Goal: Task Accomplishment & Management: Manage account settings

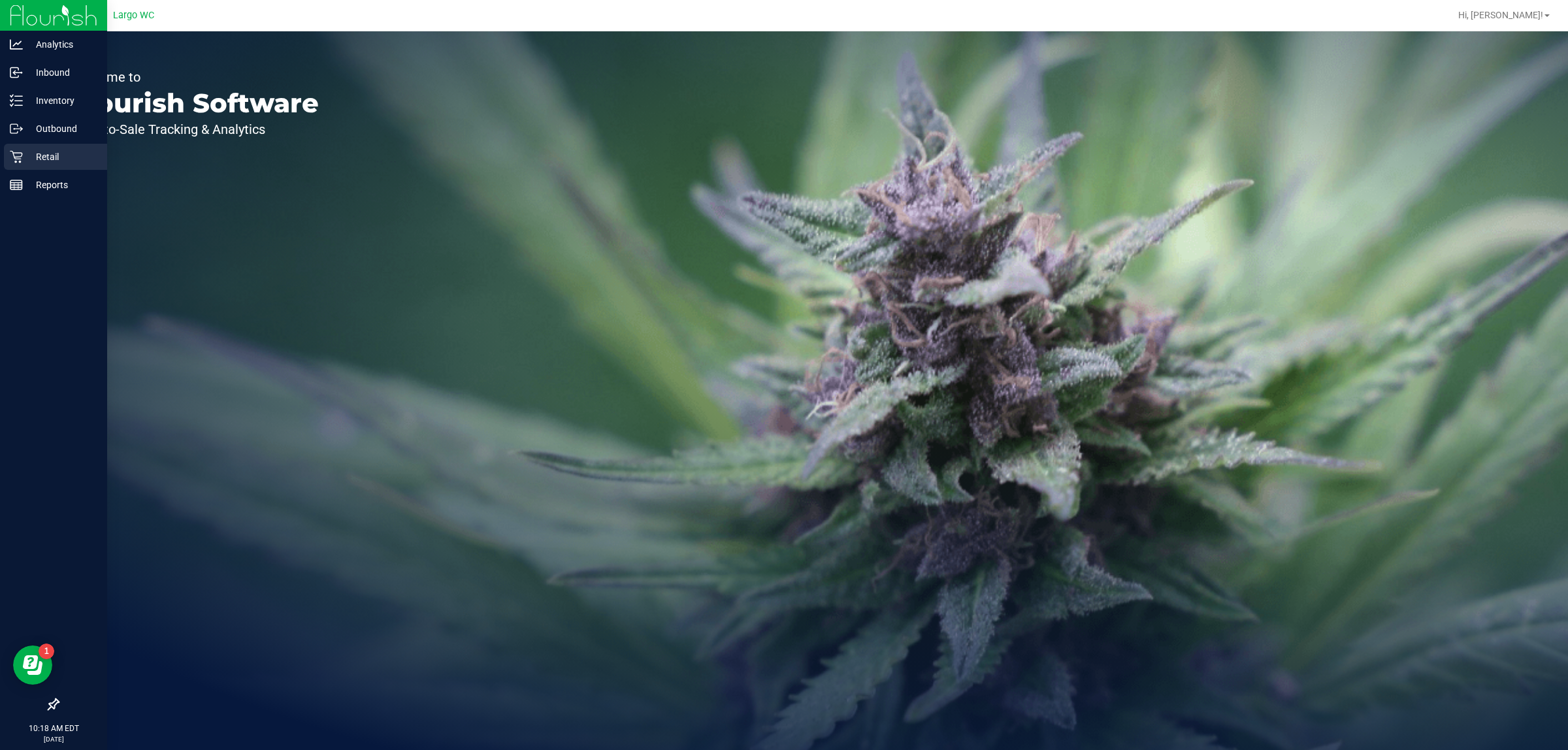
click at [17, 154] on icon at bounding box center [16, 156] width 13 height 13
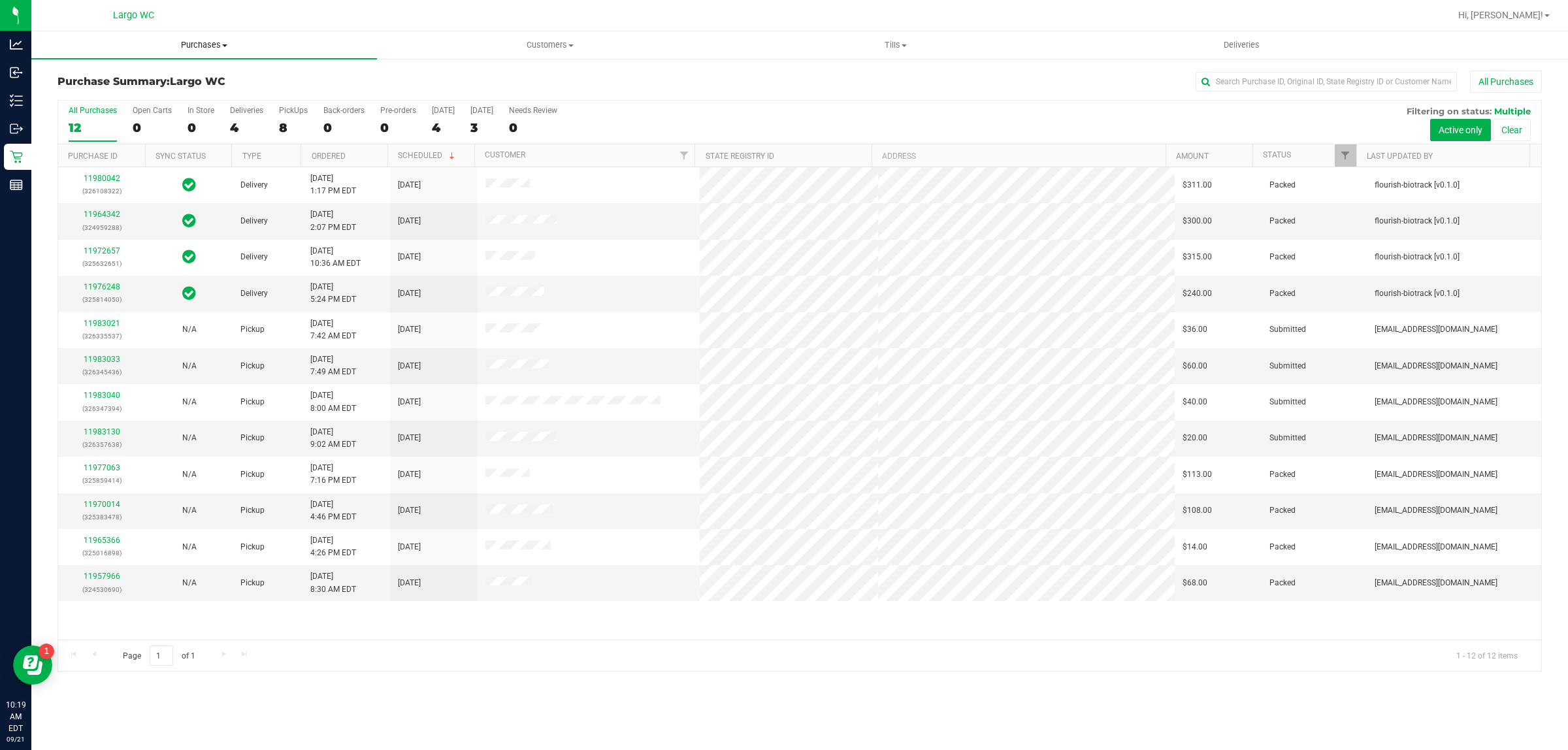
click at [227, 52] on uib-tab-heading "Purchases Summary of purchases Fulfillment All purchases" at bounding box center [204, 45] width 345 height 28
click at [192, 97] on li "Fulfillment" at bounding box center [204, 95] width 345 height 15
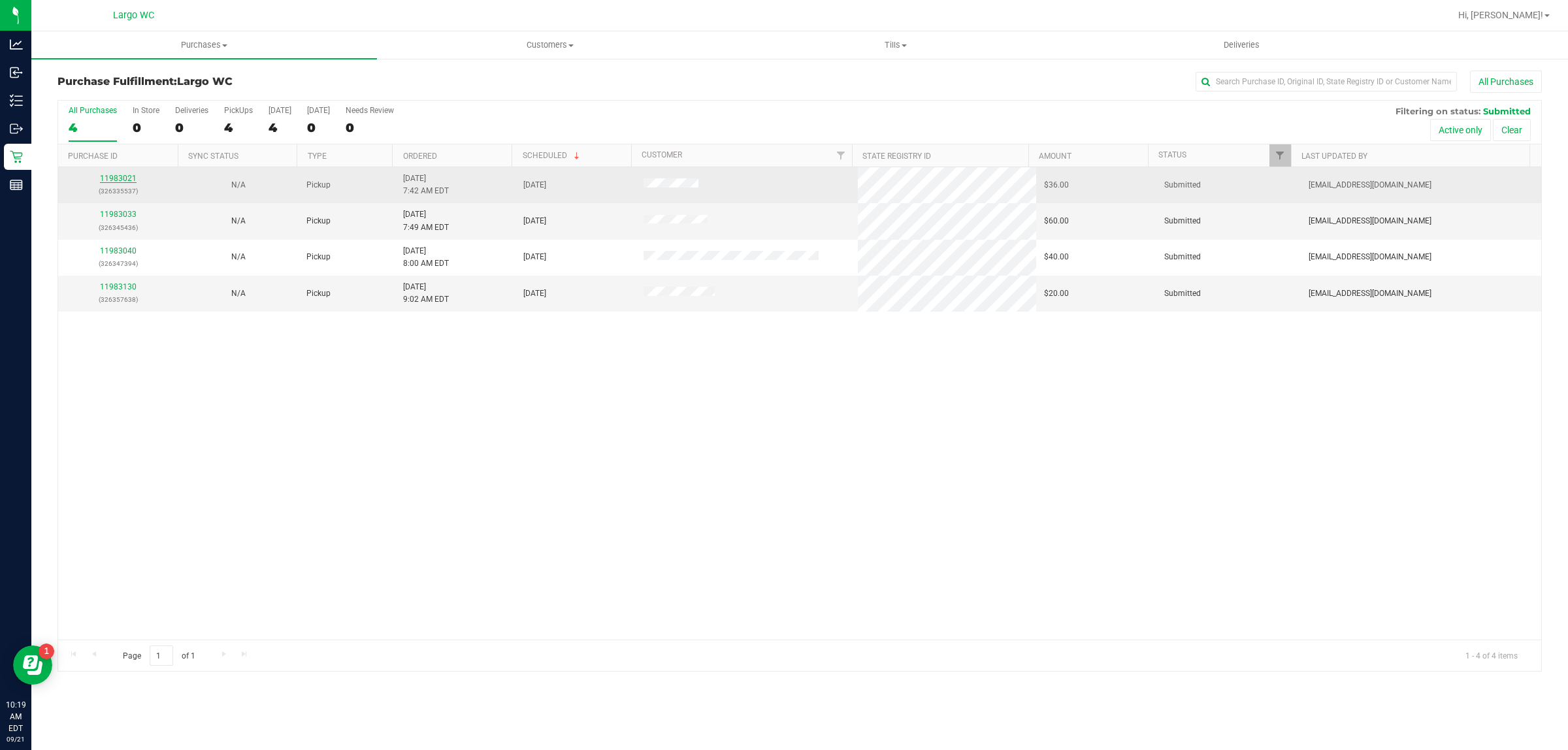
click at [111, 181] on link "11983021" at bounding box center [118, 178] width 37 height 9
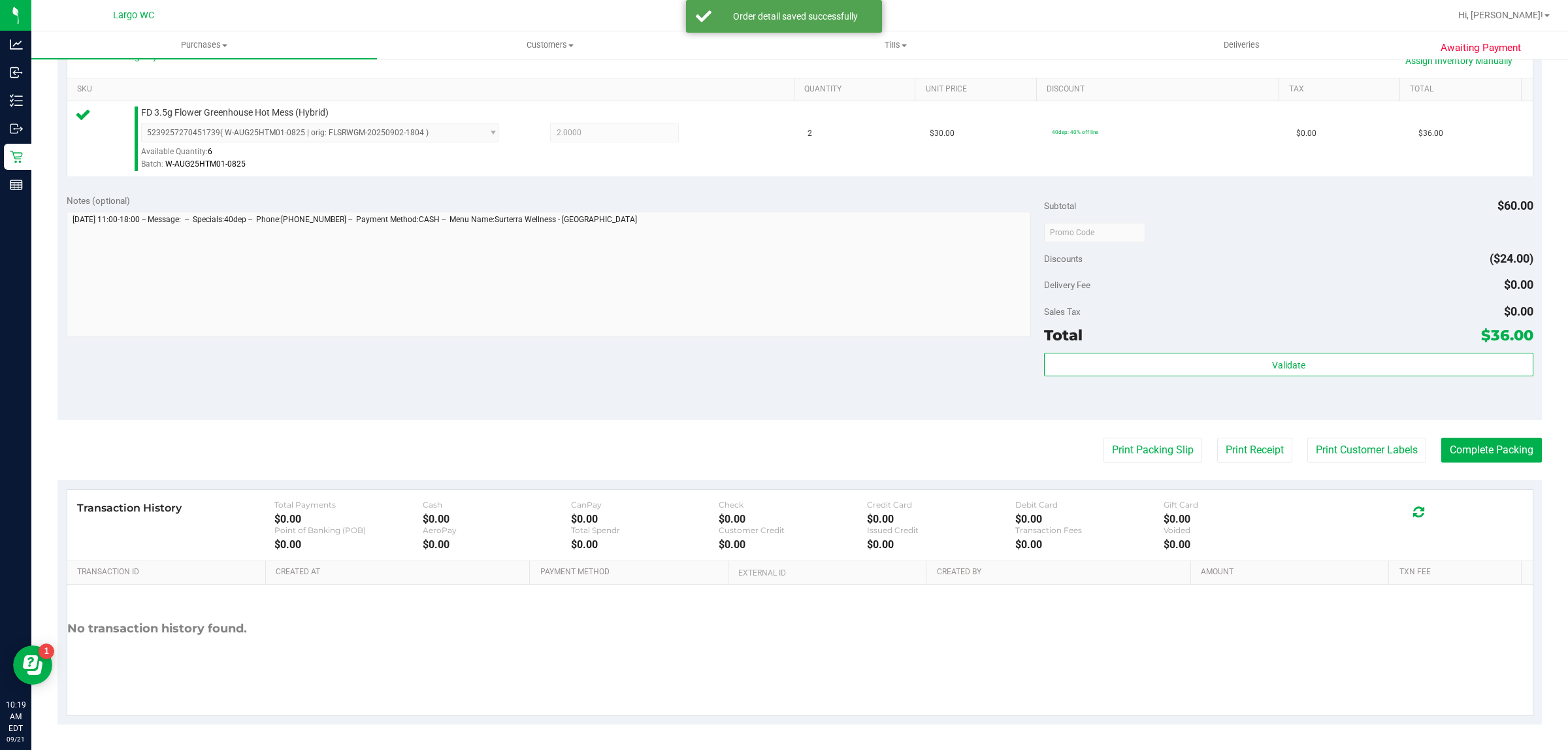
scroll to position [315, 0]
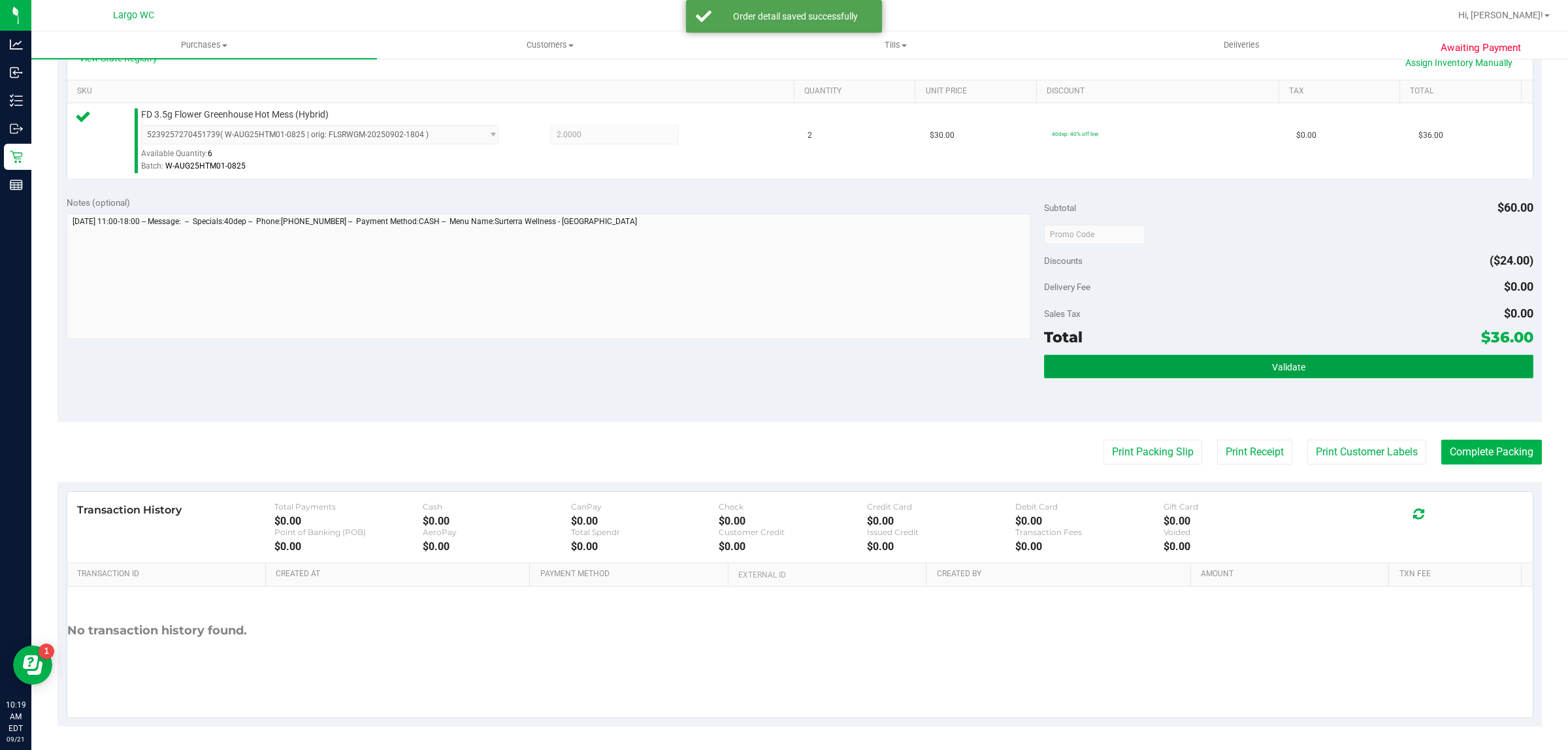
click at [1372, 372] on button "Validate" at bounding box center [1288, 366] width 489 height 23
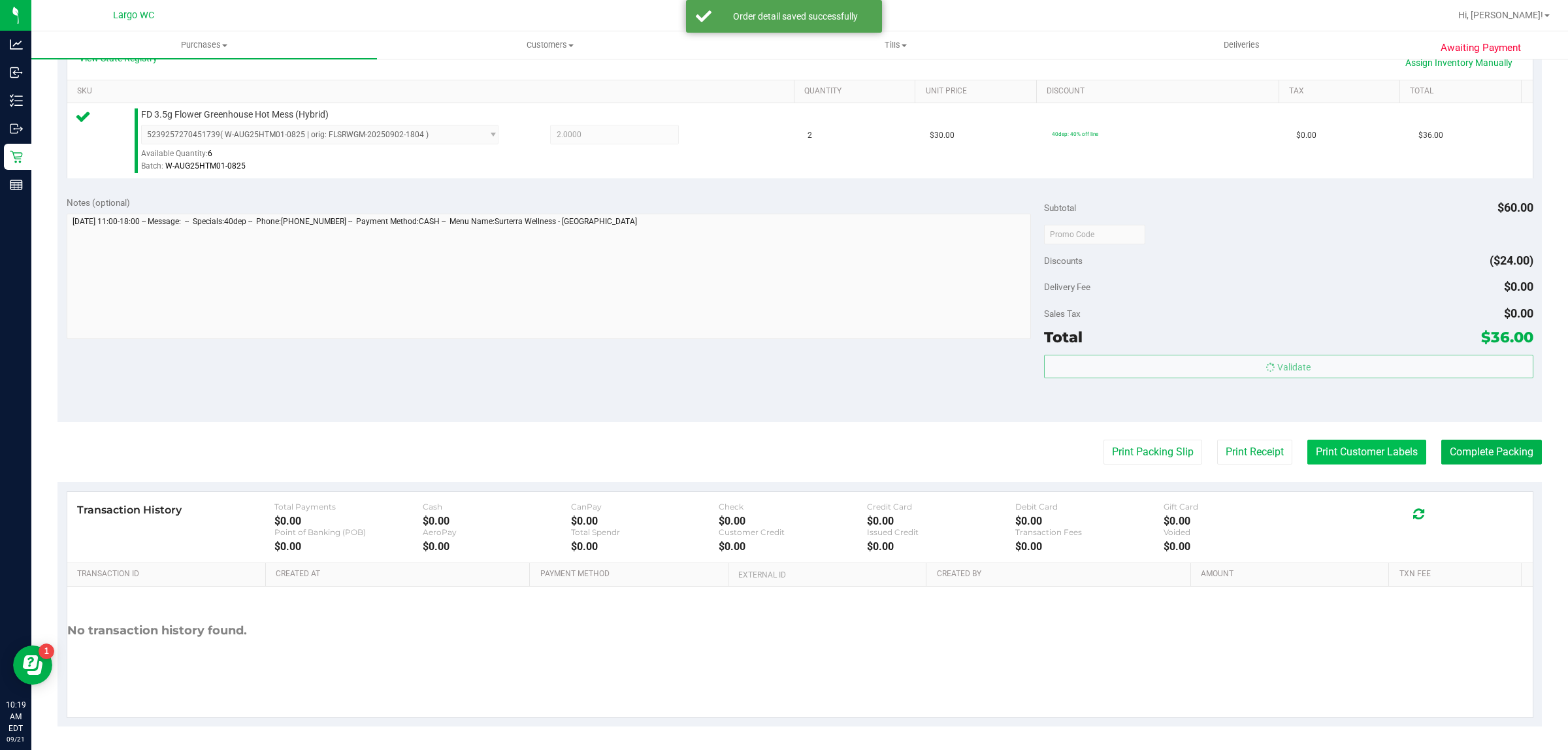
click at [1375, 455] on button "Print Customer Labels" at bounding box center [1366, 451] width 119 height 25
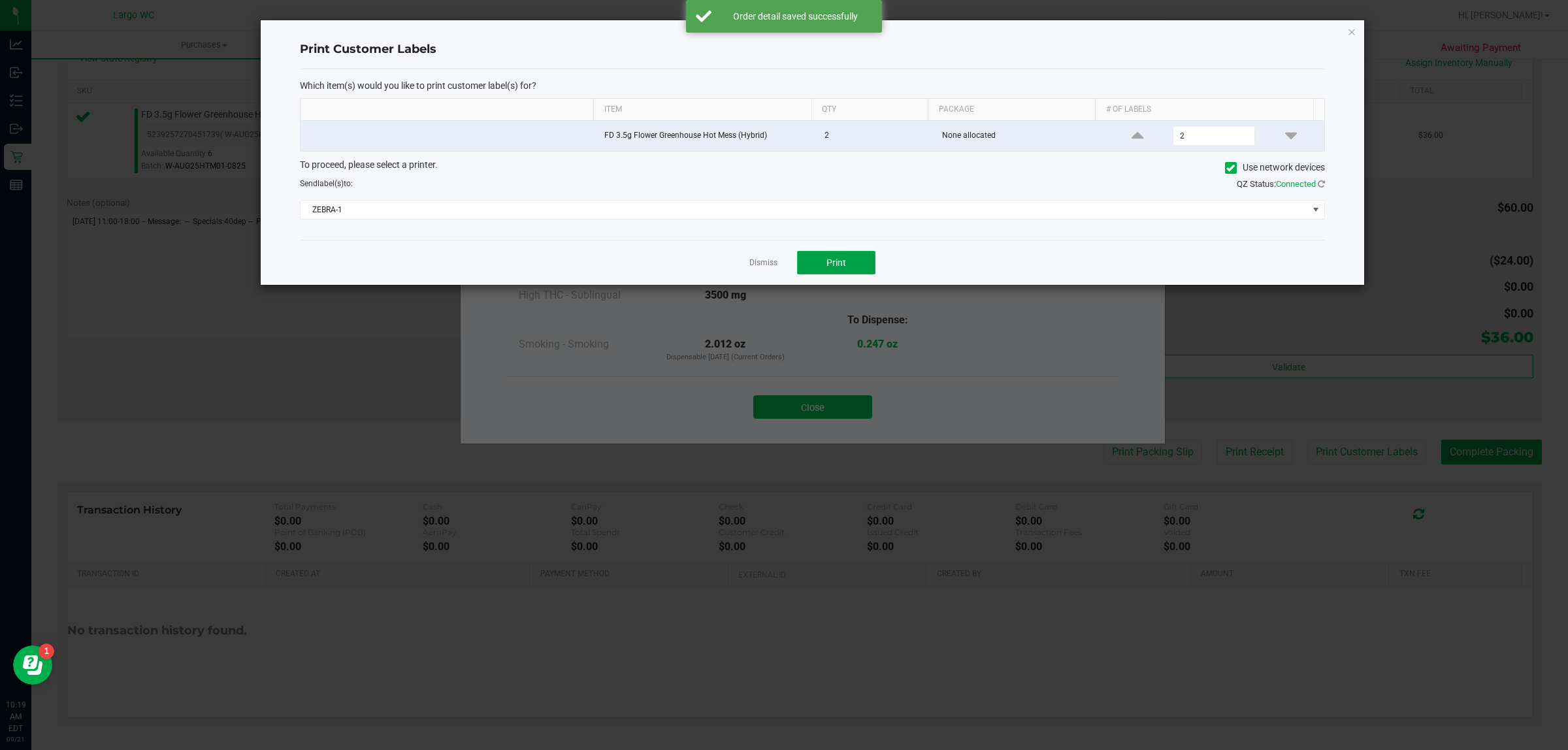
click at [824, 271] on button "Print" at bounding box center [836, 262] width 78 height 23
click at [774, 264] on link "Dismiss" at bounding box center [763, 263] width 28 height 11
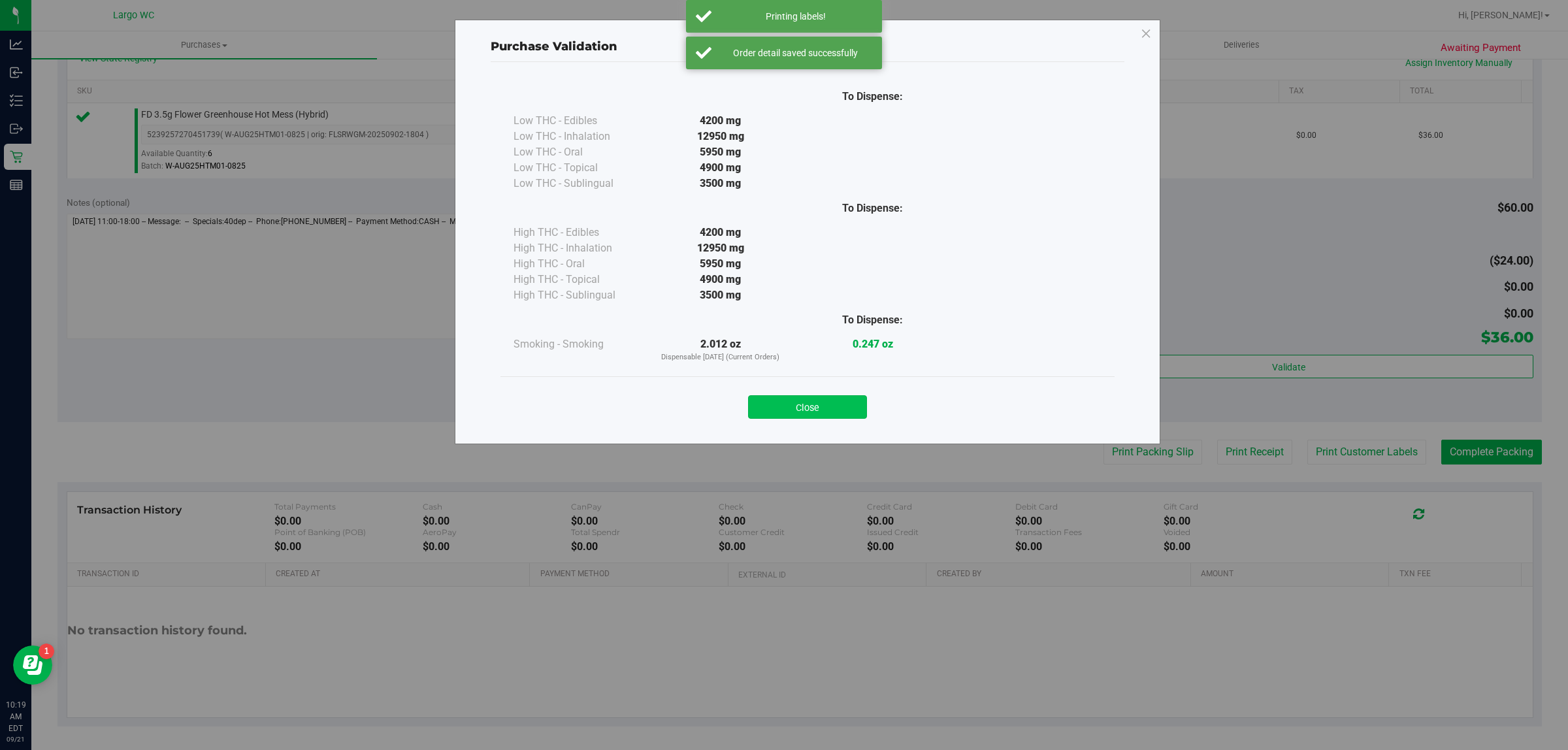
click at [840, 413] on button "Close" at bounding box center [807, 407] width 119 height 23
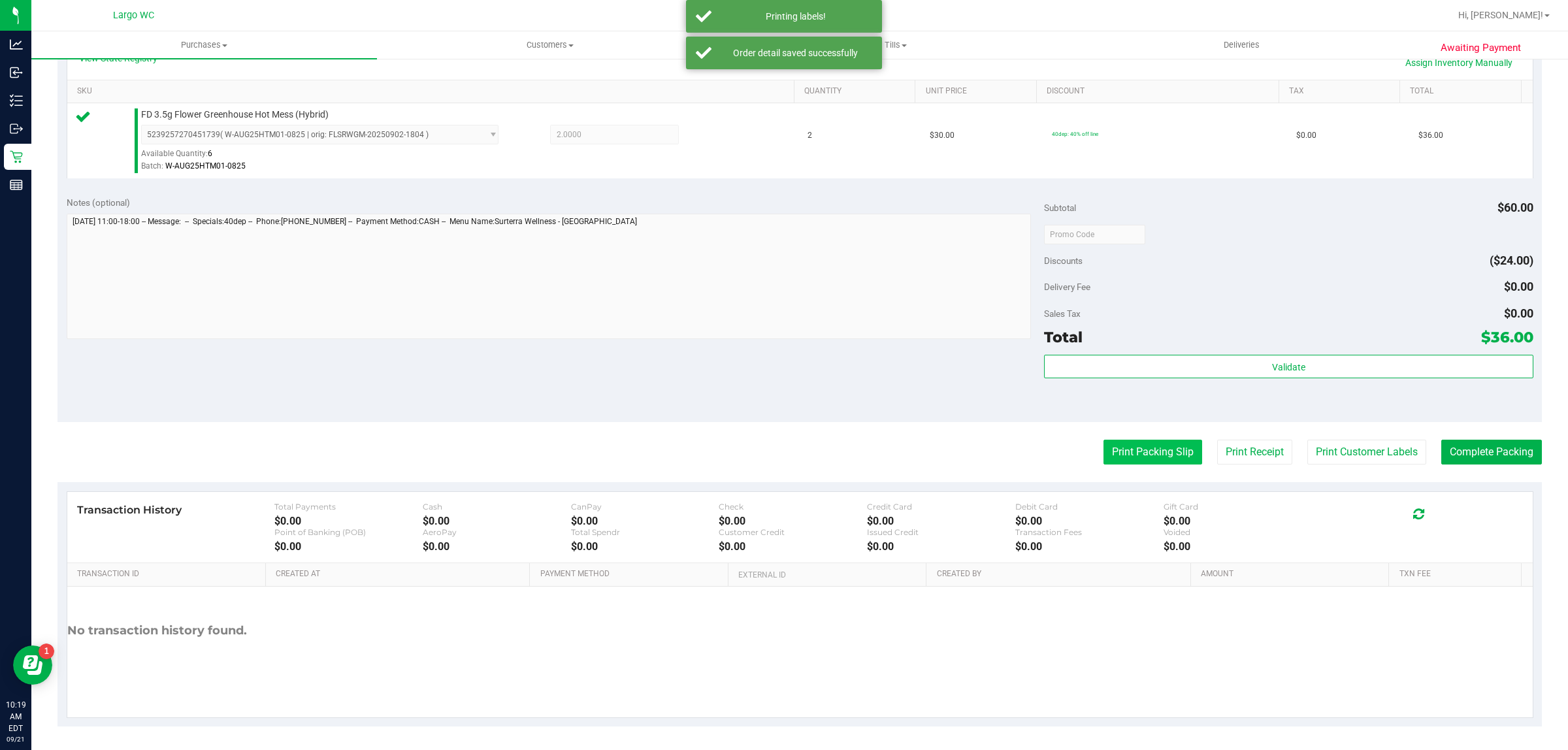
click at [1150, 449] on button "Print Packing Slip" at bounding box center [1152, 451] width 99 height 25
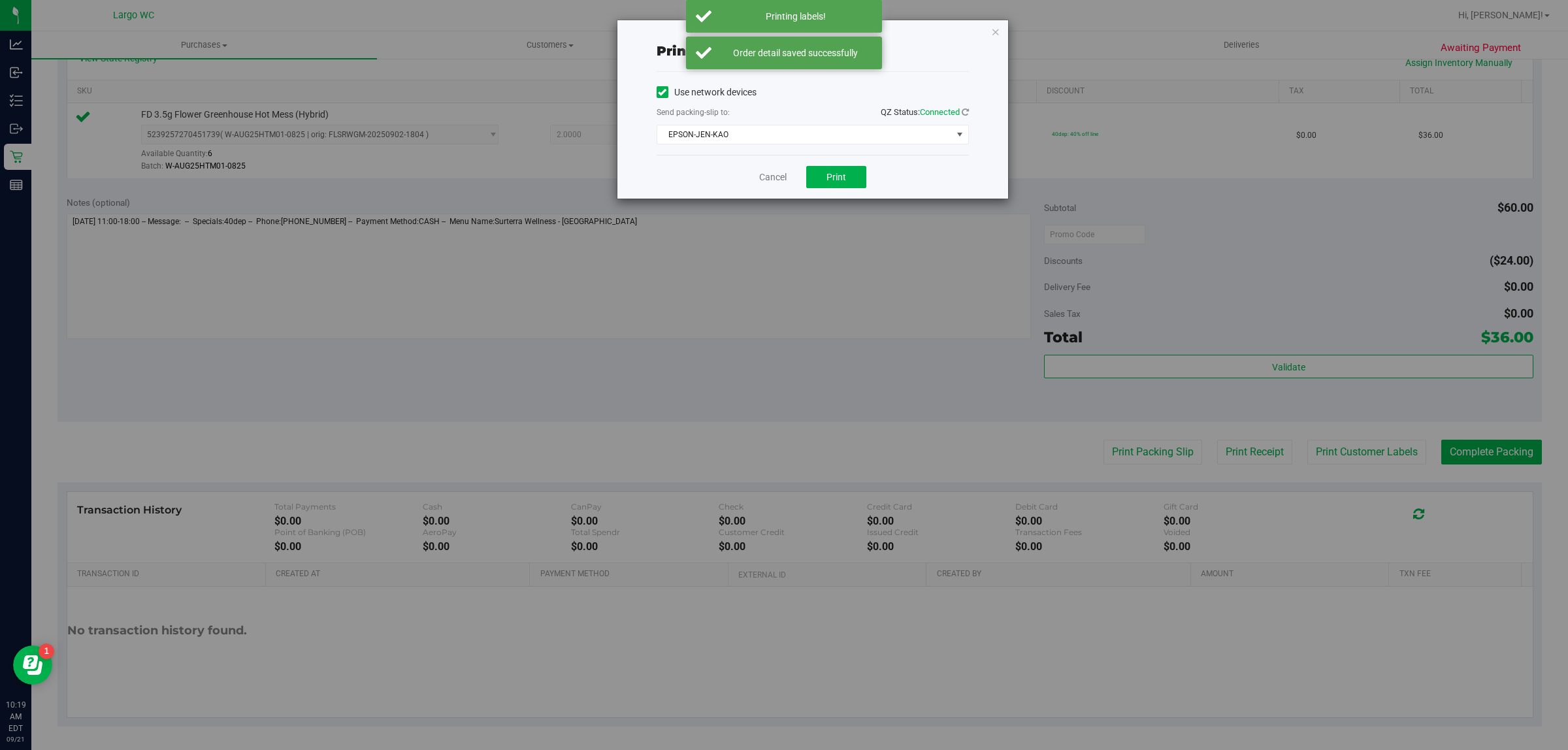
click at [830, 204] on div "Print packing-slip Use network devices Send packing-slip to: QZ Status: Connect…" at bounding box center [789, 375] width 1577 height 750
click at [874, 142] on span "EPSON-JEN-KAO" at bounding box center [804, 134] width 294 height 18
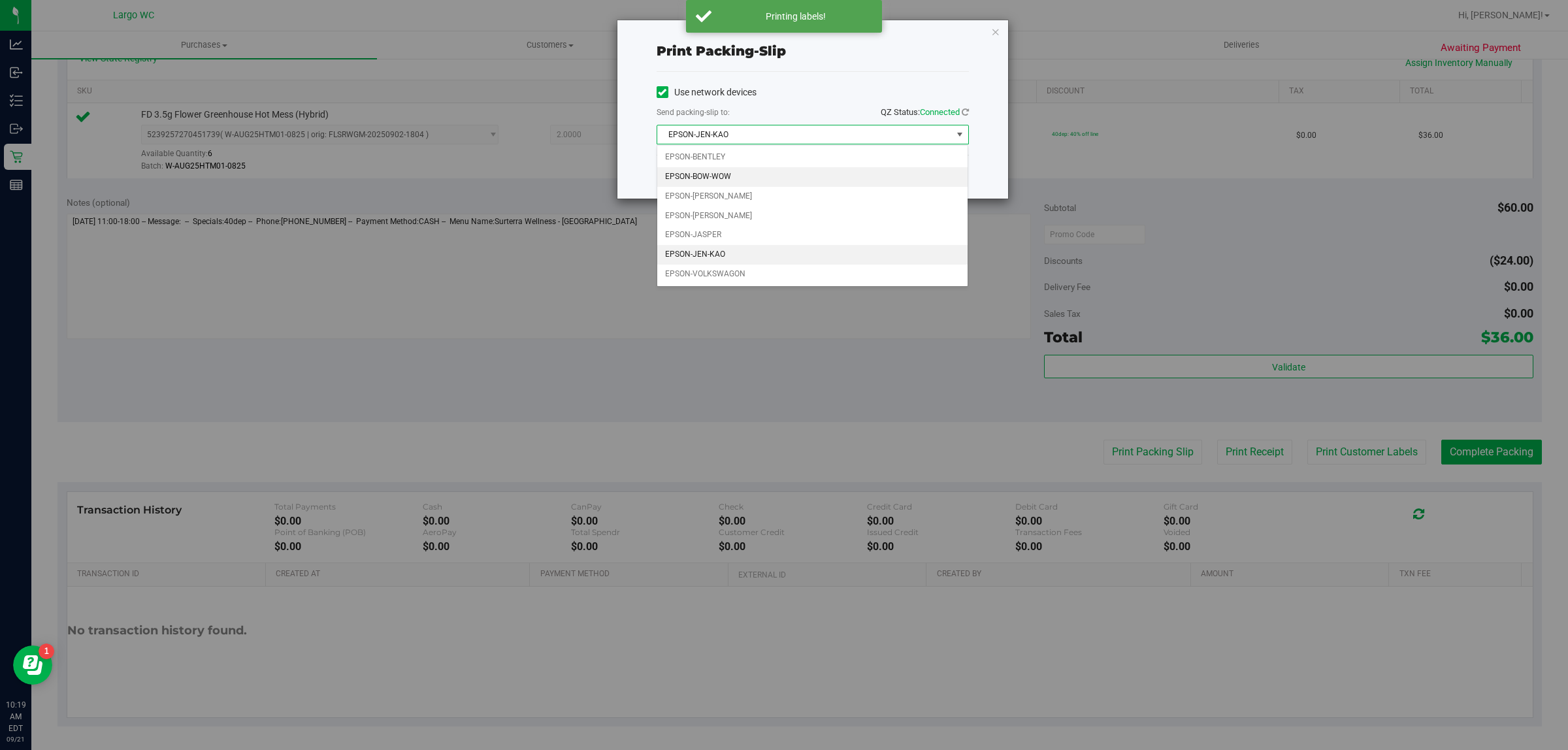
click at [844, 174] on li "EPSON-BOW-WOW" at bounding box center [813, 176] width 311 height 19
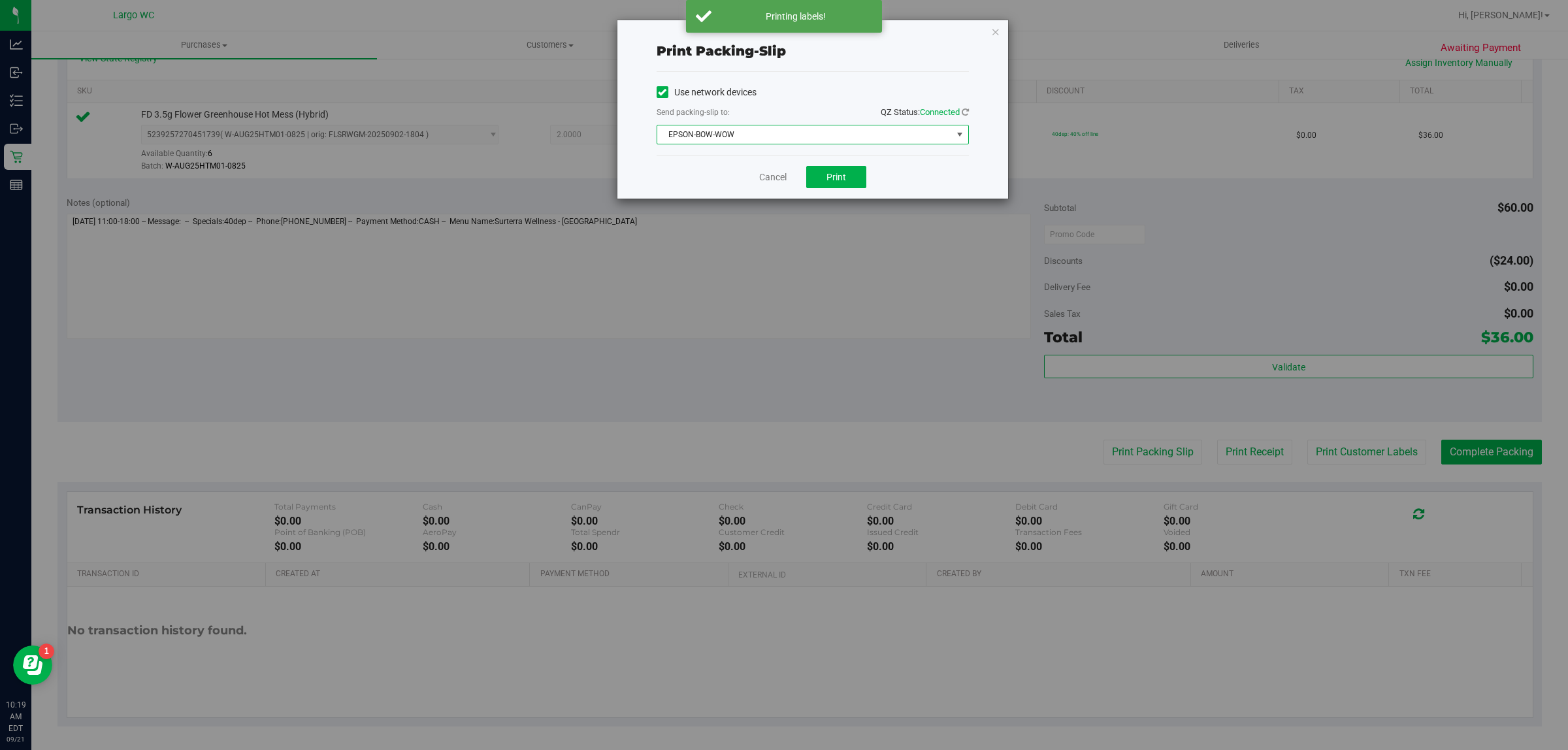
click at [882, 139] on span "EPSON-BOW-WOW" at bounding box center [804, 134] width 294 height 18
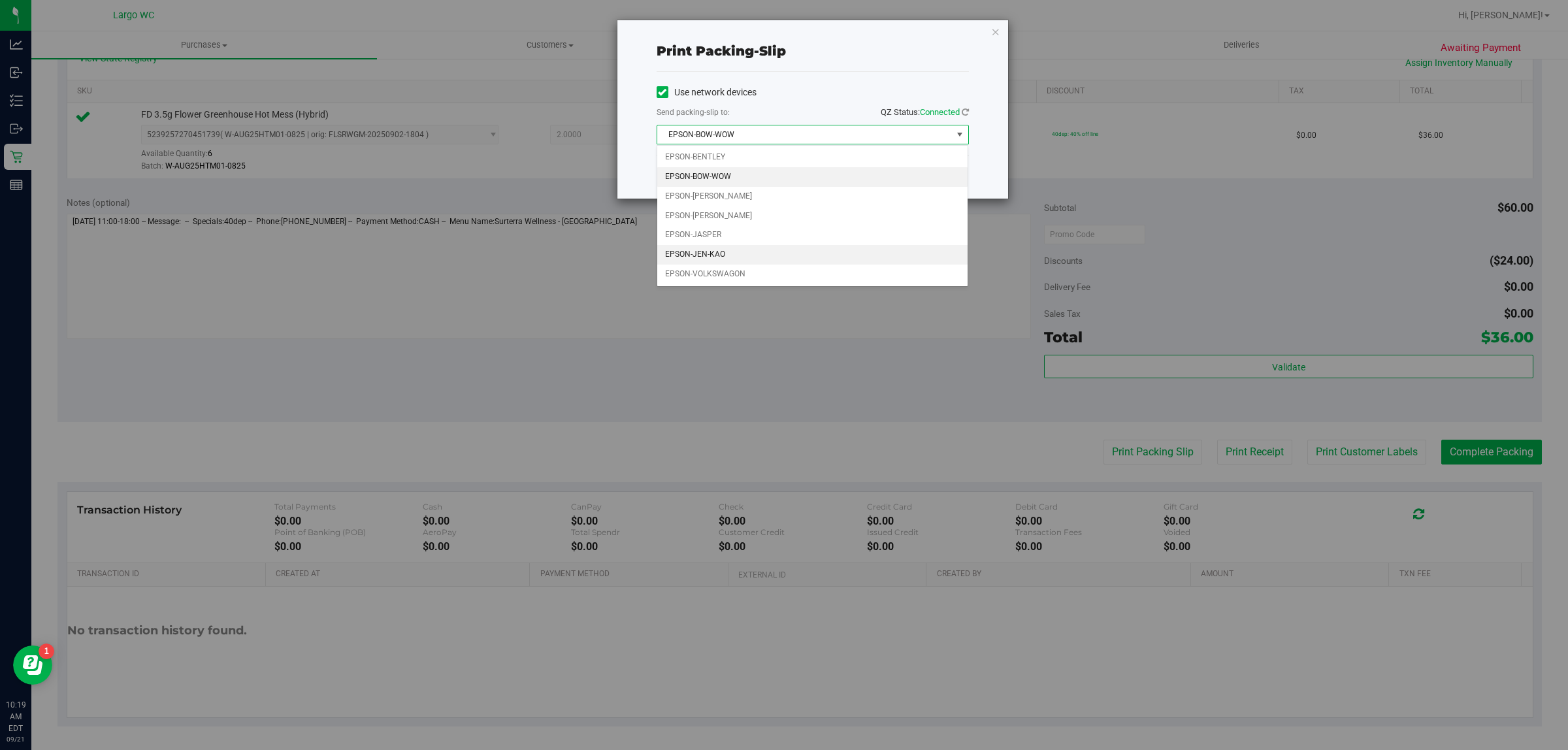
click at [740, 259] on li "EPSON-JEN-KAO" at bounding box center [813, 254] width 311 height 19
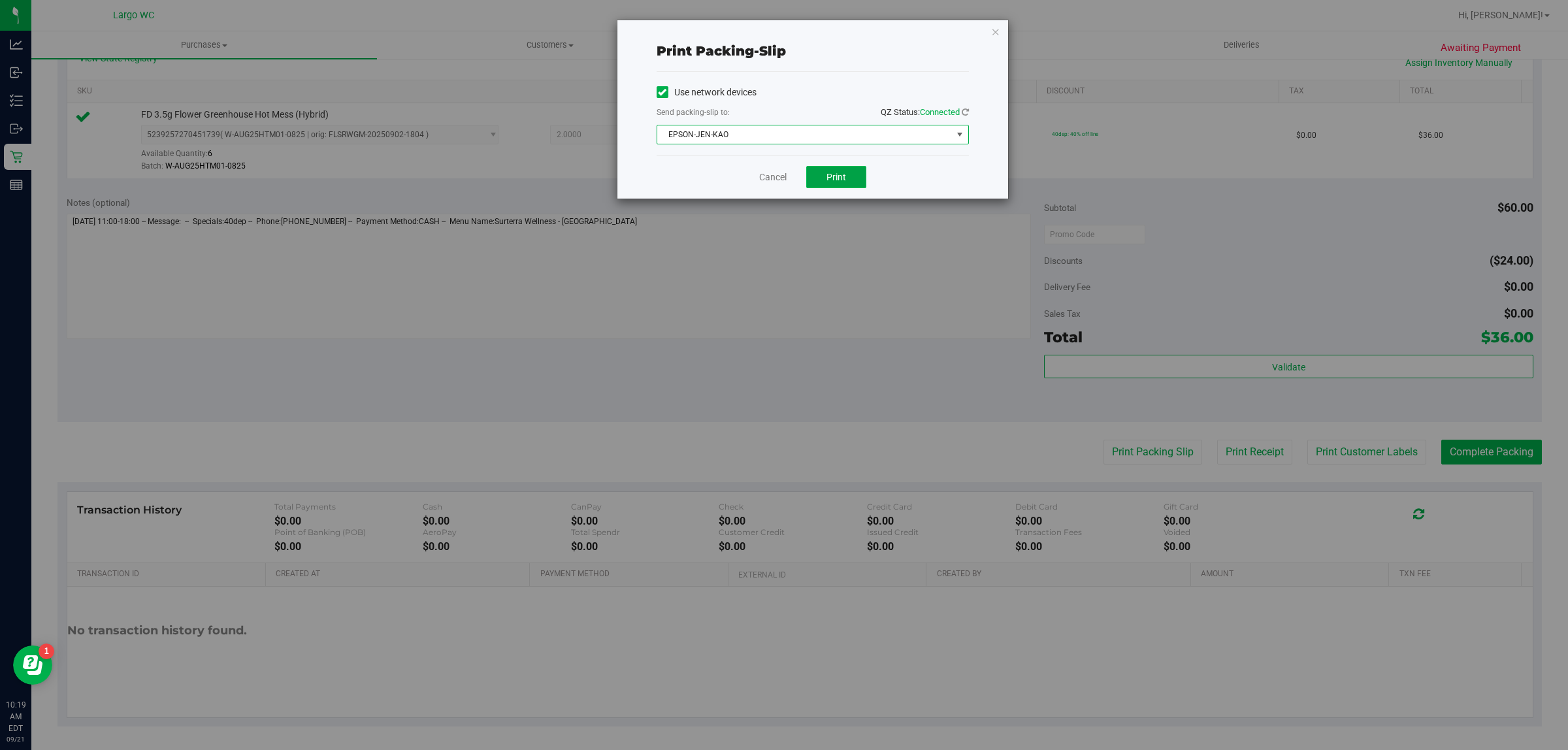
click at [853, 183] on button "Print" at bounding box center [836, 176] width 60 height 22
click at [771, 180] on link "Cancel" at bounding box center [773, 177] width 27 height 13
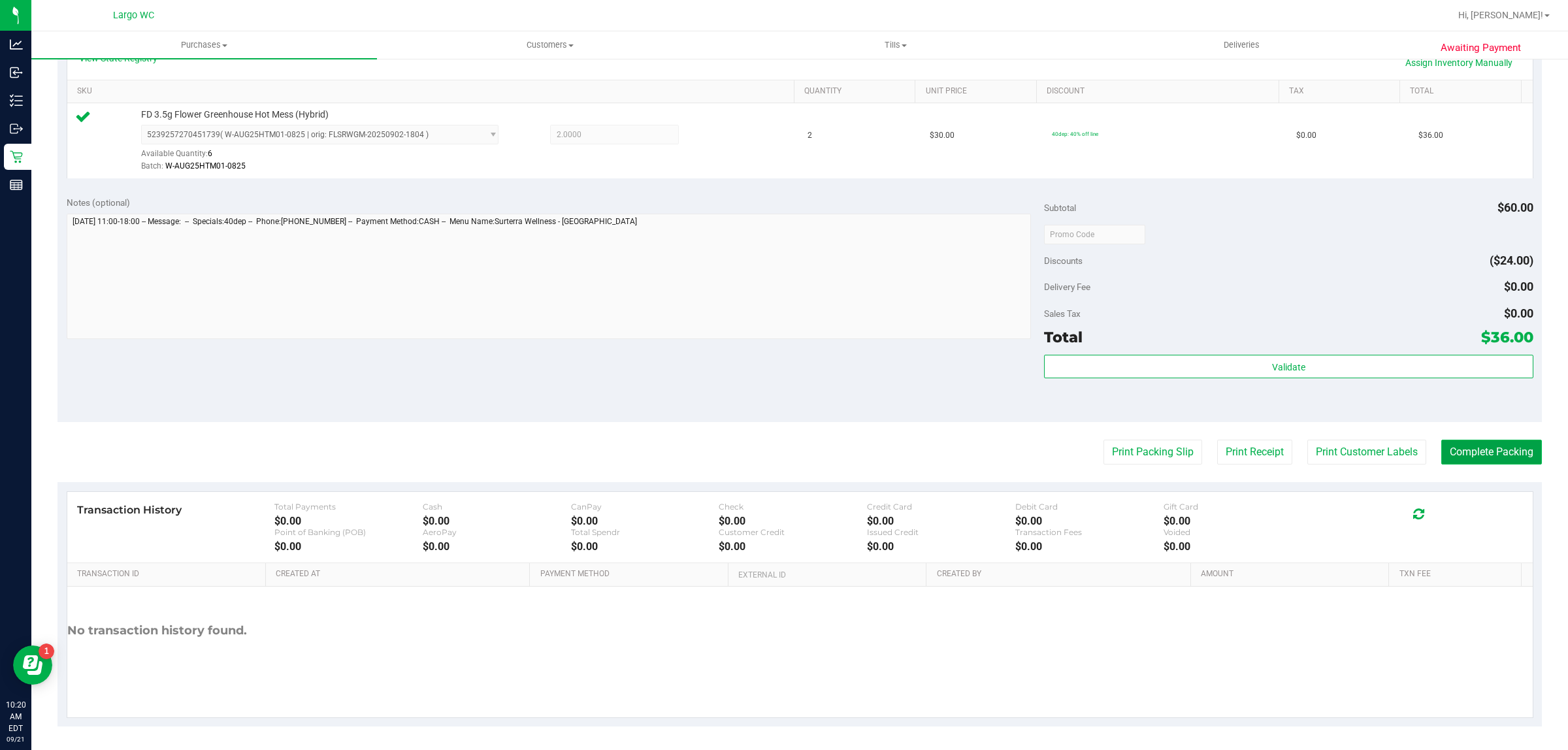
click at [1493, 454] on button "Complete Packing" at bounding box center [1492, 451] width 101 height 25
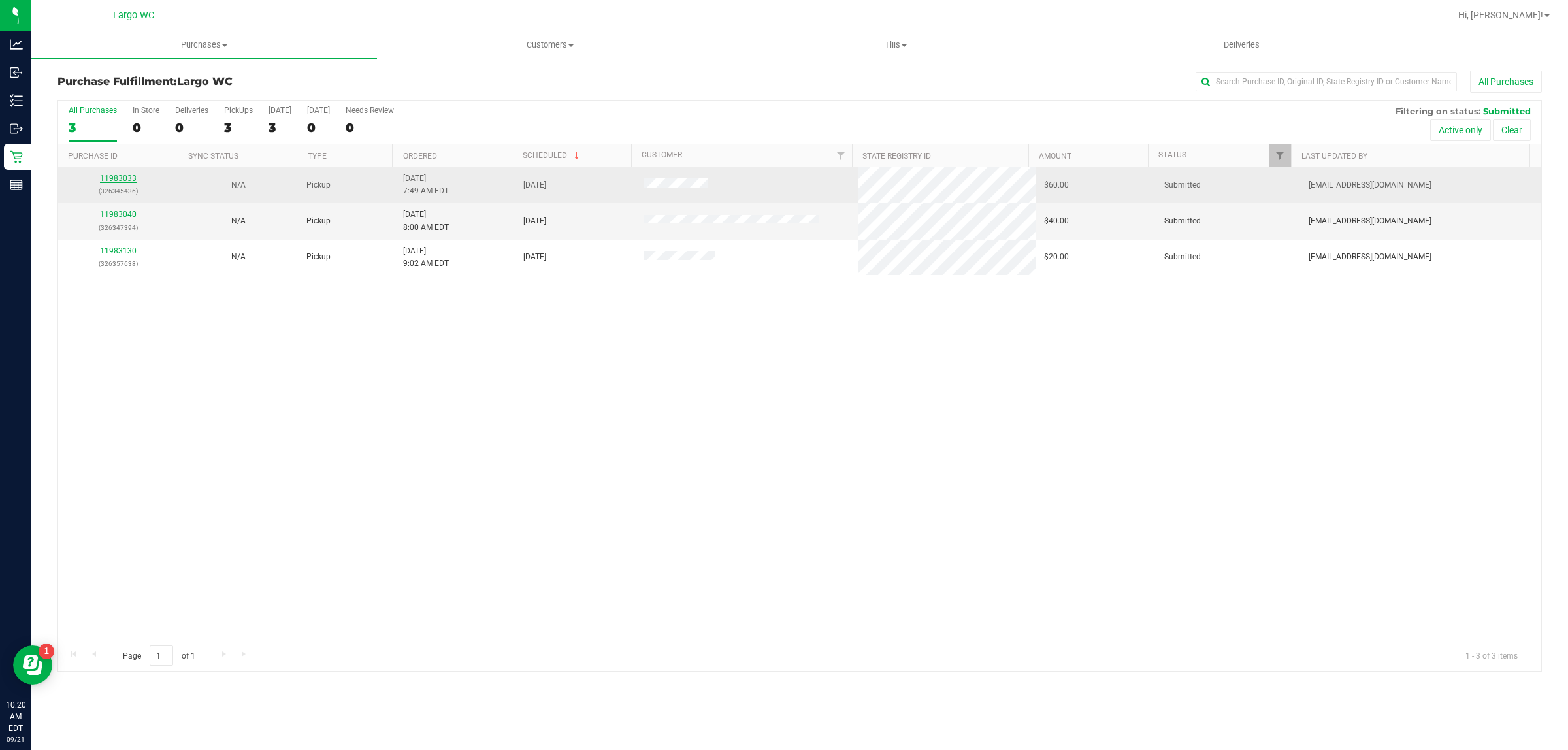
click at [117, 181] on link "11983033" at bounding box center [118, 178] width 37 height 9
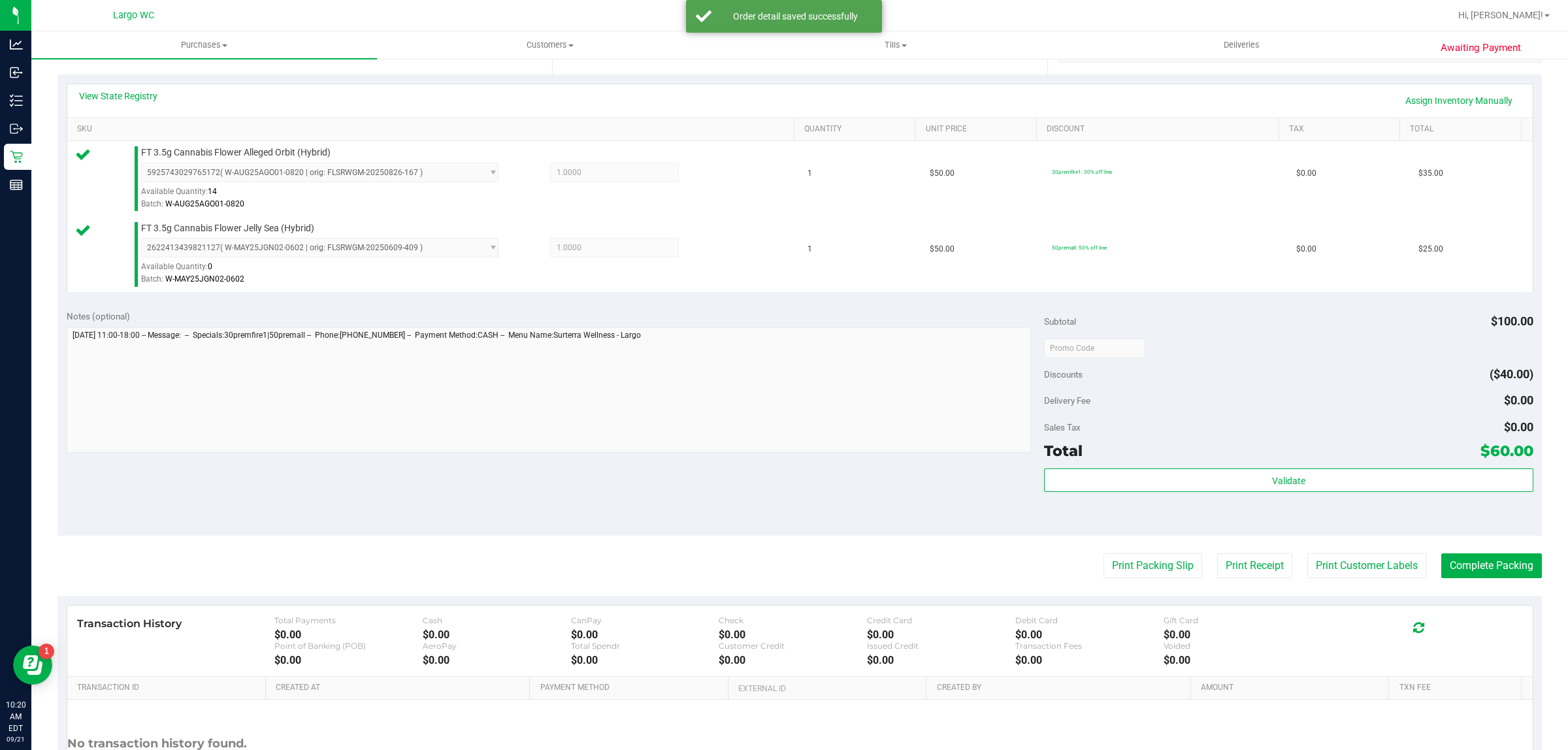
scroll to position [393, 0]
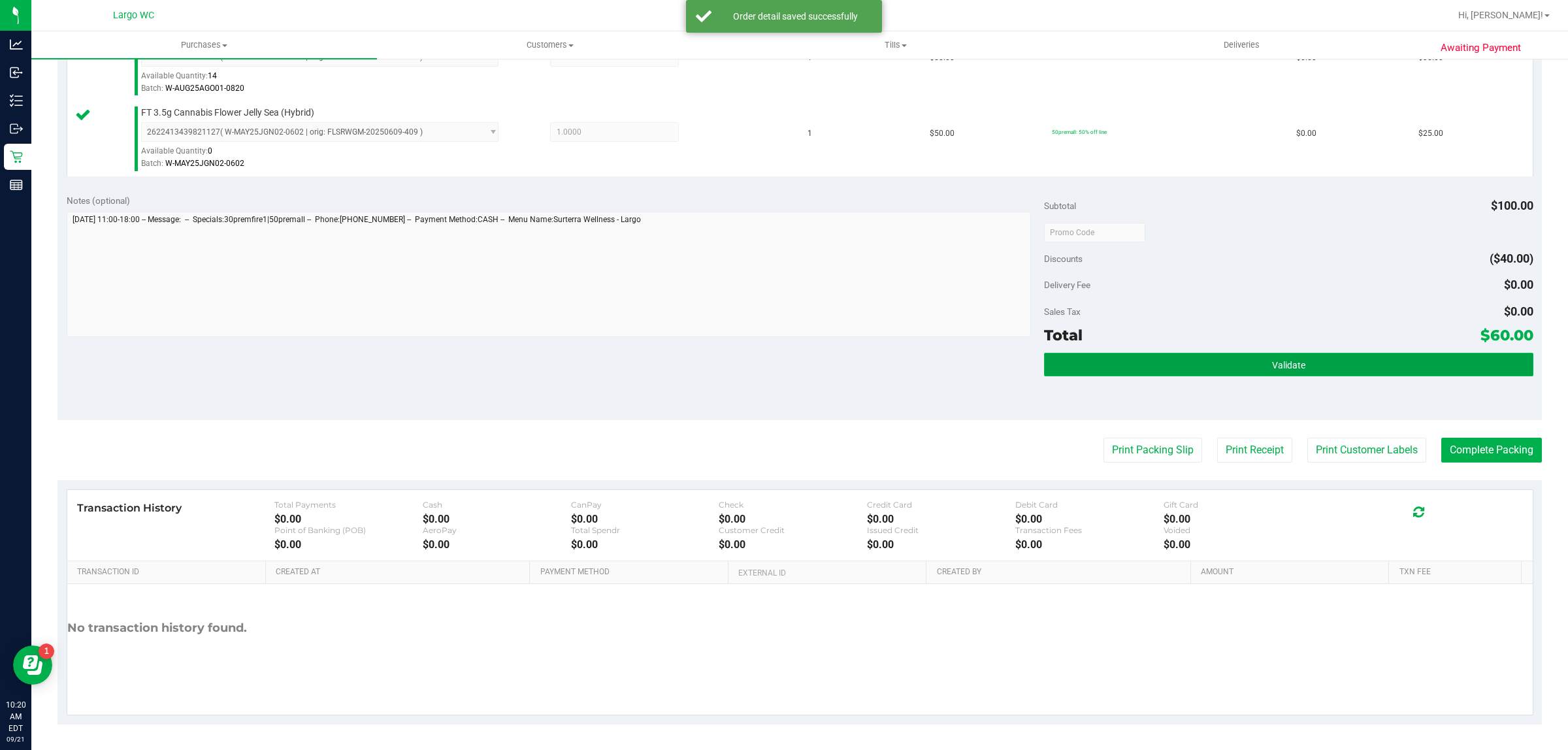
click at [1390, 366] on button "Validate" at bounding box center [1288, 364] width 489 height 23
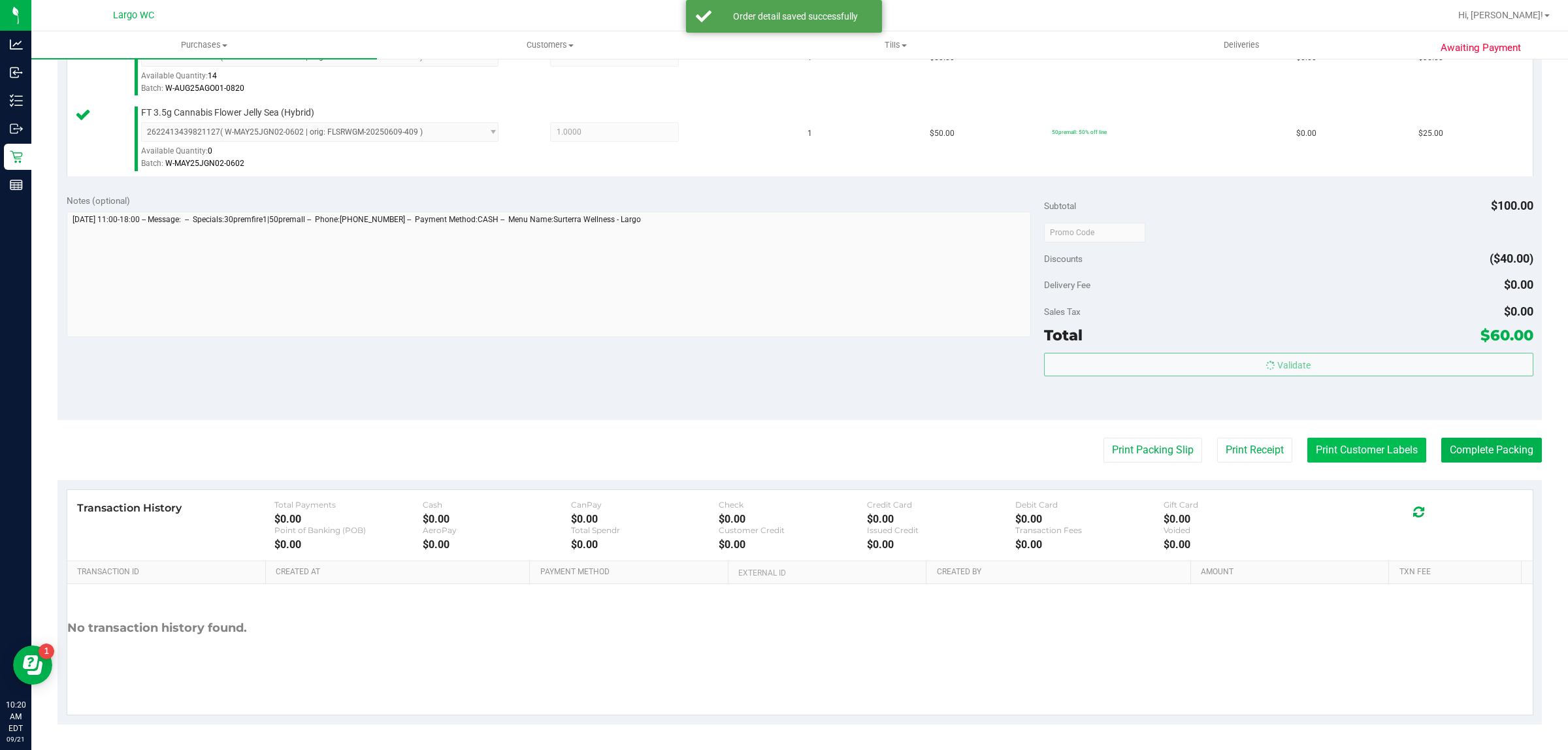
click at [1363, 451] on button "Print Customer Labels" at bounding box center [1366, 450] width 119 height 25
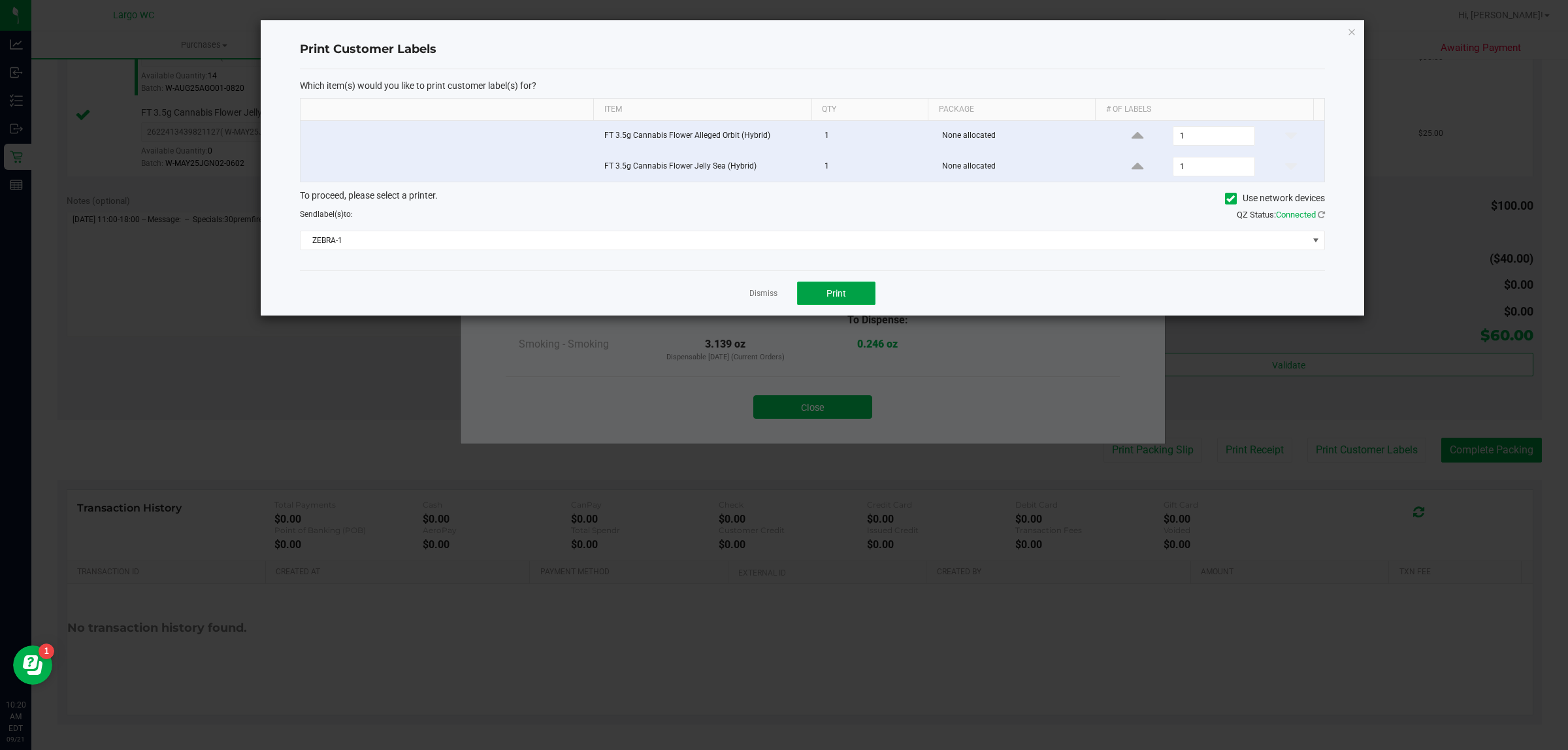
click at [841, 299] on span "Print" at bounding box center [836, 294] width 19 height 11
click at [768, 290] on link "Dismiss" at bounding box center [763, 294] width 28 height 11
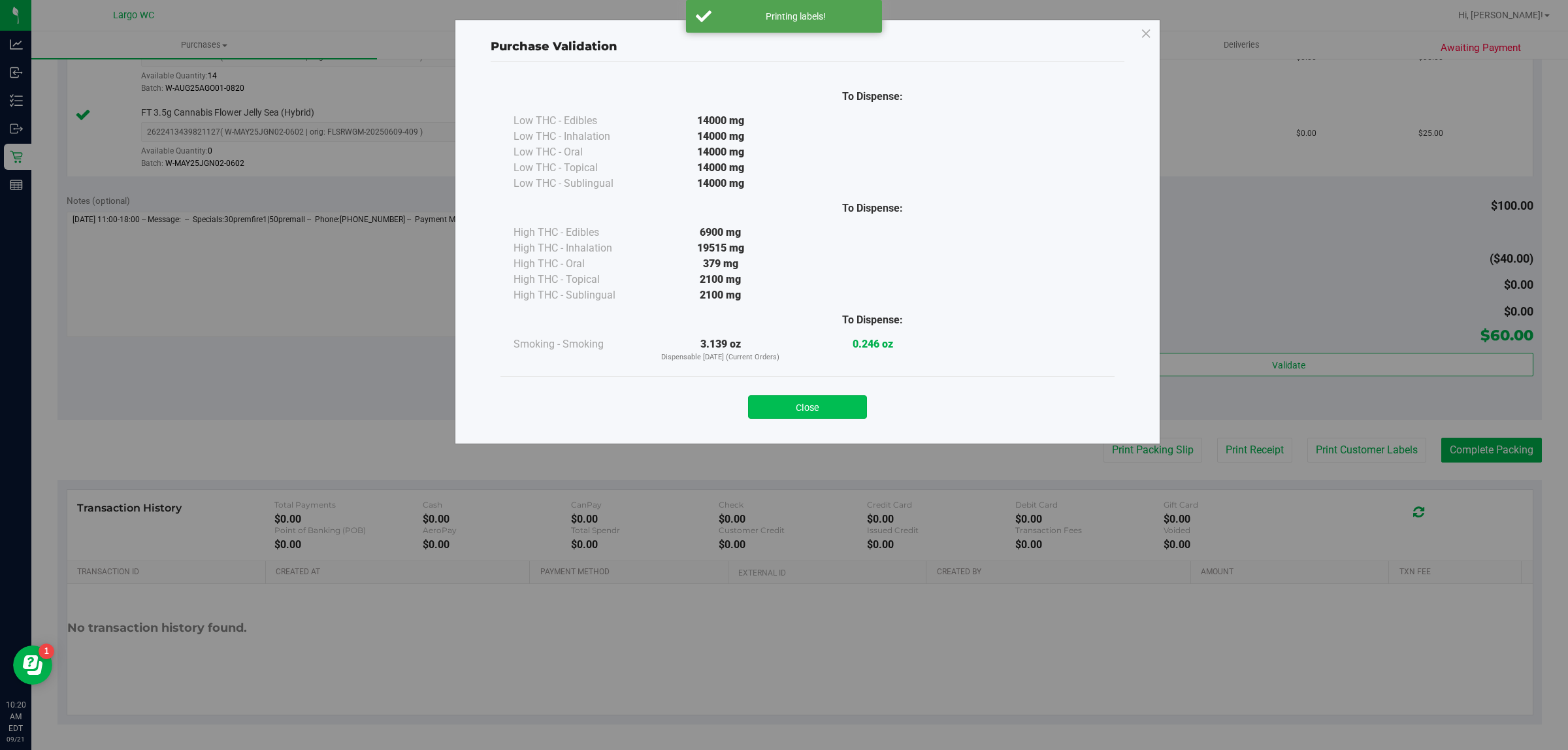
click at [822, 411] on button "Close" at bounding box center [807, 407] width 119 height 23
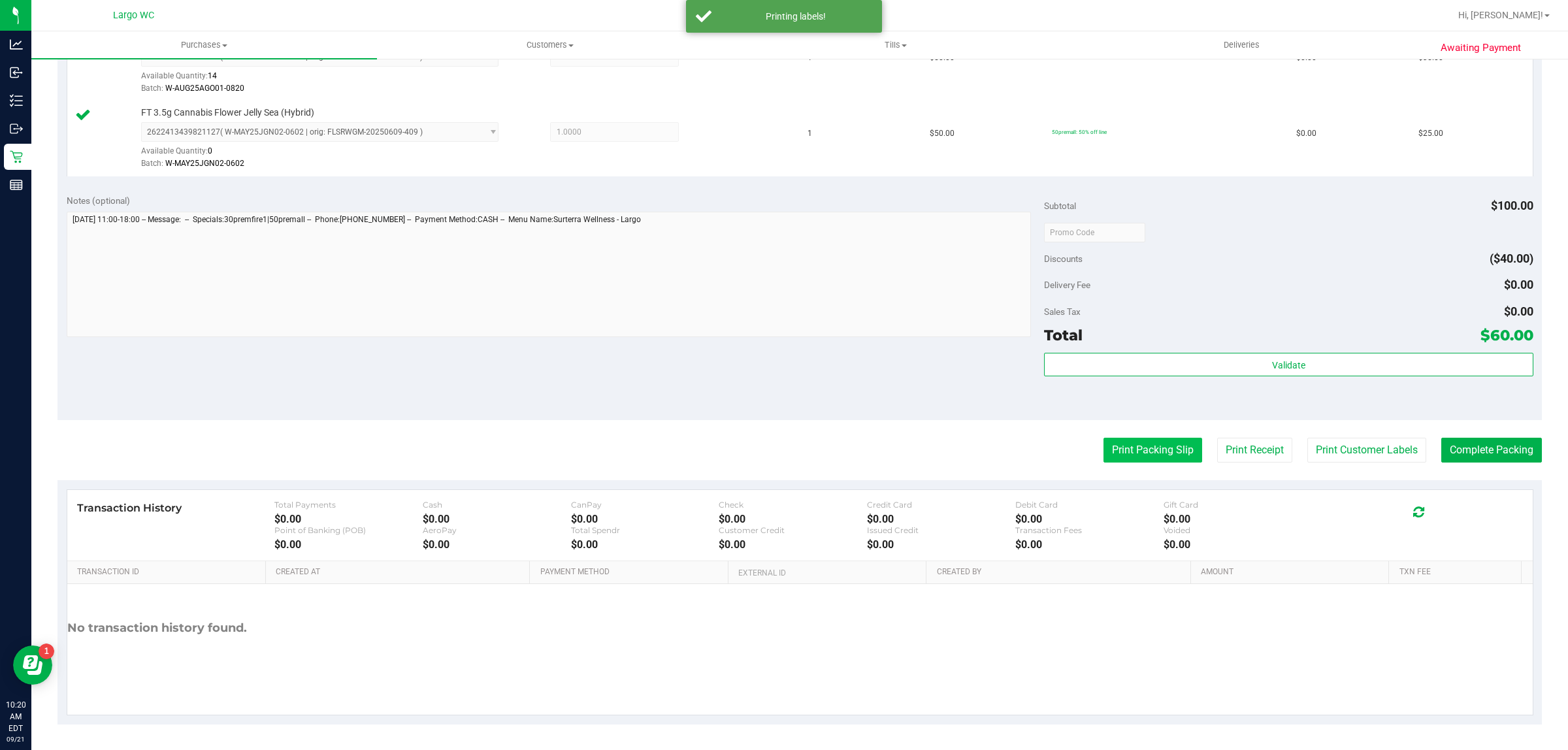
click at [1138, 454] on button "Print Packing Slip" at bounding box center [1152, 450] width 99 height 25
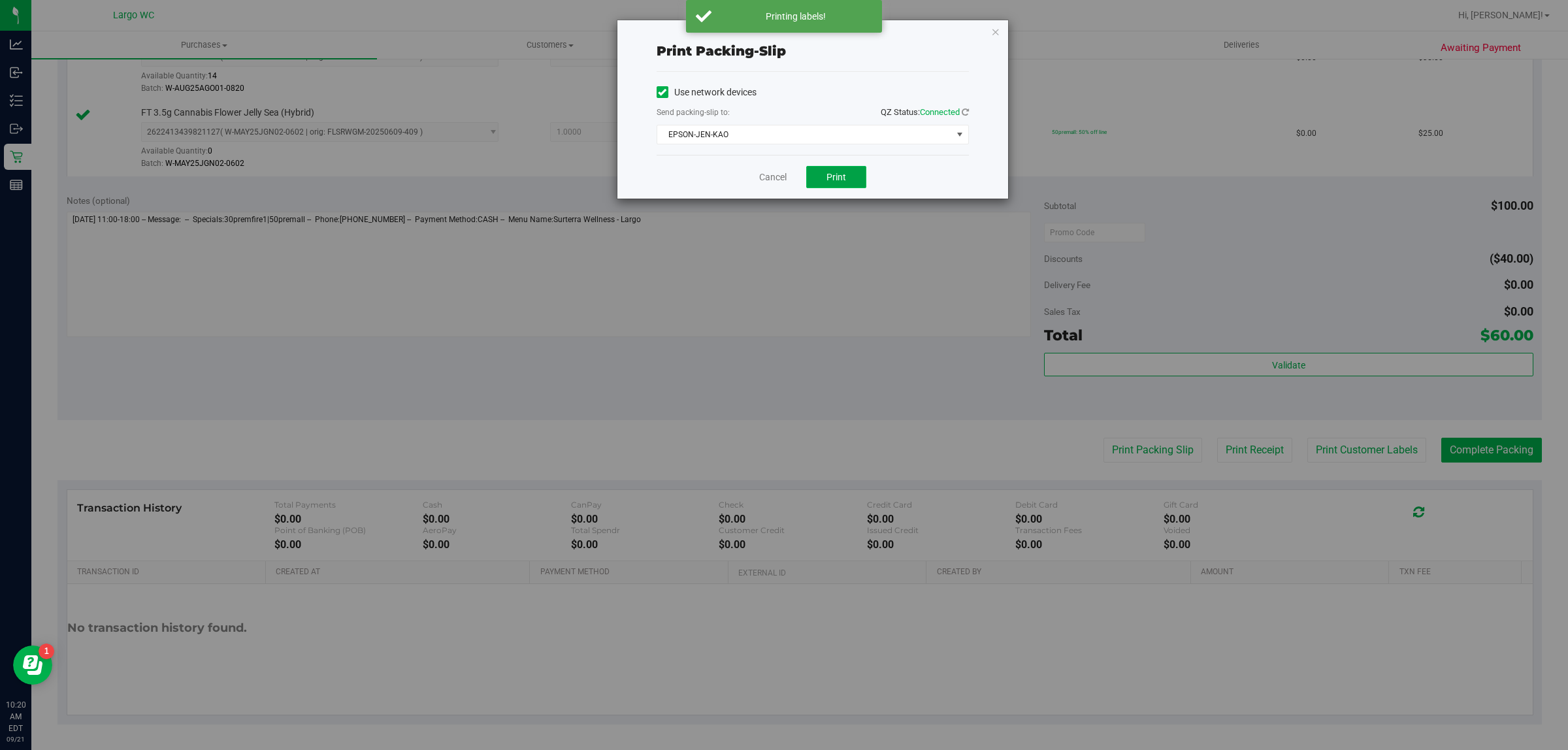
click at [850, 186] on button "Print" at bounding box center [836, 176] width 60 height 22
click at [766, 182] on link "Cancel" at bounding box center [773, 177] width 27 height 13
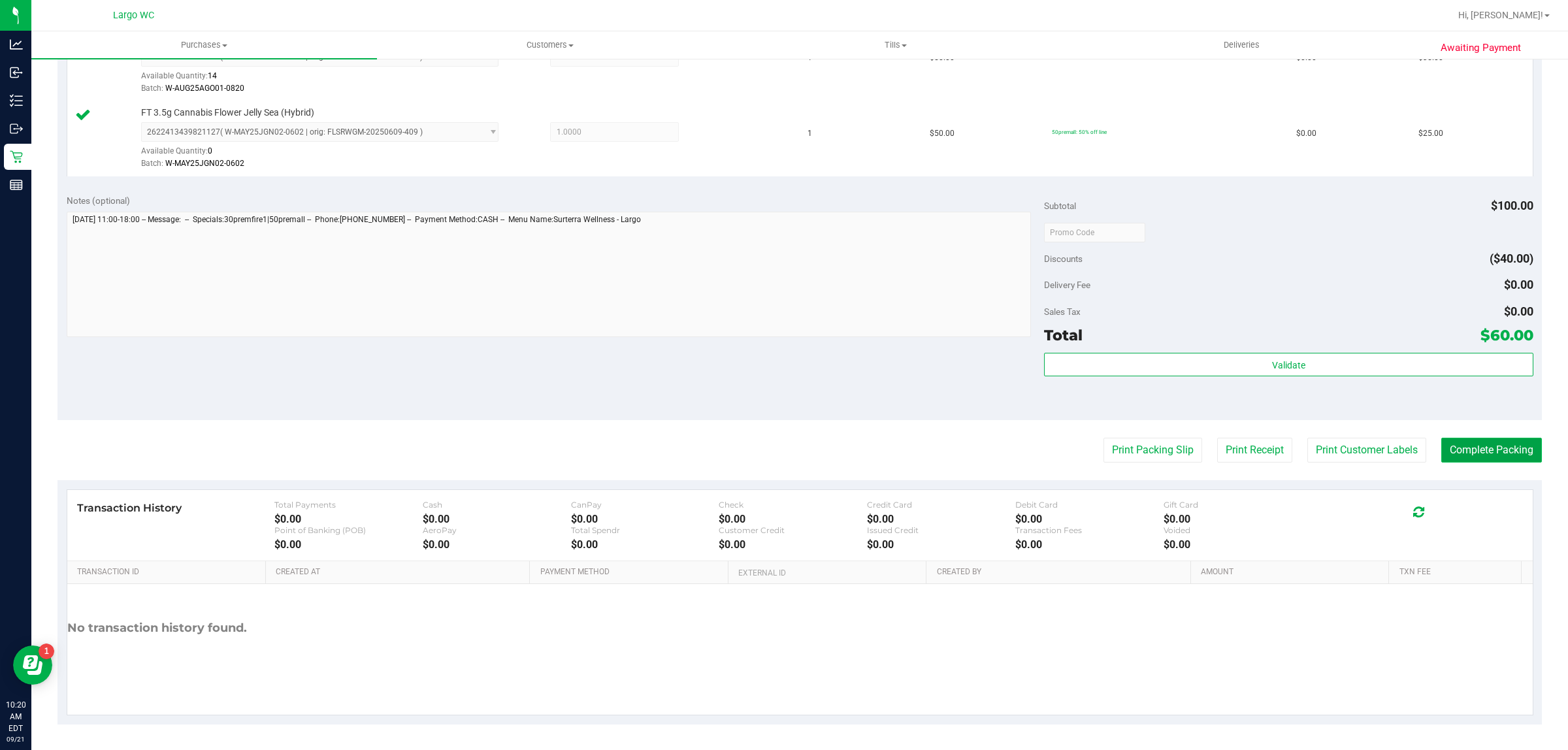
click at [1469, 447] on button "Complete Packing" at bounding box center [1492, 450] width 101 height 25
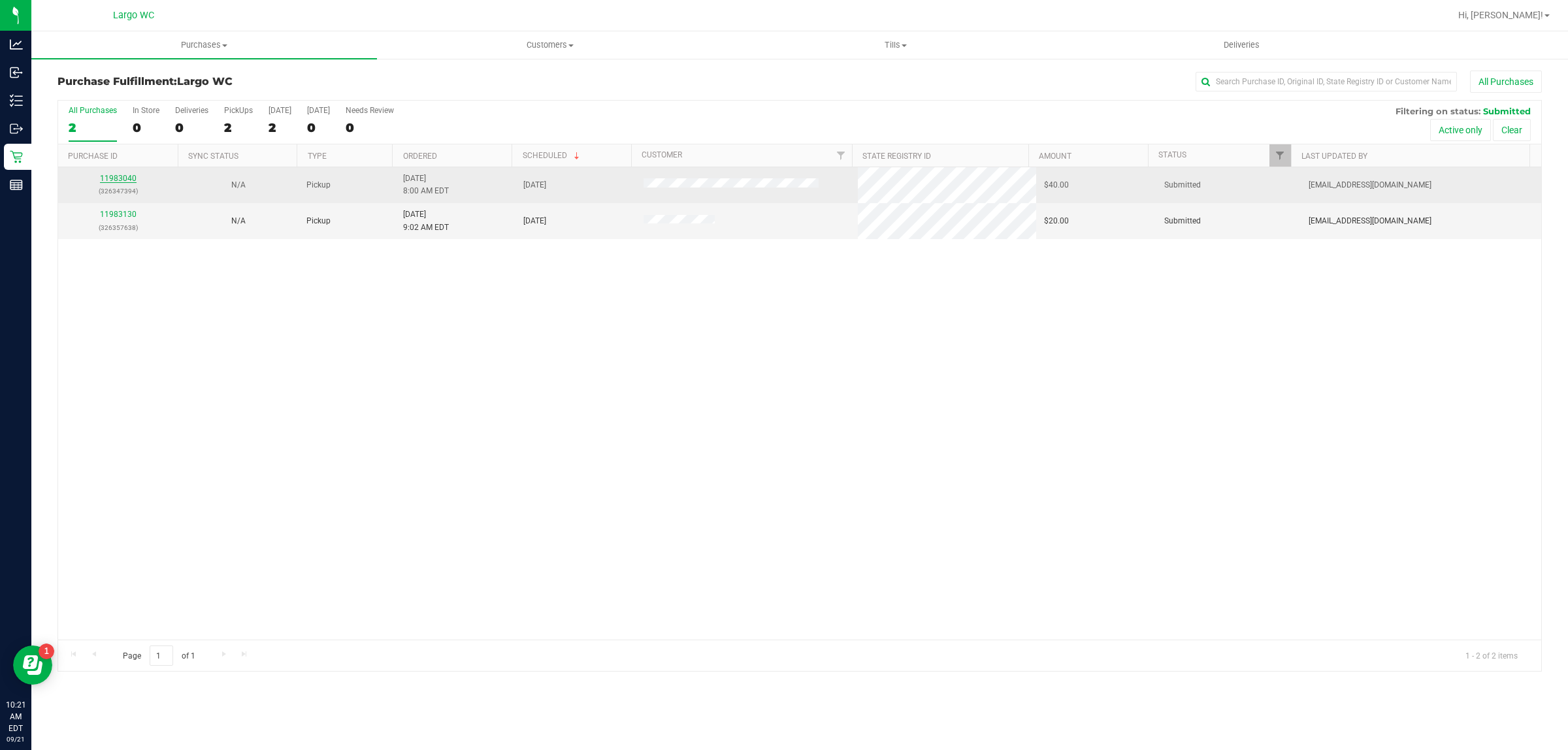
click at [121, 181] on link "11983040" at bounding box center [118, 178] width 37 height 9
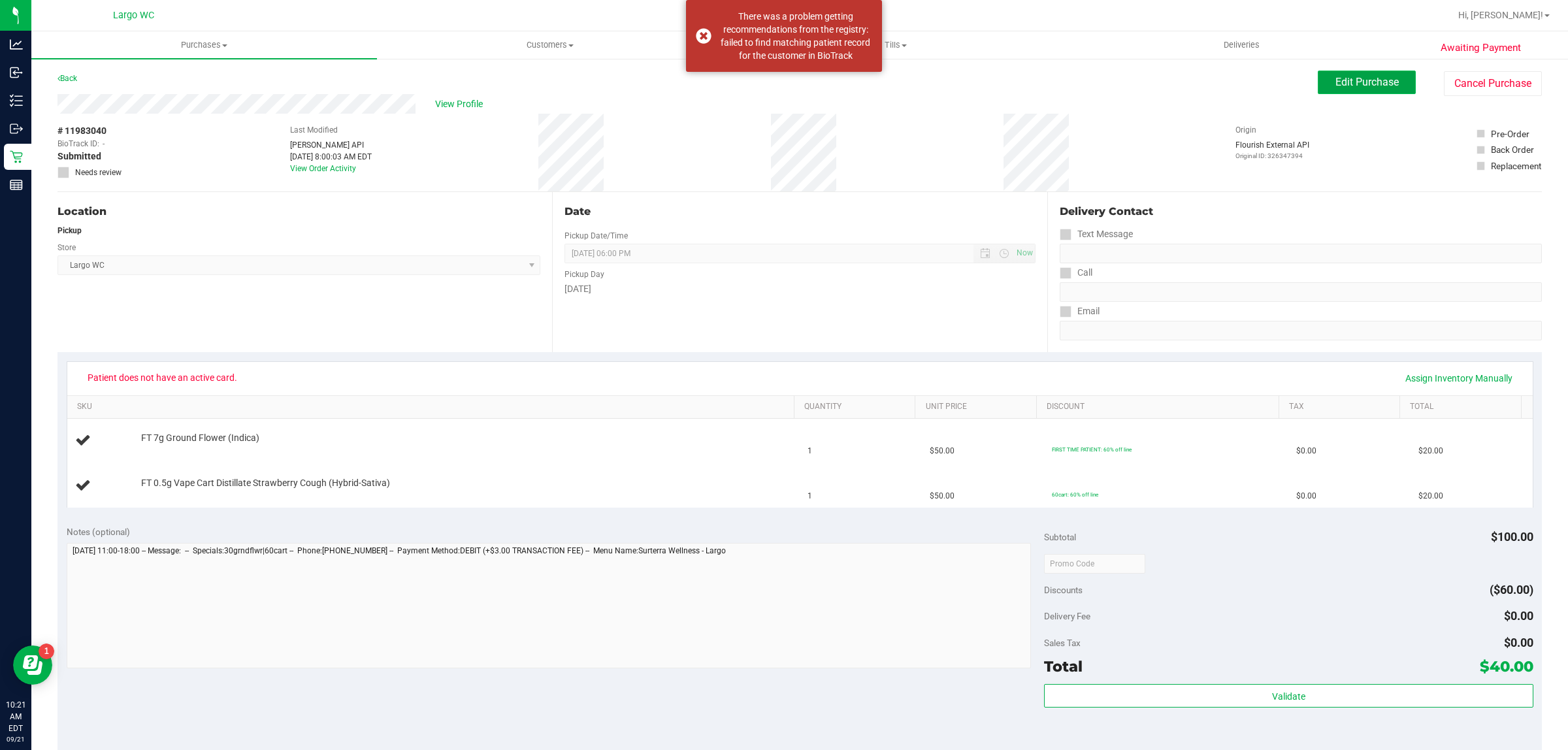
click at [1389, 84] on button "Edit Purchase" at bounding box center [1367, 82] width 98 height 23
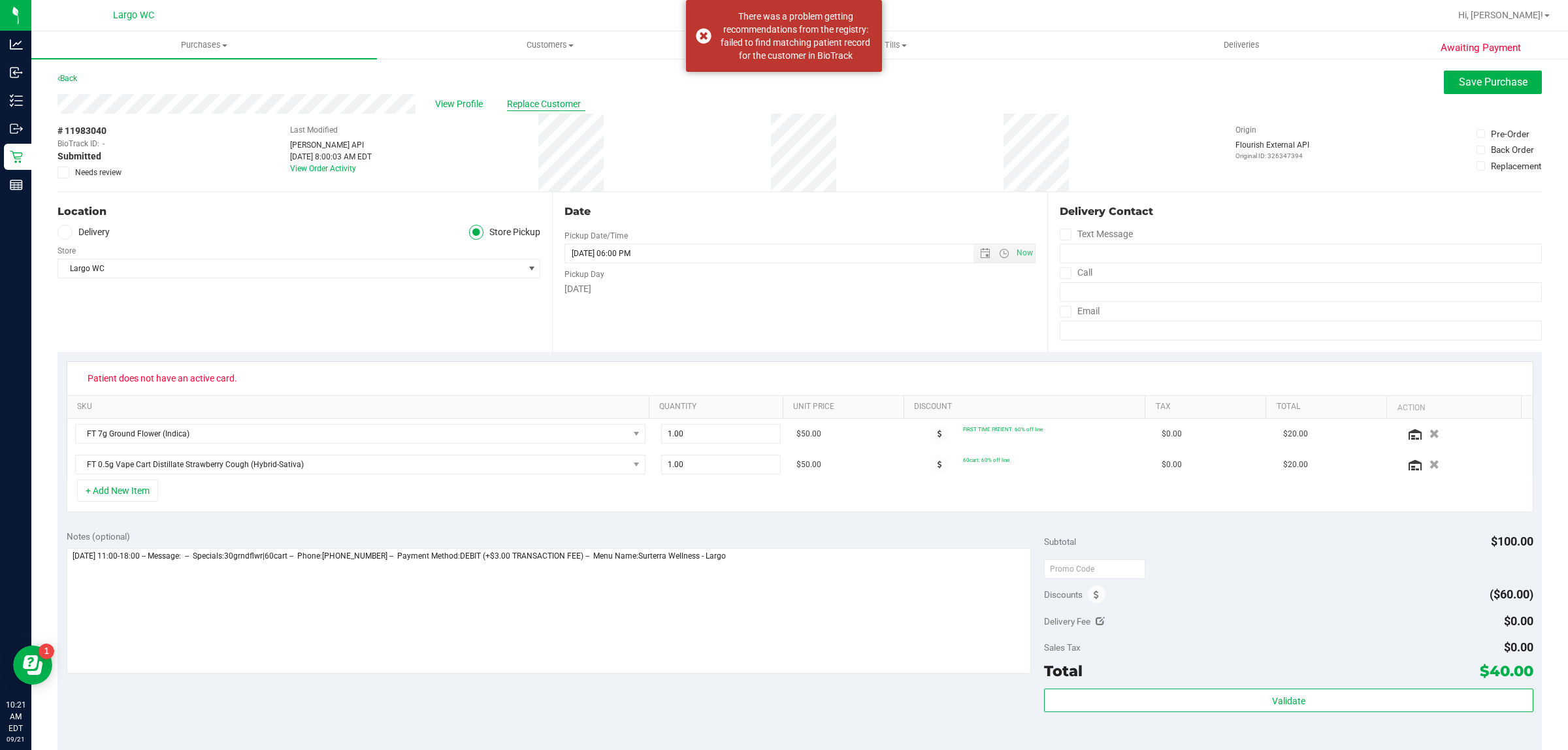
click at [557, 107] on span "Replace Customer" at bounding box center [546, 104] width 78 height 13
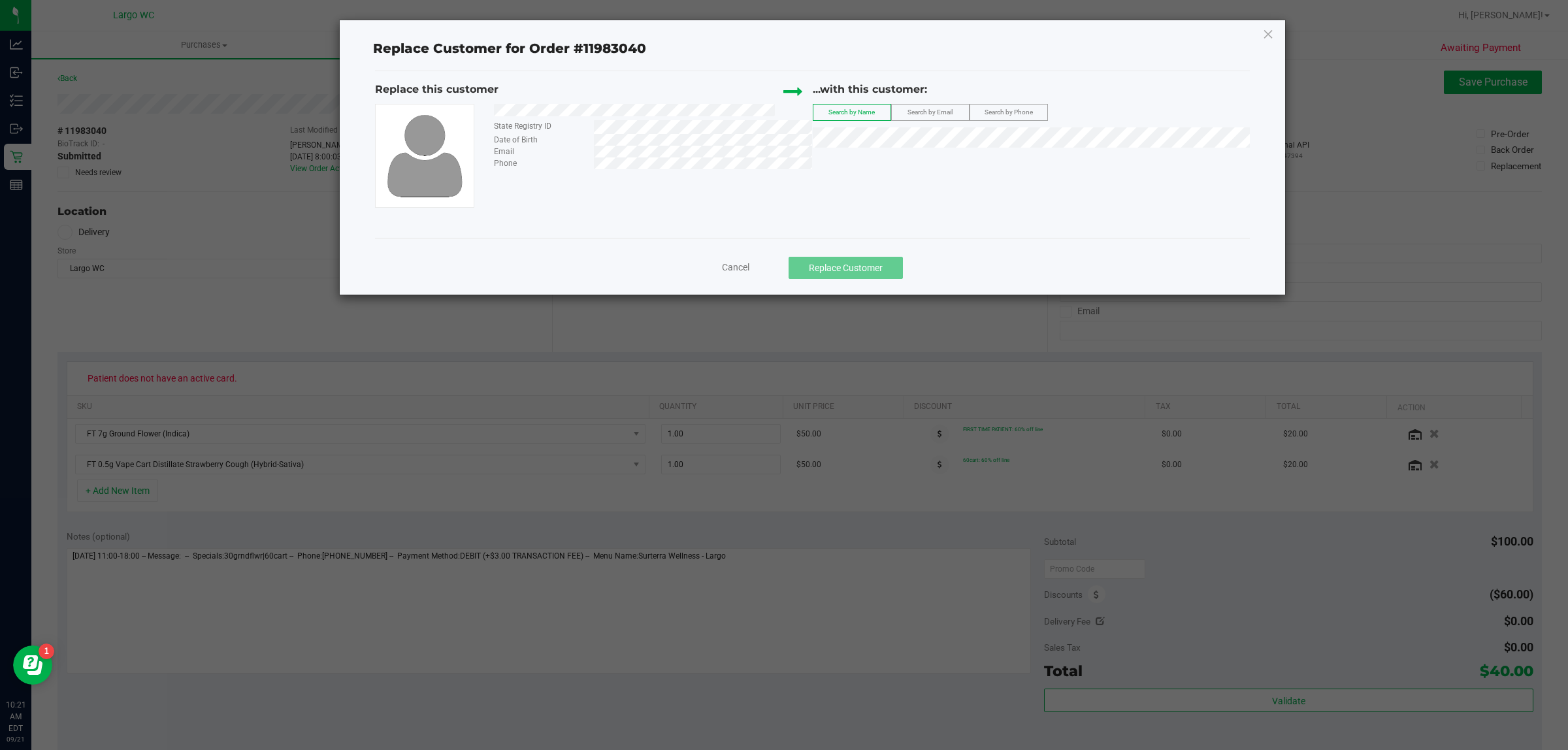
click at [995, 124] on div "...with this customer: Search by Name Search by Email Search by Phone" at bounding box center [1031, 117] width 438 height 72
click at [954, 183] on li "Robert Pettit iii" at bounding box center [1031, 178] width 436 height 18
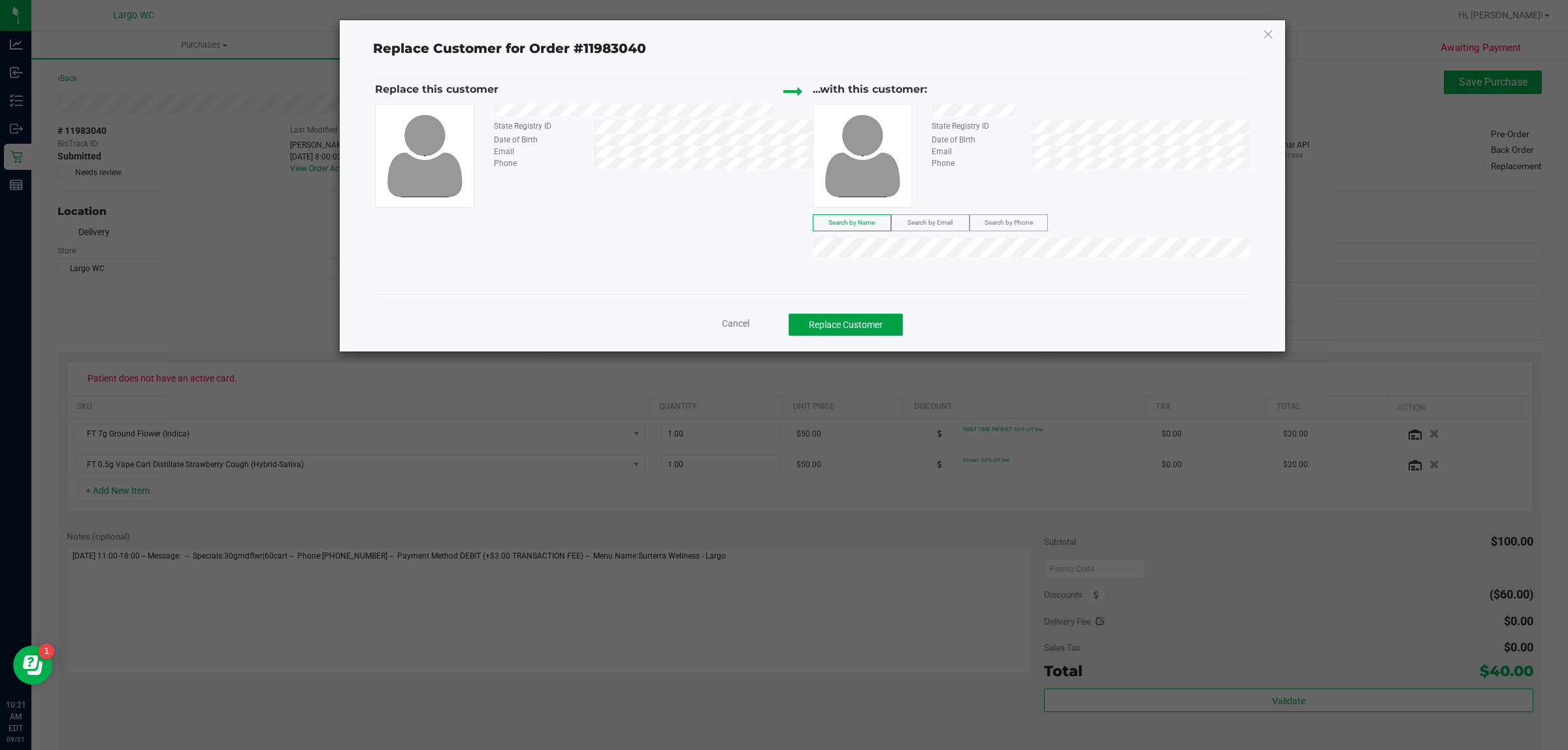
click at [850, 318] on button "Replace Customer" at bounding box center [846, 325] width 114 height 22
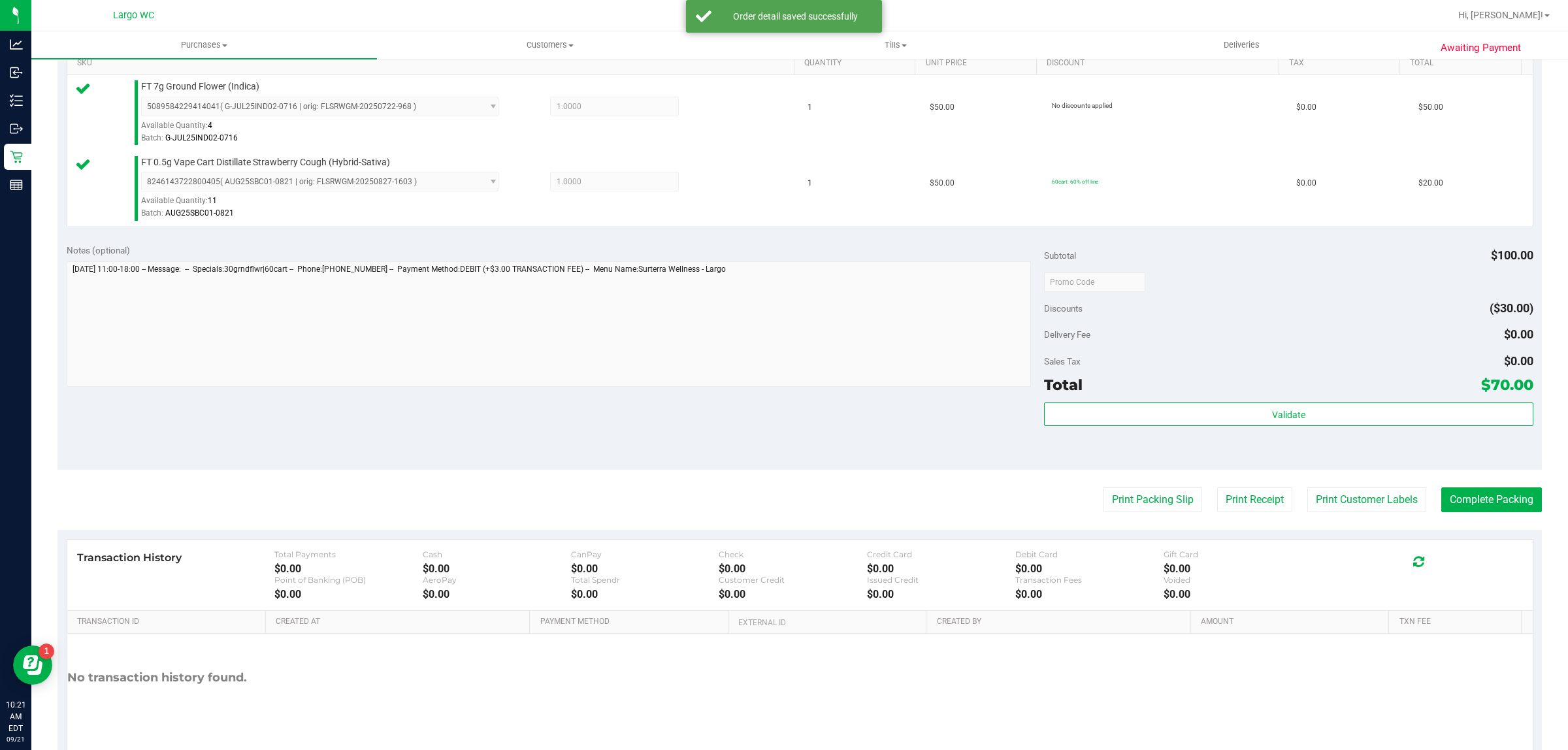
scroll to position [348, 0]
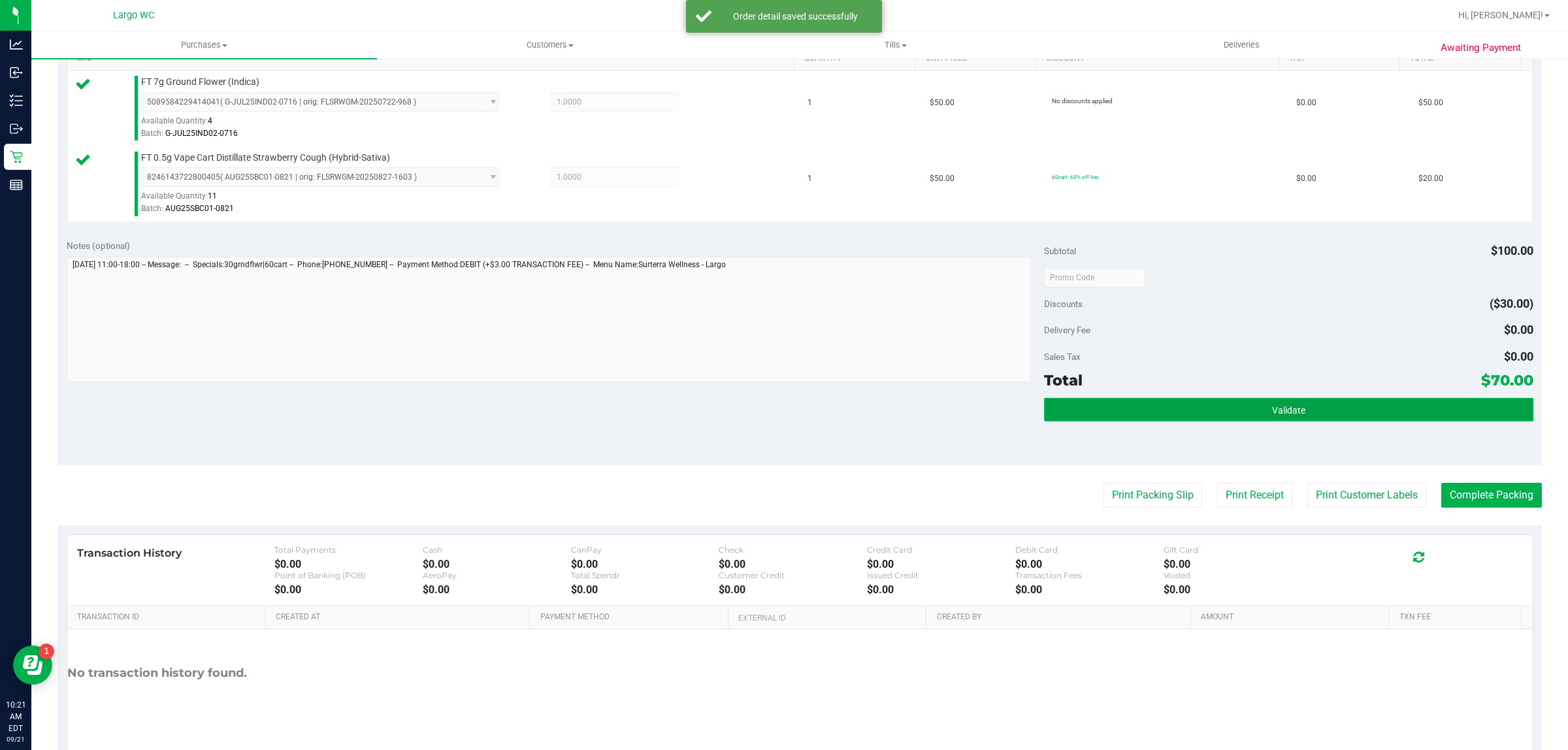
click at [1341, 416] on button "Validate" at bounding box center [1288, 409] width 489 height 23
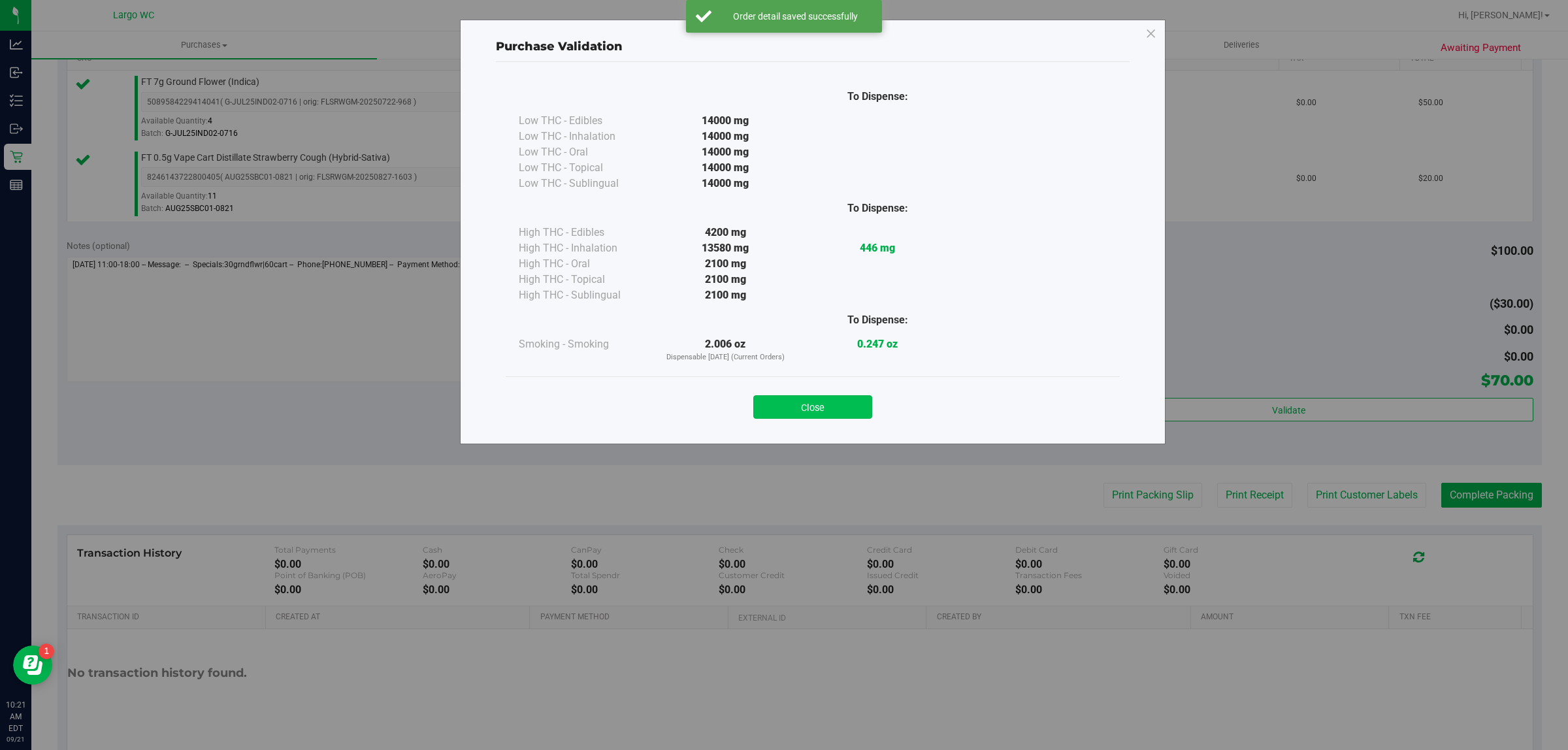
click at [820, 413] on button "Close" at bounding box center [812, 407] width 119 height 23
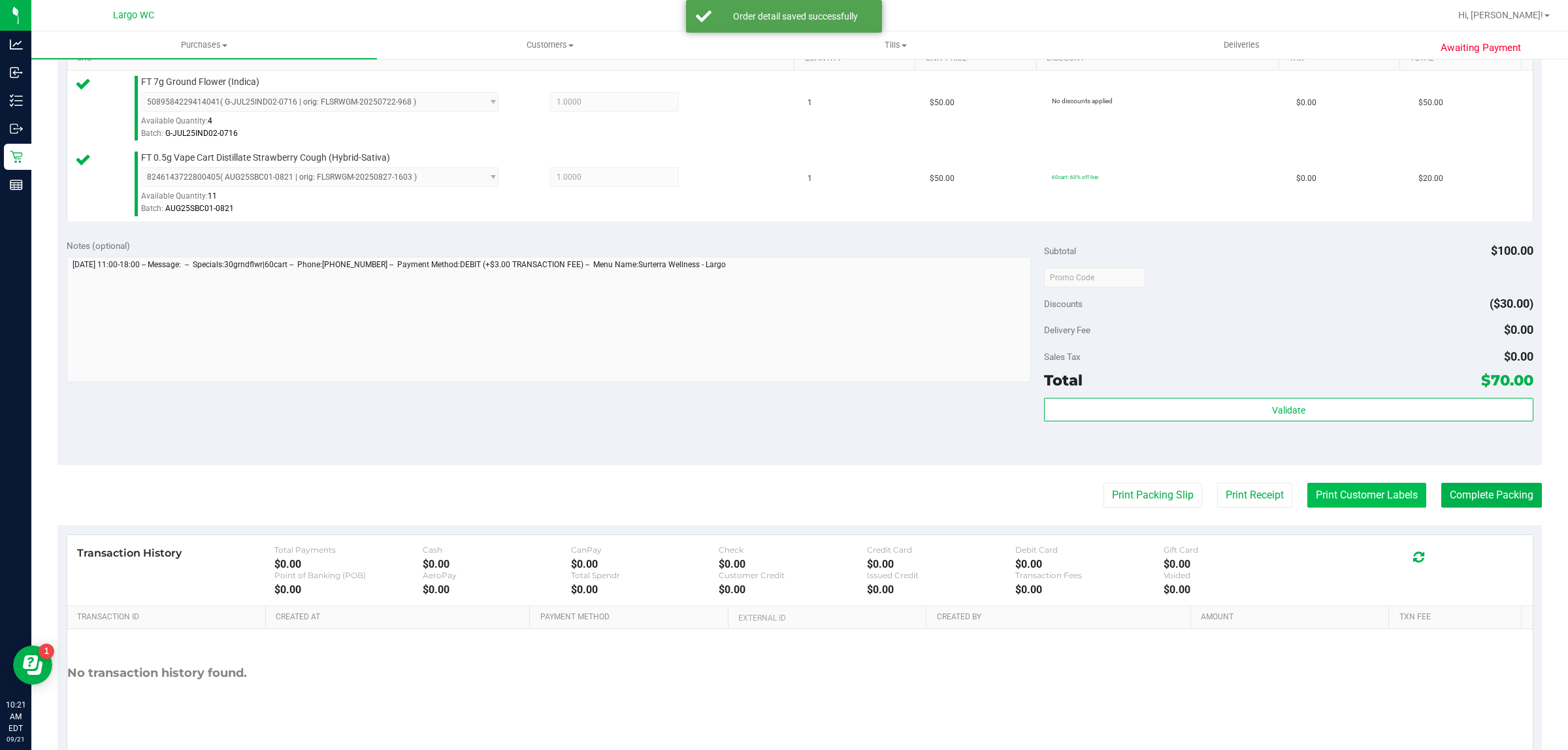
click at [1331, 494] on button "Print Customer Labels" at bounding box center [1366, 495] width 119 height 25
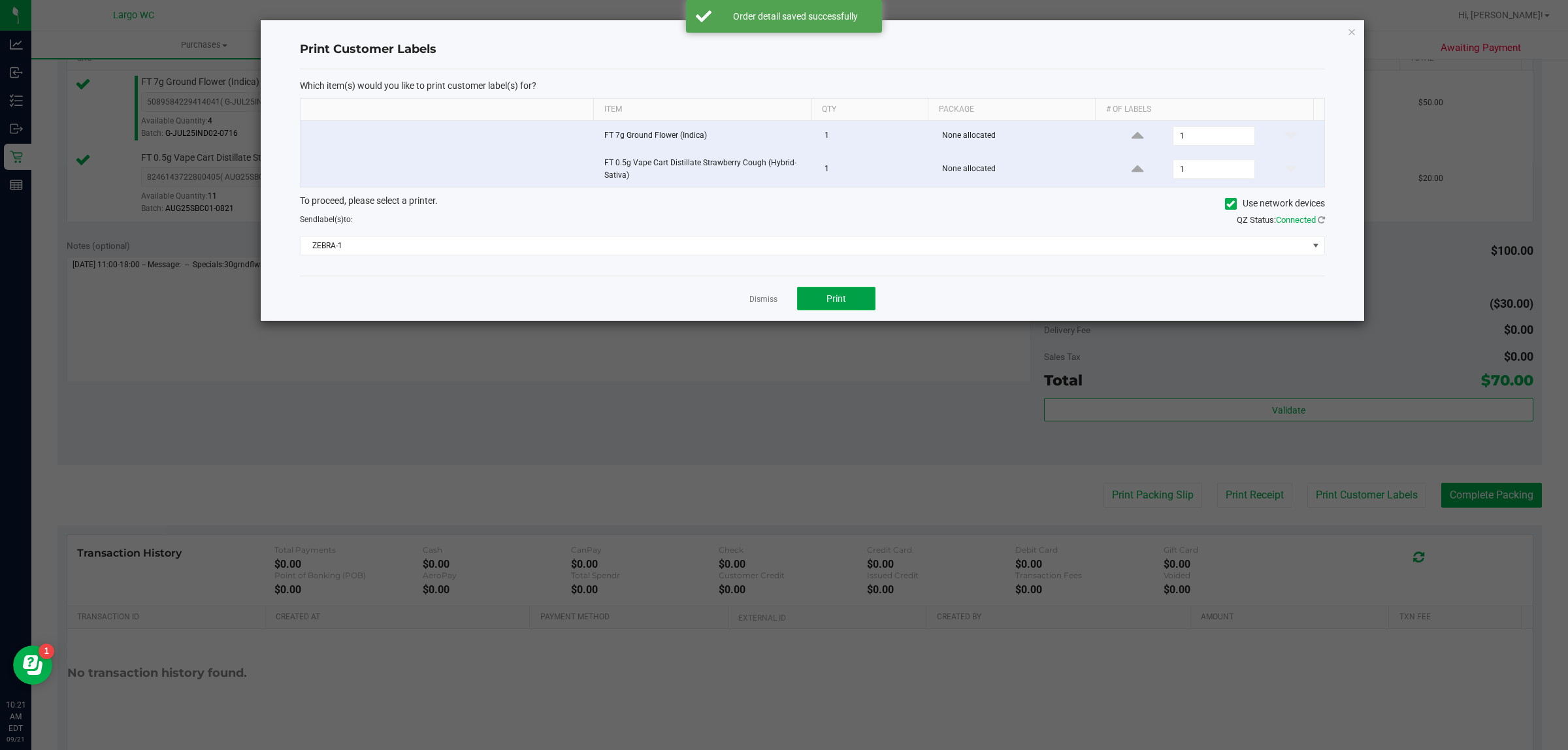
click at [844, 301] on span "Print" at bounding box center [836, 299] width 19 height 11
click at [754, 301] on link "Dismiss" at bounding box center [763, 299] width 28 height 11
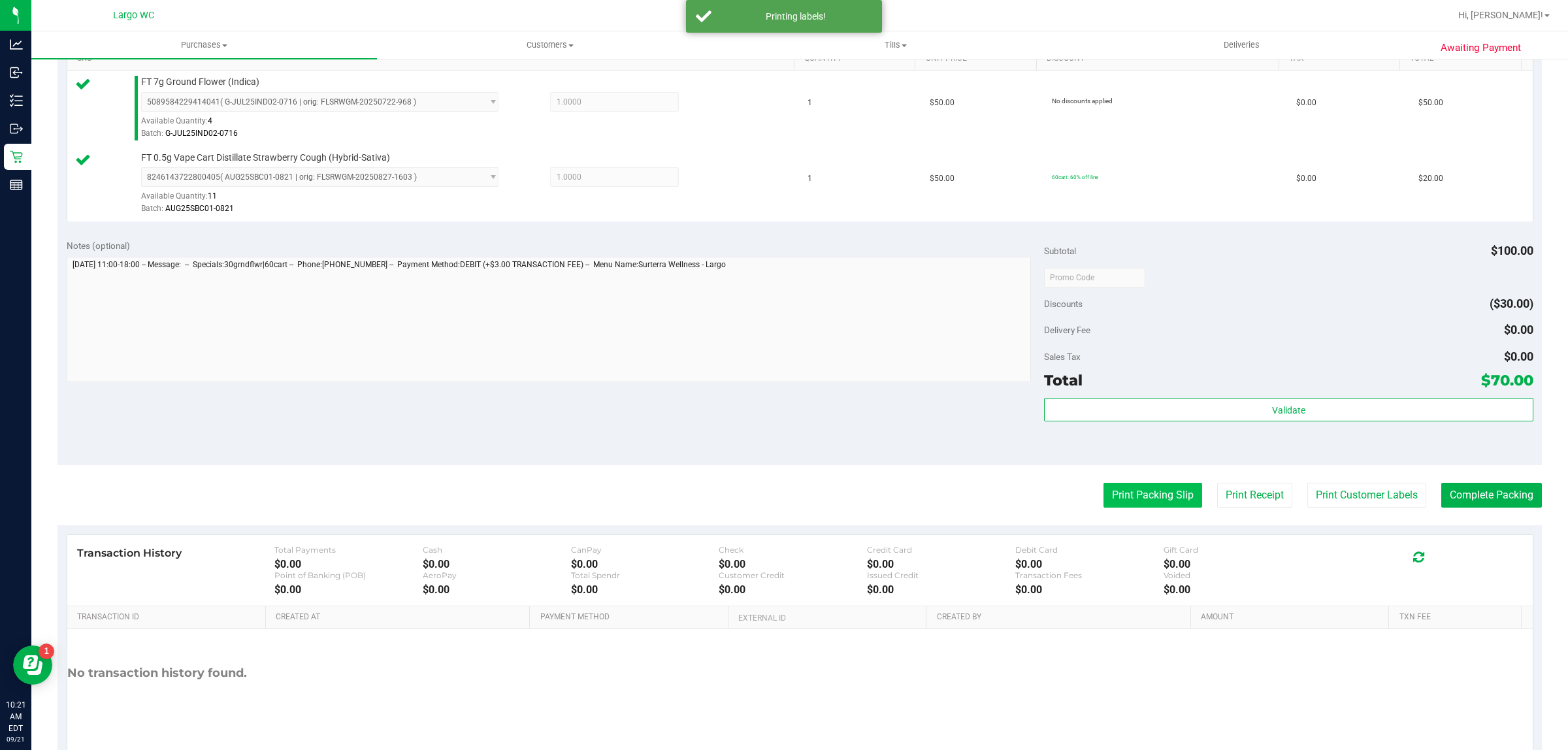
click at [1139, 494] on button "Print Packing Slip" at bounding box center [1152, 495] width 99 height 25
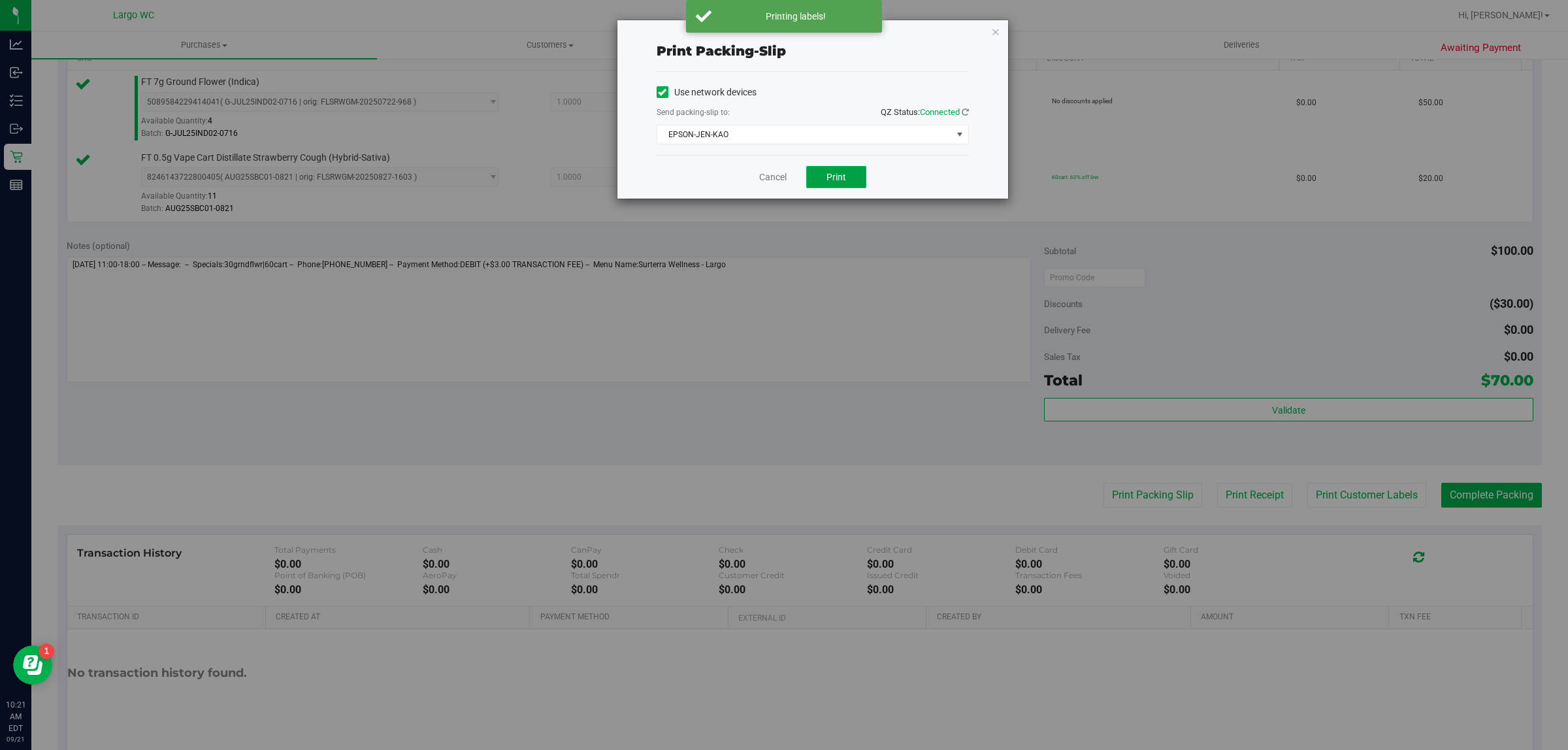
click at [838, 178] on span "Print" at bounding box center [836, 177] width 19 height 11
click at [769, 177] on link "Cancel" at bounding box center [773, 177] width 27 height 13
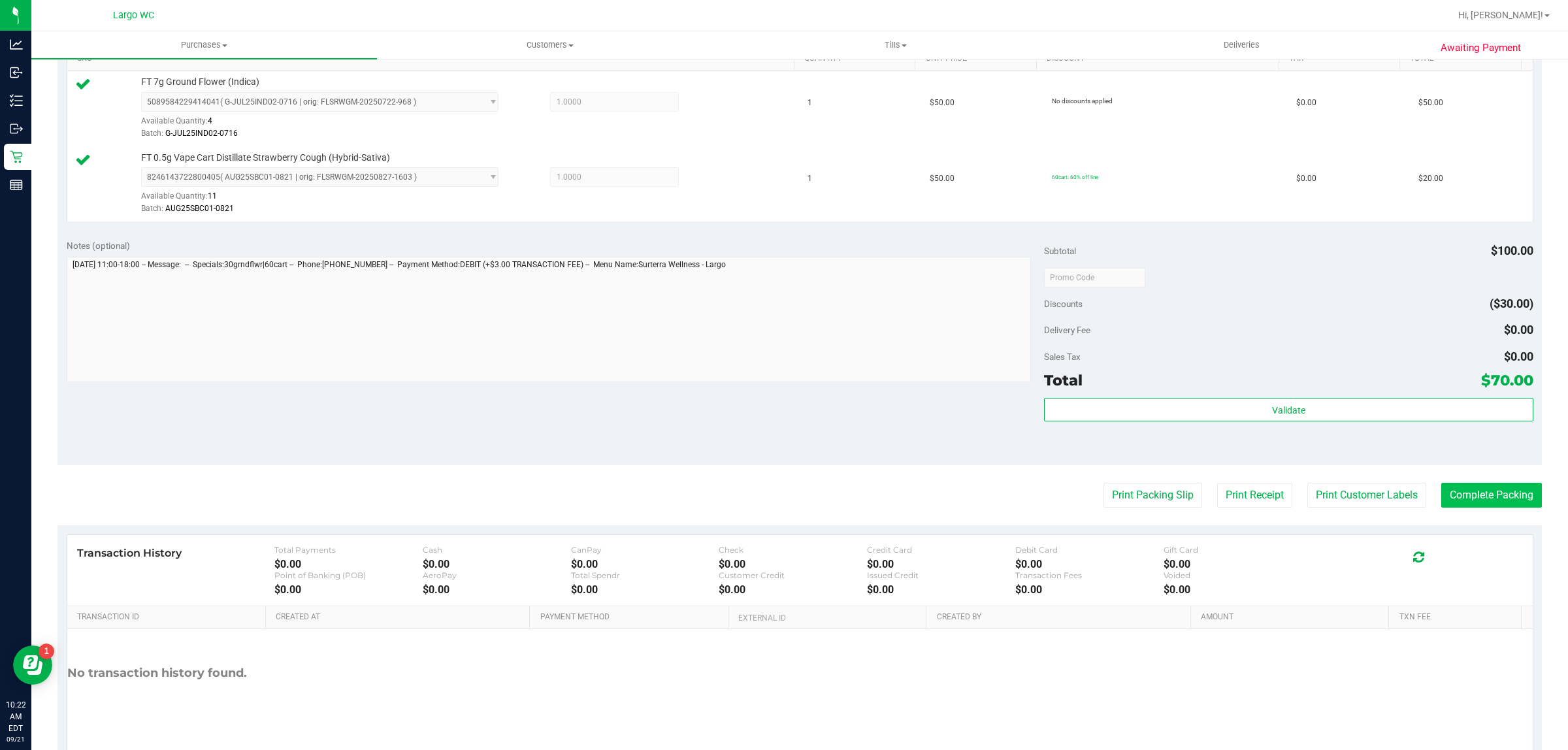
click button "Complete Packing"
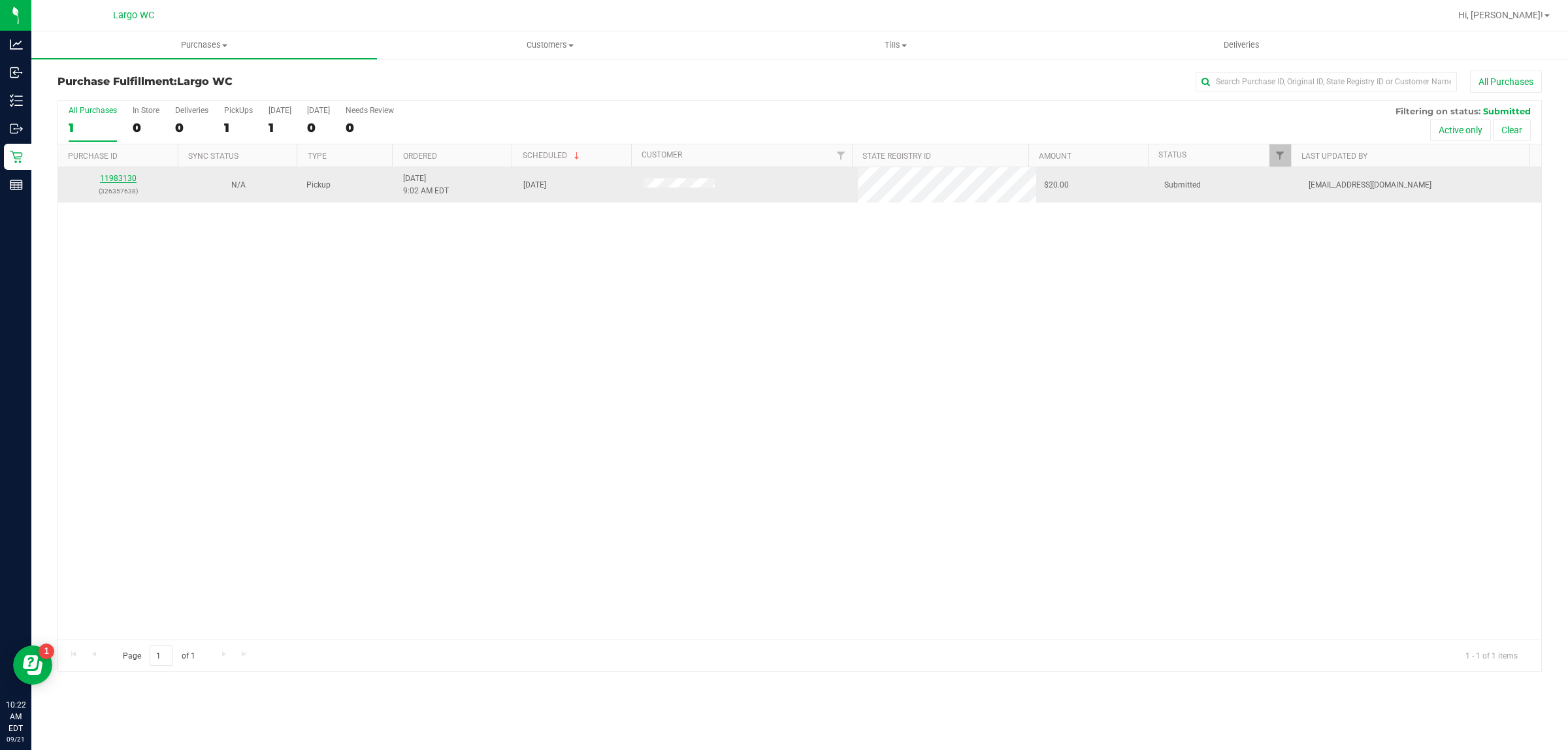
click link "11983130"
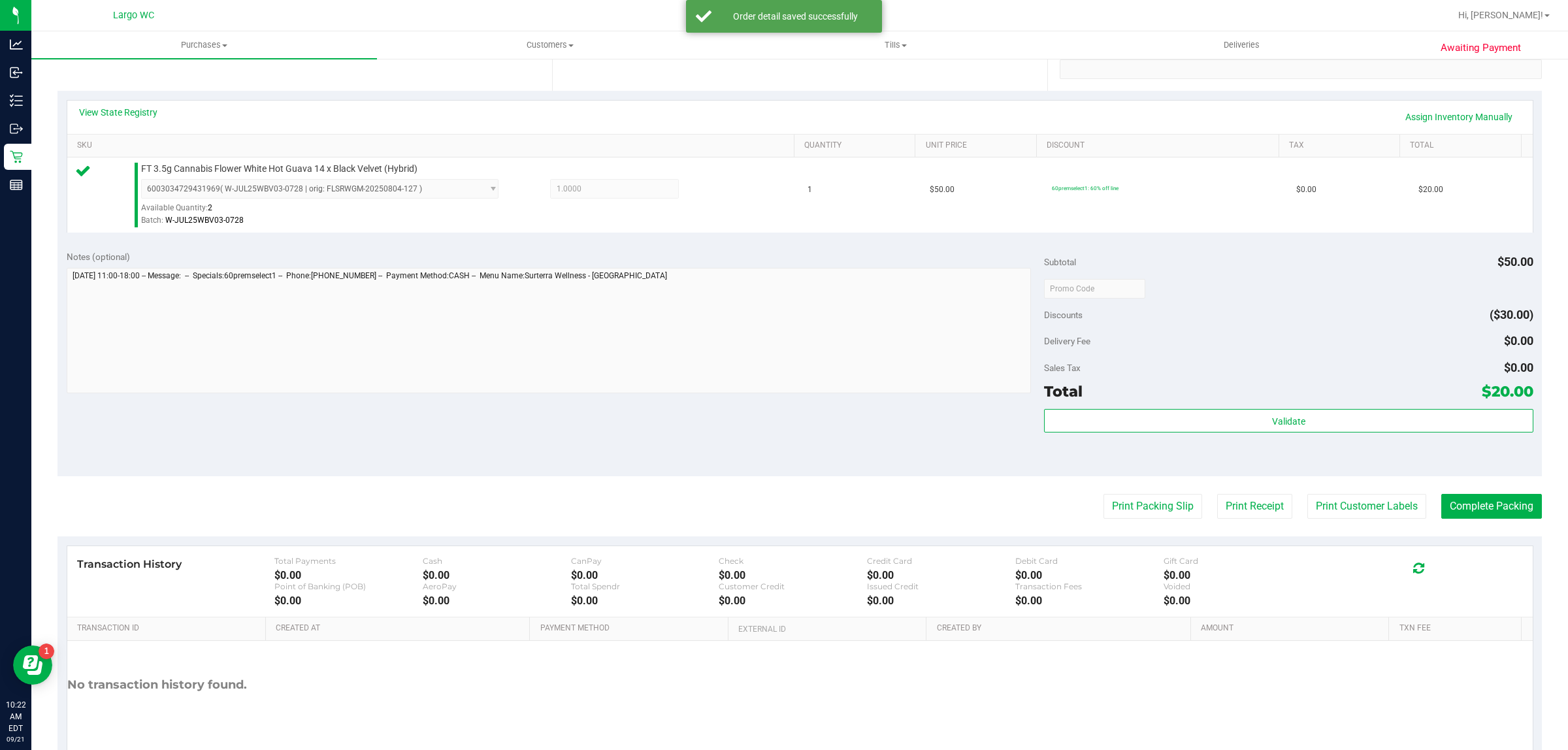
scroll to position [260, 0]
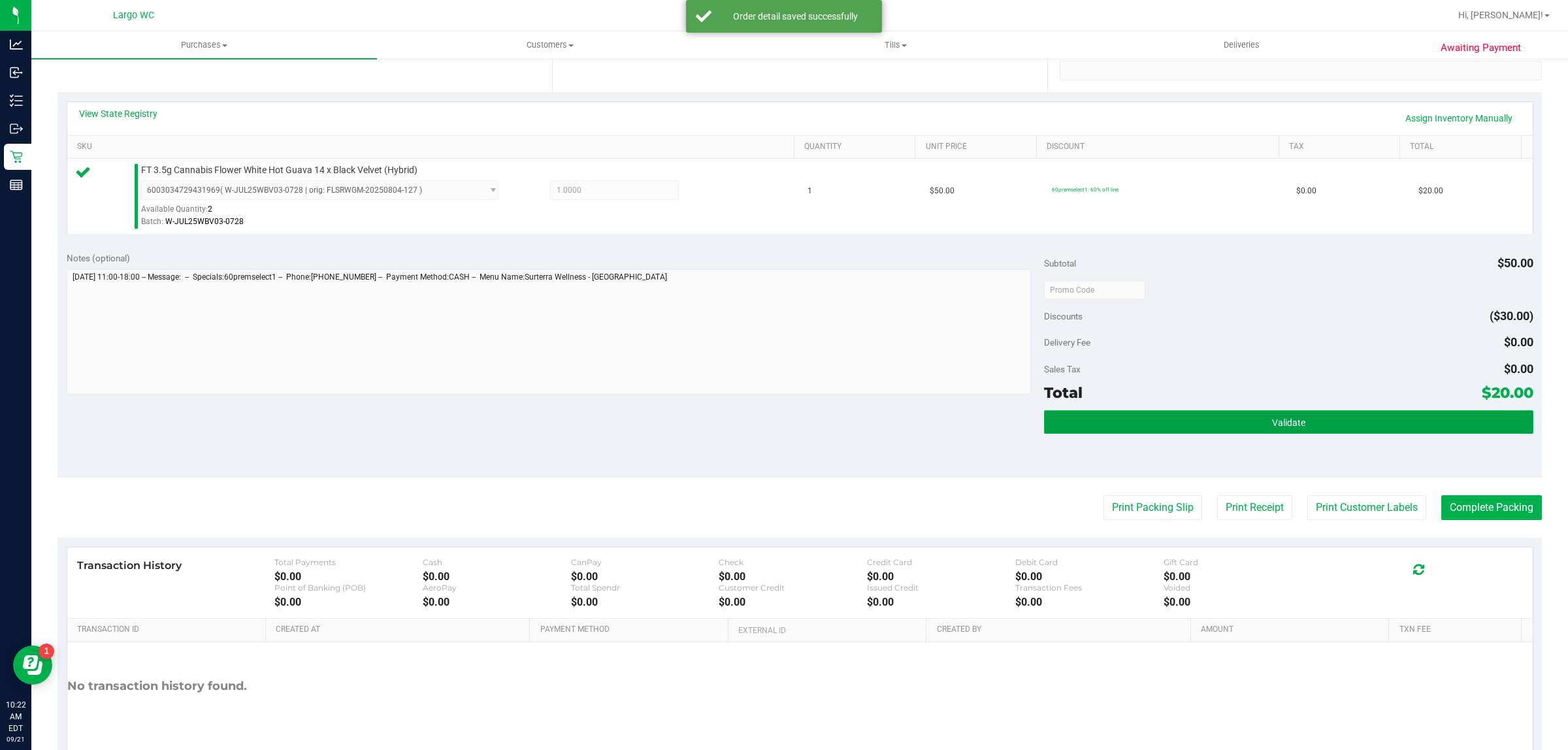
click button "Validate"
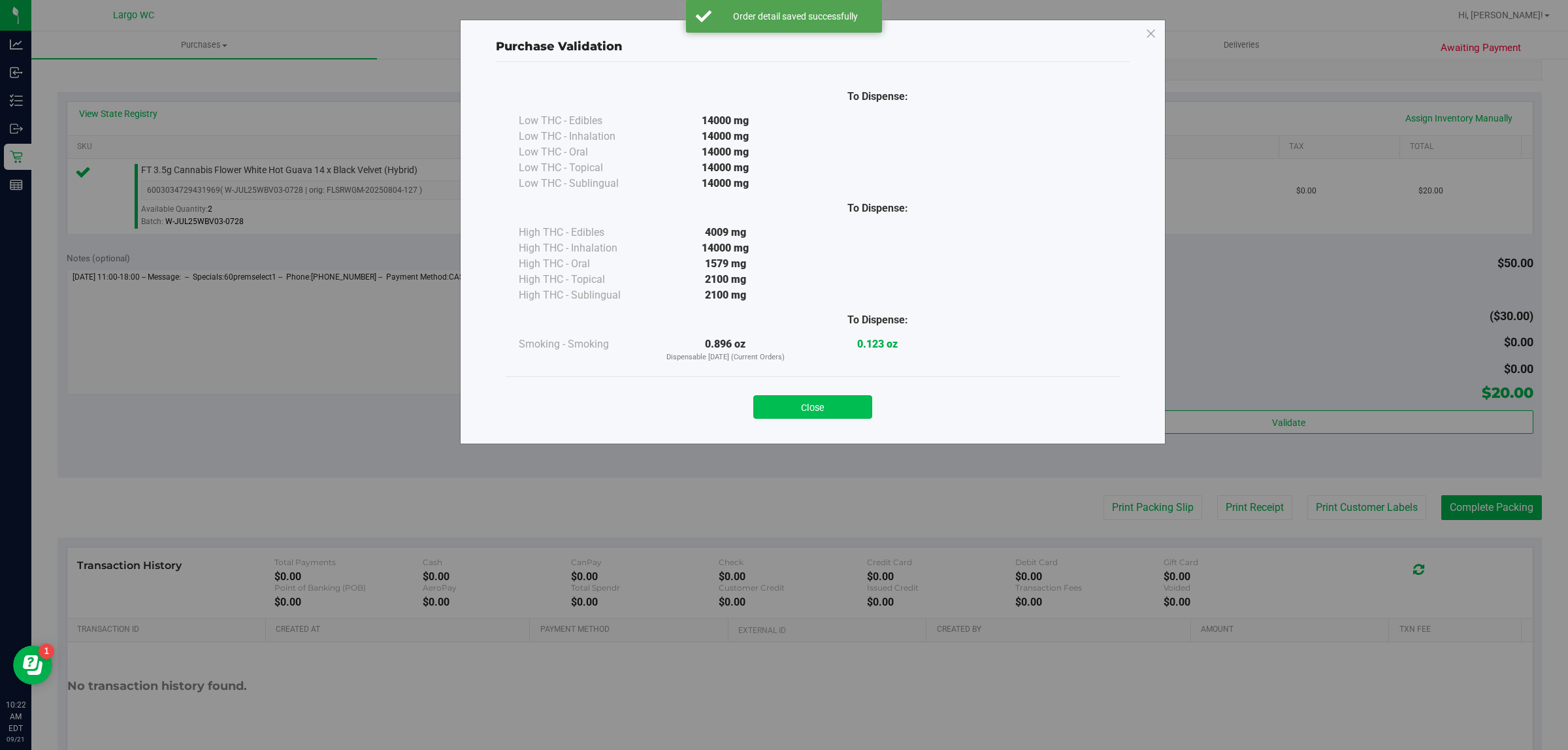
click button "Close"
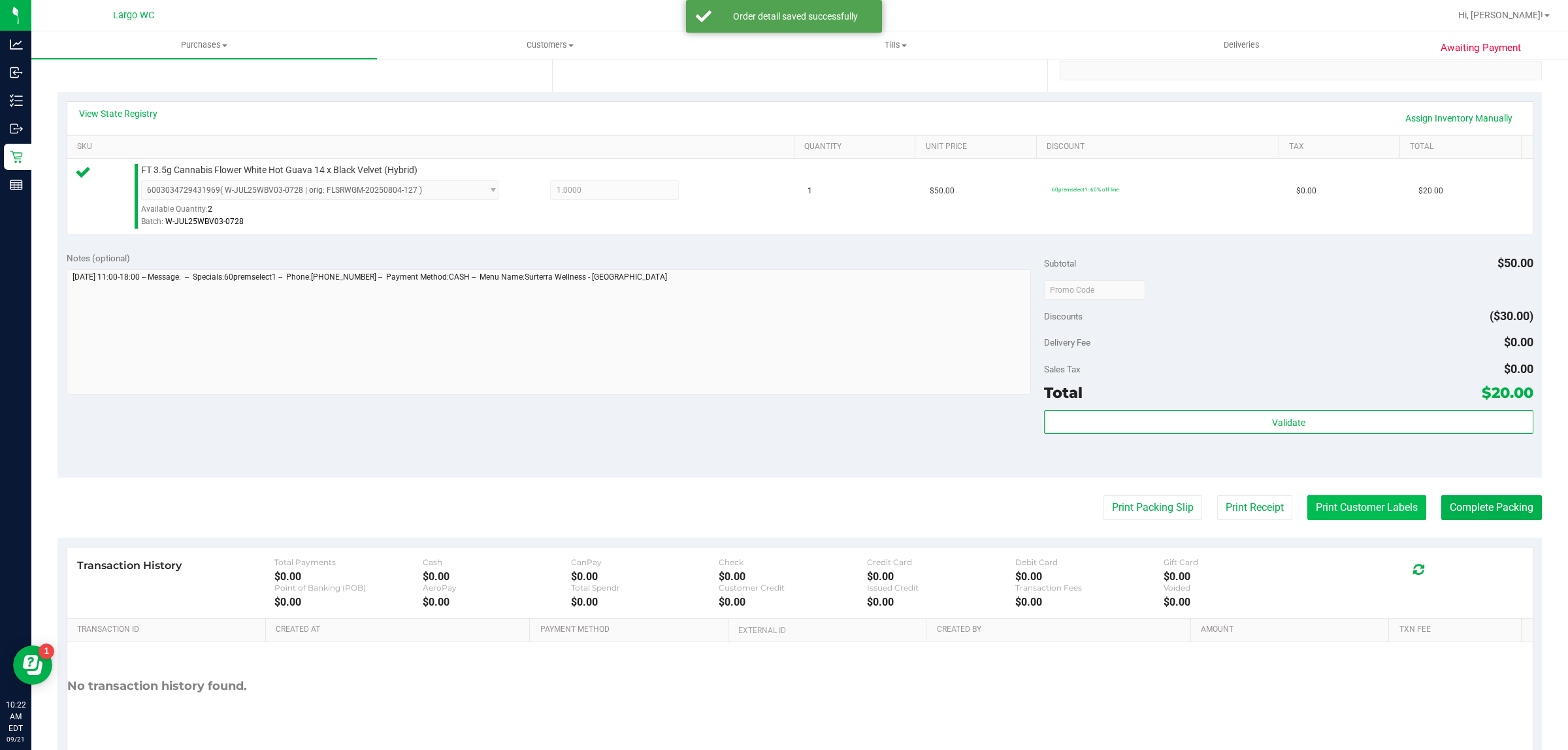
click button "Print Customer Labels"
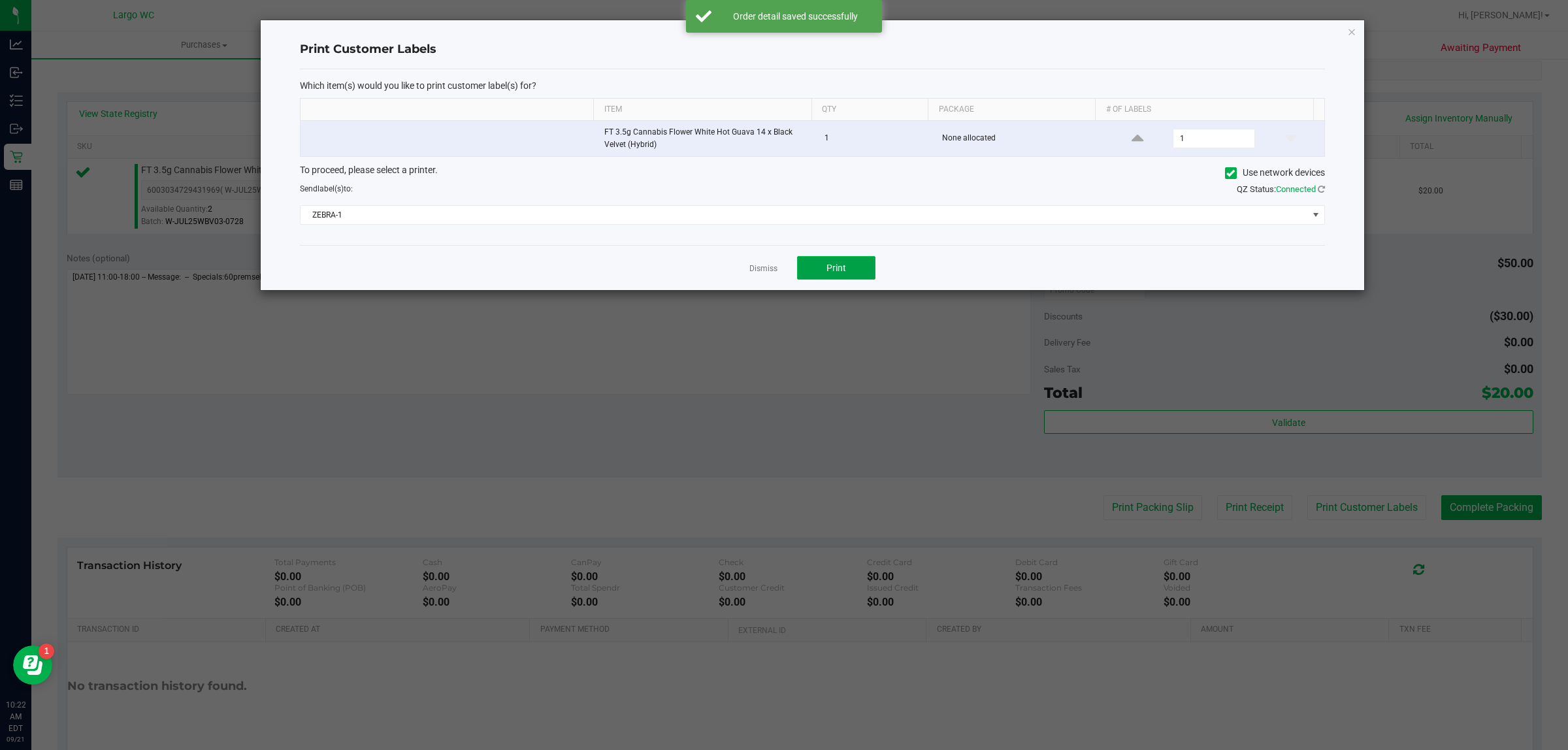
click button "Print"
click link "Dismiss"
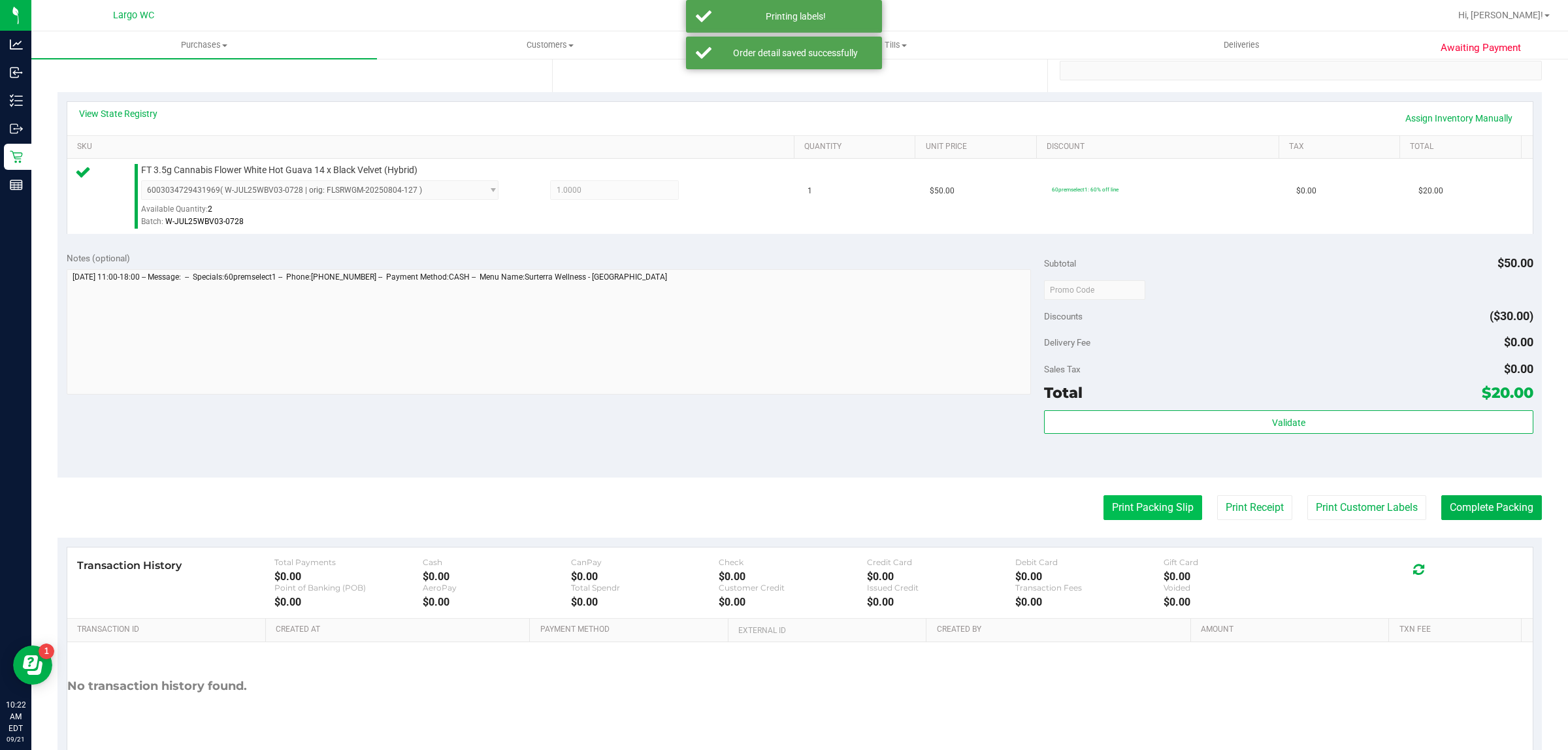
click button "Print Packing Slip"
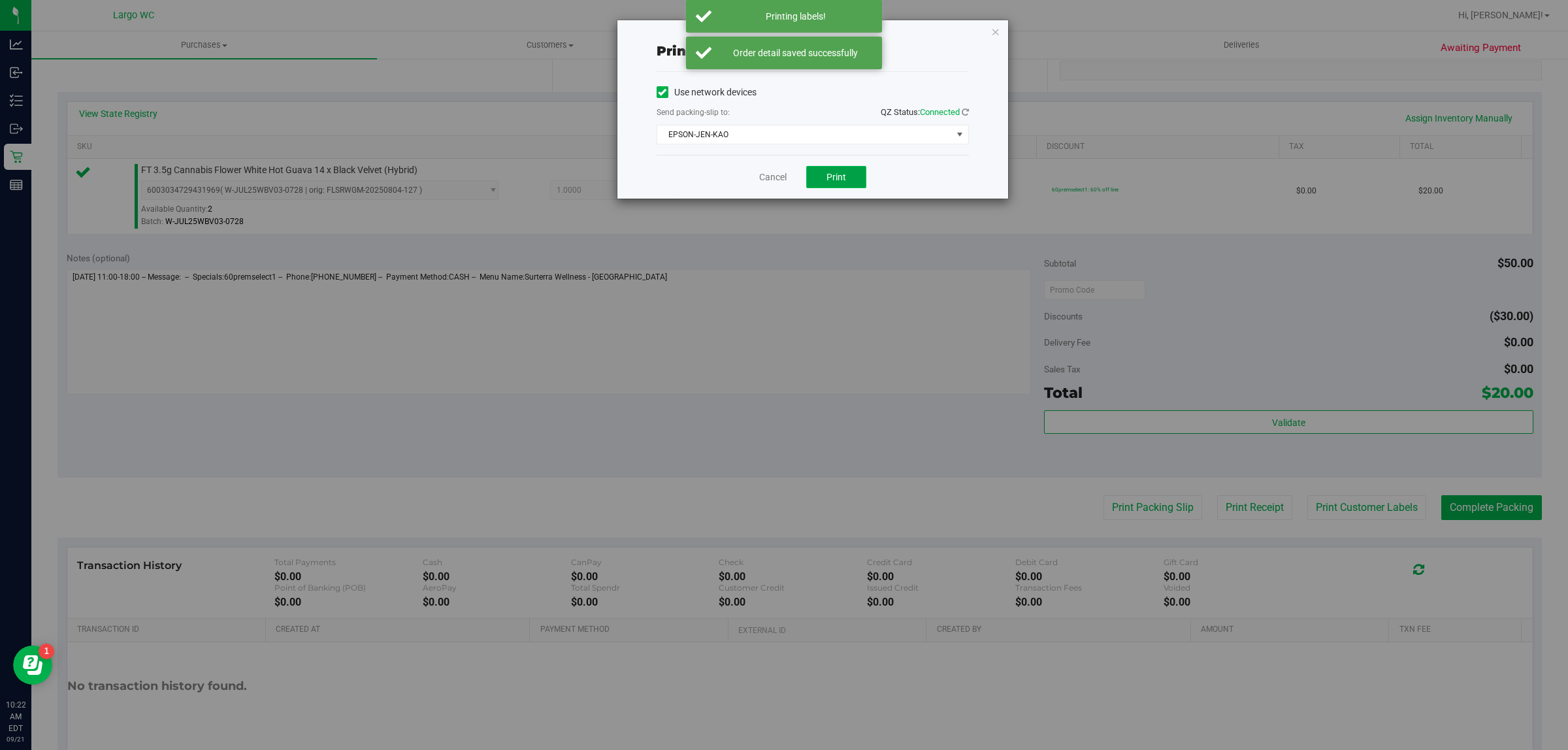
click button "Print"
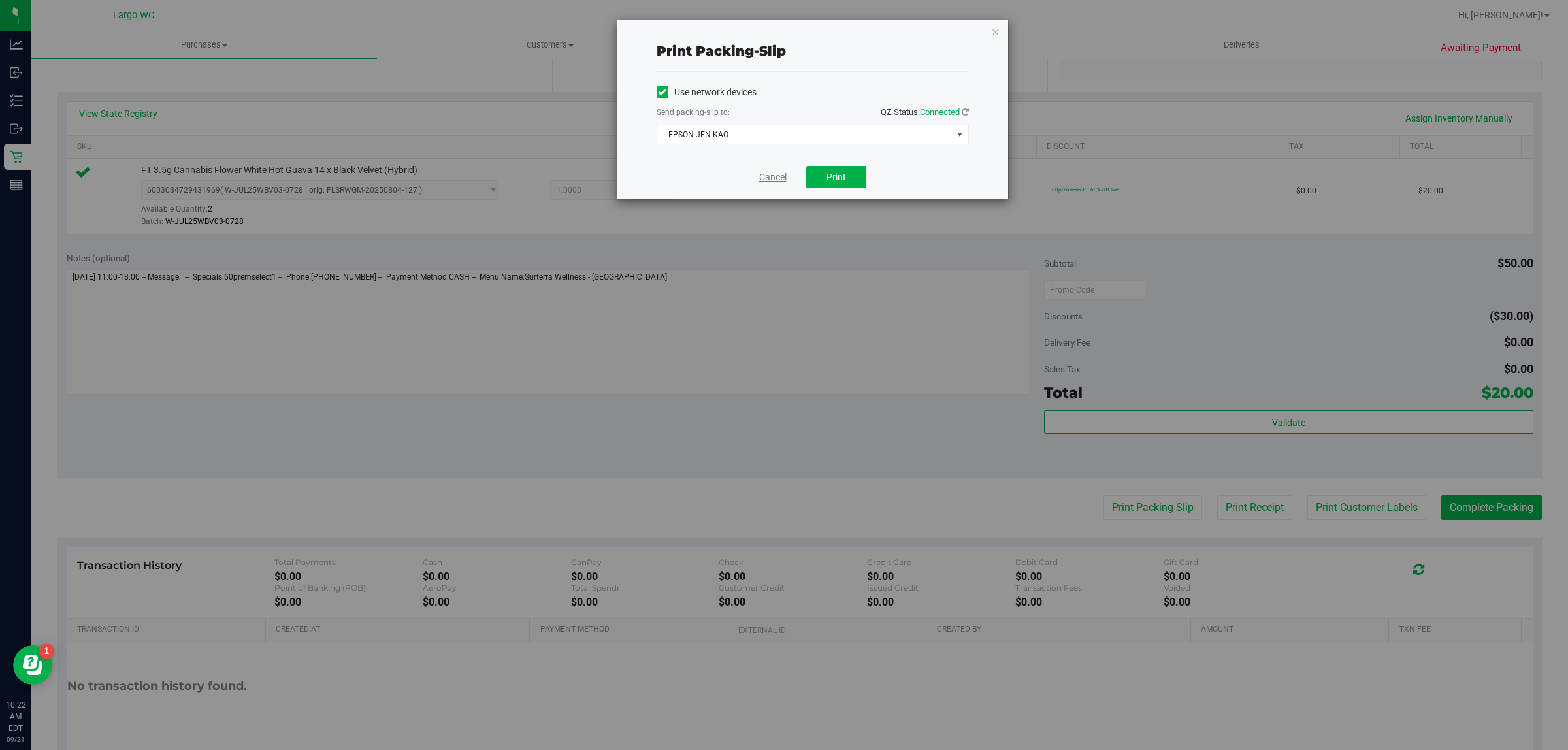
click link "Cancel"
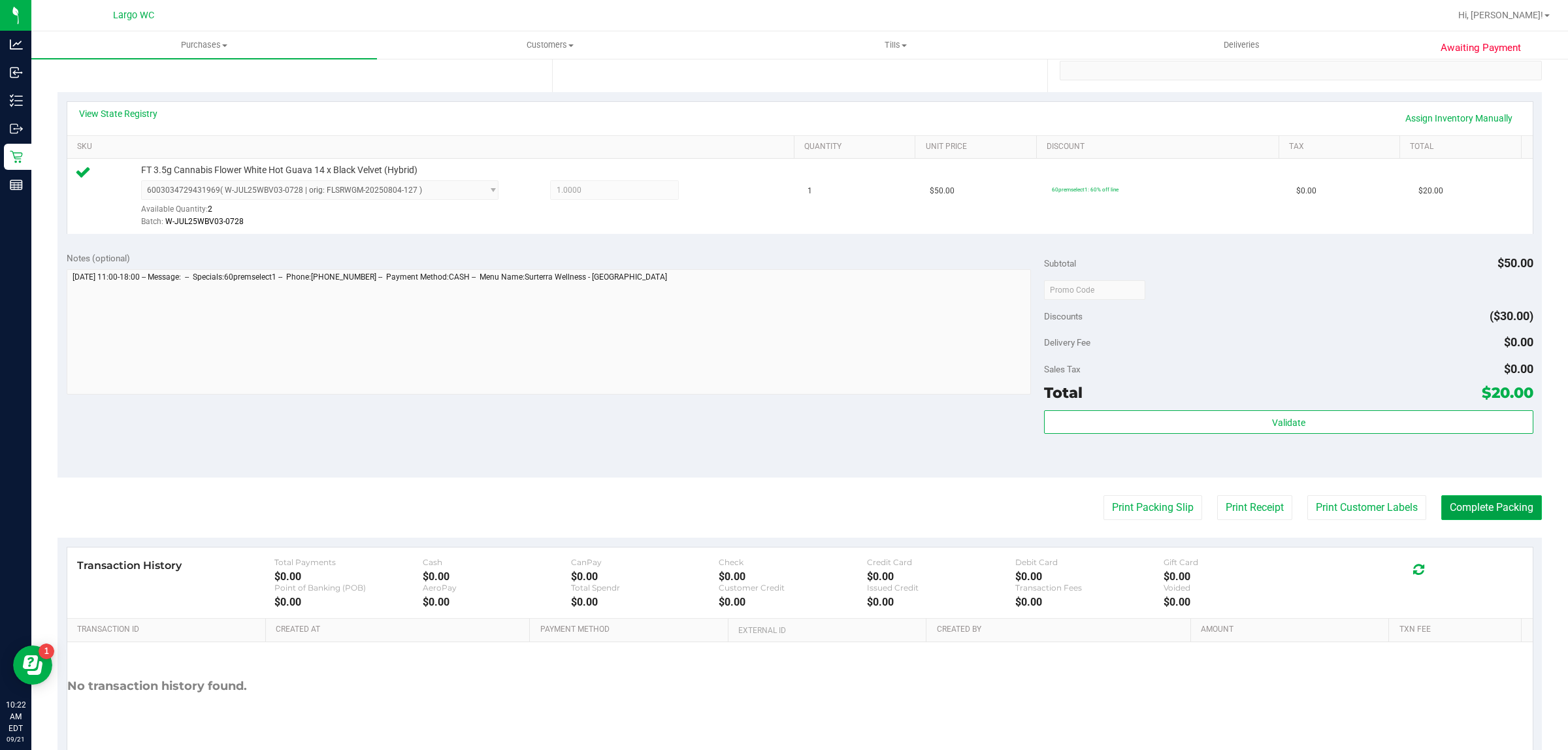
click button "Complete Packing"
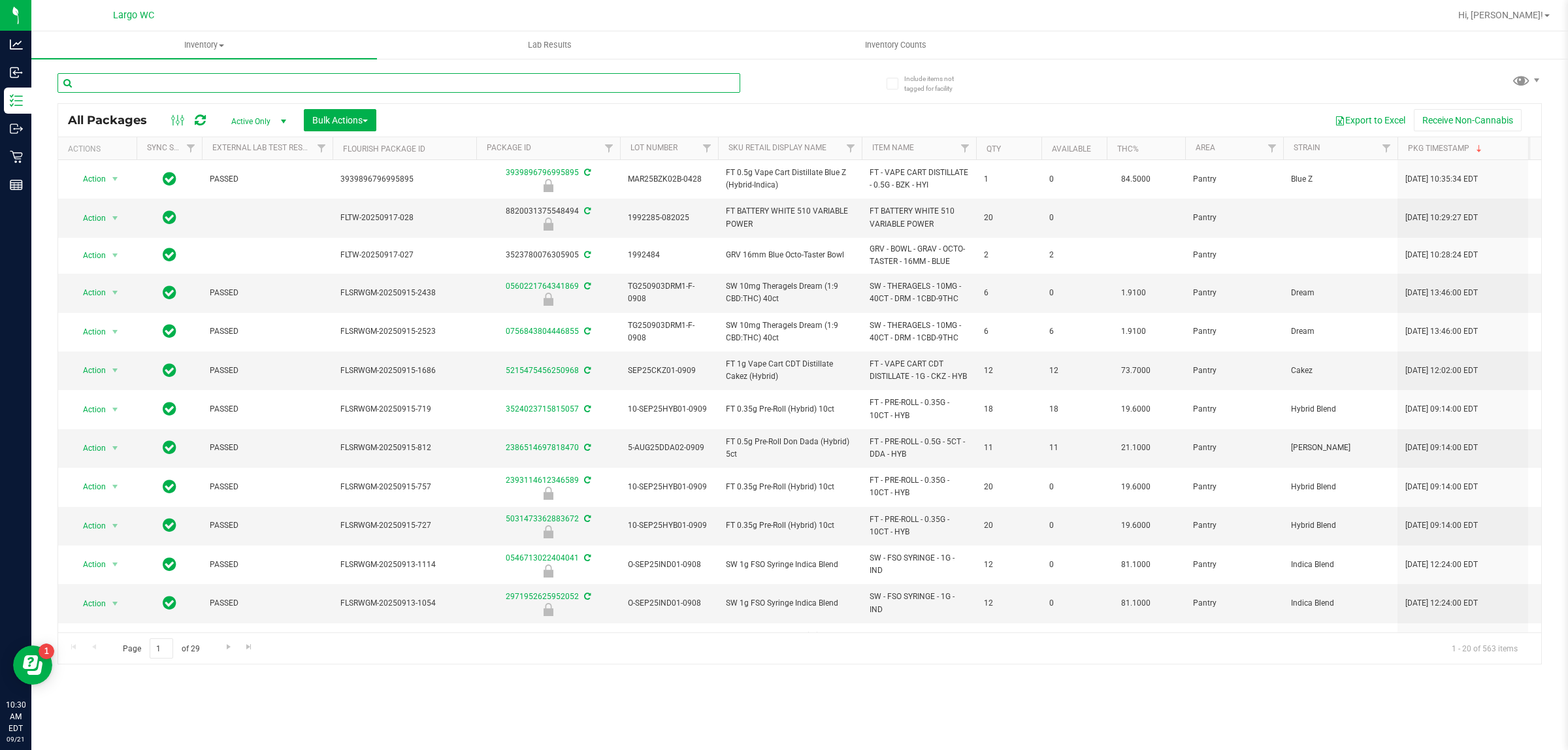
click at [484, 80] on input "text" at bounding box center [399, 83] width 683 height 19
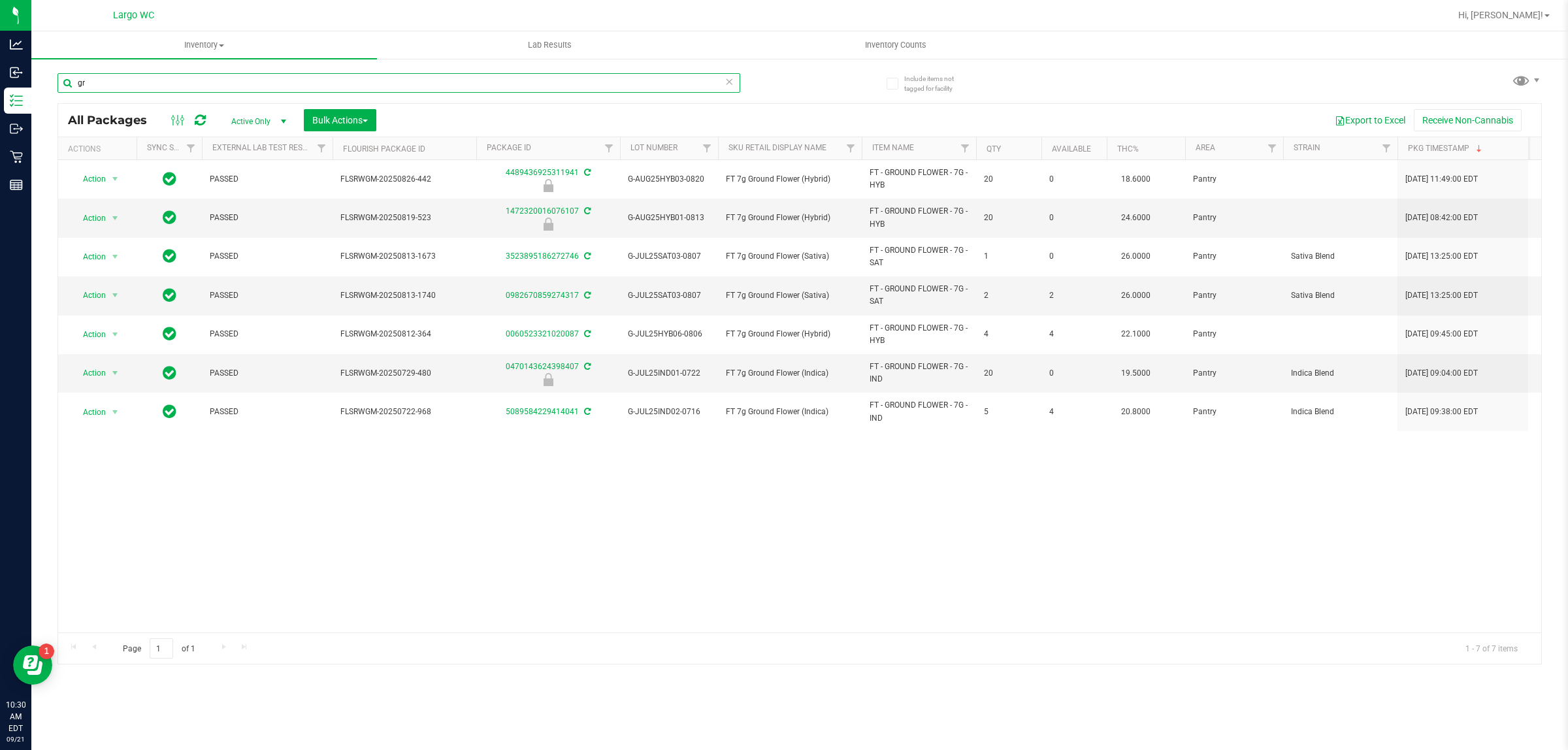
type input "g"
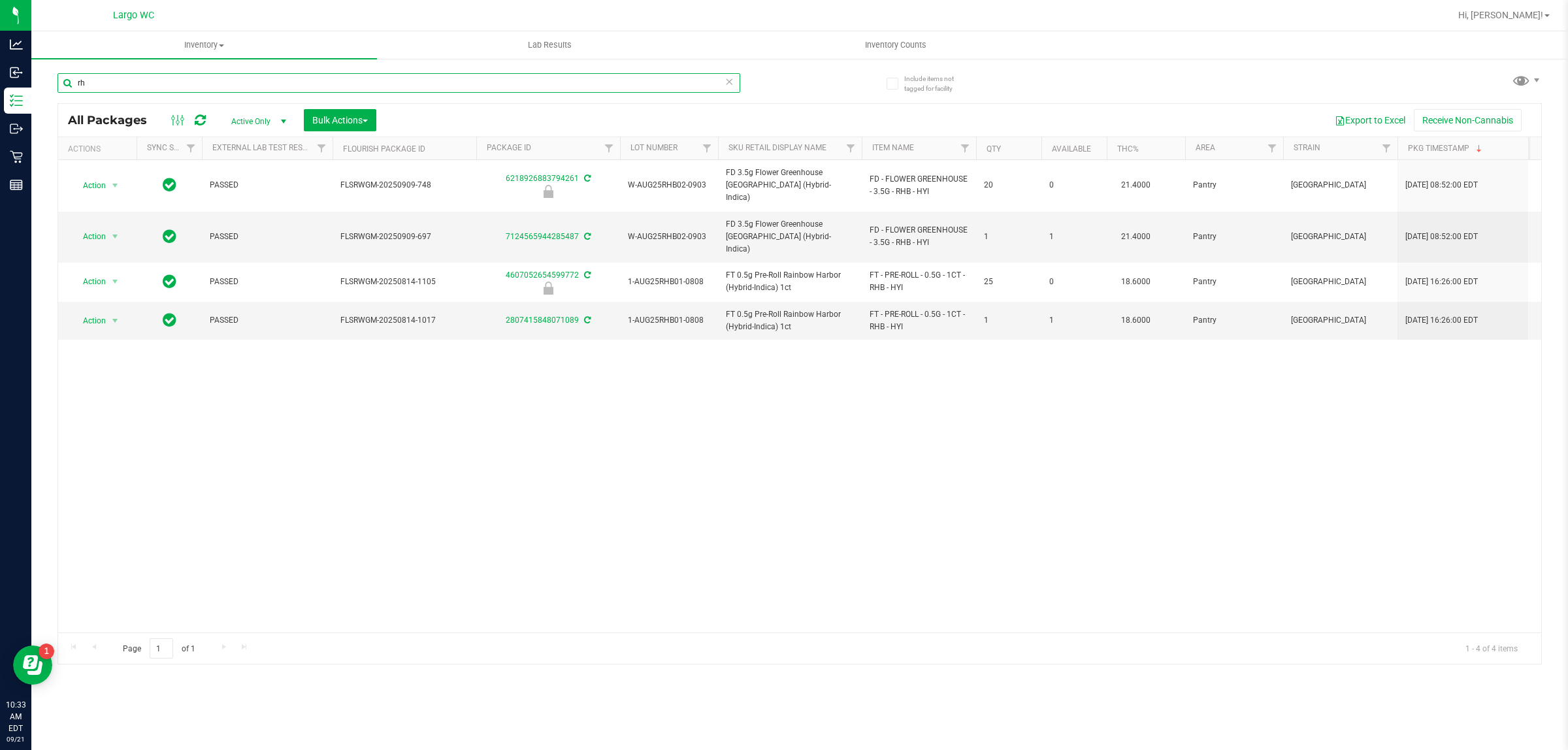
type input "r"
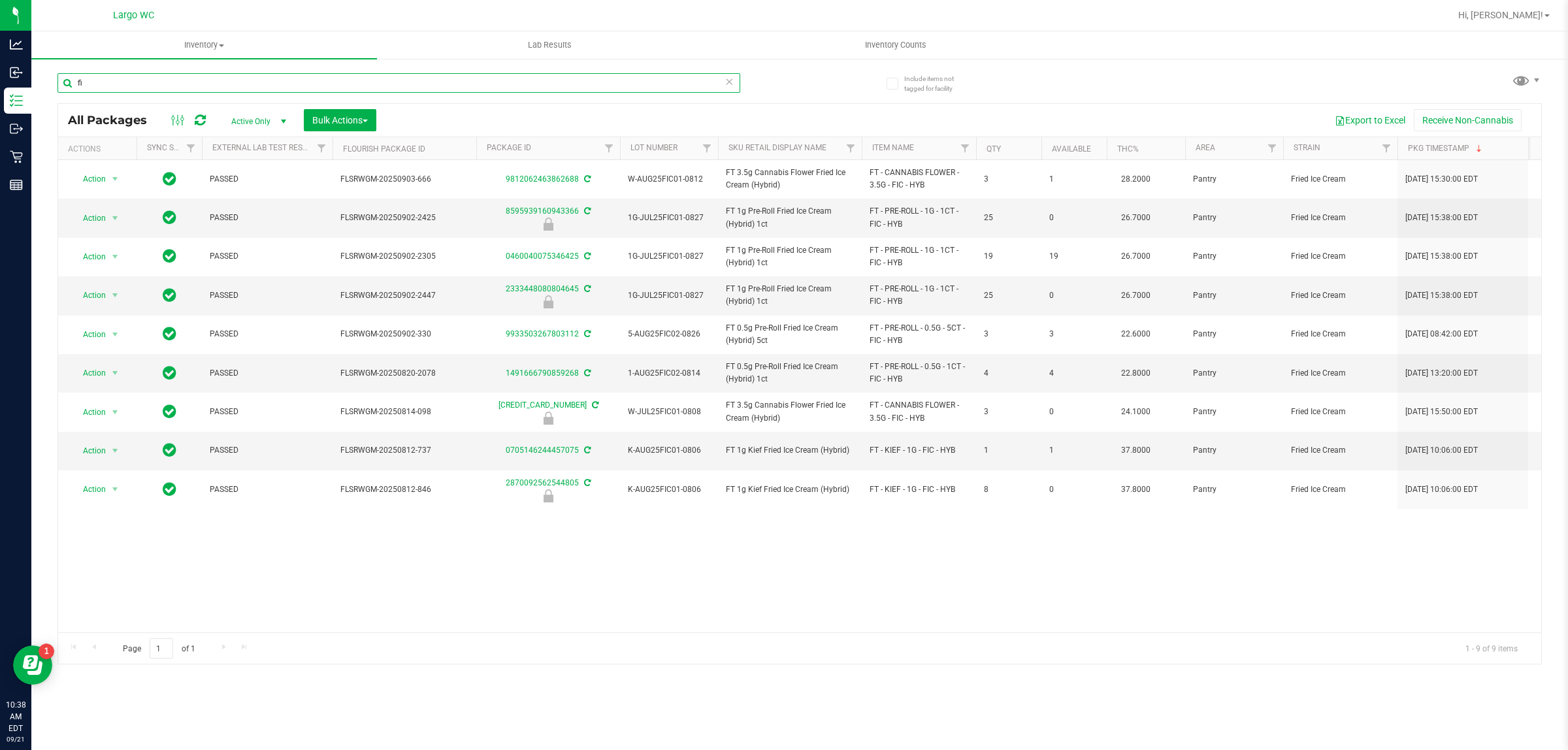
type input "f"
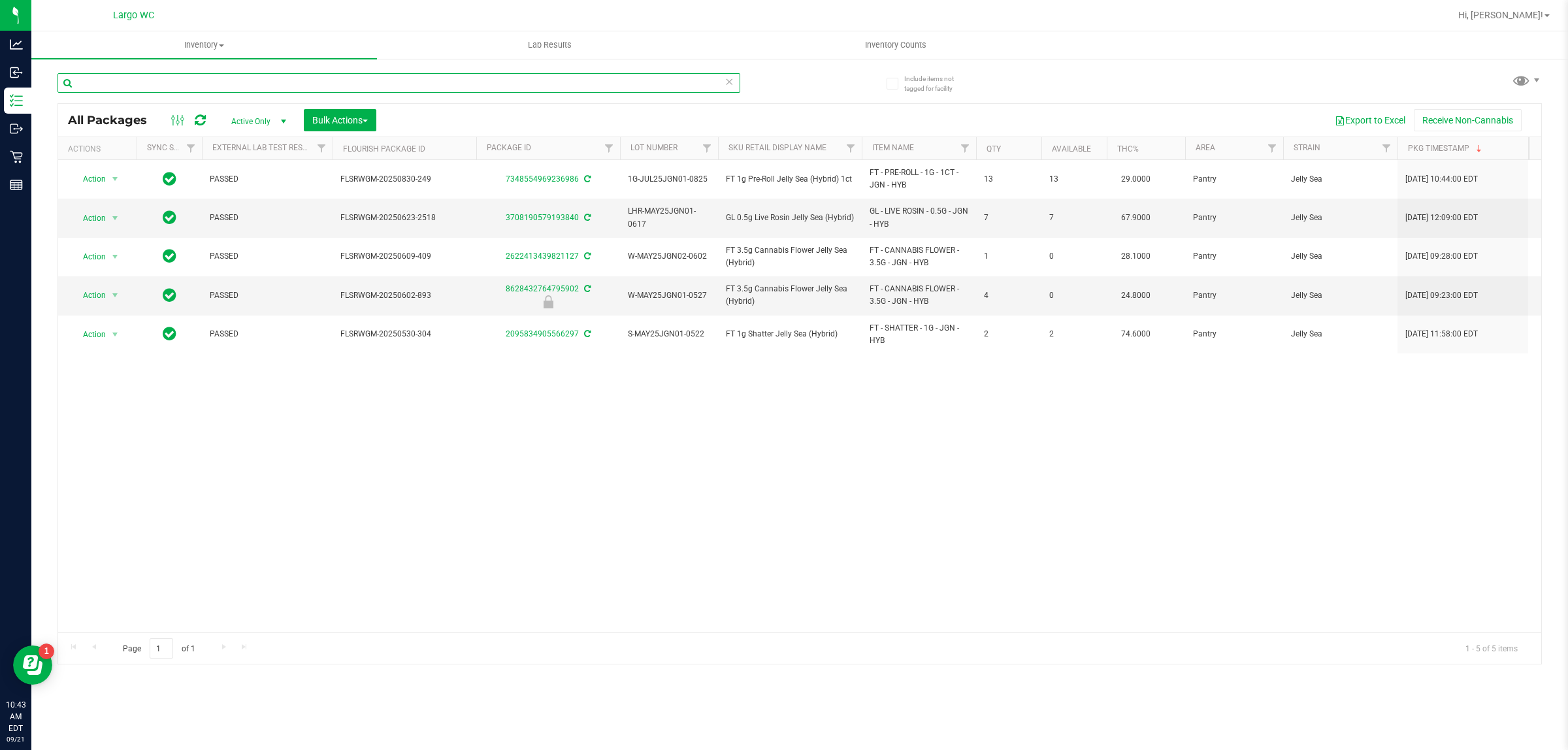
scroll to position [0, 381]
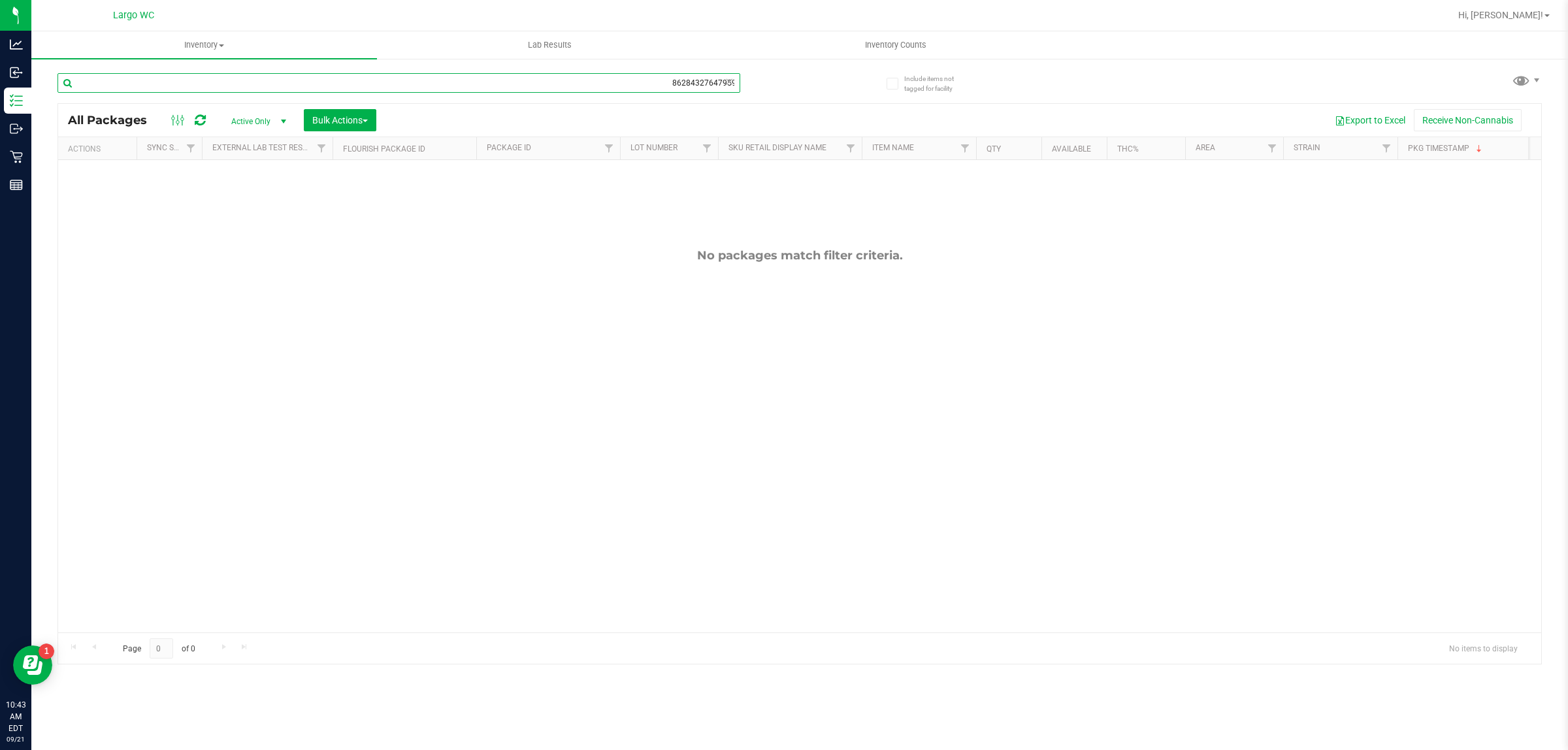
type input "jgn 8628432764795902"
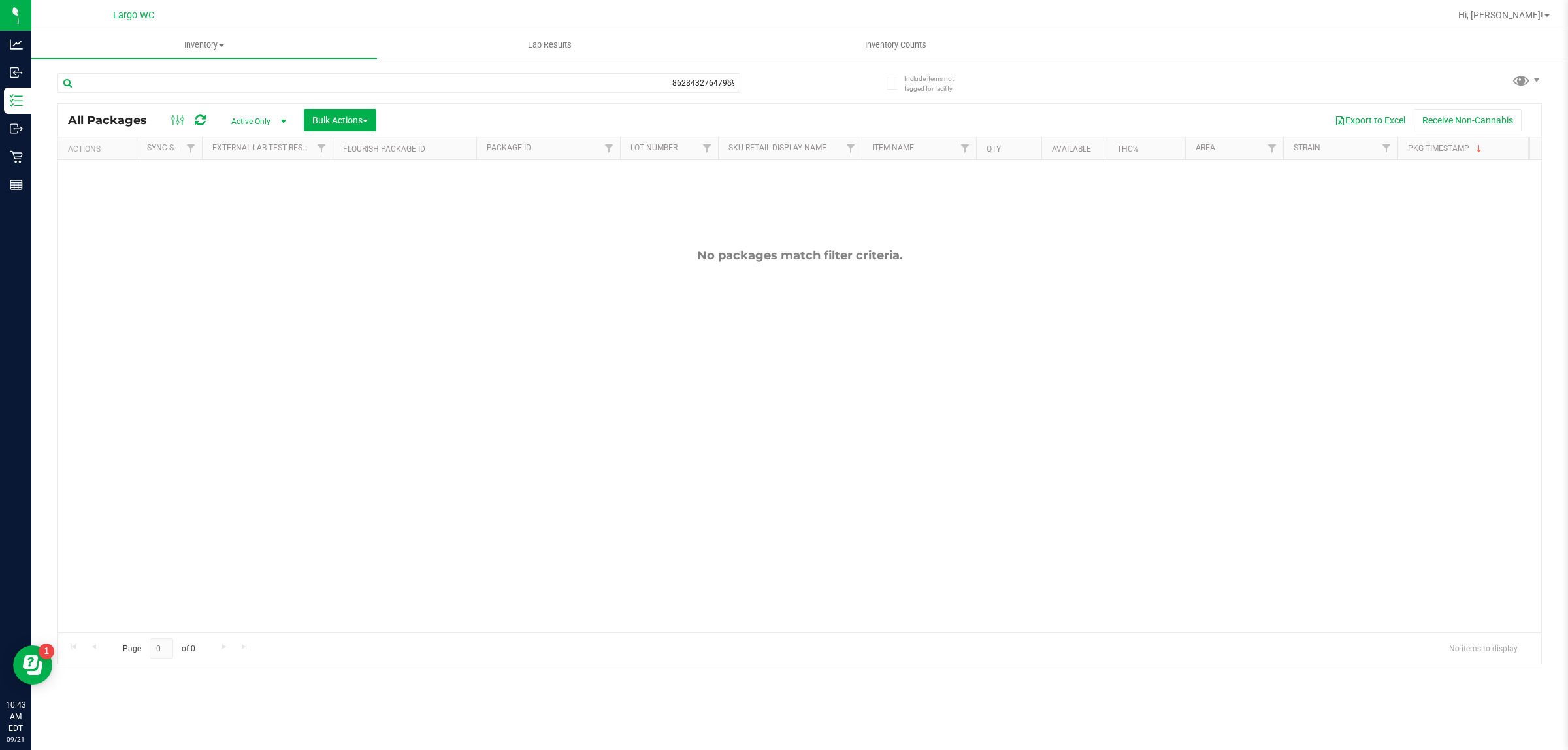
click at [732, 75] on icon at bounding box center [729, 81] width 9 height 15
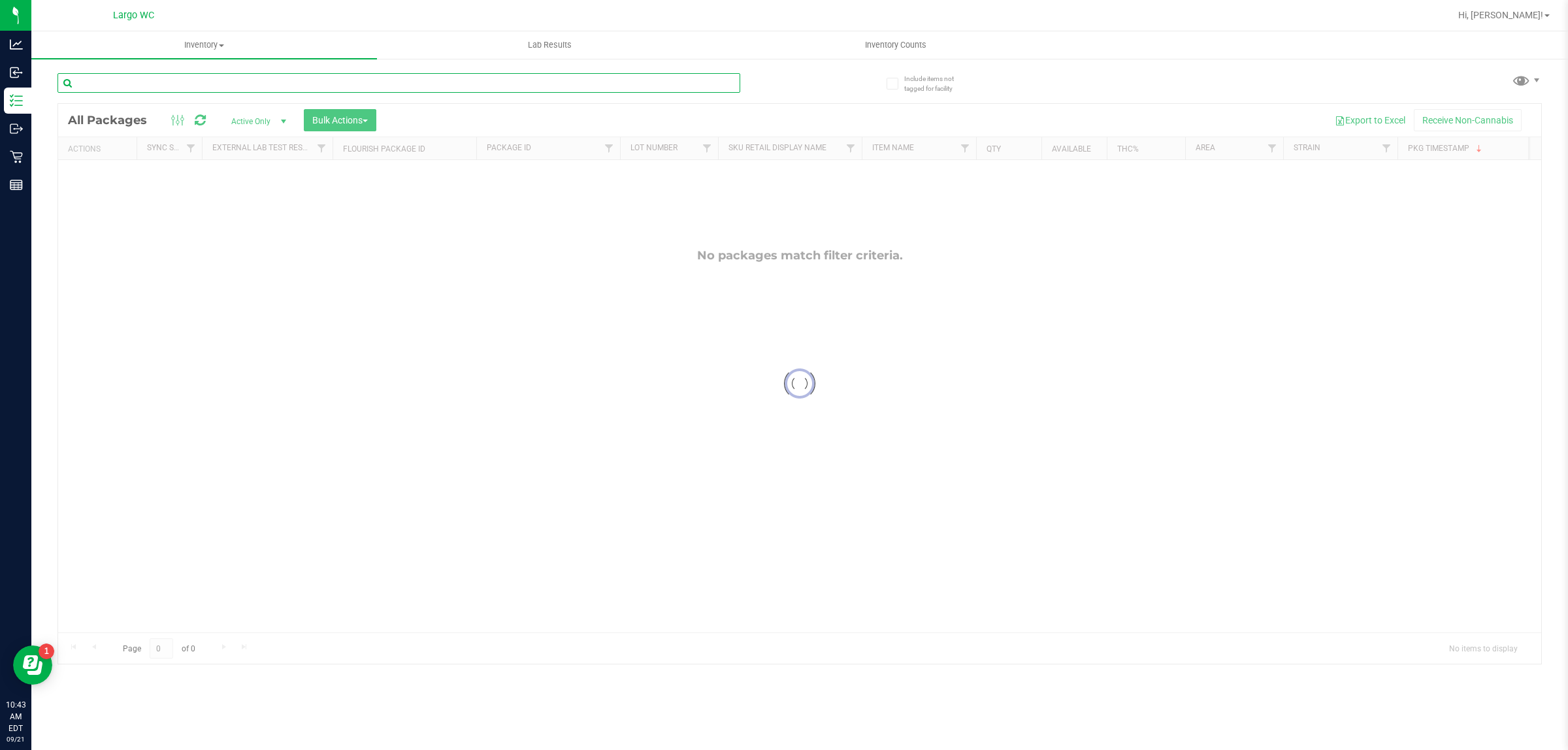
click at [703, 79] on input "text" at bounding box center [399, 83] width 683 height 19
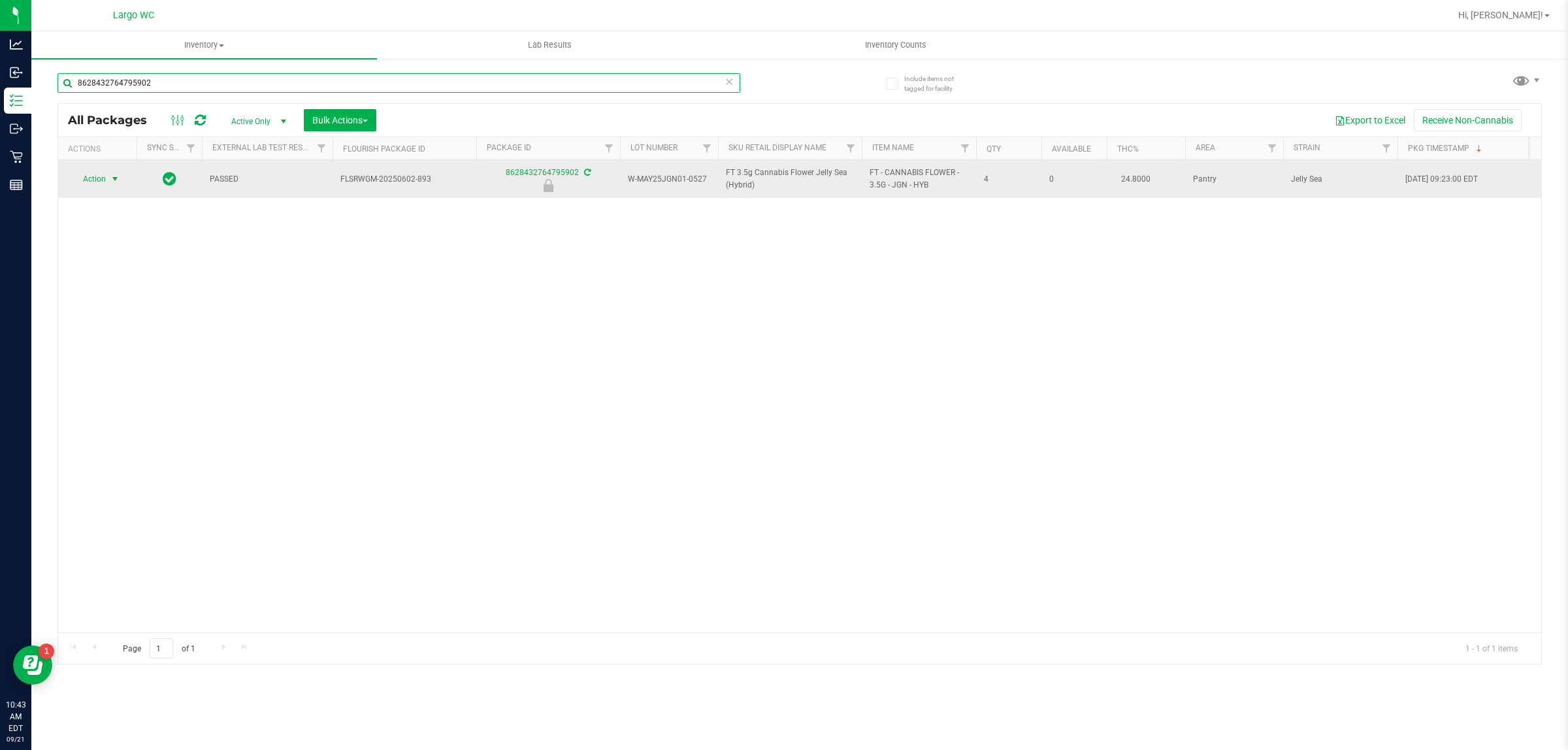
type input "8628432764795902"
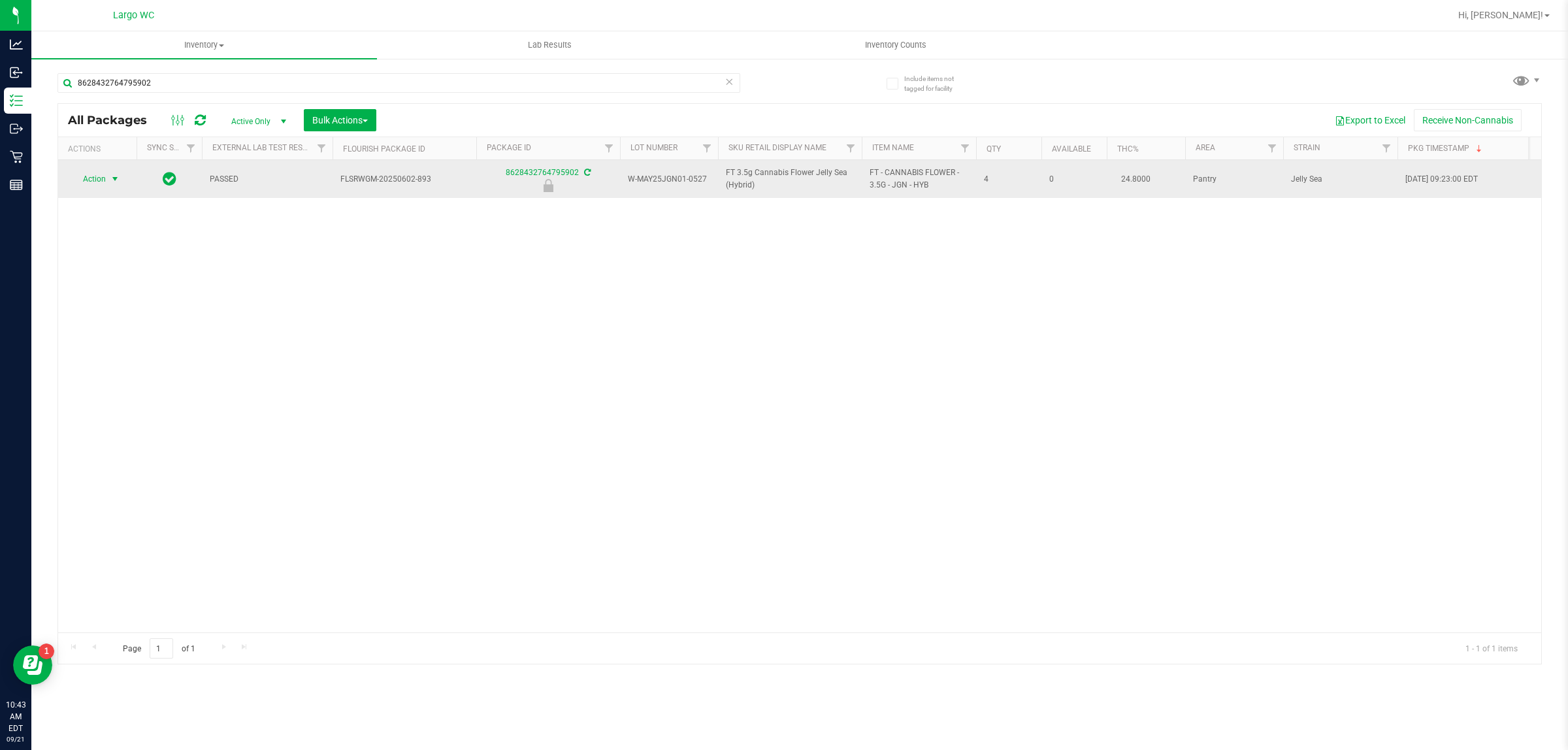
click at [112, 180] on span "select" at bounding box center [115, 179] width 11 height 11
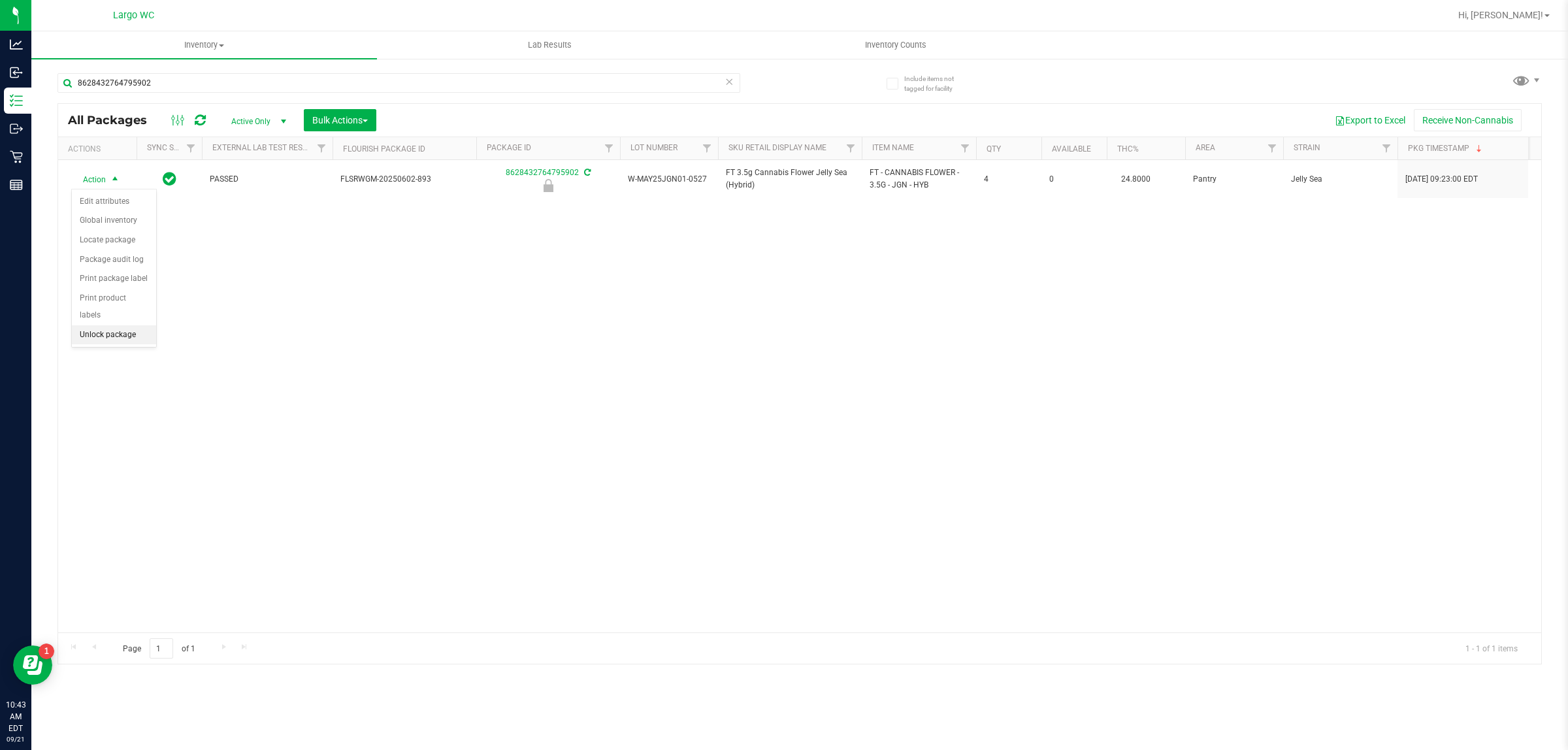
click at [111, 329] on li "Unlock package" at bounding box center [114, 335] width 85 height 19
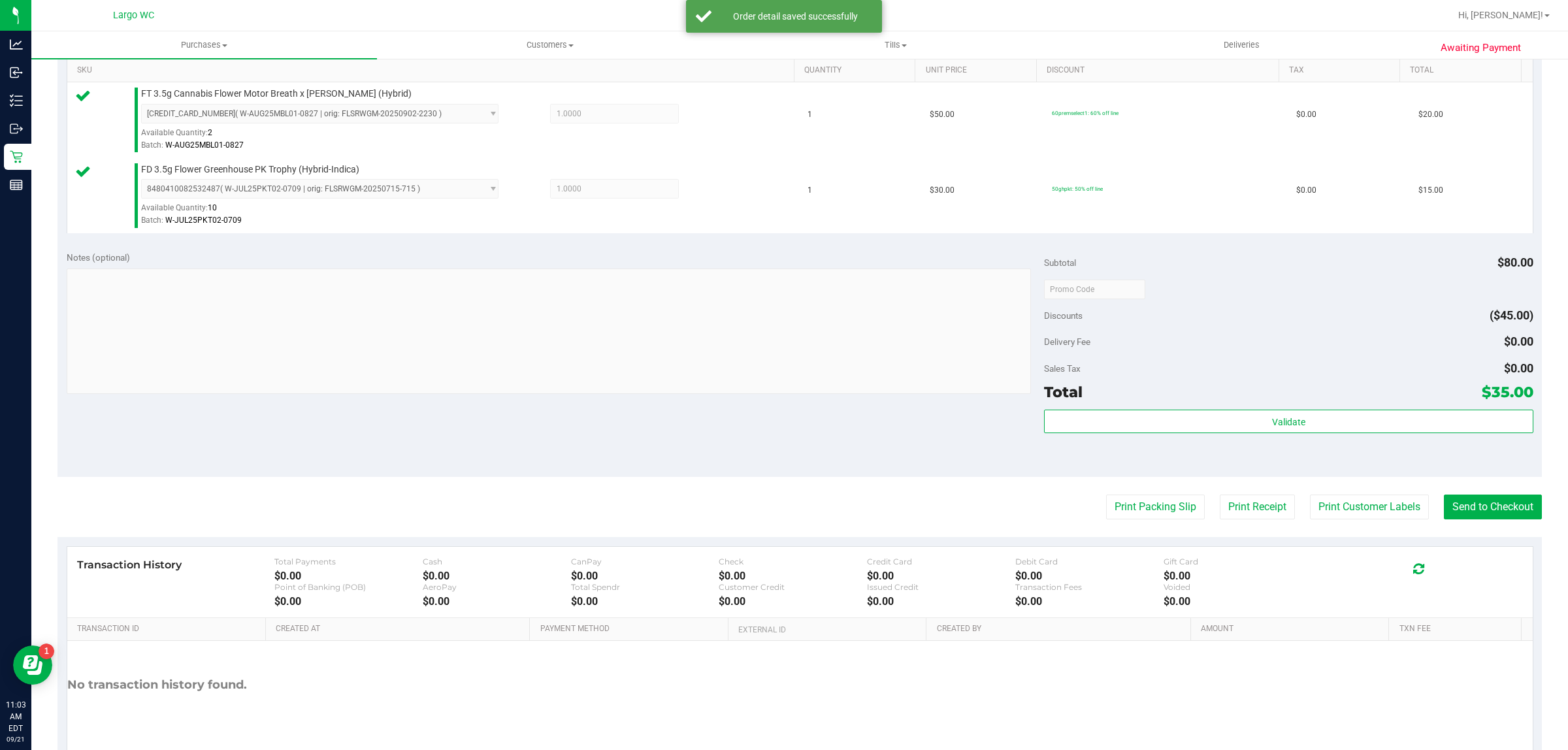
scroll to position [345, 0]
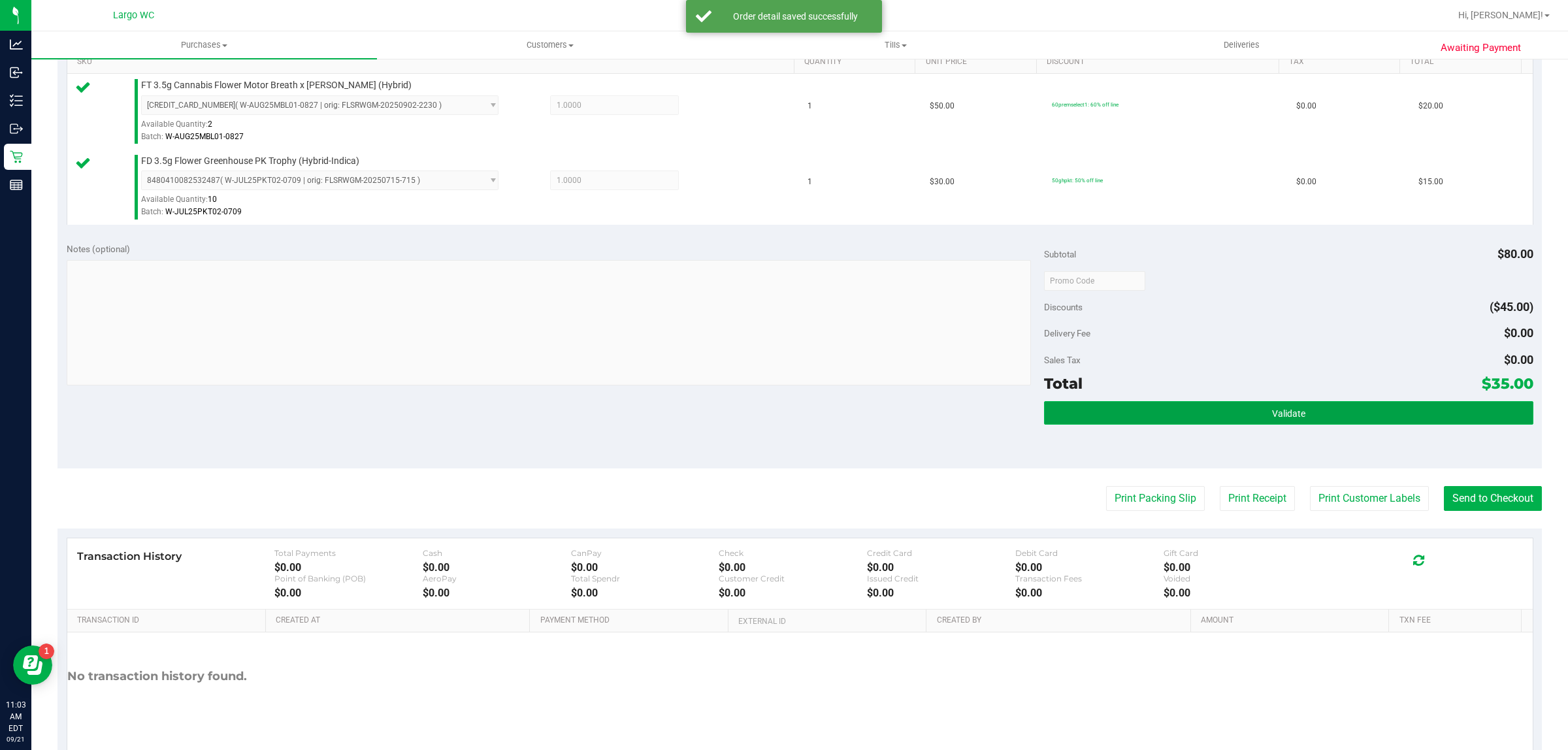
click at [1314, 407] on button "Validate" at bounding box center [1288, 413] width 489 height 23
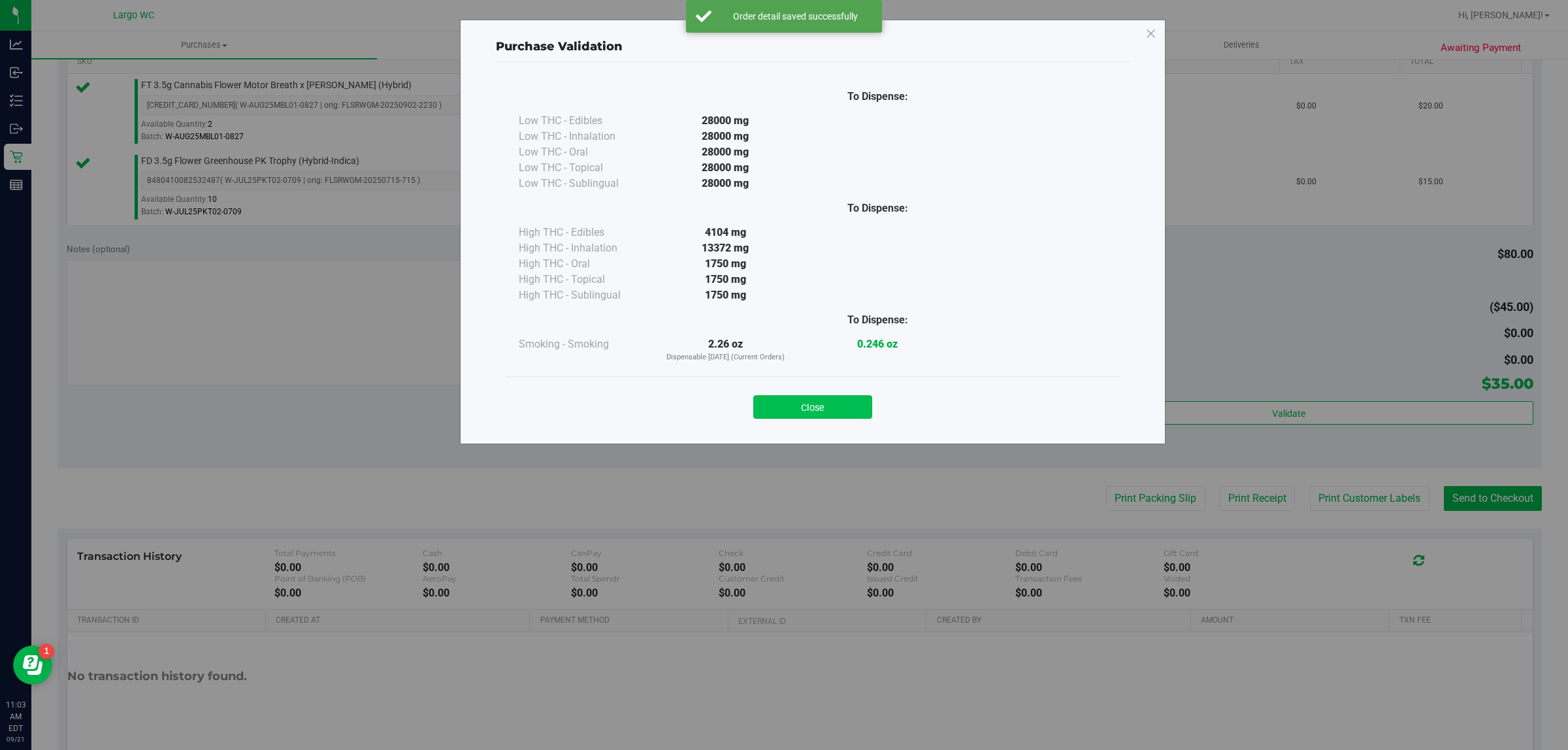
click at [834, 400] on button "Close" at bounding box center [812, 407] width 119 height 23
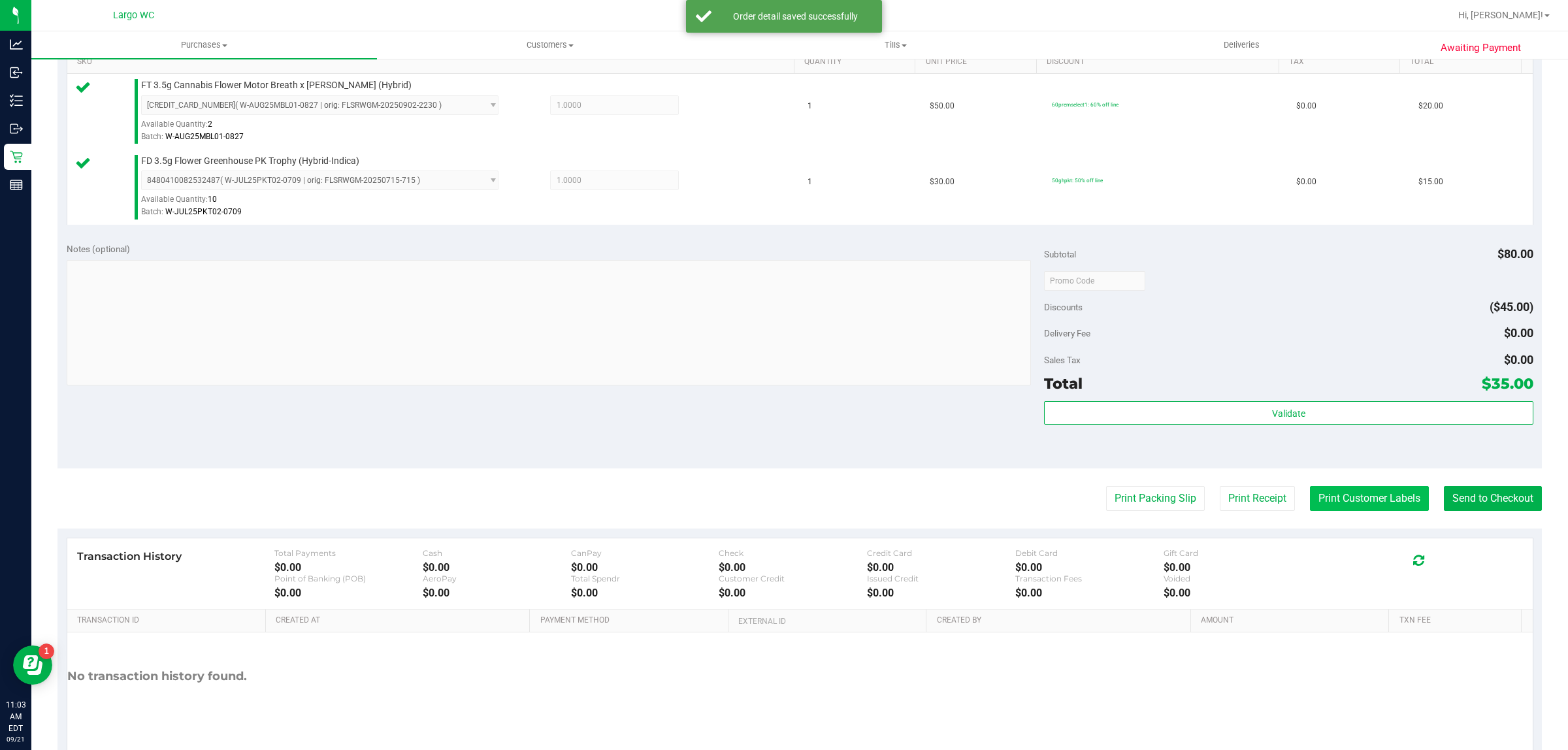
click at [1317, 498] on button "Print Customer Labels" at bounding box center [1369, 498] width 119 height 25
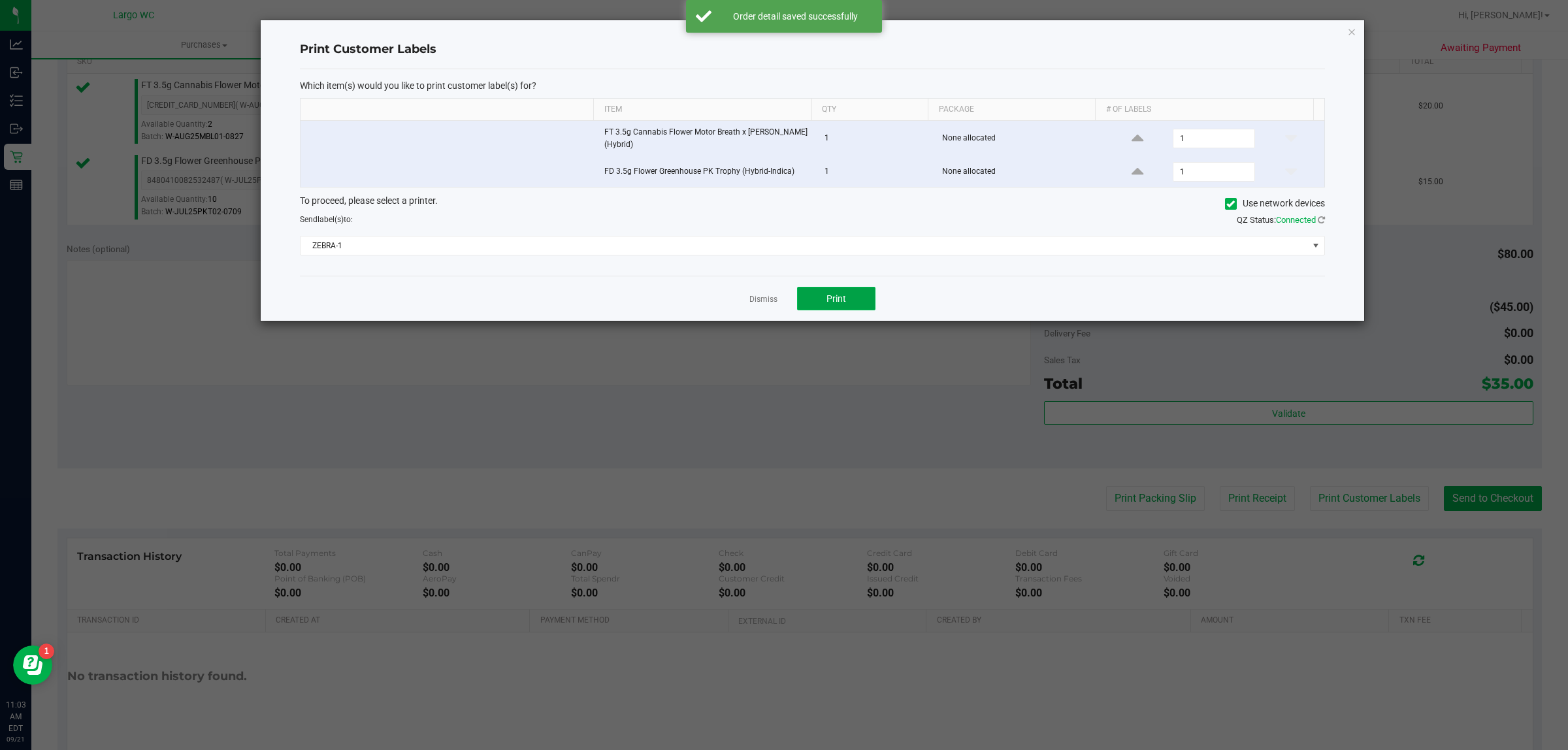
click at [857, 292] on button "Print" at bounding box center [836, 299] width 78 height 23
click at [763, 299] on link "Dismiss" at bounding box center [763, 299] width 28 height 11
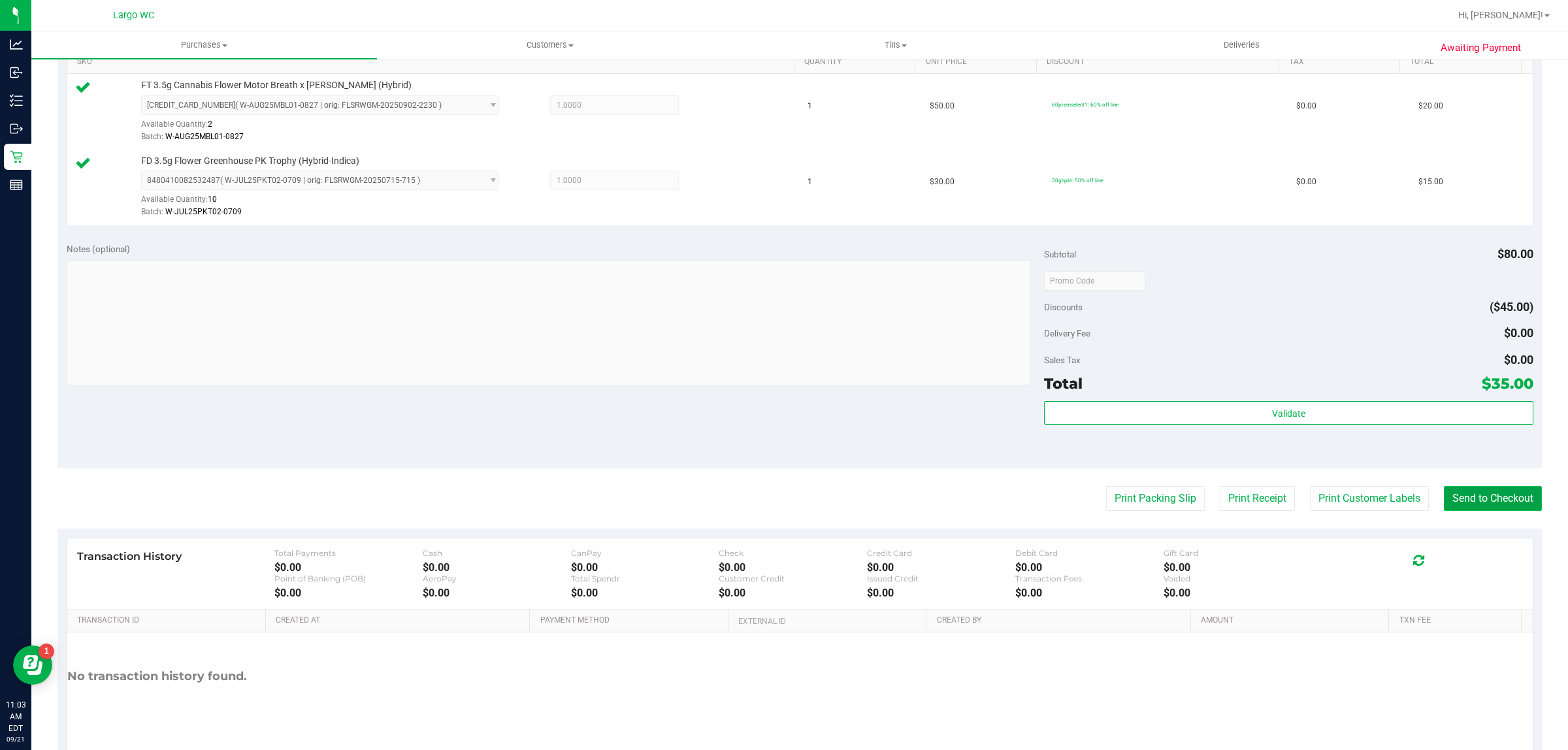
click at [1488, 501] on button "Send to Checkout" at bounding box center [1493, 498] width 98 height 25
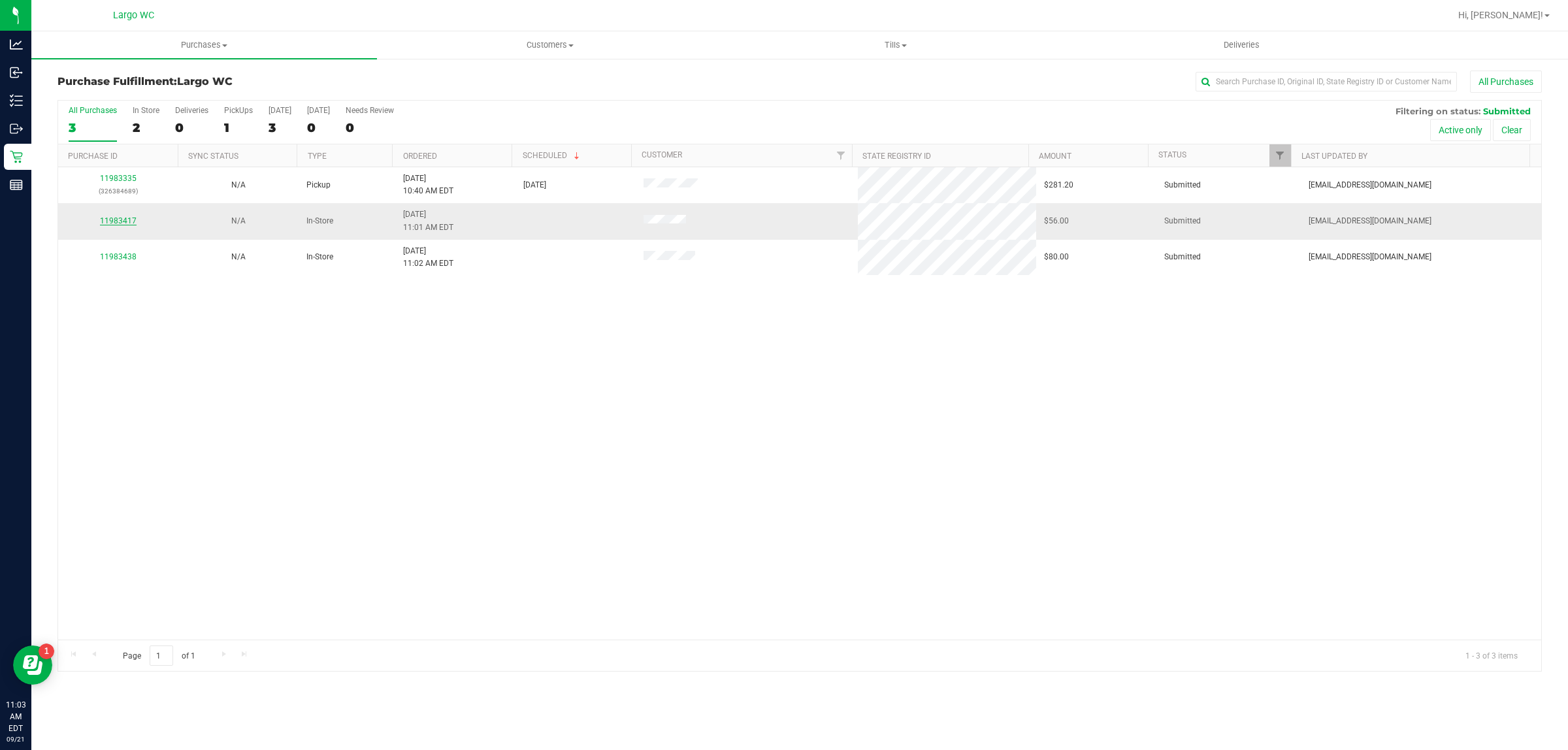
click at [119, 224] on link "11983417" at bounding box center [118, 221] width 37 height 9
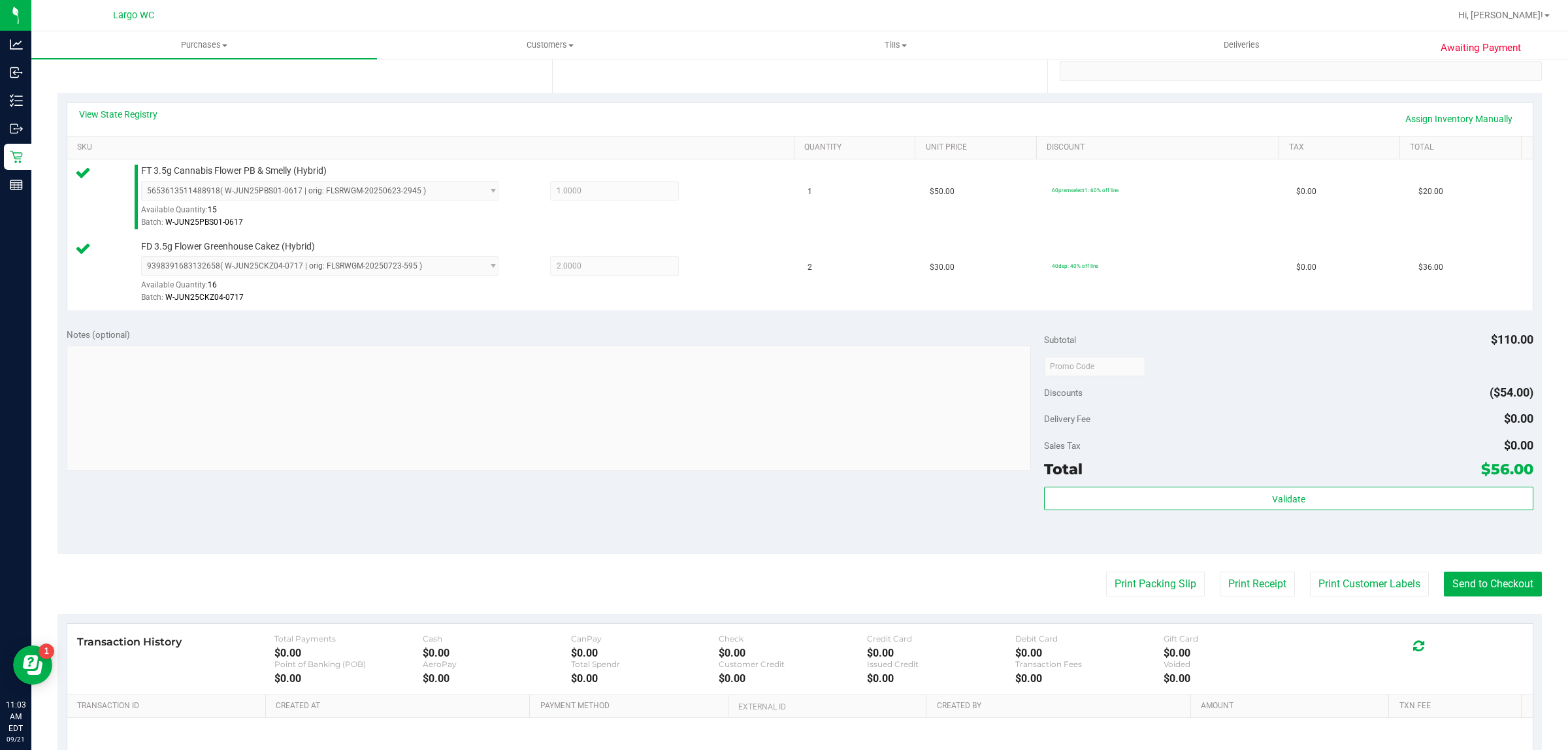
scroll to position [393, 0]
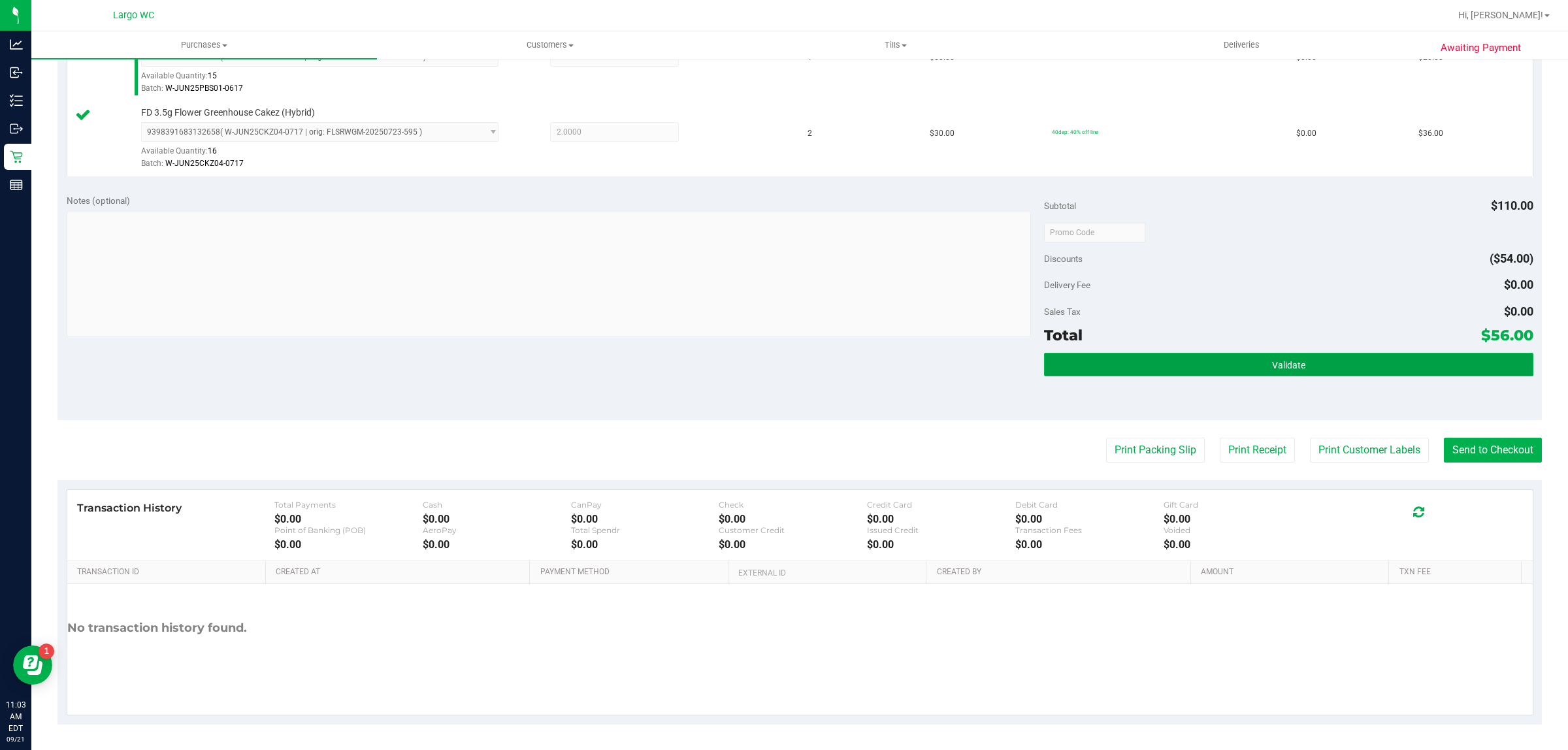
click at [1347, 374] on button "Validate" at bounding box center [1288, 364] width 489 height 23
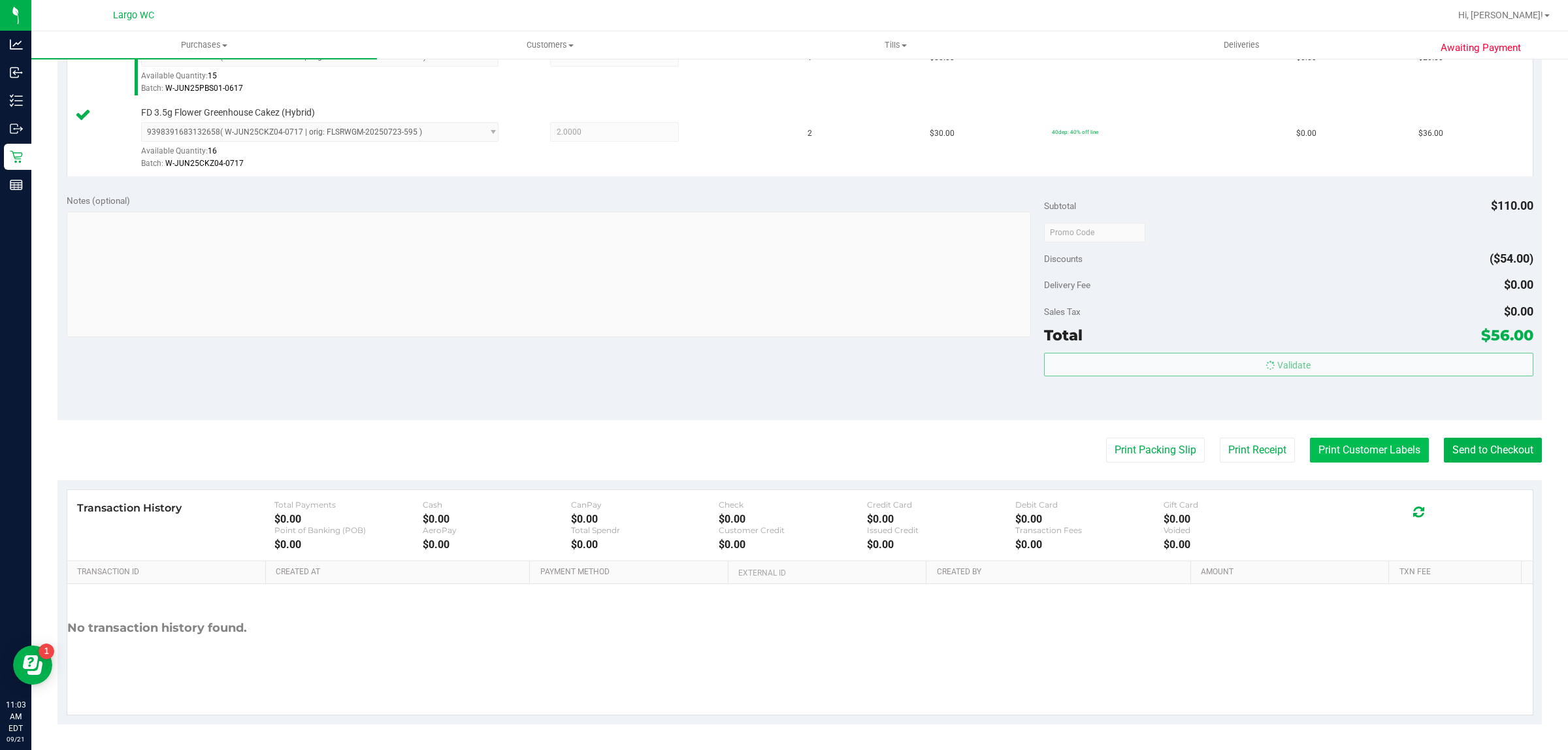
click at [1390, 459] on button "Print Customer Labels" at bounding box center [1369, 450] width 119 height 25
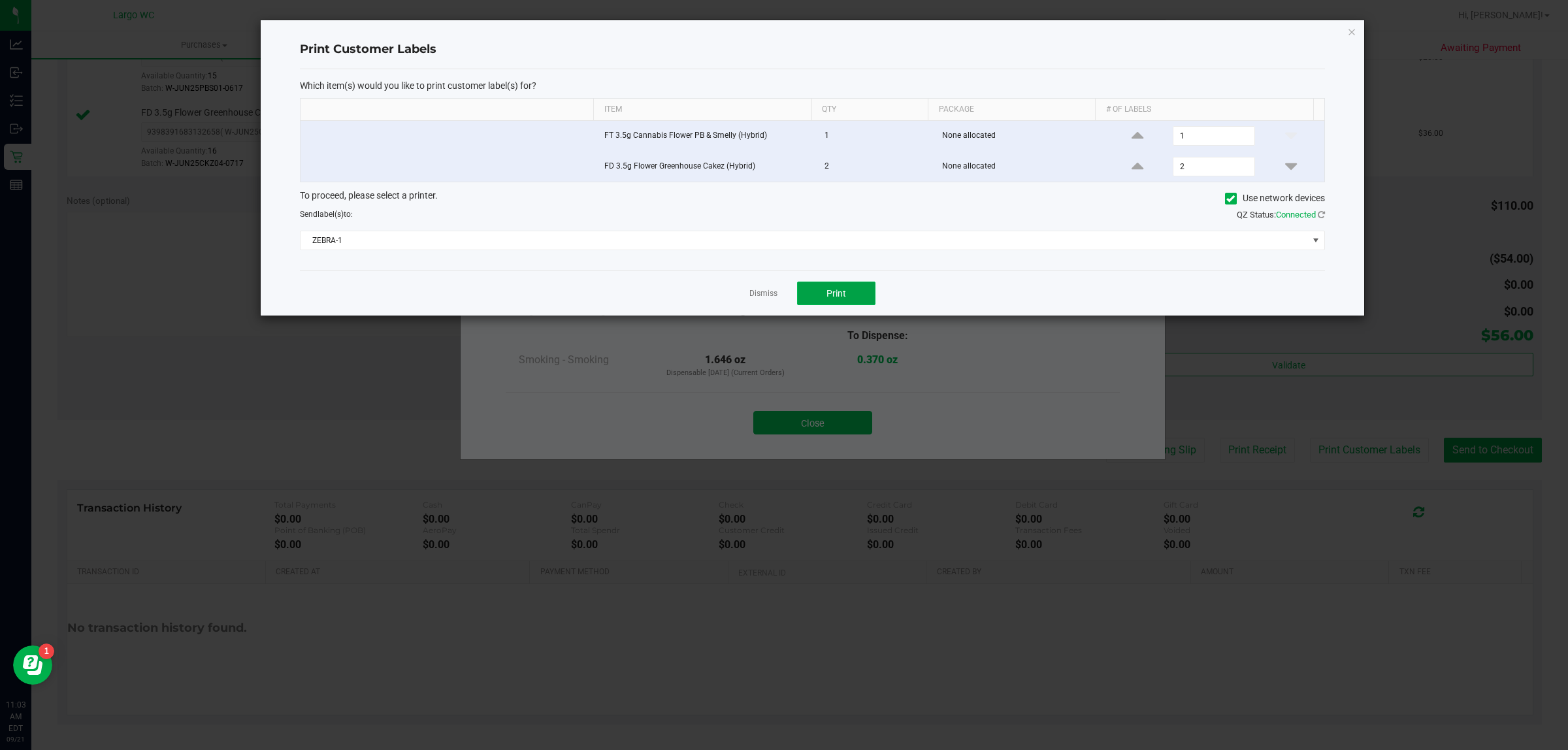
click at [854, 305] on button "Print" at bounding box center [836, 293] width 78 height 23
click at [768, 295] on link "Dismiss" at bounding box center [763, 294] width 28 height 11
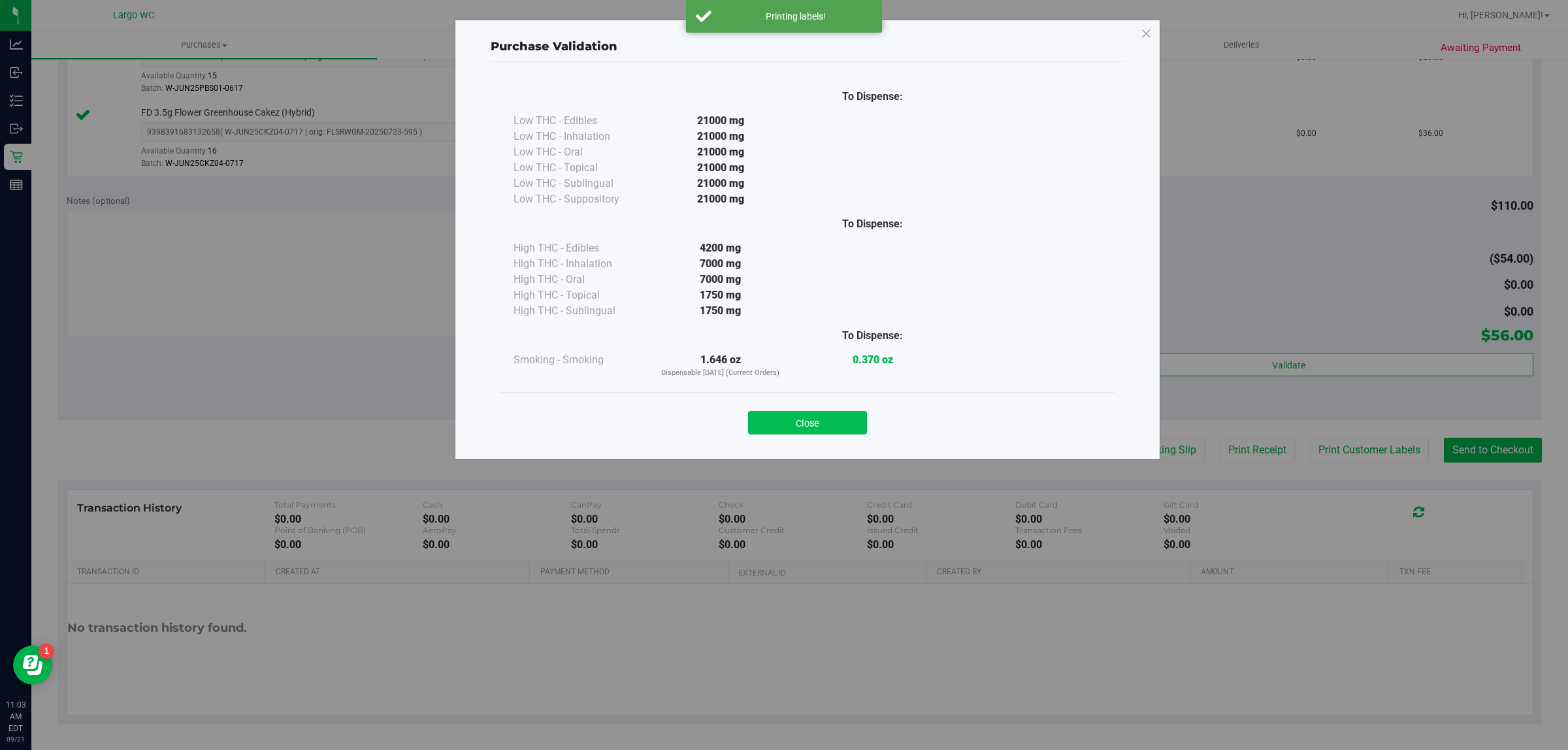
click at [818, 433] on button "Close" at bounding box center [807, 423] width 119 height 23
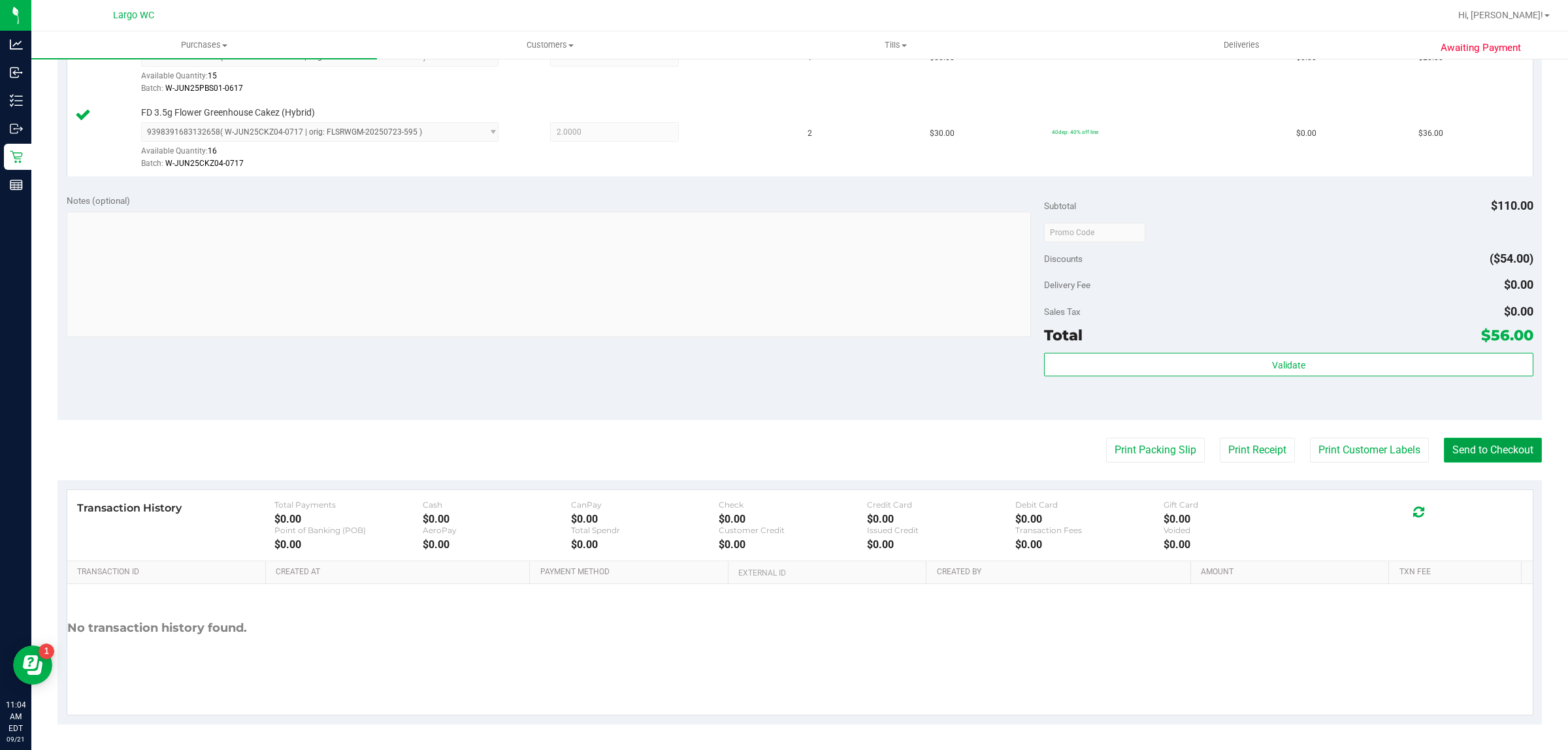
click at [1486, 451] on button "Send to Checkout" at bounding box center [1493, 450] width 98 height 25
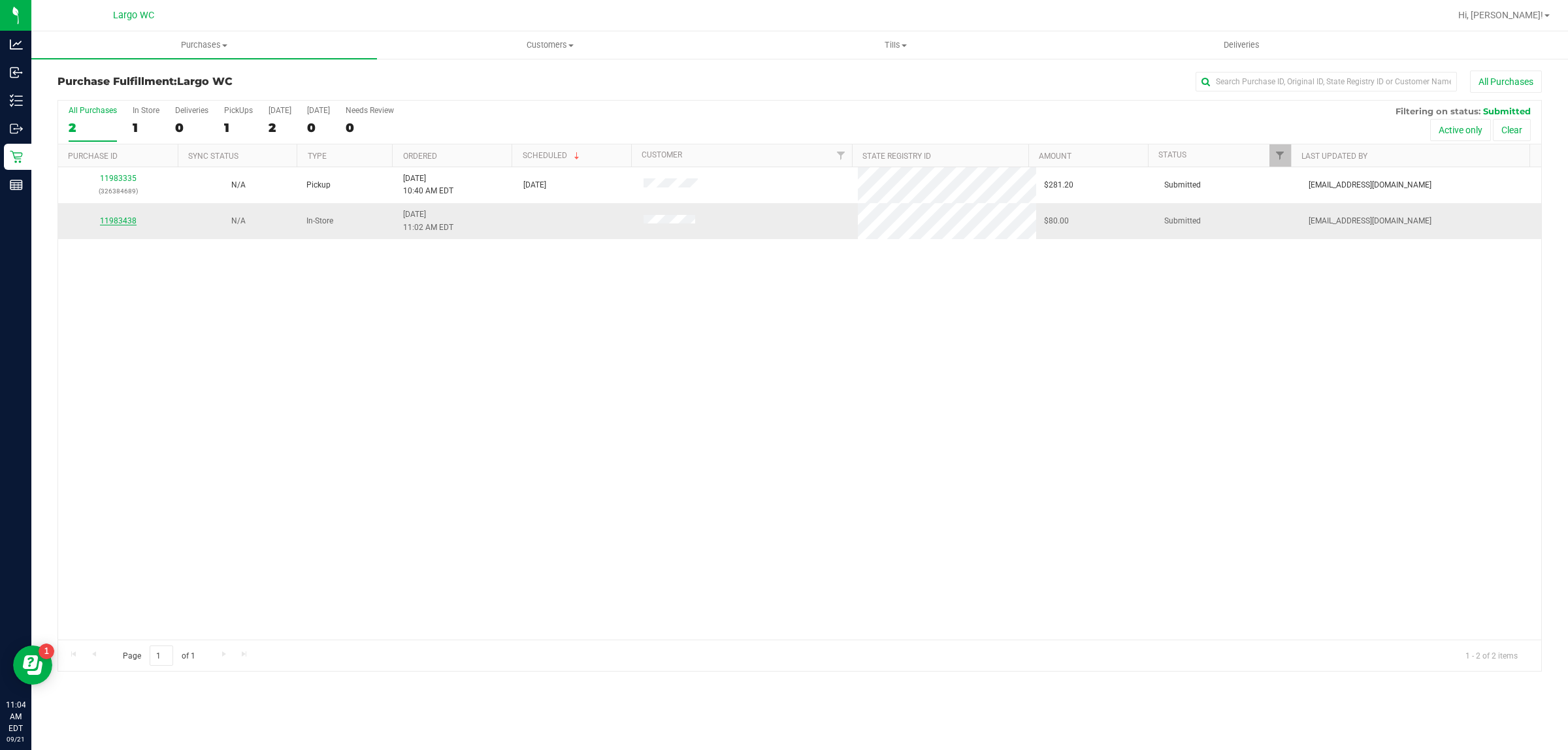
click at [125, 224] on link "11983438" at bounding box center [118, 221] width 37 height 9
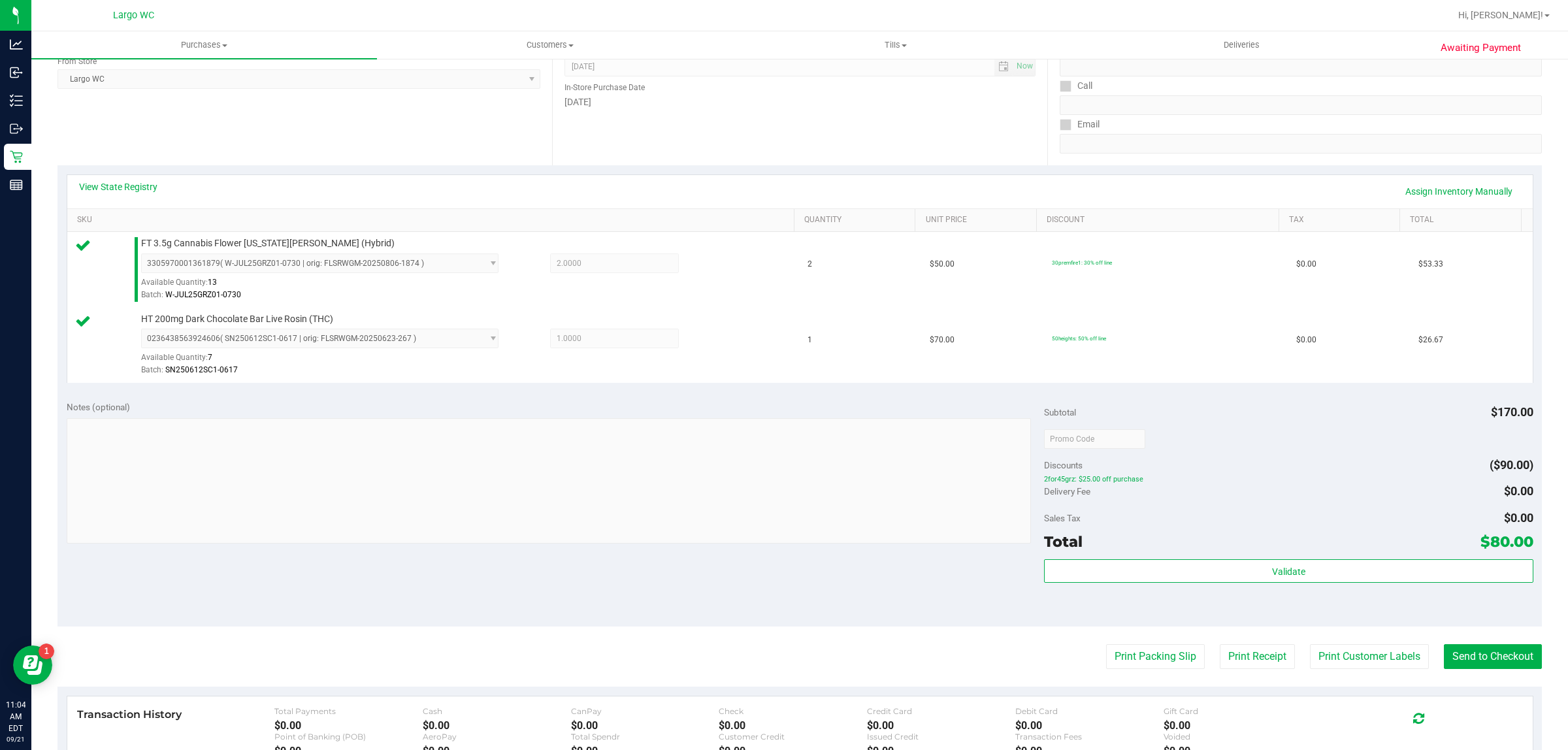
scroll to position [393, 0]
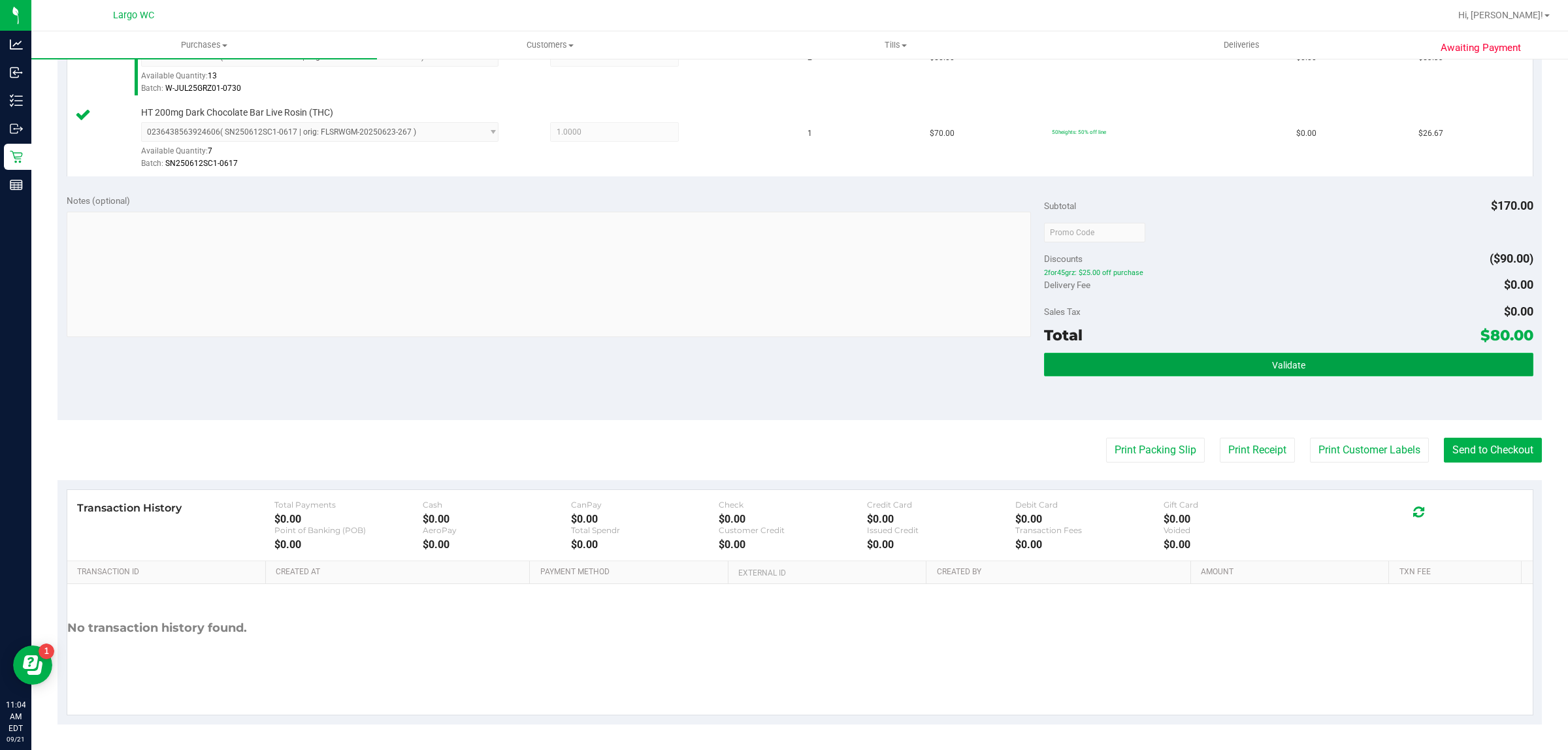
click at [1274, 366] on span "Validate" at bounding box center [1288, 366] width 34 height 11
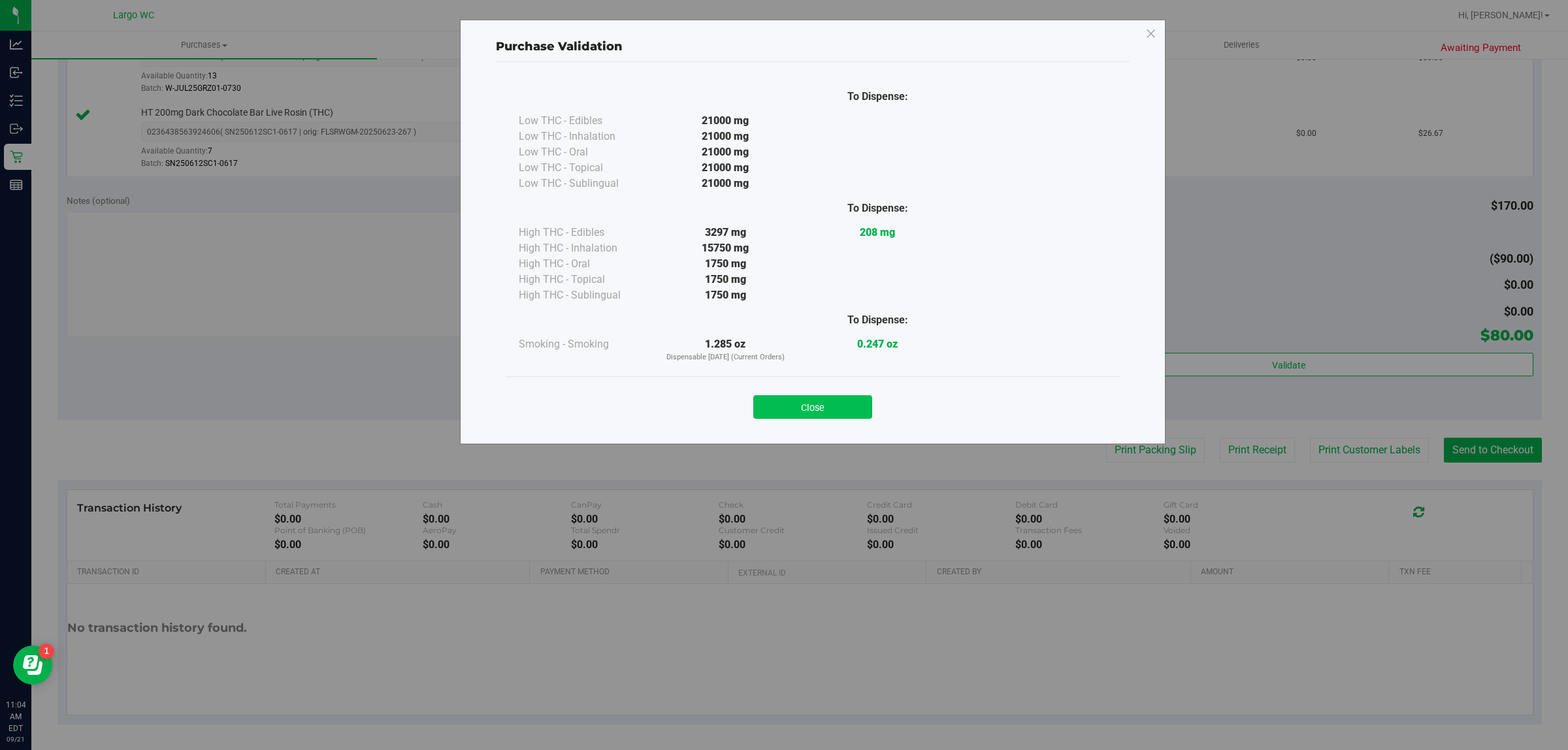
click at [823, 413] on button "Close" at bounding box center [812, 407] width 119 height 23
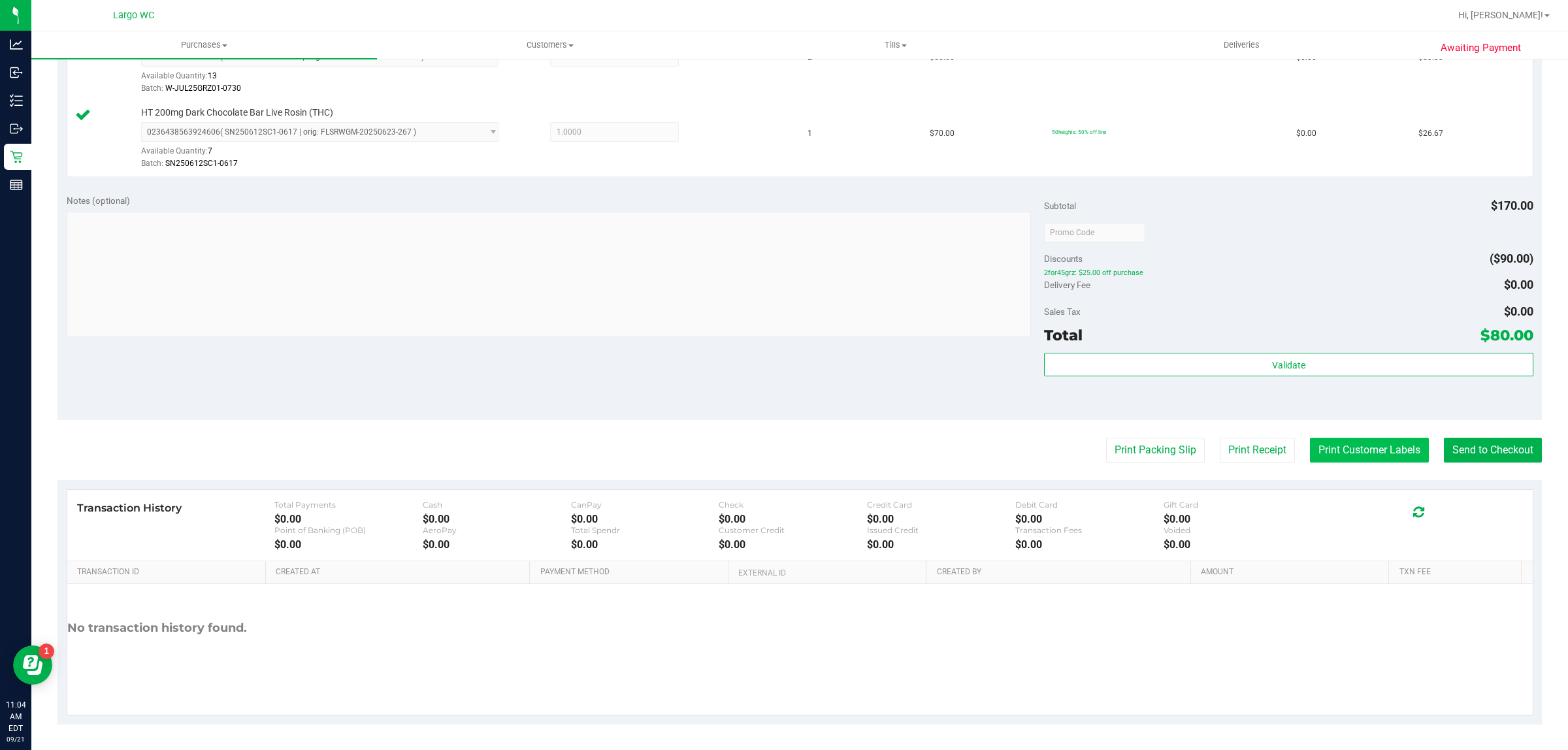
click at [1354, 451] on button "Print Customer Labels" at bounding box center [1369, 450] width 119 height 25
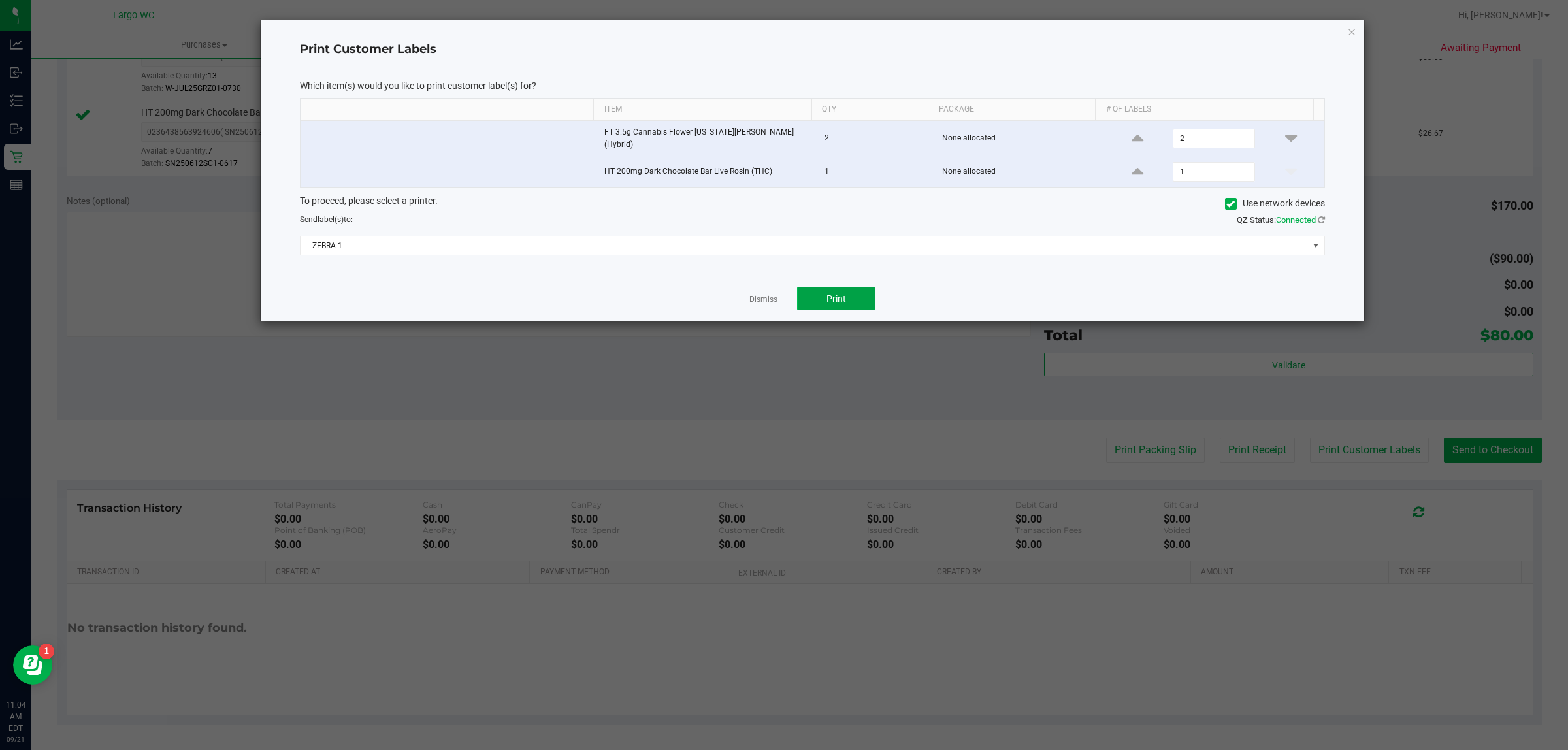
click at [811, 289] on button "Print" at bounding box center [836, 299] width 78 height 23
click at [765, 295] on link "Dismiss" at bounding box center [763, 299] width 28 height 11
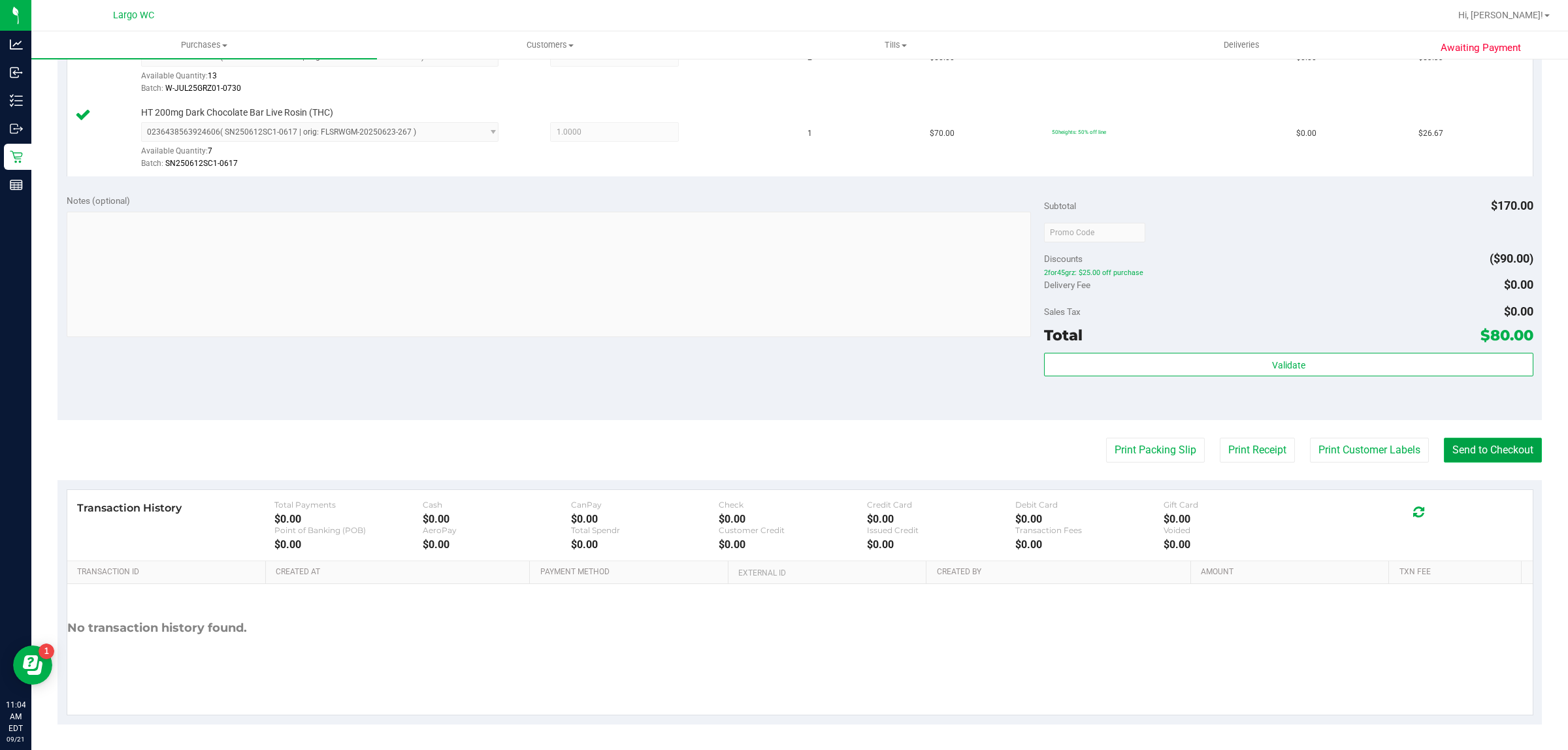
click at [1479, 439] on button "Send to Checkout" at bounding box center [1493, 450] width 98 height 25
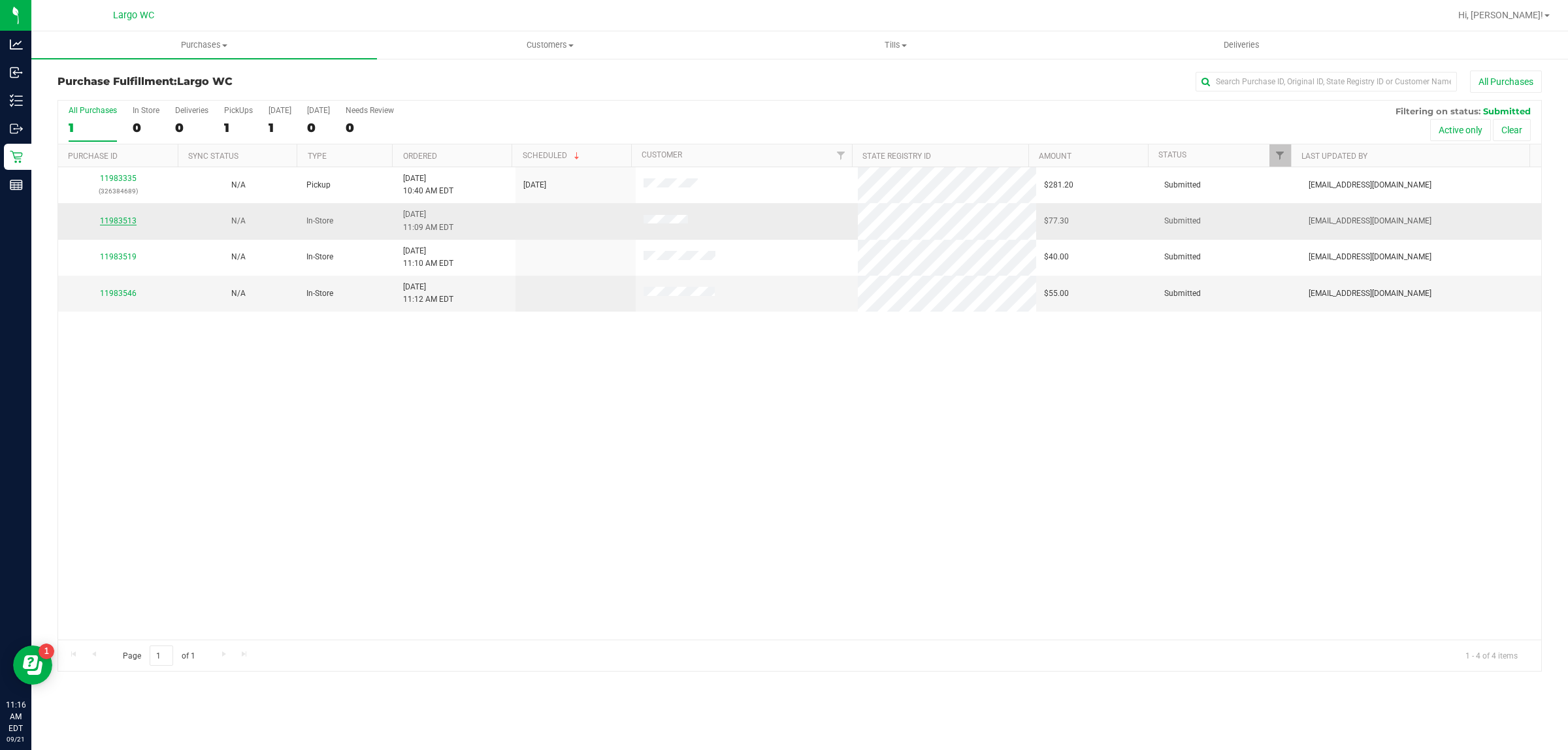
click at [125, 219] on link "11983513" at bounding box center [118, 221] width 37 height 9
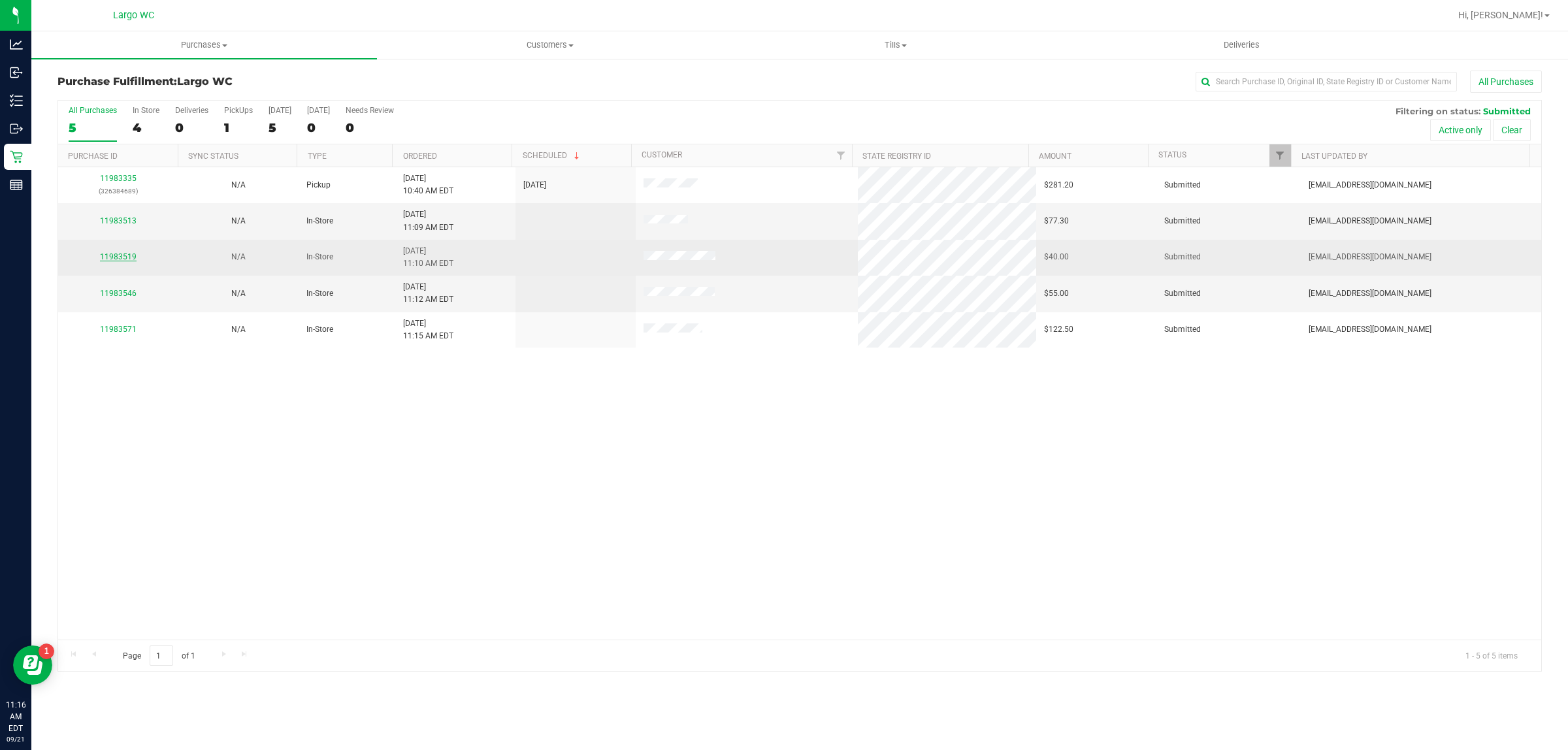
click at [131, 260] on link "11983519" at bounding box center [118, 257] width 37 height 9
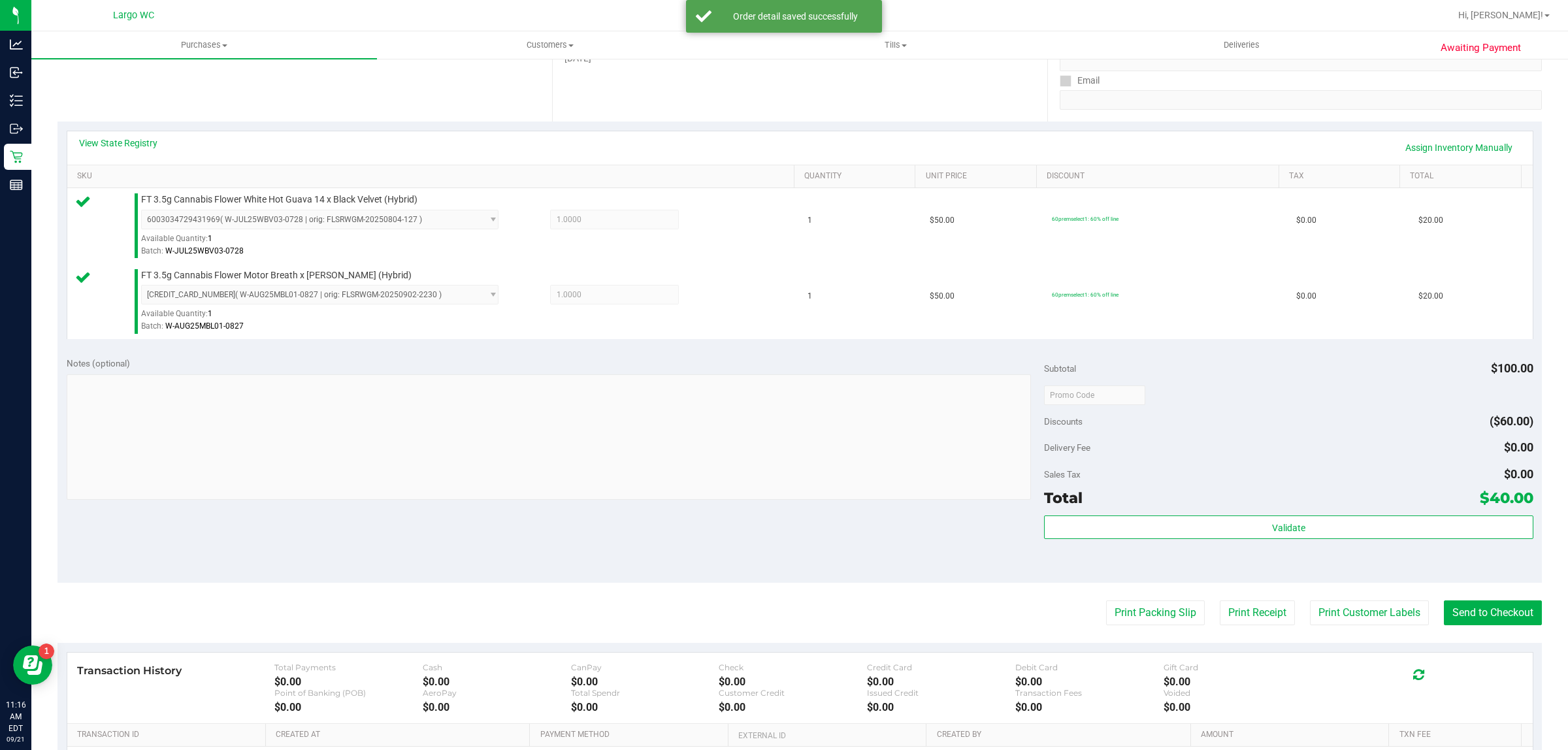
scroll to position [393, 0]
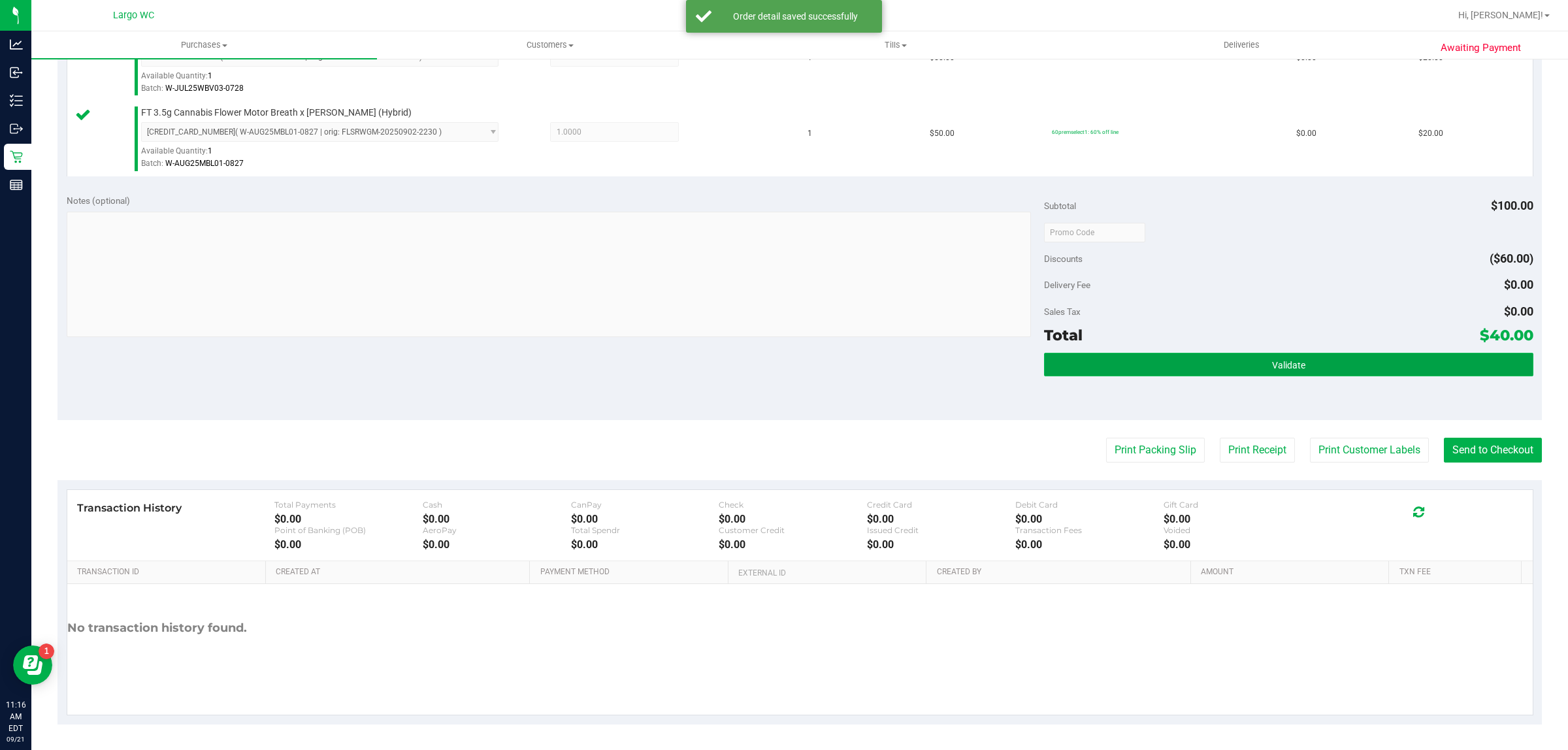
click at [1328, 374] on button "Validate" at bounding box center [1288, 364] width 489 height 23
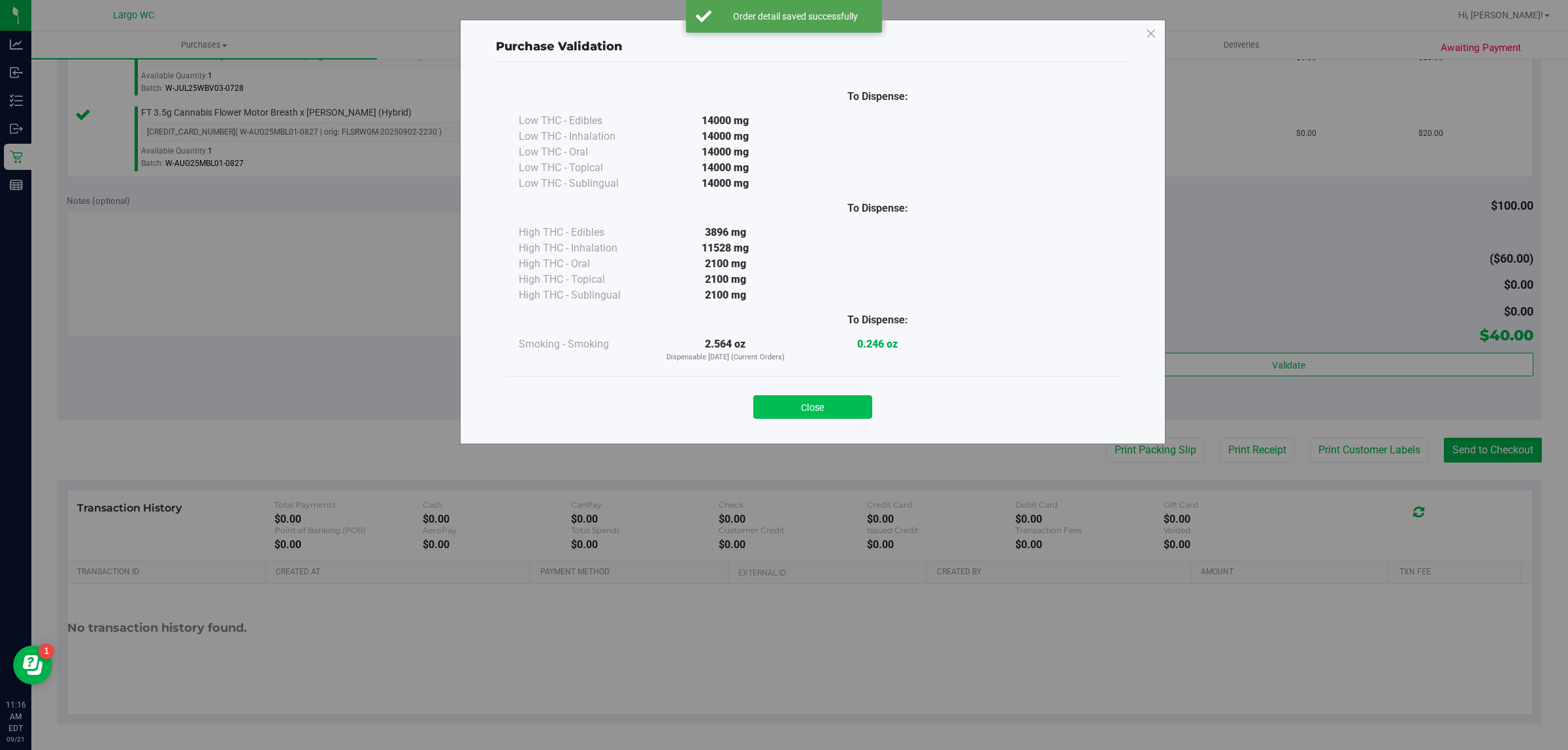
click at [818, 415] on button "Close" at bounding box center [812, 407] width 119 height 23
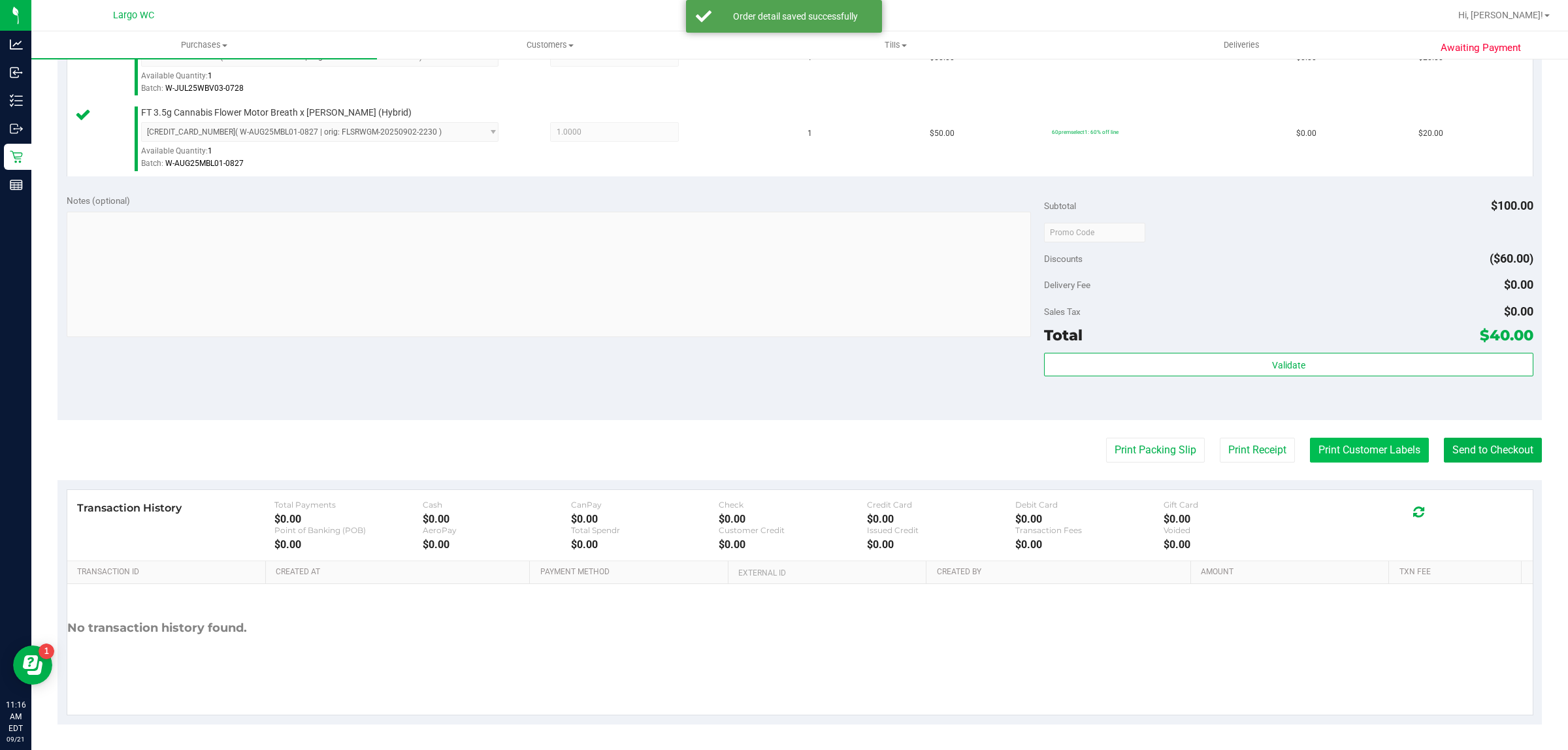
click at [1369, 452] on button "Print Customer Labels" at bounding box center [1369, 450] width 119 height 25
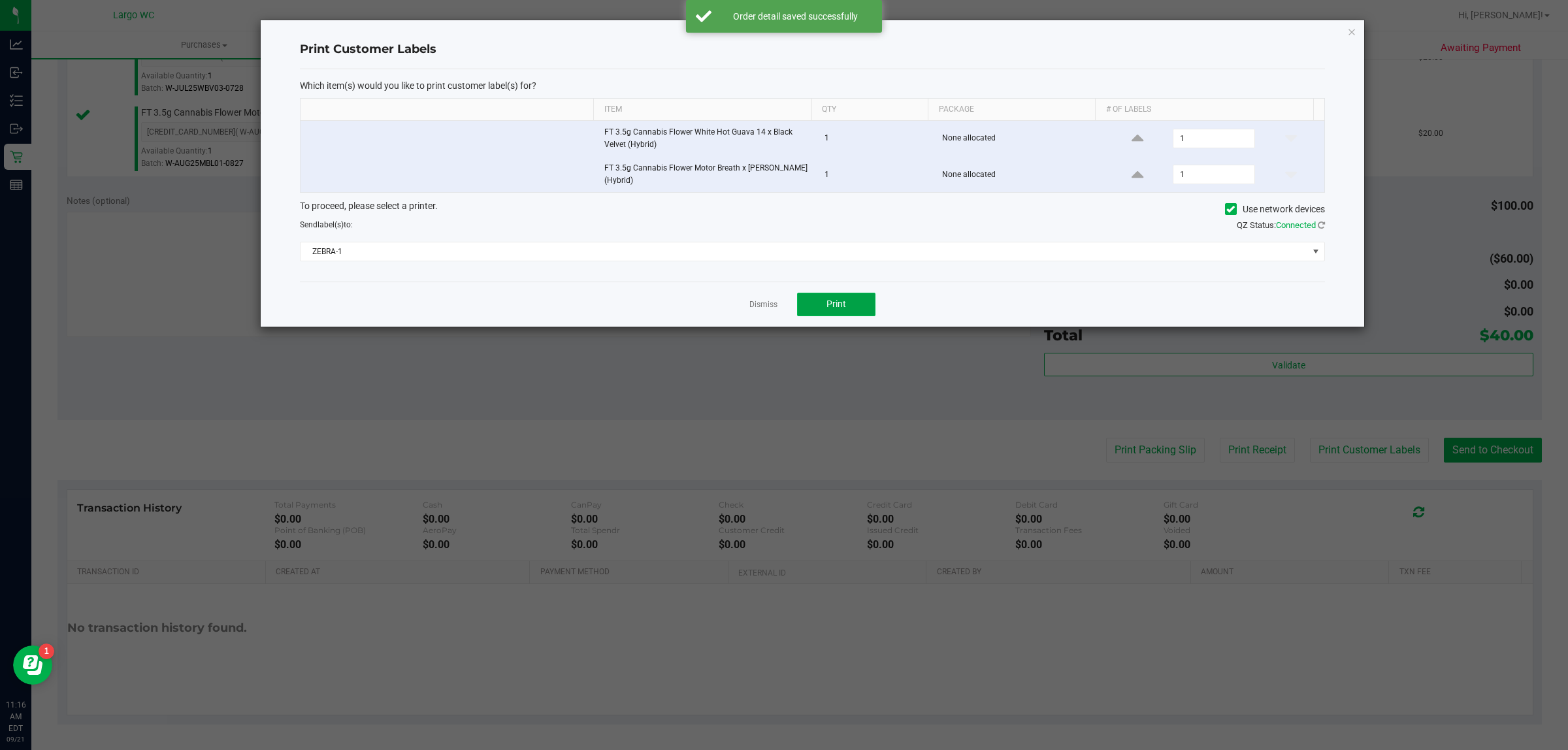
click at [840, 309] on span "Print" at bounding box center [836, 304] width 19 height 11
click at [769, 306] on link "Dismiss" at bounding box center [763, 305] width 28 height 11
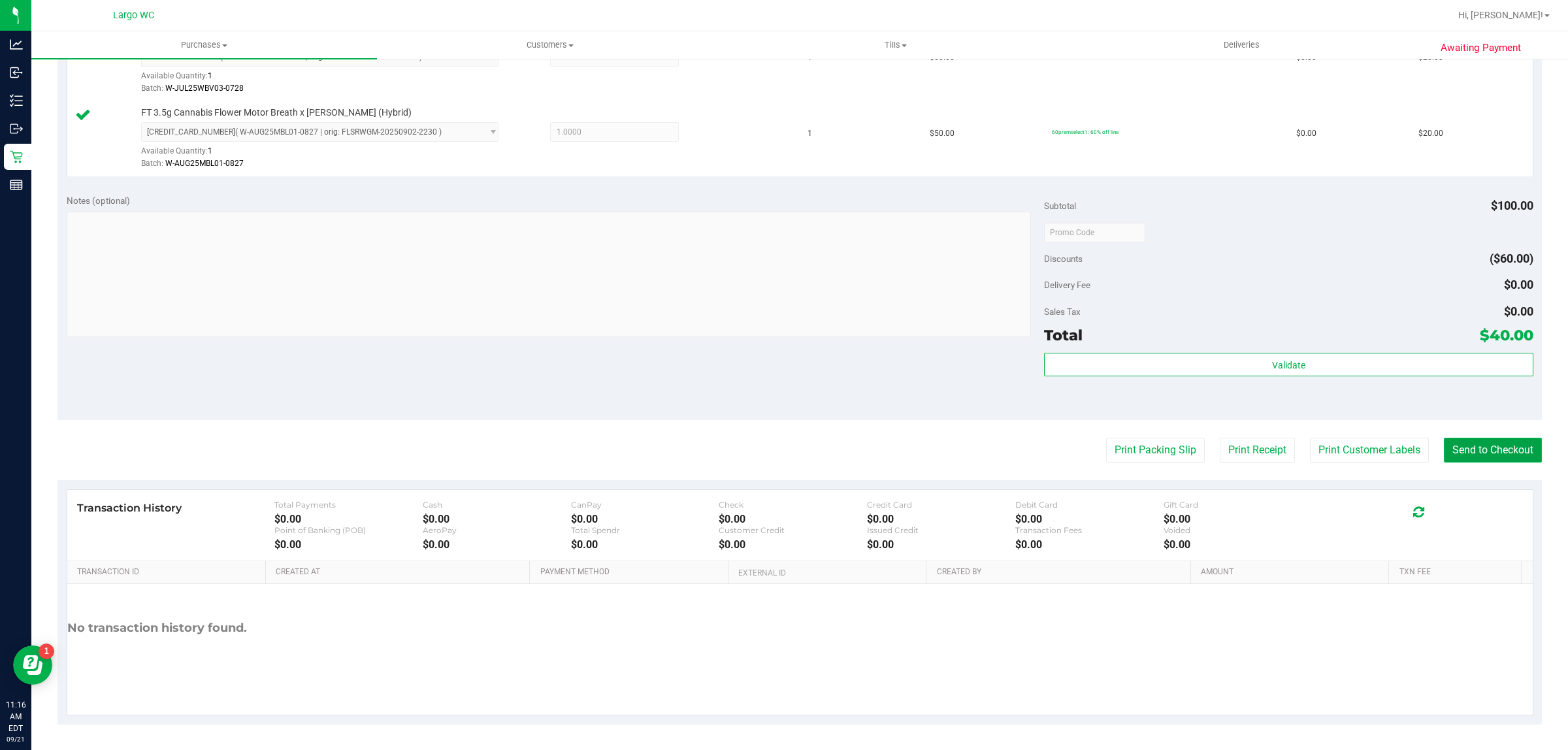
click at [1475, 451] on button "Send to Checkout" at bounding box center [1493, 450] width 98 height 25
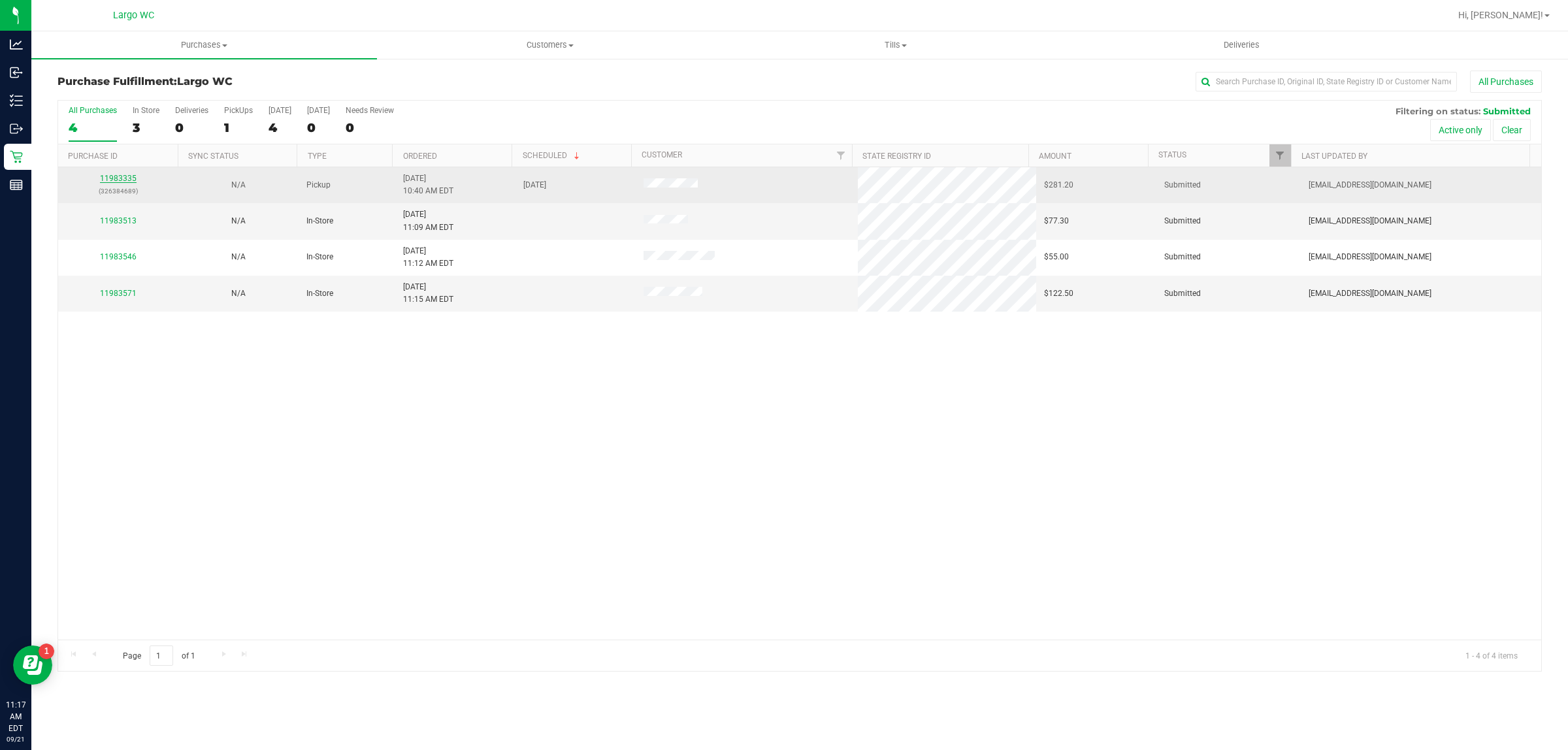
click at [109, 180] on link "11983335" at bounding box center [118, 178] width 37 height 9
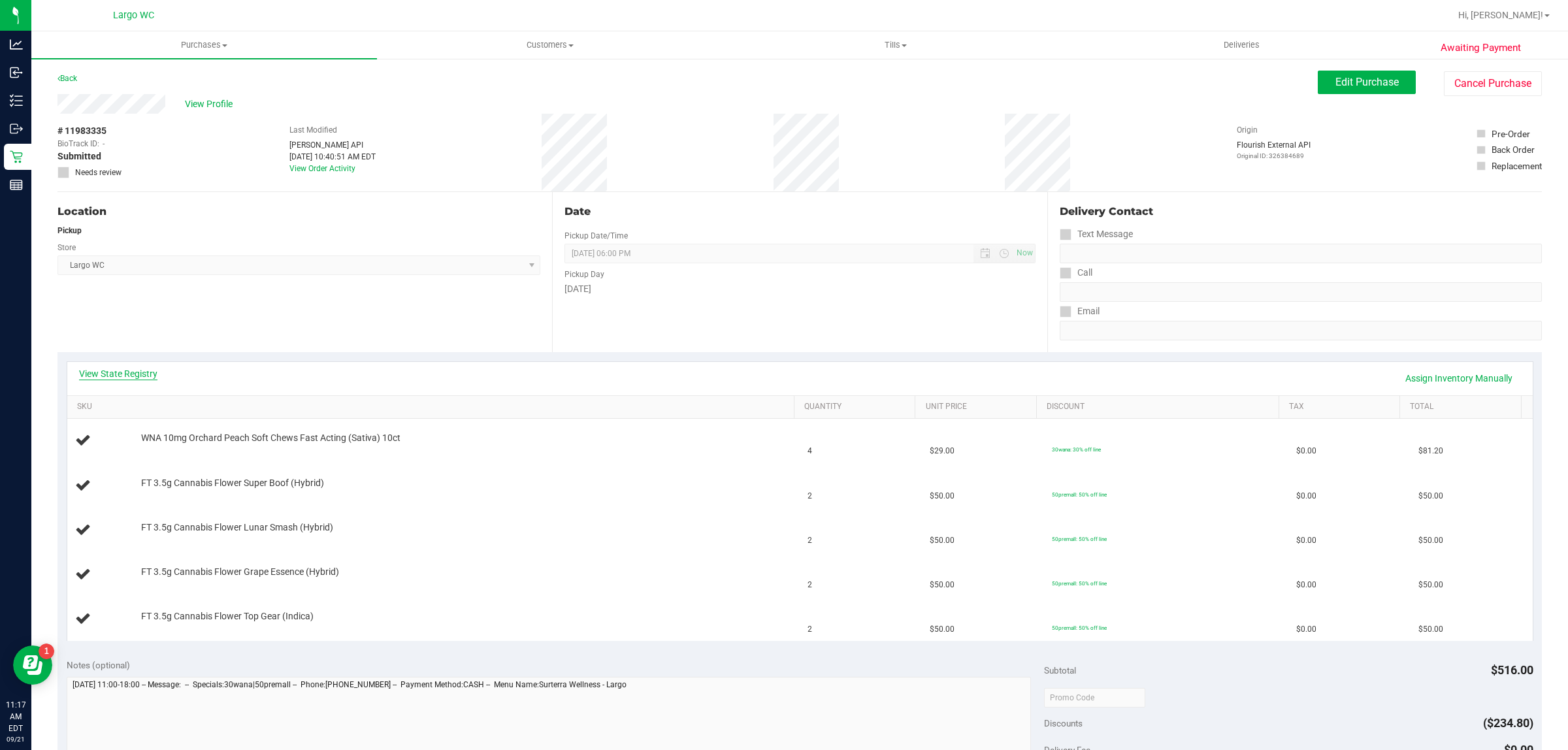
click at [138, 371] on link "View State Registry" at bounding box center [118, 373] width 78 height 13
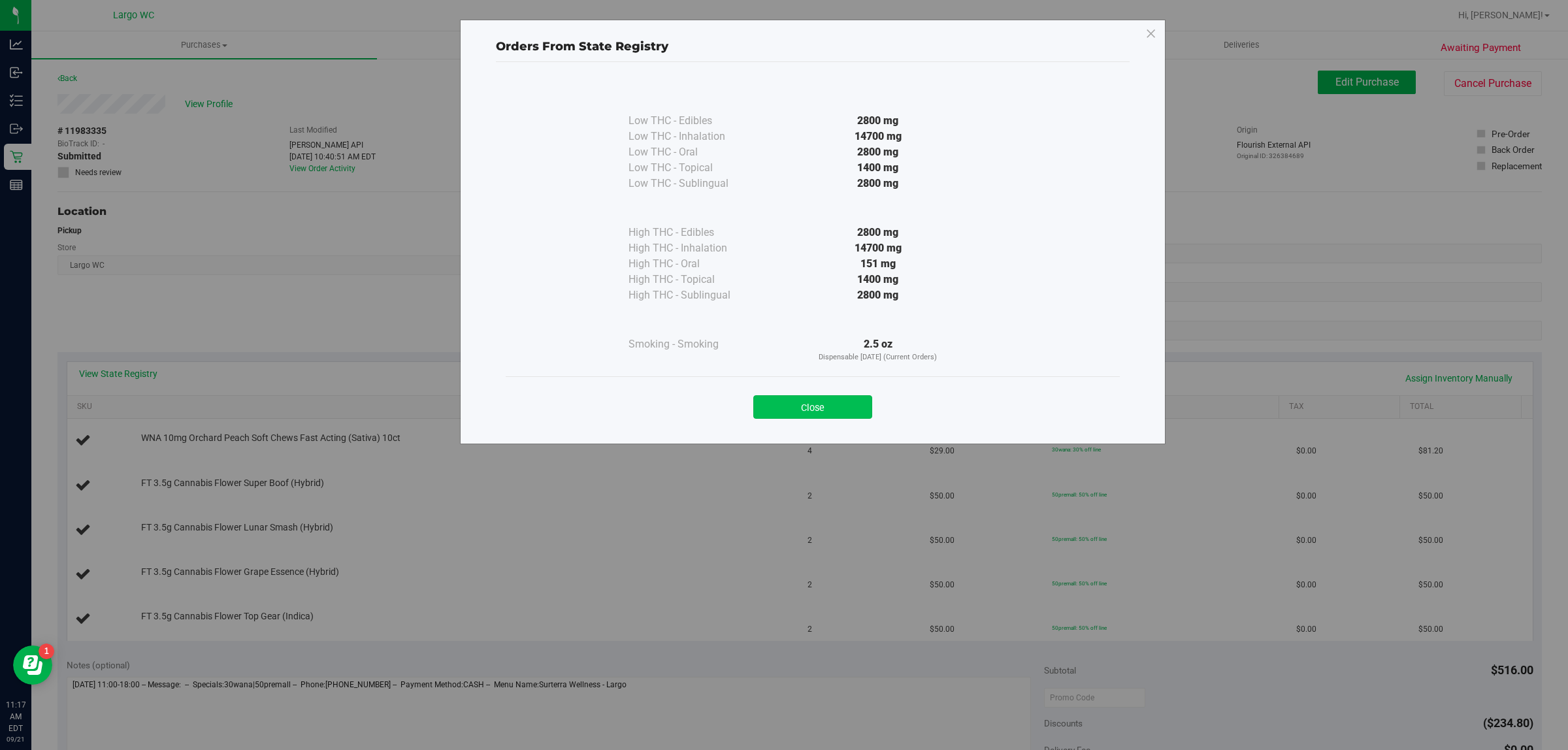
click at [840, 413] on button "Close" at bounding box center [812, 407] width 119 height 23
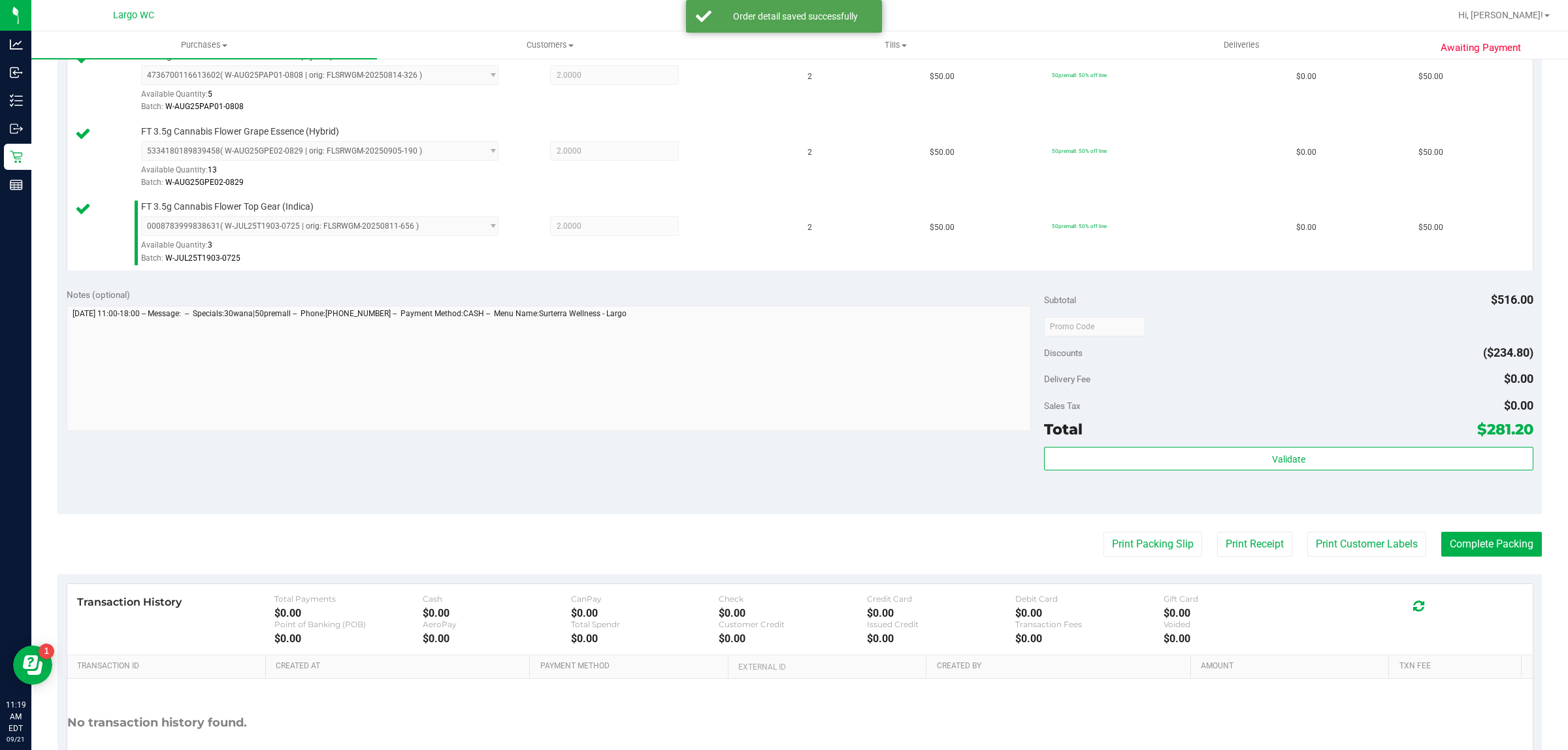
scroll to position [673, 0]
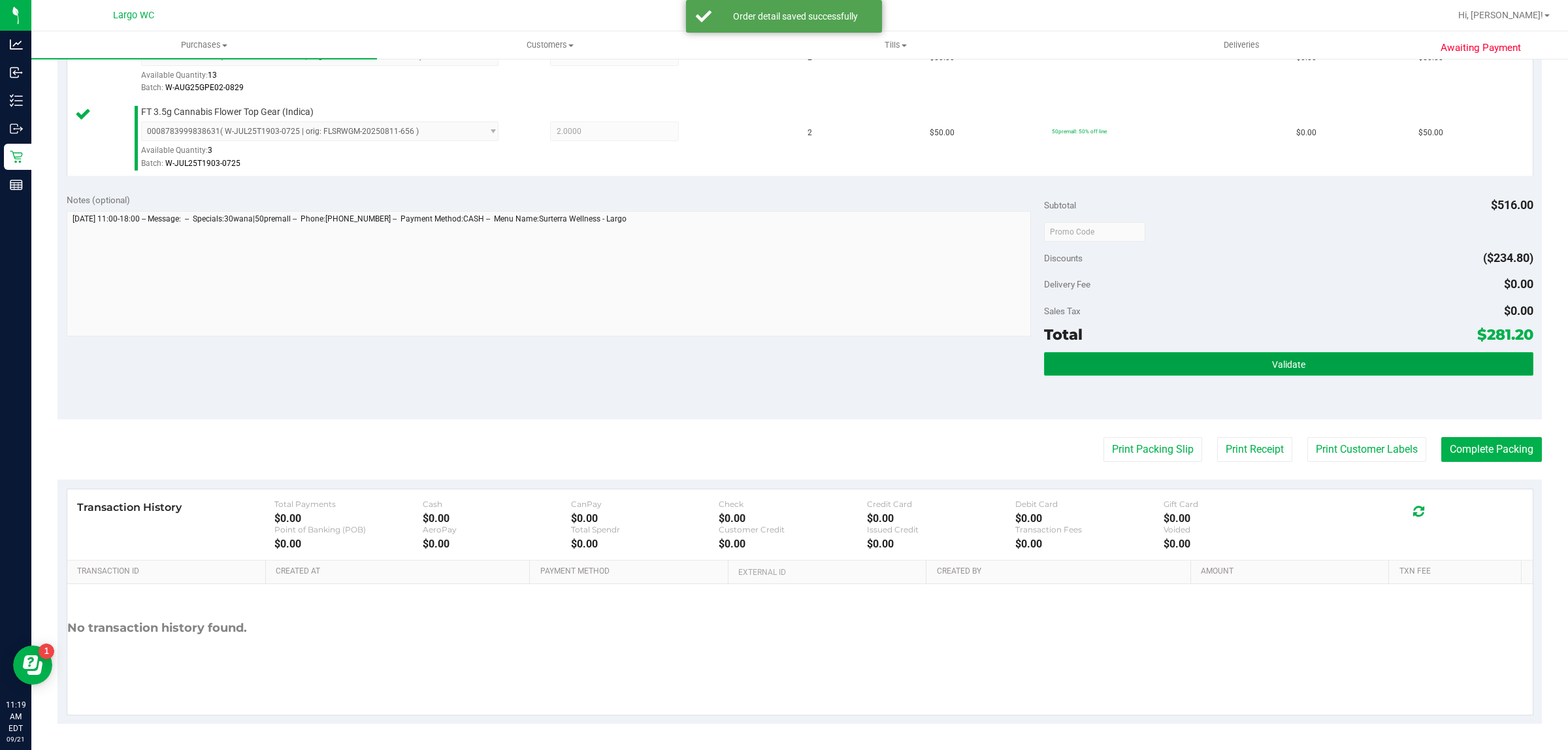
click at [1334, 371] on button "Validate" at bounding box center [1288, 364] width 489 height 23
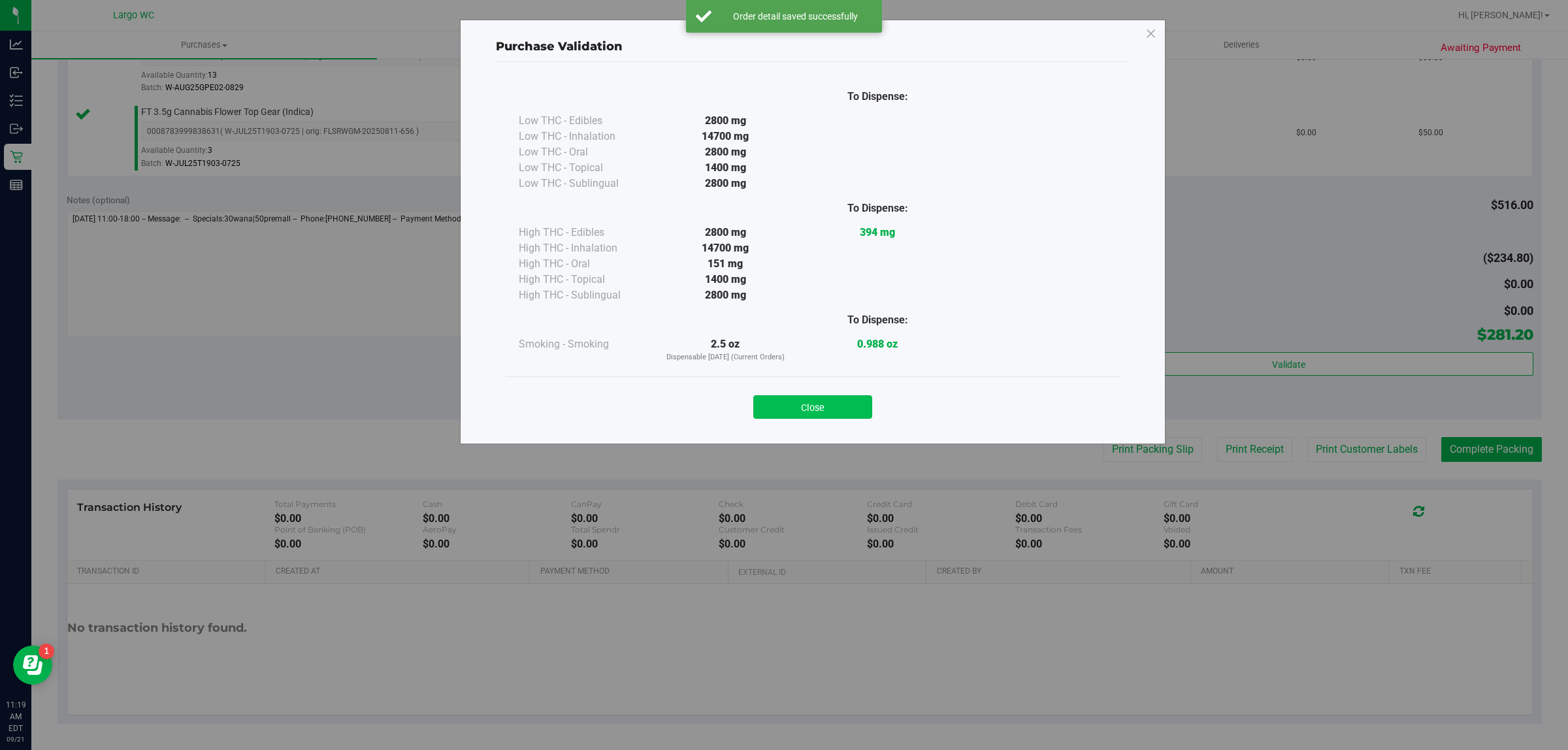
click at [802, 400] on button "Close" at bounding box center [812, 407] width 119 height 23
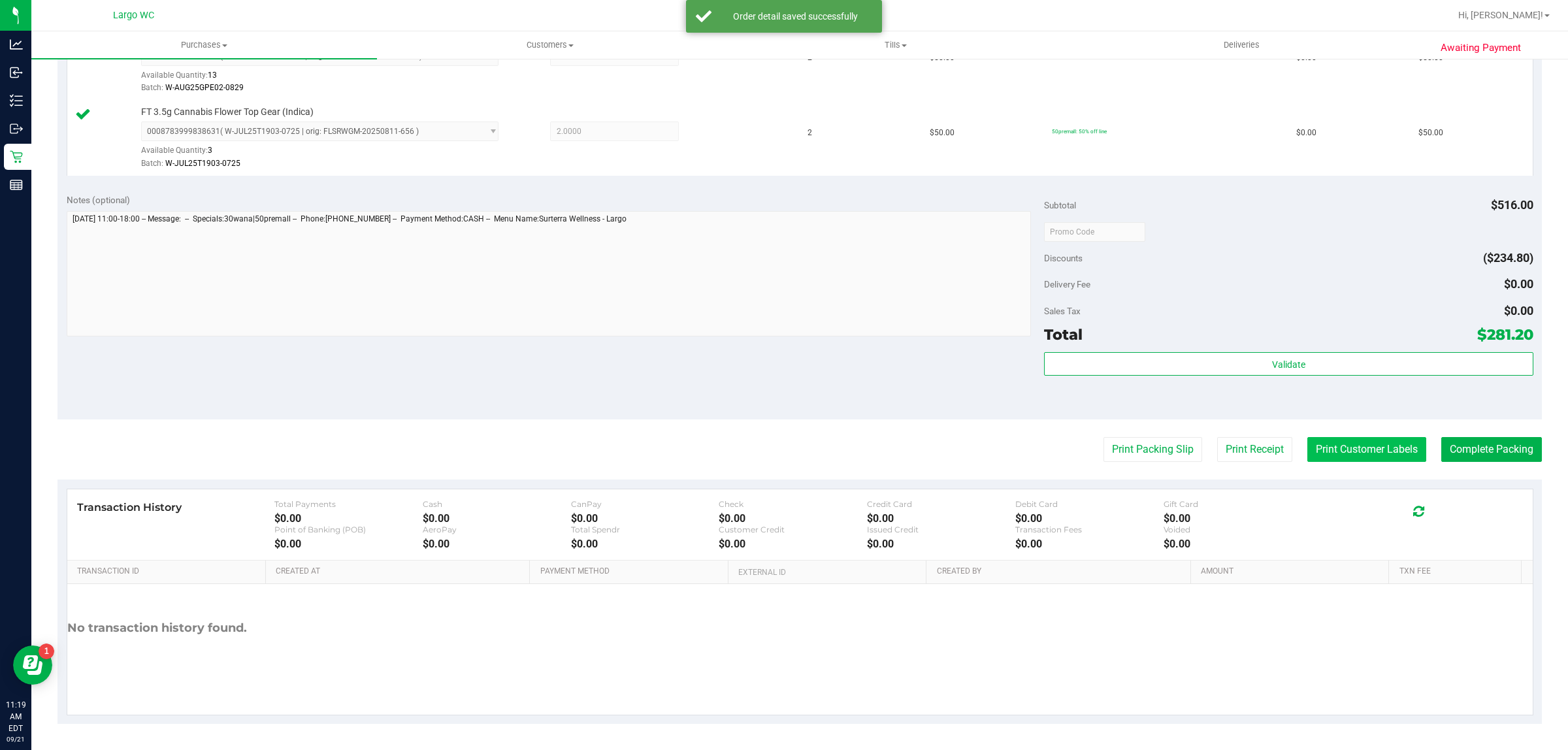
click at [1344, 456] on button "Print Customer Labels" at bounding box center [1366, 449] width 119 height 25
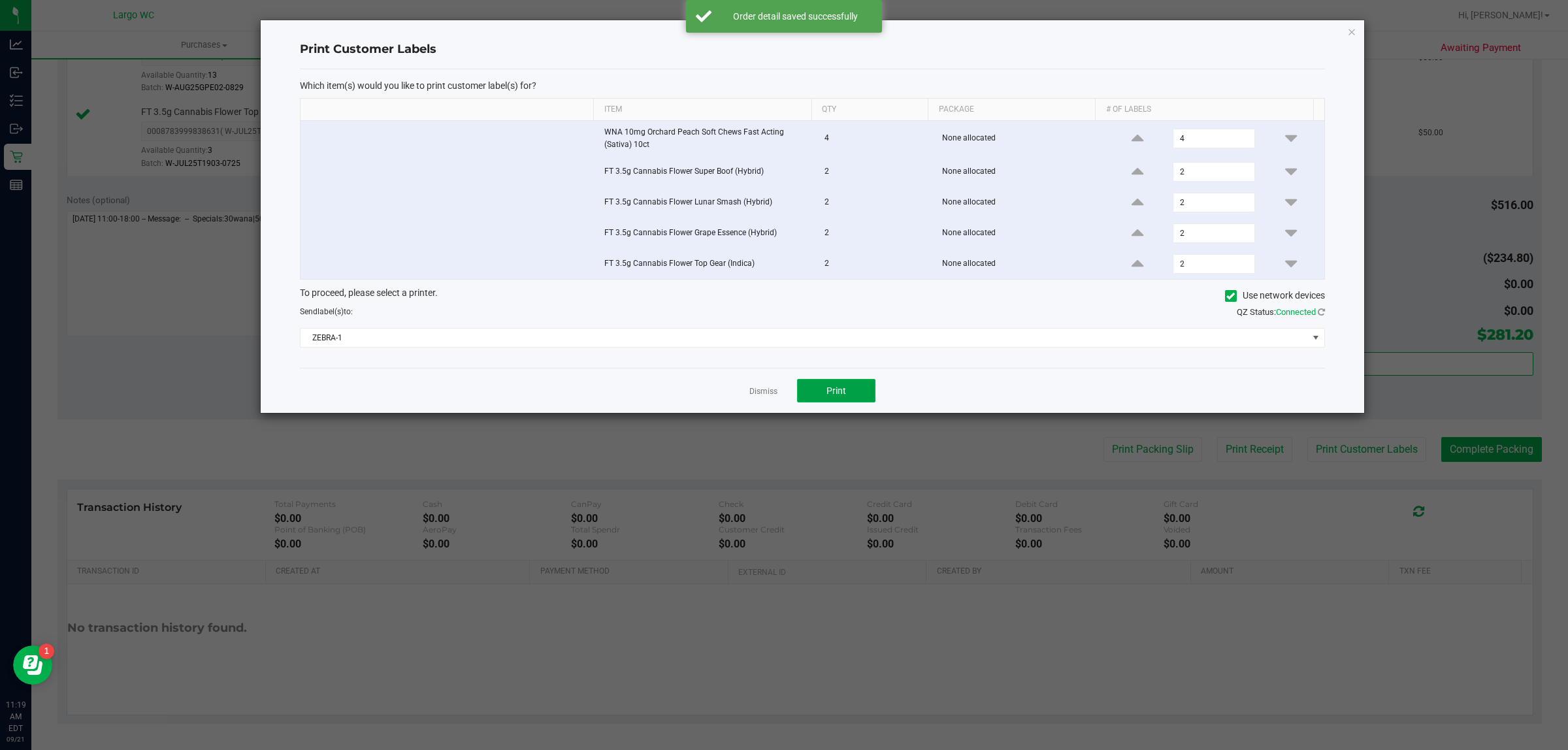
click at [846, 390] on button "Print" at bounding box center [836, 390] width 78 height 23
click at [763, 394] on link "Dismiss" at bounding box center [763, 392] width 28 height 11
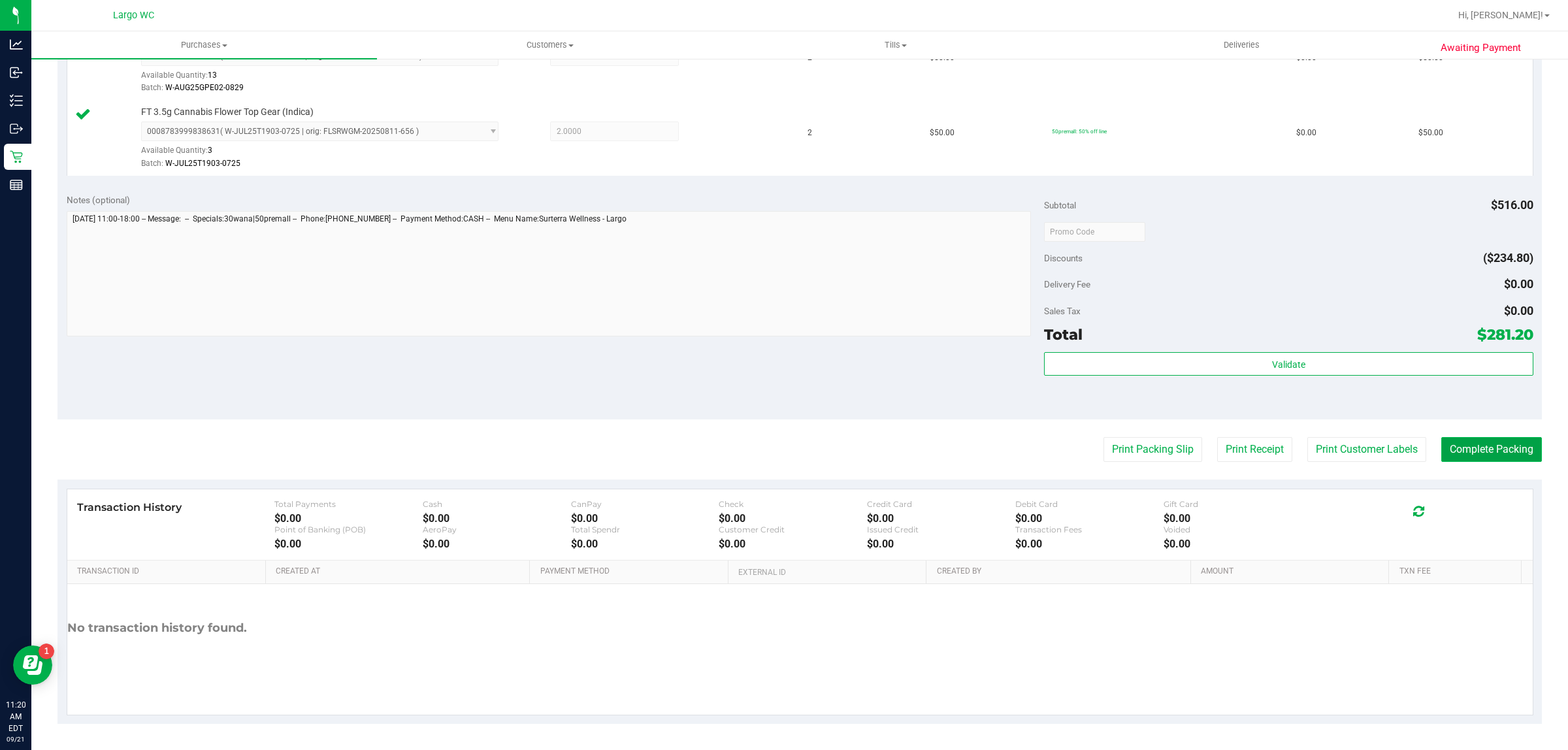
click at [1467, 453] on button "Complete Packing" at bounding box center [1492, 449] width 101 height 25
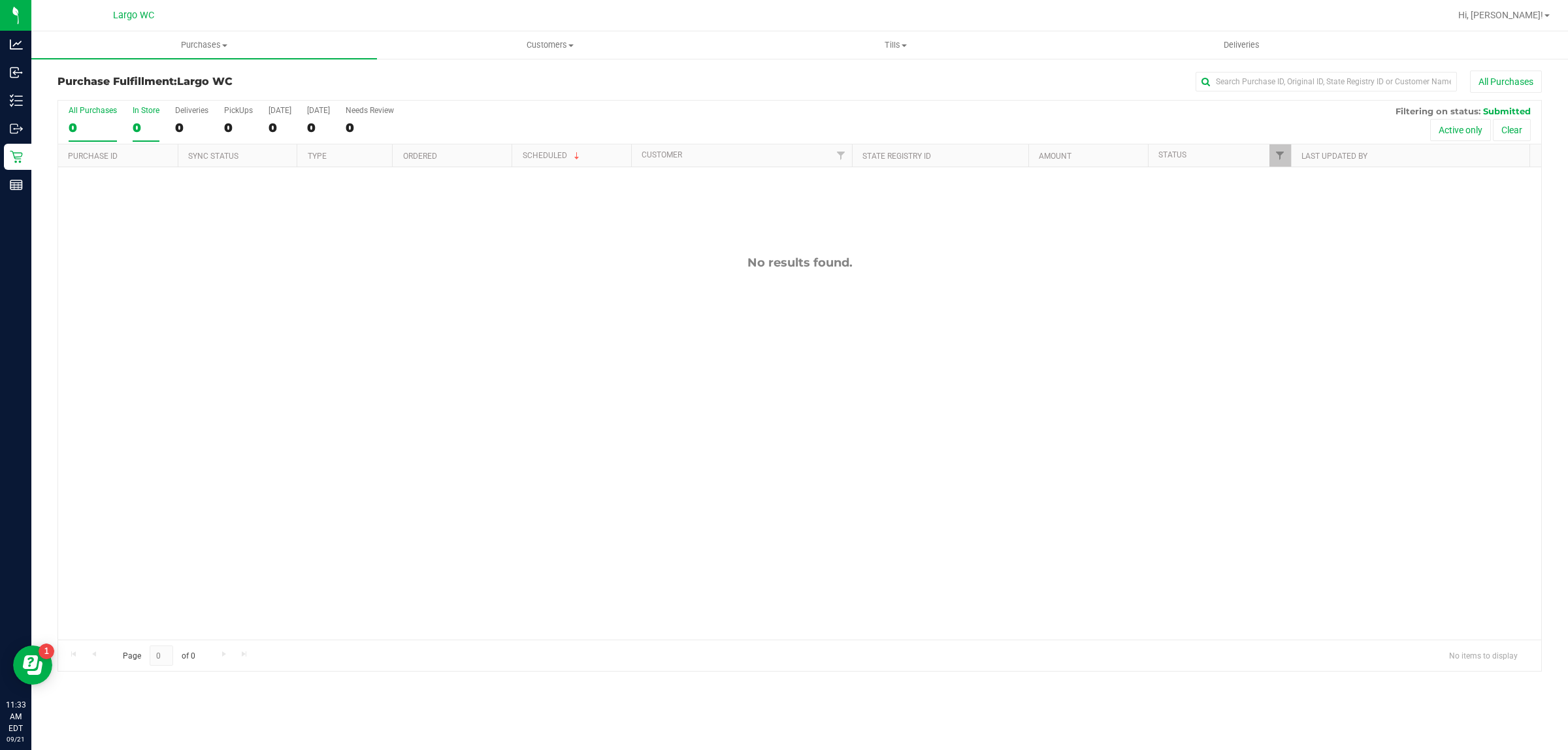
click at [135, 121] on div "0" at bounding box center [146, 127] width 27 height 15
click at [0, 0] on input "In Store 0" at bounding box center [0, 0] width 0 height 0
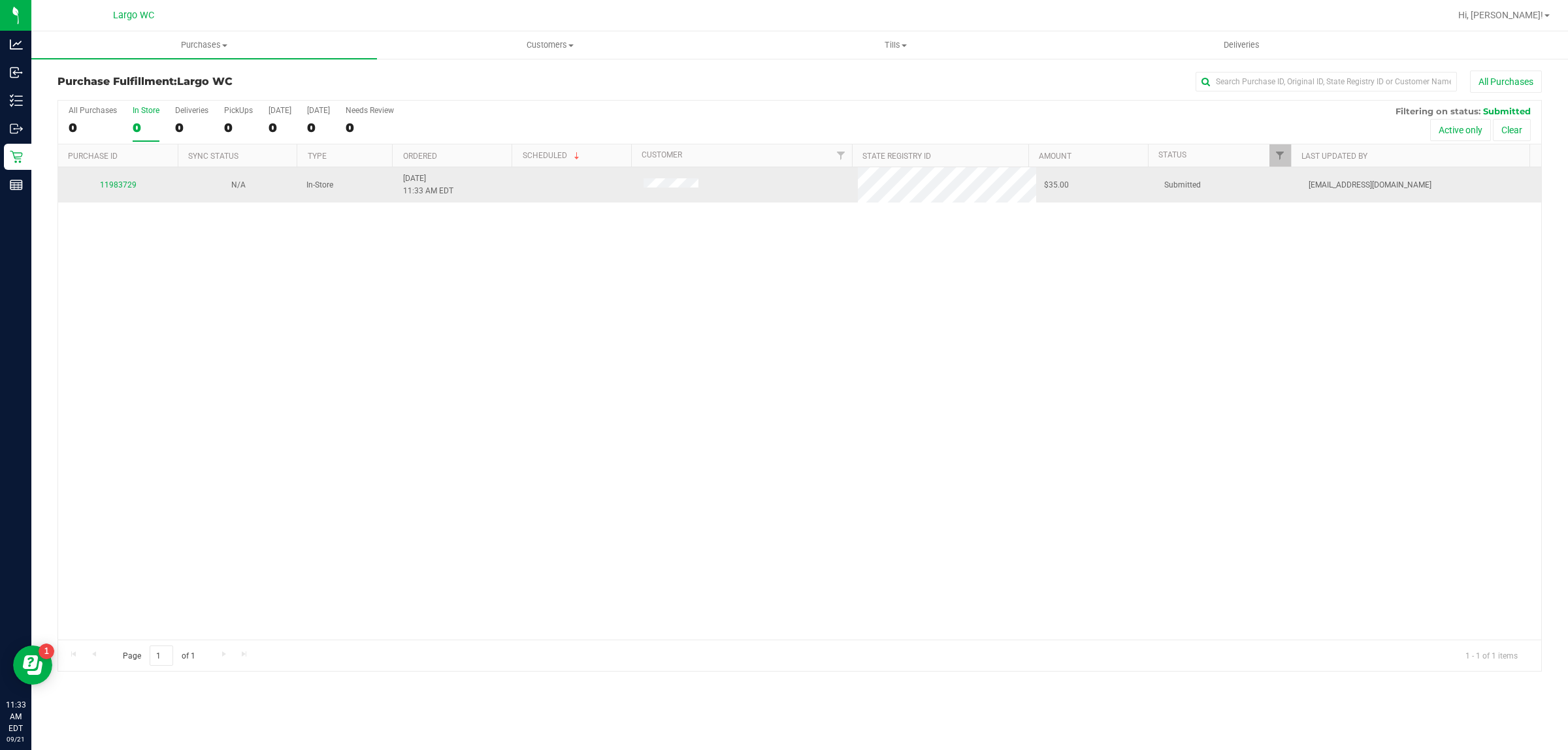
click at [125, 181] on div "11983729" at bounding box center [118, 185] width 105 height 13
click at [124, 186] on link "11983729" at bounding box center [118, 185] width 37 height 9
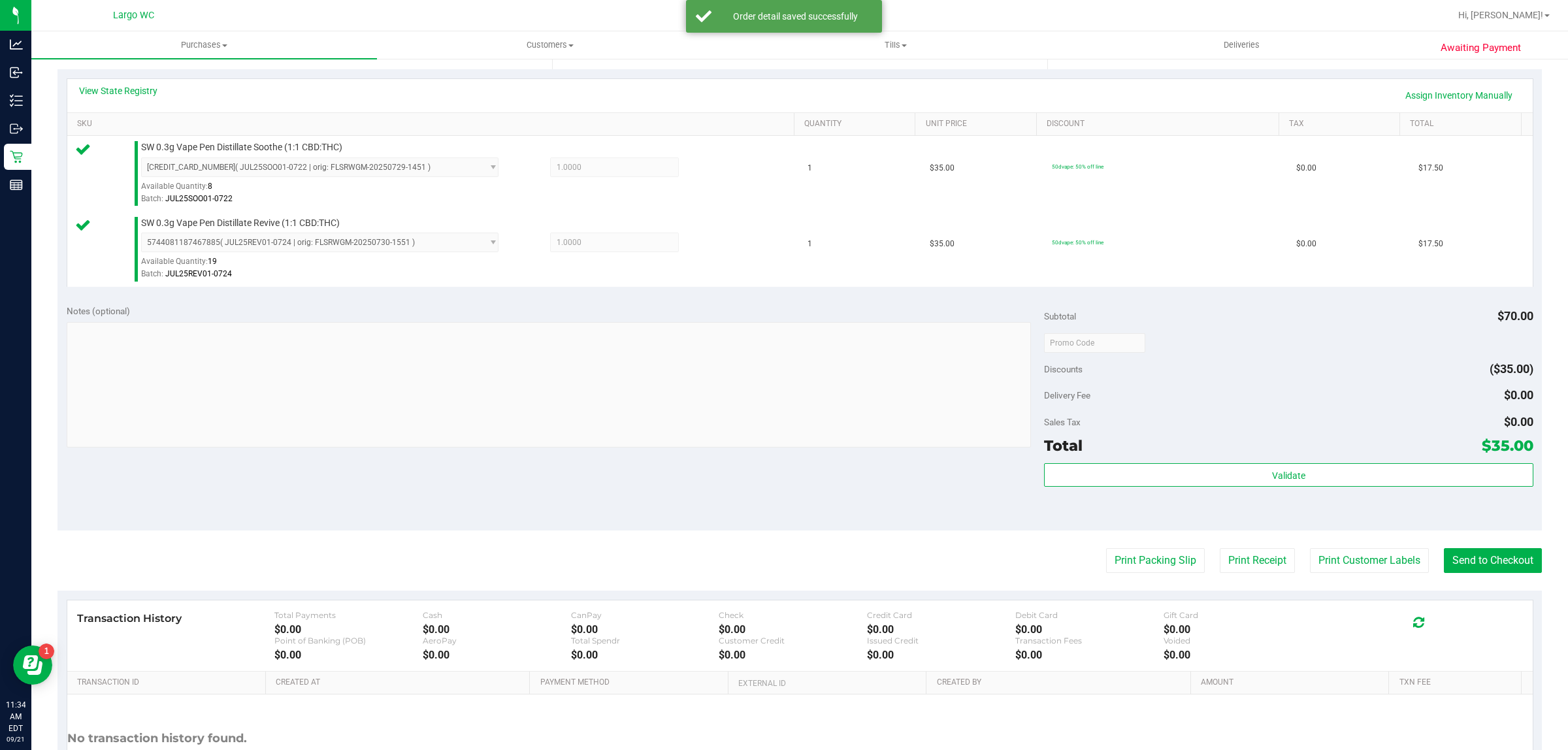
scroll to position [356, 0]
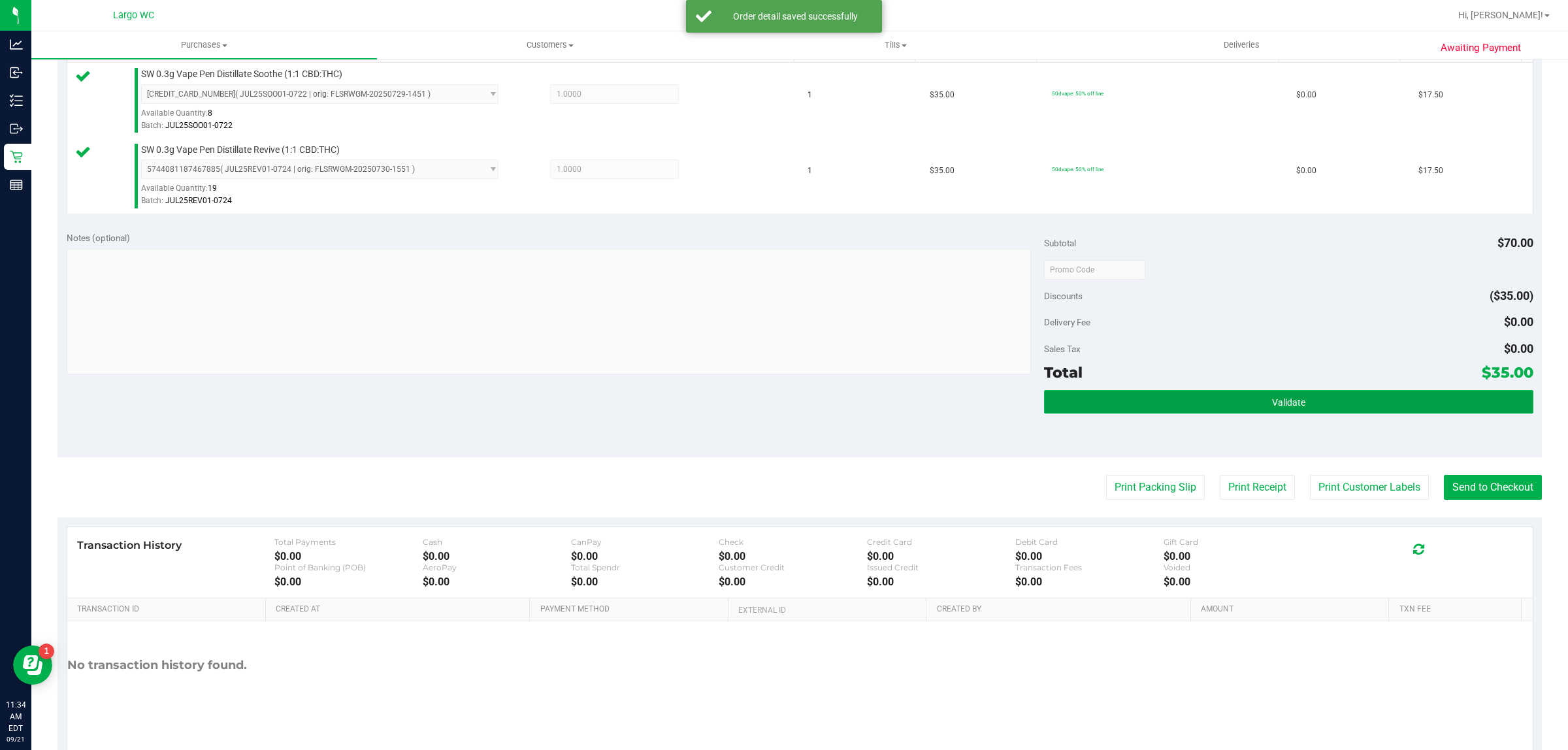
click at [1230, 398] on button "Validate" at bounding box center [1288, 401] width 489 height 23
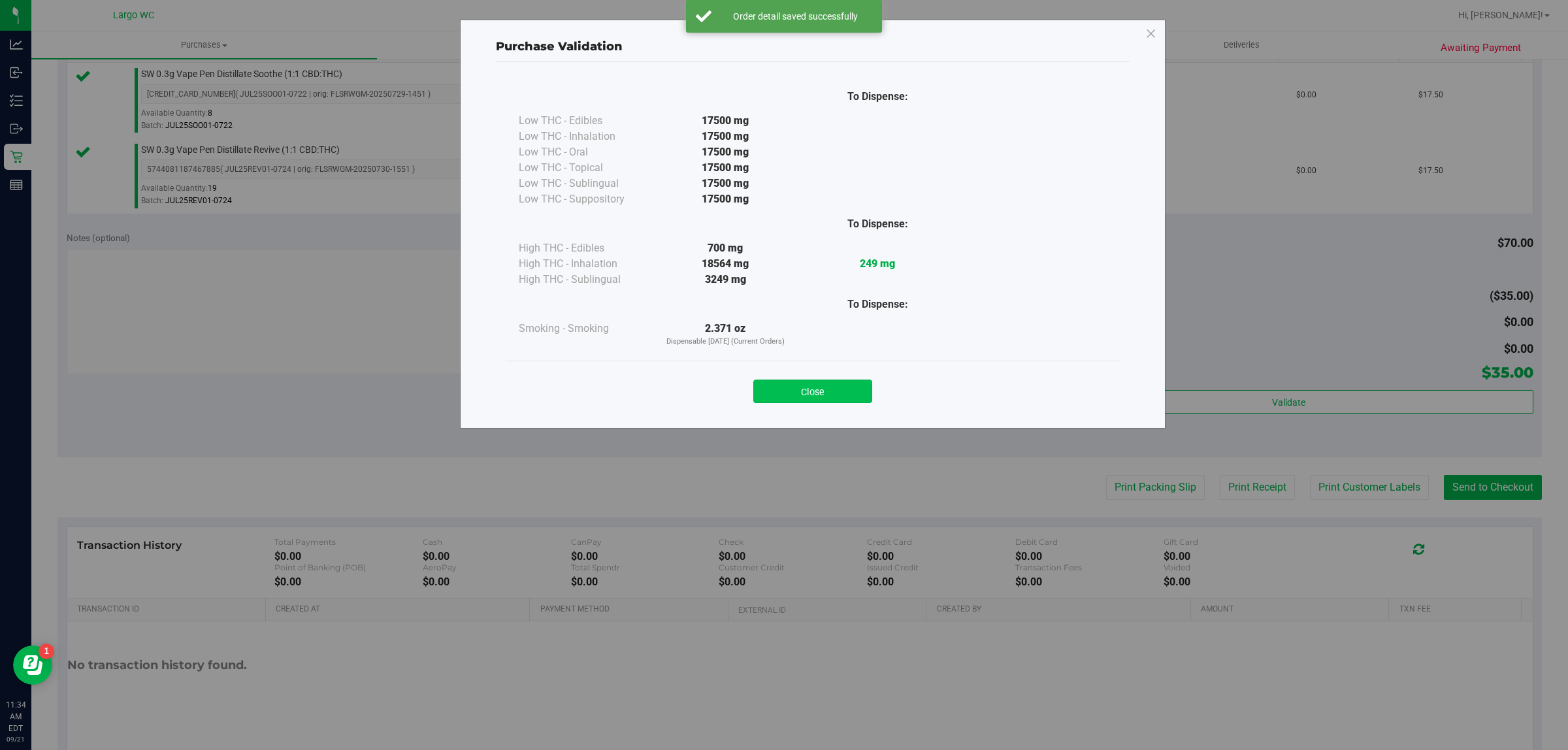
click at [791, 400] on button "Close" at bounding box center [812, 391] width 119 height 23
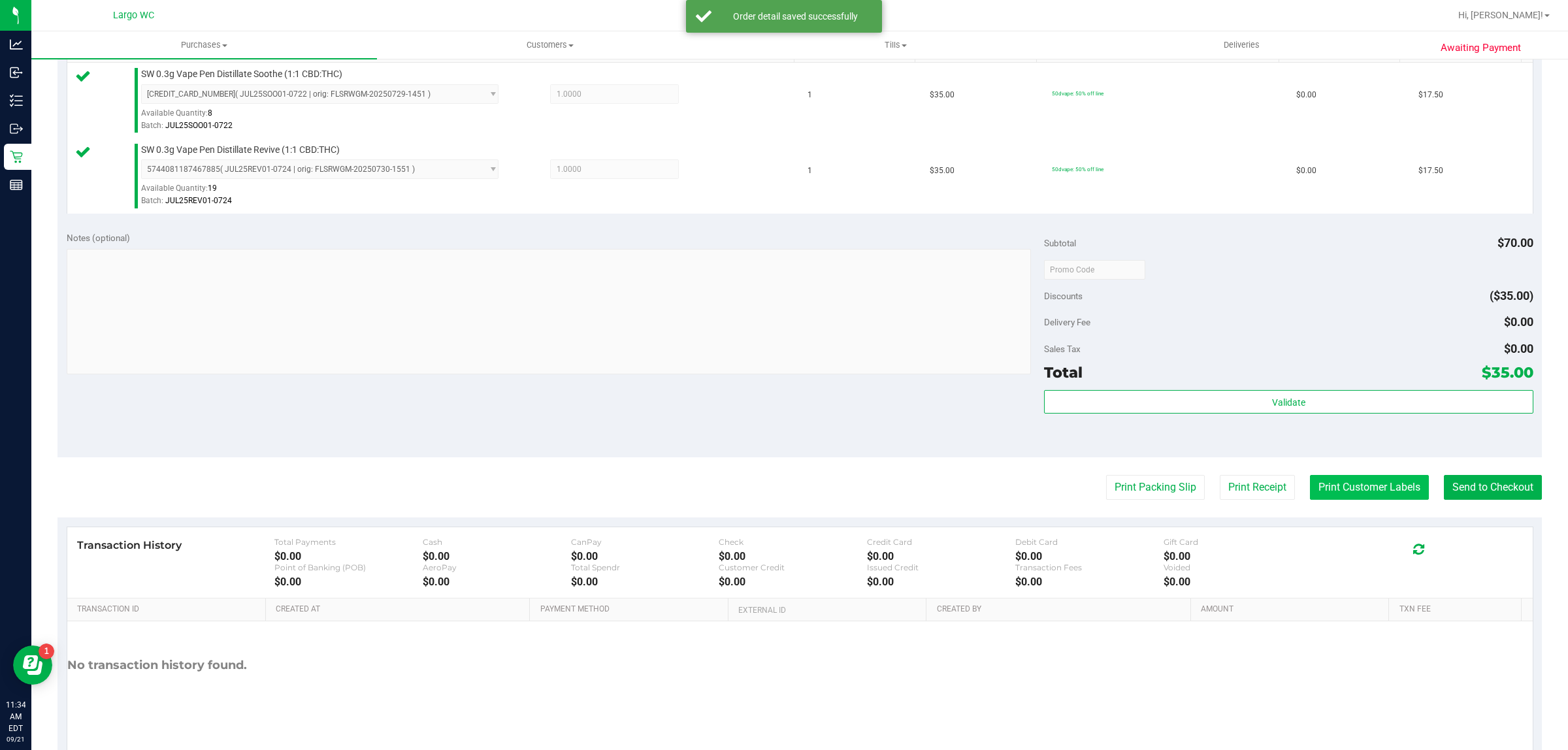
click at [1354, 479] on button "Print Customer Labels" at bounding box center [1369, 487] width 119 height 25
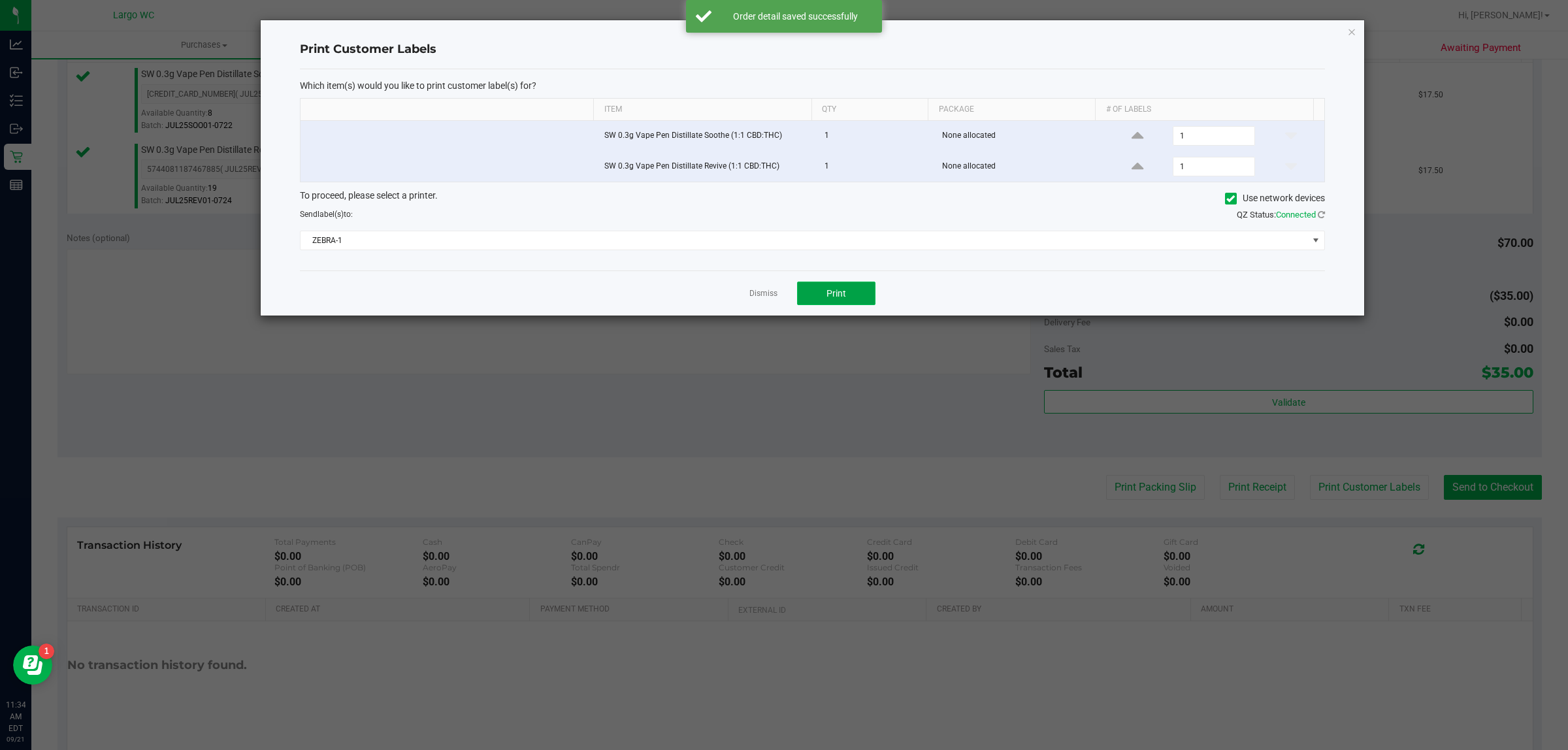
click at [859, 285] on button "Print" at bounding box center [836, 293] width 78 height 23
click at [1351, 28] on icon "button" at bounding box center [1351, 31] width 9 height 15
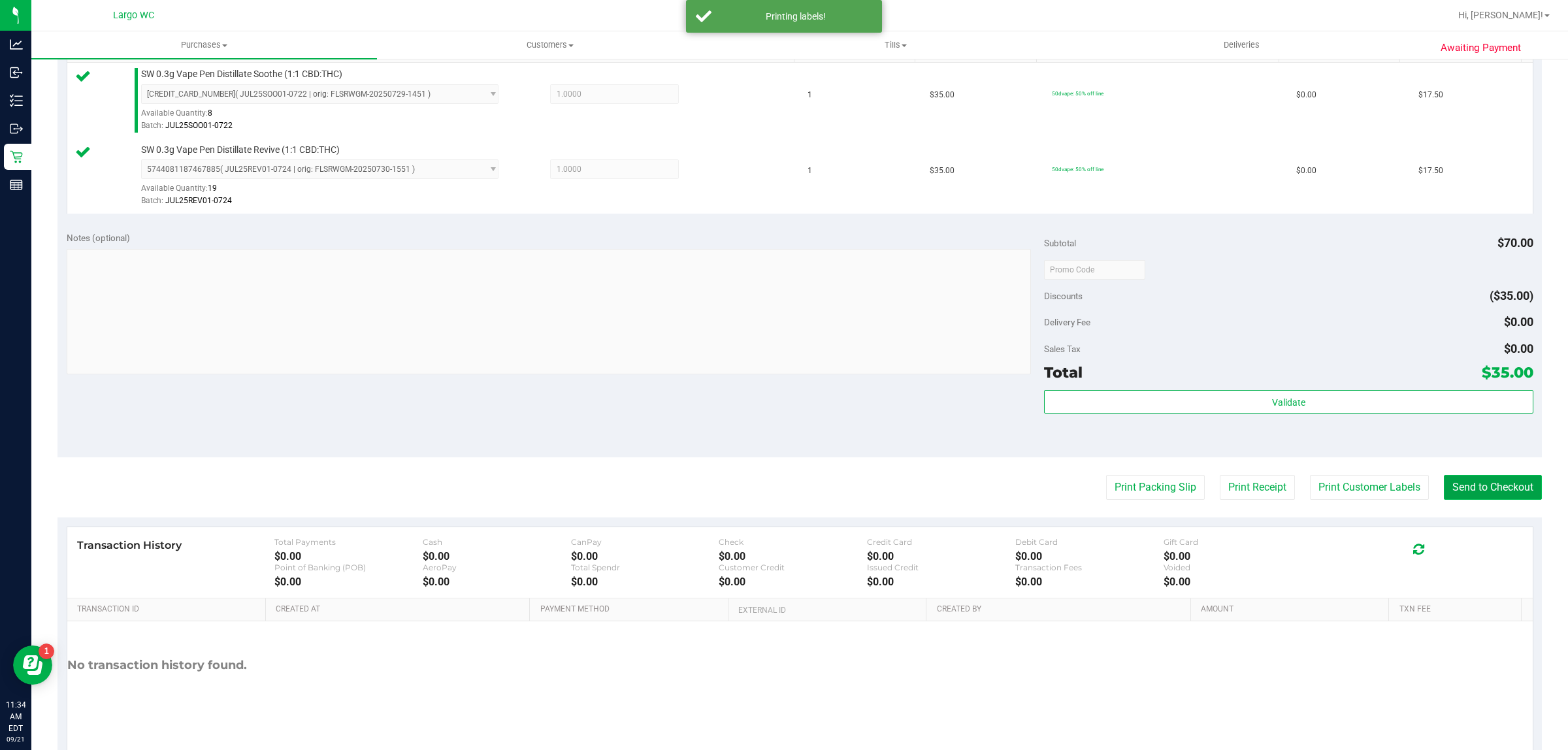
click at [1485, 490] on button "Send to Checkout" at bounding box center [1493, 487] width 98 height 25
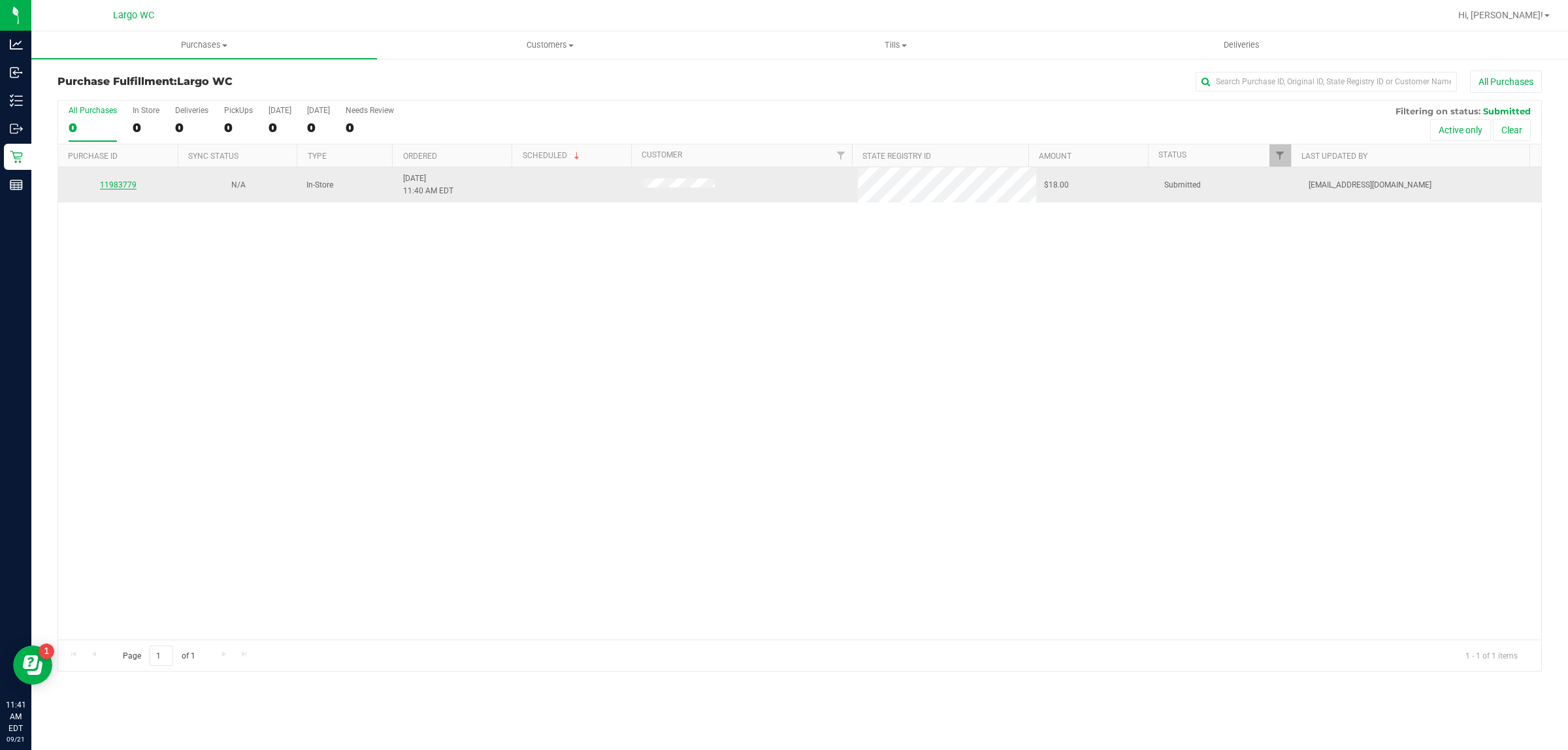
click at [103, 186] on link "11983779" at bounding box center [118, 185] width 37 height 9
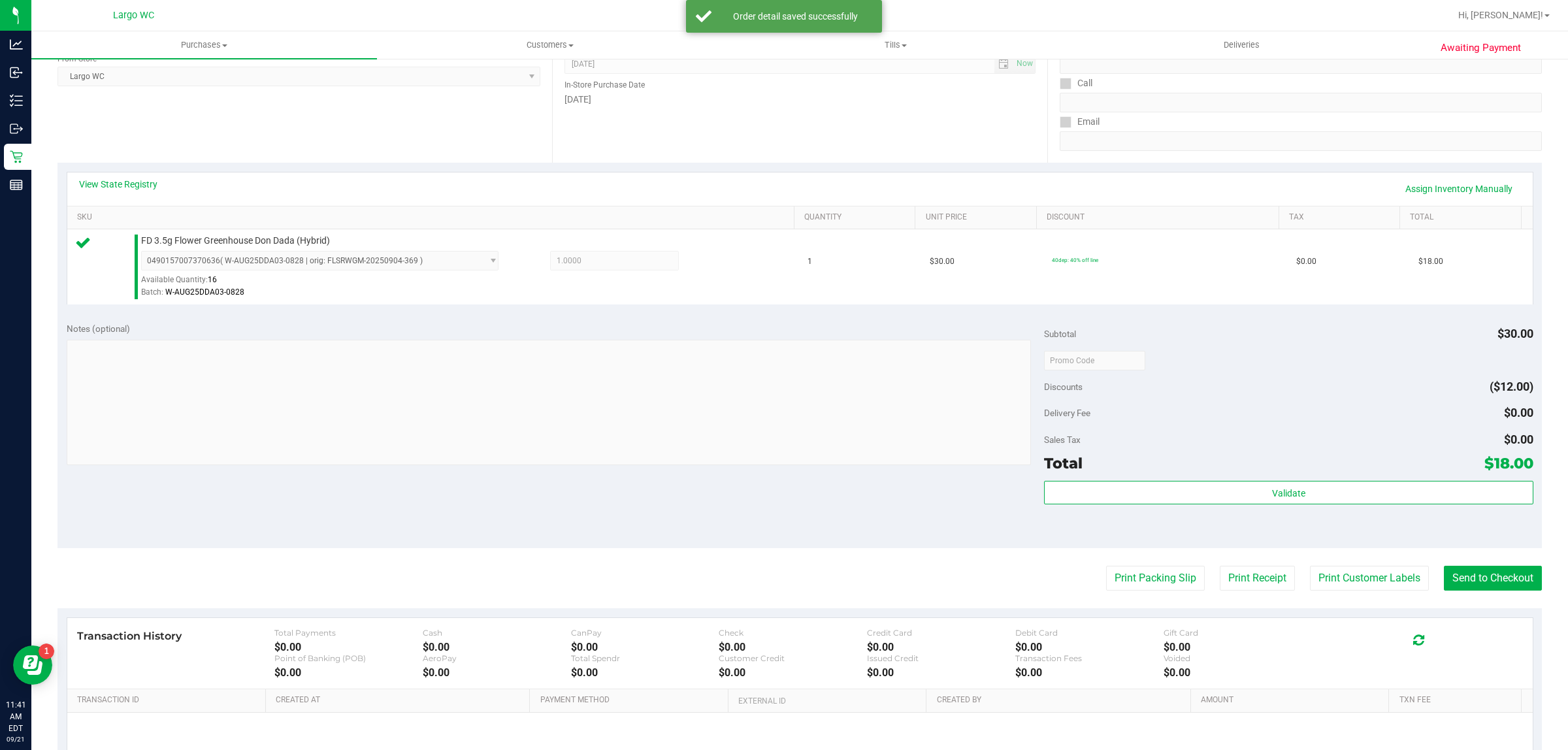
scroll to position [211, 0]
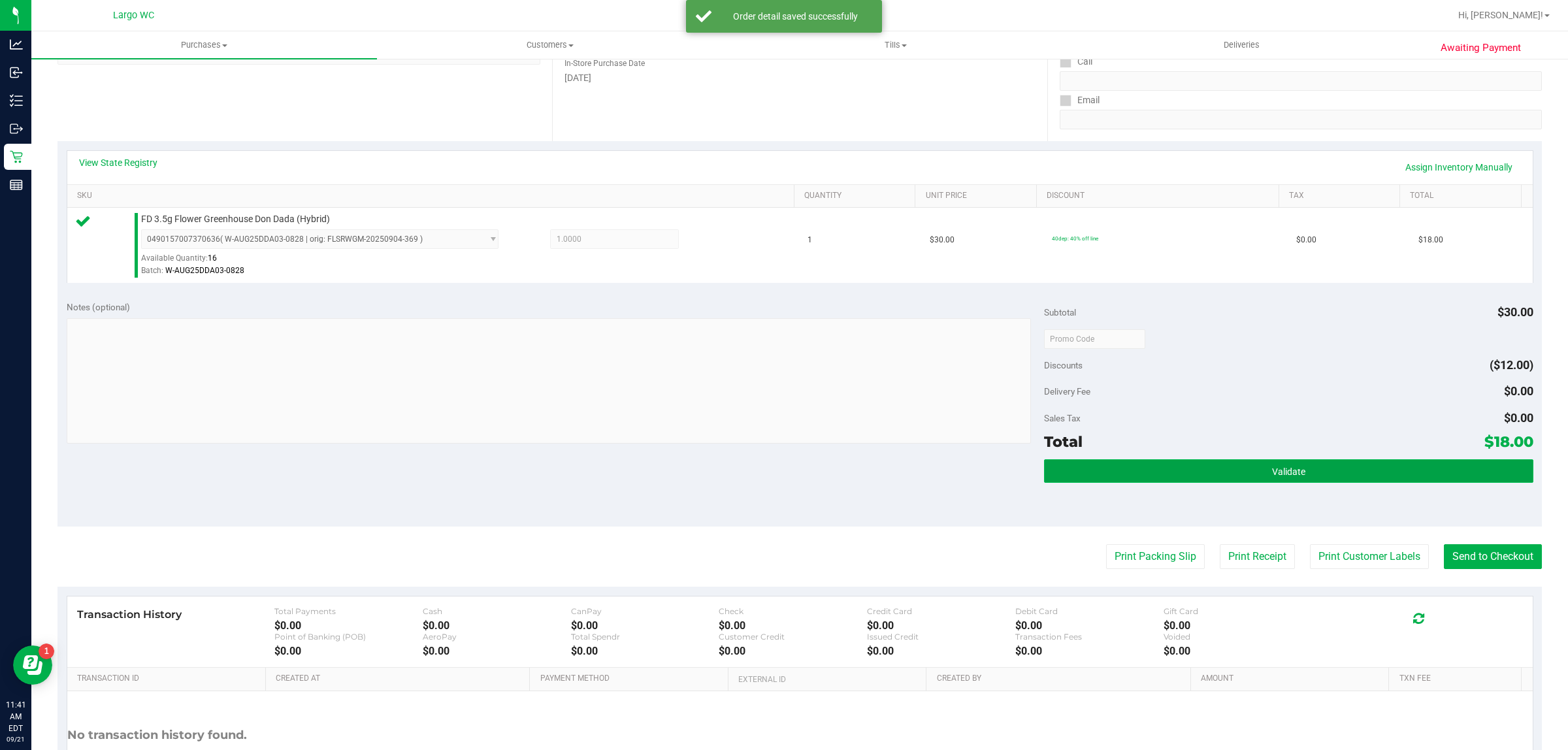
click at [1093, 481] on button "Validate" at bounding box center [1288, 471] width 489 height 23
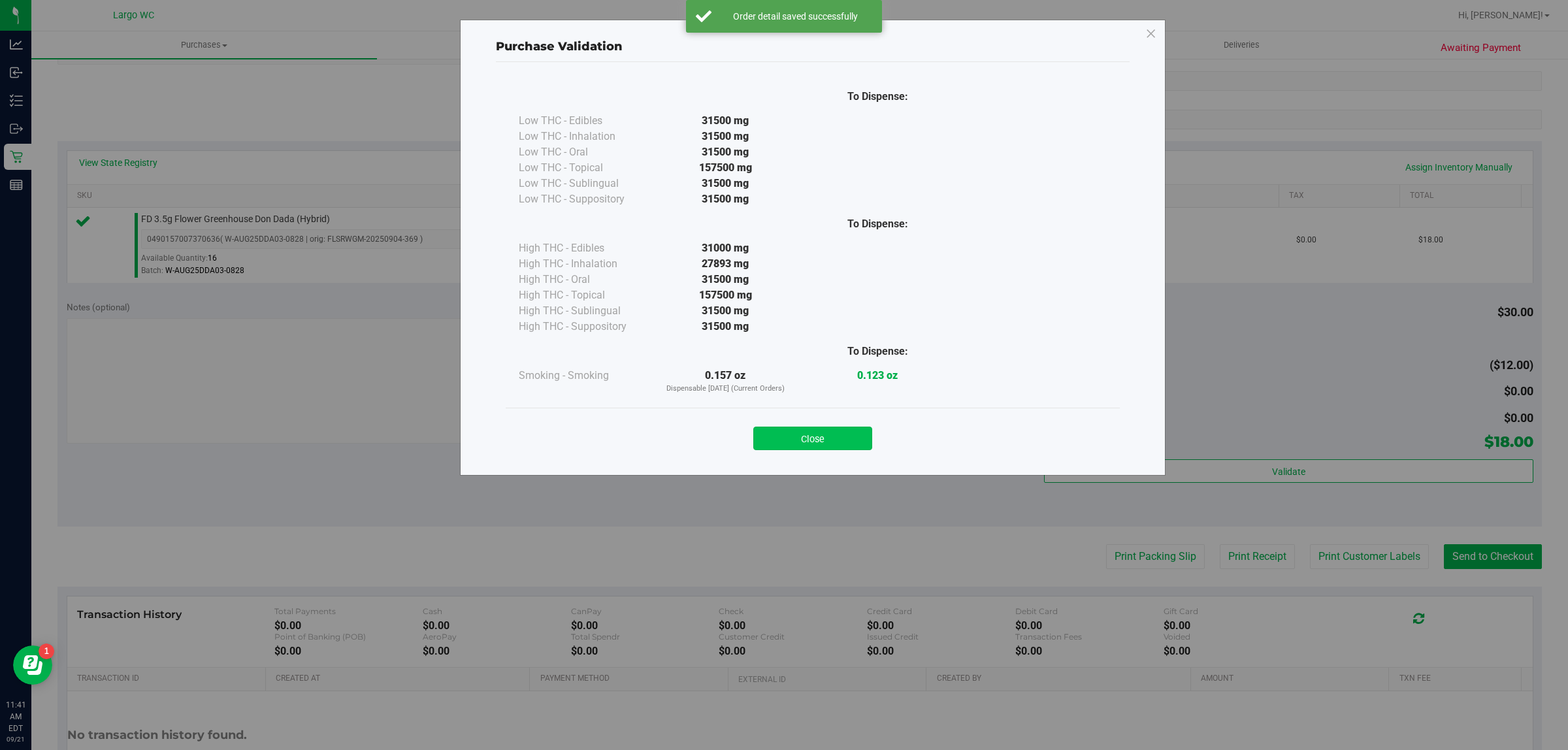
click at [802, 429] on button "Close" at bounding box center [812, 438] width 119 height 23
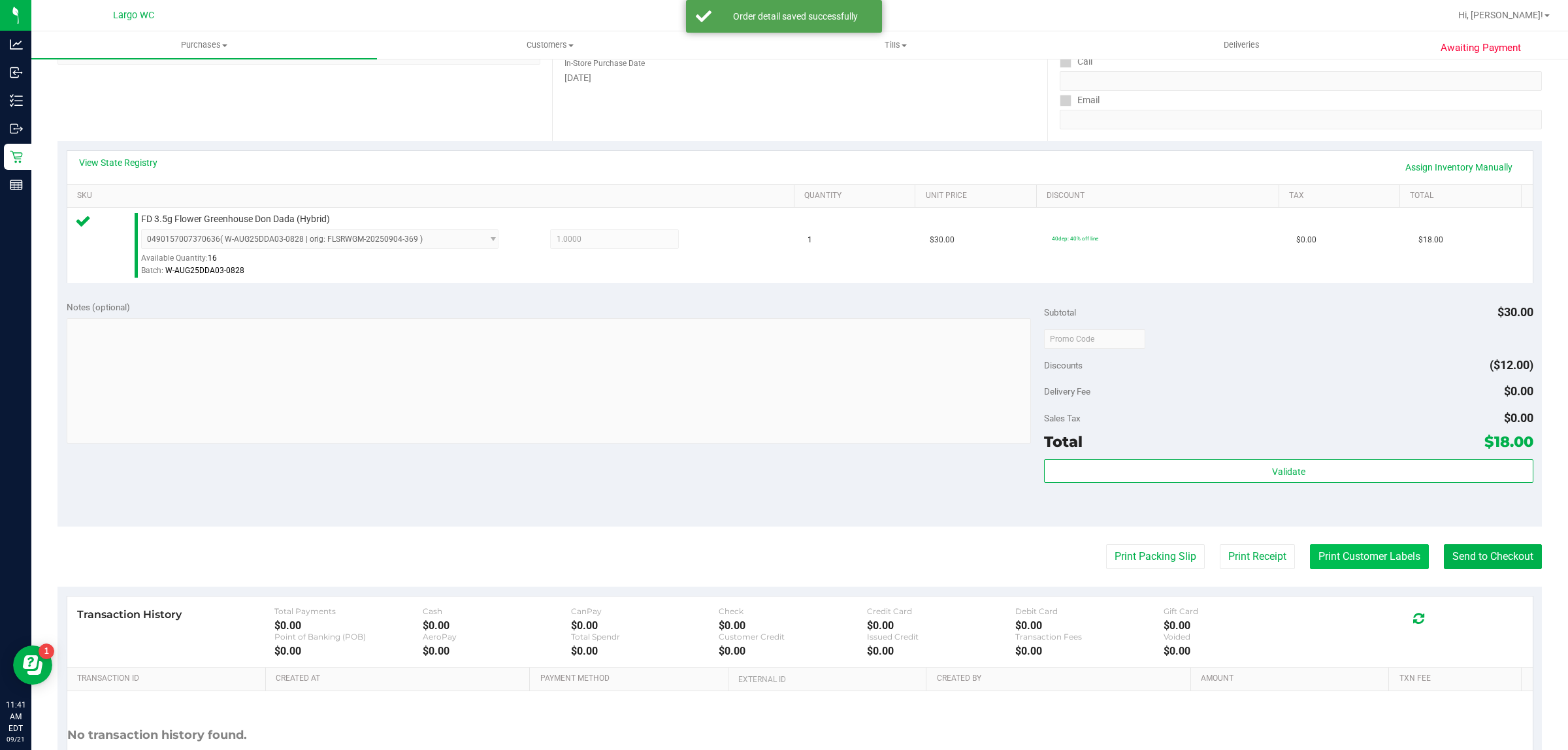
click at [1310, 554] on button "Print Customer Labels" at bounding box center [1369, 556] width 119 height 25
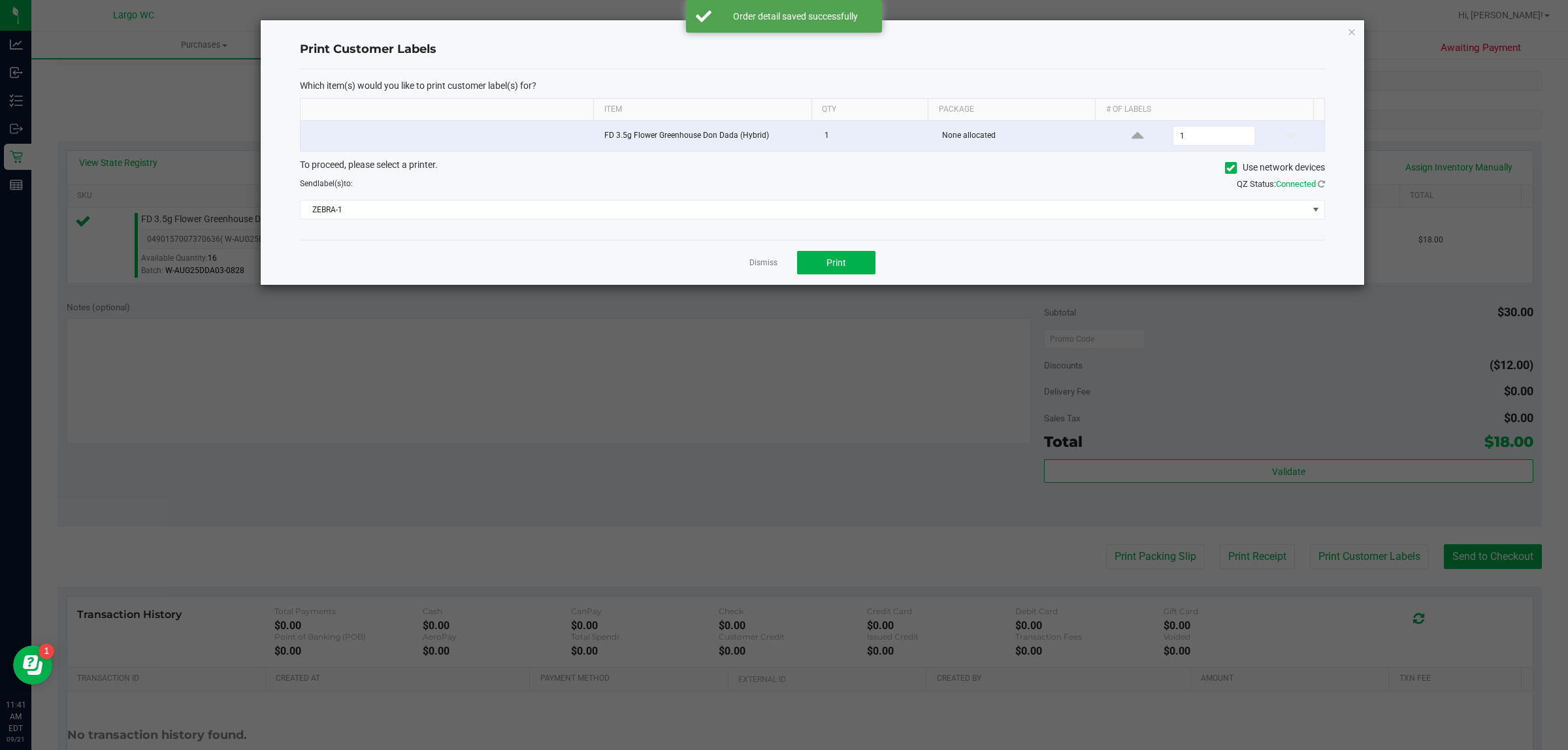
click at [866, 292] on ngb-modal-window "Print Customer Labels Which item(s) would you like to print customer label(s) f…" at bounding box center [789, 375] width 1577 height 750
click at [840, 263] on span "Print" at bounding box center [836, 263] width 19 height 11
click at [1351, 31] on icon "button" at bounding box center [1351, 31] width 9 height 15
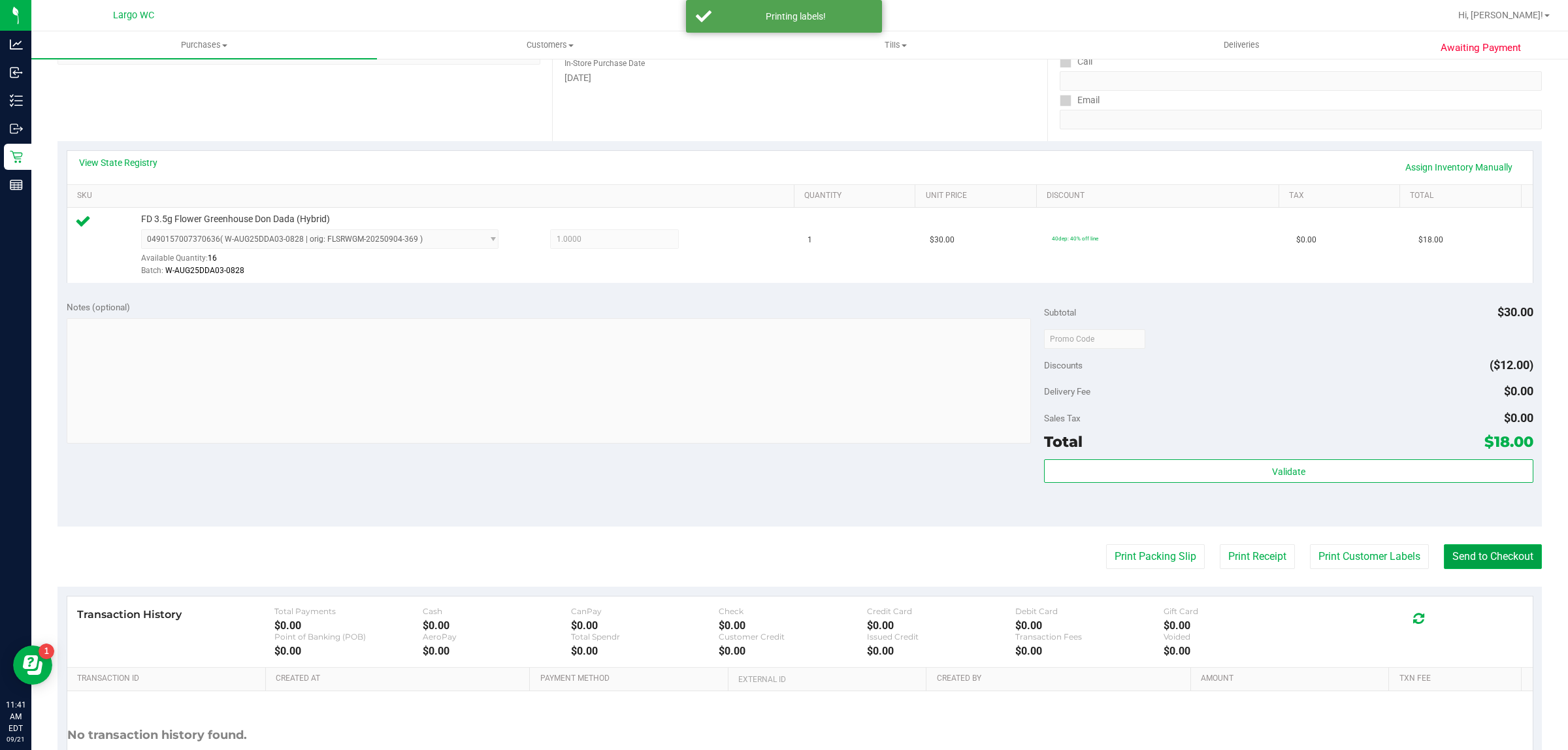
click at [1477, 547] on button "Send to Checkout" at bounding box center [1493, 556] width 98 height 25
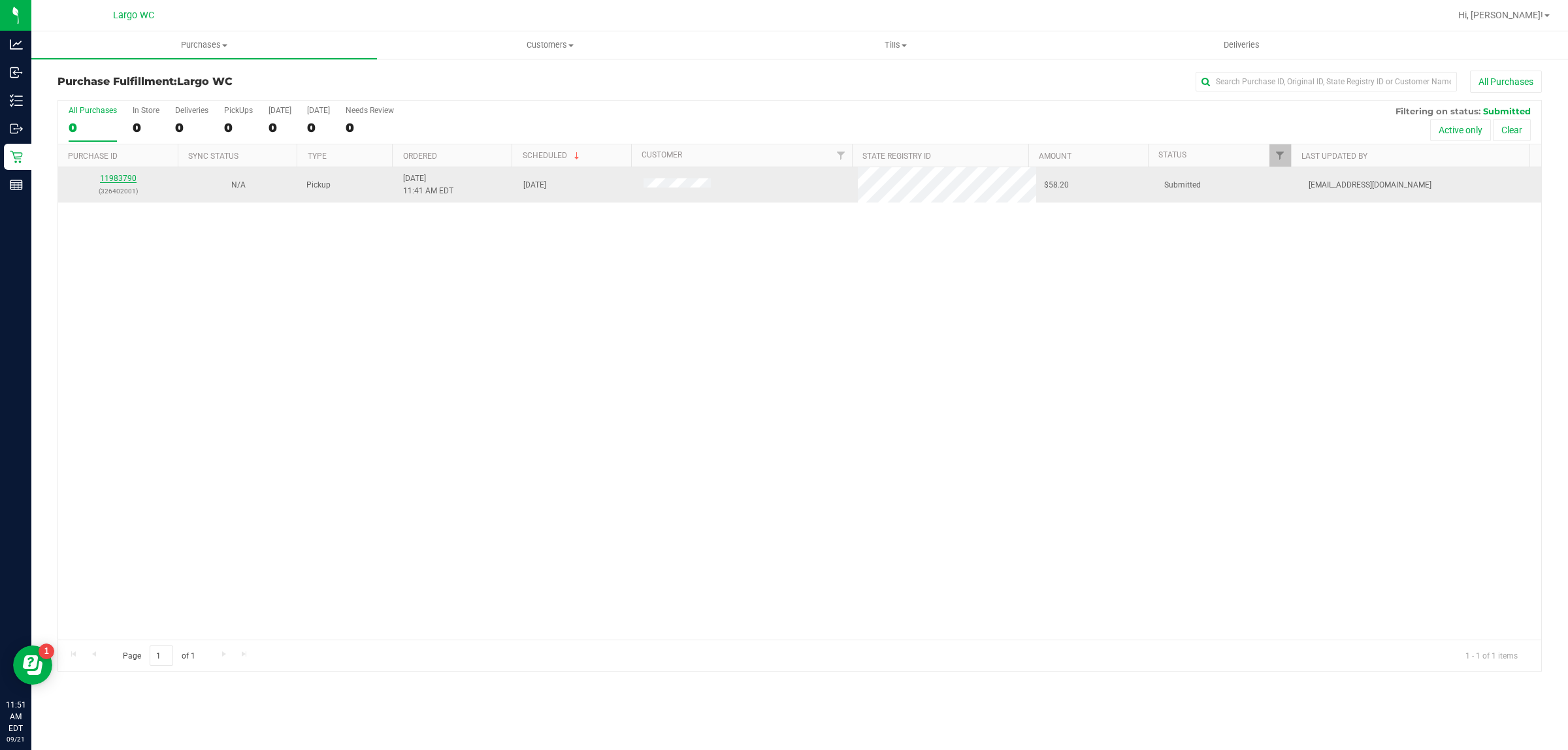
click at [107, 183] on link "11983790" at bounding box center [118, 178] width 37 height 9
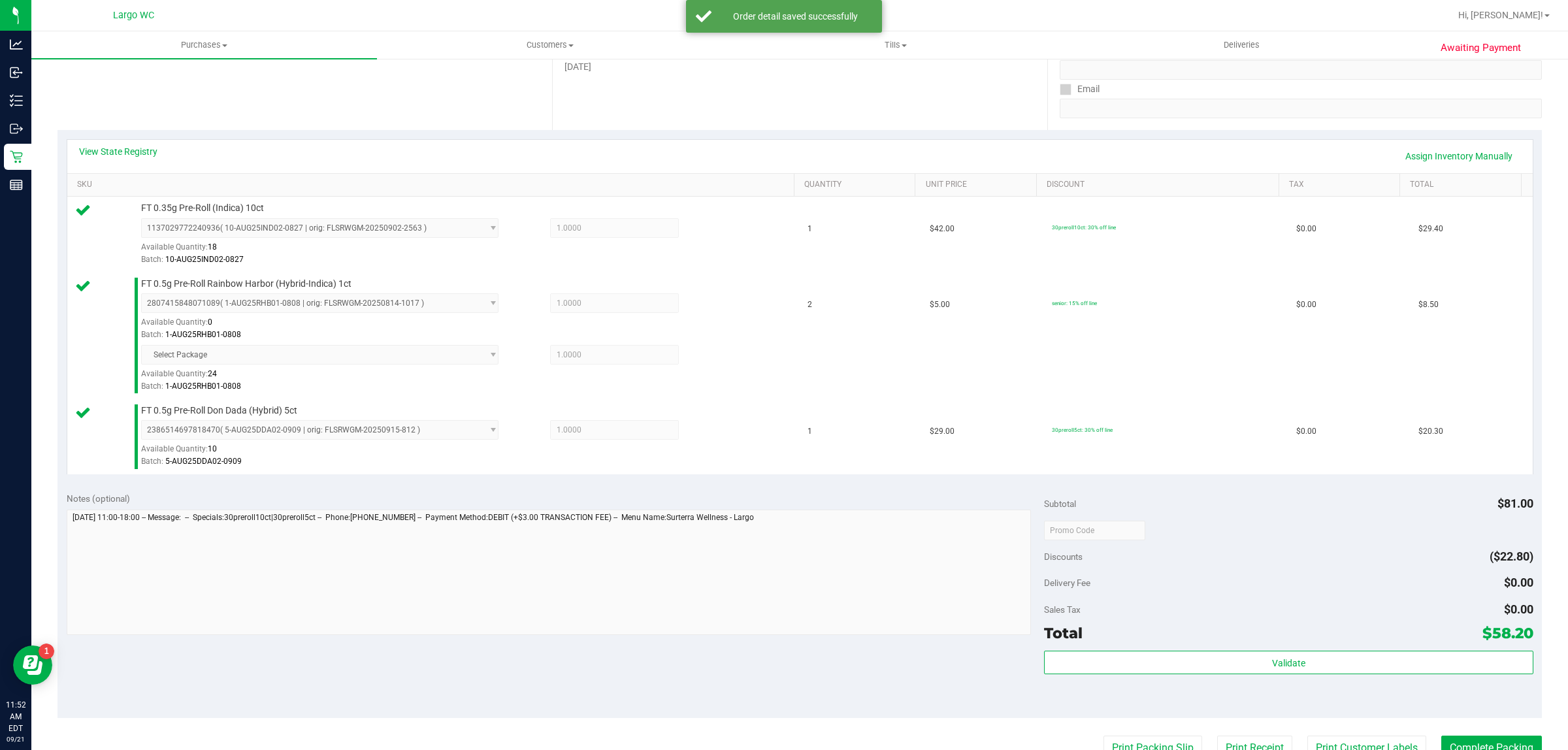
scroll to position [445, 0]
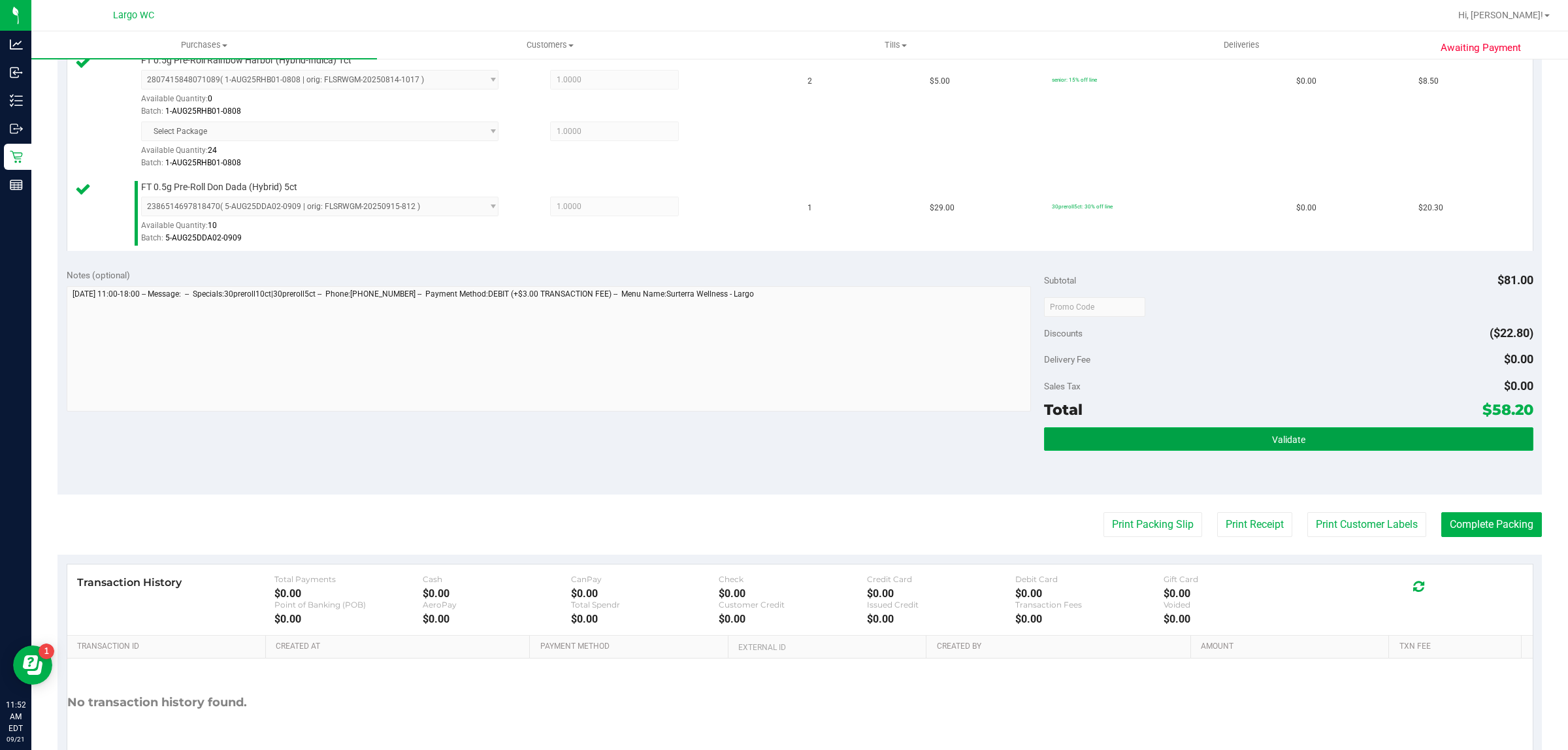
click at [1130, 435] on button "Validate" at bounding box center [1288, 439] width 489 height 23
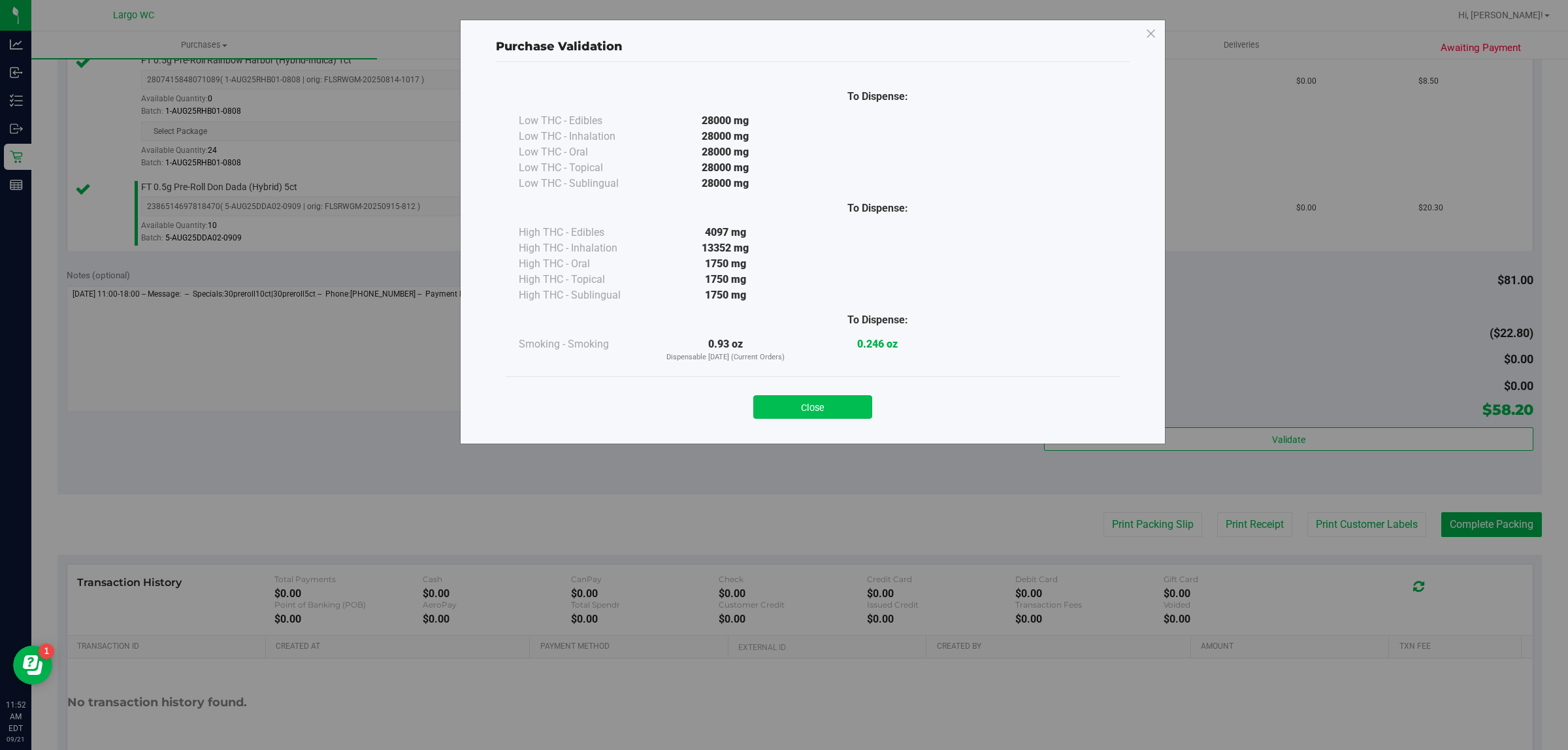
click at [766, 400] on button "Close" at bounding box center [812, 407] width 119 height 23
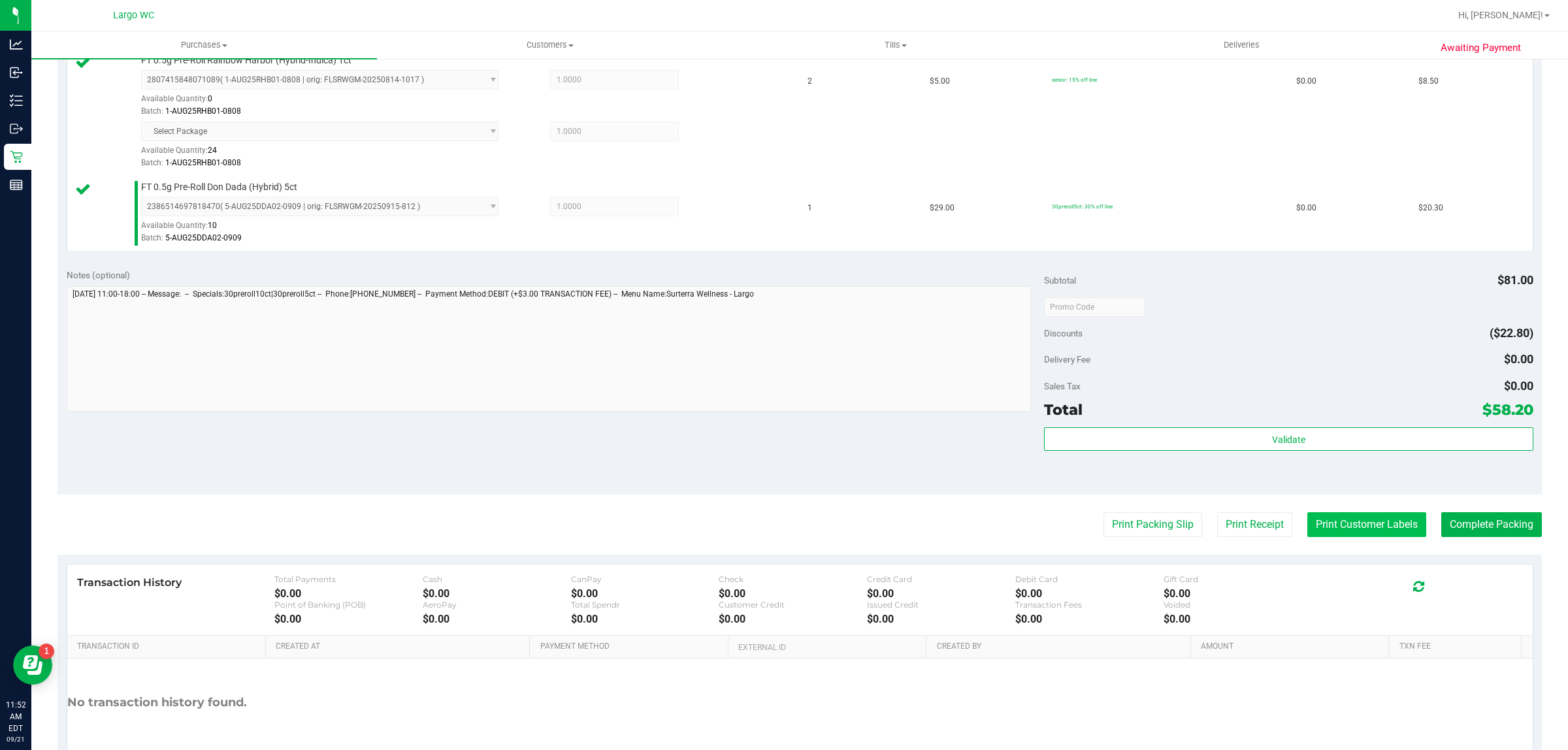
click at [1357, 525] on button "Print Customer Labels" at bounding box center [1366, 525] width 119 height 25
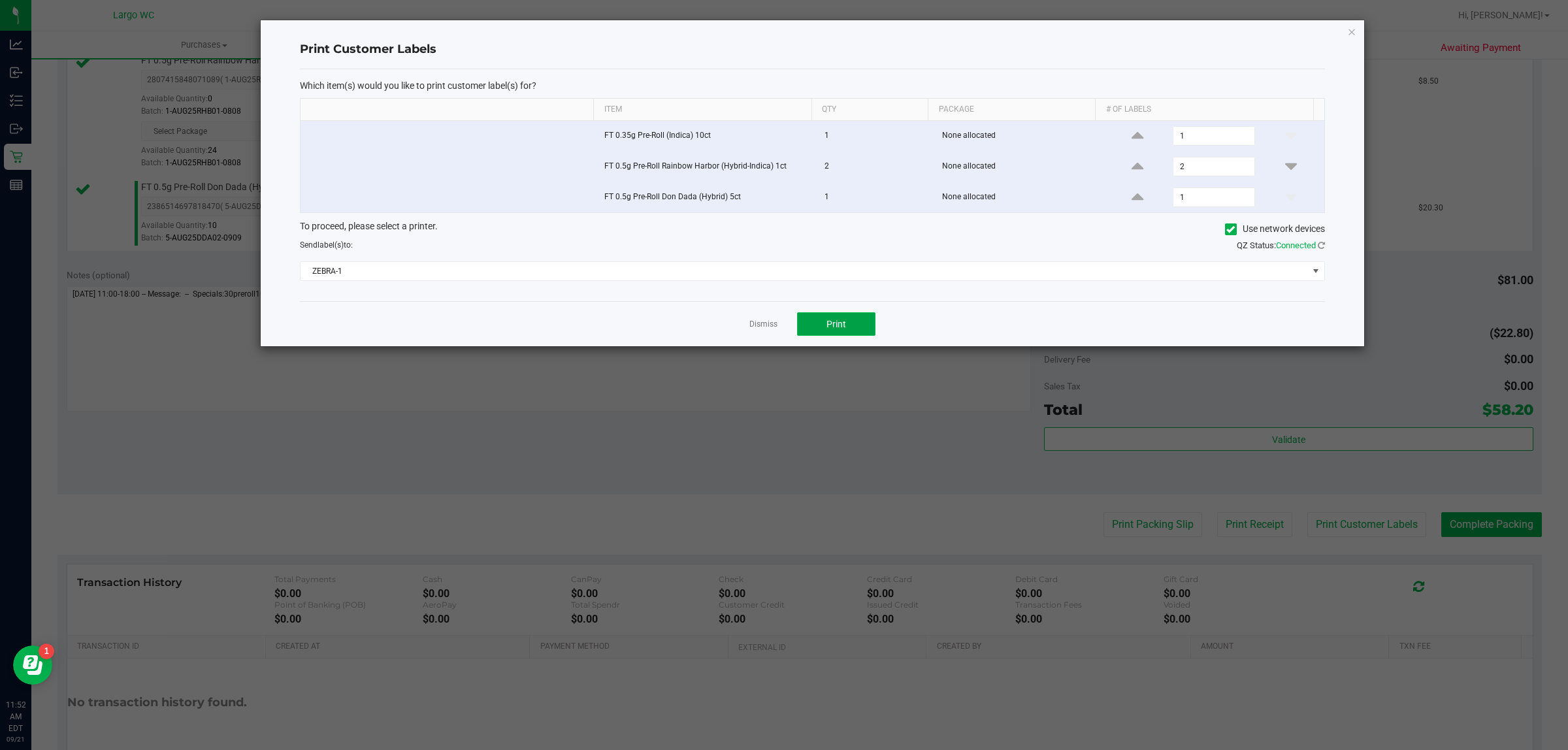
click at [816, 317] on button "Print" at bounding box center [836, 324] width 78 height 23
click at [1355, 37] on icon "button" at bounding box center [1351, 31] width 9 height 15
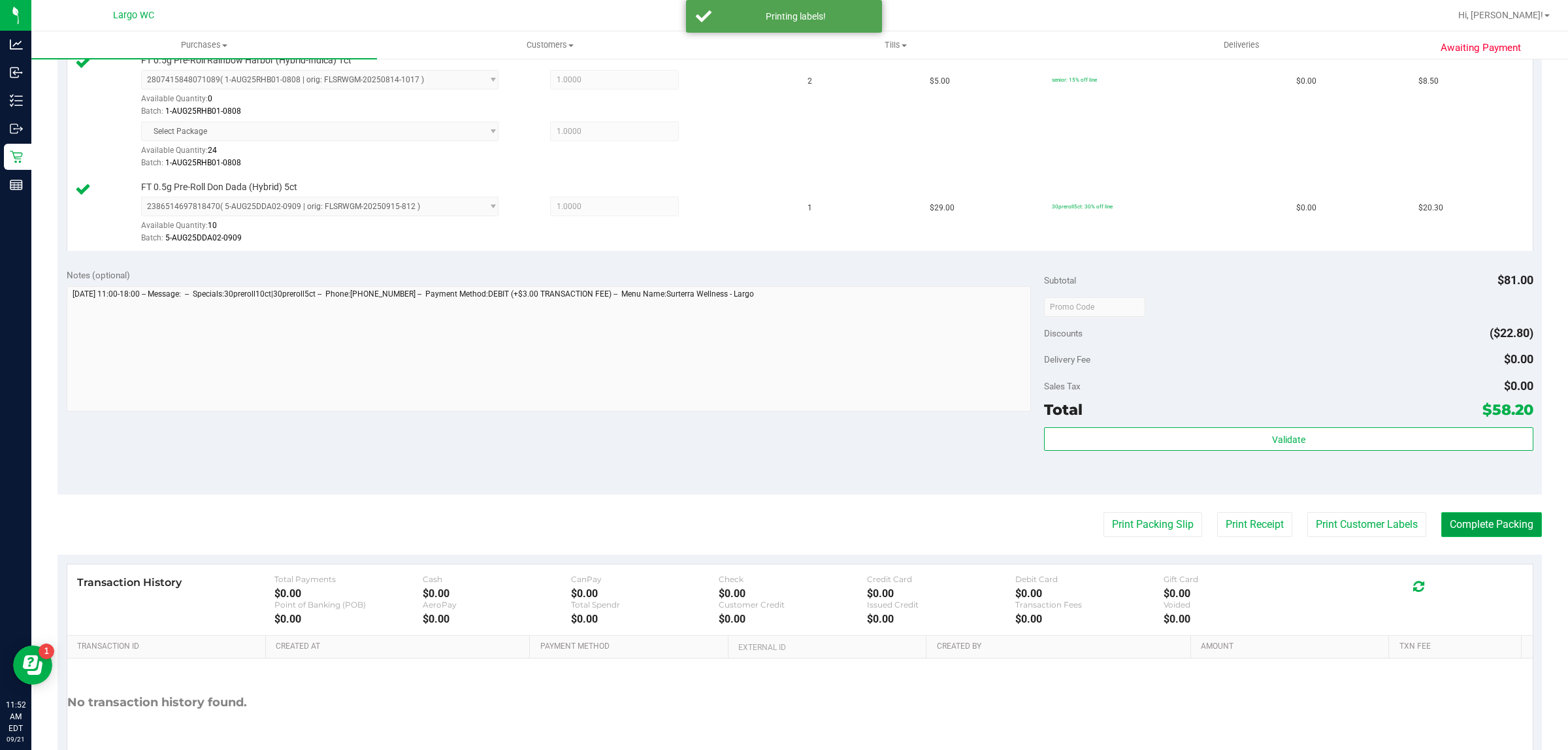
click at [1469, 526] on button "Complete Packing" at bounding box center [1492, 525] width 101 height 25
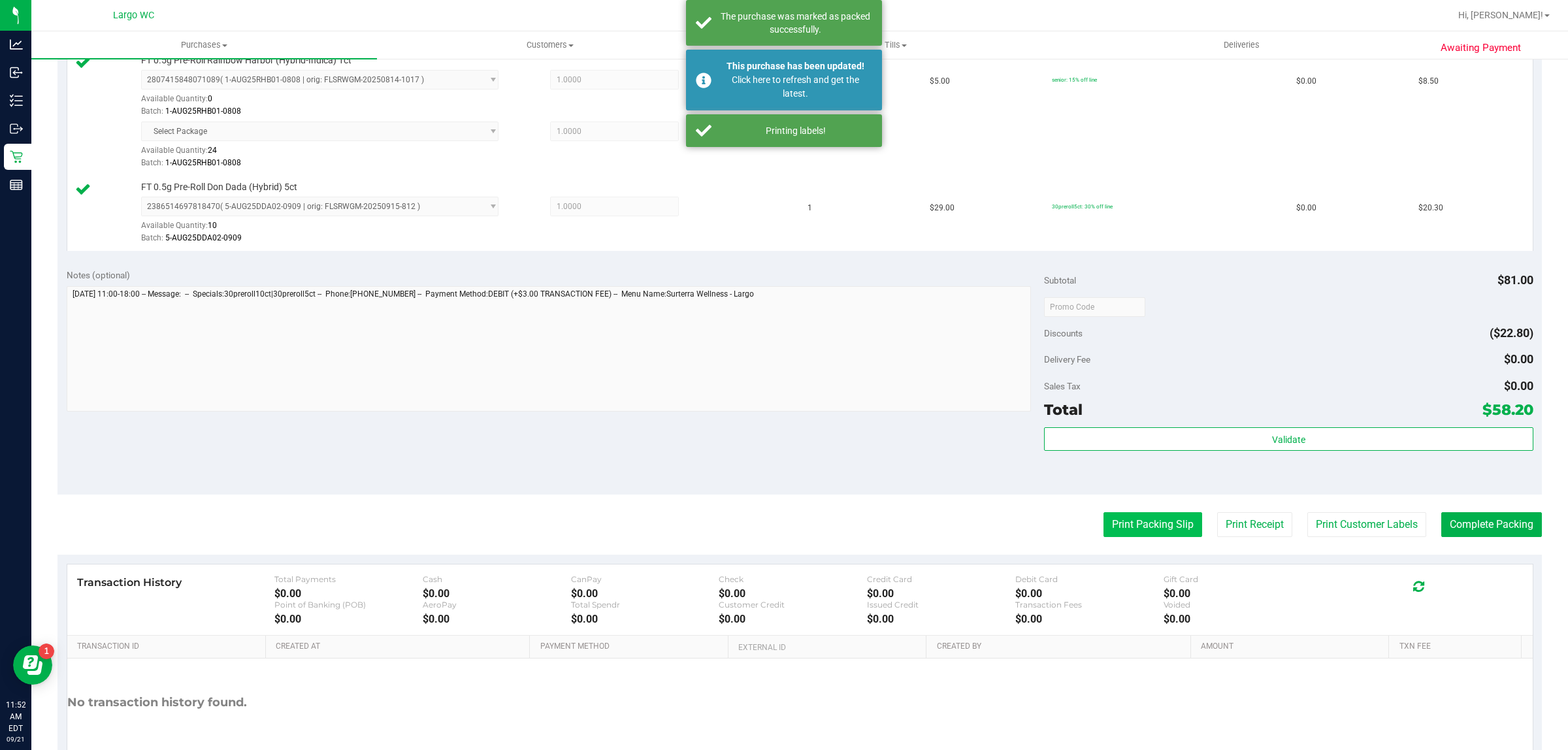
click at [1115, 525] on button "Print Packing Slip" at bounding box center [1152, 525] width 99 height 25
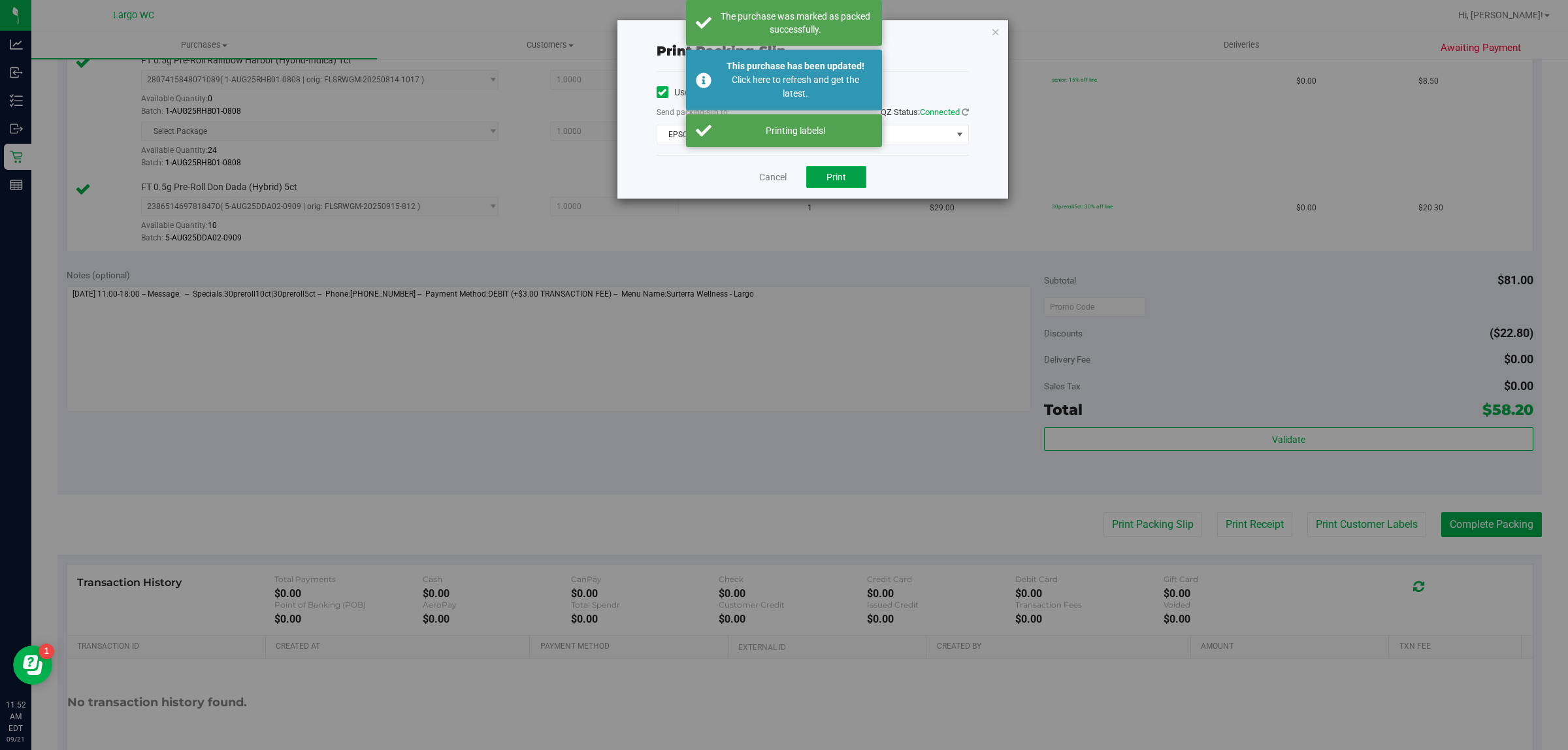
click at [849, 184] on button "Print" at bounding box center [836, 176] width 60 height 22
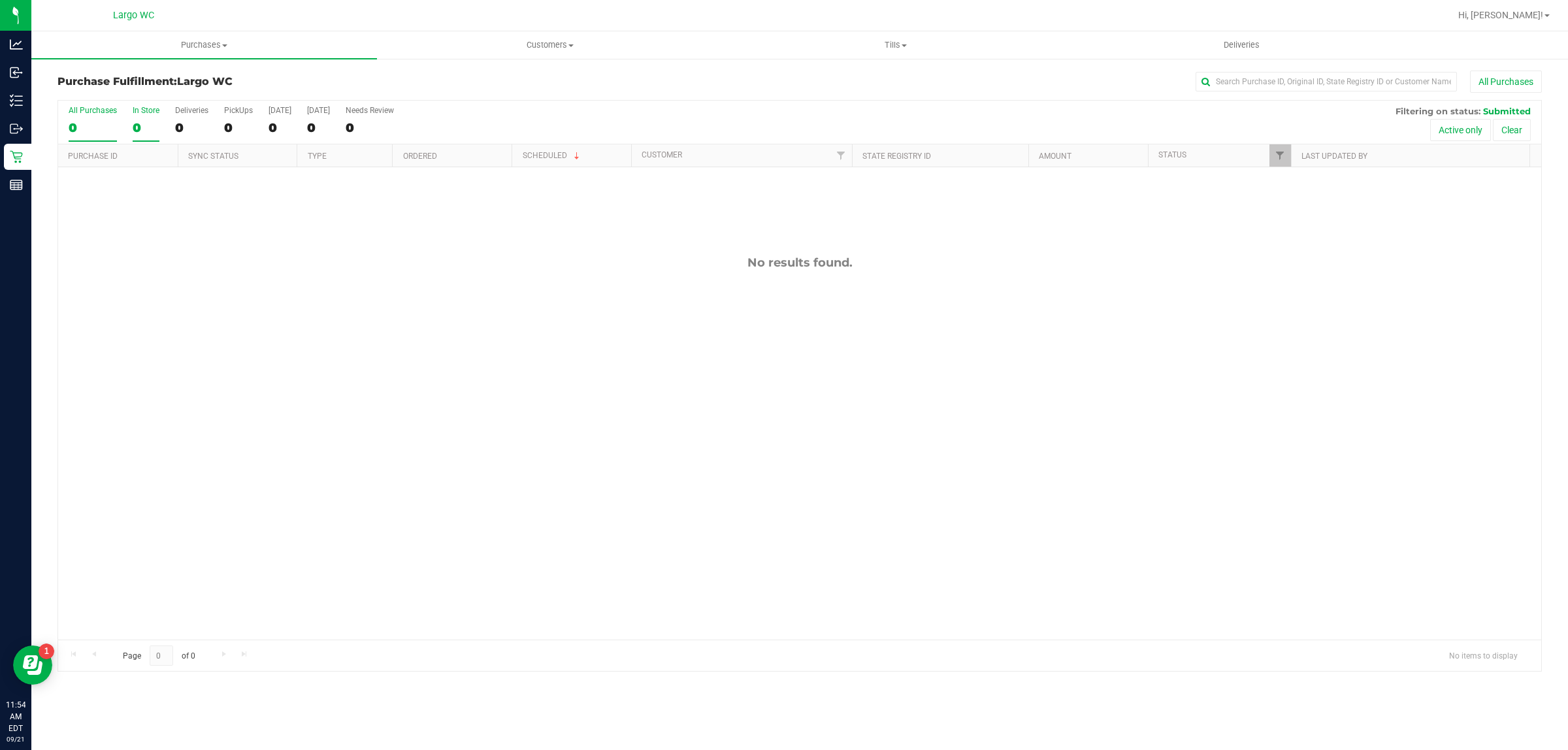
click at [148, 111] on div "In Store" at bounding box center [146, 111] width 27 height 9
click at [0, 0] on input "In Store 0" at bounding box center [0, 0] width 0 height 0
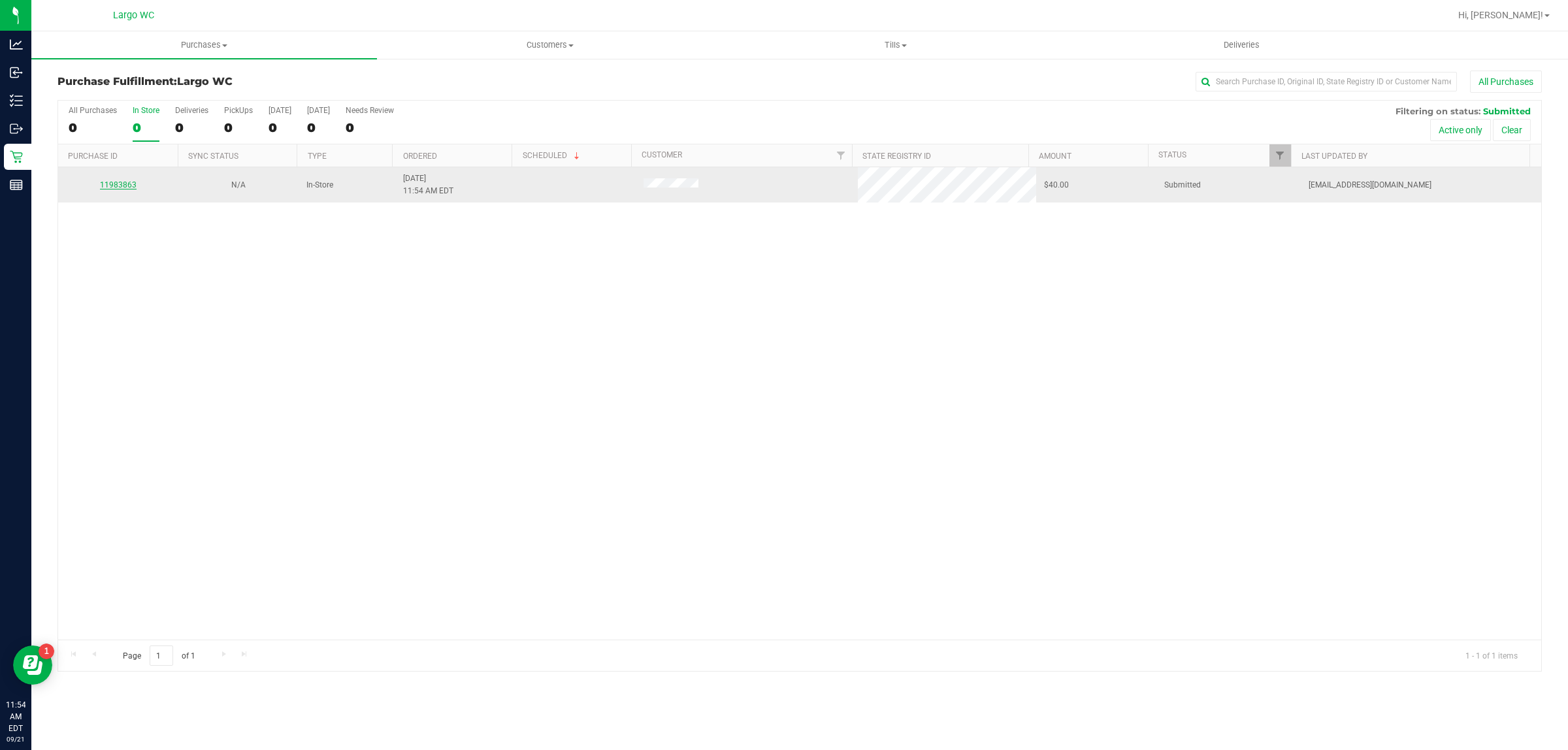
click at [113, 182] on link "11983863" at bounding box center [118, 185] width 37 height 9
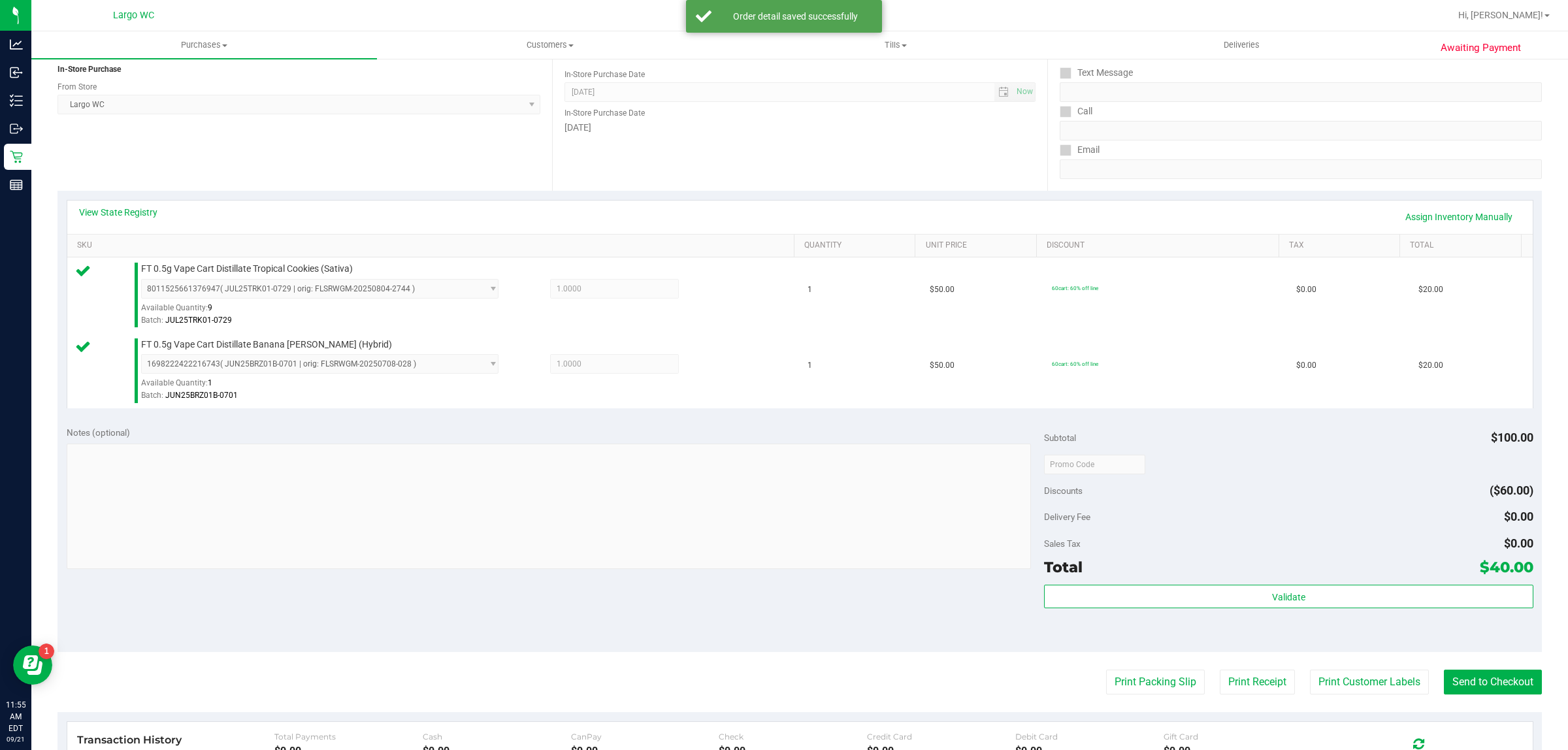
scroll to position [237, 0]
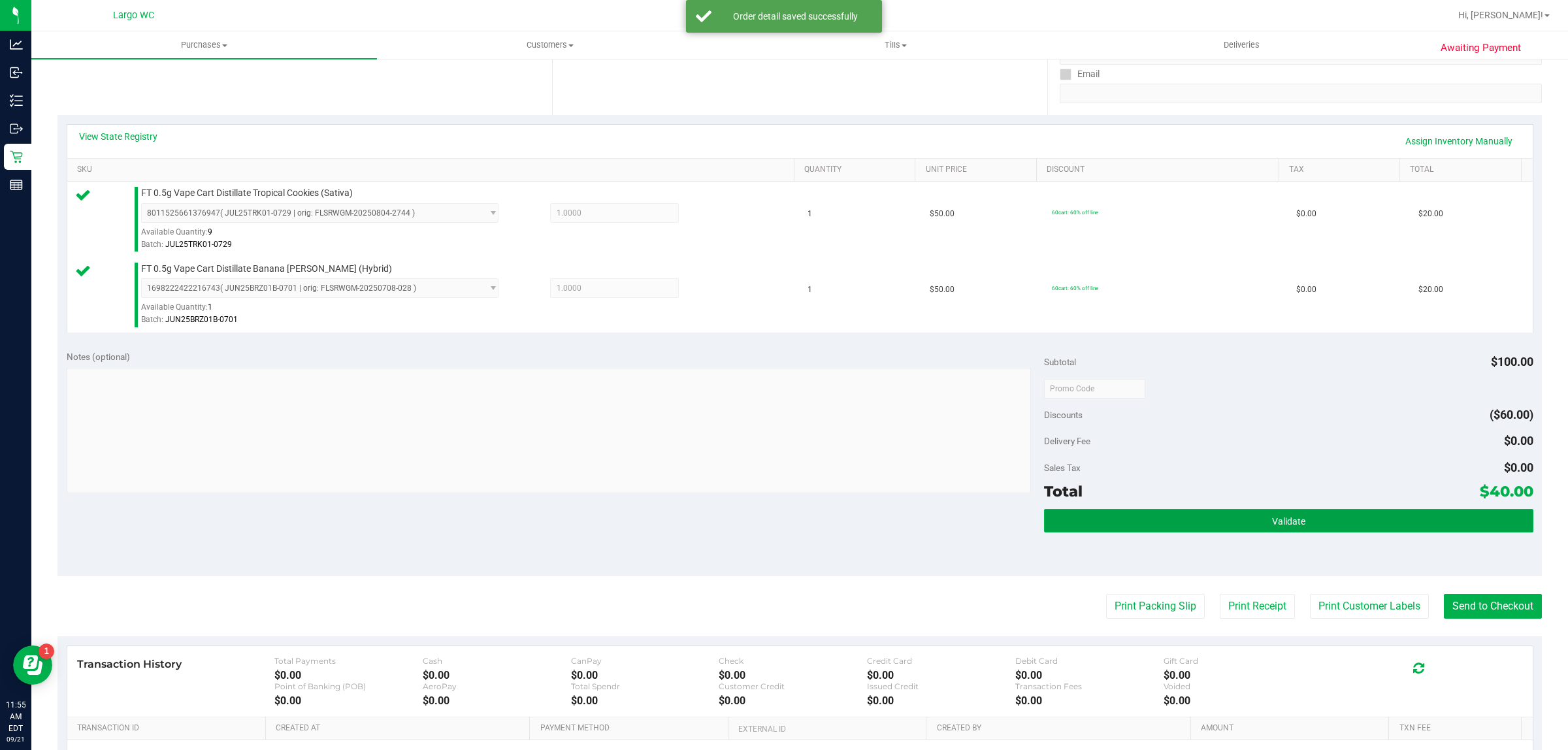
click at [1197, 528] on button "Validate" at bounding box center [1288, 521] width 489 height 23
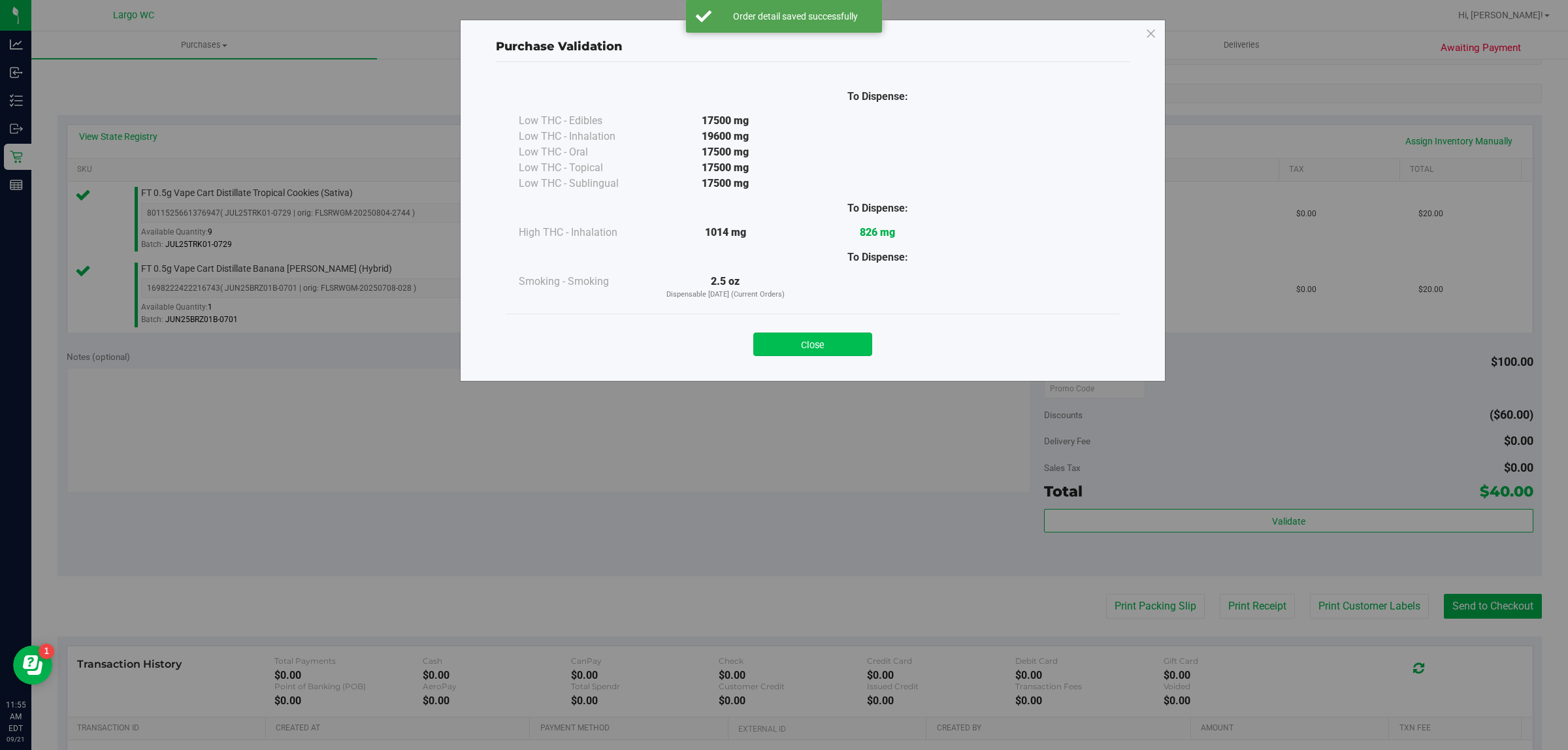
click at [822, 352] on button "Close" at bounding box center [812, 344] width 119 height 23
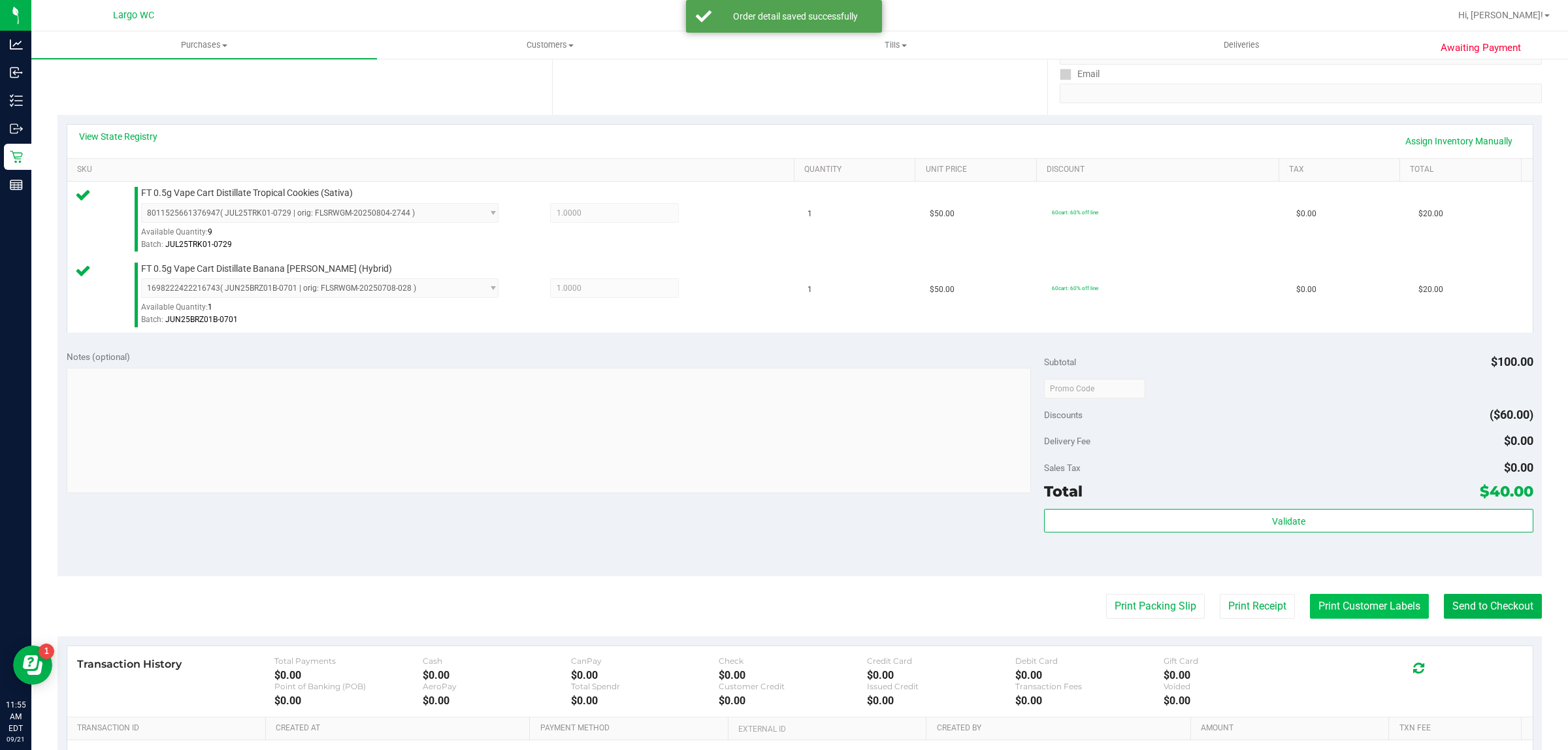
click at [1343, 606] on button "Print Customer Labels" at bounding box center [1369, 606] width 119 height 25
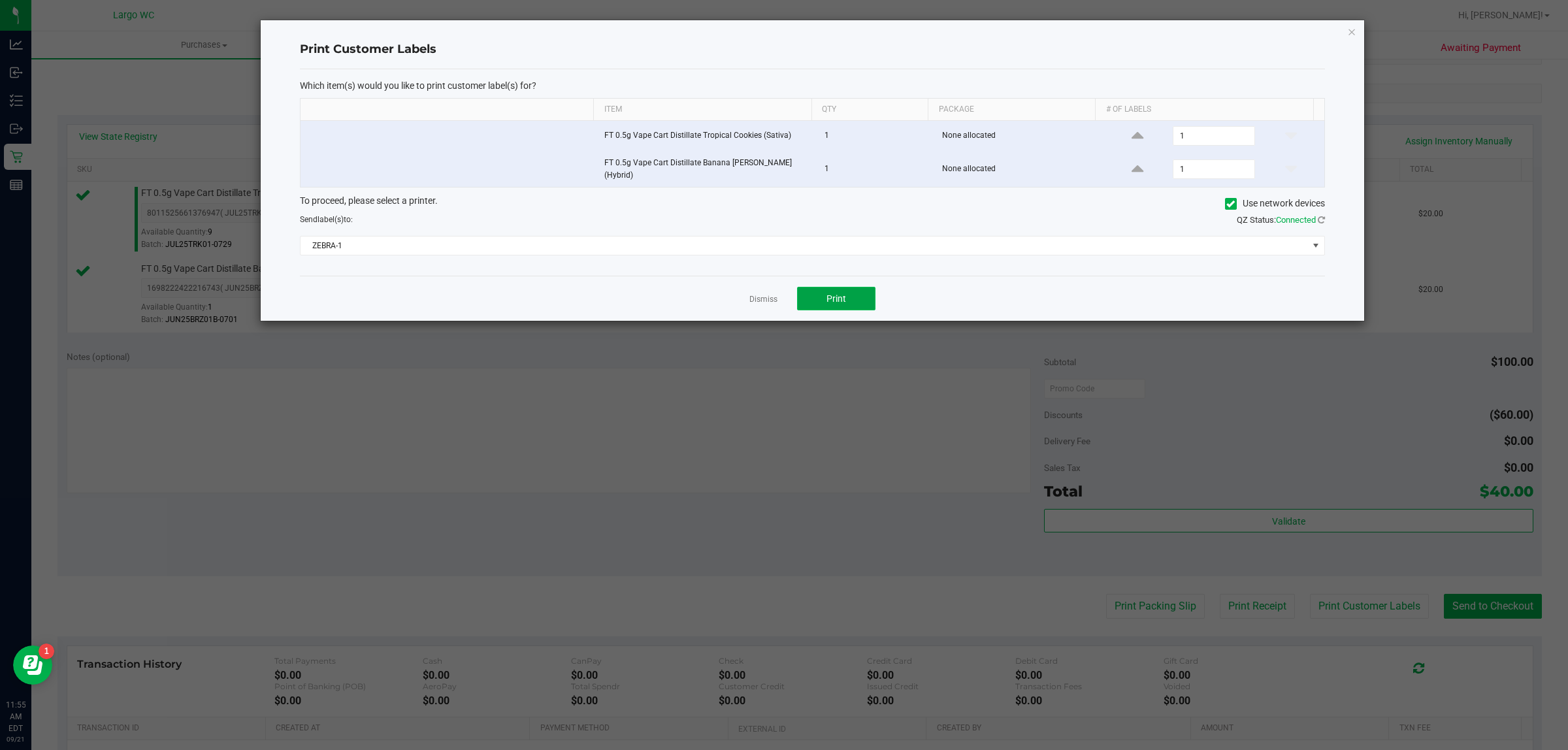
click at [861, 291] on button "Print" at bounding box center [836, 299] width 78 height 23
click at [1347, 23] on icon "button" at bounding box center [1351, 31] width 9 height 15
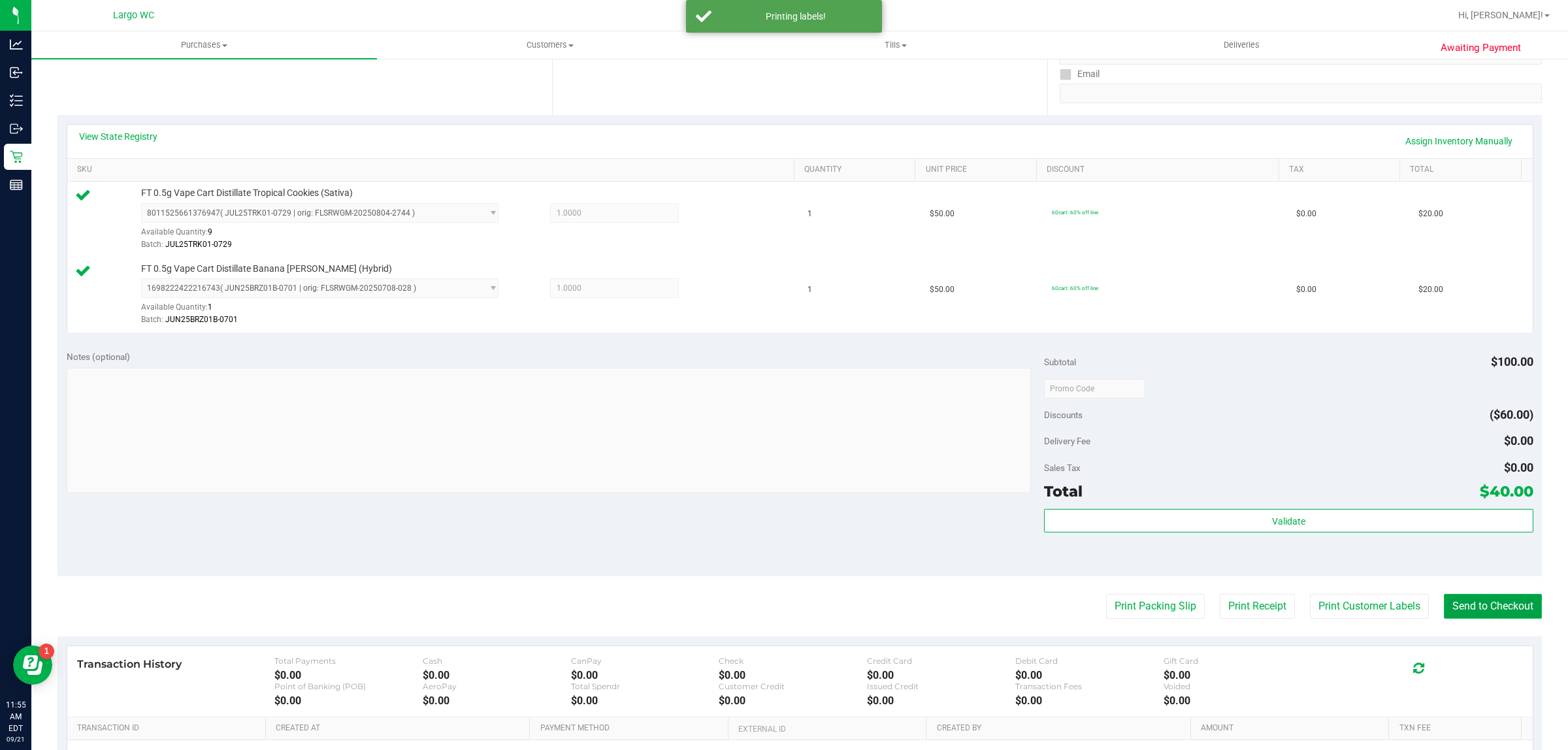
click at [1490, 608] on button "Send to Checkout" at bounding box center [1493, 606] width 98 height 25
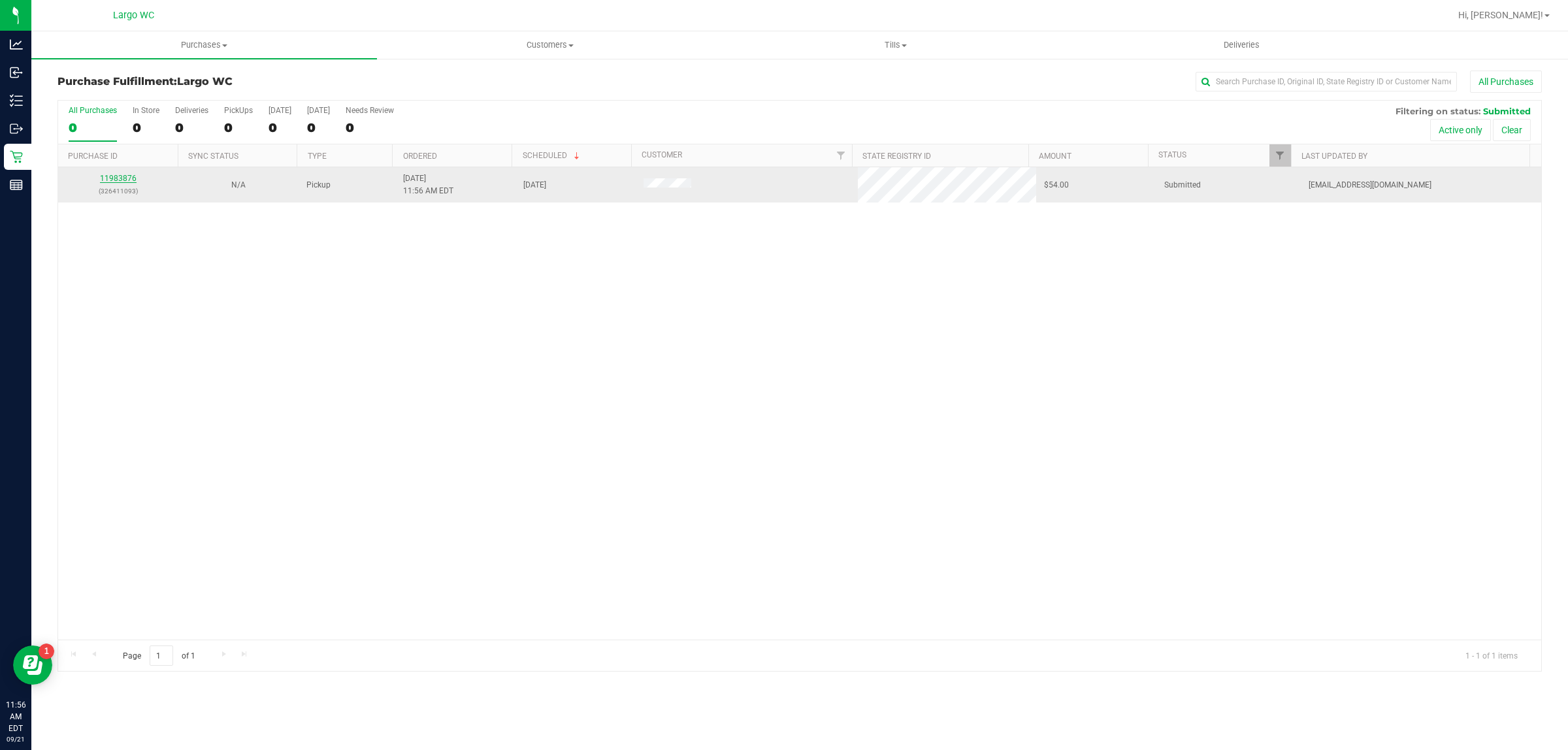
click at [122, 181] on link "11983876" at bounding box center [118, 178] width 37 height 9
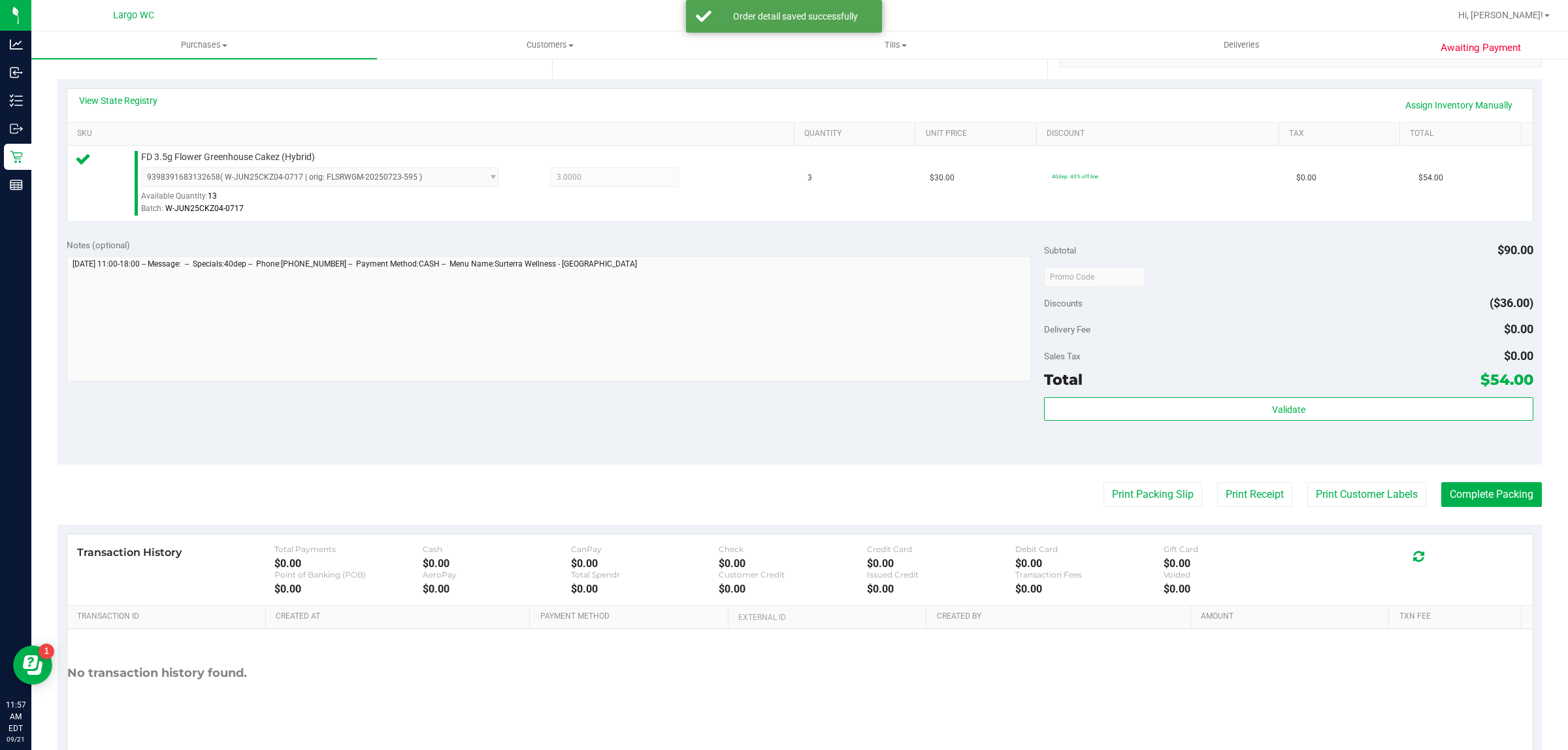
scroll to position [284, 0]
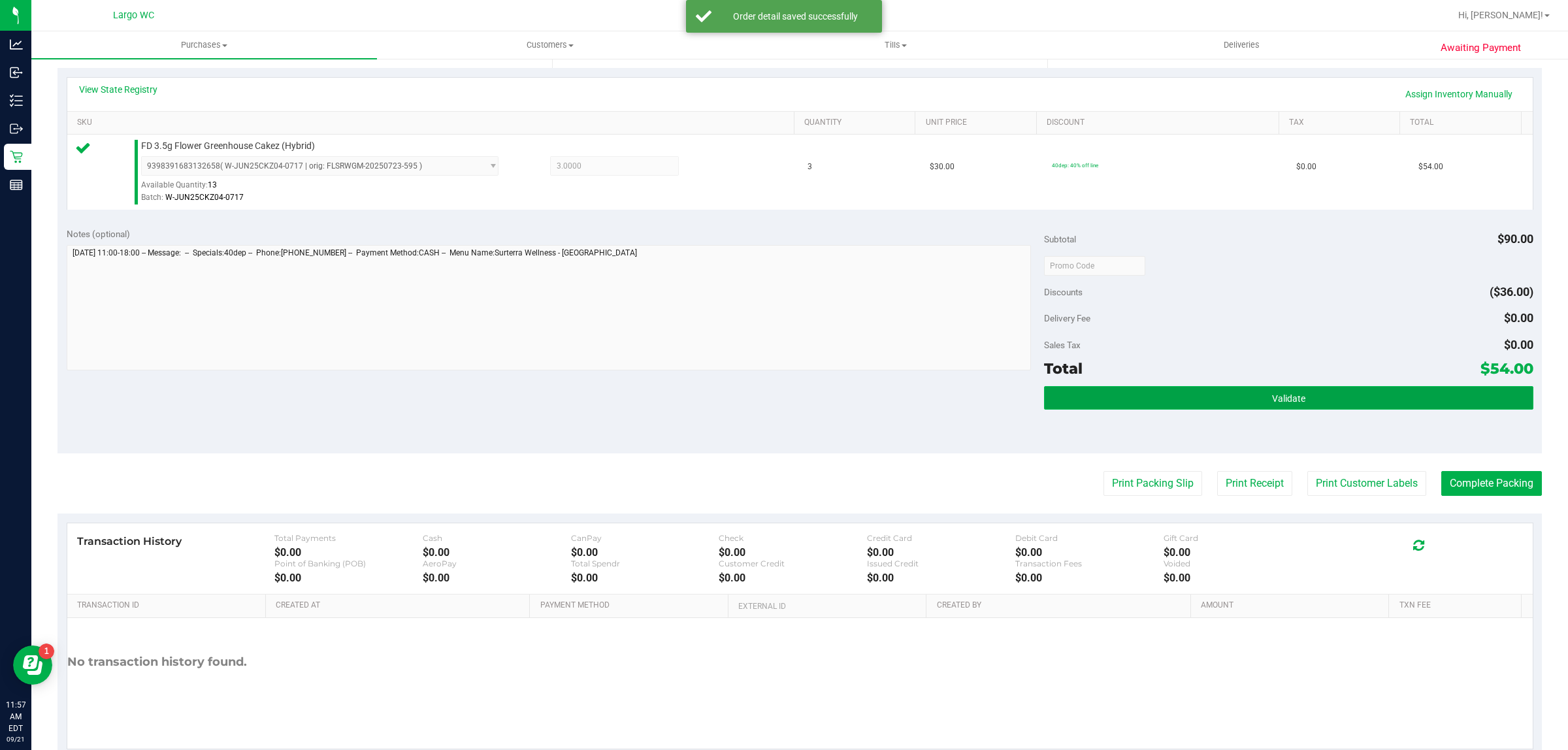
click at [1134, 403] on button "Validate" at bounding box center [1288, 398] width 489 height 23
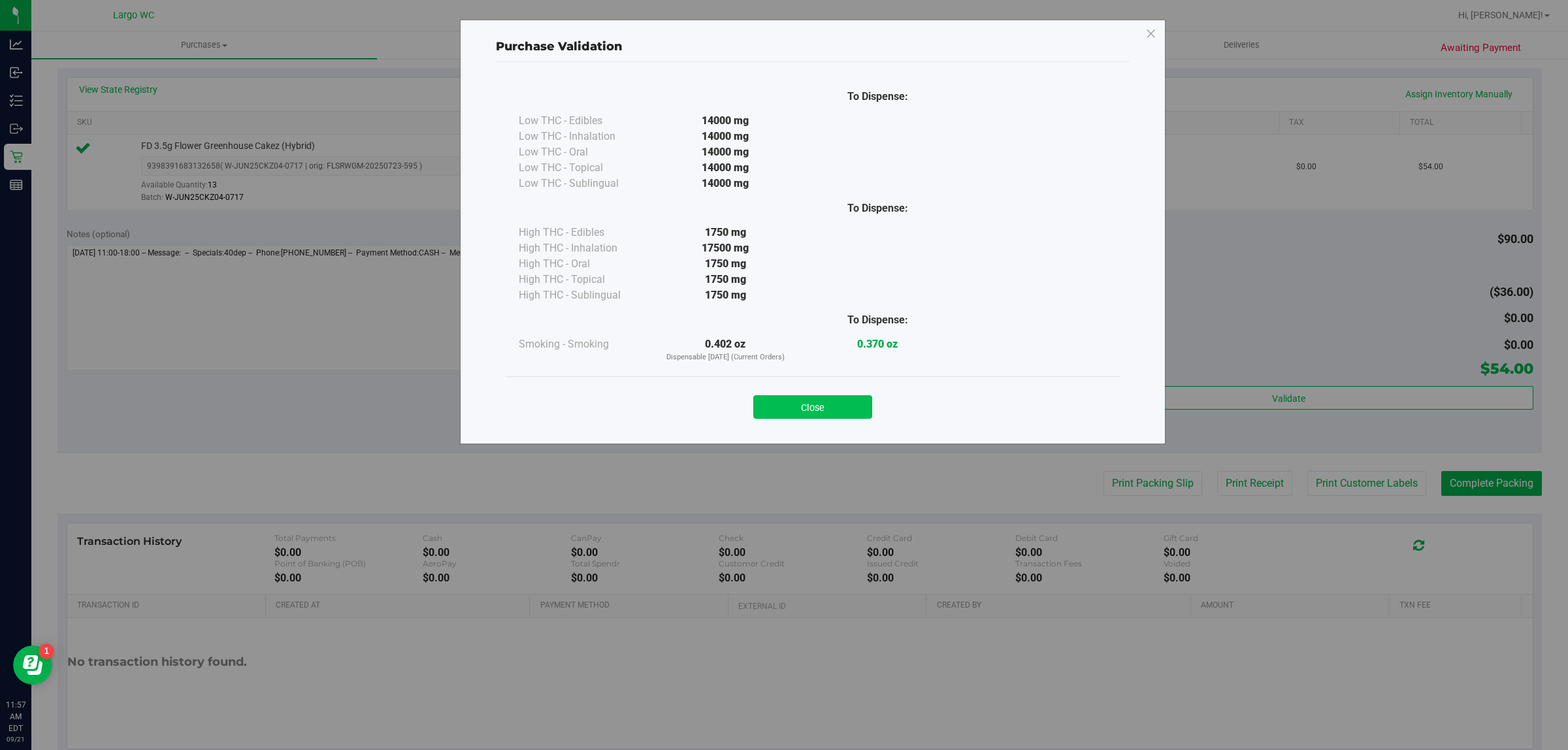
click at [785, 399] on button "Close" at bounding box center [812, 407] width 119 height 23
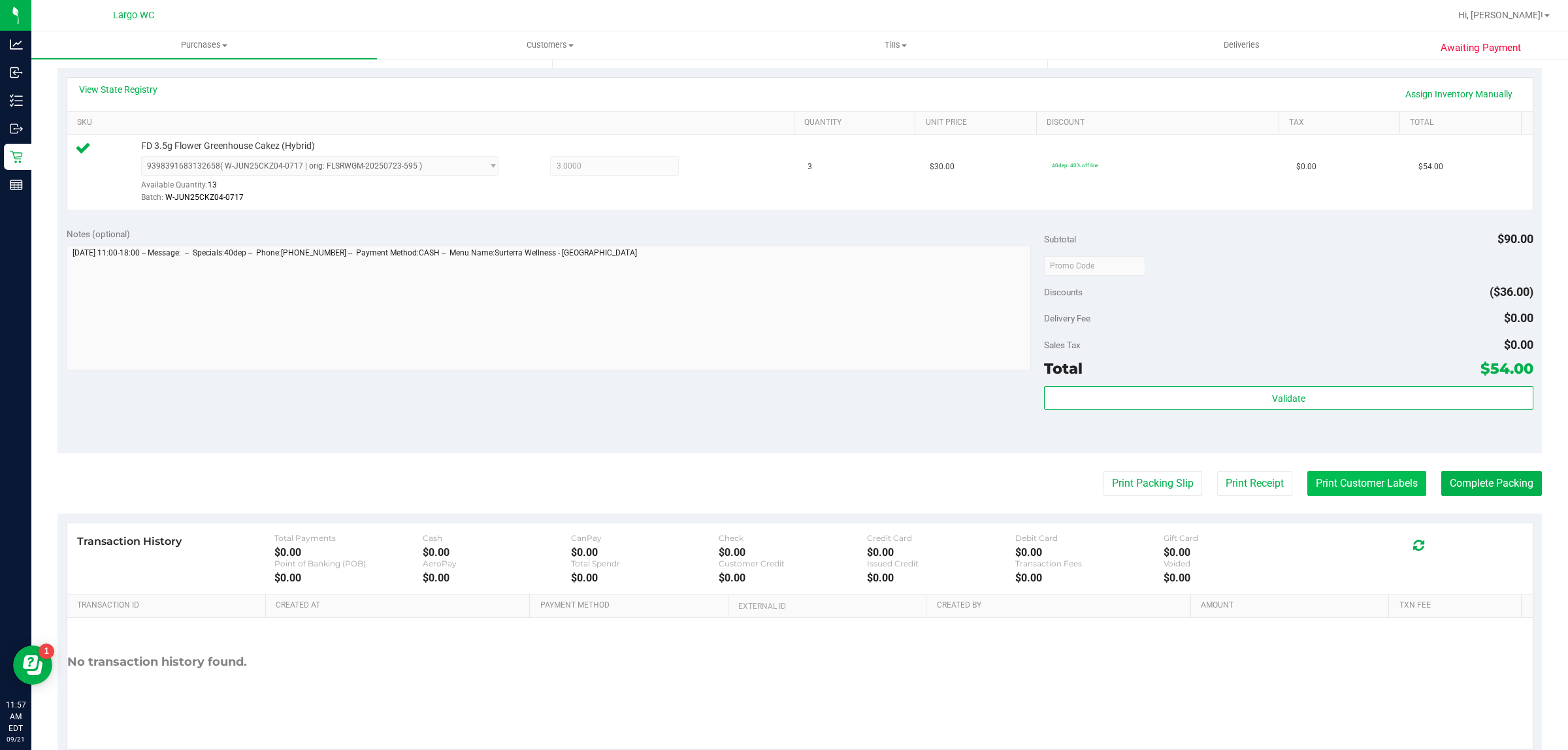
click at [1333, 491] on button "Print Customer Labels" at bounding box center [1366, 483] width 119 height 25
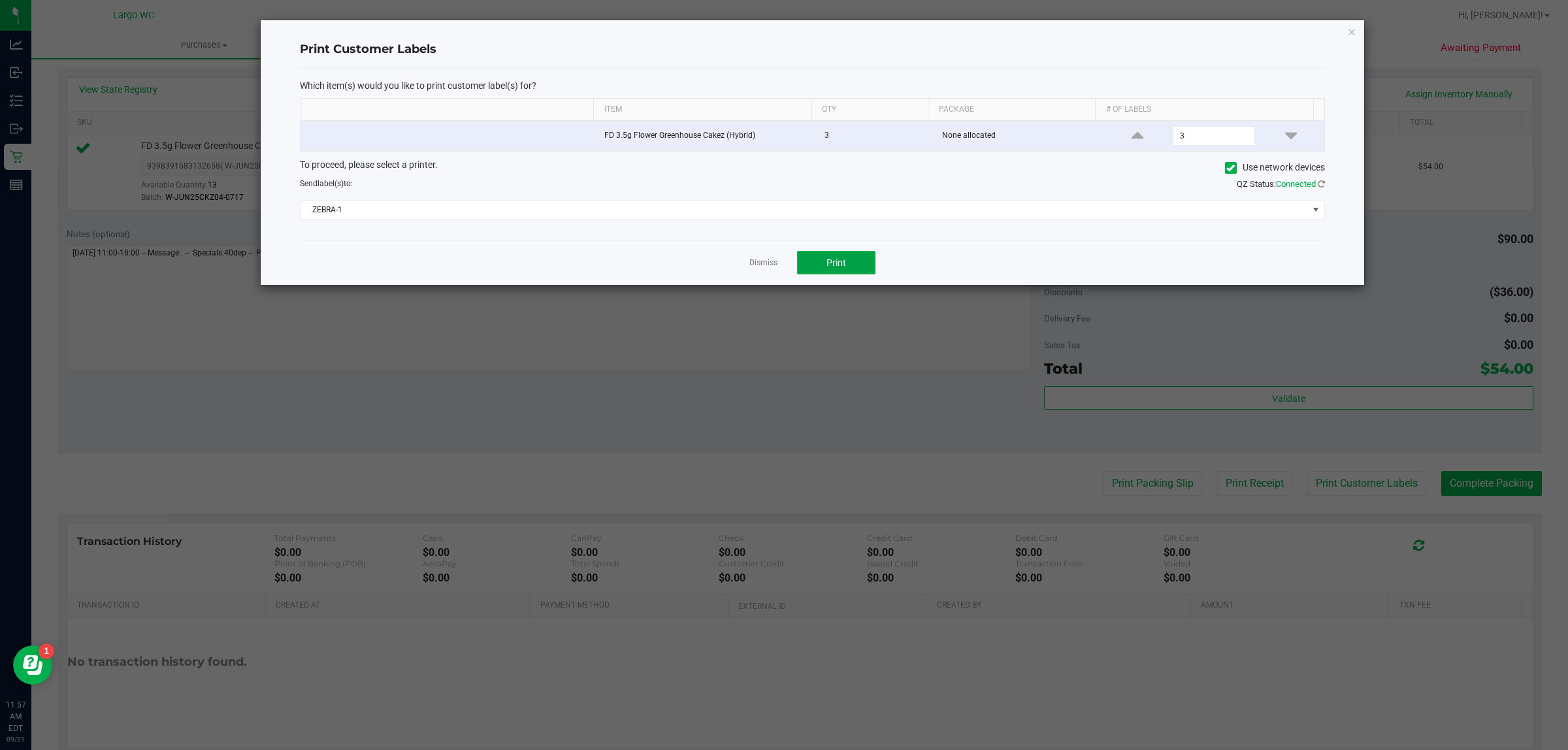
click at [847, 266] on button "Print" at bounding box center [836, 262] width 78 height 23
click at [1352, 31] on icon "button" at bounding box center [1351, 31] width 9 height 15
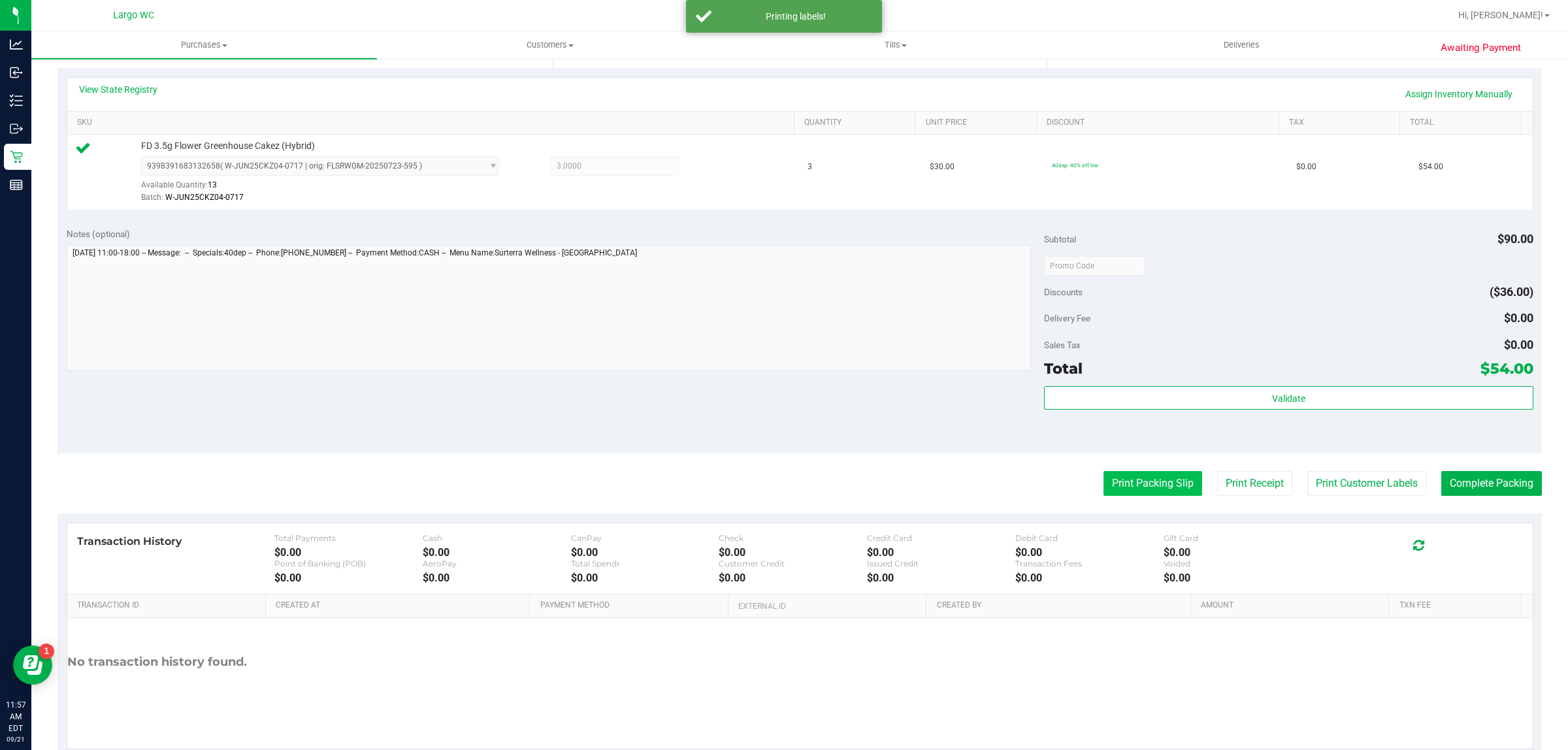
click at [1115, 484] on button "Print Packing Slip" at bounding box center [1152, 483] width 99 height 25
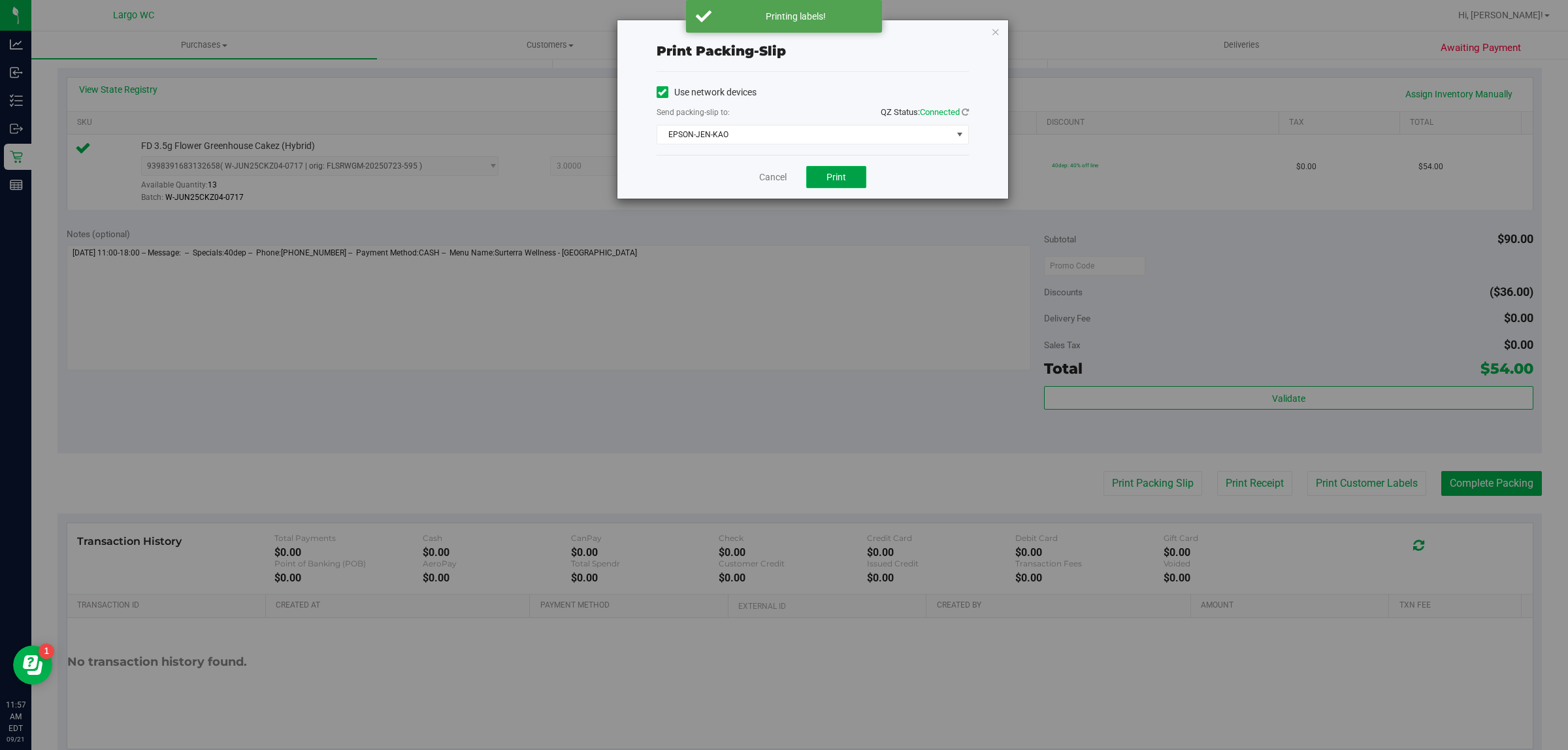
click at [841, 175] on span "Print" at bounding box center [836, 177] width 19 height 11
click at [991, 31] on icon "button" at bounding box center [996, 31] width 9 height 15
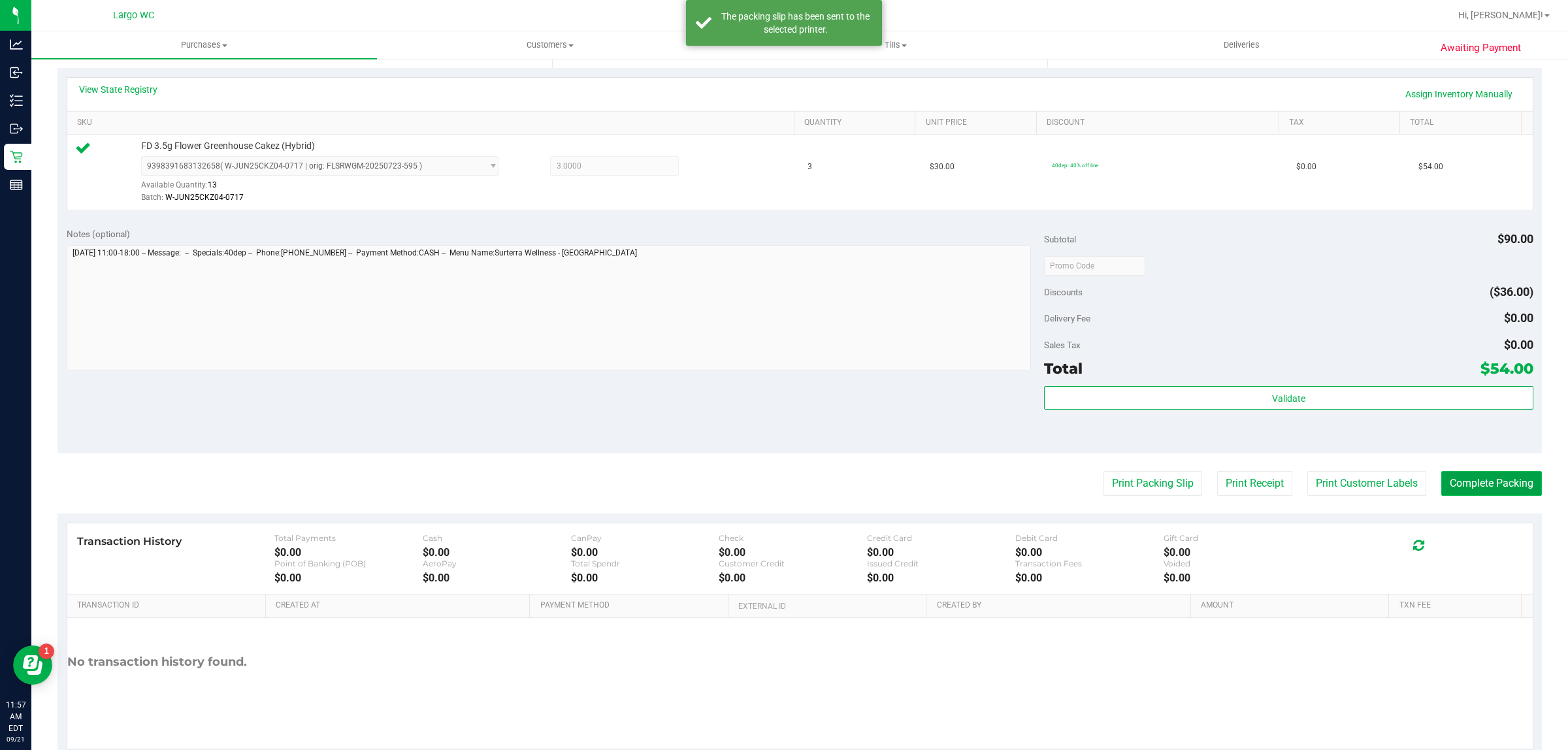
click at [1464, 484] on button "Complete Packing" at bounding box center [1492, 483] width 101 height 25
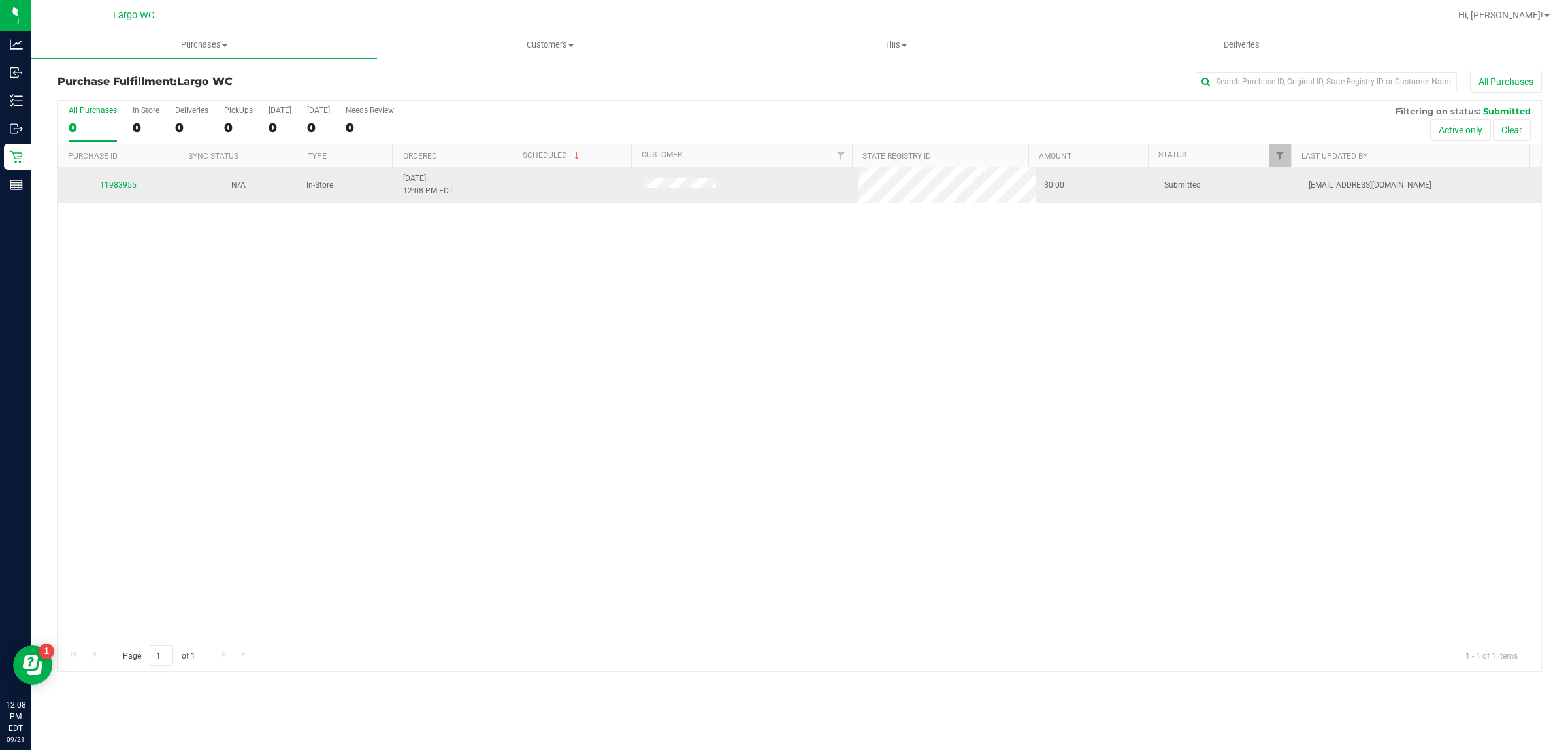
click at [131, 181] on div "11983955" at bounding box center [118, 185] width 105 height 13
click at [125, 189] on link "11983955" at bounding box center [118, 185] width 37 height 9
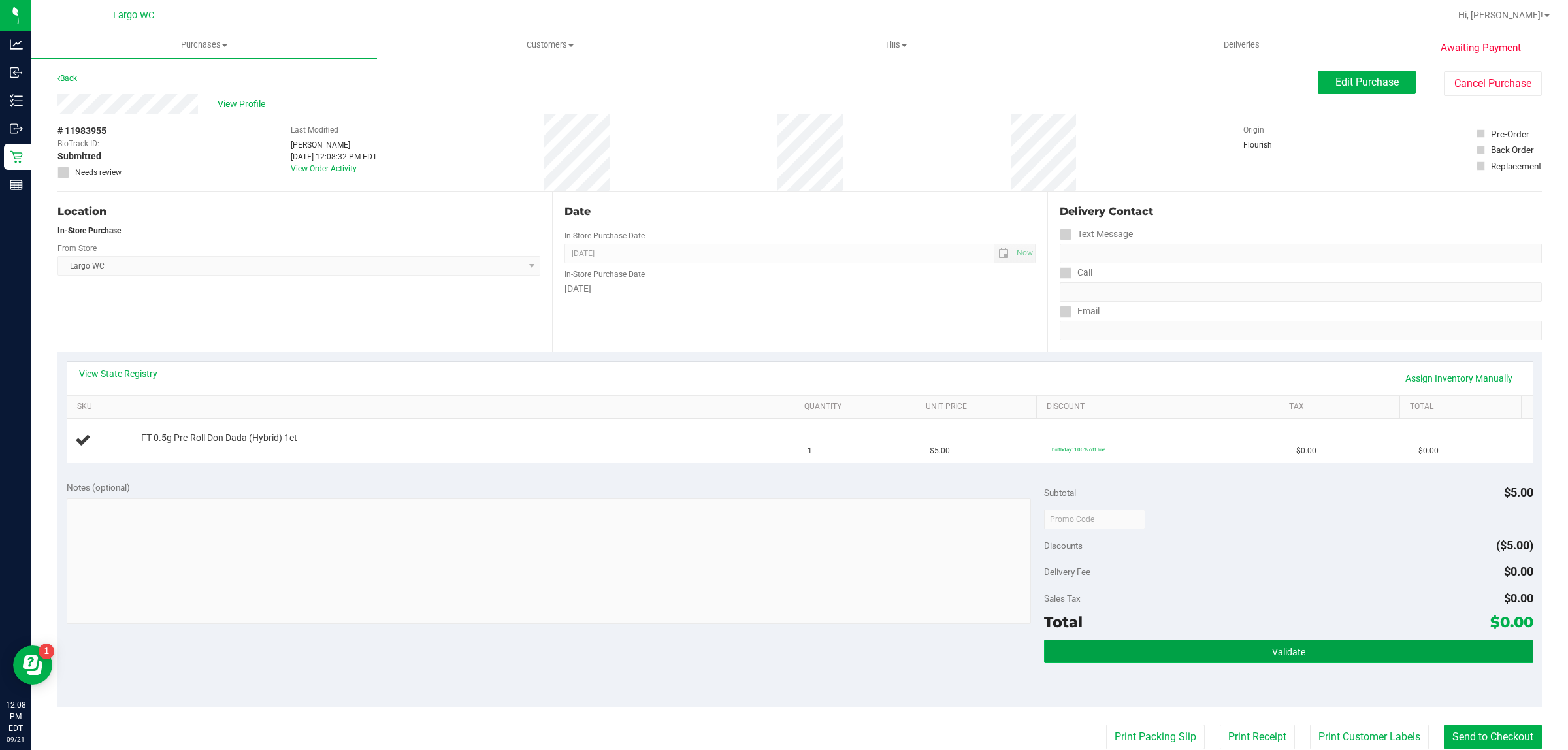
click at [1272, 655] on span "Validate" at bounding box center [1288, 652] width 34 height 11
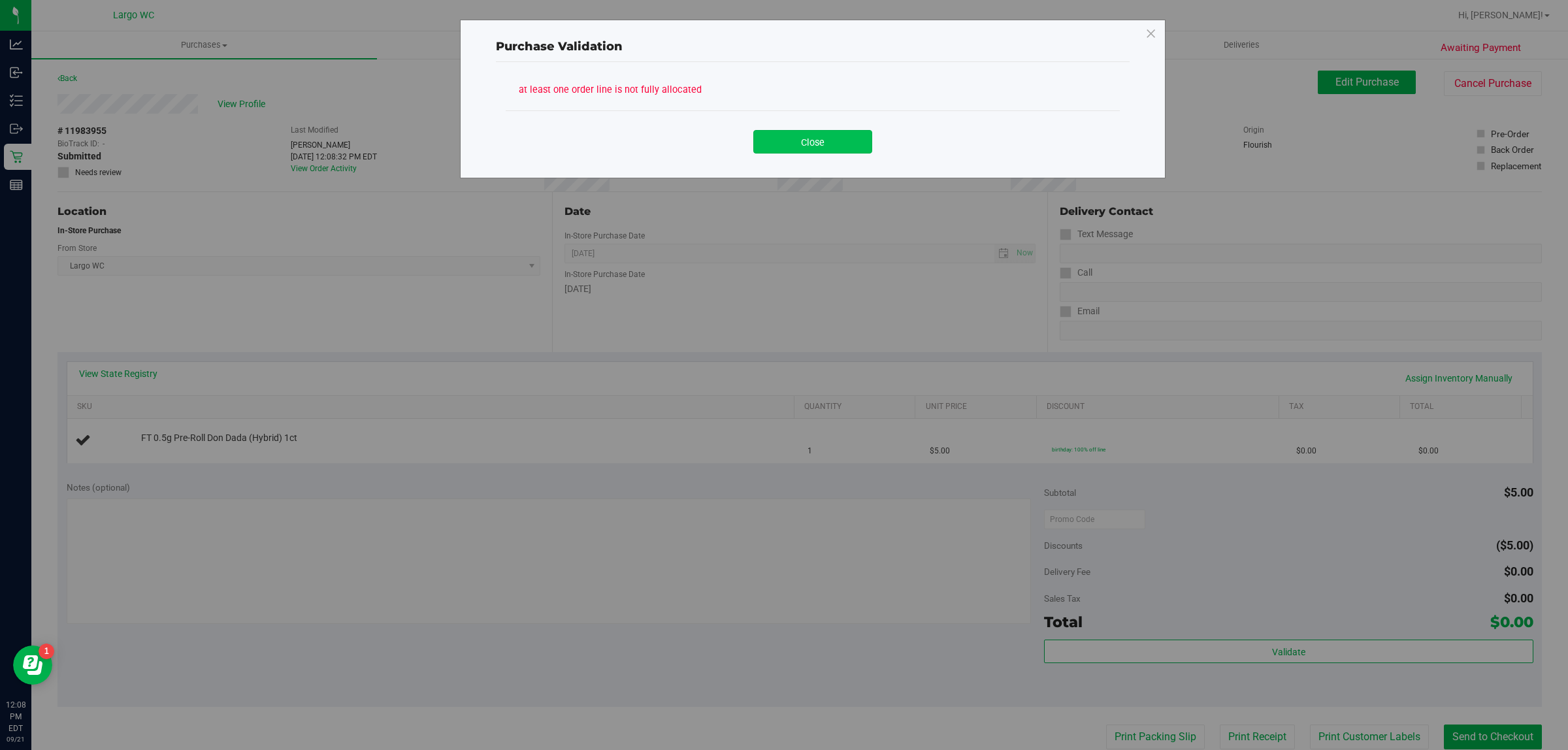
click at [840, 152] on button "Close" at bounding box center [812, 142] width 119 height 23
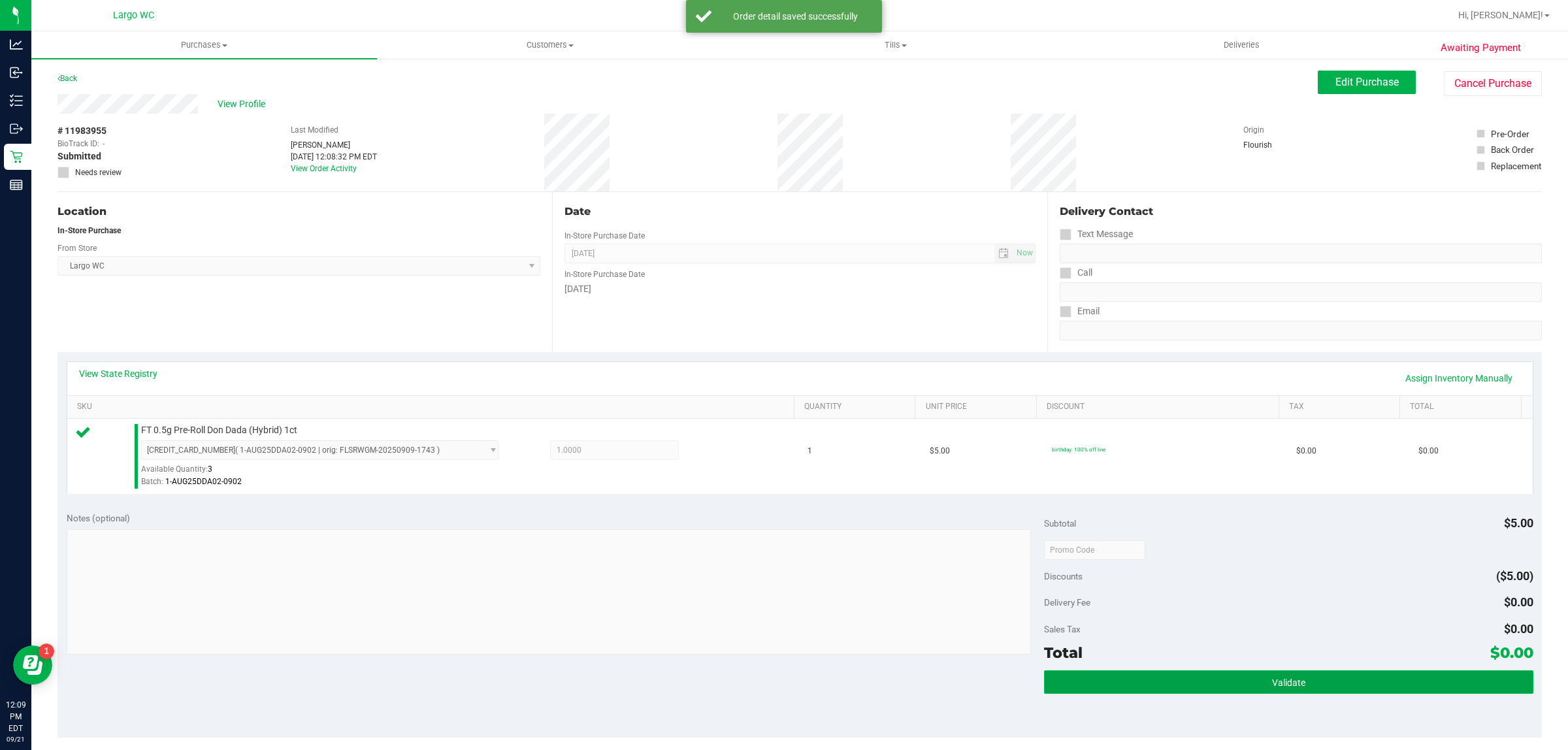
click at [1165, 673] on button "Validate" at bounding box center [1288, 682] width 489 height 23
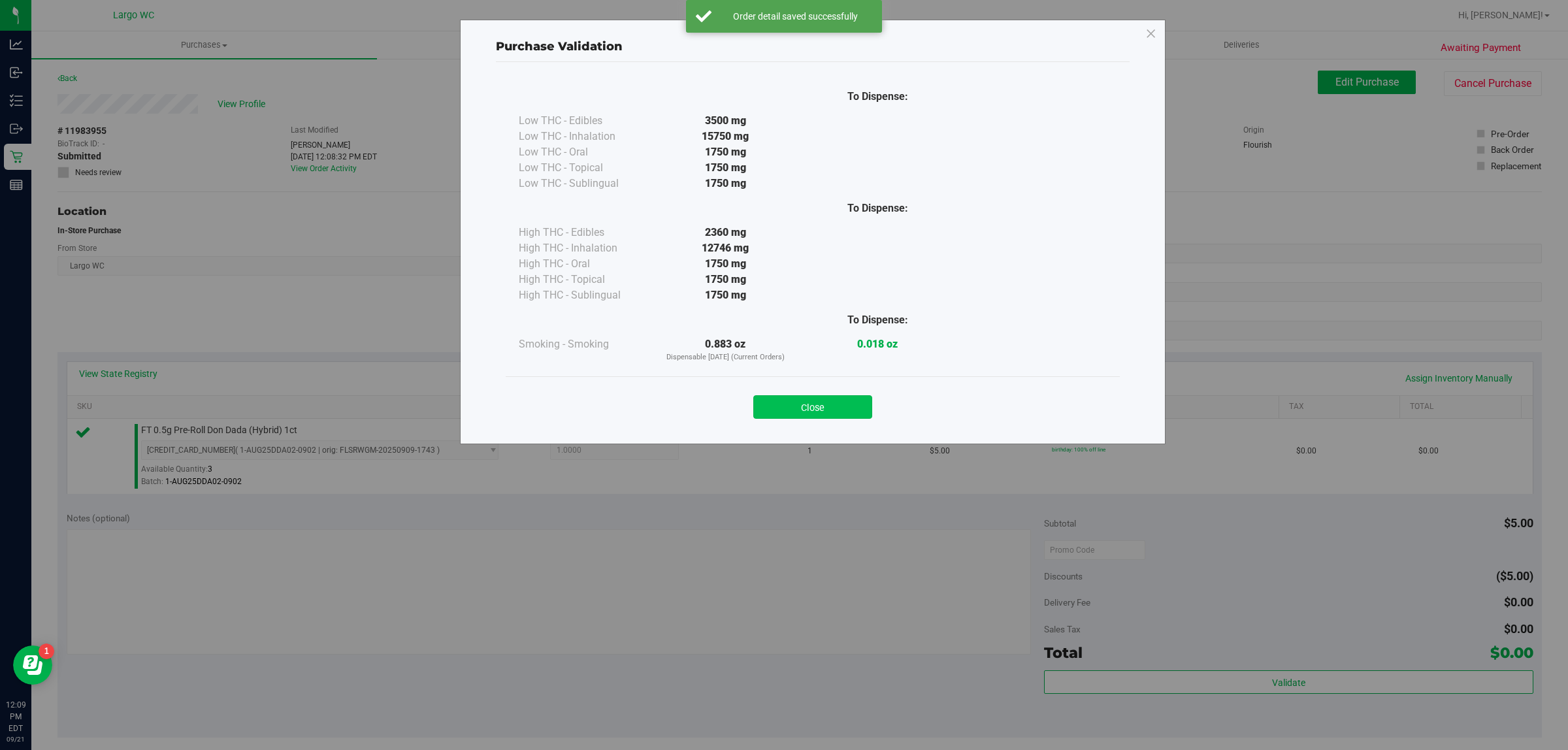
click at [860, 396] on button "Close" at bounding box center [812, 407] width 119 height 23
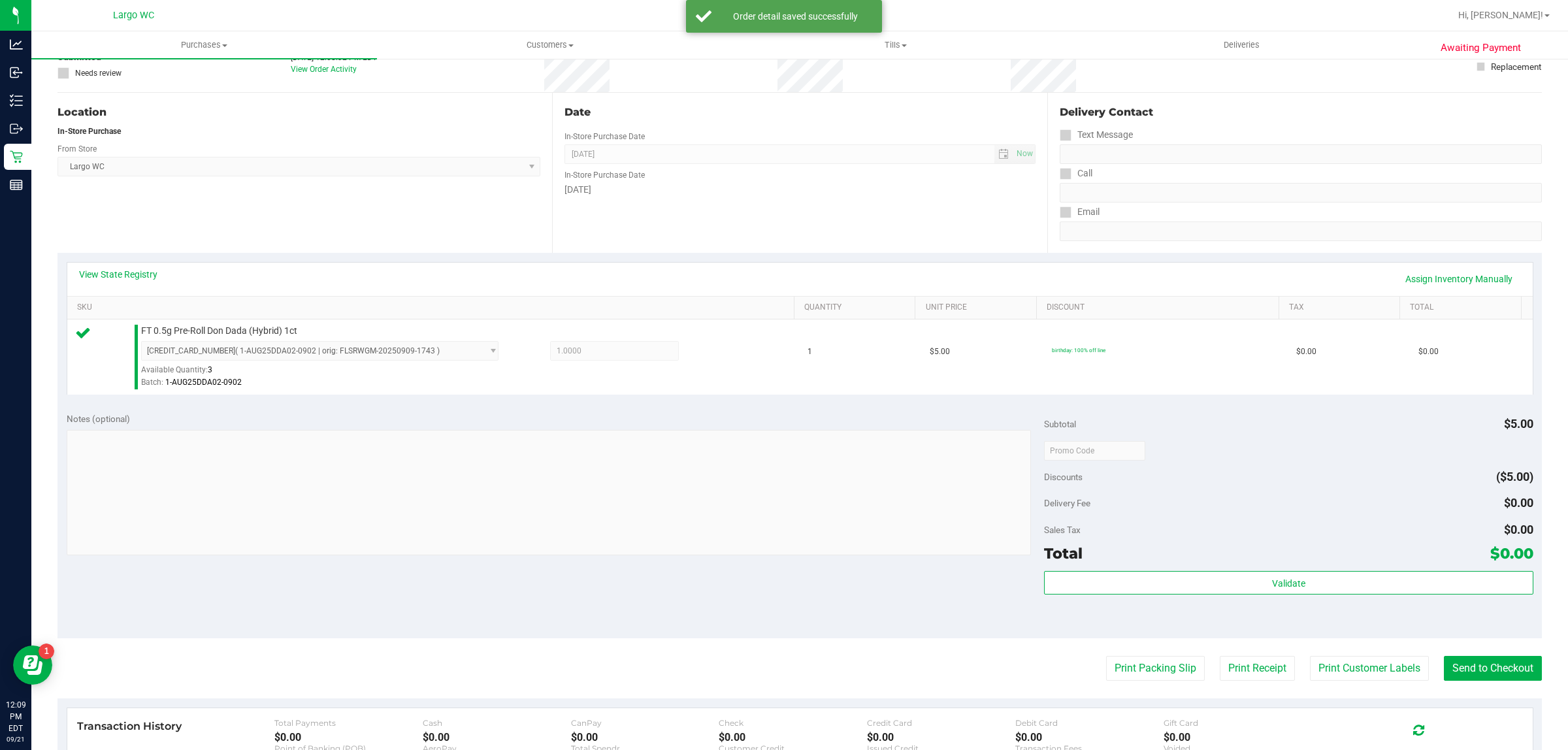
scroll to position [189, 0]
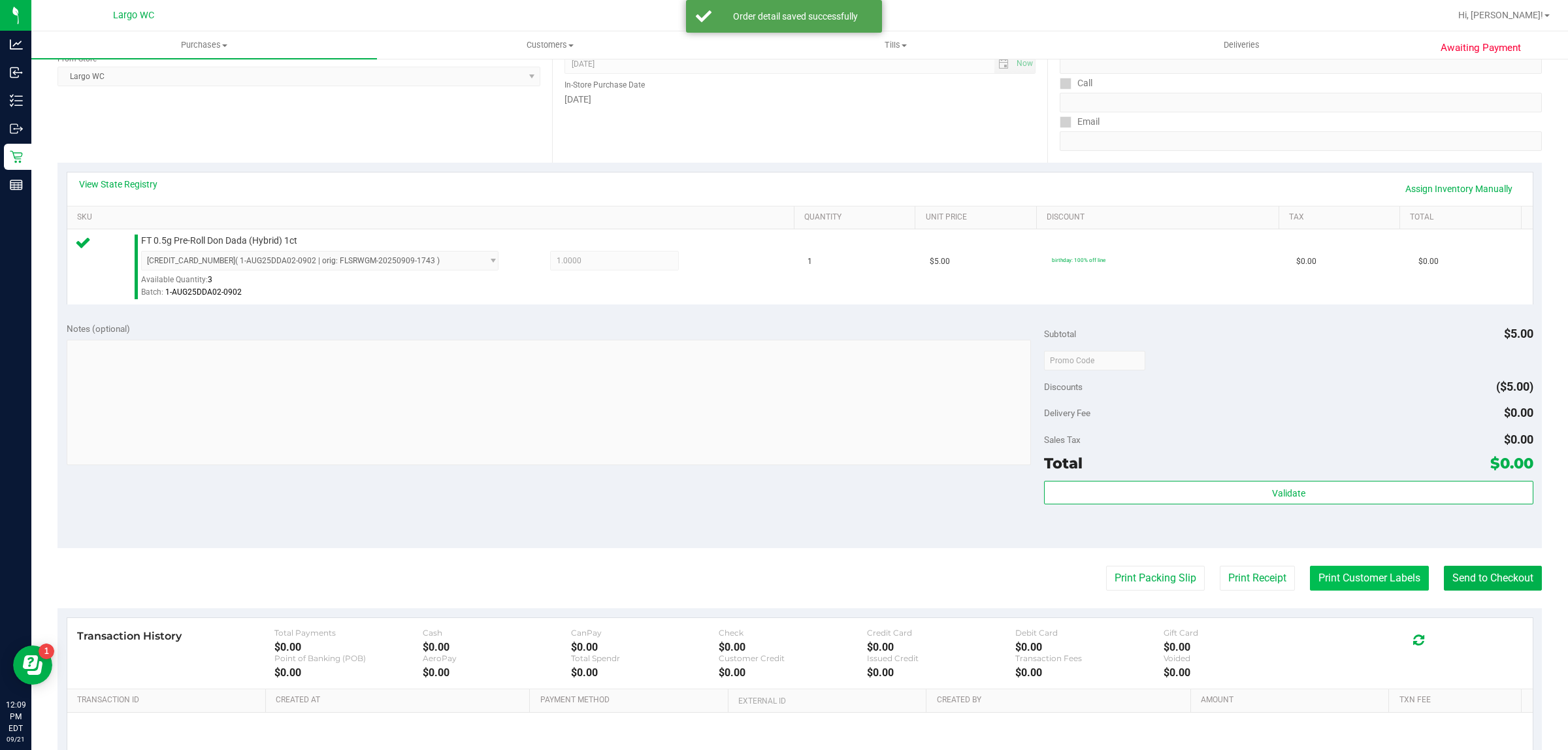
click at [1347, 584] on button "Print Customer Labels" at bounding box center [1369, 578] width 119 height 25
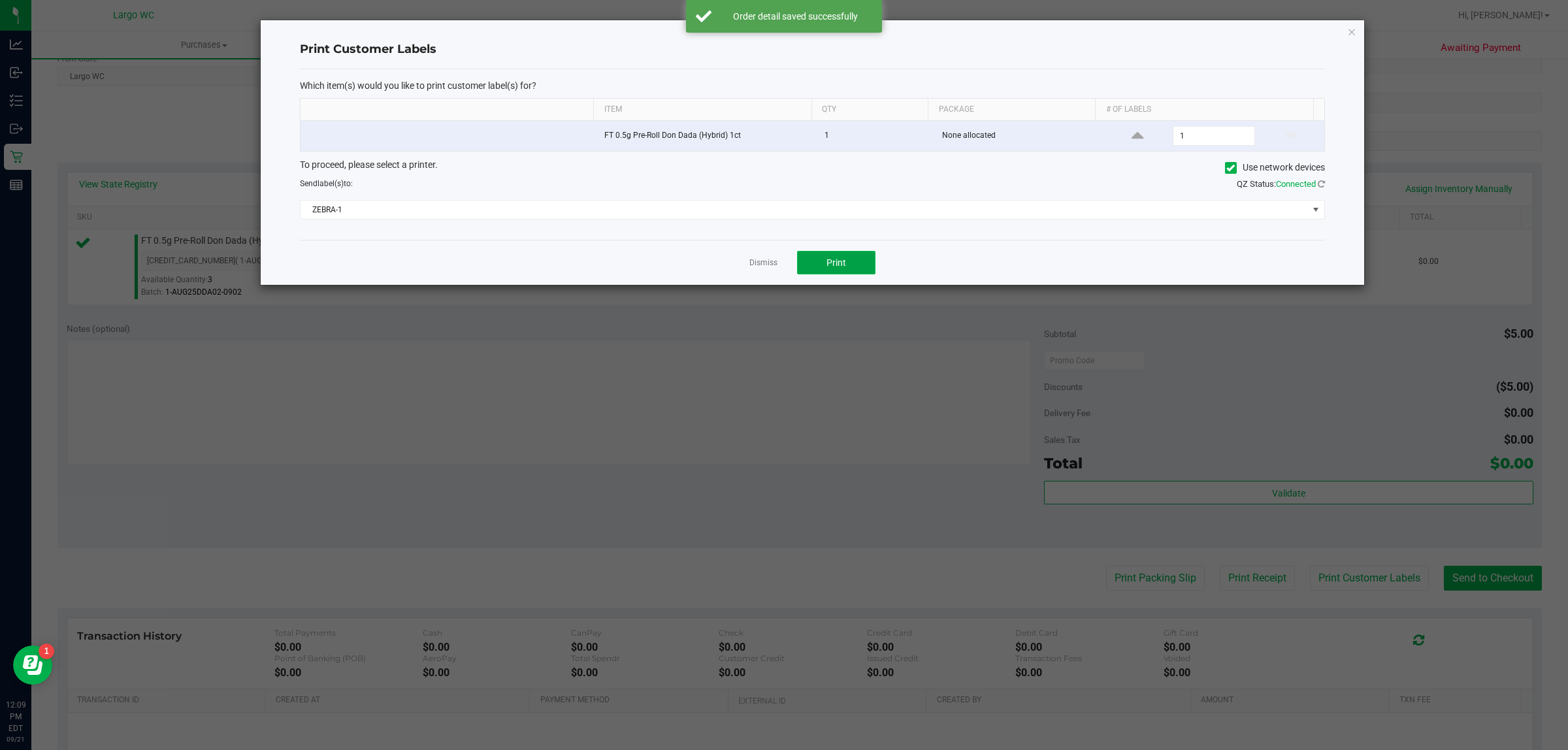
click at [854, 266] on button "Print" at bounding box center [836, 262] width 78 height 23
click at [1355, 24] on icon "button" at bounding box center [1351, 31] width 9 height 15
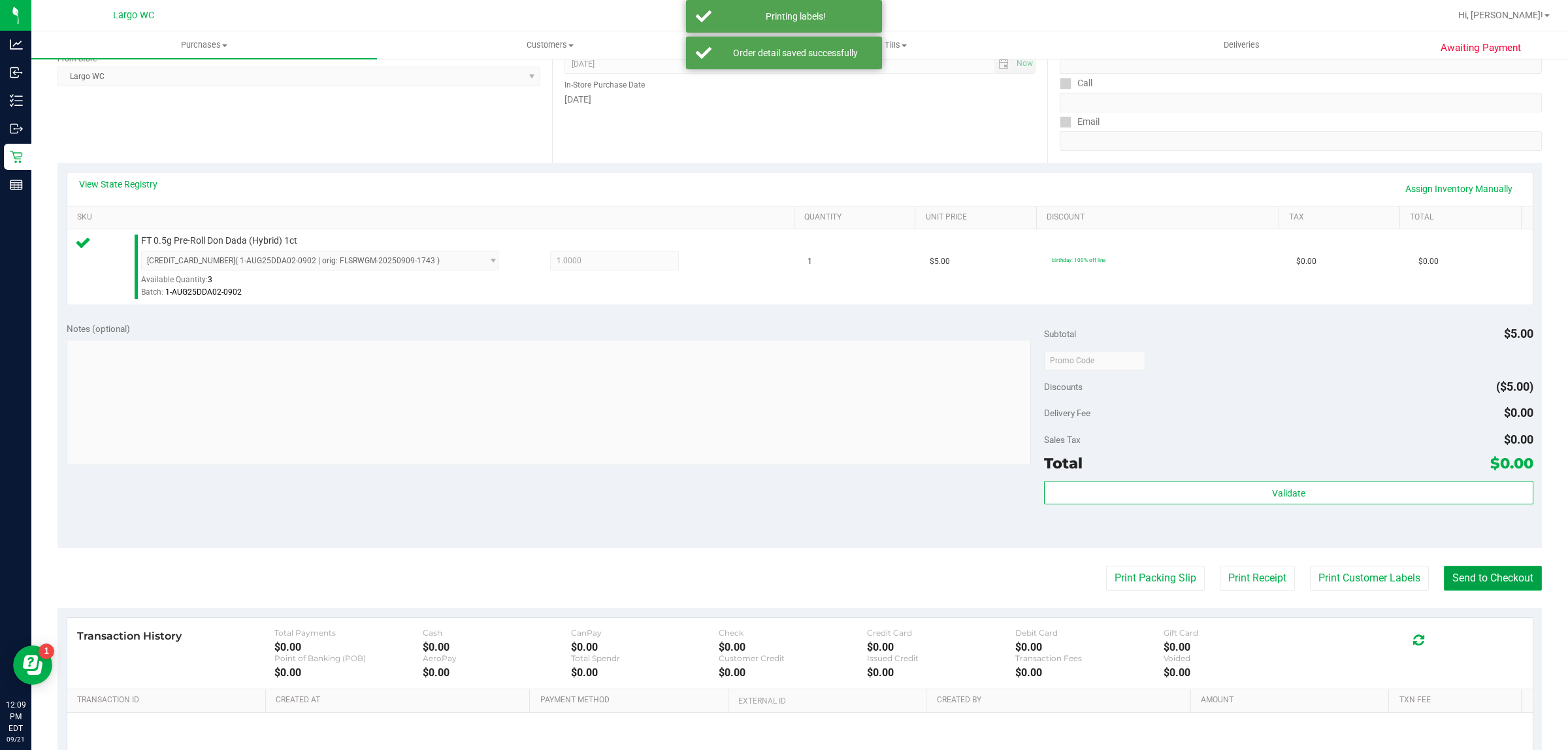
click at [1488, 583] on button "Send to Checkout" at bounding box center [1493, 578] width 98 height 25
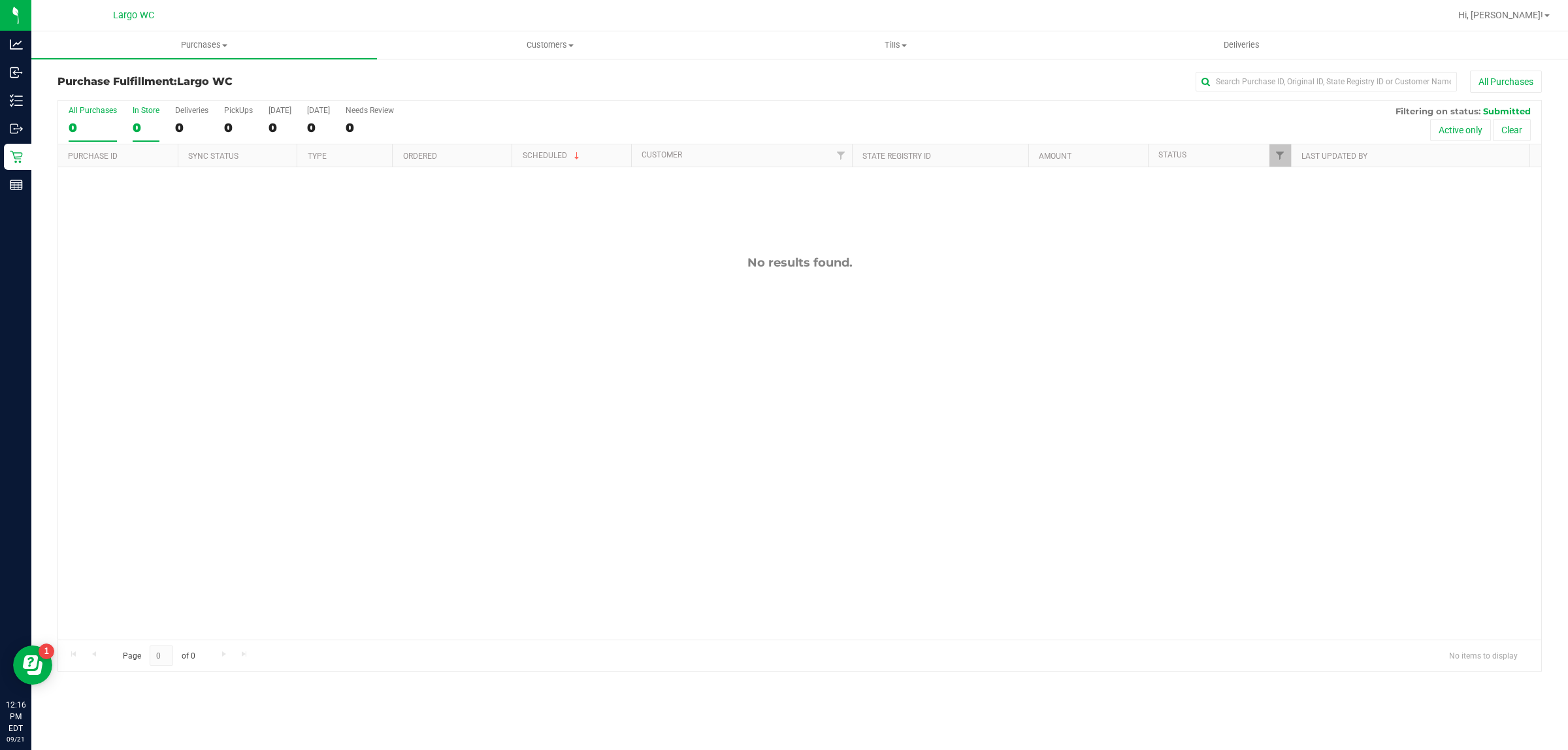
click at [145, 112] on div "In Store" at bounding box center [146, 111] width 27 height 9
click at [0, 0] on input "In Store 0" at bounding box center [0, 0] width 0 height 0
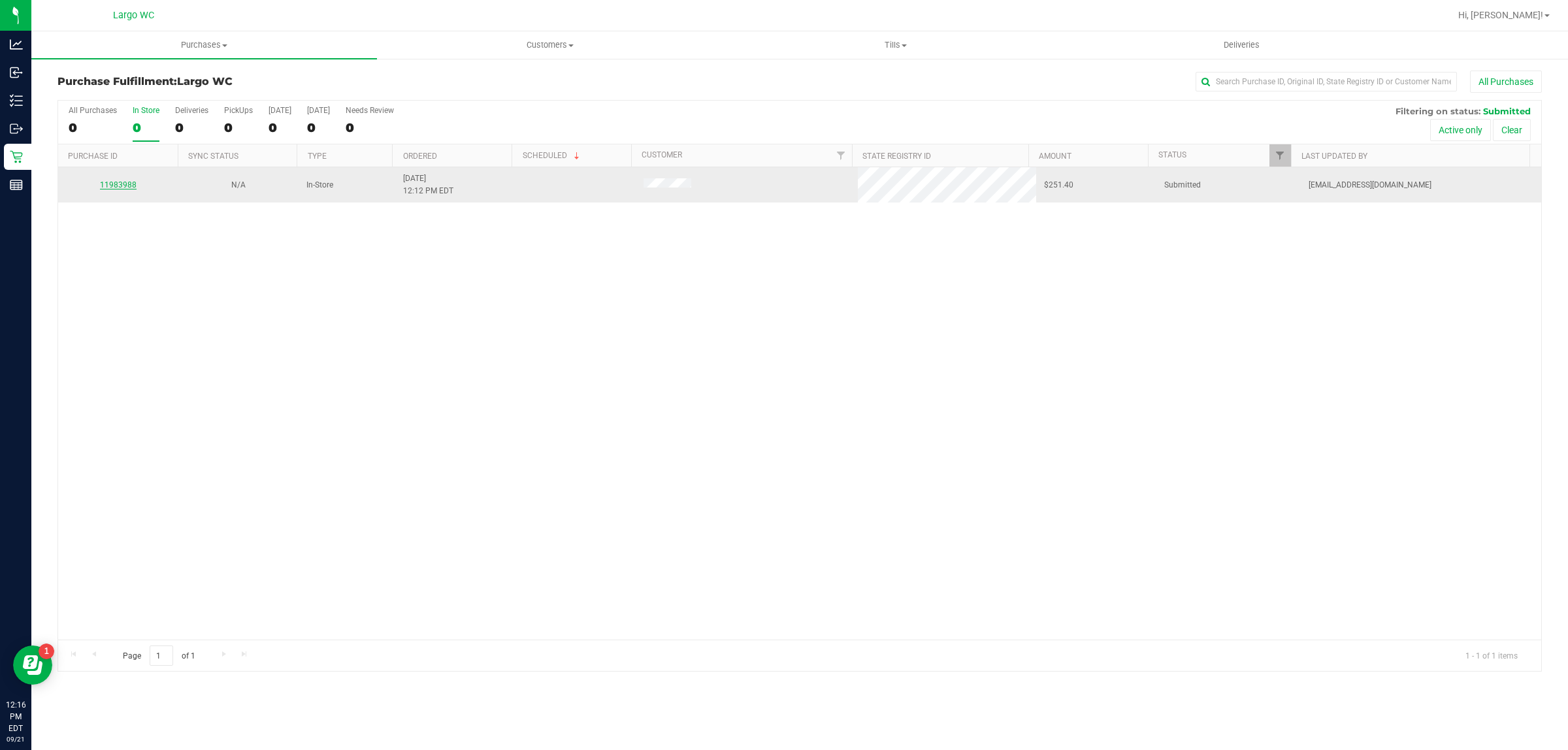
click at [125, 183] on link "11983988" at bounding box center [118, 185] width 37 height 9
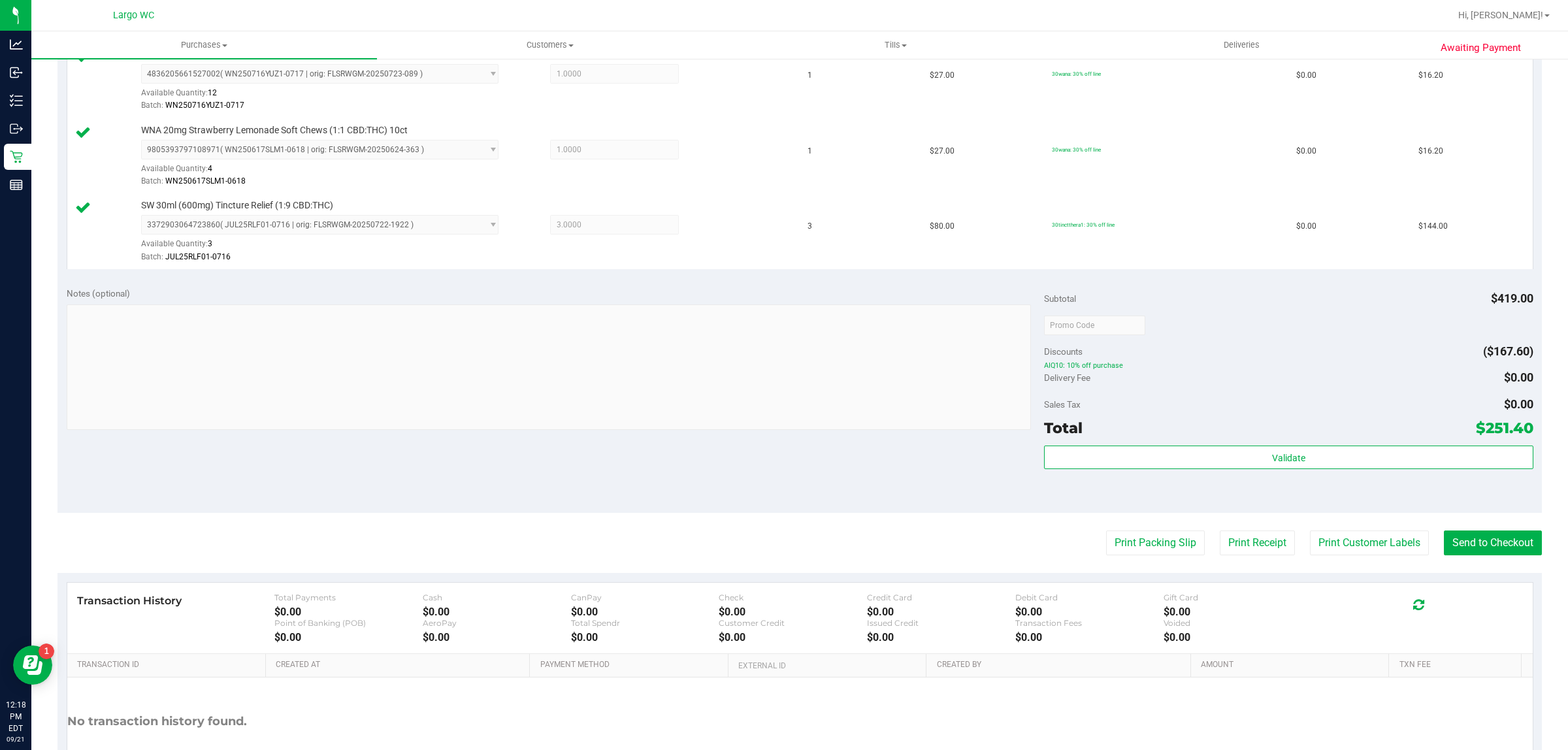
scroll to position [451, 0]
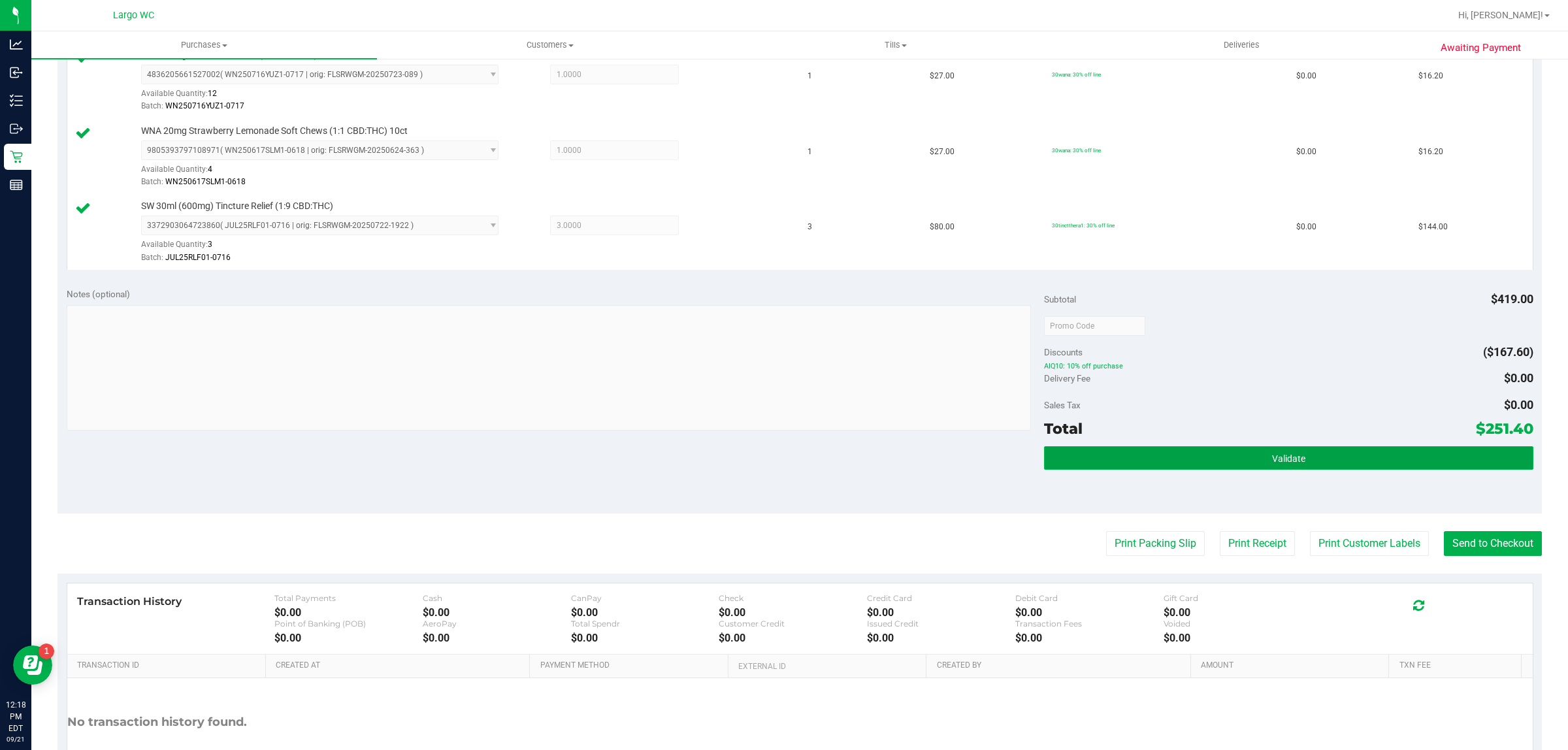
click at [1176, 468] on button "Validate" at bounding box center [1288, 458] width 489 height 23
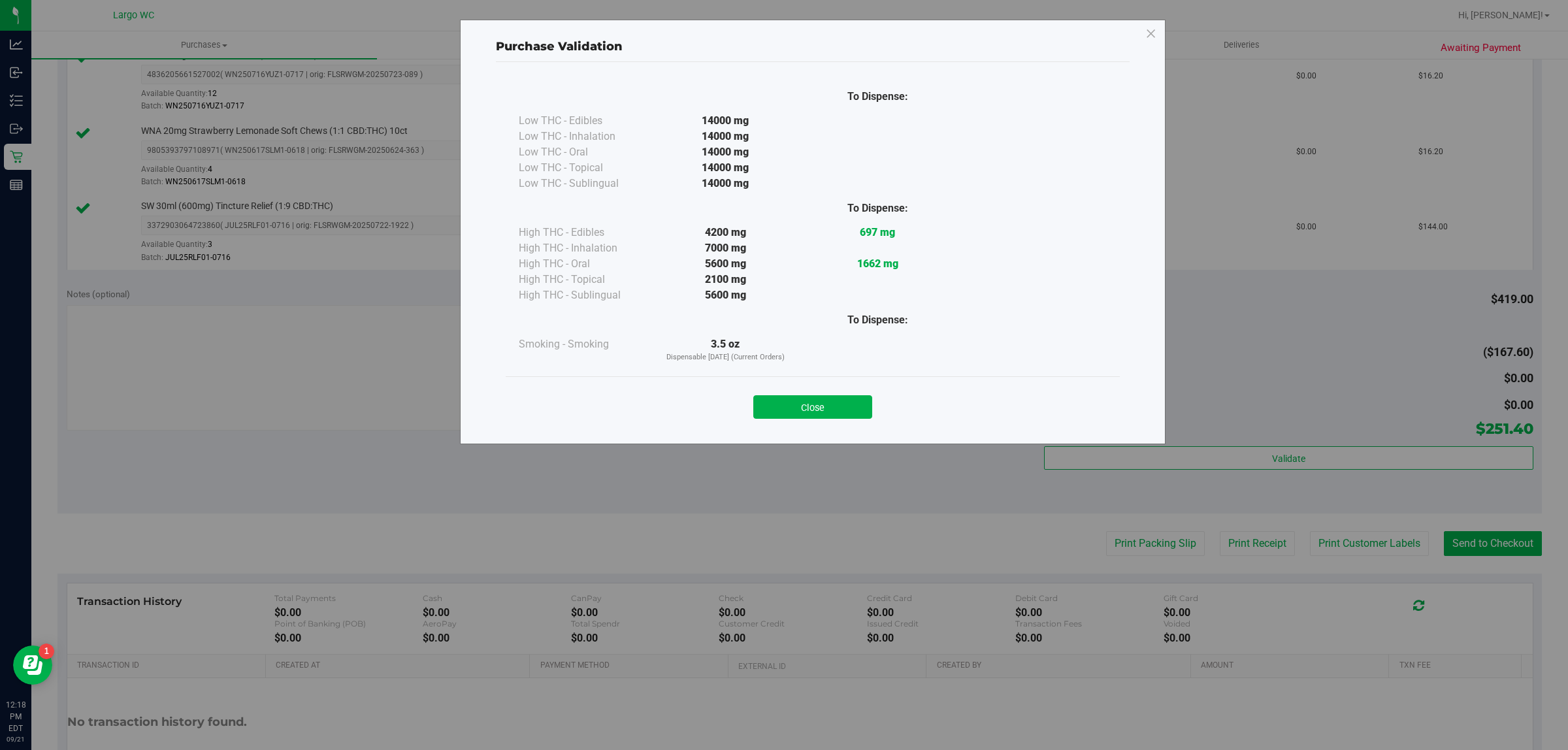
click at [1073, 439] on div "Purchase Validation To Dispense: Low THC - Edibles 14000 mg" at bounding box center [813, 231] width 706 height 425
click at [840, 397] on button "Close" at bounding box center [812, 407] width 119 height 23
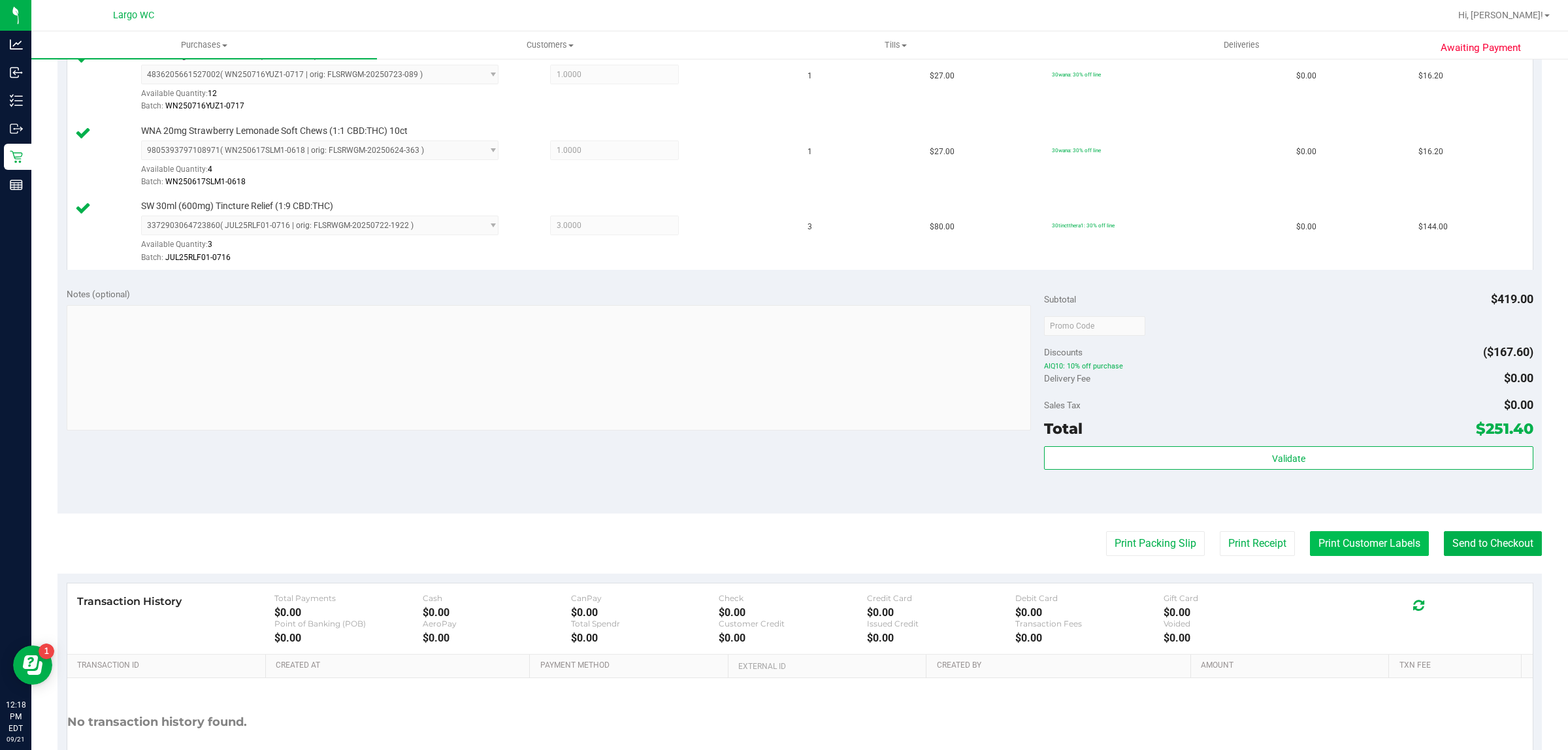
click at [1359, 536] on button "Print Customer Labels" at bounding box center [1369, 543] width 119 height 25
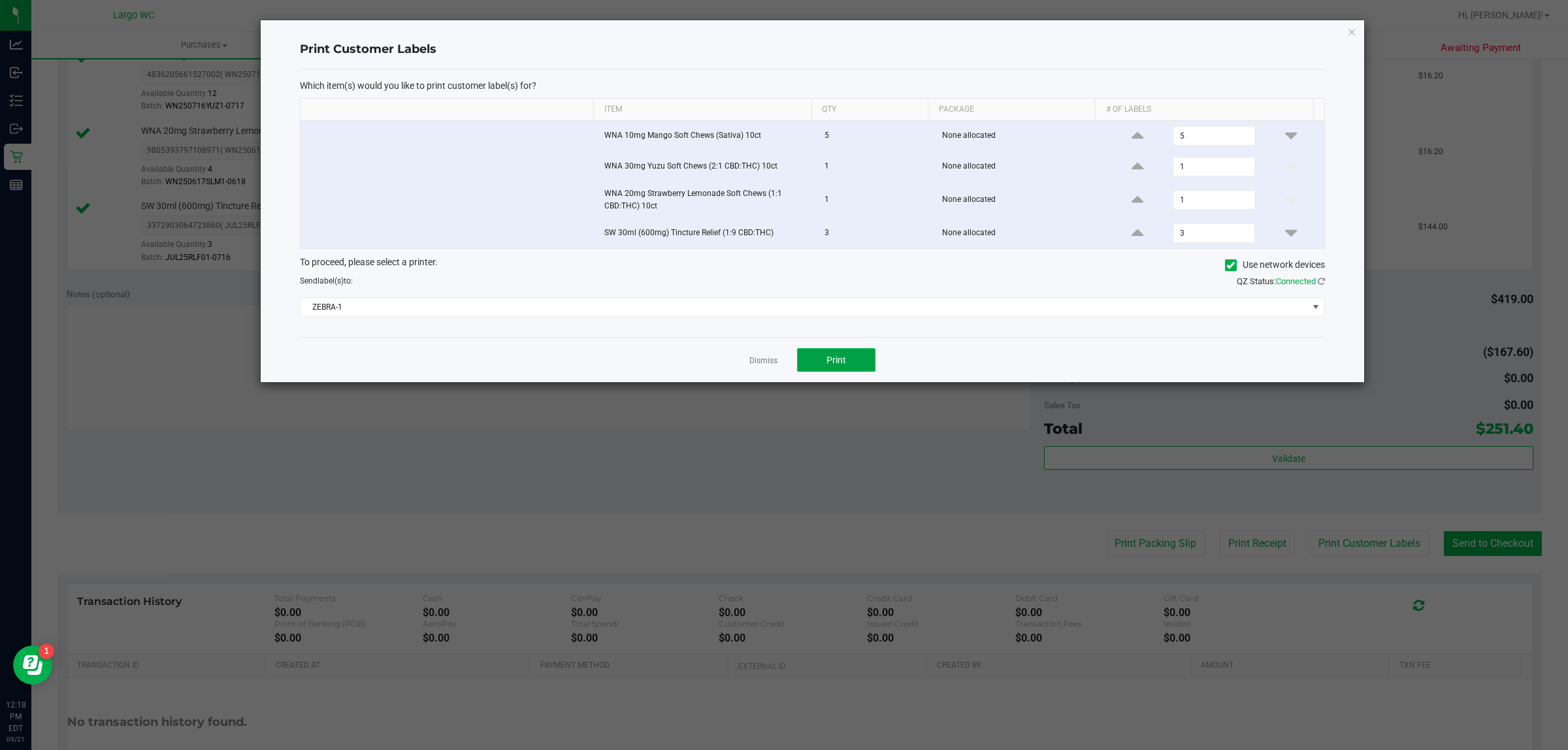
click at [838, 358] on span "Print" at bounding box center [836, 360] width 19 height 11
click at [1351, 38] on icon "button" at bounding box center [1351, 31] width 9 height 15
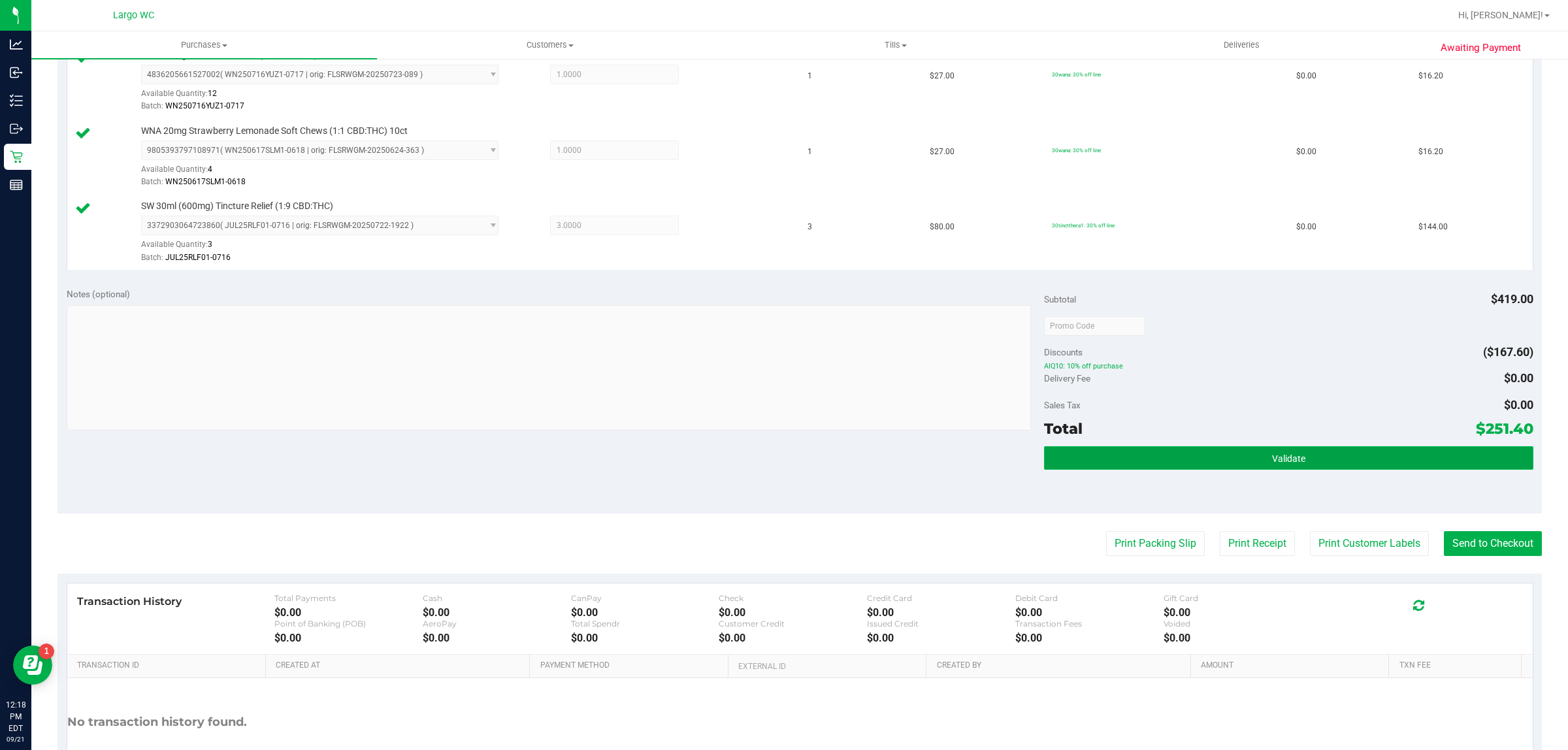
click at [1467, 448] on button "Validate" at bounding box center [1288, 458] width 489 height 23
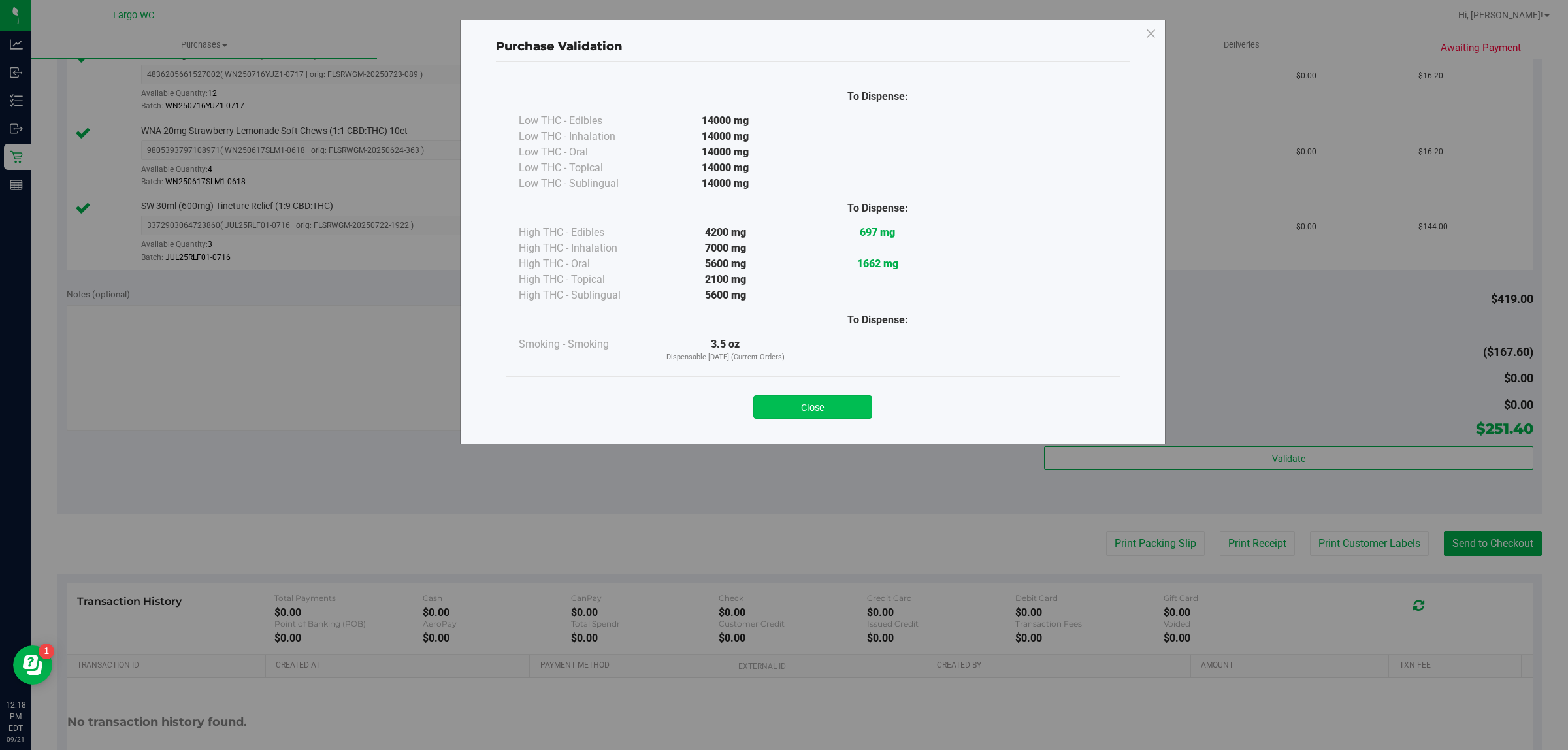
click at [812, 407] on button "Close" at bounding box center [812, 407] width 119 height 23
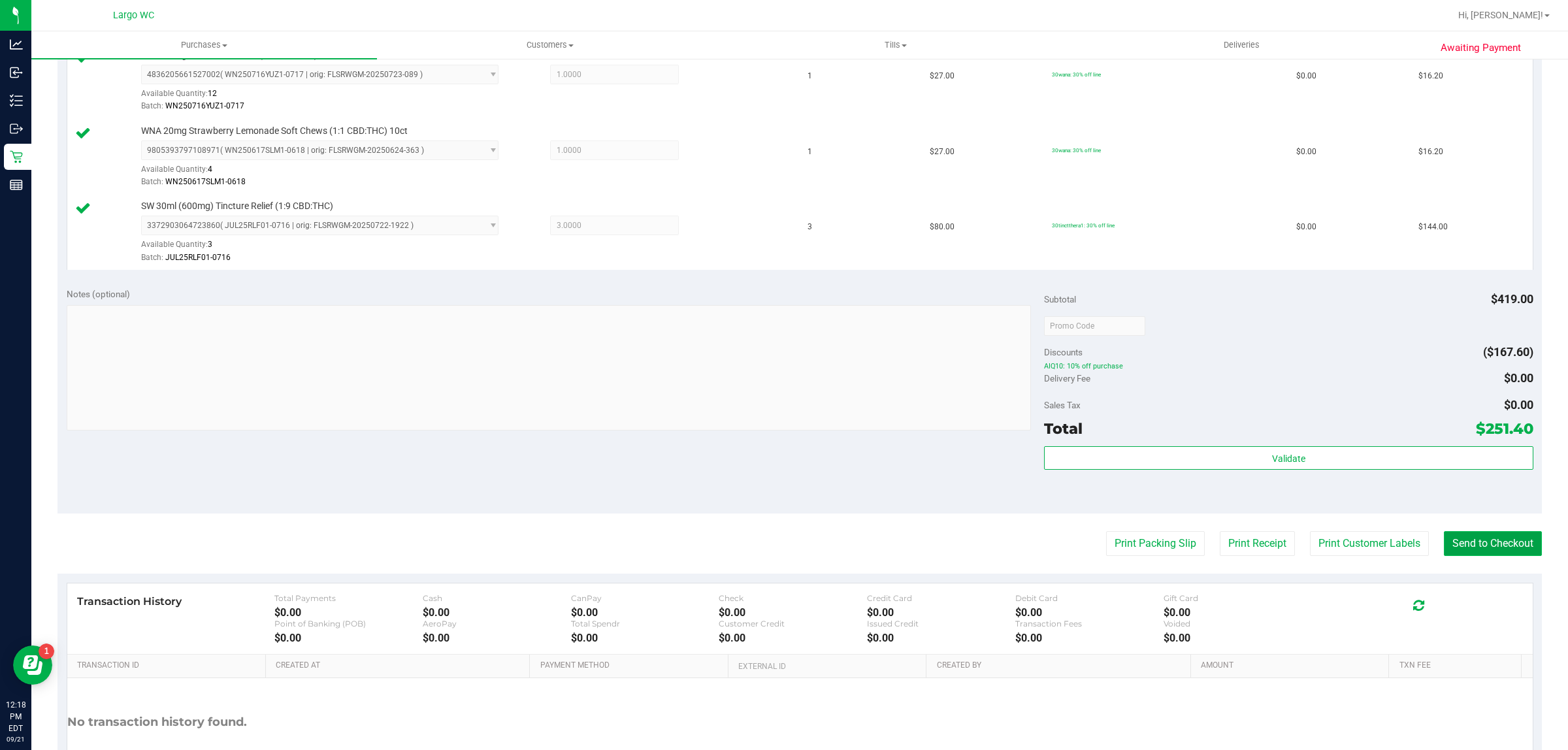
click at [1490, 553] on button "Send to Checkout" at bounding box center [1493, 543] width 98 height 25
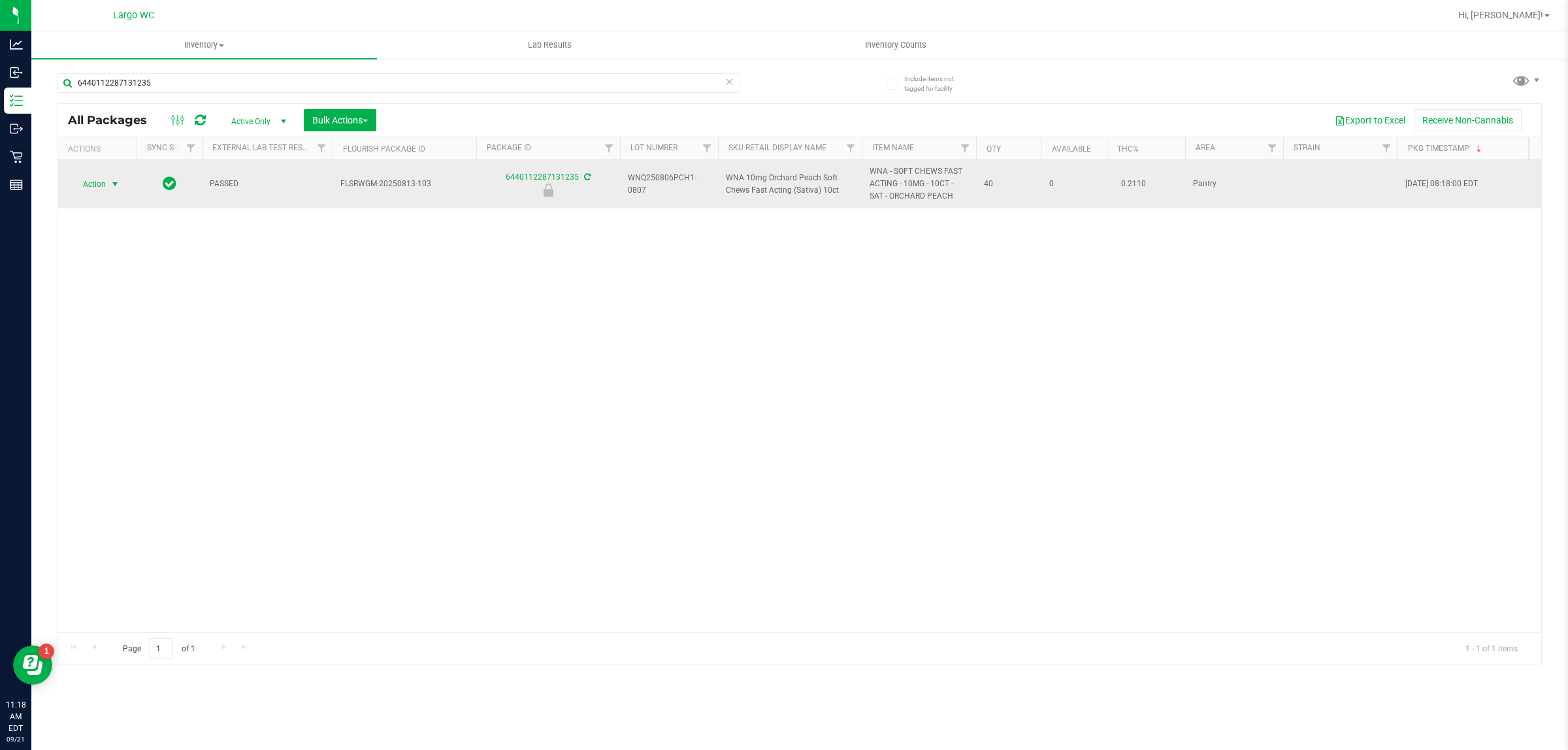
type input "6440112287131235"
click at [110, 183] on span "select" at bounding box center [115, 184] width 11 height 11
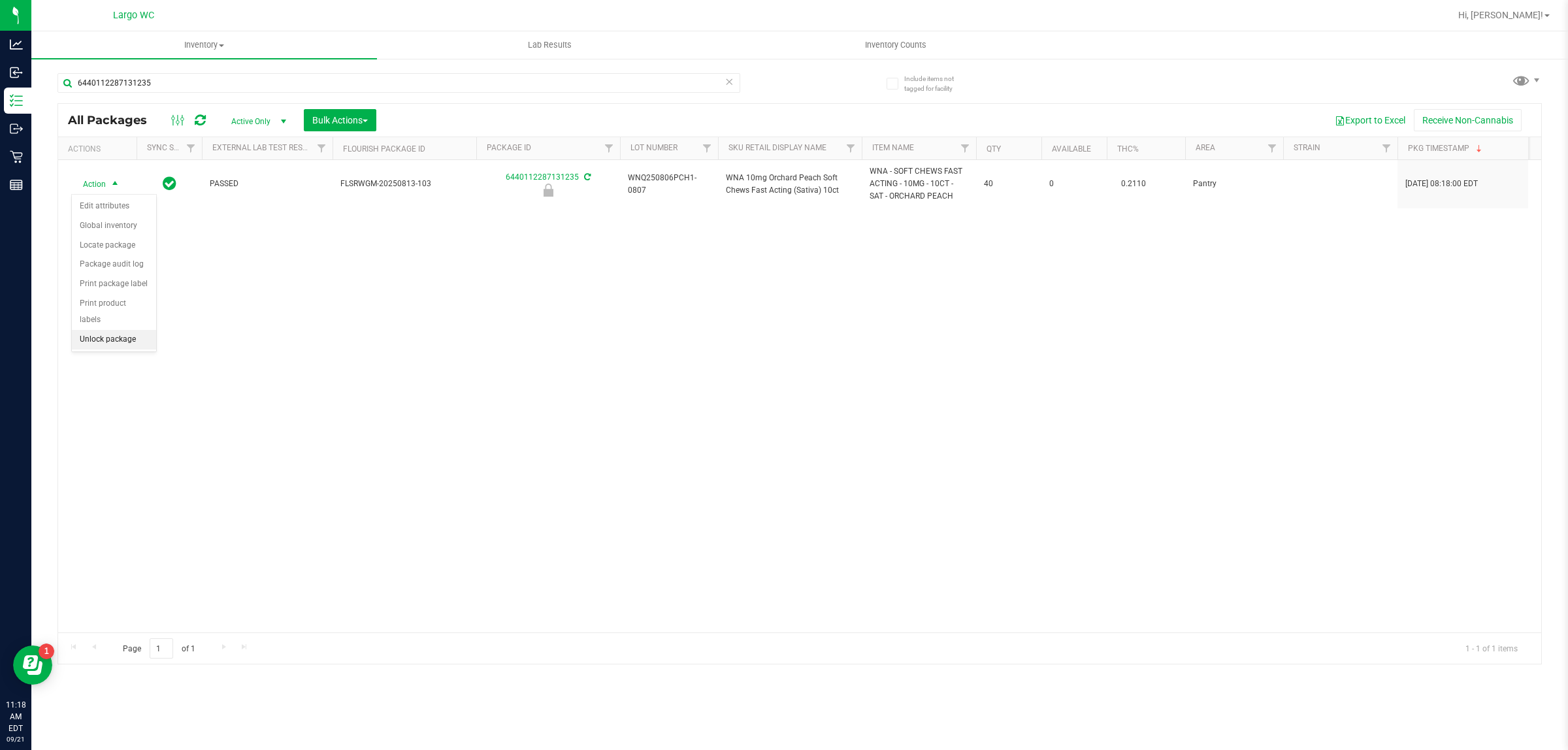
click at [137, 330] on li "Unlock package" at bounding box center [114, 339] width 85 height 19
type input "6"
type input "0"
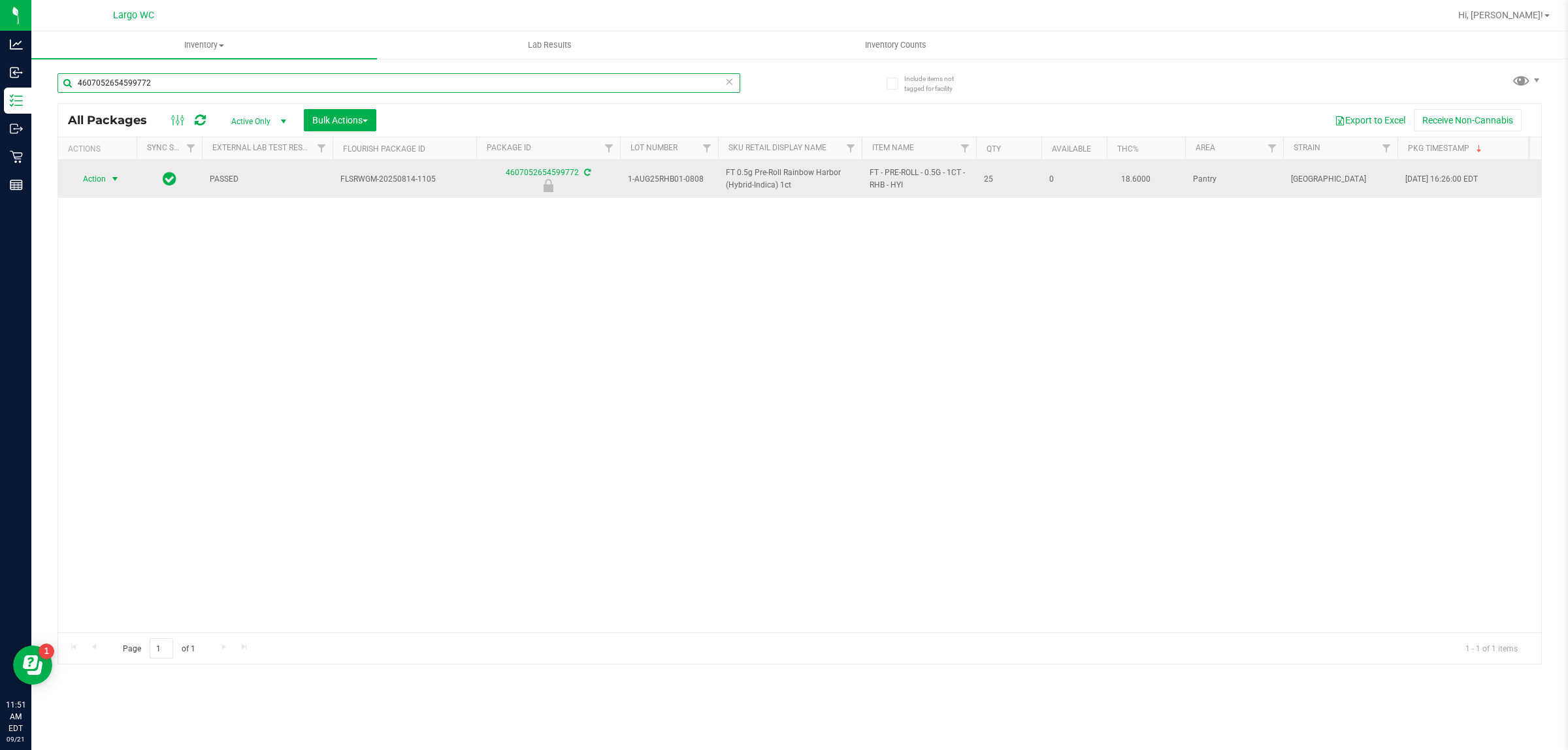
type input "4607052654599772"
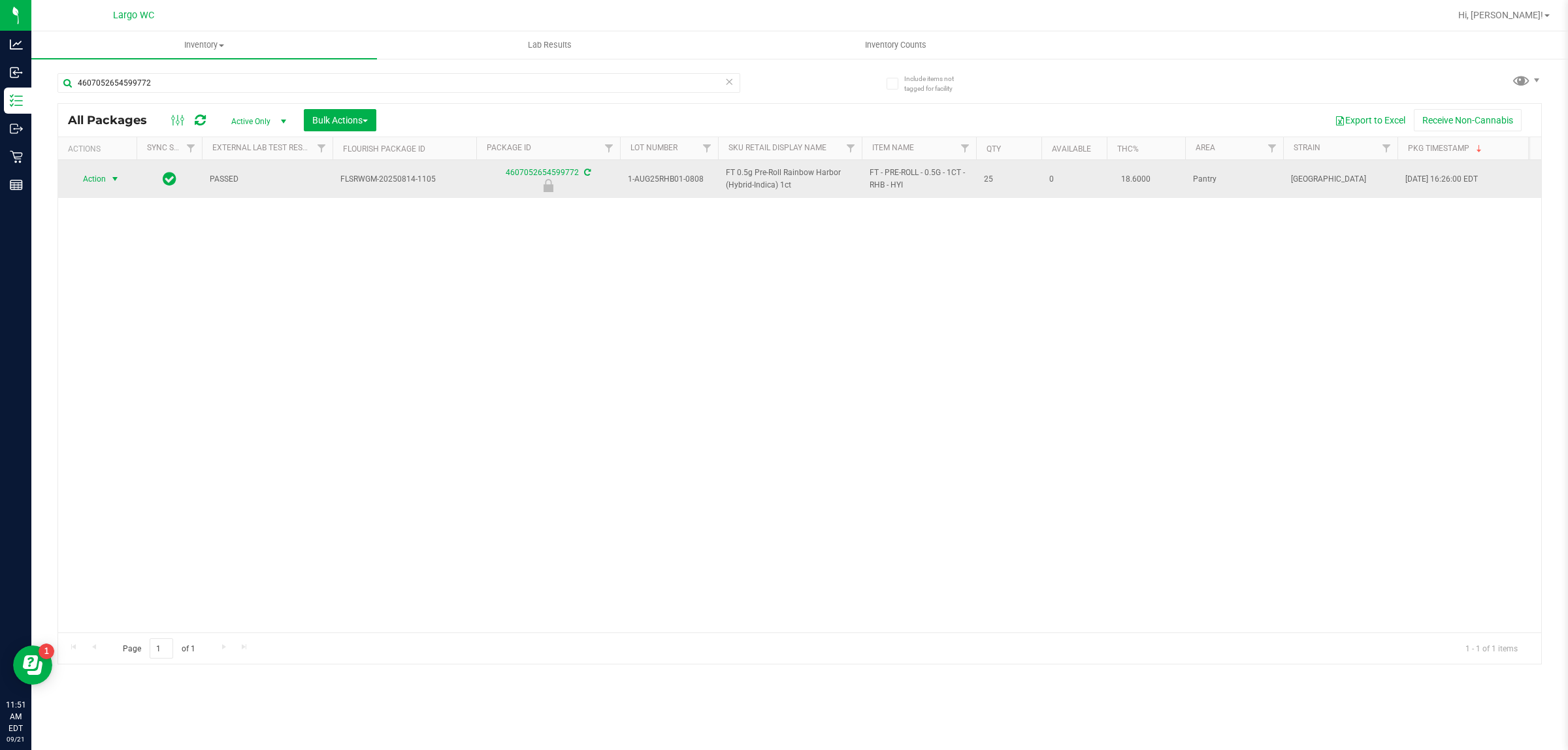
click at [115, 180] on span "select" at bounding box center [115, 179] width 11 height 11
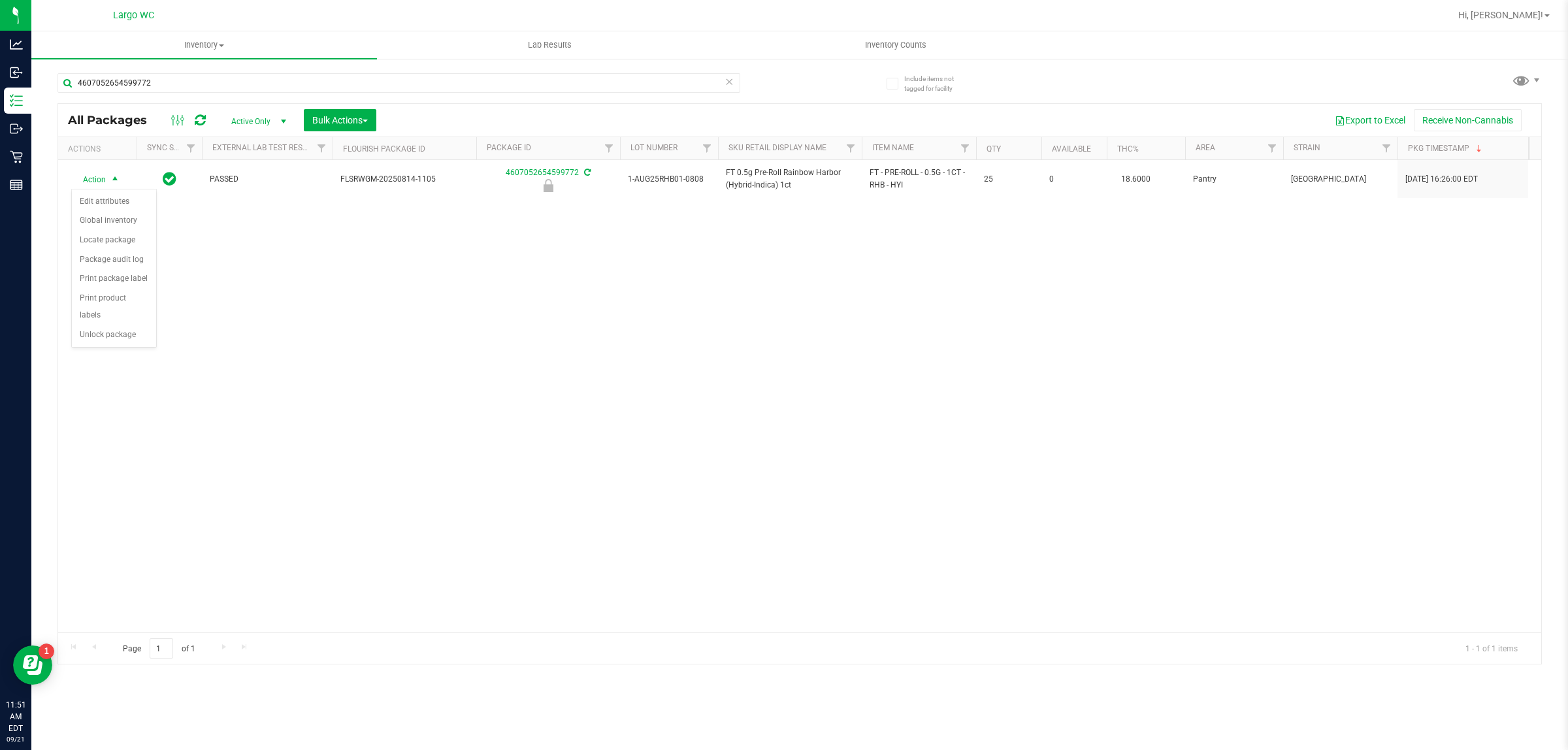
click at [115, 333] on div "Action Edit attributes Global inventory Locate package Package audit log Print …" at bounding box center [114, 260] width 86 height 144
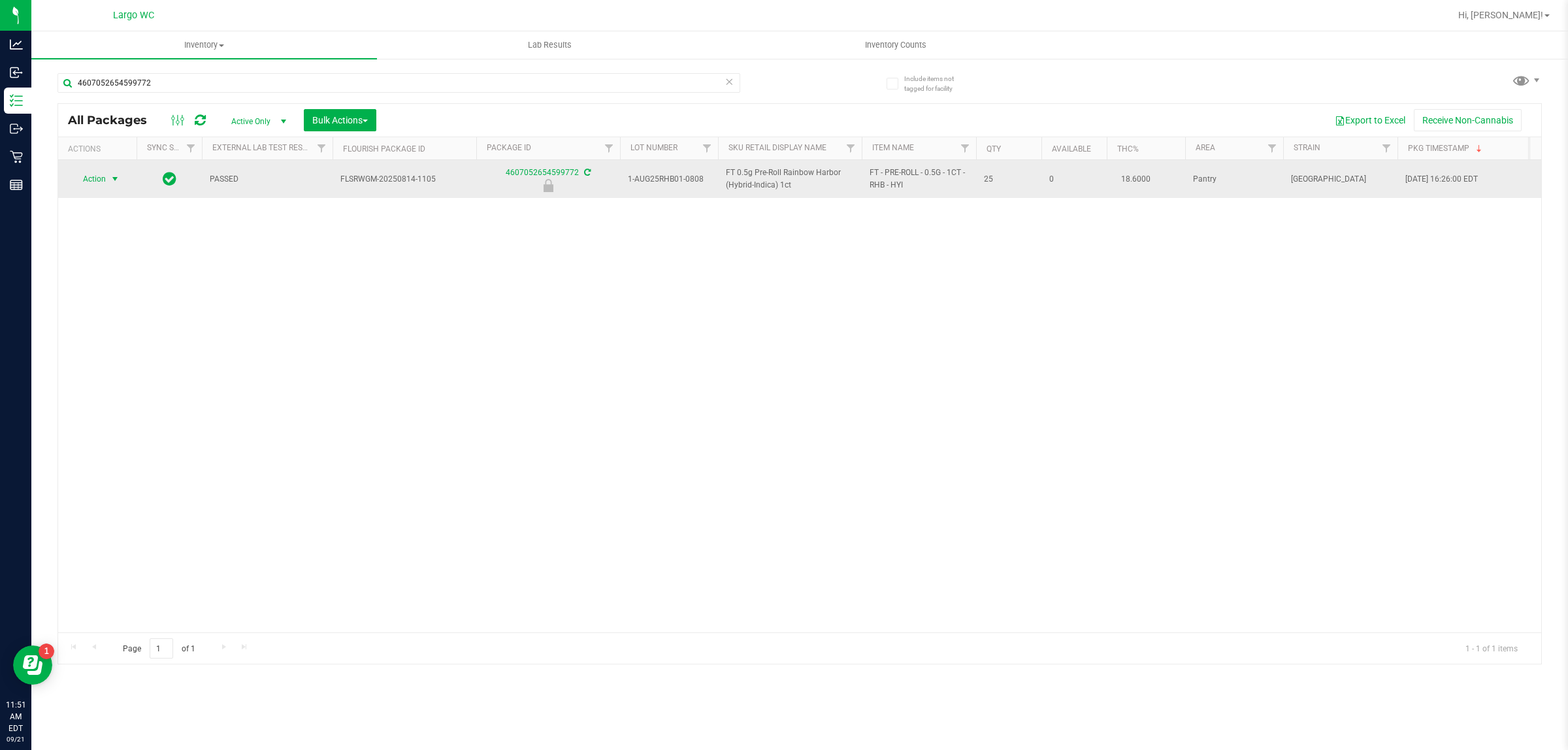
click at [115, 180] on span "select" at bounding box center [115, 179] width 11 height 11
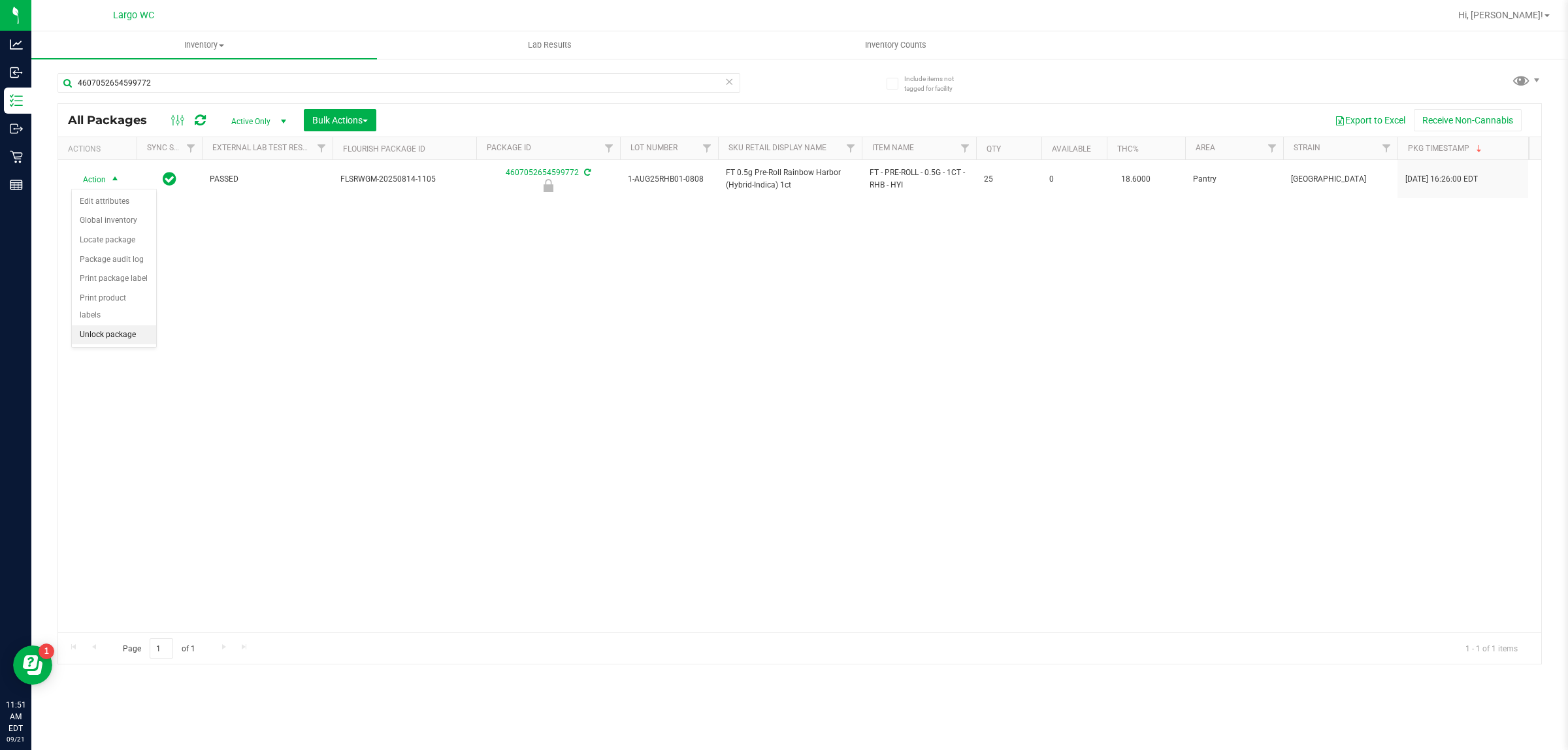
click at [114, 325] on li "Unlock package" at bounding box center [114, 335] width 85 height 19
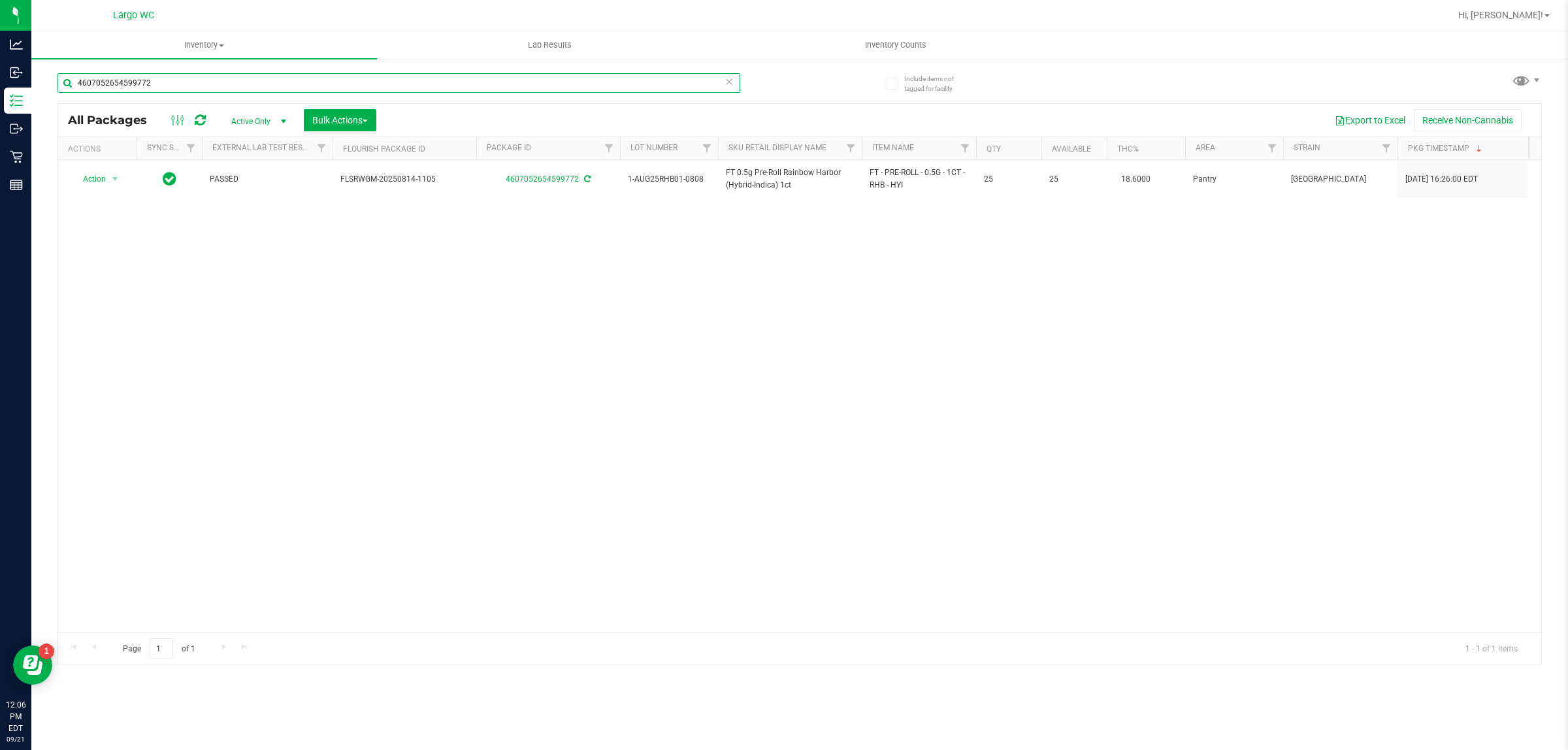
click at [304, 83] on input "4607052654599772" at bounding box center [399, 83] width 683 height 19
type input "4"
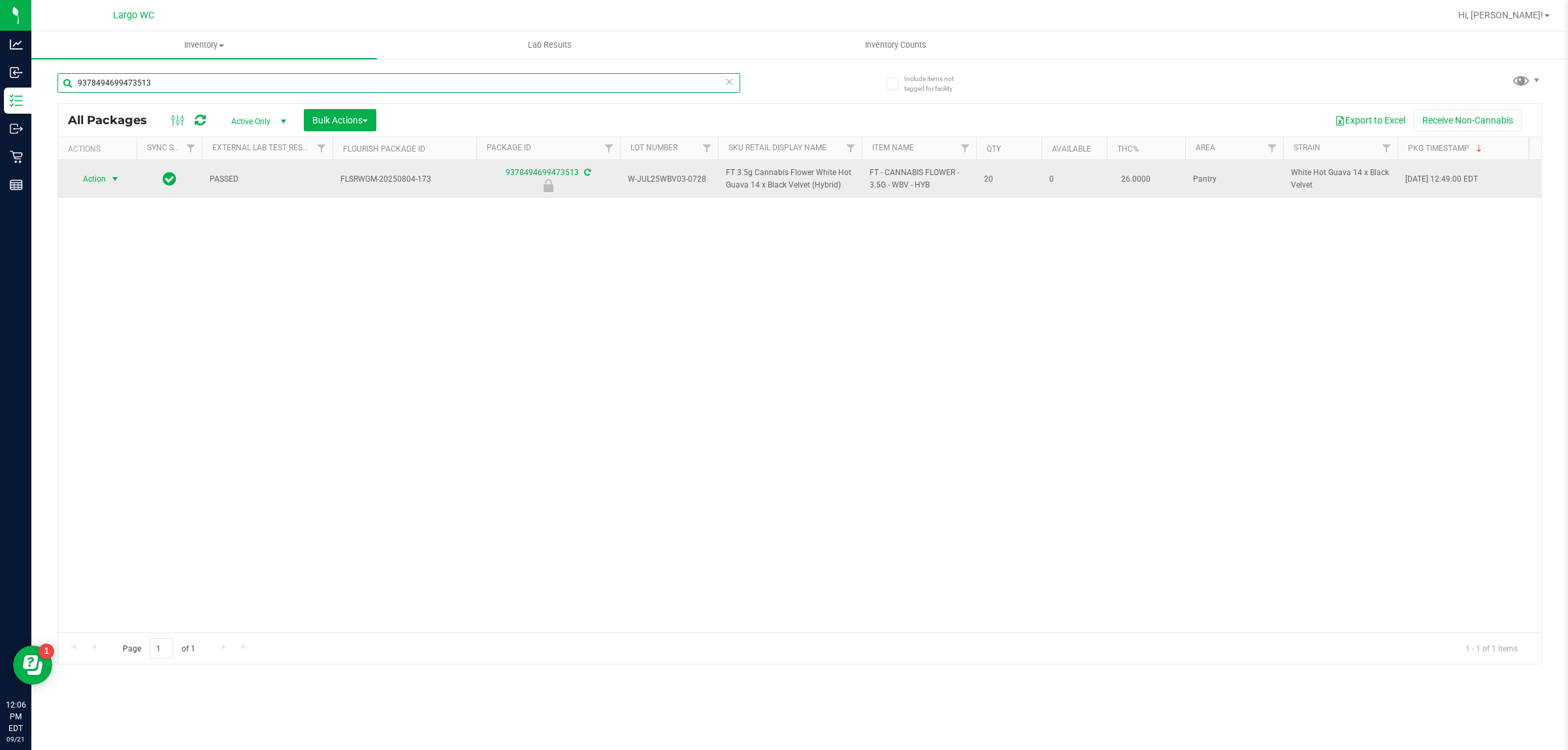
type input "9378494699473513"
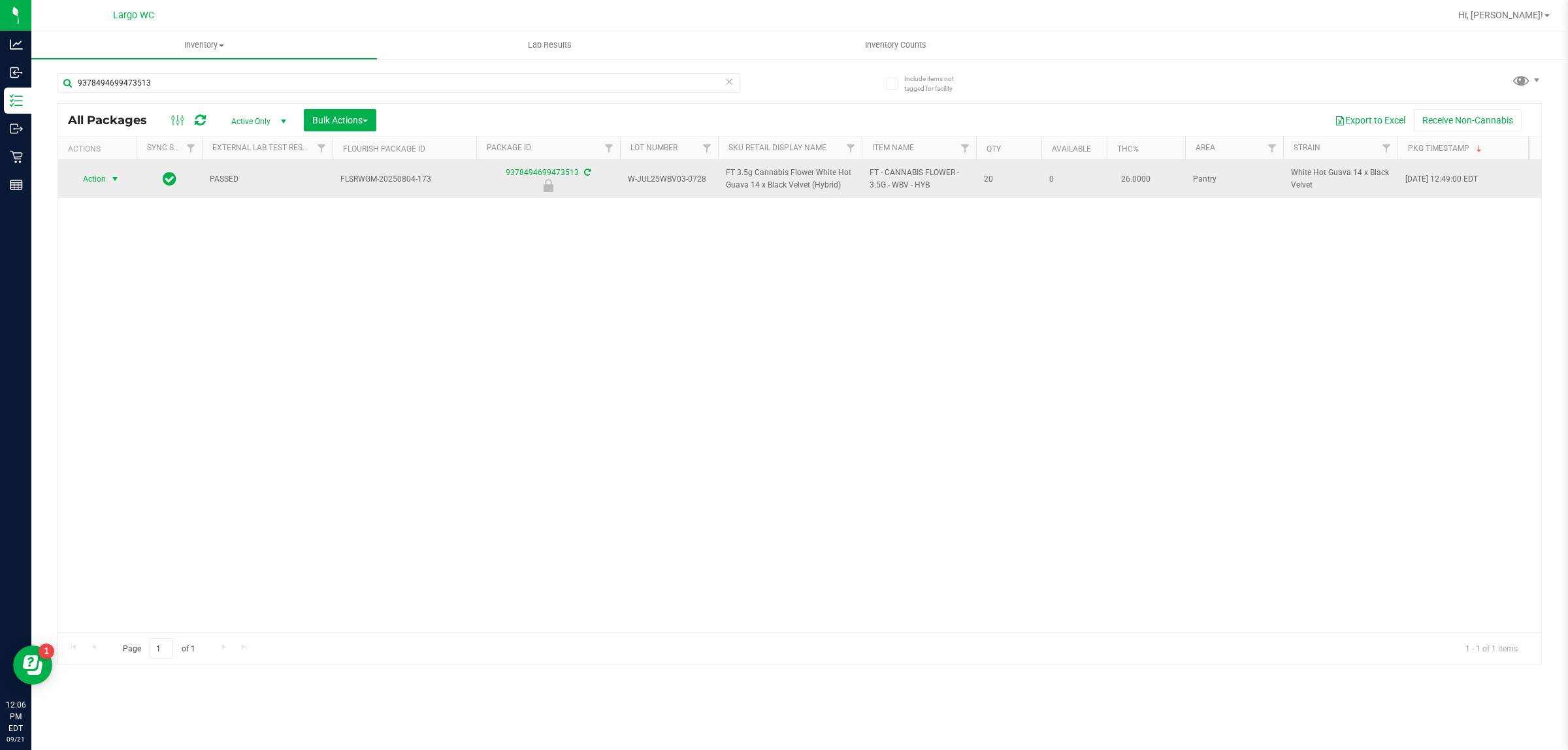
click at [115, 182] on span "select" at bounding box center [115, 179] width 11 height 11
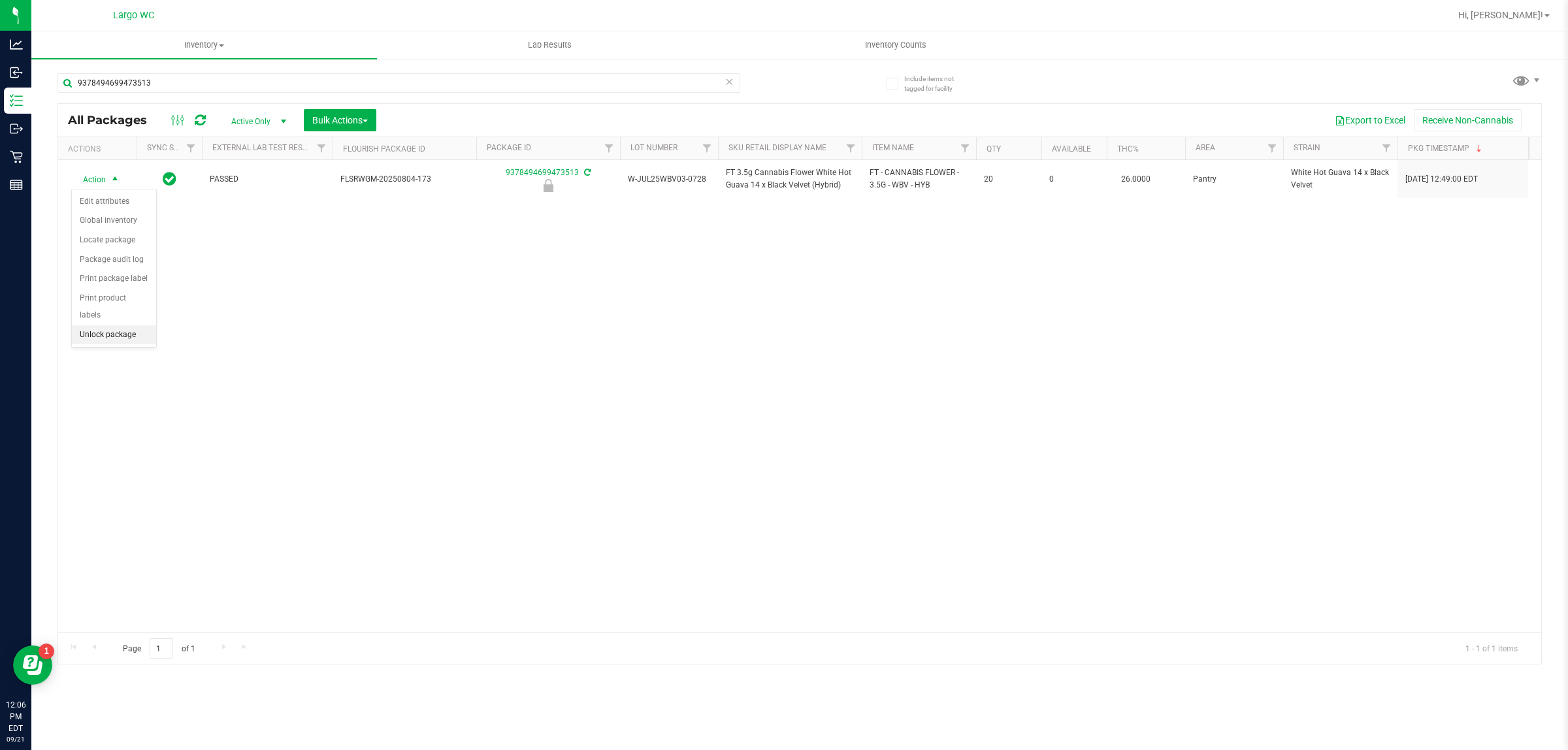
click at [113, 327] on li "Unlock package" at bounding box center [114, 335] width 85 height 19
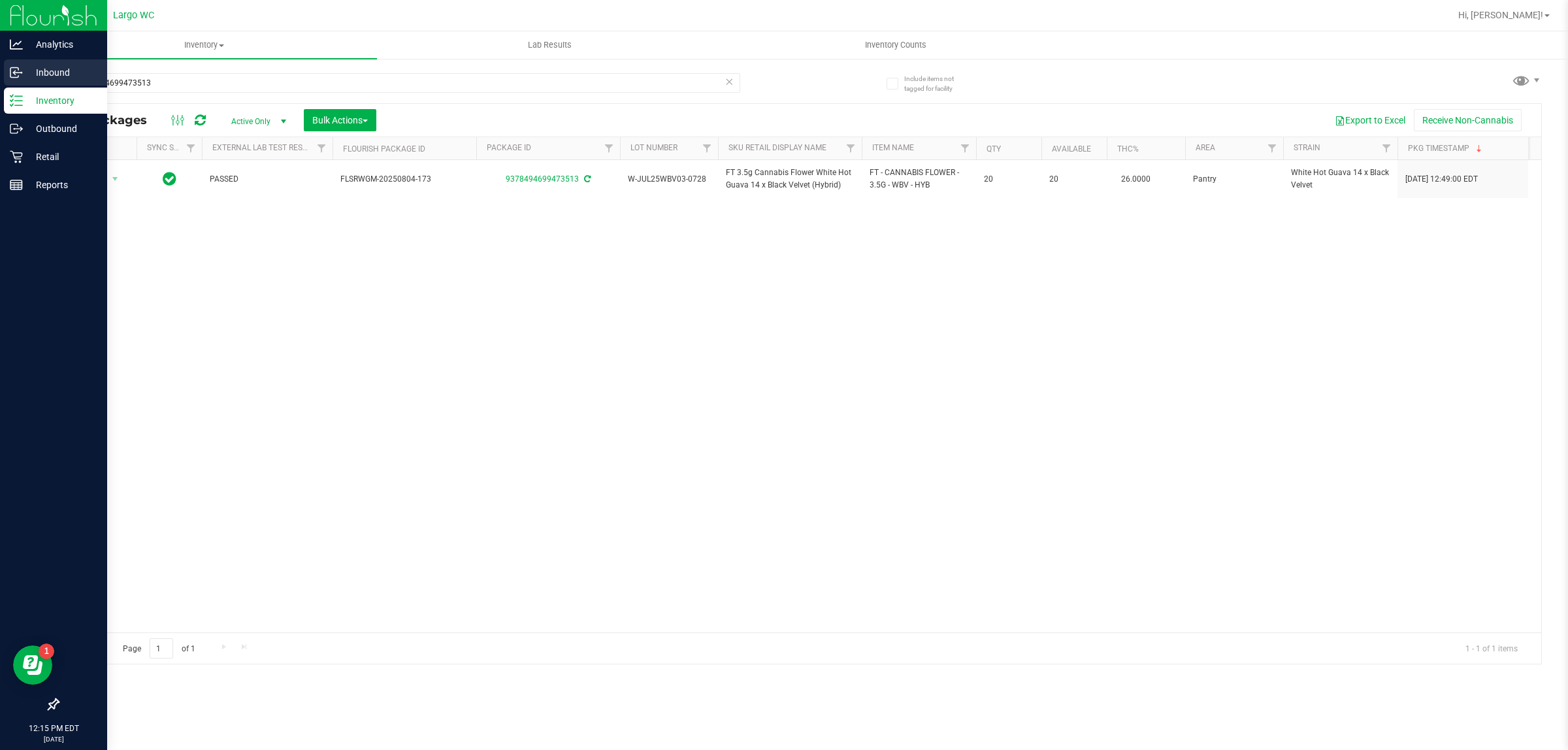
click at [7, 66] on div "Inbound" at bounding box center [56, 72] width 103 height 26
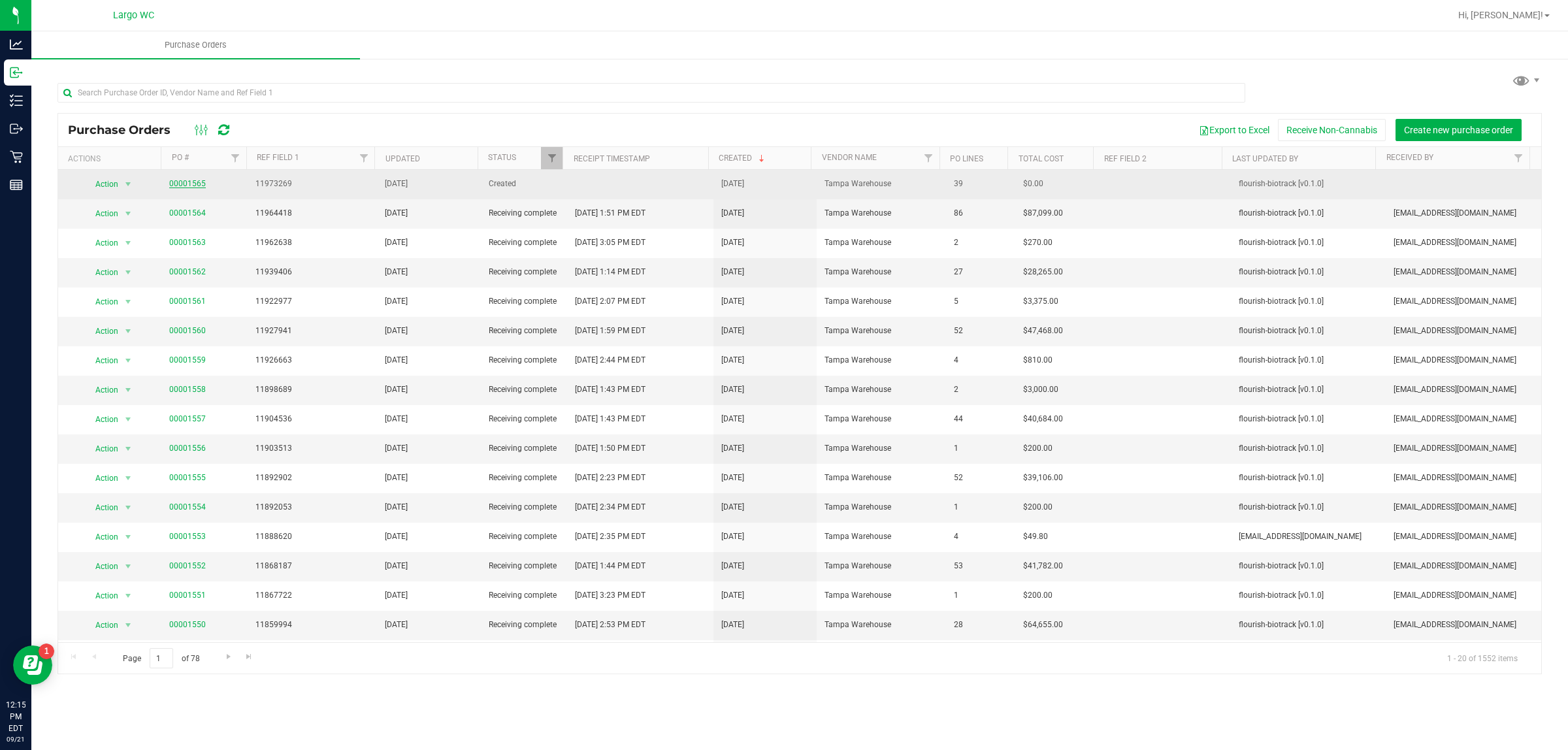
click at [182, 180] on link "00001565" at bounding box center [187, 184] width 37 height 9
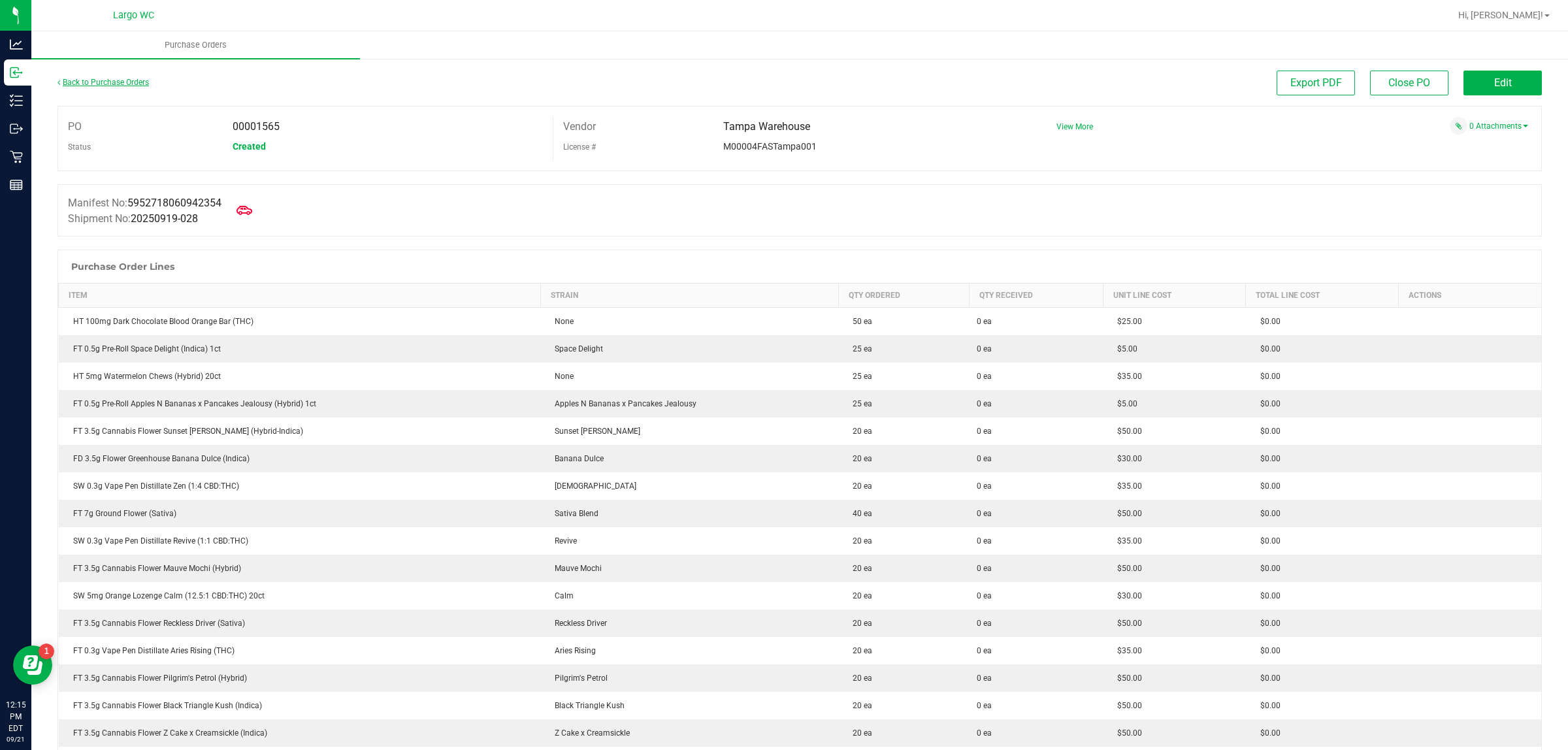
click at [125, 78] on link "Back to Purchase Orders" at bounding box center [103, 83] width 91 height 9
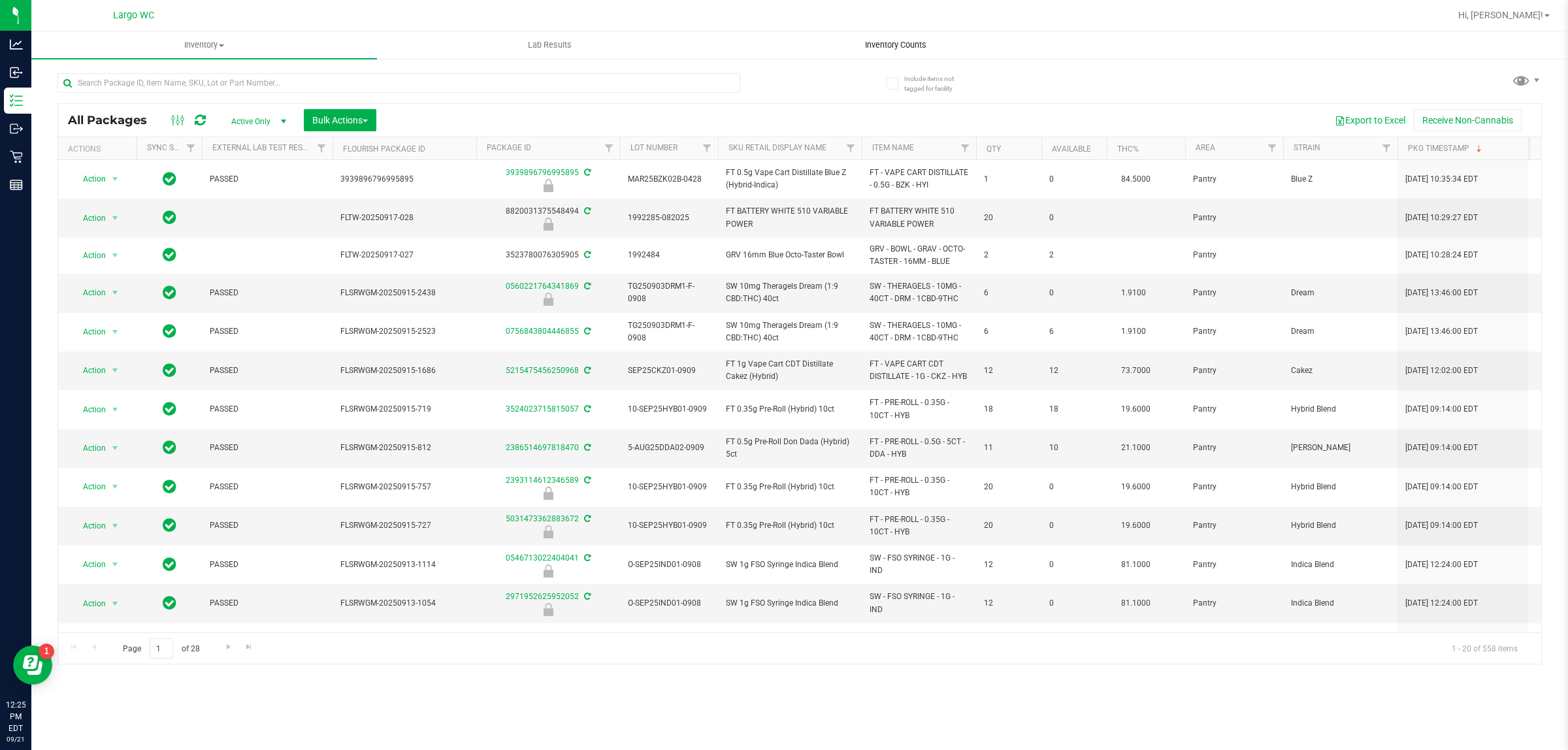
click at [881, 39] on span "Inventory Counts" at bounding box center [895, 45] width 97 height 12
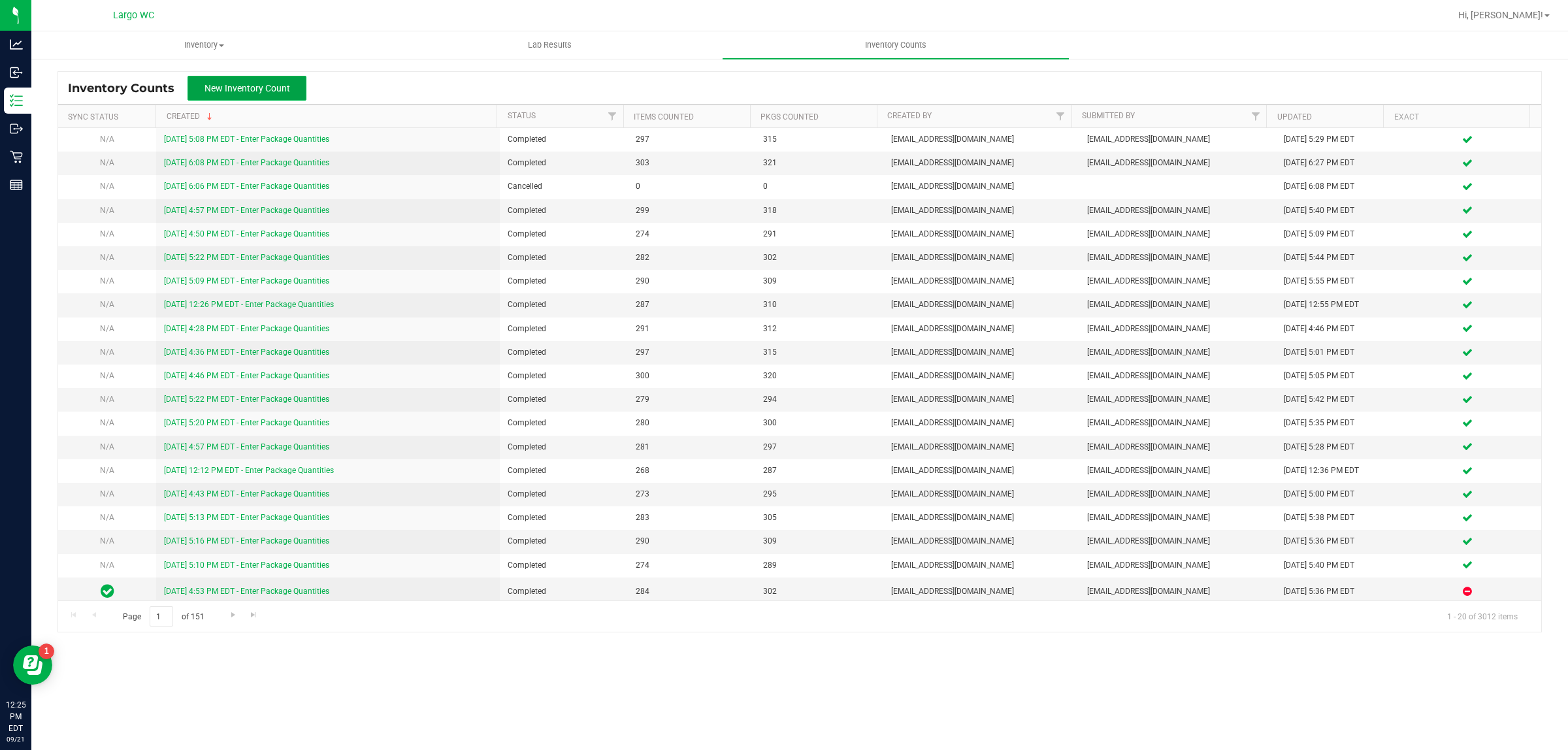
click at [247, 83] on span "New Inventory Count" at bounding box center [247, 89] width 86 height 11
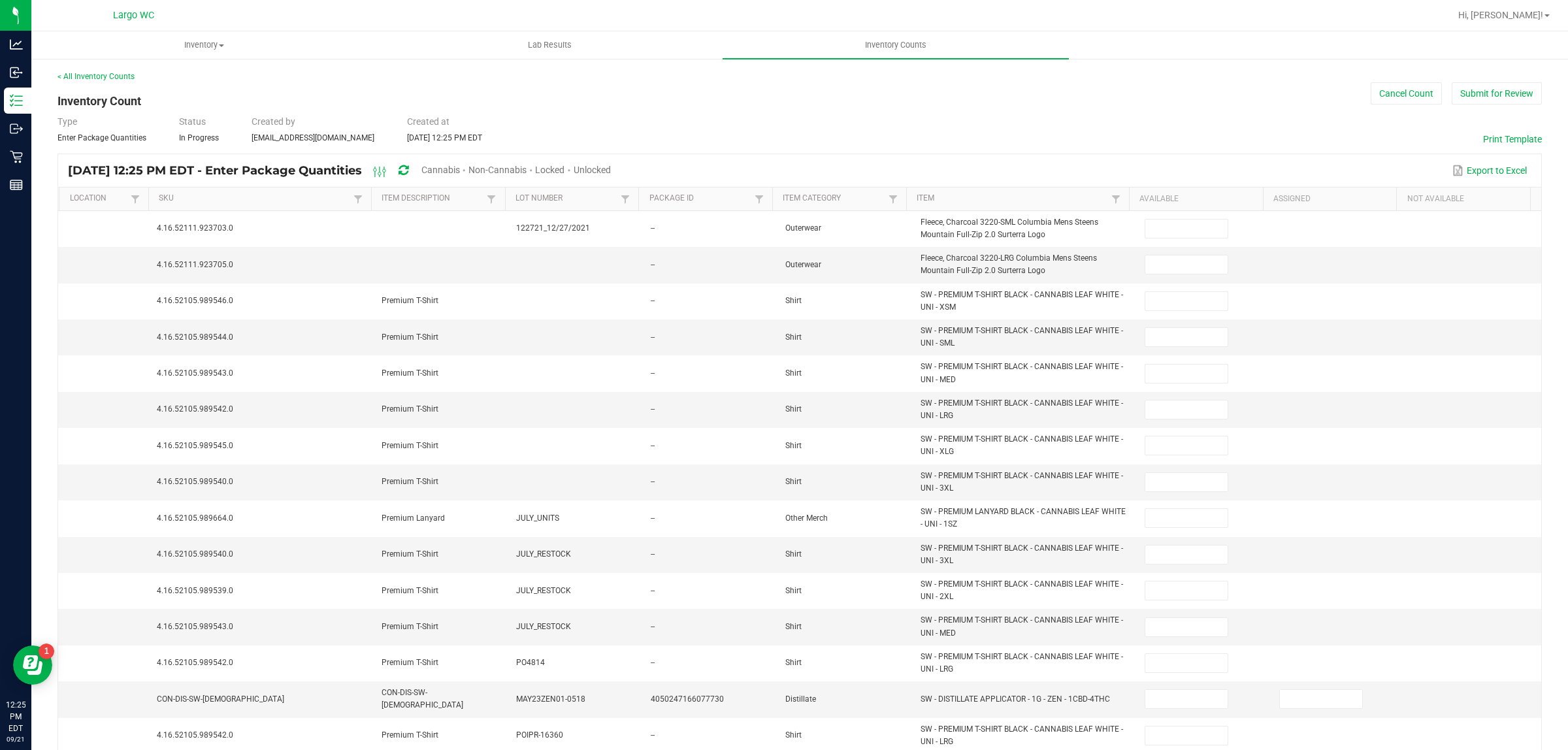
click at [460, 167] on span "Cannabis" at bounding box center [440, 170] width 38 height 11
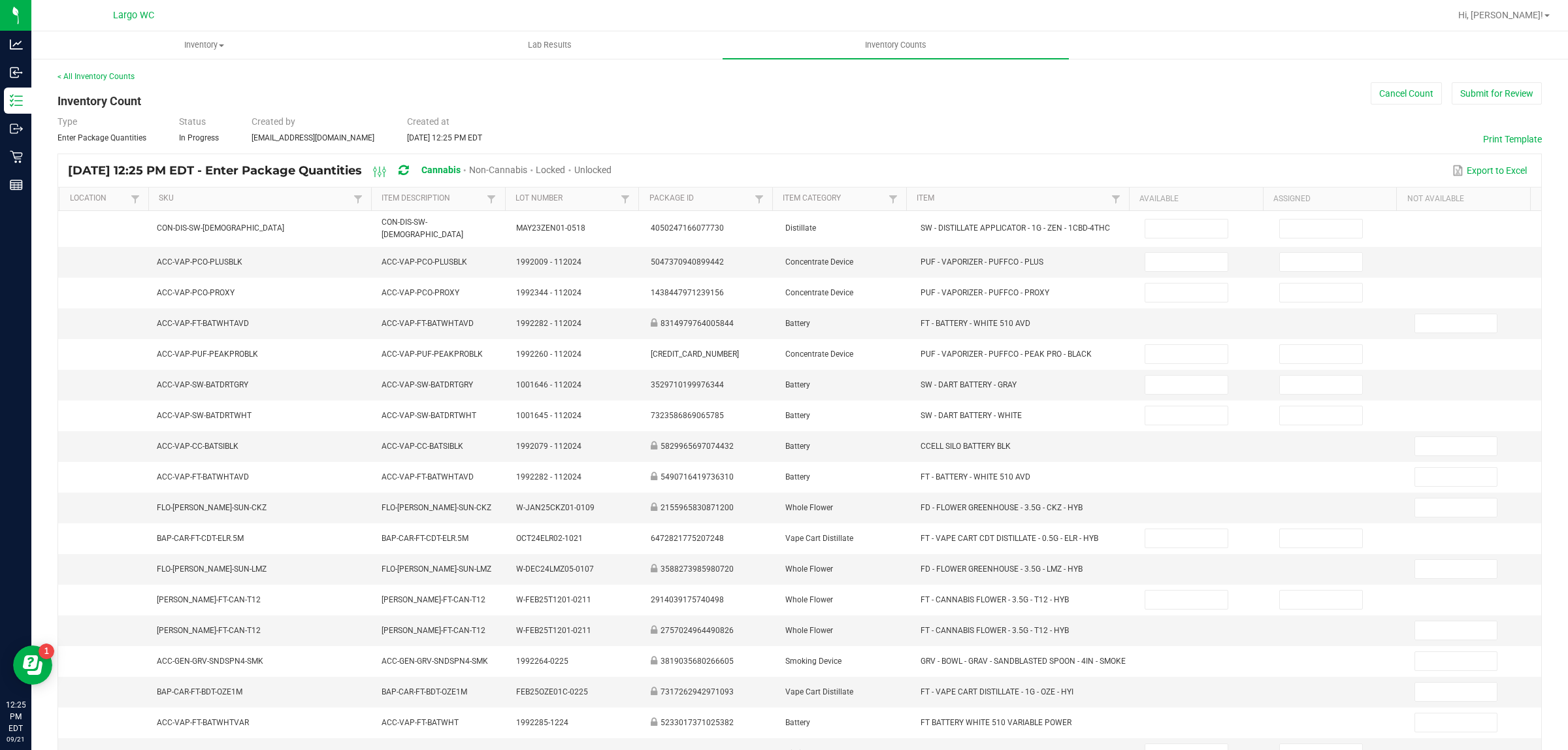
click at [612, 164] on span "Unlocked" at bounding box center [593, 170] width 38 height 11
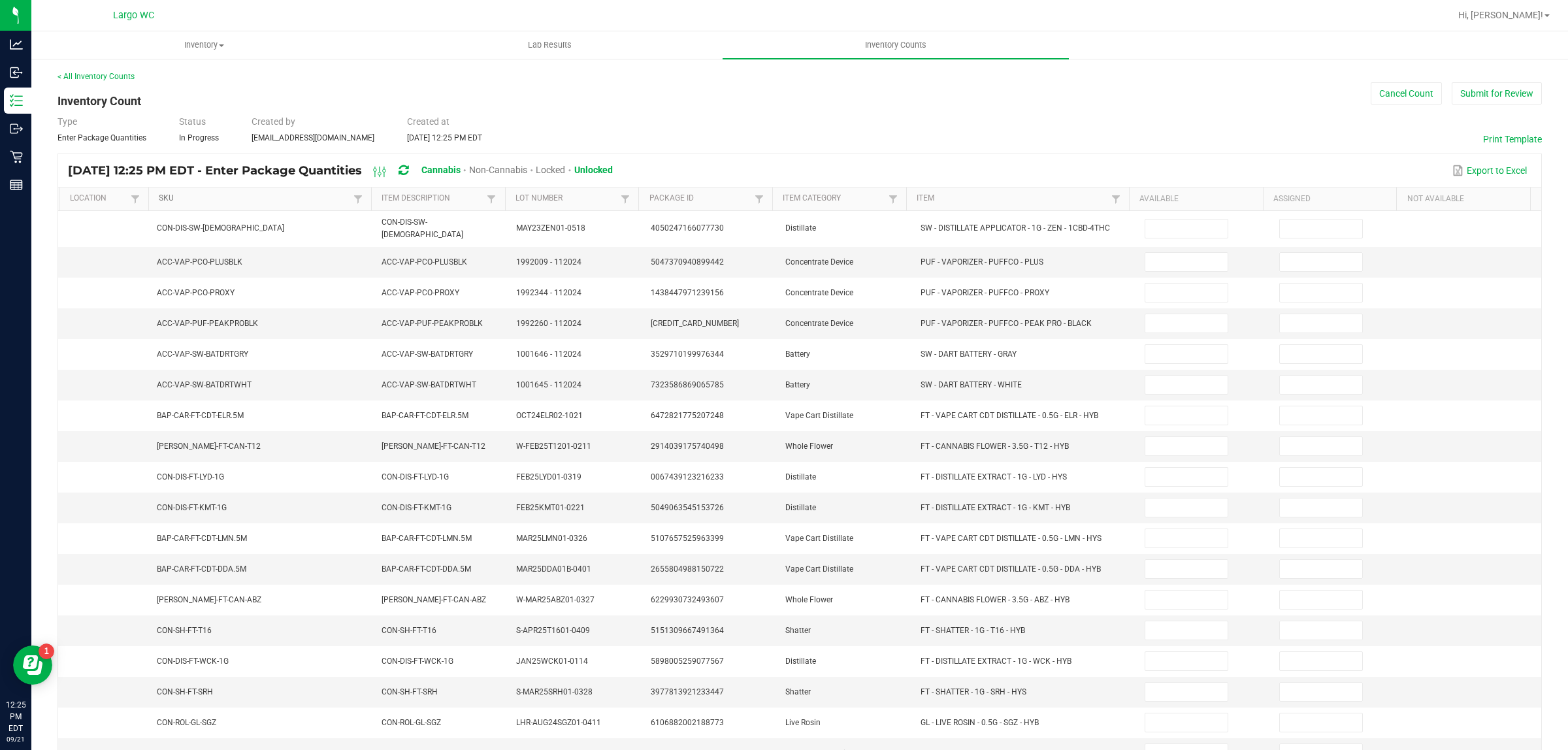
click at [283, 195] on link "SKU" at bounding box center [254, 199] width 191 height 11
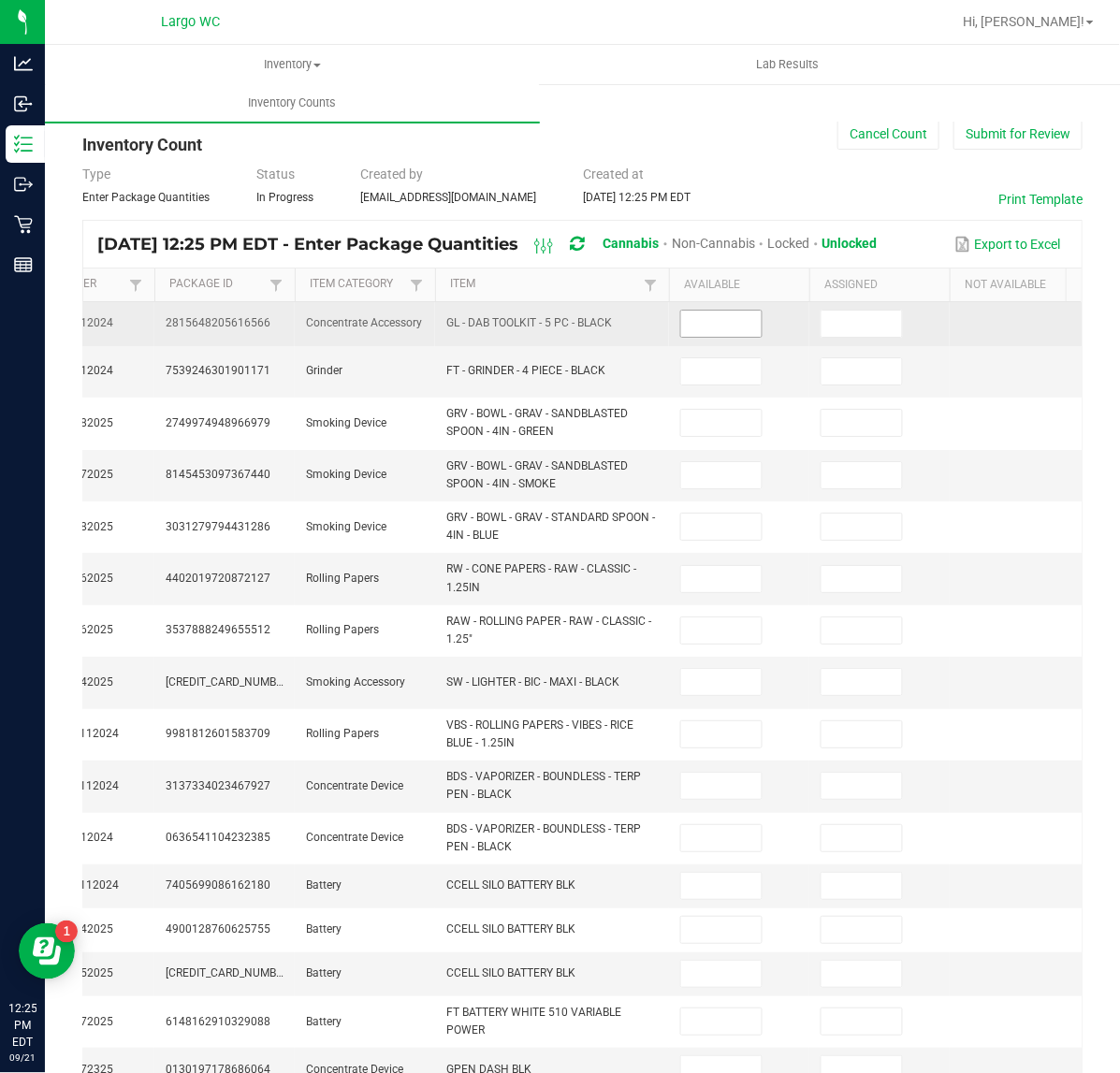
click at [704, 325] on input at bounding box center [721, 323] width 81 height 26
type input "3"
type input "2"
type input "10"
type input "11"
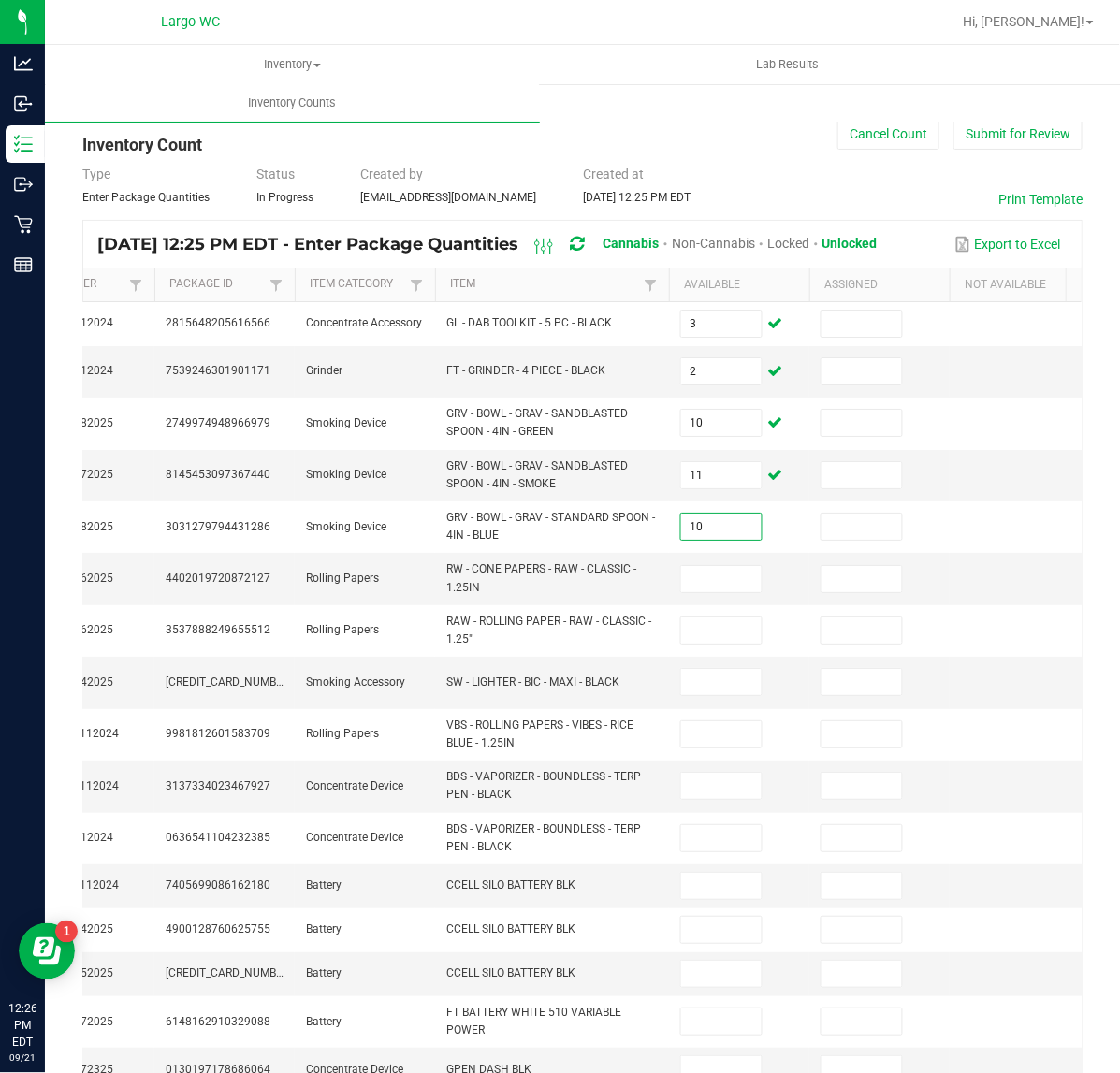
type input "10"
type input "3"
type input "28"
type input "3"
type input "27"
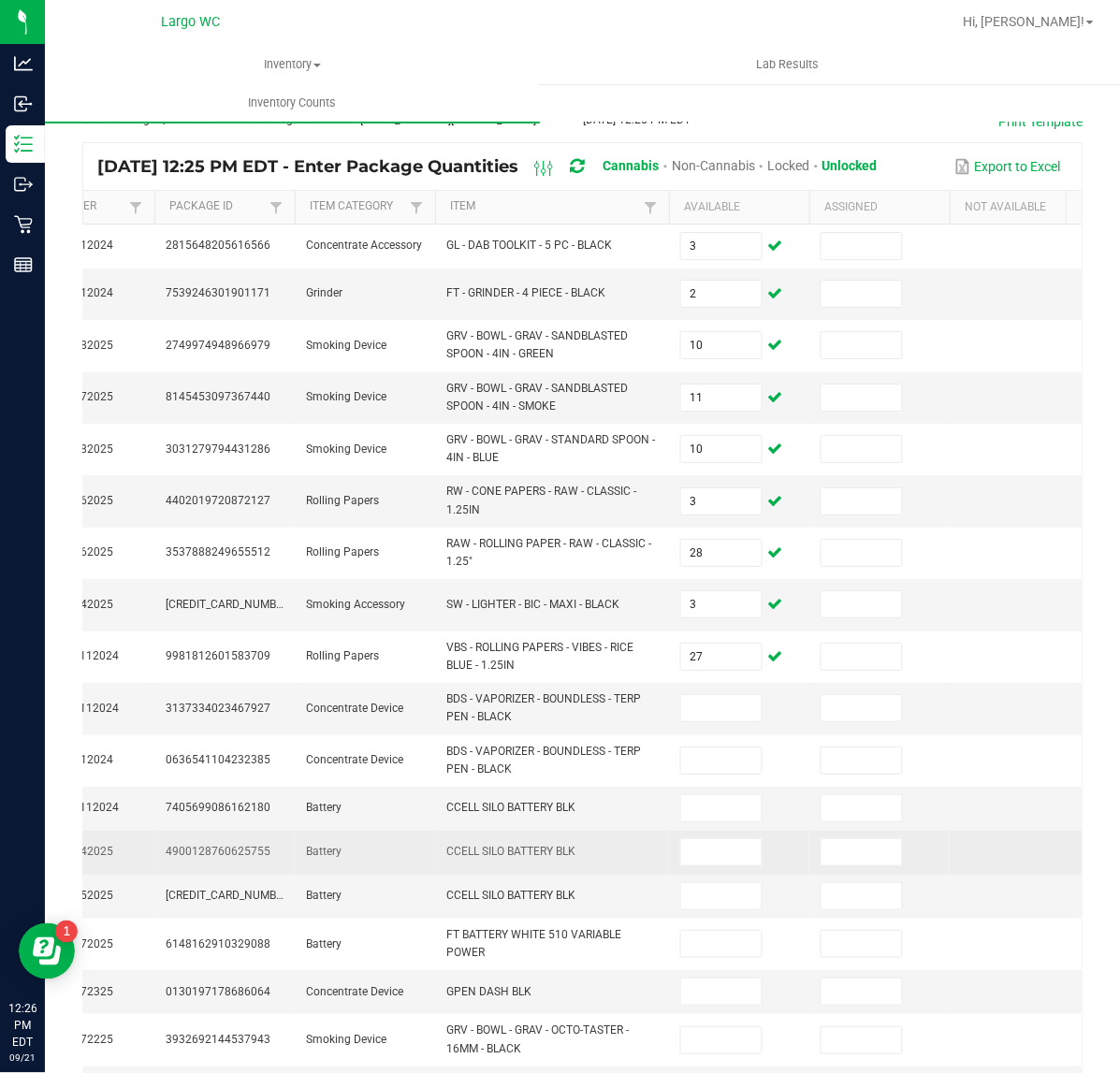
scroll to position [233, 0]
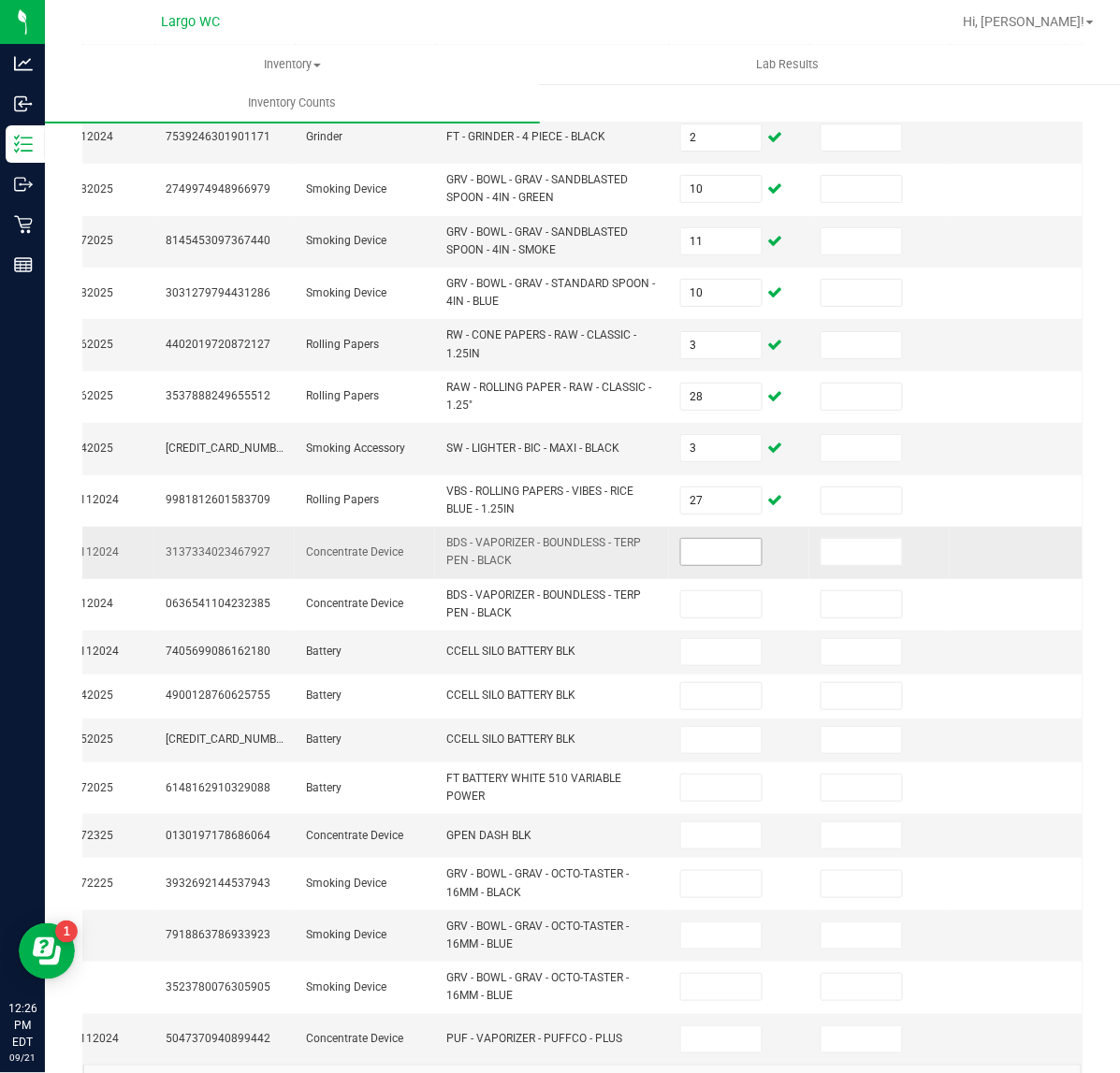
click at [720, 557] on input at bounding box center [721, 551] width 81 height 26
type input "1"
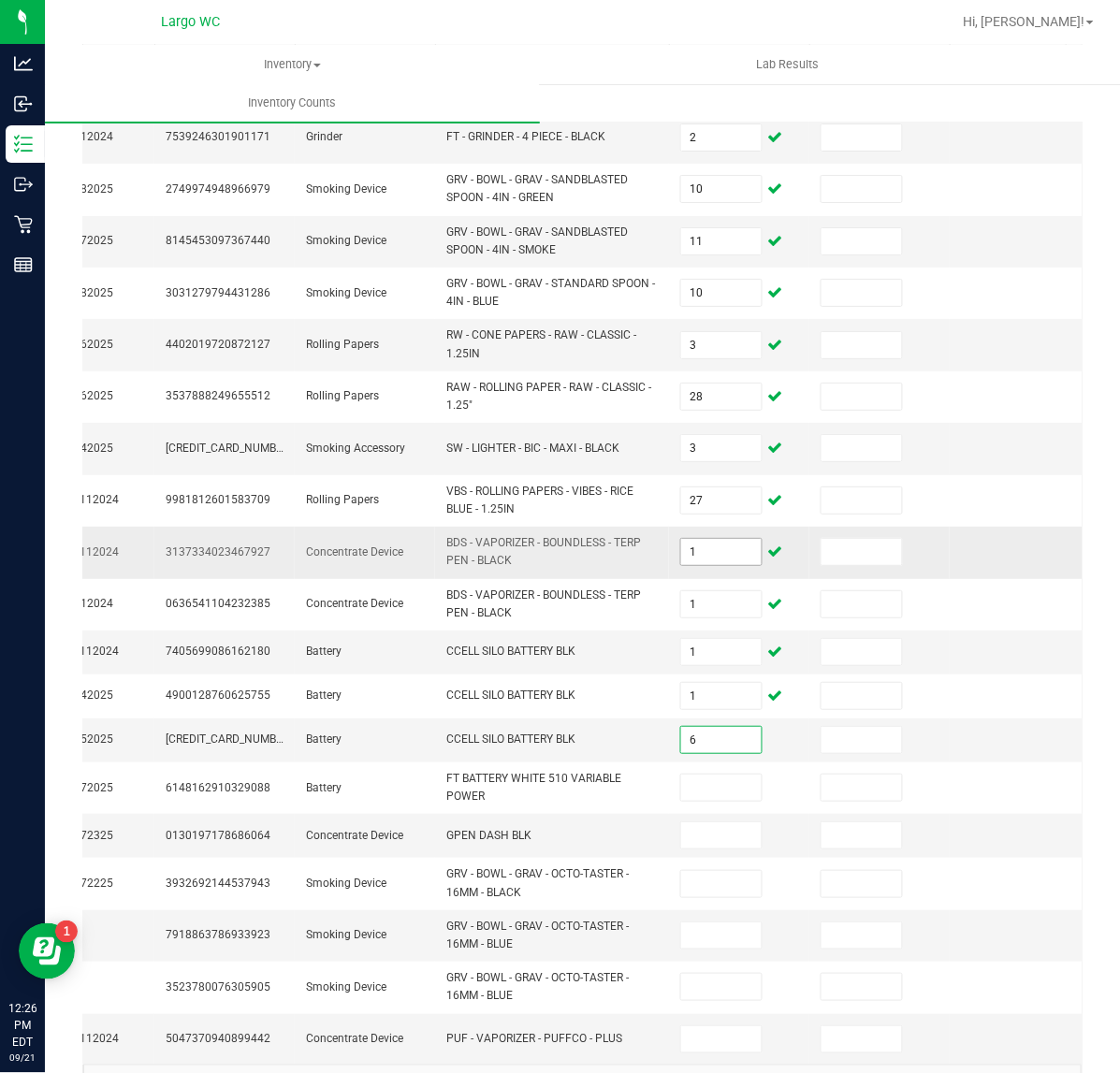
type input "6"
type input "17"
type input "4"
type input "10"
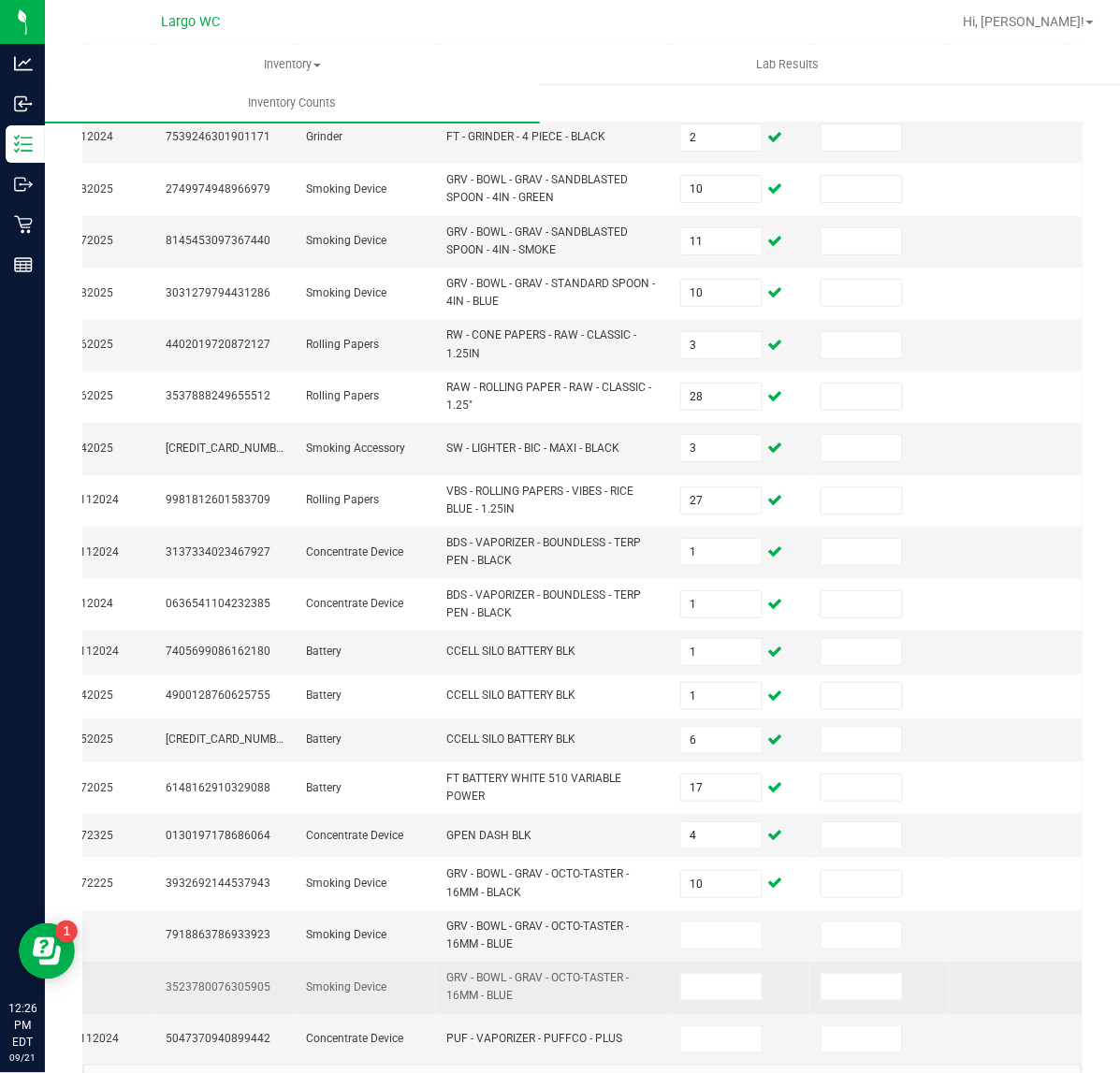
scroll to position [318, 0]
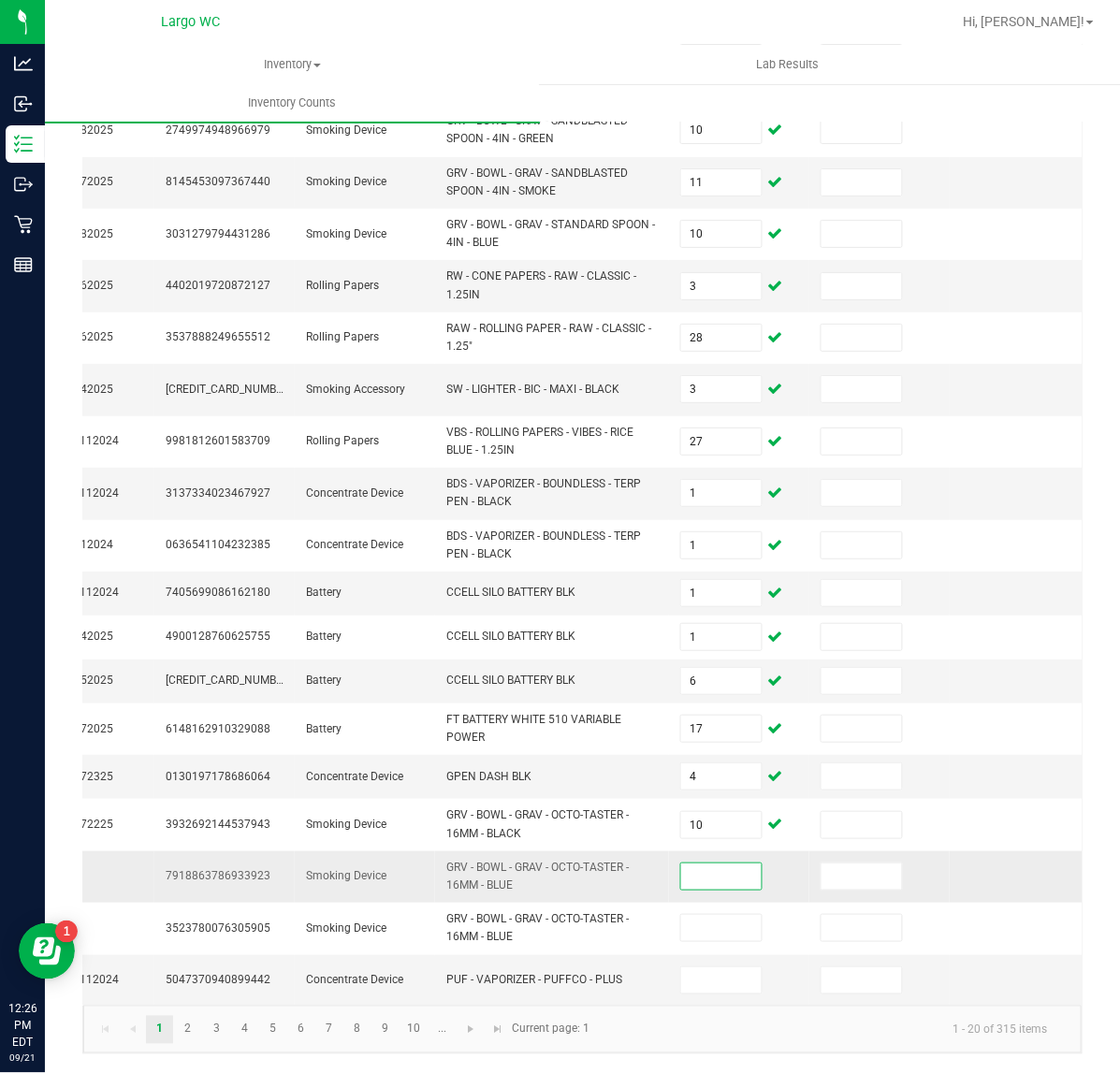
click at [691, 864] on input at bounding box center [721, 876] width 81 height 26
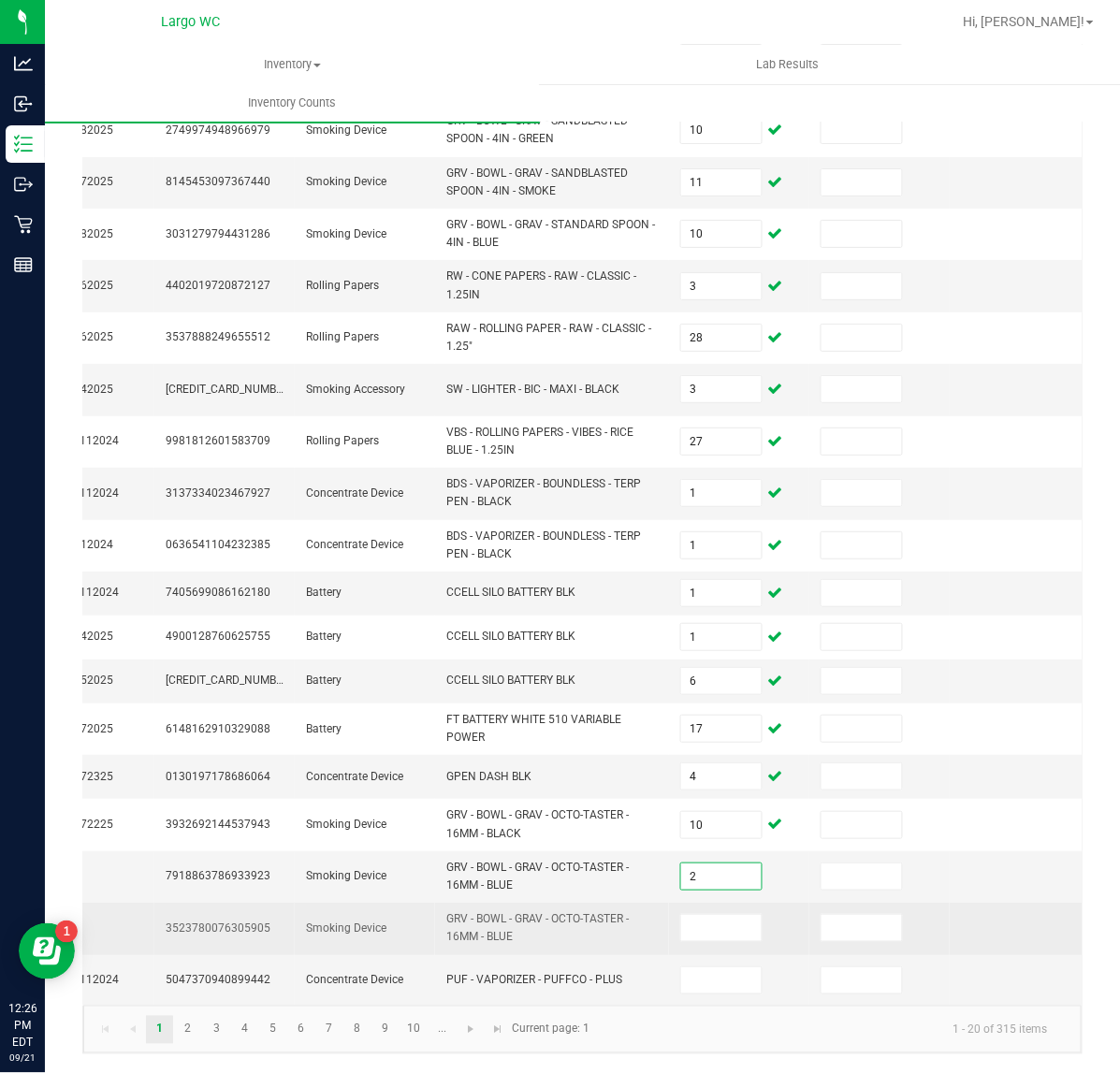
type input "2"
type input "1"
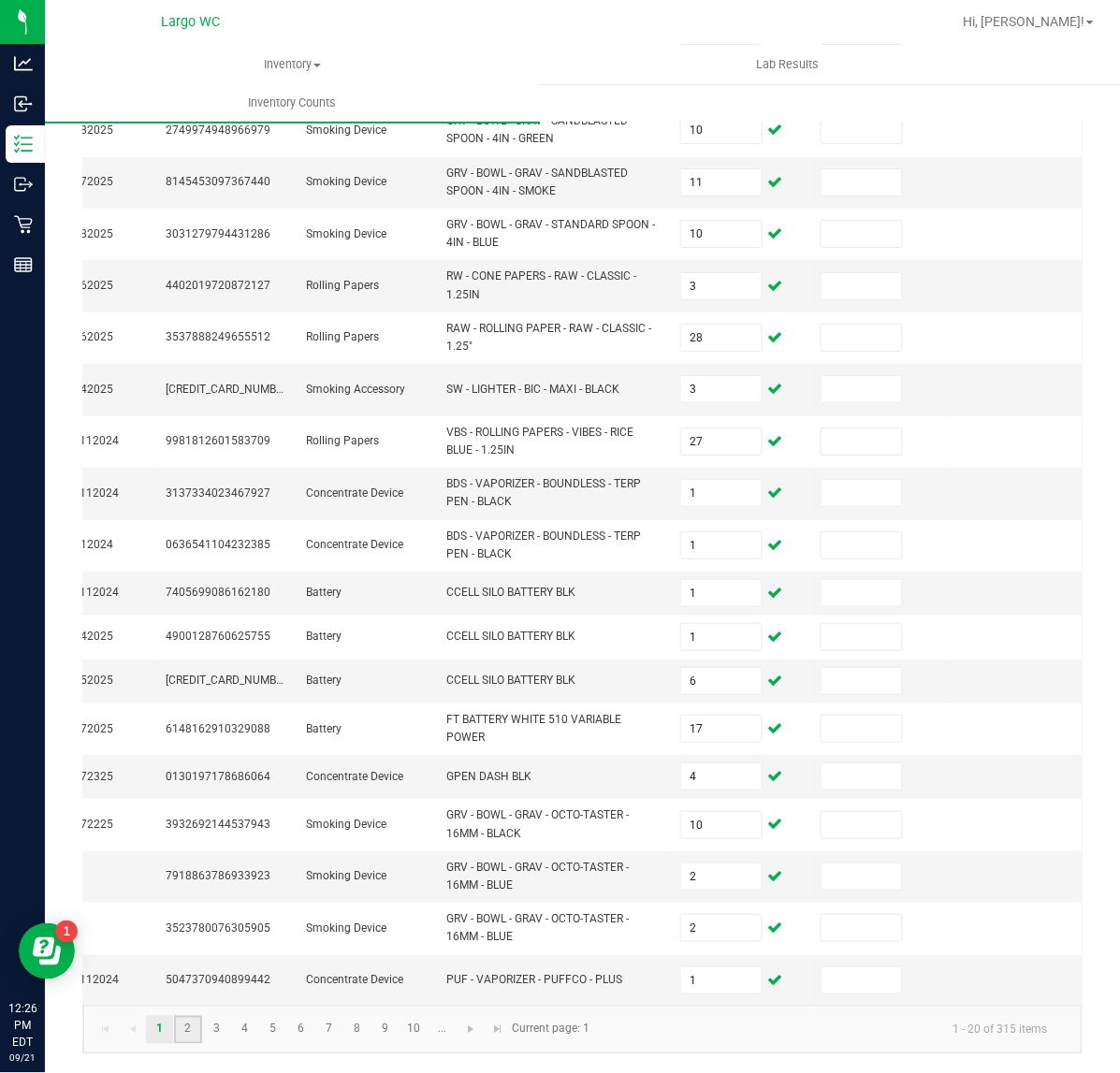
click at [183, 1020] on link "2" at bounding box center [187, 1030] width 27 height 28
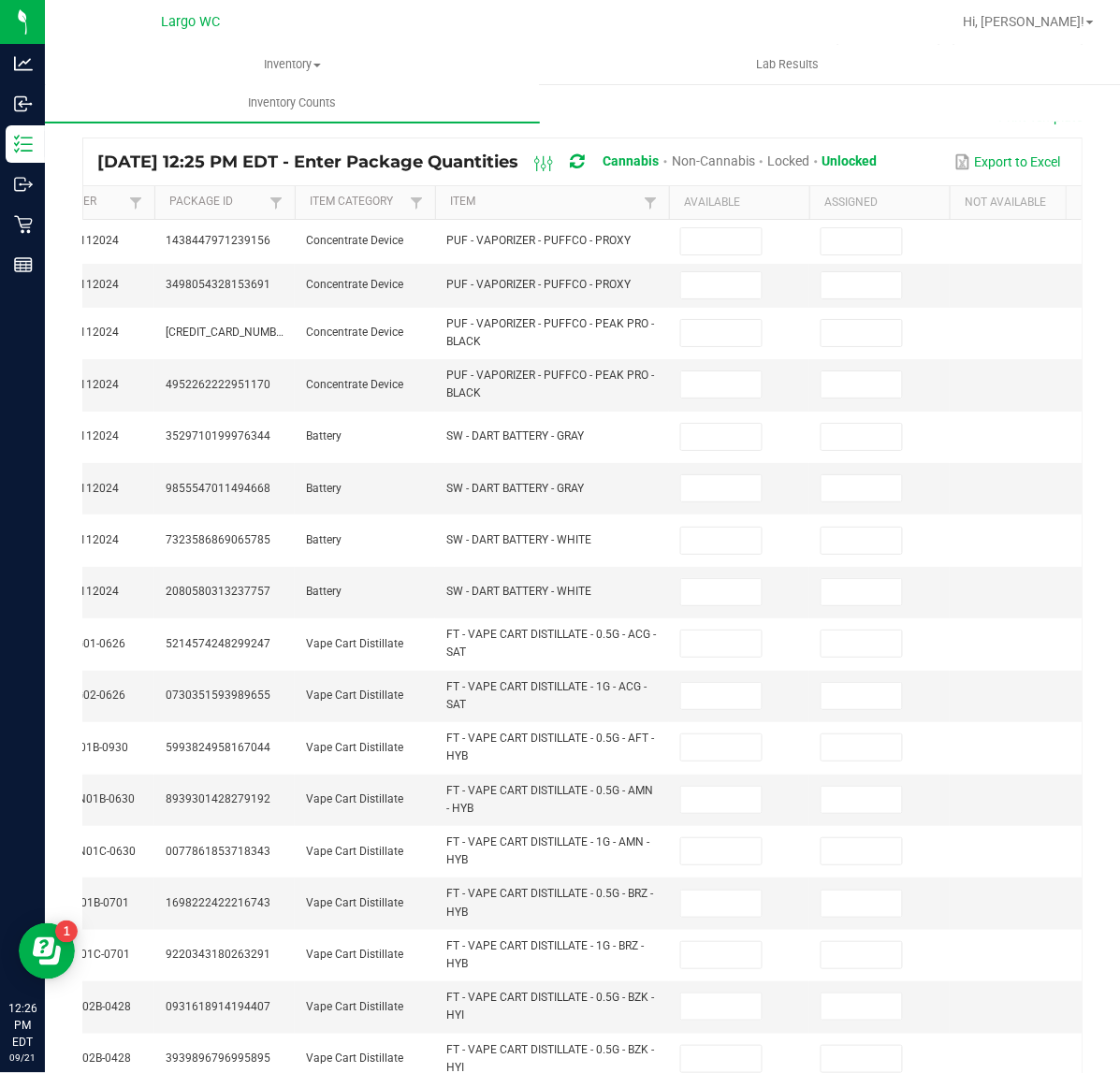
scroll to position [0, 0]
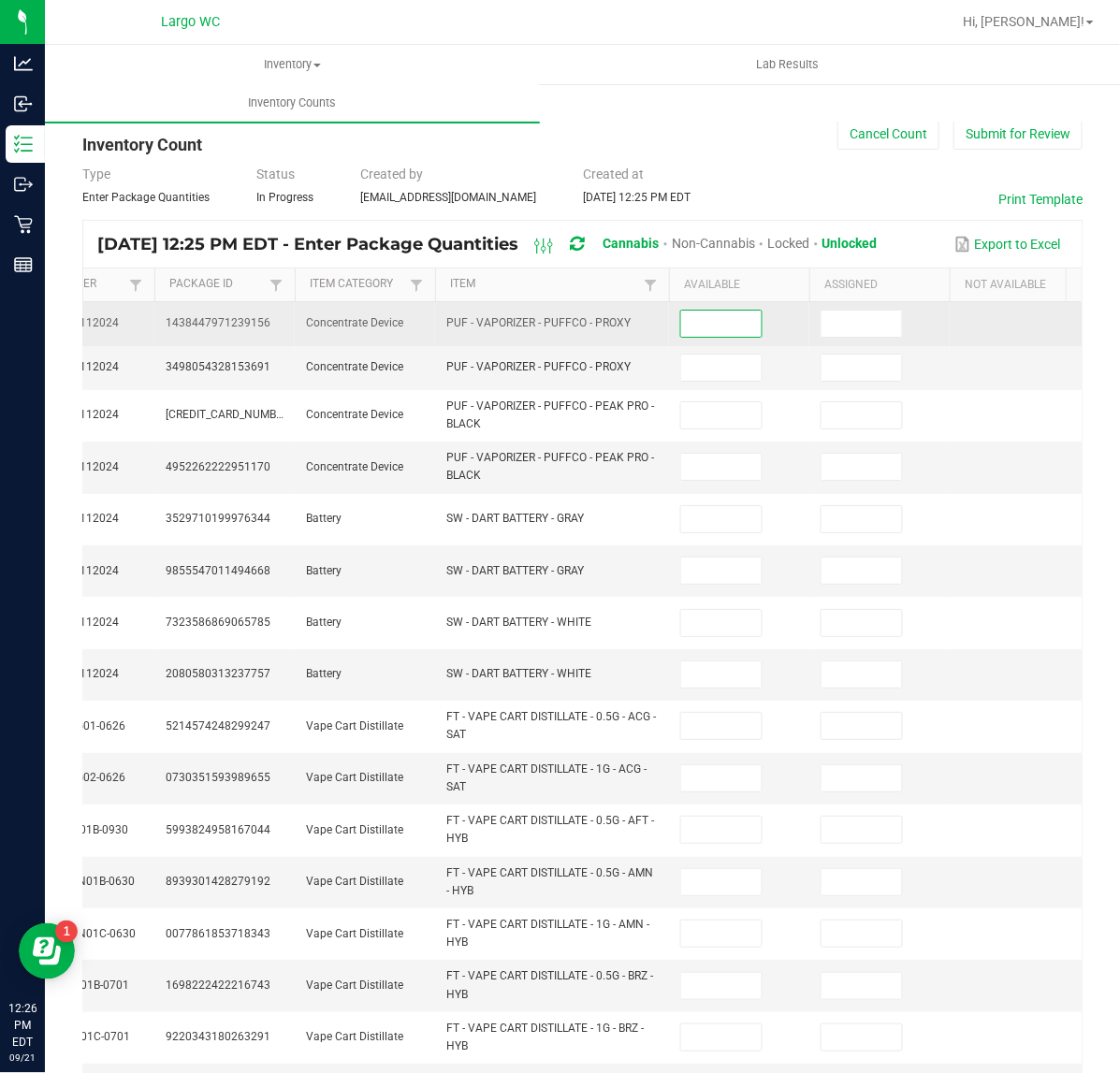
click at [744, 326] on input at bounding box center [721, 323] width 81 height 26
type input "3"
type input "1"
type input "3"
type input "1"
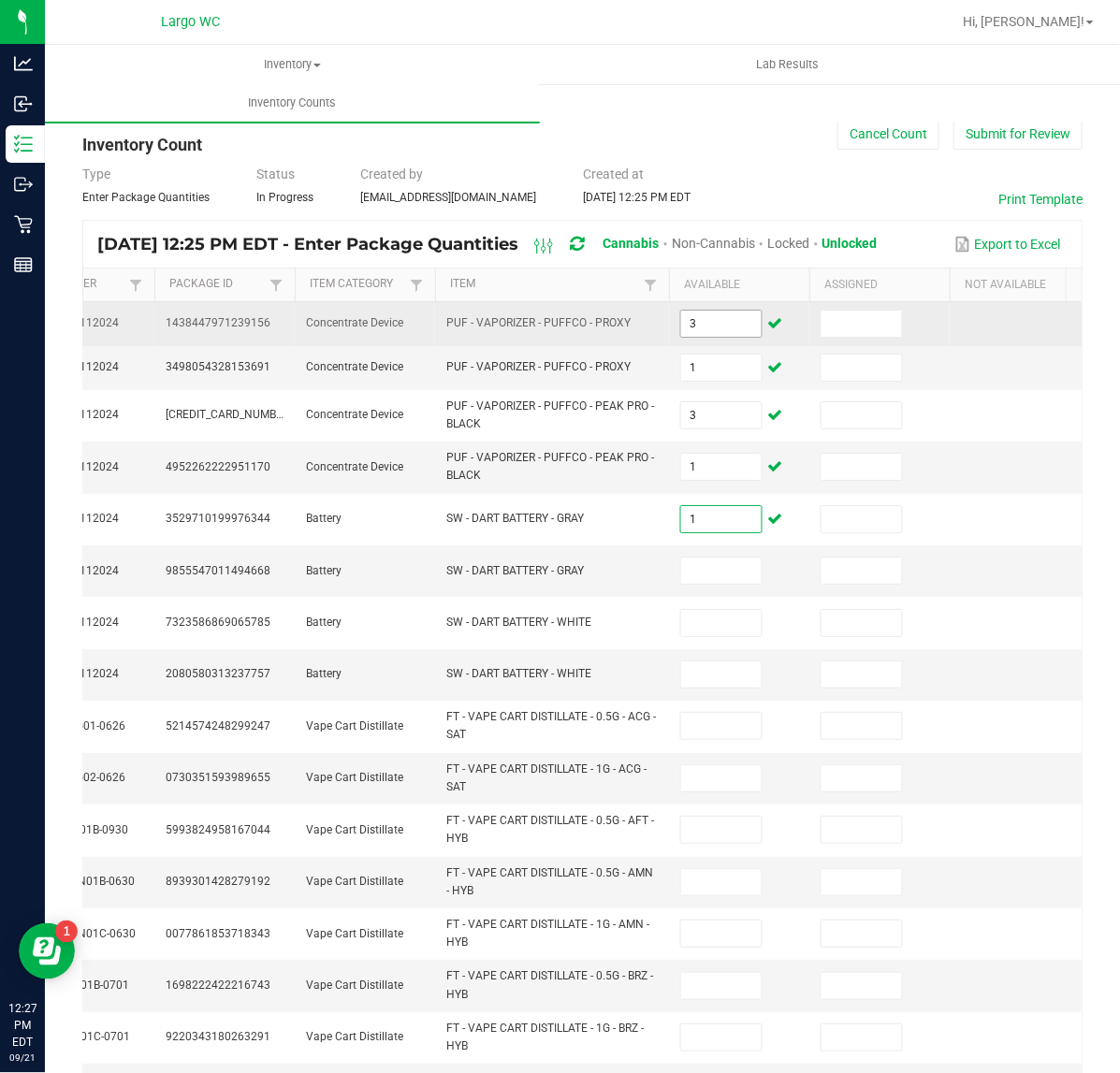
type input "1"
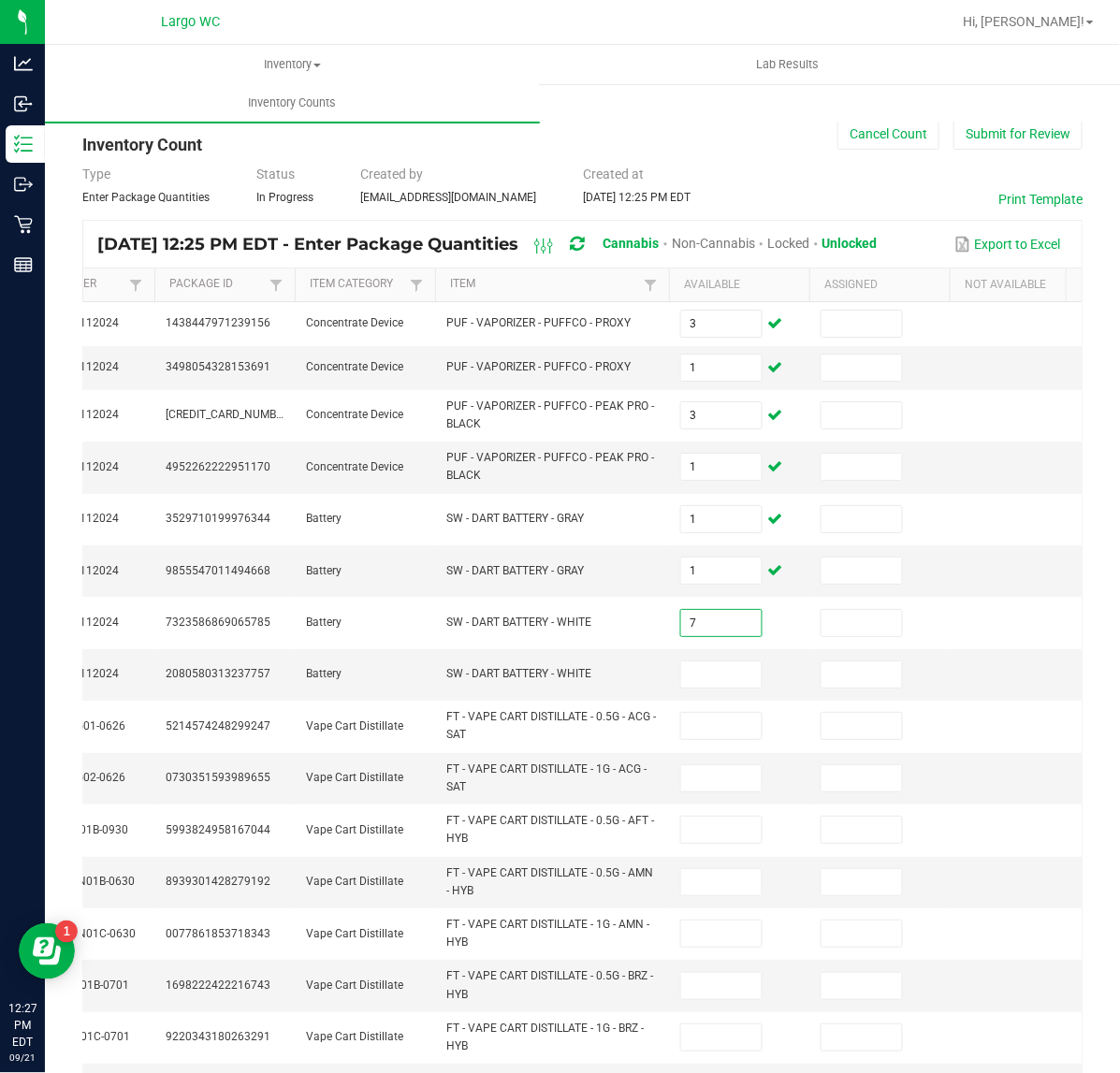
type input "7"
type input "1"
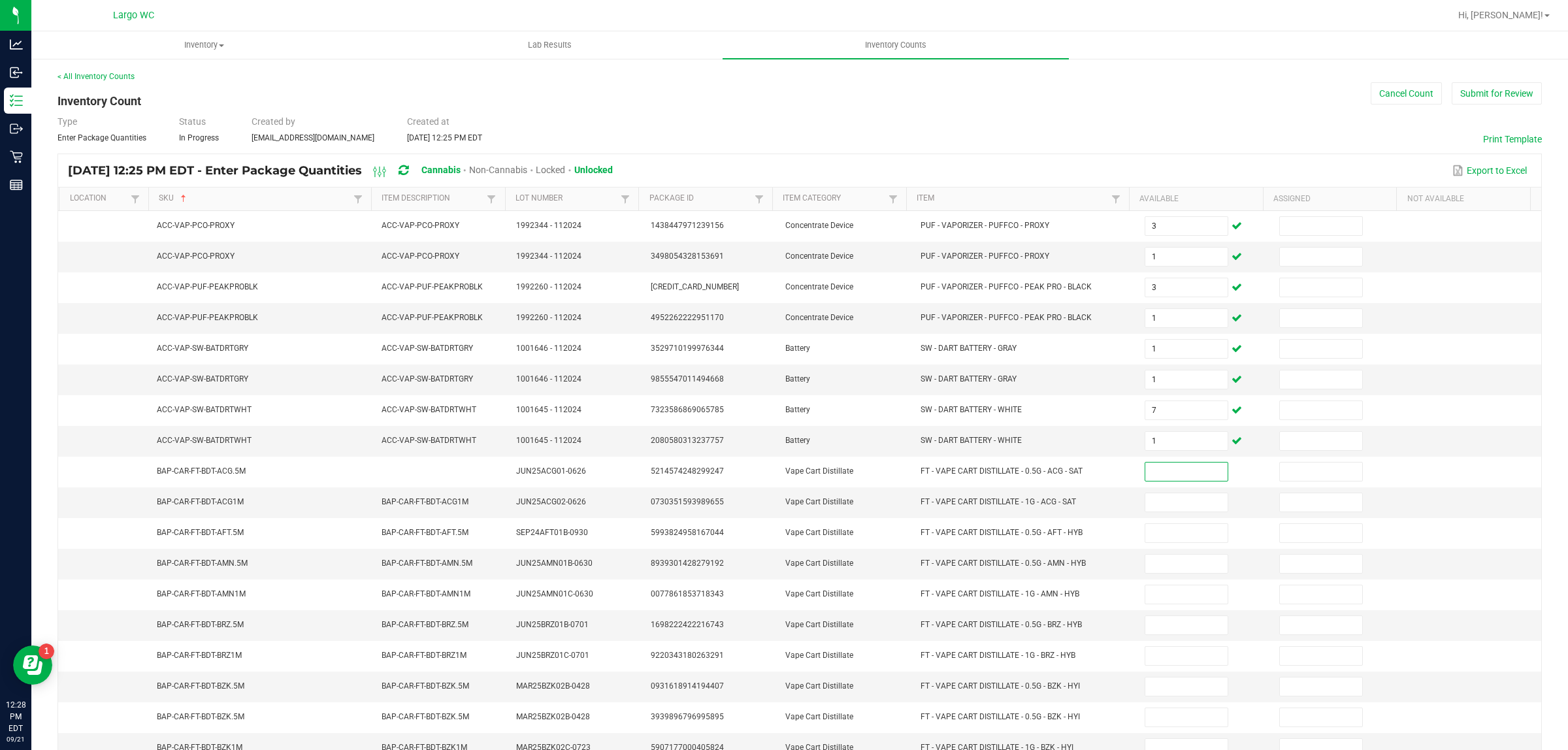
click at [1006, 196] on th "Item" at bounding box center [1017, 199] width 223 height 23
click at [1006, 197] on link "Item" at bounding box center [1012, 199] width 191 height 11
type input "1"
type input "6"
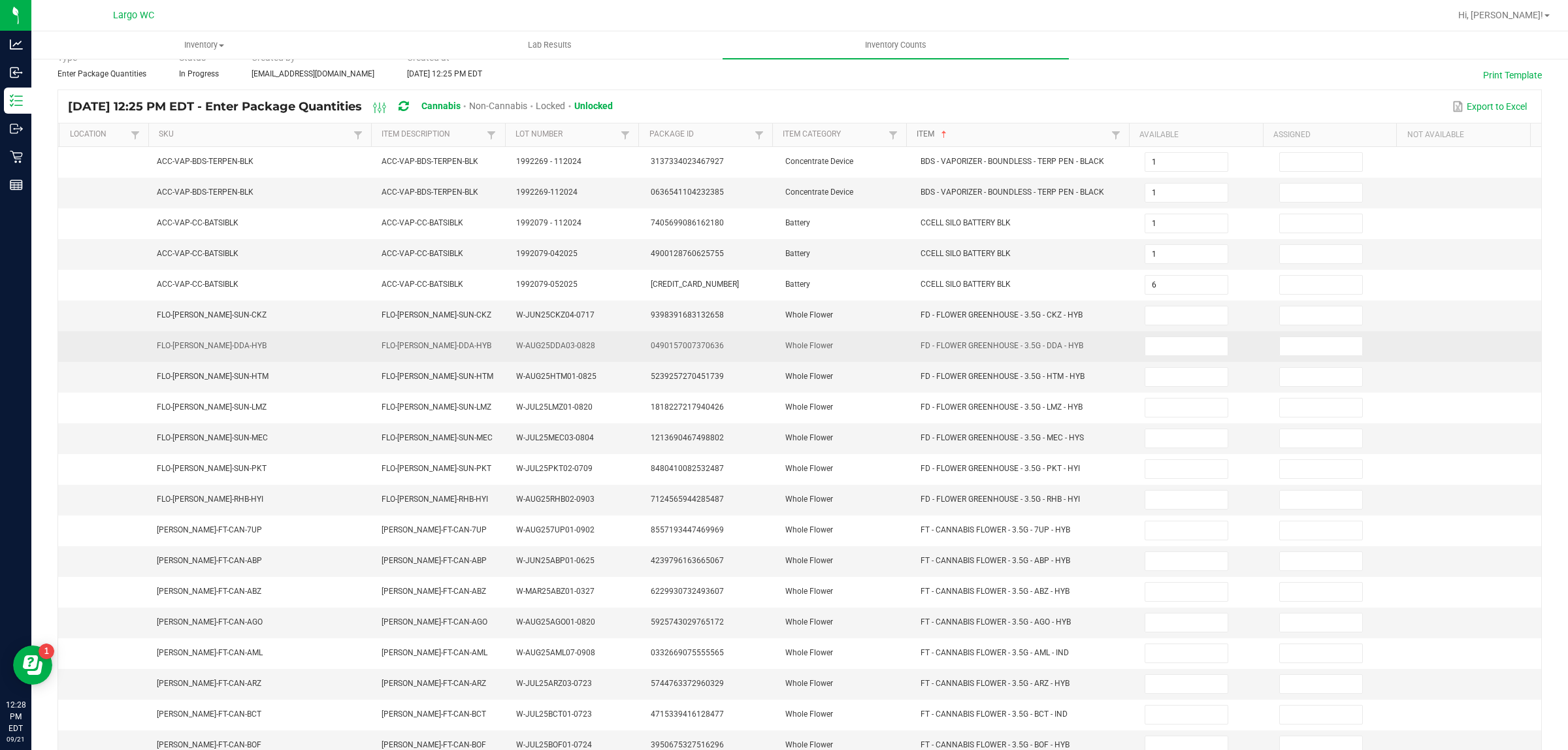
scroll to position [131, 0]
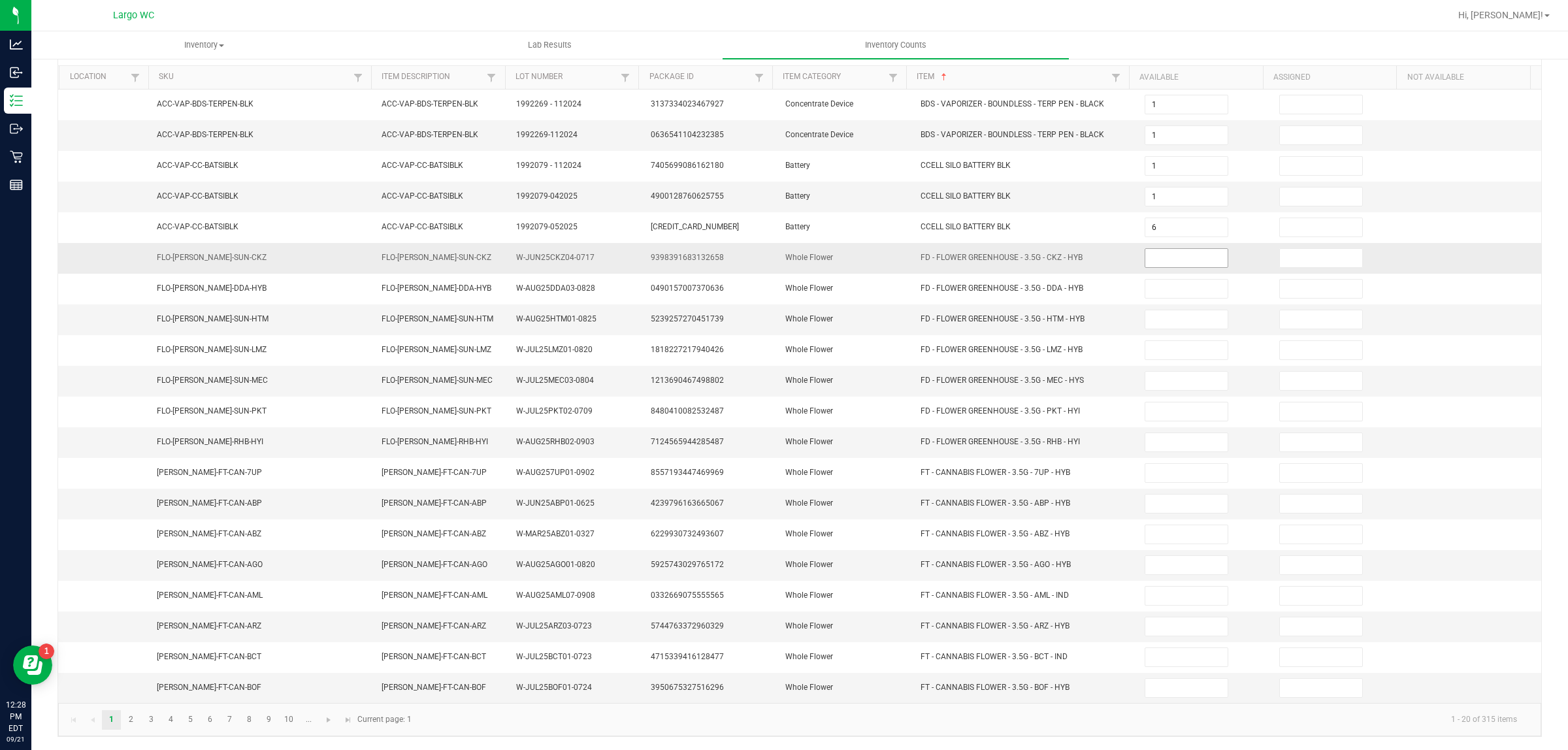
click at [1145, 249] on input at bounding box center [1186, 258] width 82 height 18
type input "18"
type input "16"
type input "6"
type input "17"
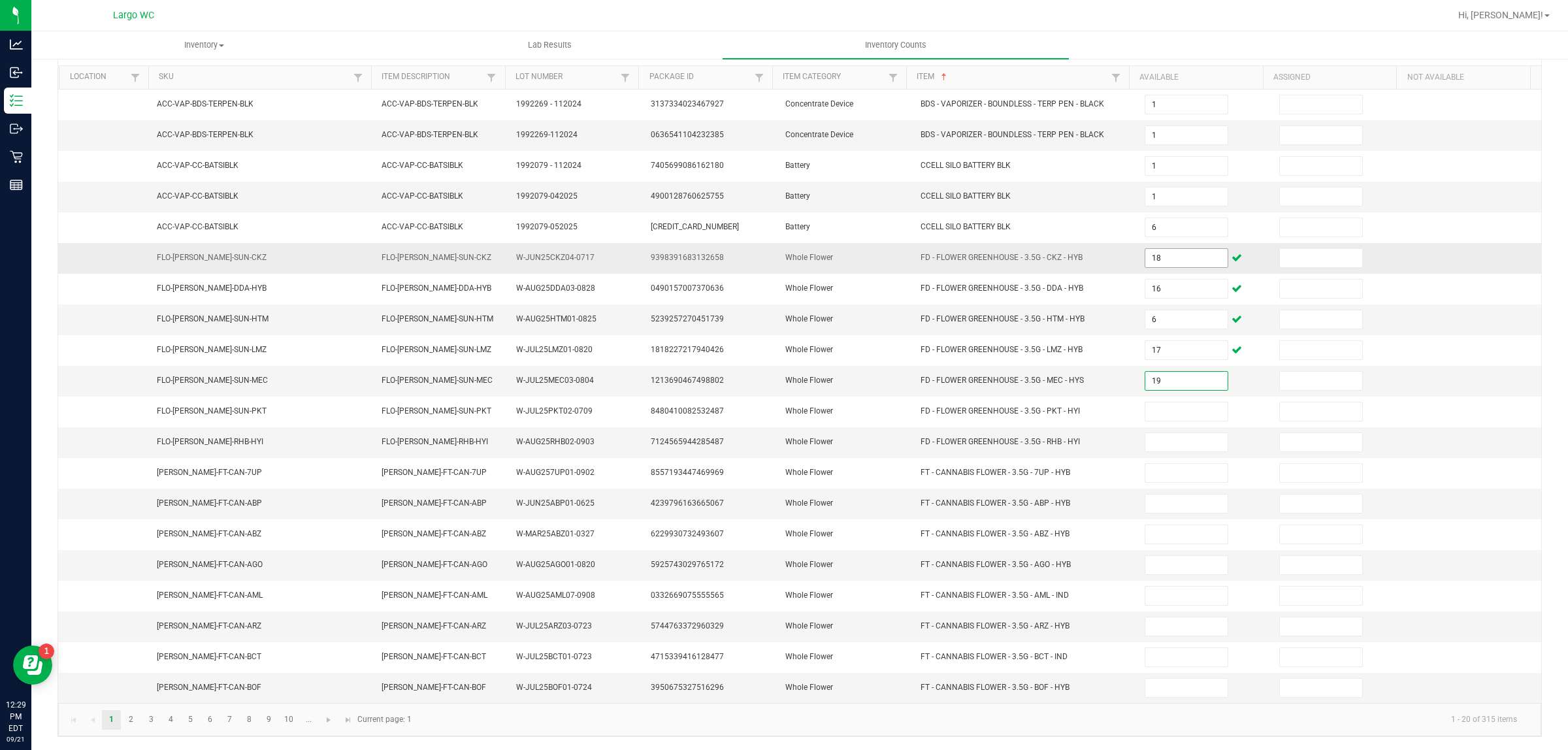
type input "19"
type input "10"
type input "1"
type input "8"
type input "12"
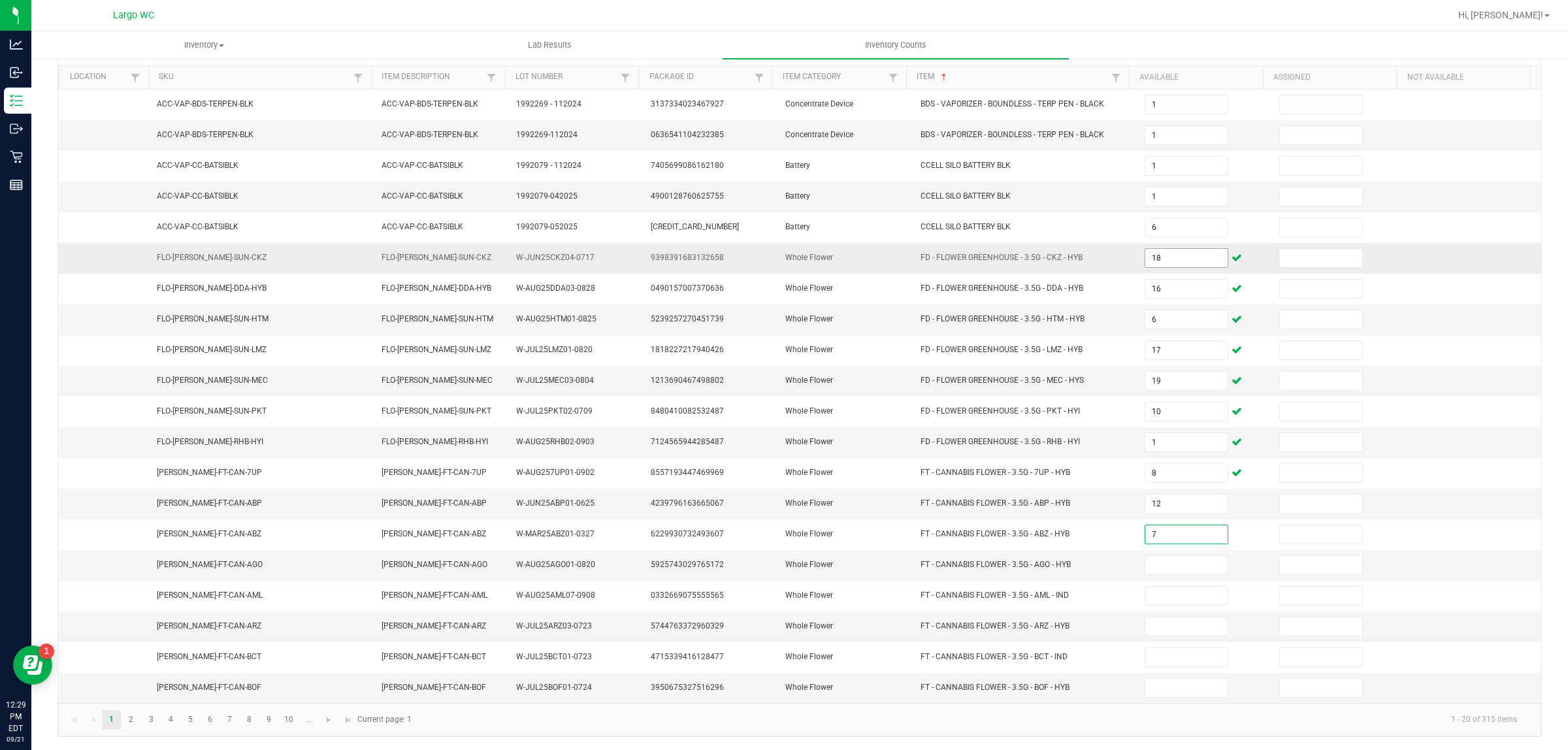
type input "7"
type input "14"
type input "9"
type input "12"
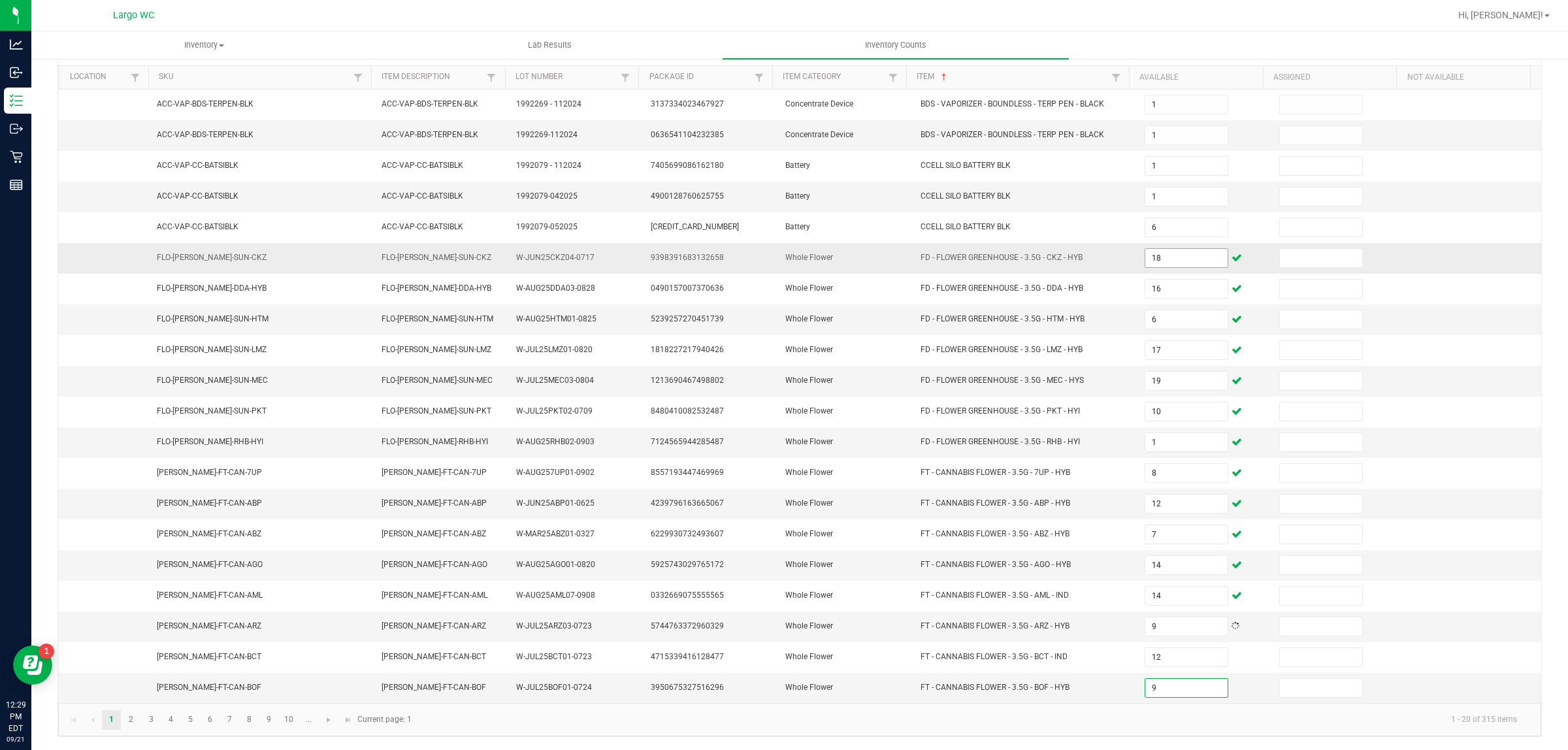
type input "9"
click at [131, 719] on link "2" at bounding box center [131, 720] width 19 height 19
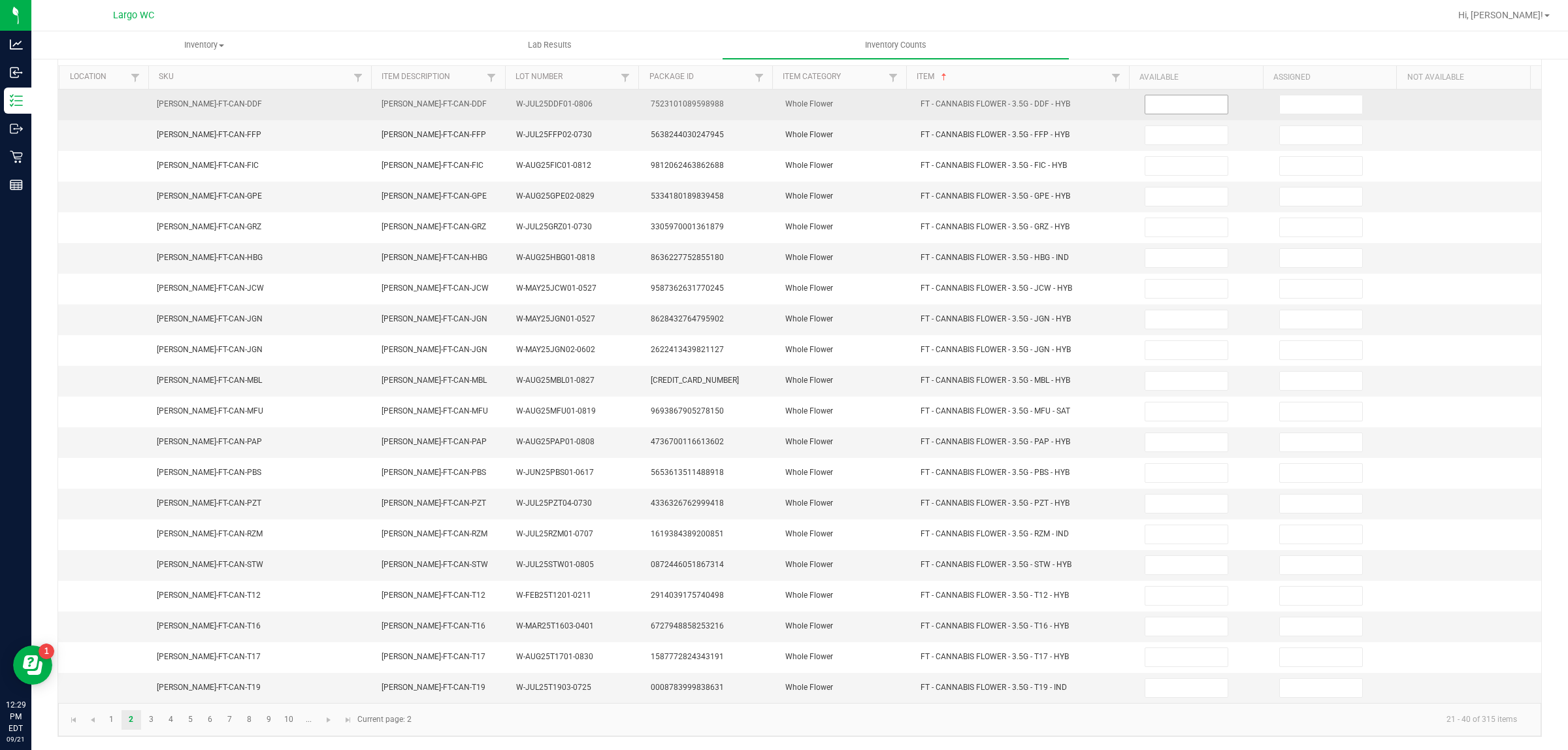
click at [1176, 95] on input at bounding box center [1186, 104] width 82 height 18
type input "15"
type input "8"
type input "1"
type input "13"
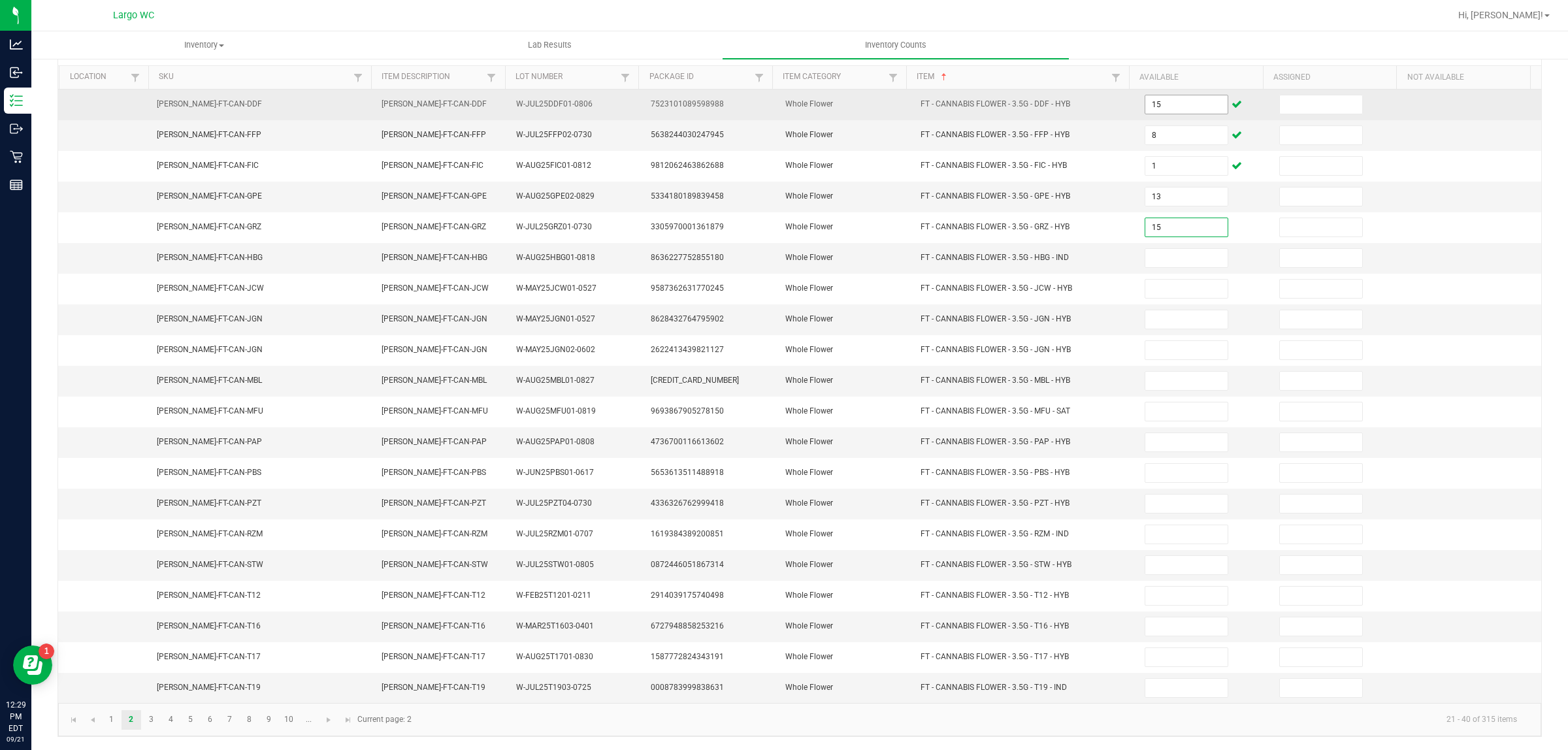
type input "15"
type input "5"
type input "3"
type input "4"
type input "1"
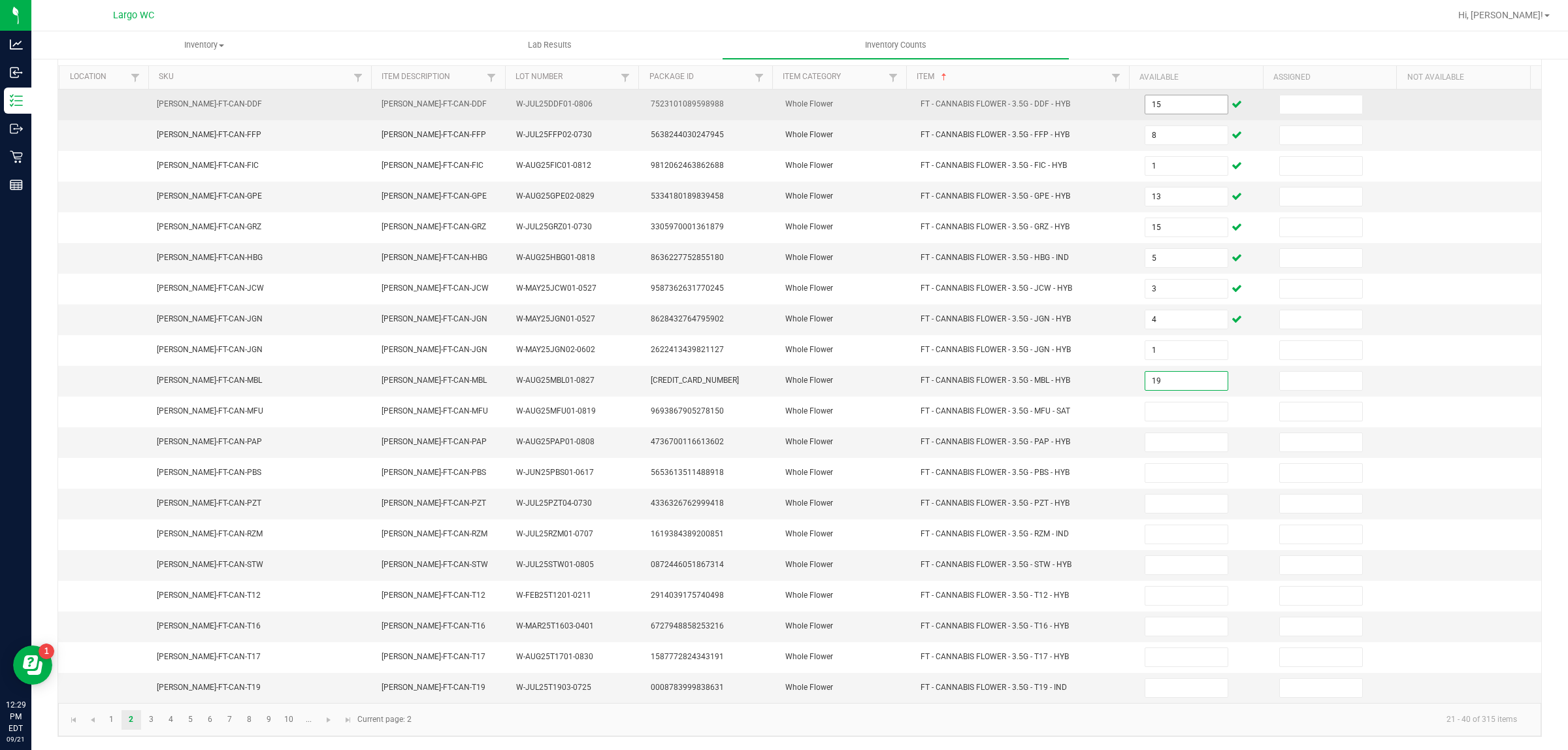
type input "19"
type input "5"
type input "19"
type input "17"
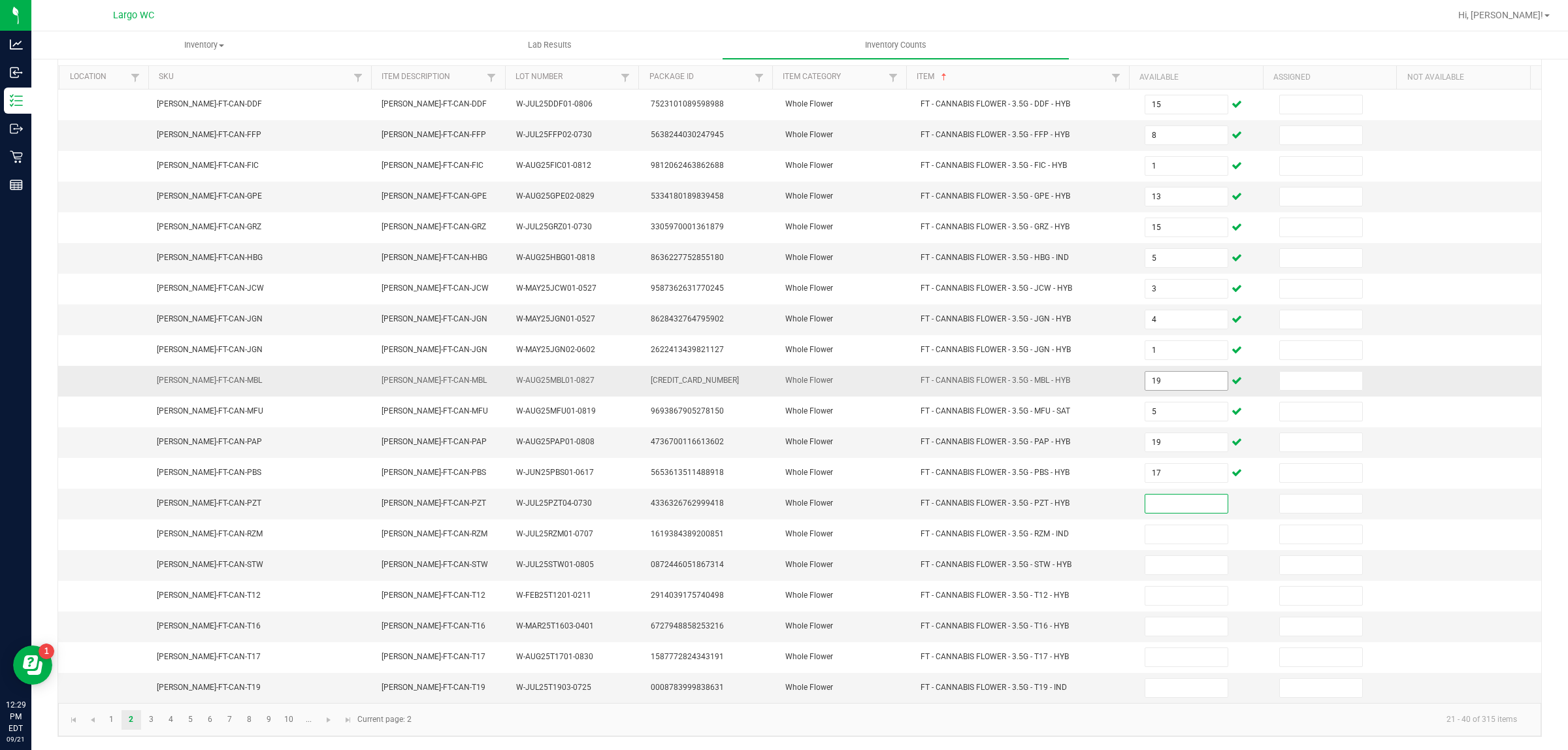
click at [1154, 372] on input "19" at bounding box center [1186, 380] width 82 height 18
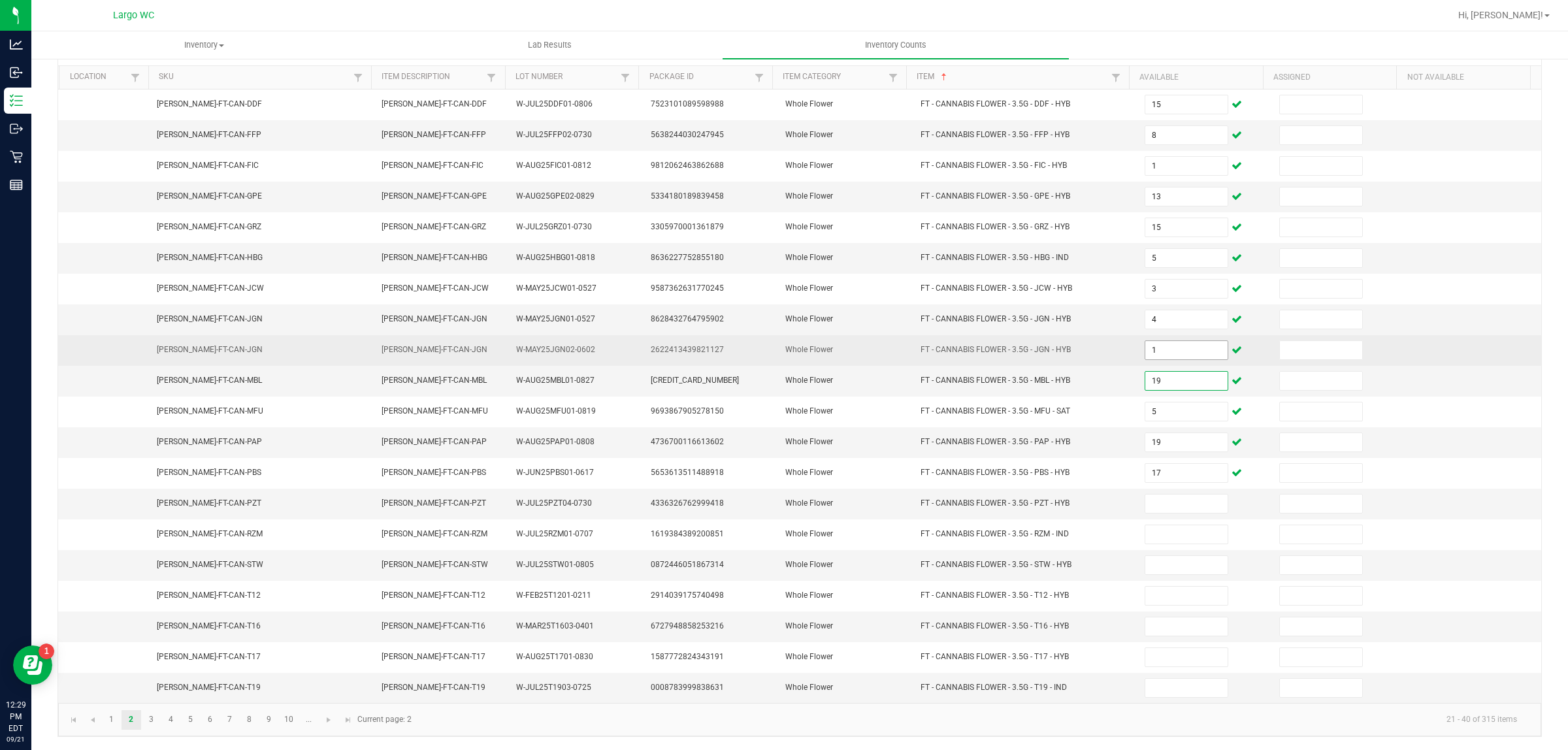
click at [1145, 347] on input "1" at bounding box center [1186, 350] width 82 height 18
type input "4"
type input "1"
type input "19"
type input "5"
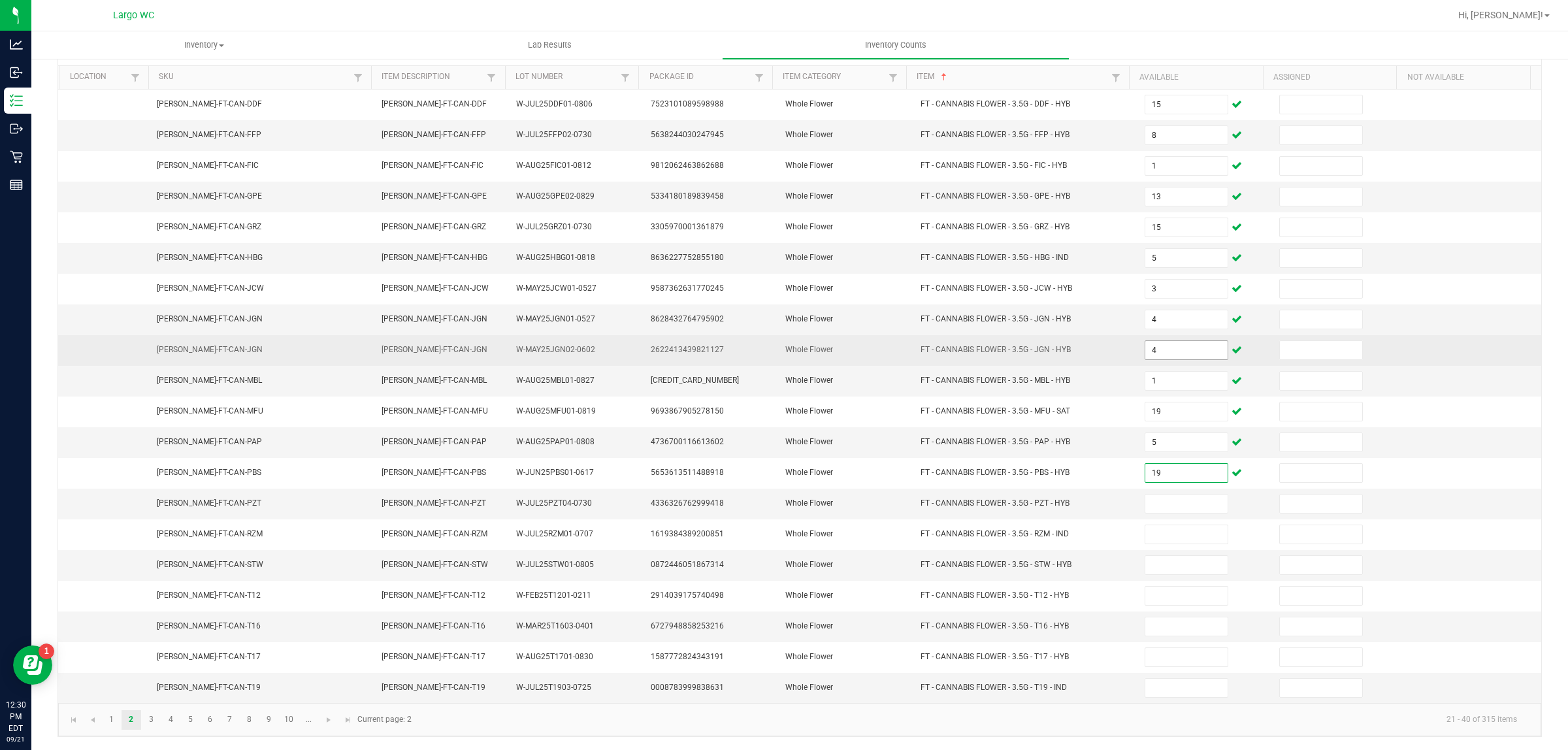
type input "19"
type input "17"
type input "15"
type input "5"
type input "6"
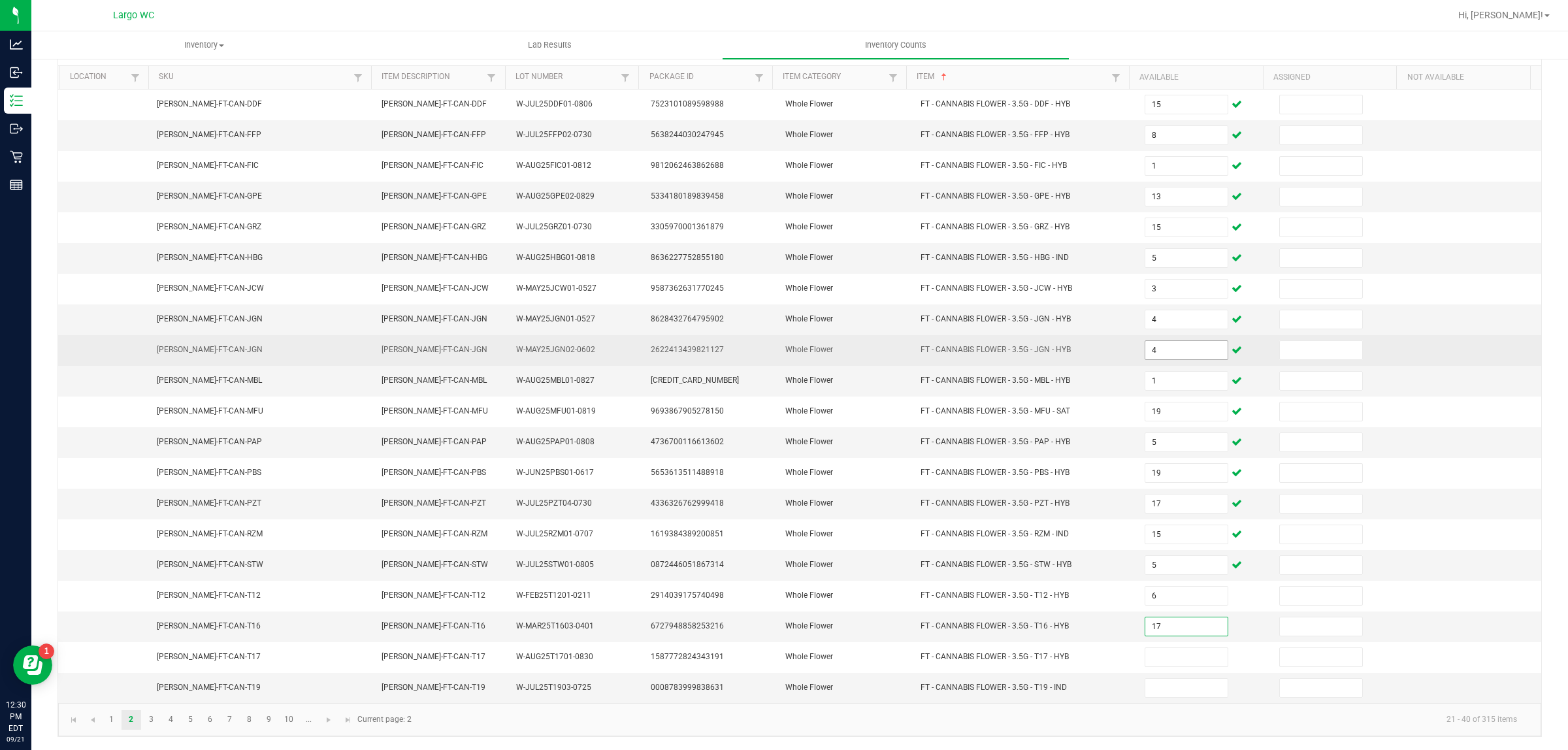
type input "17"
type input "9"
type input "3"
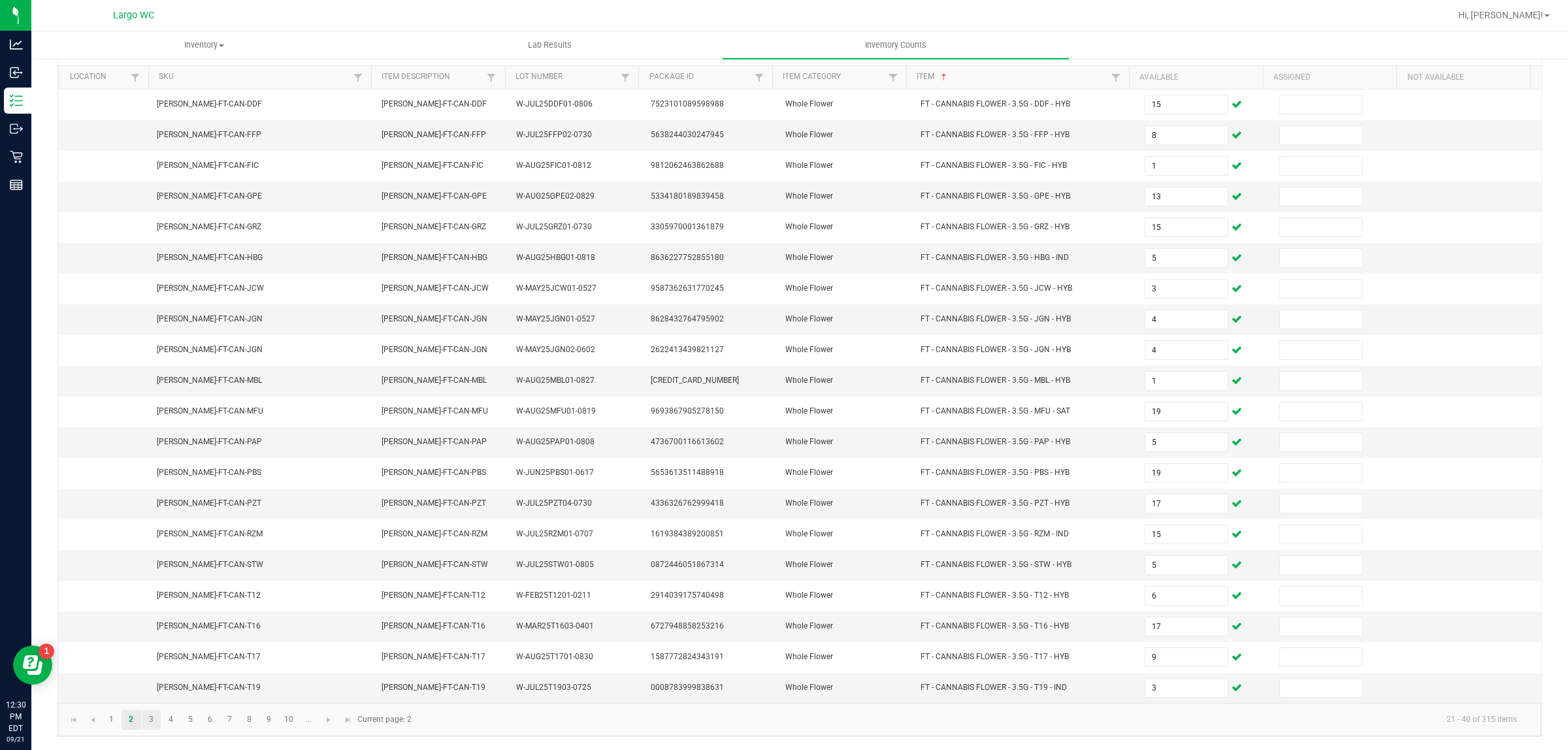
click at [151, 719] on link "3" at bounding box center [151, 720] width 19 height 19
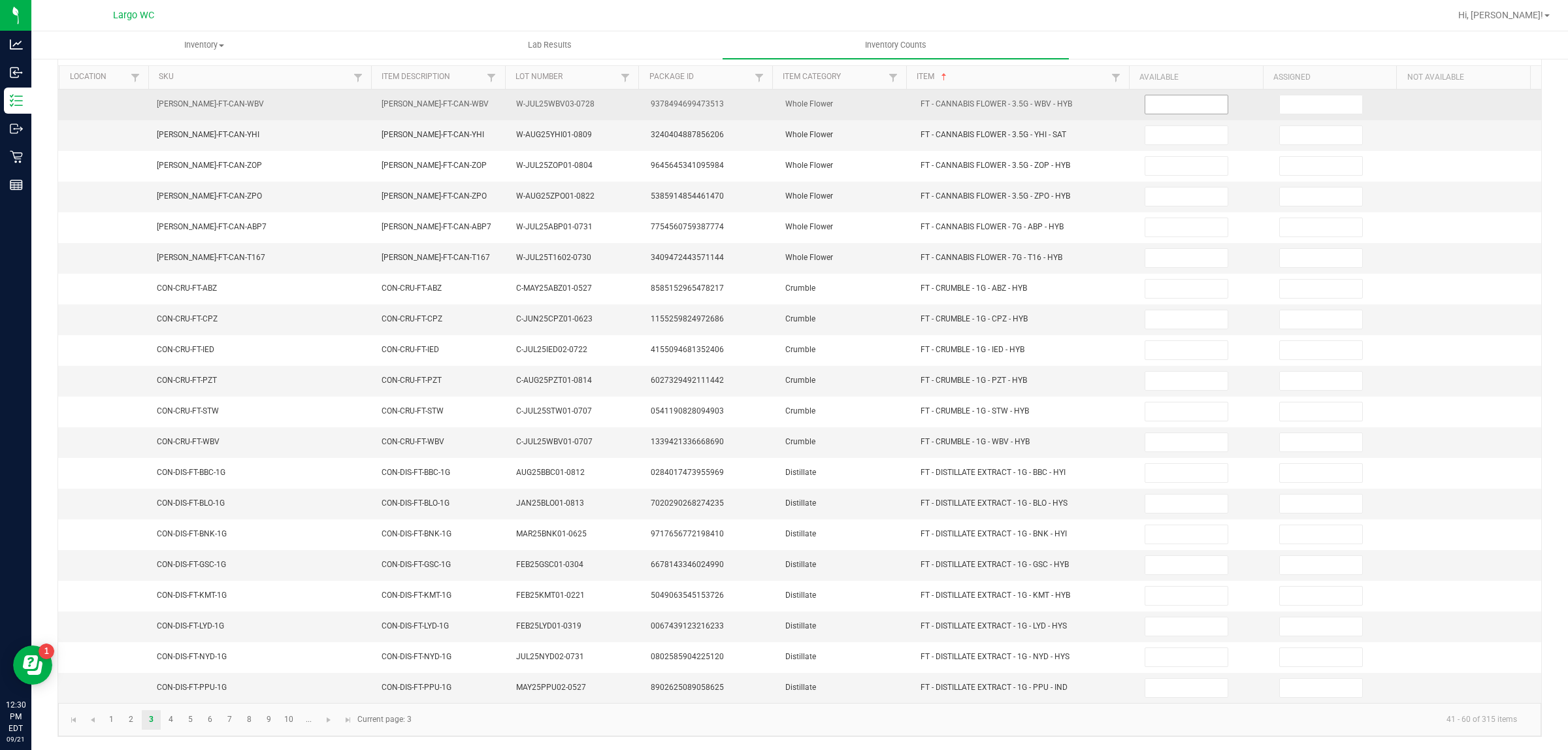
click at [1148, 95] on input at bounding box center [1186, 104] width 82 height 18
type input "20"
type input "4"
type input "11"
type input "12"
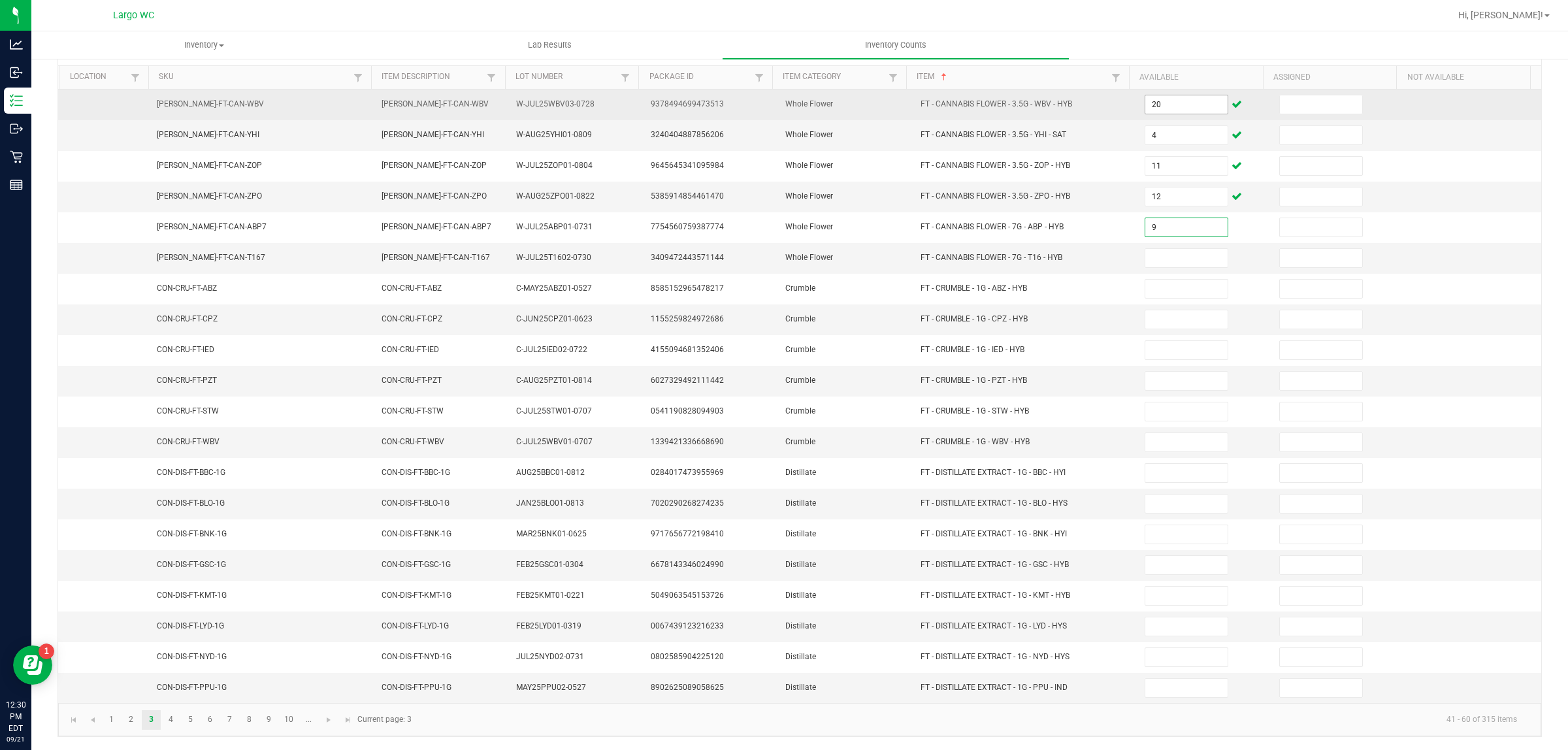
type input "9"
type input "13"
type input "1"
type input "3"
type input "7"
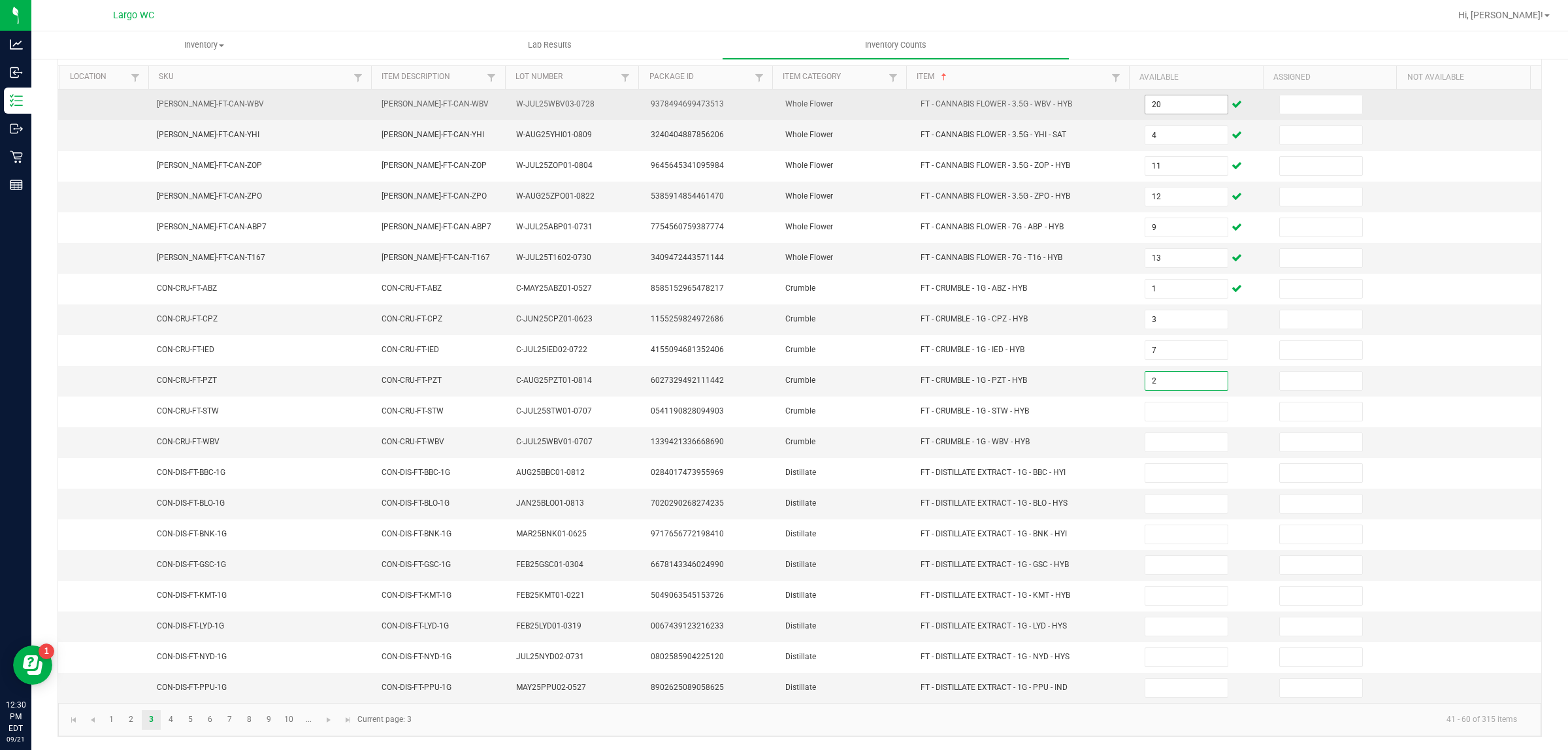
type input "2"
type input "3"
type input "8"
type input "9"
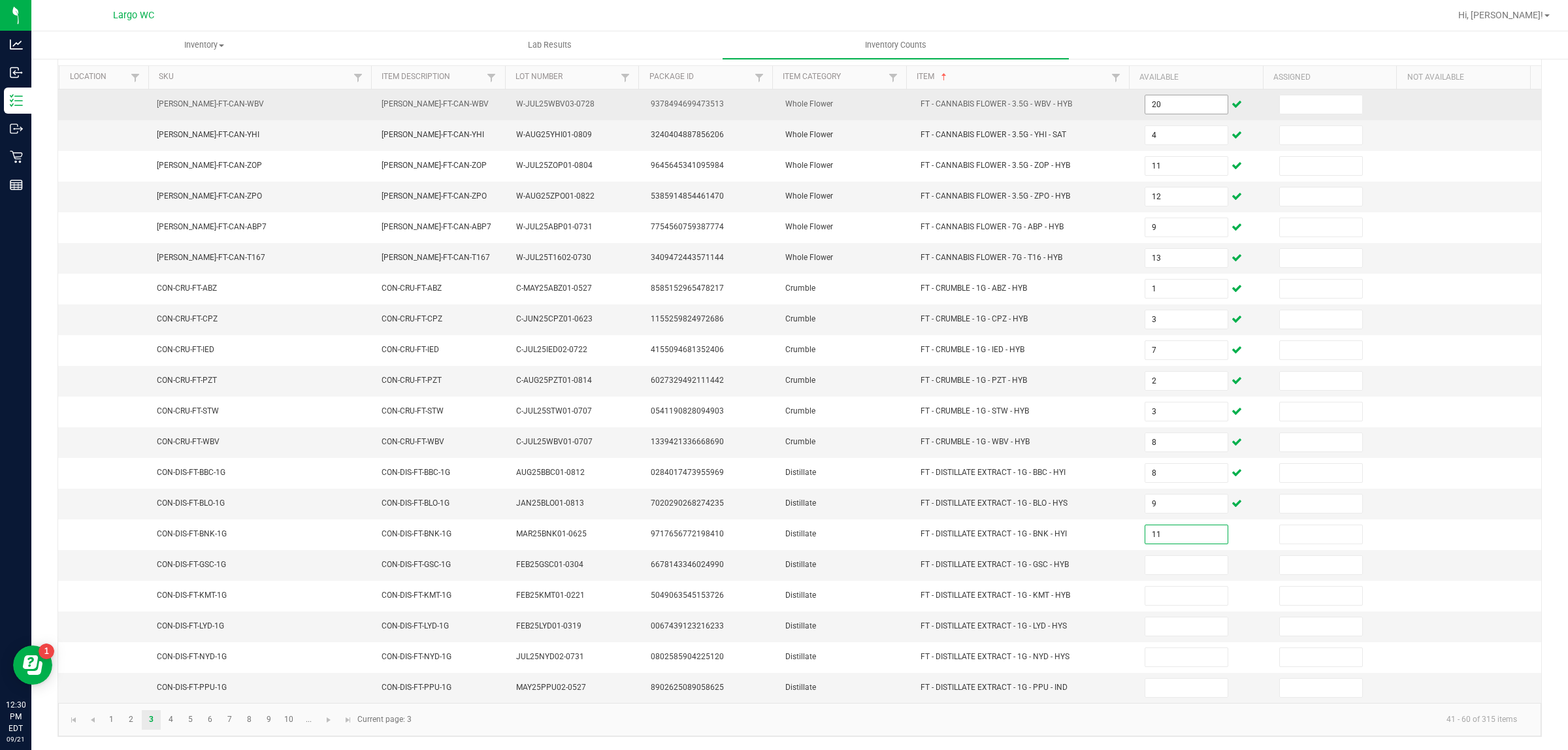
type input "11"
type input "7"
type input "3"
type input "5"
type input "10"
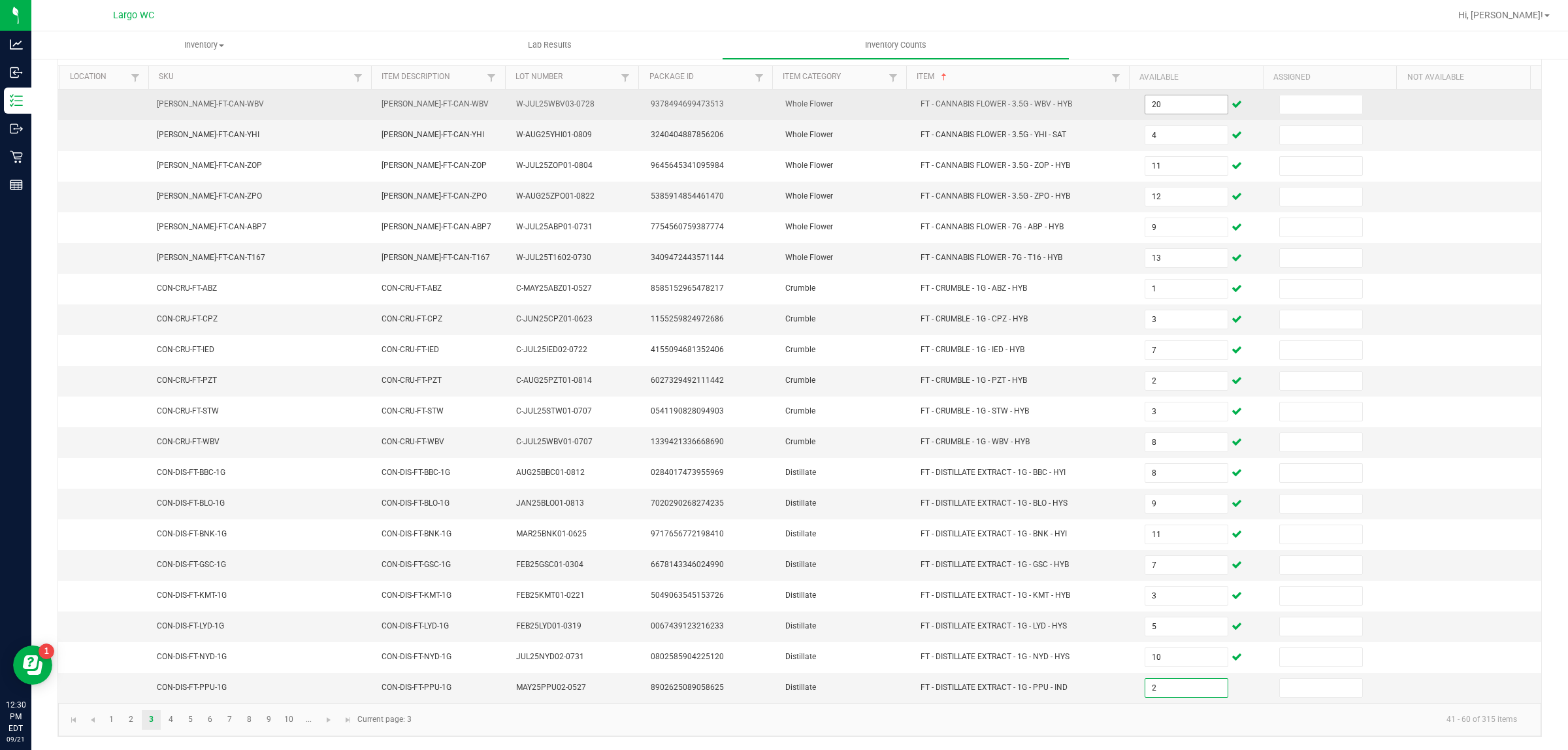
type input "2"
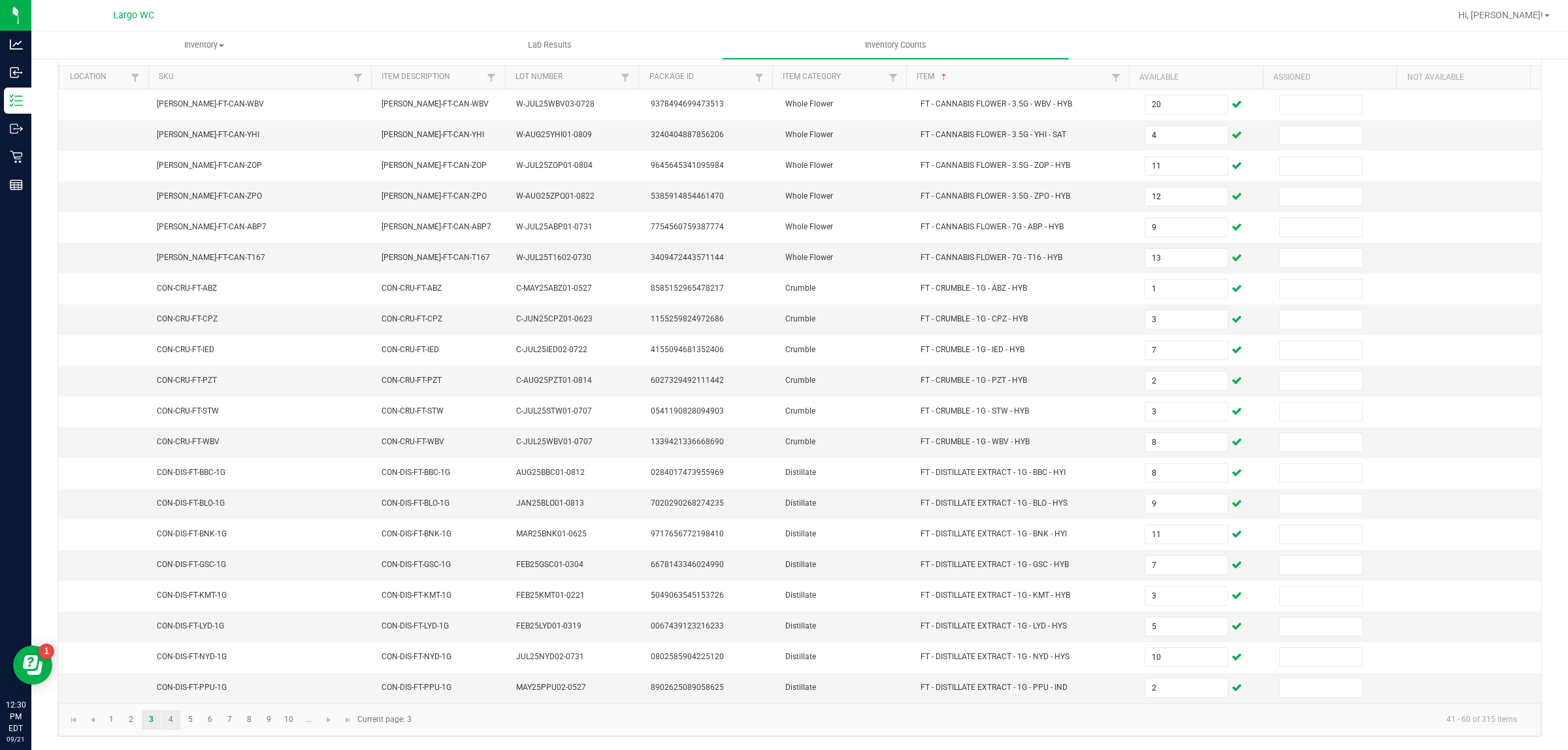
click at [168, 722] on link "4" at bounding box center [171, 720] width 19 height 19
type input "2"
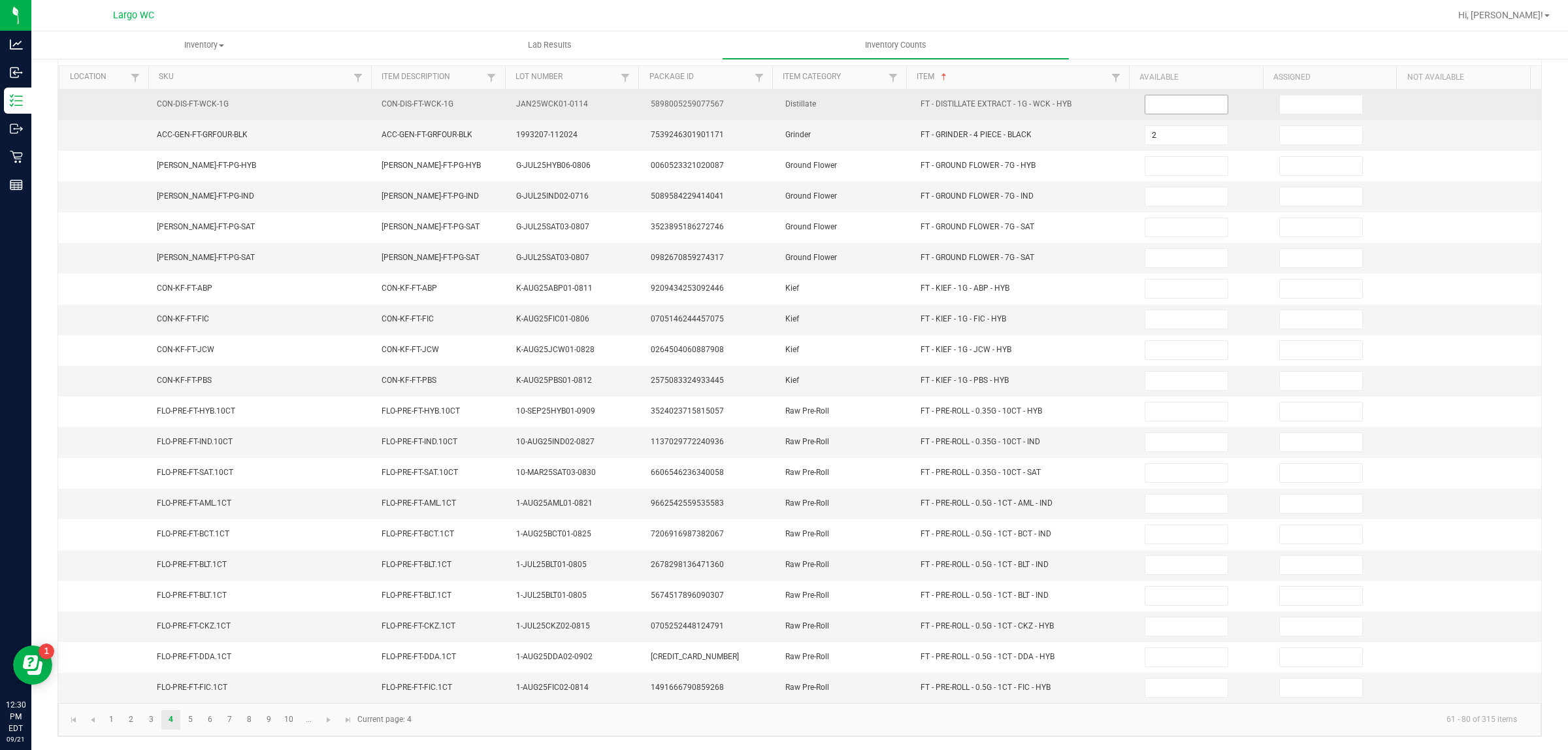
click at [1154, 99] on input at bounding box center [1186, 104] width 82 height 18
type input "1"
type input "4"
type input "2"
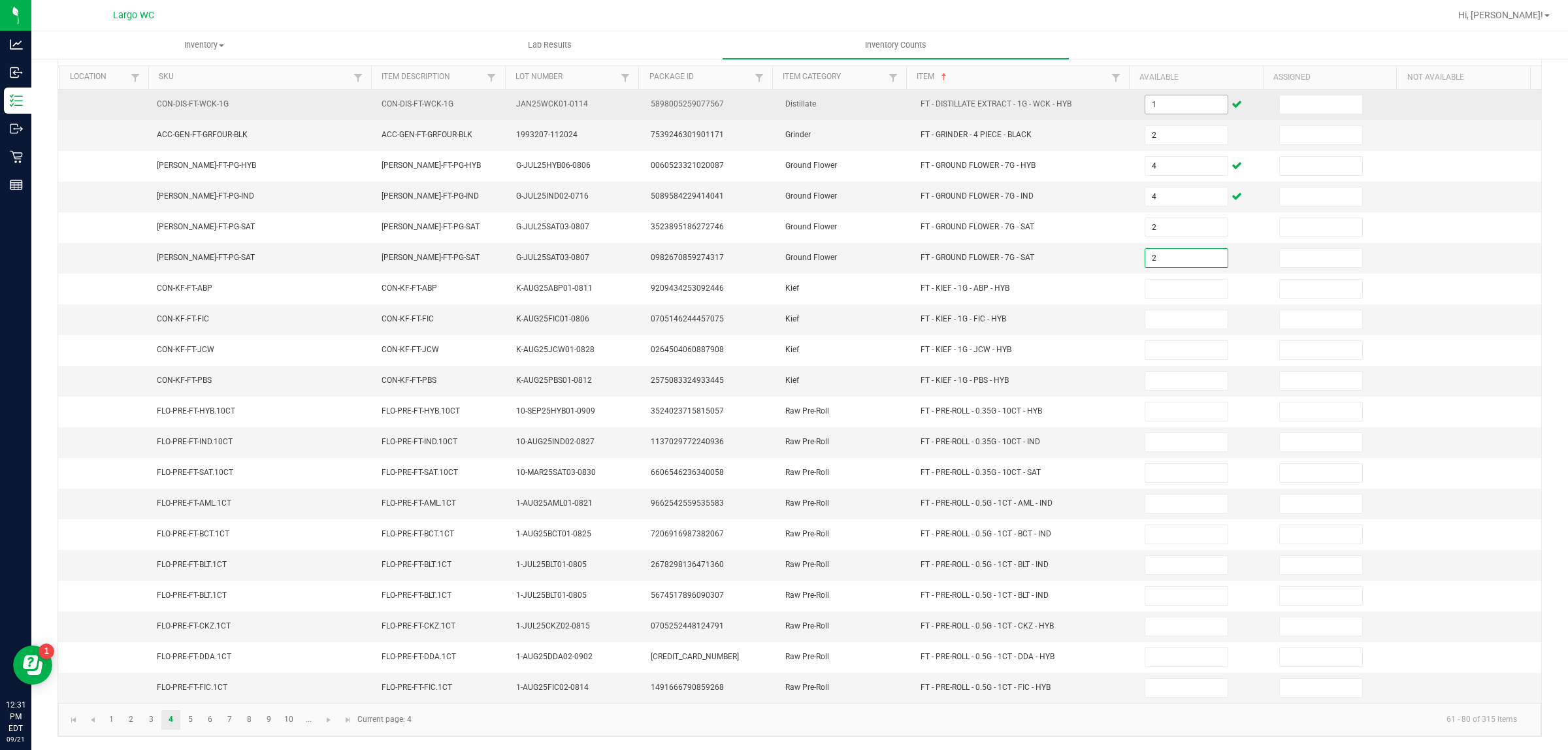
type input "2"
type input "3"
type input "1"
type input "6"
type input "7"
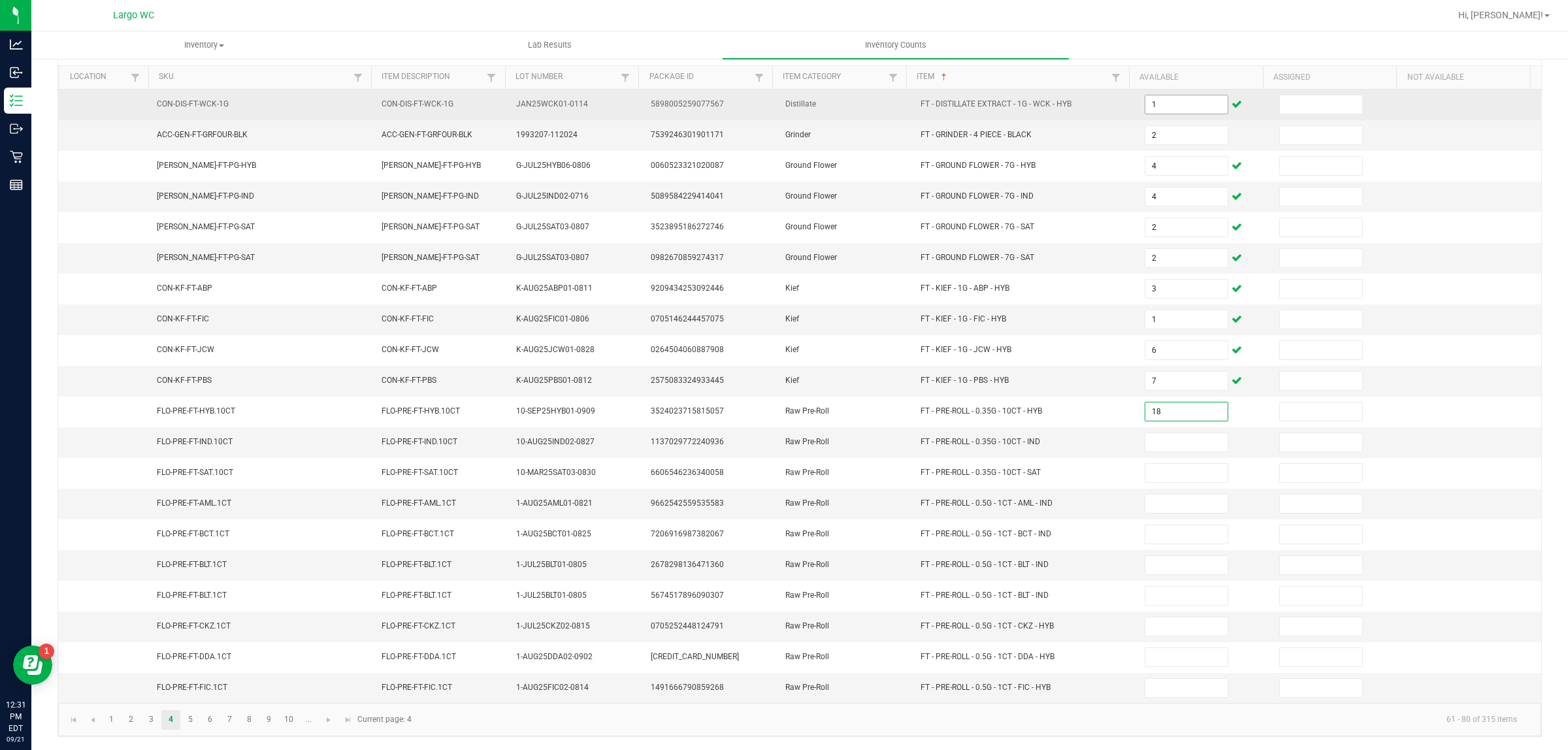
type input "18"
type input "2"
type input "12"
type input "11"
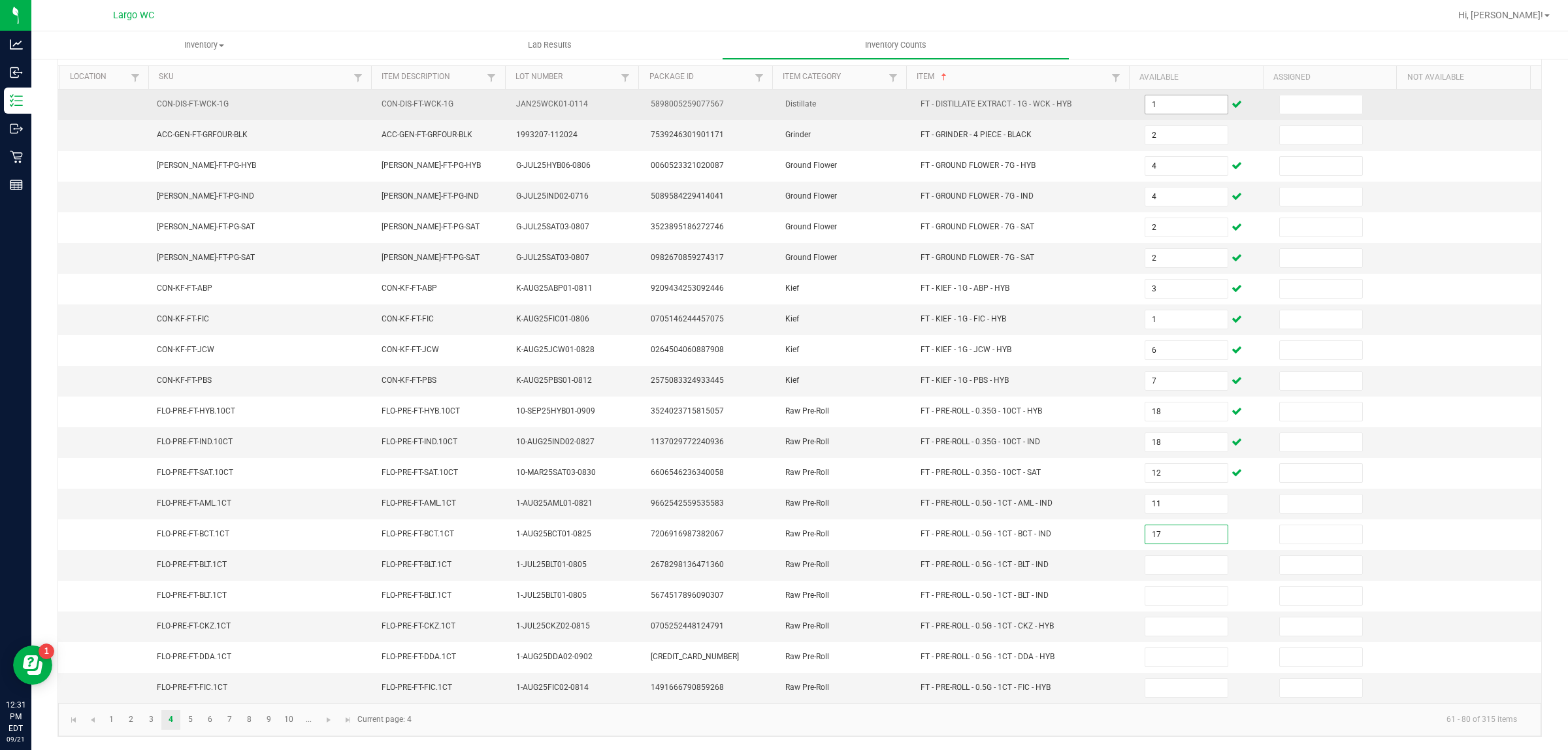
type input "17"
type input "3"
type input "16"
type input "1"
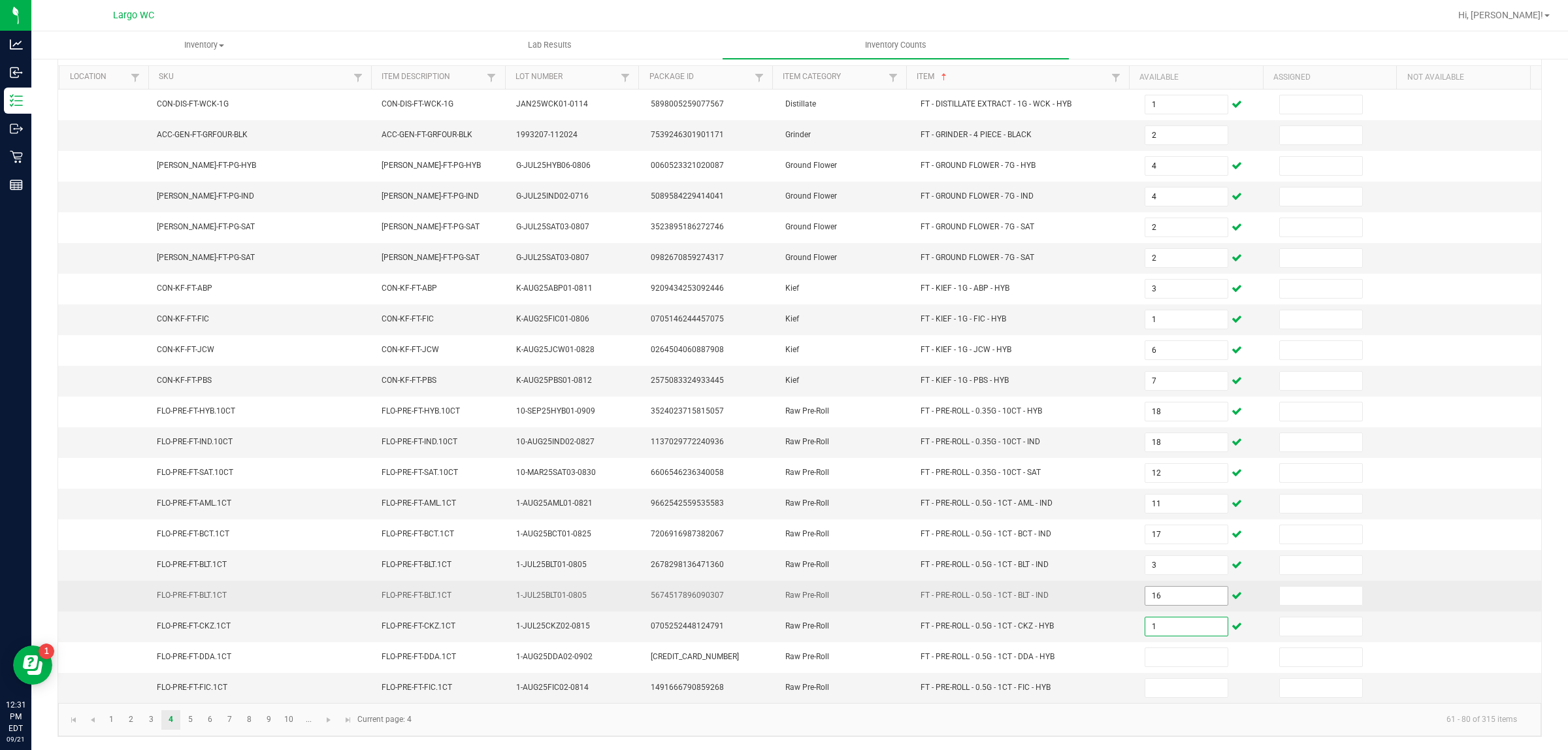
click at [1168, 595] on input "16" at bounding box center [1186, 596] width 82 height 18
type input "3"
type input "16"
type input "3"
type input "4"
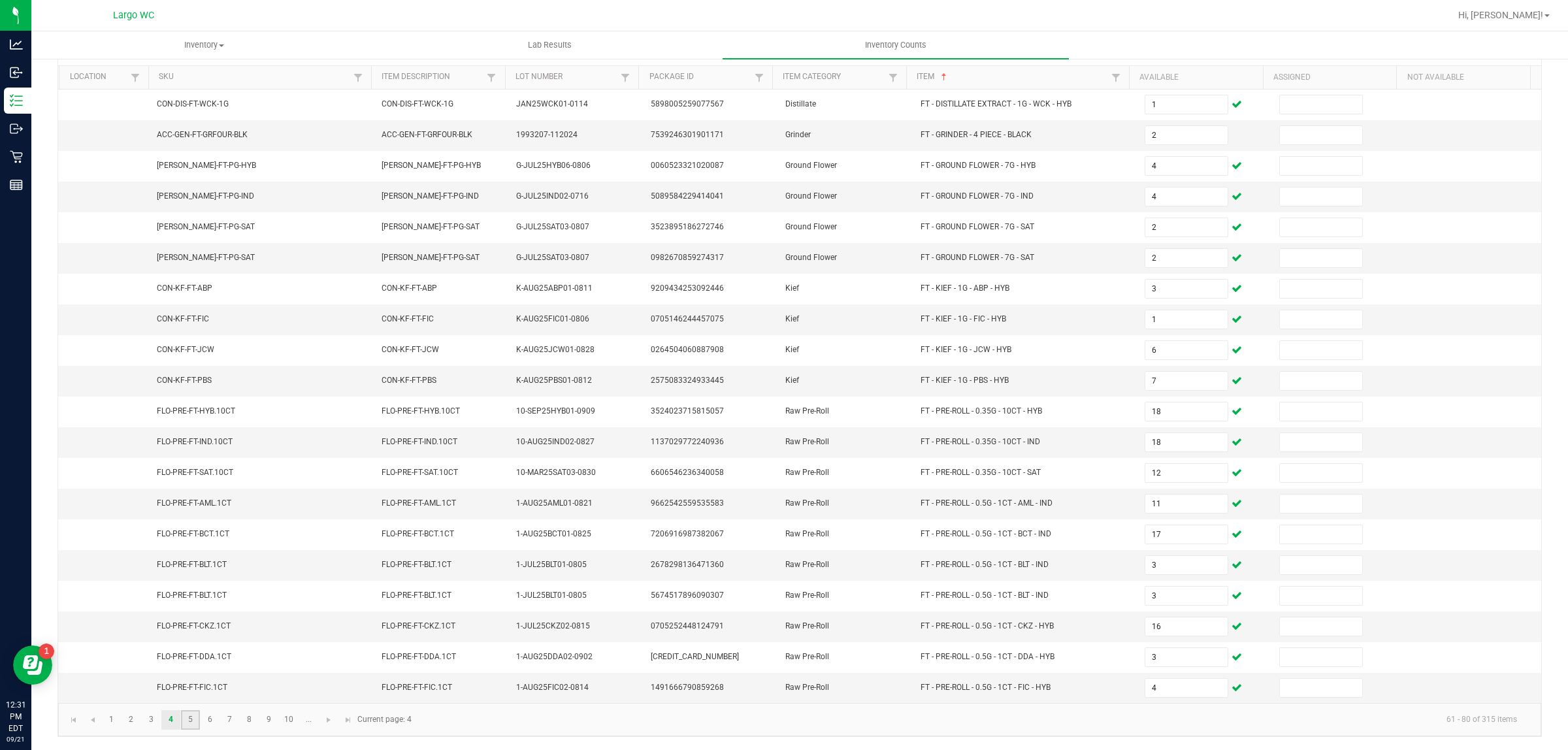
click at [190, 719] on link "5" at bounding box center [190, 720] width 19 height 19
click at [1160, 67] on th "Available" at bounding box center [1196, 77] width 134 height 23
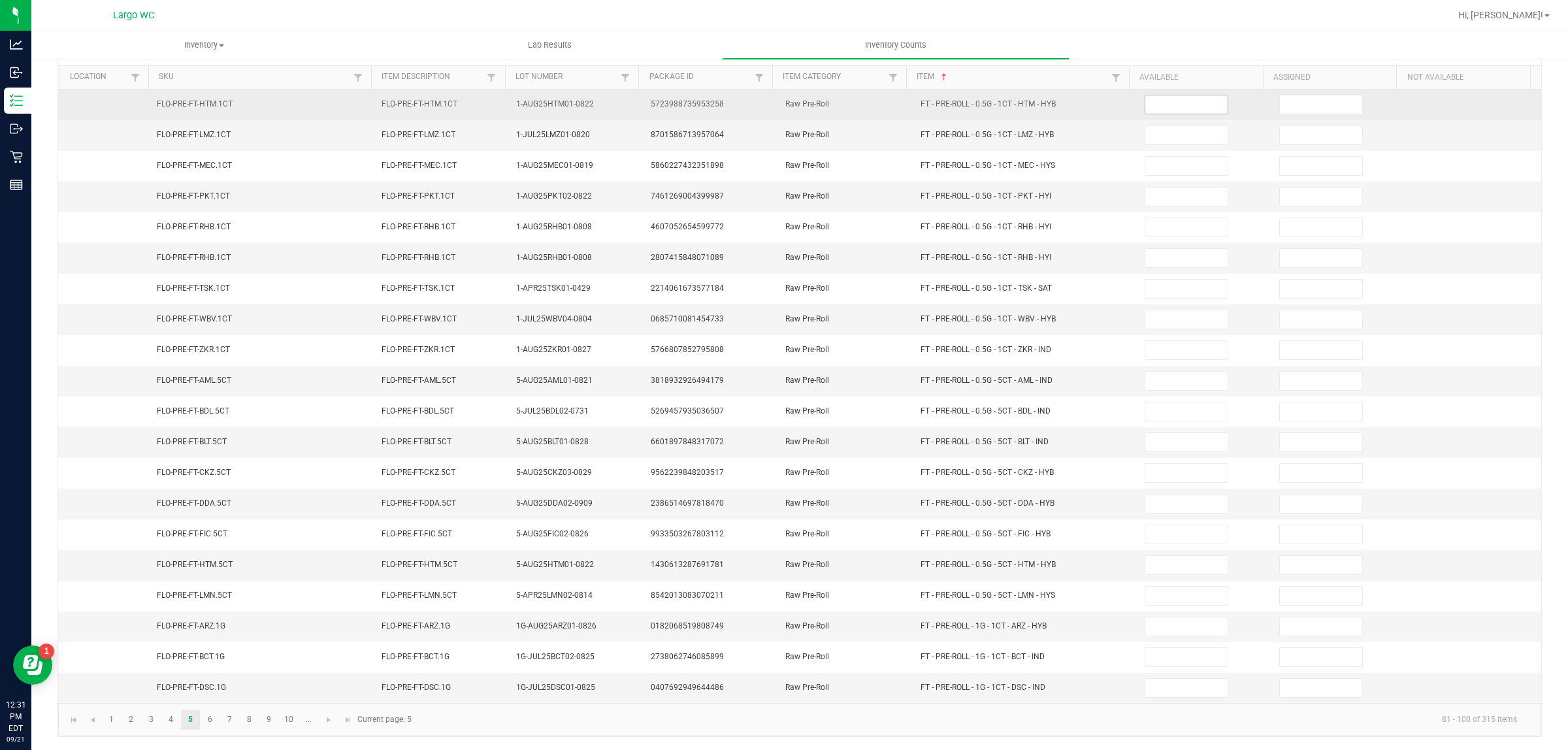
click at [1163, 95] on input at bounding box center [1186, 104] width 82 height 18
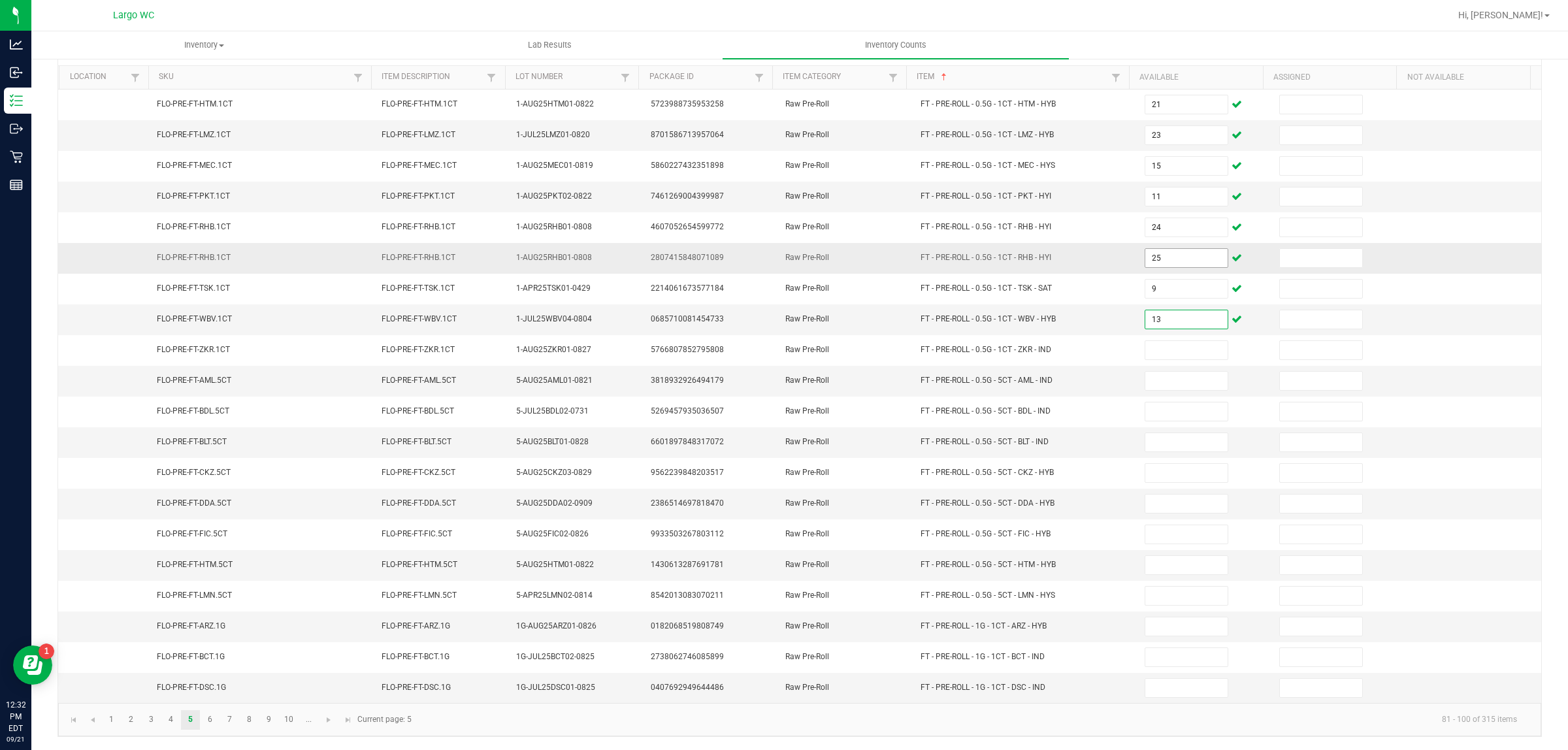
click at [1162, 249] on input "25" at bounding box center [1186, 258] width 82 height 18
click at [210, 719] on link "6" at bounding box center [210, 720] width 19 height 19
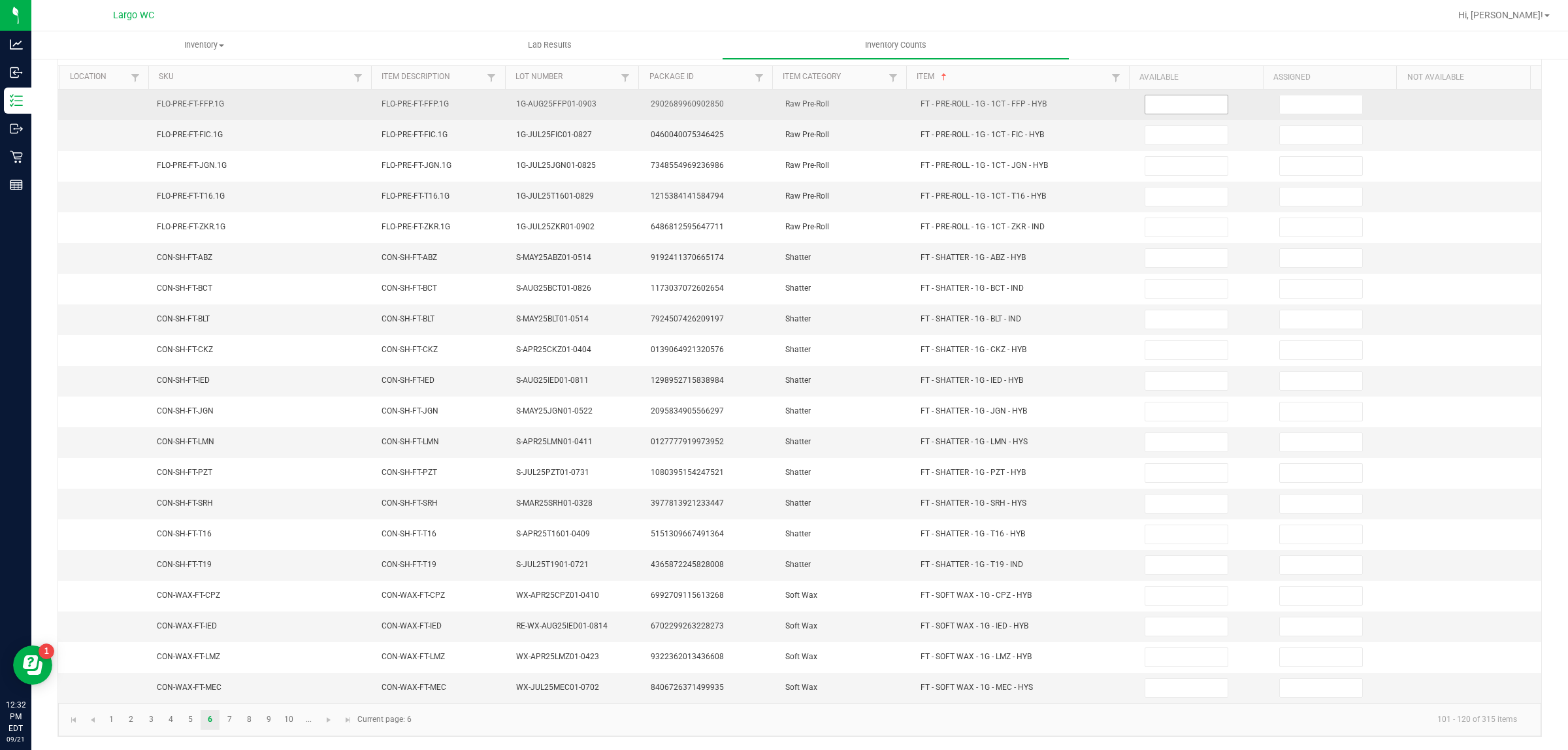
click at [1163, 95] on input at bounding box center [1186, 104] width 82 height 18
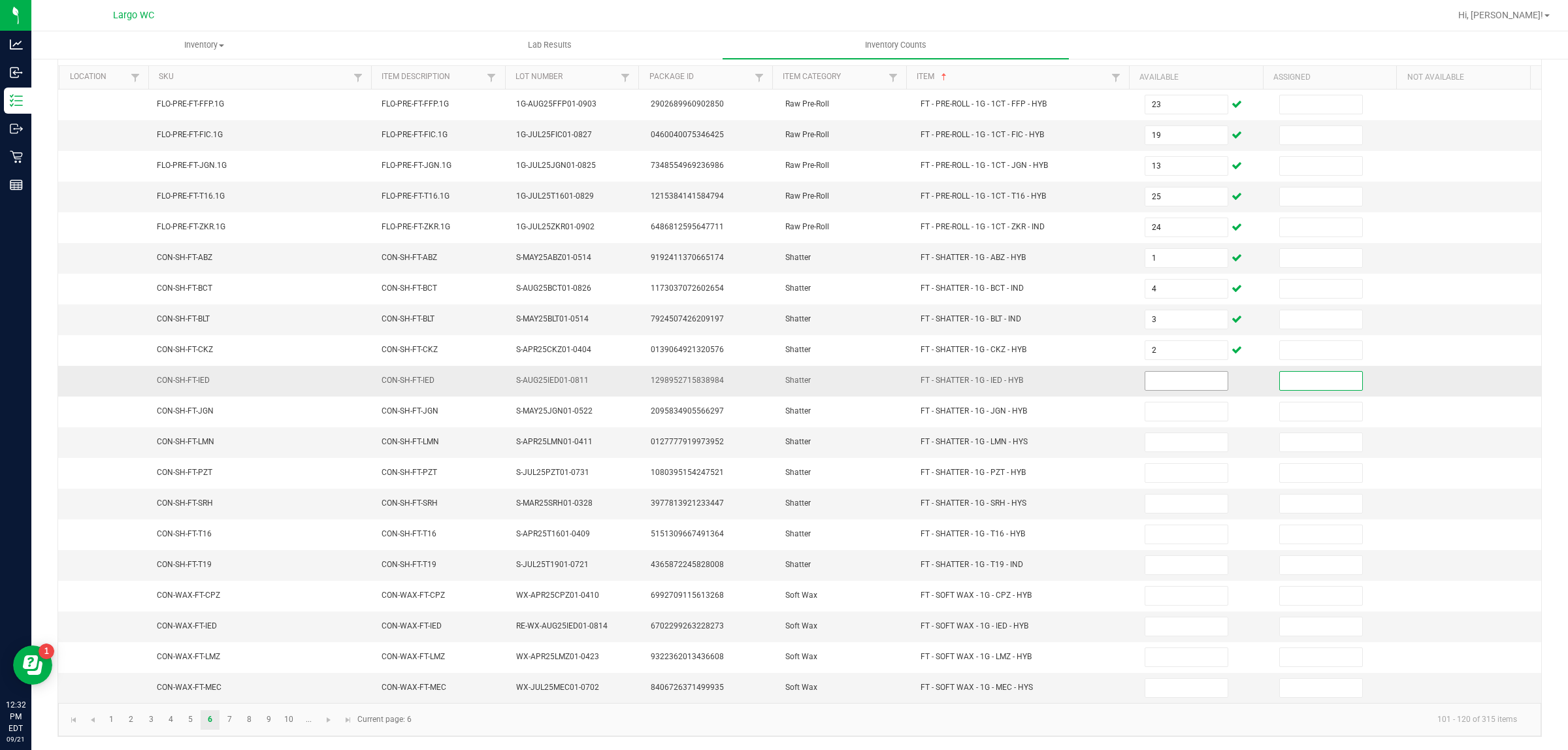
click at [1147, 376] on input at bounding box center [1186, 380] width 82 height 18
click at [230, 719] on link "7" at bounding box center [229, 720] width 19 height 19
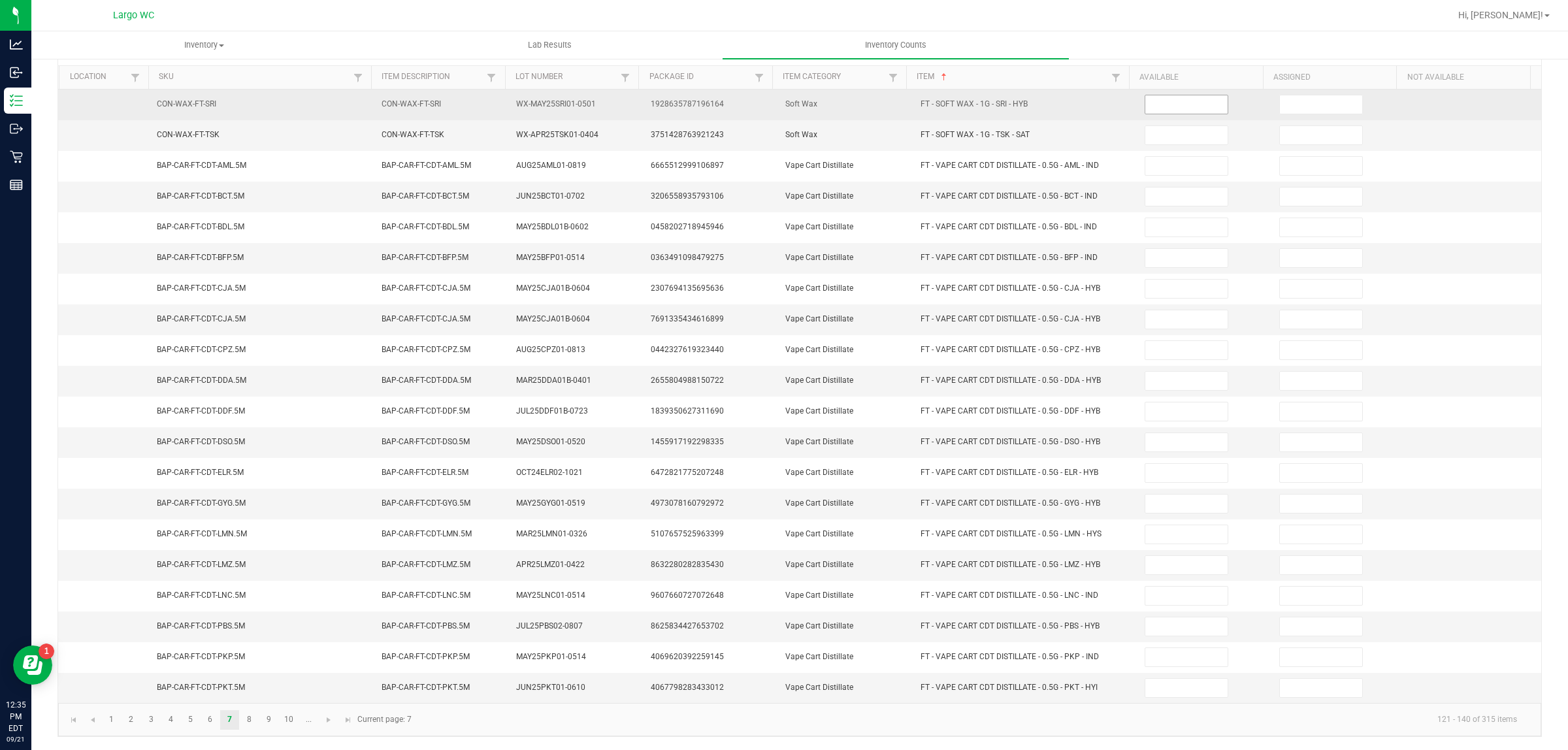
click at [1153, 95] on input at bounding box center [1186, 104] width 82 height 18
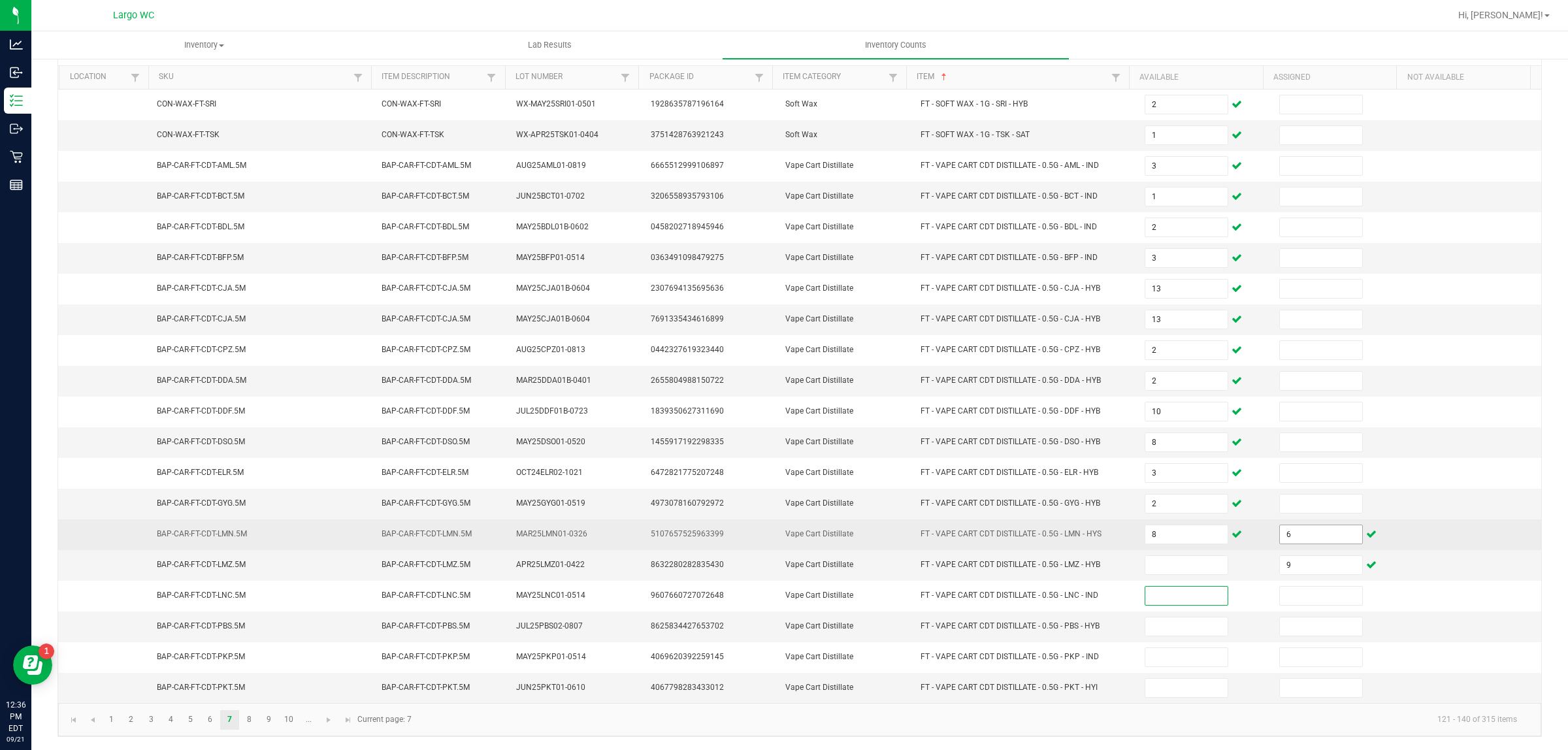
click at [1292, 529] on input "6" at bounding box center [1321, 534] width 82 height 18
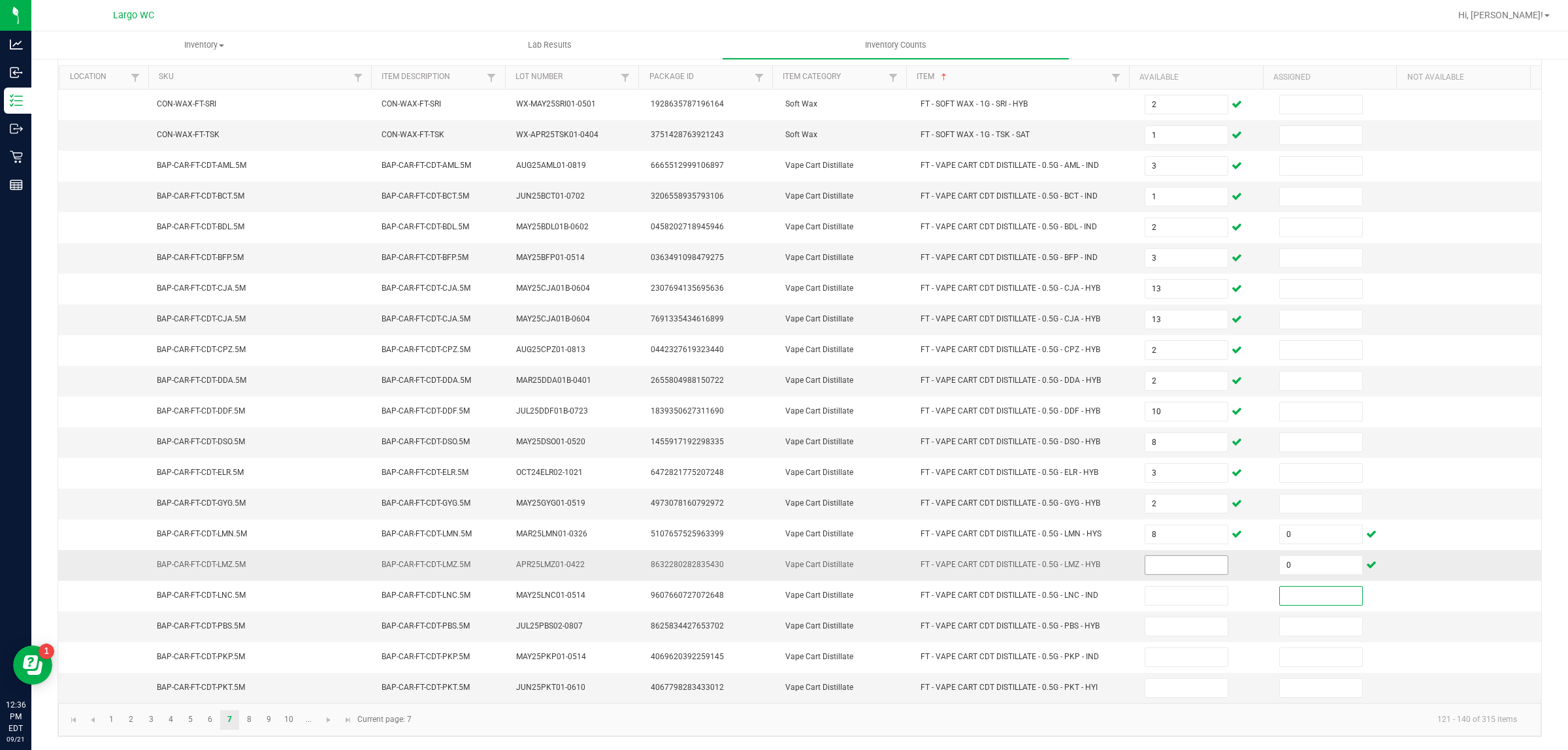
click at [1167, 564] on input at bounding box center [1186, 565] width 82 height 18
click at [249, 718] on link "8" at bounding box center [249, 720] width 19 height 19
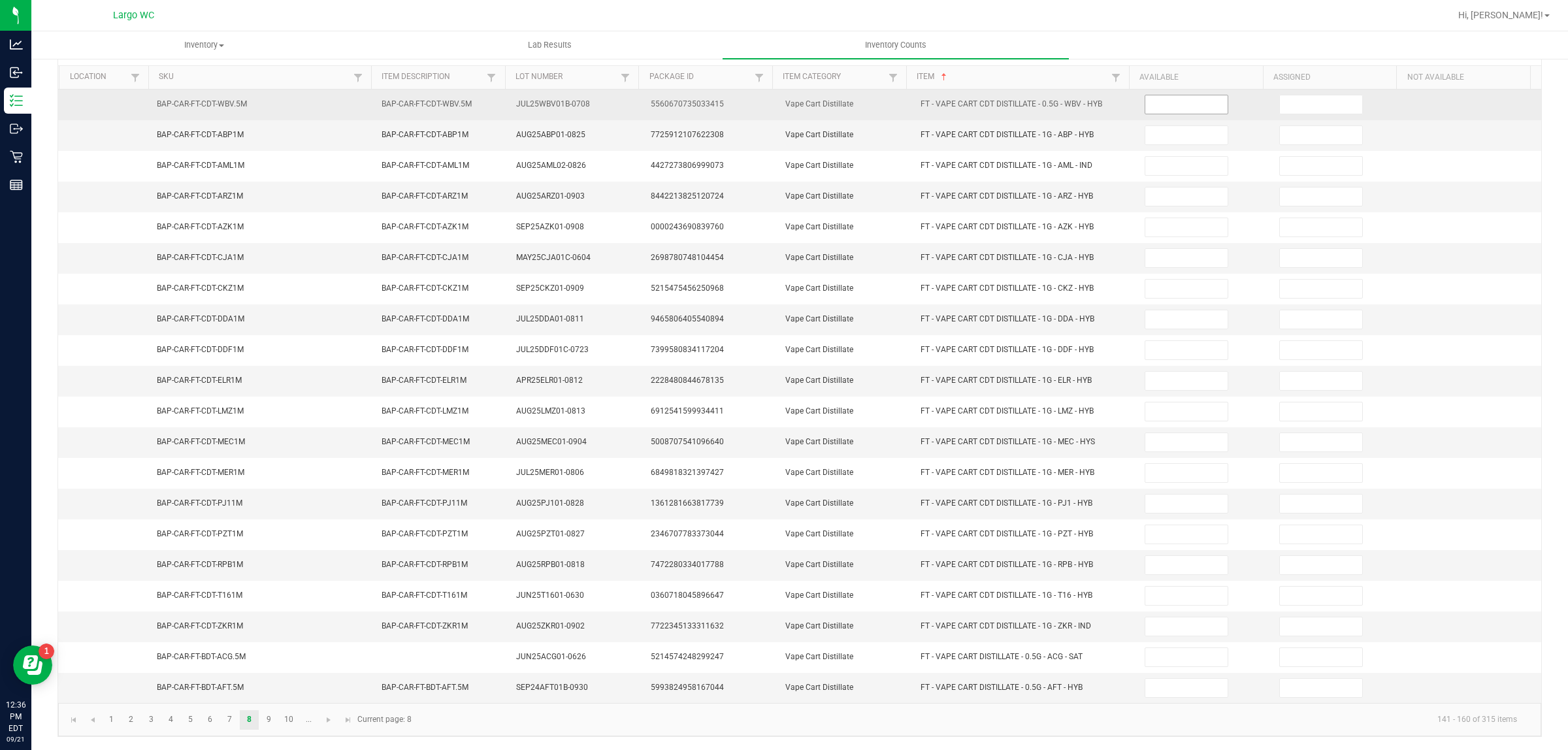
click at [1158, 95] on input at bounding box center [1186, 104] width 82 height 18
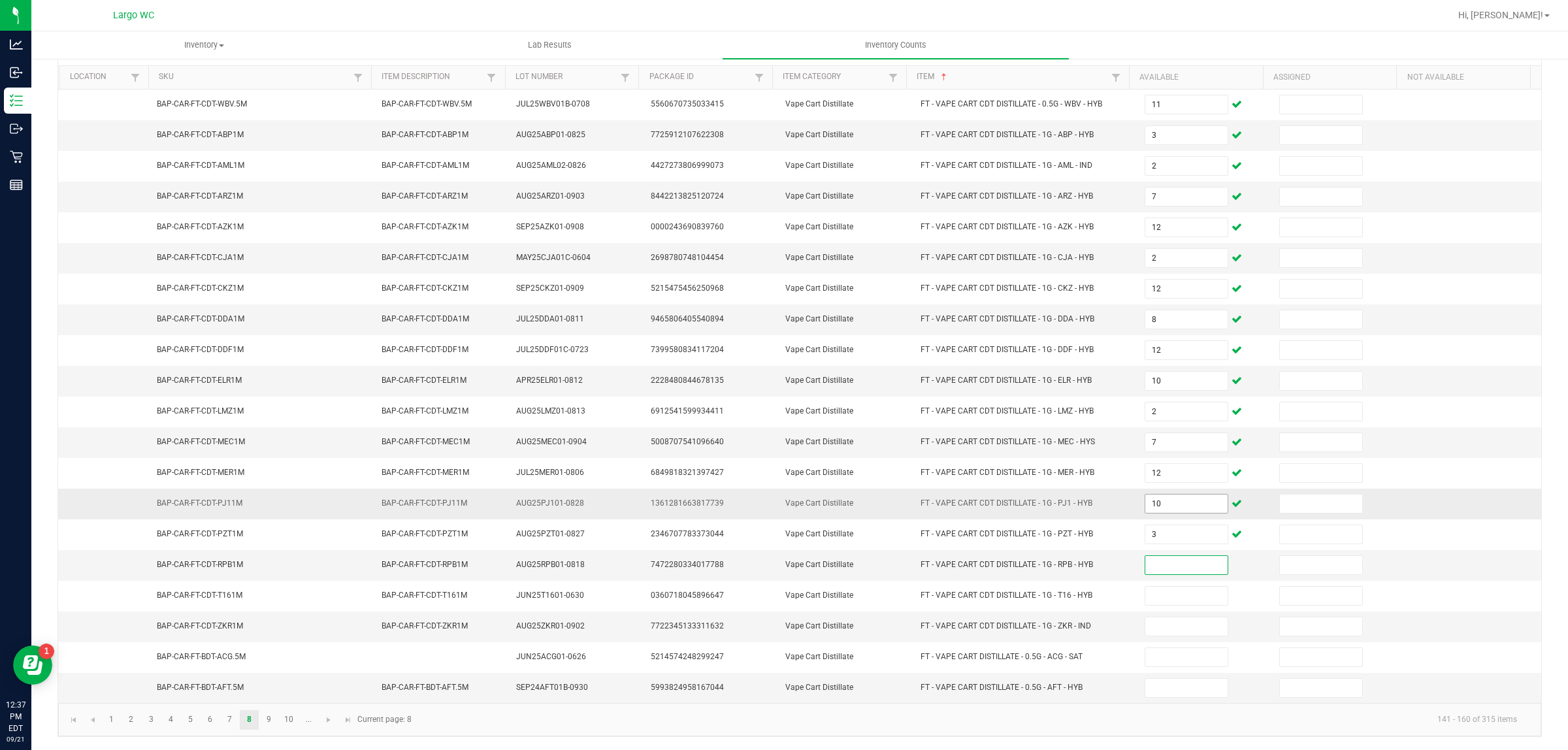
click at [1150, 497] on input "10" at bounding box center [1186, 503] width 82 height 18
click at [1165, 687] on input at bounding box center [1186, 688] width 82 height 18
click at [269, 722] on link "9" at bounding box center [269, 720] width 19 height 19
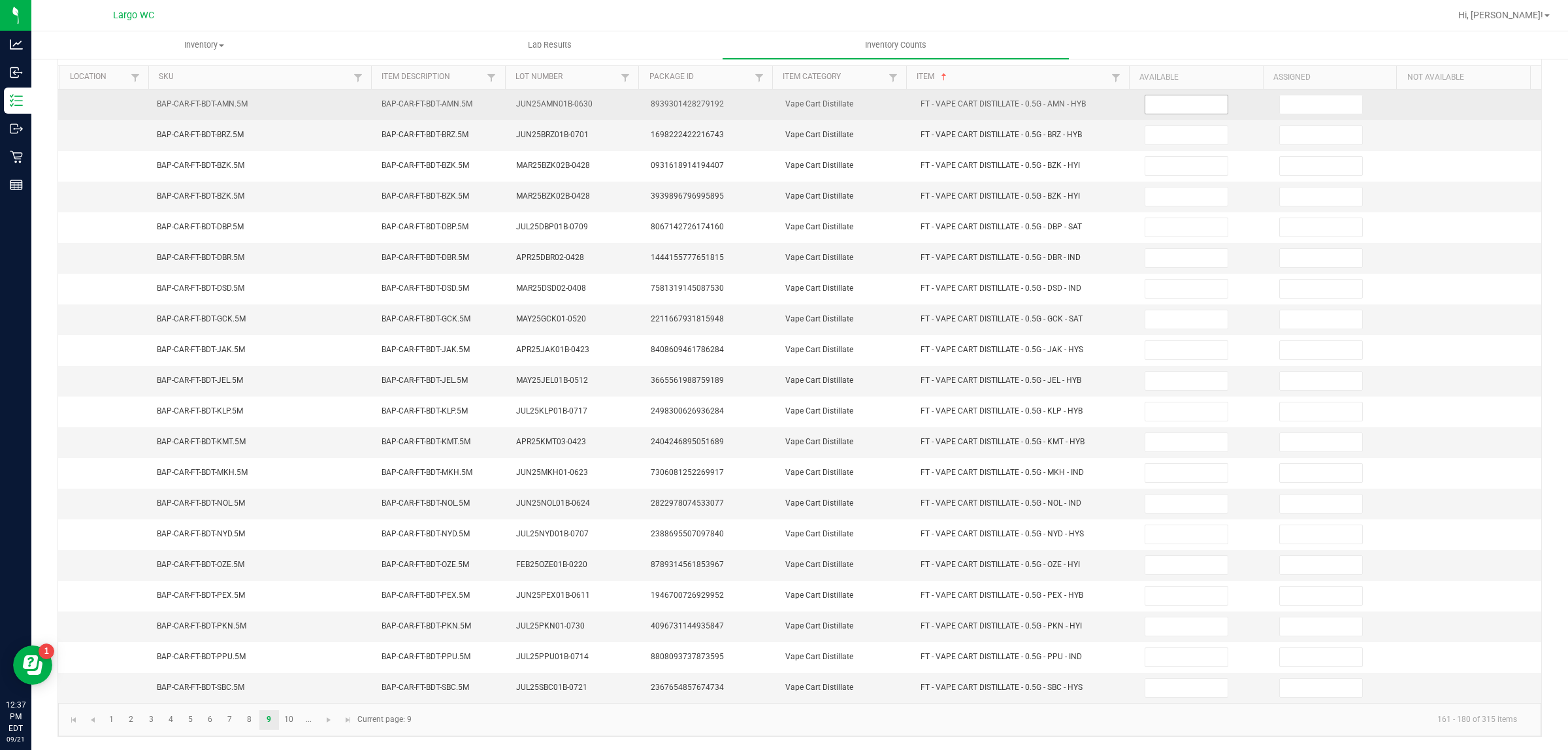
click at [1182, 95] on input at bounding box center [1186, 104] width 82 height 18
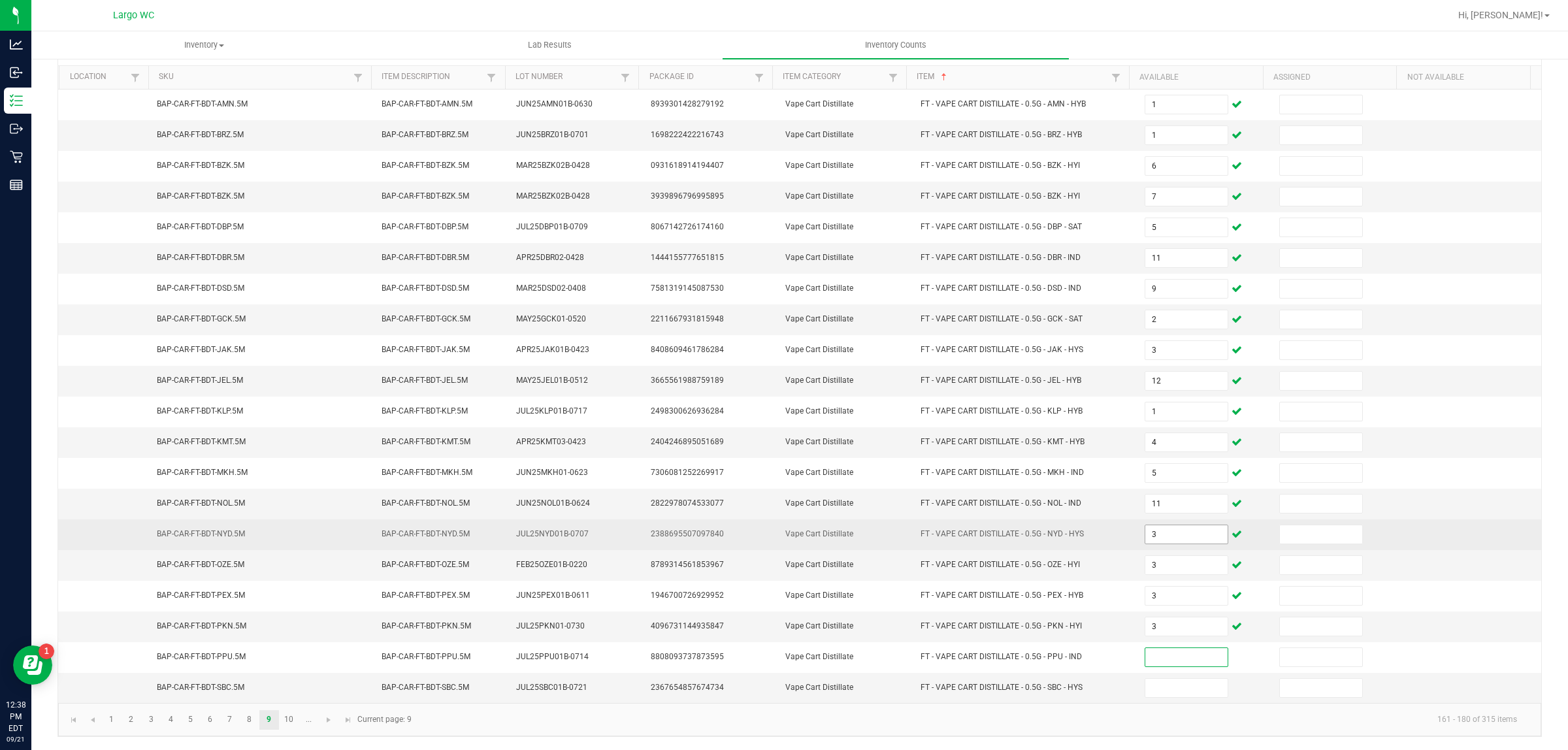
click at [1146, 531] on input "3" at bounding box center [1186, 534] width 82 height 18
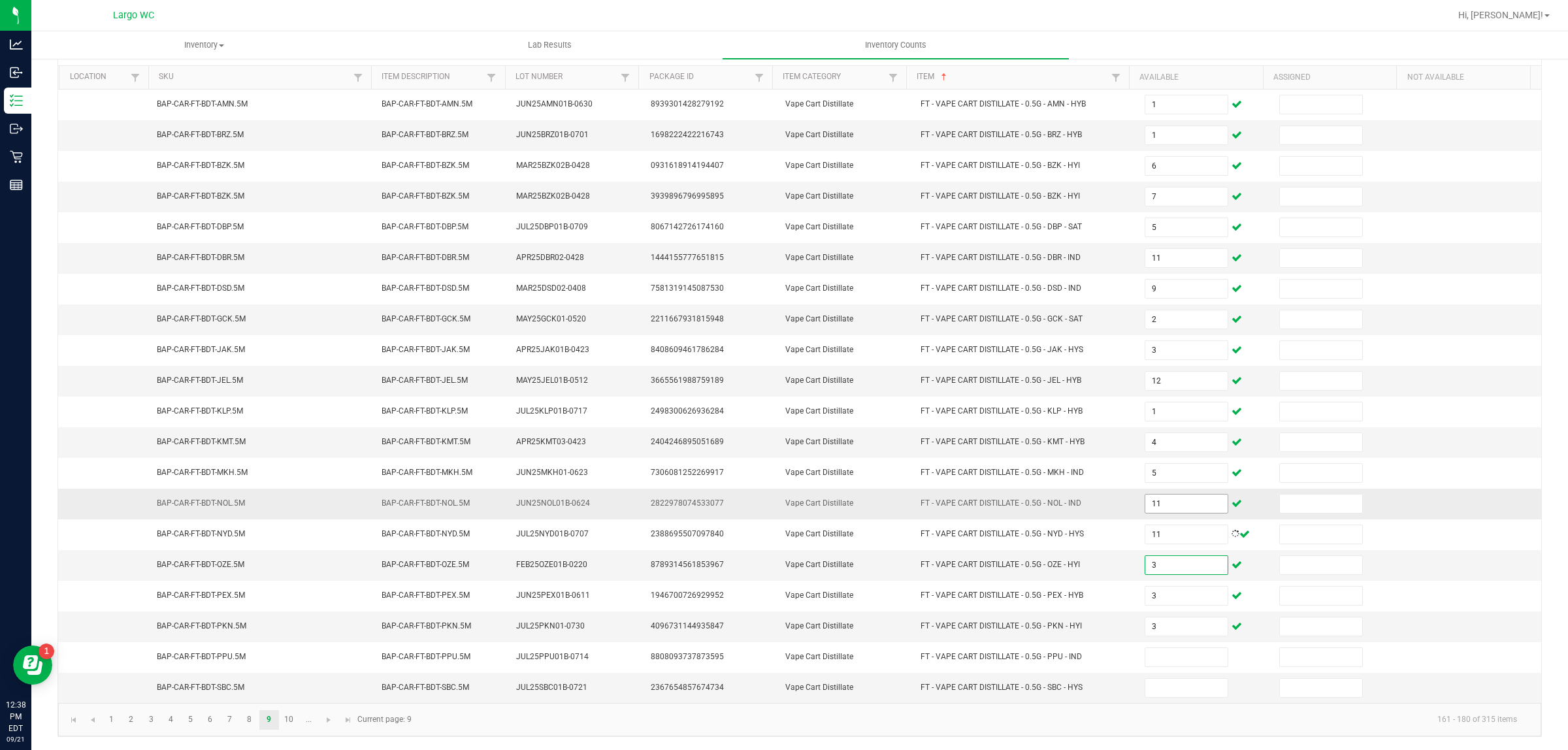
click at [1158, 500] on input "11" at bounding box center [1186, 503] width 82 height 18
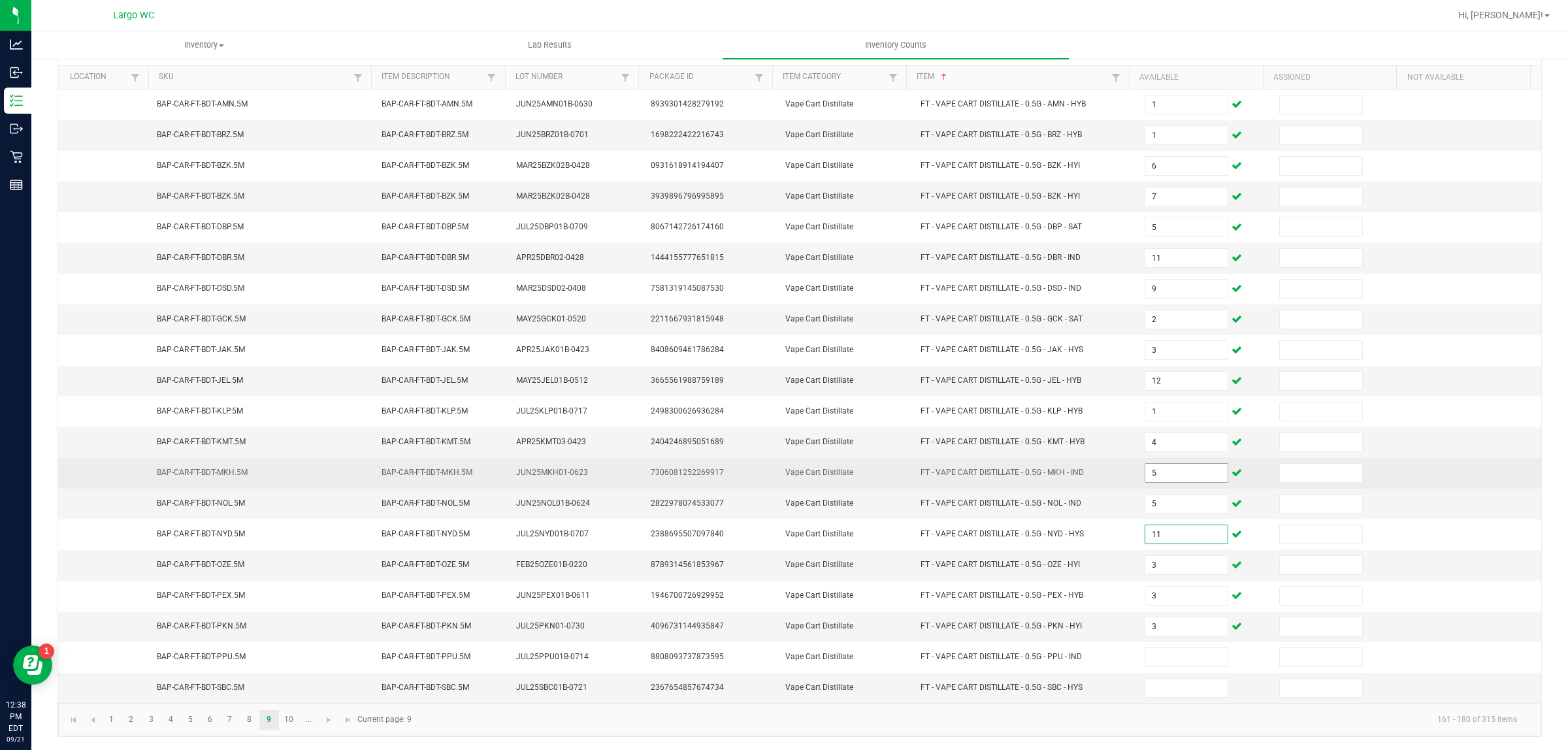
click at [1151, 468] on input "5" at bounding box center [1186, 473] width 82 height 18
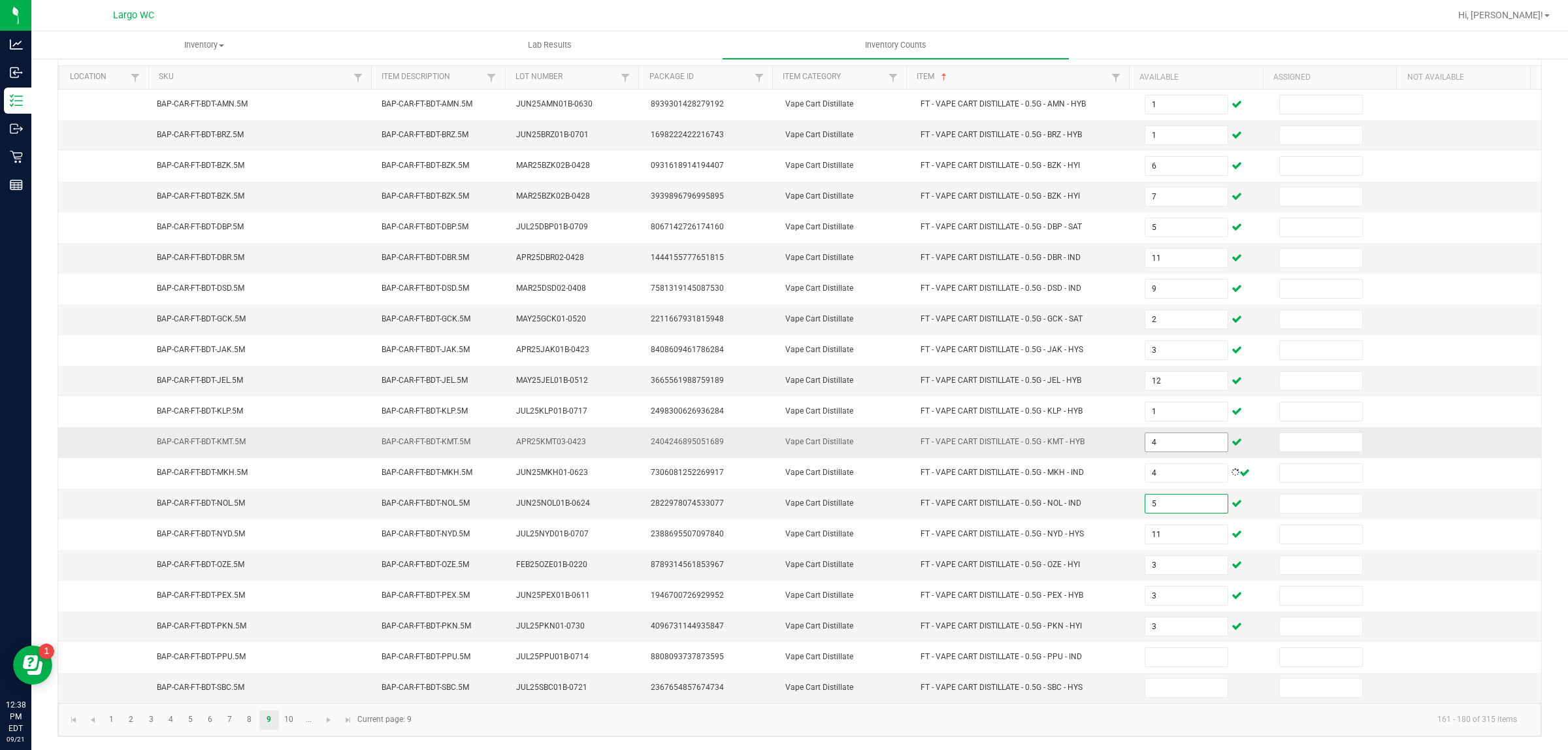
click at [1176, 438] on input "4" at bounding box center [1186, 442] width 82 height 18
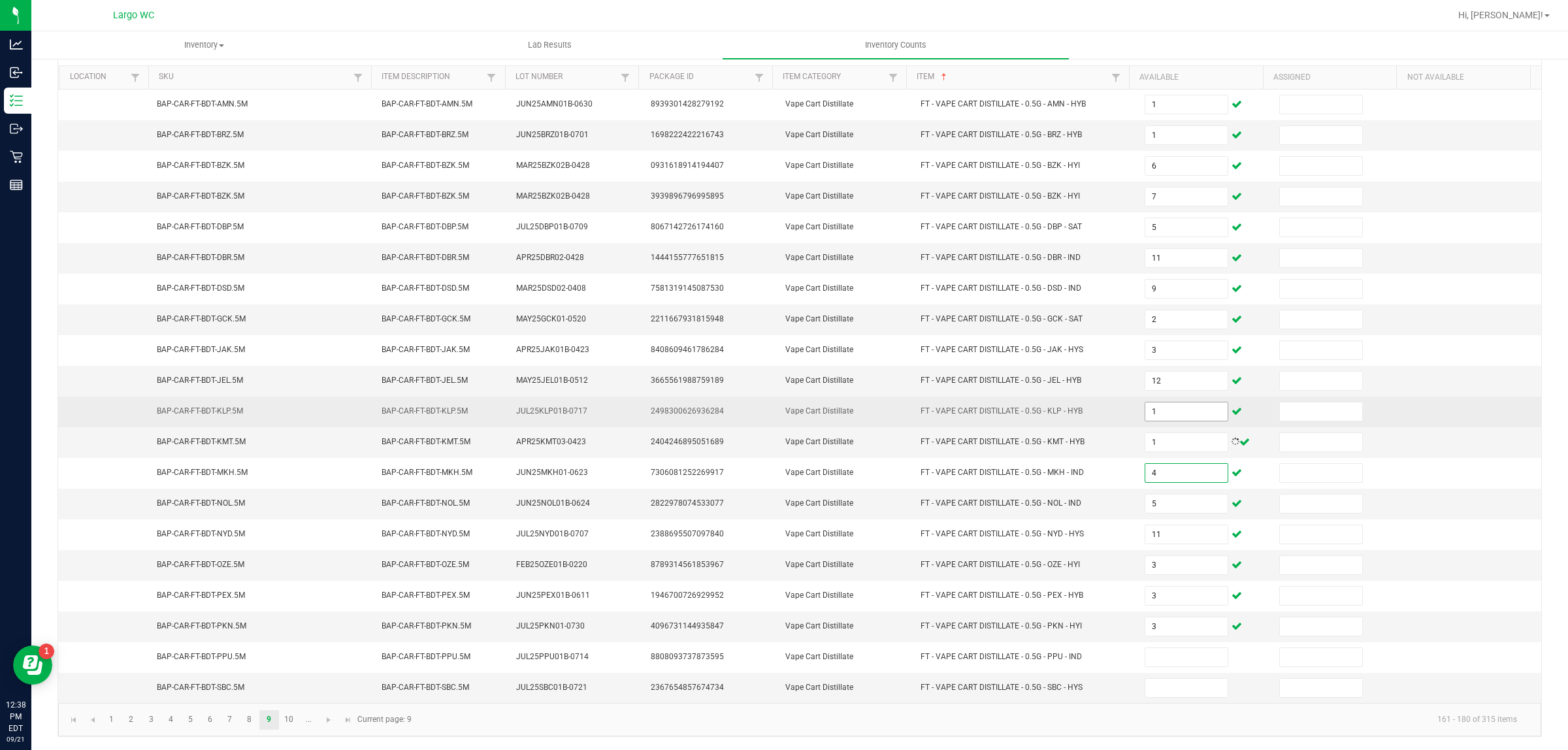
click at [1173, 407] on input "1" at bounding box center [1186, 411] width 82 height 18
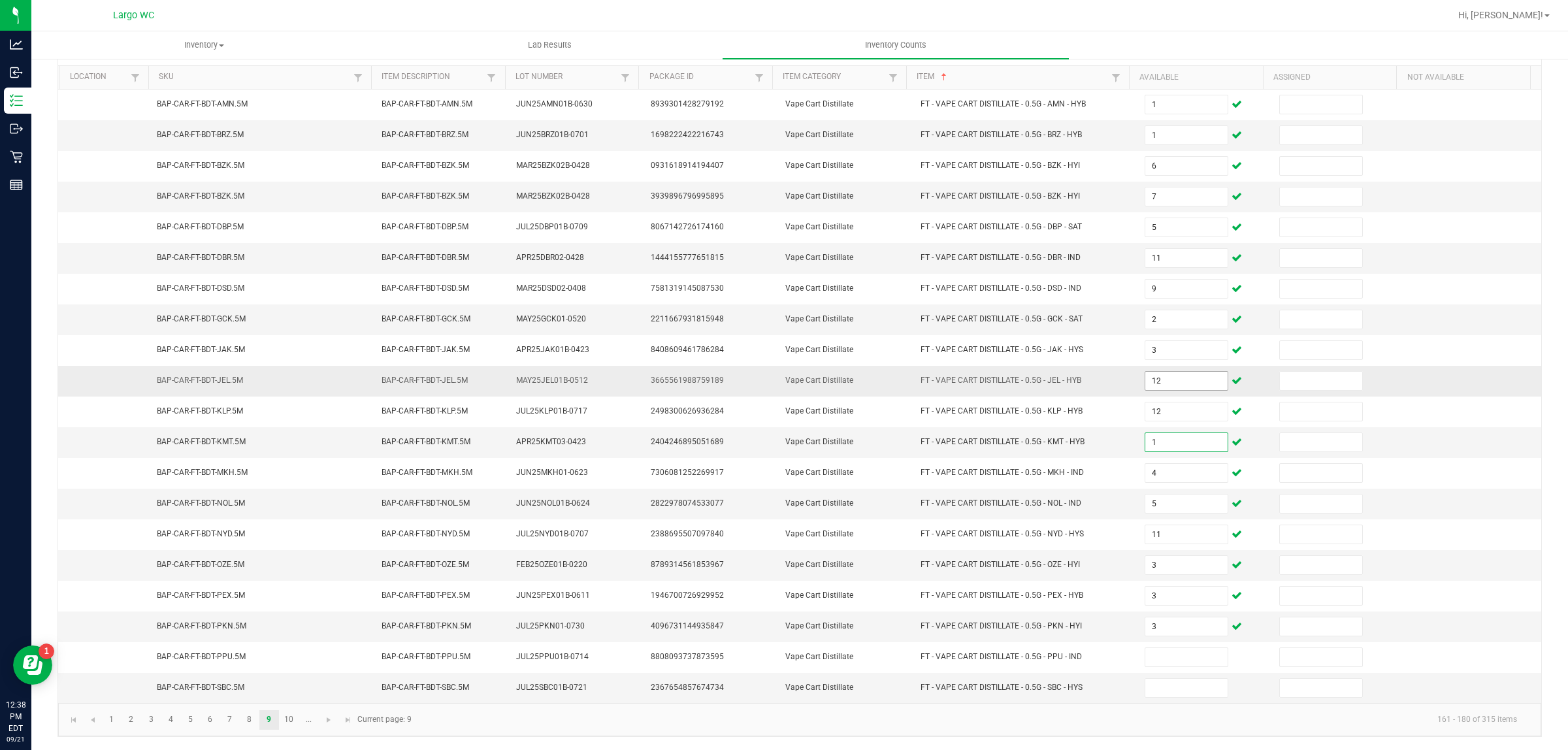
click at [1145, 376] on input "12" at bounding box center [1186, 380] width 82 height 18
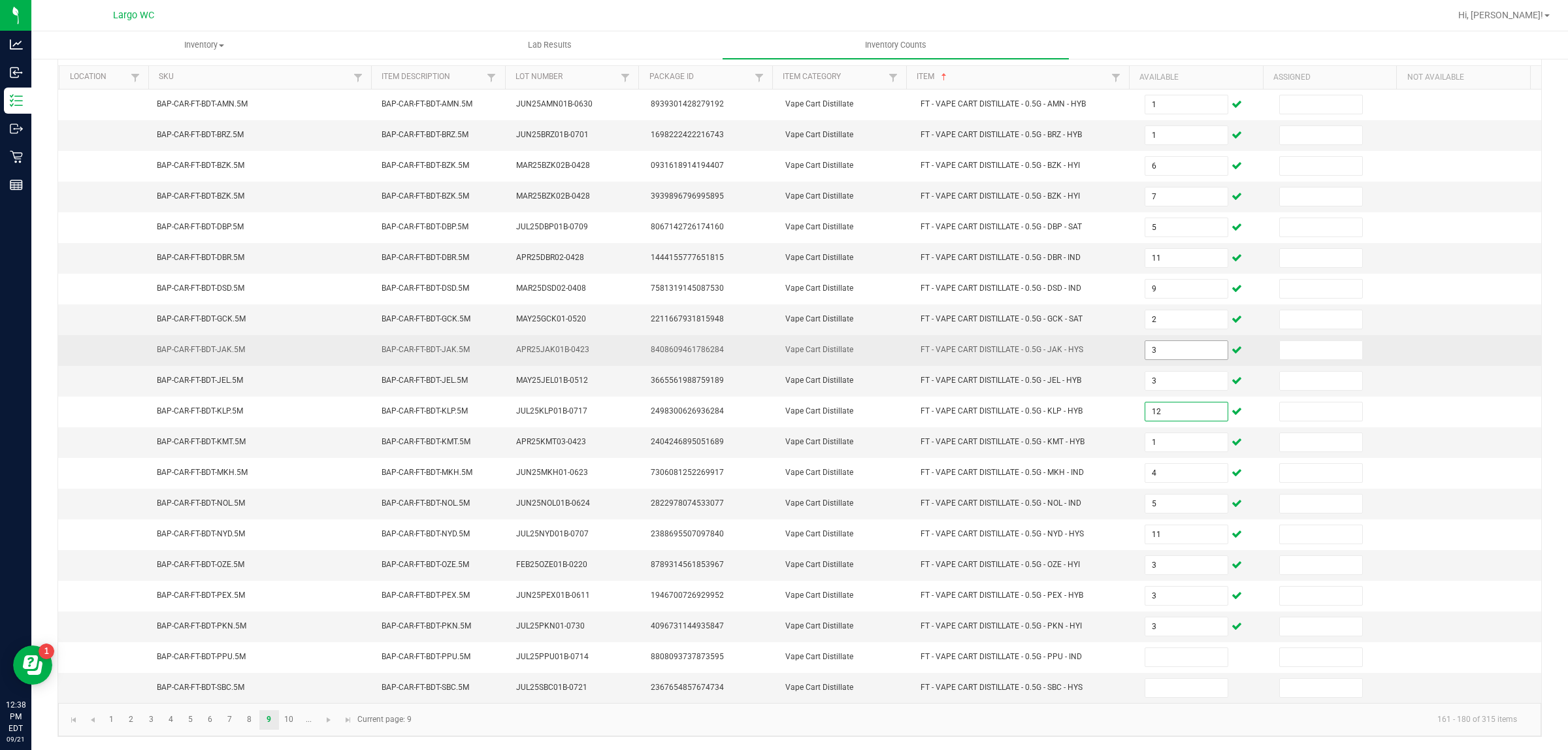
click at [1151, 344] on input "3" at bounding box center [1186, 350] width 82 height 18
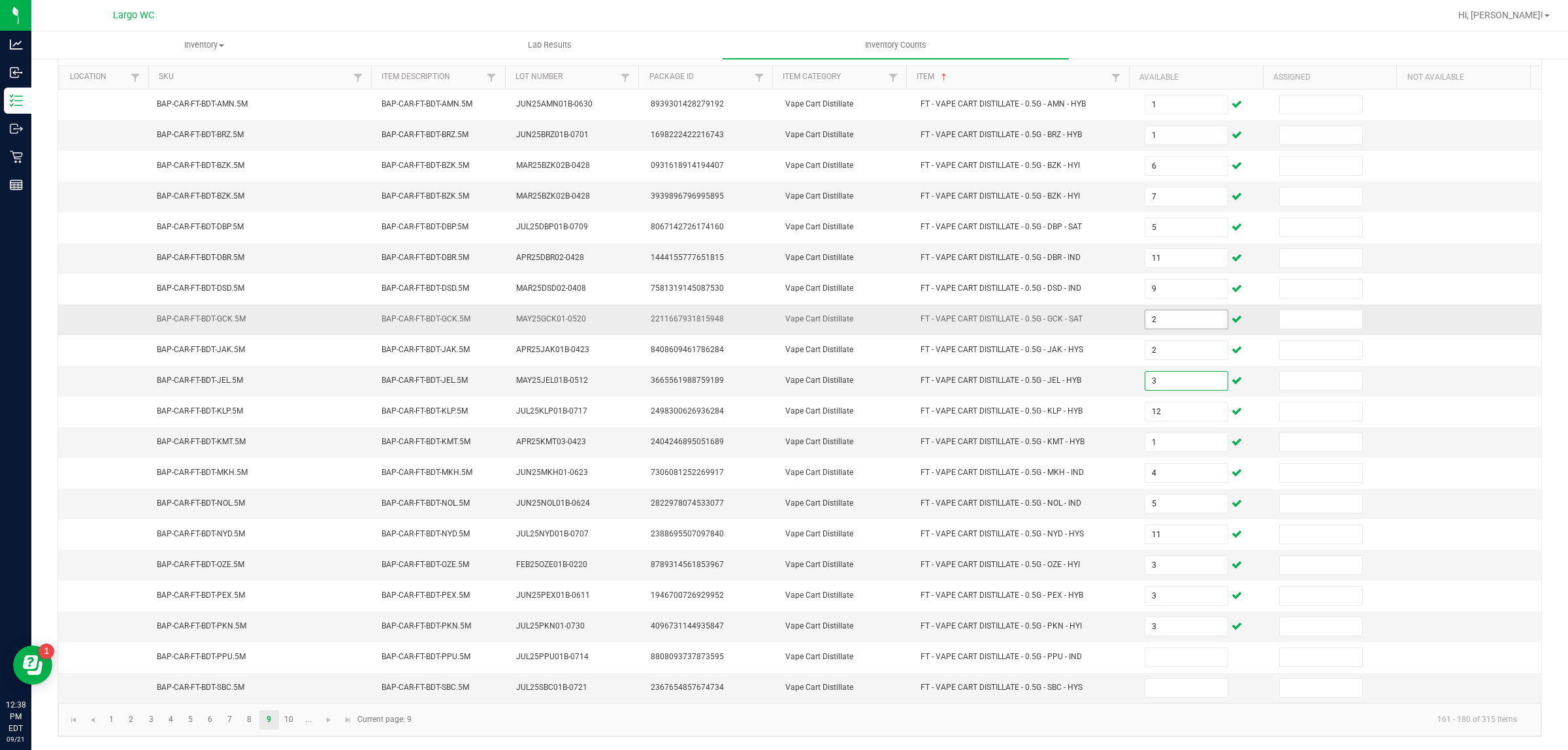
click at [1145, 311] on input "2" at bounding box center [1186, 319] width 82 height 18
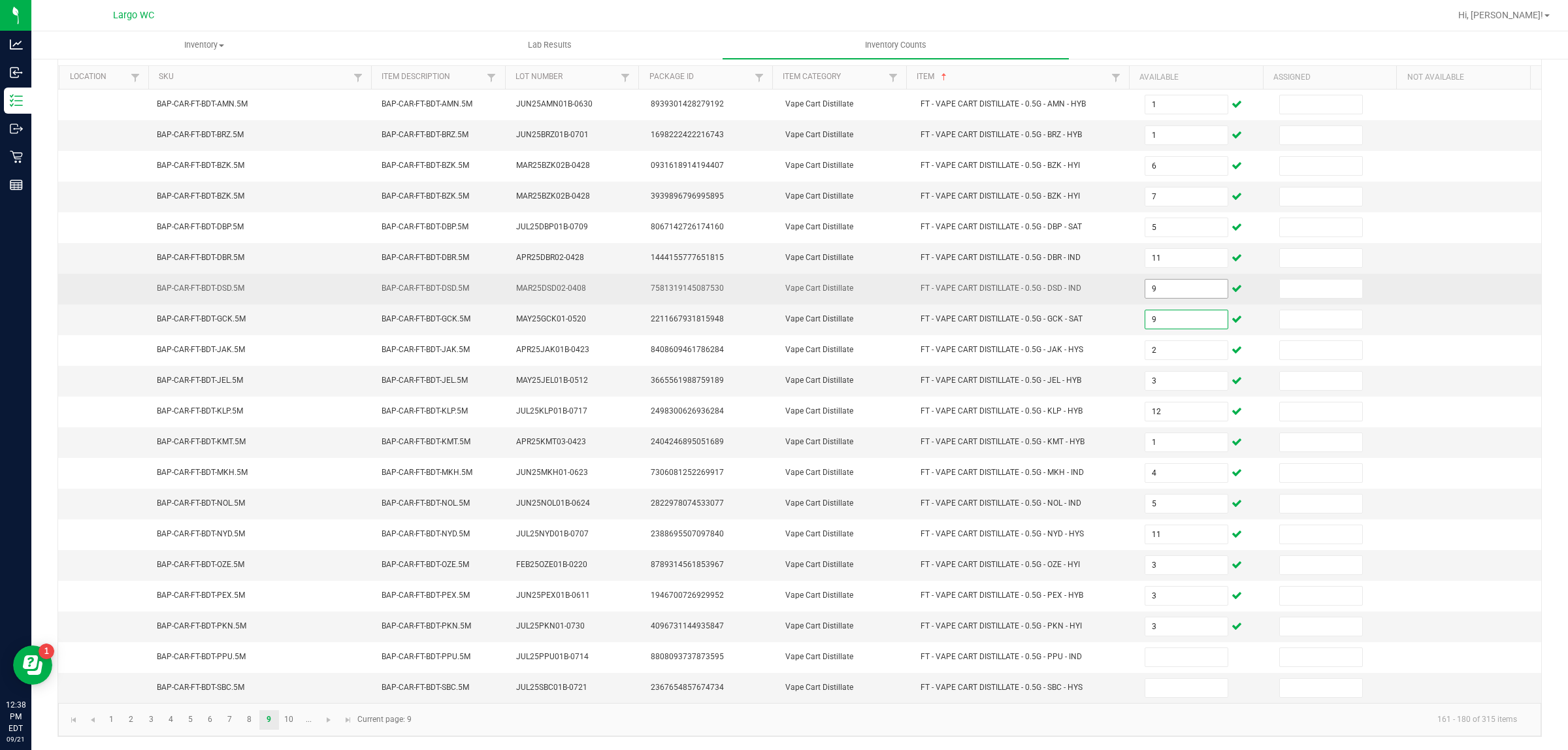
click at [1154, 282] on input "9" at bounding box center [1186, 288] width 82 height 18
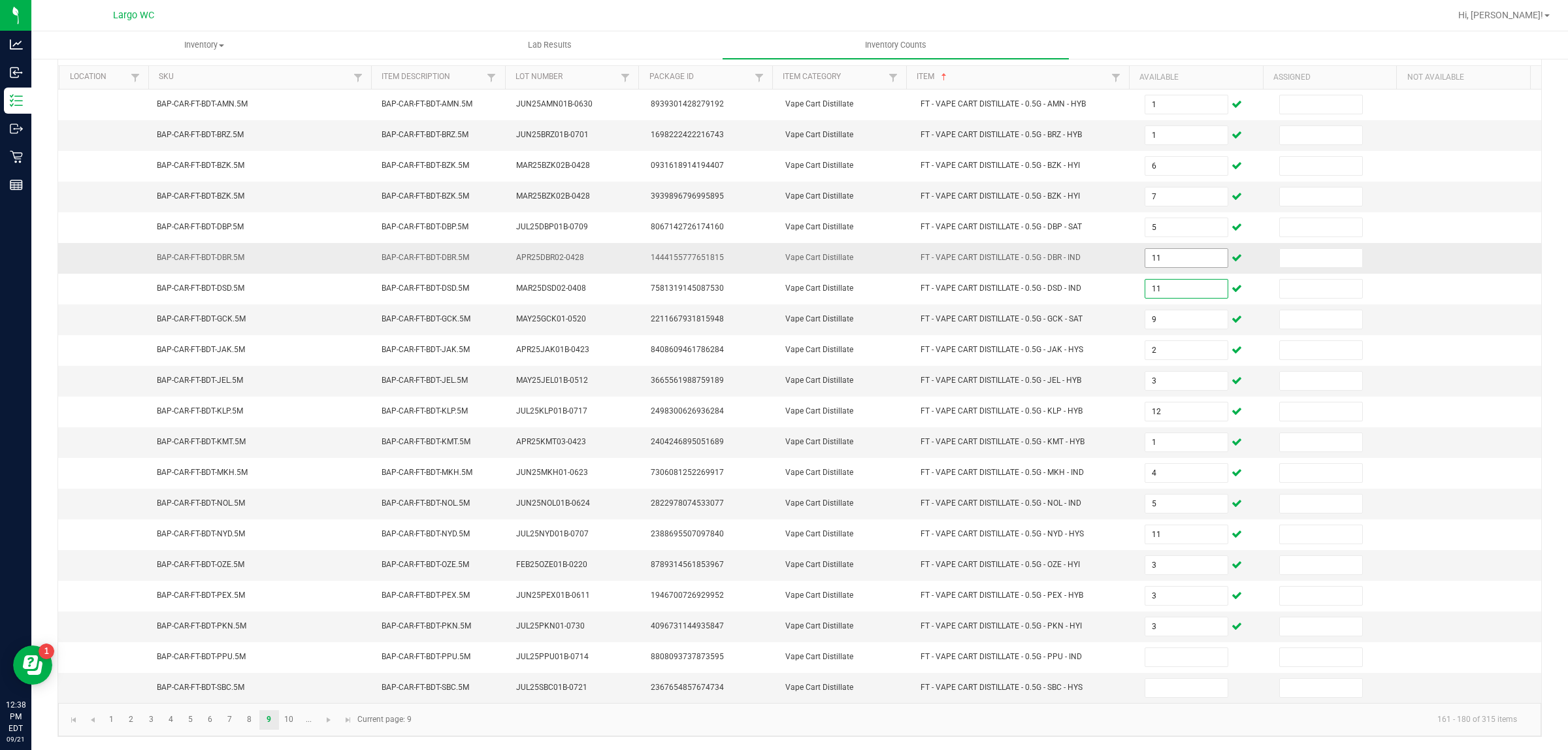
click at [1155, 250] on input "11" at bounding box center [1186, 258] width 82 height 18
click at [1170, 190] on input "7" at bounding box center [1186, 197] width 82 height 18
click at [289, 719] on link "10" at bounding box center [289, 720] width 19 height 19
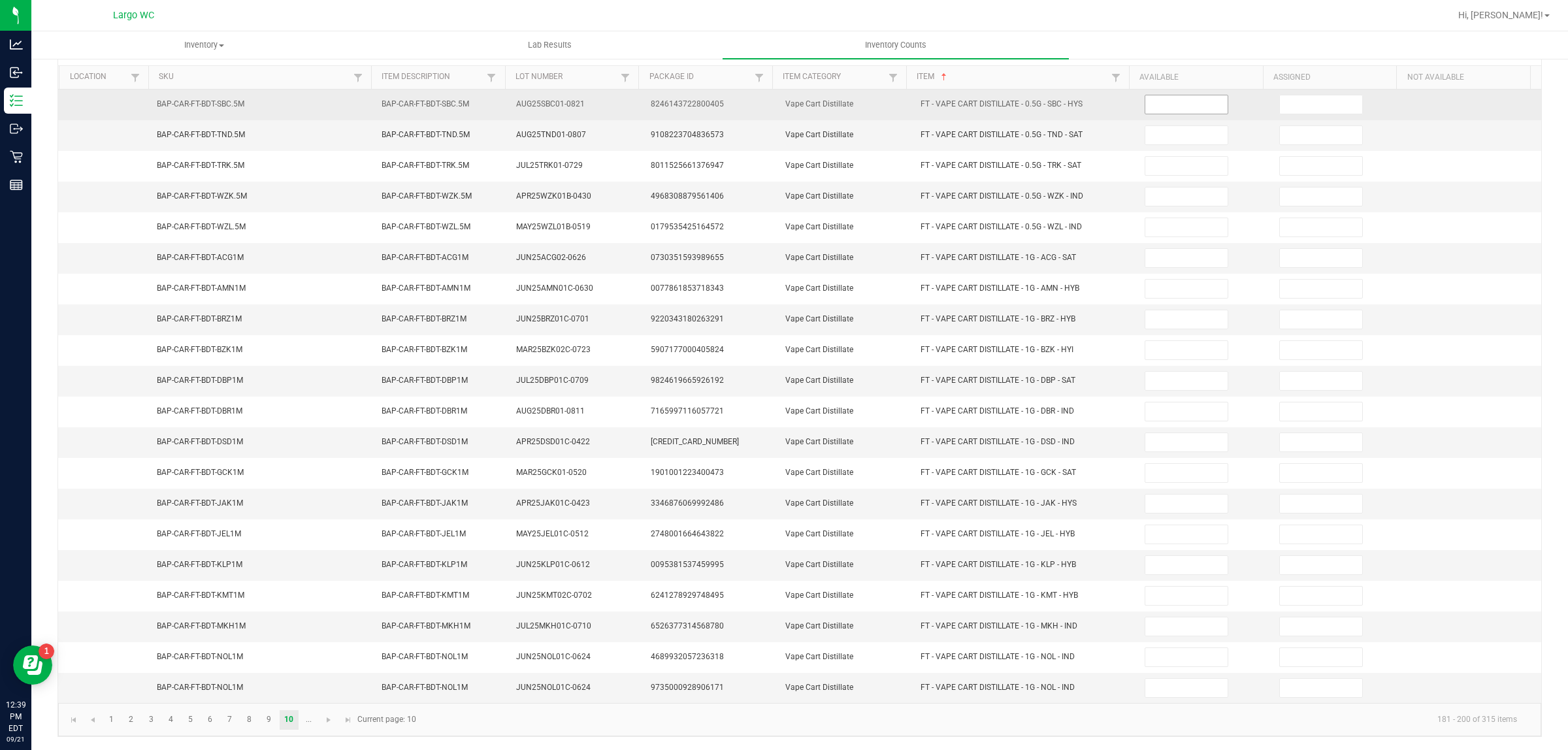
click at [1158, 95] on input at bounding box center [1186, 104] width 82 height 18
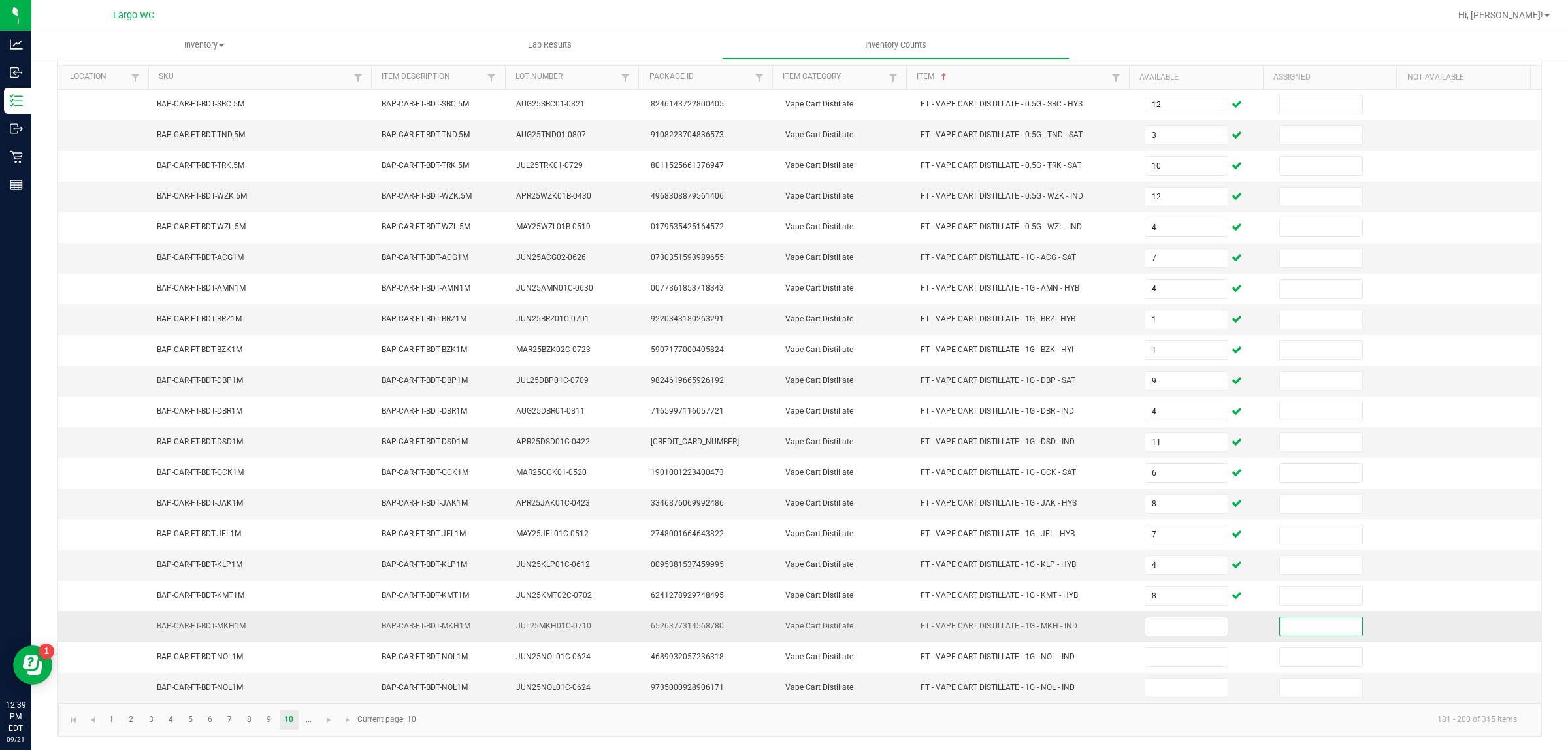
click at [1164, 622] on input at bounding box center [1186, 626] width 82 height 18
click at [309, 719] on link "..." at bounding box center [309, 720] width 19 height 19
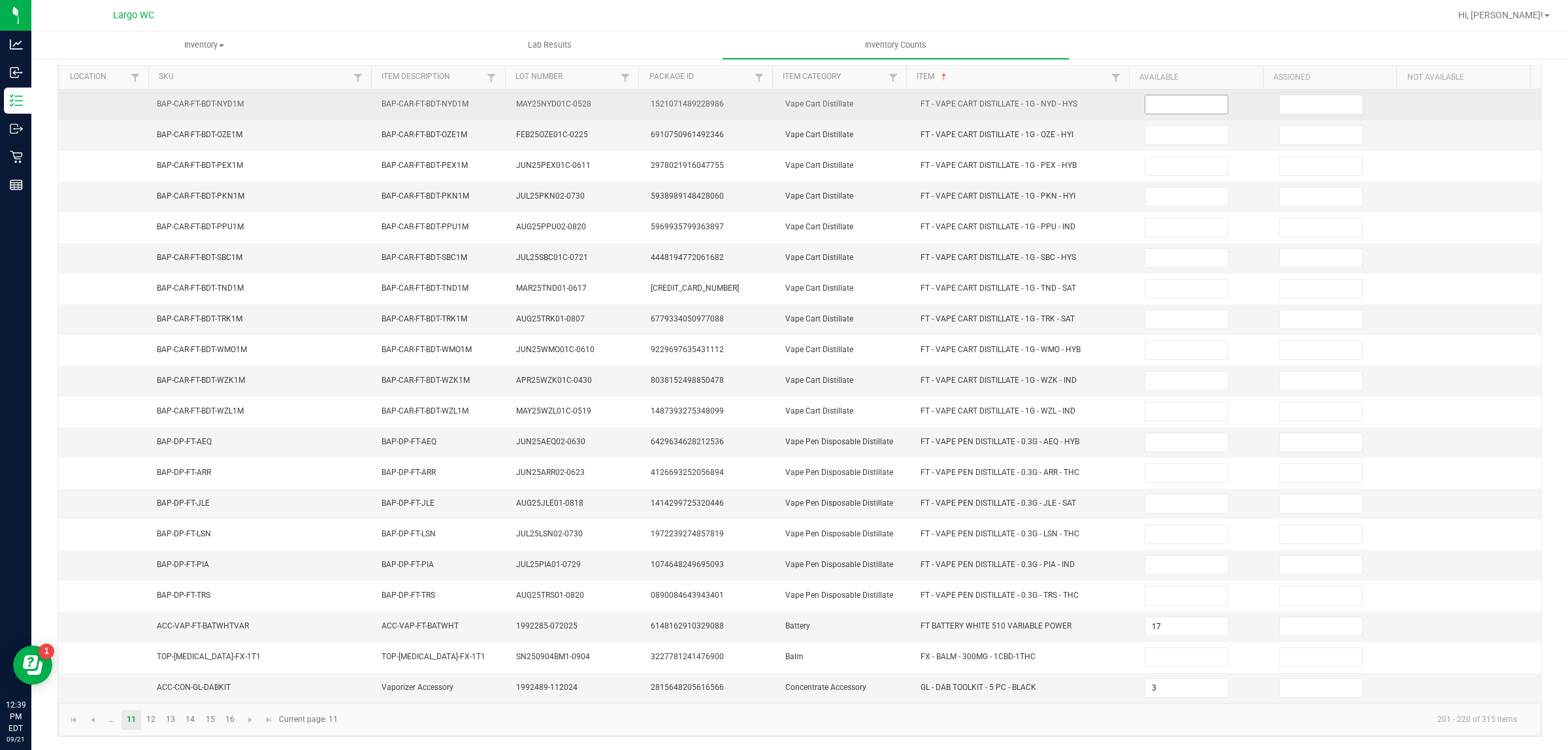
click at [1168, 95] on input at bounding box center [1186, 104] width 82 height 18
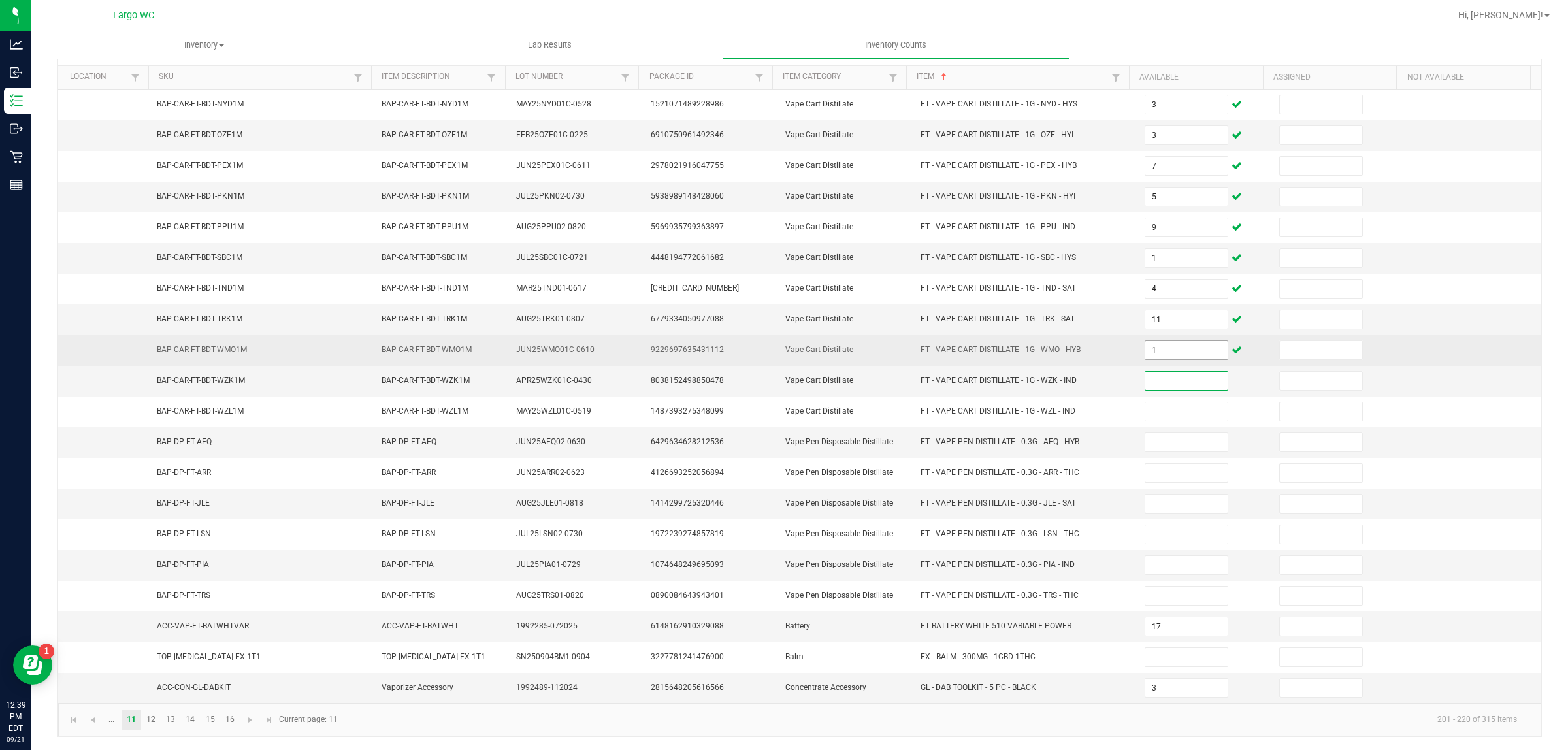
click at [1176, 347] on input "1" at bounding box center [1186, 350] width 82 height 18
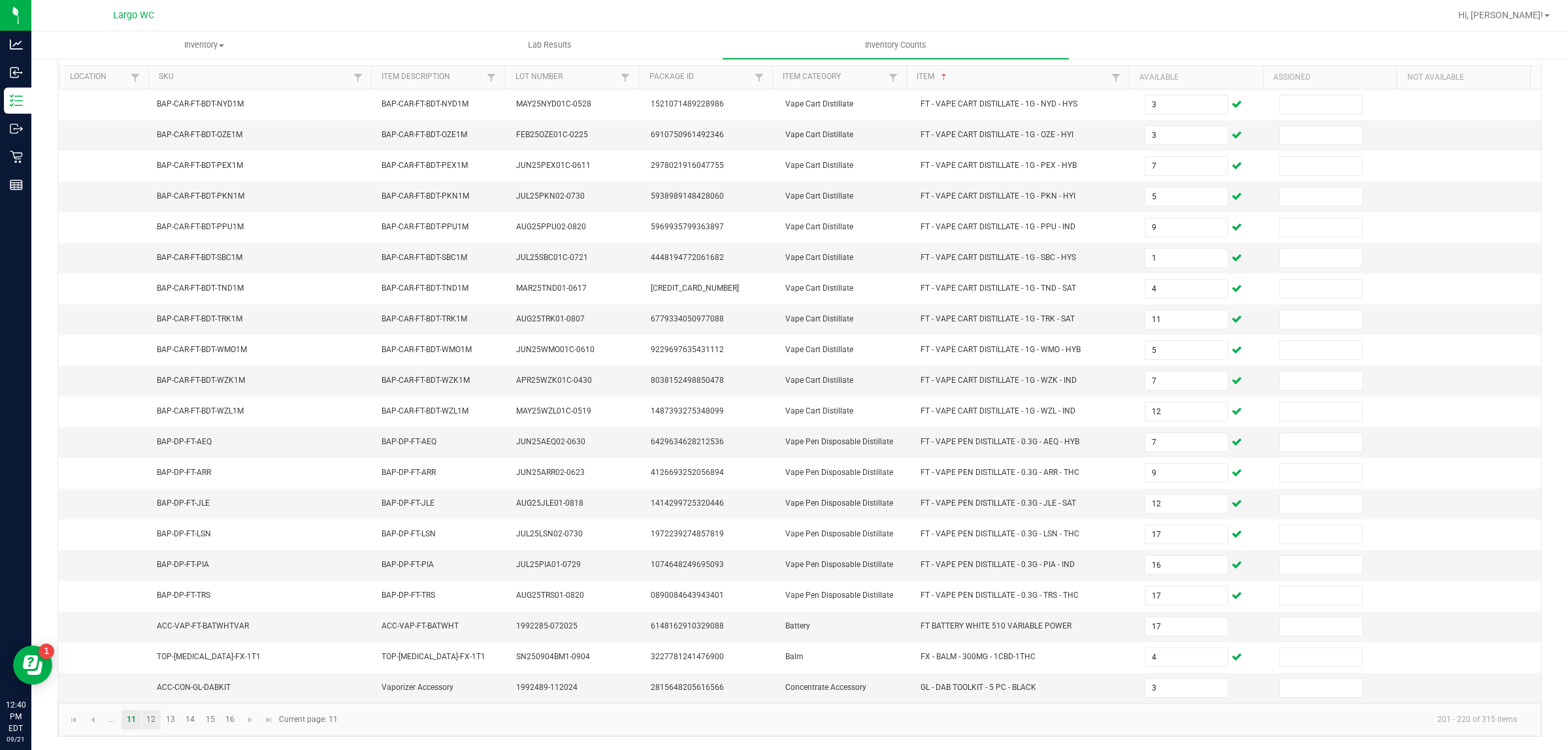
click at [155, 722] on link "12" at bounding box center [151, 720] width 19 height 19
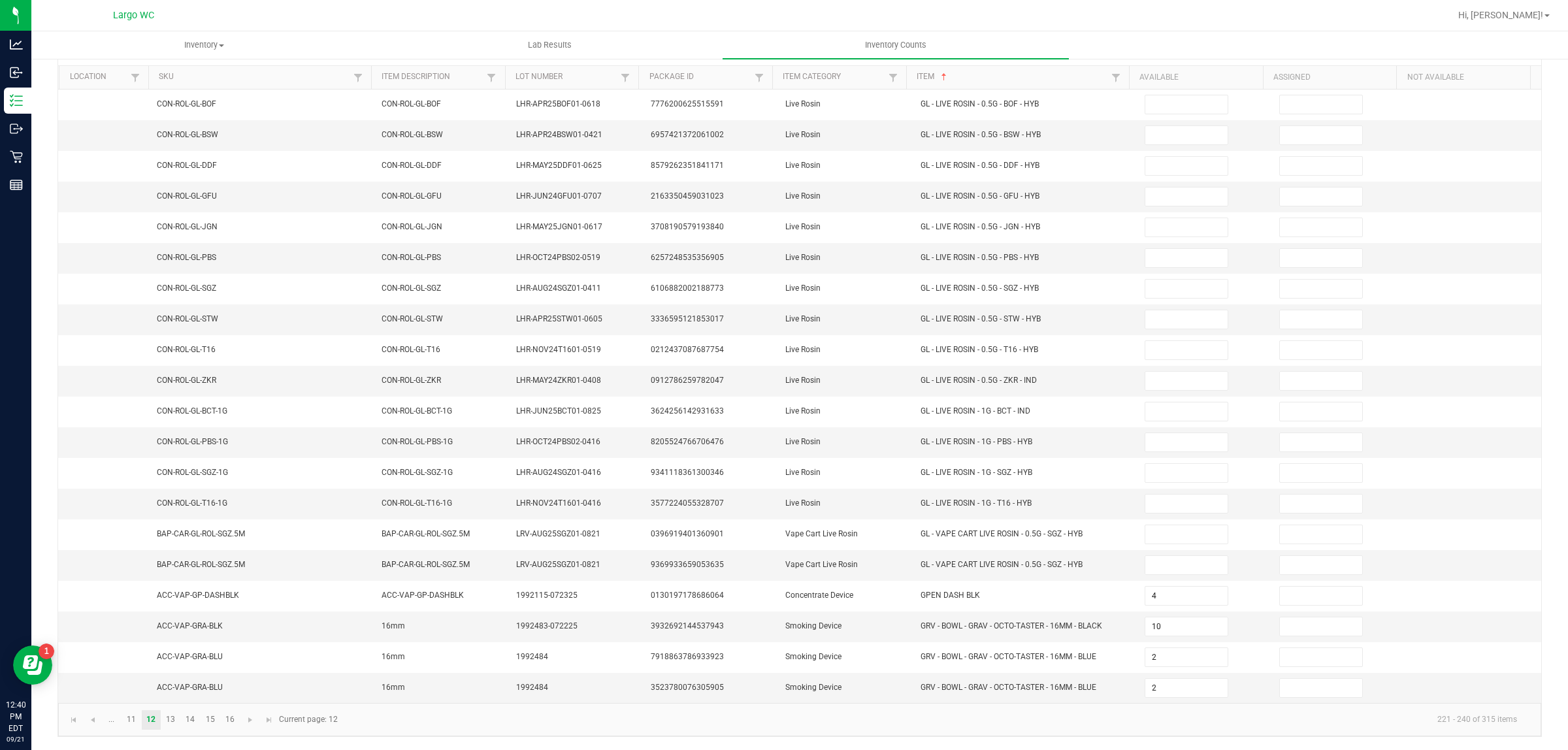
click at [1142, 68] on th "Available" at bounding box center [1196, 77] width 134 height 23
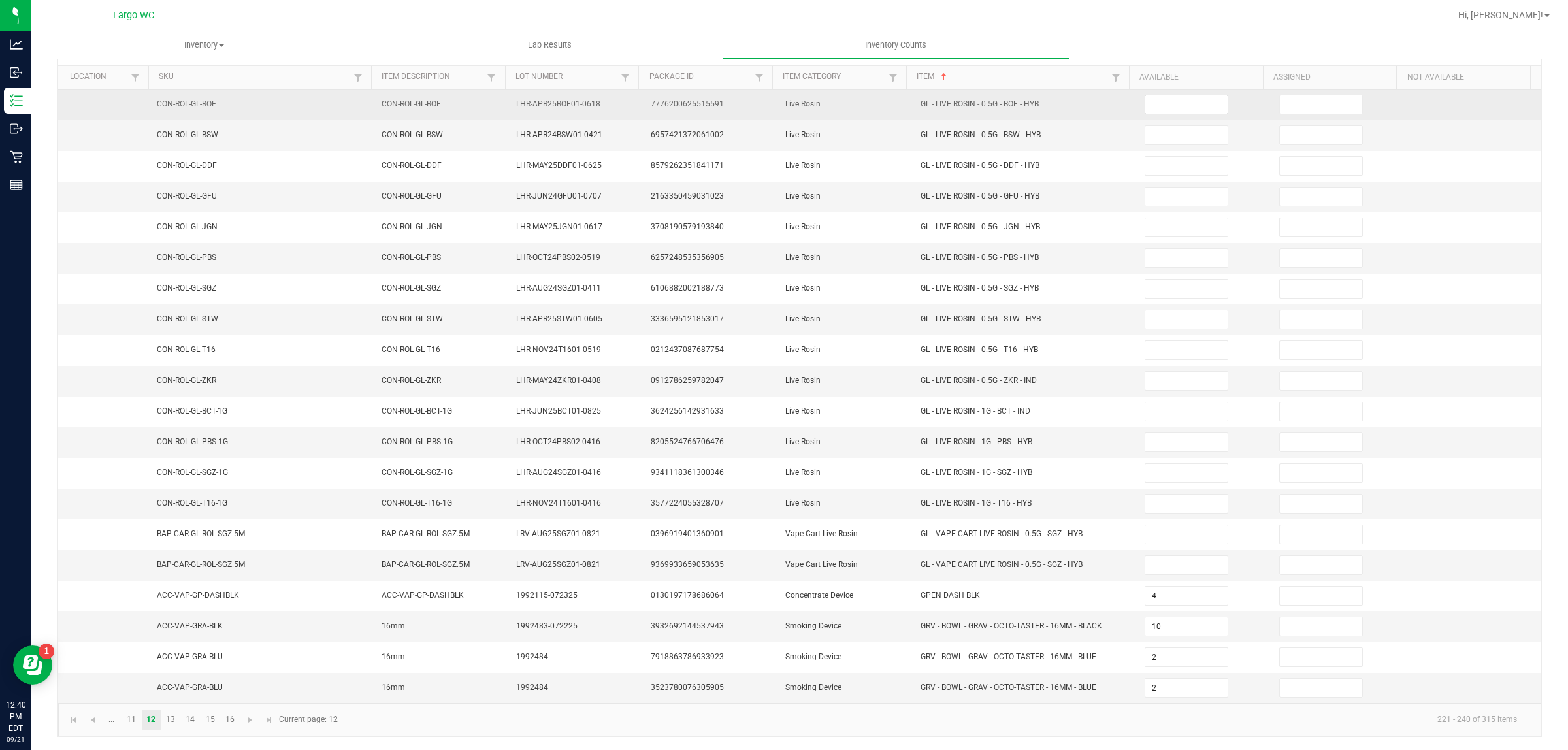
click at [1167, 96] on input at bounding box center [1186, 104] width 82 height 18
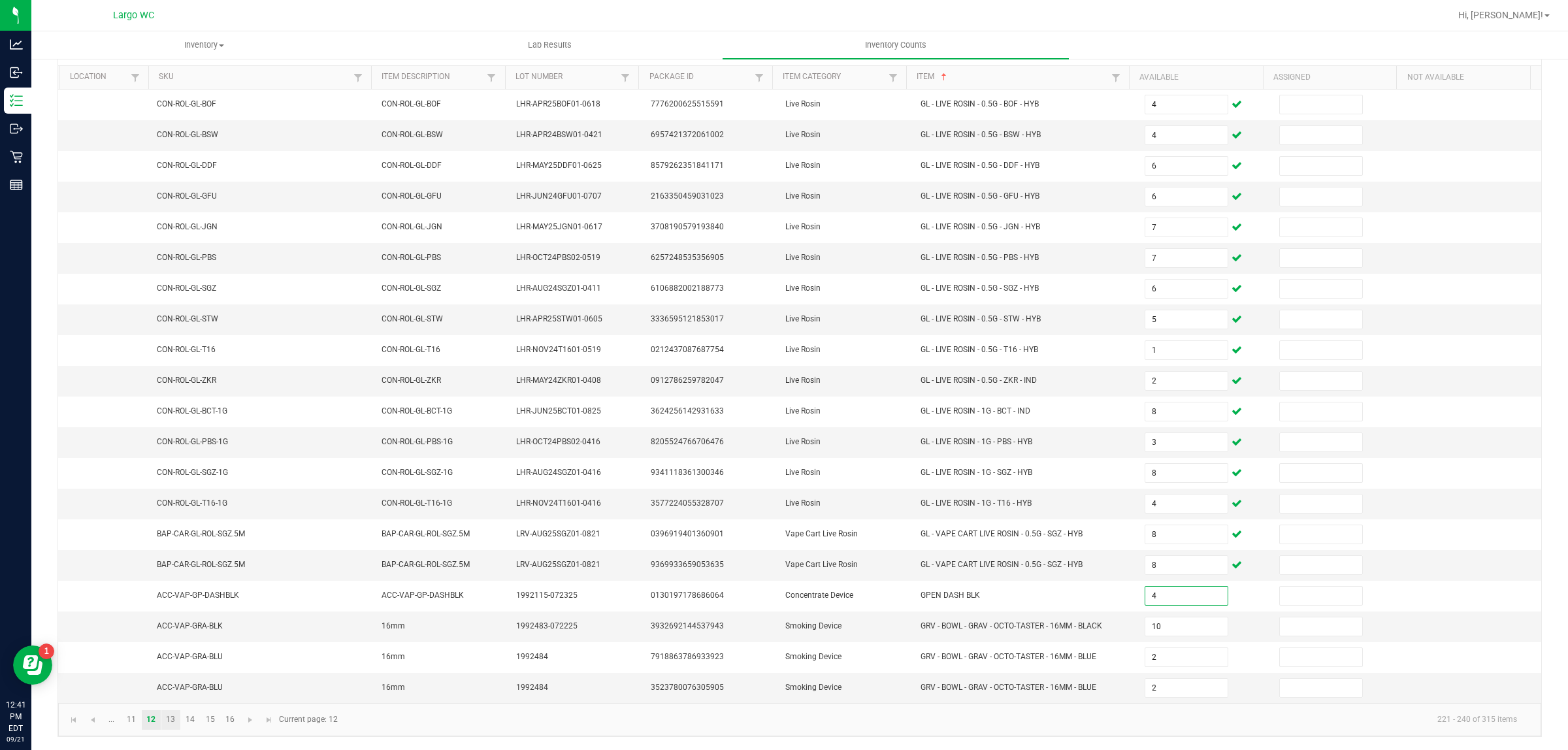
click at [170, 719] on link "13" at bounding box center [171, 720] width 19 height 19
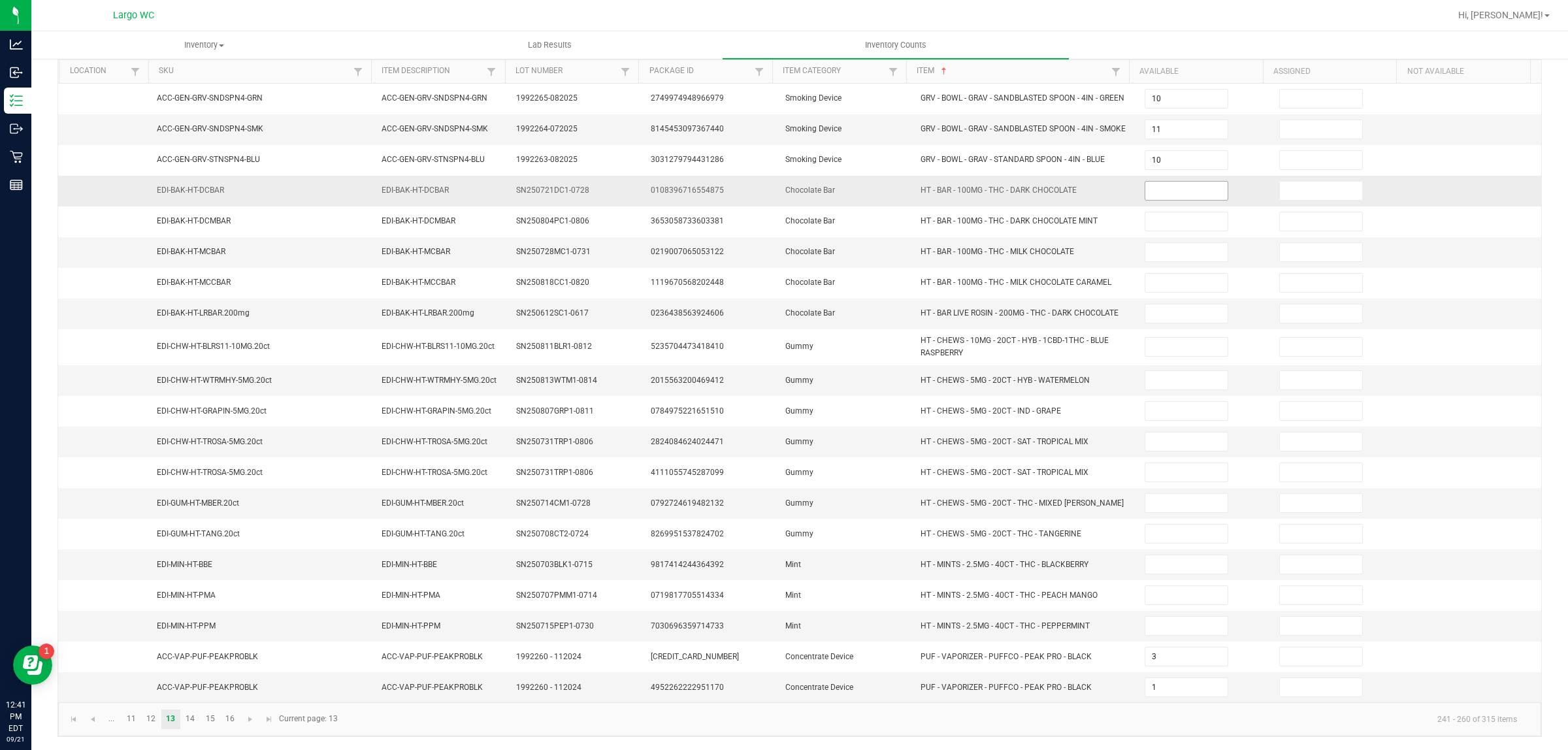
click at [1168, 200] on input at bounding box center [1186, 191] width 82 height 18
click at [190, 729] on link "14" at bounding box center [190, 719] width 19 height 19
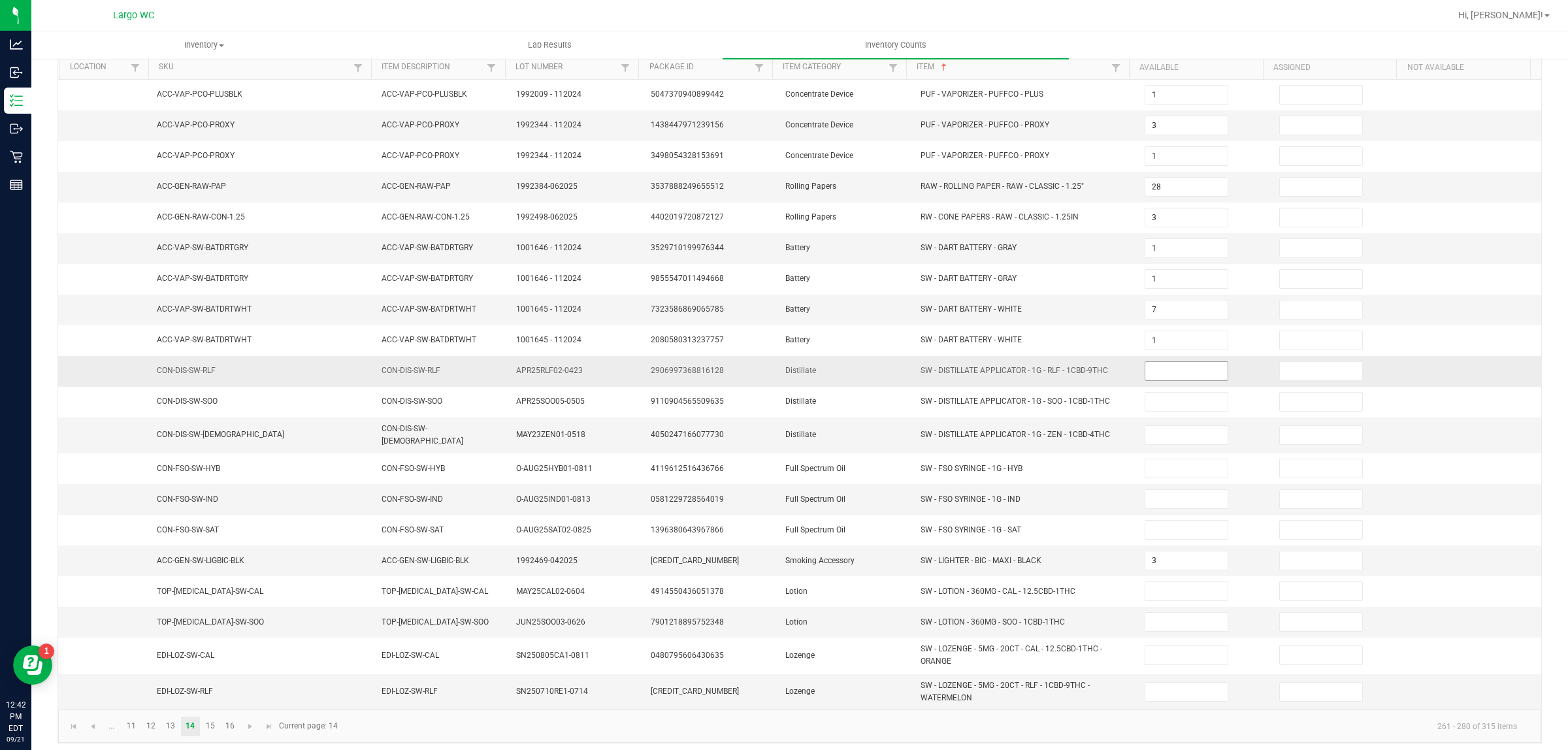
click at [1148, 376] on input at bounding box center [1186, 371] width 82 height 18
click at [213, 726] on link "15" at bounding box center [210, 726] width 19 height 19
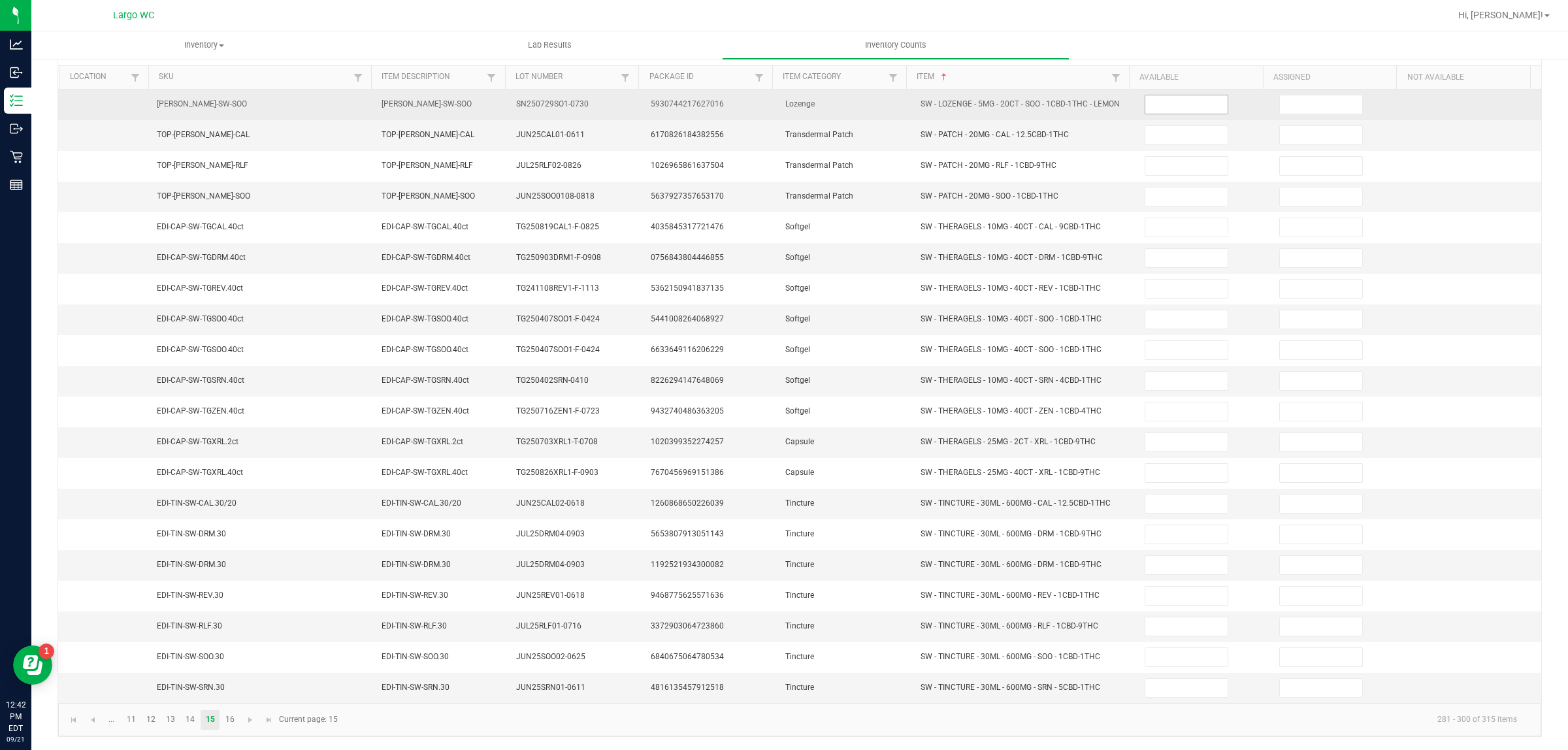
click at [1166, 95] on input at bounding box center [1186, 104] width 82 height 18
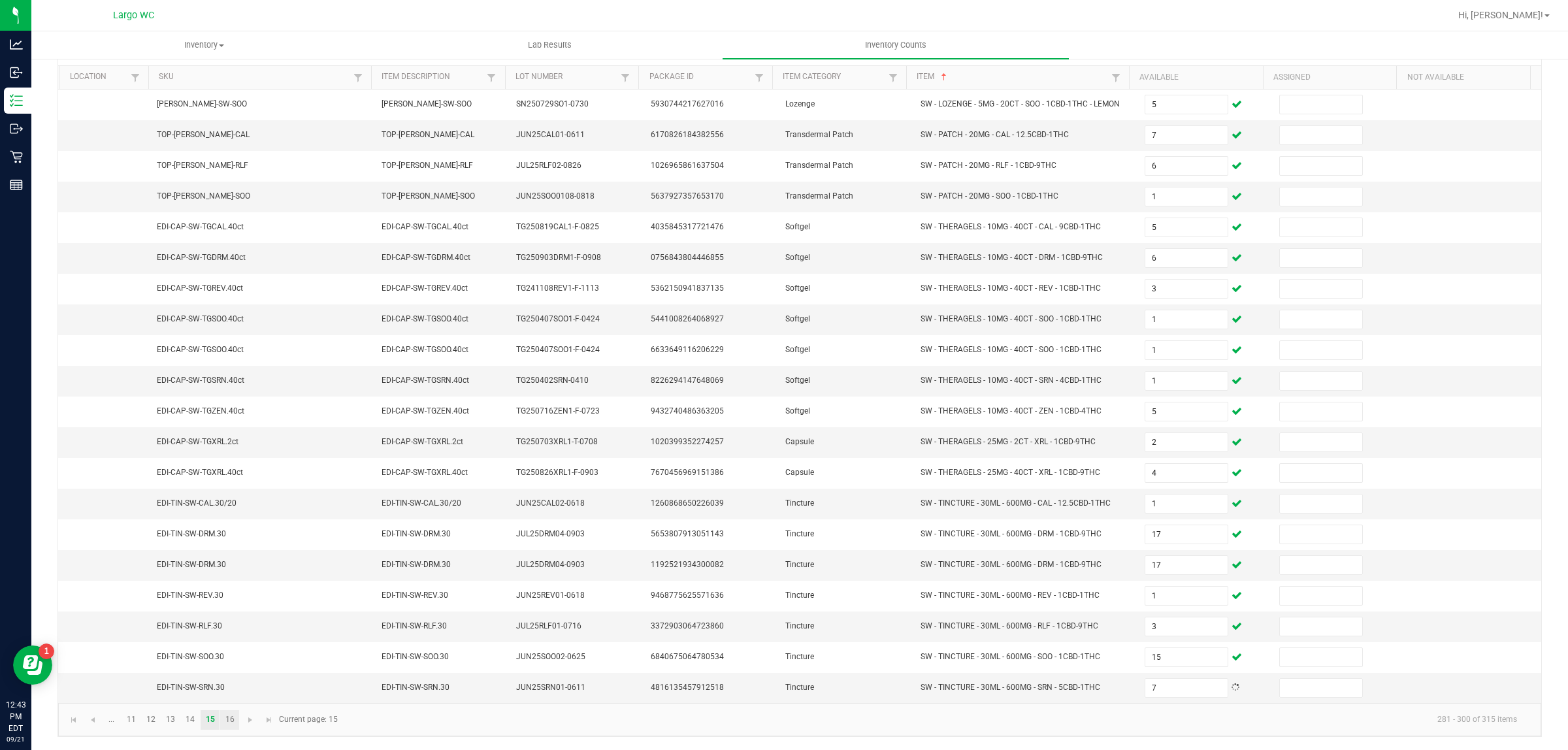
click at [230, 719] on link "16" at bounding box center [229, 720] width 19 height 19
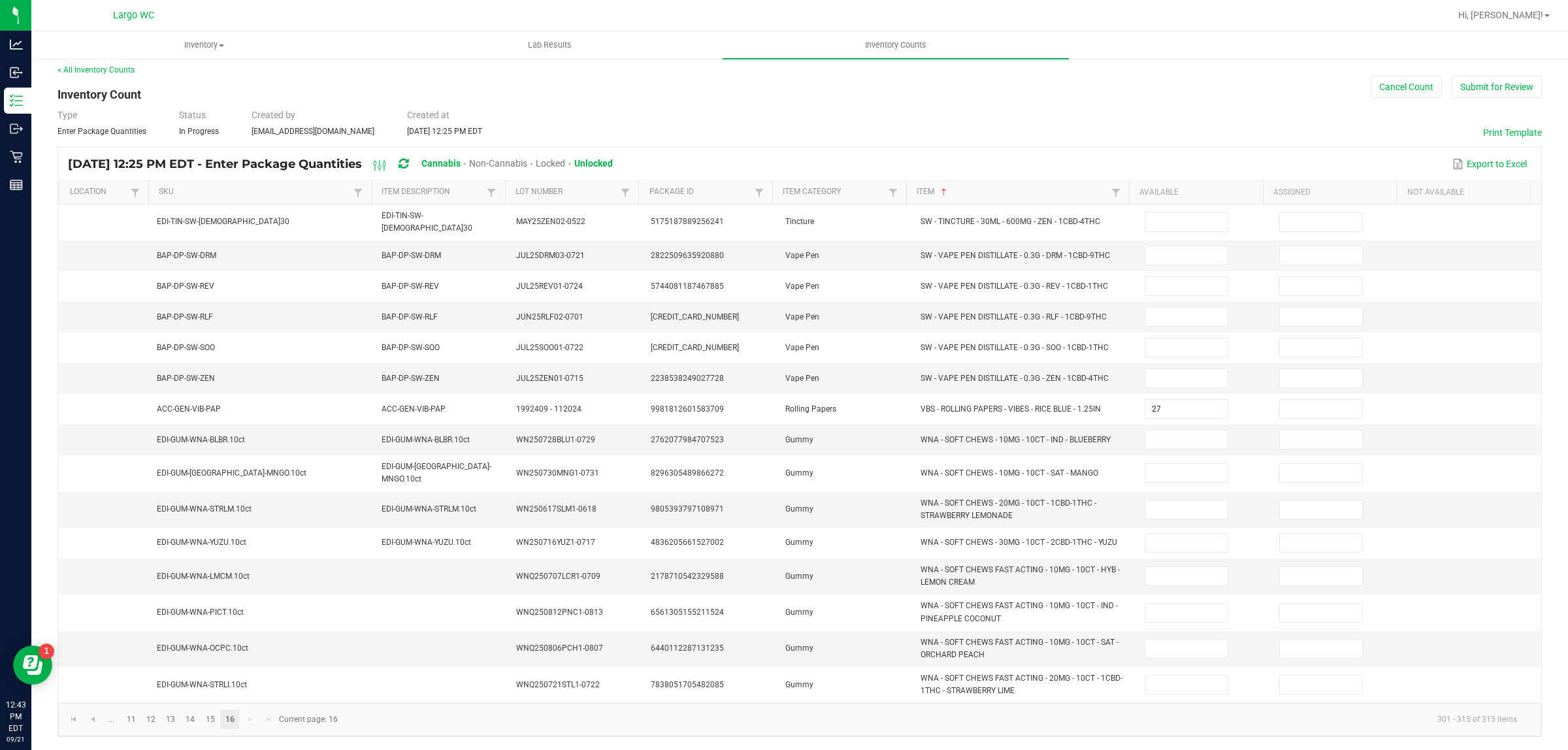
scroll to position [1, 0]
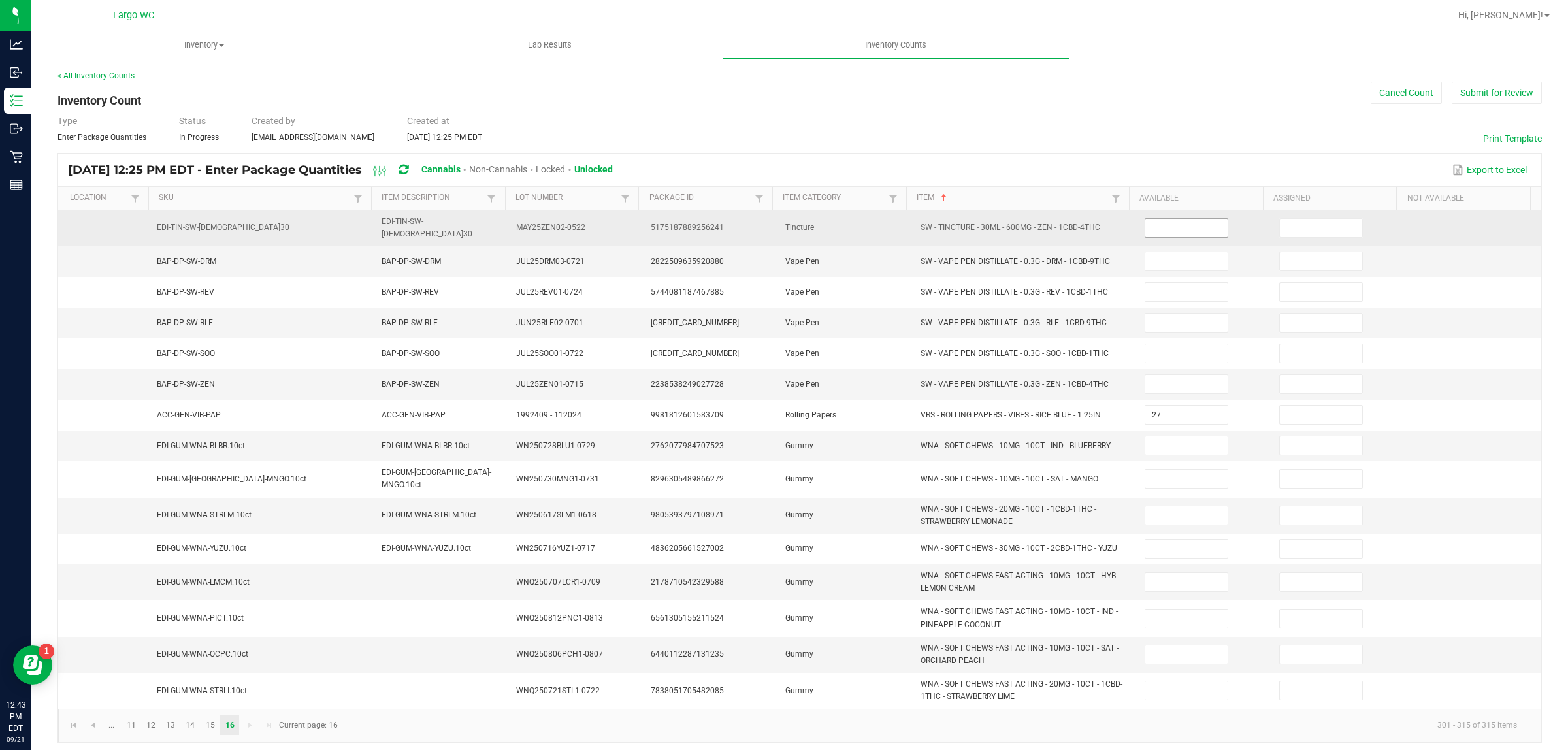
click at [1145, 225] on input at bounding box center [1186, 227] width 82 height 18
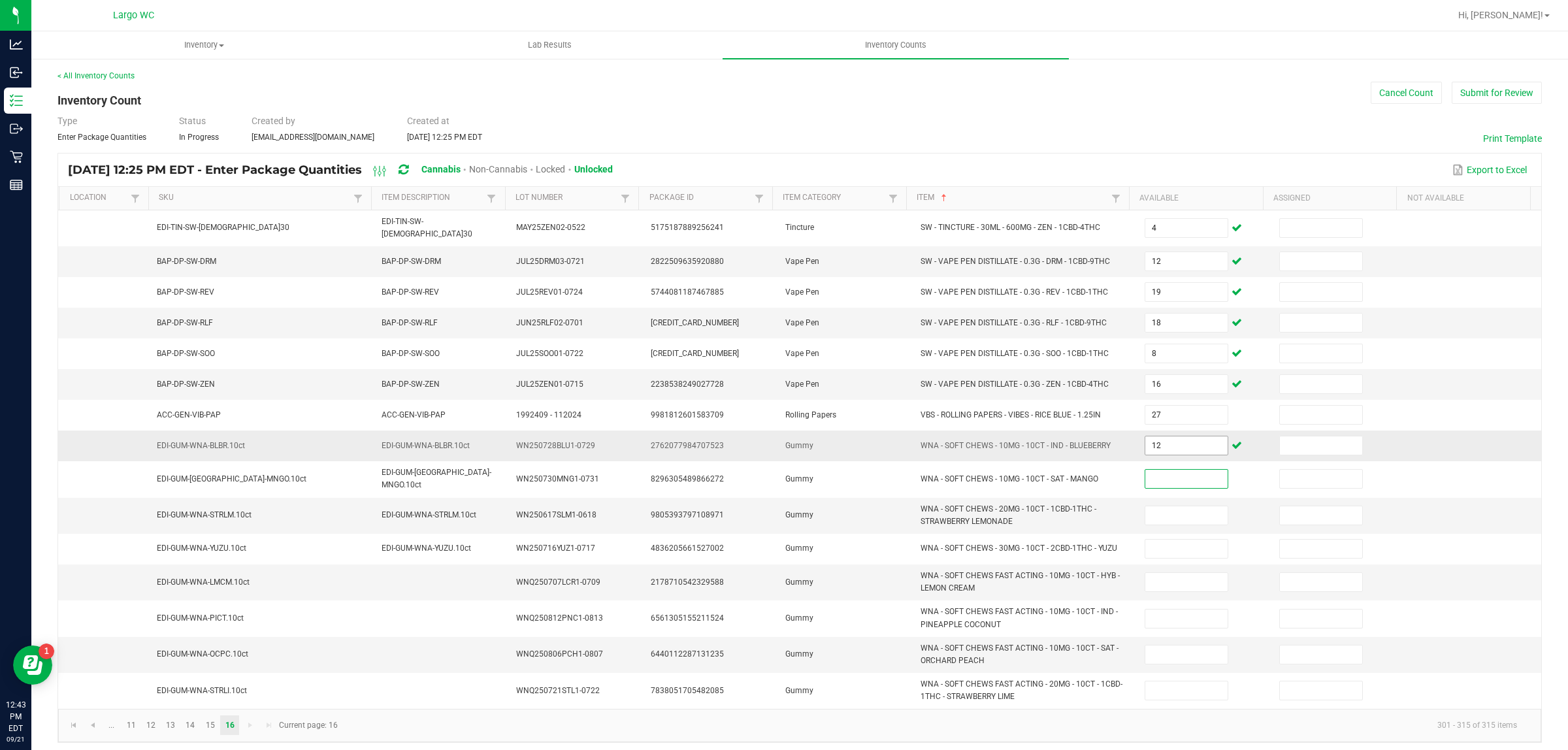
click at [1186, 443] on input "12" at bounding box center [1186, 445] width 82 height 18
click at [1164, 576] on input "4" at bounding box center [1186, 582] width 82 height 18
click at [1490, 98] on button "Submit for Review" at bounding box center [1496, 93] width 90 height 22
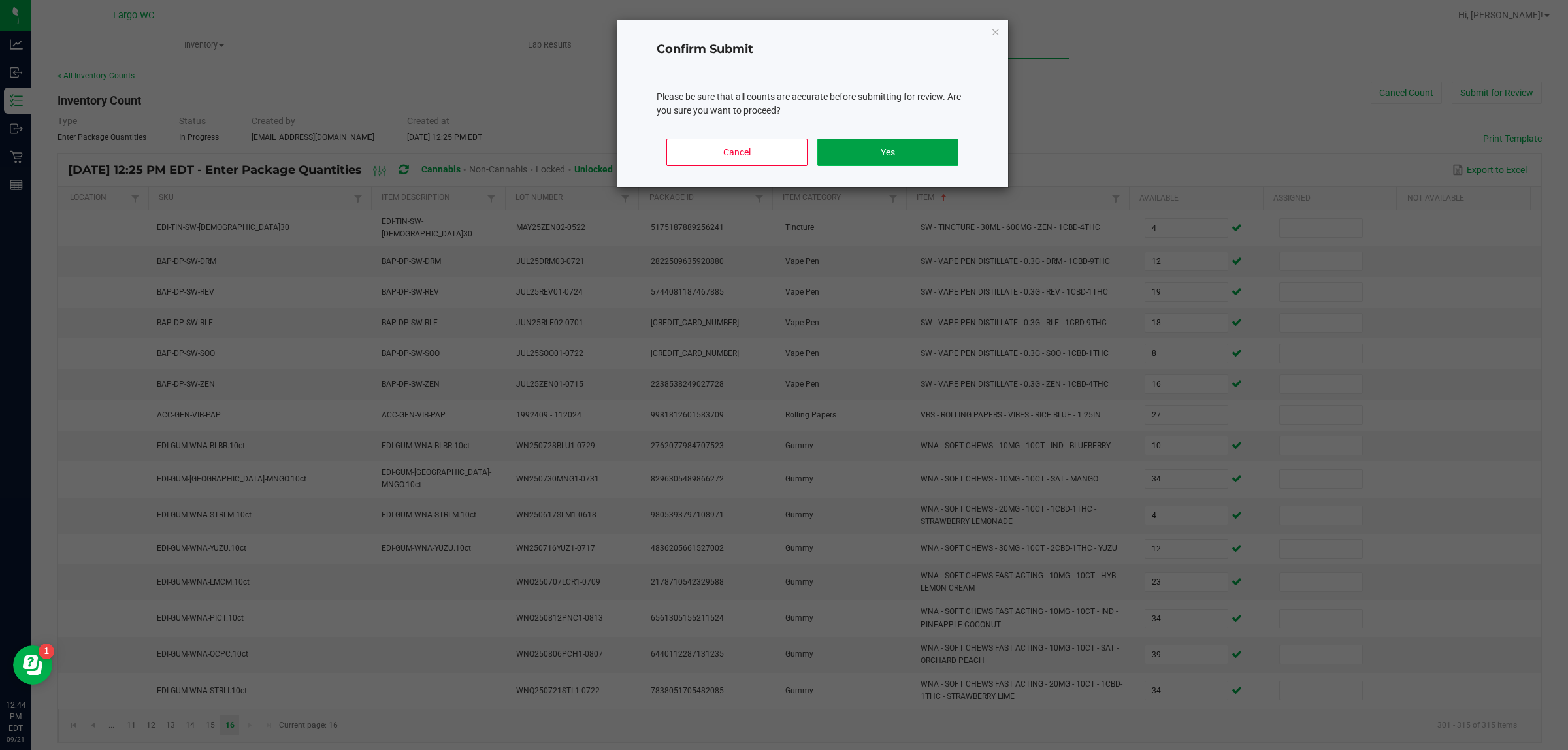
click at [905, 147] on button "Yes" at bounding box center [887, 152] width 140 height 28
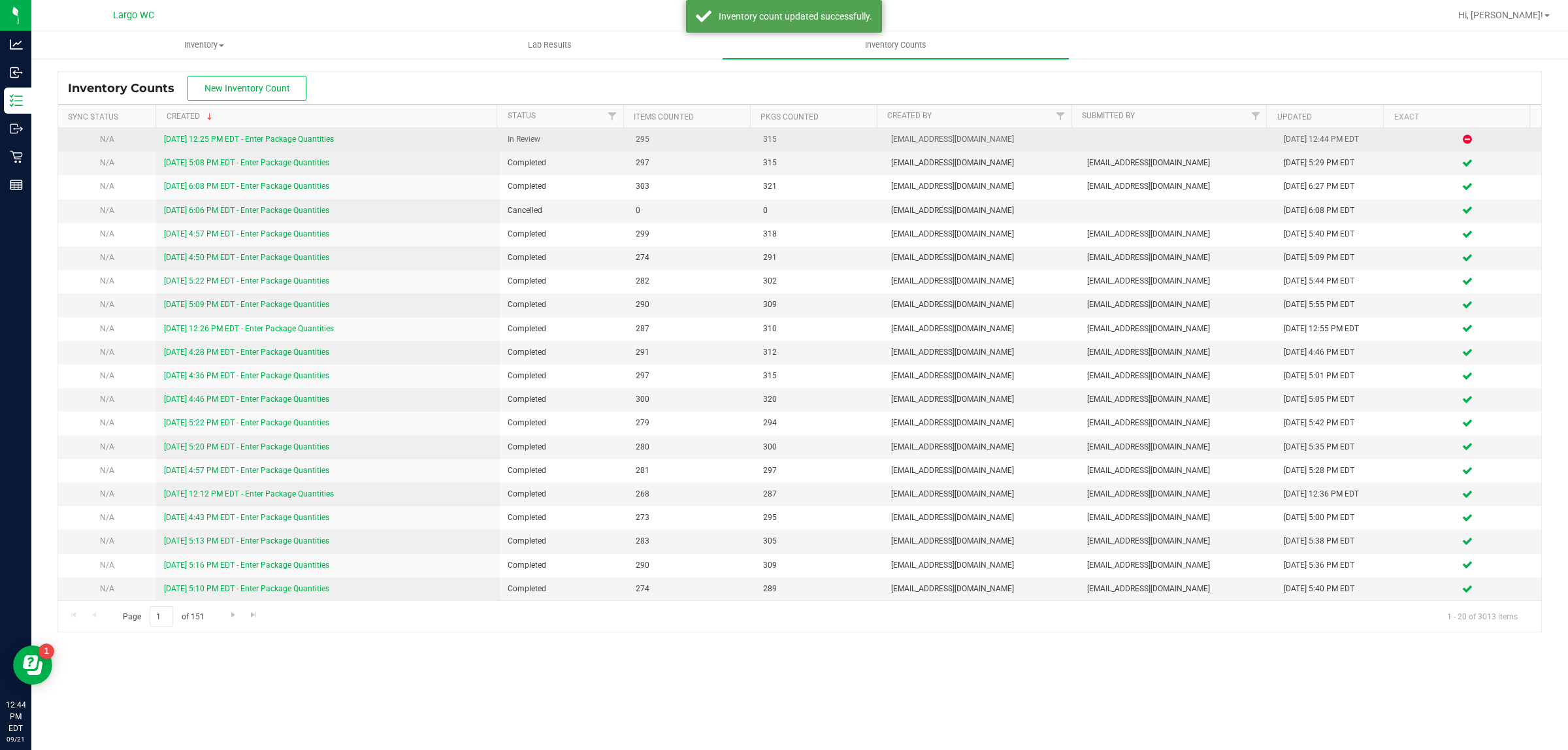
click at [208, 138] on link "9/21/25 12:25 PM EDT - Enter Package Quantities" at bounding box center [248, 140] width 170 height 9
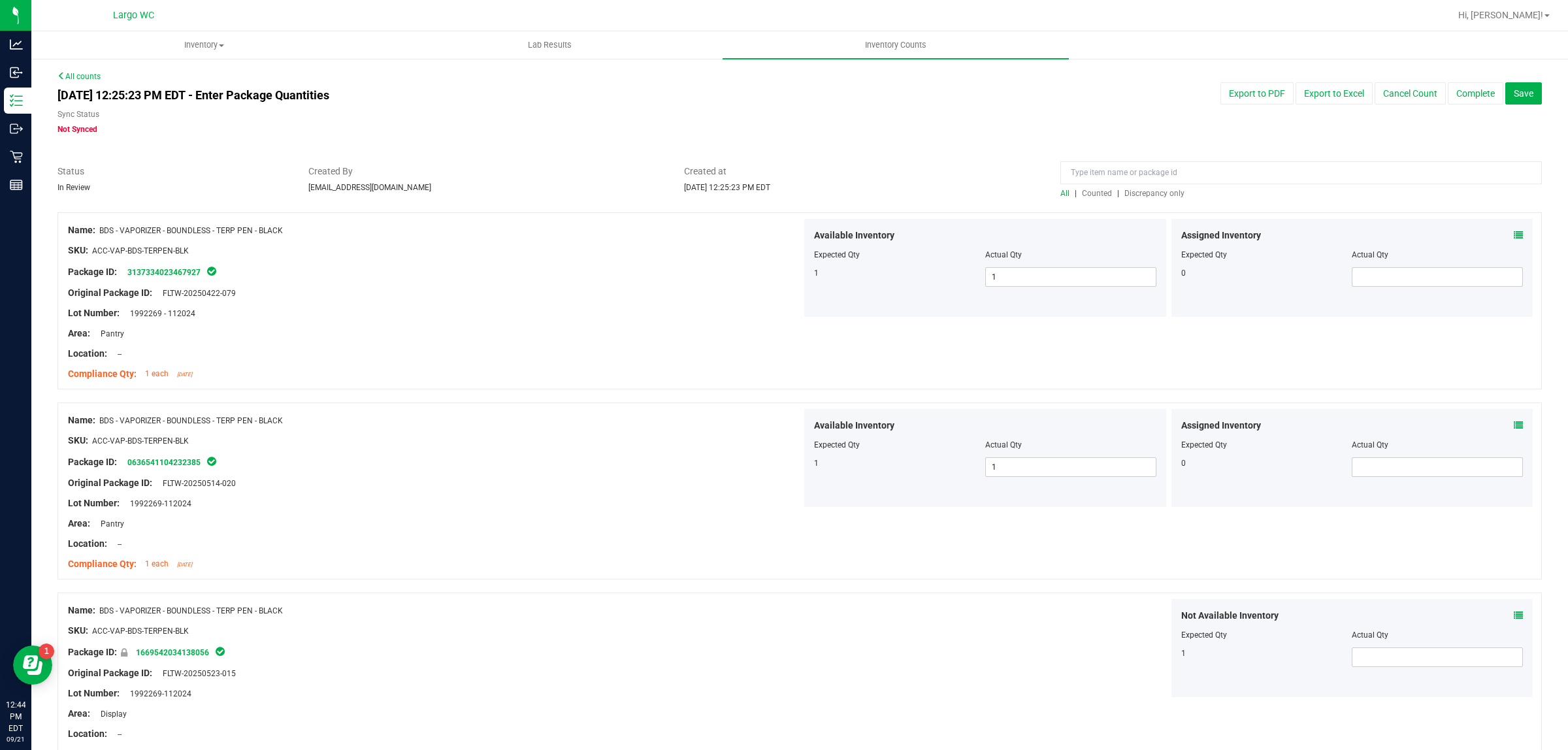
click at [1147, 189] on span "Discrepancy only" at bounding box center [1154, 193] width 60 height 9
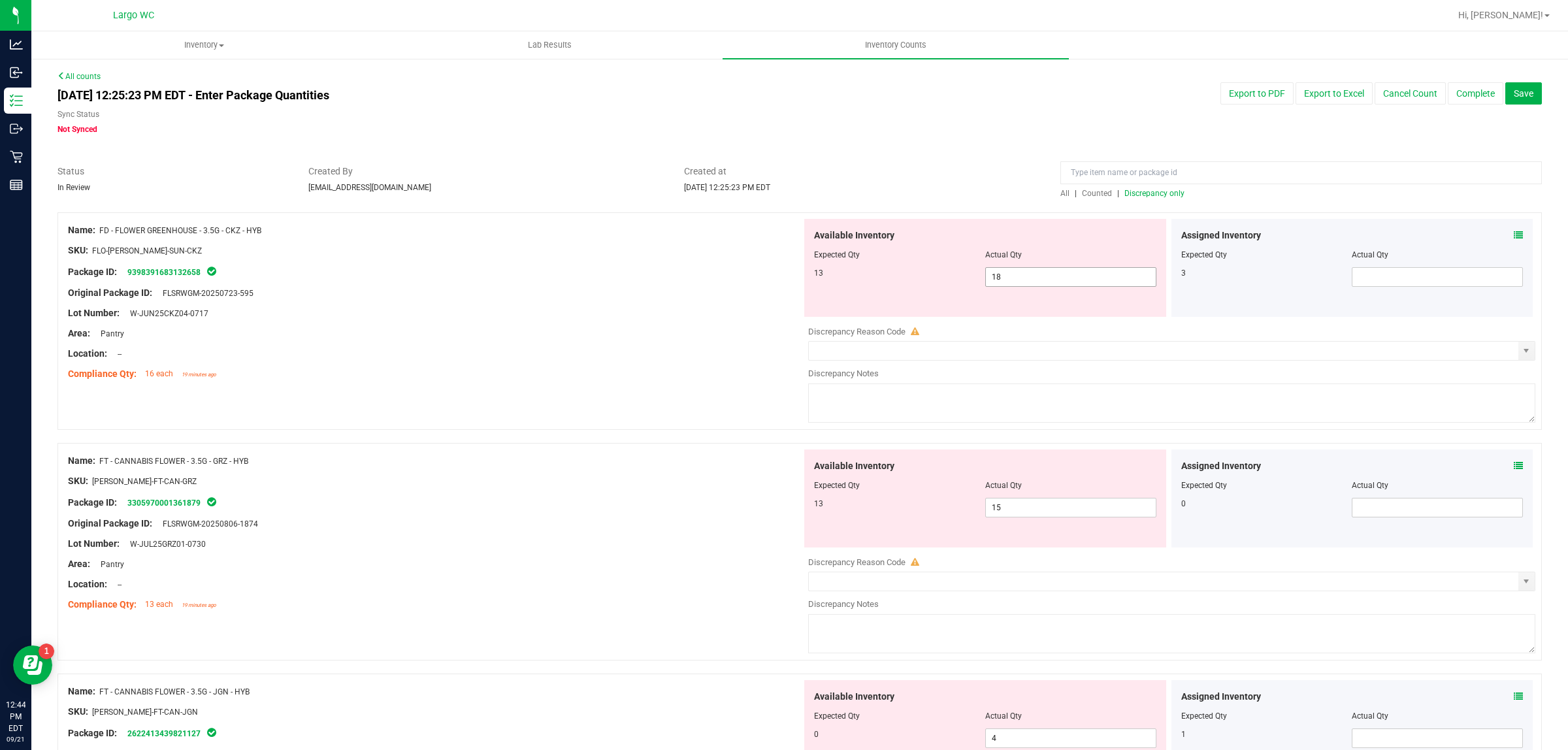
click at [1043, 276] on input "18" at bounding box center [1070, 276] width 170 height 18
click at [699, 575] on div "Name: FT - CANNABIS FLOWER - 3.5G - GRZ - HYB SKU: FLO-BUD-FT-CAN-GRZ Package I…" at bounding box center [435, 533] width 734 height 166
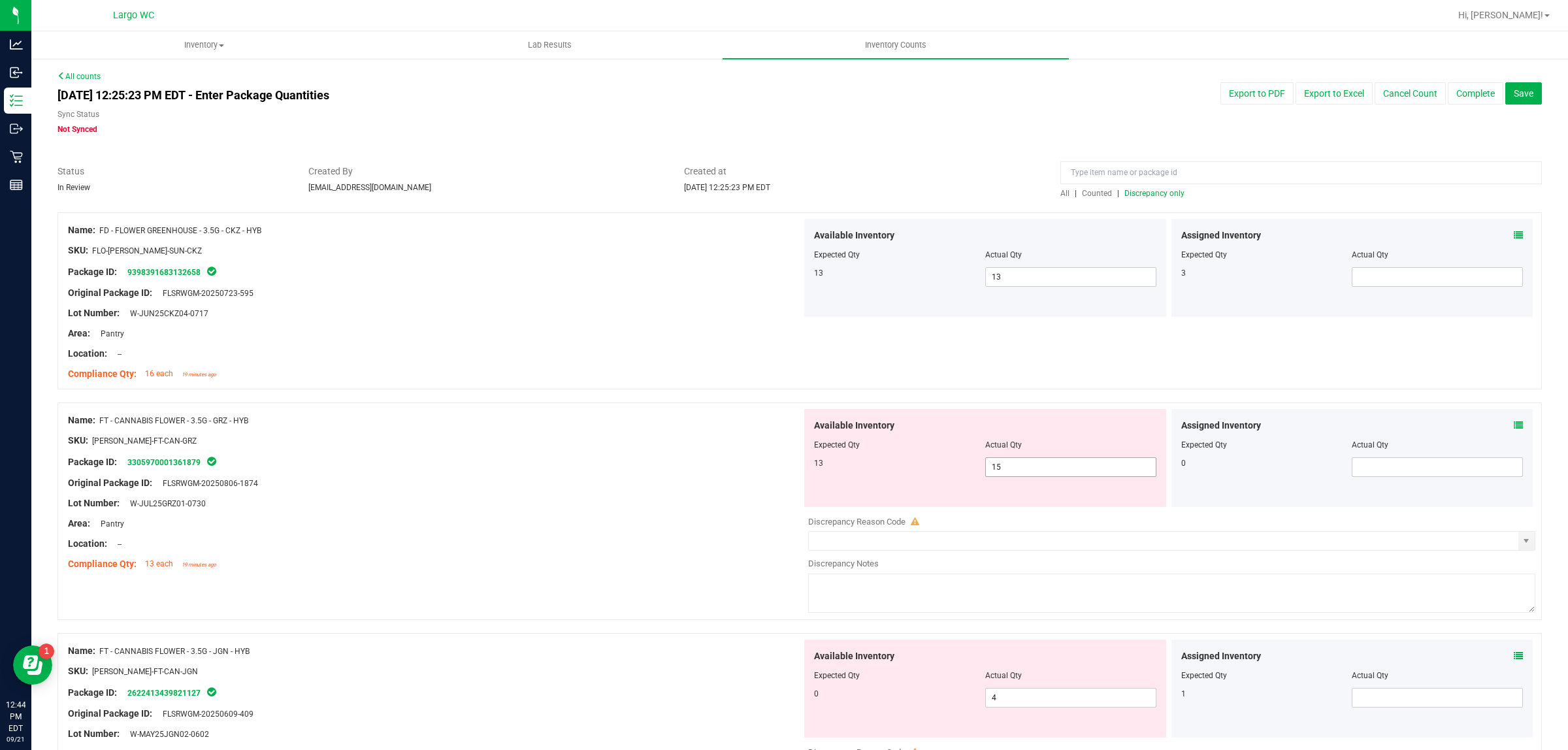
click at [1034, 467] on input "15" at bounding box center [1070, 467] width 170 height 18
click at [712, 384] on div "Name: FD - FLOWER GREENHOUSE - 3.5G - CKZ - HYB SKU: FLO-BUD-FD-SUN-CKZ Package…" at bounding box center [435, 302] width 734 height 166
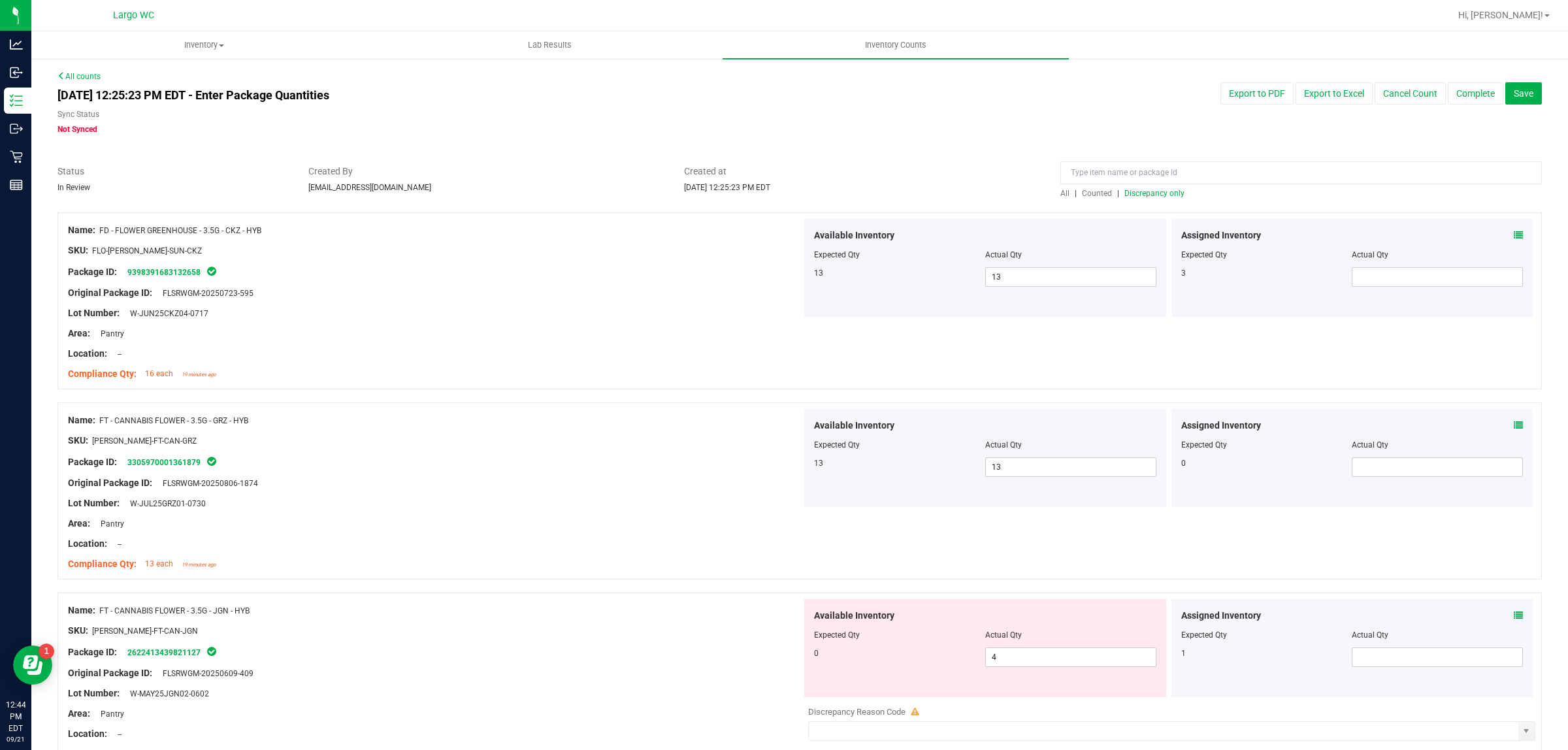
click at [1151, 193] on span "Discrepancy only" at bounding box center [1154, 193] width 60 height 9
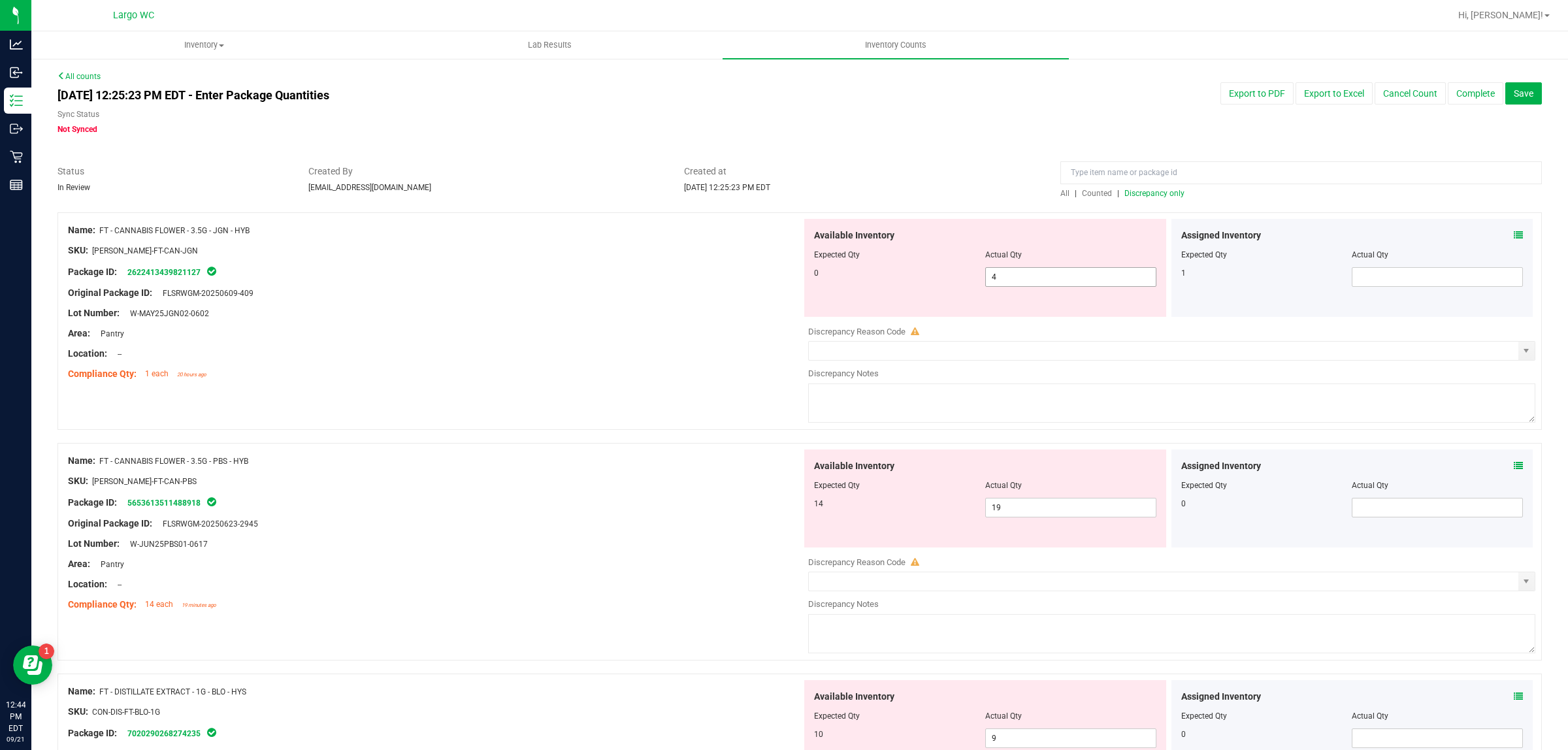
click at [1082, 273] on span "4 4" at bounding box center [1070, 276] width 171 height 19
click at [1082, 273] on input "4" at bounding box center [1070, 276] width 170 height 18
click at [474, 458] on div "Name: FT - CANNABIS FLOWER - 3.5G - PBS - HYB SKU: FLO-BUD-FT-CAN-PBS Package I…" at bounding box center [435, 533] width 734 height 166
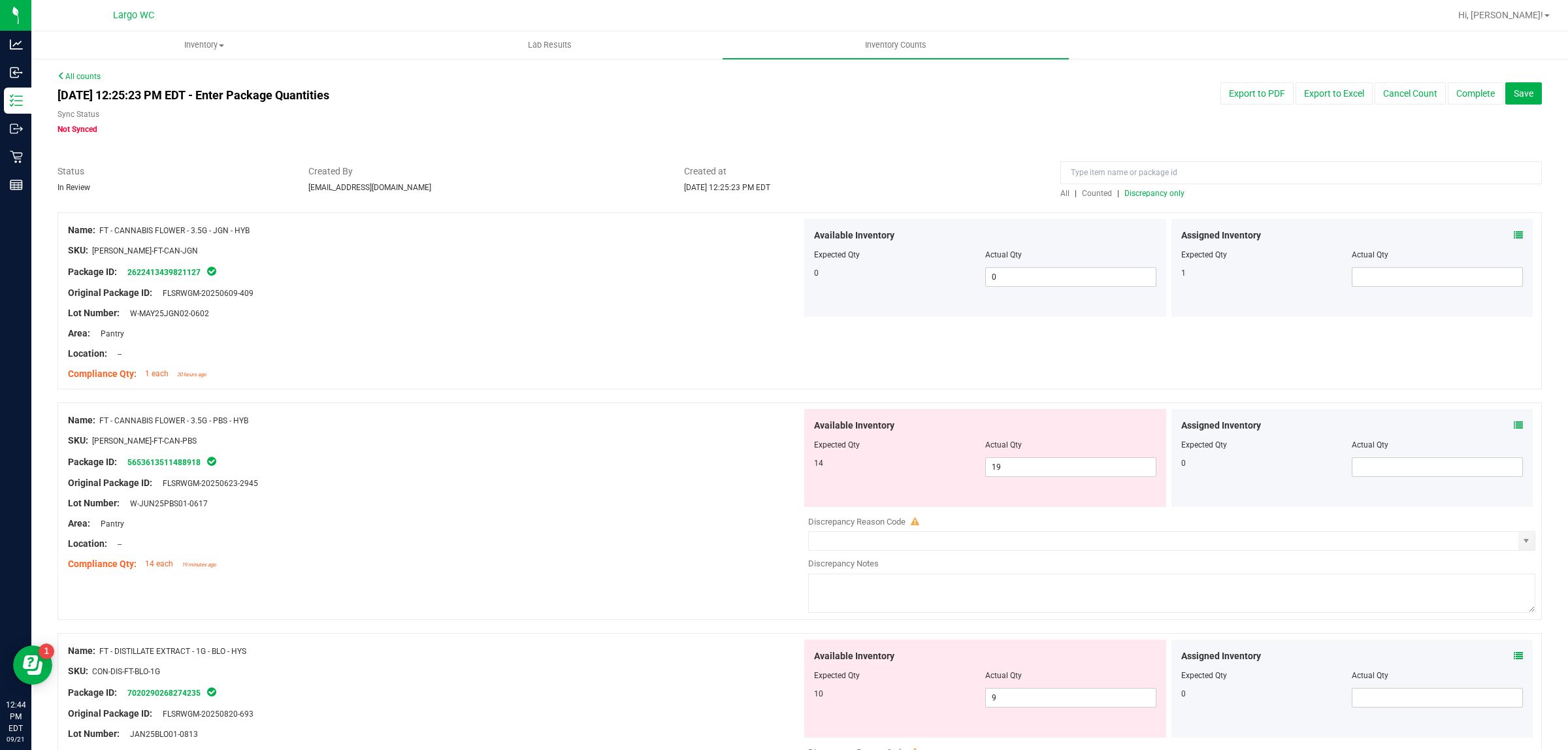
scroll to position [82, 0]
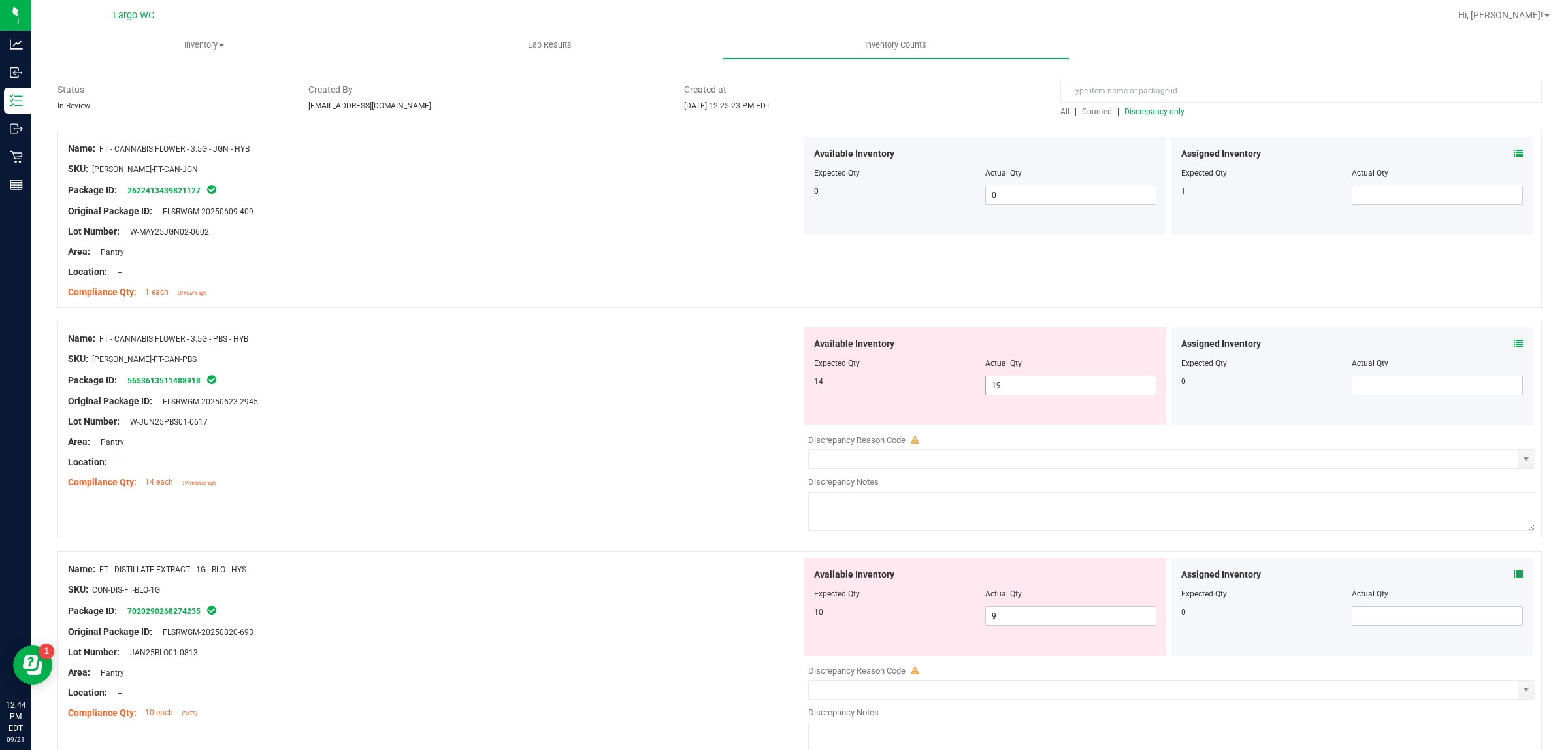
click at [1129, 392] on span "19 19" at bounding box center [1070, 385] width 171 height 19
click at [1129, 392] on input "19" at bounding box center [1070, 385] width 170 height 18
click at [540, 403] on div "Original Package ID: FLSRWGM-20250623-2945" at bounding box center [435, 401] width 734 height 13
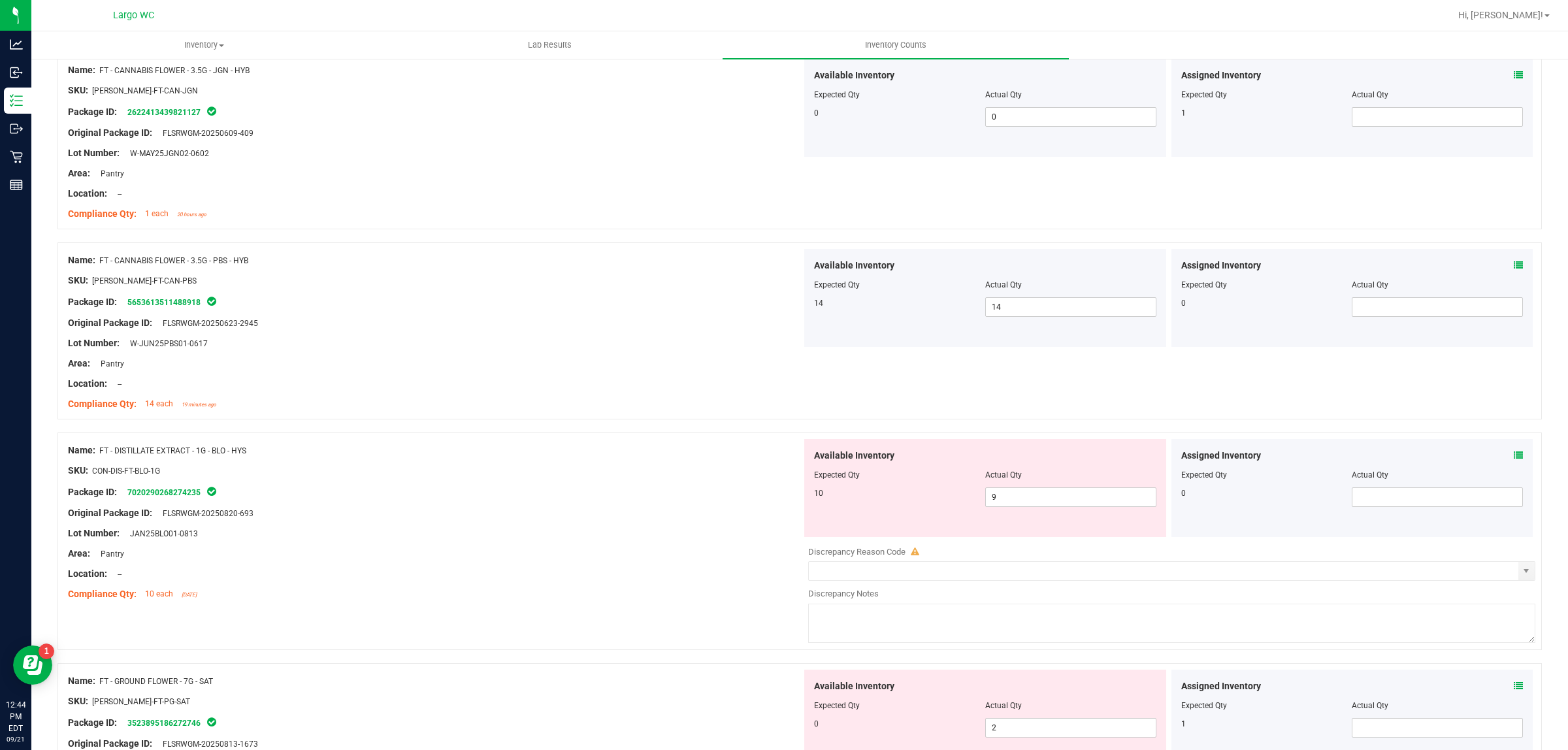
scroll to position [245, 0]
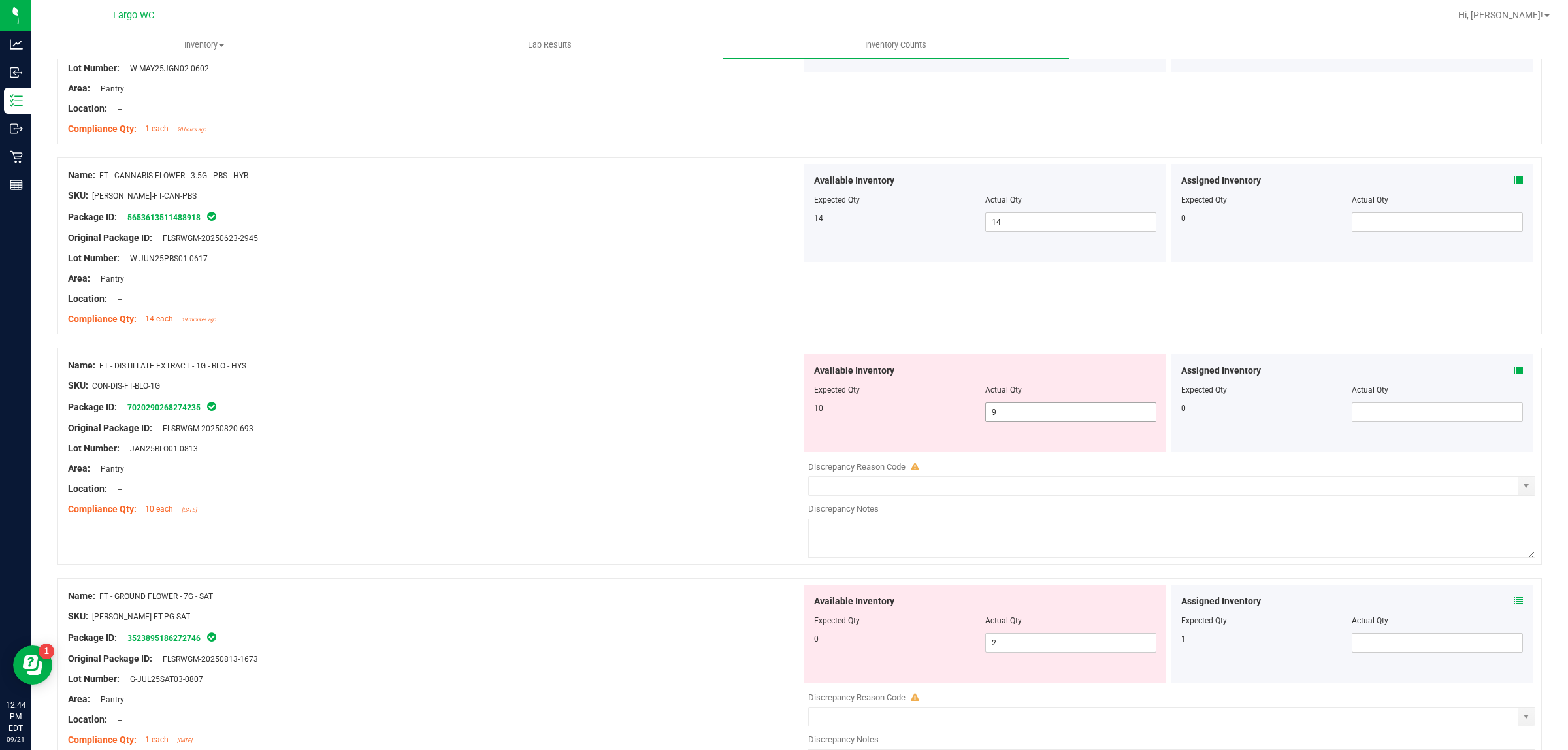
click at [1008, 426] on div "Available Inventory Expected Qty Actual Qty 10 9 9" at bounding box center [985, 403] width 362 height 98
click at [1013, 413] on span "9 9" at bounding box center [1070, 412] width 171 height 19
click at [1013, 413] on input "9" at bounding box center [1070, 412] width 170 height 18
click at [697, 482] on div at bounding box center [435, 479] width 734 height 7
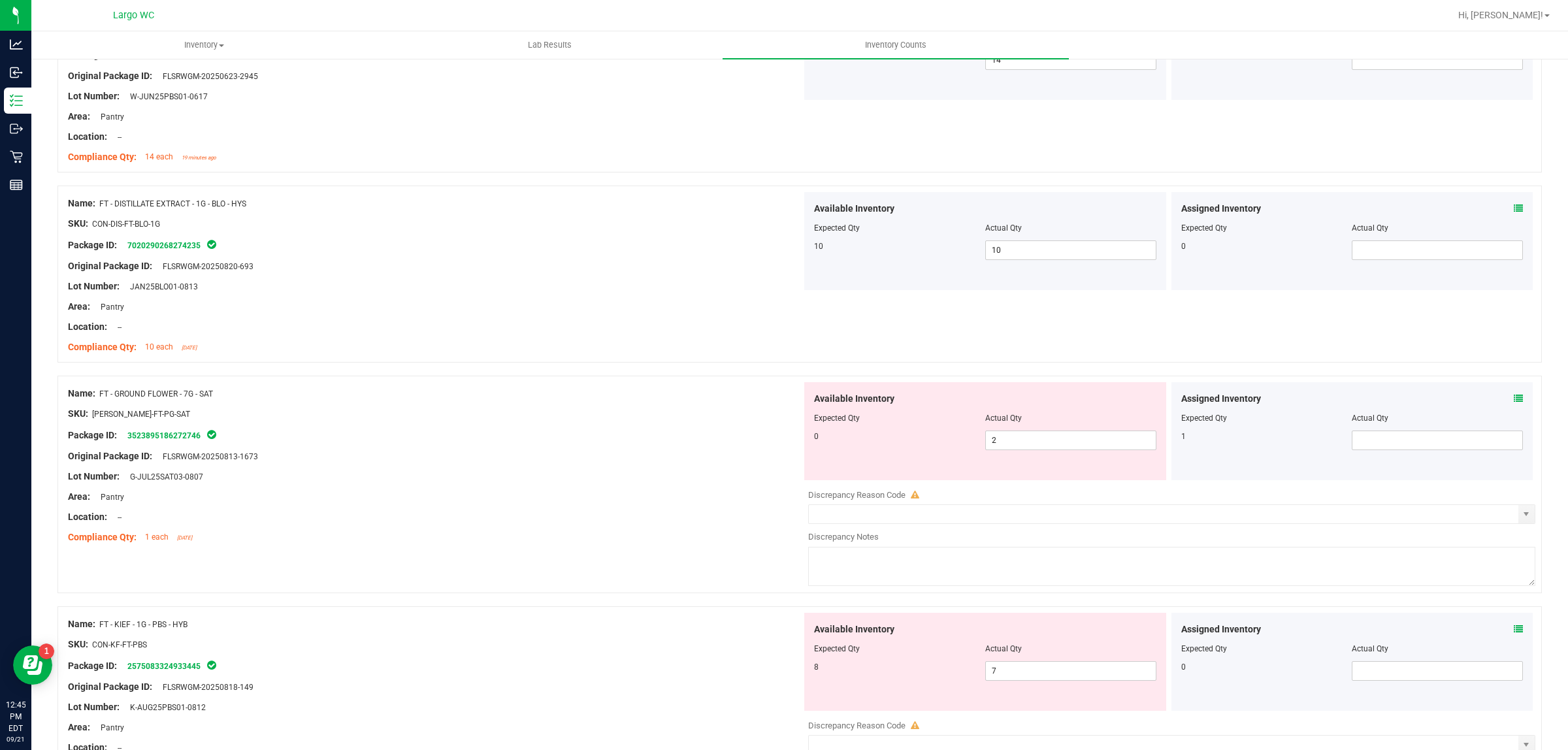
scroll to position [409, 0]
click at [1043, 441] on span "2 2" at bounding box center [1070, 439] width 171 height 19
click at [1043, 441] on input "2" at bounding box center [1070, 439] width 170 height 18
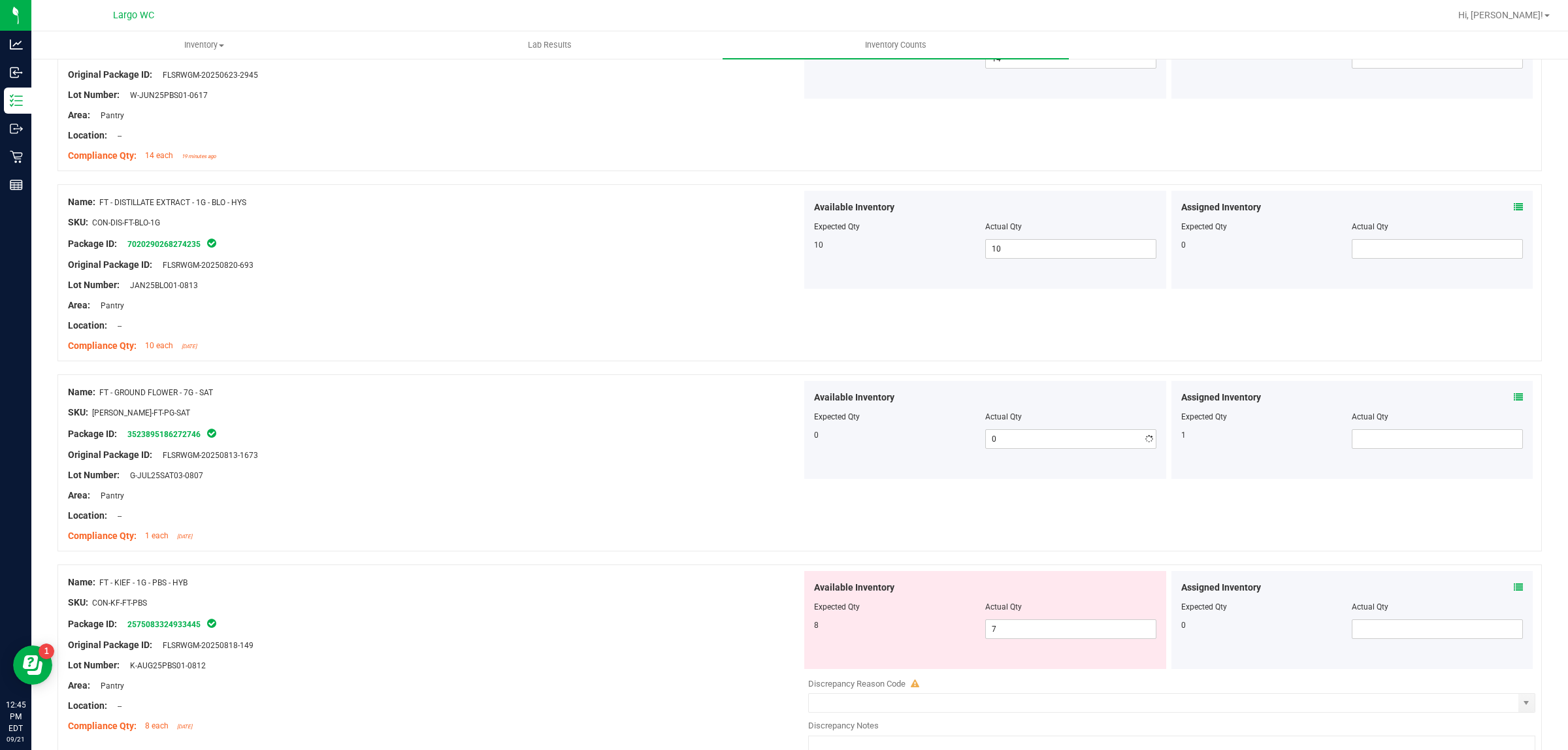
click at [744, 437] on div "Package ID: 3523895186272746" at bounding box center [435, 433] width 734 height 15
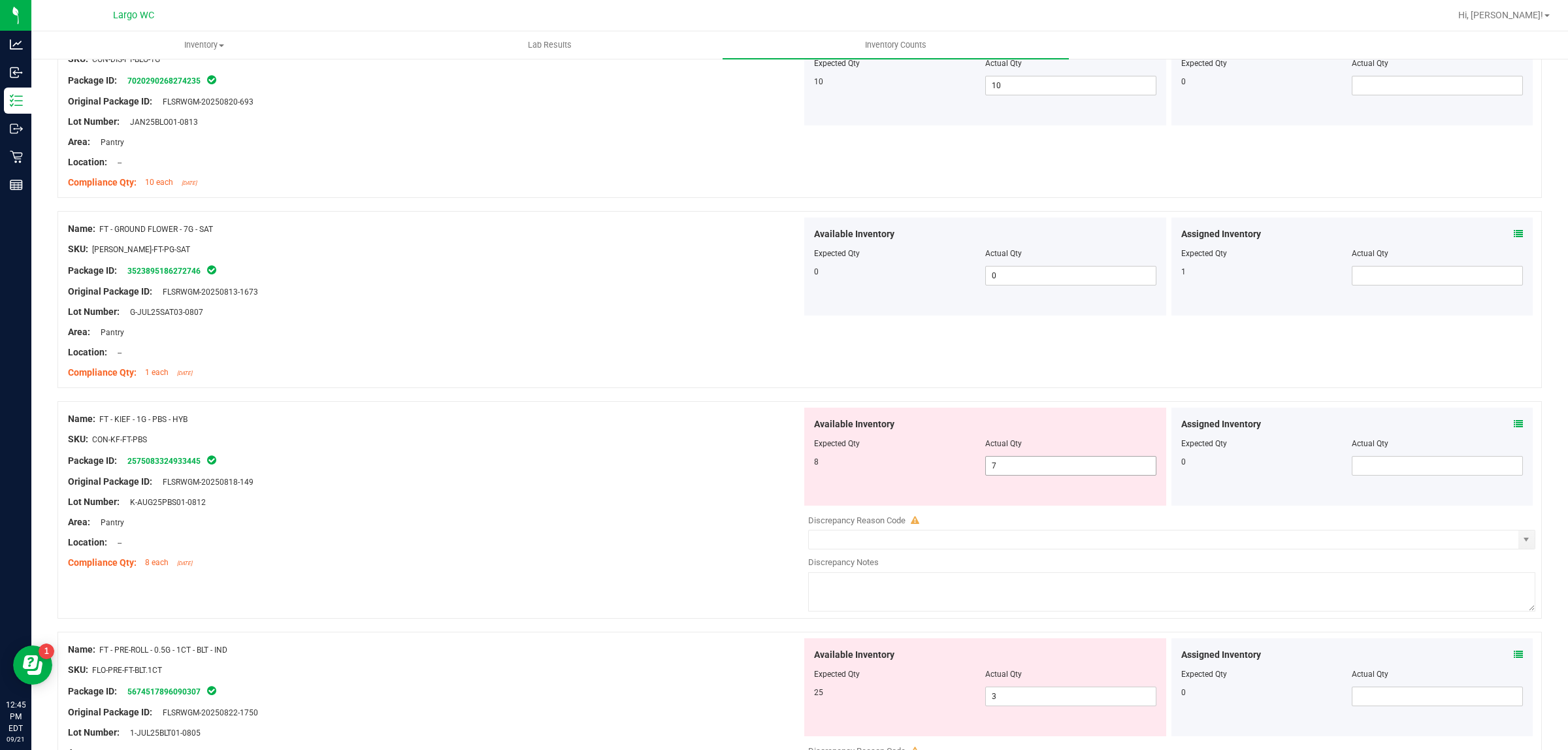
click at [1011, 454] on div at bounding box center [985, 453] width 342 height 7
click at [1003, 472] on span "7 7" at bounding box center [1070, 466] width 171 height 19
click at [1003, 472] on input "7" at bounding box center [1070, 466] width 170 height 18
click at [142, 722] on div "Name: FT - PRE-ROLL - 0.5G - 1CT - BLT - IND SKU: FLO-PRE-FT-BLT.1CT Package ID…" at bounding box center [435, 722] width 734 height 166
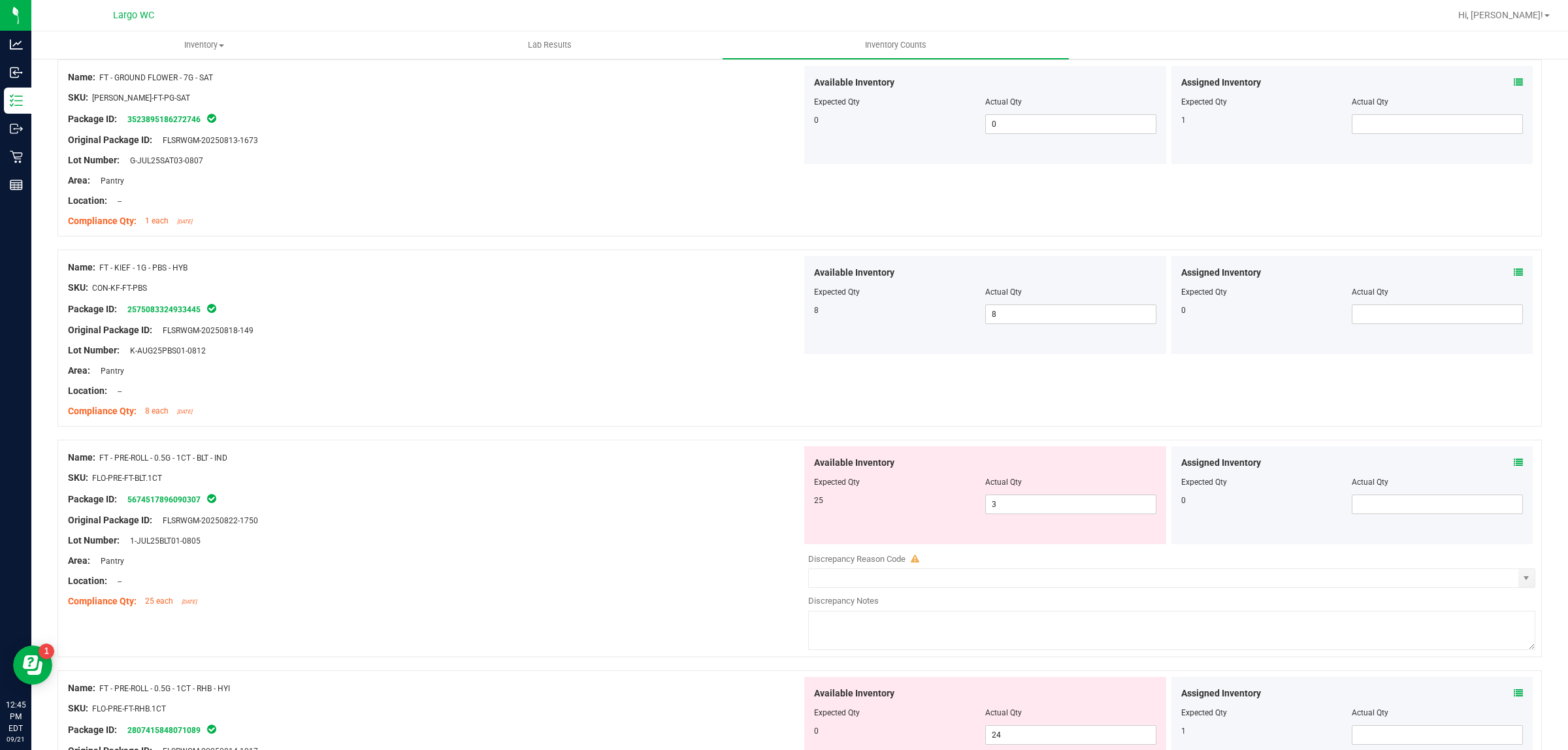
scroll to position [898, 0]
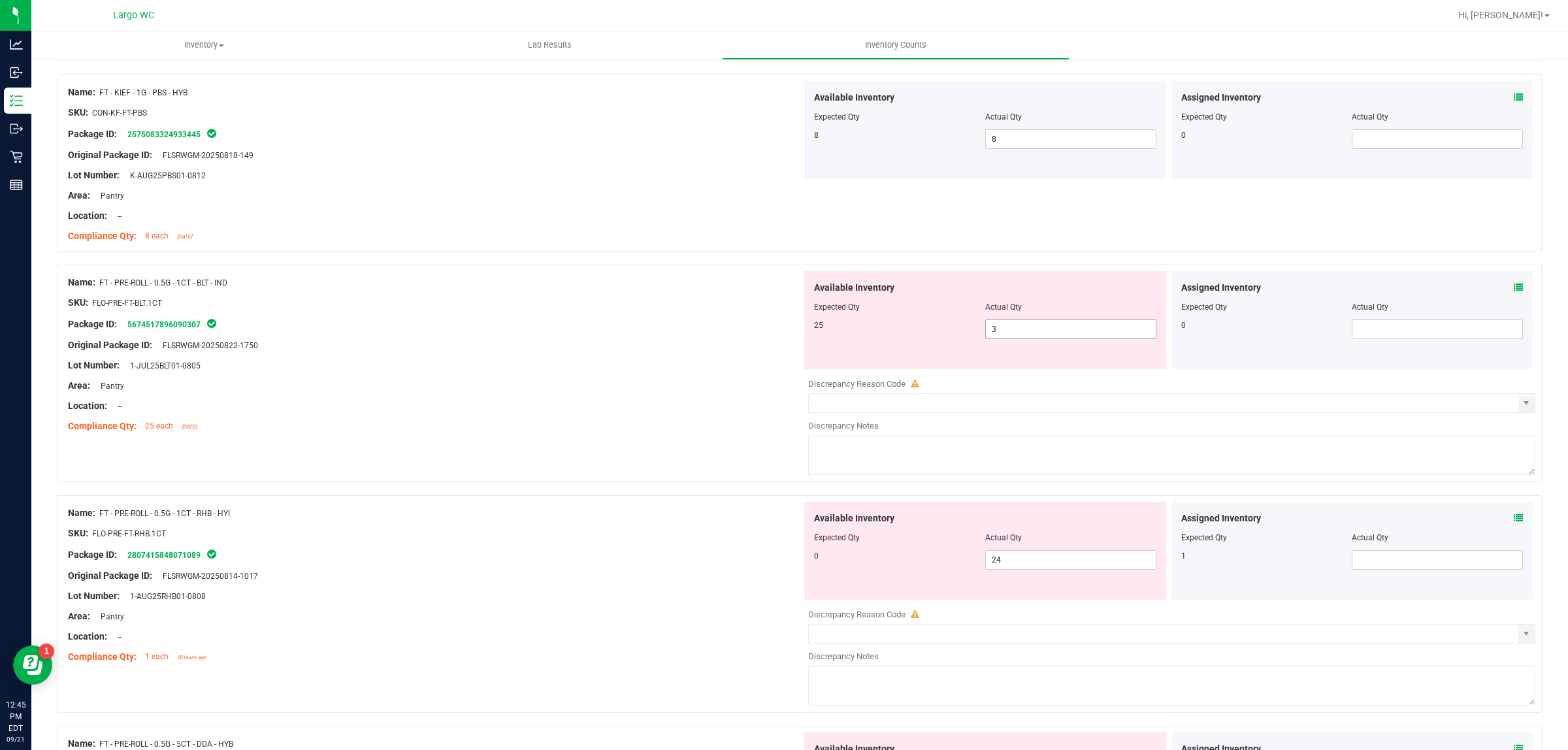
click at [1006, 328] on span "3 3" at bounding box center [1070, 329] width 171 height 19
click at [1006, 328] on input "3" at bounding box center [1070, 329] width 170 height 18
click at [697, 286] on div "Name: FT - PRE-ROLL - 0.5G - 1CT - BLT - IND" at bounding box center [435, 282] width 734 height 13
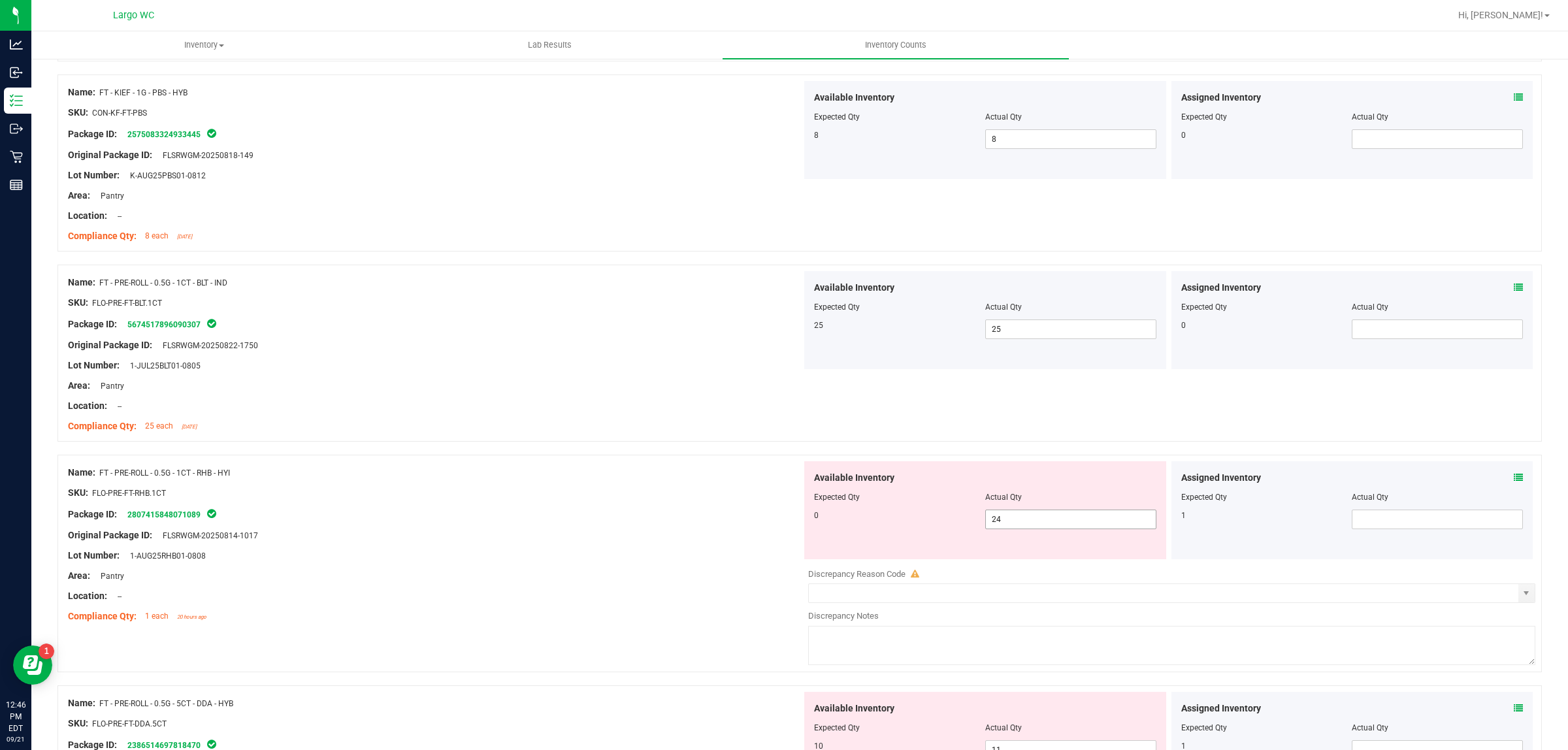
click at [1023, 516] on input "24" at bounding box center [1070, 519] width 170 height 18
click at [694, 397] on div at bounding box center [435, 396] width 734 height 7
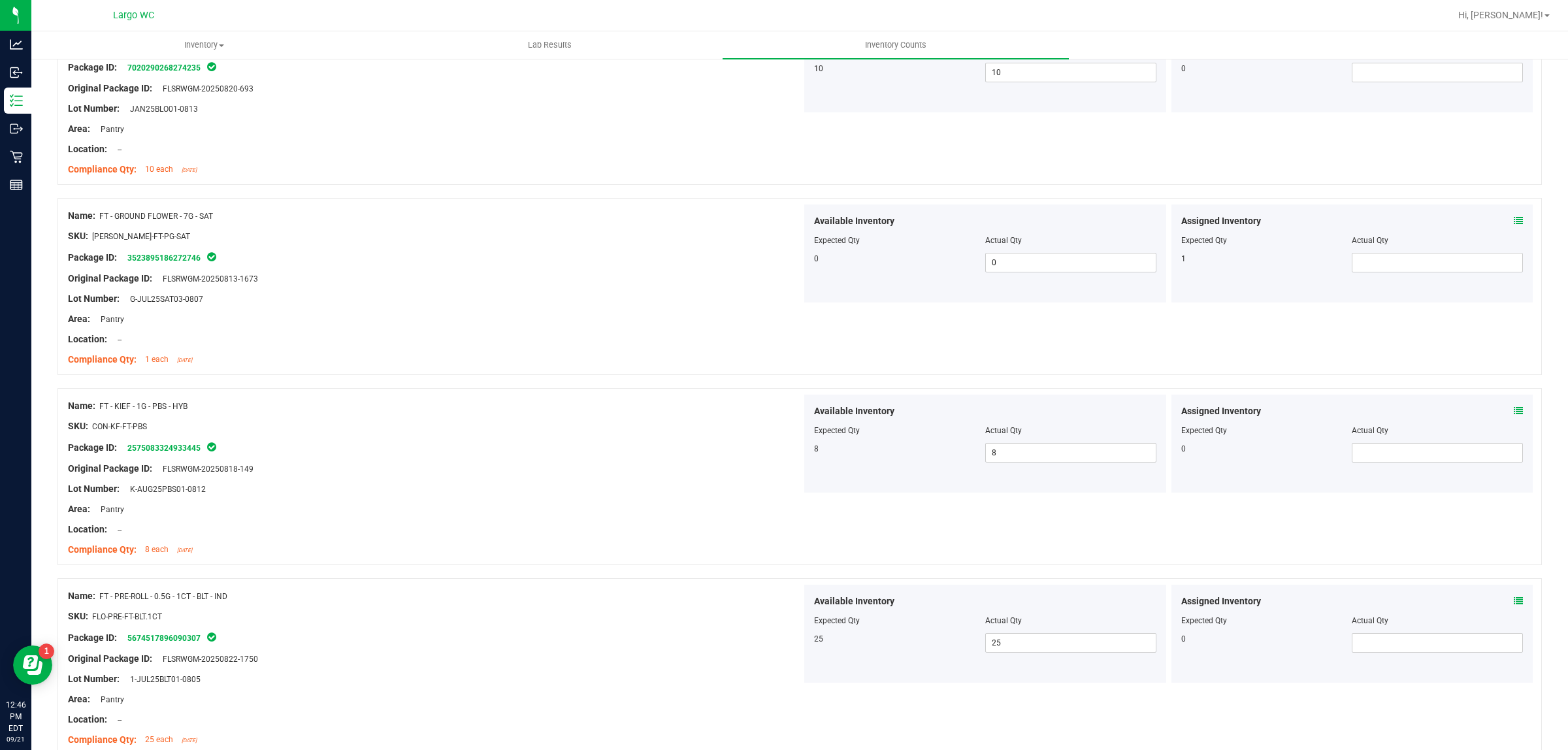
scroll to position [0, 0]
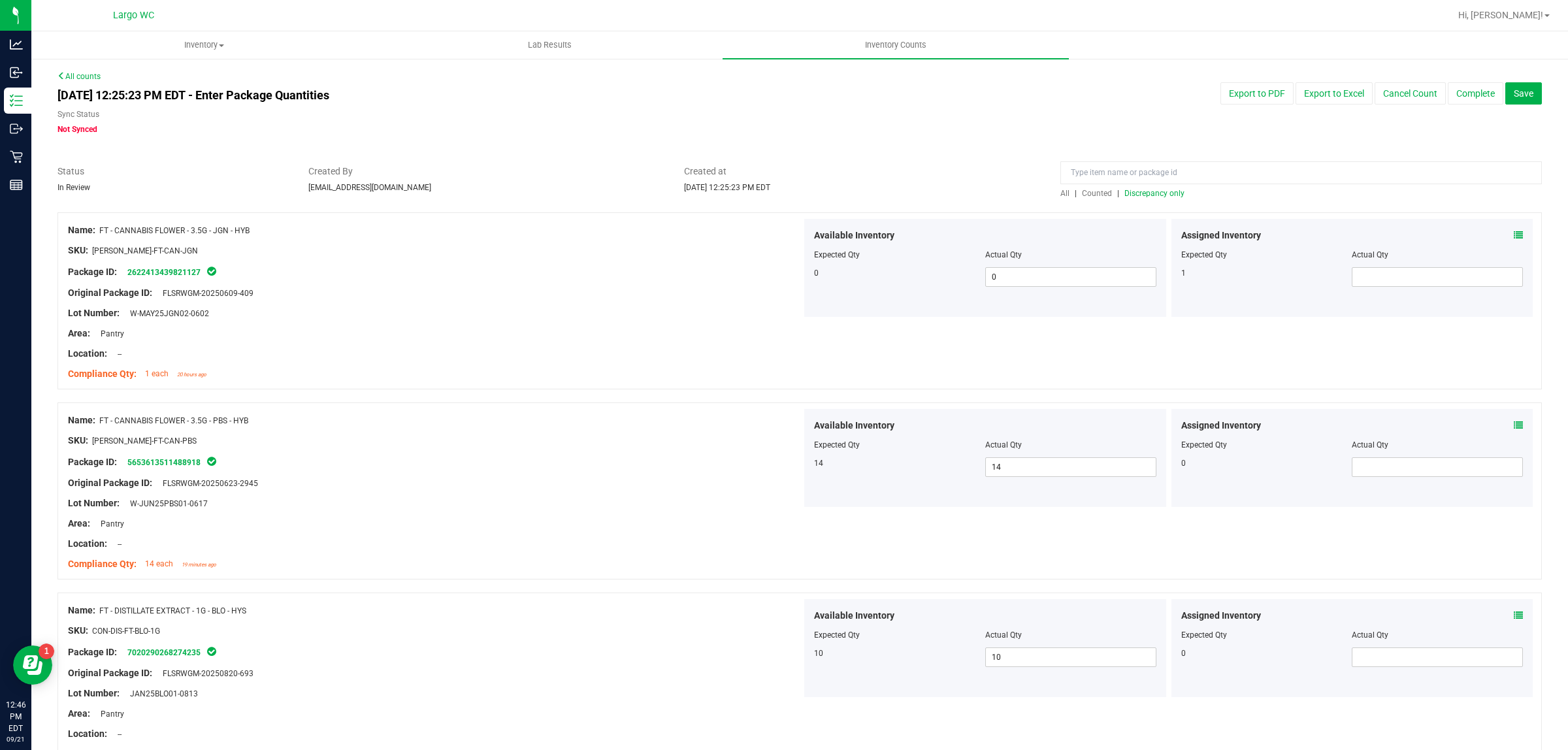
click at [1160, 193] on span "Discrepancy only" at bounding box center [1154, 193] width 60 height 9
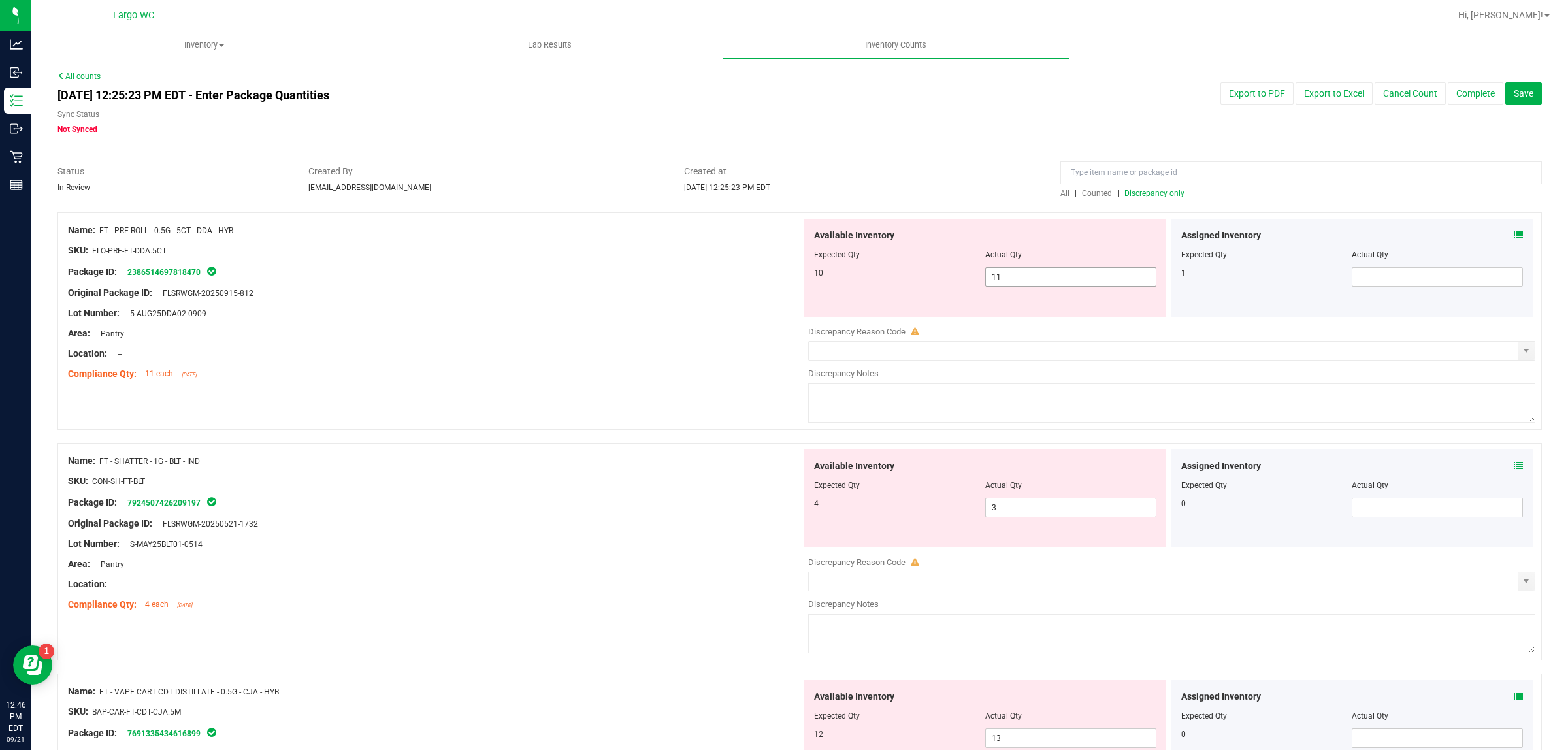
click at [1029, 276] on input "11" at bounding box center [1070, 276] width 170 height 18
click at [648, 547] on div "Name: FT - SHATTER - 1G - BLT - IND SKU: CON-SH-FT-BLT Package ID: 792450742620…" at bounding box center [435, 533] width 734 height 166
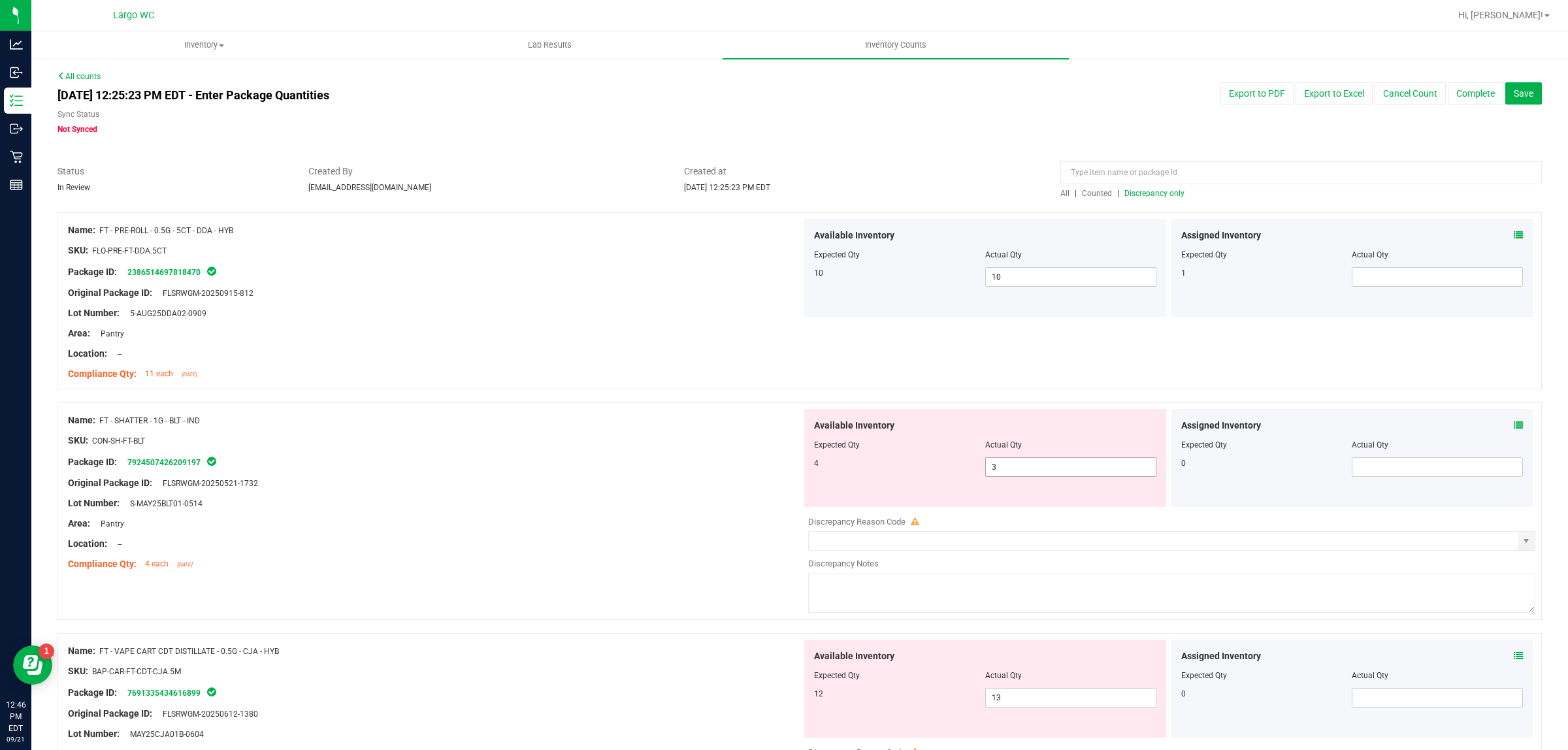
click at [1049, 470] on input "3" at bounding box center [1070, 467] width 170 height 18
click at [671, 527] on div "Area: Pantry" at bounding box center [435, 523] width 734 height 13
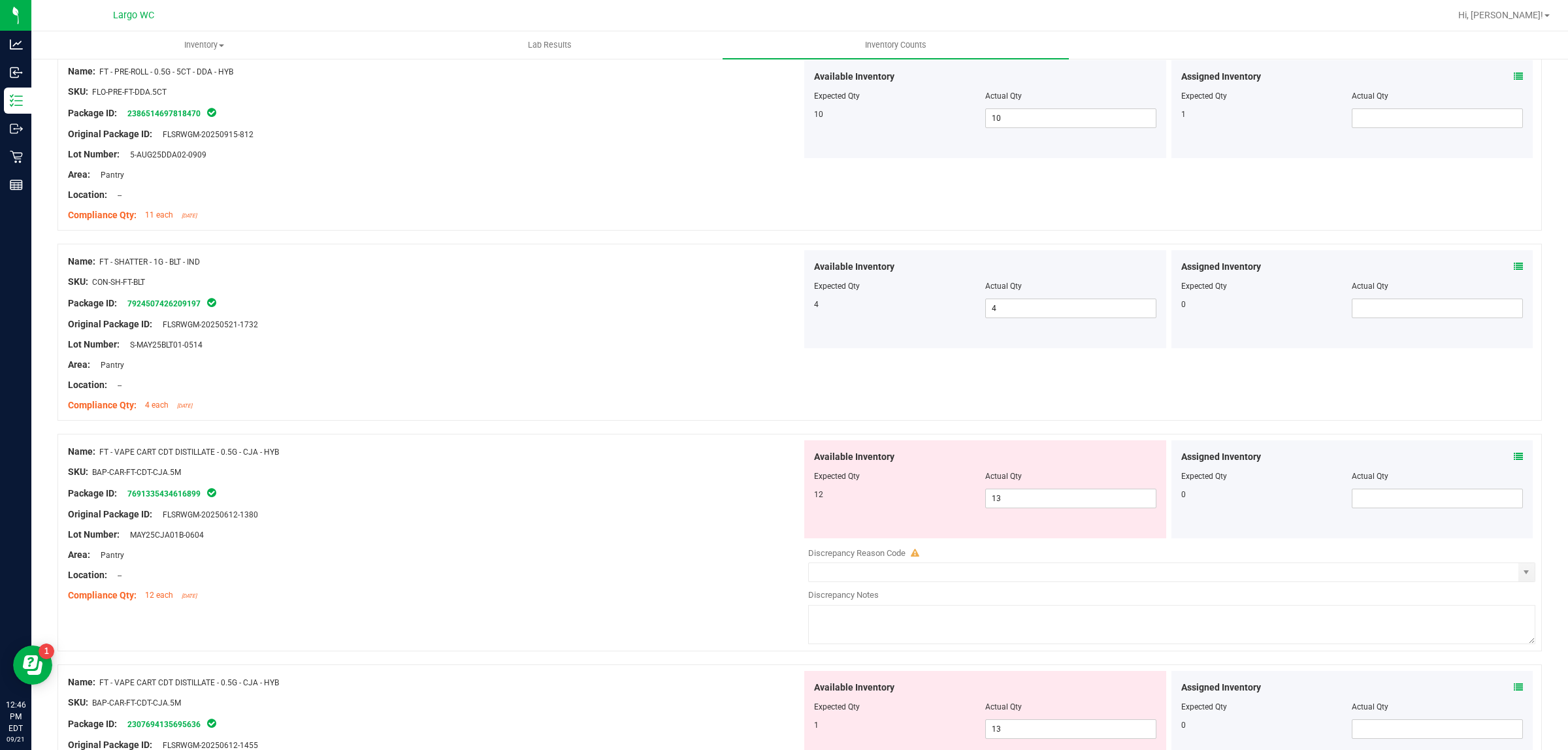
scroll to position [221, 0]
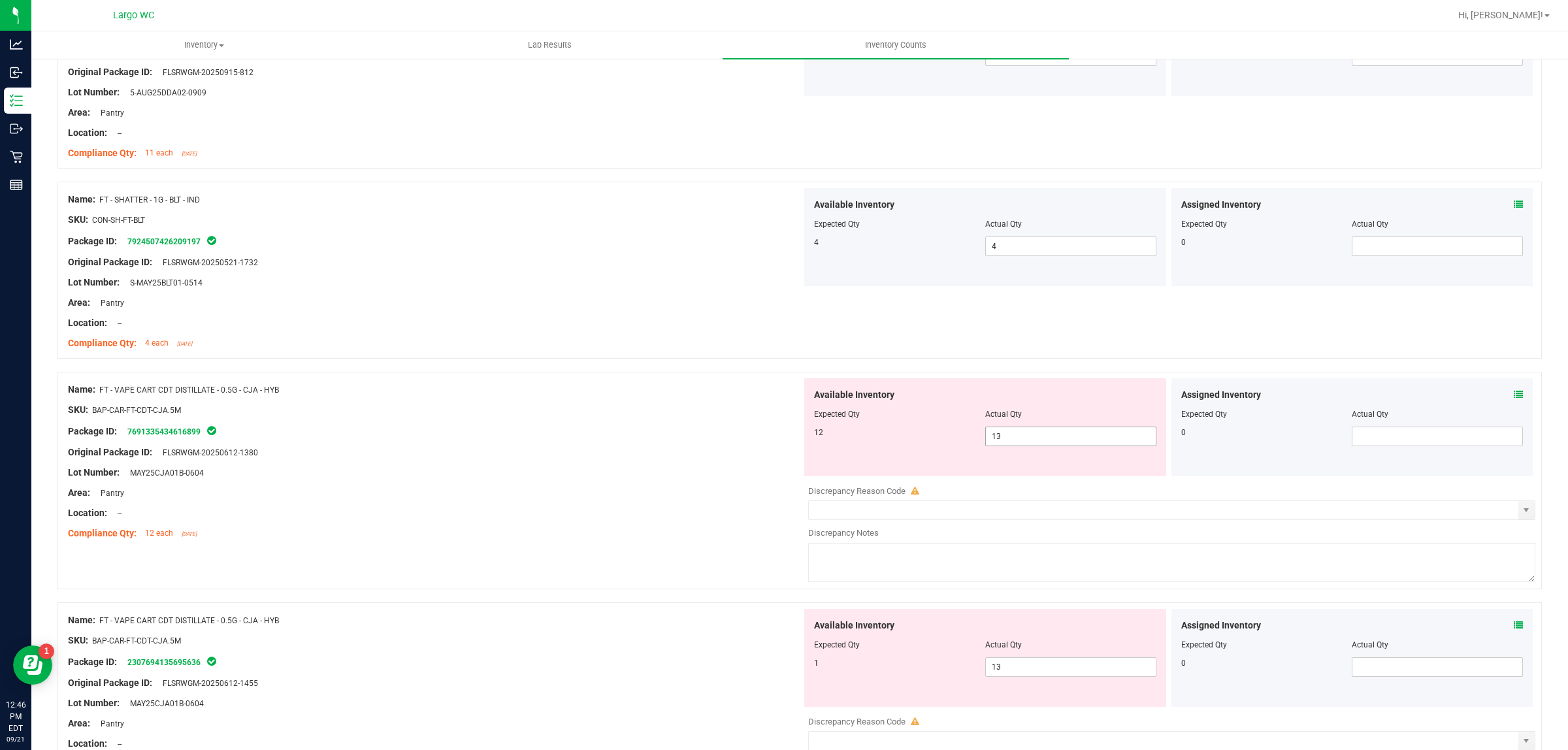
click at [1030, 437] on input "13" at bounding box center [1070, 436] width 170 height 18
click at [667, 539] on div "Compliance Qty: 12 each 24 days ago" at bounding box center [435, 533] width 734 height 13
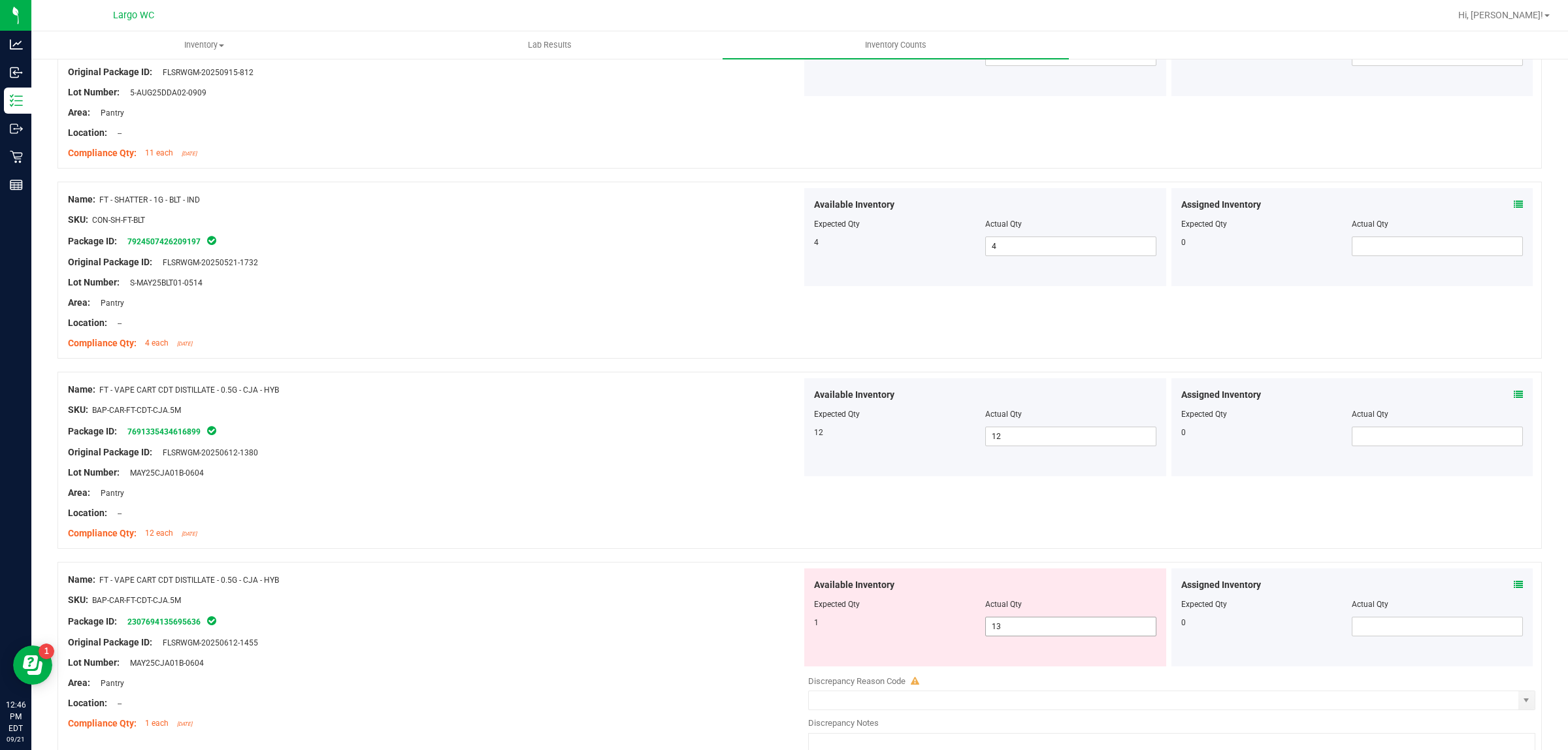
click at [1023, 629] on input "13" at bounding box center [1070, 626] width 170 height 18
click at [701, 601] on div "SKU: BAP-CAR-FT-CDT-CJA.5M" at bounding box center [435, 600] width 734 height 13
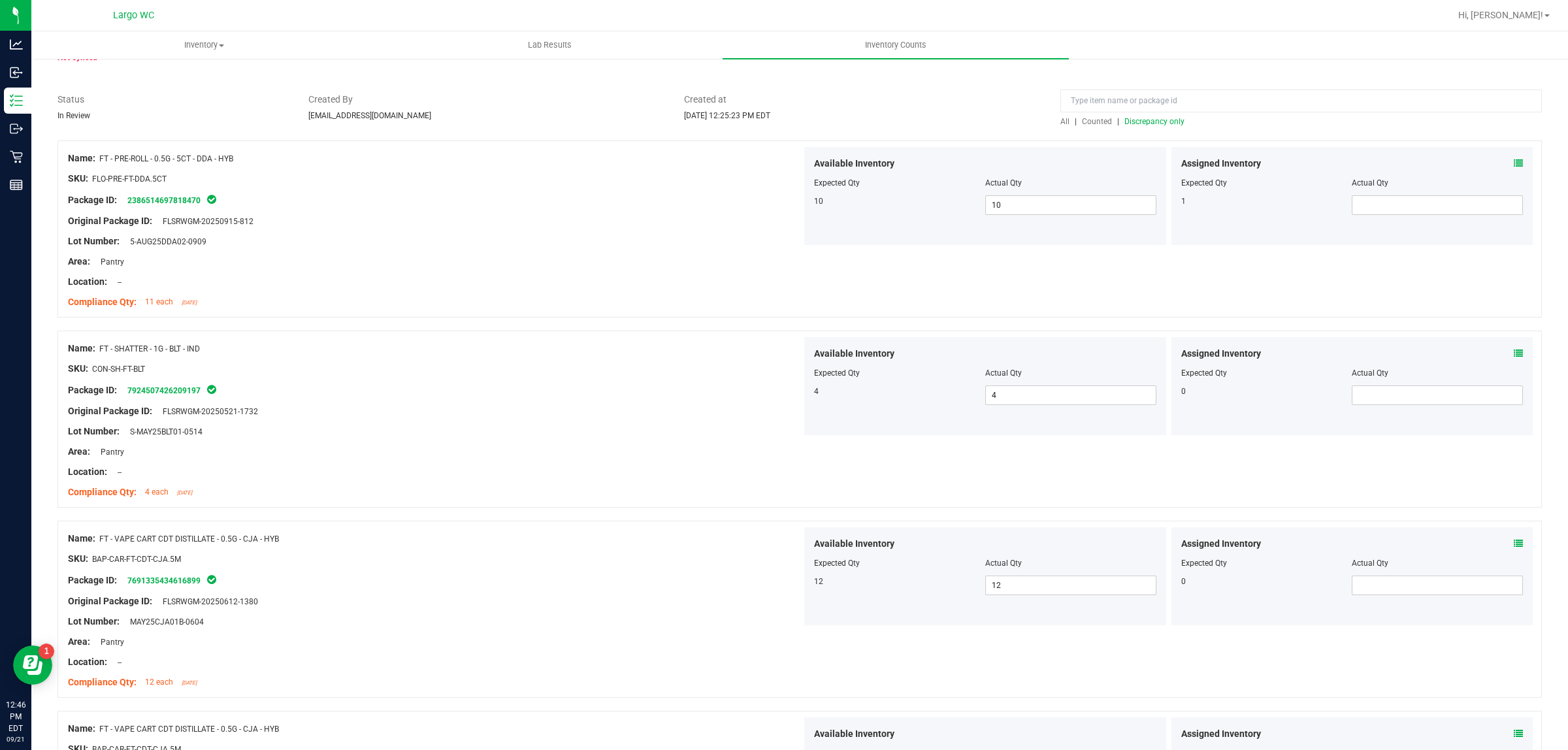
scroll to position [0, 0]
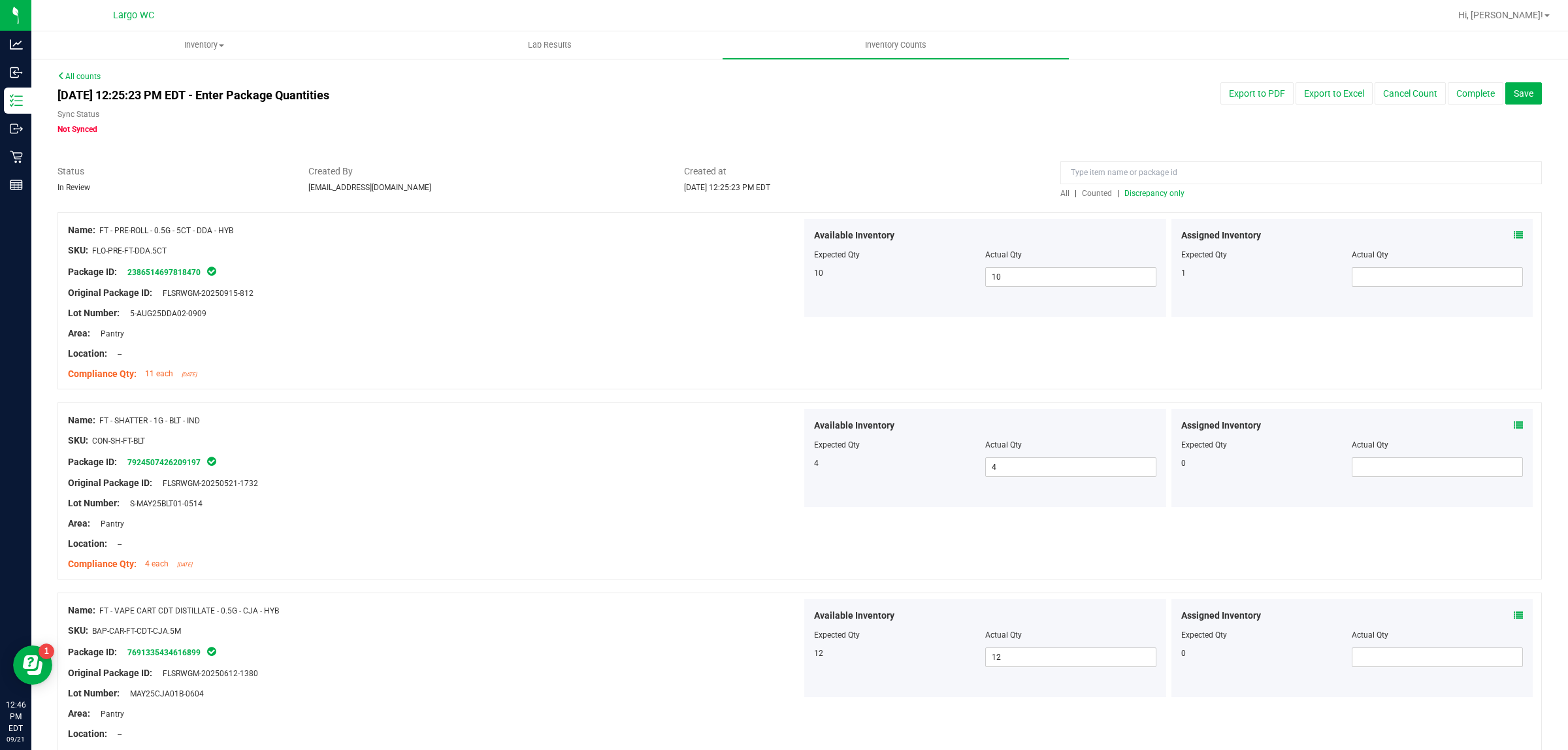
click at [1135, 193] on span "Discrepancy only" at bounding box center [1154, 193] width 60 height 9
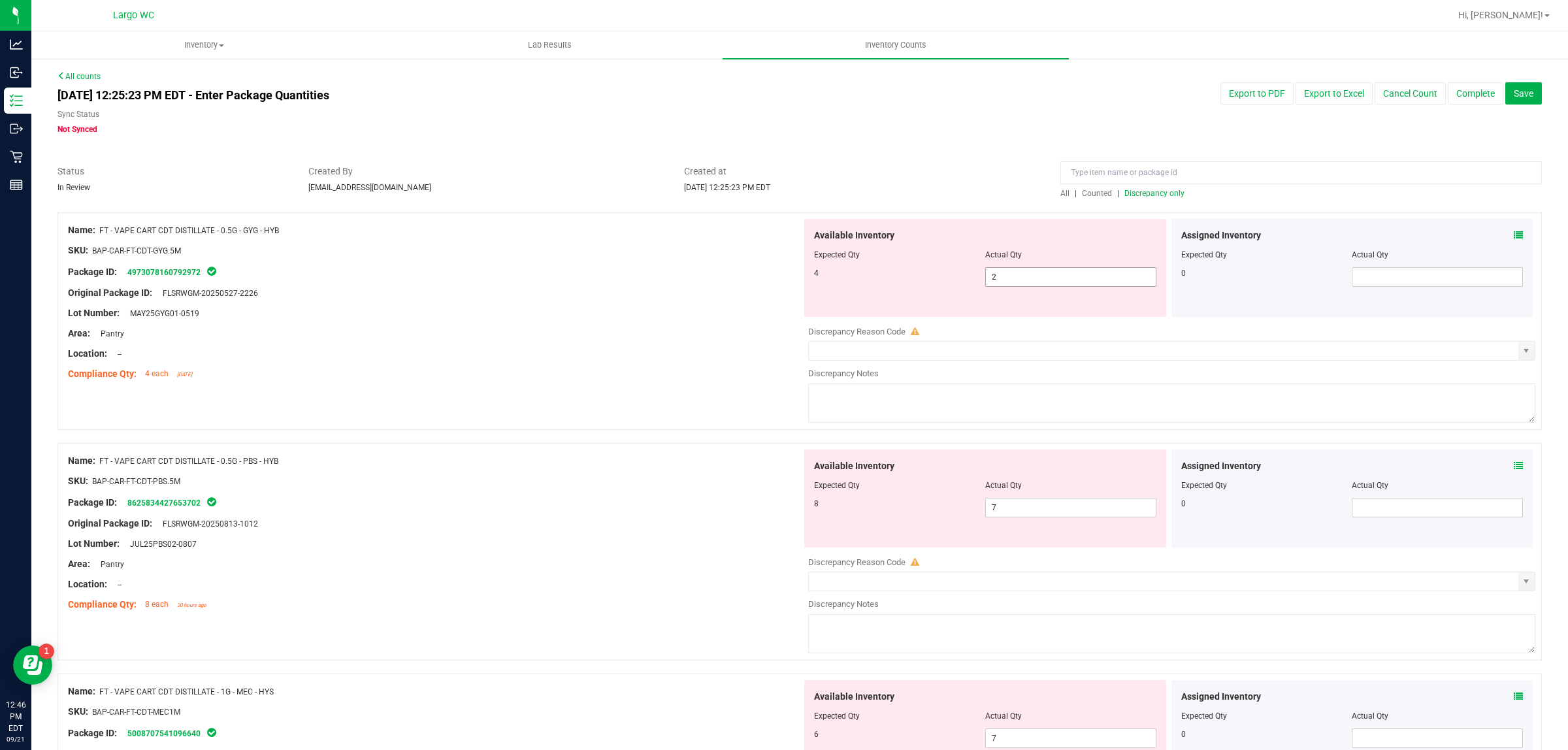
click at [1052, 281] on input "2" at bounding box center [1070, 276] width 170 height 18
click at [676, 491] on div "Name: FT - VAPE CART CDT DISTILLATE - 0.5G - PBS - HYB SKU: BAP-CAR-FT-CDT-PBS.…" at bounding box center [435, 533] width 734 height 166
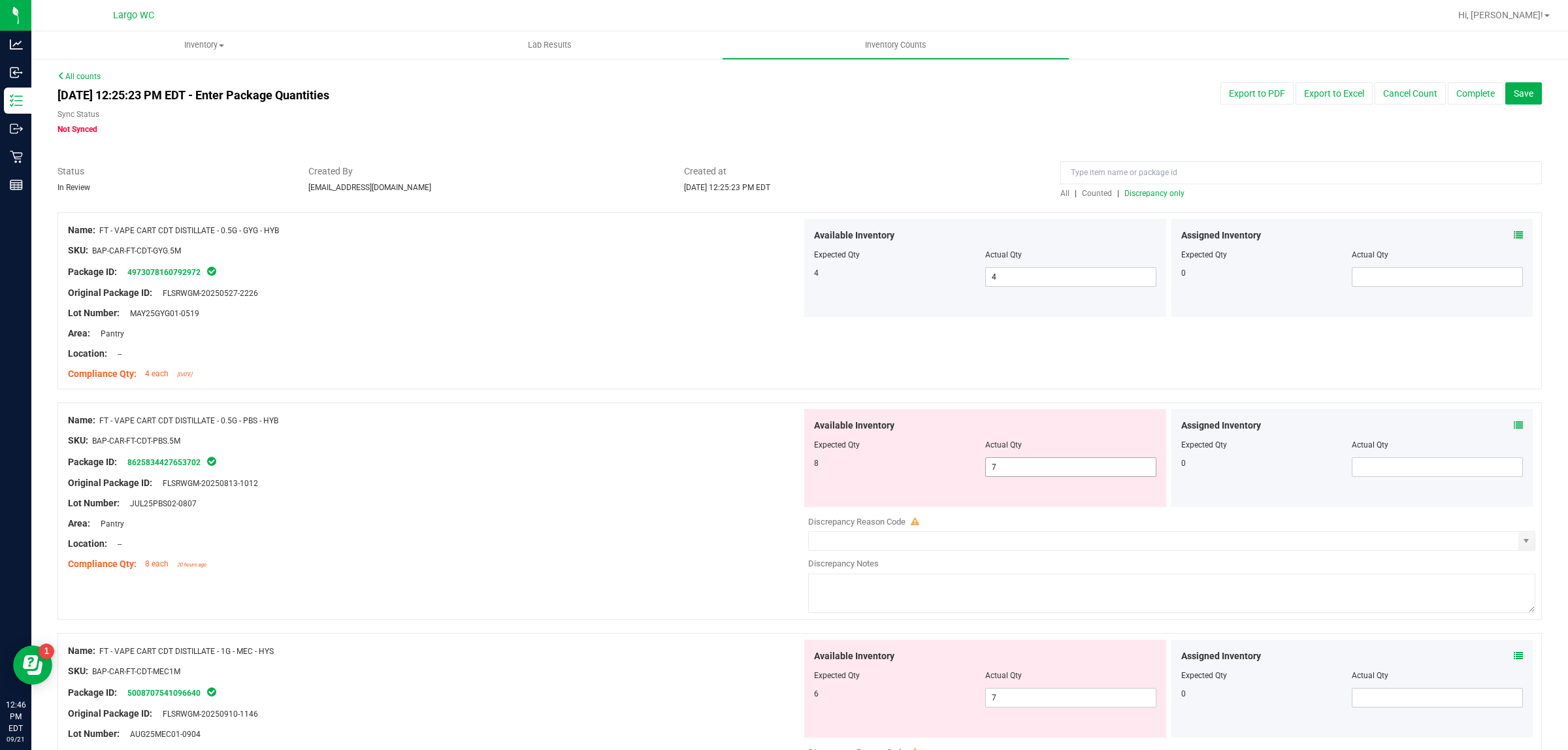
click at [1052, 470] on input "7" at bounding box center [1070, 467] width 170 height 18
click at [671, 466] on div "Package ID: 8625834427653702" at bounding box center [435, 462] width 734 height 15
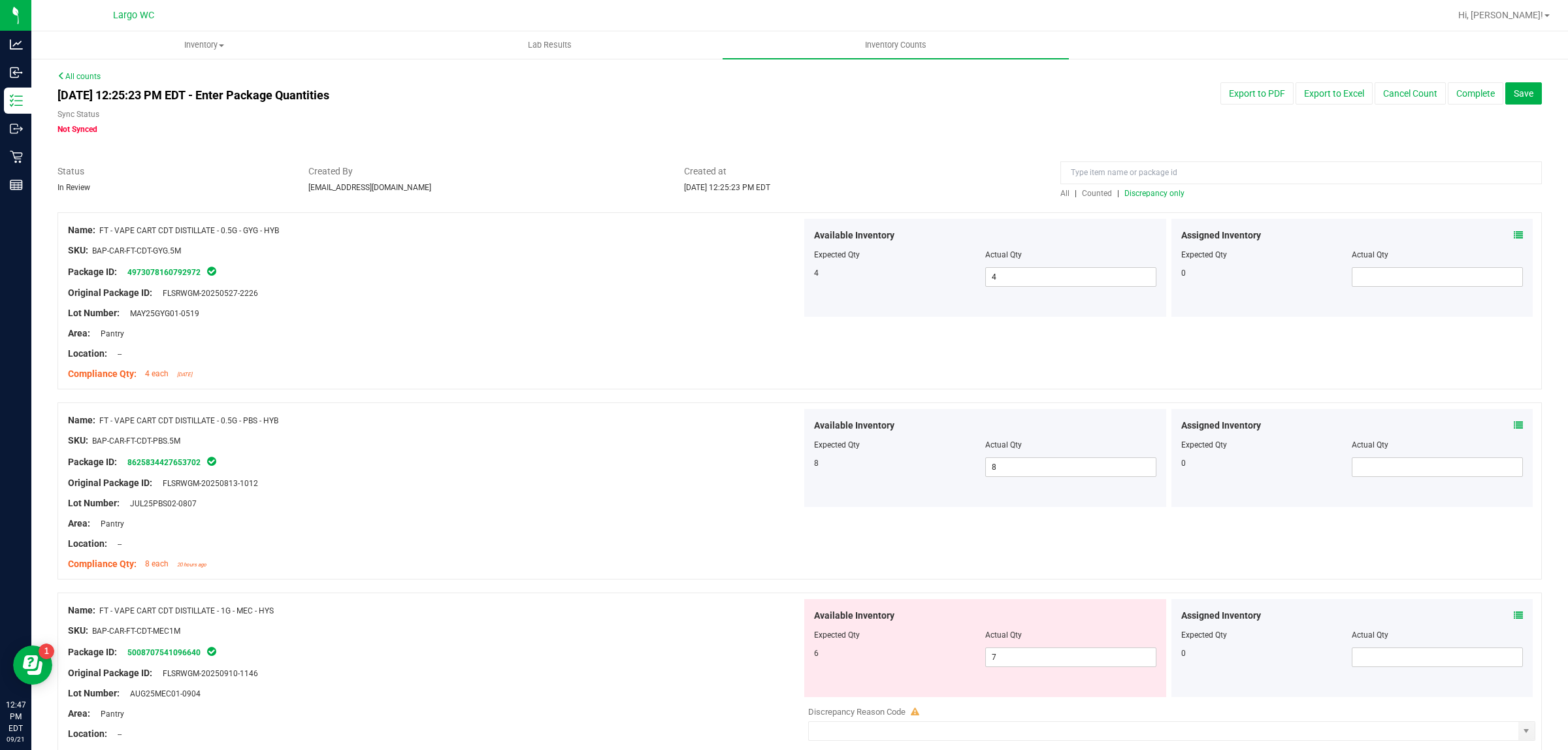
click at [1164, 191] on span "Discrepancy only" at bounding box center [1154, 193] width 60 height 9
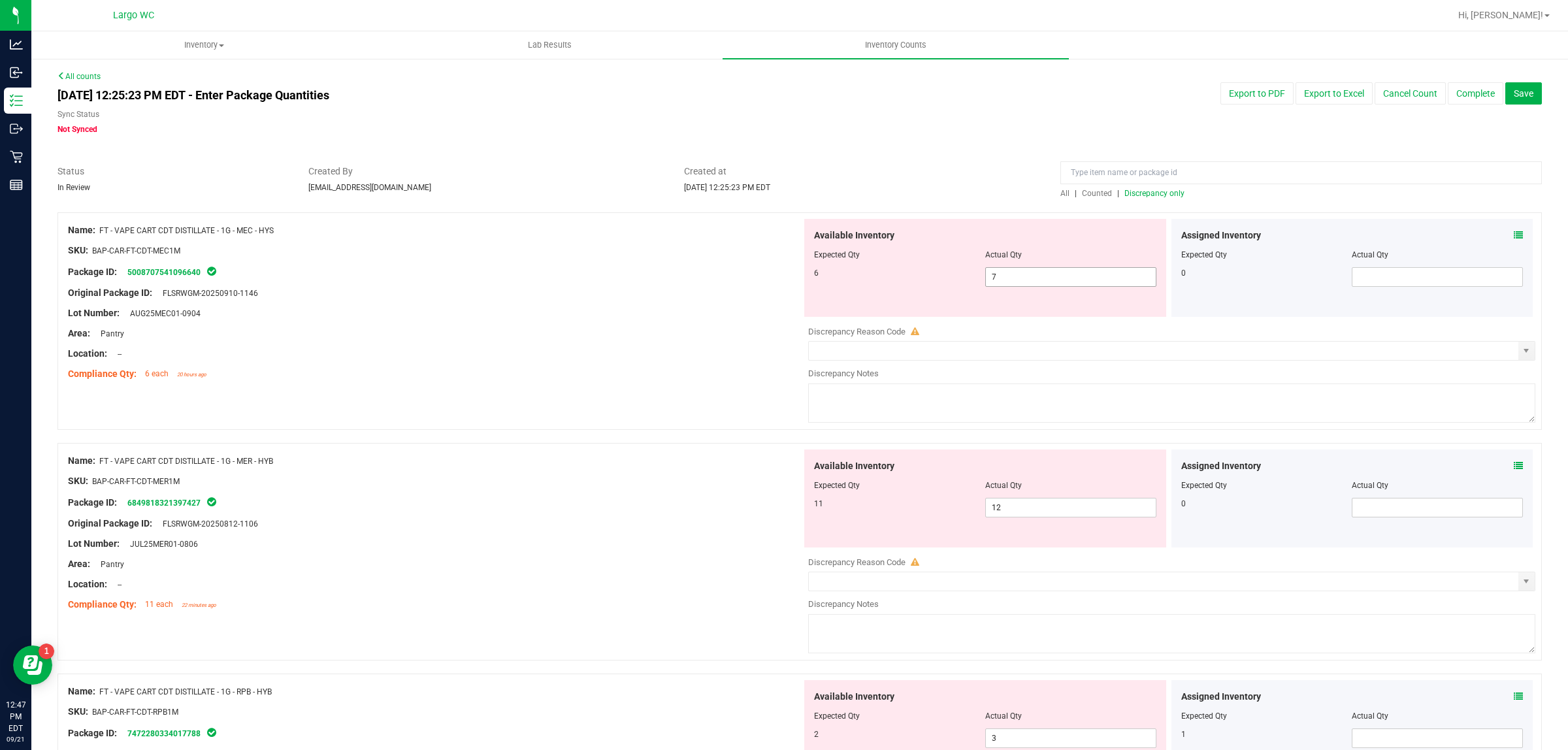
click at [1016, 276] on input "7" at bounding box center [1070, 276] width 170 height 18
click at [723, 341] on div at bounding box center [435, 343] width 734 height 7
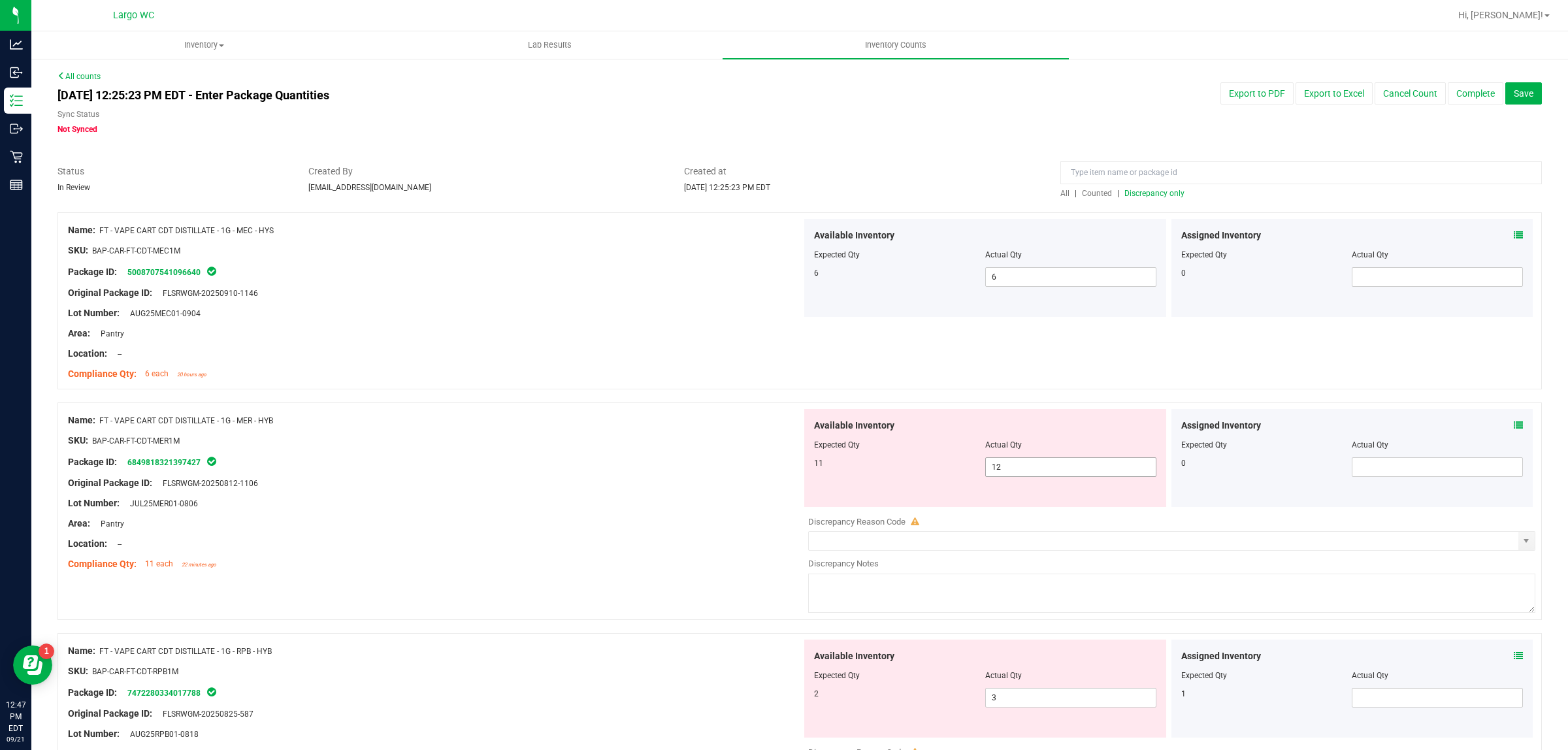
click at [1023, 467] on input "12" at bounding box center [1070, 467] width 170 height 18
click at [670, 498] on div "Lot Number: JUL25MER01-0806" at bounding box center [435, 503] width 734 height 13
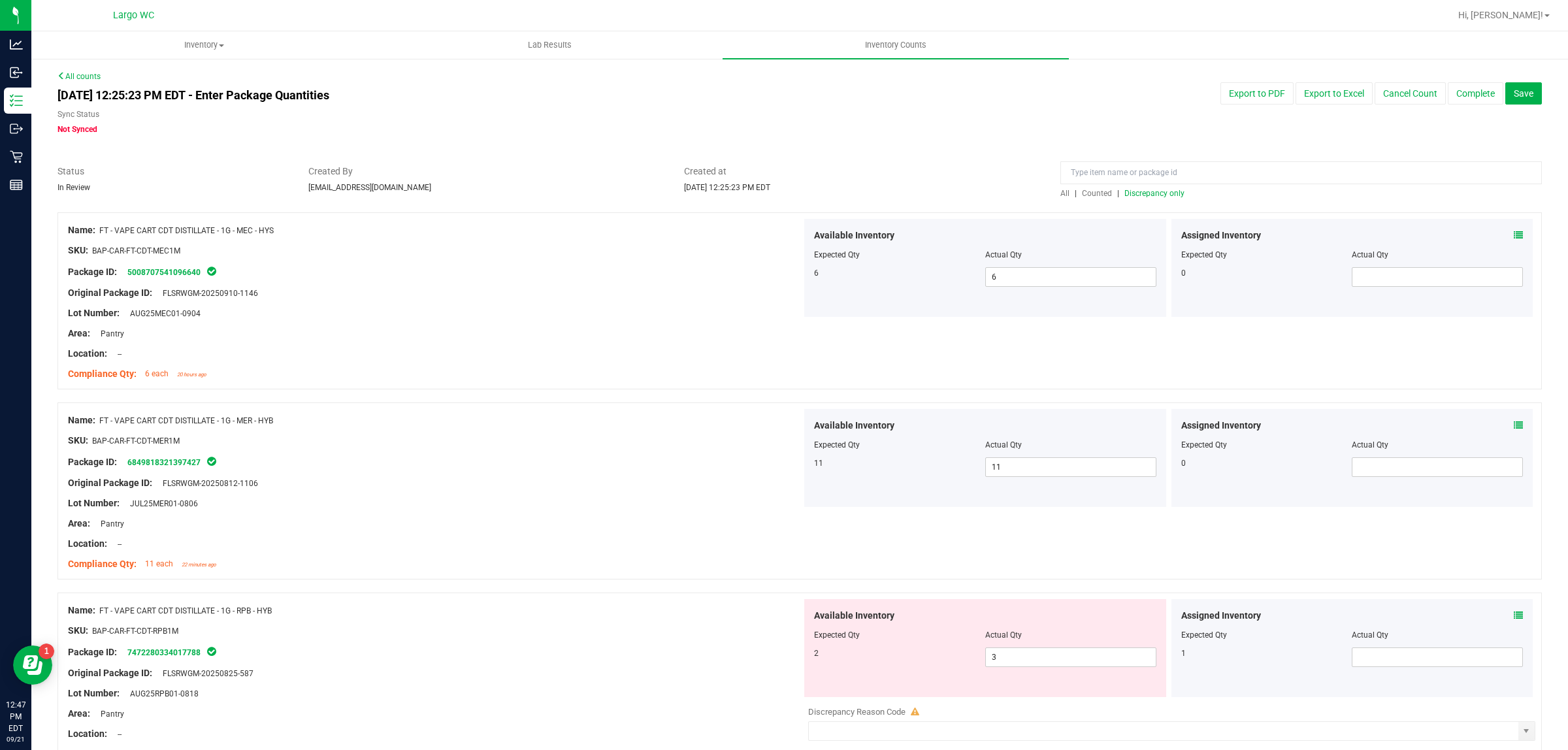
click at [1144, 193] on span "Discrepancy only" at bounding box center [1154, 193] width 60 height 9
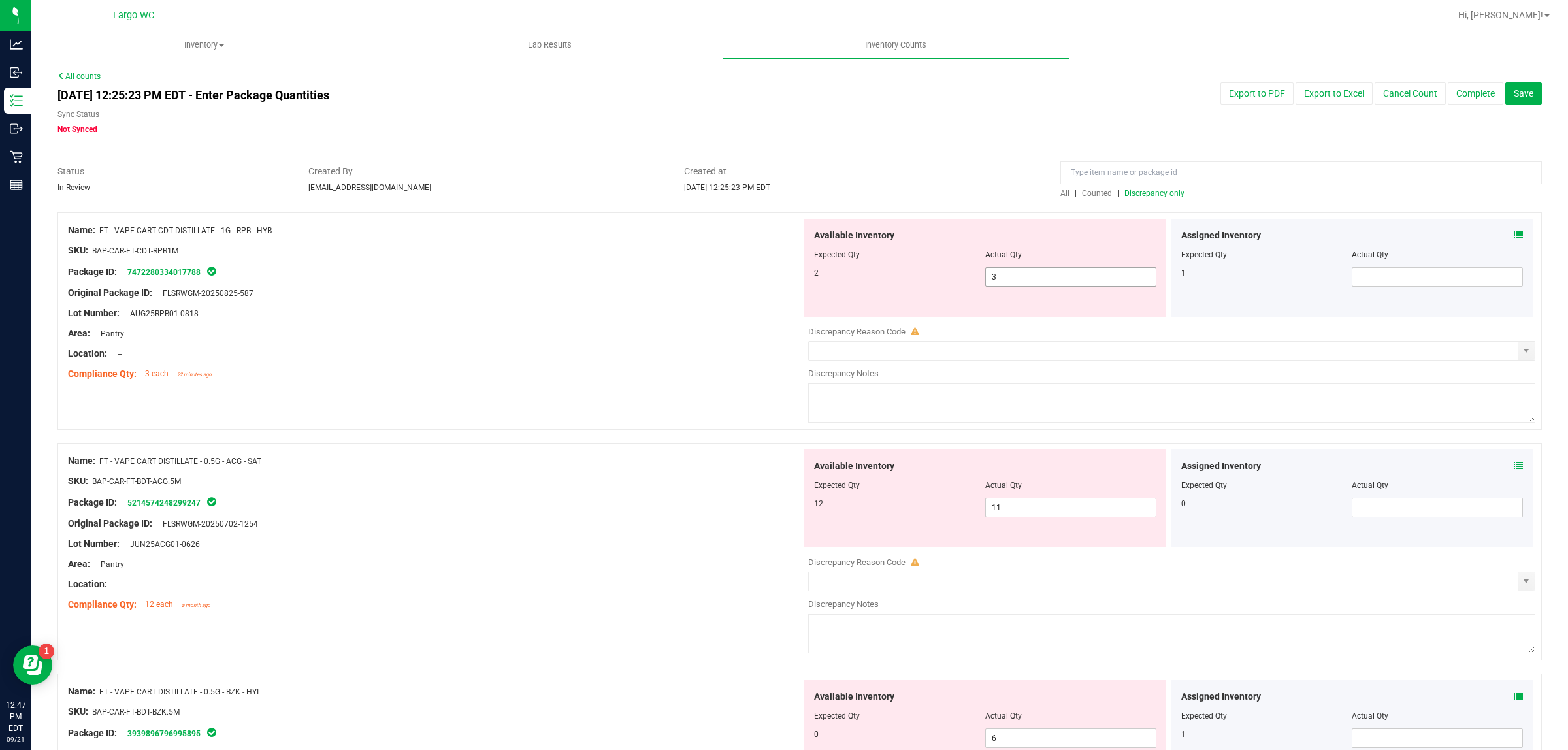
click at [1040, 276] on input "3" at bounding box center [1070, 276] width 170 height 18
click at [741, 327] on div "Area: Pantry" at bounding box center [435, 333] width 734 height 13
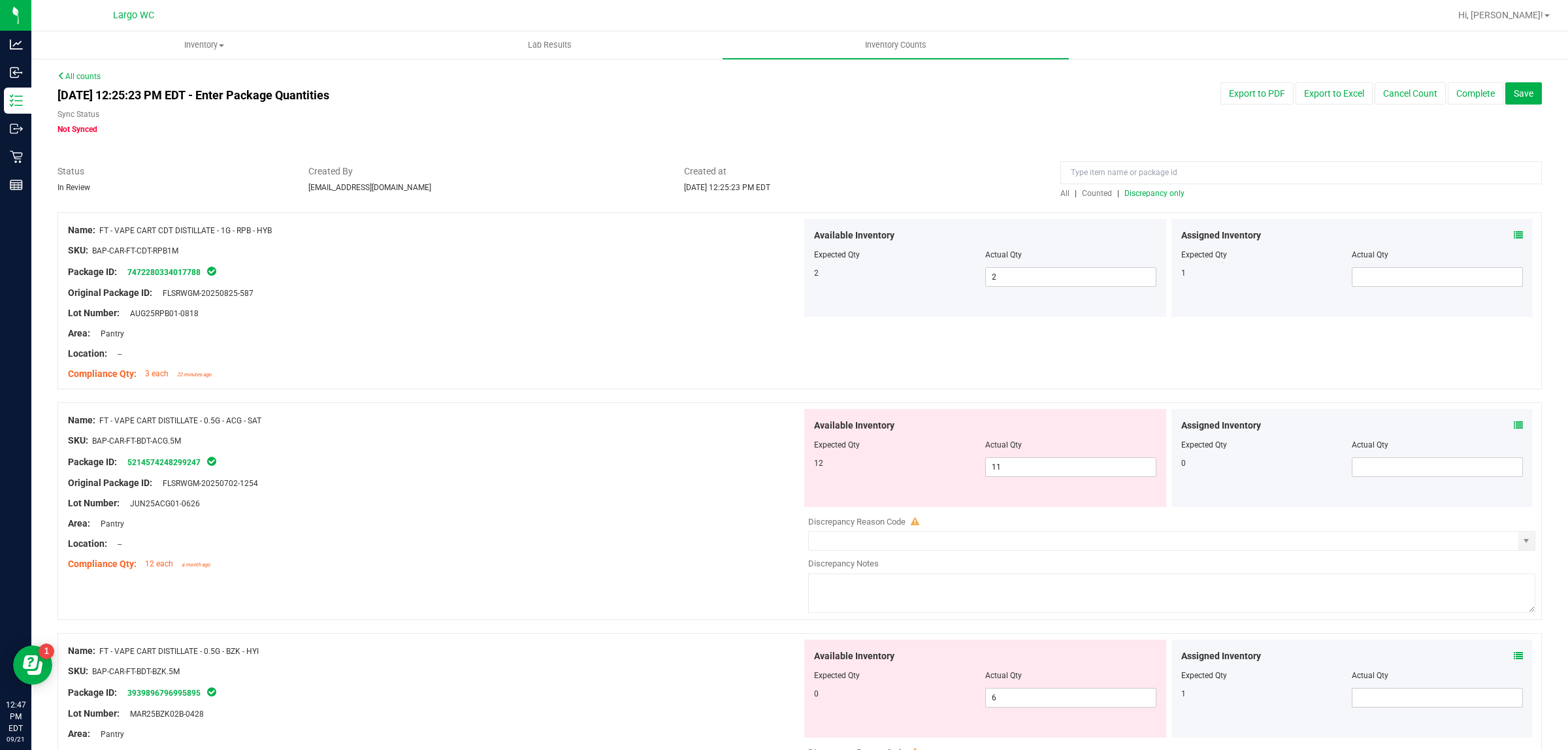
click at [1163, 190] on span "Discrepancy only" at bounding box center [1154, 193] width 60 height 9
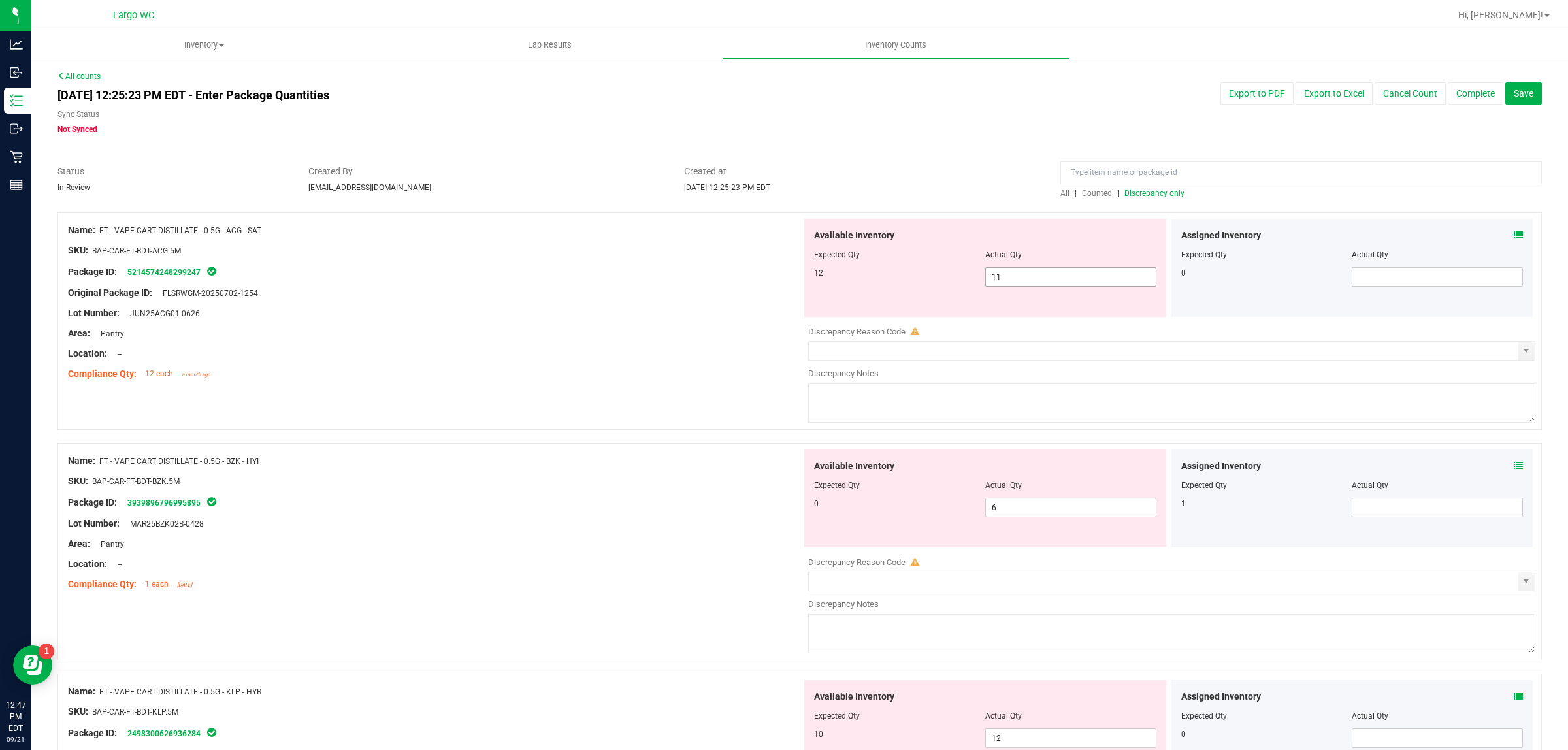
click at [1090, 279] on input "11" at bounding box center [1070, 276] width 170 height 18
click at [606, 472] on div "Name: FT - VAPE CART DISTILLATE - 0.5G - BZK - HYI SKU: BAP-CAR-FT-BDT-BZK.5M P…" at bounding box center [435, 523] width 734 height 146
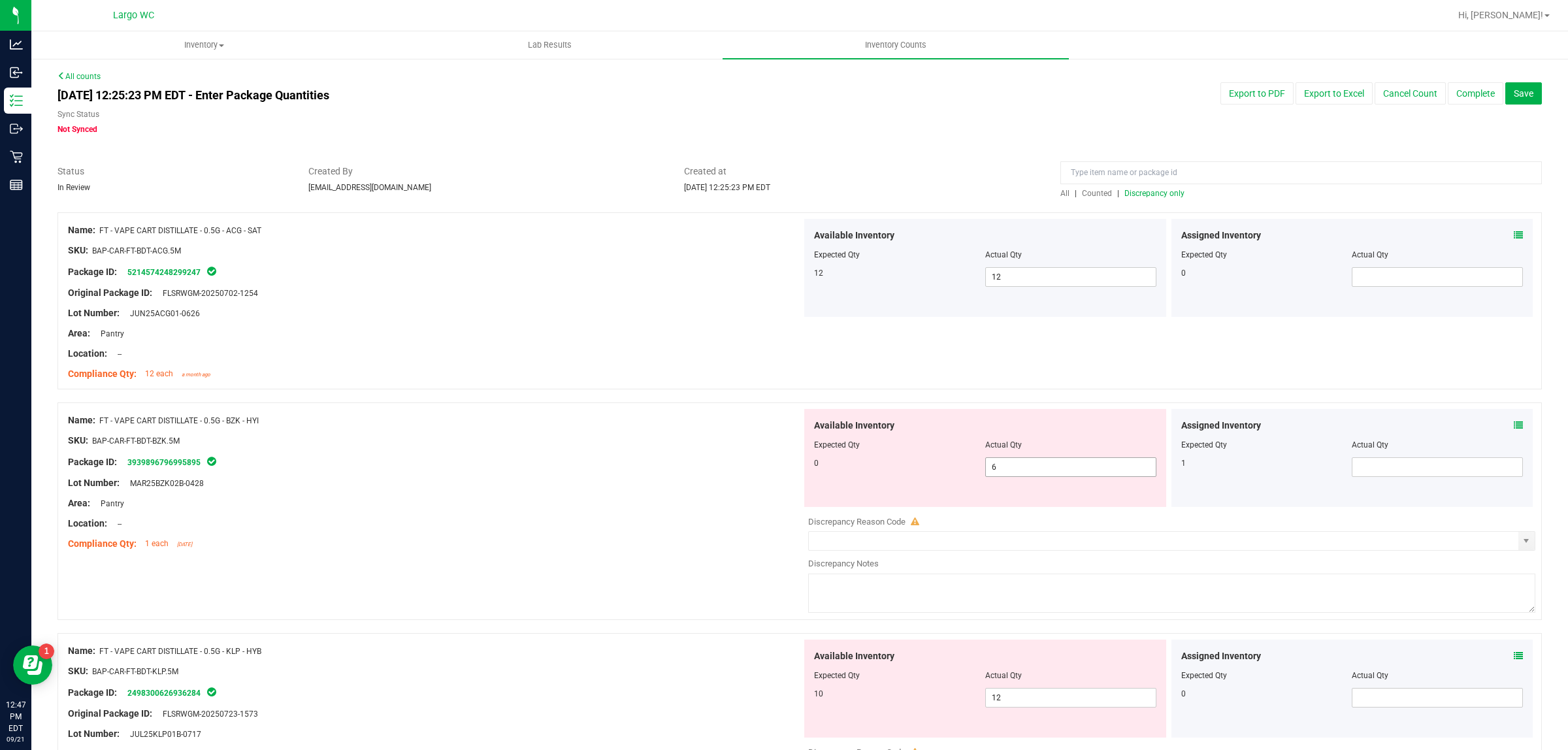
click at [1016, 465] on input "6" at bounding box center [1070, 467] width 170 height 18
click at [686, 569] on div "Name: FT - VAPE CART DISTILLATE - 0.5G - BZK - HYI SKU: BAP-CAR-FT-BDT-BZK.5M P…" at bounding box center [799, 518] width 1484 height 231
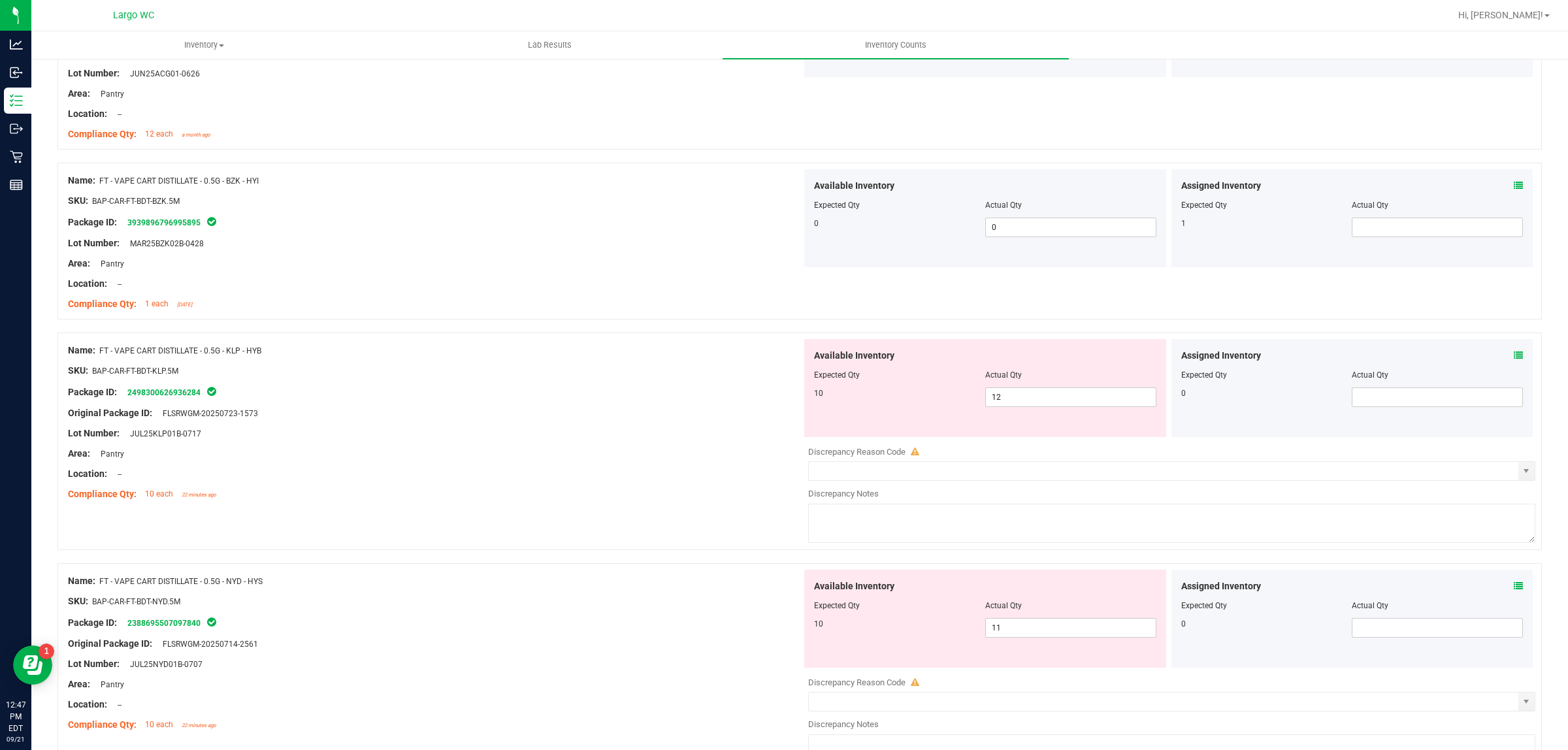
scroll to position [239, 0]
click at [1042, 398] on input "12" at bounding box center [1070, 398] width 170 height 18
click at [720, 624] on div "Name: FT - VAPE CART DISTILLATE - 0.5G - NYD - HYS SKU: BAP-CAR-FT-BDT-NYD.5M P…" at bounding box center [435, 653] width 734 height 166
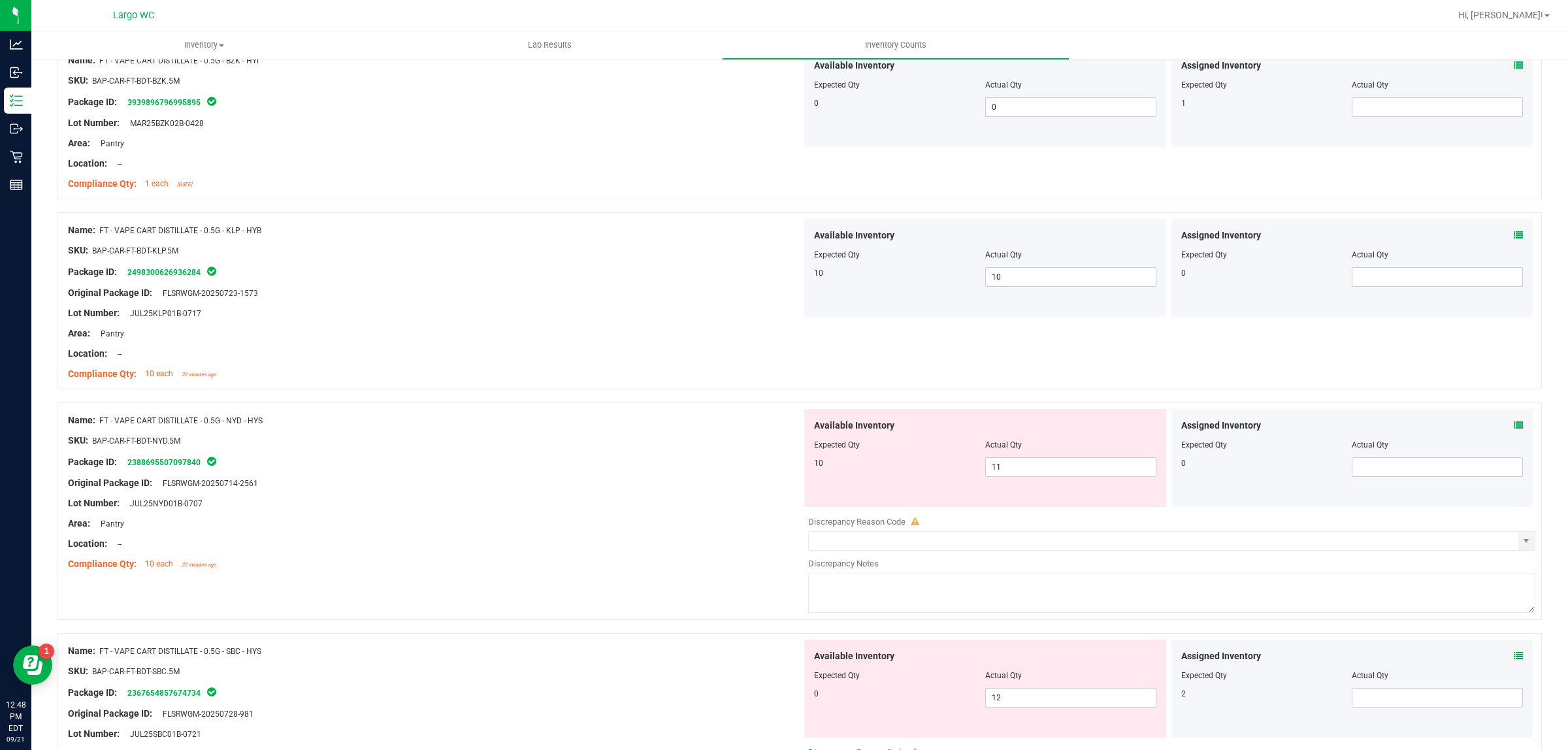
scroll to position [380, 0]
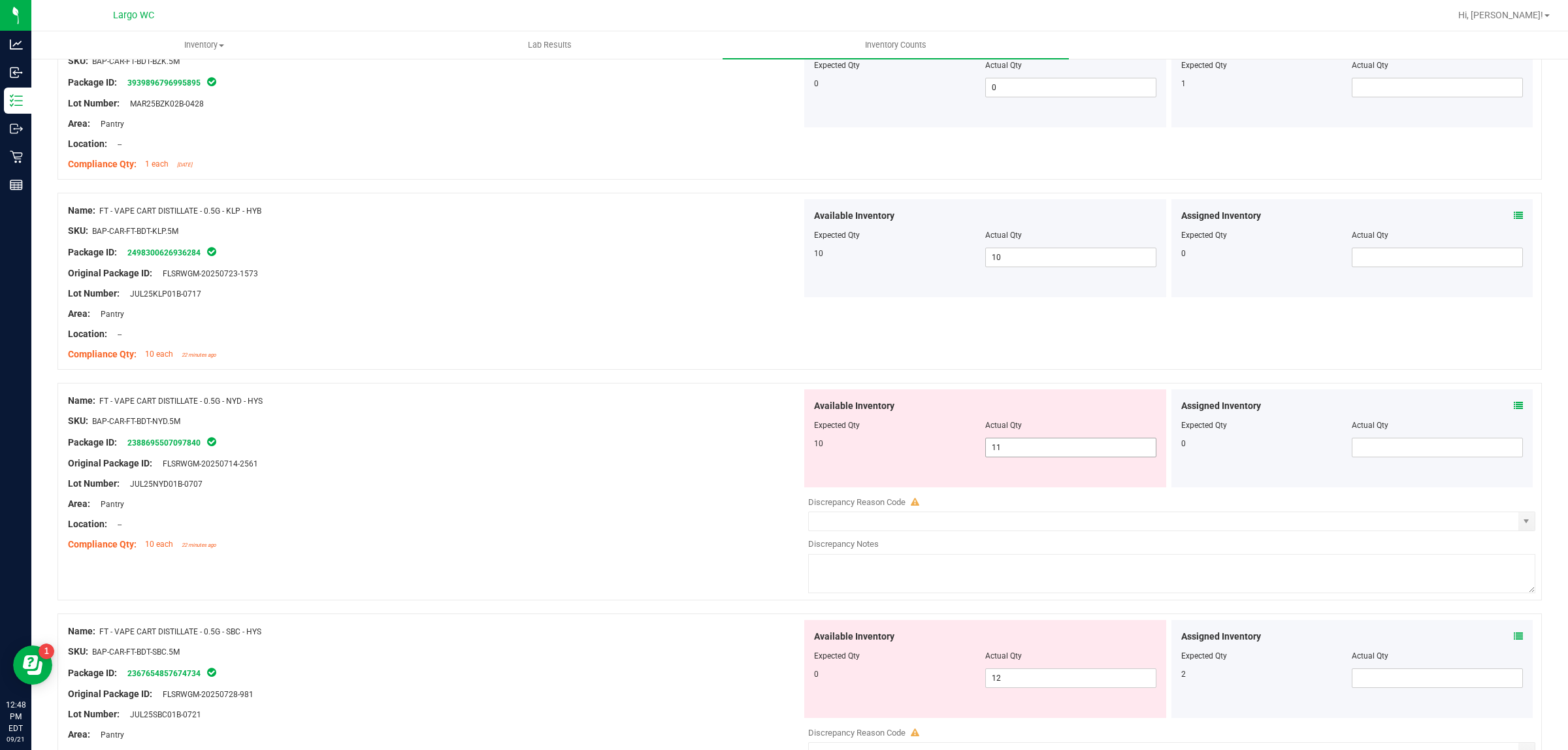
click at [1078, 449] on input "11" at bounding box center [1070, 447] width 170 height 18
click at [719, 488] on div "Lot Number: JUL25NYD01B-0707" at bounding box center [435, 484] width 734 height 13
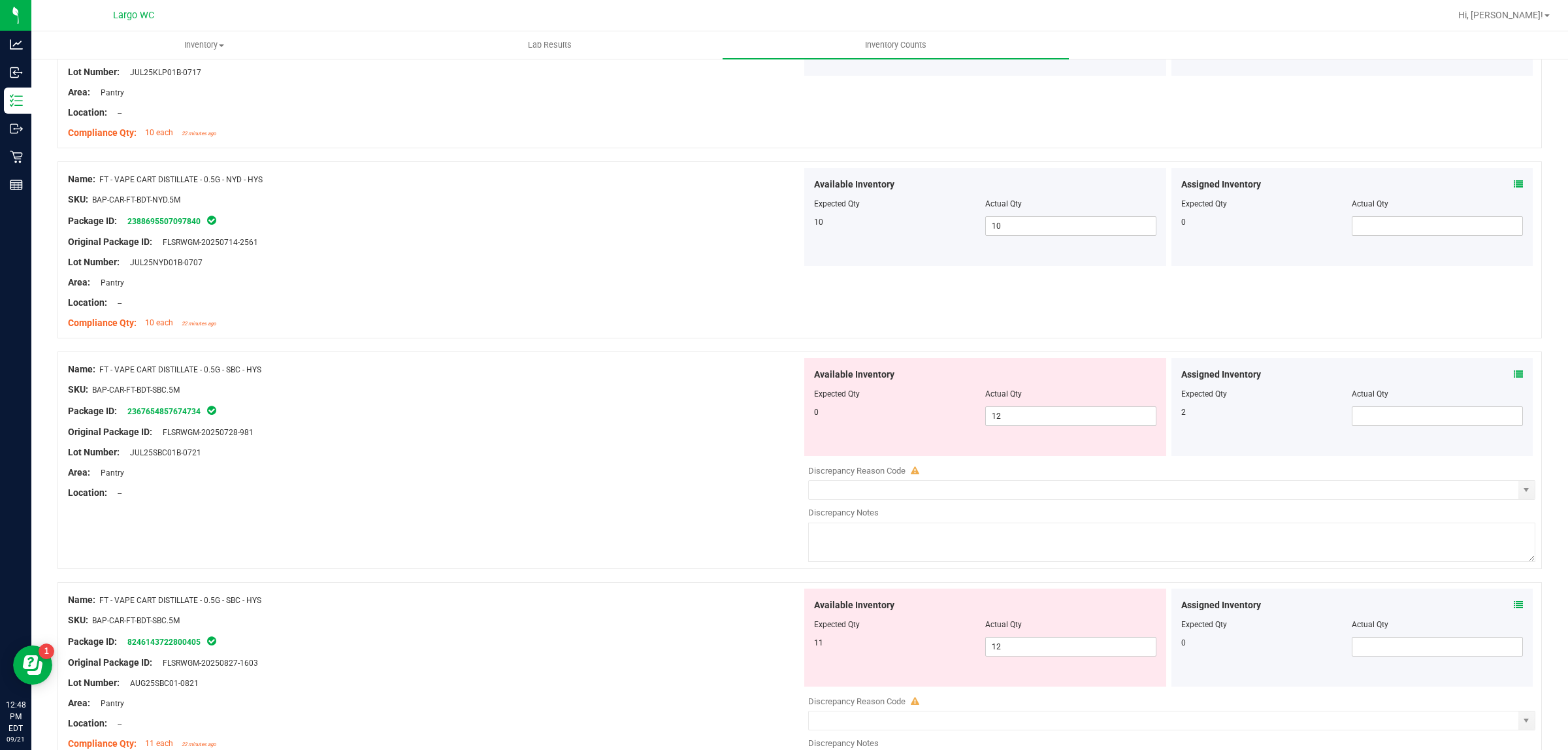
scroll to position [600, 0]
click at [1048, 418] on input "12" at bounding box center [1070, 417] width 170 height 18
click at [687, 448] on div "Lot Number: JUL25SBC01B-0721" at bounding box center [435, 453] width 734 height 13
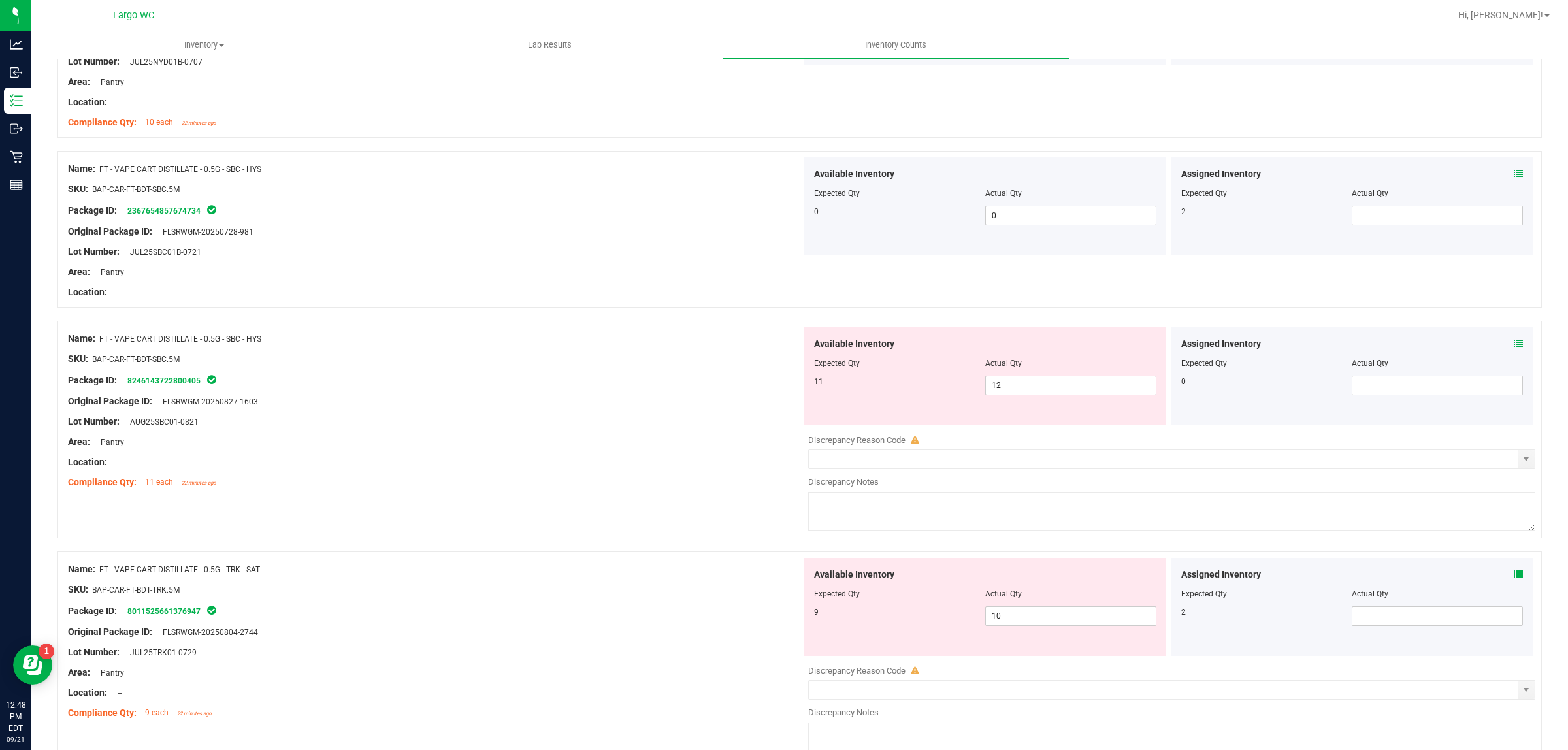
scroll to position [798, 0]
click at [1029, 390] on input "12" at bounding box center [1070, 388] width 170 height 18
click at [700, 448] on div "Area: Pantry" at bounding box center [435, 445] width 734 height 13
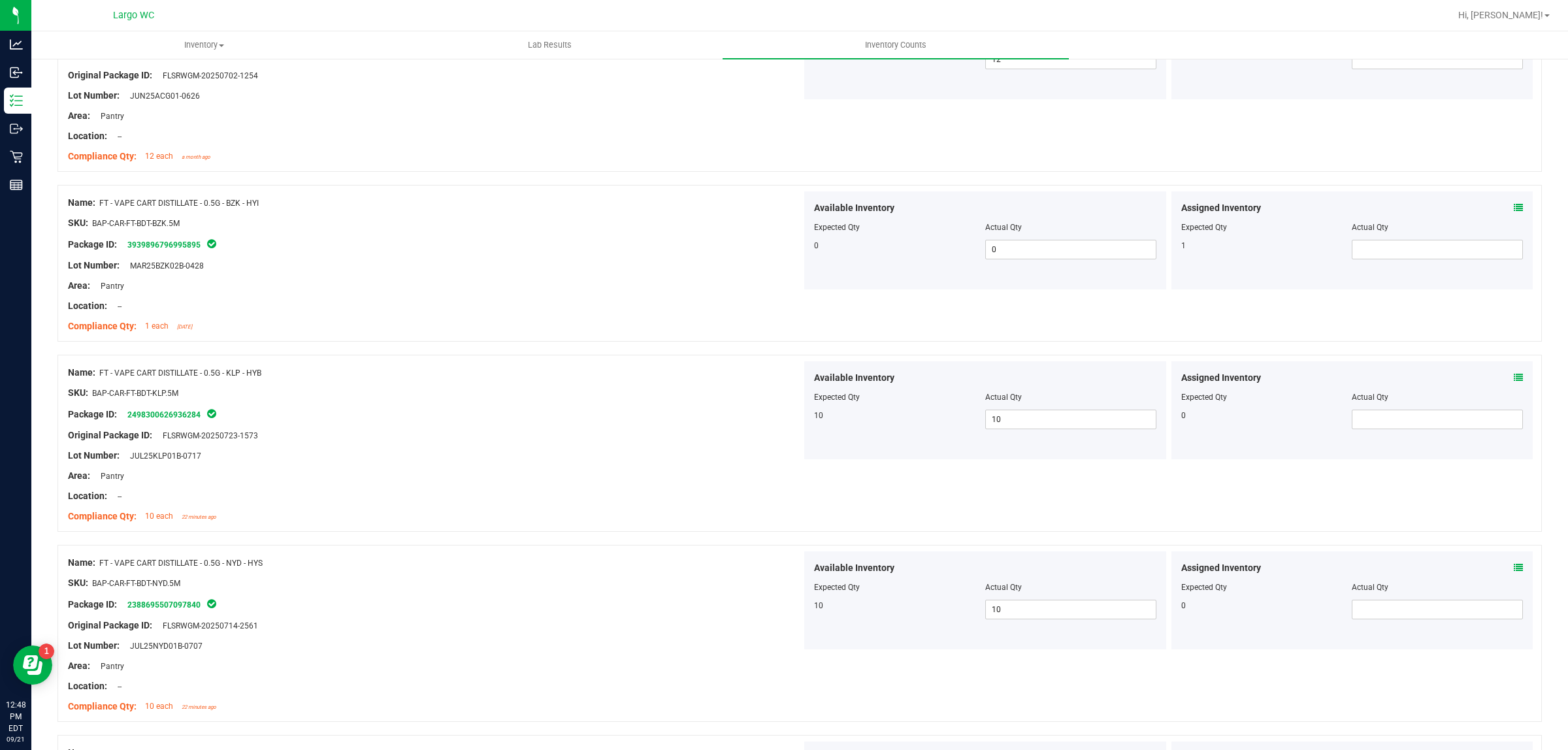
scroll to position [0, 0]
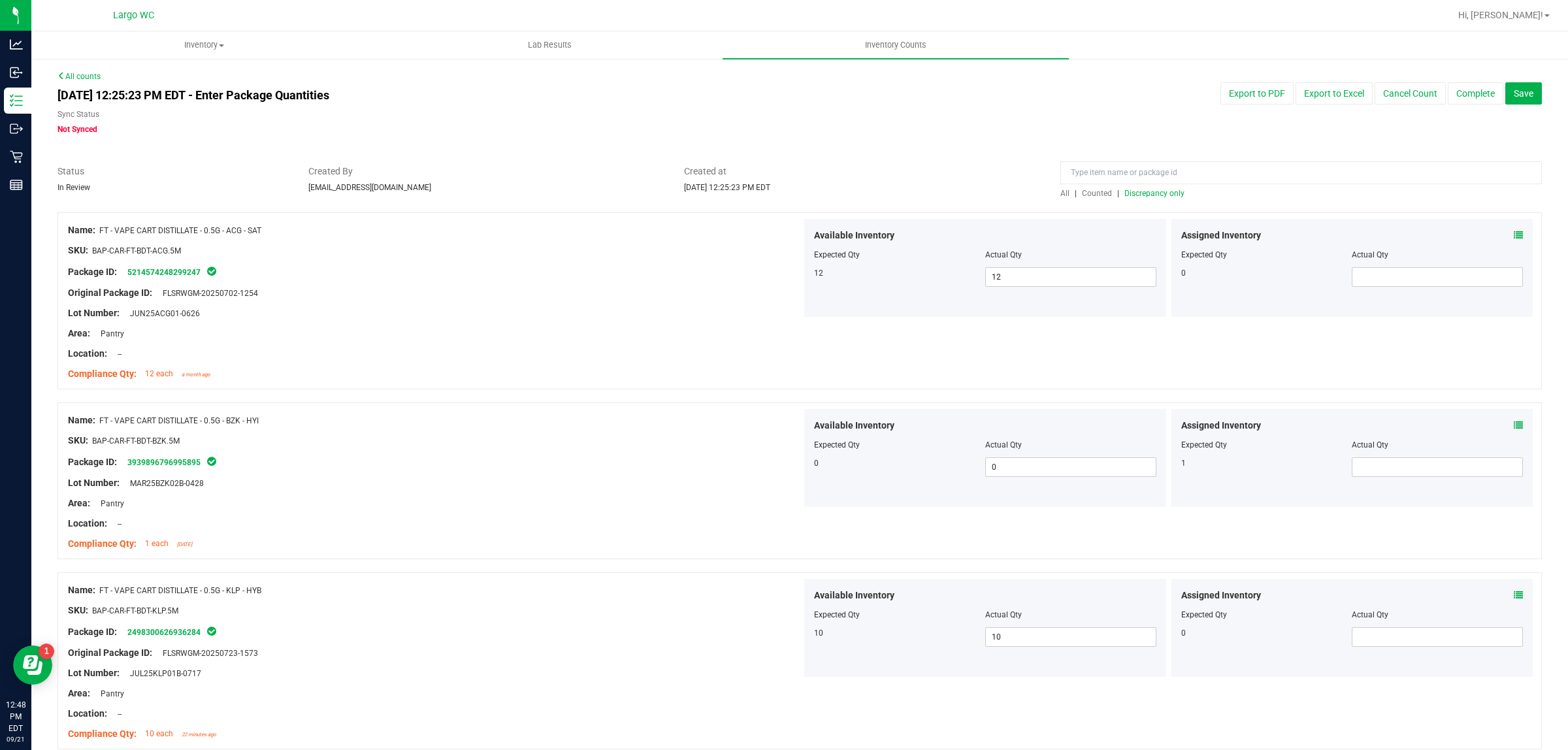
click at [1158, 191] on span "Discrepancy only" at bounding box center [1154, 193] width 60 height 9
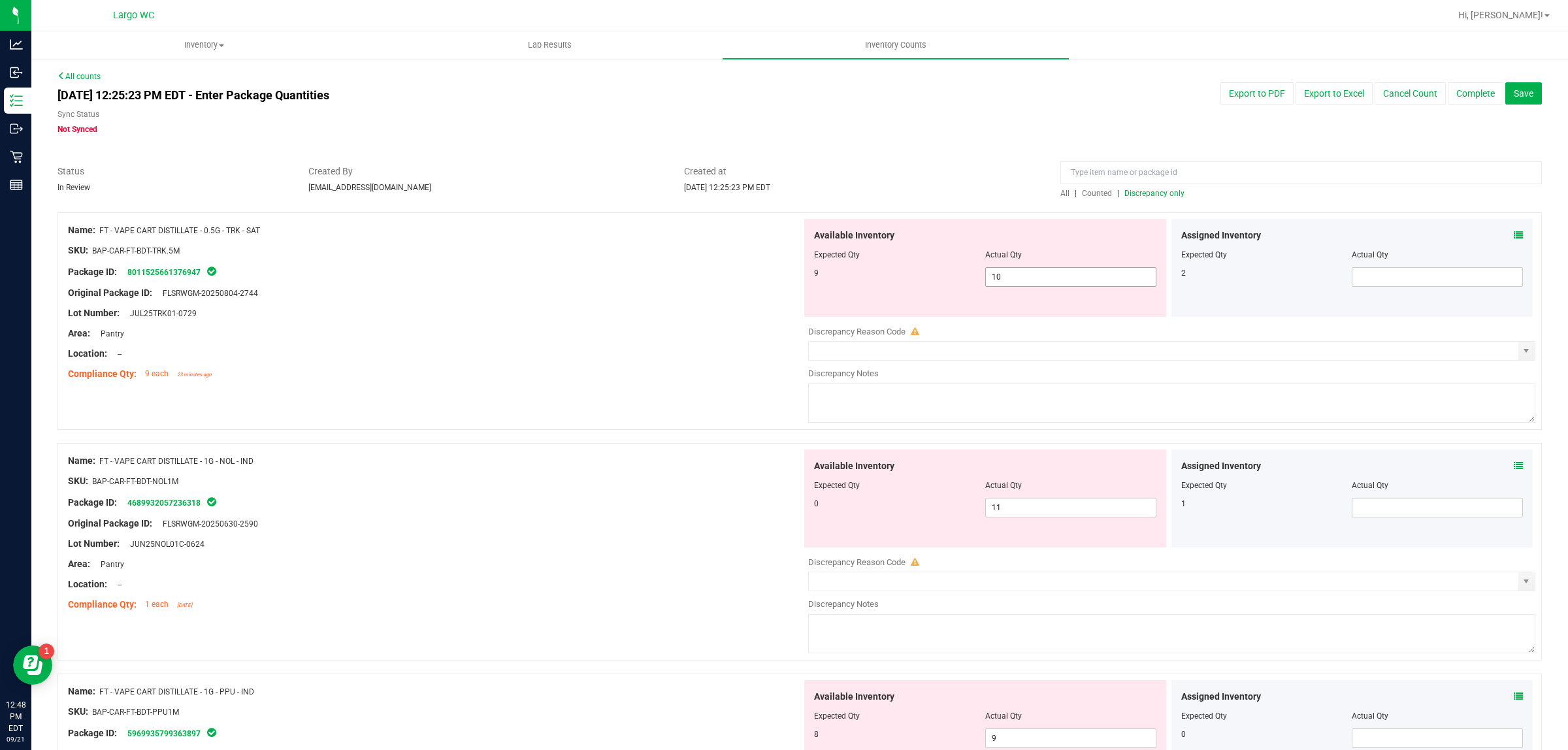
click at [1054, 279] on input "10" at bounding box center [1070, 276] width 170 height 18
click at [674, 353] on div "Location: --" at bounding box center [435, 354] width 734 height 13
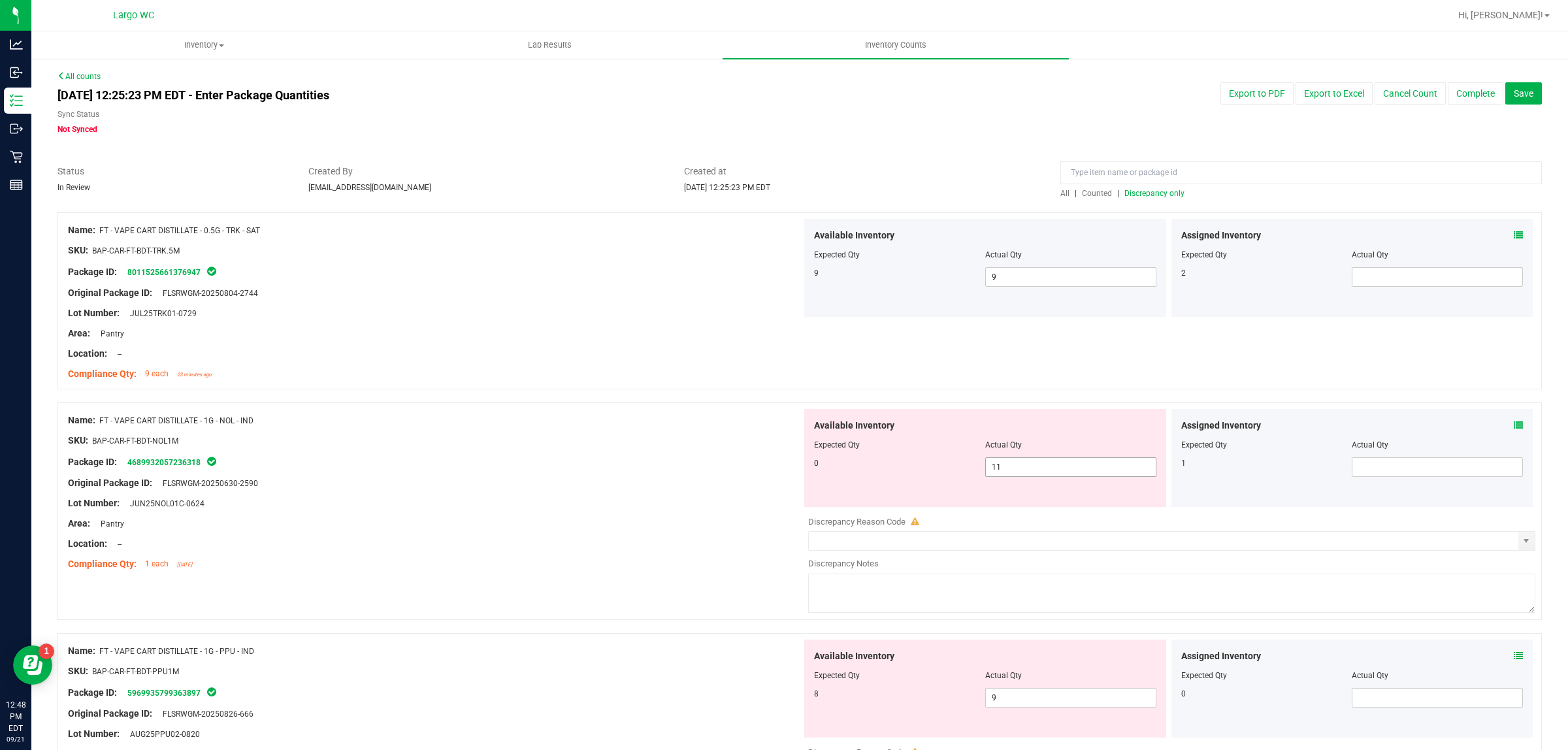
click at [1029, 468] on input "11" at bounding box center [1070, 467] width 170 height 18
click at [706, 468] on div "Package ID: 4689932057236318" at bounding box center [435, 462] width 734 height 15
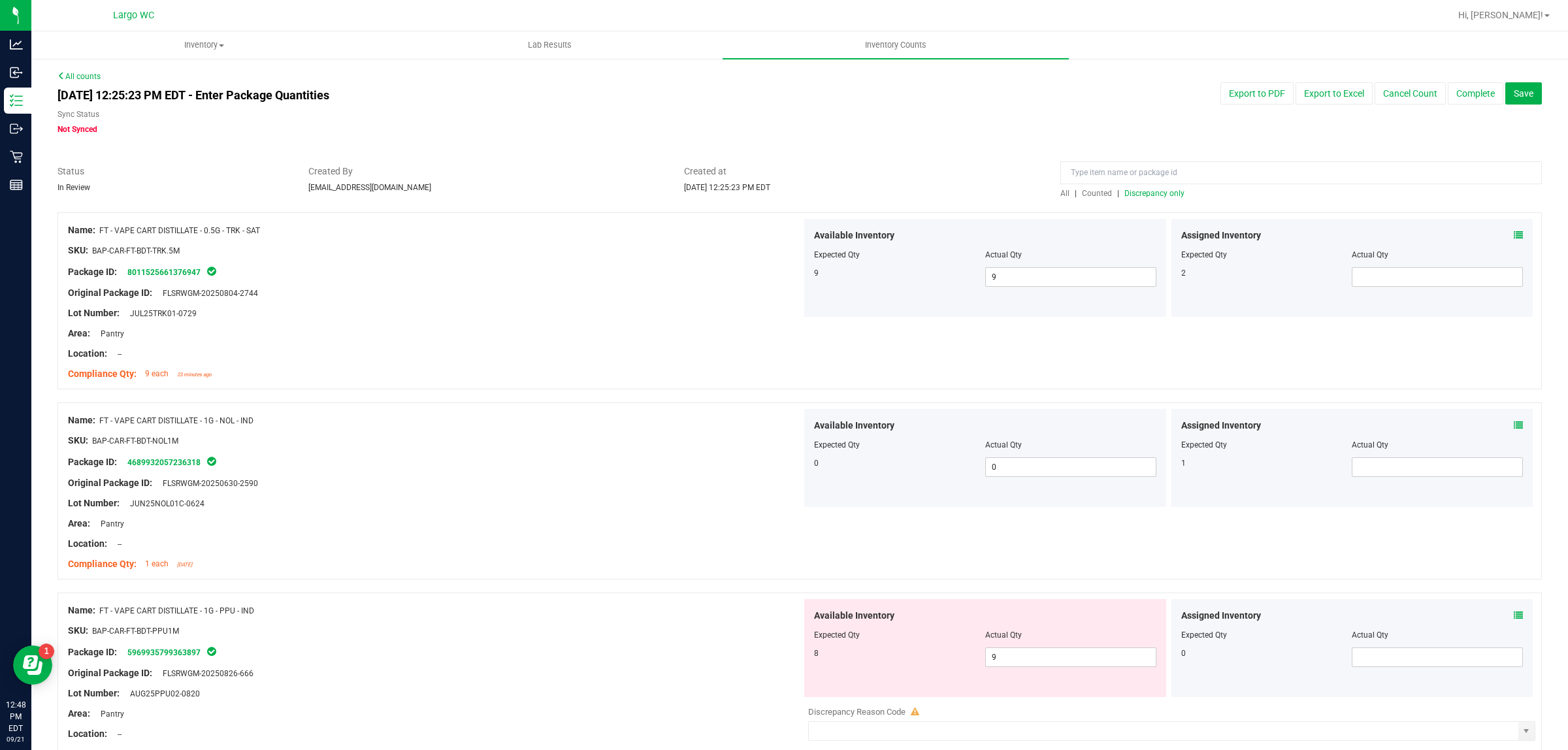
click at [1147, 197] on span "Discrepancy only" at bounding box center [1154, 193] width 60 height 9
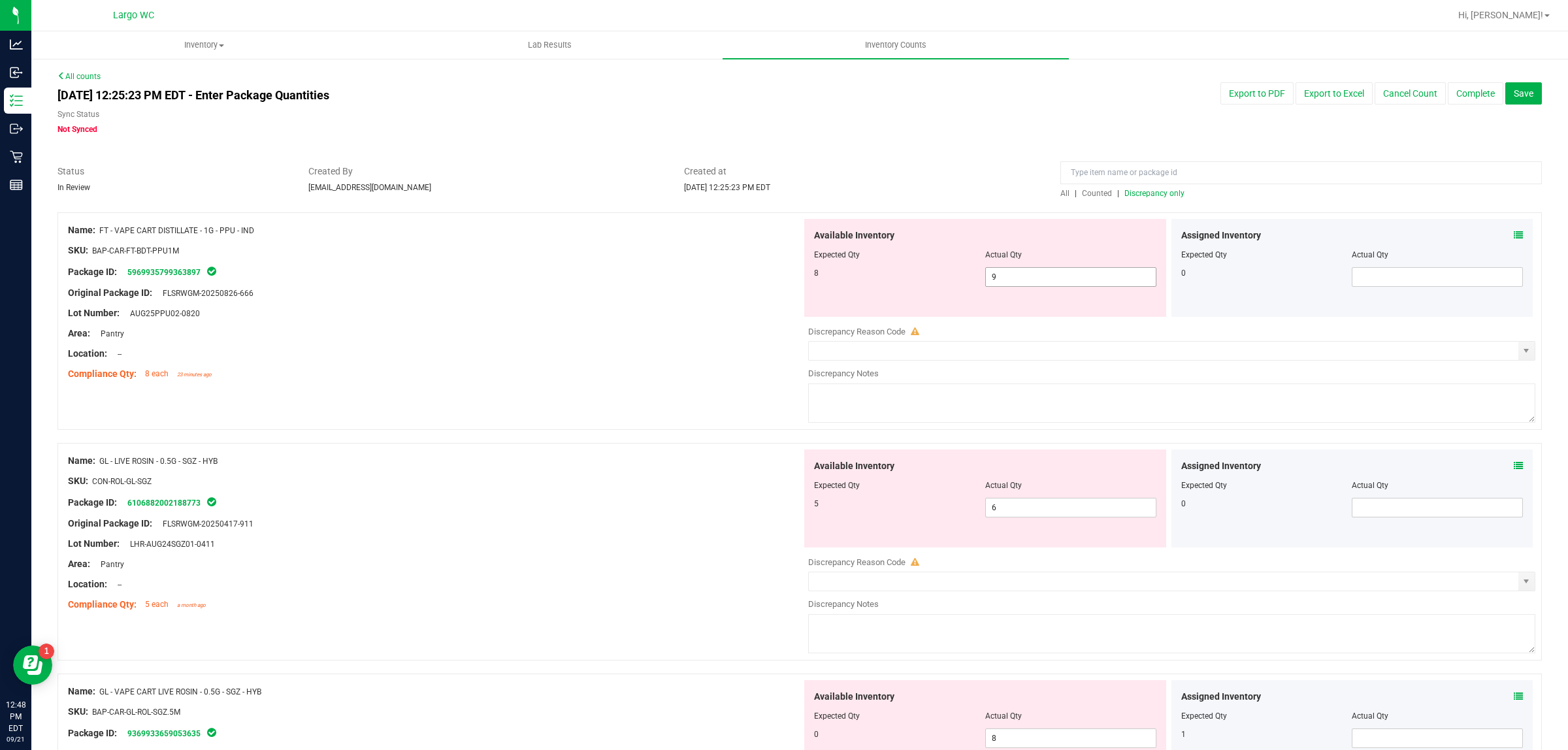
click at [1041, 278] on input "9" at bounding box center [1070, 276] width 170 height 18
click at [710, 501] on div "Name: GL - LIVE ROSIN - 0.5G - SGZ - HYB SKU: CON-ROL-GL-SGZ Package ID: 610688…" at bounding box center [435, 533] width 734 height 166
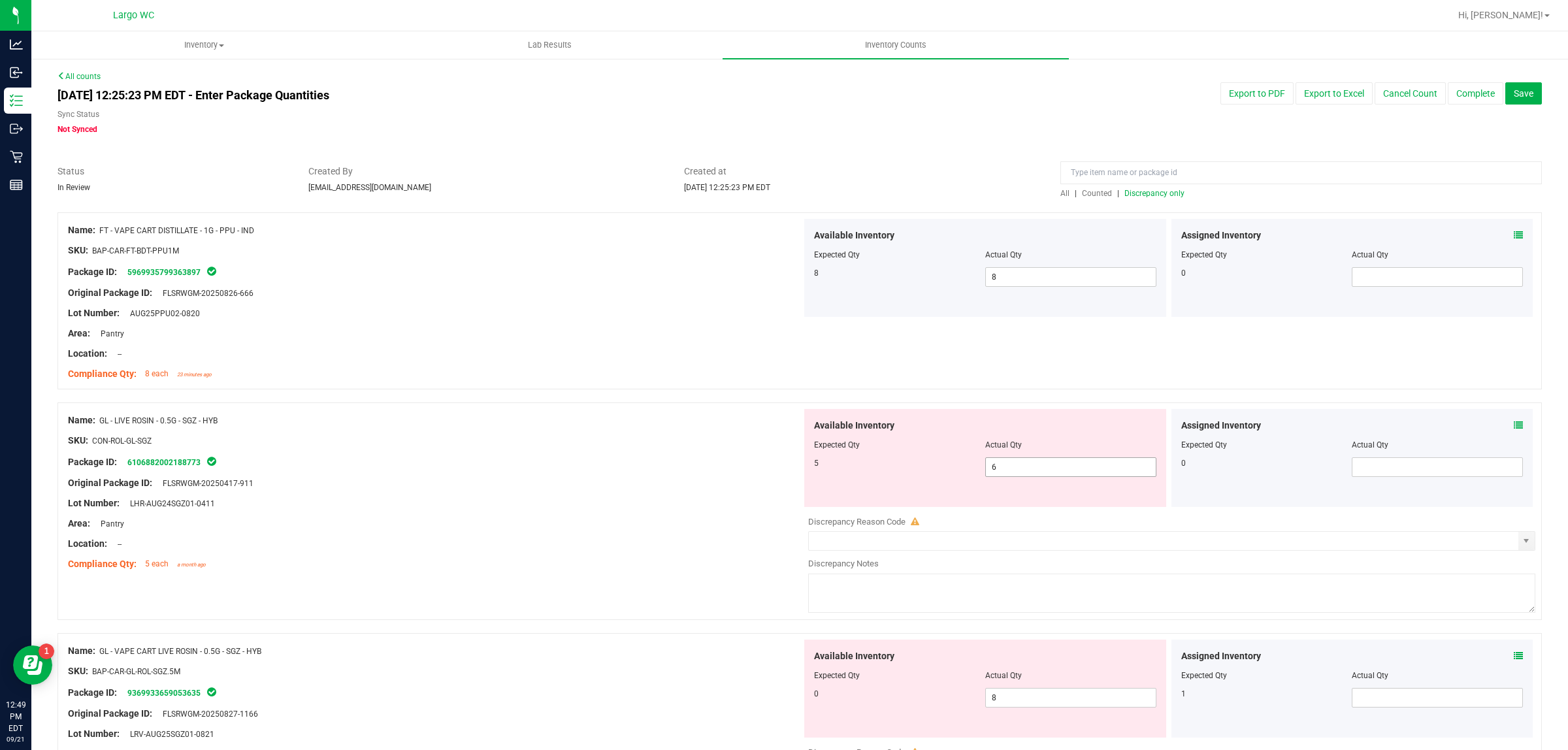
click at [1084, 463] on input "6" at bounding box center [1070, 467] width 170 height 18
click at [696, 523] on div "Area: Pantry" at bounding box center [435, 523] width 734 height 13
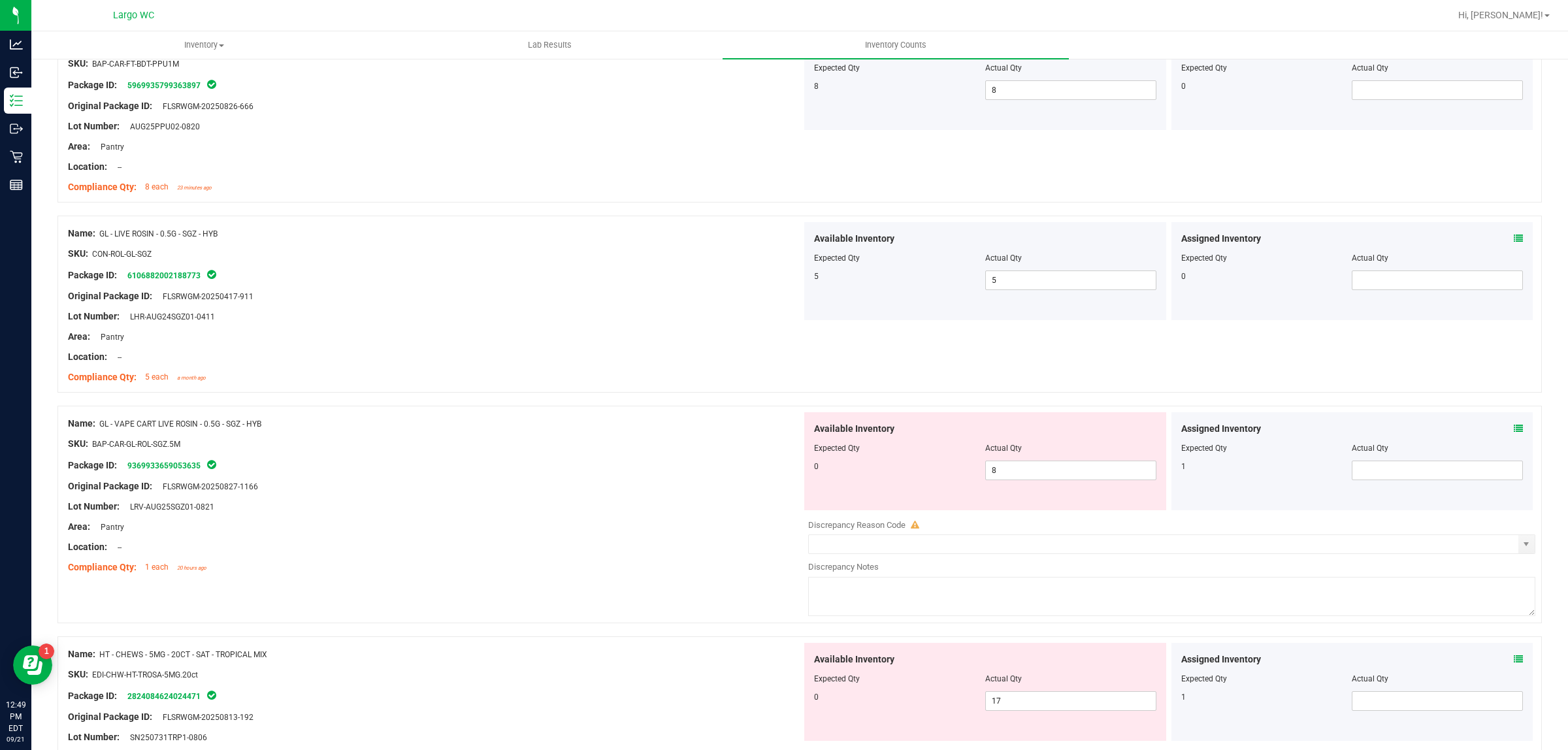
scroll to position [269, 0]
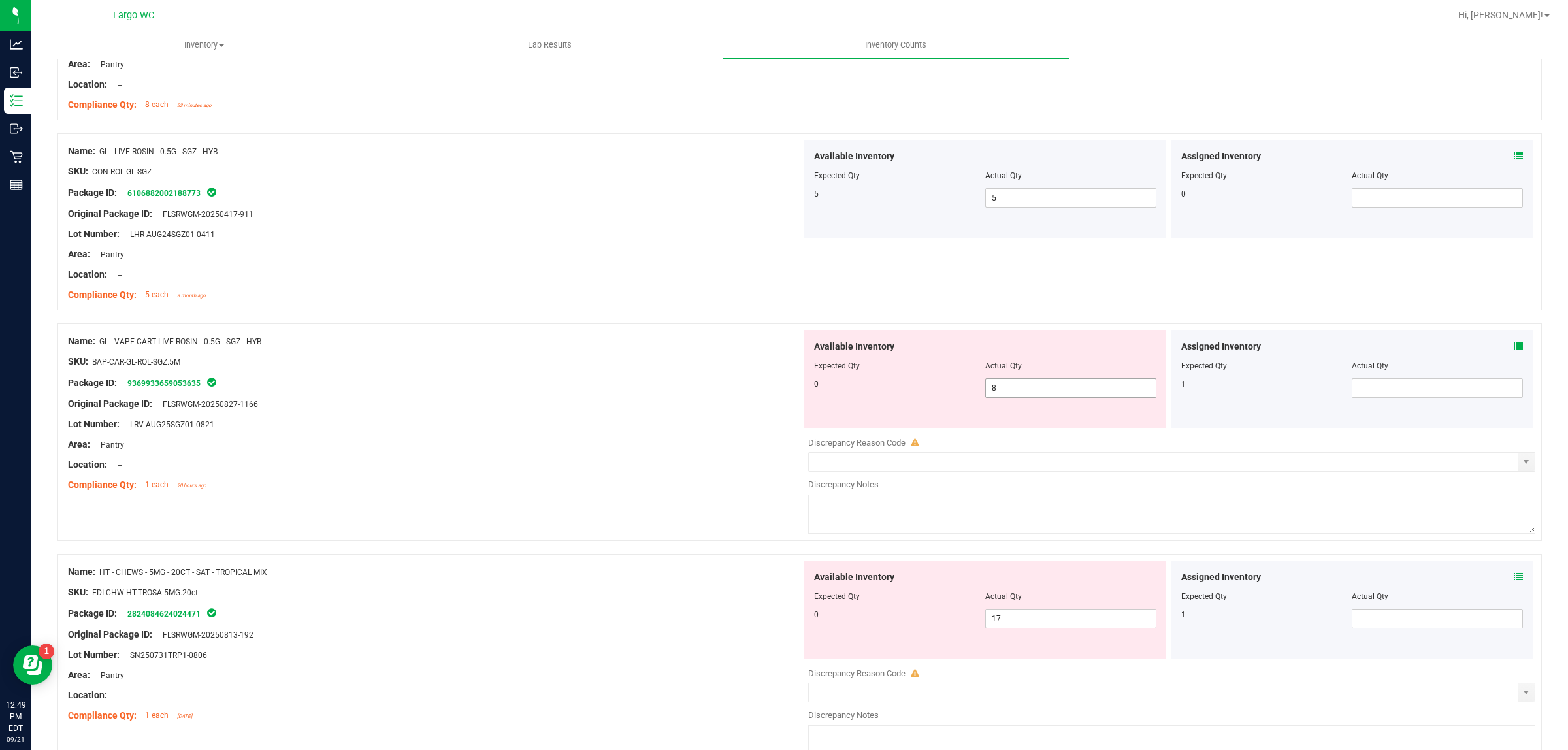
click at [1046, 389] on input "8" at bounding box center [1070, 388] width 170 height 18
click at [692, 417] on div "Lot Number: LRV-AUG25SGZ01-0821" at bounding box center [435, 424] width 734 height 13
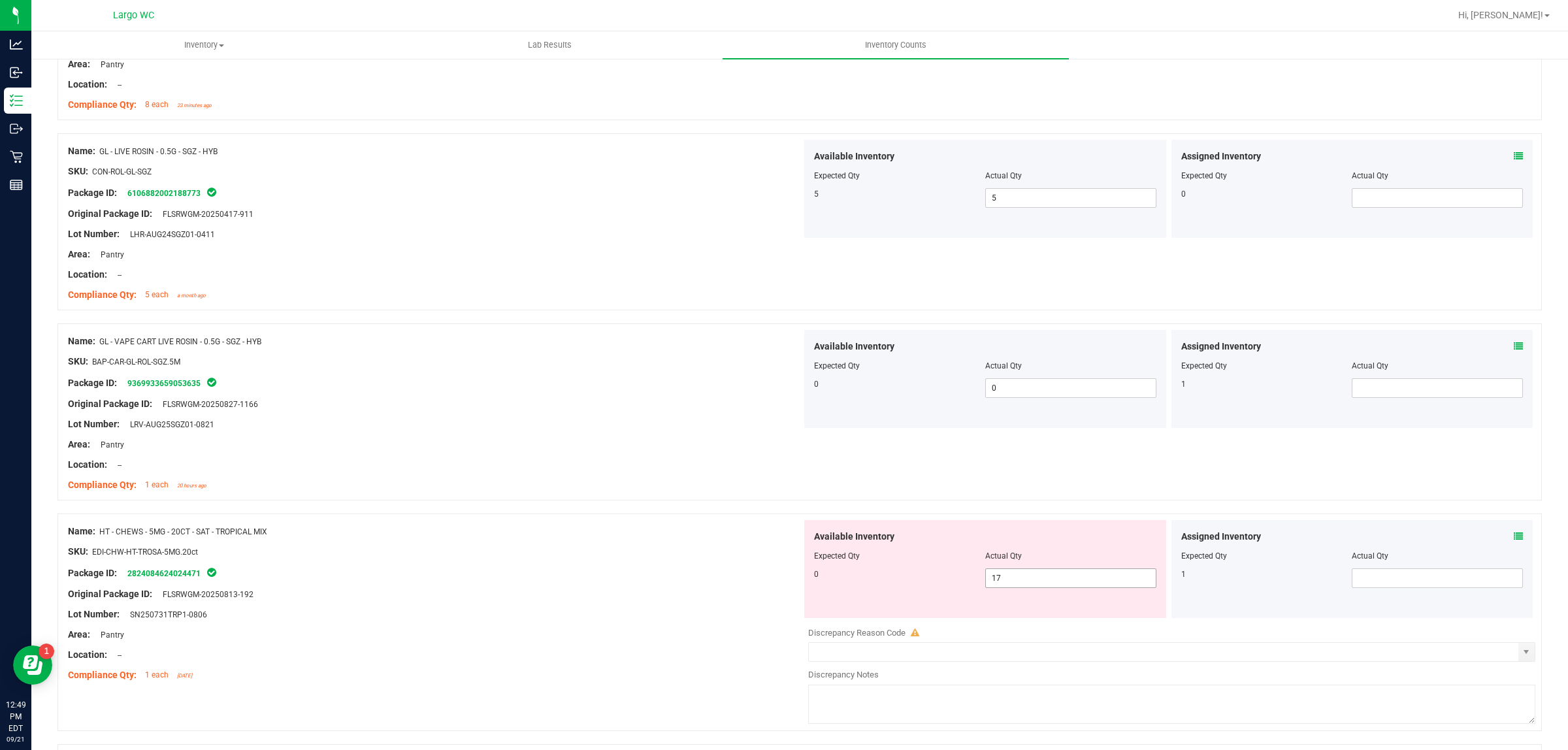
click at [1056, 583] on input "17" at bounding box center [1070, 578] width 170 height 18
click at [725, 527] on div "Name: HT - CHEWS - 5MG - 20CT - SAT - TROPICAL MIX" at bounding box center [435, 531] width 734 height 13
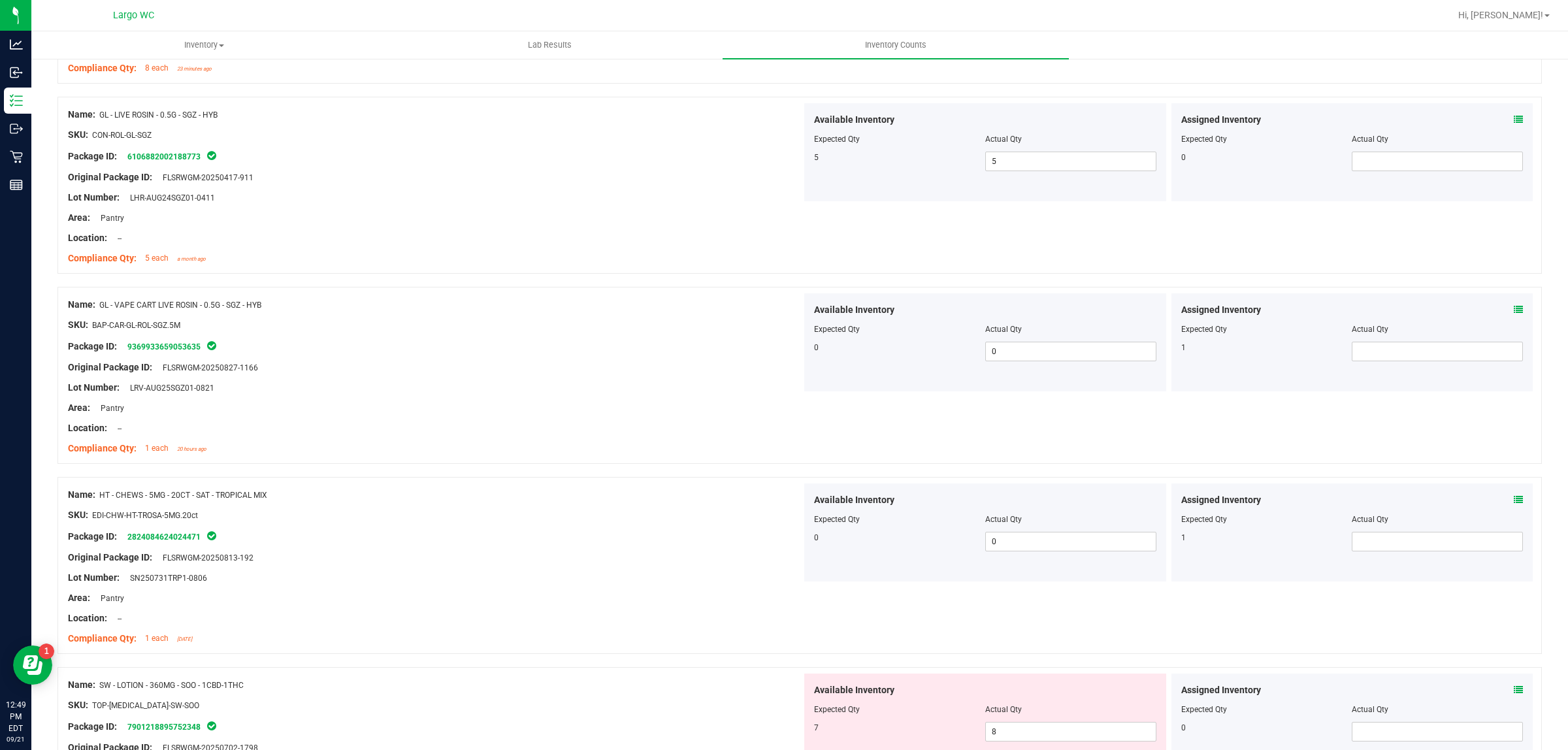
scroll to position [0, 0]
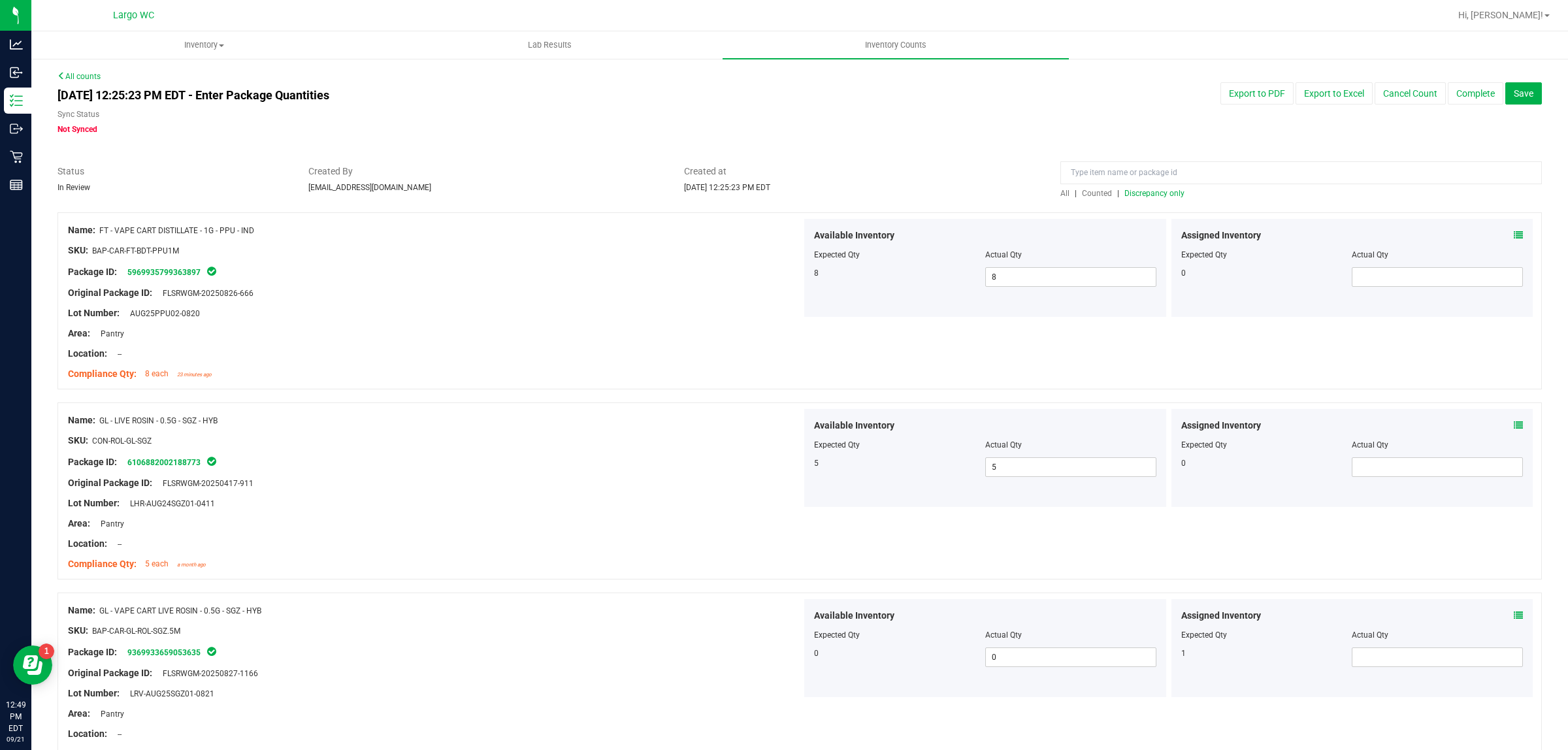
click at [1150, 195] on span "Discrepancy only" at bounding box center [1154, 193] width 60 height 9
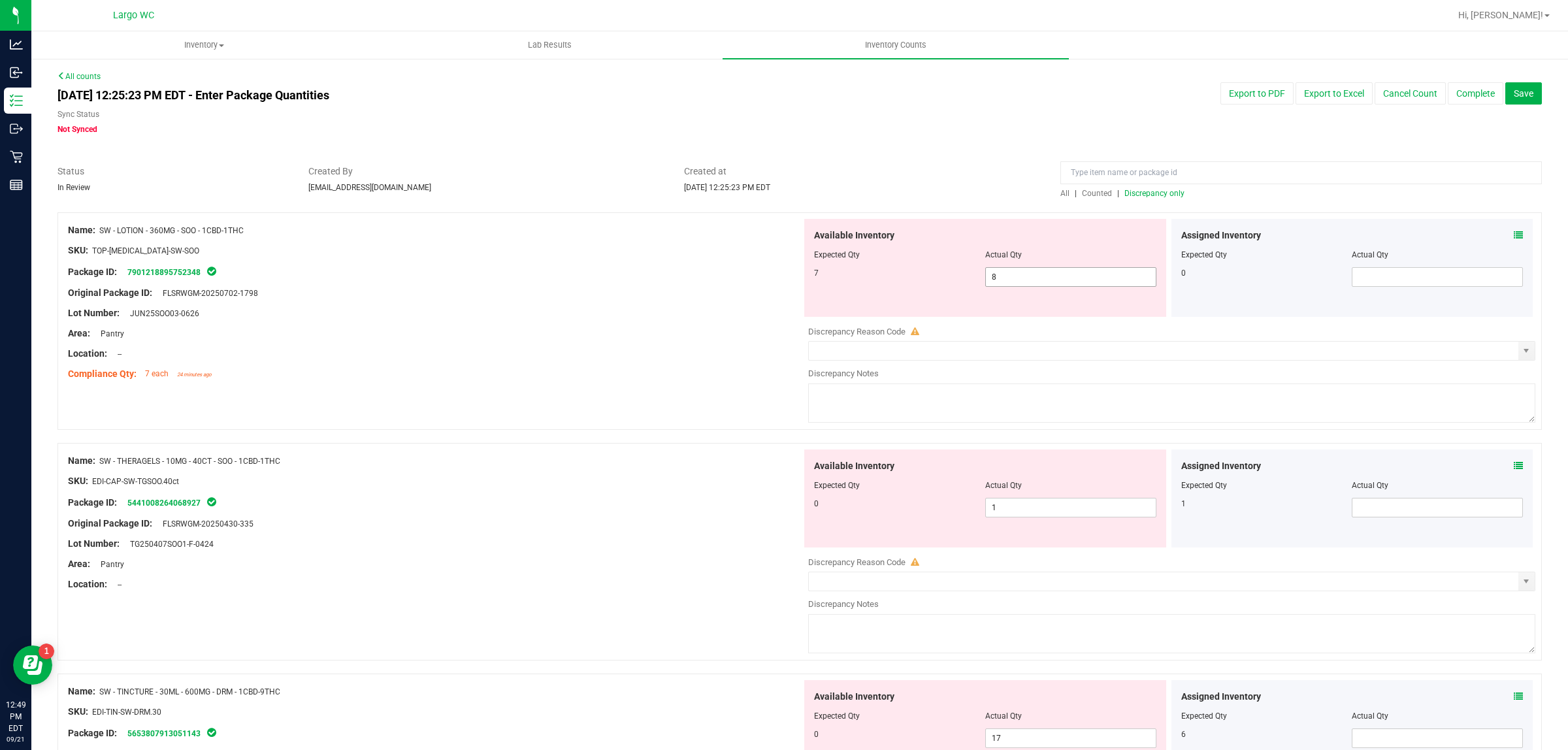
click at [1042, 275] on input "8" at bounding box center [1070, 276] width 170 height 18
click at [700, 320] on div at bounding box center [435, 323] width 734 height 7
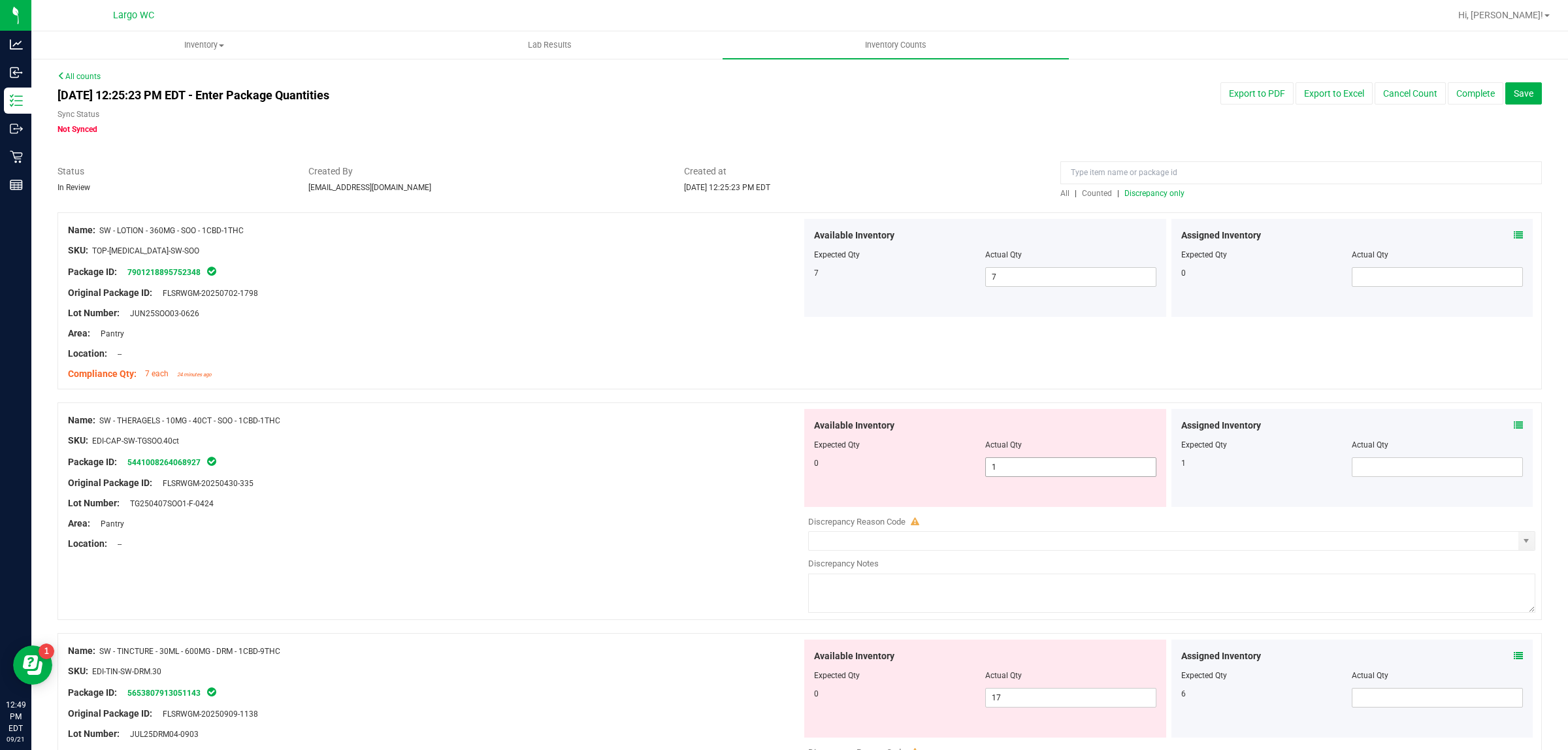
click at [1040, 467] on input "1" at bounding box center [1070, 467] width 170 height 18
click at [673, 523] on div "Area: Pantry" at bounding box center [435, 523] width 734 height 13
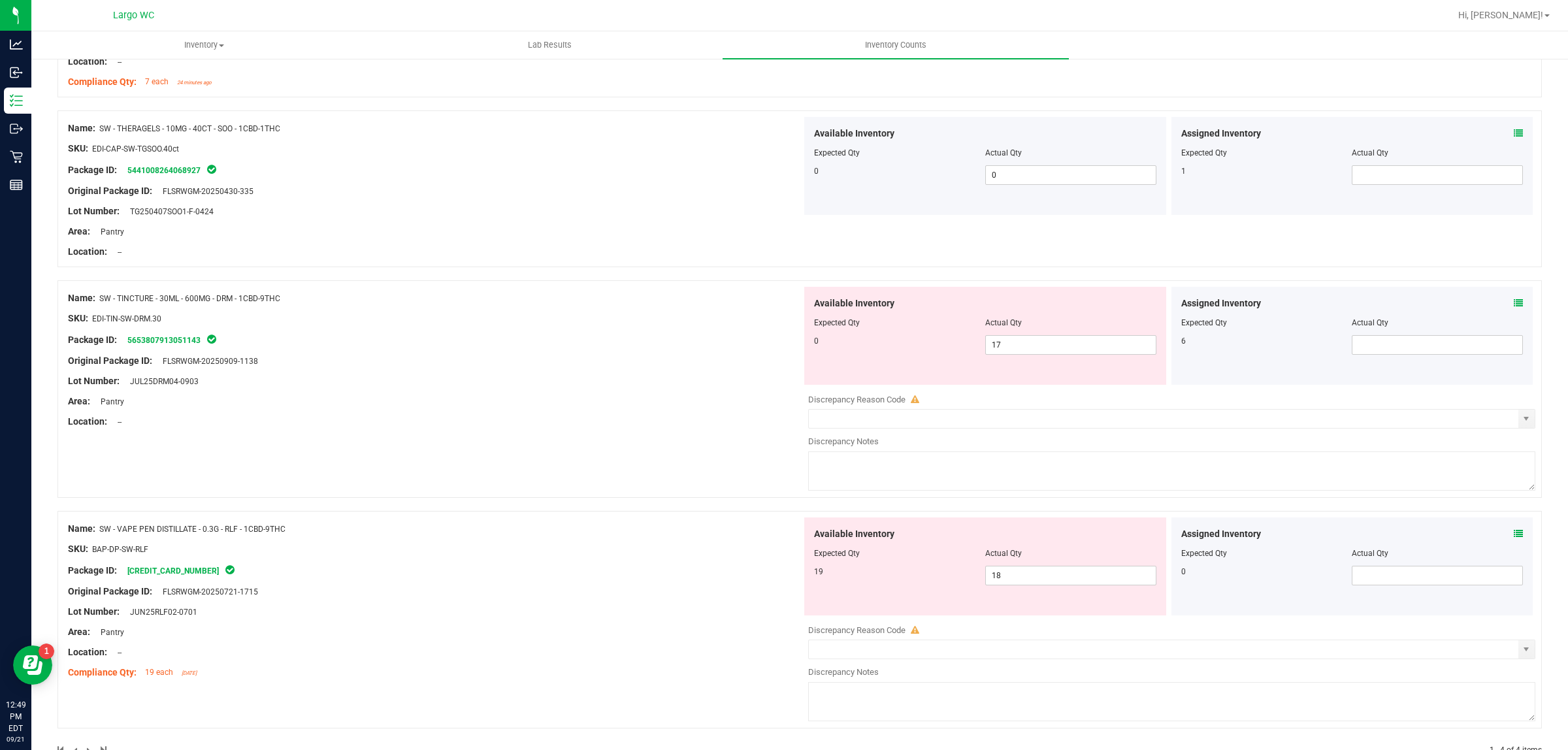
scroll to position [291, 0]
click at [1056, 347] on input "17" at bounding box center [1070, 345] width 170 height 18
click at [635, 419] on div "Name: SW - TINCTURE - 30ML - 600MG - DRM - 1CBD-9THC SKU: EDI-TIN-SW-DRM.30 Pac…" at bounding box center [435, 361] width 734 height 146
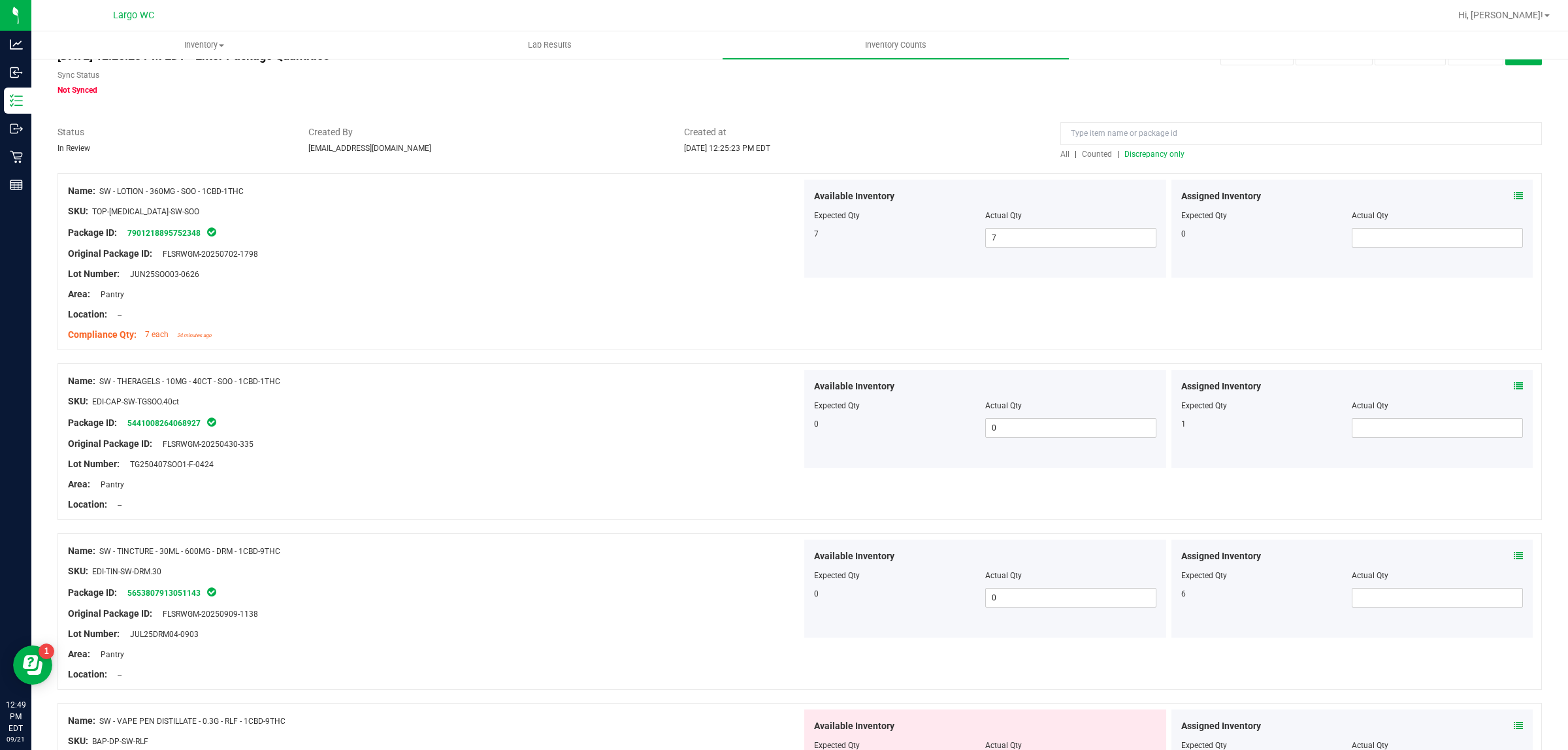
scroll to position [0, 0]
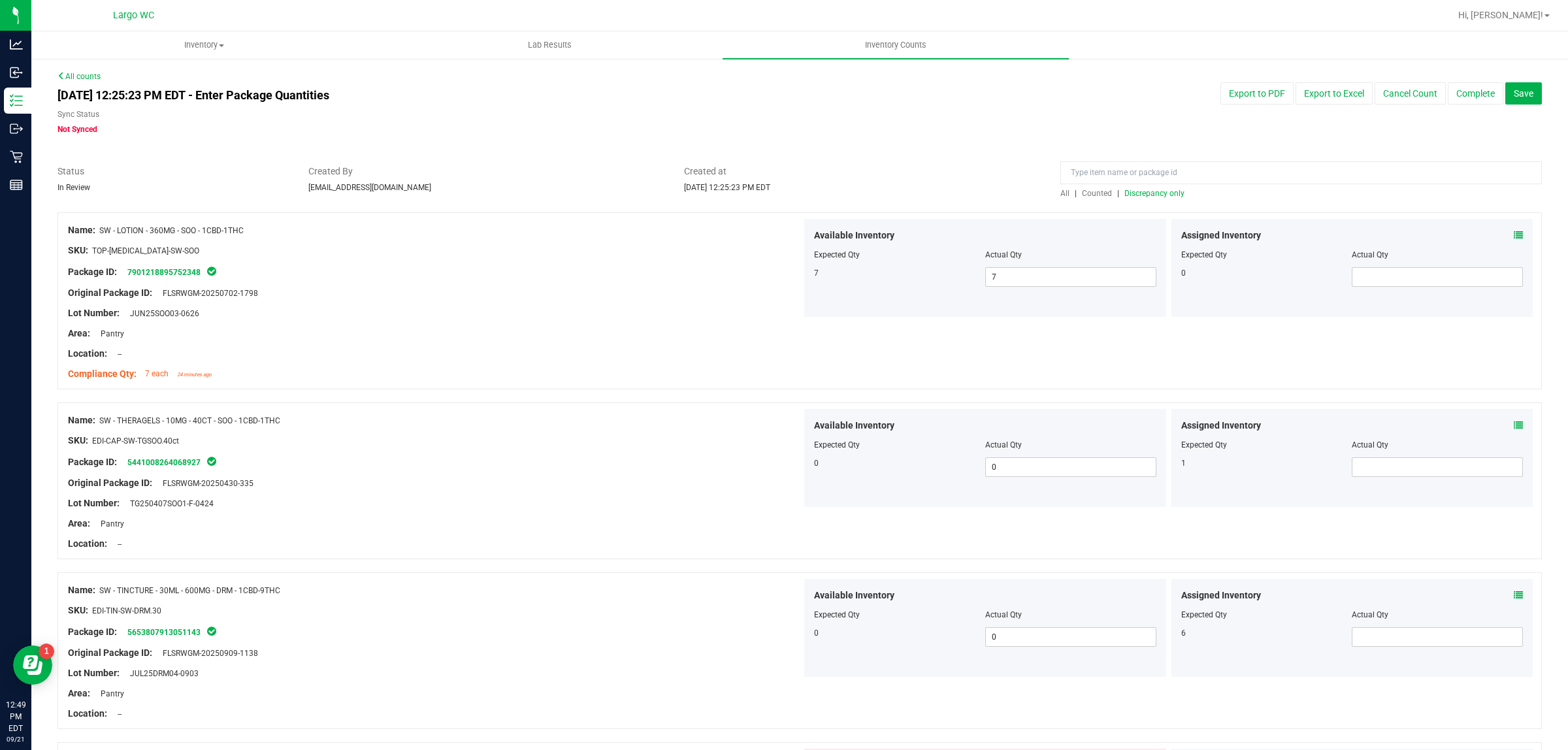
click at [1169, 193] on span "Discrepancy only" at bounding box center [1154, 193] width 60 height 9
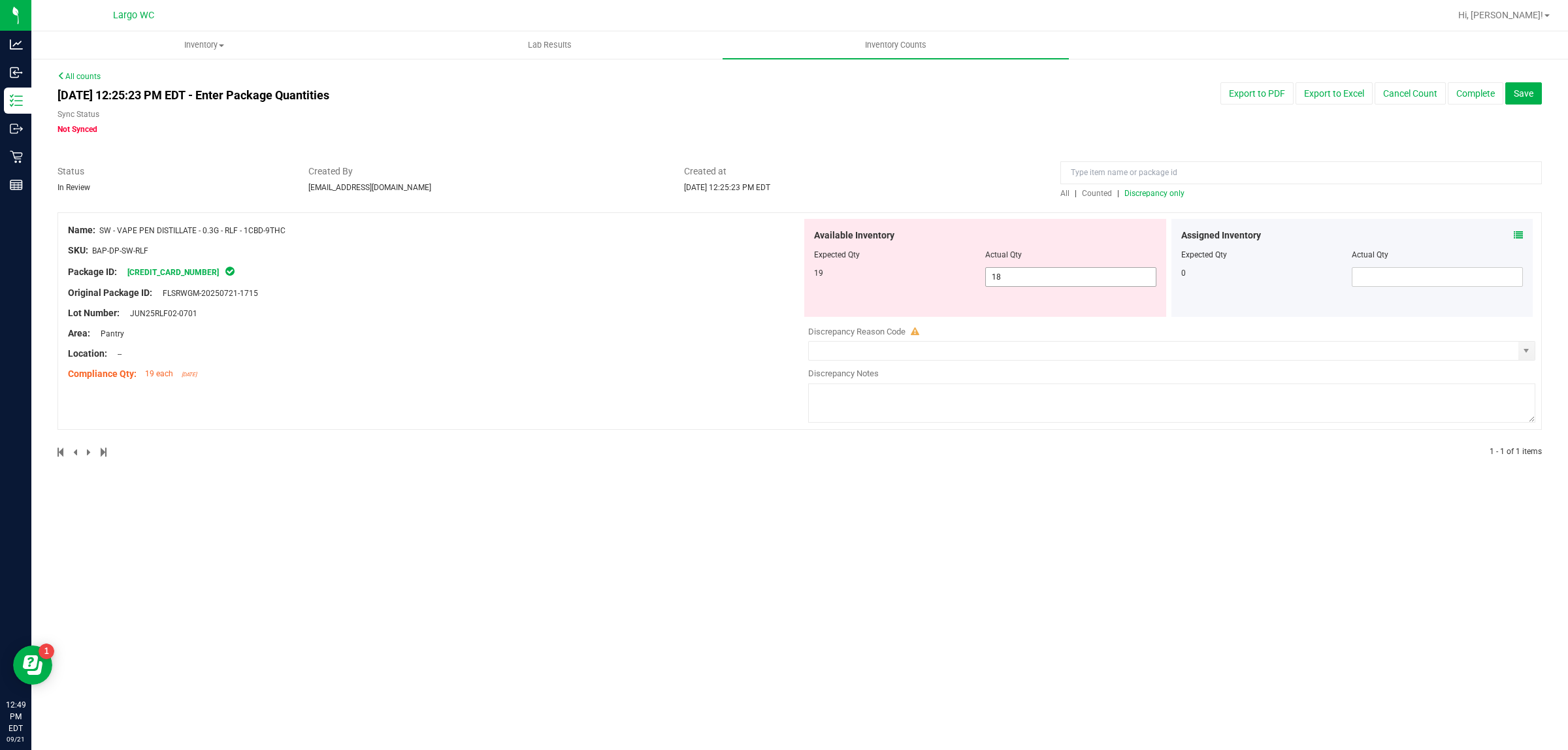
click at [1053, 279] on input "18" at bounding box center [1070, 276] width 170 height 18
click at [704, 335] on div "Area: Pantry" at bounding box center [435, 333] width 734 height 13
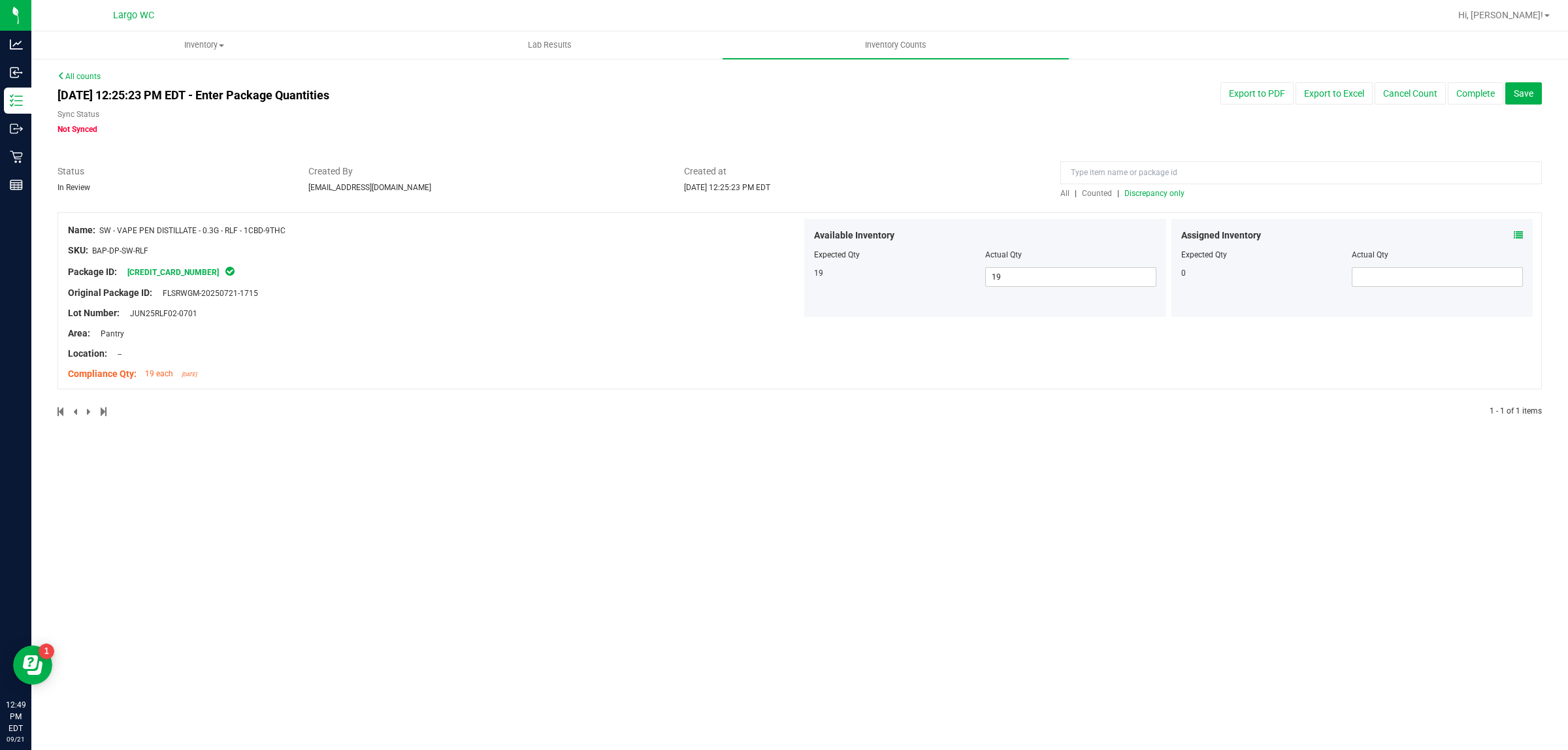
click at [1151, 193] on span "Discrepancy only" at bounding box center [1154, 193] width 60 height 9
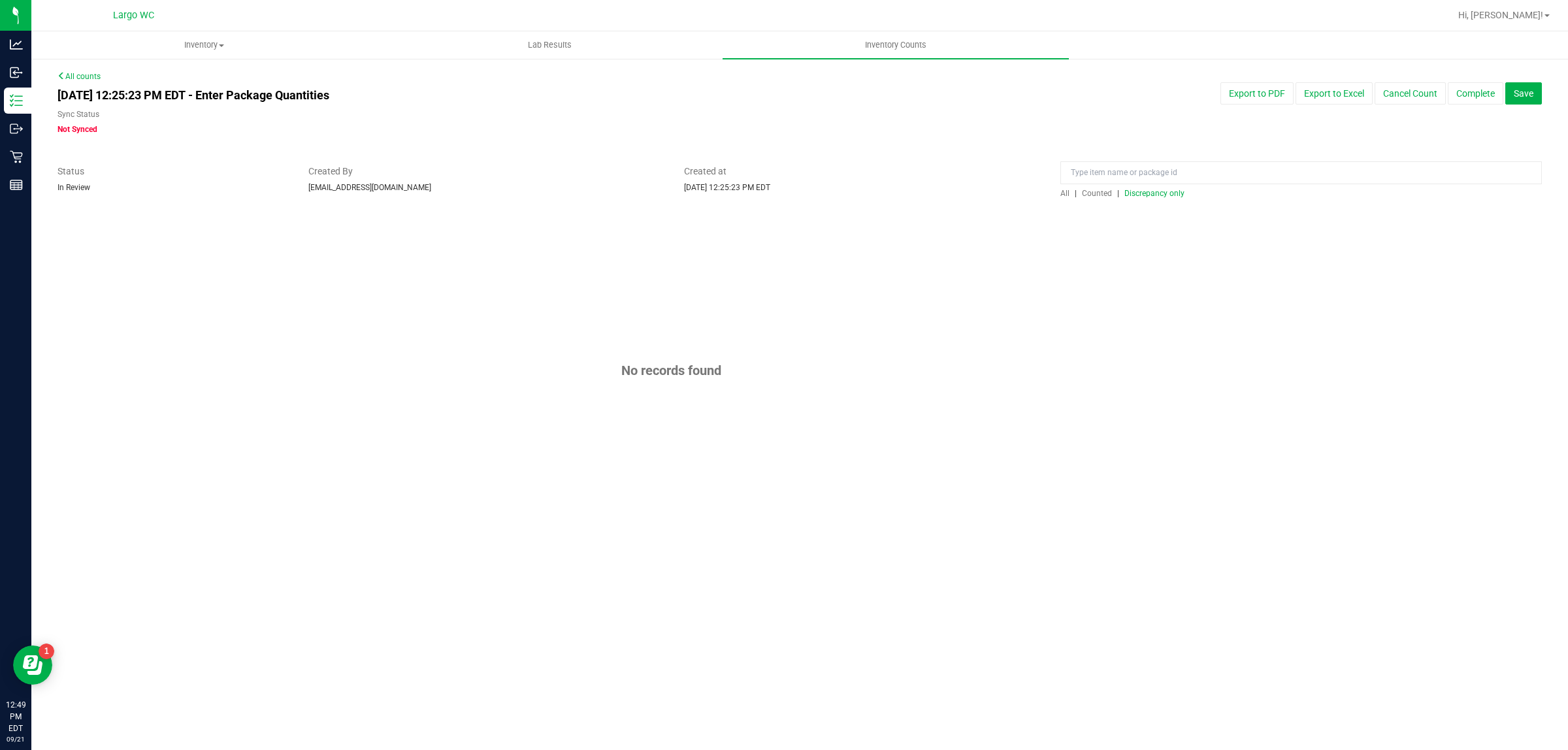
click at [1157, 193] on span "Discrepancy only" at bounding box center [1154, 193] width 60 height 9
click at [1470, 95] on button "Complete" at bounding box center [1475, 93] width 56 height 22
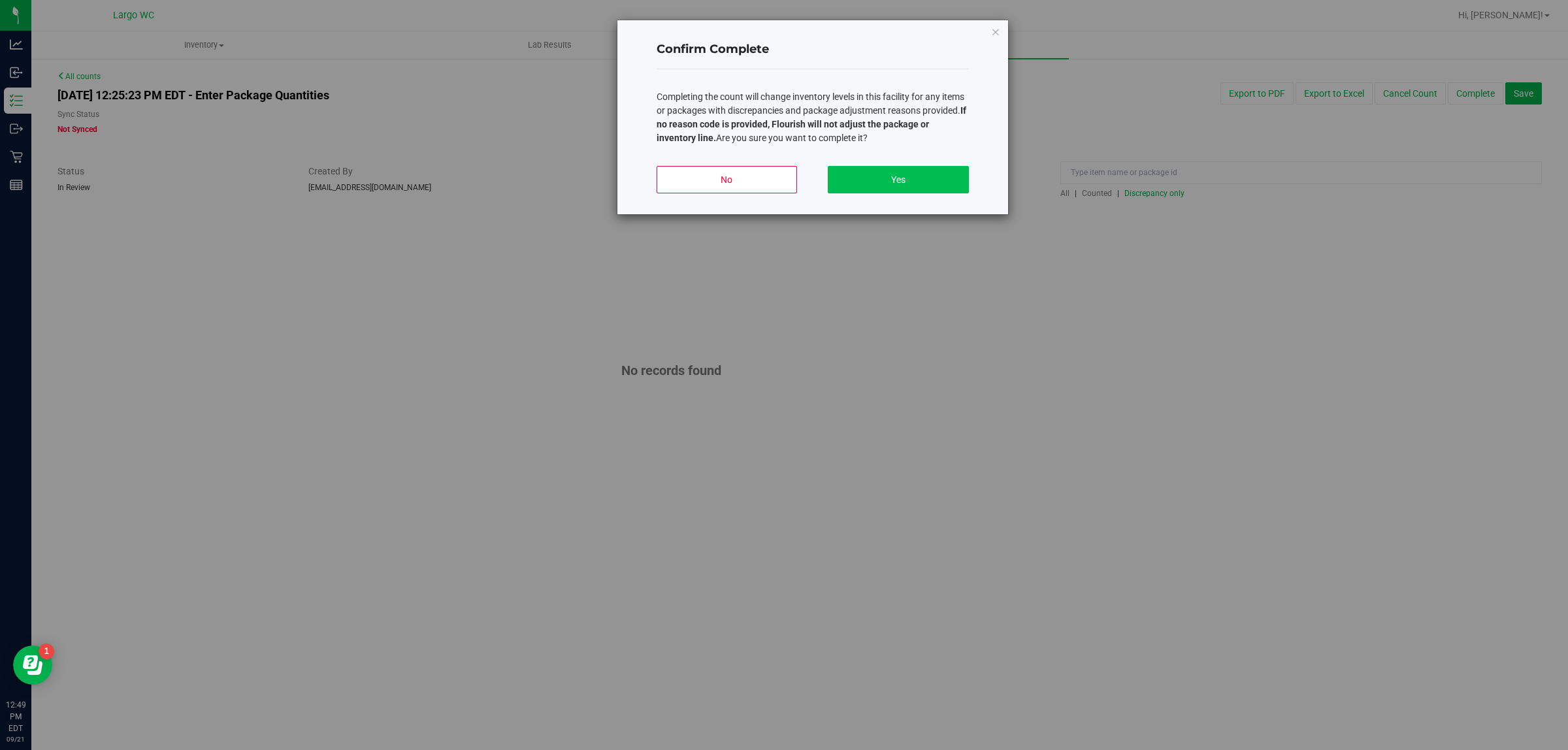
click at [918, 184] on button "Yes" at bounding box center [897, 179] width 140 height 28
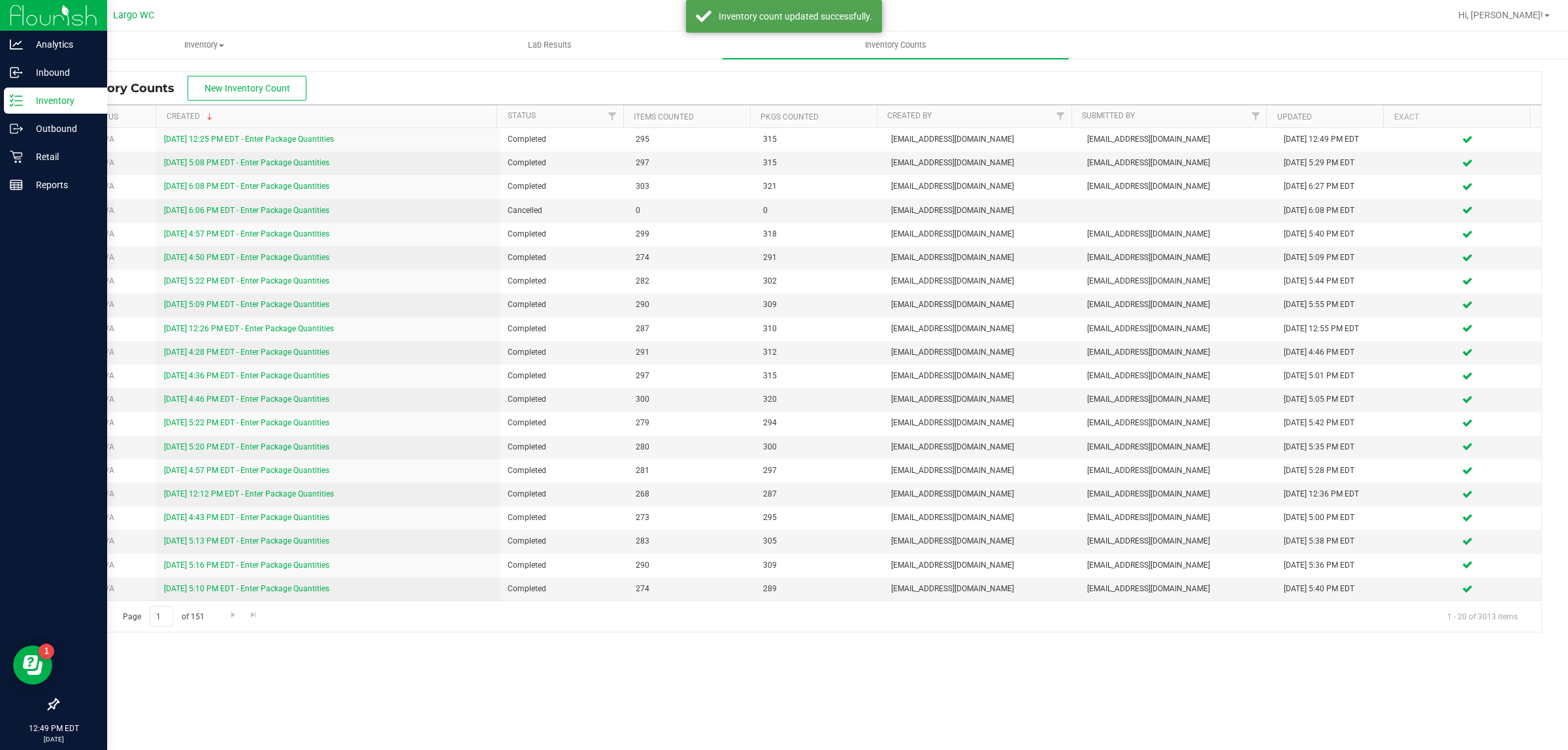
click at [18, 99] on icon at bounding box center [16, 100] width 13 height 13
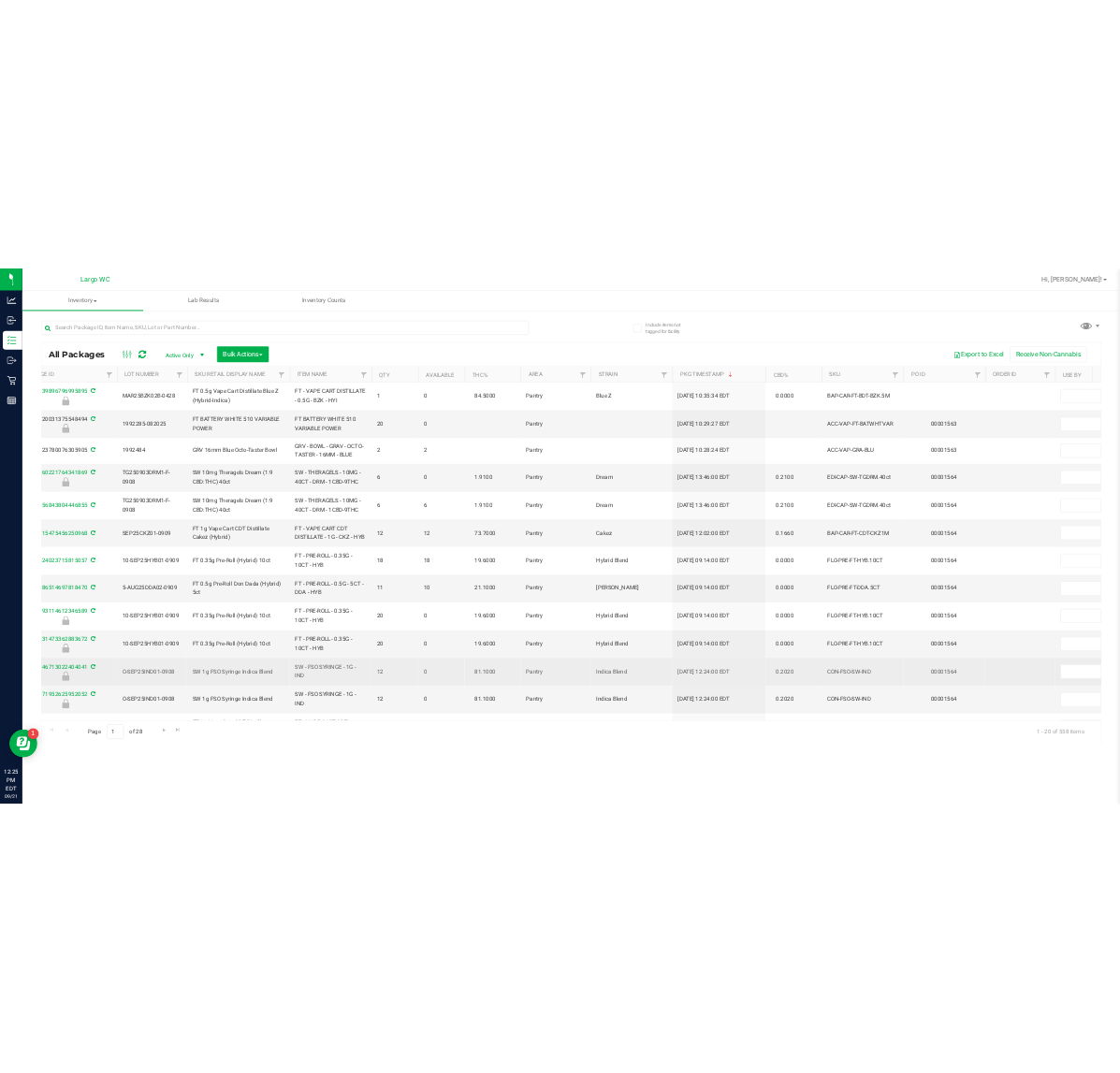
scroll to position [0, 660]
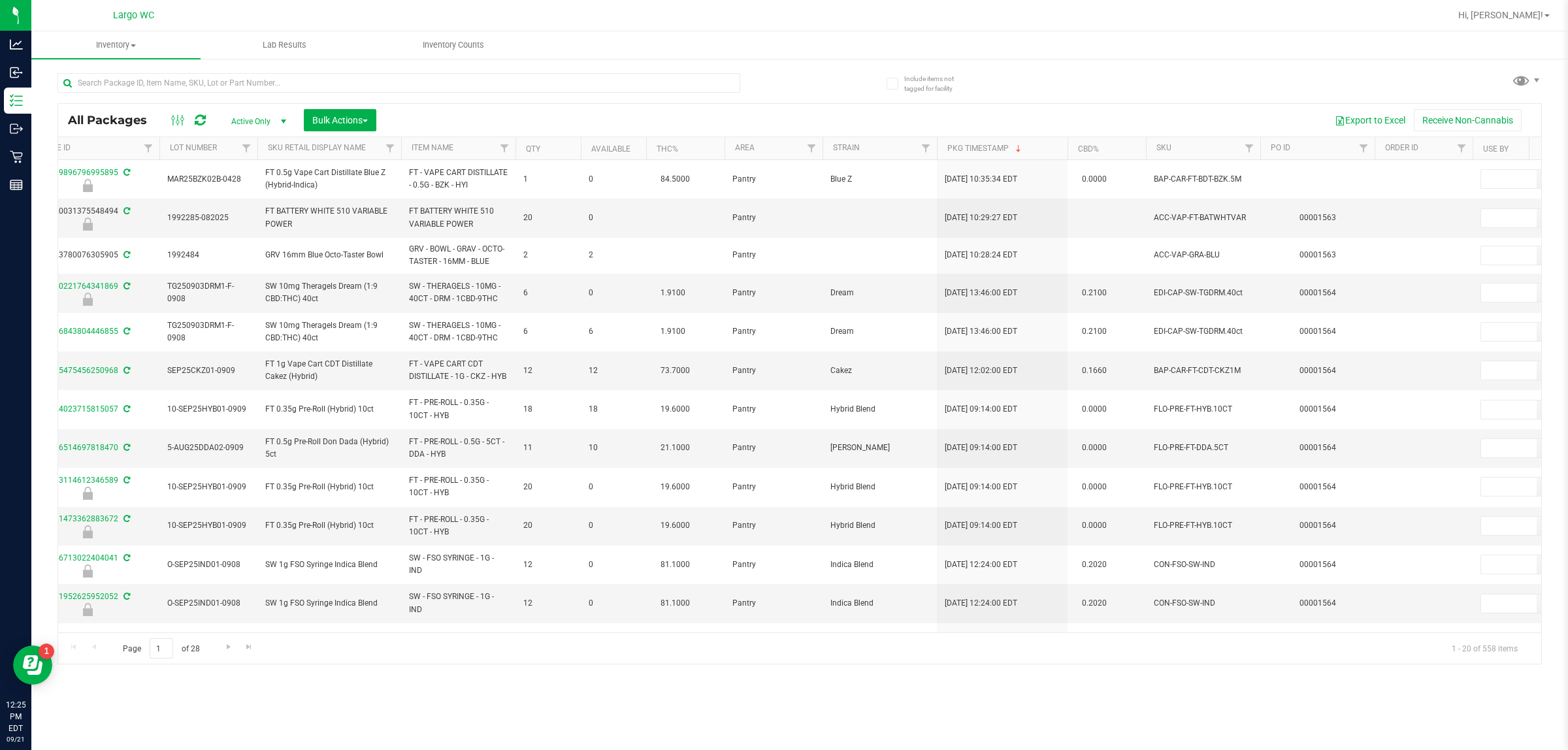
click at [781, 146] on th "SKU" at bounding box center [1202, 149] width 114 height 23
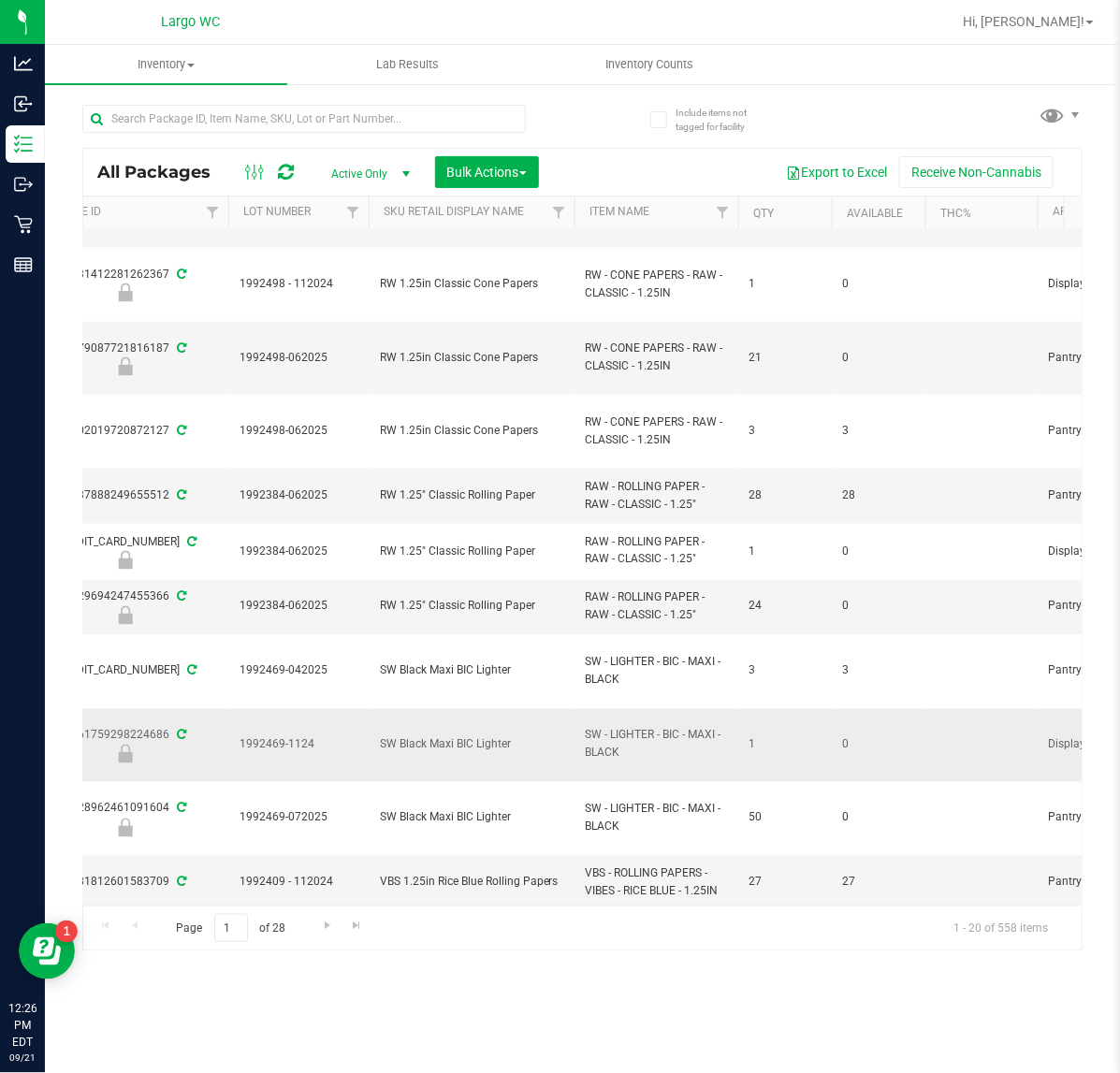
scroll to position [815, 660]
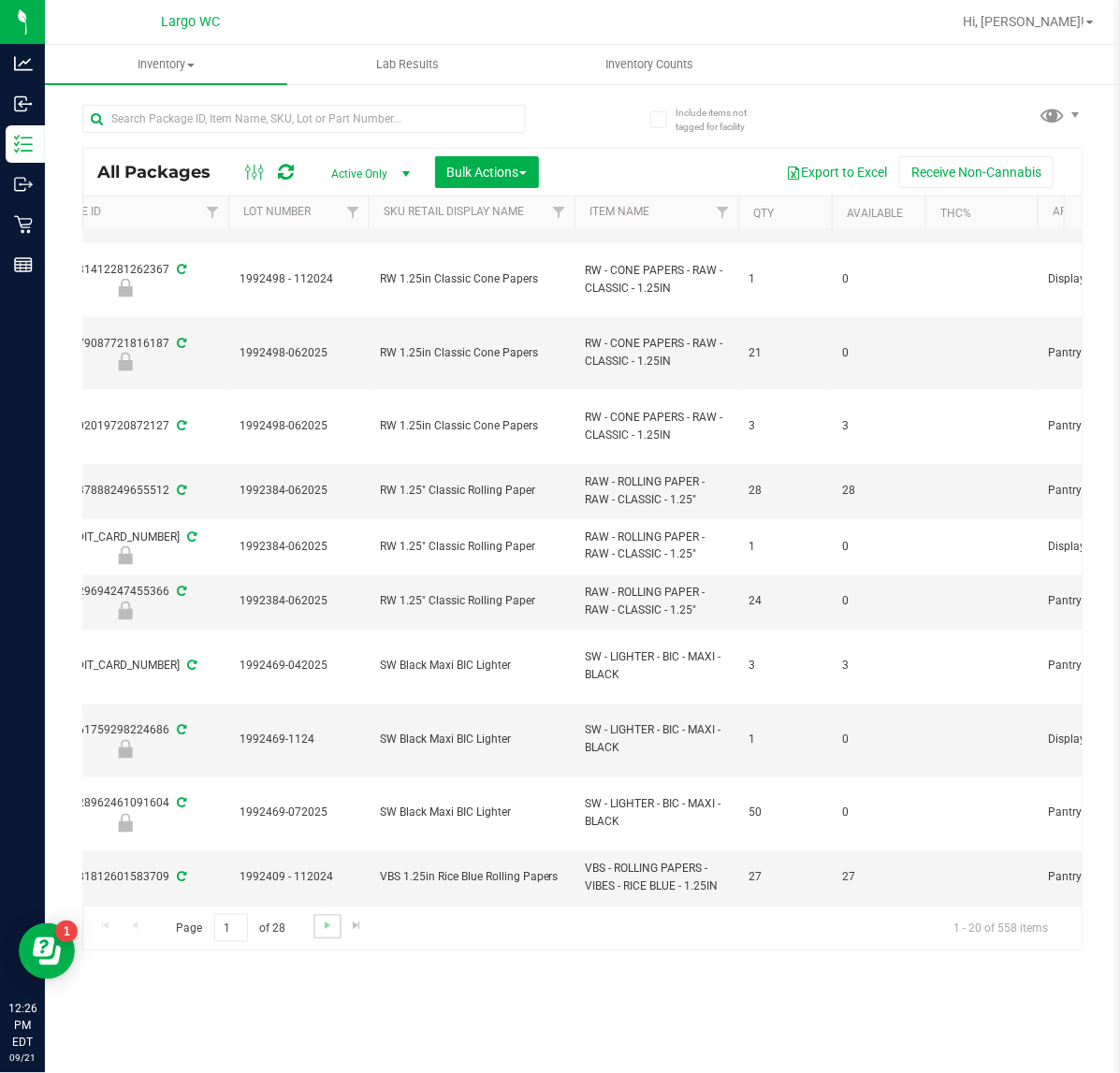
click at [316, 922] on link "Go to the next page" at bounding box center [327, 927] width 27 height 25
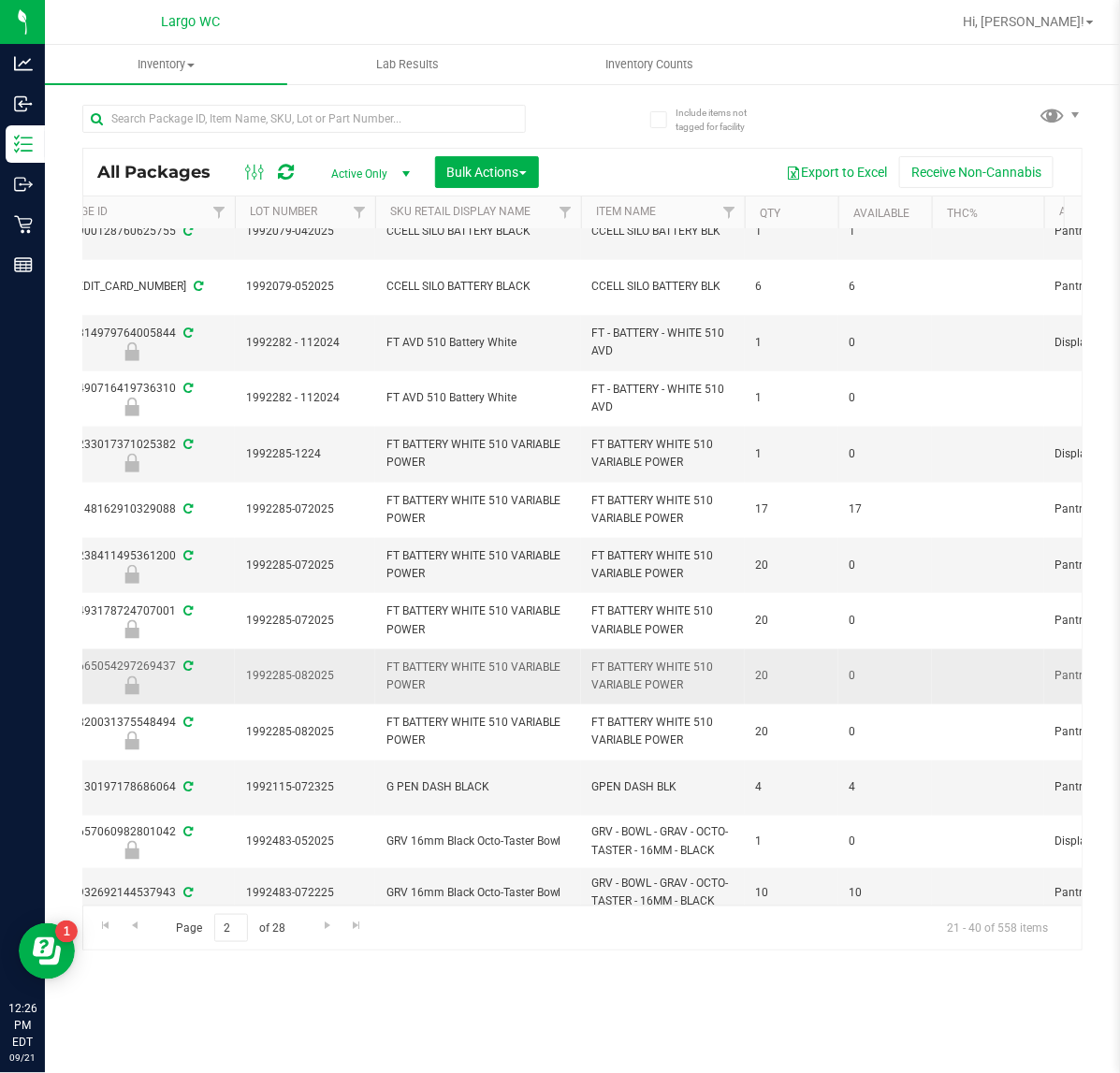
scroll to position [502, 653]
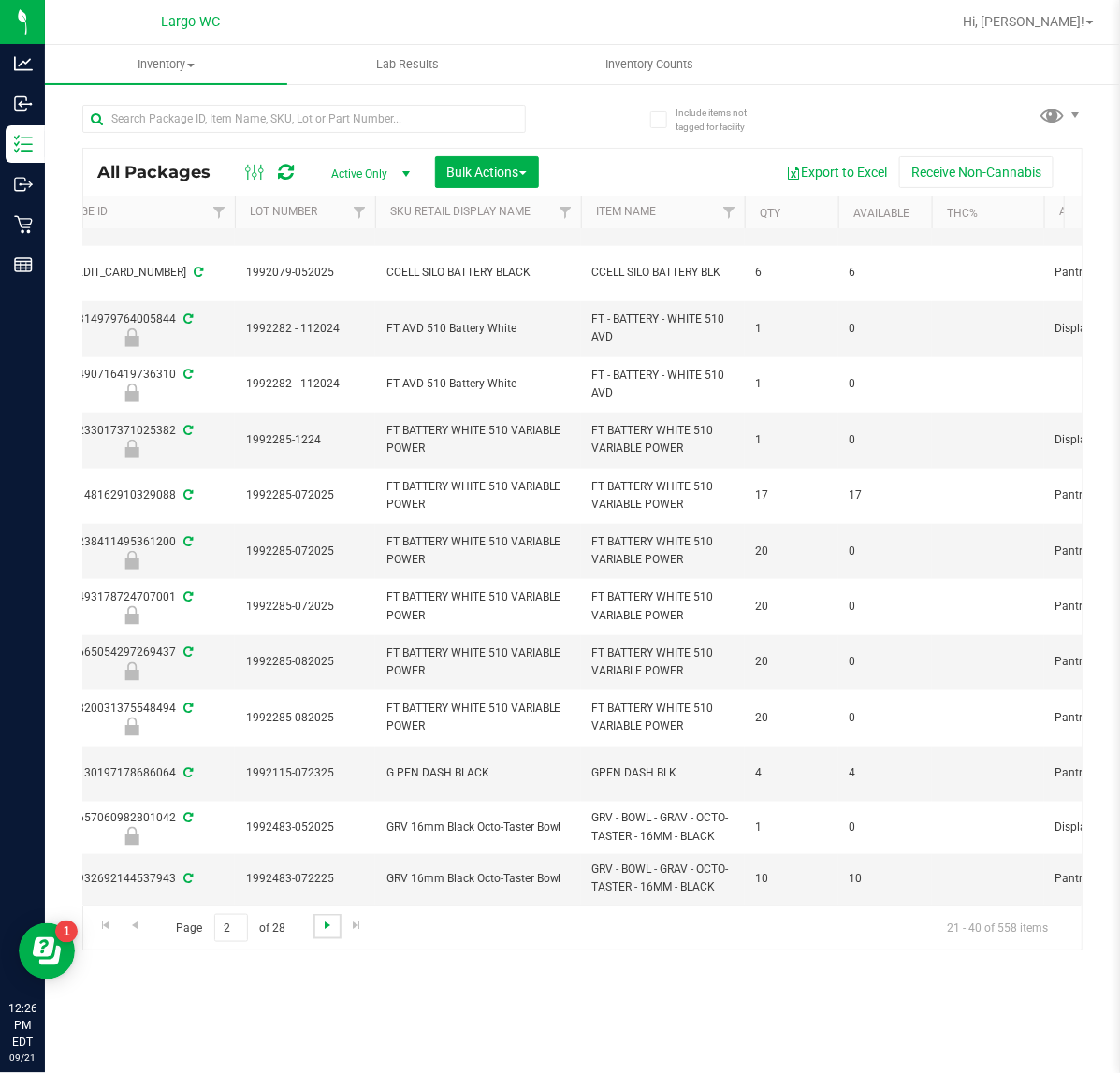
click at [332, 926] on span "Go to the next page" at bounding box center [328, 925] width 15 height 15
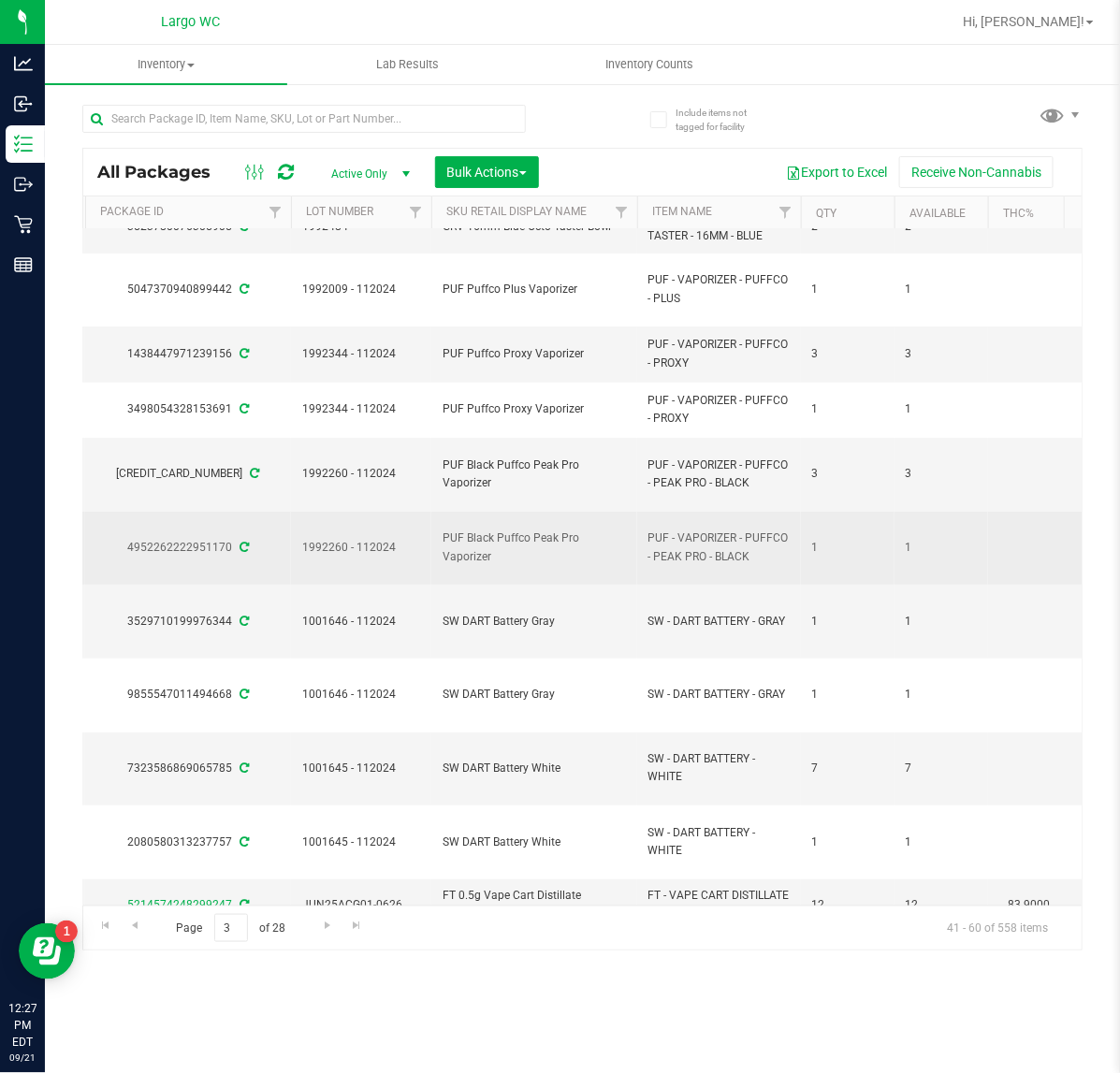
scroll to position [233, 597]
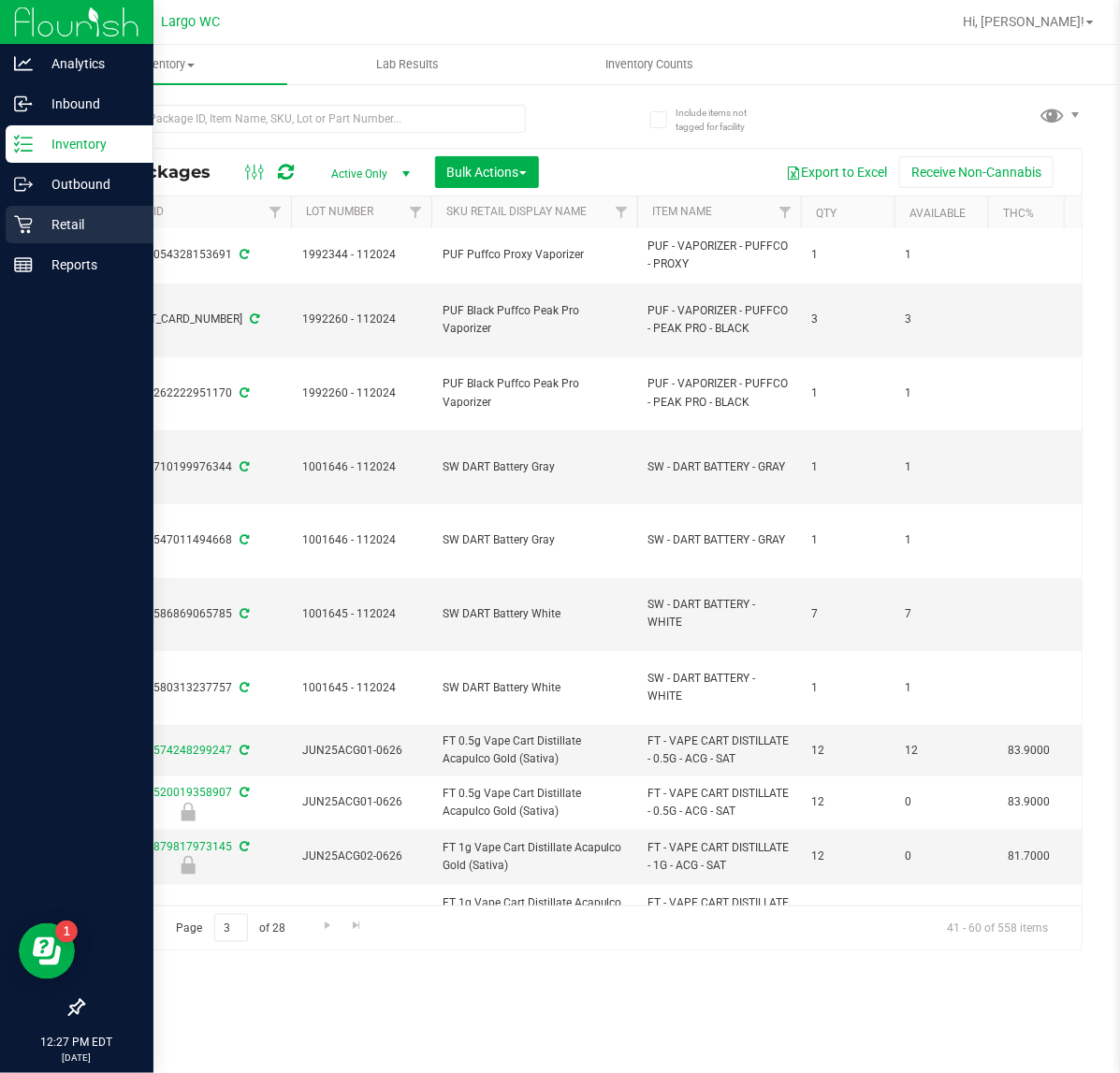
click at [42, 230] on p "Retail" at bounding box center [88, 224] width 112 height 22
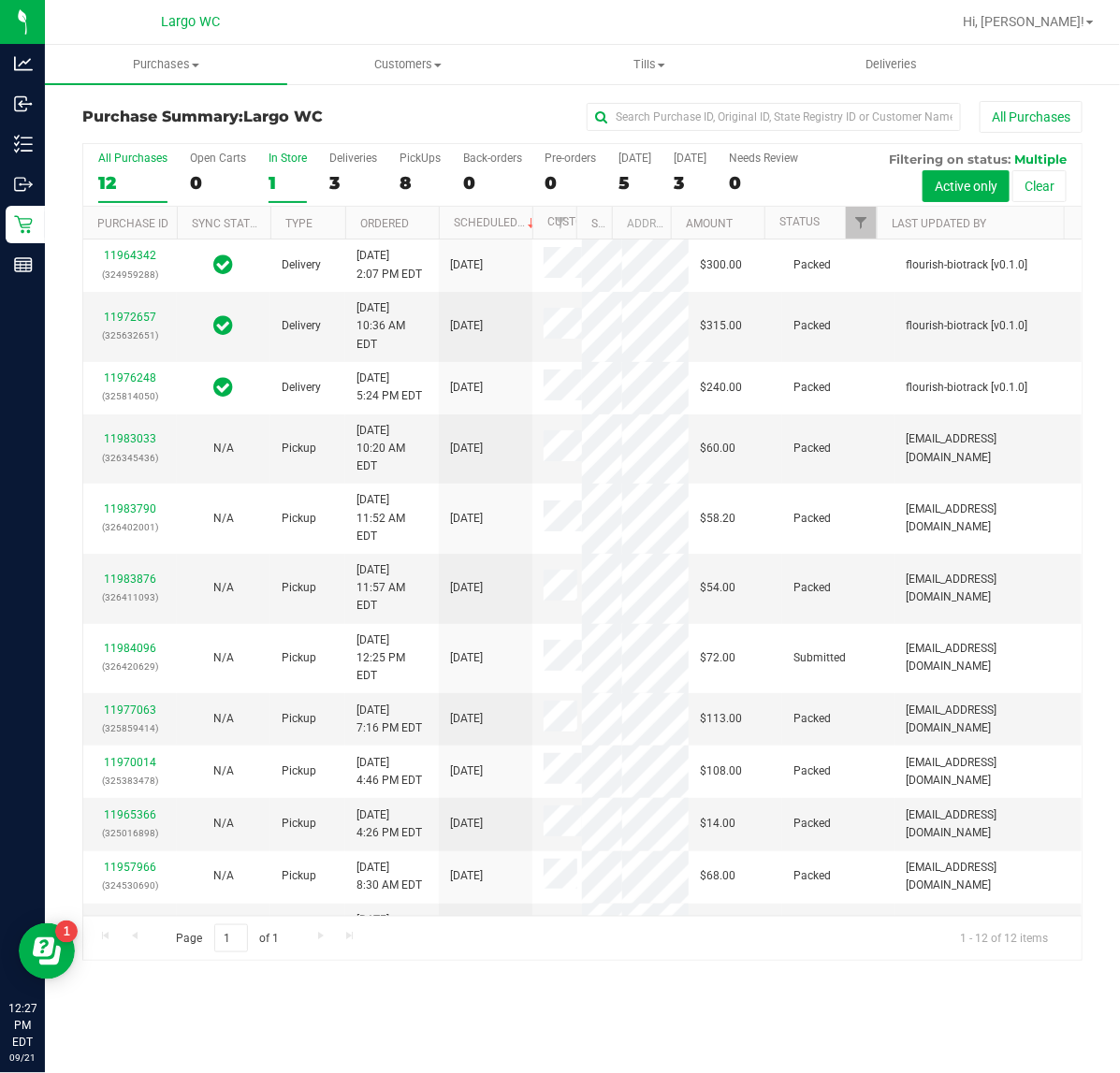
click at [270, 165] on label "In Store 1" at bounding box center [288, 178] width 38 height 52
click at [0, 0] on input "In Store 1" at bounding box center [0, 0] width 0 height 0
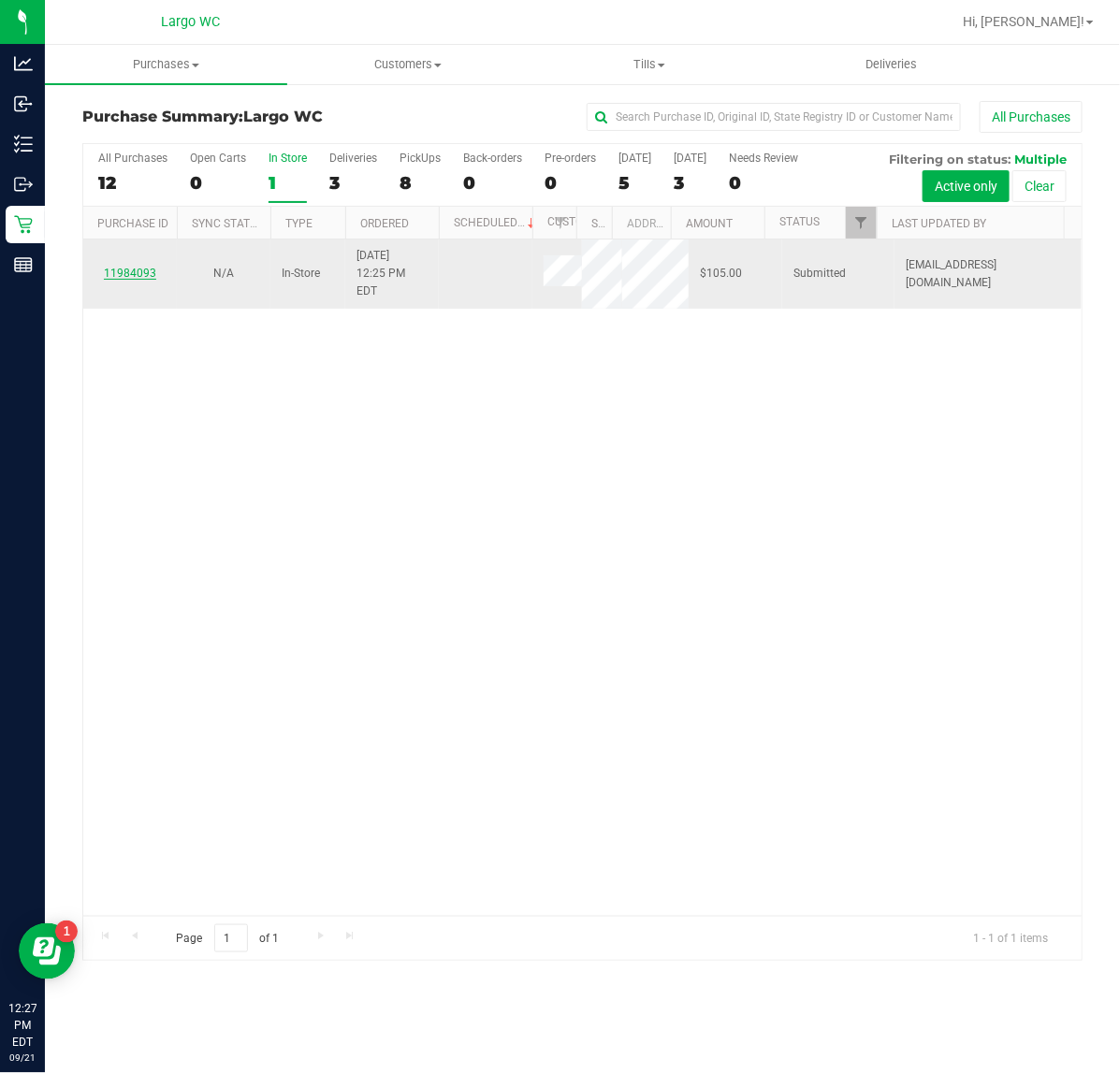
click at [152, 267] on link "11984093" at bounding box center [130, 274] width 53 height 13
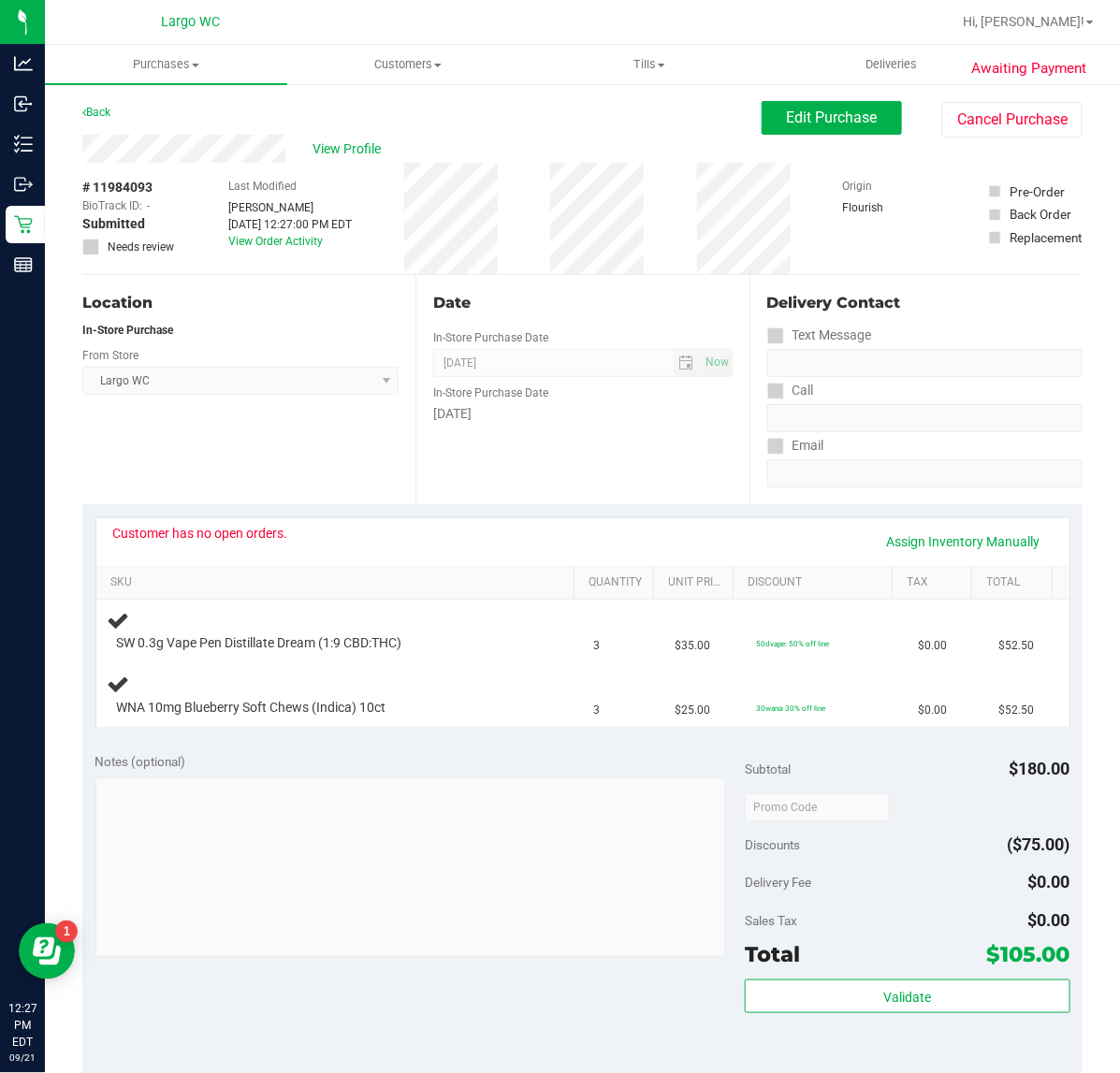
drag, startPoint x: 342, startPoint y: 549, endPoint x: 269, endPoint y: 555, distance: 73.2
click at [269, 555] on div "Customer has no open orders. Assign Inventory Manually" at bounding box center [583, 541] width 939 height 32
click at [267, 555] on div "Customer has no open orders. Assign Inventory Manually" at bounding box center [583, 541] width 939 height 32
click at [263, 555] on div "Customer has no open orders. Assign Inventory Manually" at bounding box center [583, 541] width 939 height 32
click at [256, 530] on div "Customer has no open orders." at bounding box center [201, 533] width 175 height 15
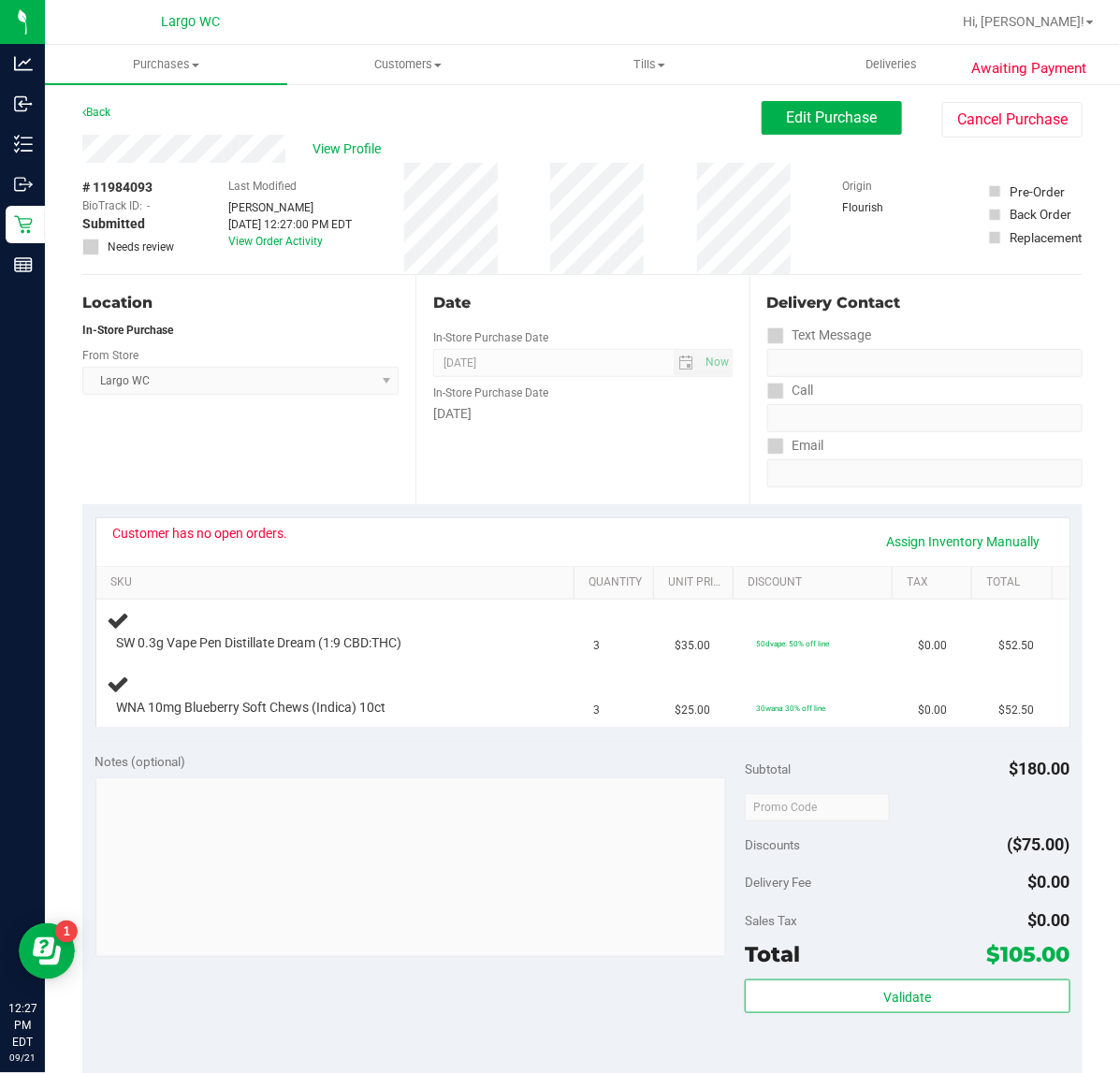
click at [256, 530] on div "Customer has no open orders." at bounding box center [201, 533] width 175 height 15
click at [250, 526] on div "Customer has no open orders." at bounding box center [201, 533] width 175 height 15
click at [302, 536] on div "Customer has no open orders. Assign Inventory Manually" at bounding box center [583, 541] width 939 height 32
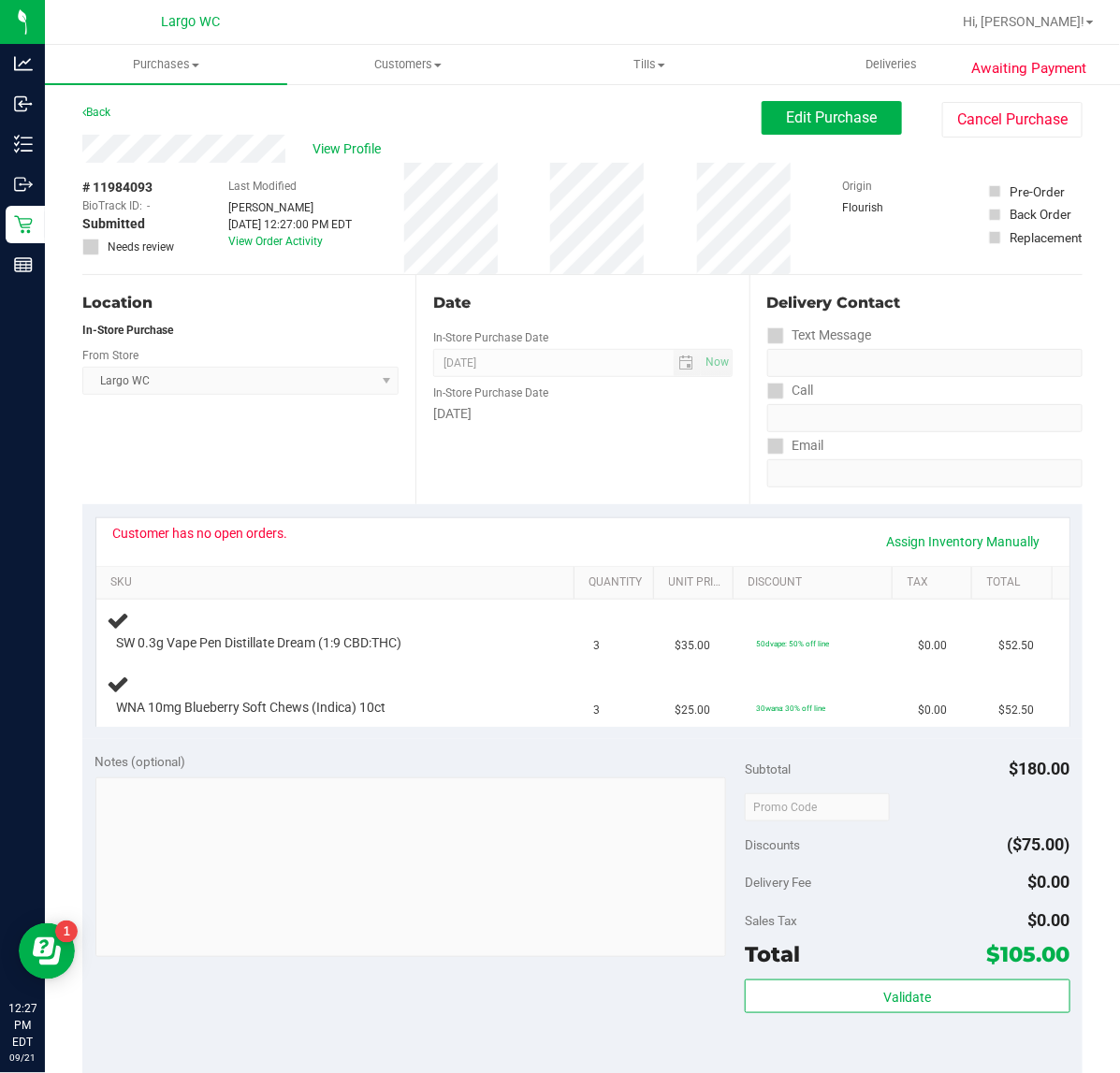
click at [302, 536] on div "Customer has no open orders. Assign Inventory Manually" at bounding box center [583, 541] width 939 height 32
click at [304, 535] on div "Customer has no open orders. Assign Inventory Manually" at bounding box center [583, 541] width 939 height 32
click at [304, 531] on div "Customer has no open orders. Assign Inventory Manually" at bounding box center [583, 541] width 939 height 32
click at [277, 538] on div "Customer has no open orders." at bounding box center [201, 533] width 175 height 15
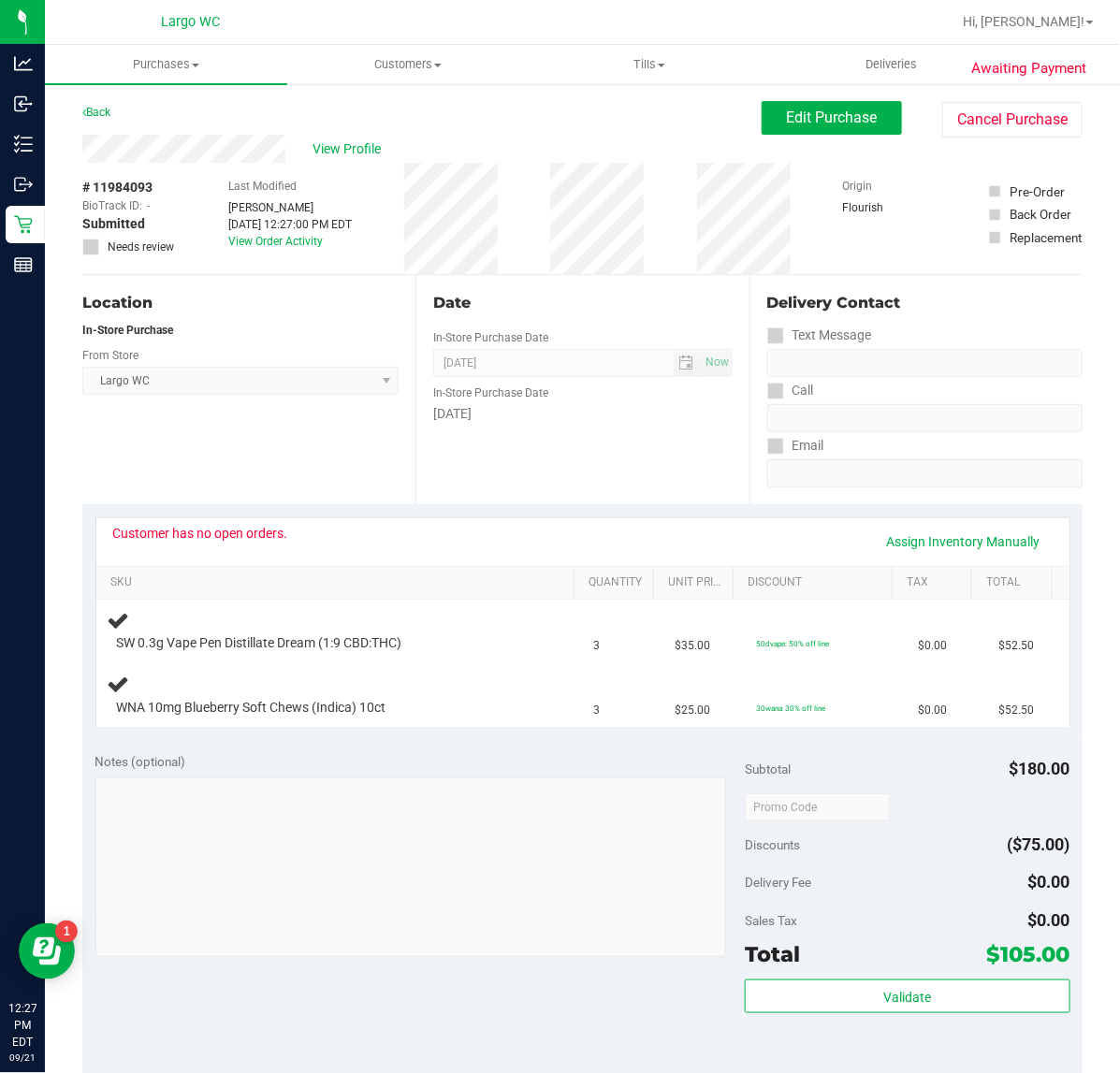
click at [277, 538] on div "Customer has no open orders." at bounding box center [201, 533] width 175 height 15
click at [269, 535] on div "Customer has no open orders." at bounding box center [201, 533] width 175 height 15
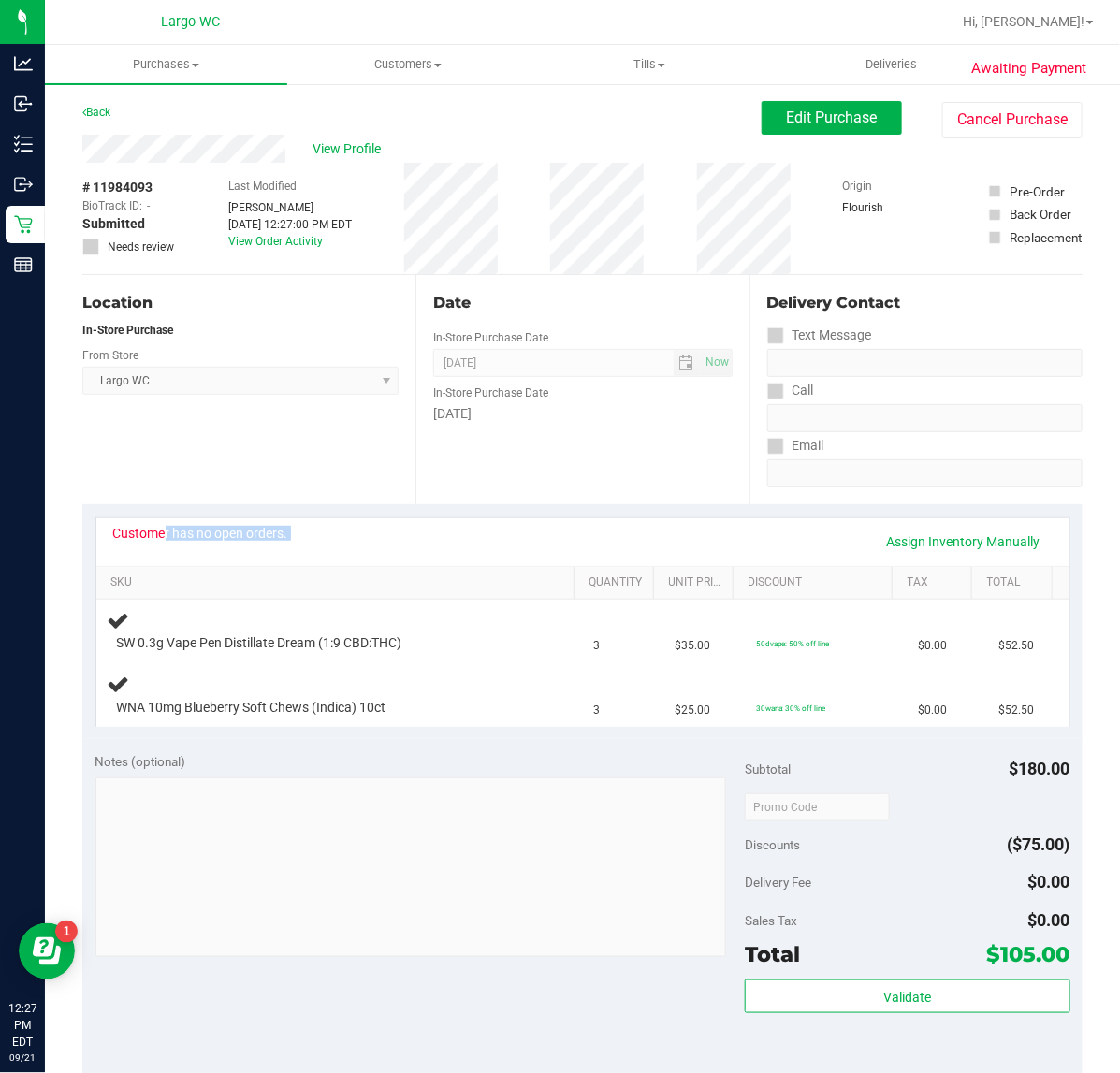
click at [269, 535] on div "Customer has no open orders." at bounding box center [201, 533] width 175 height 15
click at [273, 525] on div "Customer has no open orders." at bounding box center [201, 533] width 175 height 15
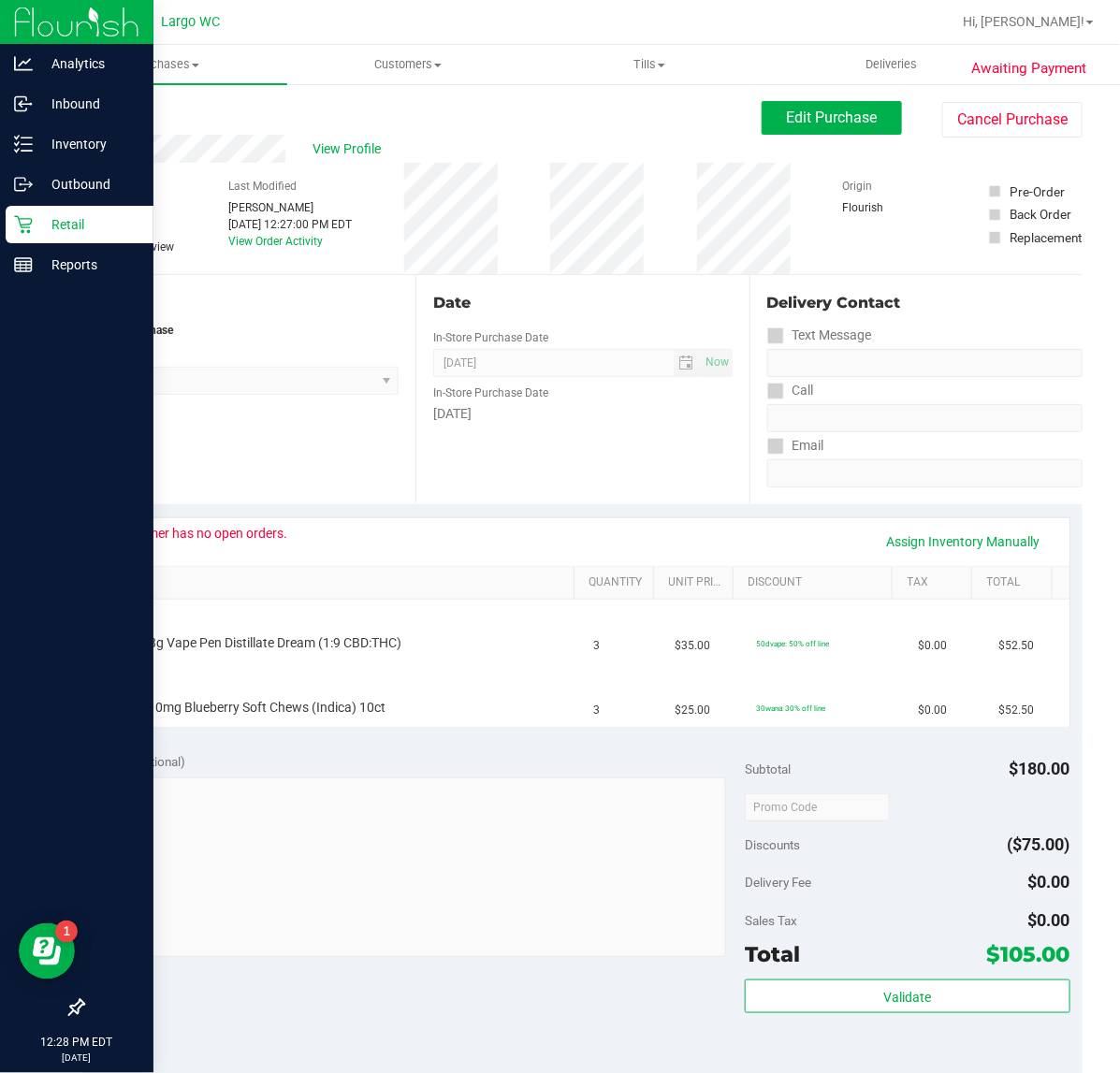
click at [53, 222] on p "Retail" at bounding box center [88, 224] width 112 height 22
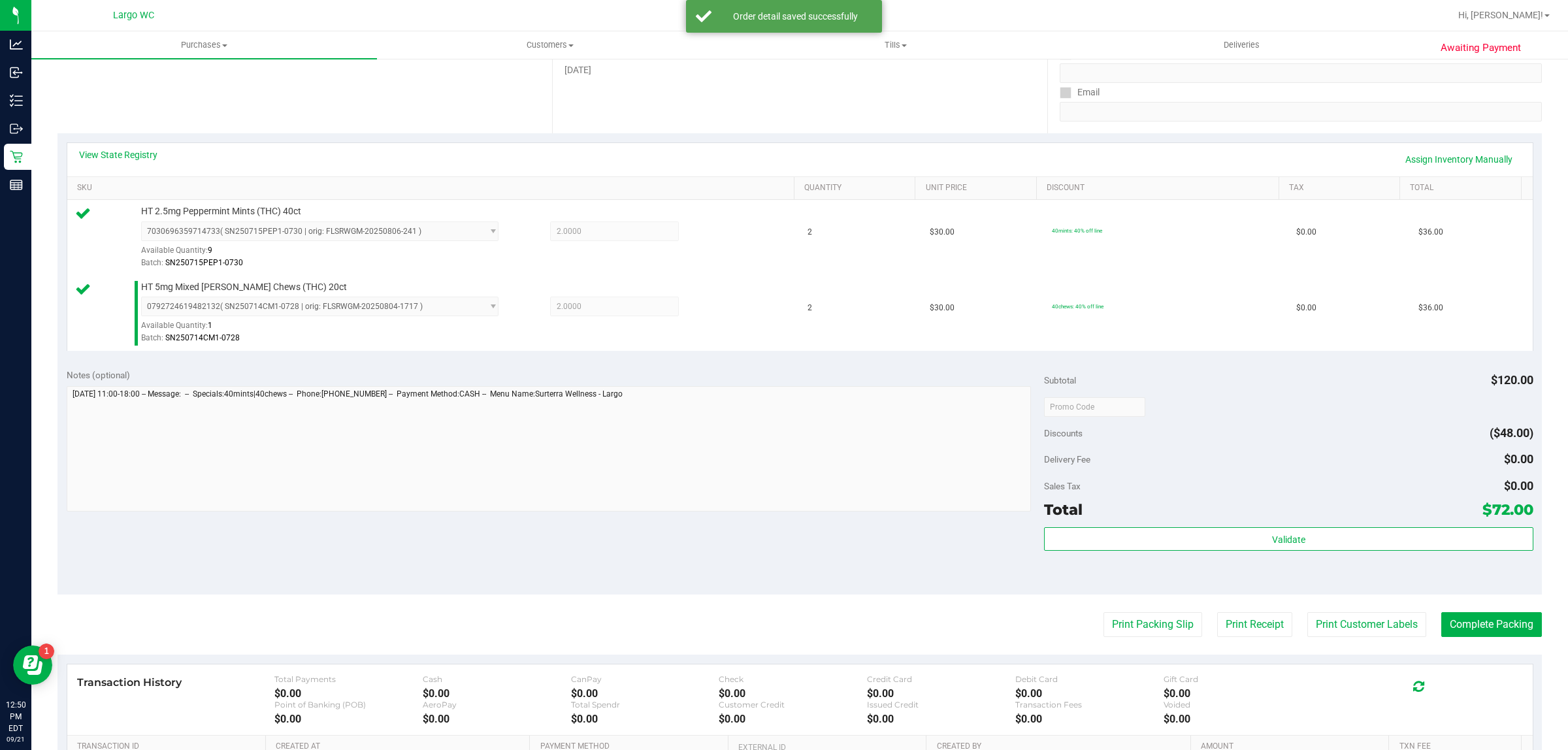
scroll to position [302, 0]
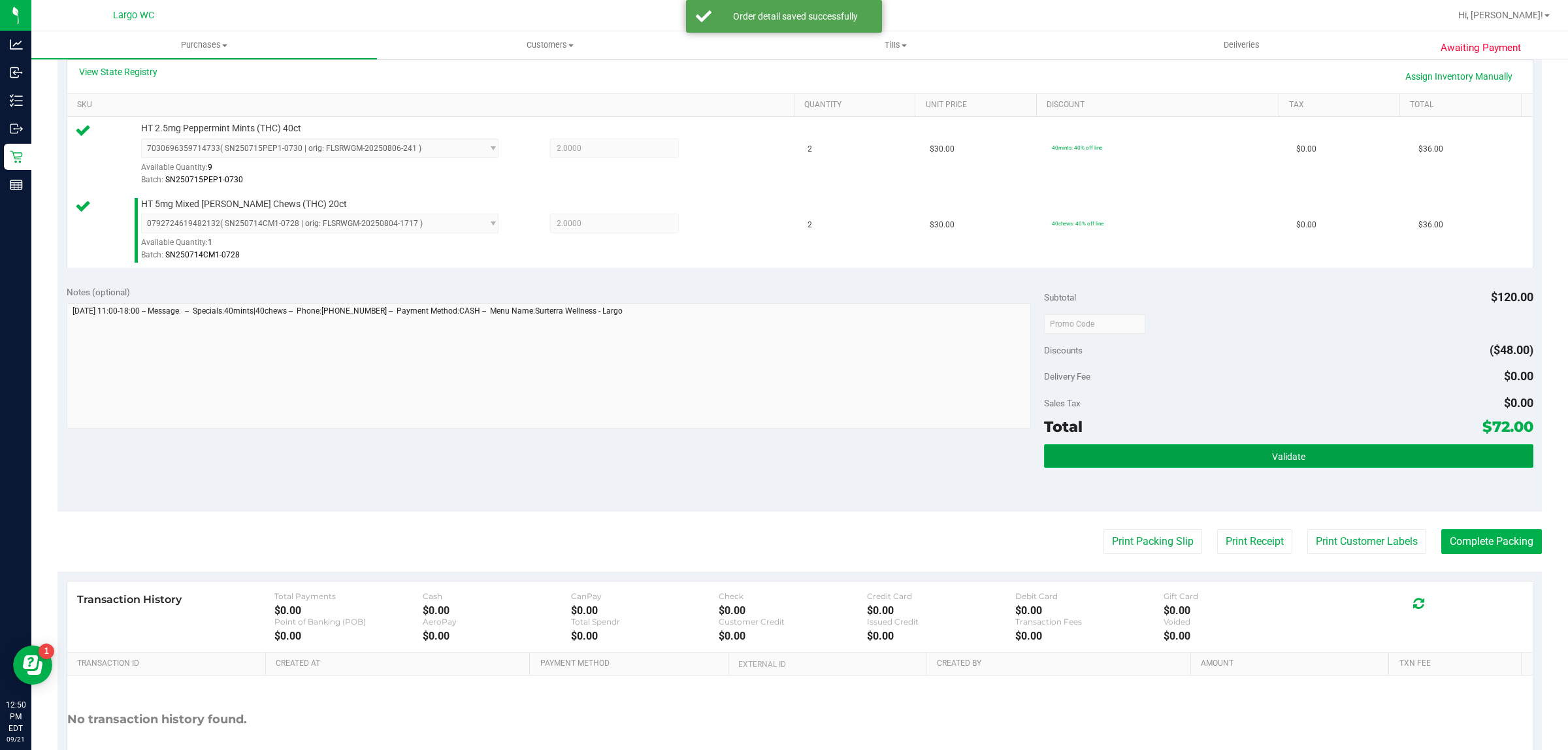
click at [1255, 451] on button "Validate" at bounding box center [1288, 456] width 489 height 23
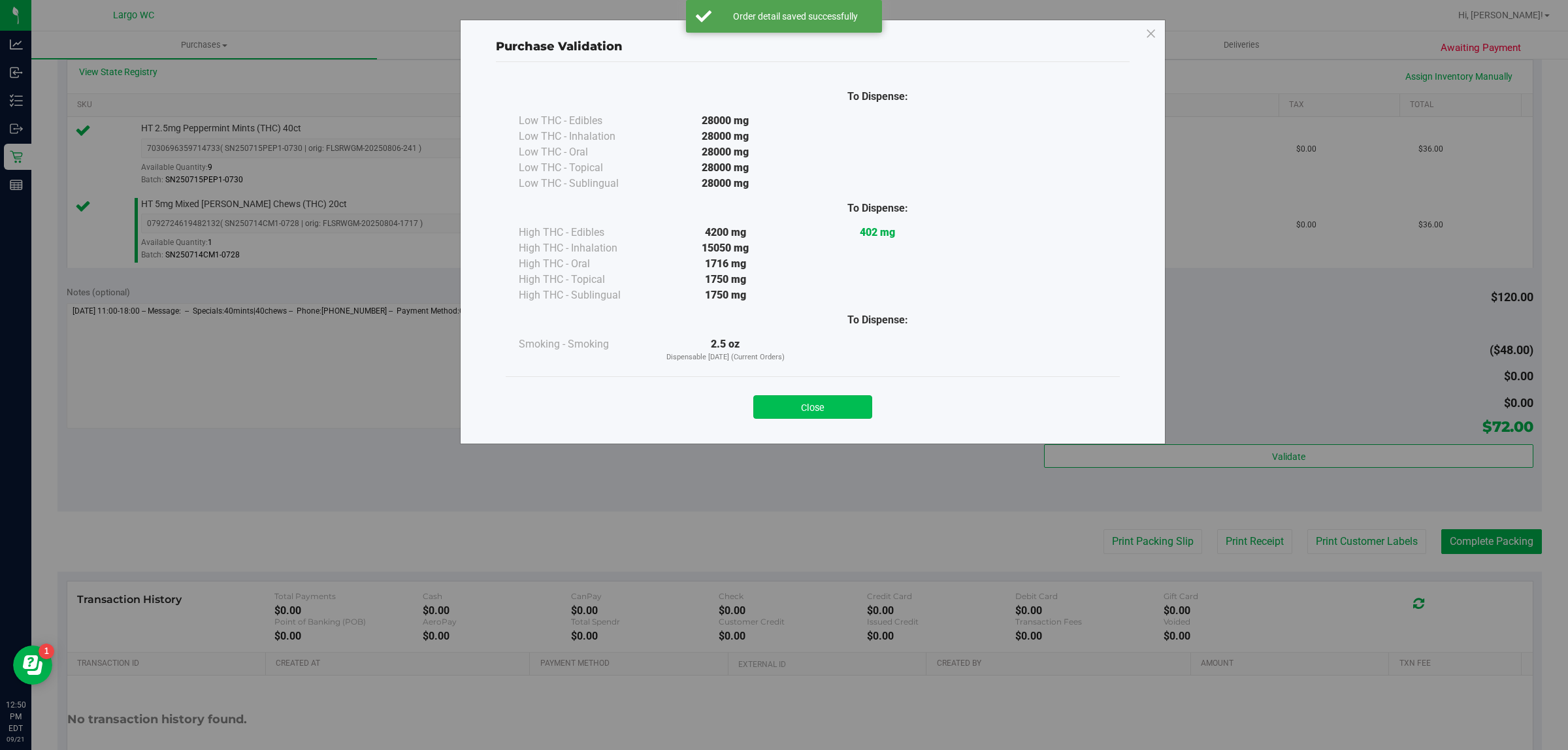
click at [789, 417] on button "Close" at bounding box center [812, 407] width 119 height 23
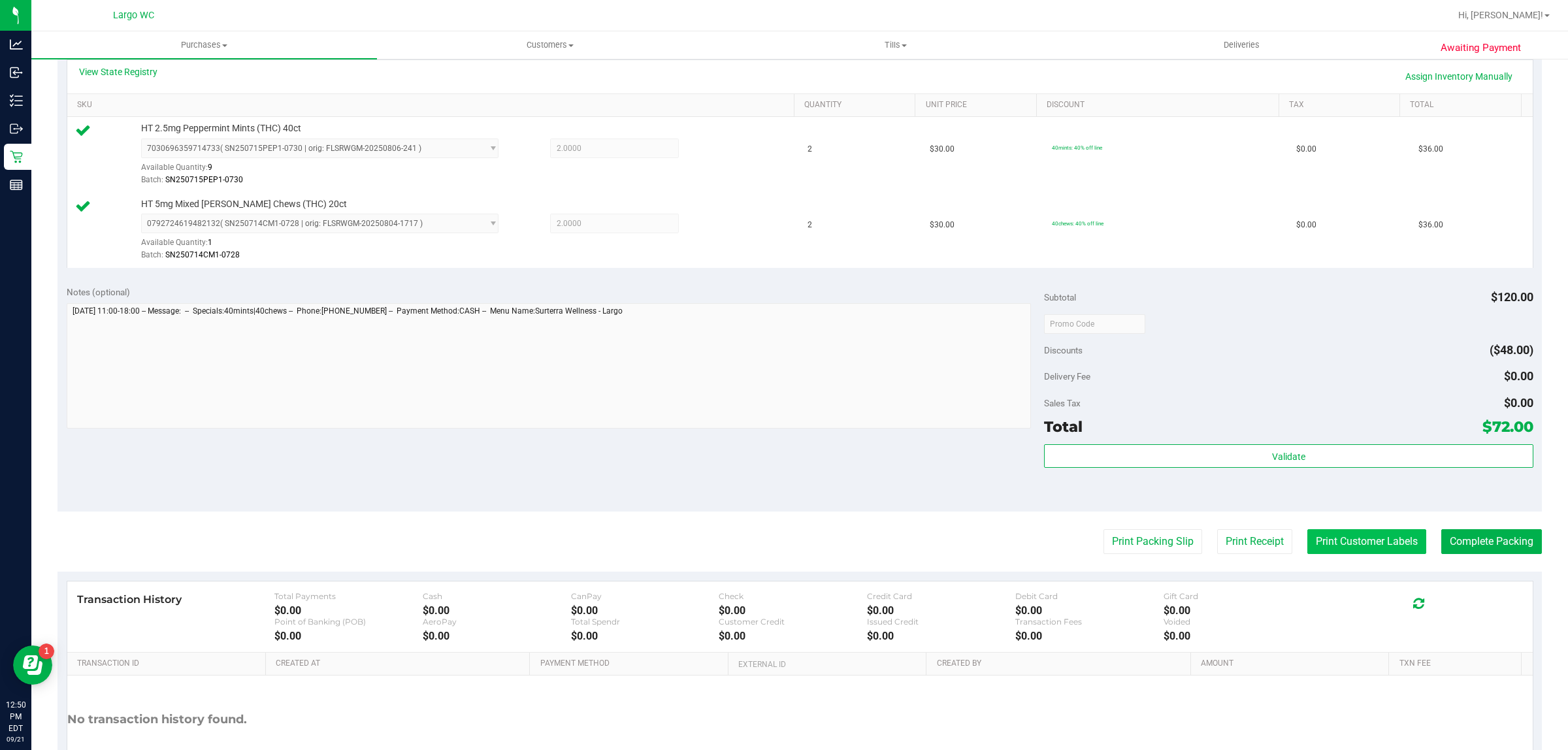
click at [1341, 540] on button "Print Customer Labels" at bounding box center [1366, 541] width 119 height 25
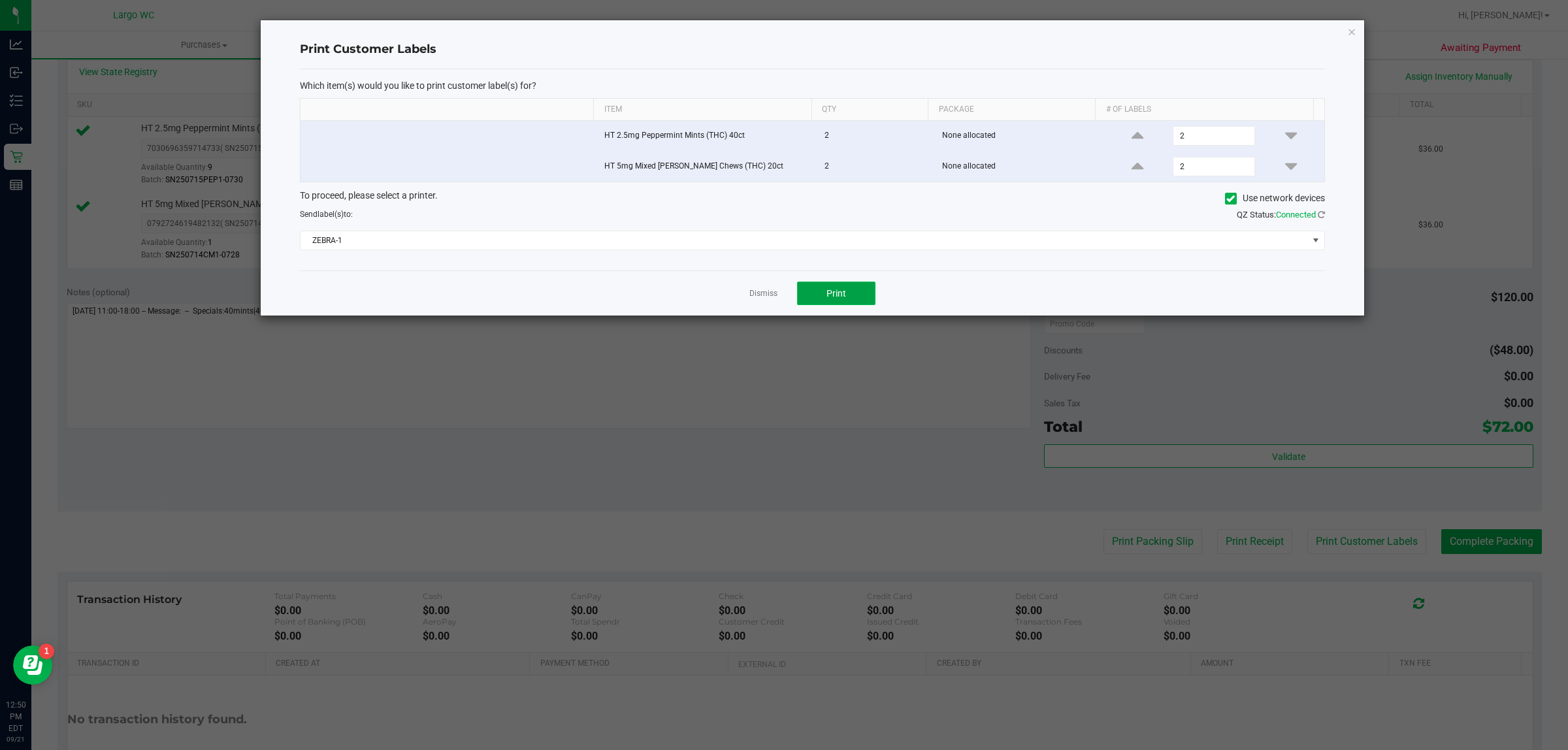
click at [847, 305] on button "Print" at bounding box center [836, 293] width 78 height 23
click at [1353, 28] on icon "button" at bounding box center [1351, 31] width 9 height 15
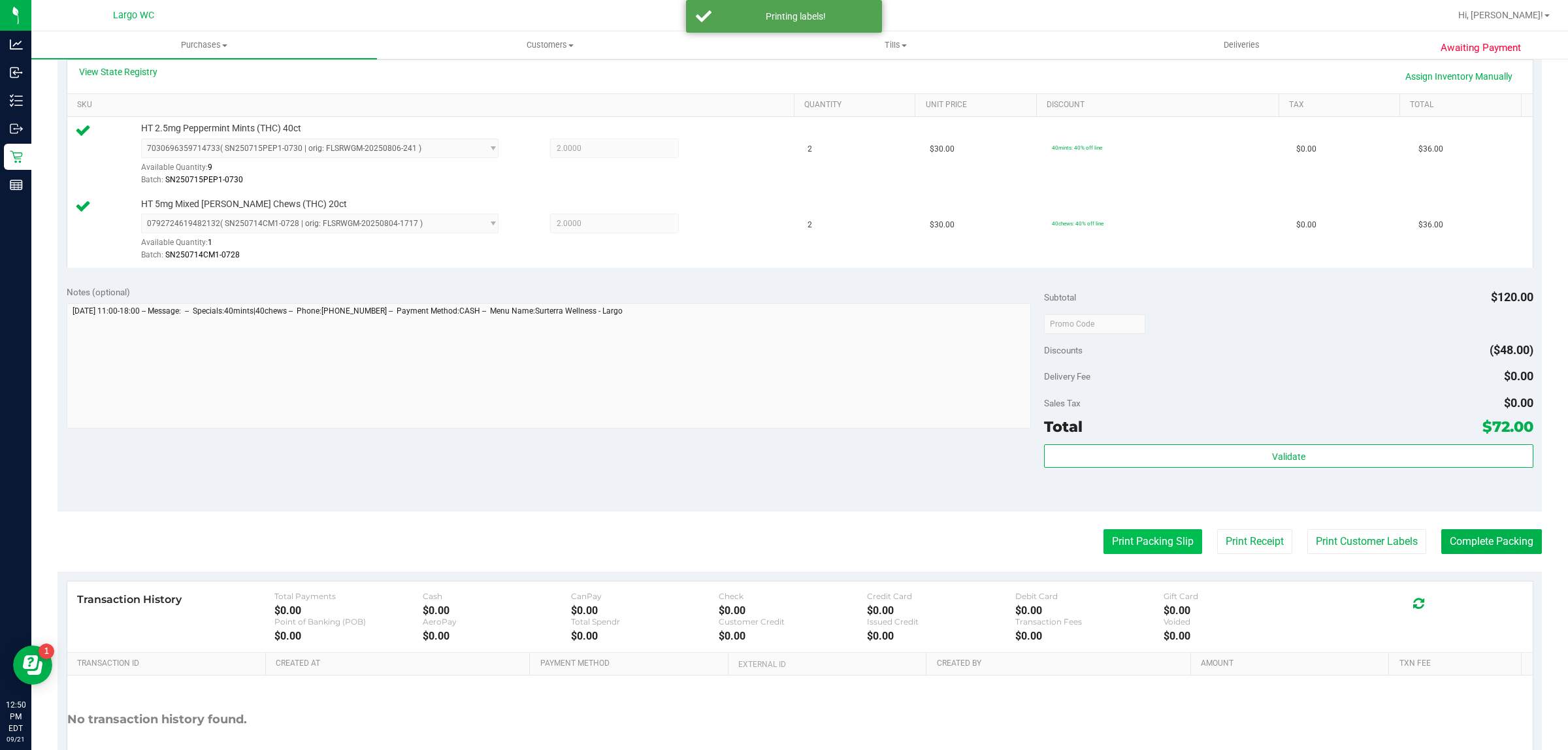
click at [1139, 539] on button "Print Packing Slip" at bounding box center [1152, 541] width 99 height 25
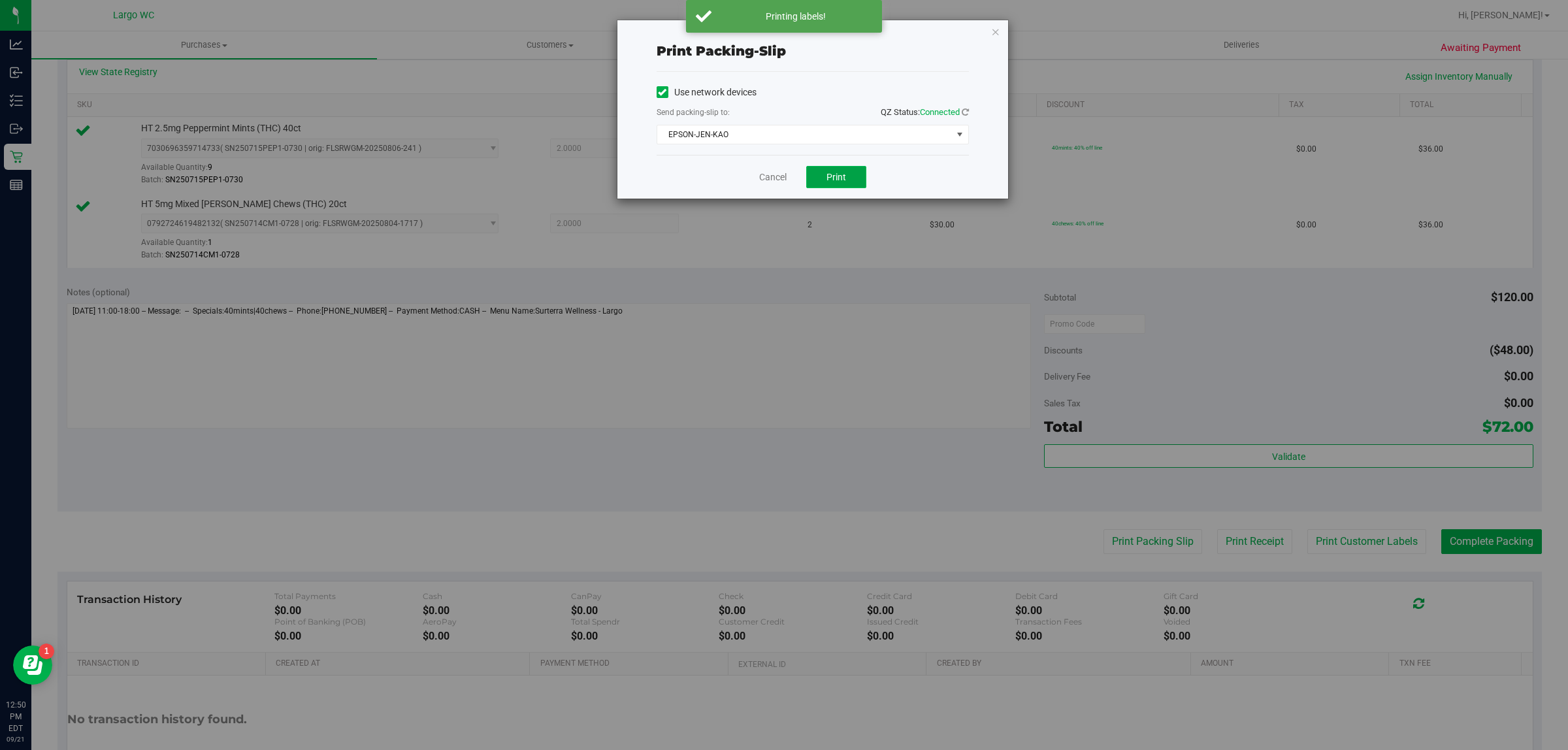
click at [834, 171] on button "Print" at bounding box center [836, 176] width 60 height 22
click at [993, 31] on icon "button" at bounding box center [996, 31] width 9 height 15
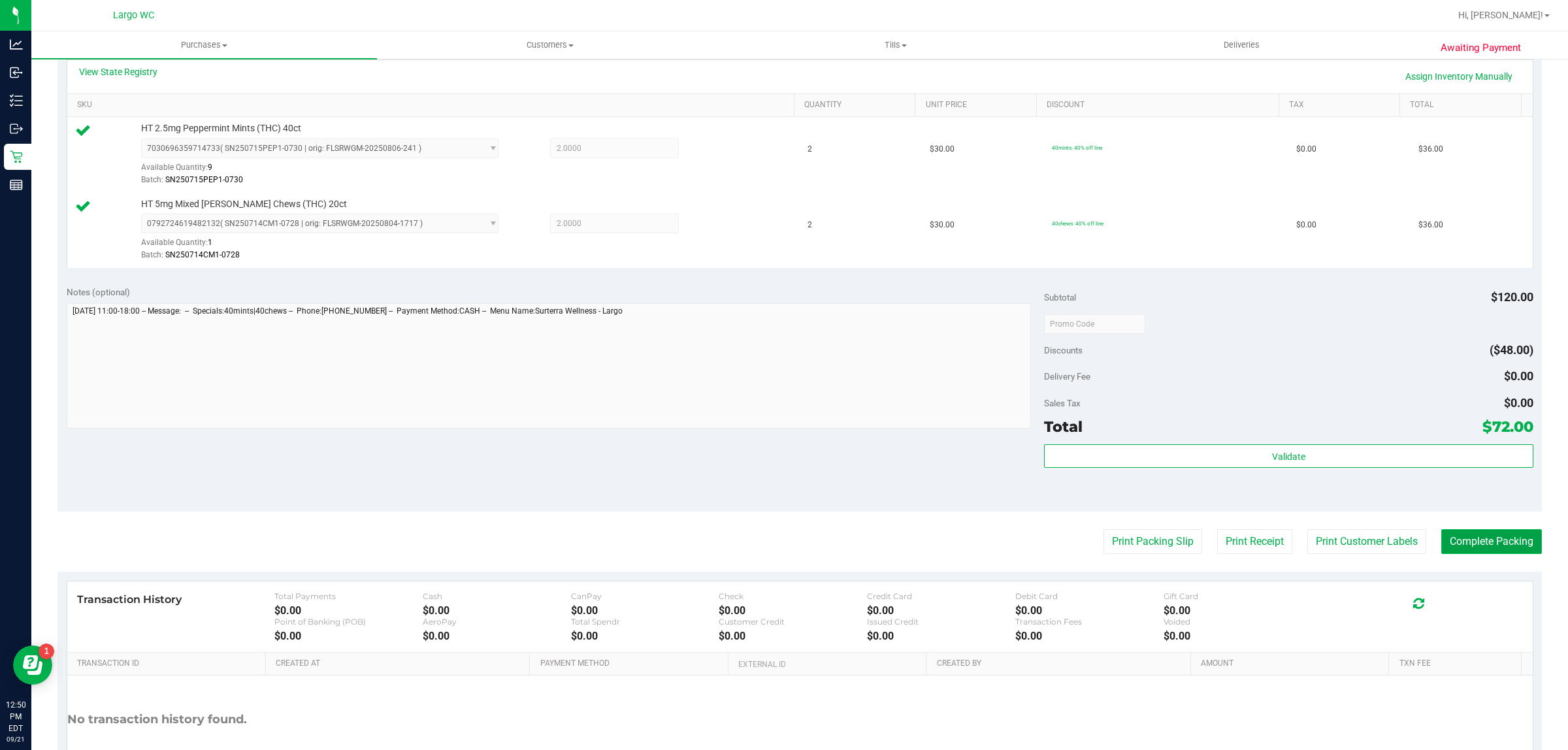
click at [1480, 542] on button "Complete Packing" at bounding box center [1492, 541] width 101 height 25
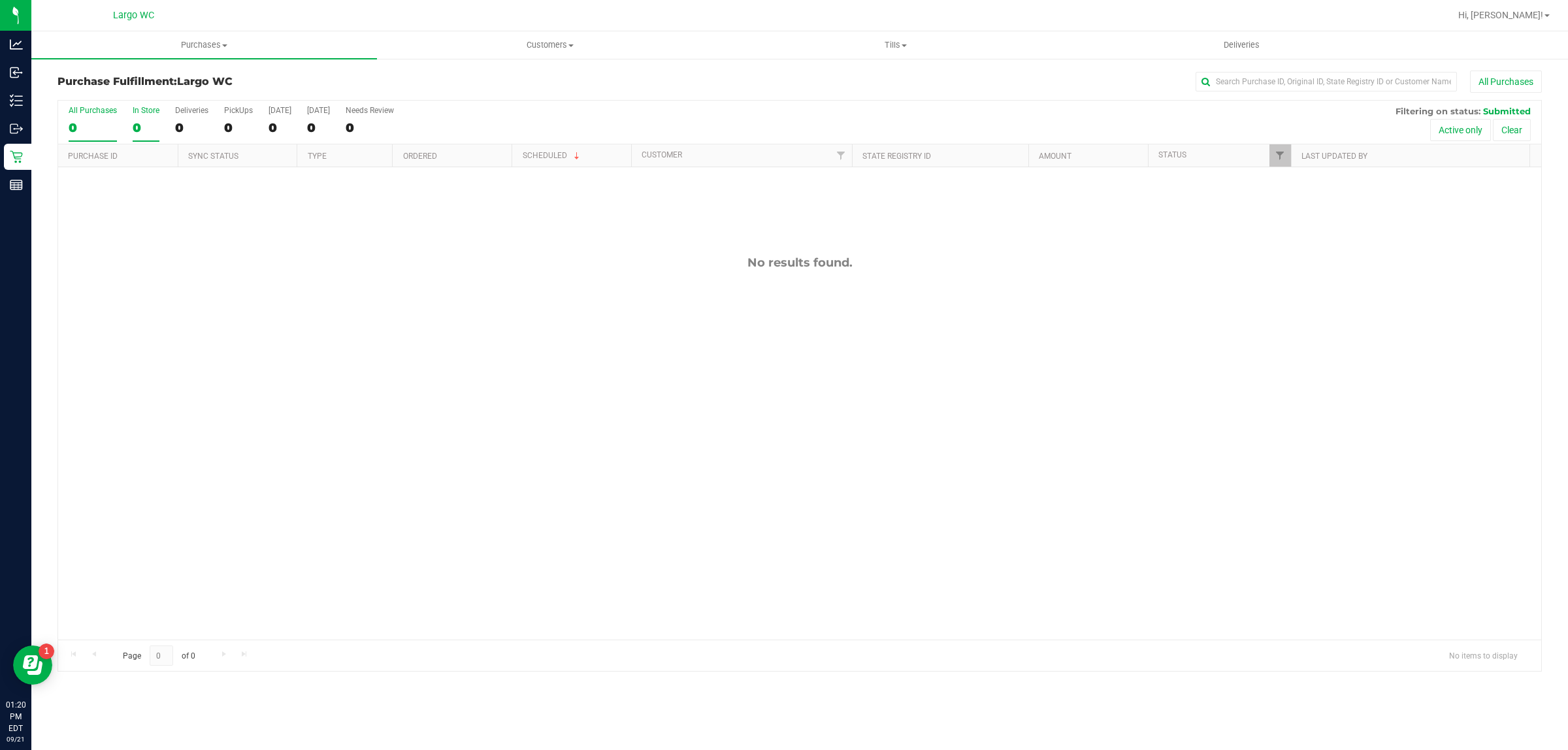
click at [148, 125] on div "0" at bounding box center [146, 127] width 27 height 15
click at [0, 0] on input "In Store 0" at bounding box center [0, 0] width 0 height 0
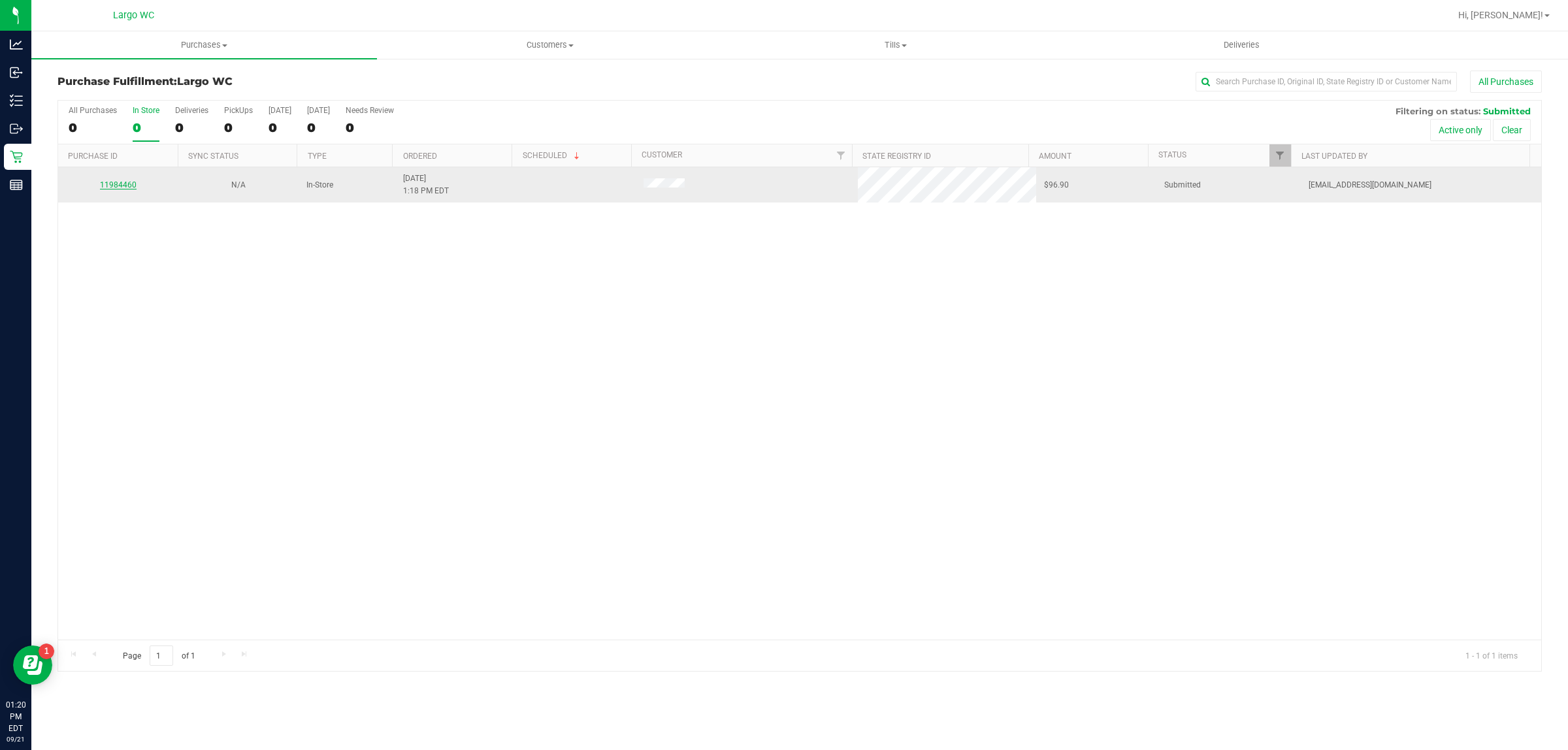
click at [109, 186] on link "11984460" at bounding box center [118, 185] width 37 height 9
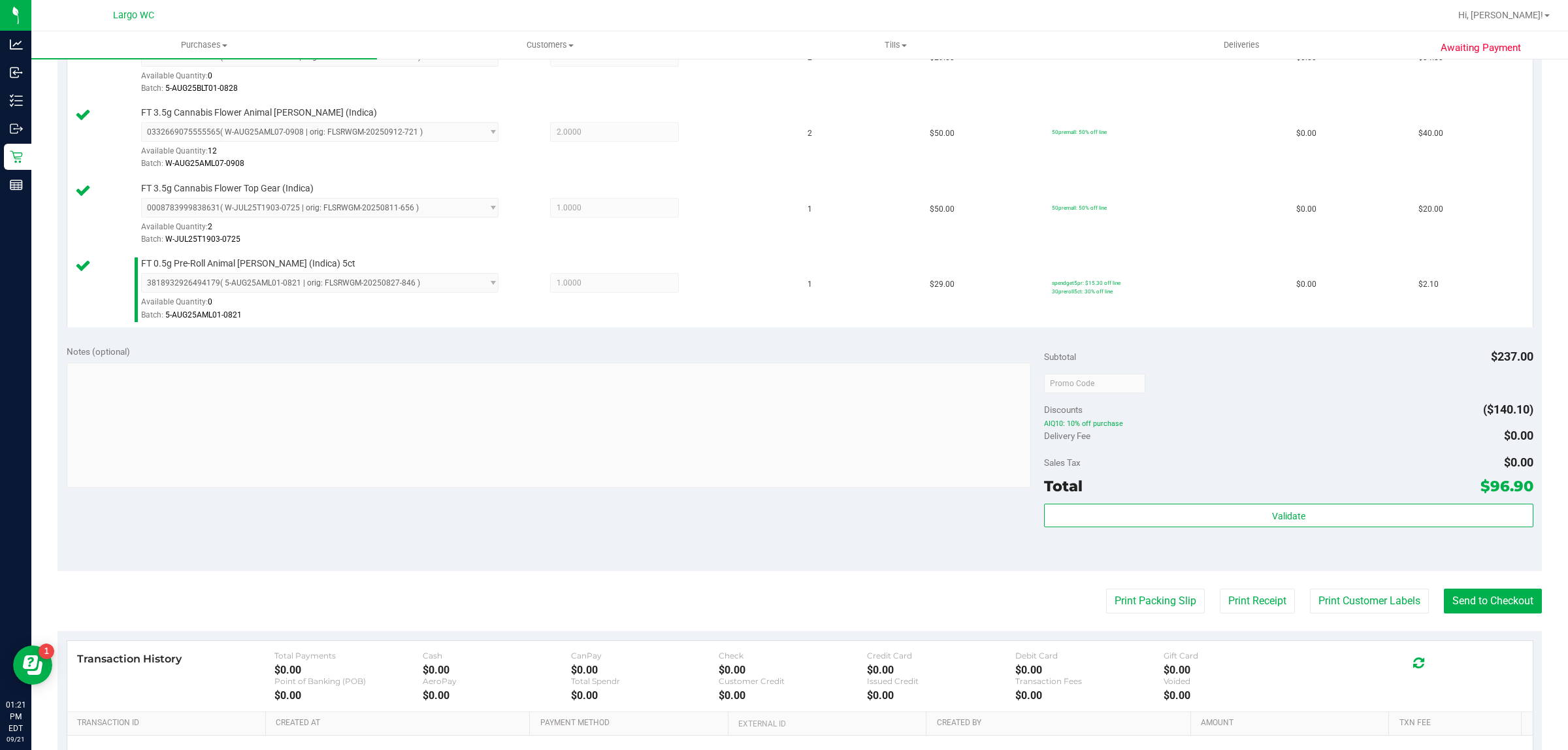
scroll to position [407, 0]
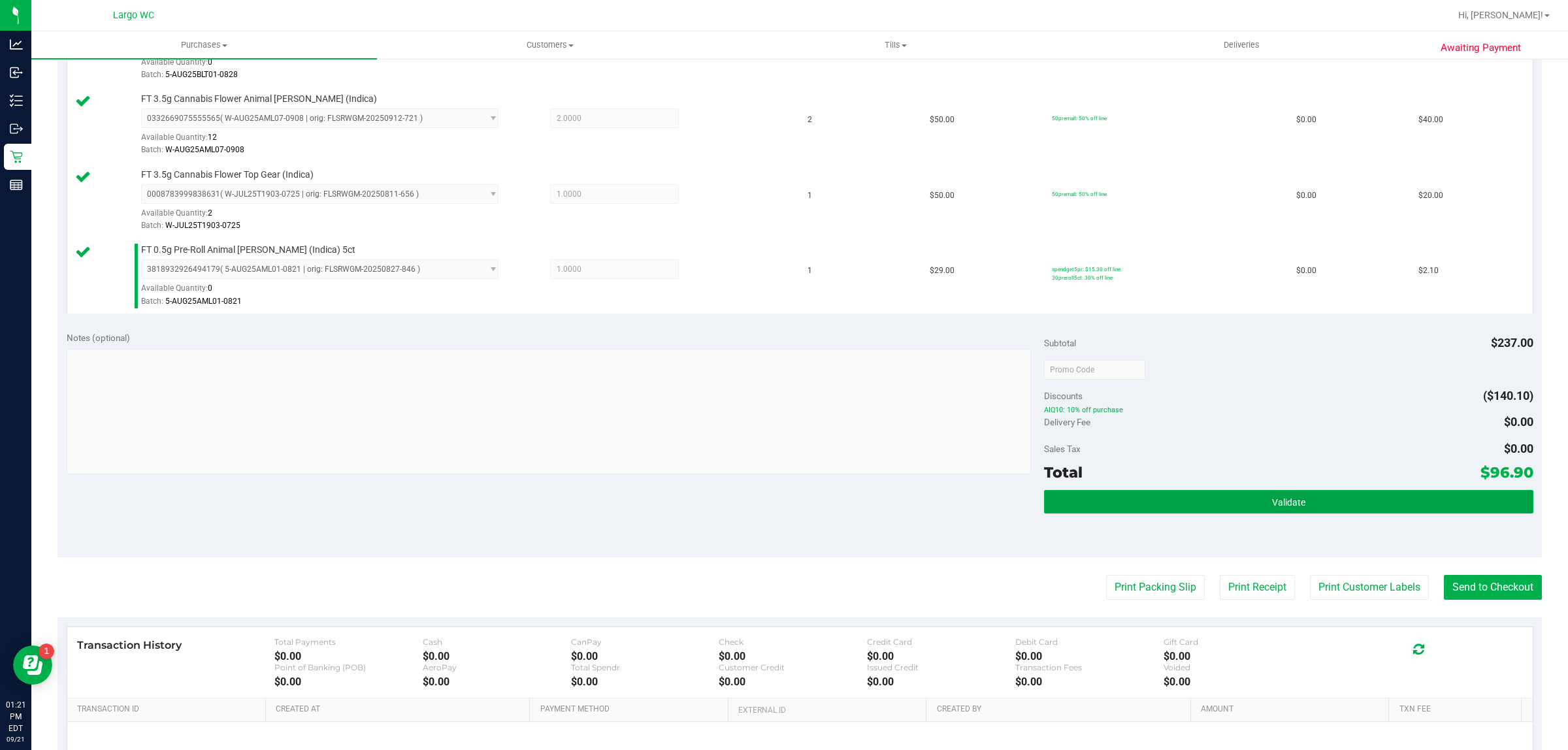
click at [1121, 510] on button "Validate" at bounding box center [1288, 501] width 489 height 23
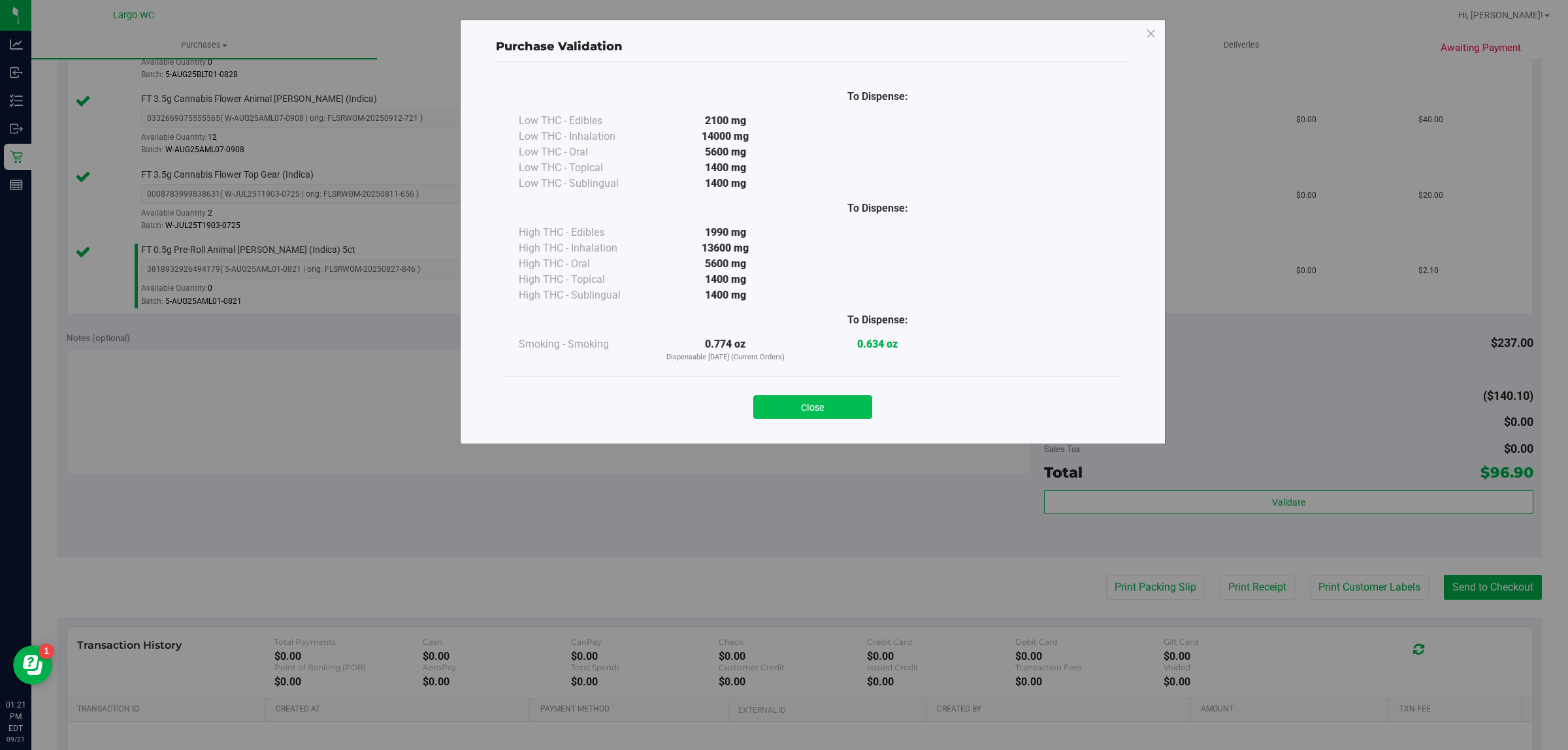
click at [814, 412] on button "Close" at bounding box center [812, 407] width 119 height 23
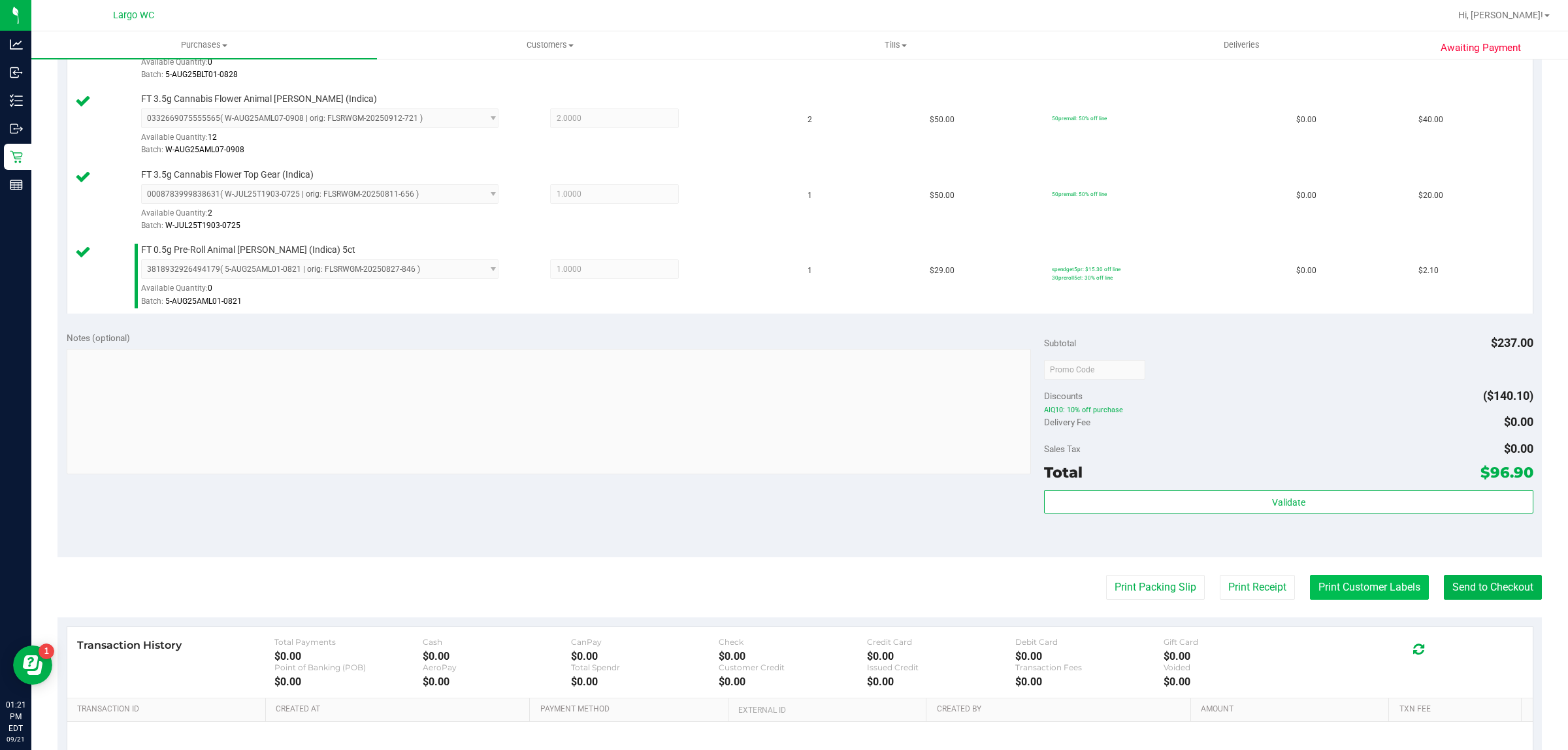
click at [1337, 598] on button "Print Customer Labels" at bounding box center [1369, 587] width 119 height 25
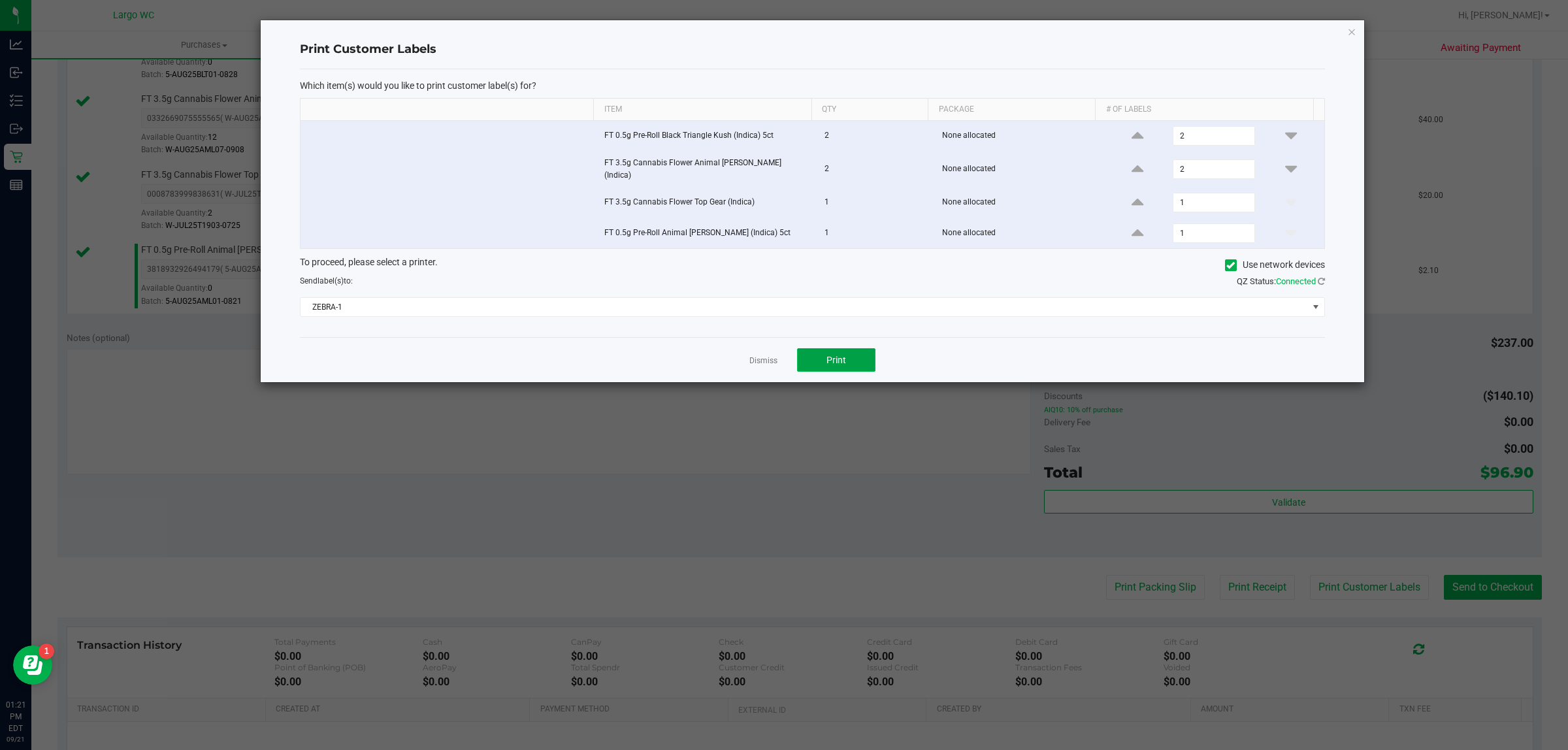
click at [853, 358] on button "Print" at bounding box center [836, 360] width 78 height 23
click at [1349, 31] on icon "button" at bounding box center [1351, 31] width 9 height 15
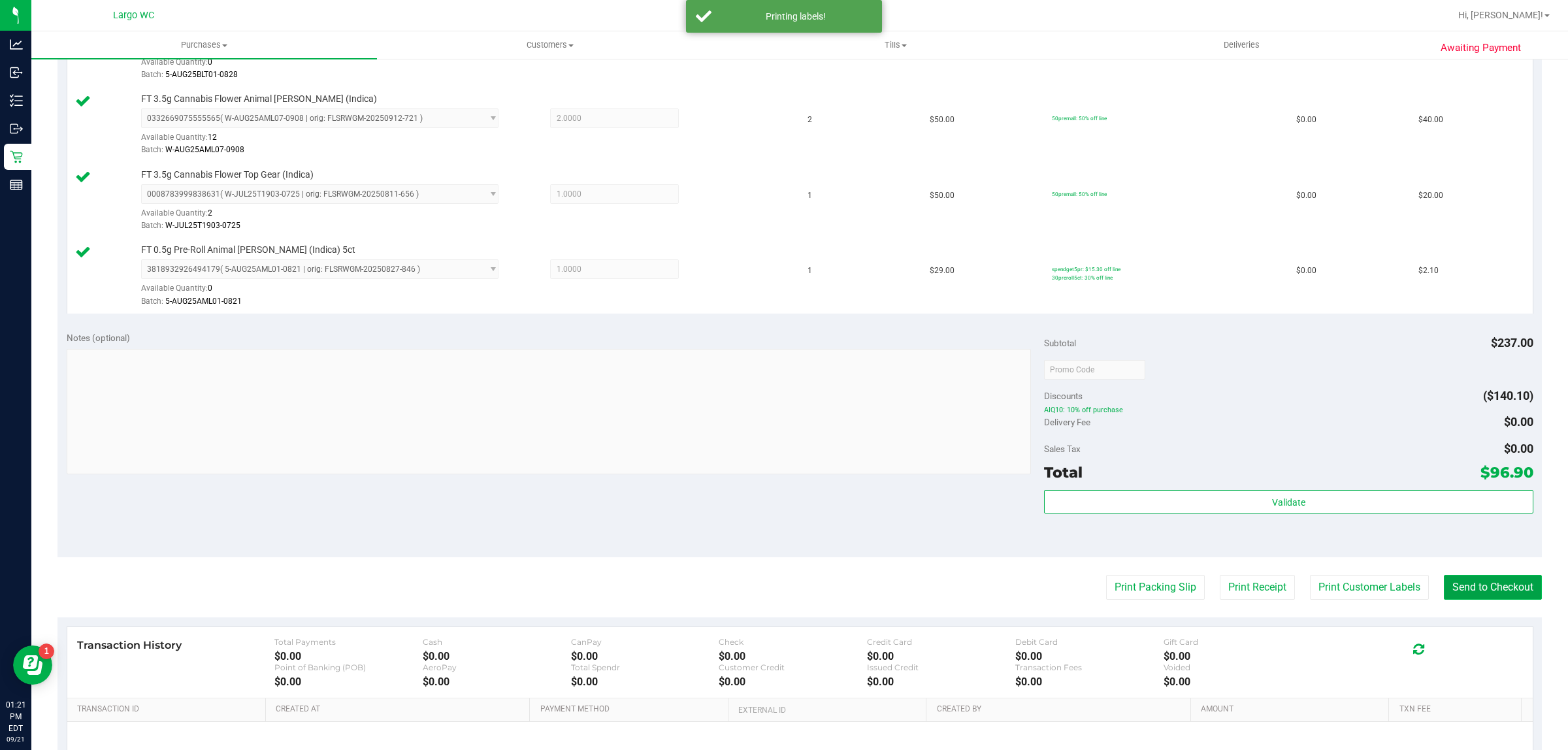
click at [1473, 590] on button "Send to Checkout" at bounding box center [1493, 587] width 98 height 25
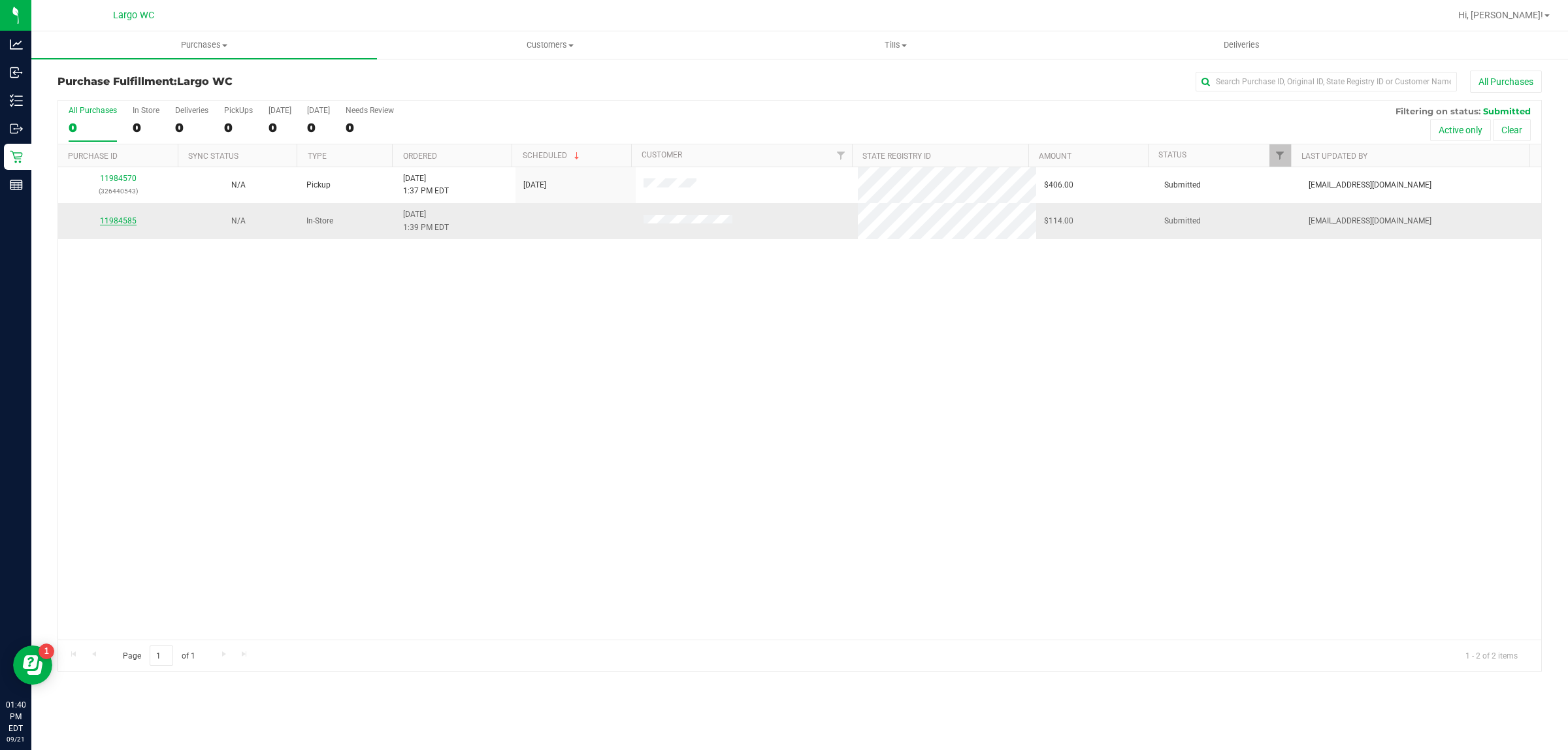
click at [105, 225] on link "11984585" at bounding box center [118, 221] width 37 height 9
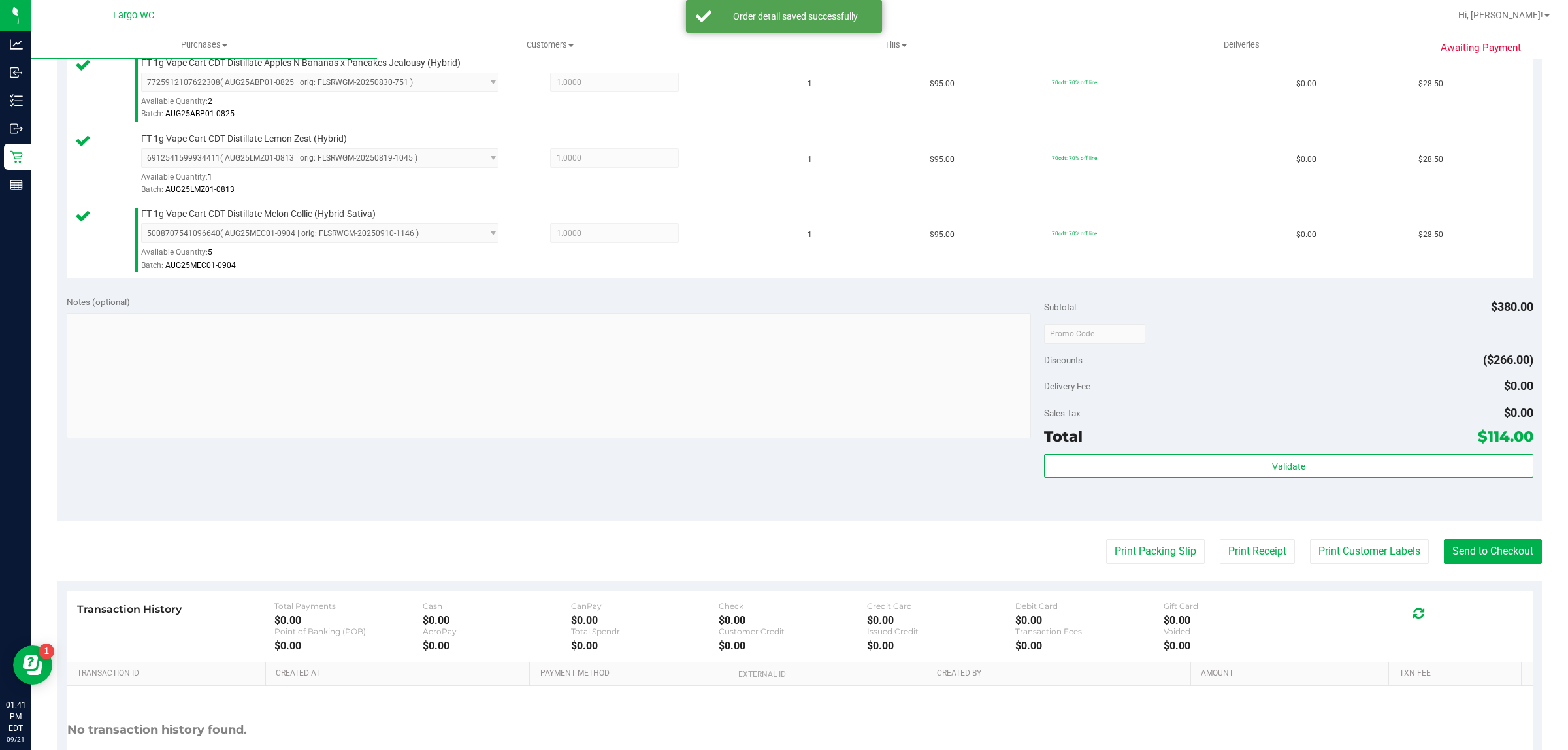
scroll to position [545, 0]
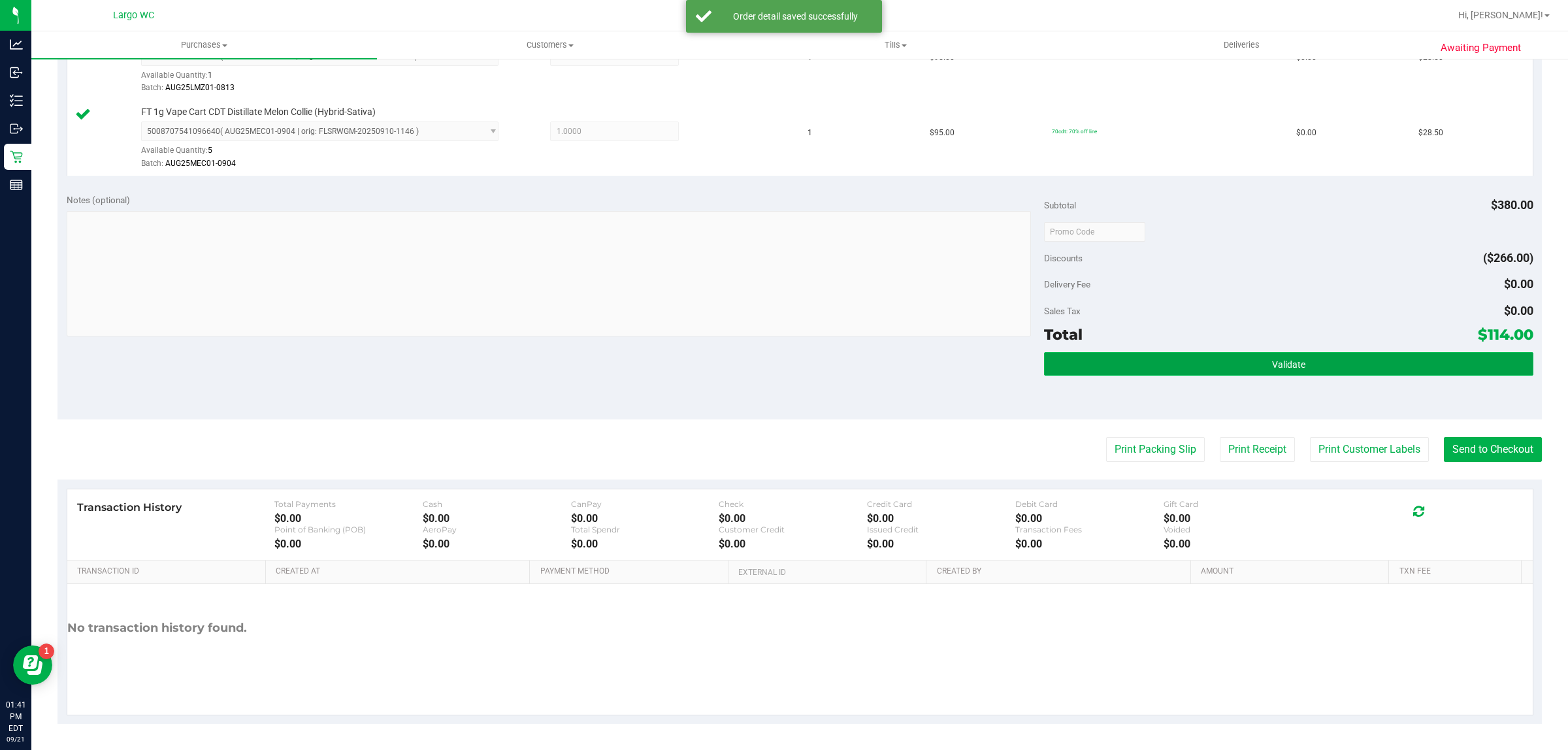
click at [1324, 370] on button "Validate" at bounding box center [1288, 364] width 489 height 23
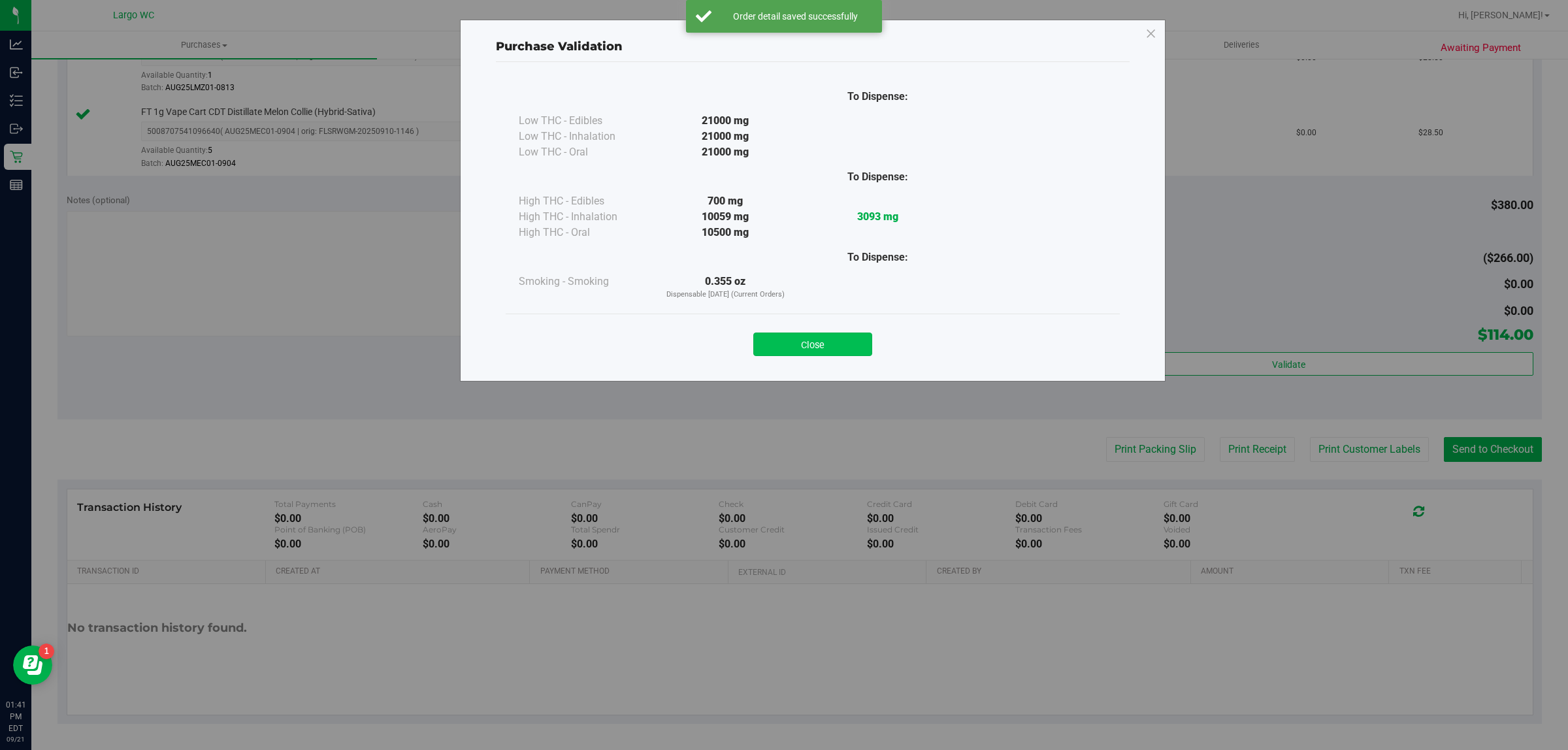
click at [822, 350] on button "Close" at bounding box center [812, 344] width 119 height 23
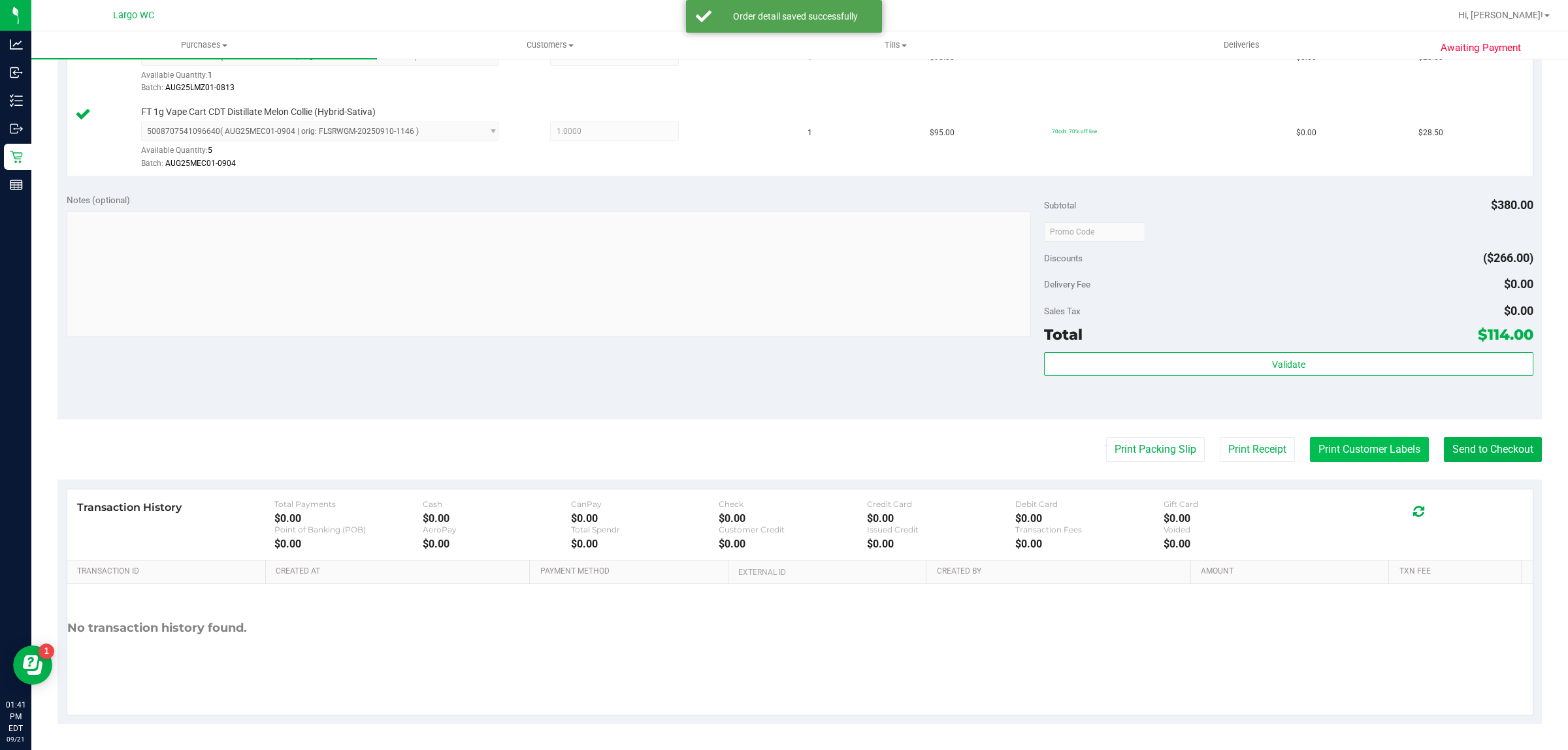
click at [1355, 445] on button "Print Customer Labels" at bounding box center [1369, 449] width 119 height 25
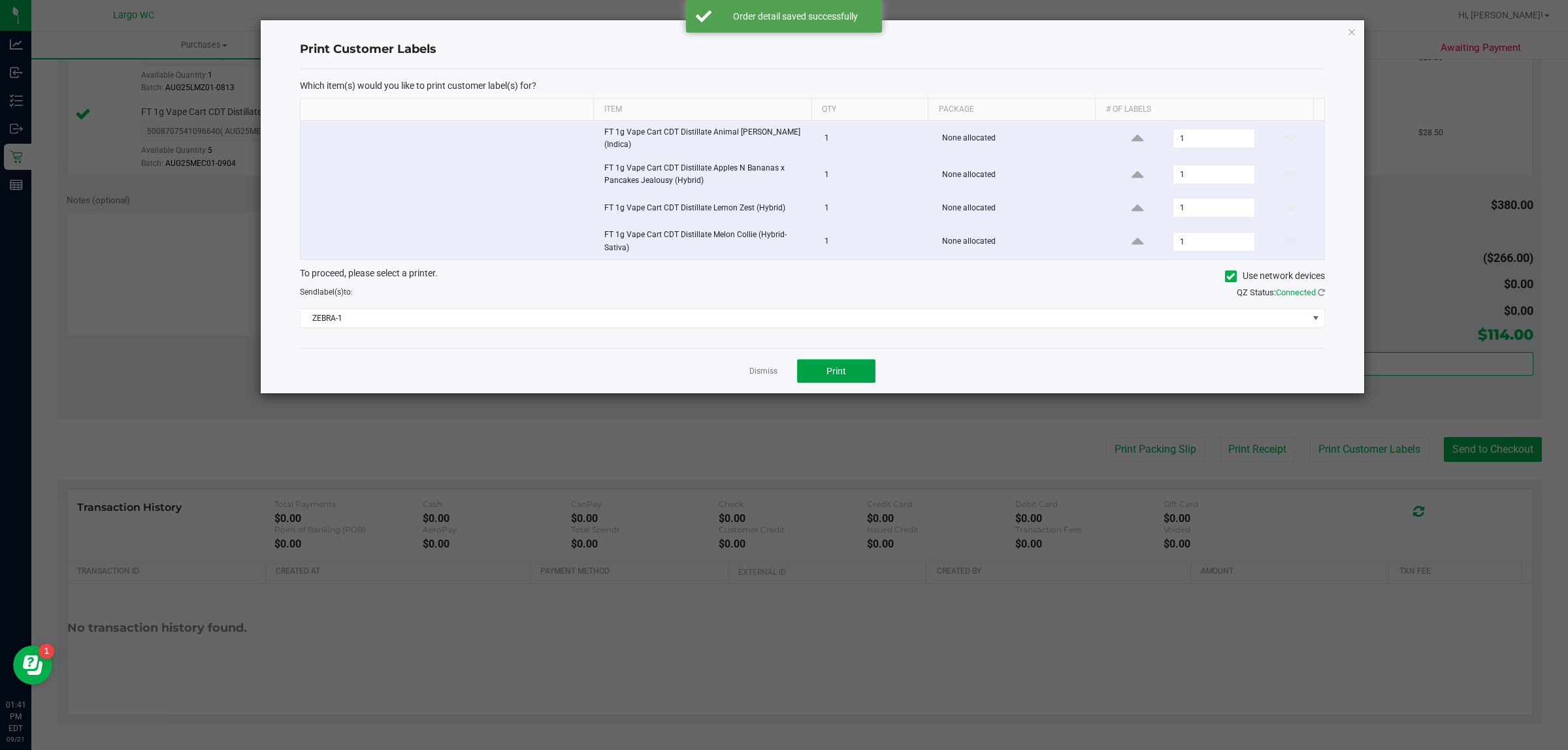
click at [820, 377] on button "Print" at bounding box center [836, 371] width 78 height 23
click at [763, 367] on link "Dismiss" at bounding box center [763, 371] width 28 height 11
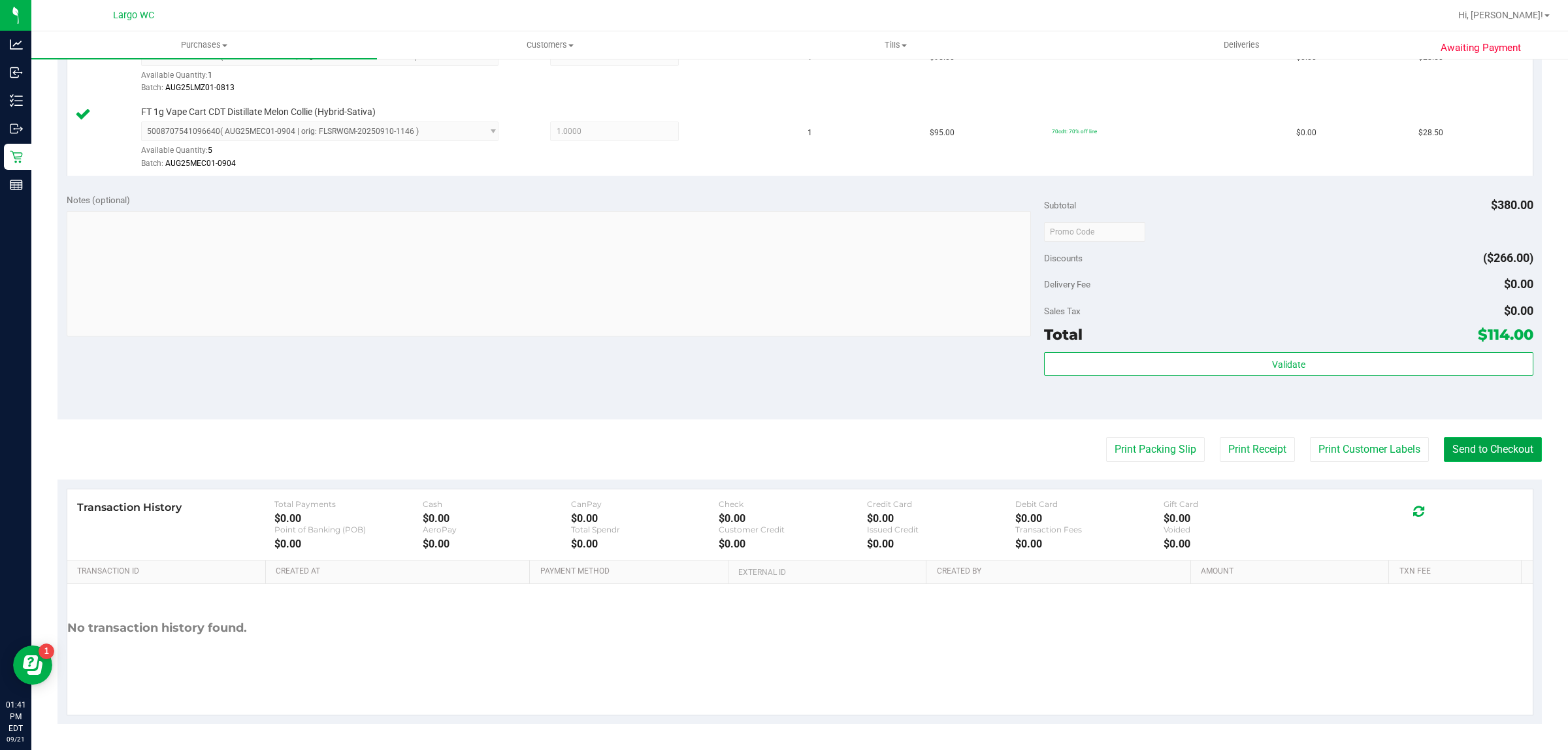
click at [1473, 451] on button "Send to Checkout" at bounding box center [1493, 449] width 98 height 25
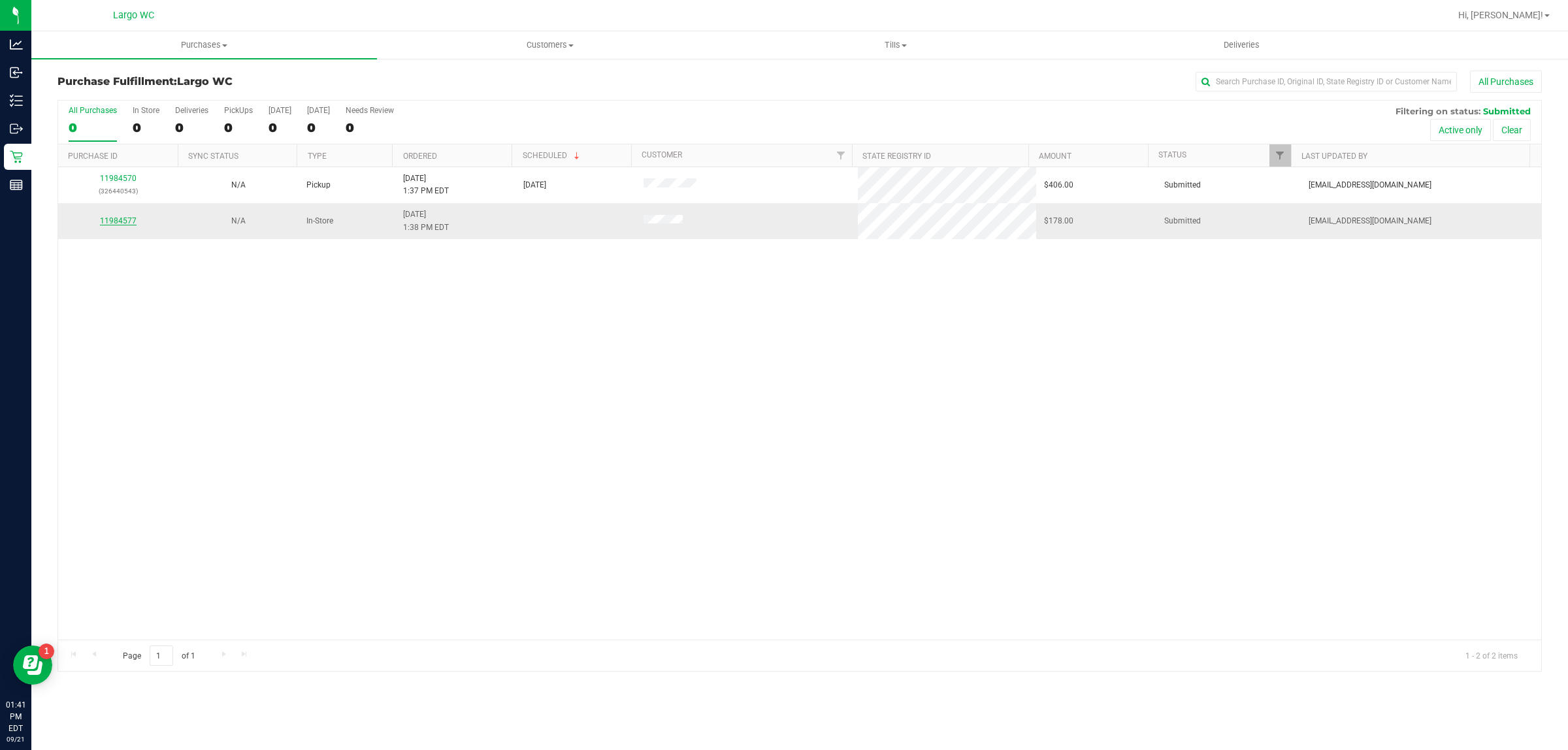
click at [114, 221] on link "11984577" at bounding box center [118, 221] width 37 height 9
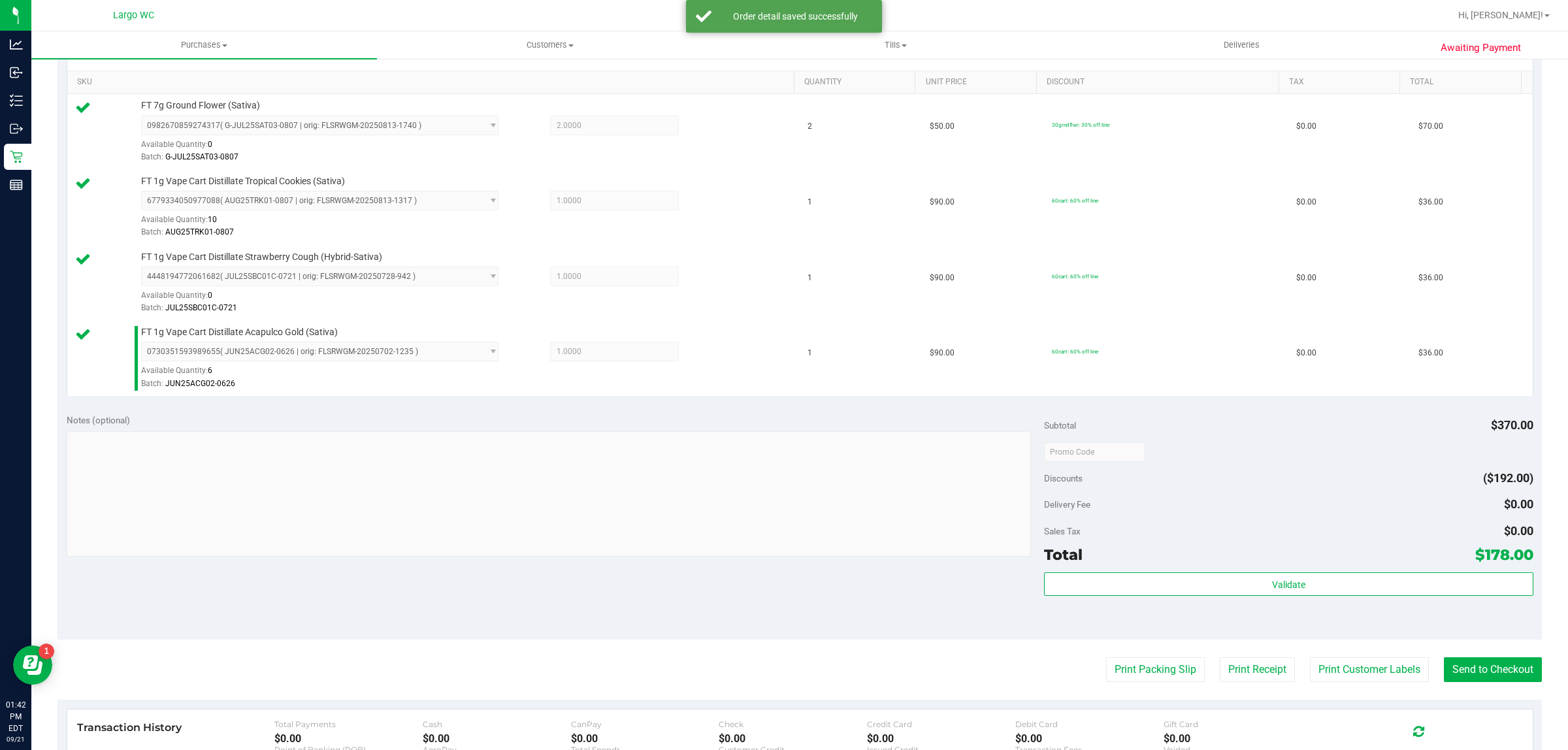
scroll to position [328, 0]
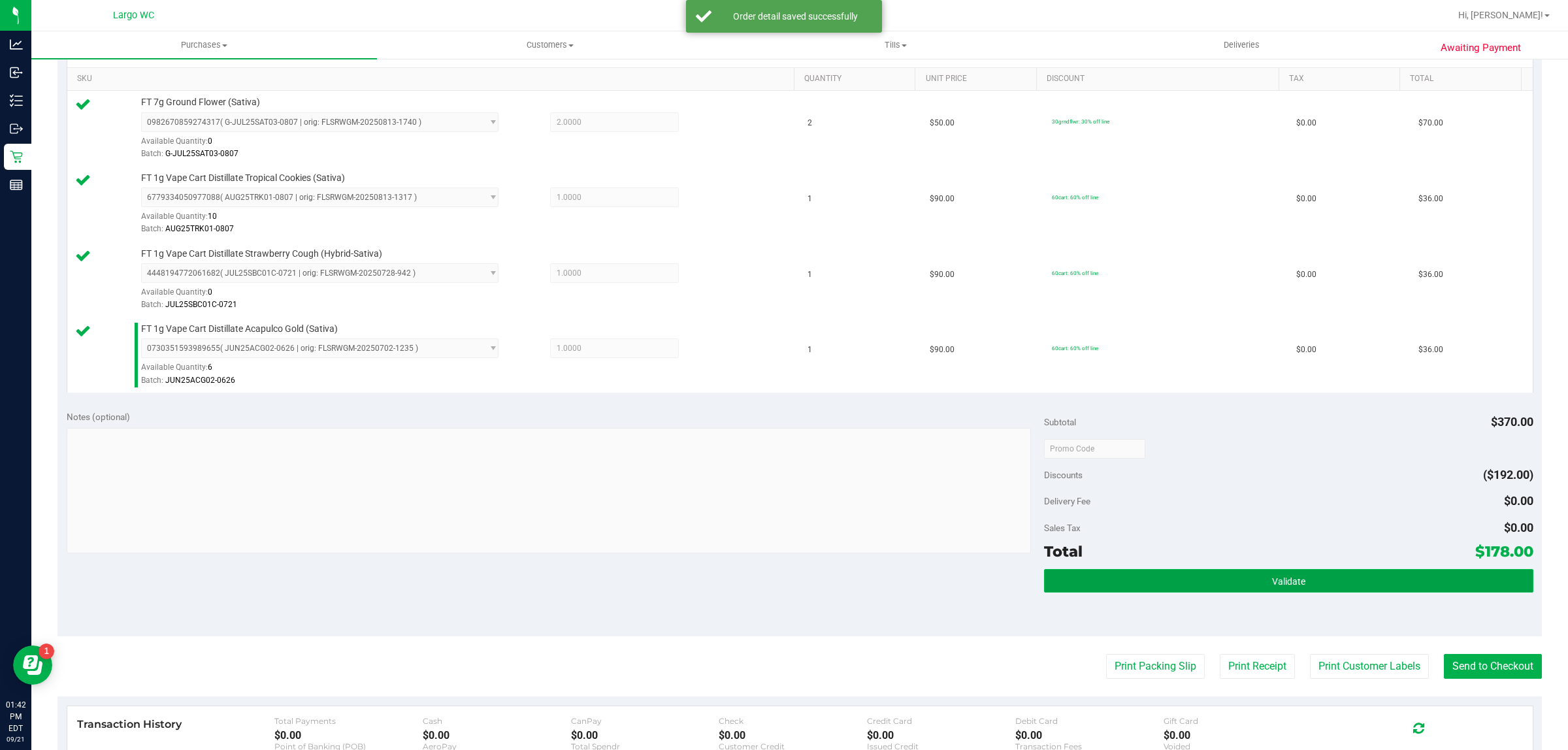
click at [1357, 590] on button "Validate" at bounding box center [1288, 580] width 489 height 23
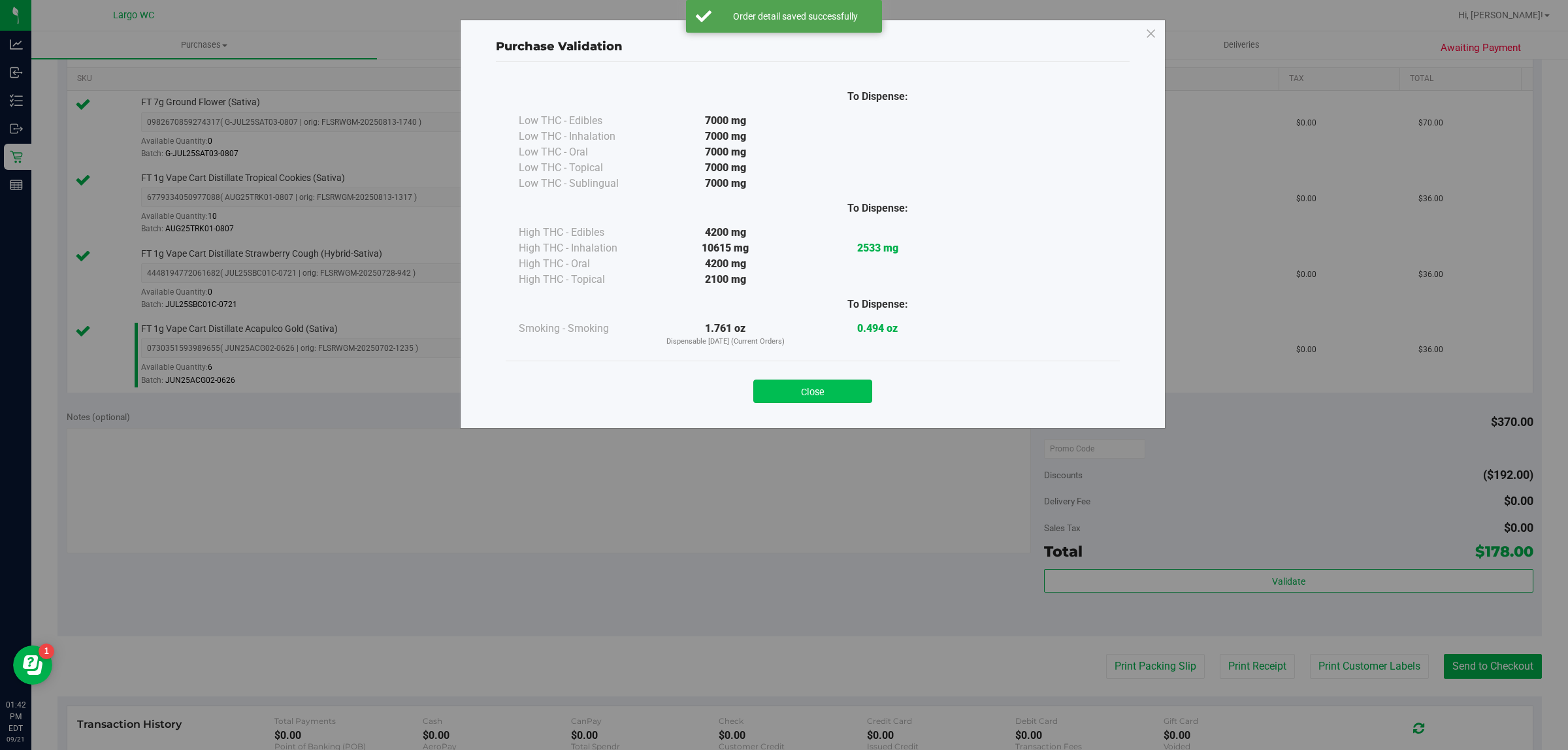
click at [833, 402] on button "Close" at bounding box center [812, 391] width 119 height 23
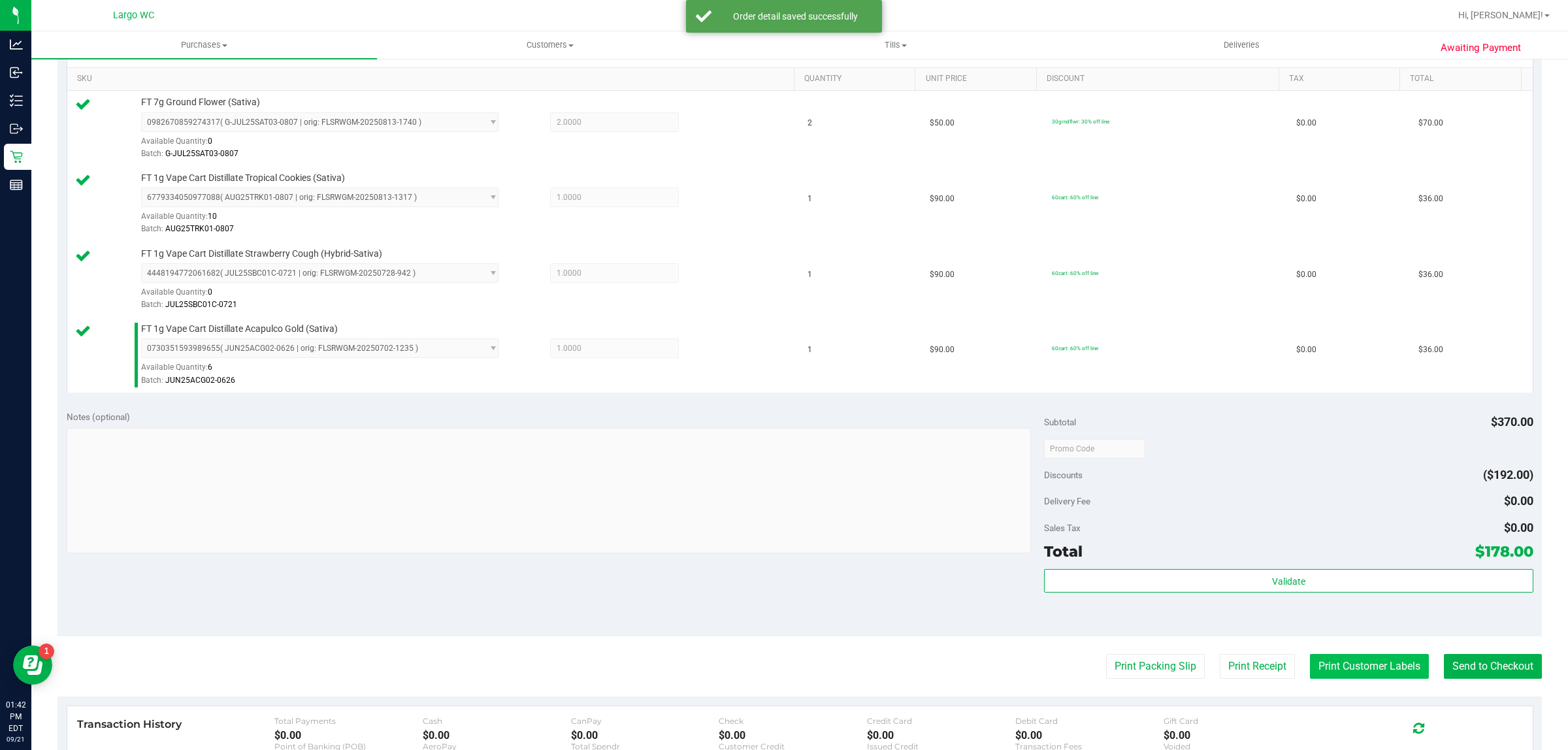
click at [1351, 659] on button "Print Customer Labels" at bounding box center [1369, 666] width 119 height 25
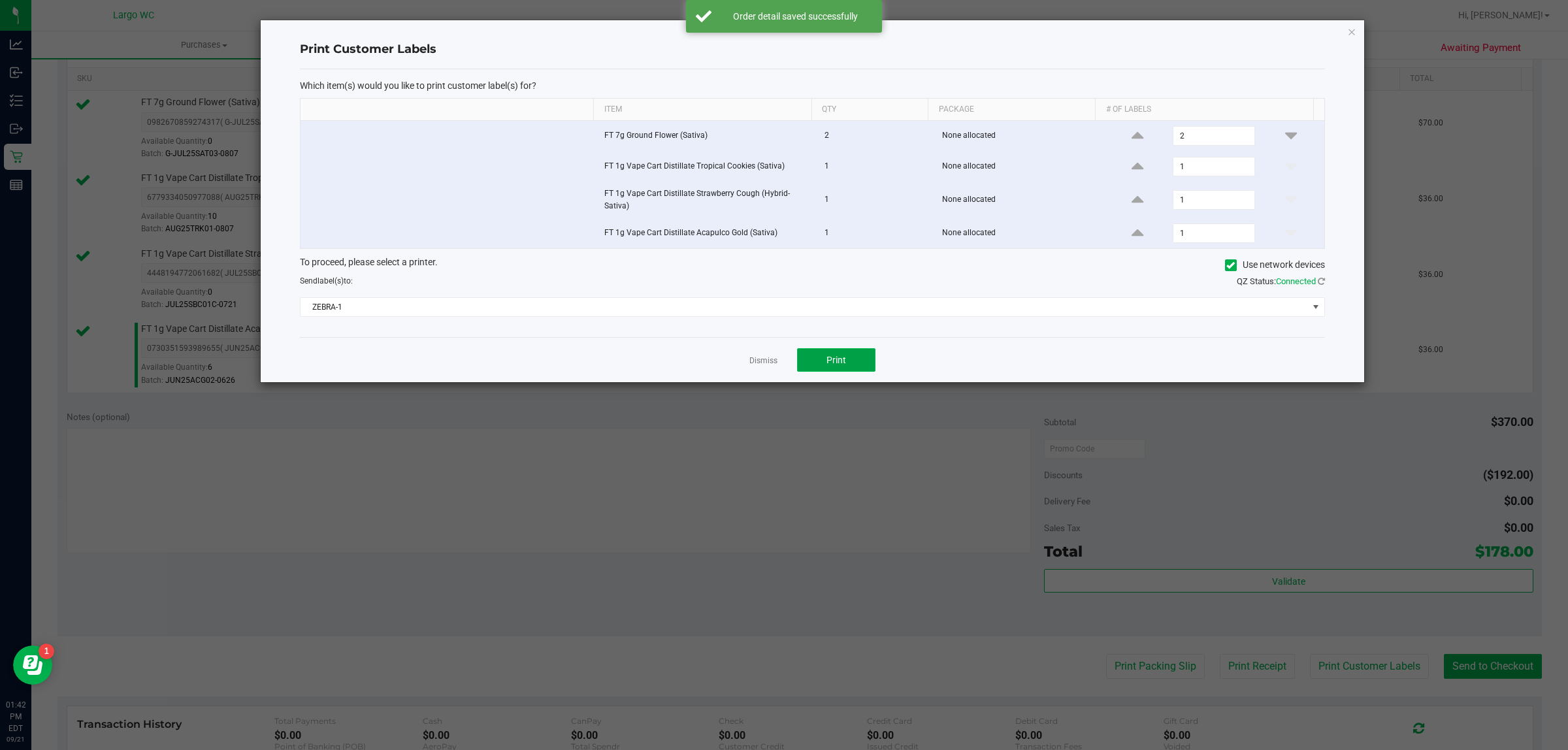
click at [840, 358] on span "Print" at bounding box center [836, 360] width 19 height 11
click at [772, 364] on link "Dismiss" at bounding box center [763, 361] width 28 height 11
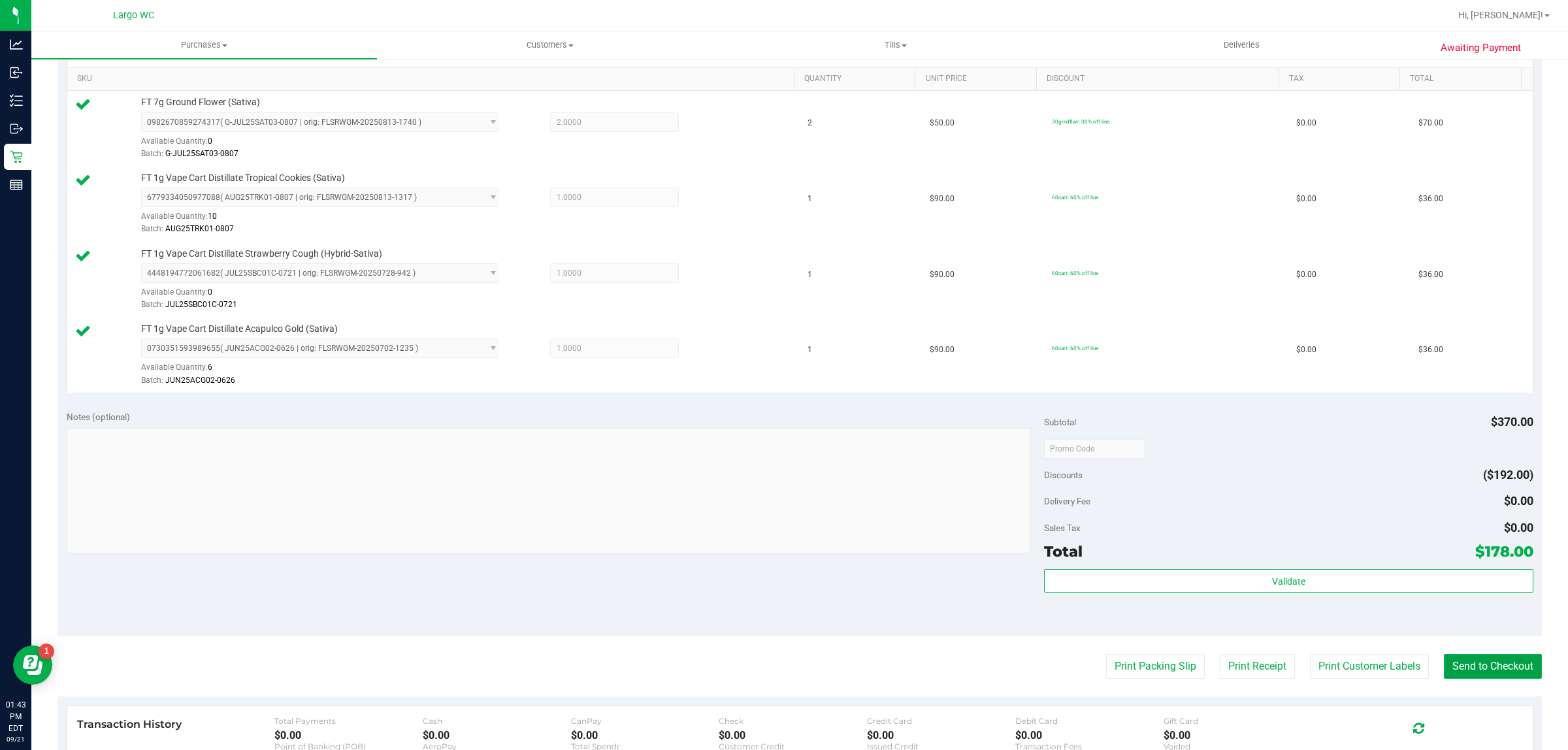
click at [1496, 670] on button "Send to Checkout" at bounding box center [1493, 666] width 98 height 25
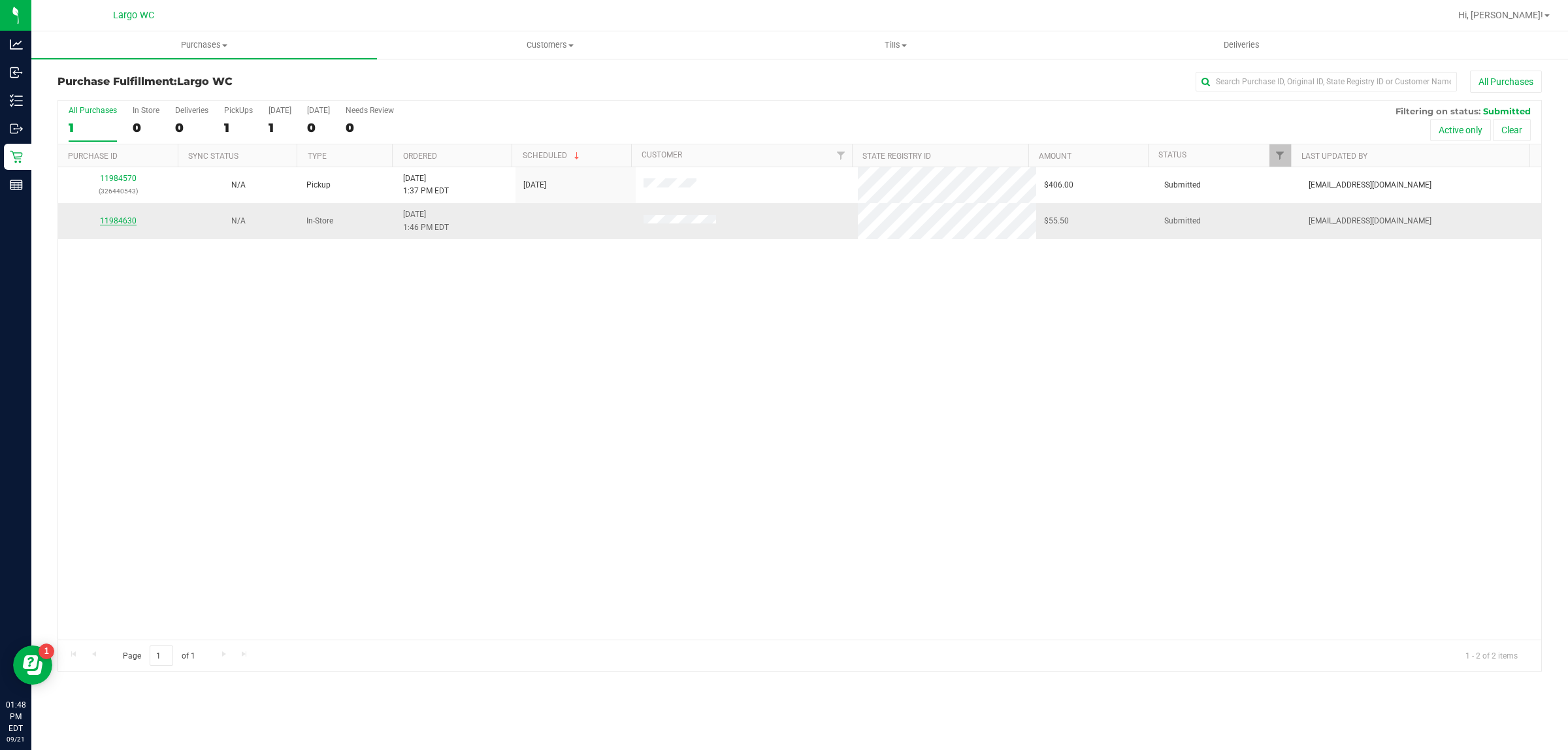
click at [121, 223] on link "11984630" at bounding box center [118, 221] width 37 height 9
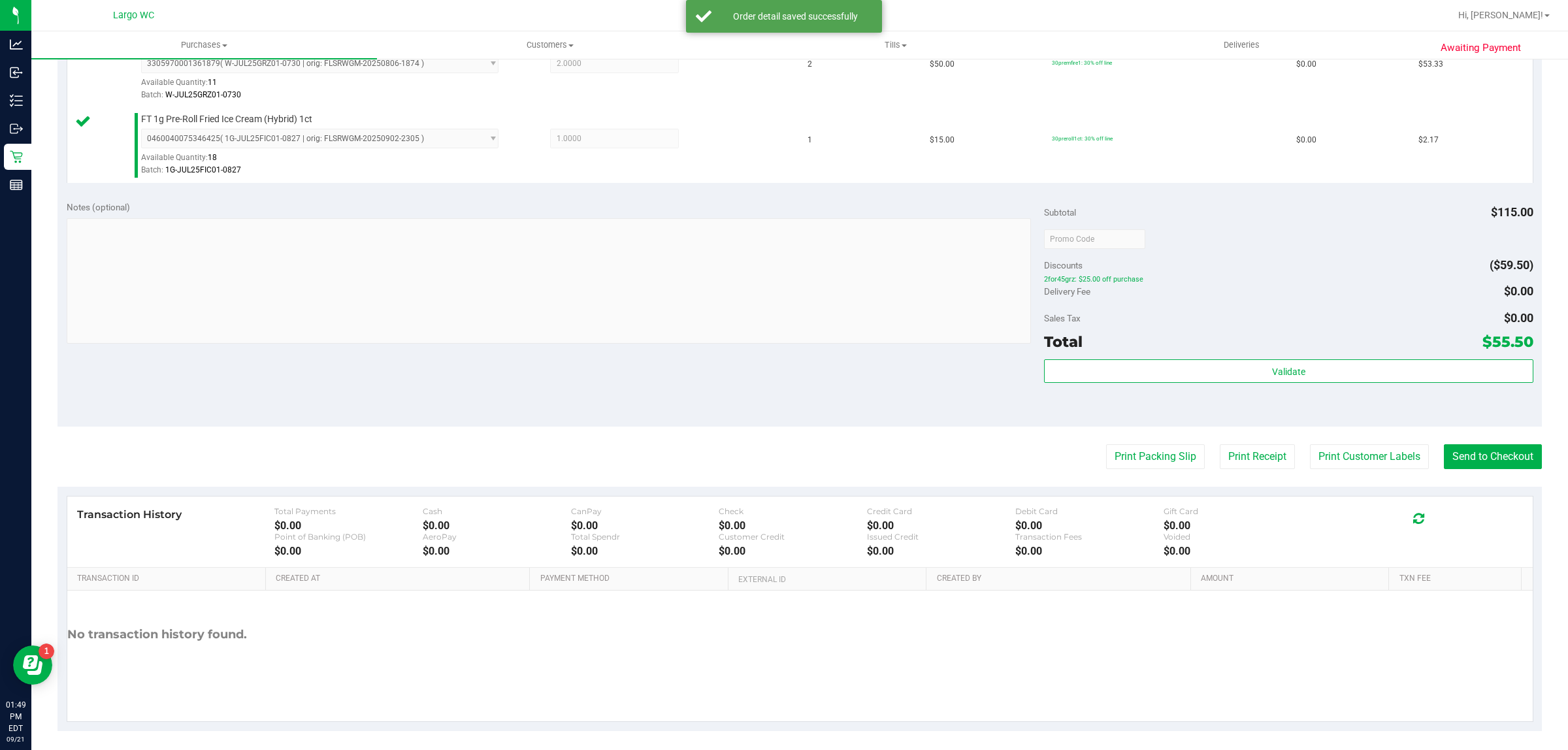
scroll to position [390, 0]
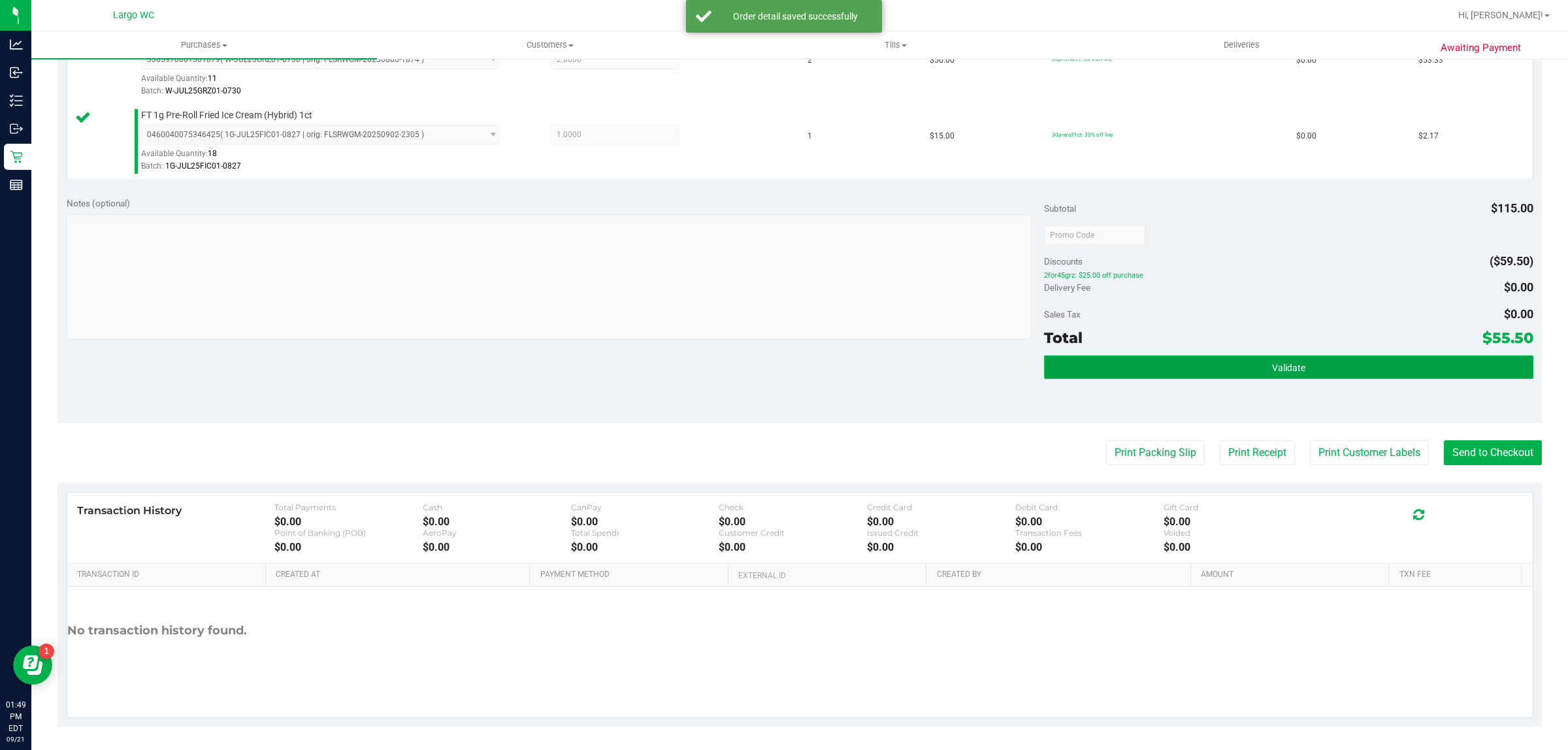
click at [1193, 366] on button "Validate" at bounding box center [1288, 367] width 489 height 23
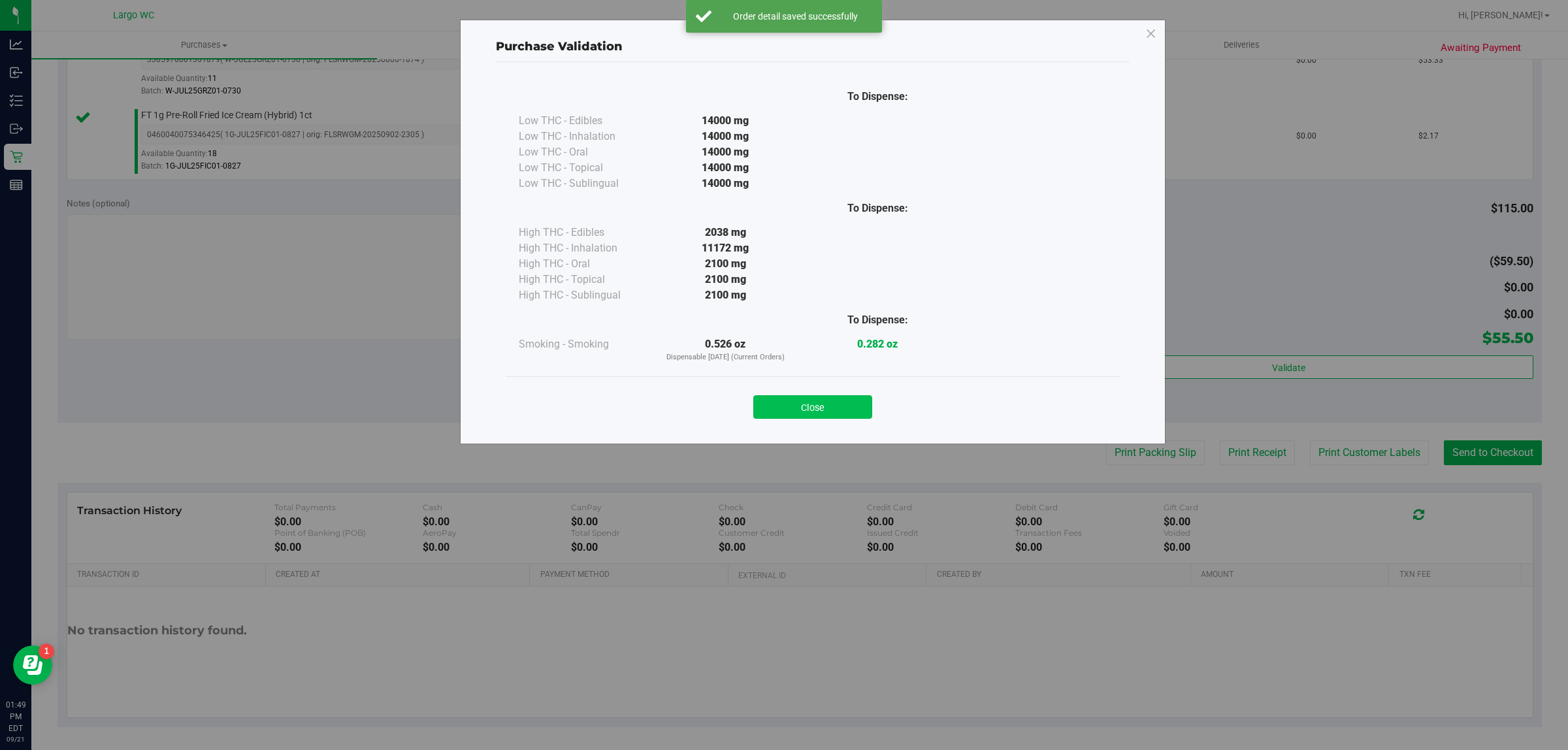
click at [838, 409] on button "Close" at bounding box center [812, 407] width 119 height 23
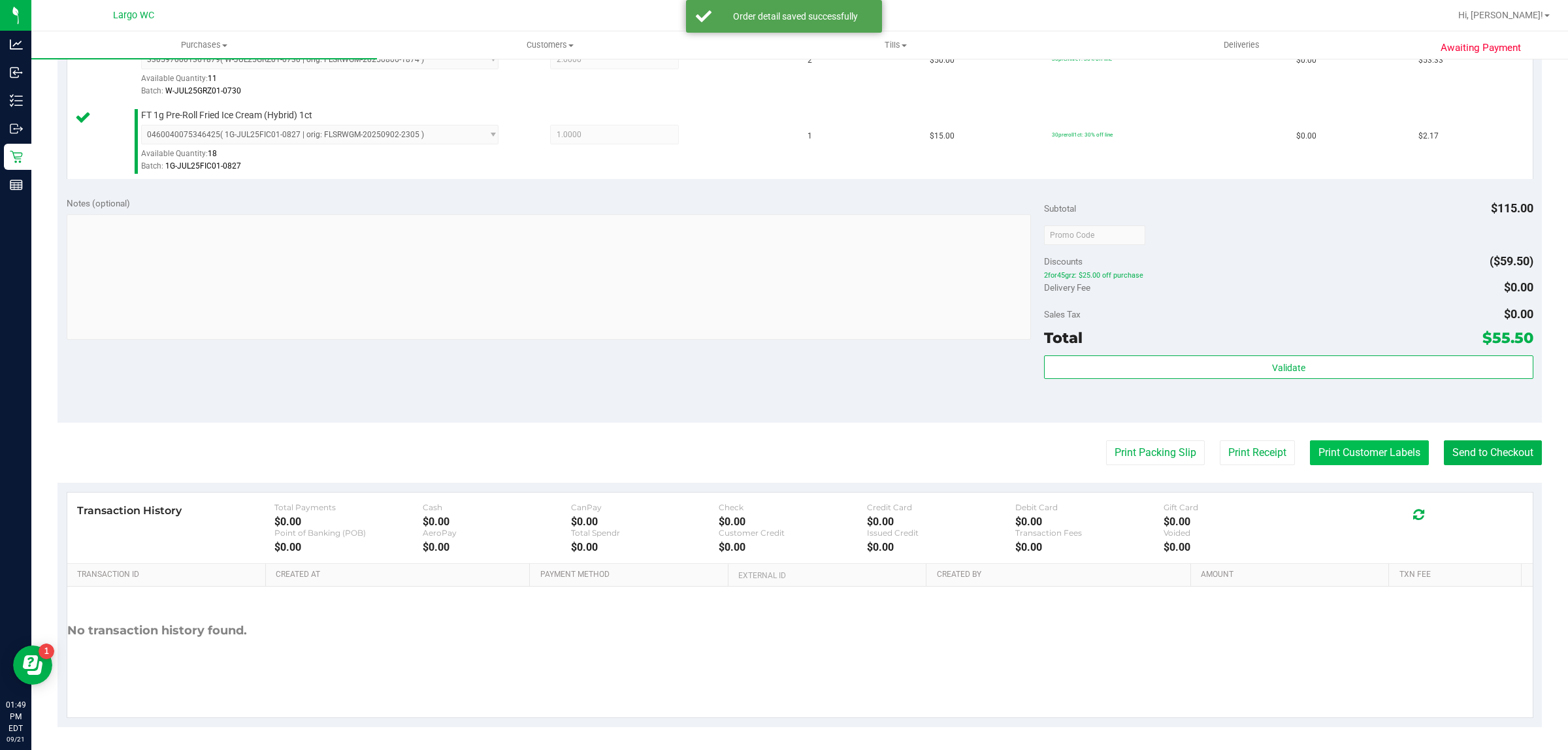
click at [1353, 455] on button "Print Customer Labels" at bounding box center [1369, 452] width 119 height 25
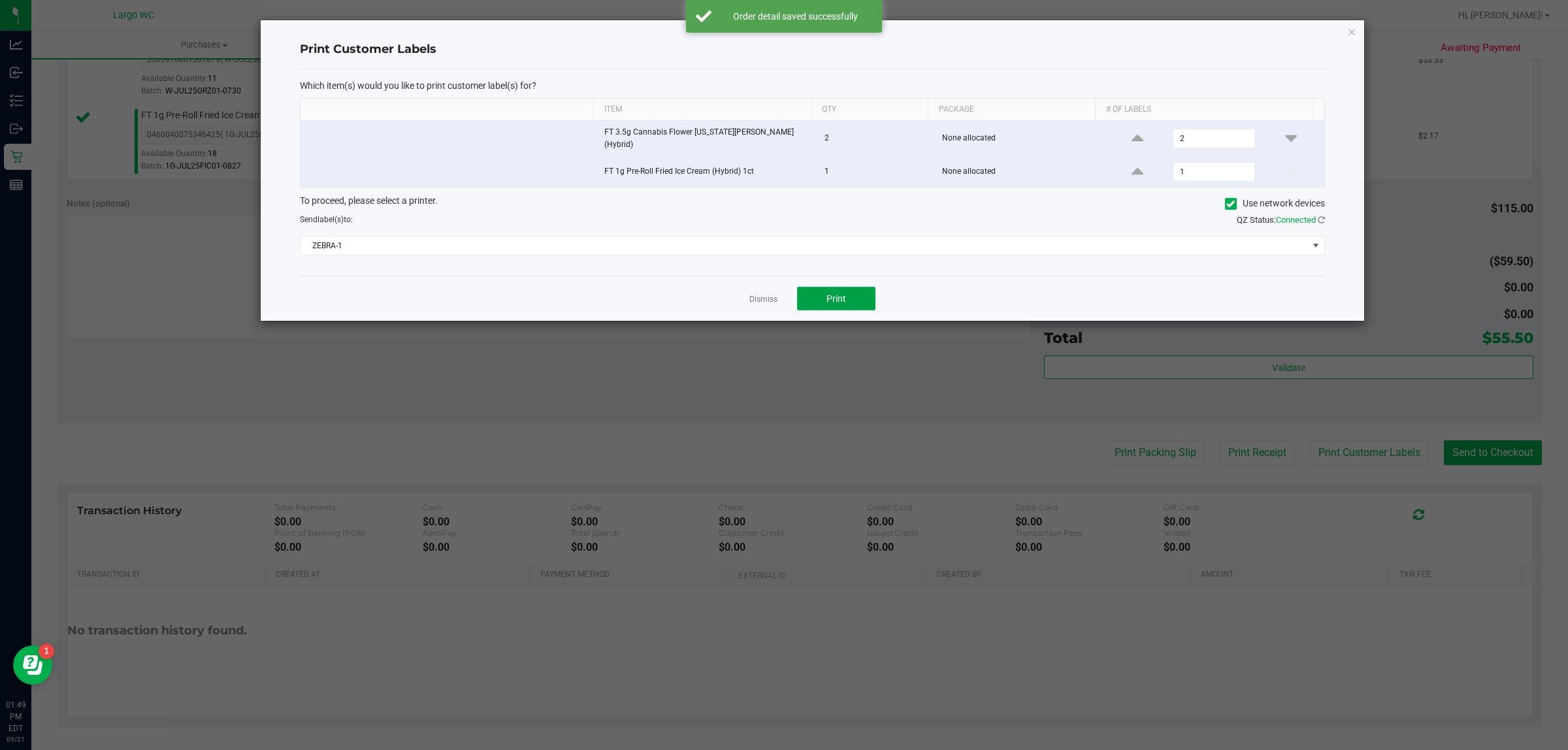
click at [860, 289] on button "Print" at bounding box center [836, 299] width 78 height 23
click at [1353, 26] on icon "button" at bounding box center [1351, 31] width 9 height 15
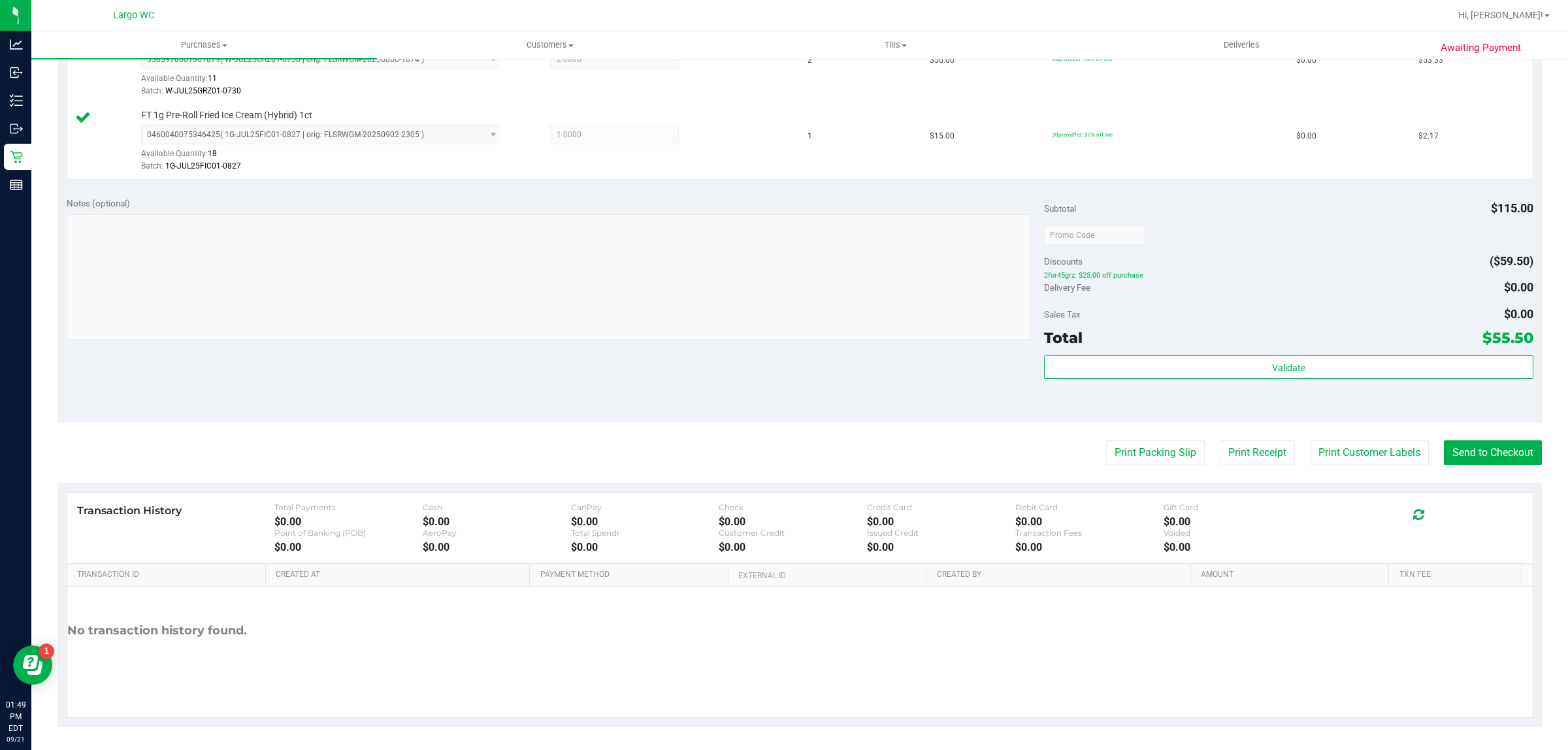
click at [1176, 341] on div "Total $55.50" at bounding box center [1288, 337] width 489 height 23
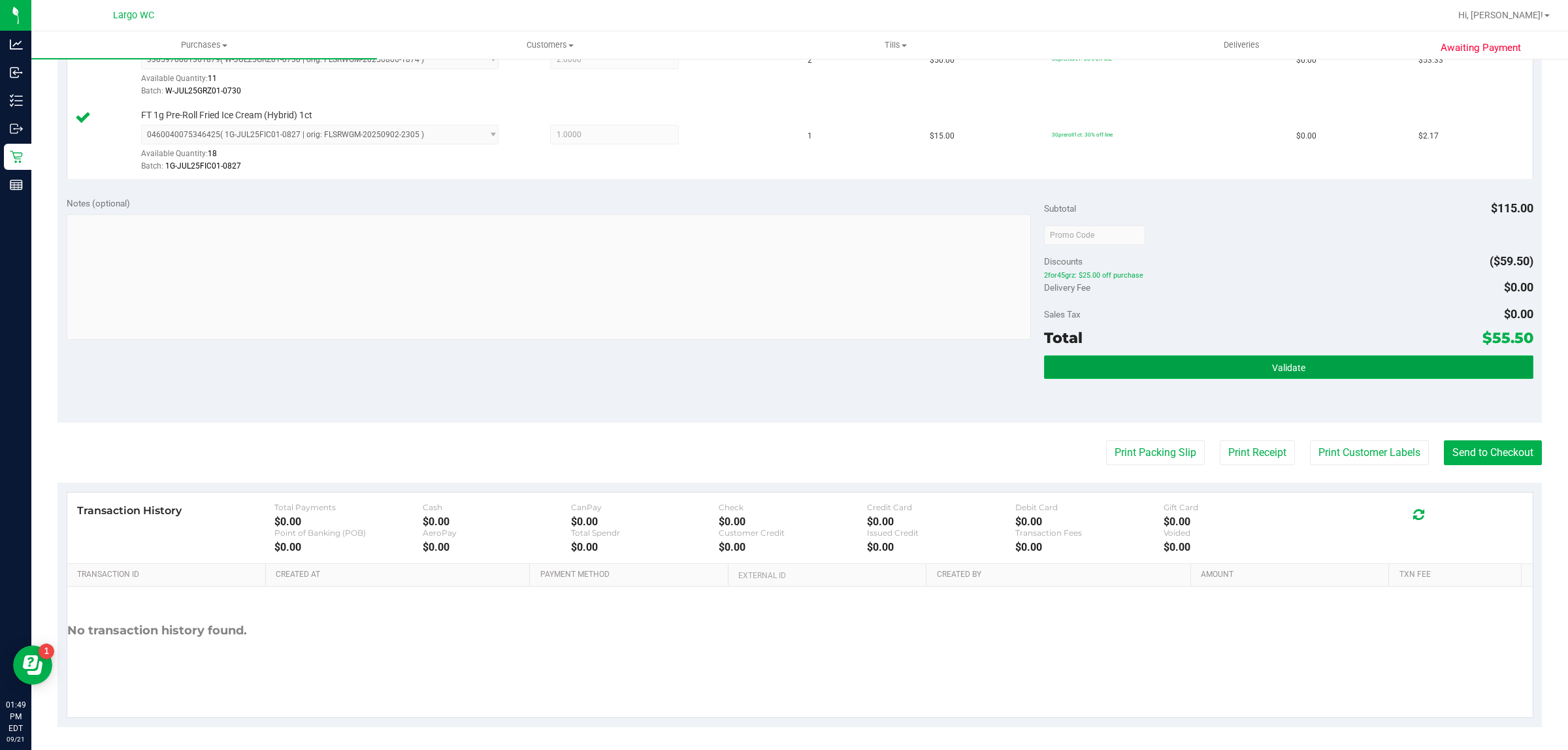
click at [1081, 370] on button "Validate" at bounding box center [1288, 367] width 489 height 23
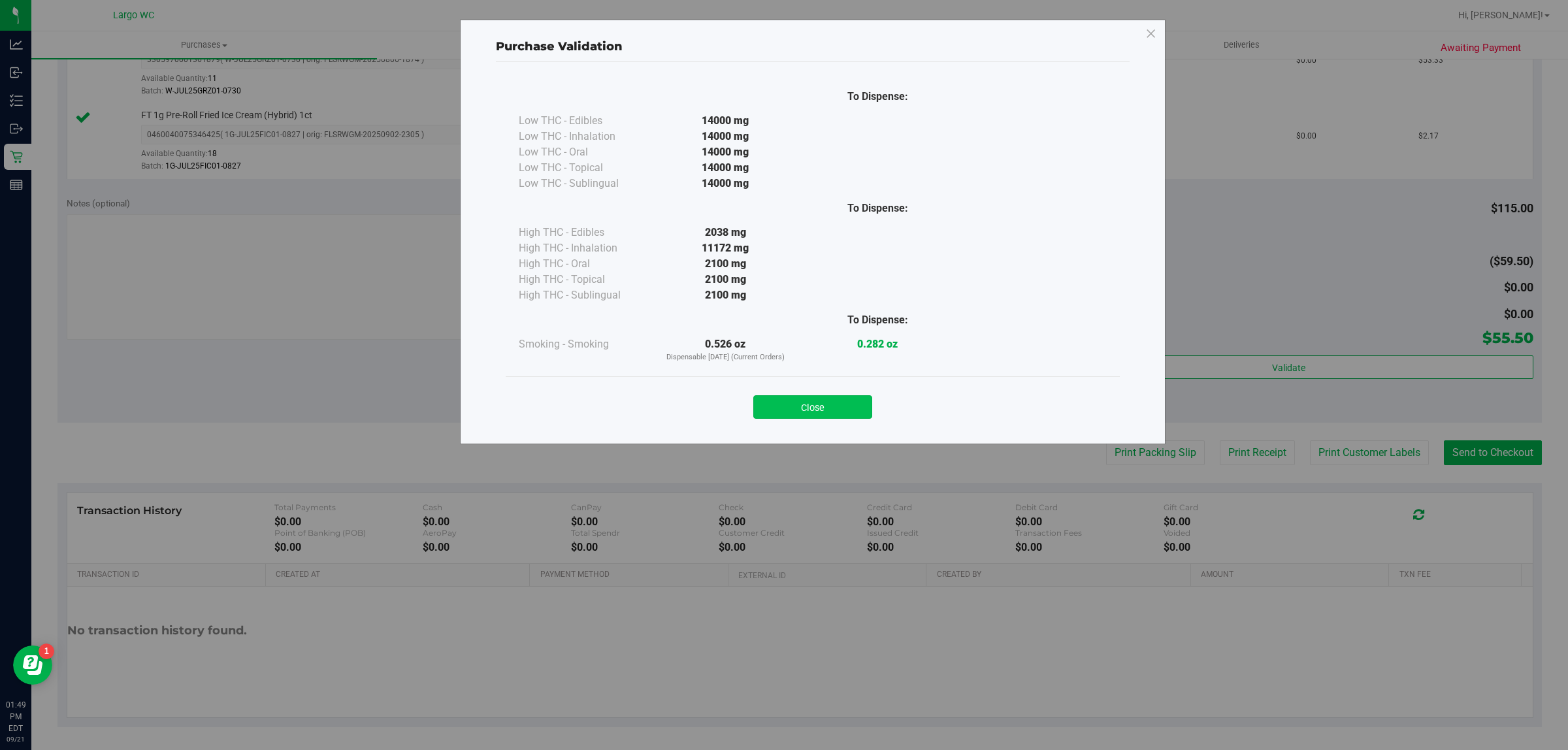
click at [842, 405] on button "Close" at bounding box center [812, 407] width 119 height 23
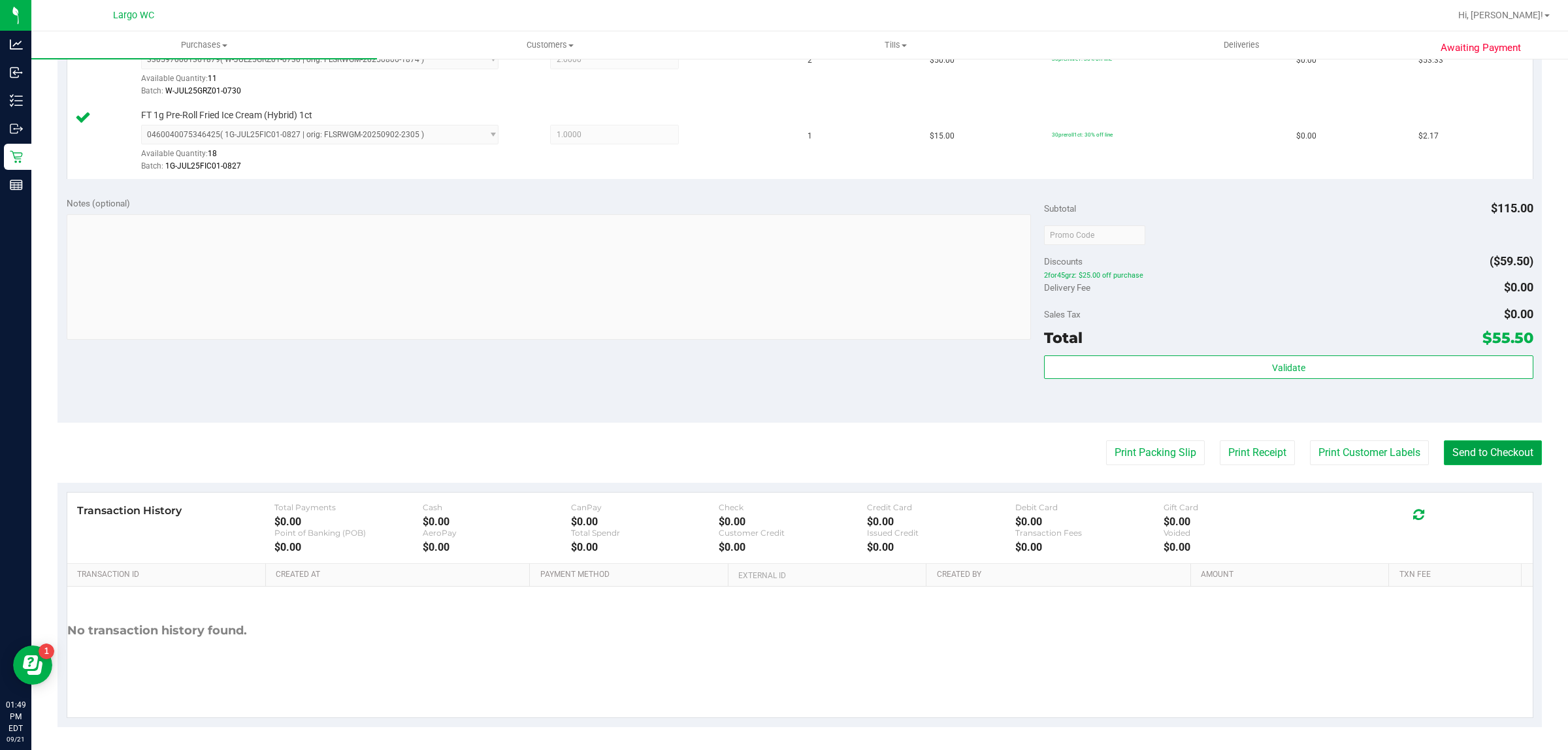
click at [1444, 458] on button "Send to Checkout" at bounding box center [1493, 452] width 98 height 25
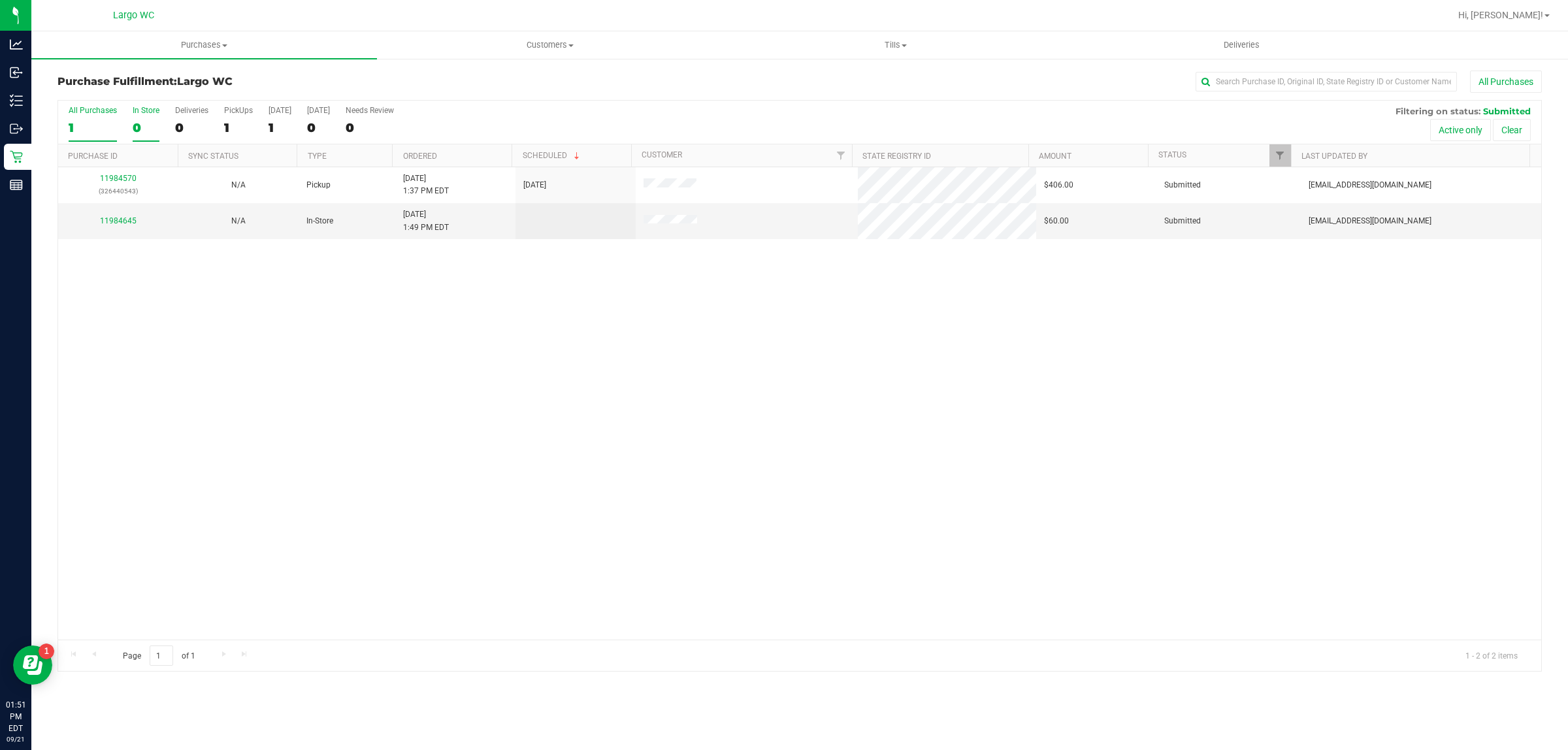
click at [152, 122] on div "0" at bounding box center [146, 127] width 27 height 15
click at [0, 0] on input "In Store 0" at bounding box center [0, 0] width 0 height 0
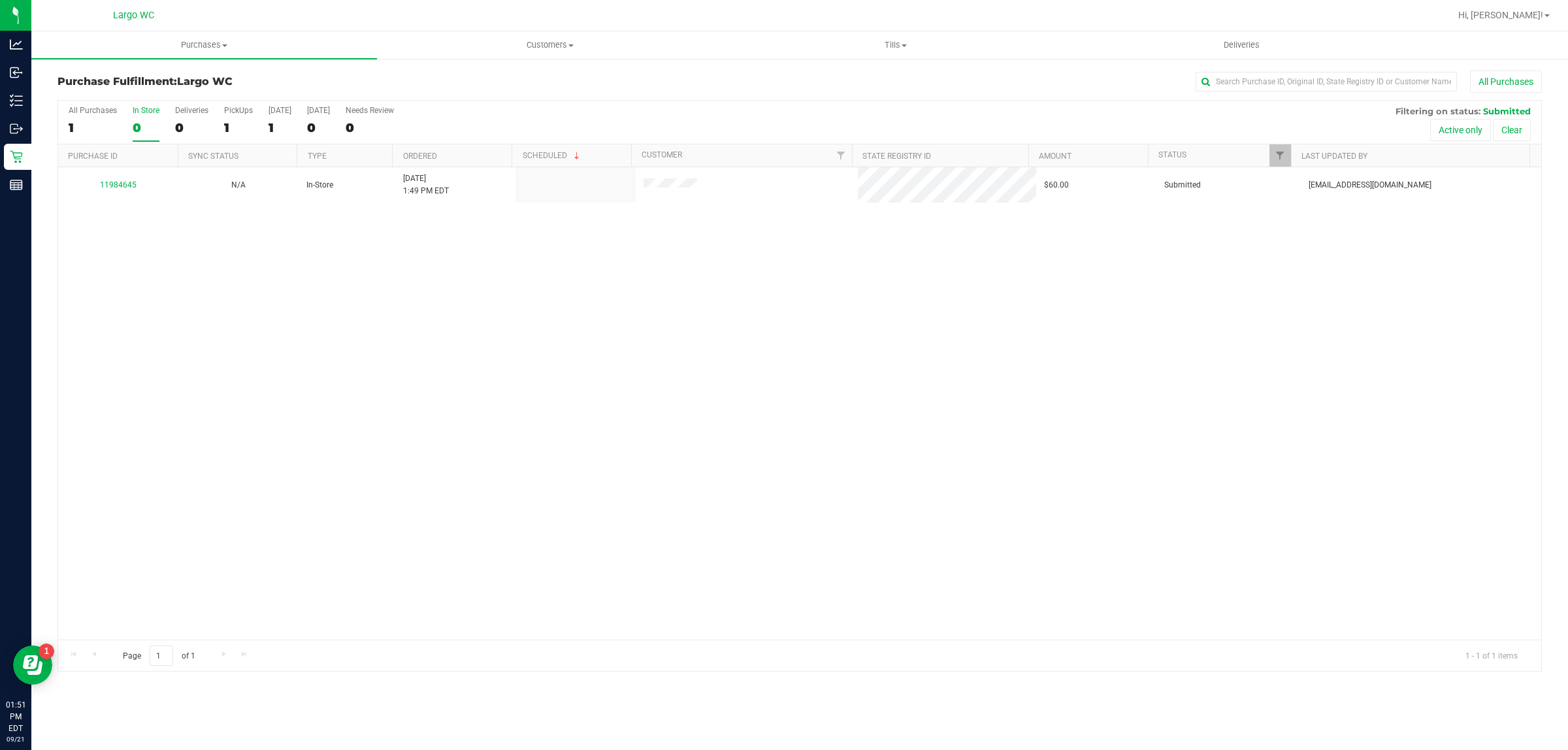
click at [113, 185] on link "11984645" at bounding box center [118, 185] width 37 height 9
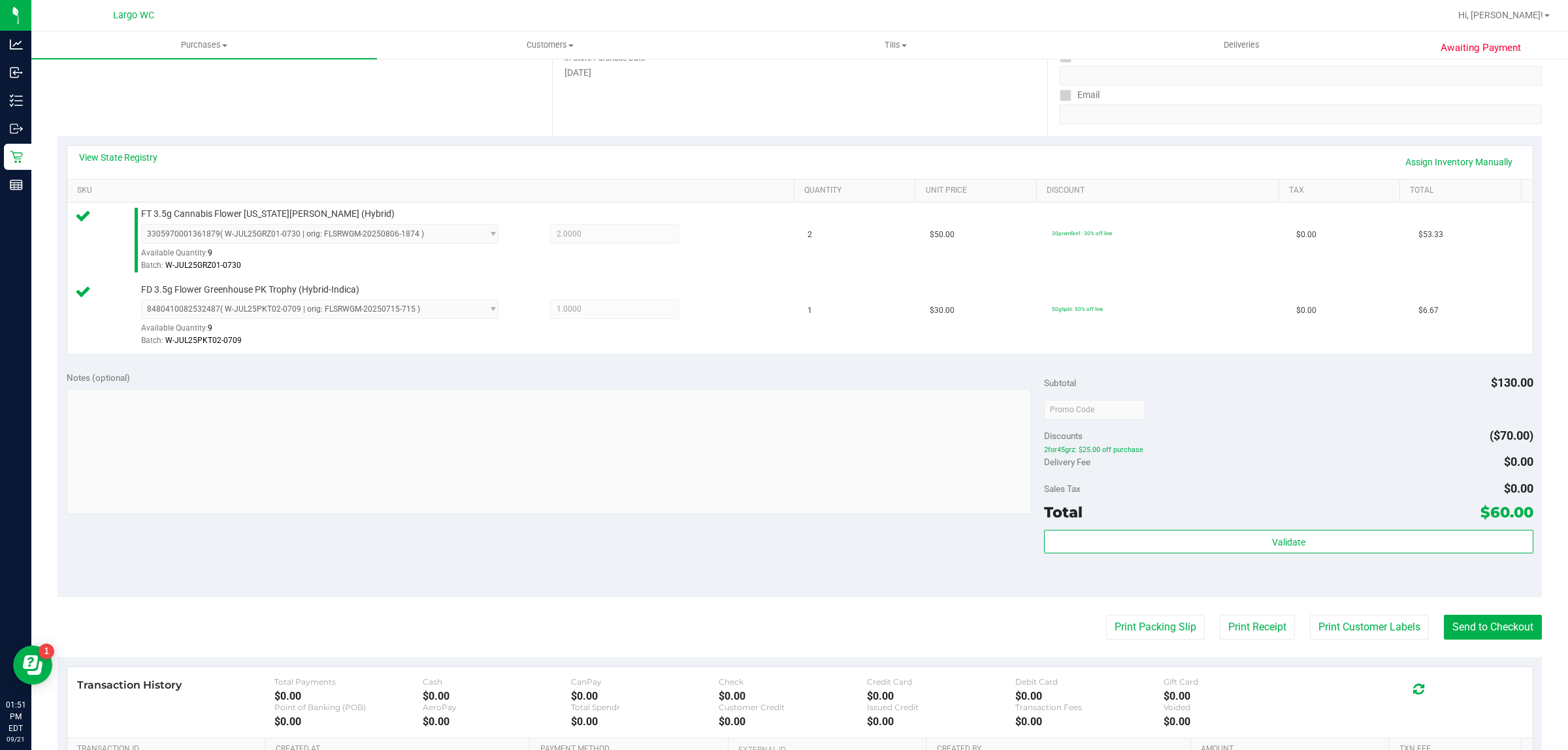
scroll to position [325, 0]
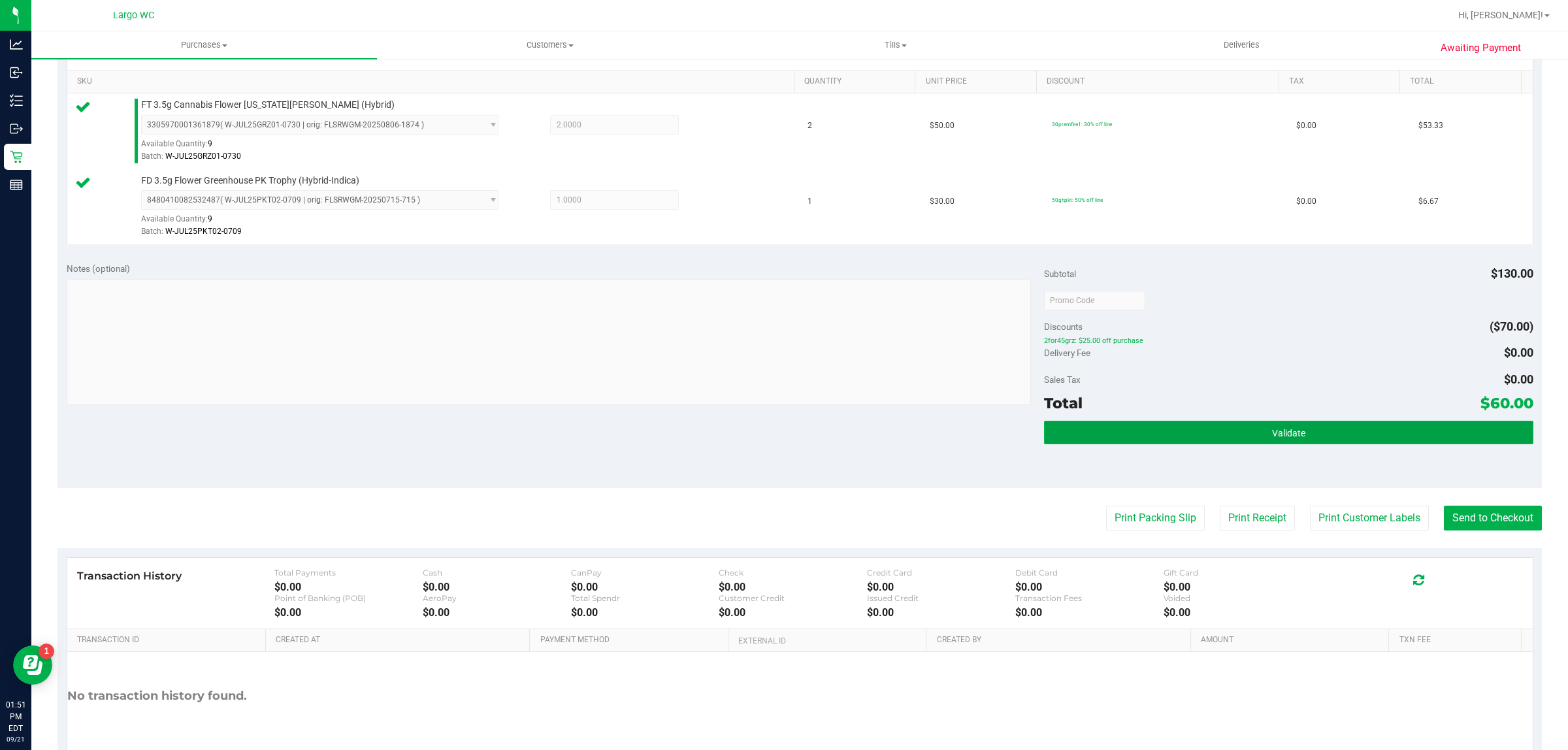
click at [1263, 441] on button "Validate" at bounding box center [1288, 432] width 489 height 23
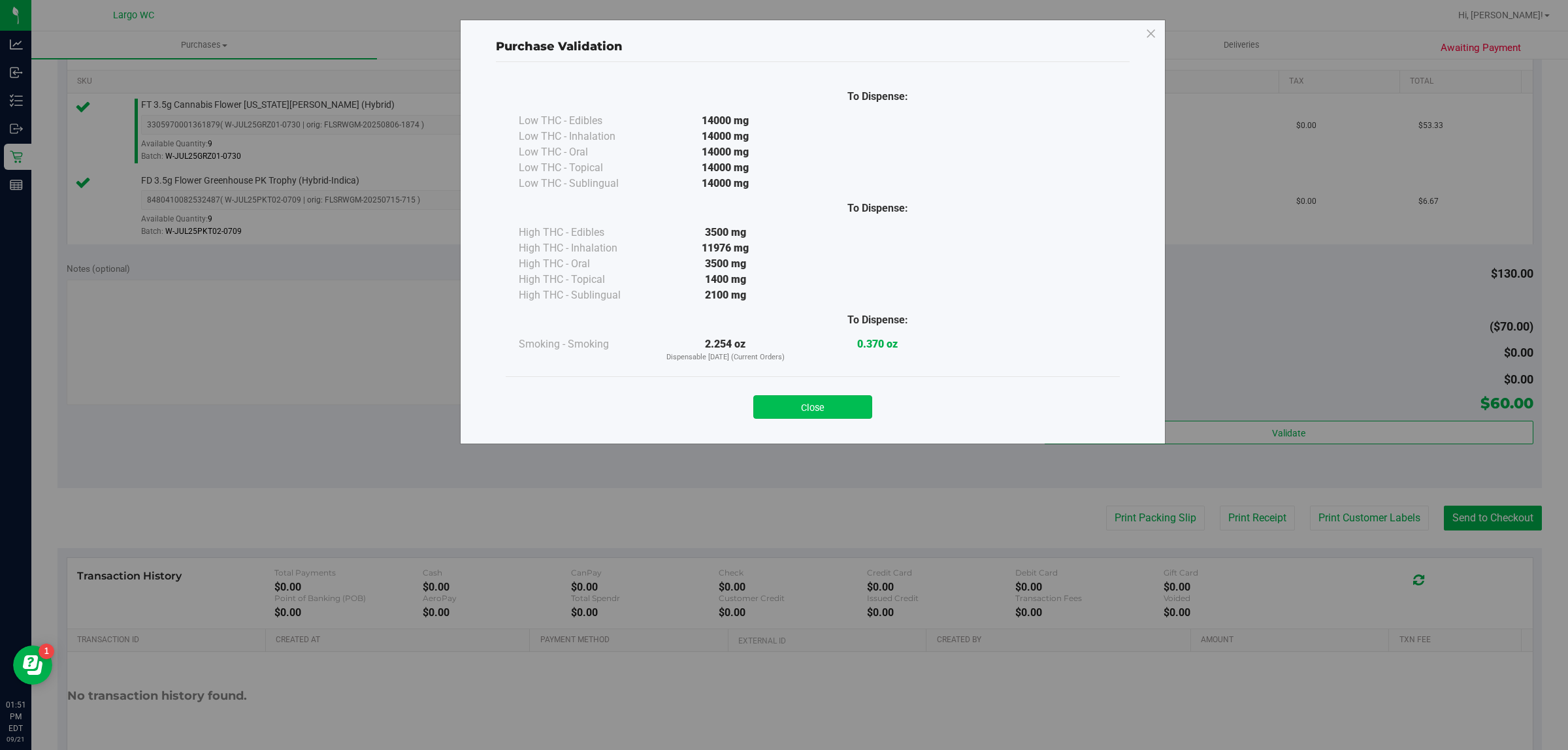
click at [853, 395] on button "Close" at bounding box center [812, 407] width 119 height 23
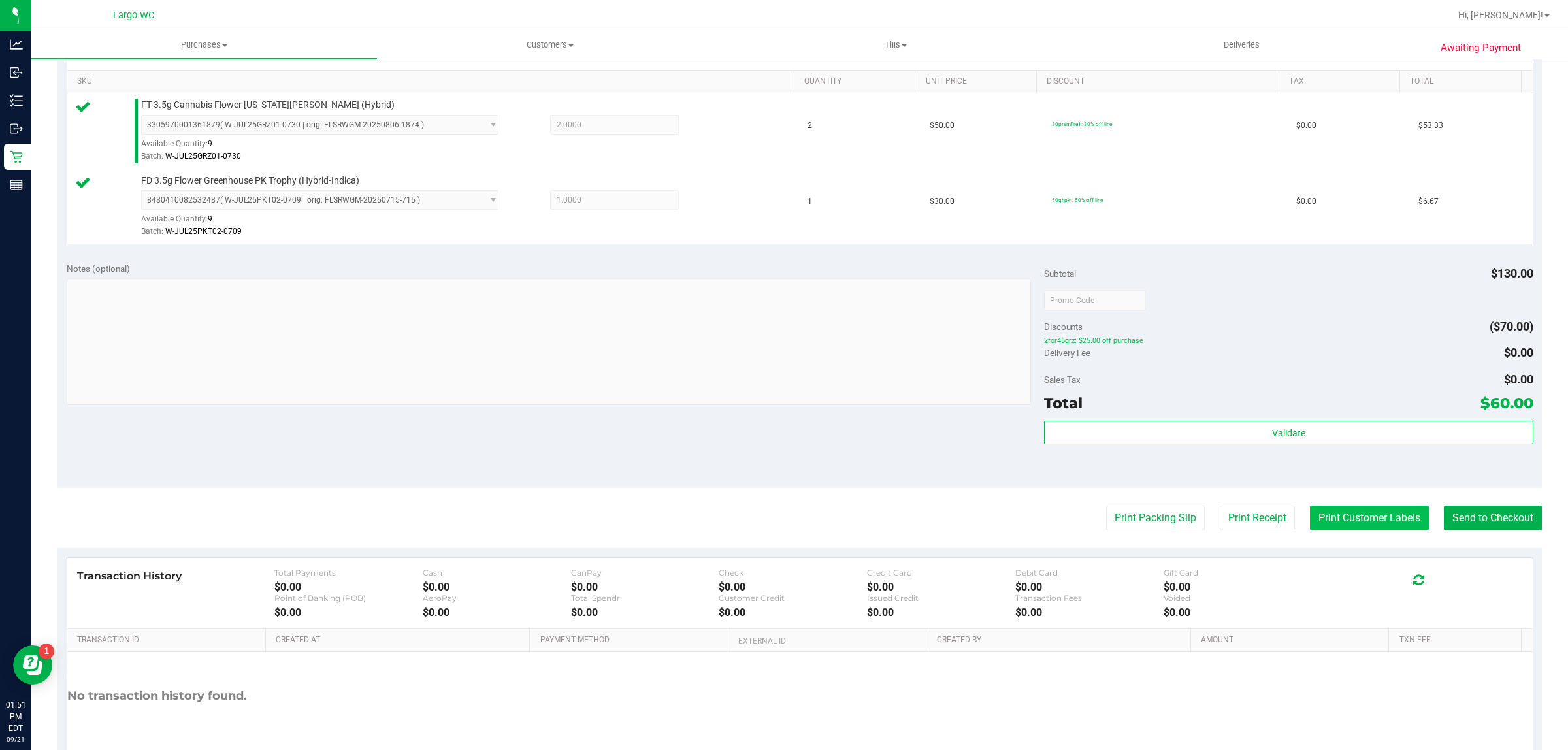
click at [1369, 531] on button "Print Customer Labels" at bounding box center [1369, 518] width 119 height 25
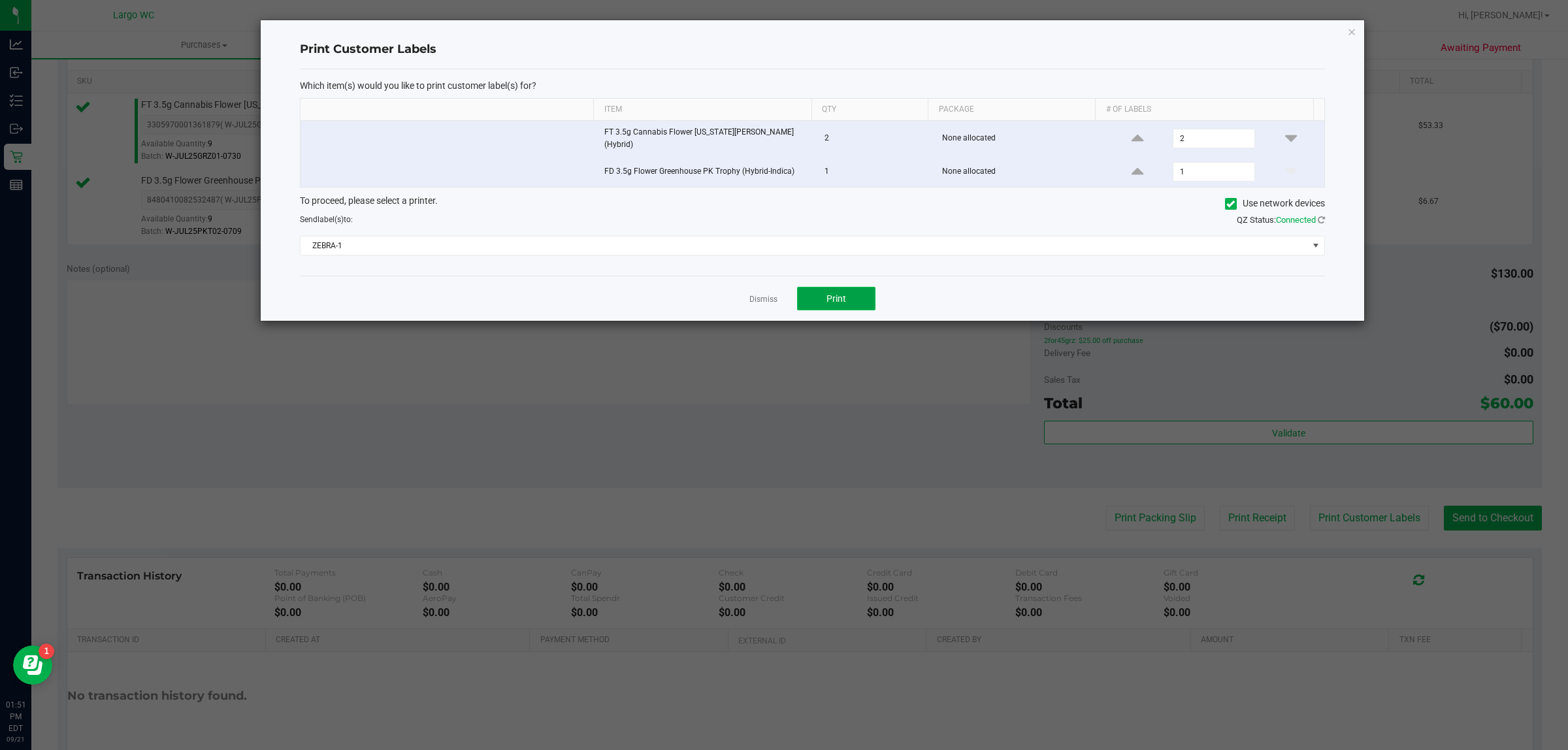
click at [847, 301] on button "Print" at bounding box center [836, 299] width 78 height 23
click at [1352, 34] on icon "button" at bounding box center [1351, 31] width 9 height 15
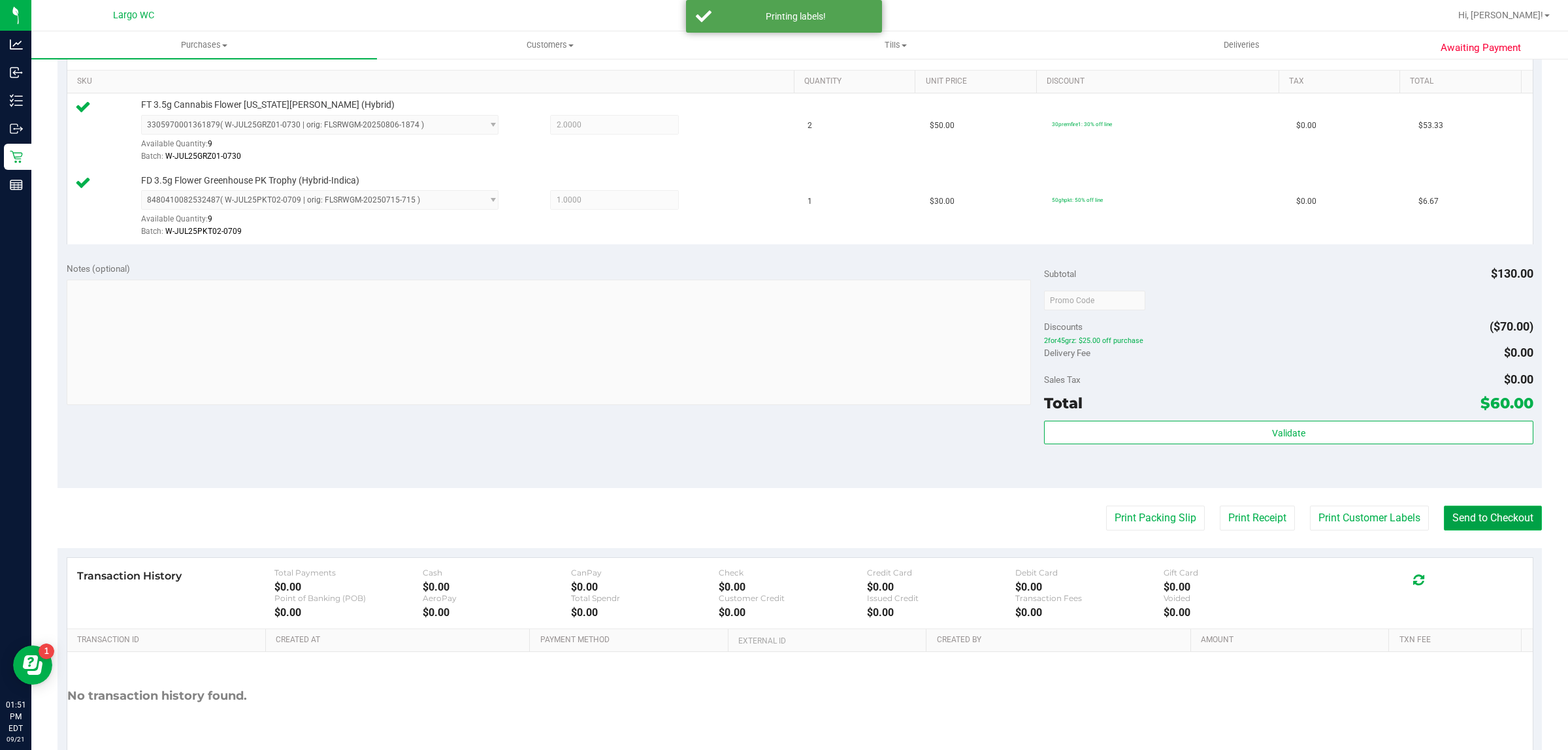
click at [1484, 527] on button "Send to Checkout" at bounding box center [1493, 518] width 98 height 25
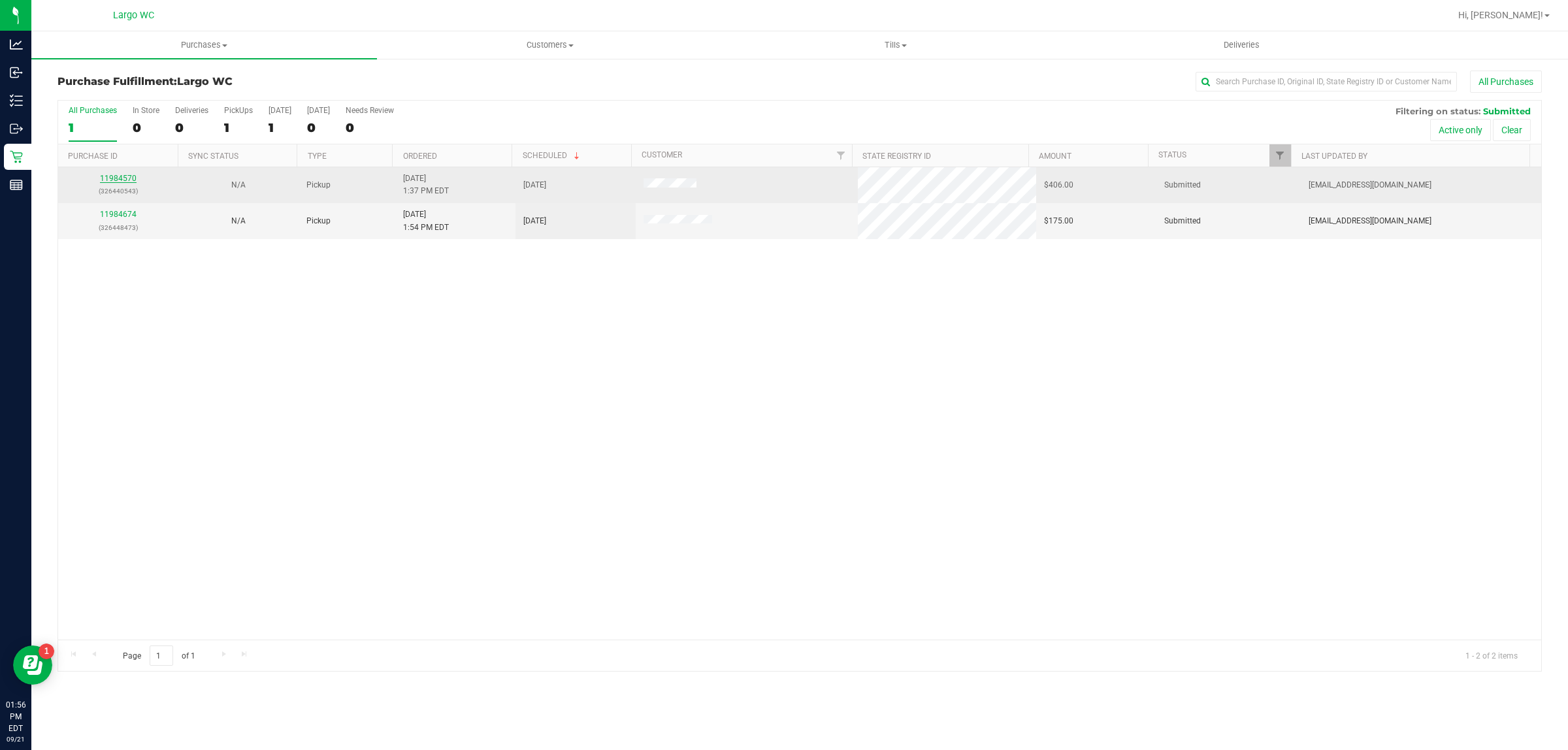
click at [117, 180] on link "11984570" at bounding box center [118, 178] width 37 height 9
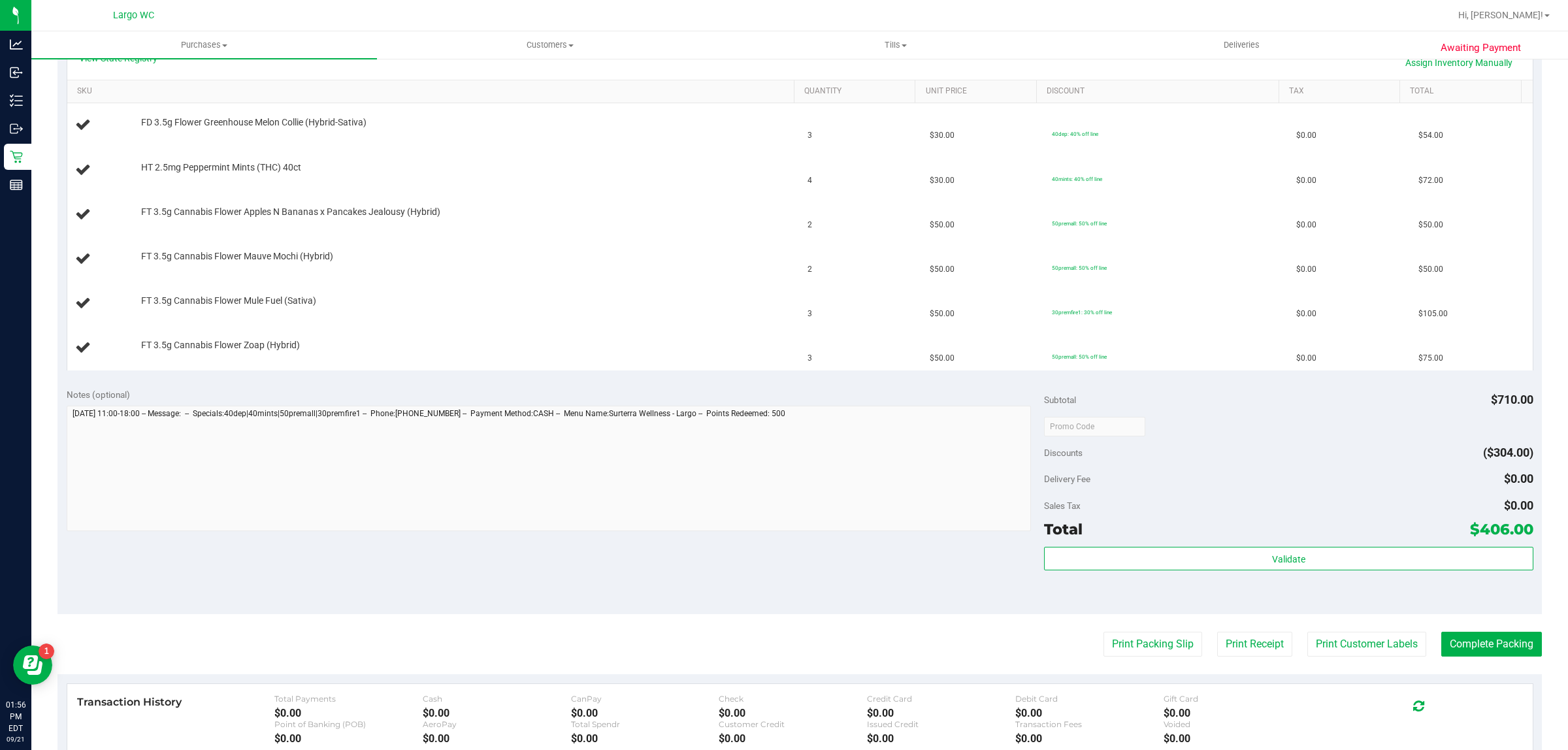
scroll to position [314, 0]
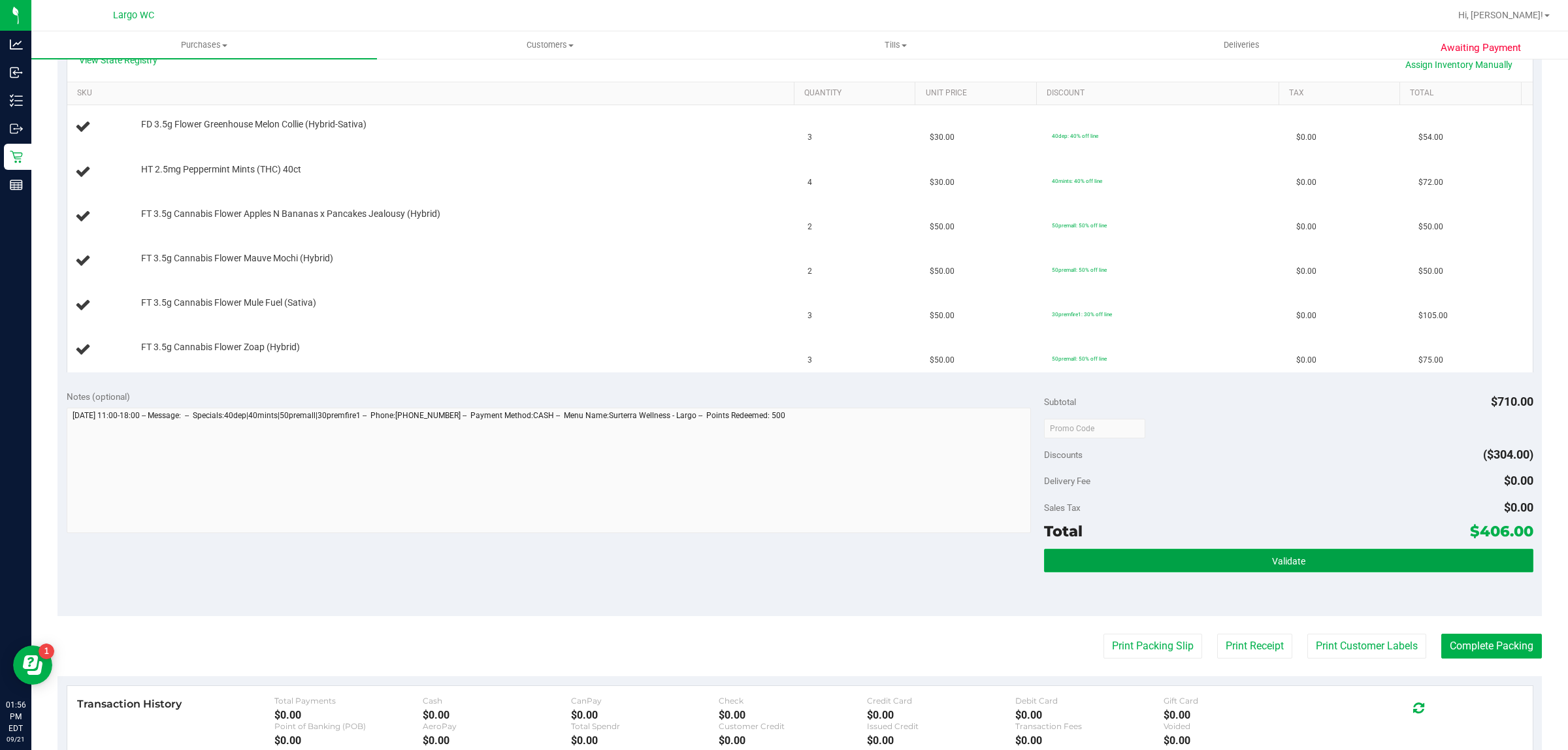
click at [1132, 557] on button "Validate" at bounding box center [1288, 560] width 489 height 23
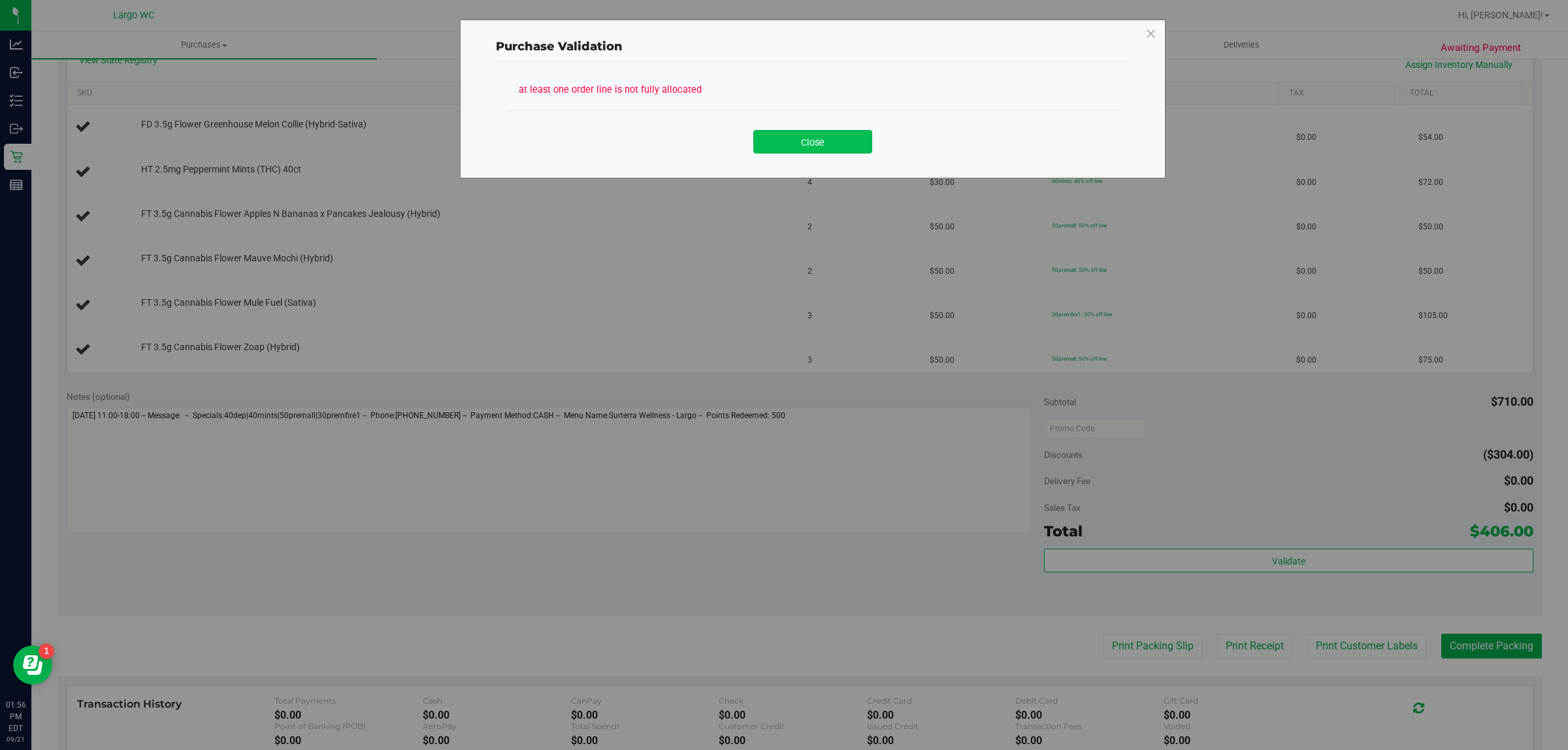
click at [812, 144] on button "Close" at bounding box center [812, 142] width 119 height 23
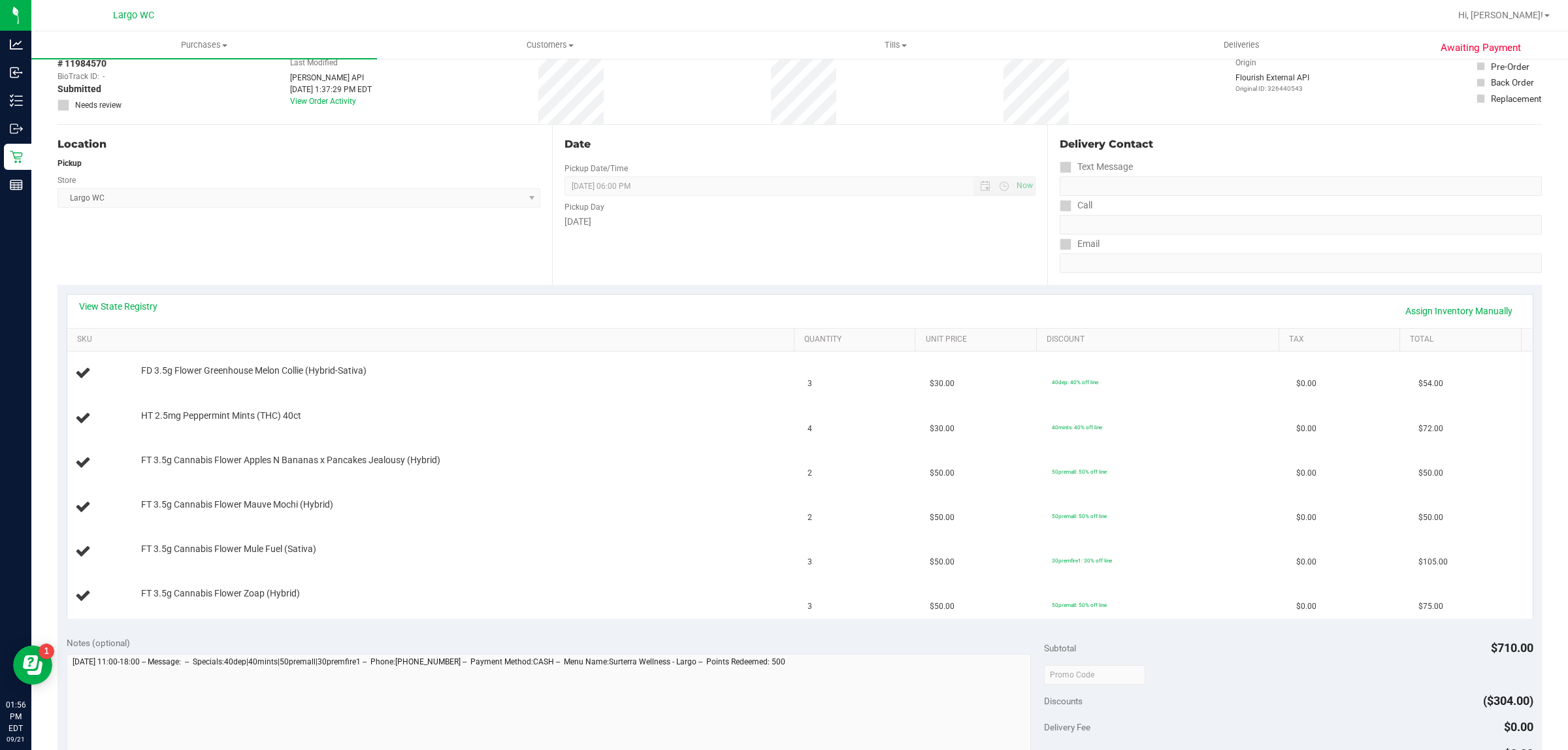
scroll to position [0, 0]
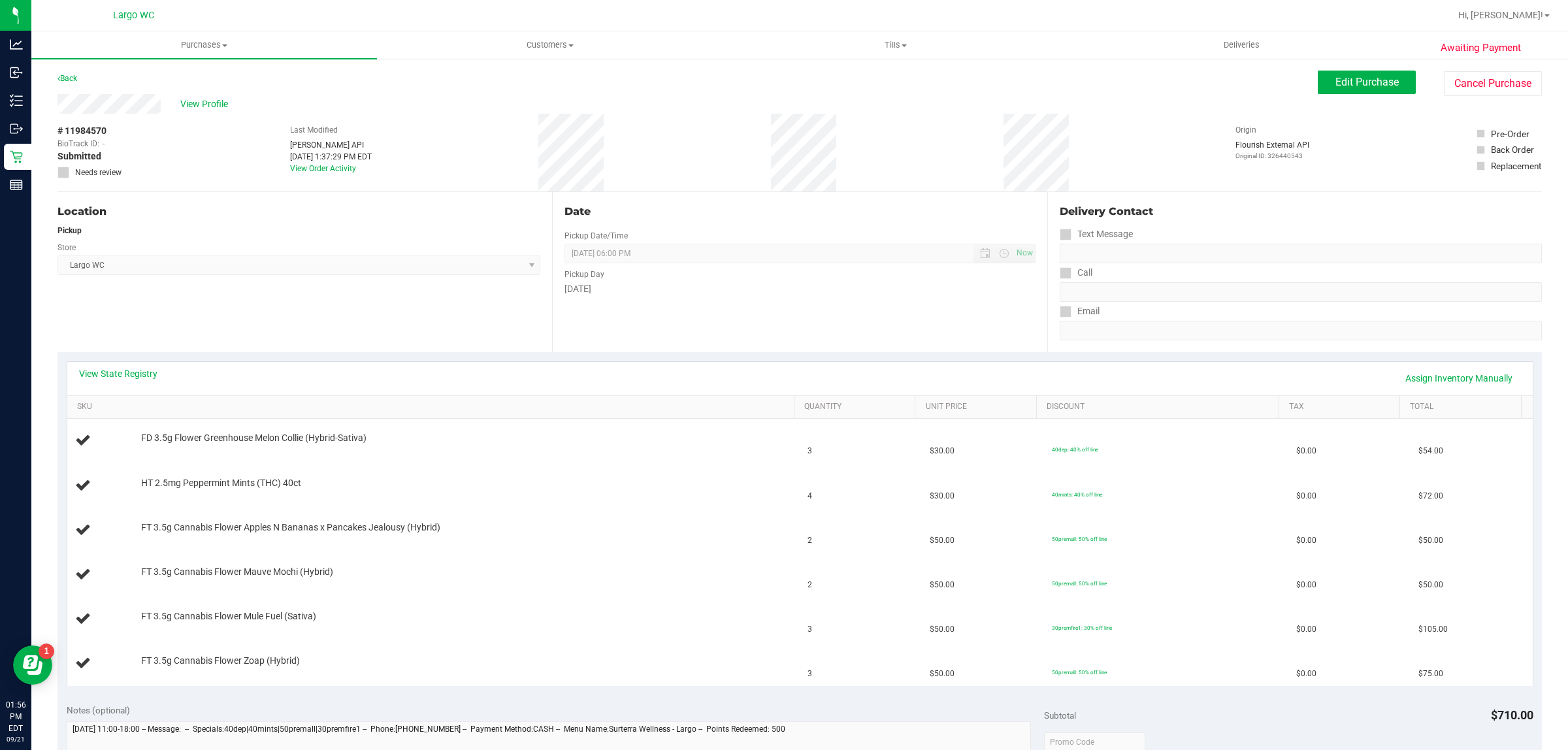
click at [1354, 109] on div "View Profile # 11984570 BioTrack ID: - Submitted Needs review Last Modified Jan…" at bounding box center [799, 143] width 1484 height 98
click at [1351, 83] on span "Edit Purchase" at bounding box center [1367, 82] width 63 height 13
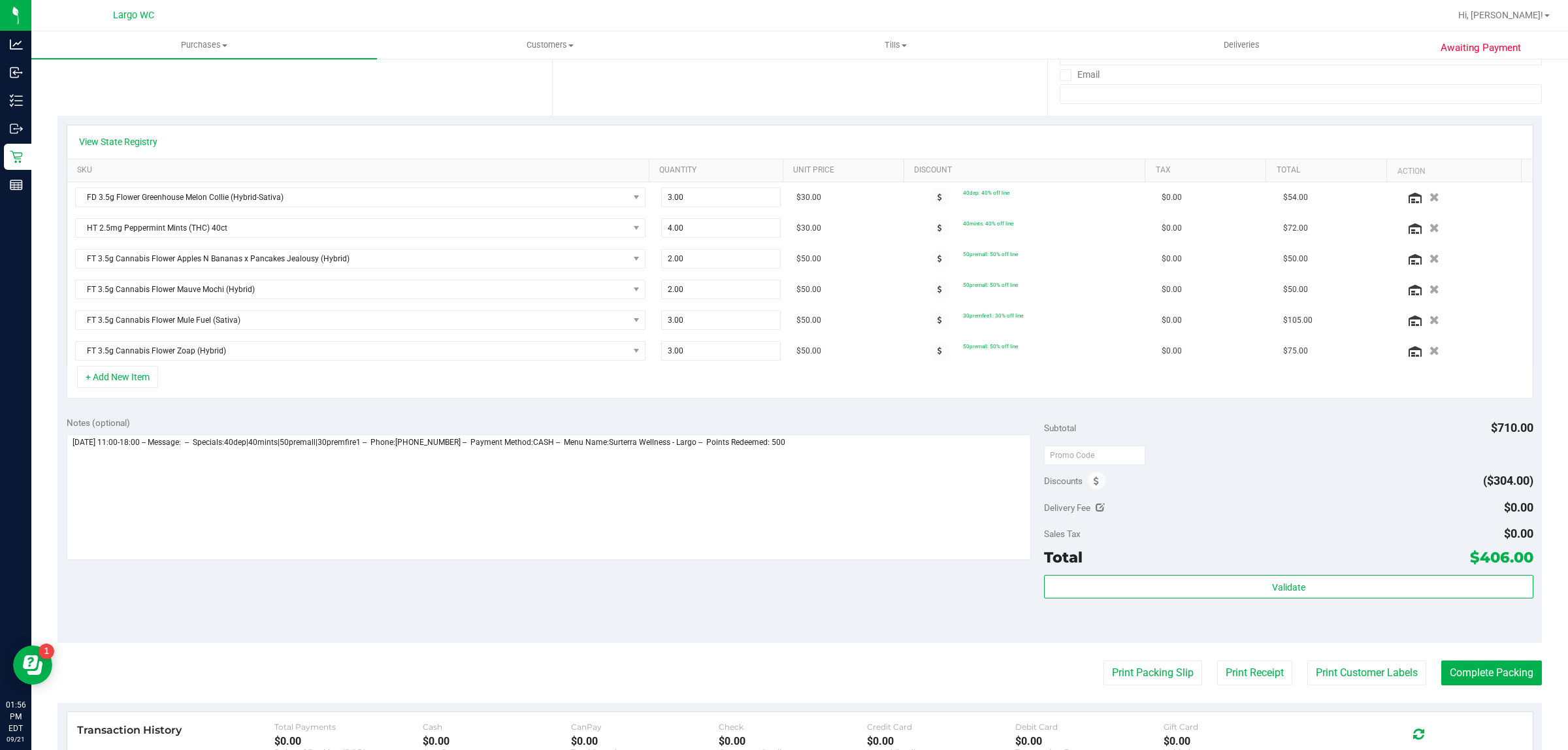
scroll to position [239, 0]
click at [1093, 482] on icon at bounding box center [1096, 480] width 5 height 9
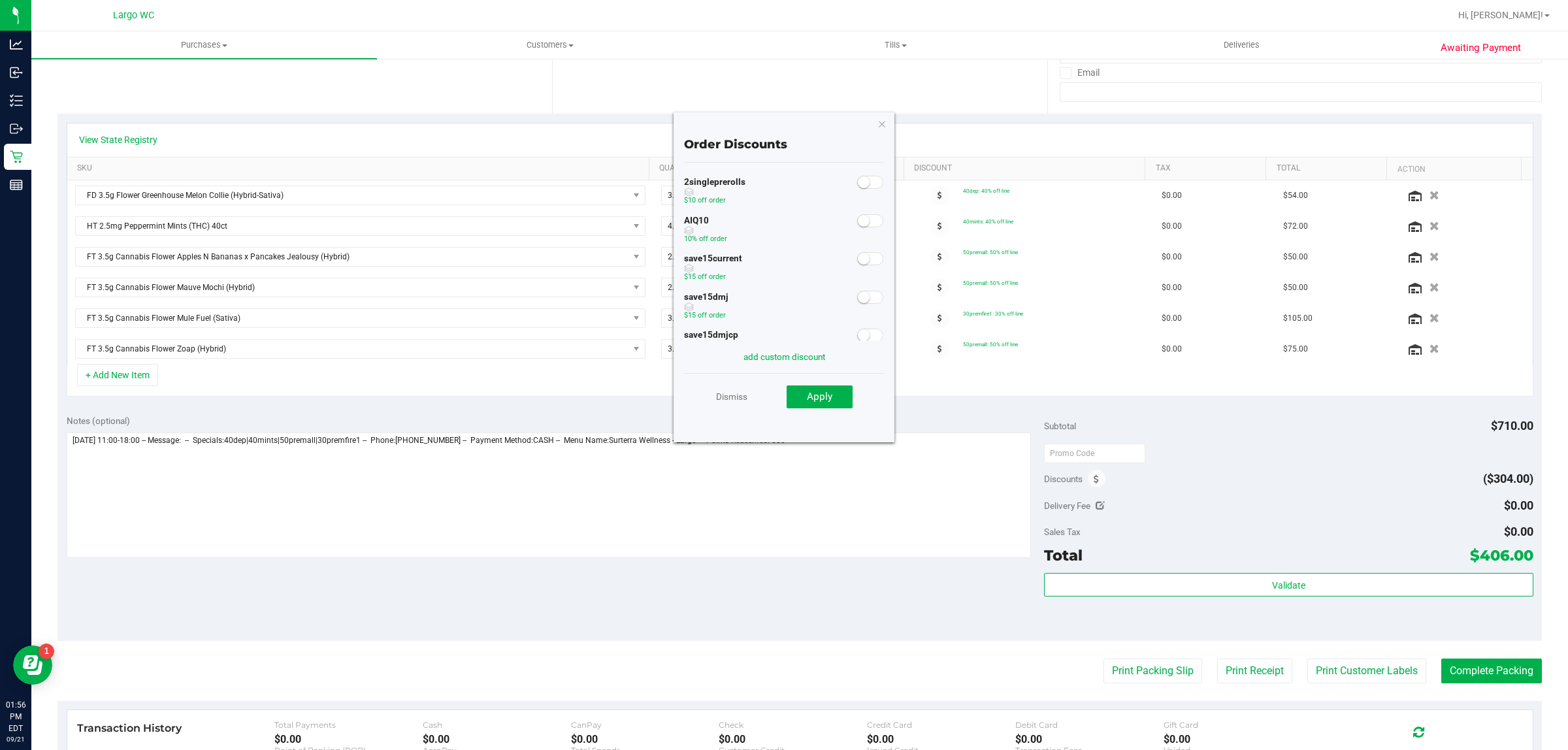
click at [857, 227] on span at bounding box center [870, 220] width 26 height 13
click at [838, 392] on button "Apply" at bounding box center [820, 397] width 66 height 23
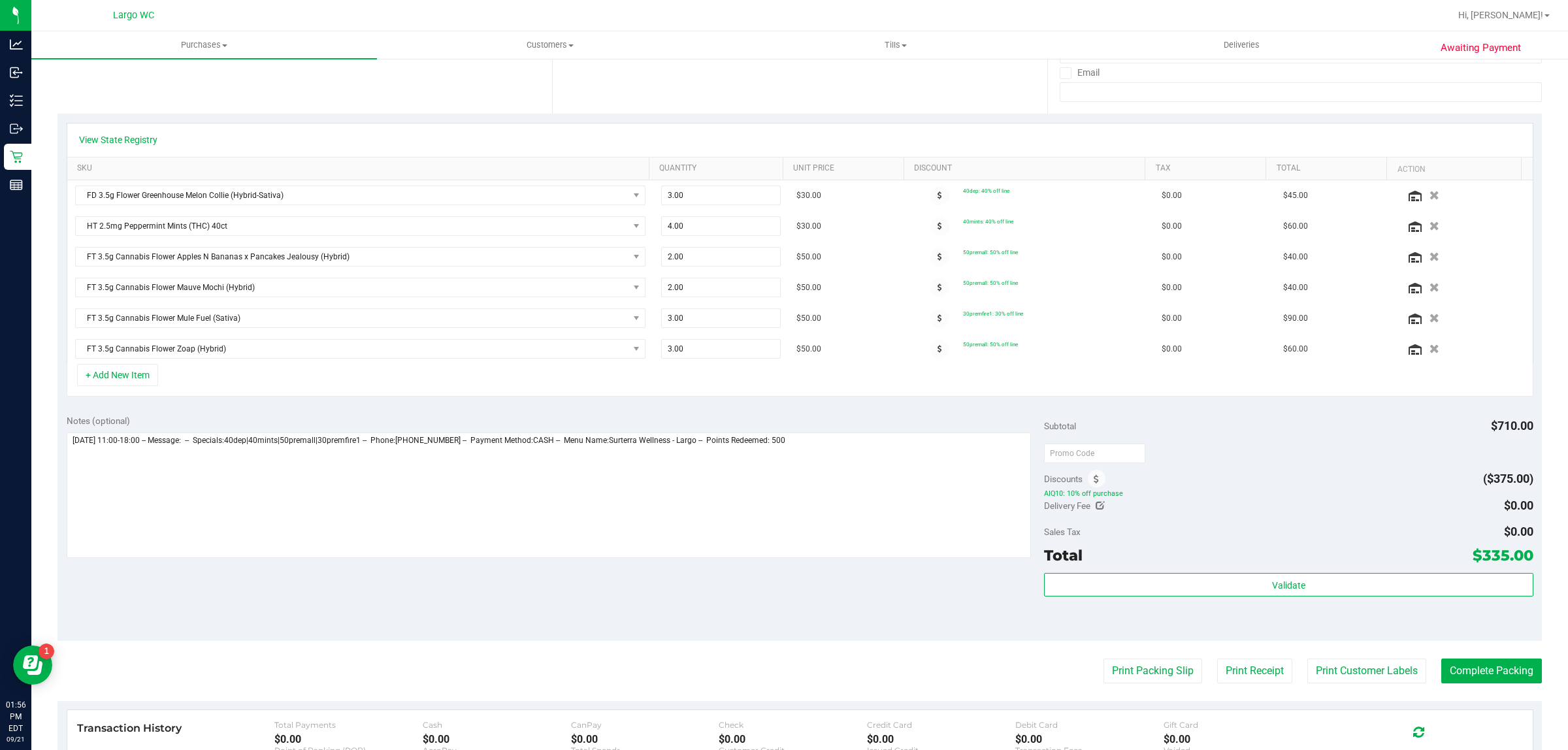
scroll to position [0, 0]
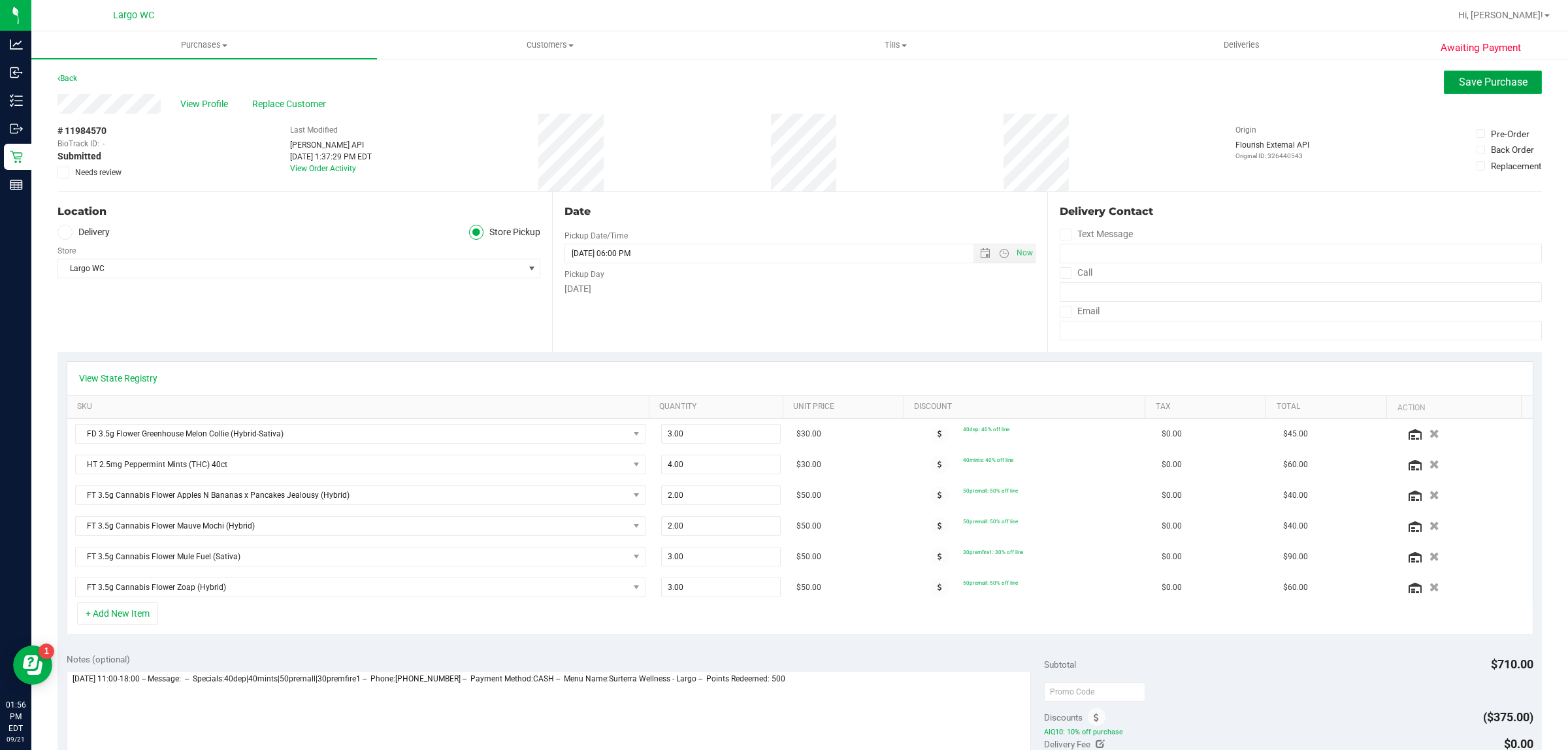
click at [1470, 88] on span "Save Purchase" at bounding box center [1493, 82] width 68 height 13
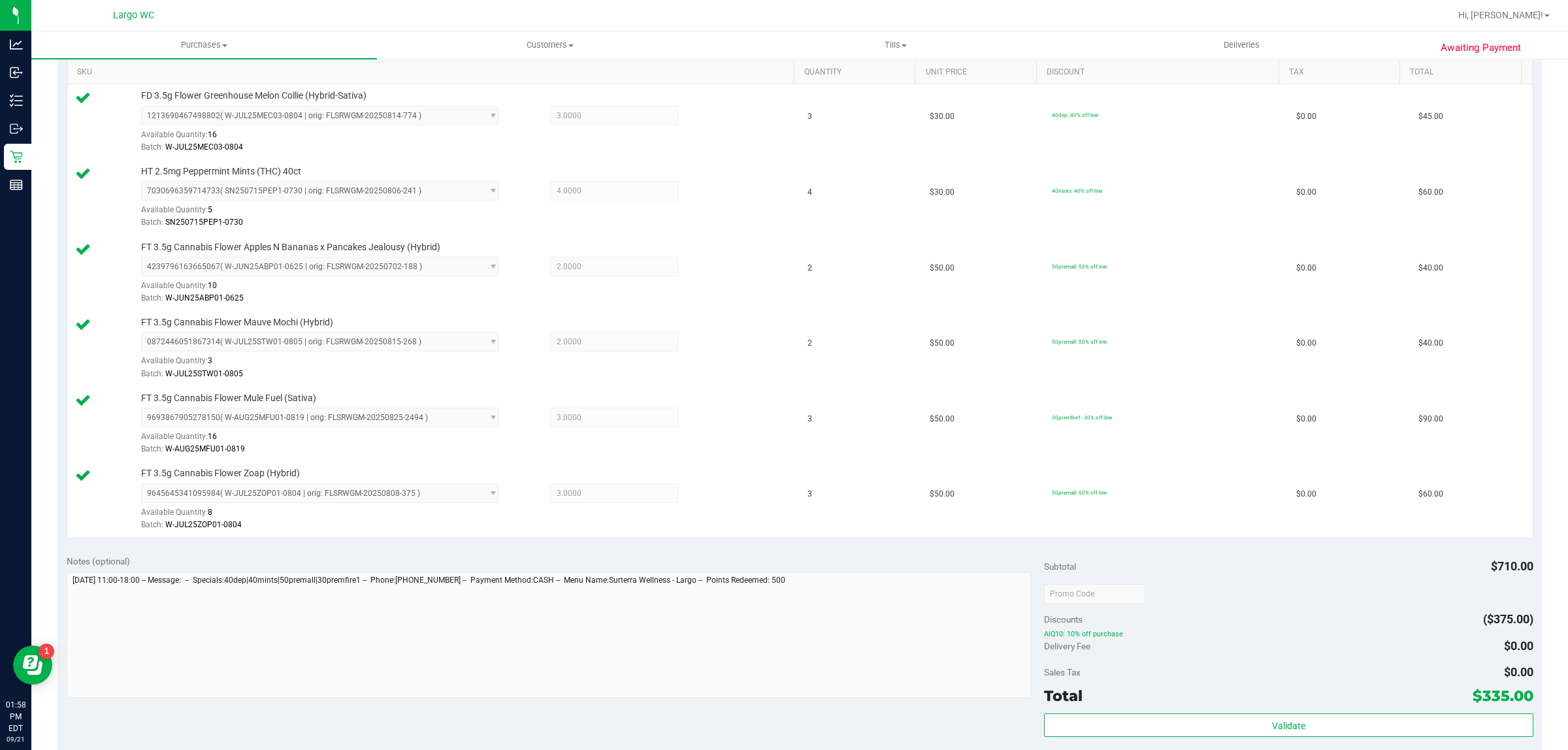
scroll to position [602, 0]
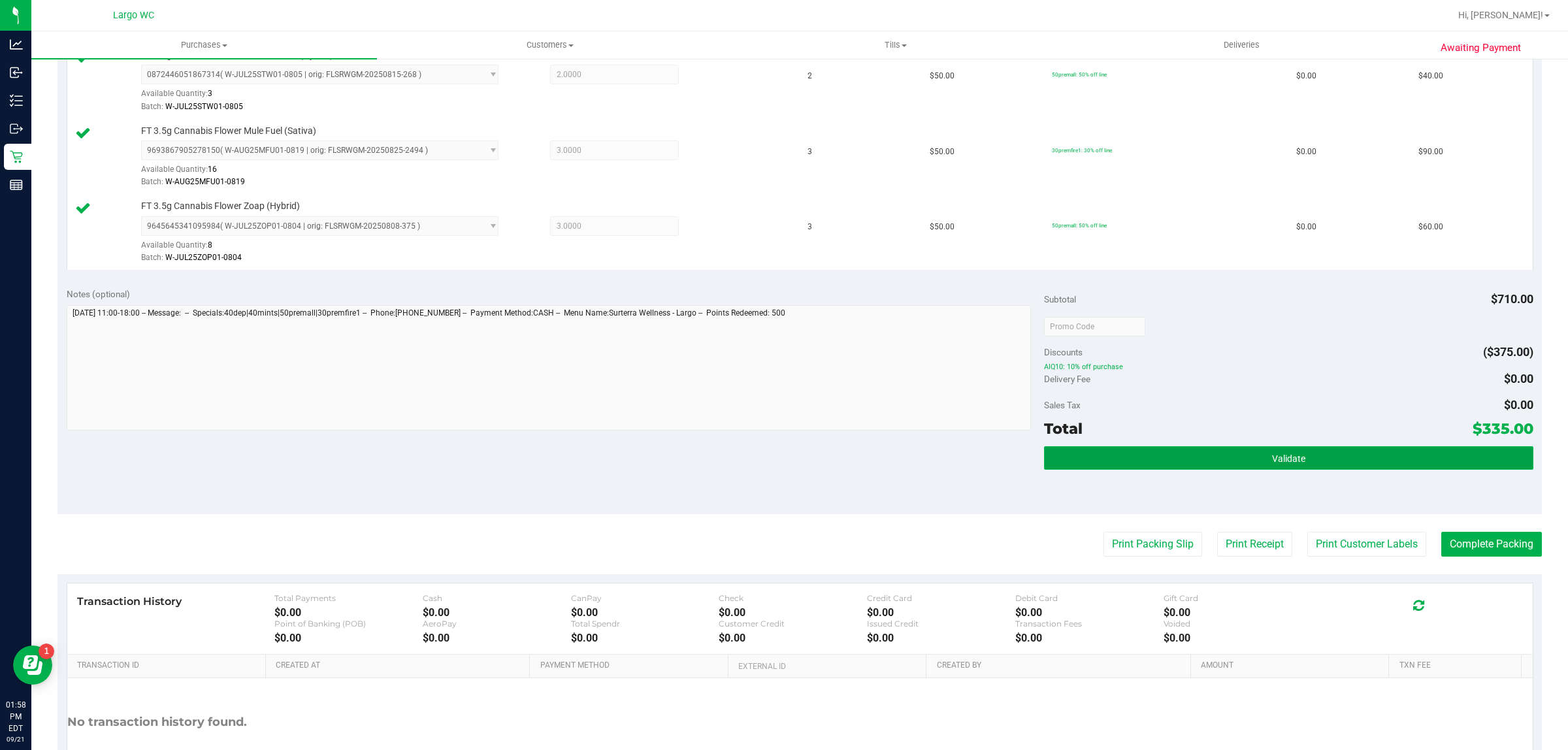
click at [1189, 454] on button "Validate" at bounding box center [1288, 458] width 489 height 23
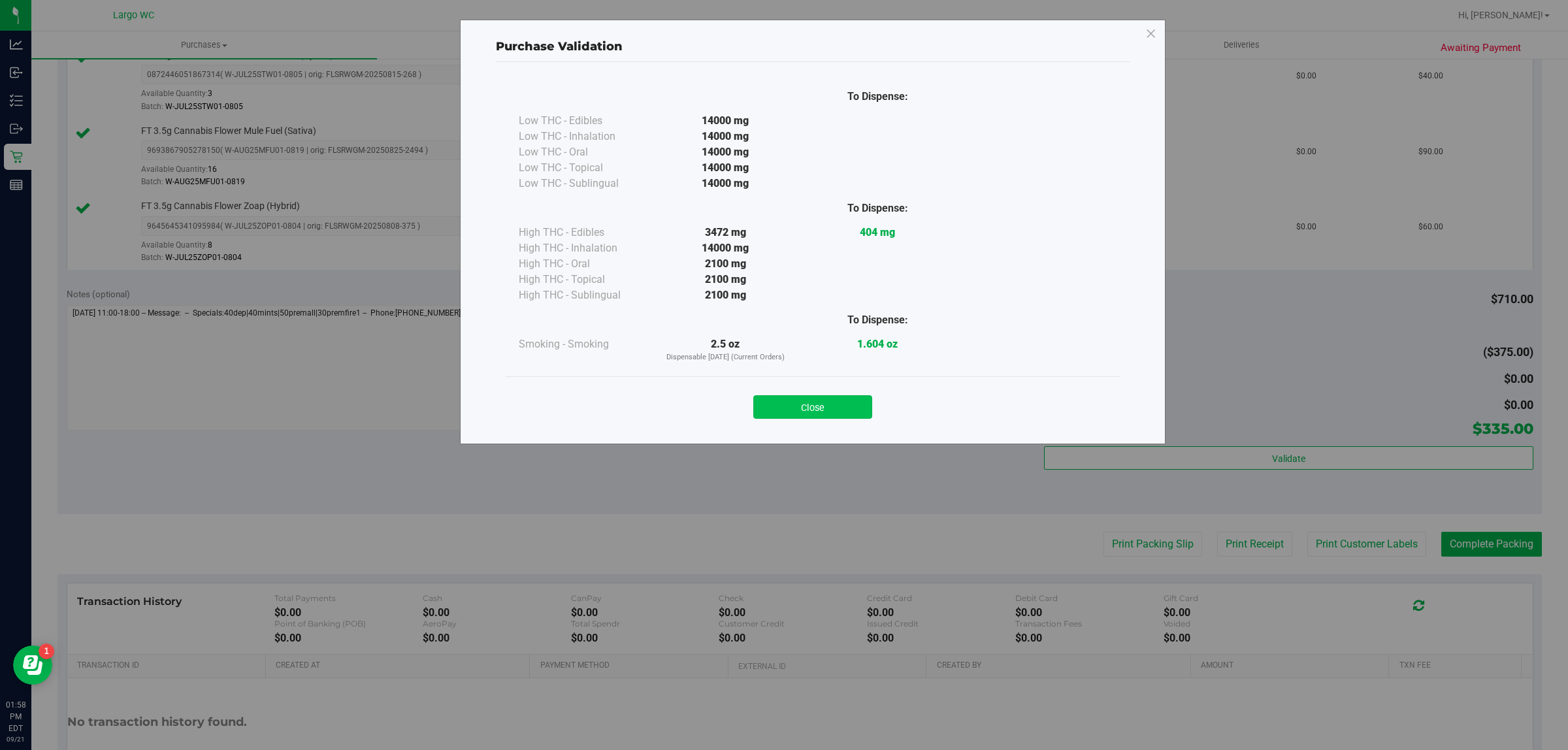
click at [833, 400] on button "Close" at bounding box center [812, 407] width 119 height 23
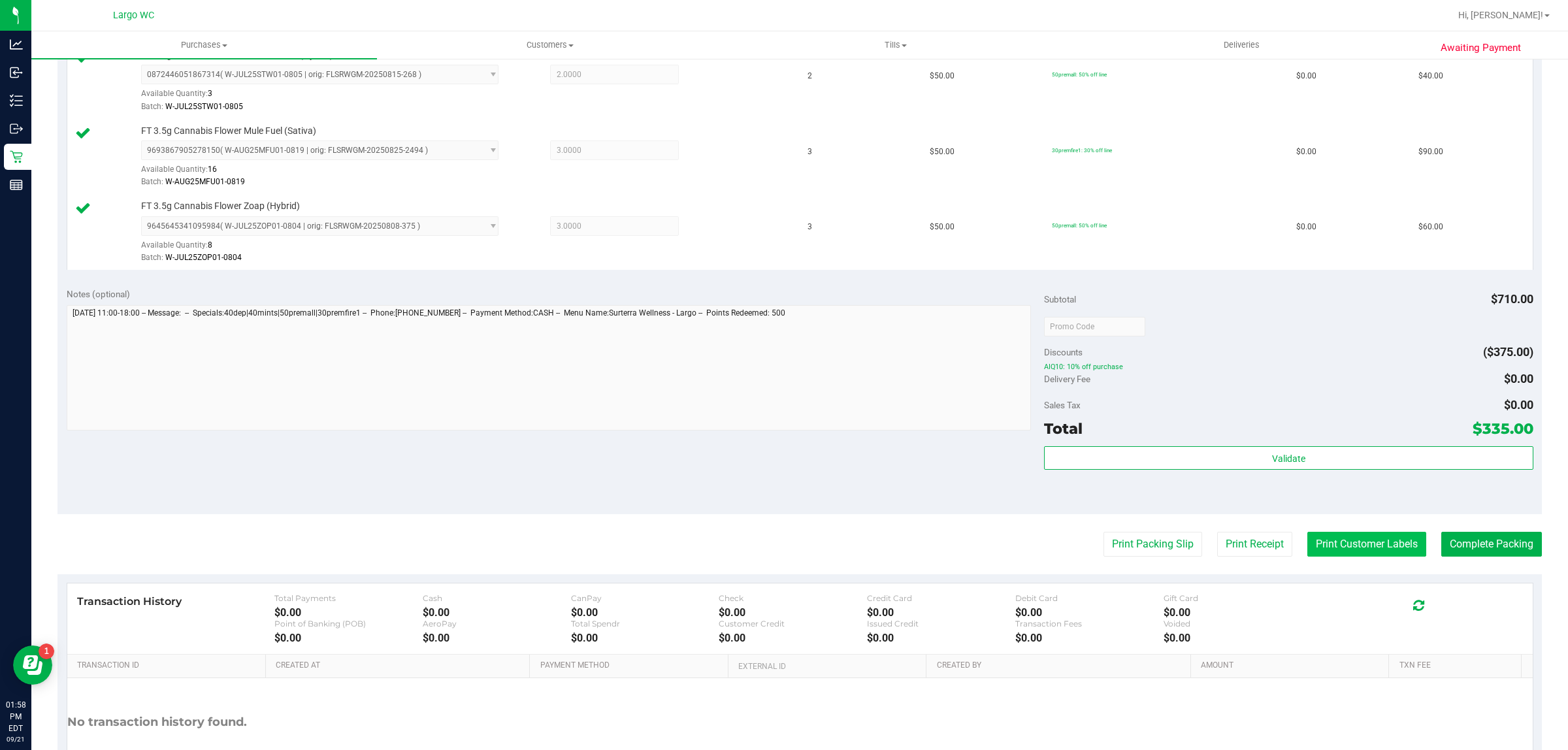
click at [1317, 538] on button "Print Customer Labels" at bounding box center [1366, 544] width 119 height 25
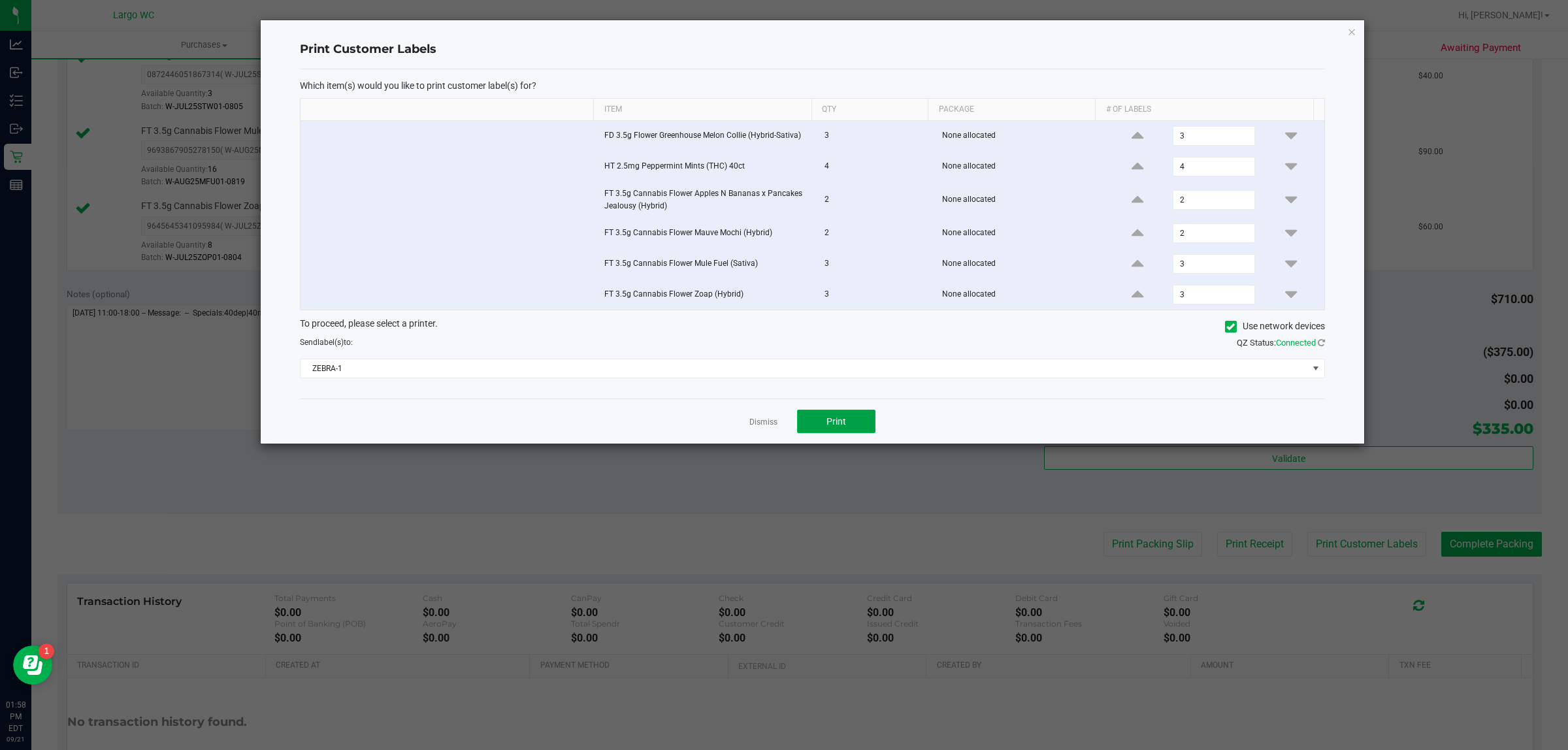
click at [836, 423] on span "Print" at bounding box center [836, 421] width 19 height 11
click at [1349, 30] on icon "button" at bounding box center [1351, 31] width 9 height 15
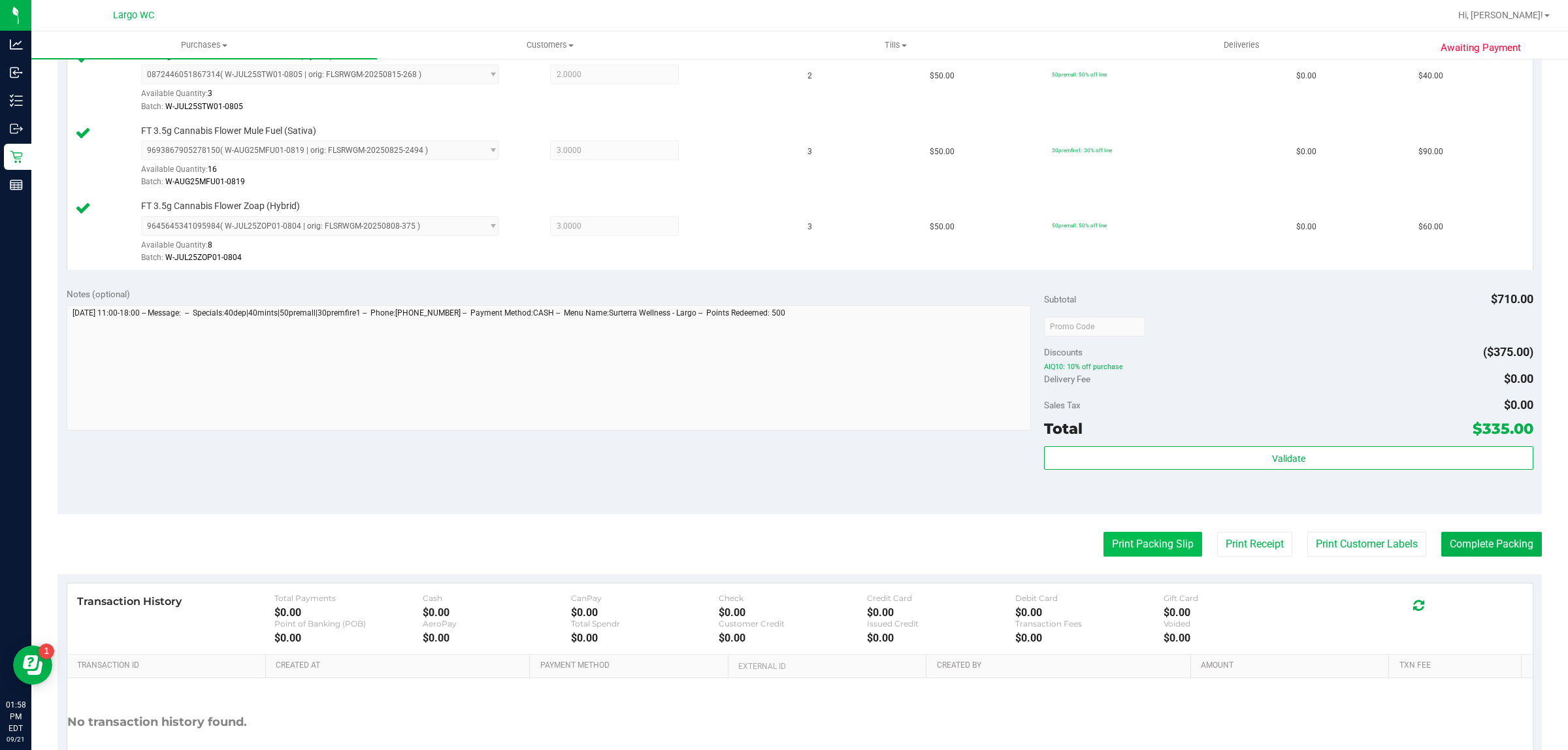
click at [1154, 540] on button "Print Packing Slip" at bounding box center [1152, 544] width 99 height 25
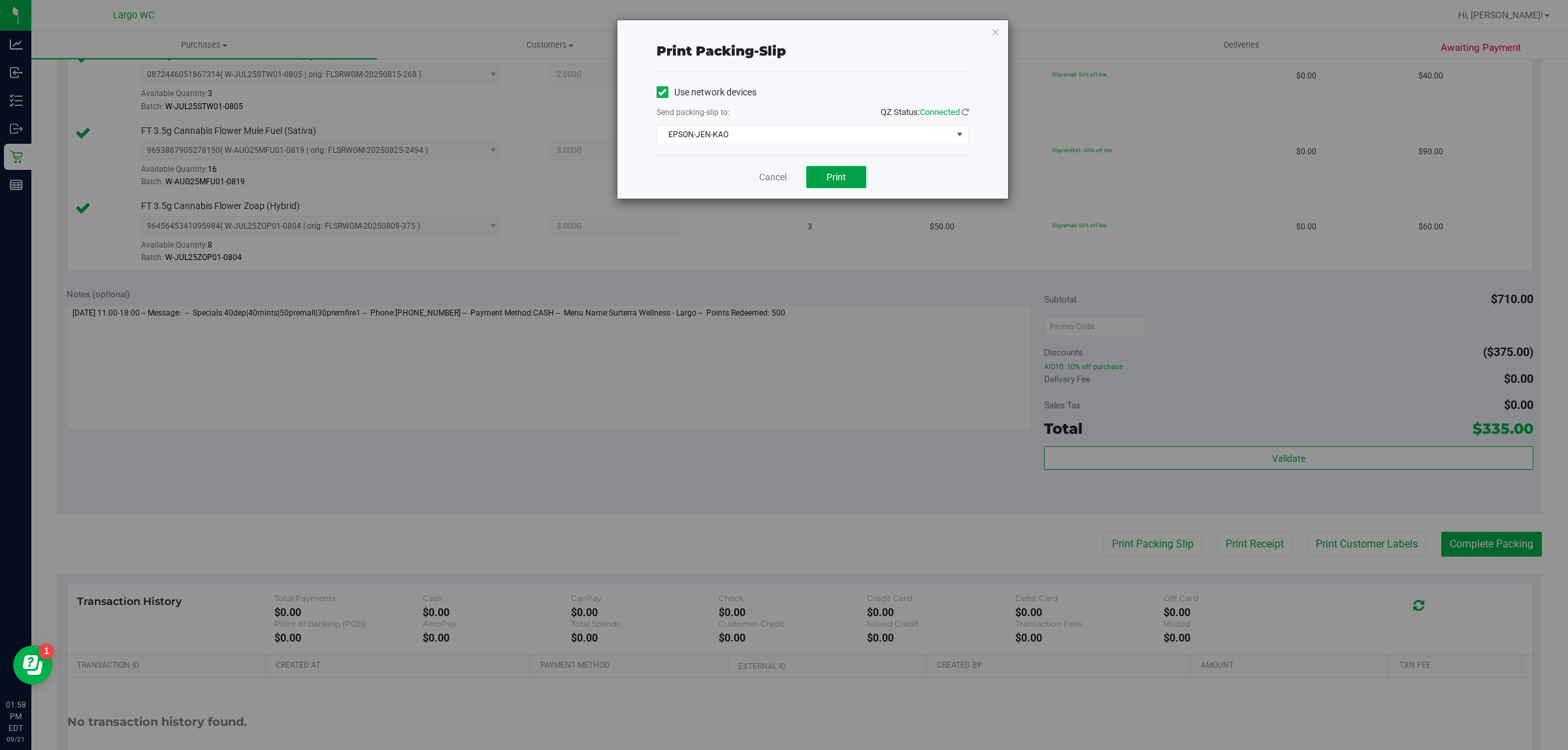
click at [843, 174] on span "Print" at bounding box center [836, 177] width 19 height 11
click at [995, 27] on icon "button" at bounding box center [996, 31] width 9 height 15
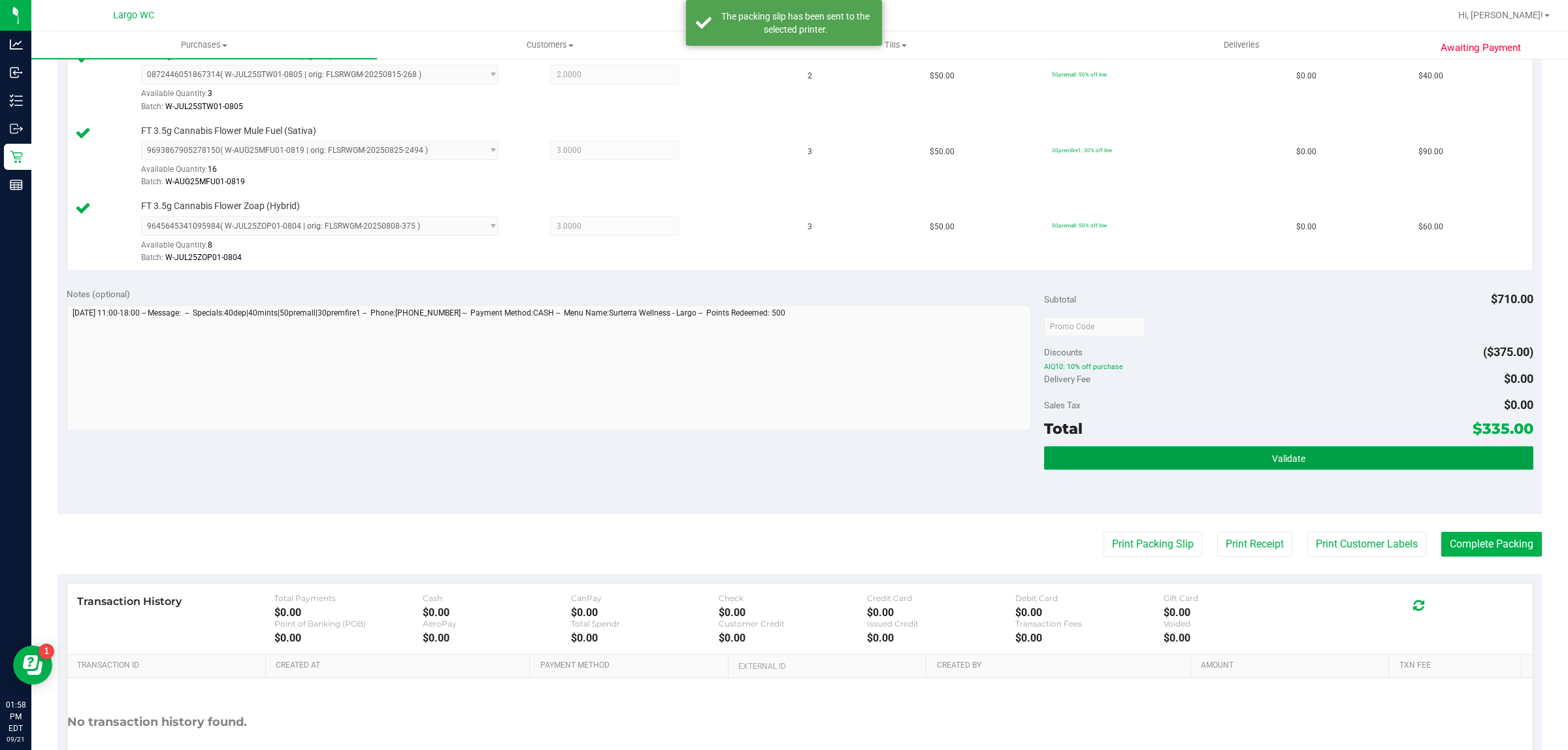
click at [1245, 462] on button "Validate" at bounding box center [1288, 458] width 489 height 23
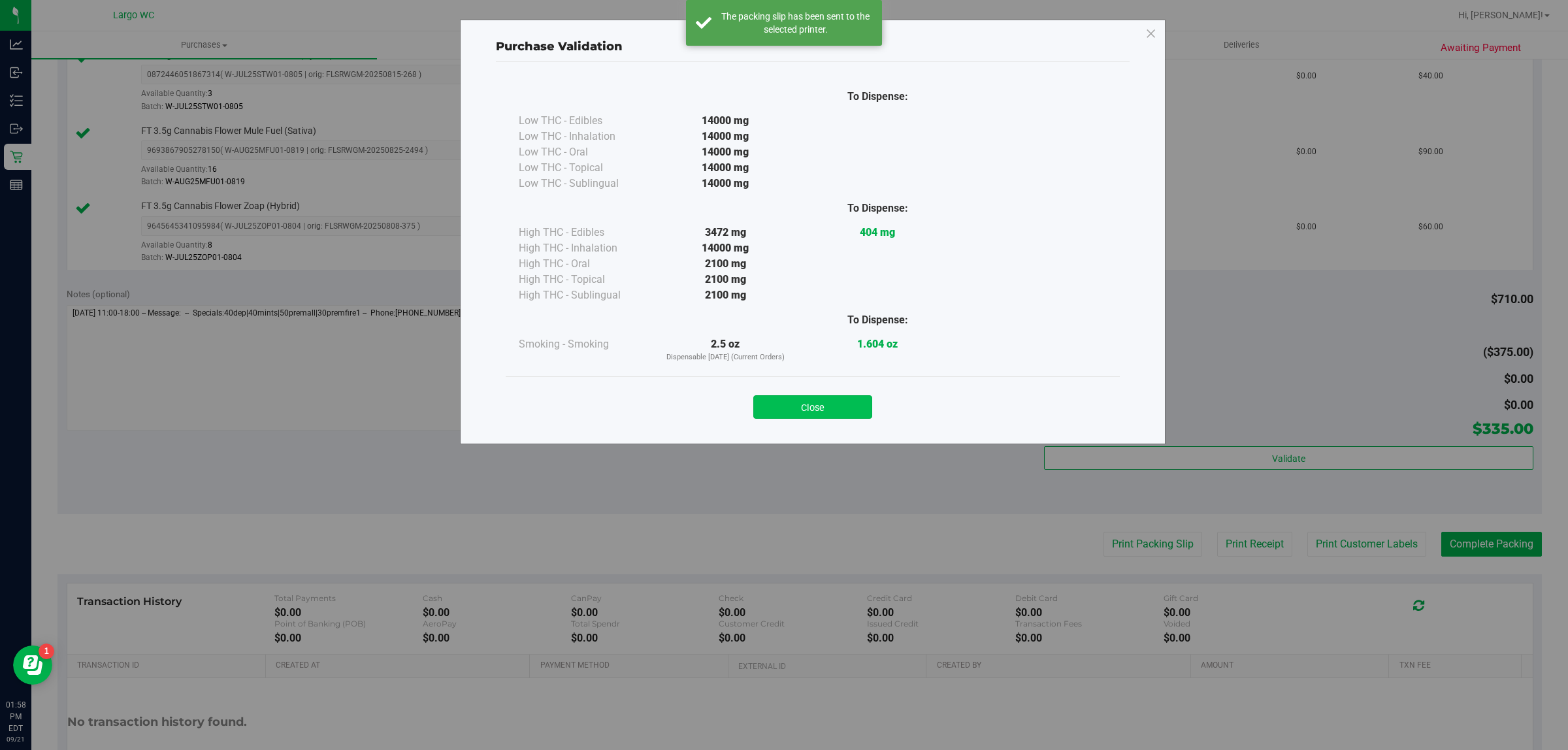
click at [814, 409] on button "Close" at bounding box center [812, 407] width 119 height 23
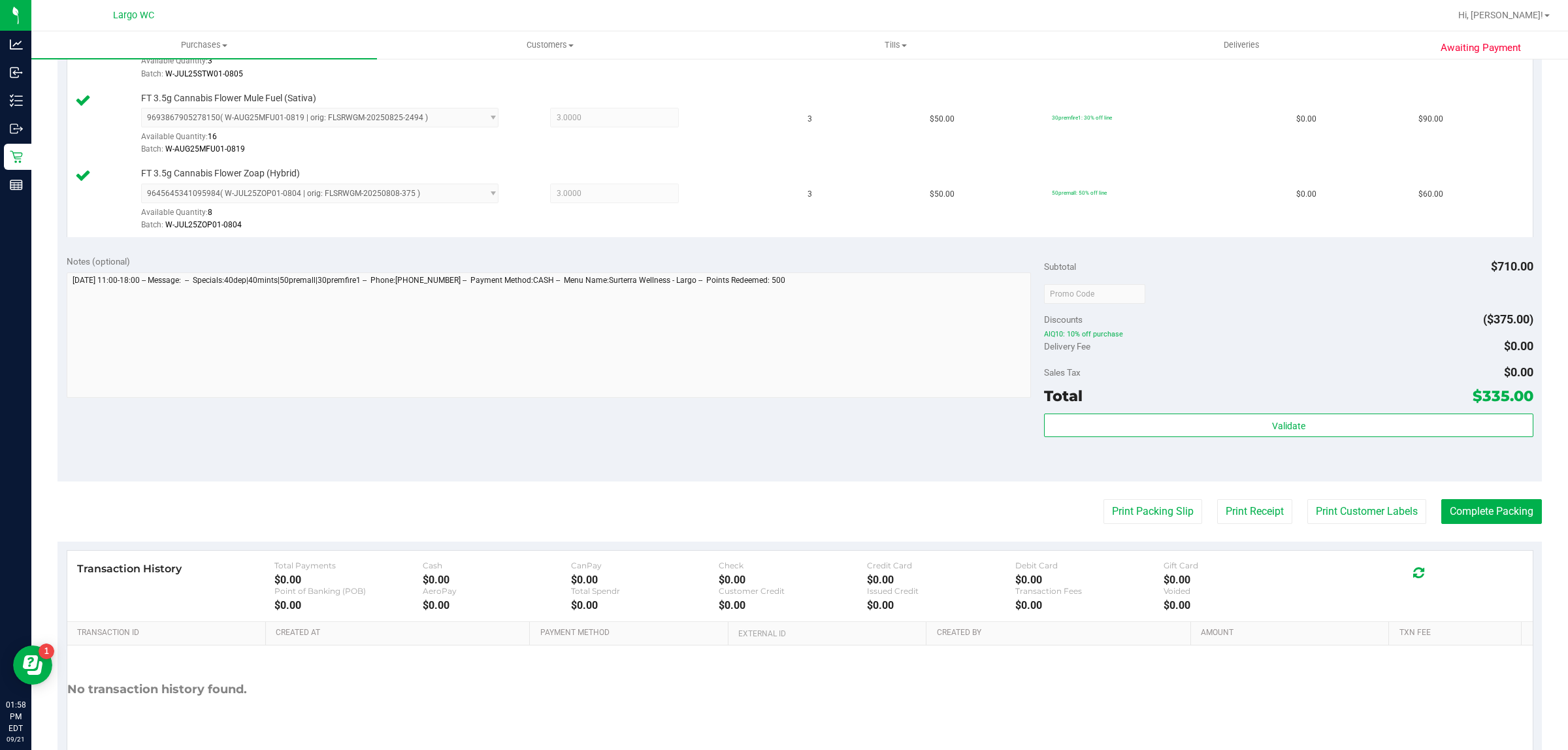
scroll to position [633, 0]
click at [1470, 508] on button "Complete Packing" at bounding box center [1492, 513] width 101 height 25
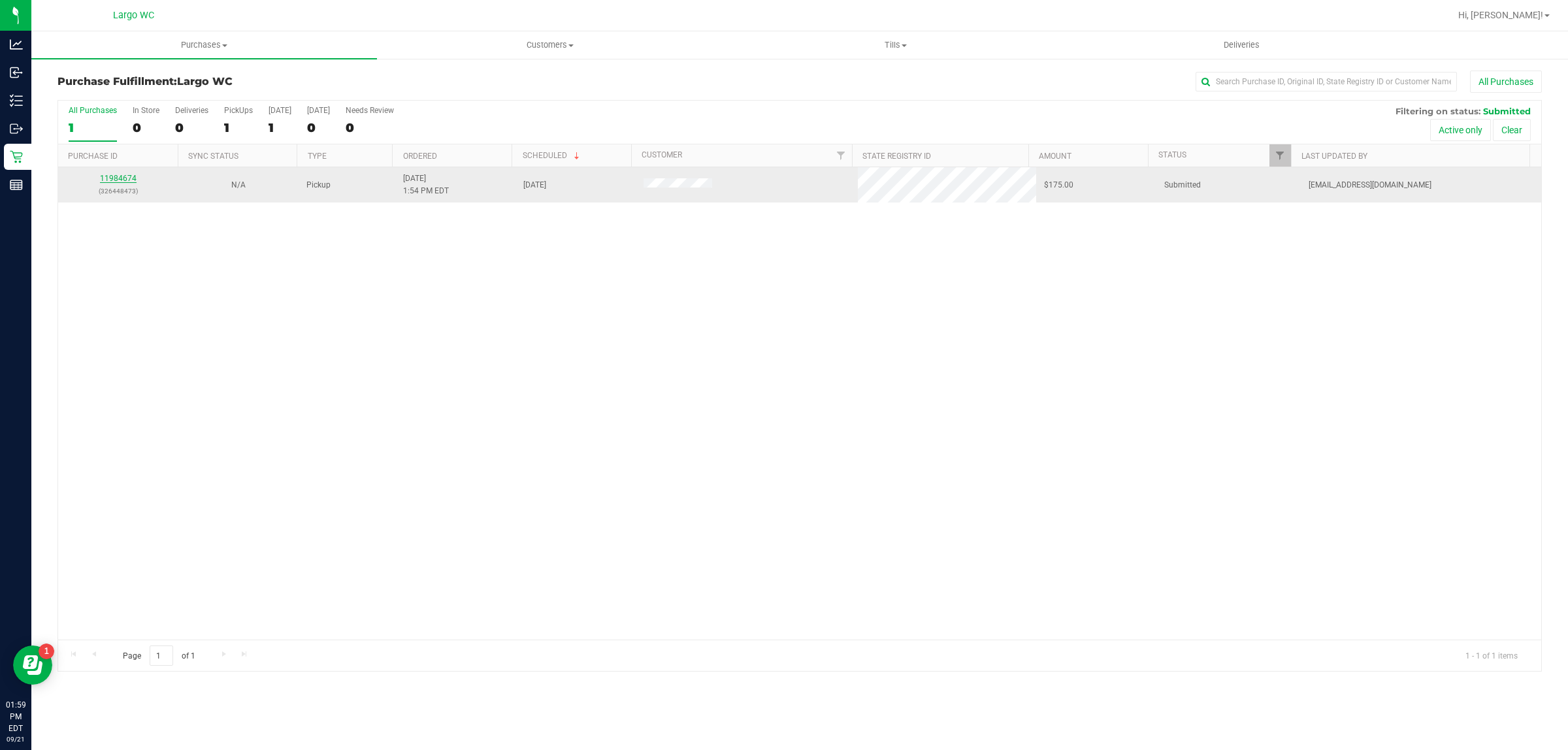
click at [109, 180] on link "11984674" at bounding box center [118, 178] width 37 height 9
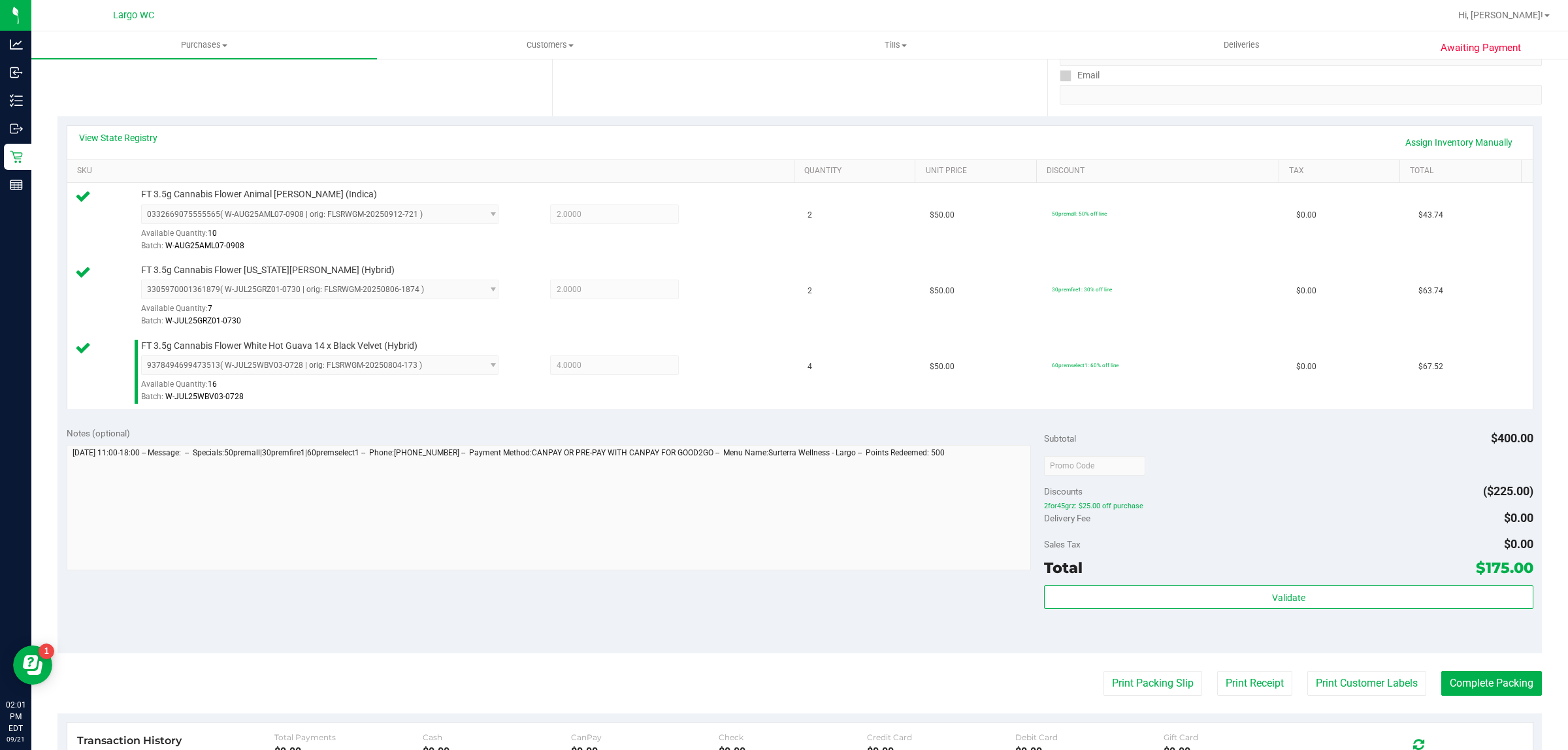
scroll to position [354, 0]
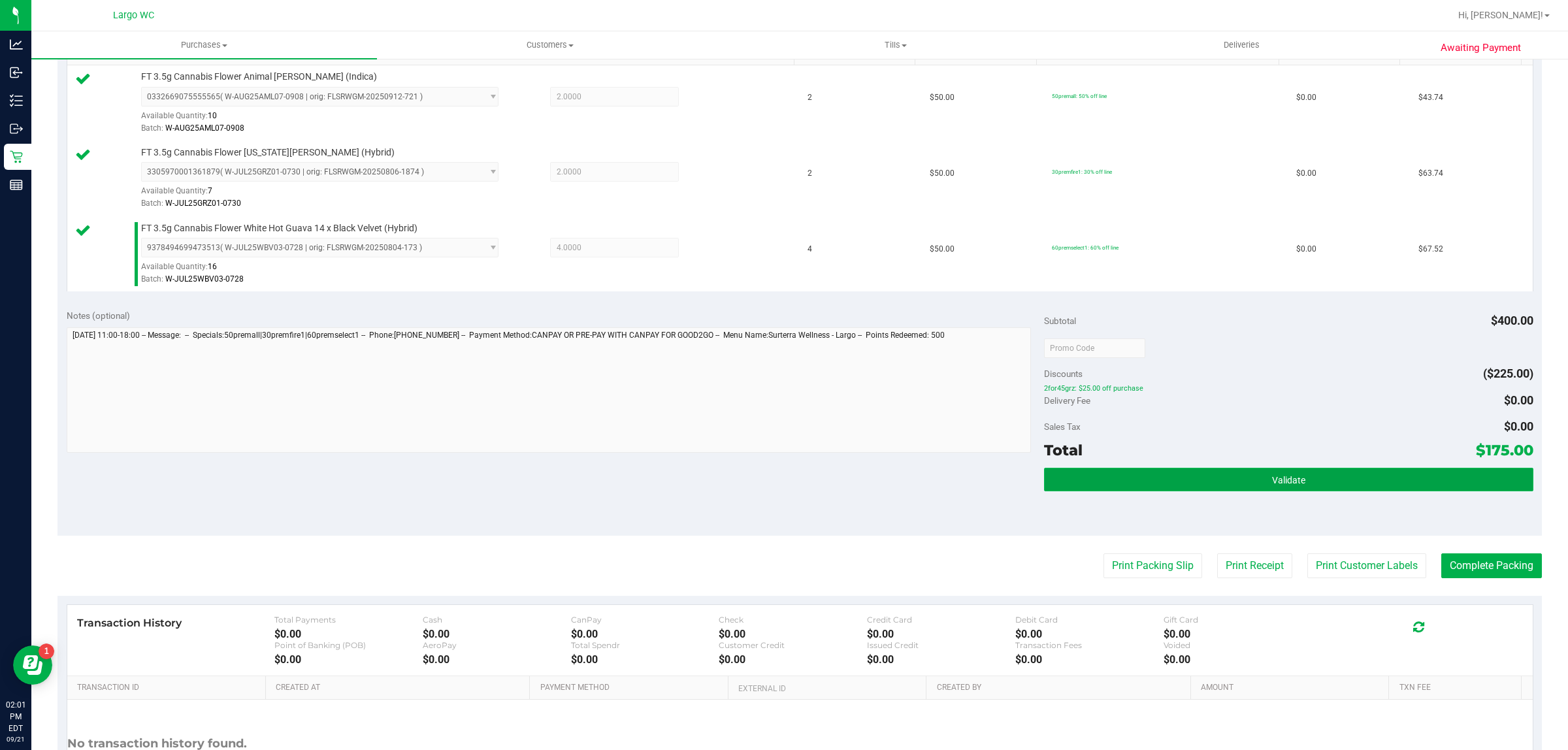
click at [1143, 484] on button "Validate" at bounding box center [1288, 479] width 489 height 23
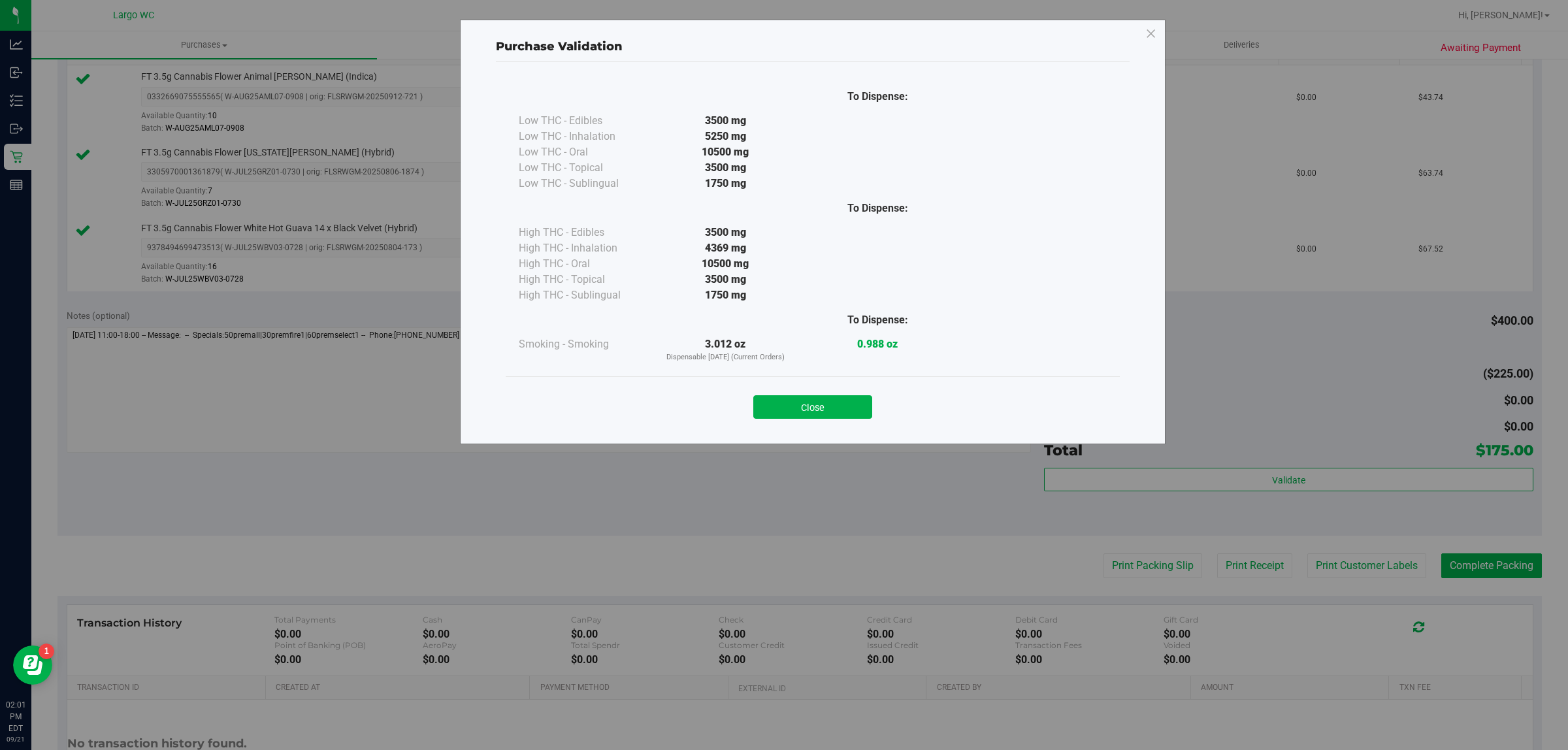
click at [812, 381] on div "Close" at bounding box center [813, 403] width 614 height 53
click at [842, 415] on button "Close" at bounding box center [812, 407] width 119 height 23
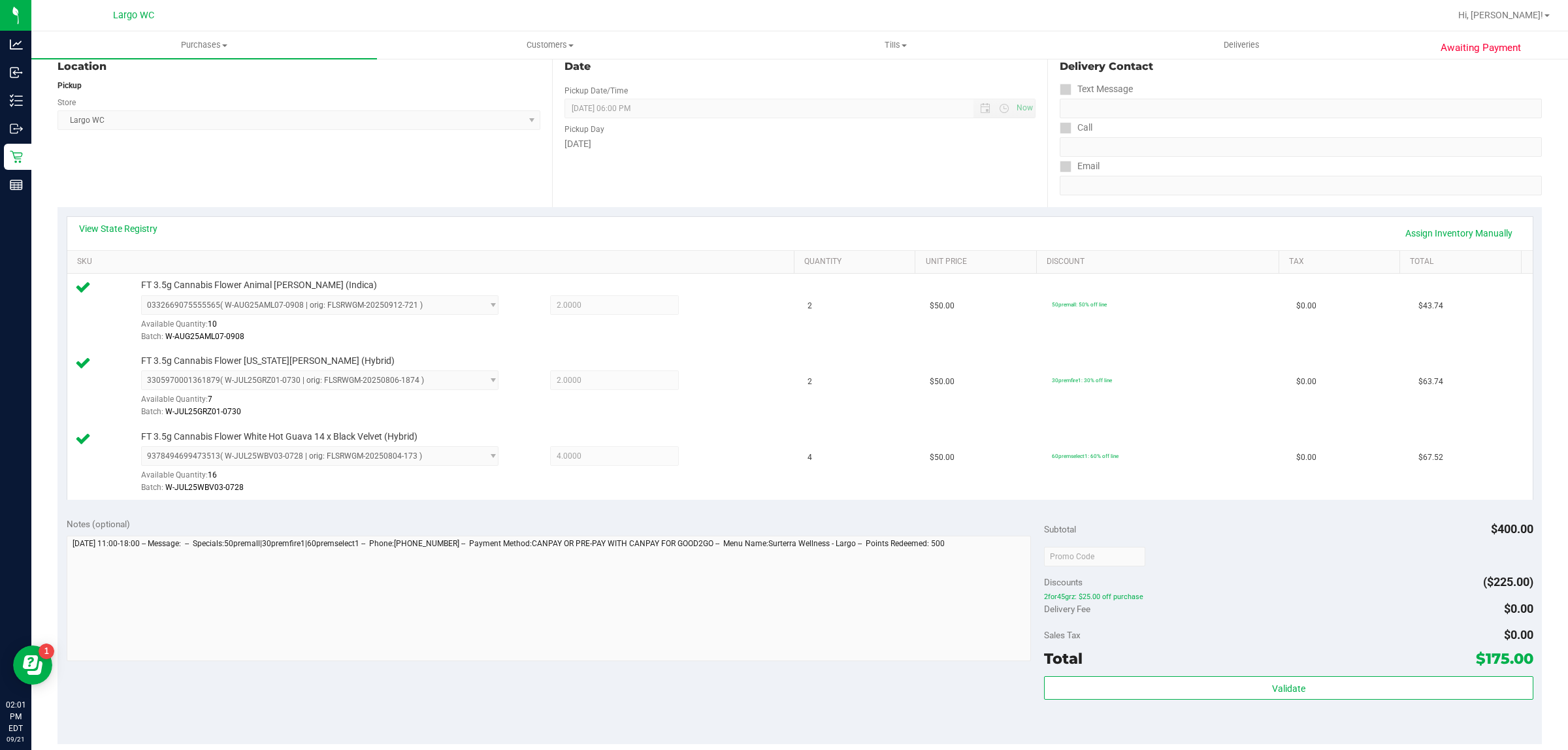
scroll to position [0, 0]
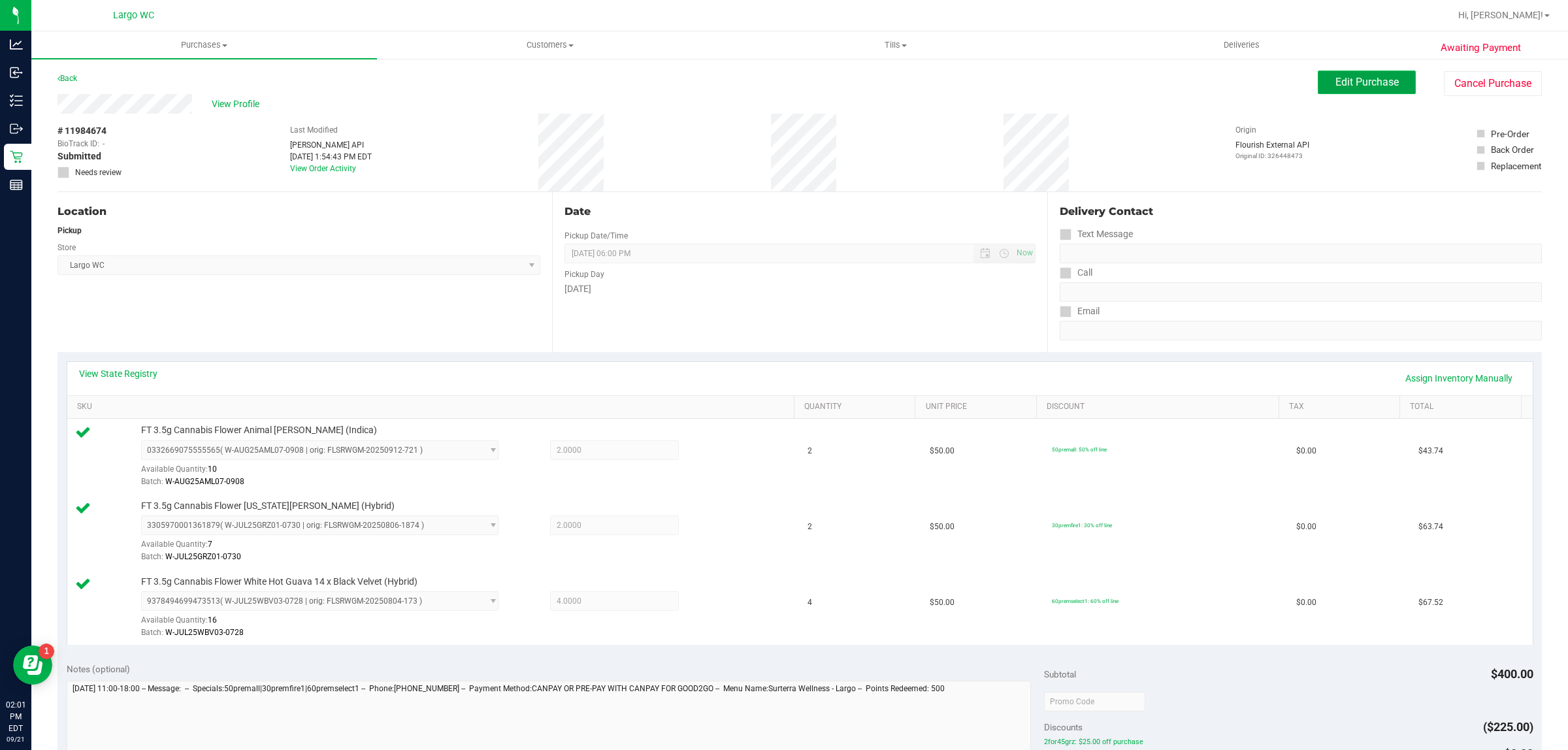
click at [1353, 89] on button "Edit Purchase" at bounding box center [1367, 82] width 98 height 23
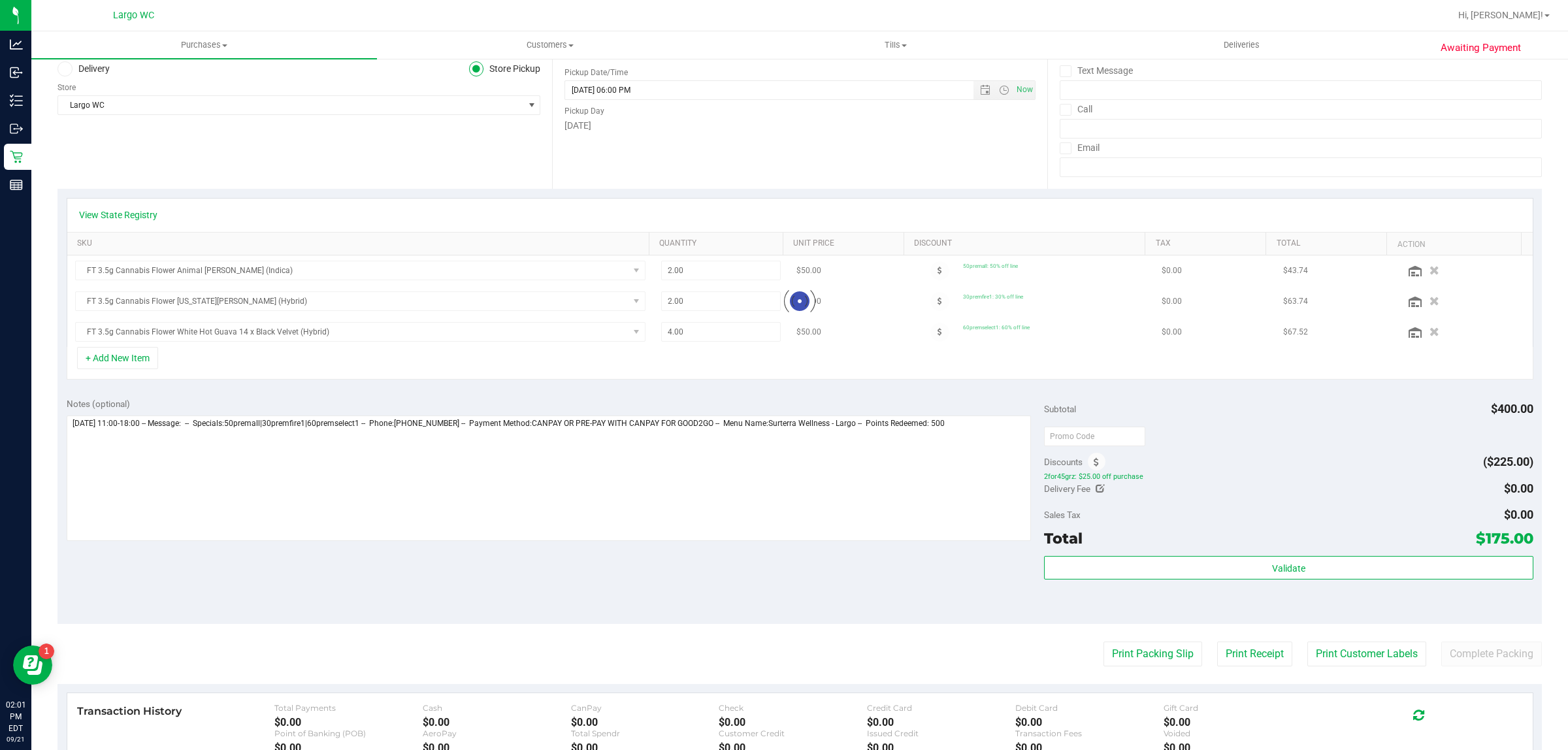
scroll to position [203, 0]
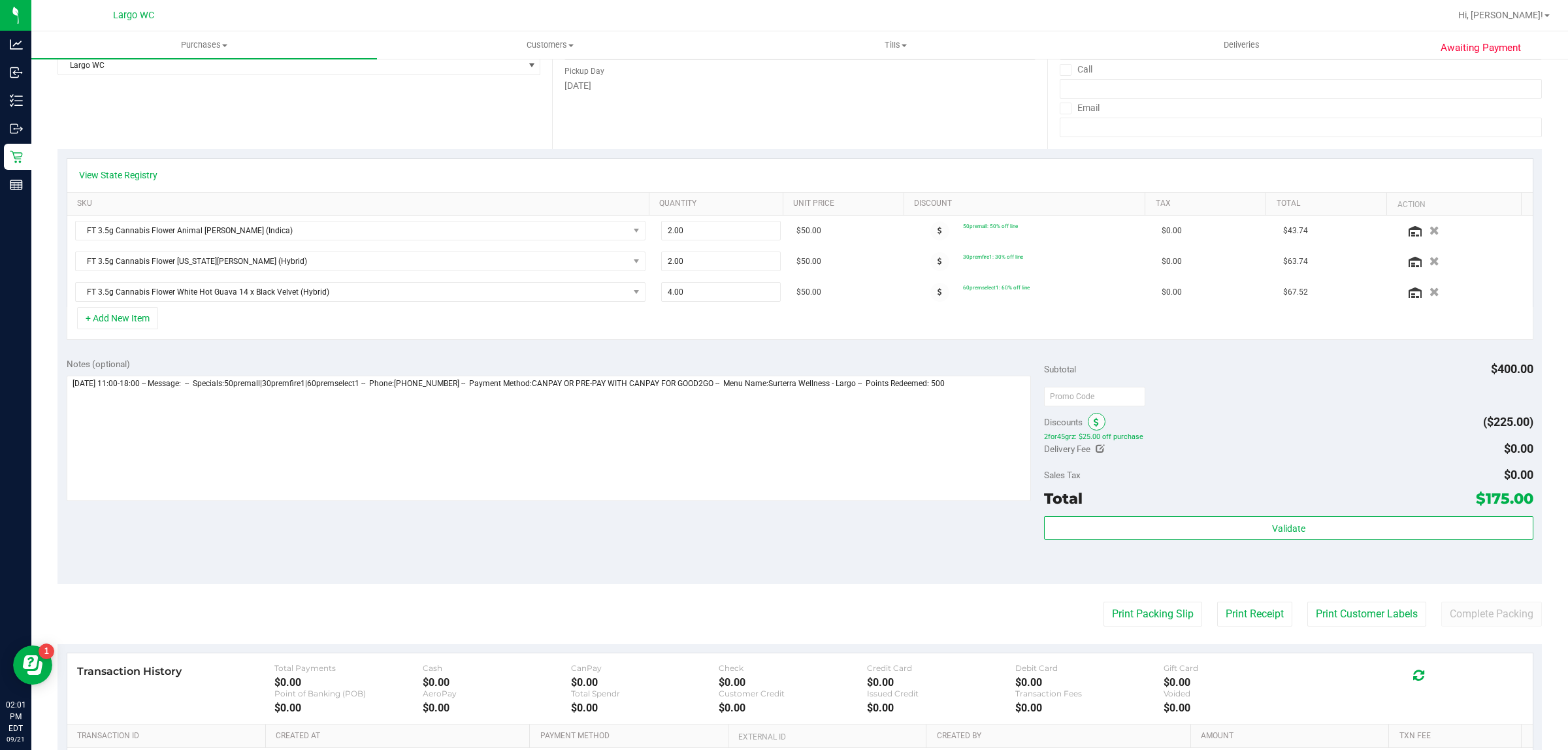
click at [1093, 423] on icon at bounding box center [1096, 423] width 5 height 9
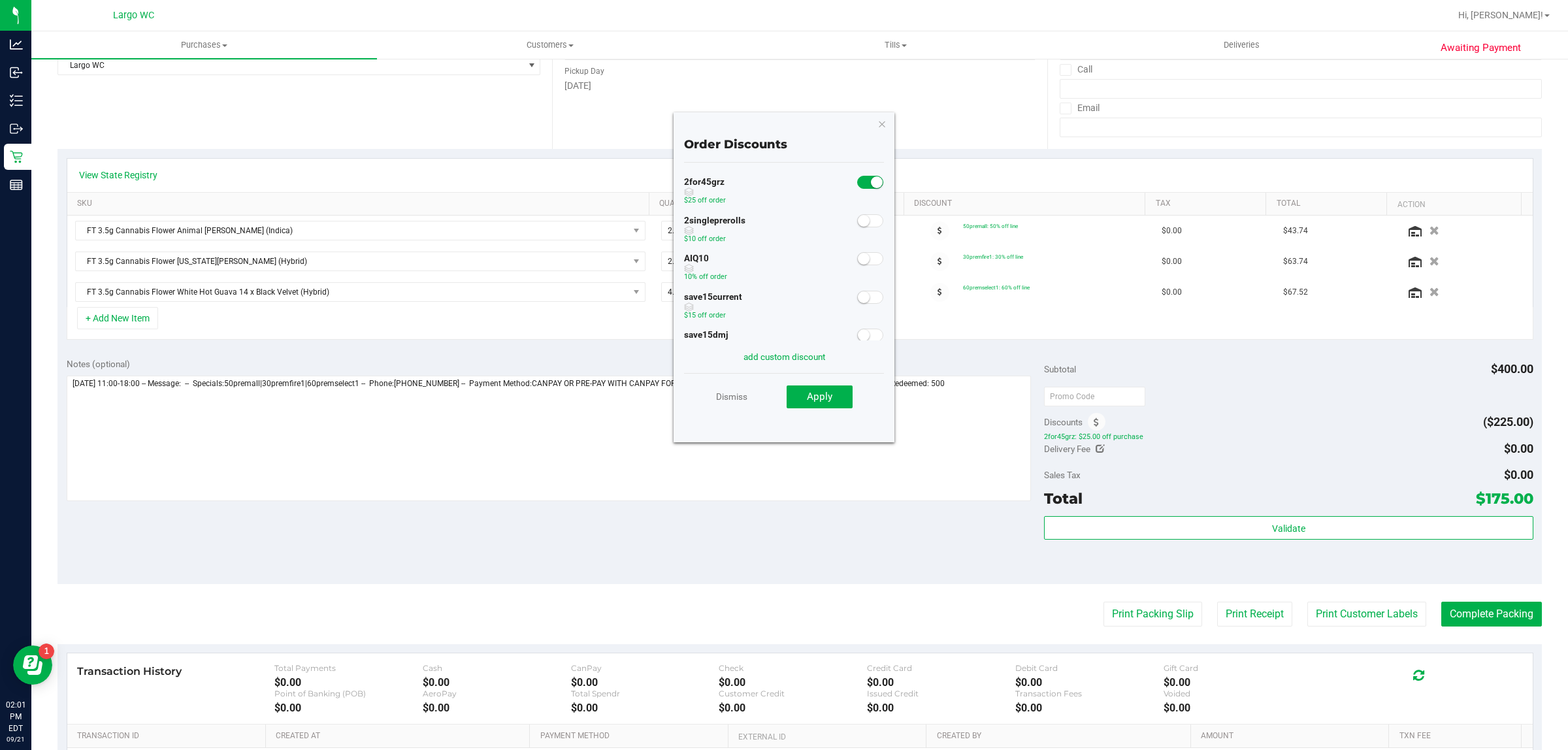
click at [858, 260] on small at bounding box center [864, 259] width 12 height 12
click at [836, 399] on button "Apply" at bounding box center [820, 397] width 66 height 23
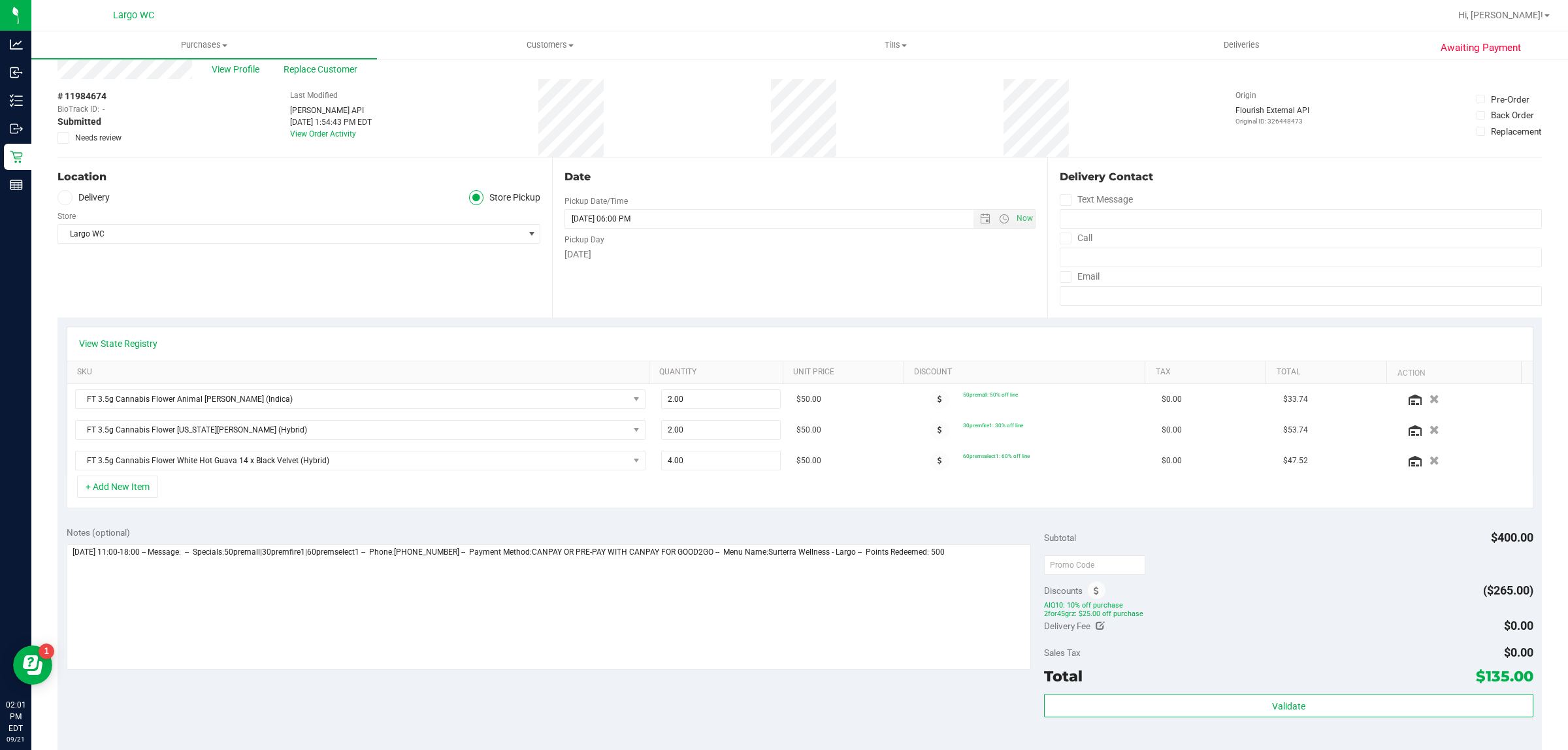
scroll to position [0, 0]
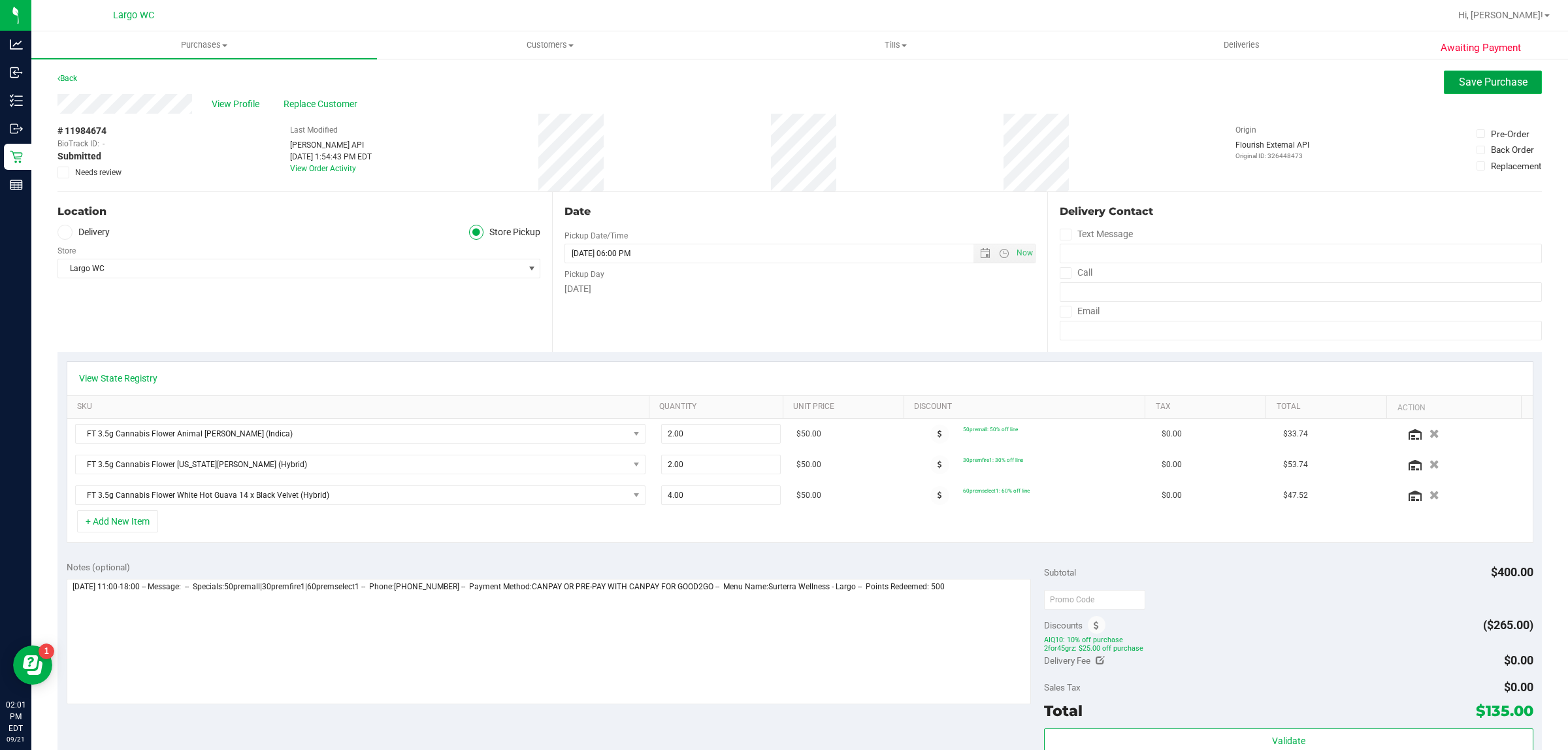
click at [1494, 83] on span "Save Purchase" at bounding box center [1493, 82] width 68 height 13
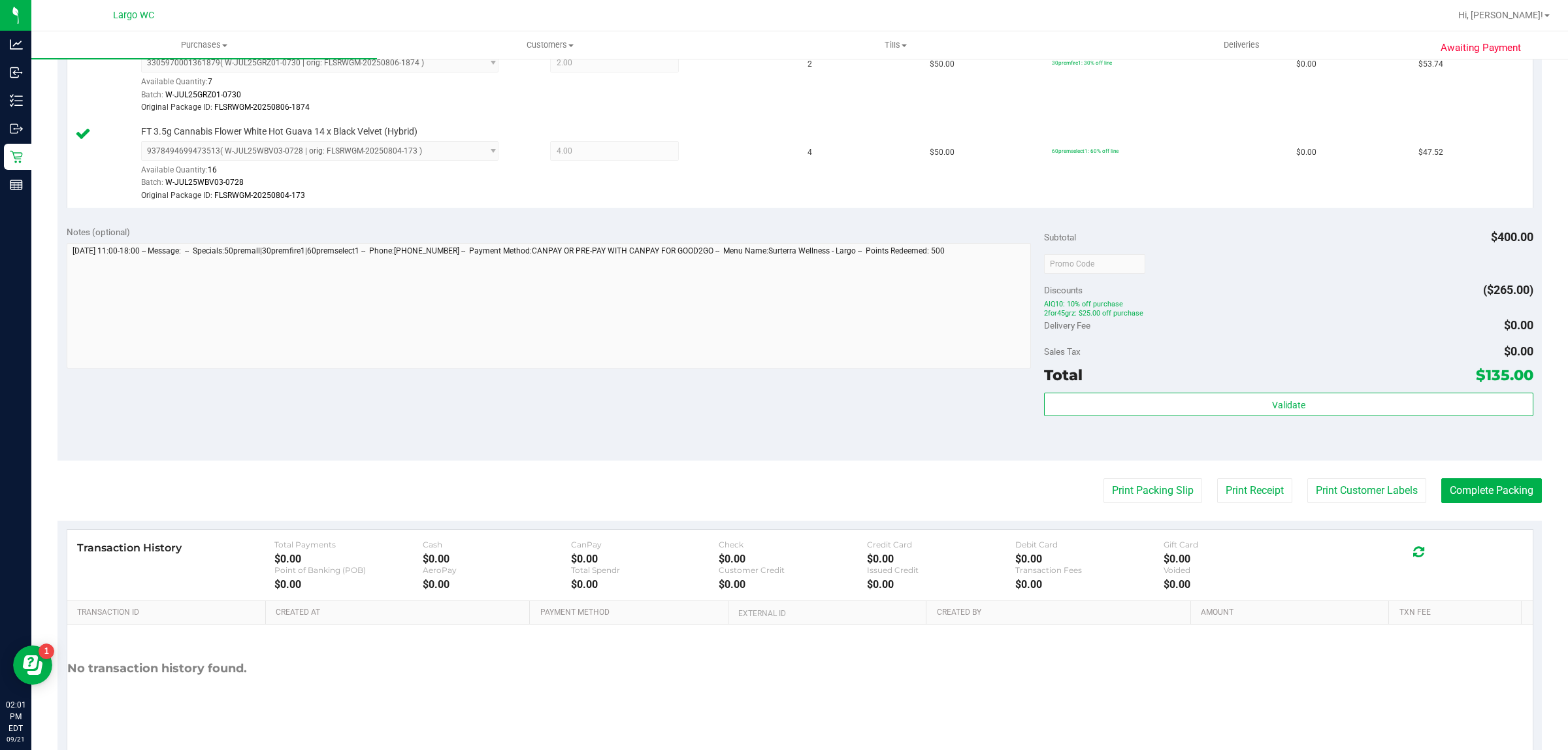
scroll to position [474, 0]
click at [1334, 492] on button "Print Customer Labels" at bounding box center [1366, 491] width 119 height 25
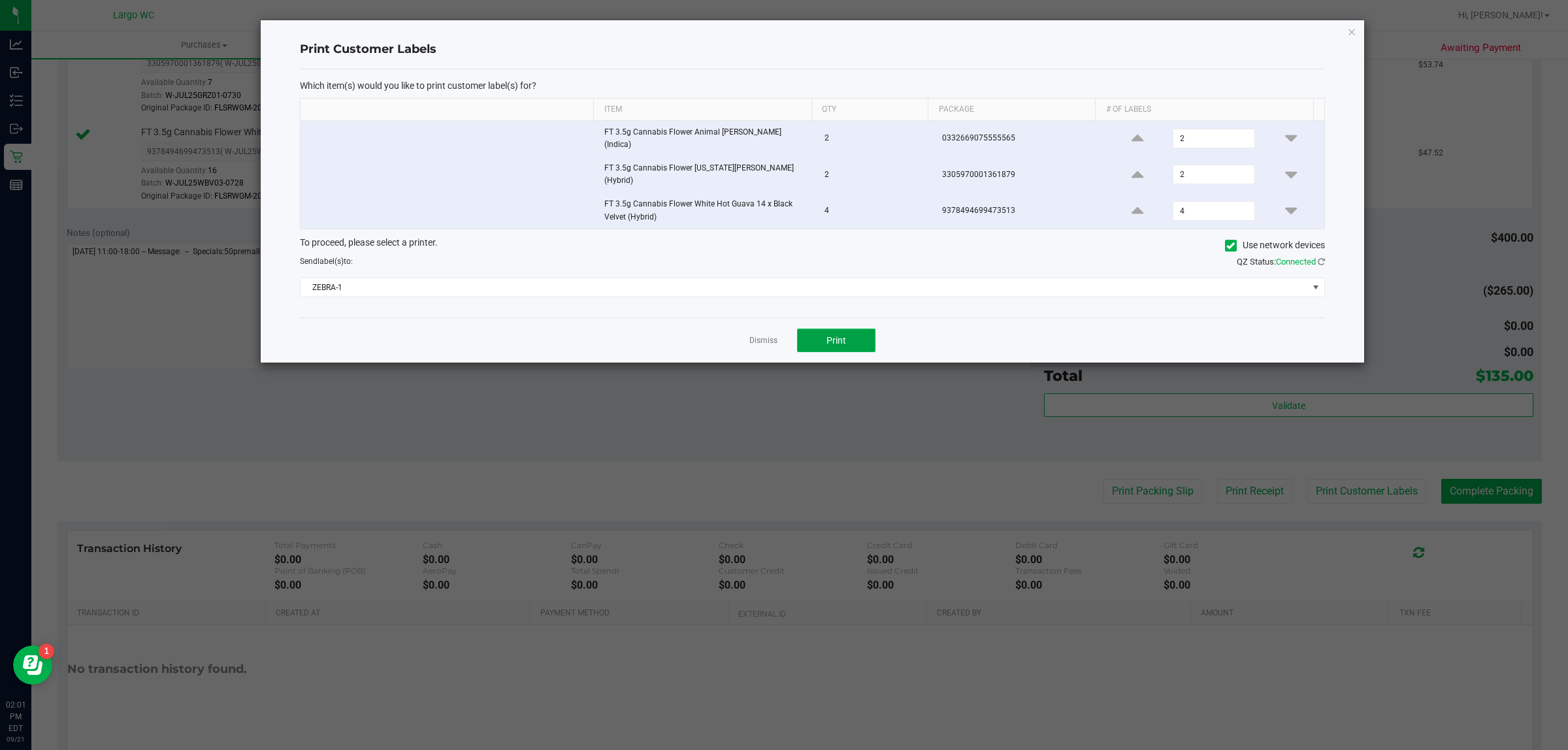
click at [854, 329] on button "Print" at bounding box center [836, 340] width 78 height 23
click at [1351, 31] on icon "button" at bounding box center [1351, 31] width 9 height 15
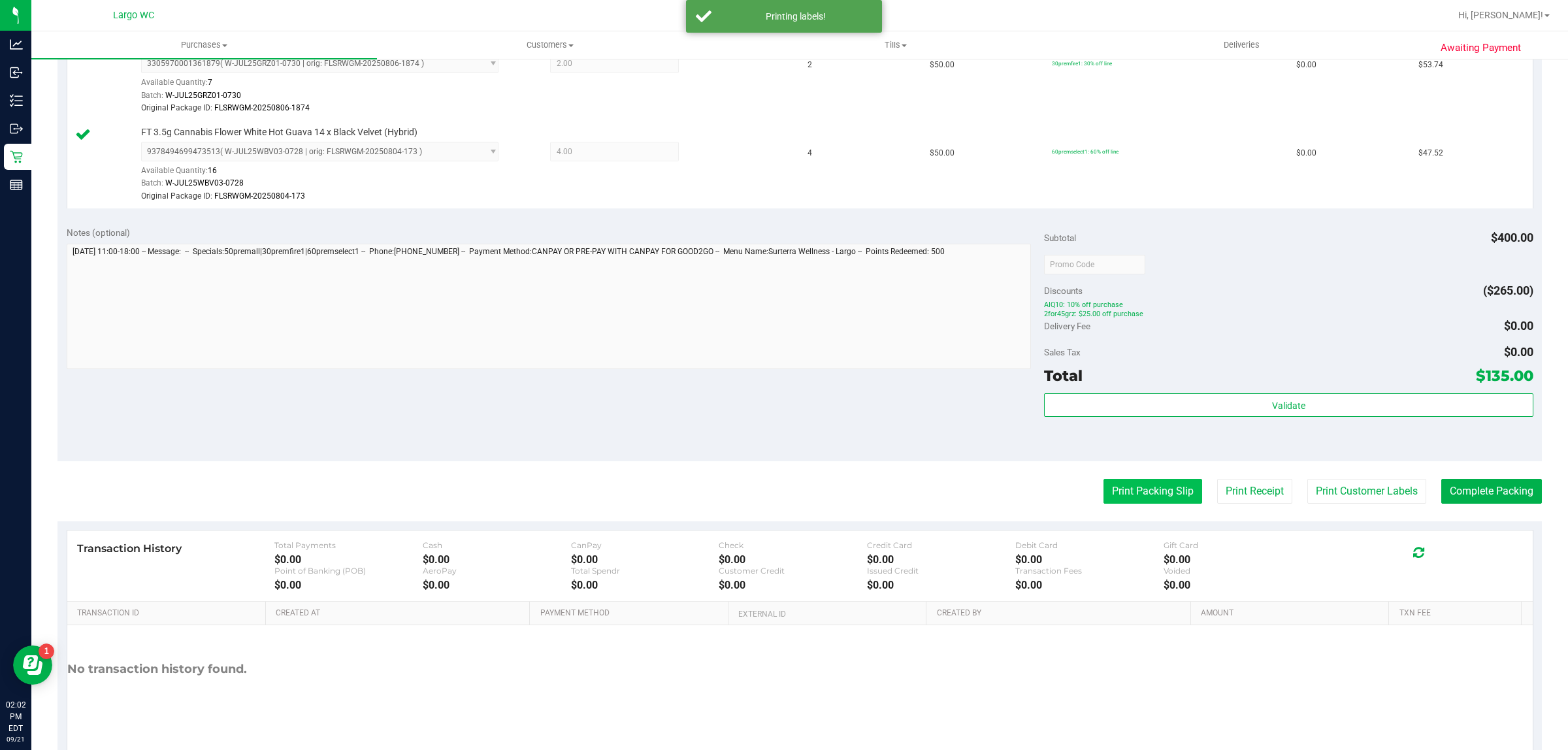
click at [1140, 491] on button "Print Packing Slip" at bounding box center [1152, 491] width 99 height 25
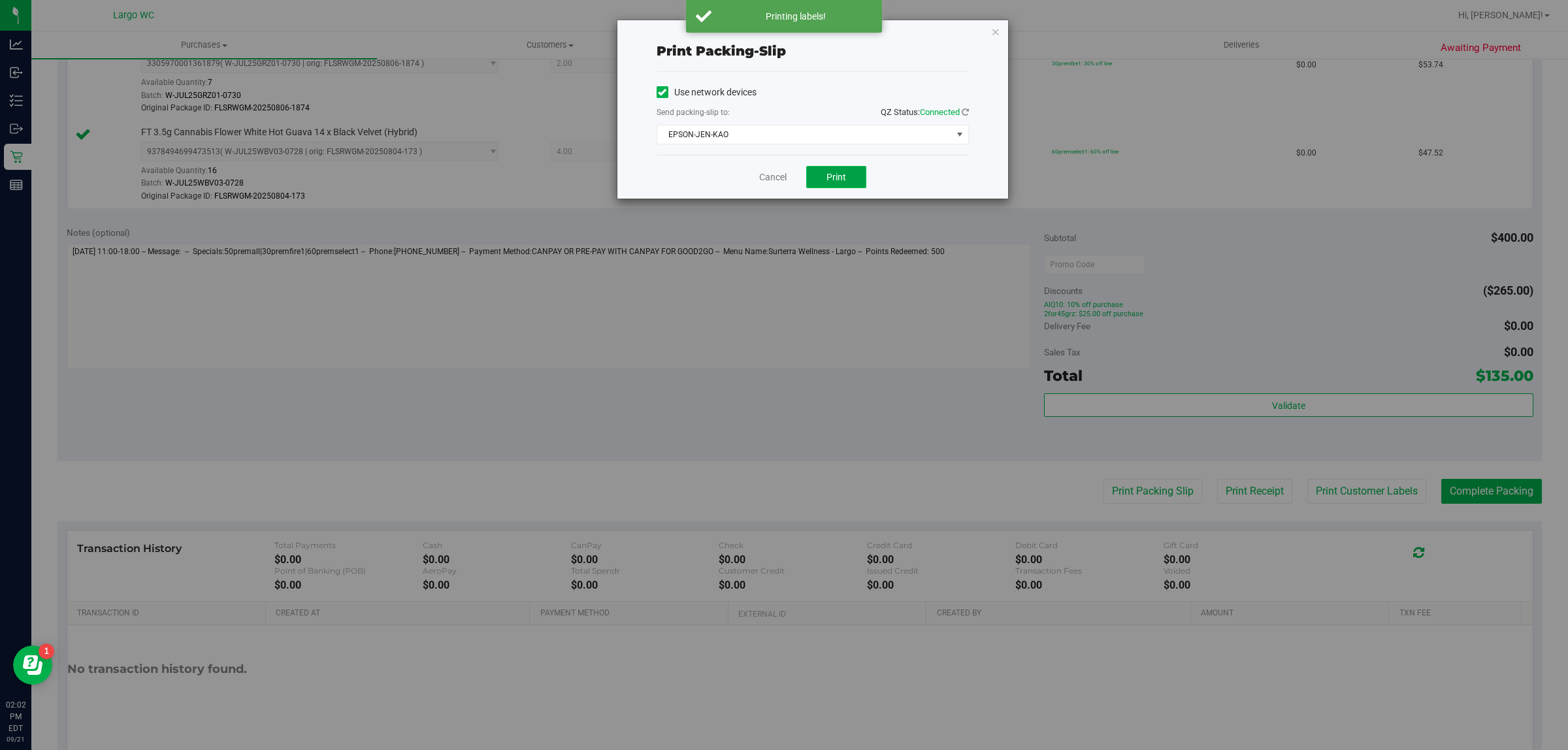
click at [866, 173] on button "Print" at bounding box center [836, 176] width 60 height 22
click at [994, 30] on icon "button" at bounding box center [996, 31] width 9 height 15
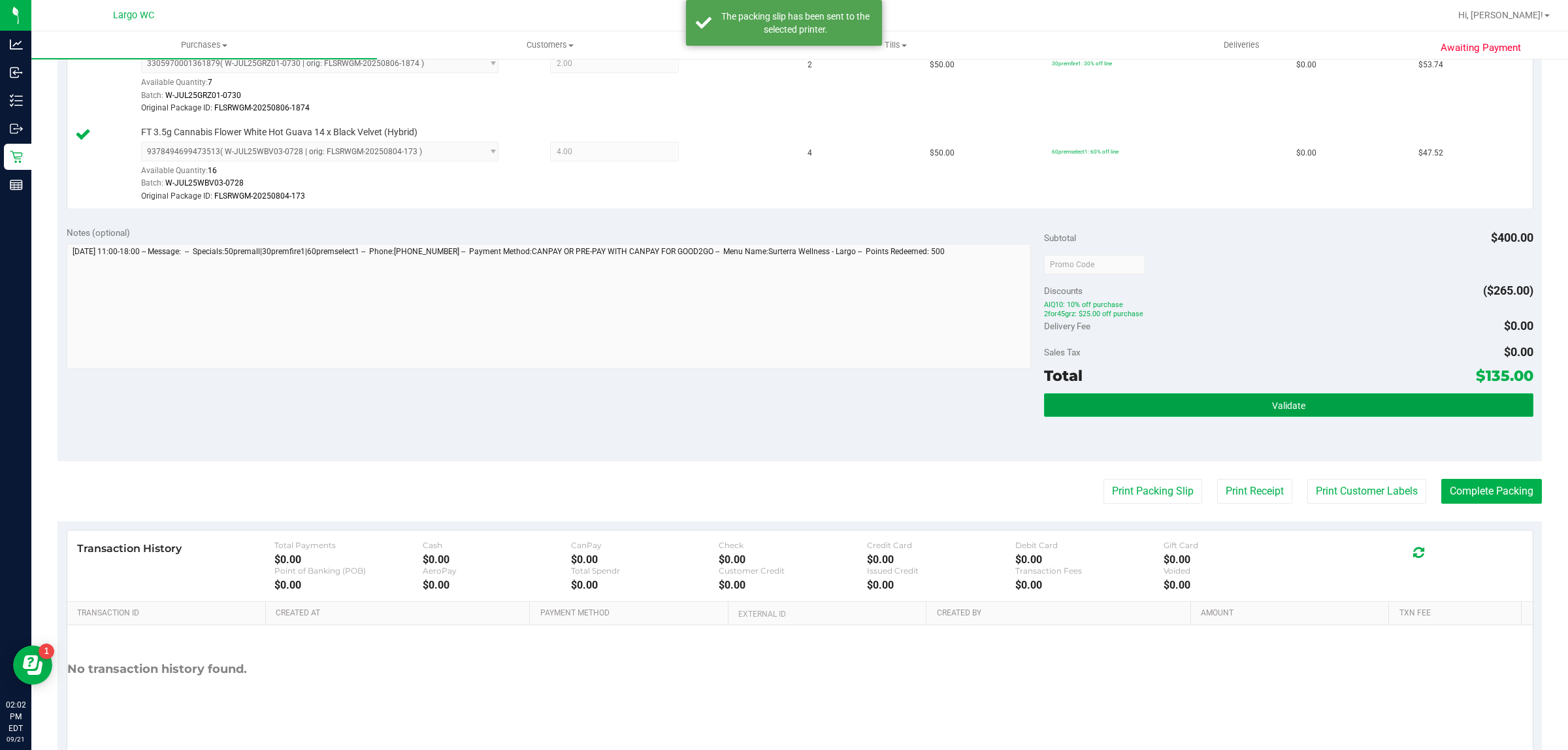
click at [1434, 403] on button "Validate" at bounding box center [1288, 405] width 489 height 23
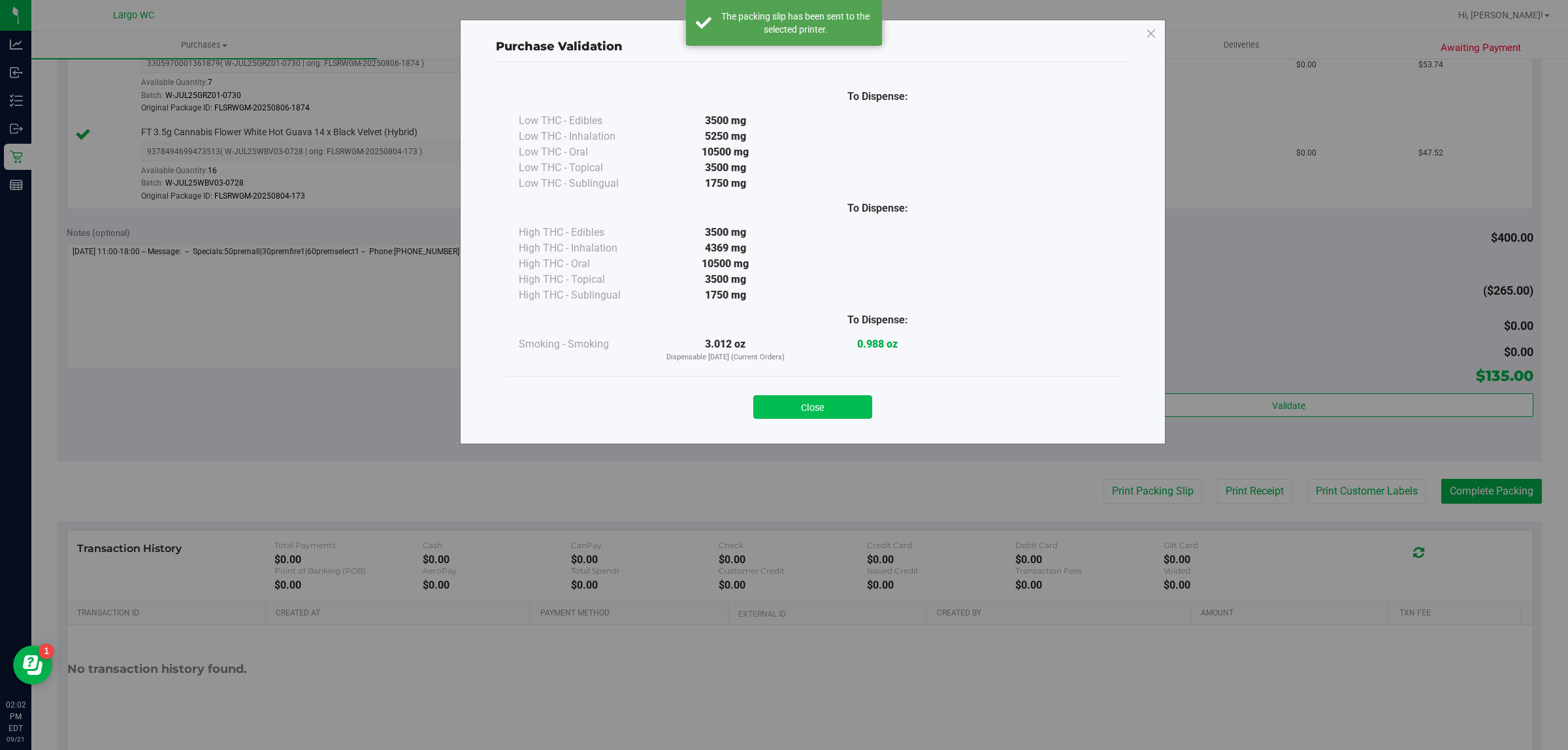
click at [820, 416] on button "Close" at bounding box center [812, 407] width 119 height 23
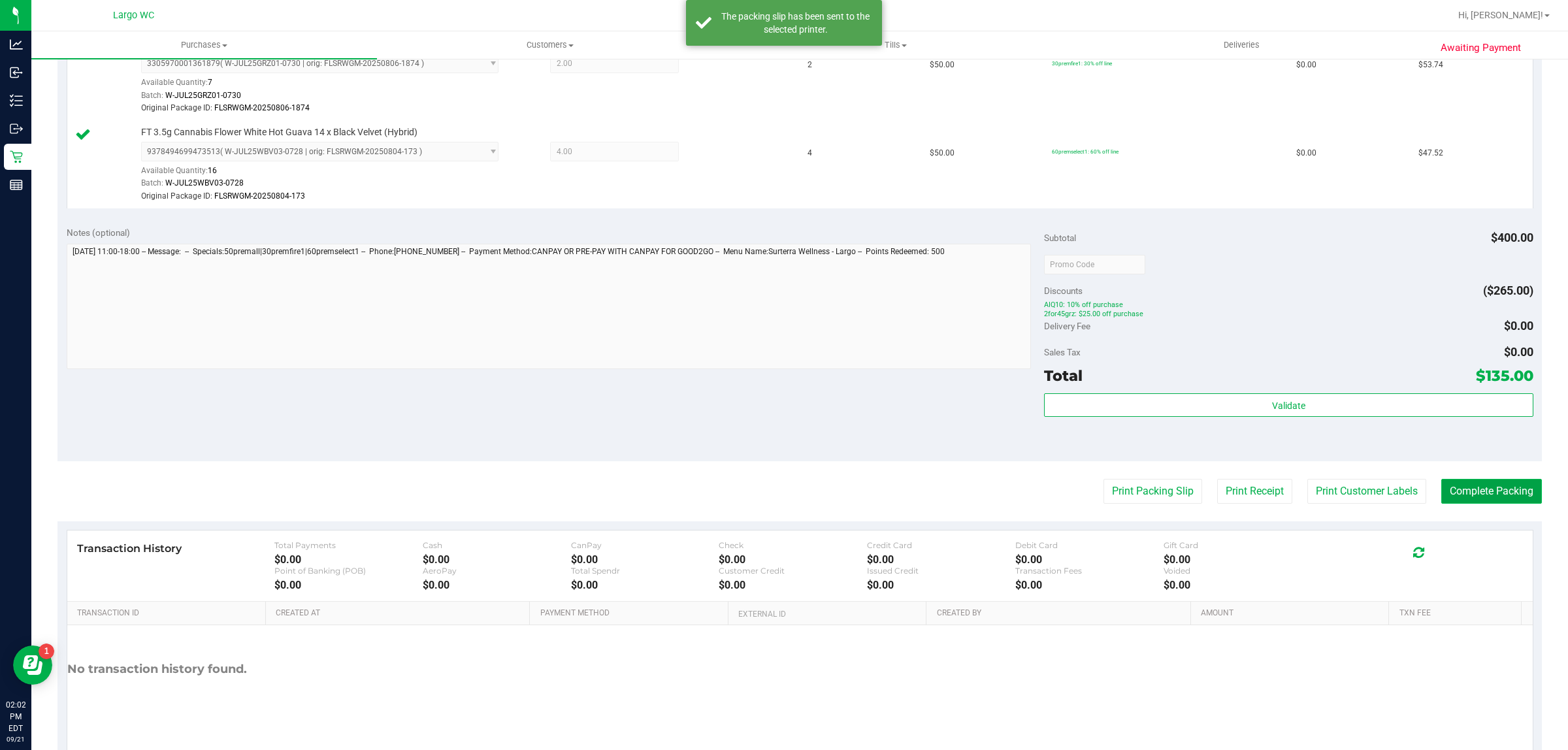
click at [1481, 498] on button "Complete Packing" at bounding box center [1492, 491] width 101 height 25
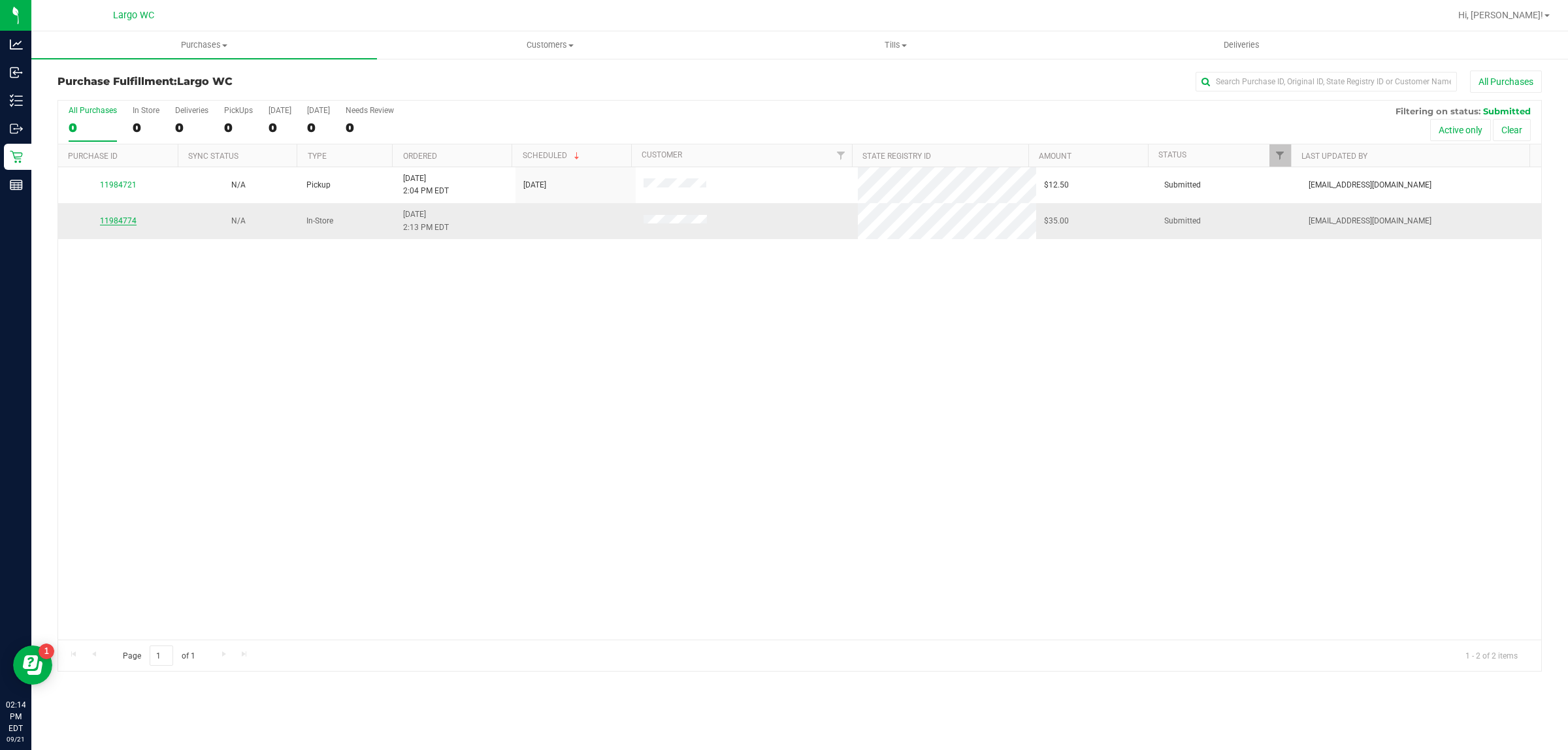
click at [109, 223] on link "11984774" at bounding box center [118, 221] width 37 height 9
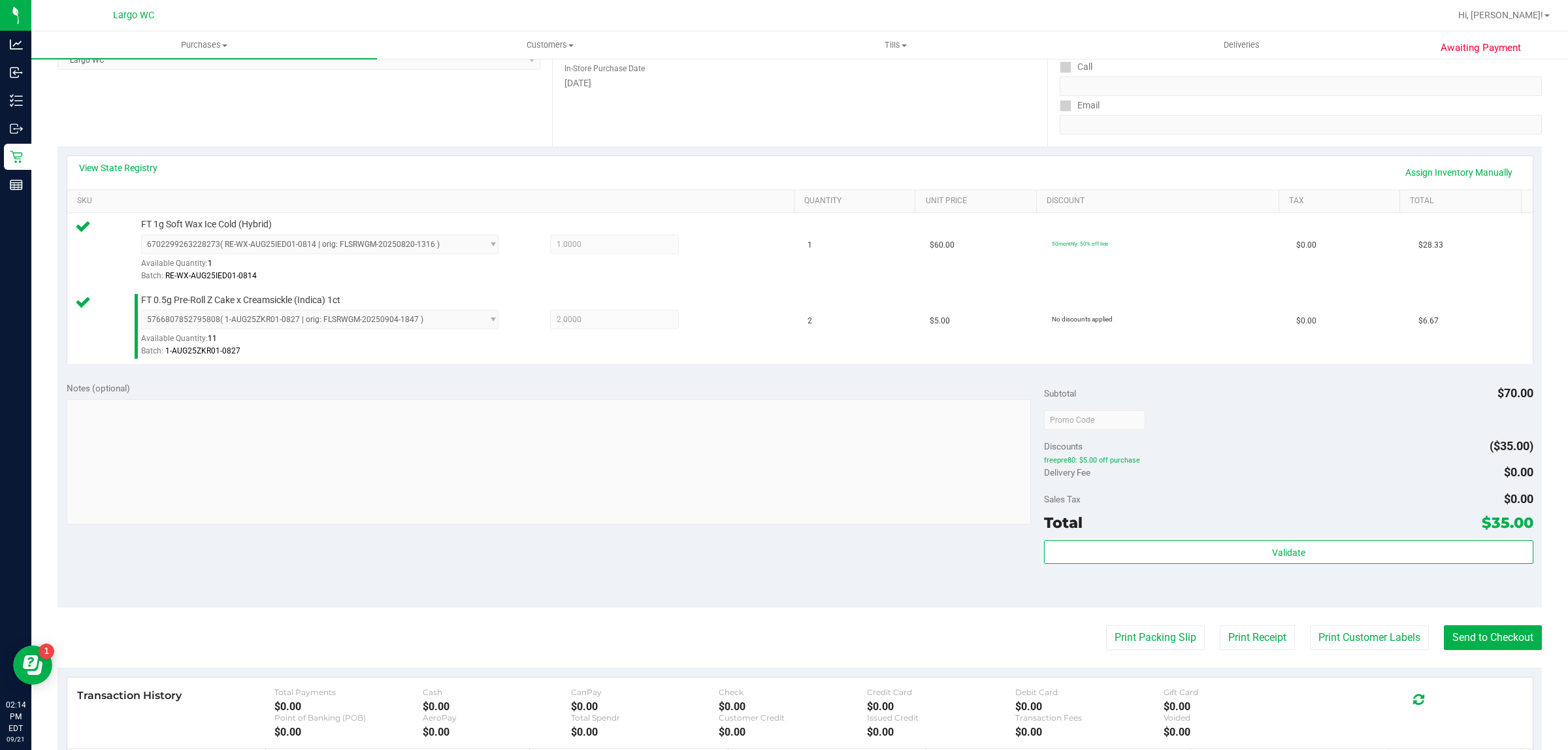
scroll to position [317, 0]
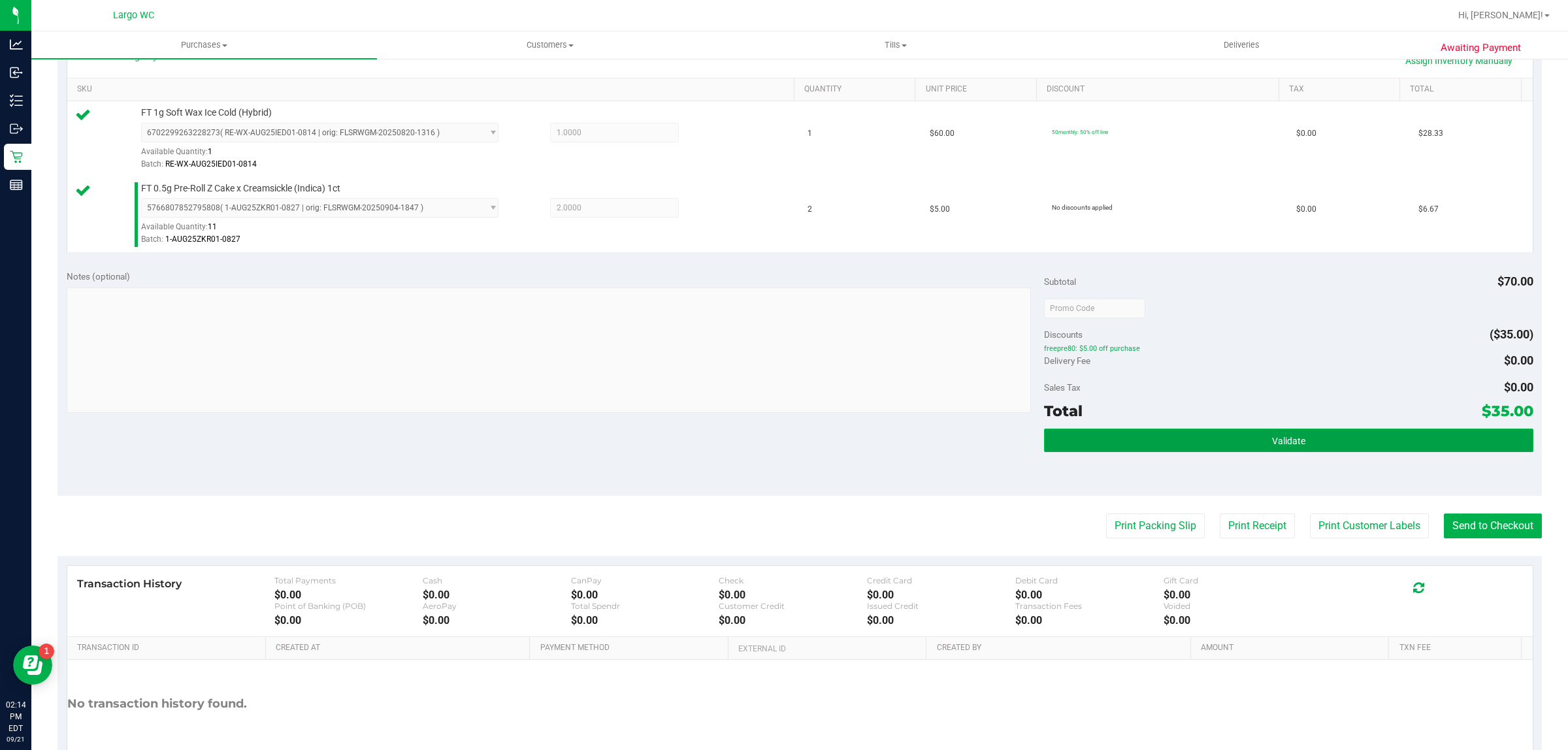
click at [1258, 451] on button "Validate" at bounding box center [1288, 440] width 489 height 23
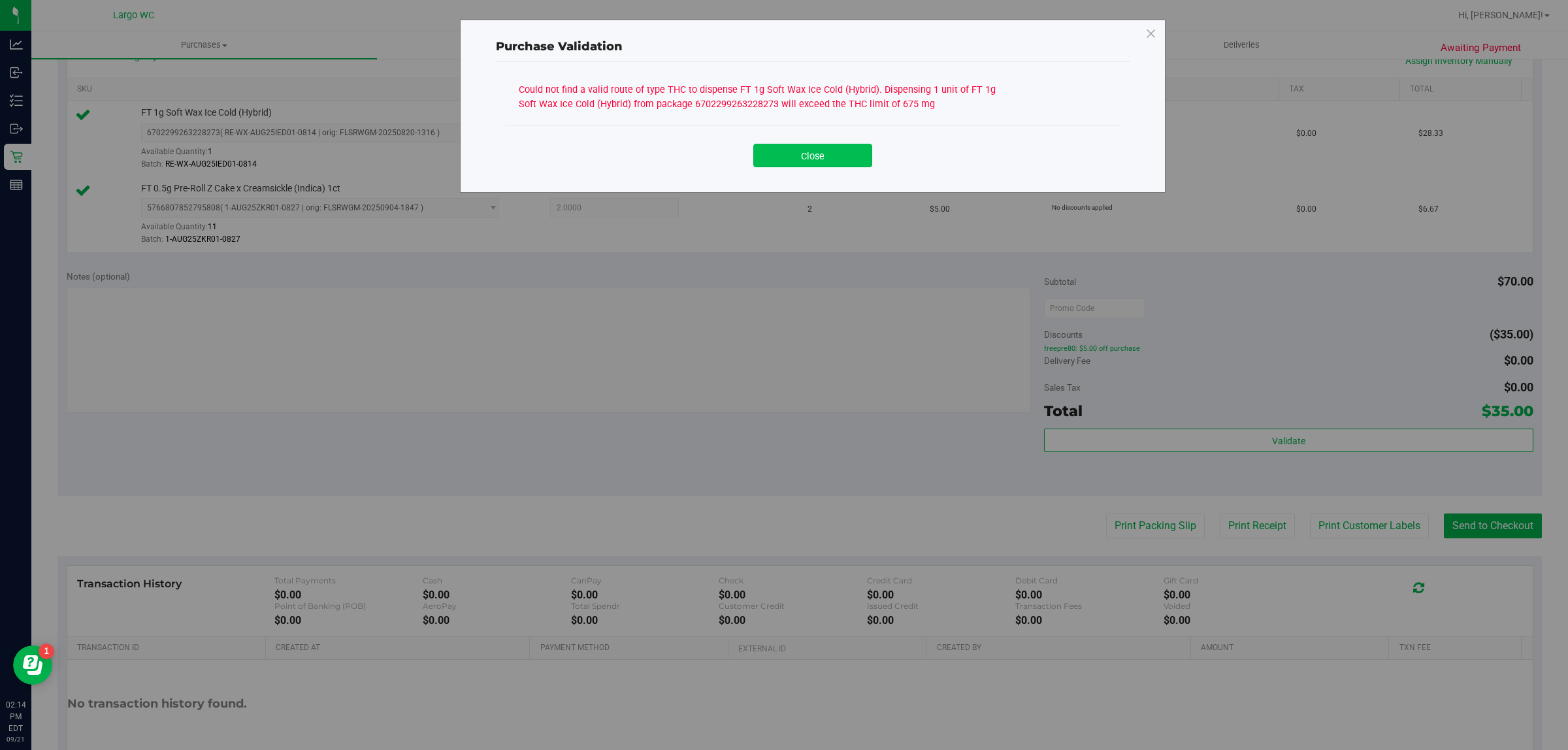
click at [842, 148] on button "Close" at bounding box center [812, 155] width 119 height 23
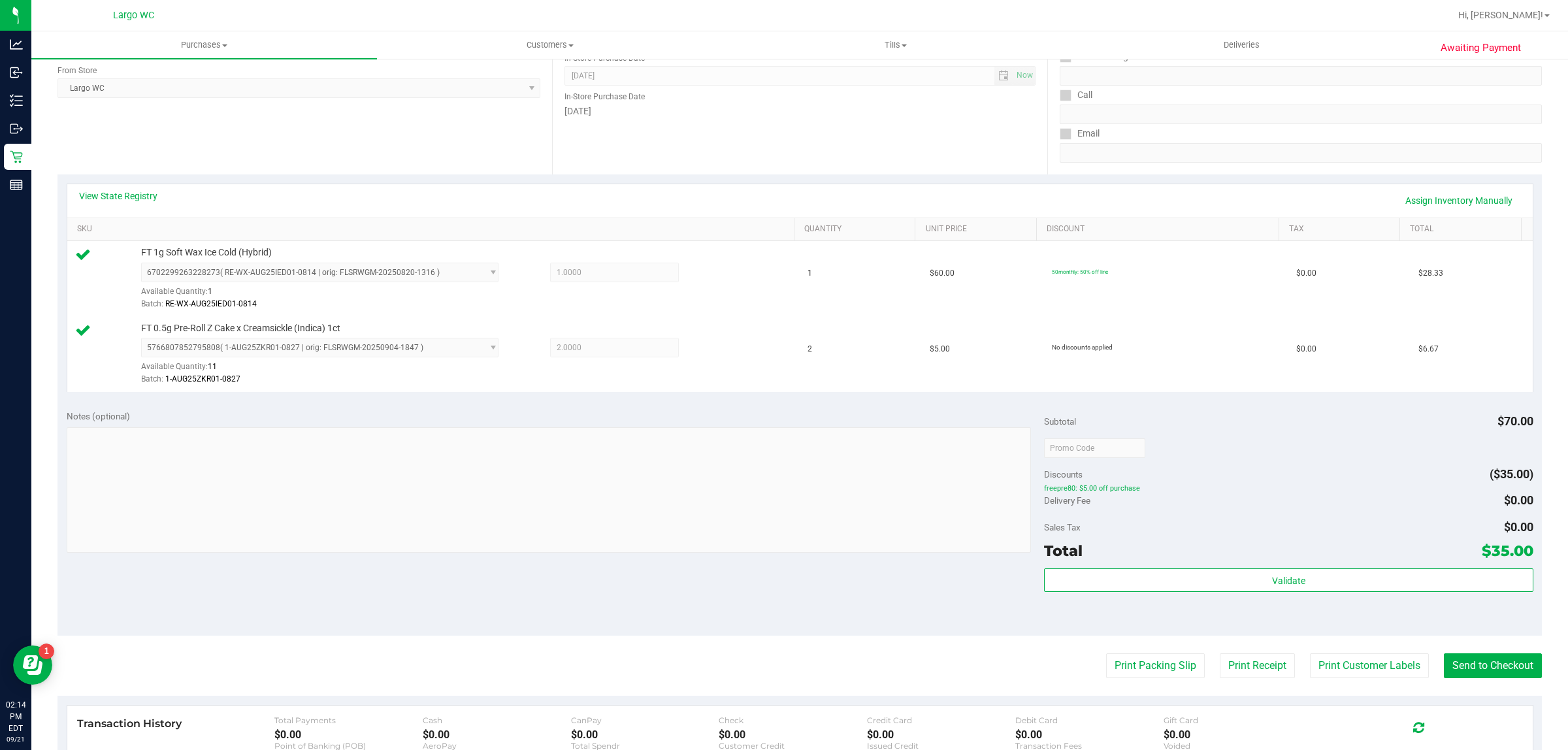
scroll to position [180, 0]
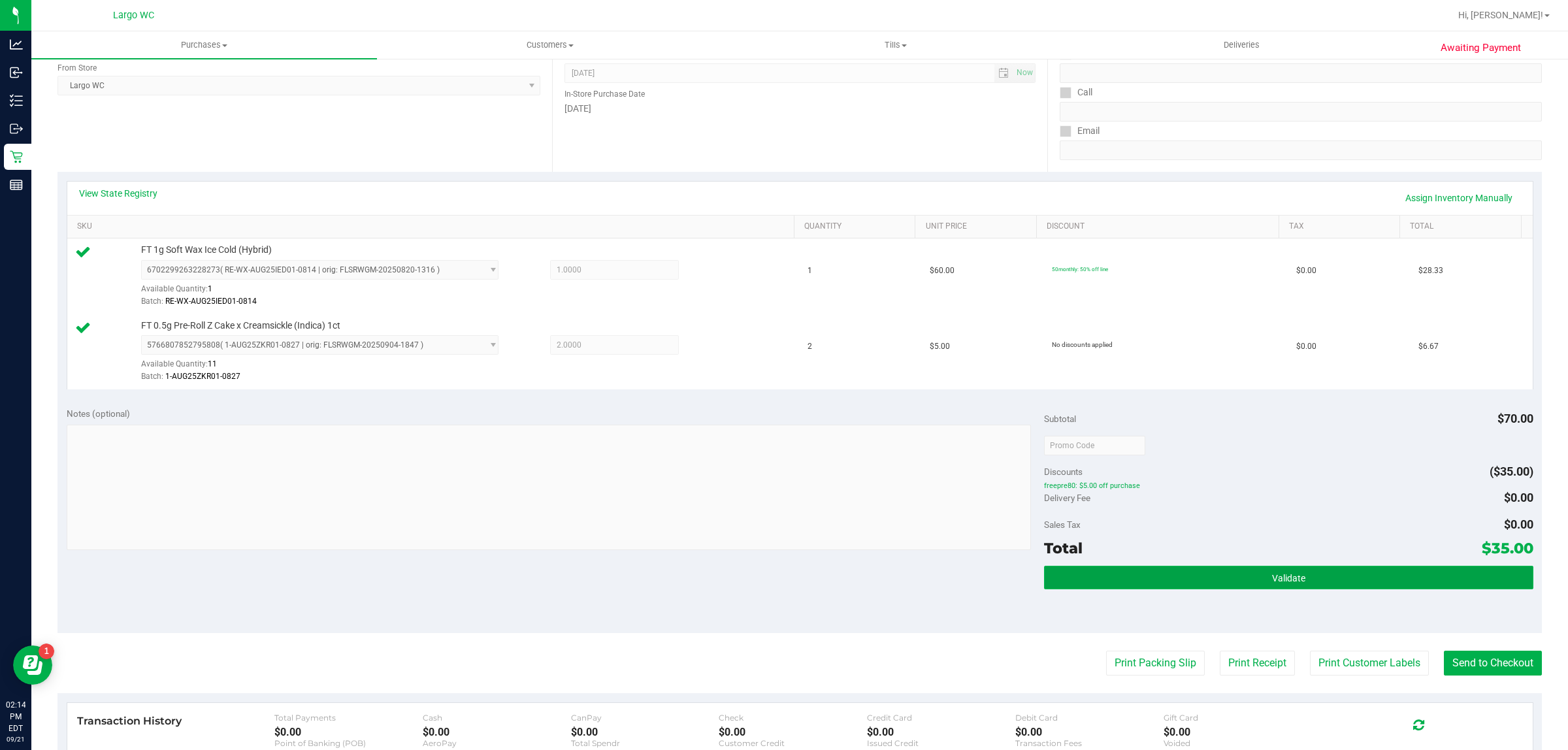
click at [1248, 586] on button "Validate" at bounding box center [1288, 577] width 489 height 23
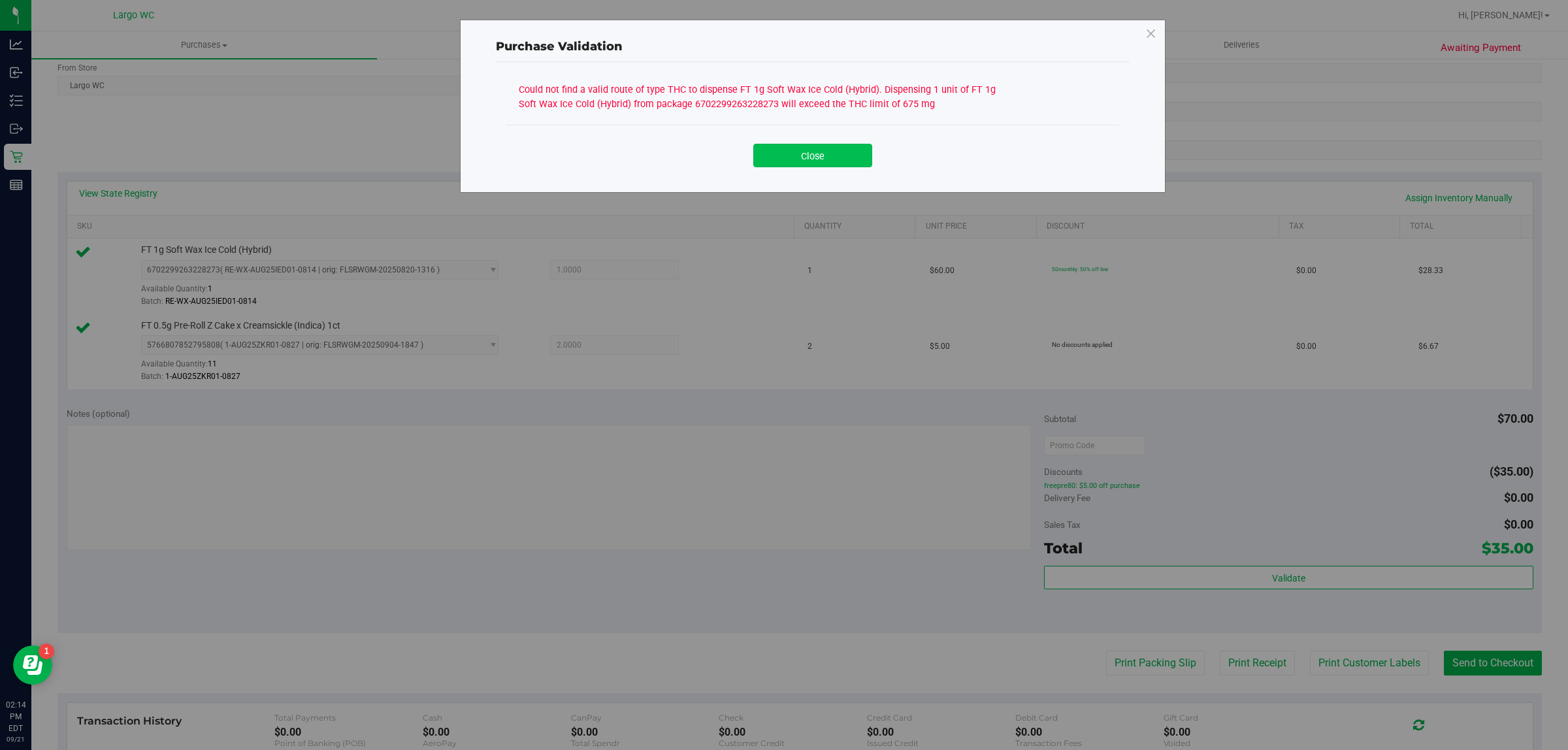
click at [801, 144] on button "Close" at bounding box center [812, 155] width 119 height 23
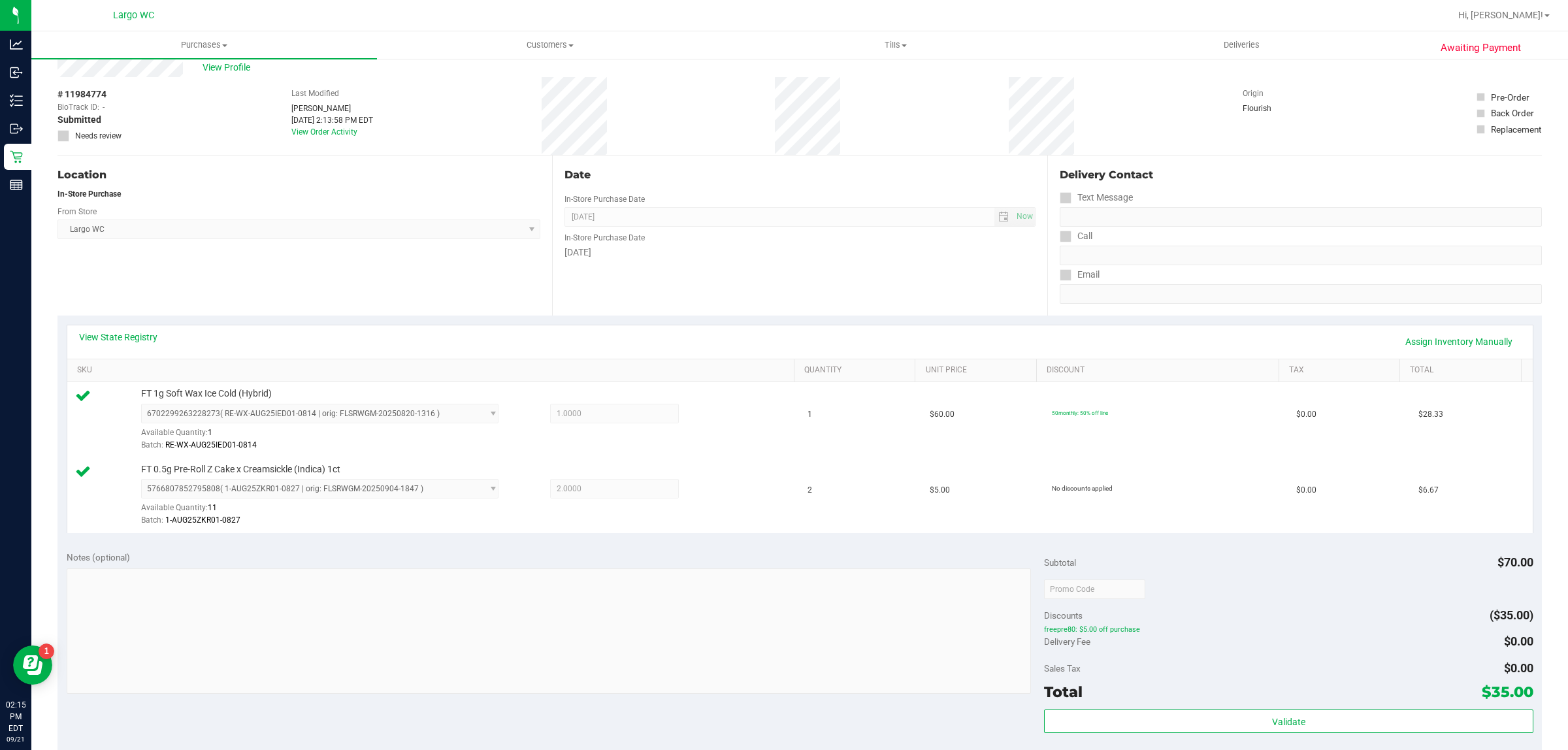
scroll to position [0, 0]
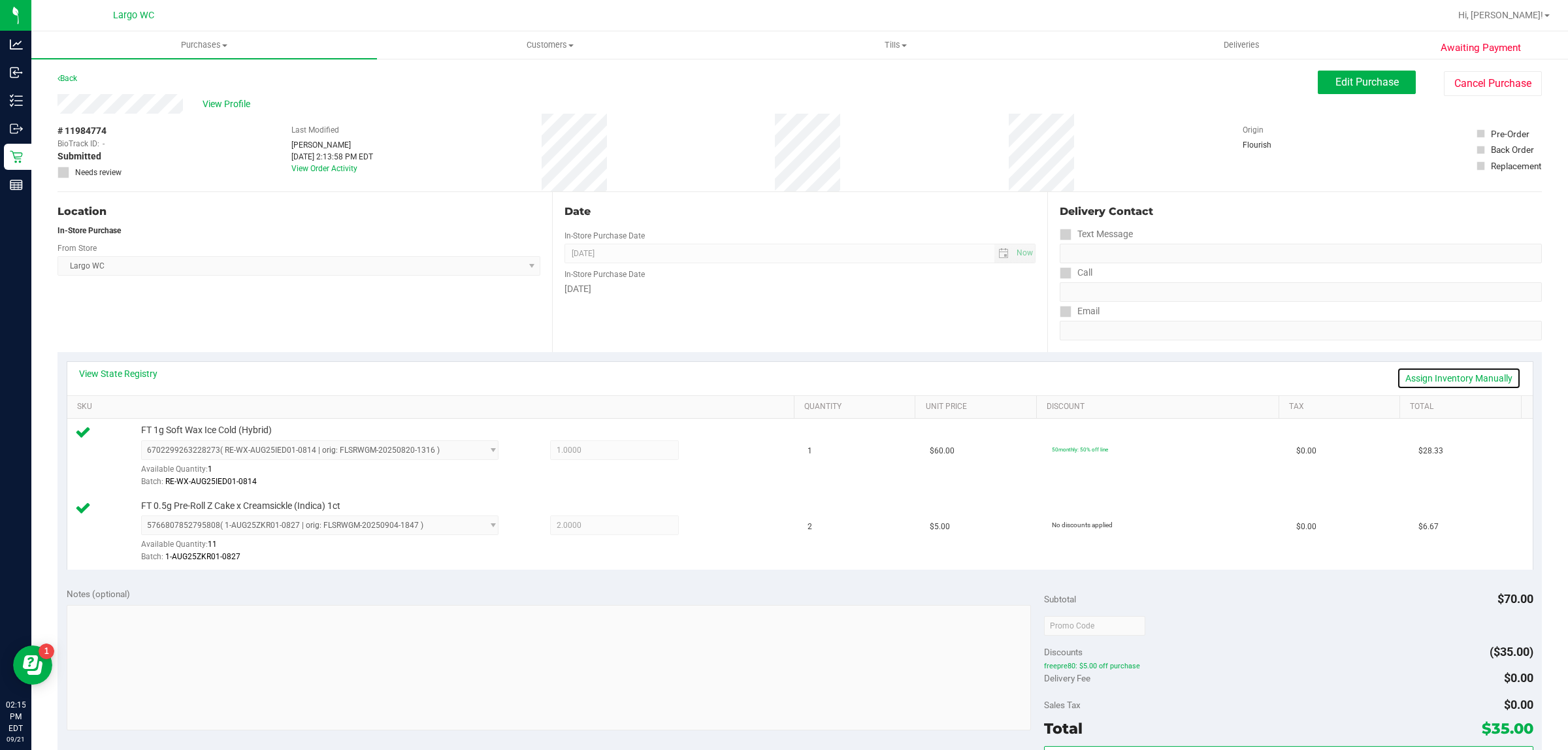
click at [1444, 380] on link "Assign Inventory Manually" at bounding box center [1458, 378] width 124 height 22
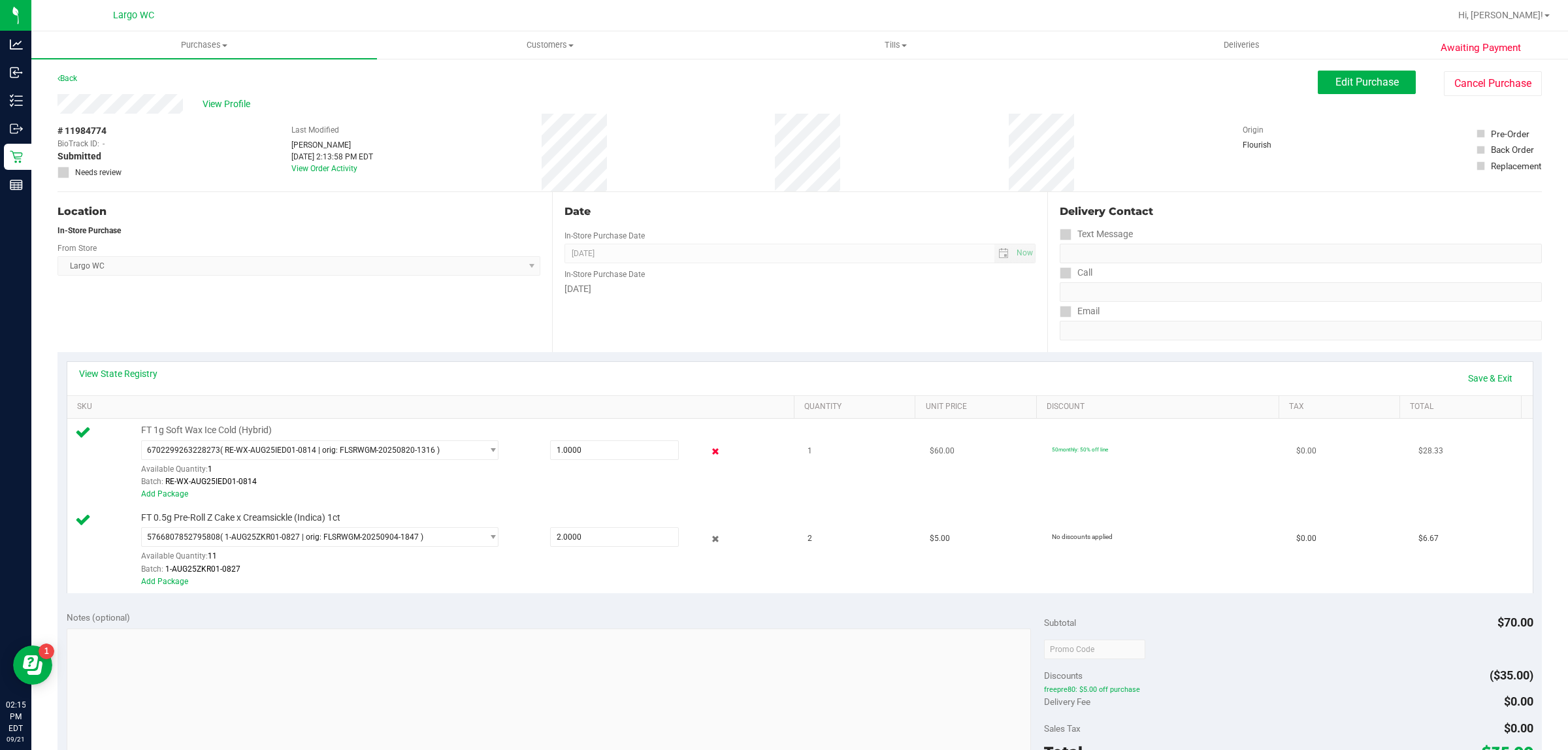
click at [709, 451] on icon at bounding box center [716, 451] width 13 height 15
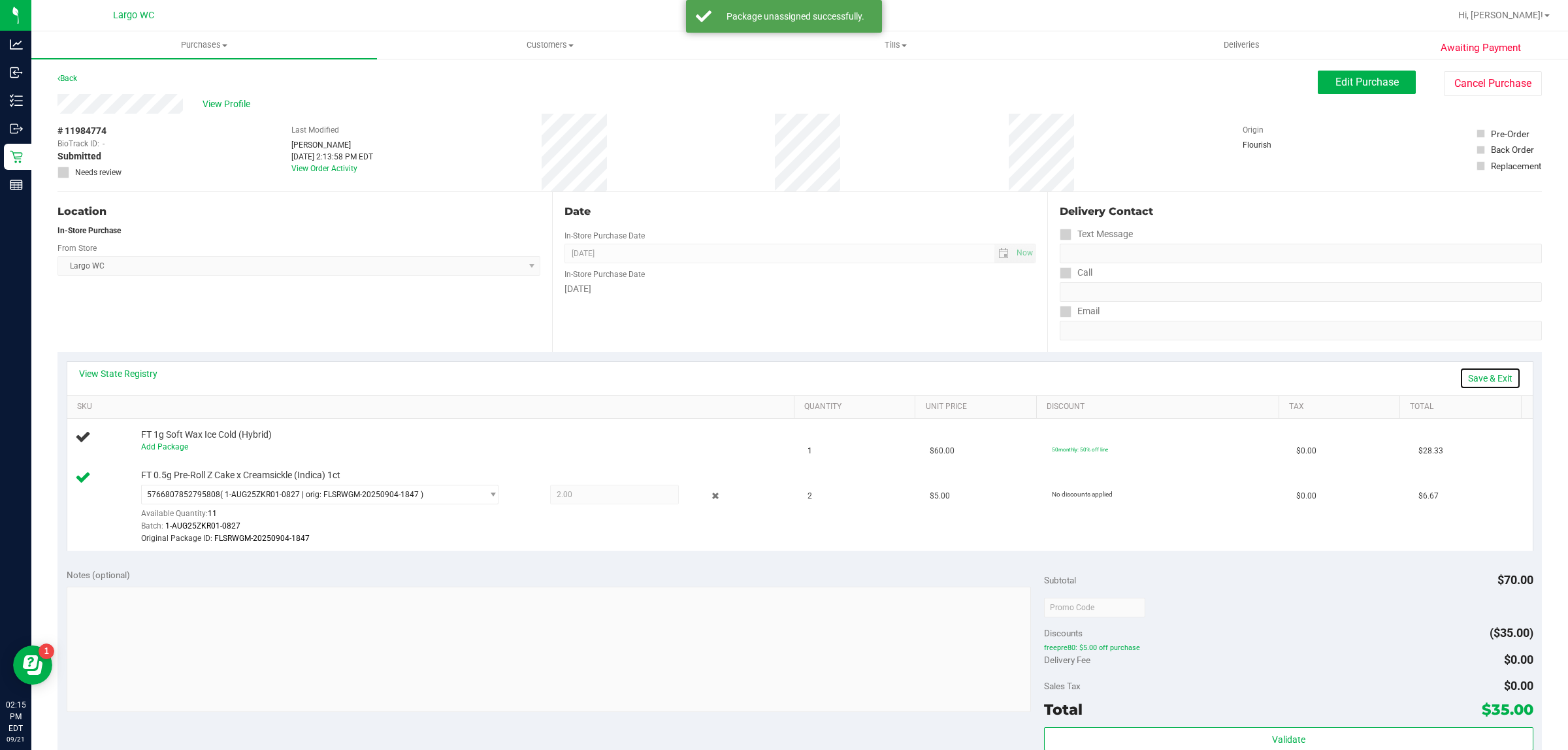
click at [1477, 379] on link "Save & Exit" at bounding box center [1490, 378] width 62 height 22
click at [1355, 89] on button "Edit Purchase" at bounding box center [1367, 82] width 98 height 23
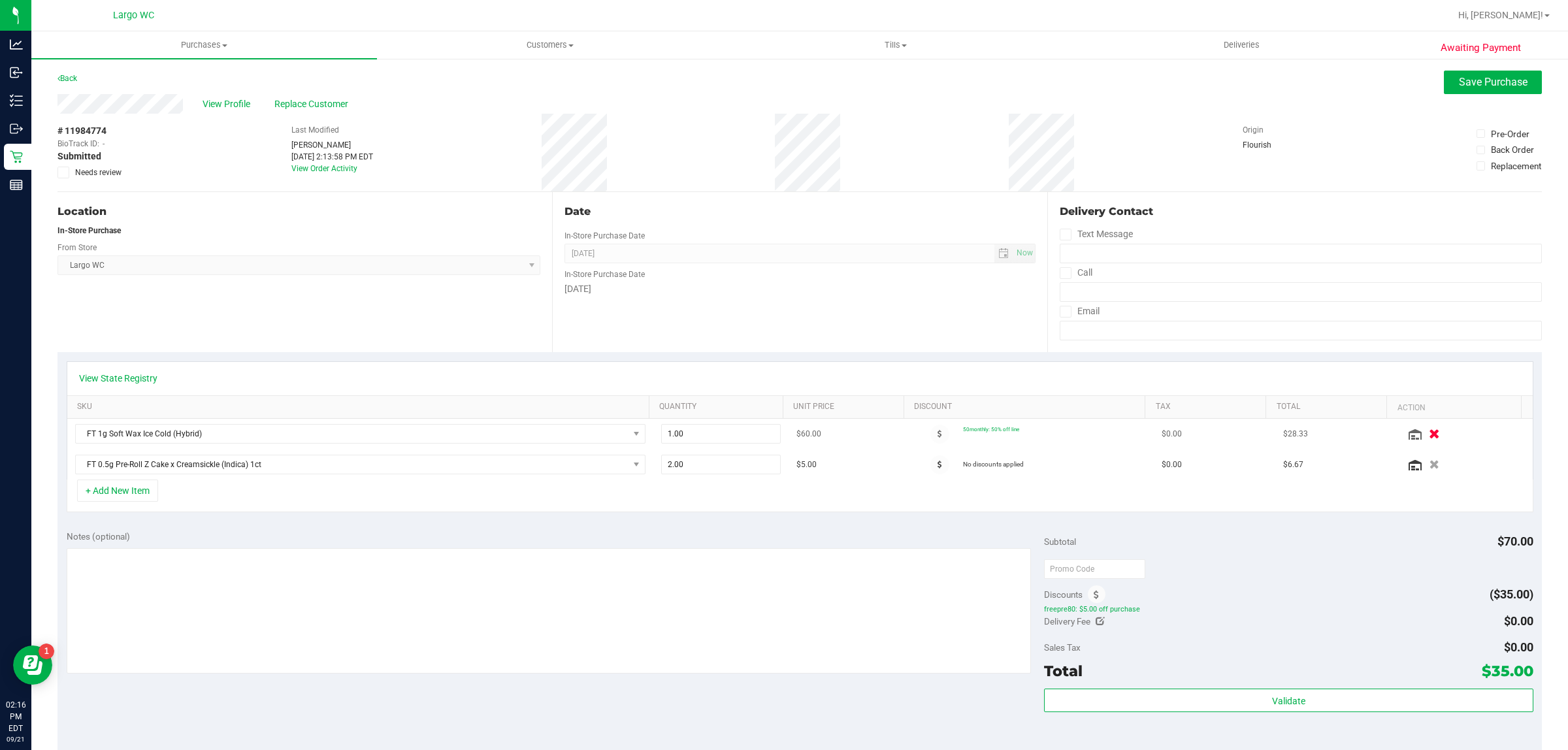
click at [1429, 436] on icon "button" at bounding box center [1435, 434] width 11 height 10
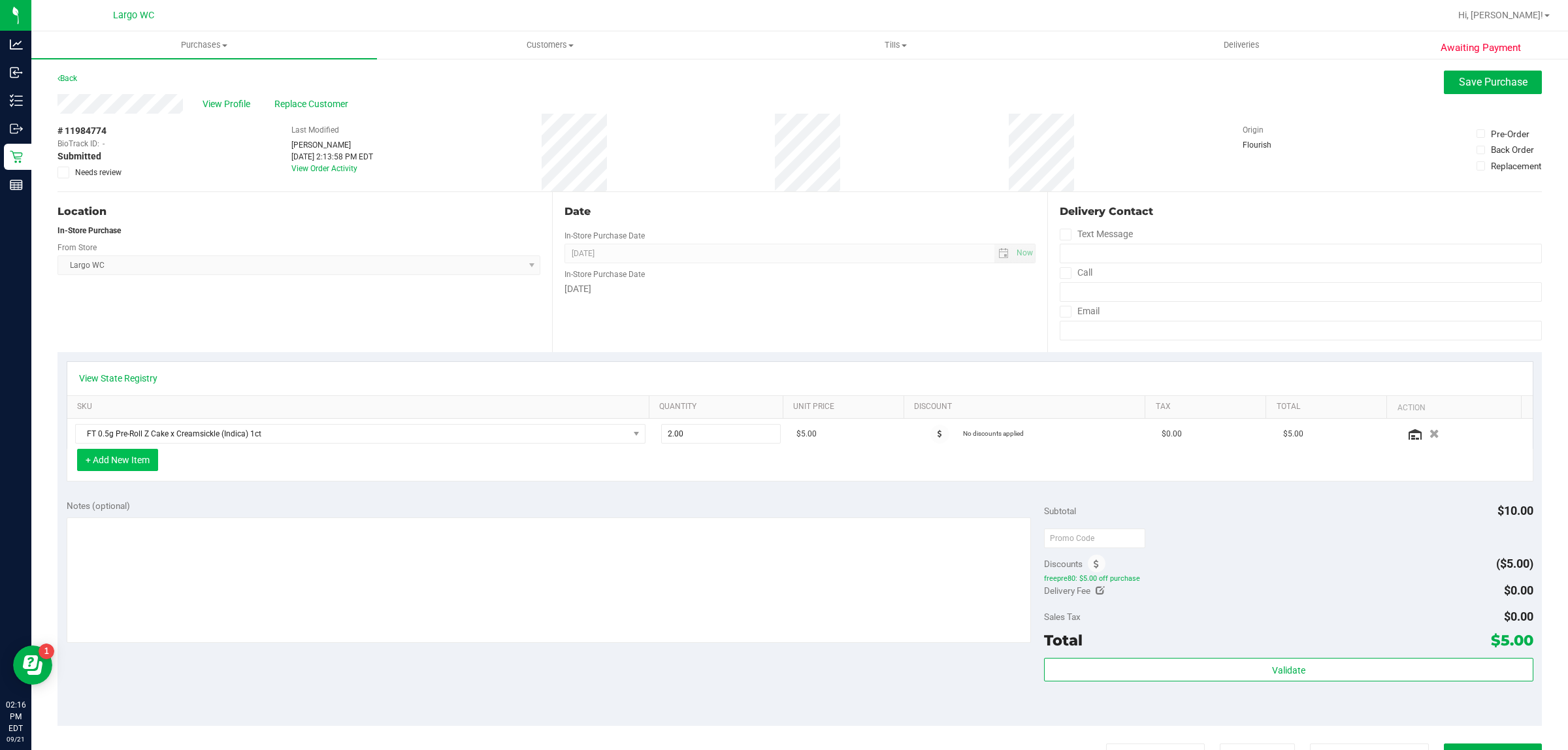
click at [116, 461] on button "+ Add New Item" at bounding box center [117, 460] width 81 height 22
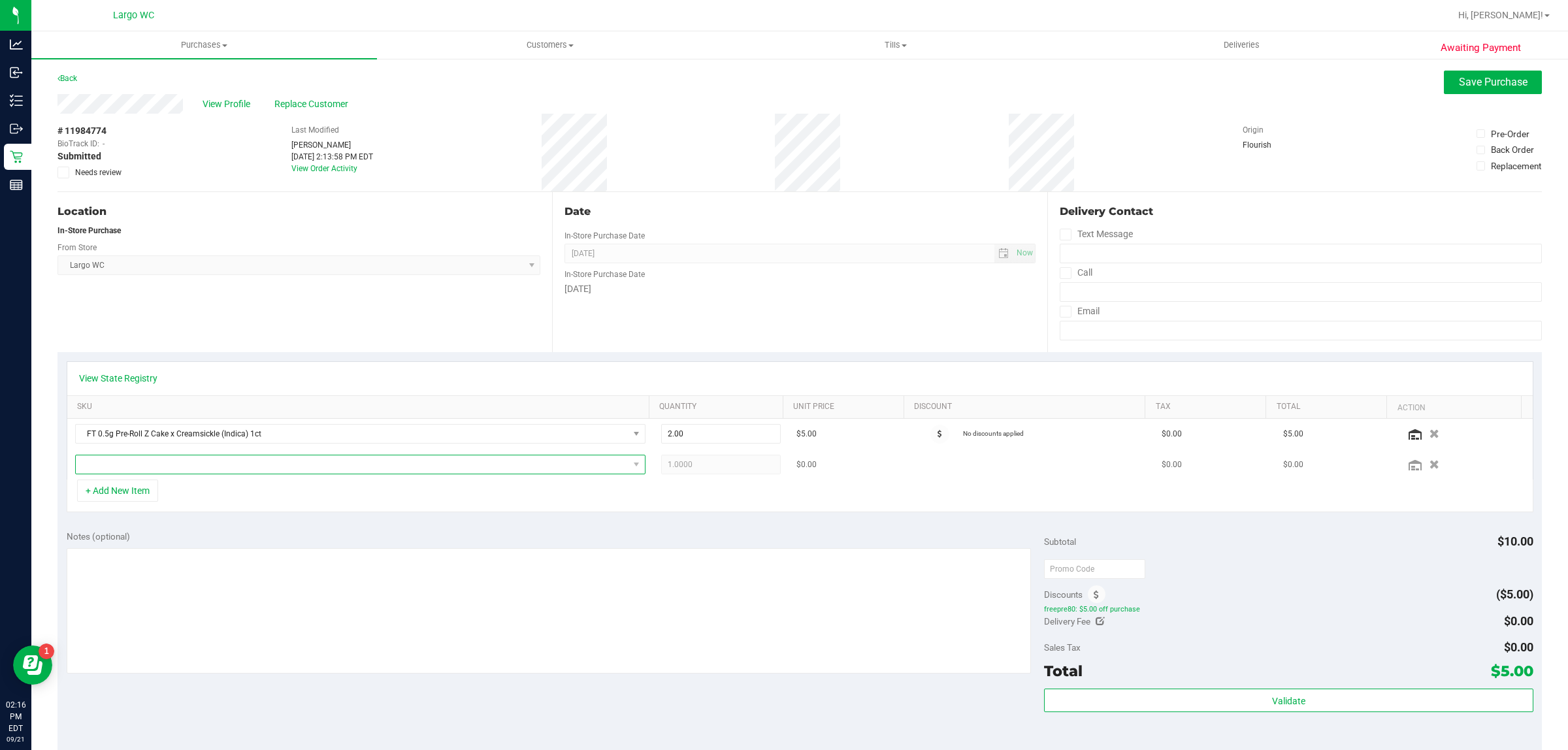
click at [137, 467] on span "NO DATA FOUND" at bounding box center [352, 464] width 553 height 18
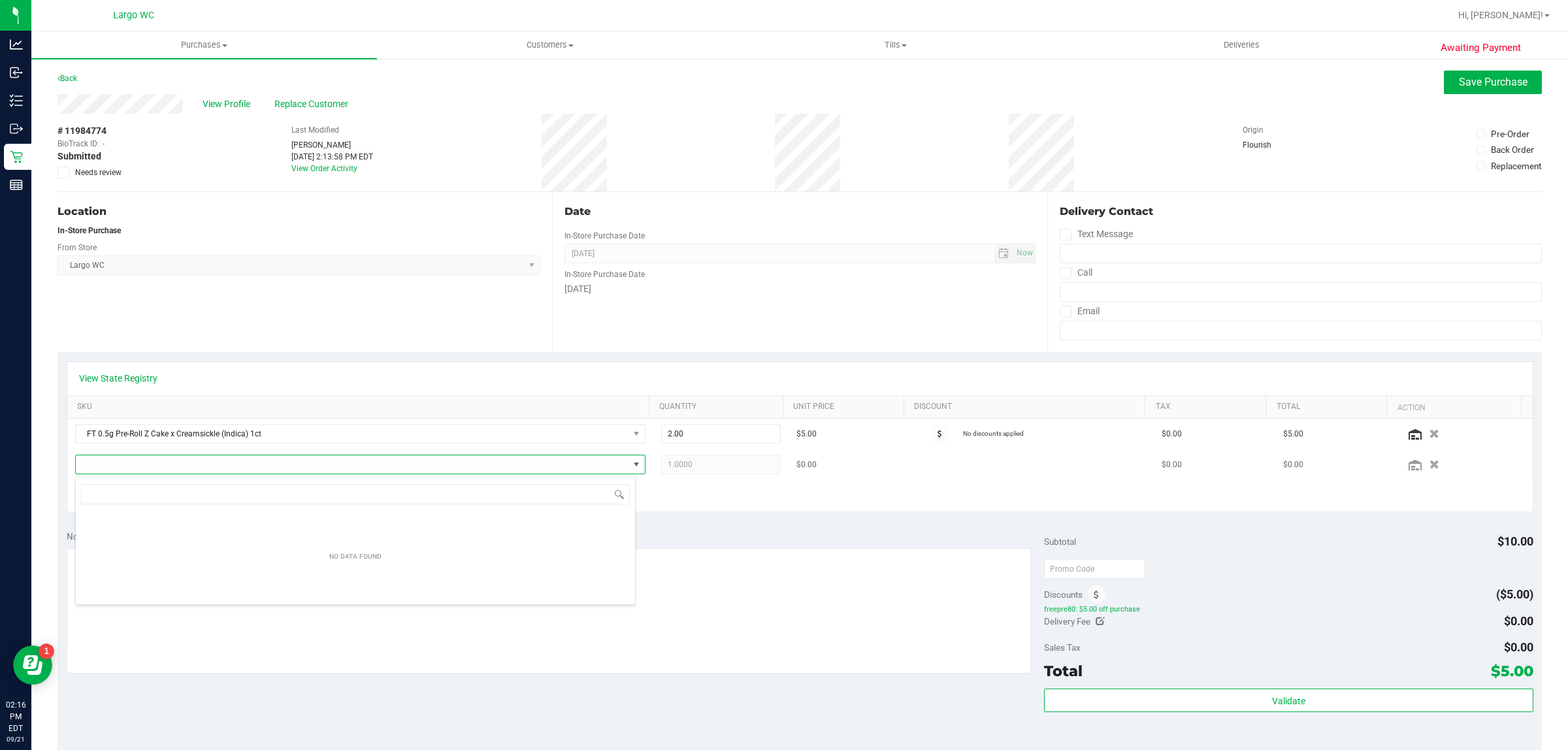
scroll to position [20, 561]
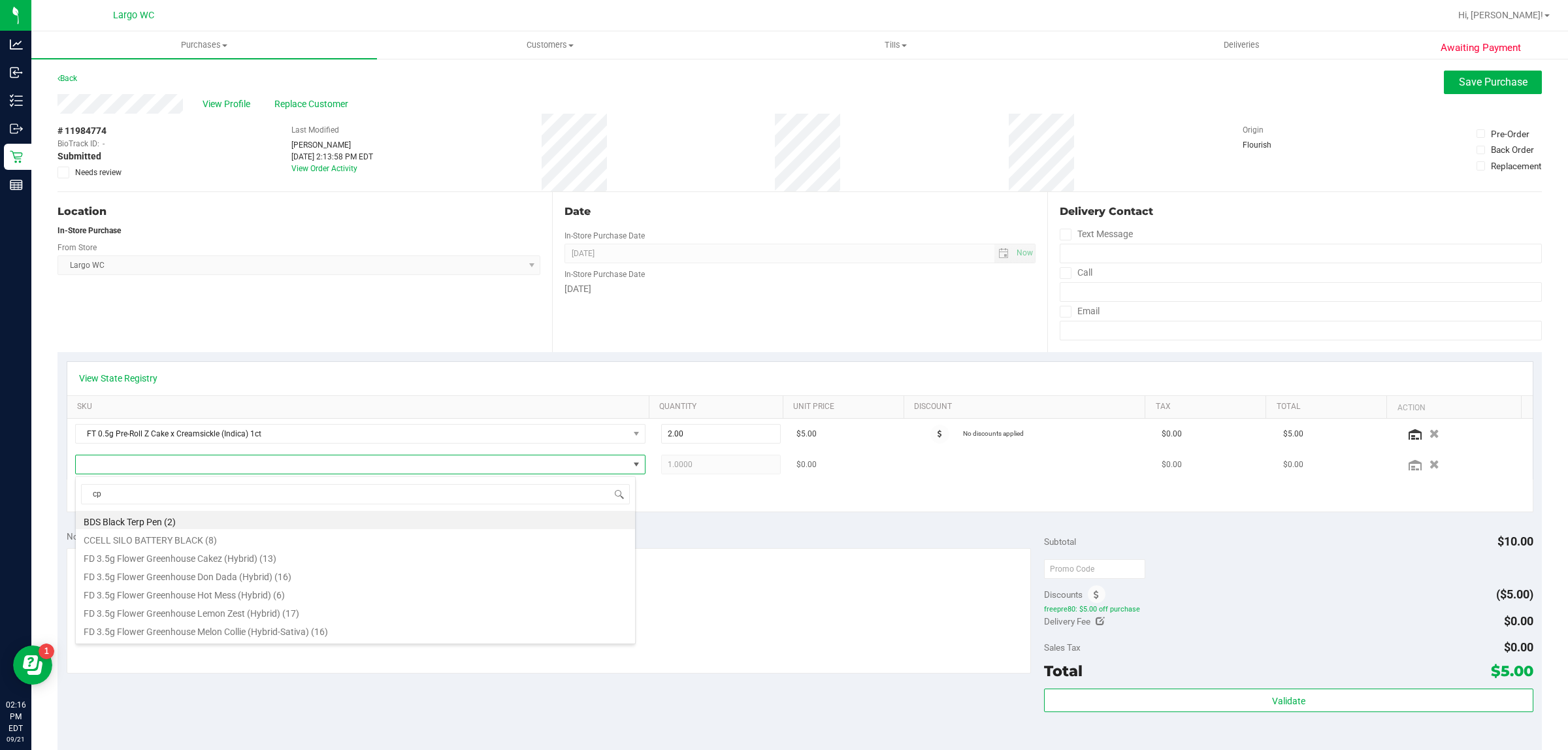
type input "cpz"
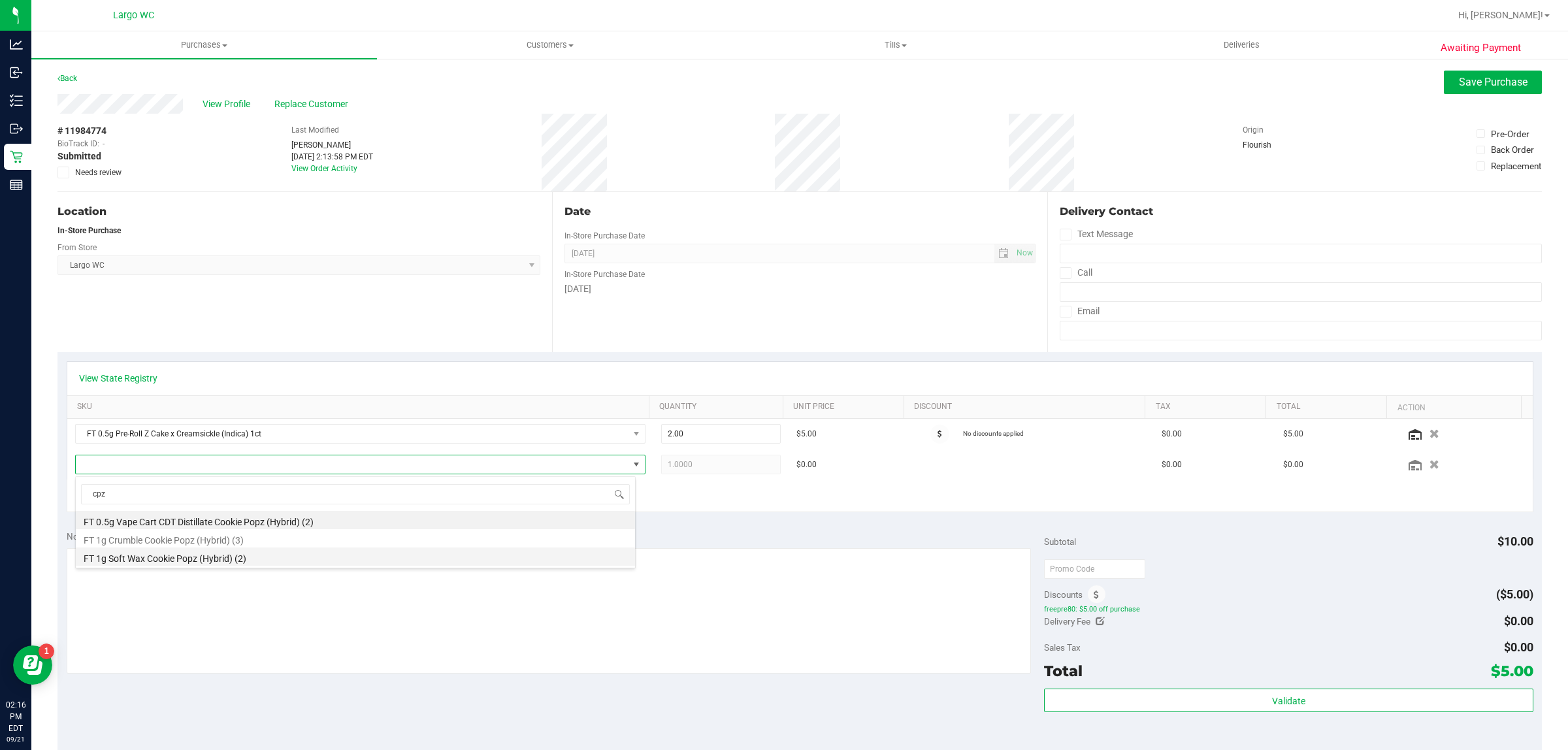
click at [121, 559] on li "FT 1g Soft Wax Cookie Popz (Hybrid) (2)" at bounding box center [355, 556] width 559 height 18
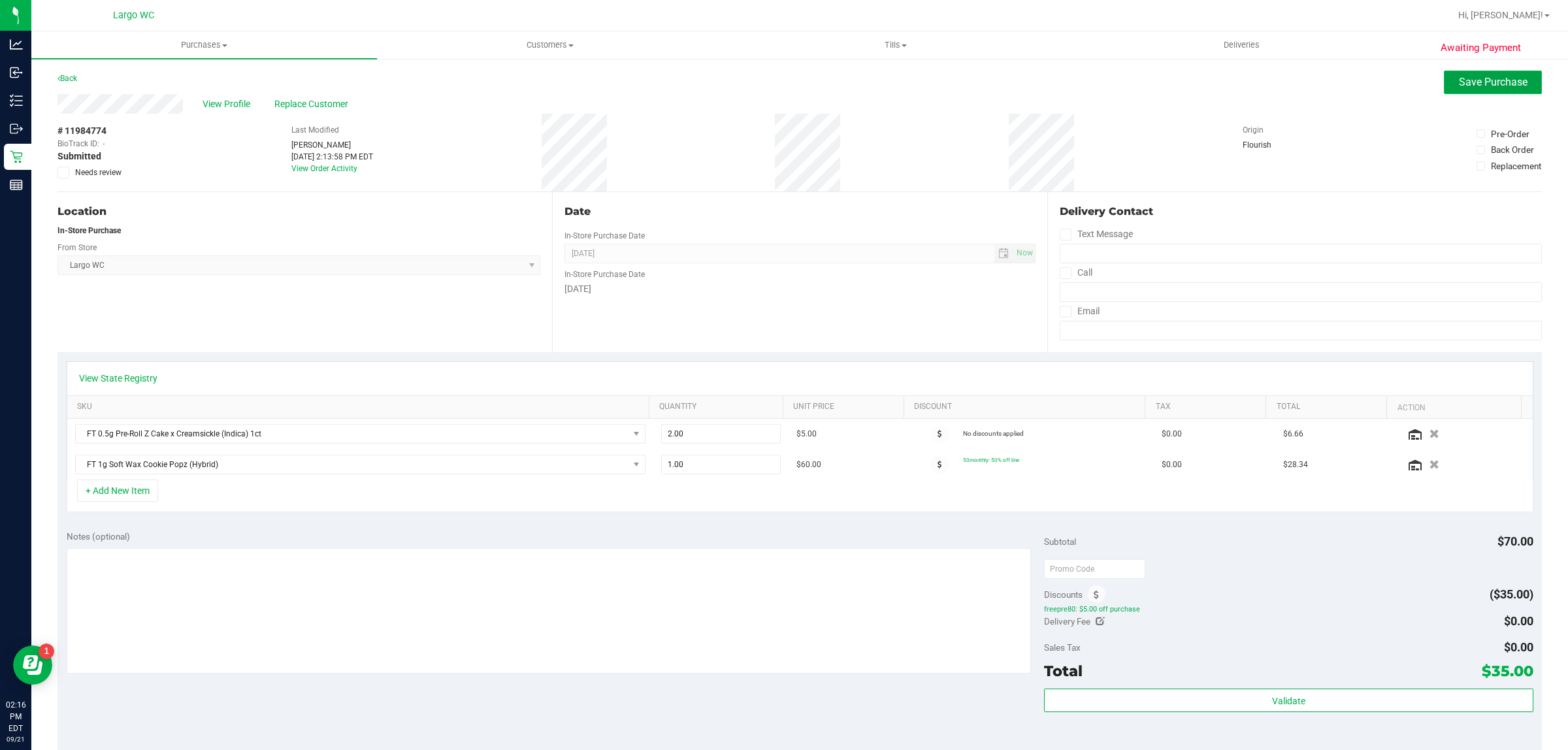
click at [1459, 83] on span "Save Purchase" at bounding box center [1493, 82] width 68 height 13
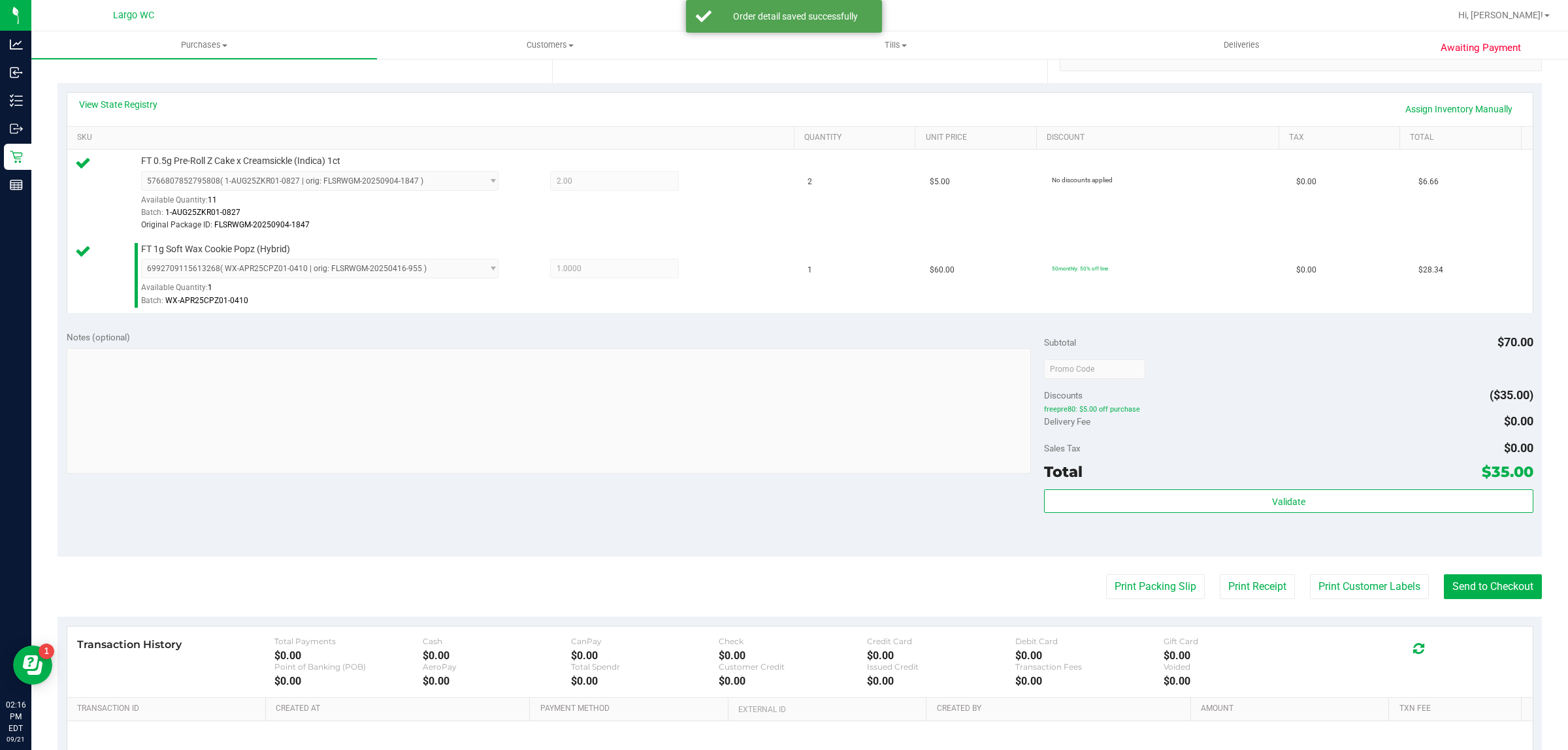
scroll to position [339, 0]
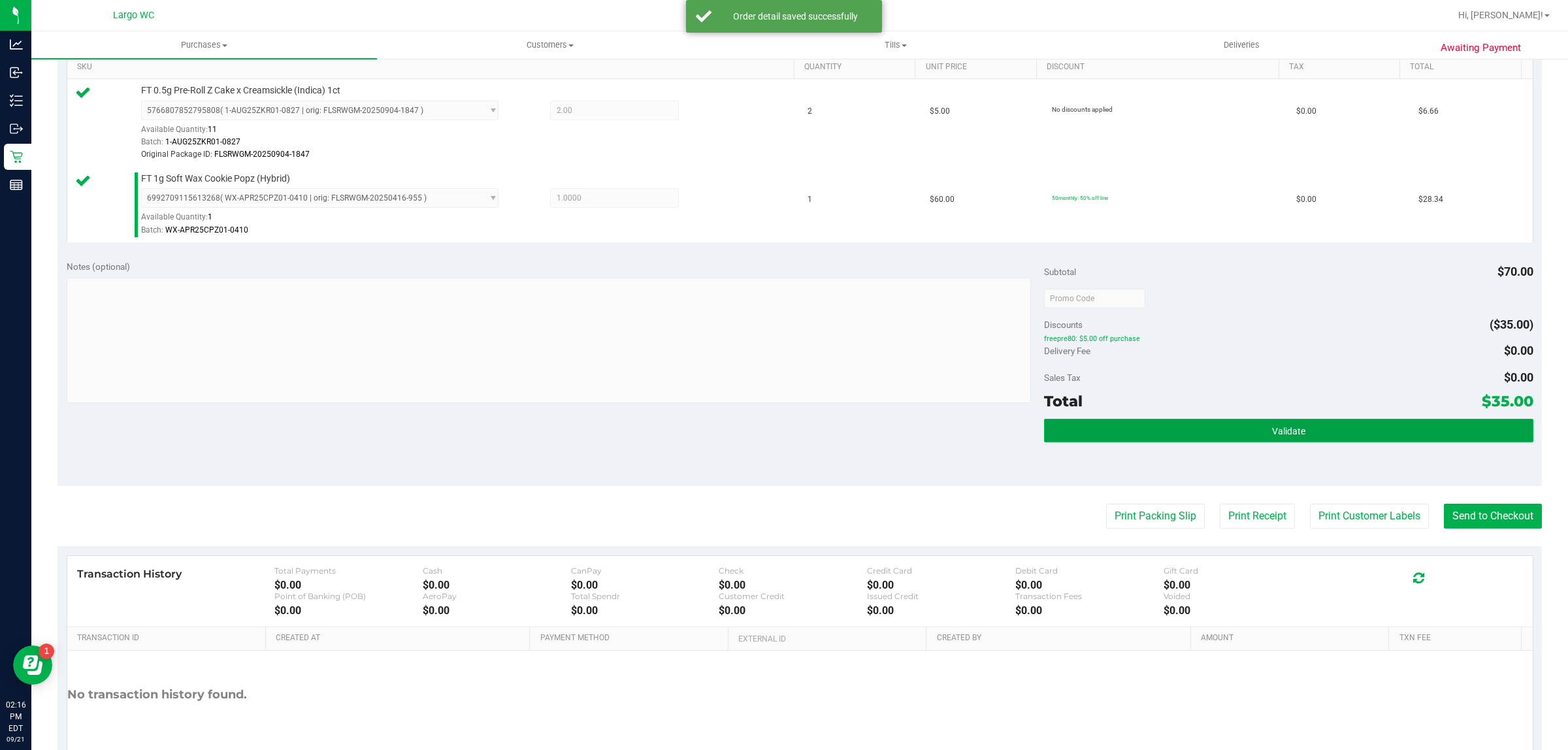
click at [1217, 439] on button "Validate" at bounding box center [1288, 430] width 489 height 23
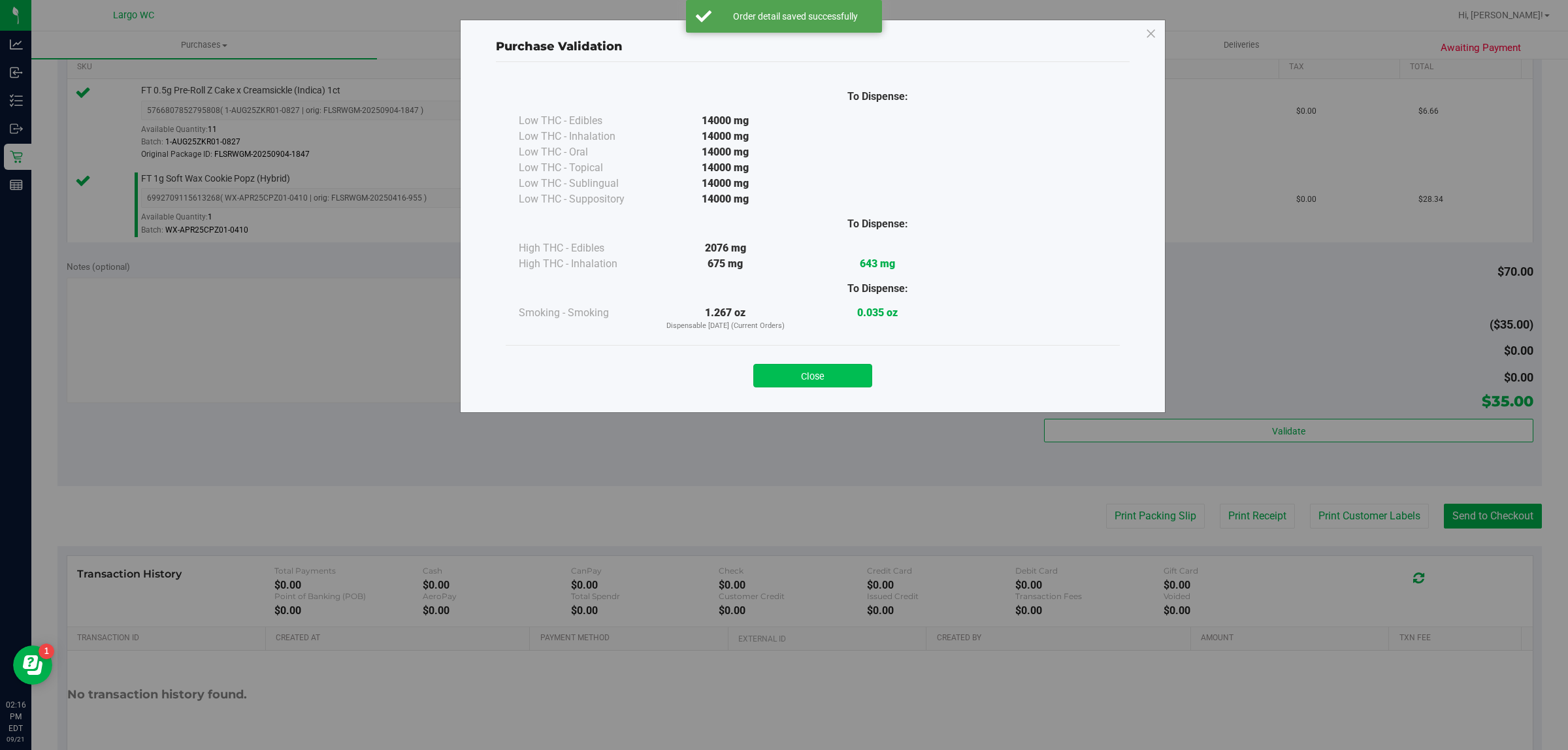
click at [803, 368] on button "Close" at bounding box center [812, 376] width 119 height 23
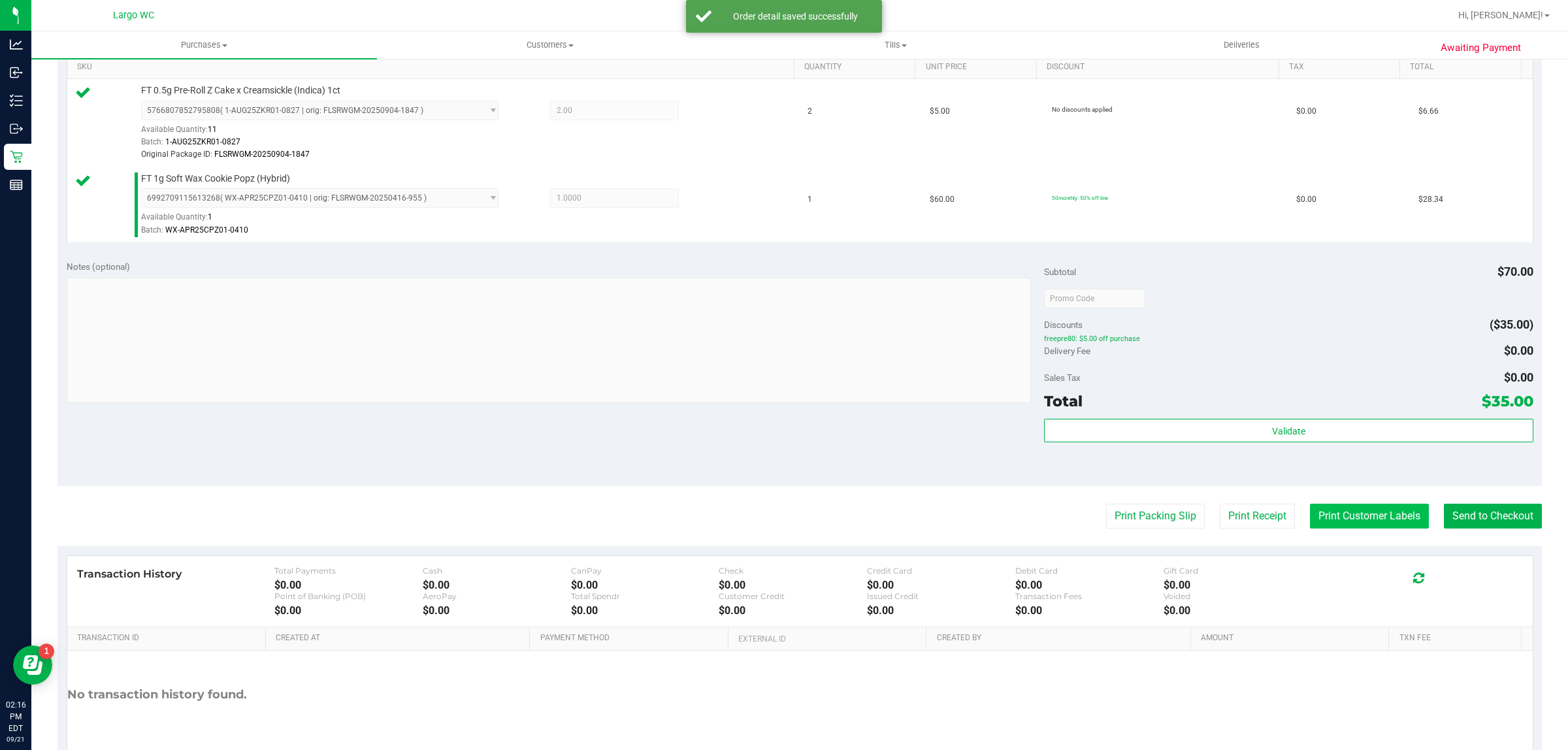
click at [1334, 519] on button "Print Customer Labels" at bounding box center [1369, 516] width 119 height 25
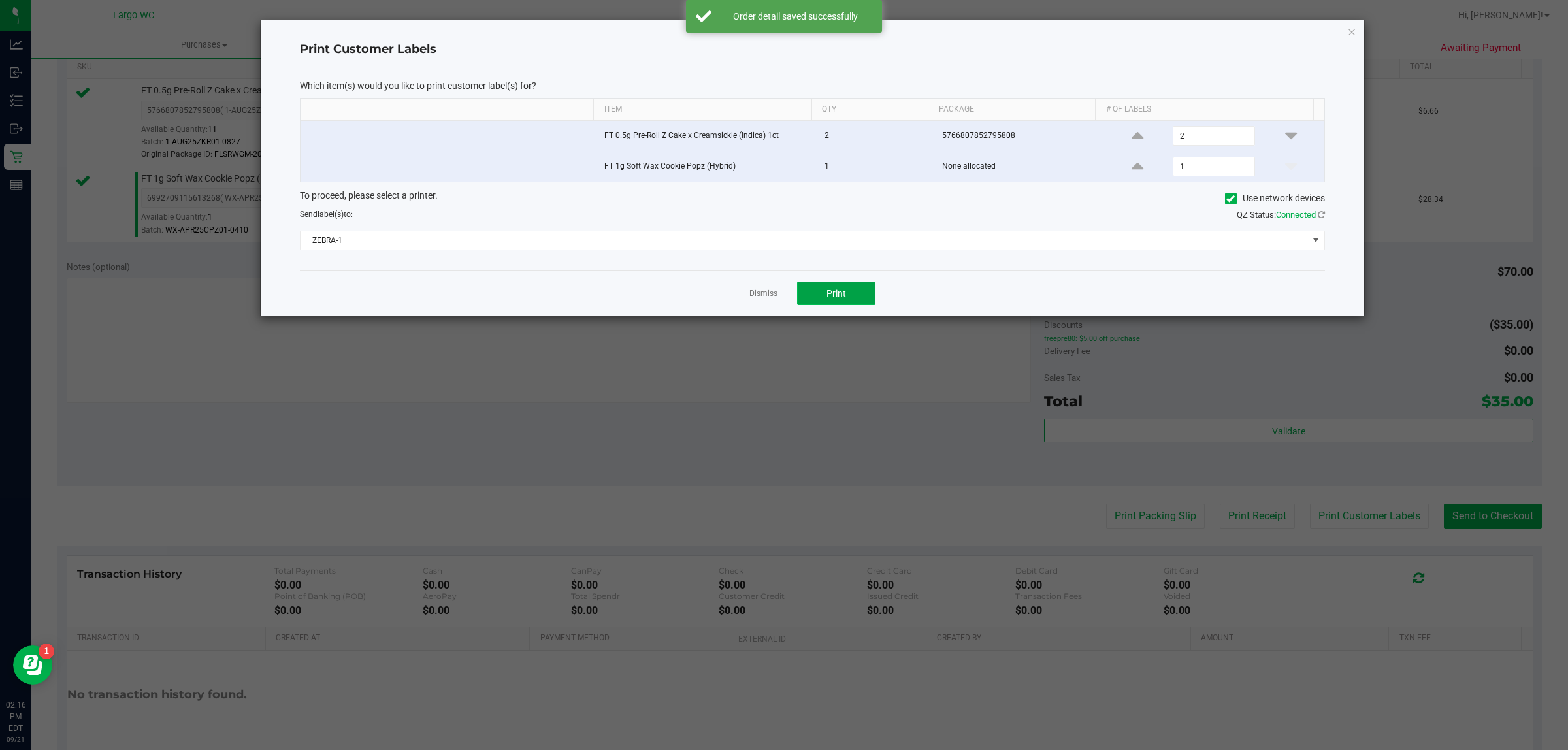
click at [854, 302] on button "Print" at bounding box center [836, 293] width 78 height 23
click at [1352, 28] on icon "button" at bounding box center [1351, 31] width 9 height 15
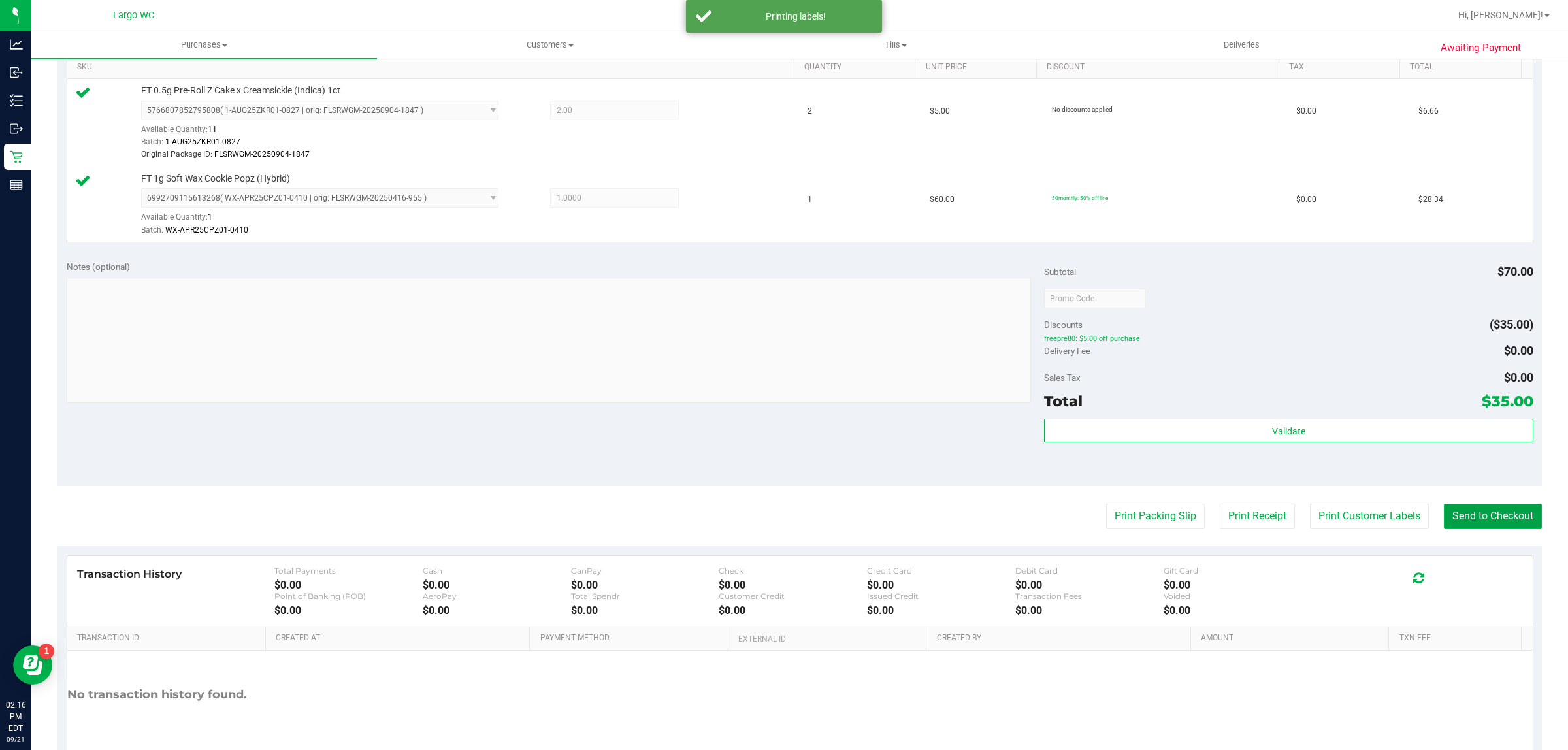
click at [1473, 526] on button "Send to Checkout" at bounding box center [1493, 516] width 98 height 25
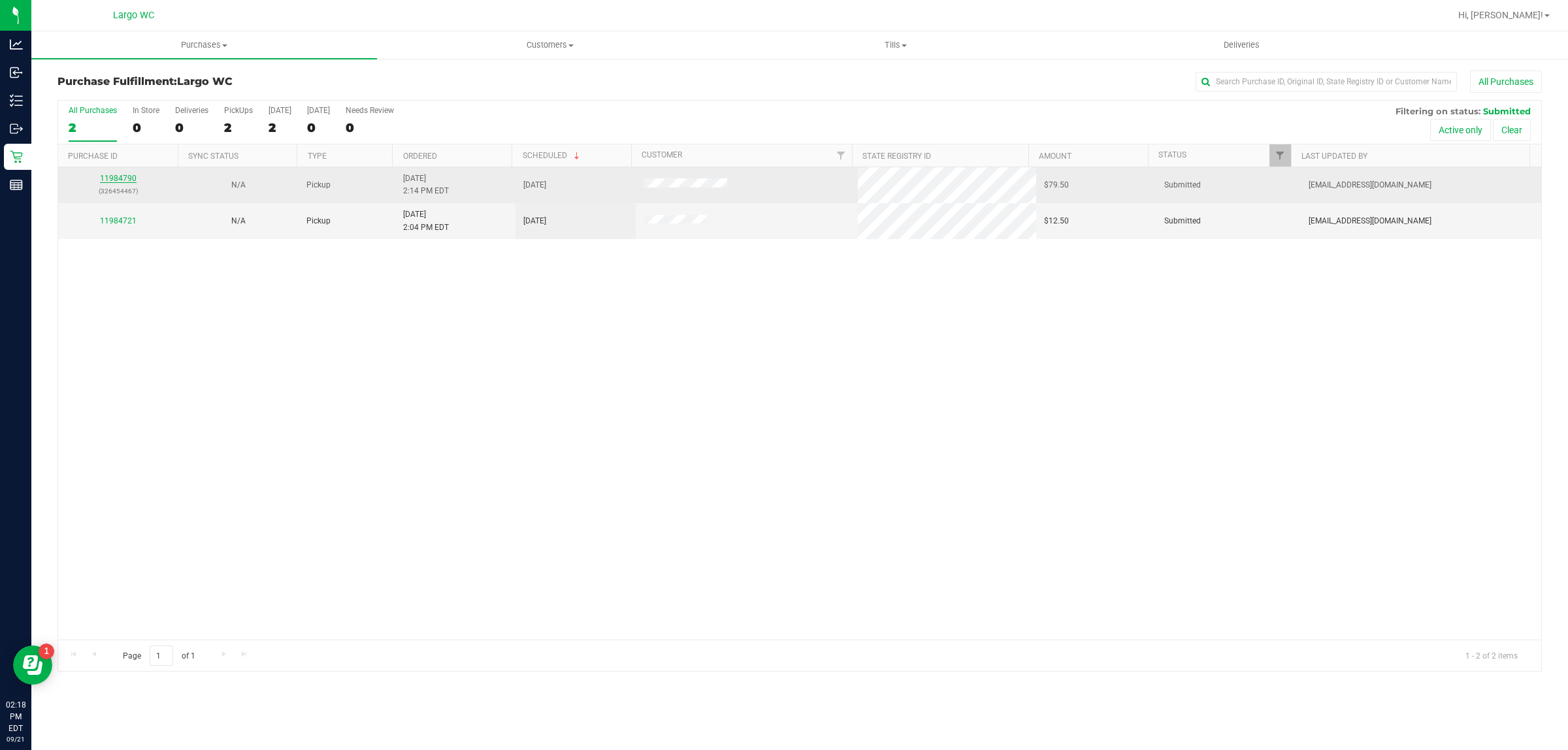
click at [125, 180] on link "11984790" at bounding box center [118, 178] width 37 height 9
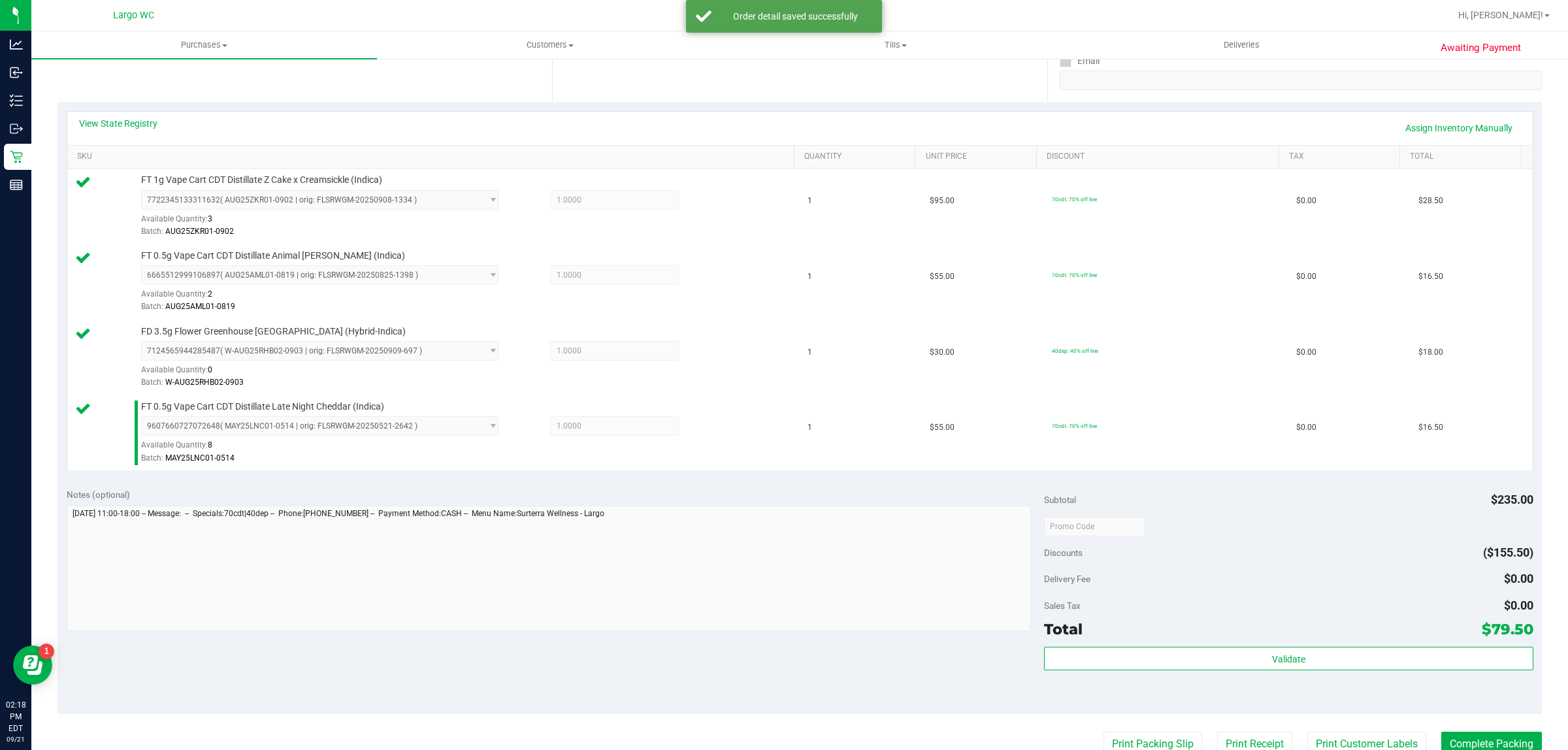
scroll to position [309, 0]
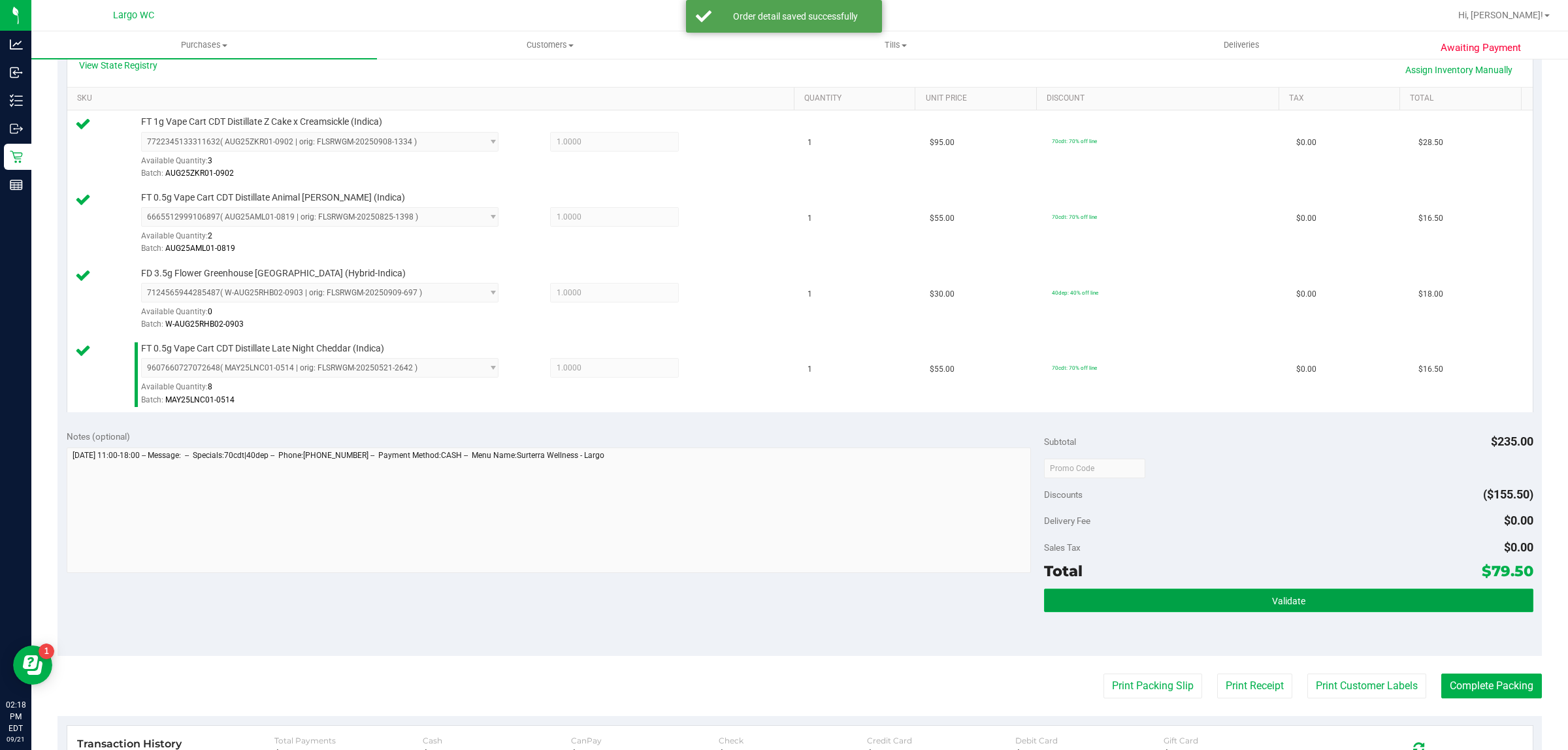
click at [1099, 602] on button "Validate" at bounding box center [1288, 600] width 489 height 23
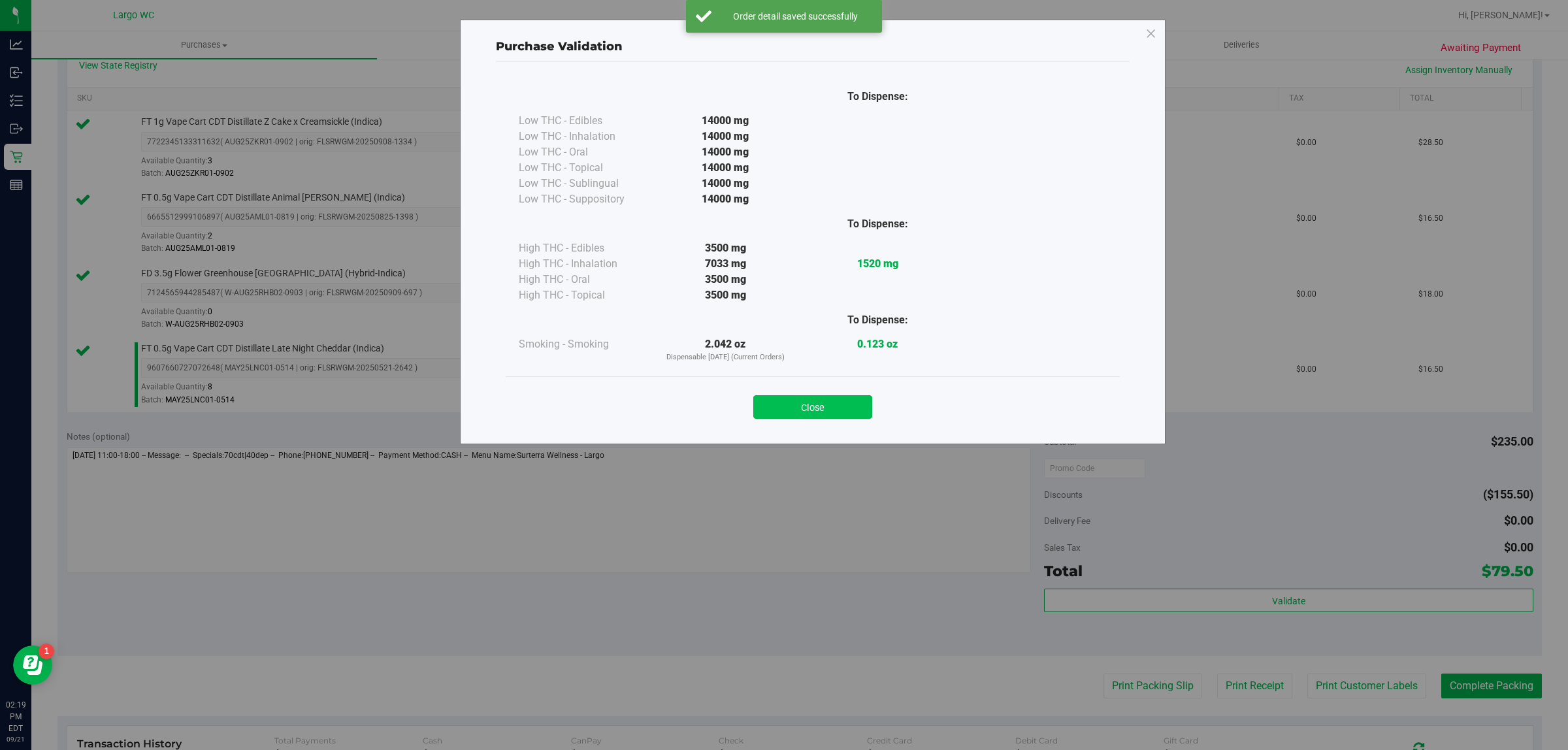
click at [840, 409] on button "Close" at bounding box center [812, 407] width 119 height 23
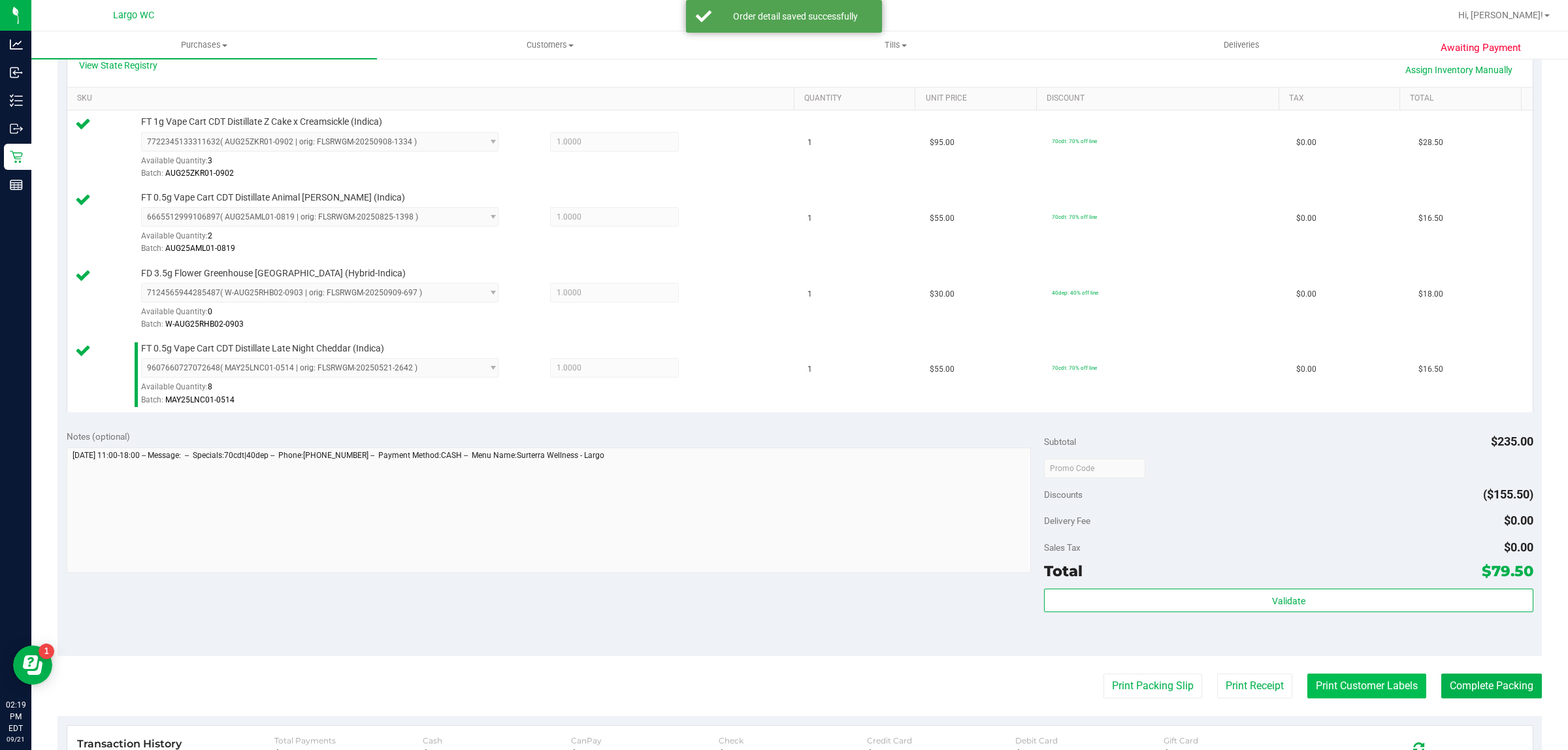
click at [1331, 694] on button "Print Customer Labels" at bounding box center [1366, 686] width 119 height 25
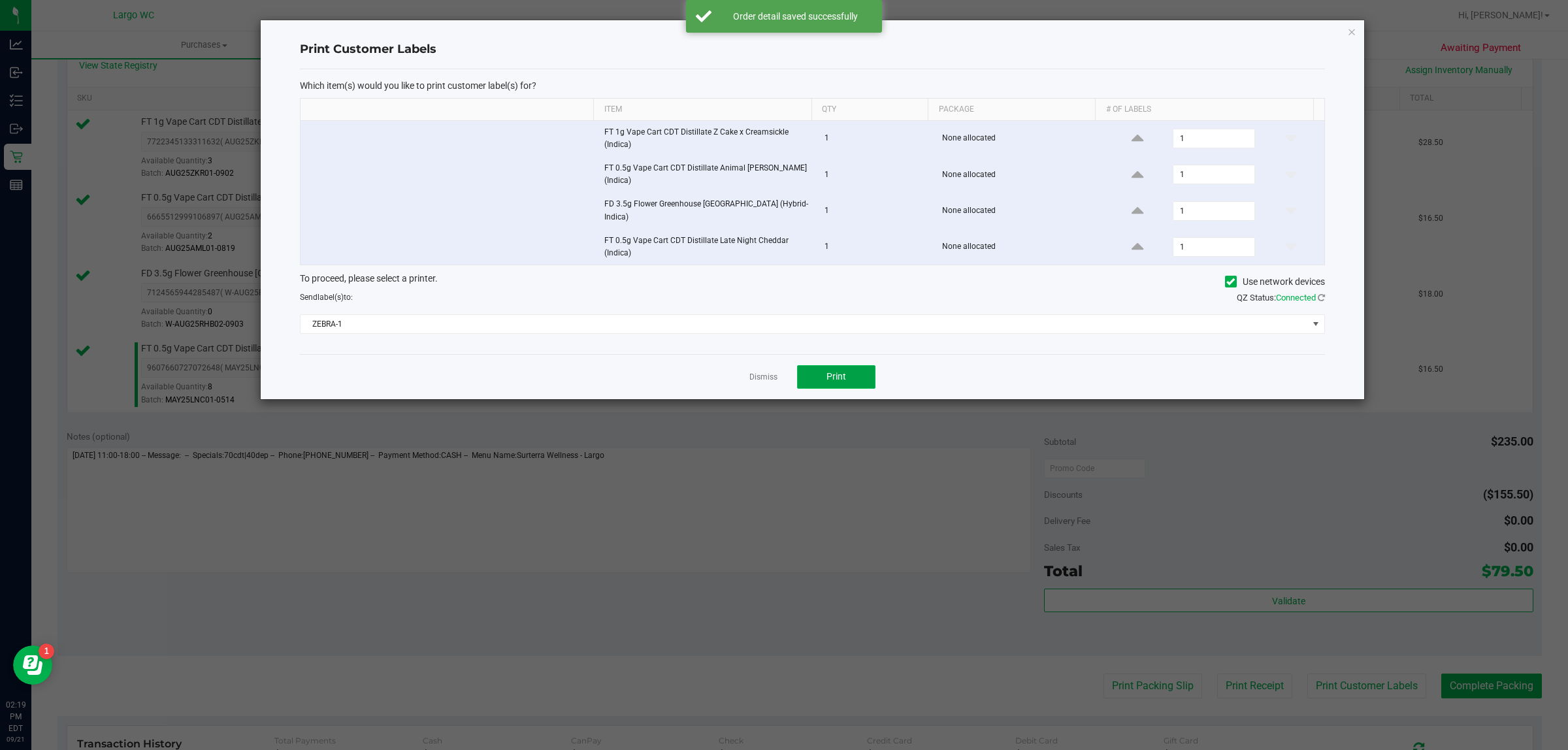
click at [852, 379] on button "Print" at bounding box center [836, 376] width 78 height 23
click at [1351, 35] on icon "button" at bounding box center [1351, 31] width 9 height 15
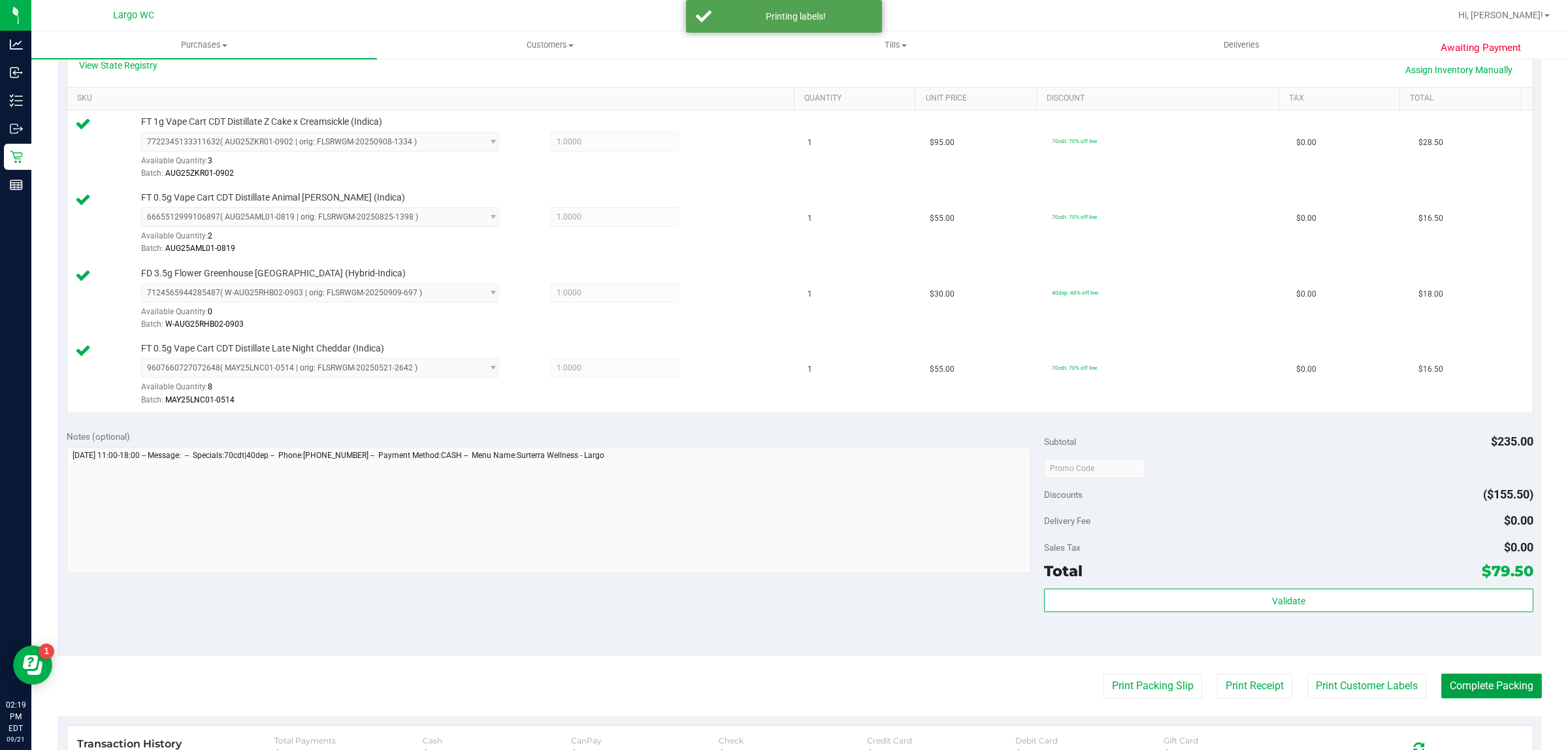
click at [1471, 688] on button "Complete Packing" at bounding box center [1492, 686] width 101 height 25
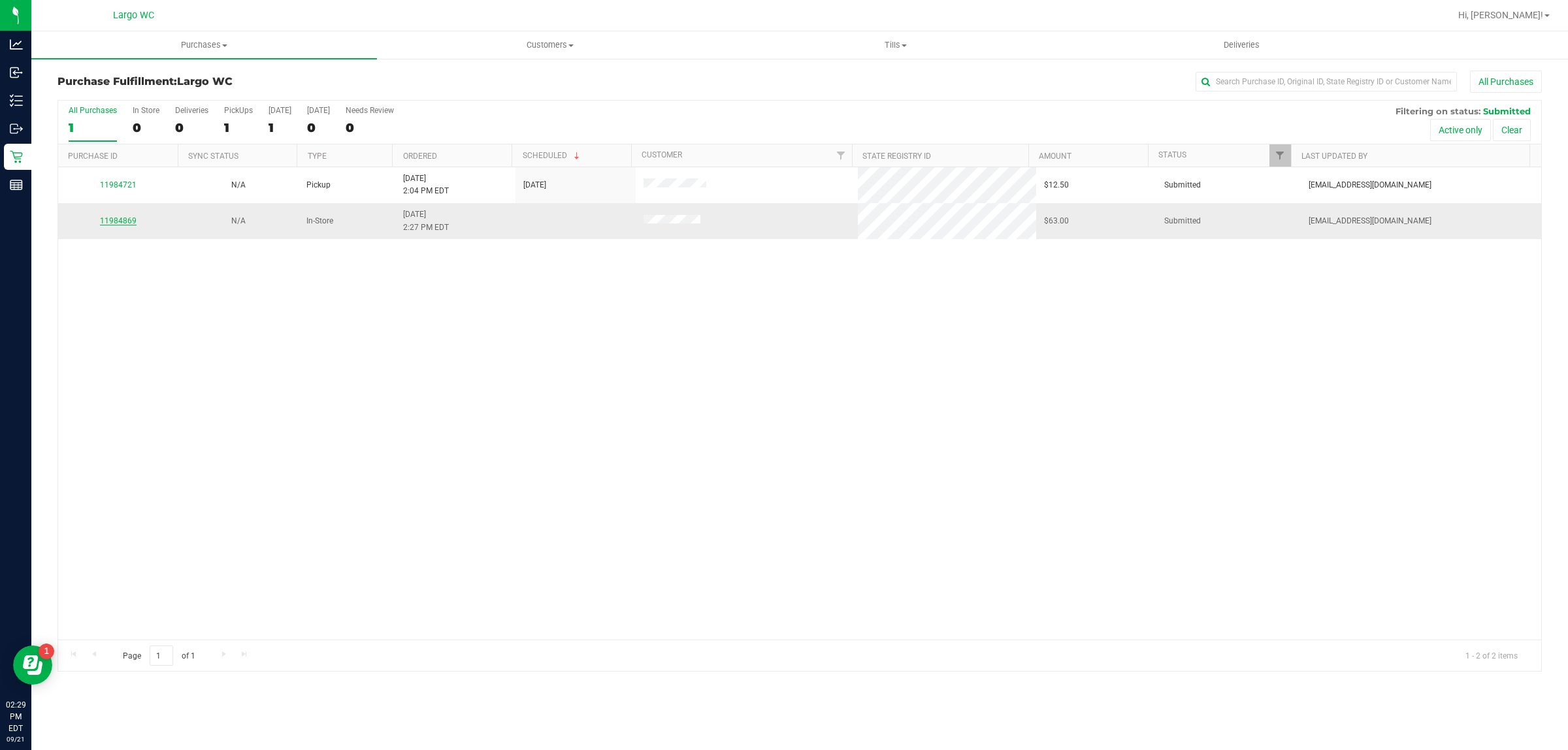
click at [119, 219] on link "11984869" at bounding box center [118, 221] width 37 height 9
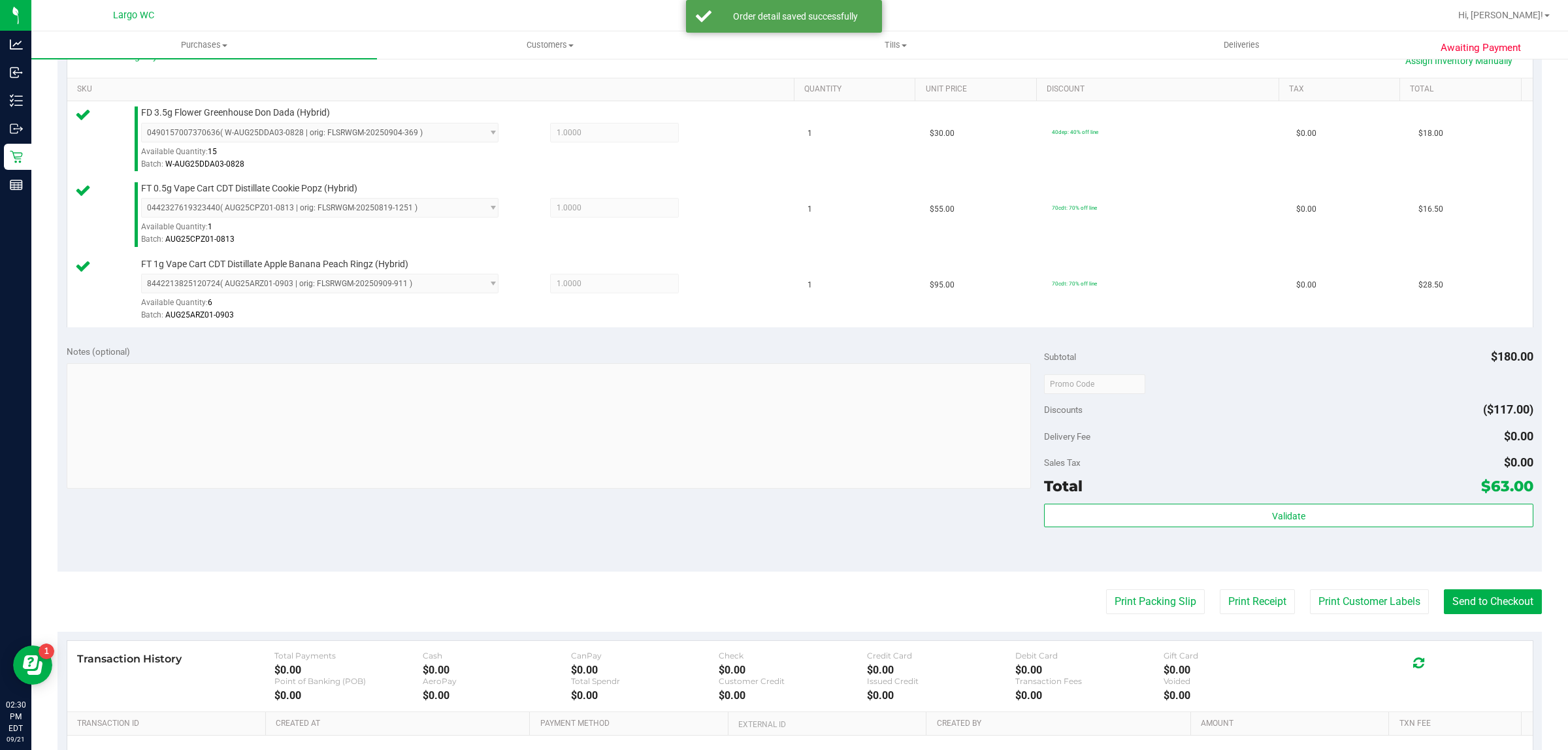
scroll to position [317, 0]
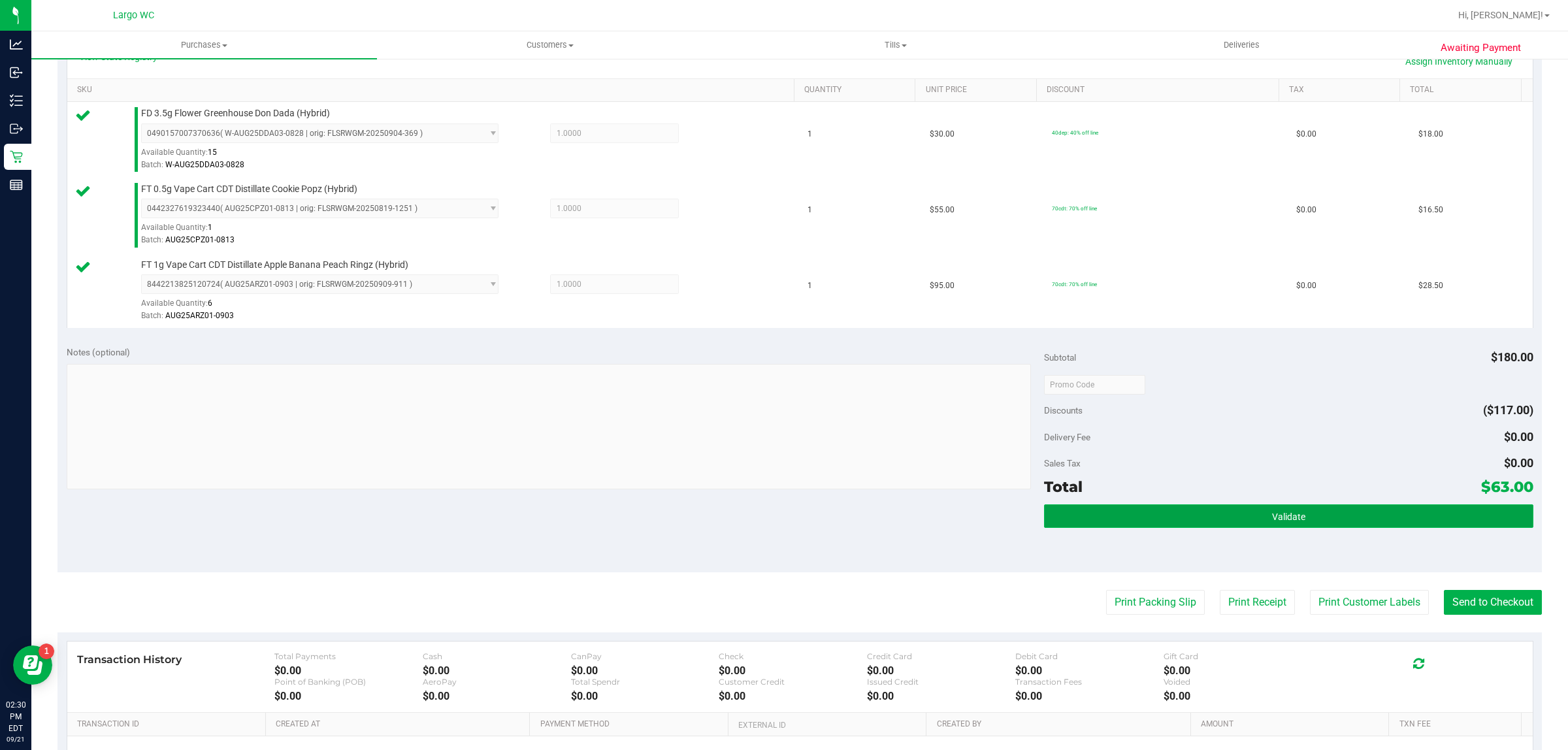
click at [1105, 521] on button "Validate" at bounding box center [1288, 516] width 489 height 23
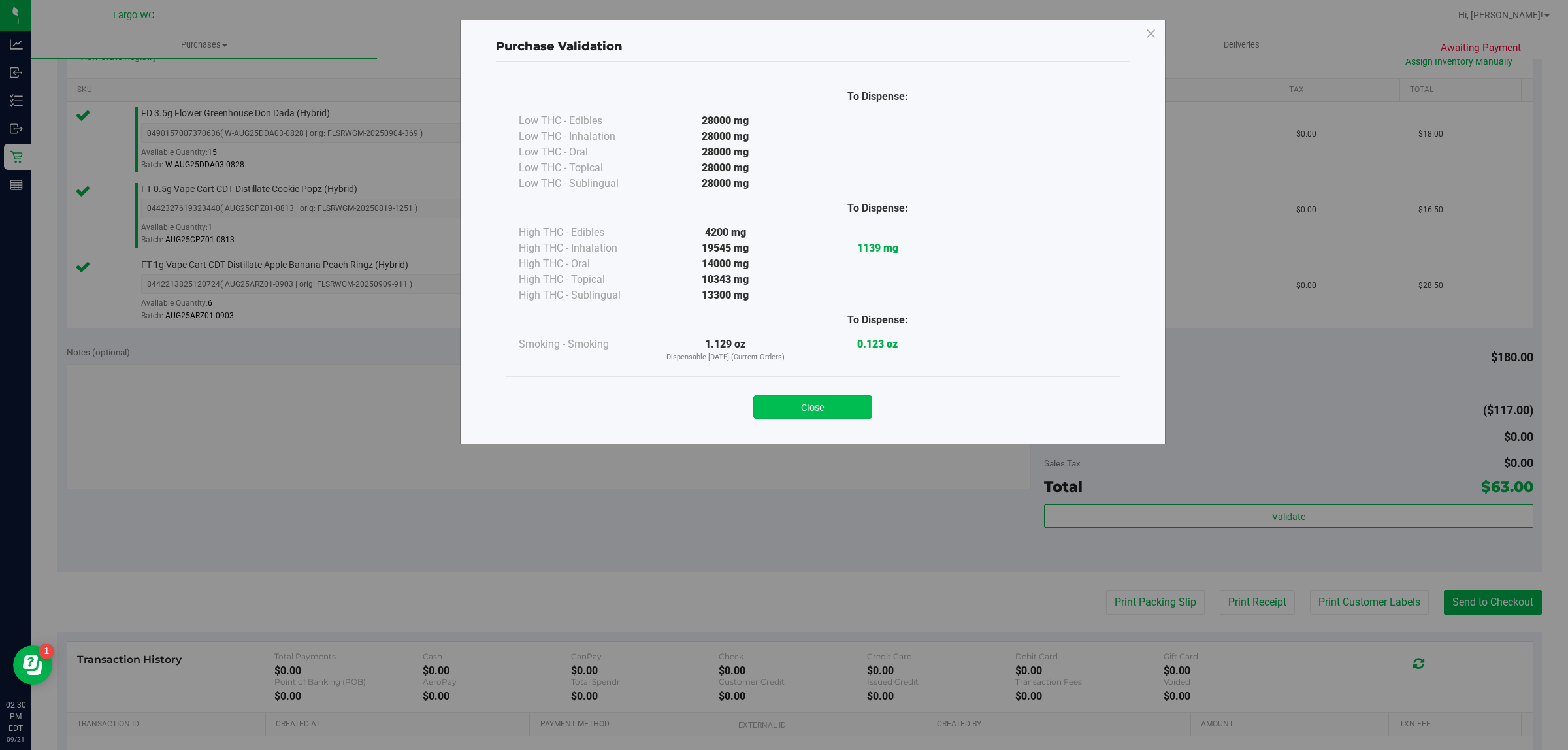
click at [797, 409] on button "Close" at bounding box center [812, 407] width 119 height 23
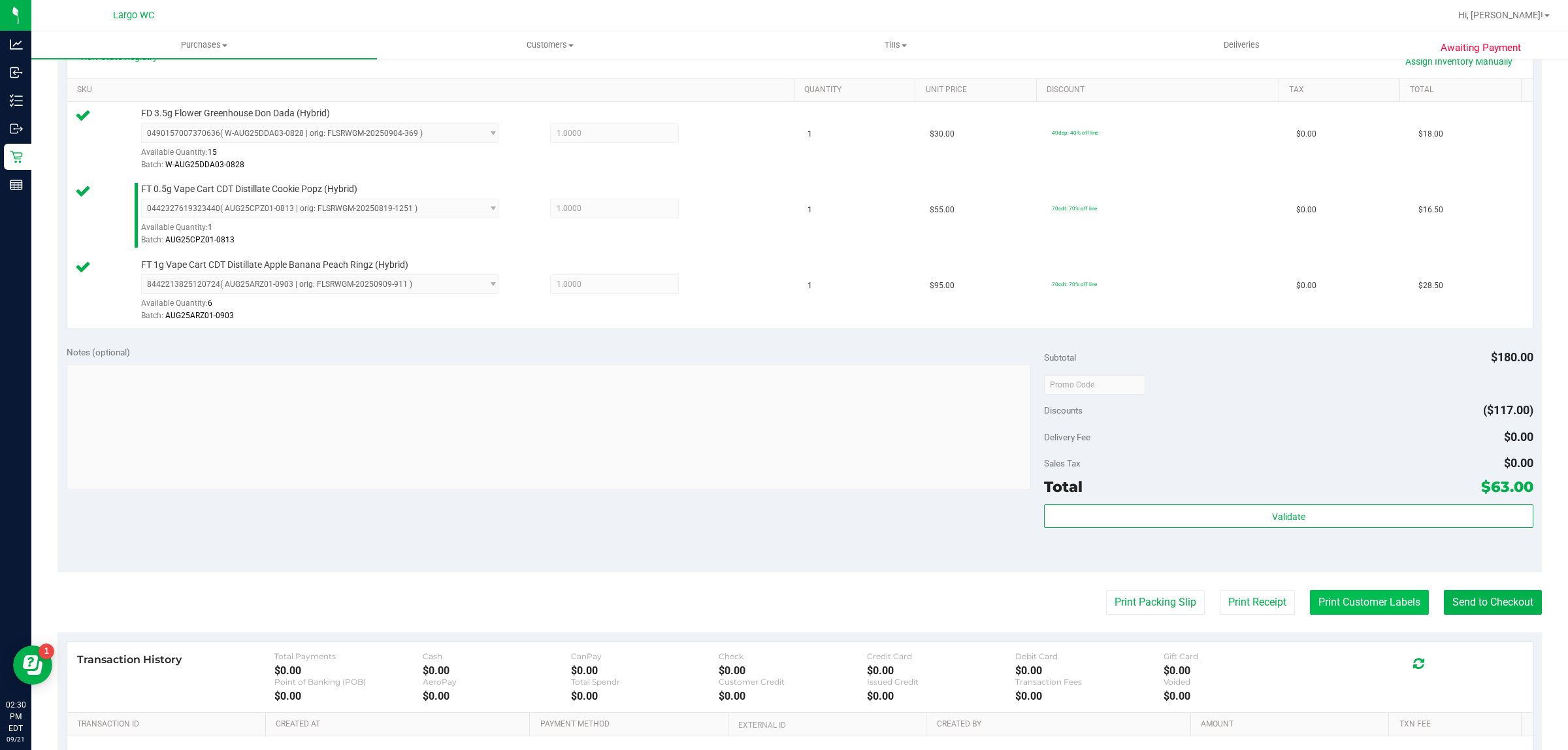
click at [1368, 608] on button "Print Customer Labels" at bounding box center [1369, 602] width 119 height 25
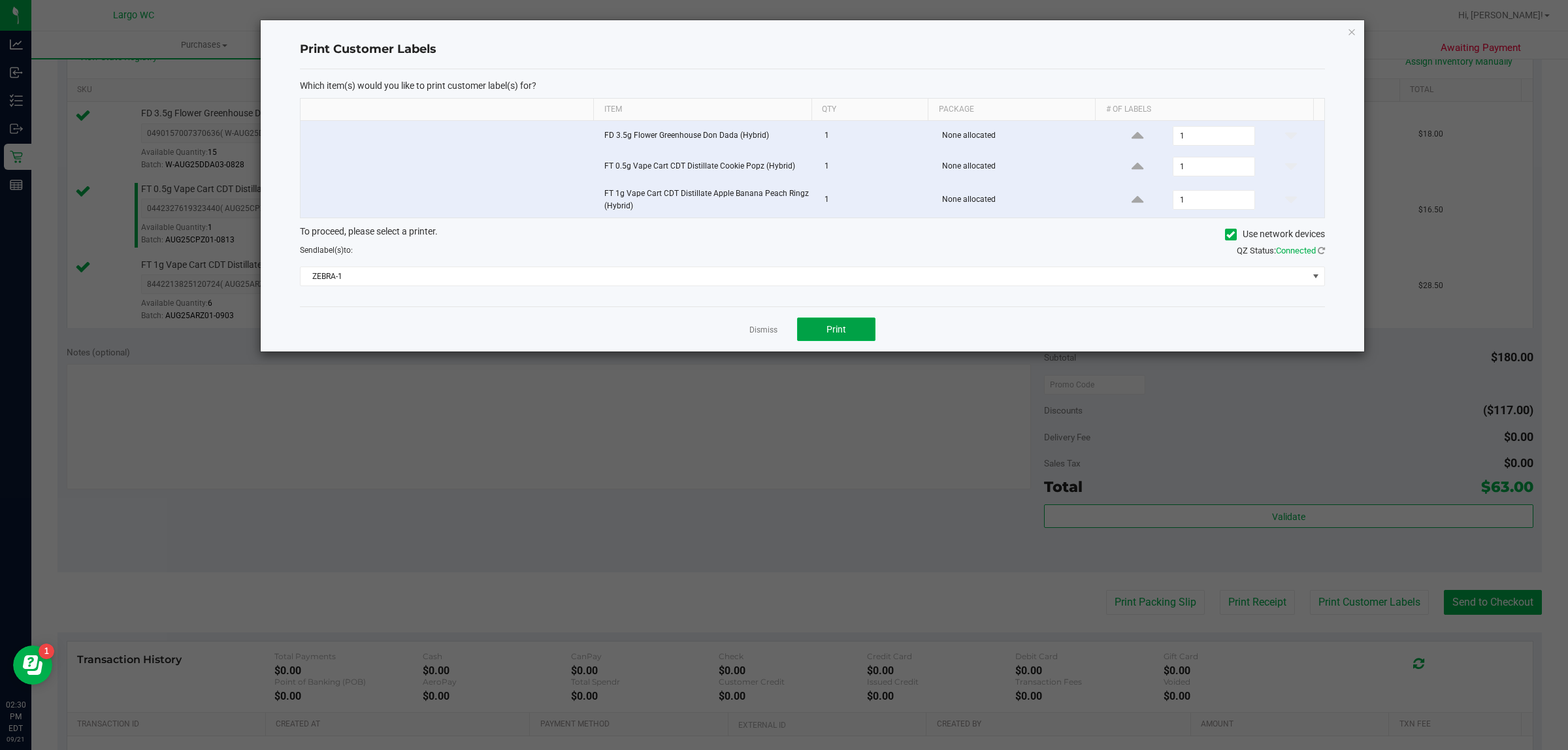
click at [831, 325] on span "Print" at bounding box center [836, 329] width 19 height 11
click at [1353, 28] on icon "button" at bounding box center [1351, 31] width 9 height 15
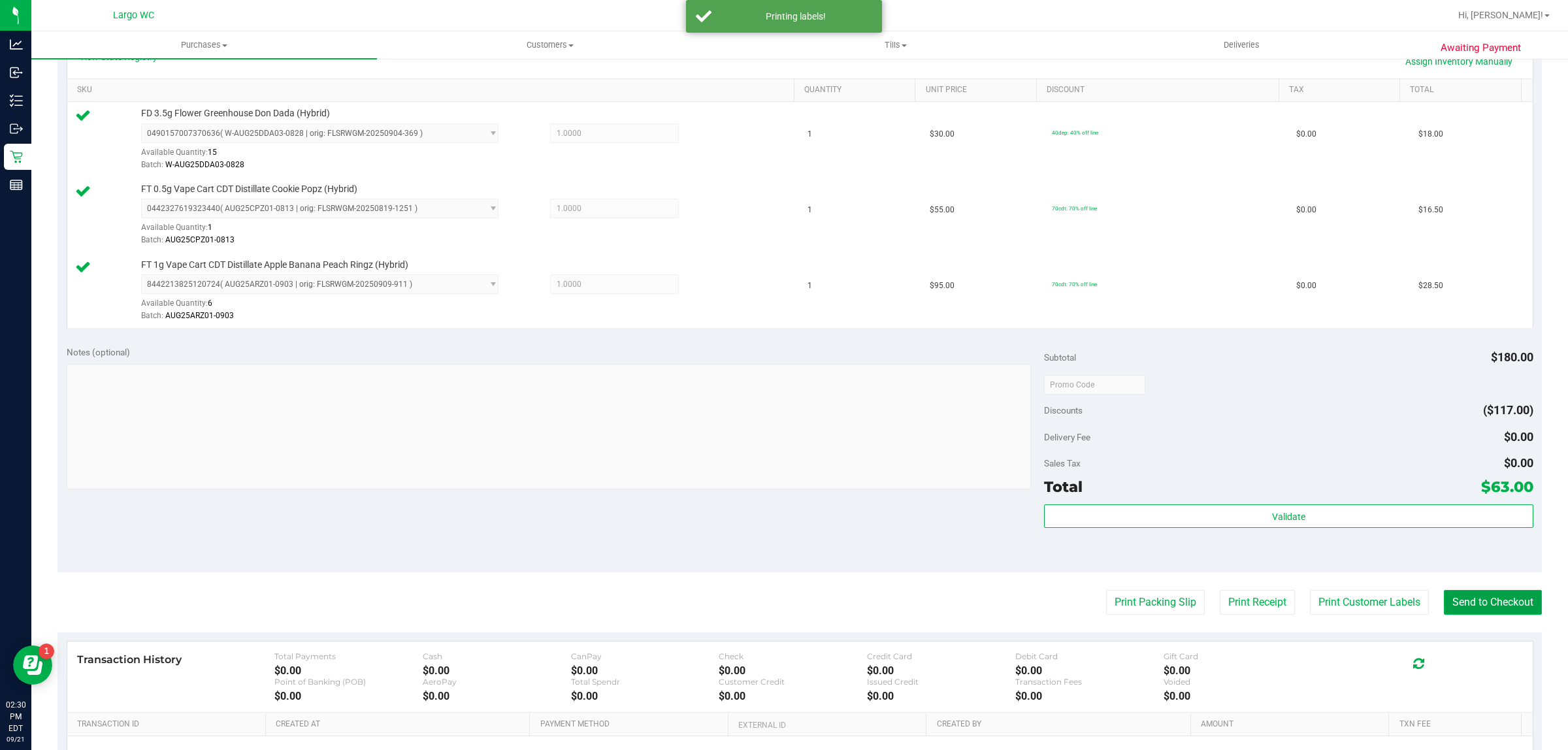
click at [1488, 606] on button "Send to Checkout" at bounding box center [1493, 602] width 98 height 25
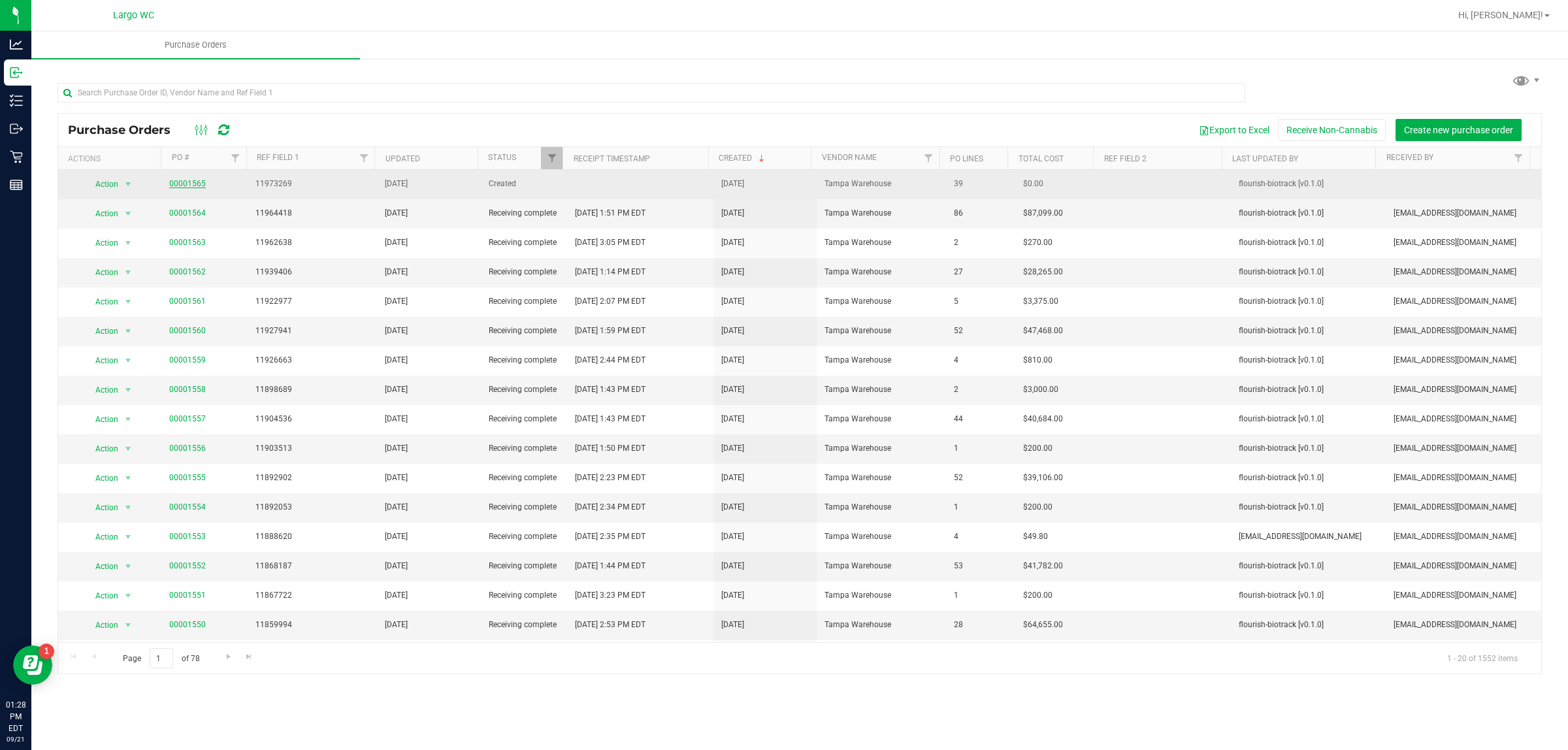
click at [183, 186] on link "00001565" at bounding box center [187, 184] width 37 height 9
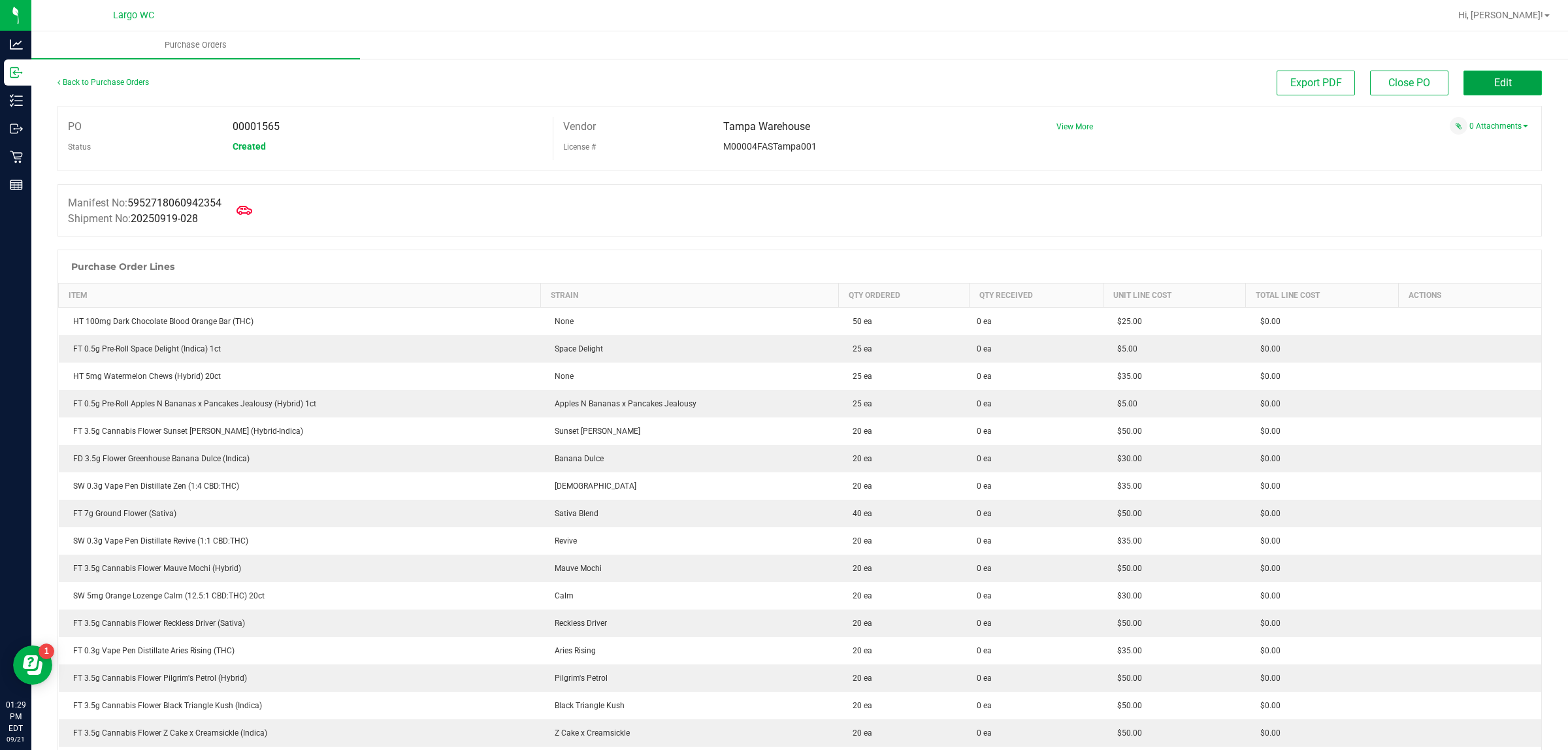
click at [1496, 93] on button "Edit" at bounding box center [1502, 83] width 78 height 25
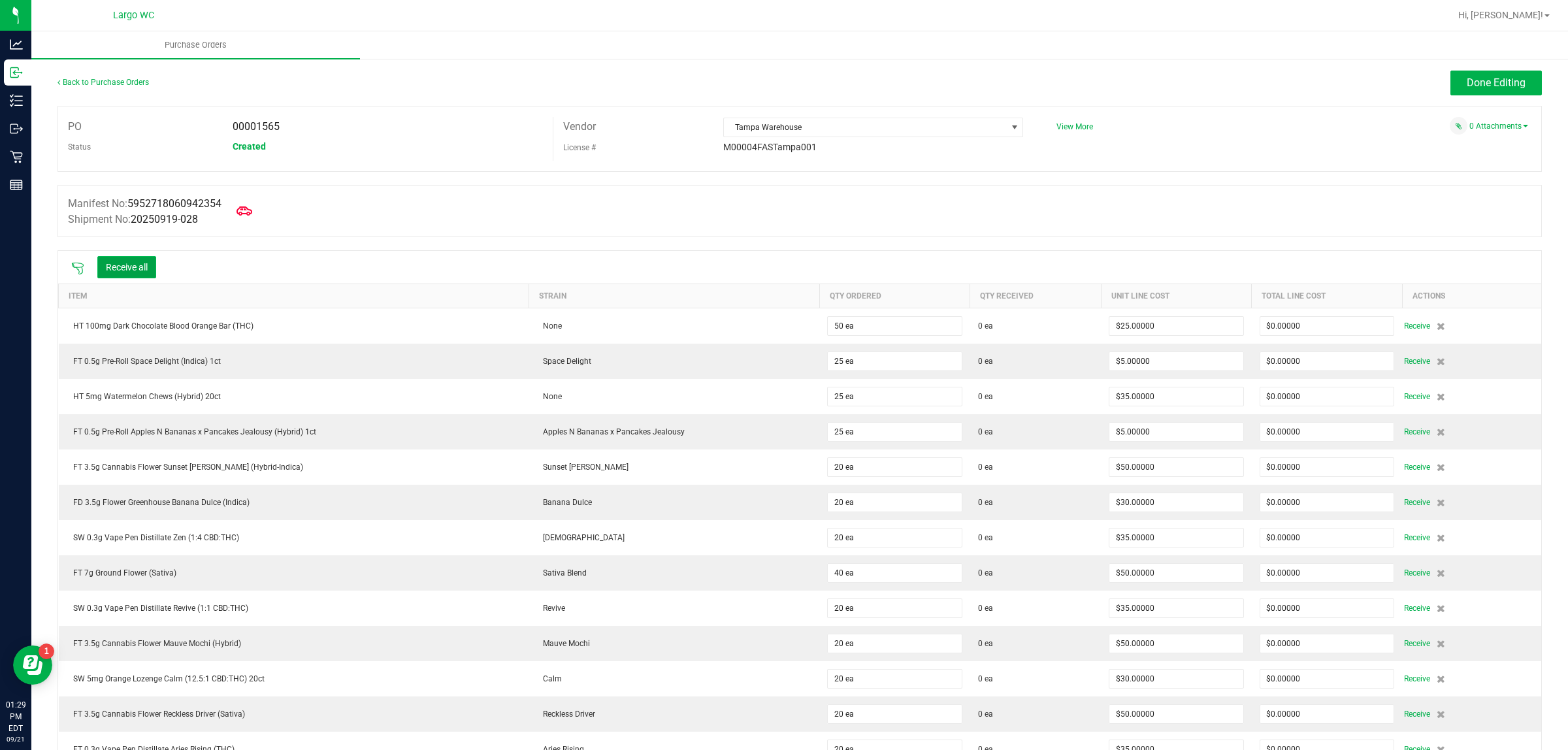
click at [132, 264] on button "Receive all" at bounding box center [127, 267] width 59 height 22
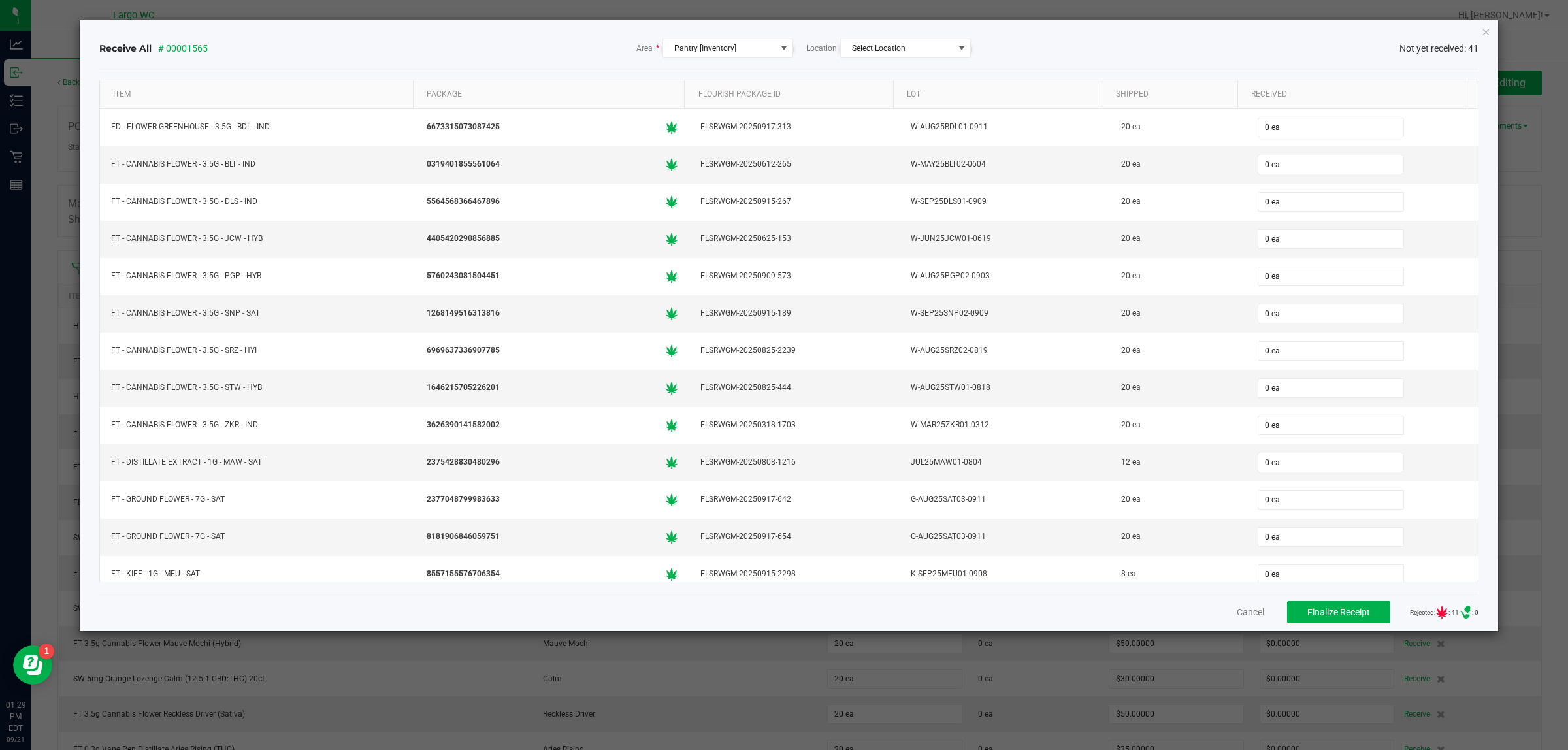
click at [339, 655] on ngb-modal-window "Receive All # 00001565 Area * Pantry [Inventory] Location Select Location Not y…" at bounding box center [789, 375] width 1577 height 750
click at [1488, 31] on icon "Close" at bounding box center [1486, 31] width 9 height 15
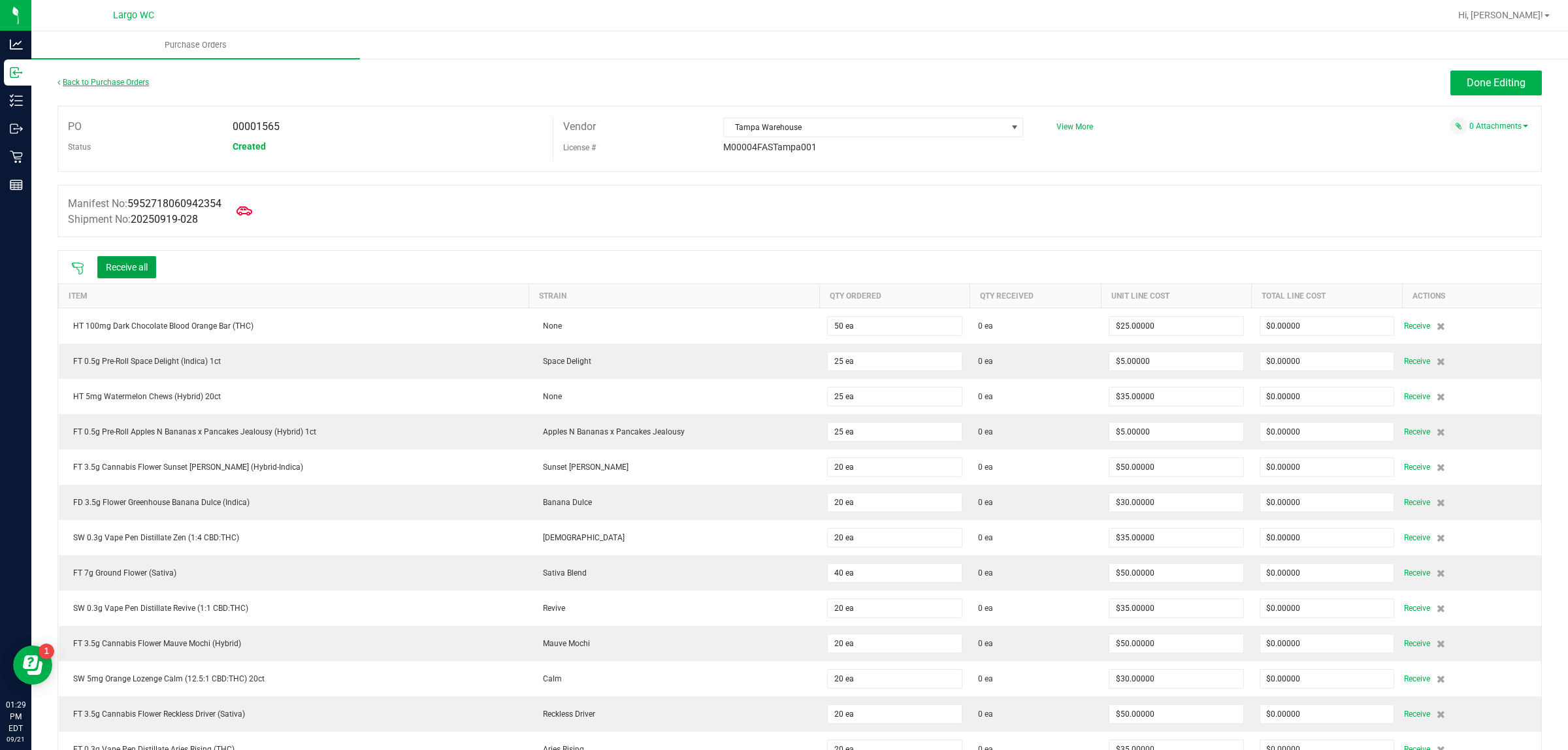
click at [107, 83] on link "Back to Purchase Orders" at bounding box center [103, 83] width 91 height 9
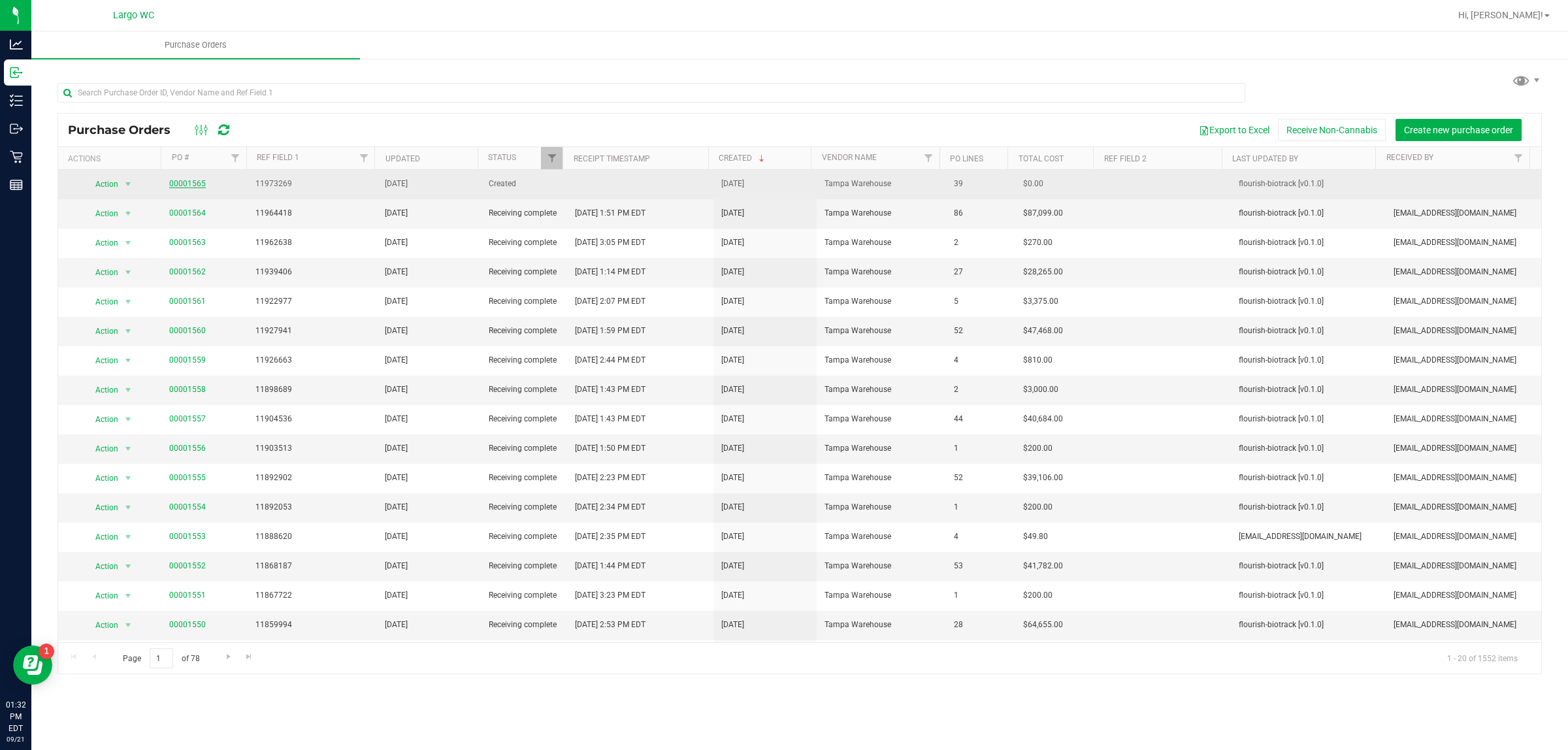
click at [181, 184] on link "00001565" at bounding box center [187, 184] width 37 height 9
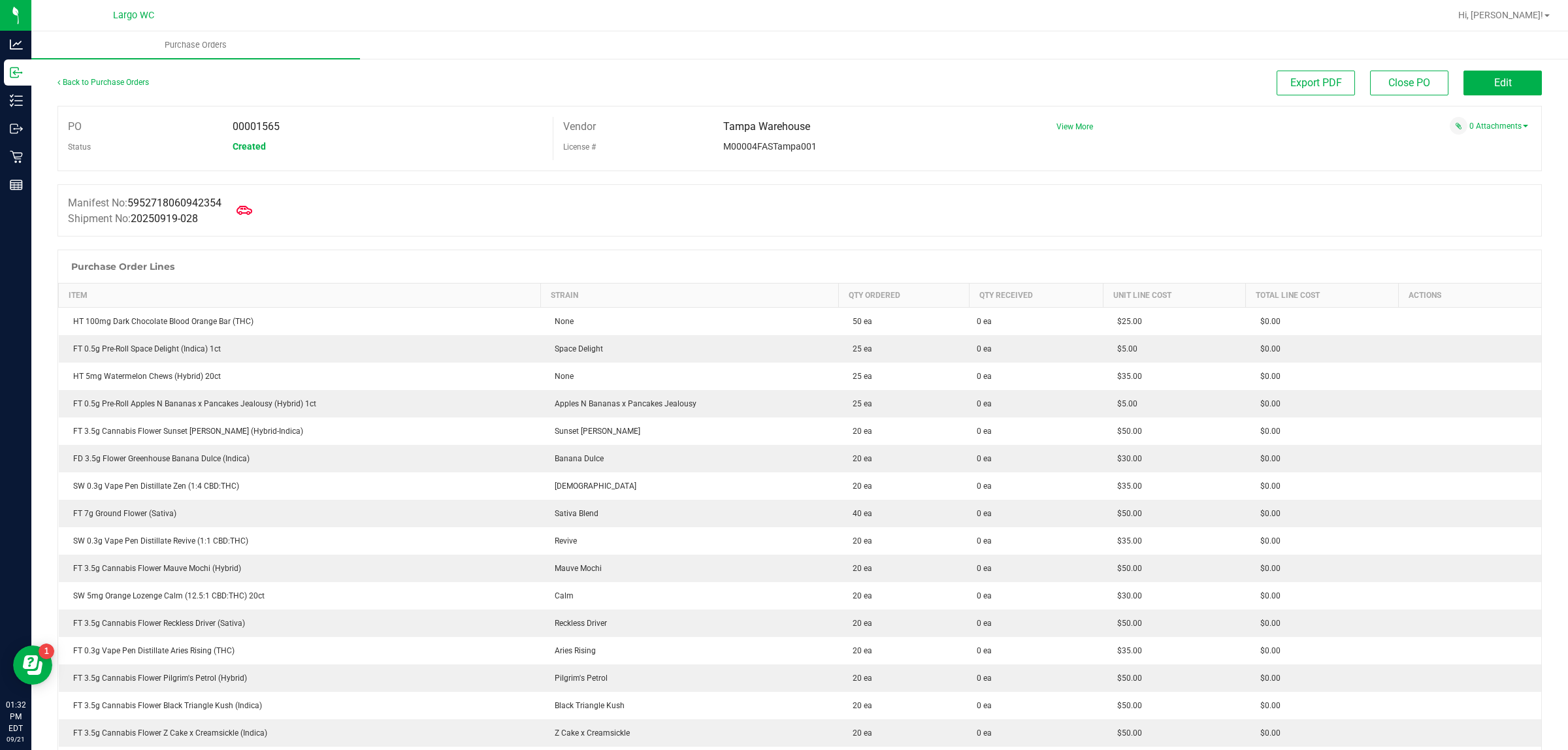
click at [1494, 84] on span "Edit" at bounding box center [1503, 83] width 17 height 13
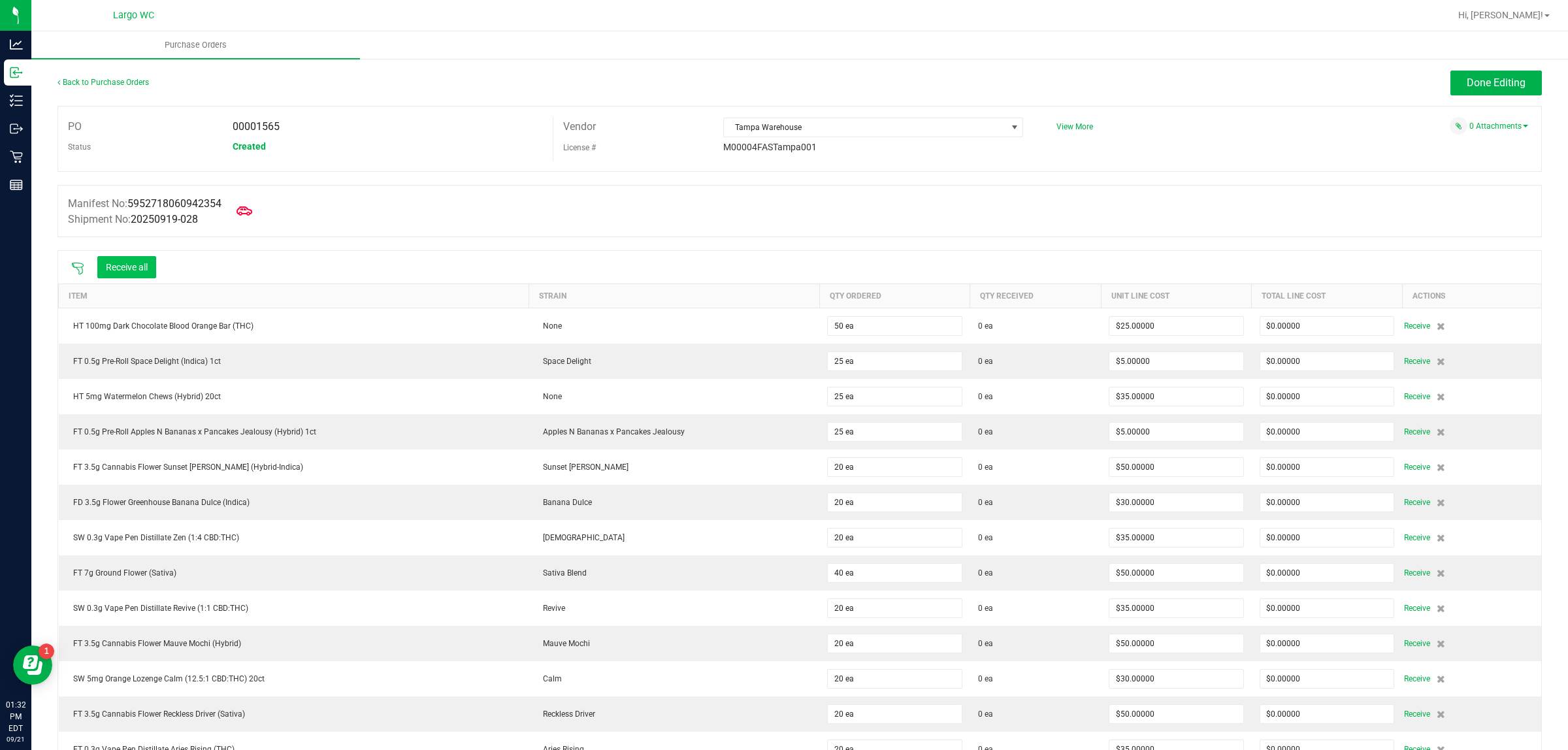
click at [133, 268] on button "Receive all" at bounding box center [127, 267] width 59 height 22
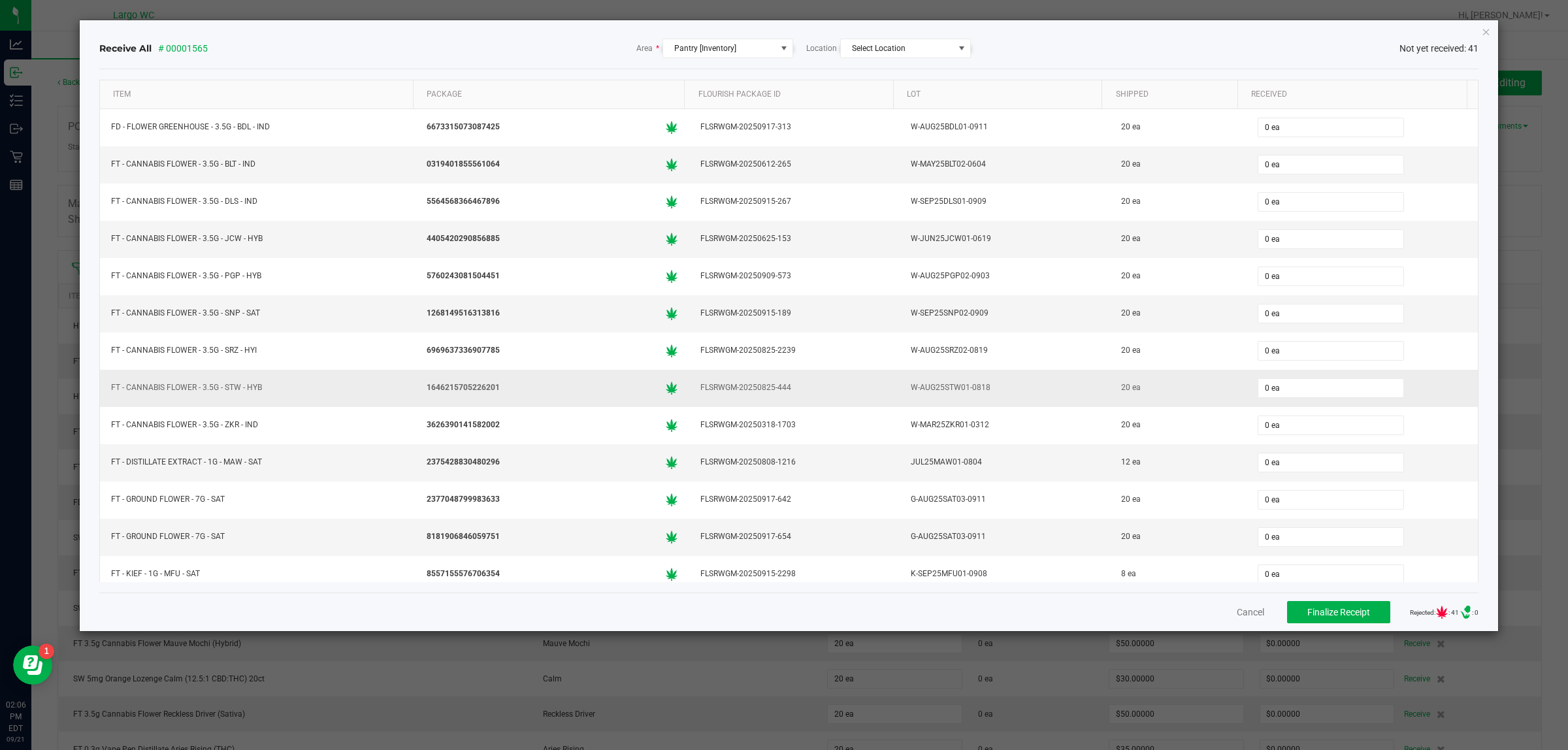
click at [441, 398] on div "1646215705226201" at bounding box center [552, 388] width 258 height 19
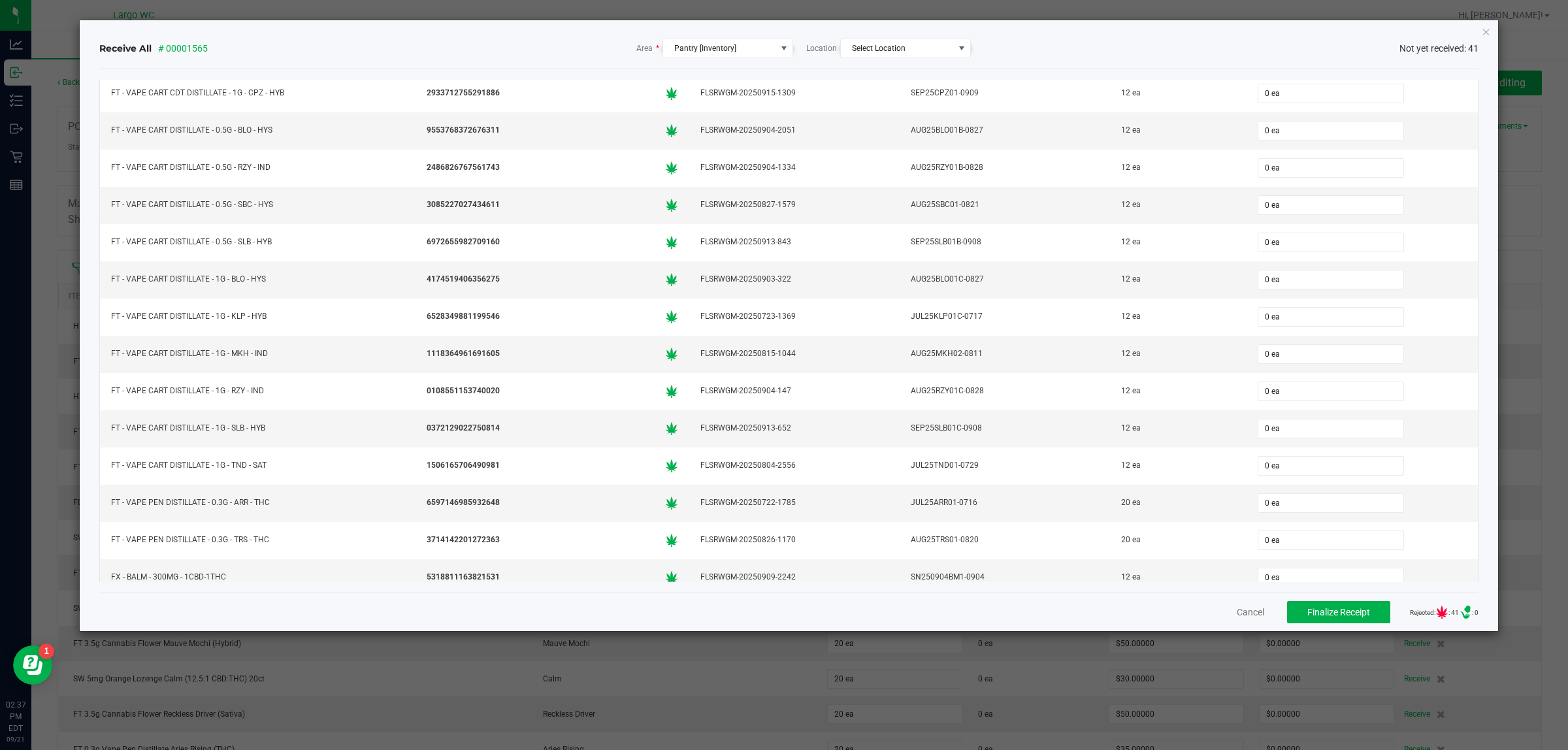
scroll to position [702, 0]
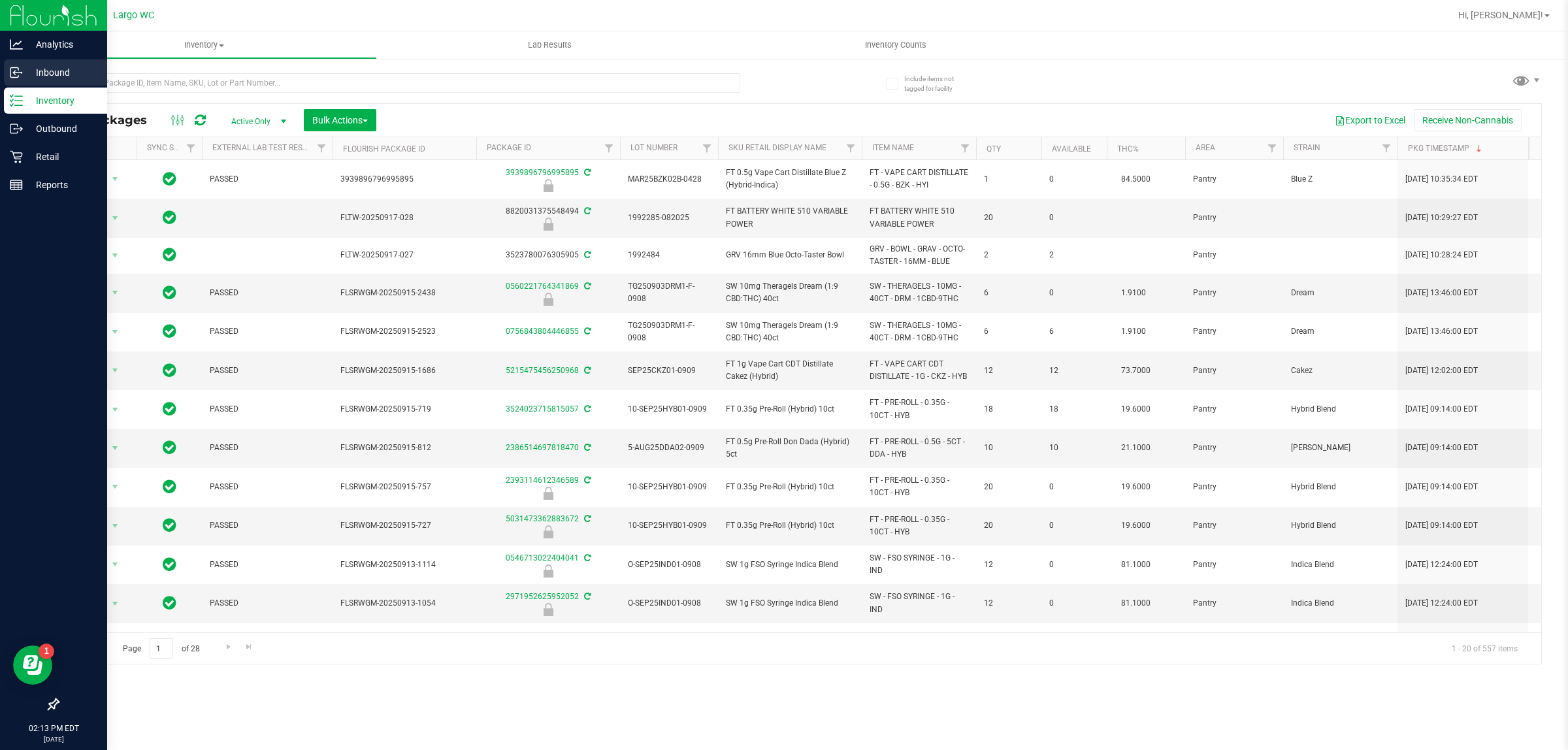
click at [101, 76] on div "Inbound" at bounding box center [56, 72] width 103 height 26
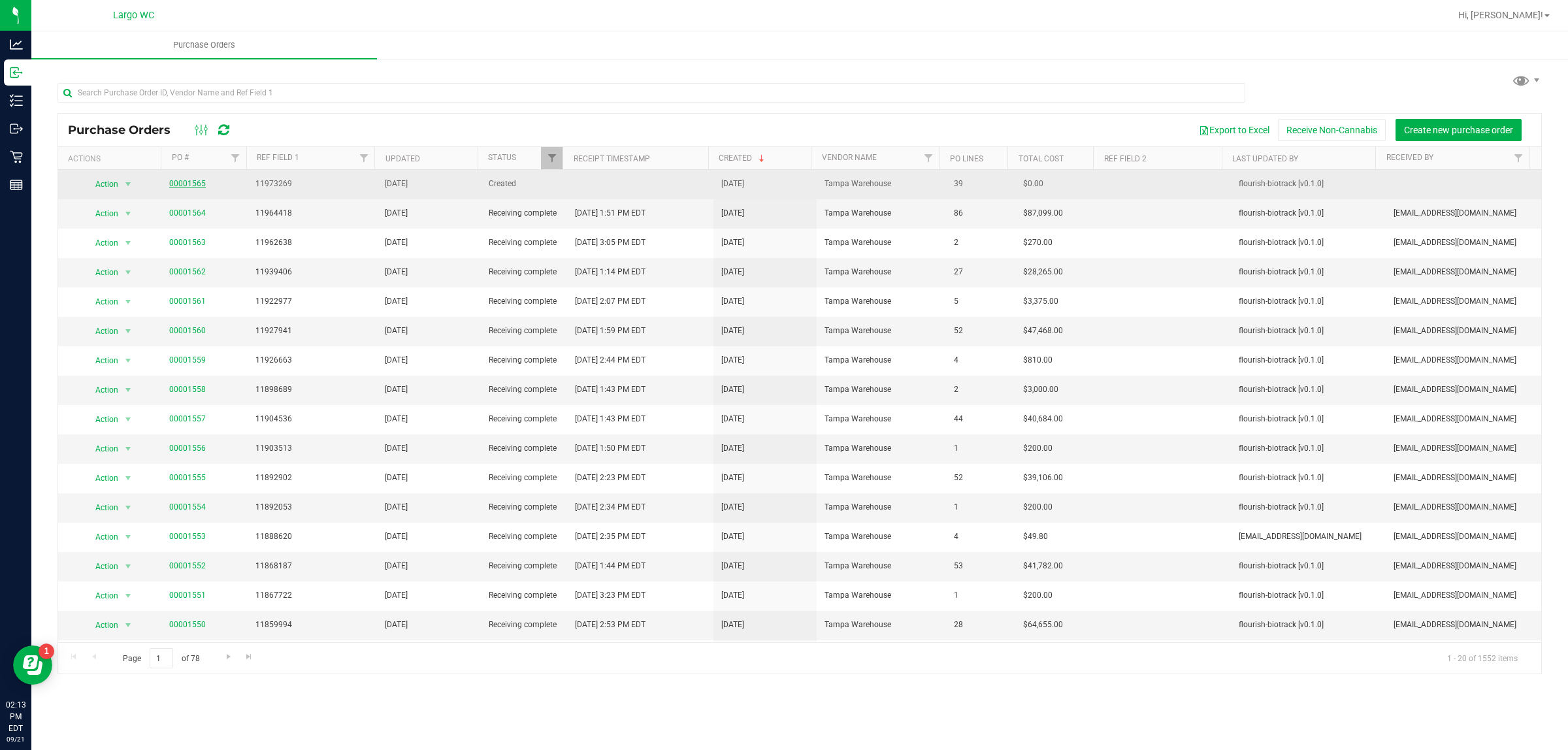
click at [175, 182] on link "00001565" at bounding box center [187, 184] width 37 height 9
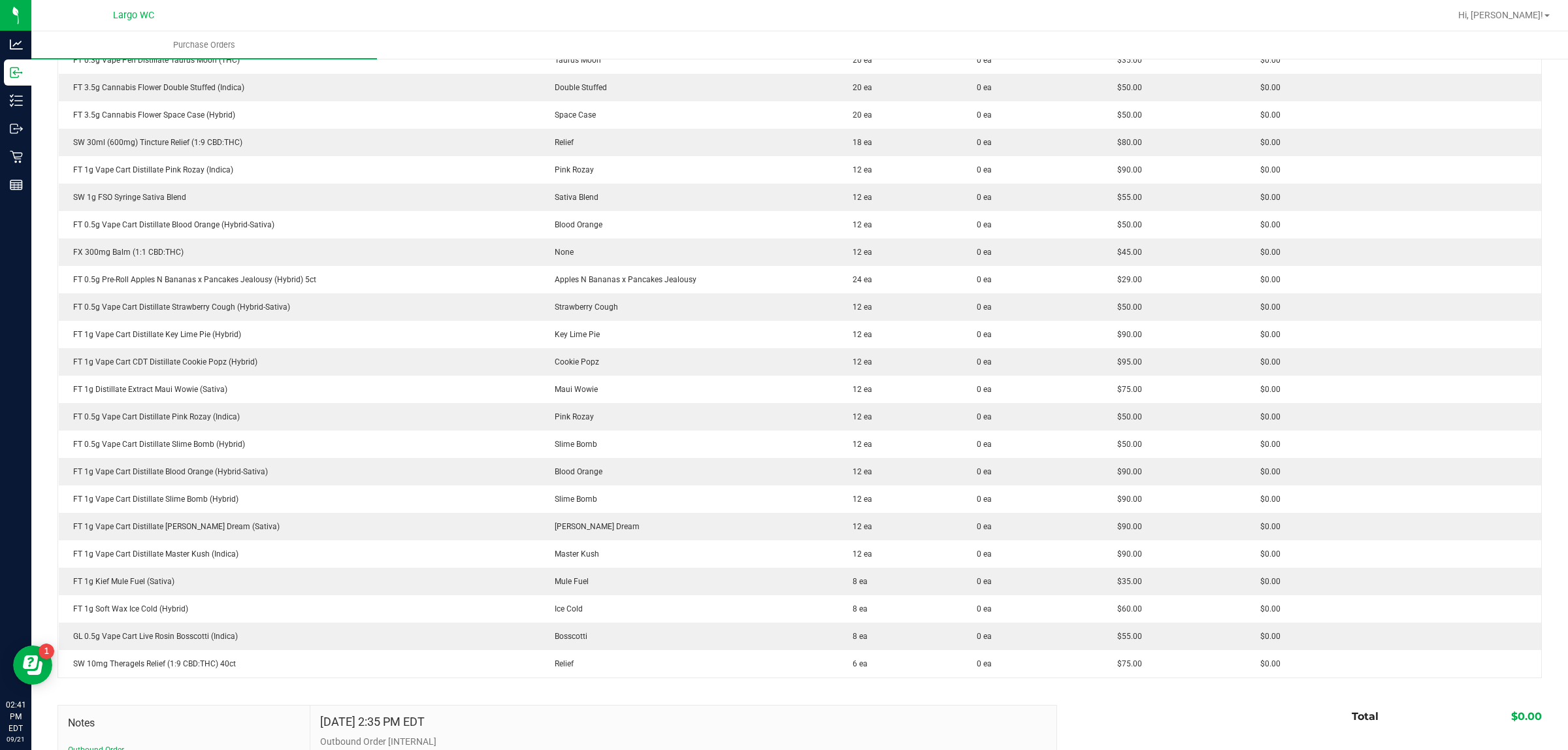
scroll to position [562, 0]
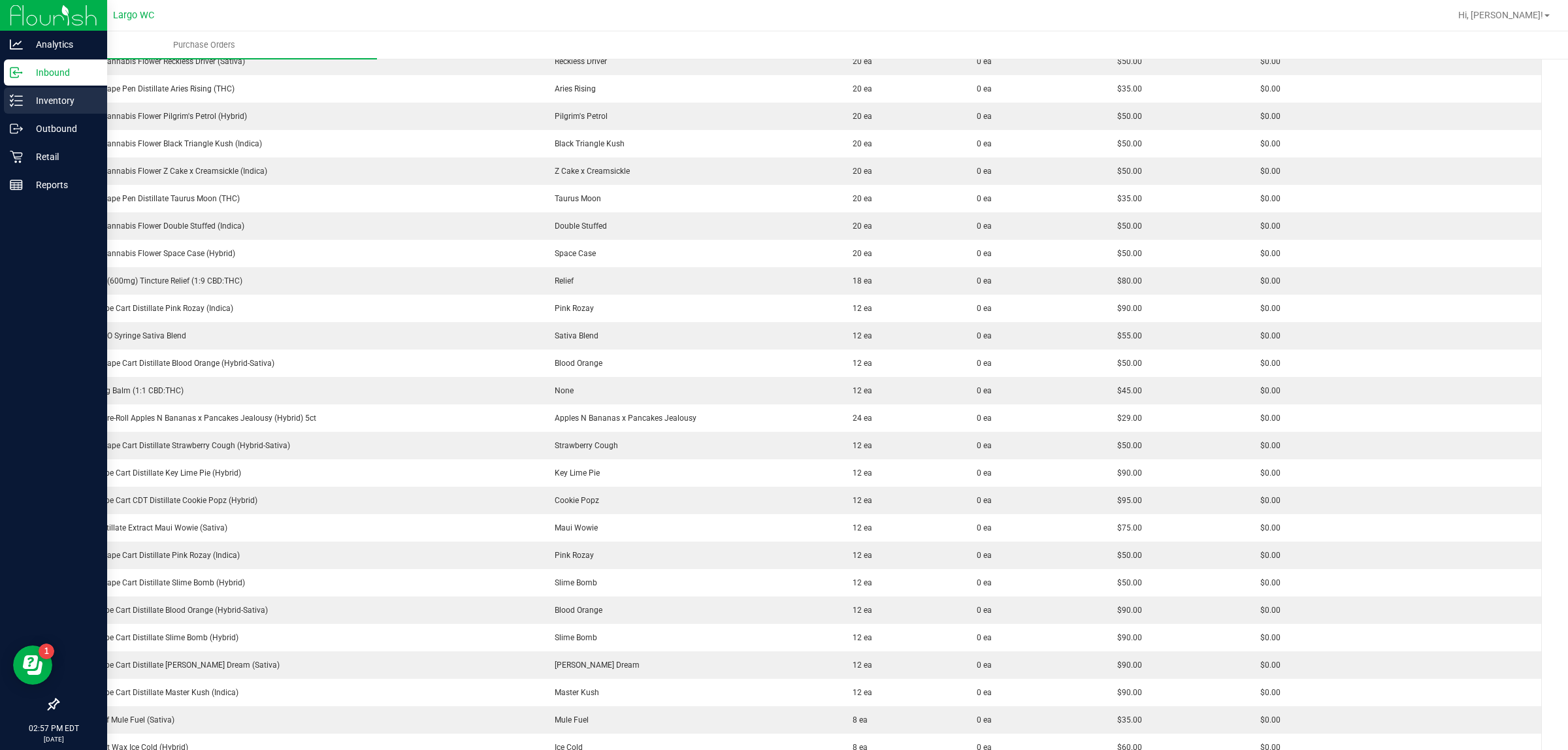
click at [11, 105] on icon at bounding box center [16, 100] width 13 height 13
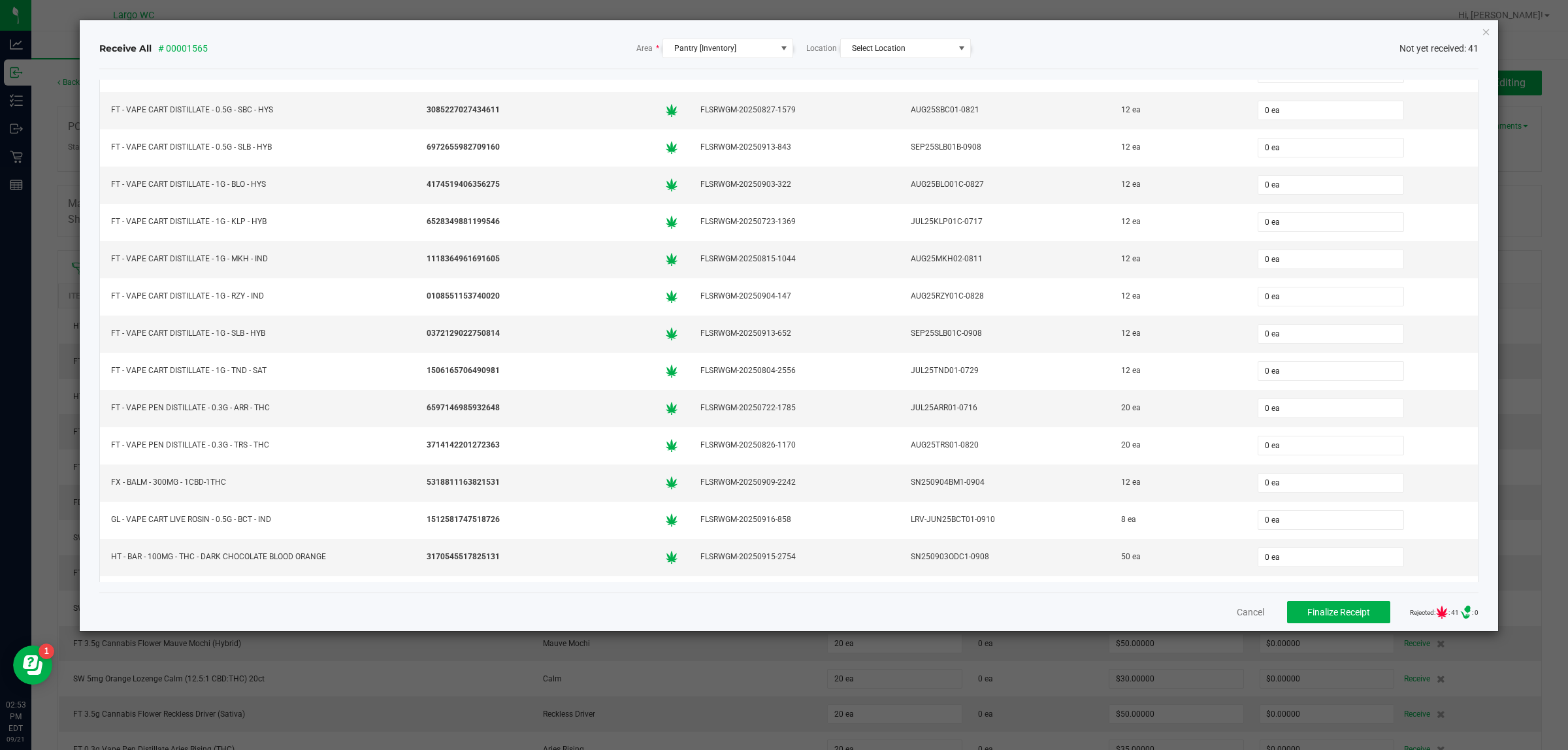
scroll to position [843, 0]
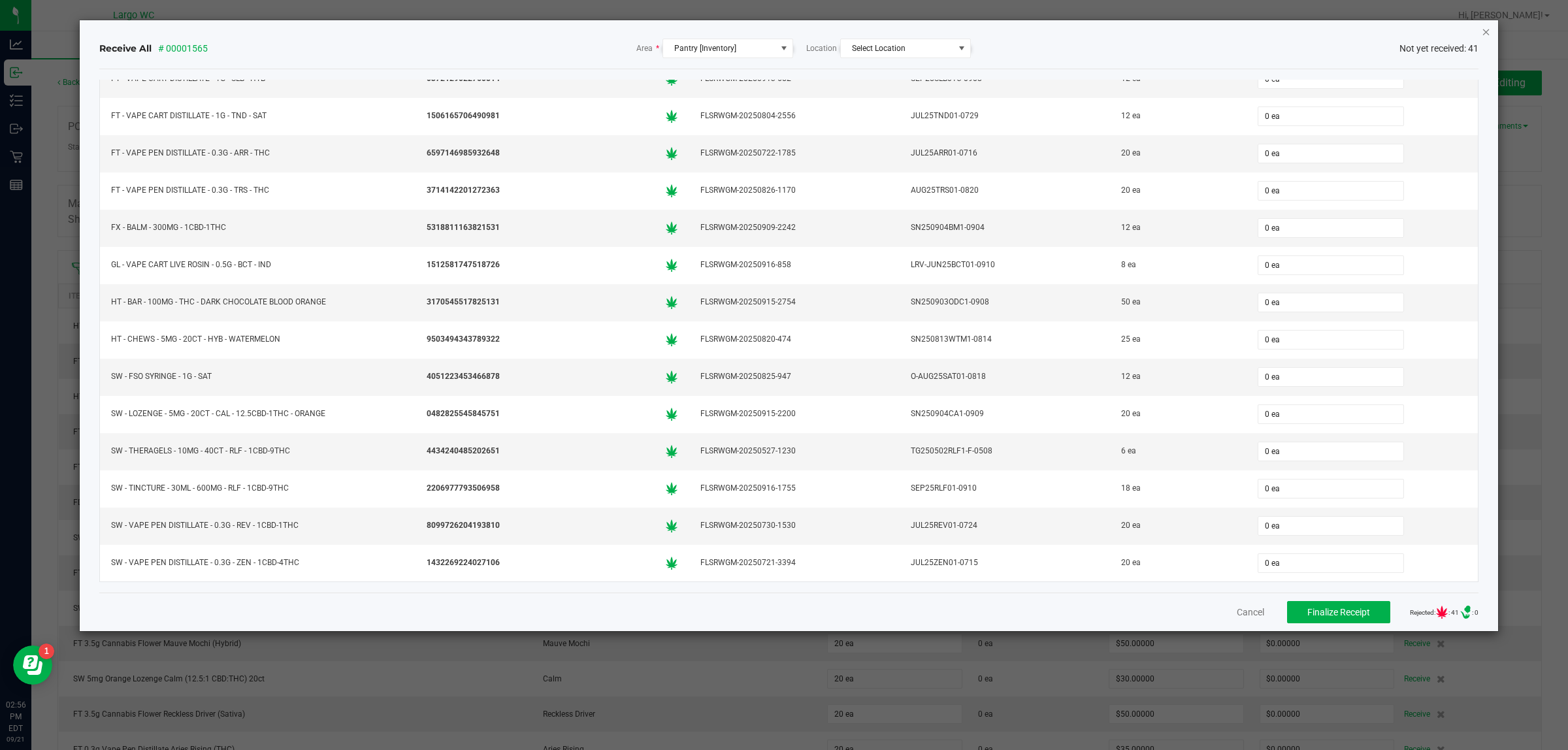
click at [1486, 28] on icon "Close" at bounding box center [1486, 31] width 9 height 15
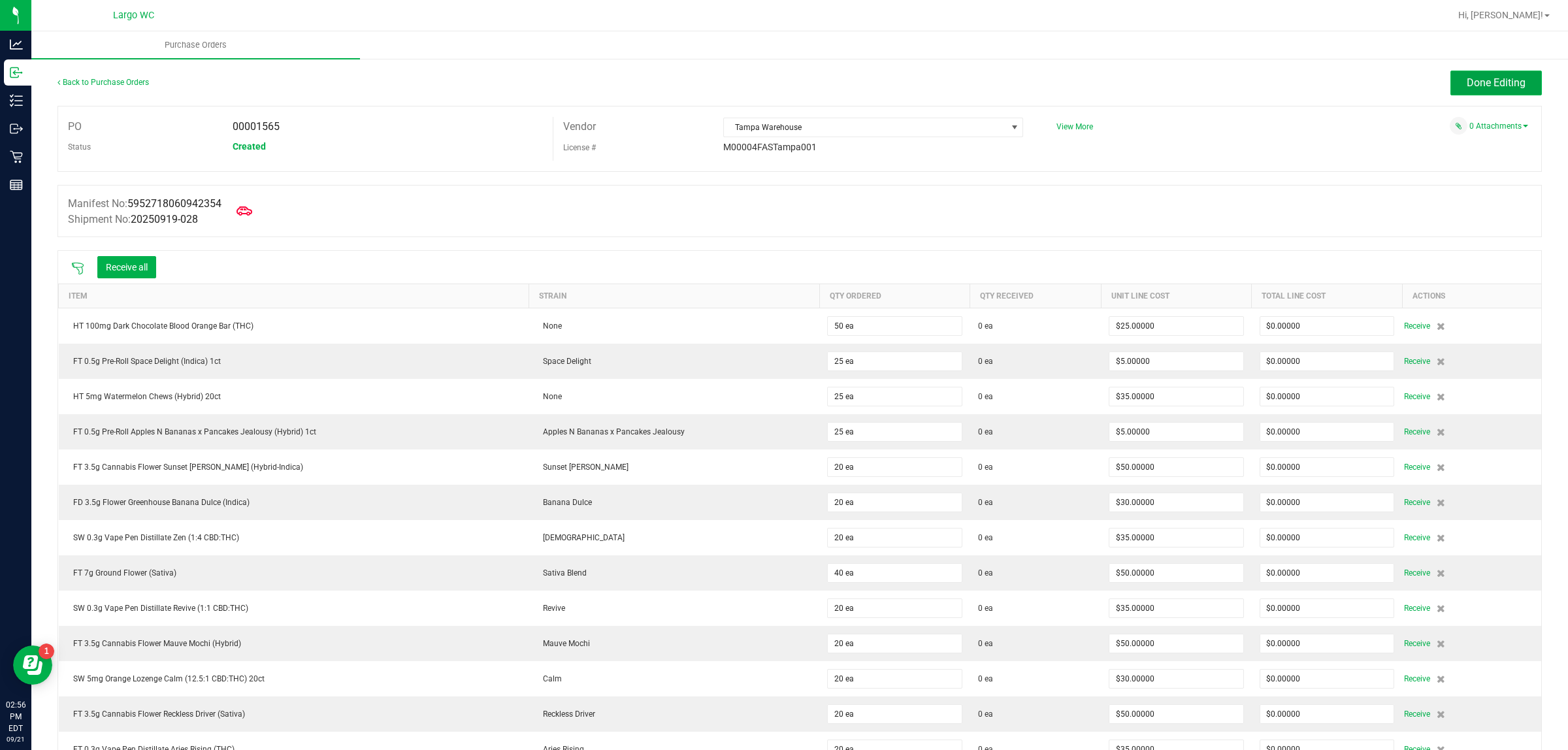
click at [1500, 75] on button "Done Editing" at bounding box center [1496, 83] width 91 height 25
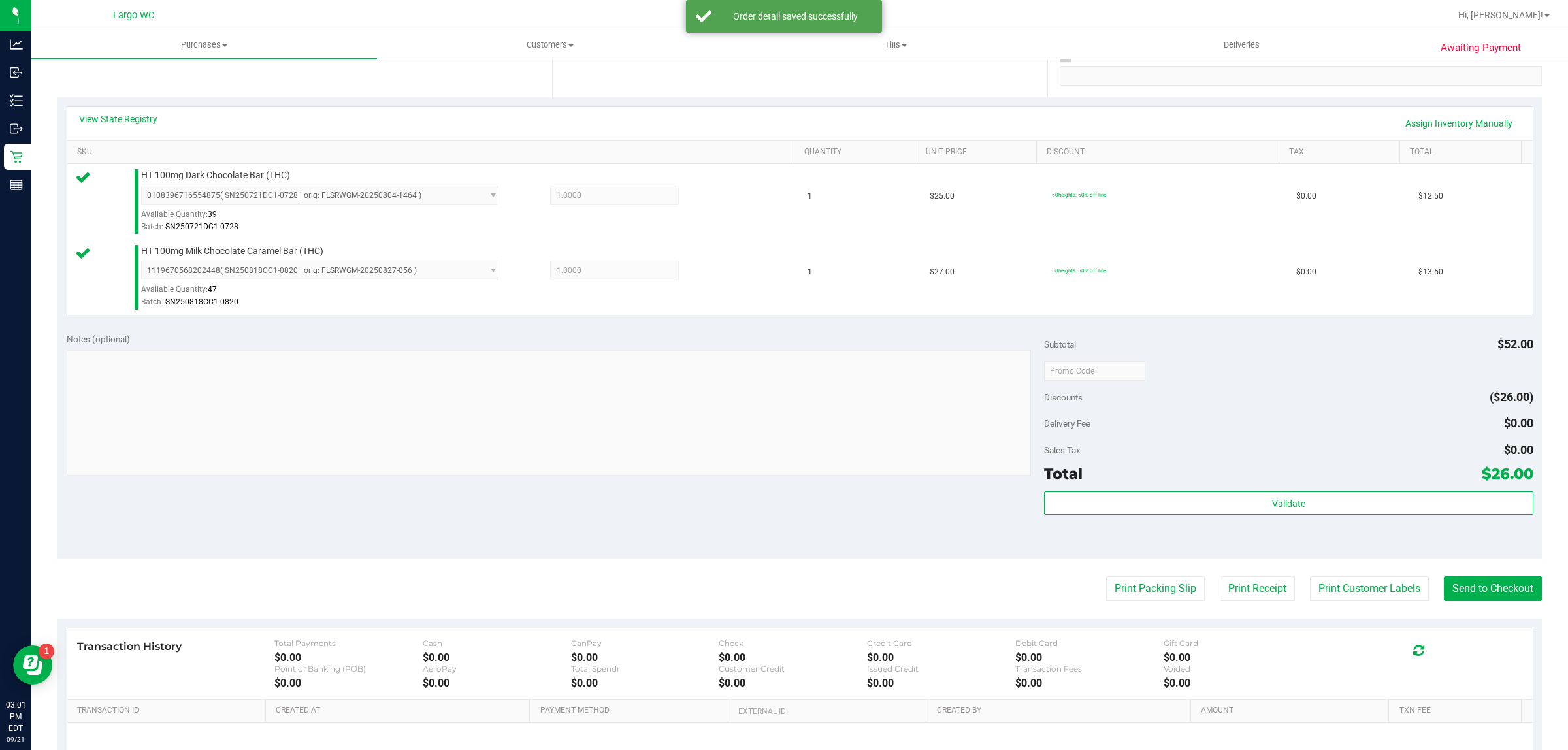
scroll to position [312, 0]
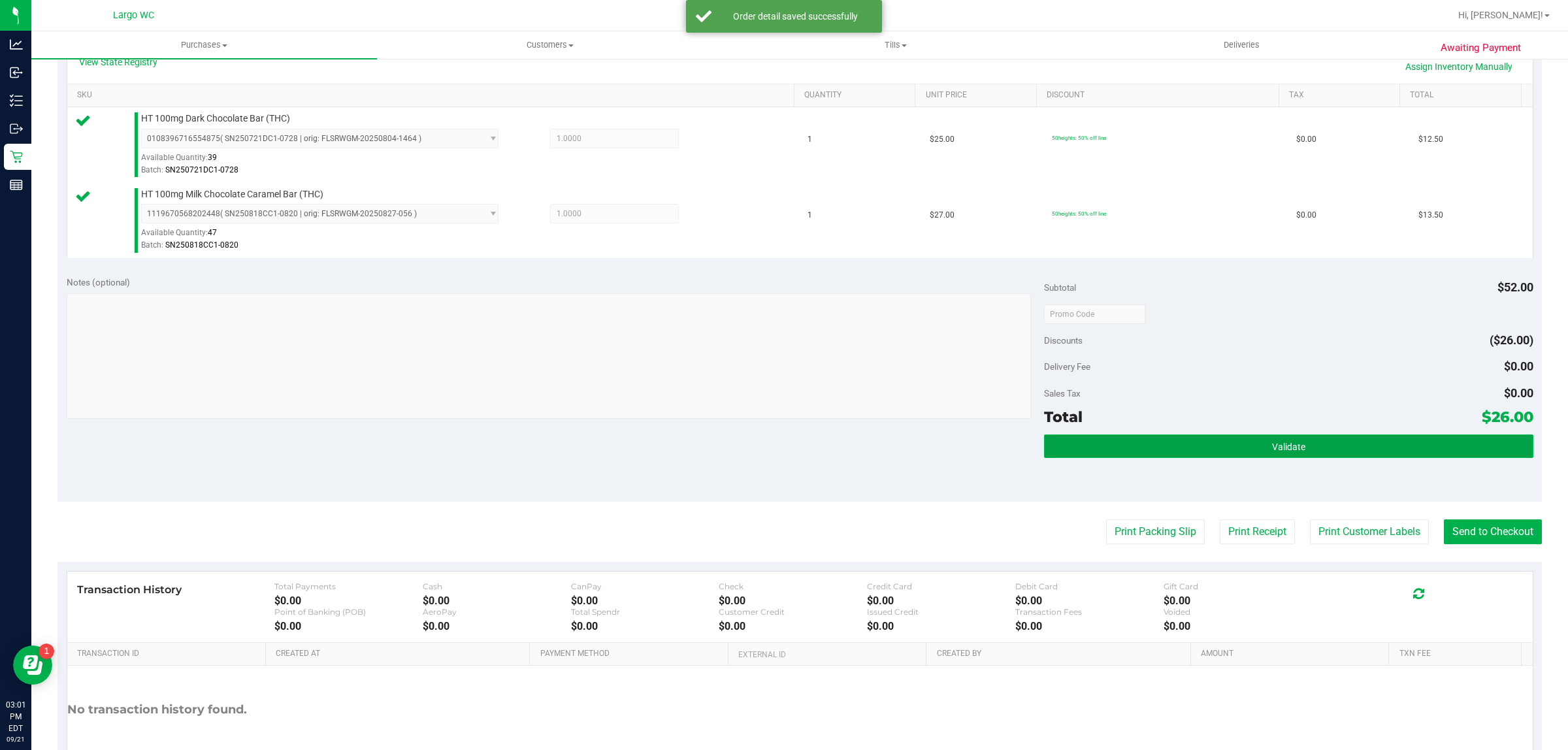
click at [1189, 453] on button "Validate" at bounding box center [1288, 446] width 489 height 23
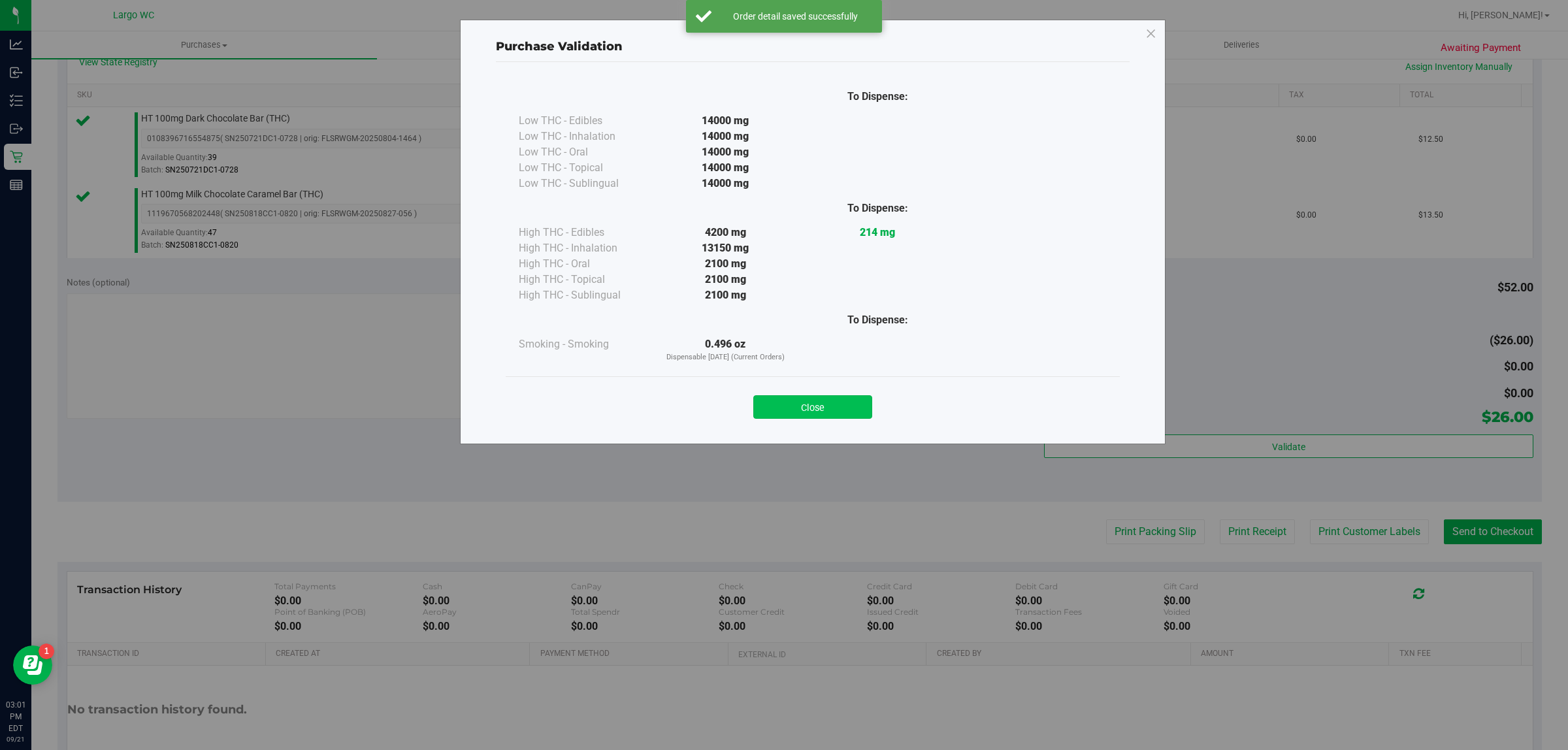
click at [784, 396] on button "Close" at bounding box center [812, 407] width 119 height 23
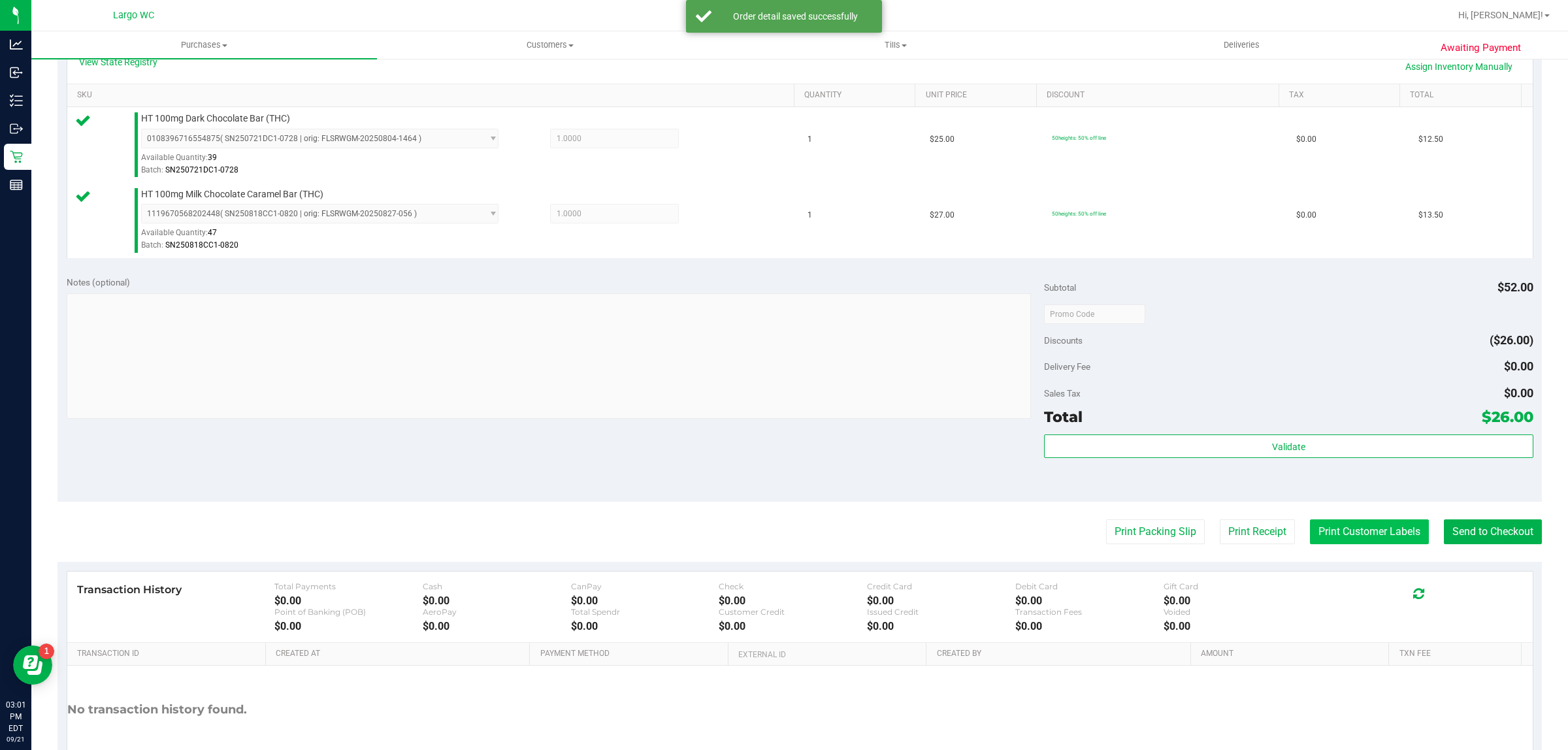
click at [1355, 531] on button "Print Customer Labels" at bounding box center [1369, 531] width 119 height 25
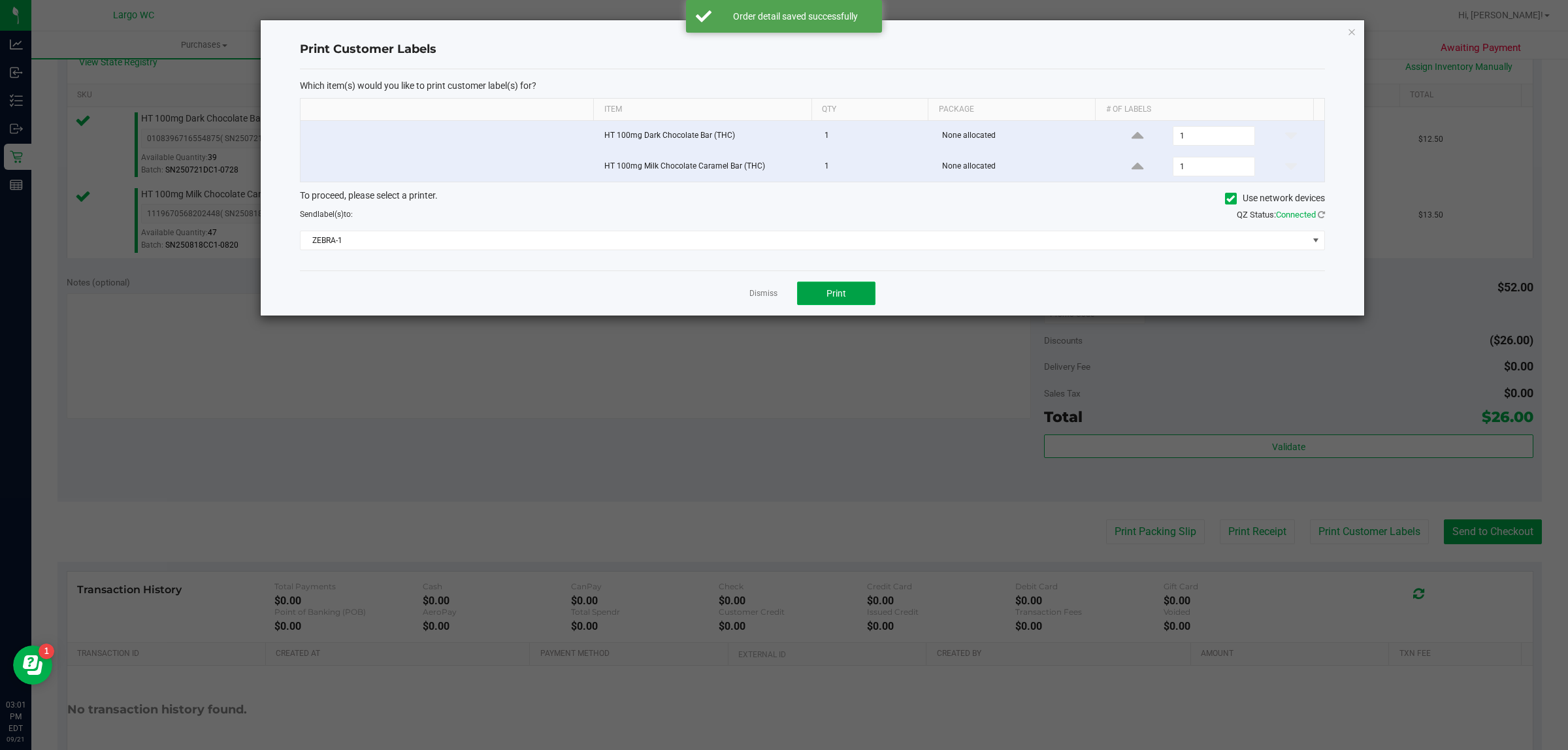
click at [837, 294] on span "Print" at bounding box center [836, 294] width 19 height 11
click at [1353, 34] on icon "button" at bounding box center [1351, 31] width 9 height 15
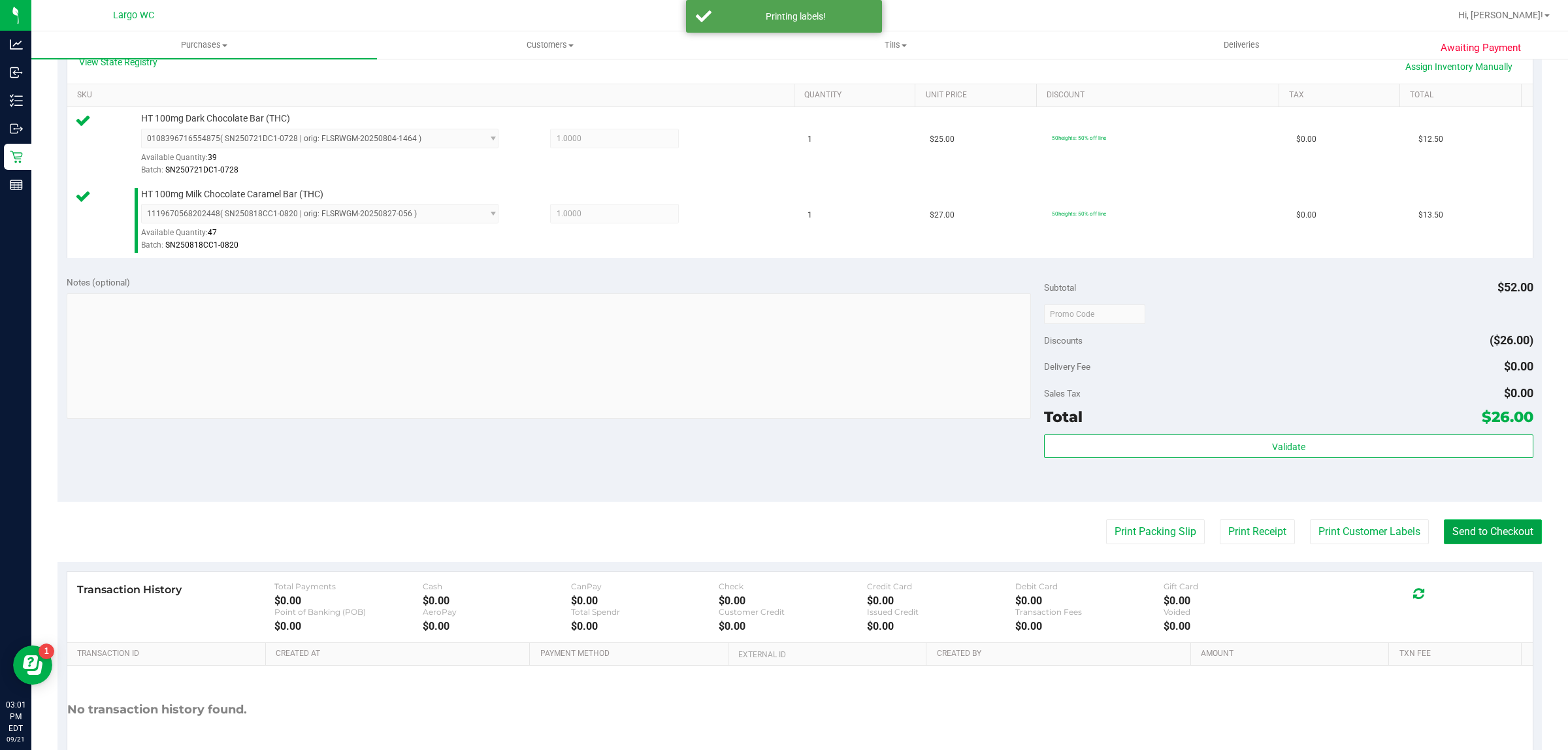
click at [1493, 533] on button "Send to Checkout" at bounding box center [1493, 531] width 98 height 25
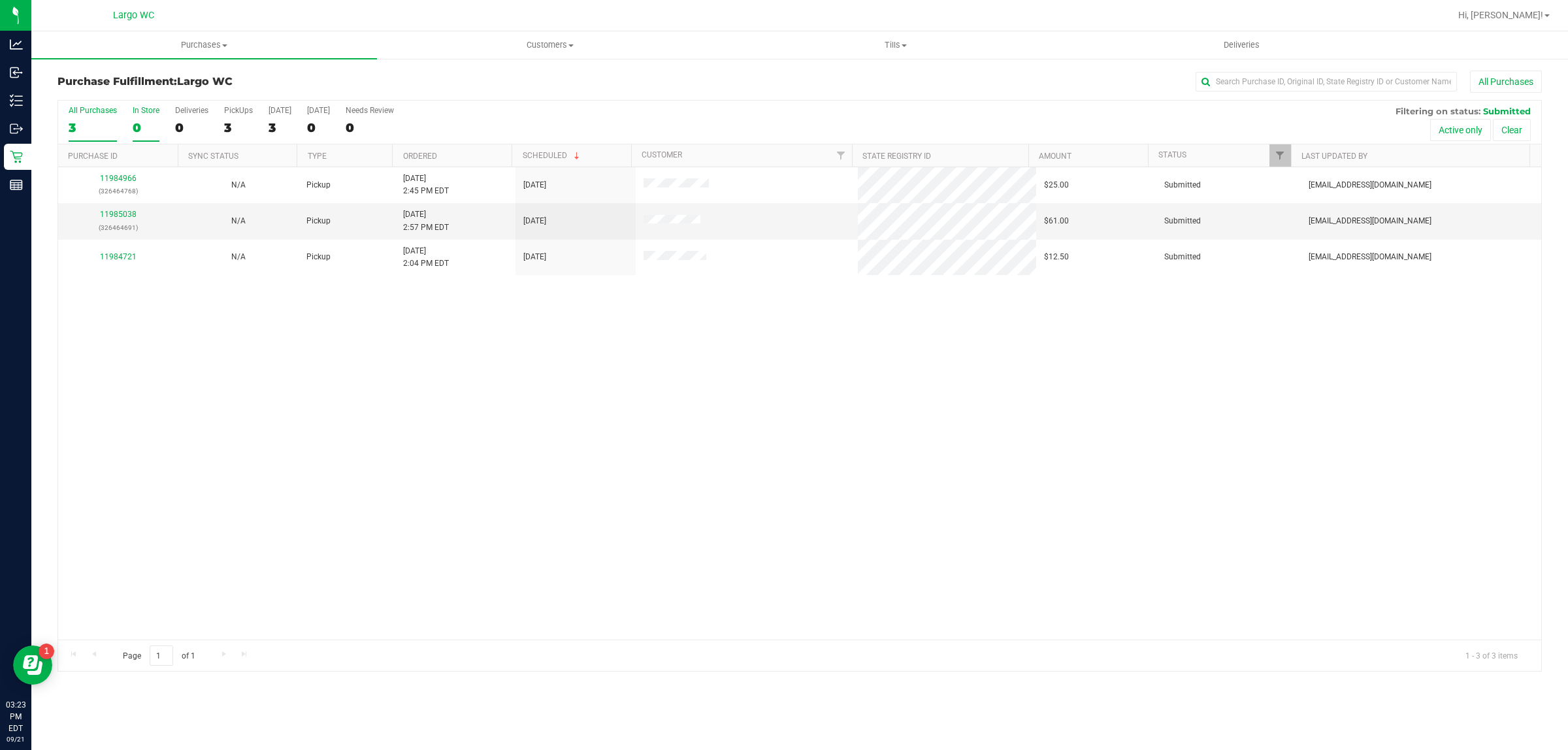
click at [152, 124] on div "0" at bounding box center [146, 127] width 27 height 15
click at [0, 0] on input "In Store 0" at bounding box center [0, 0] width 0 height 0
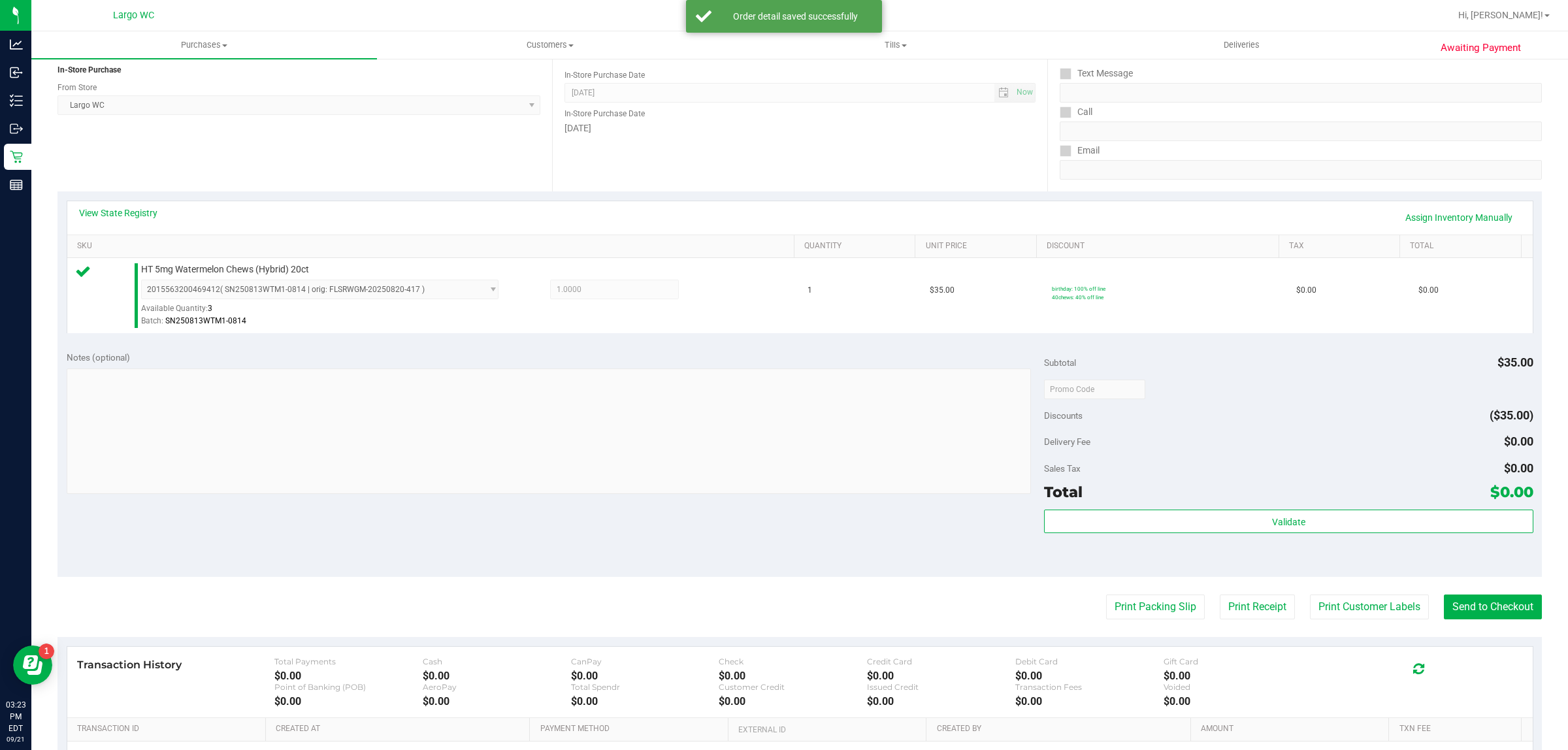
scroll to position [282, 0]
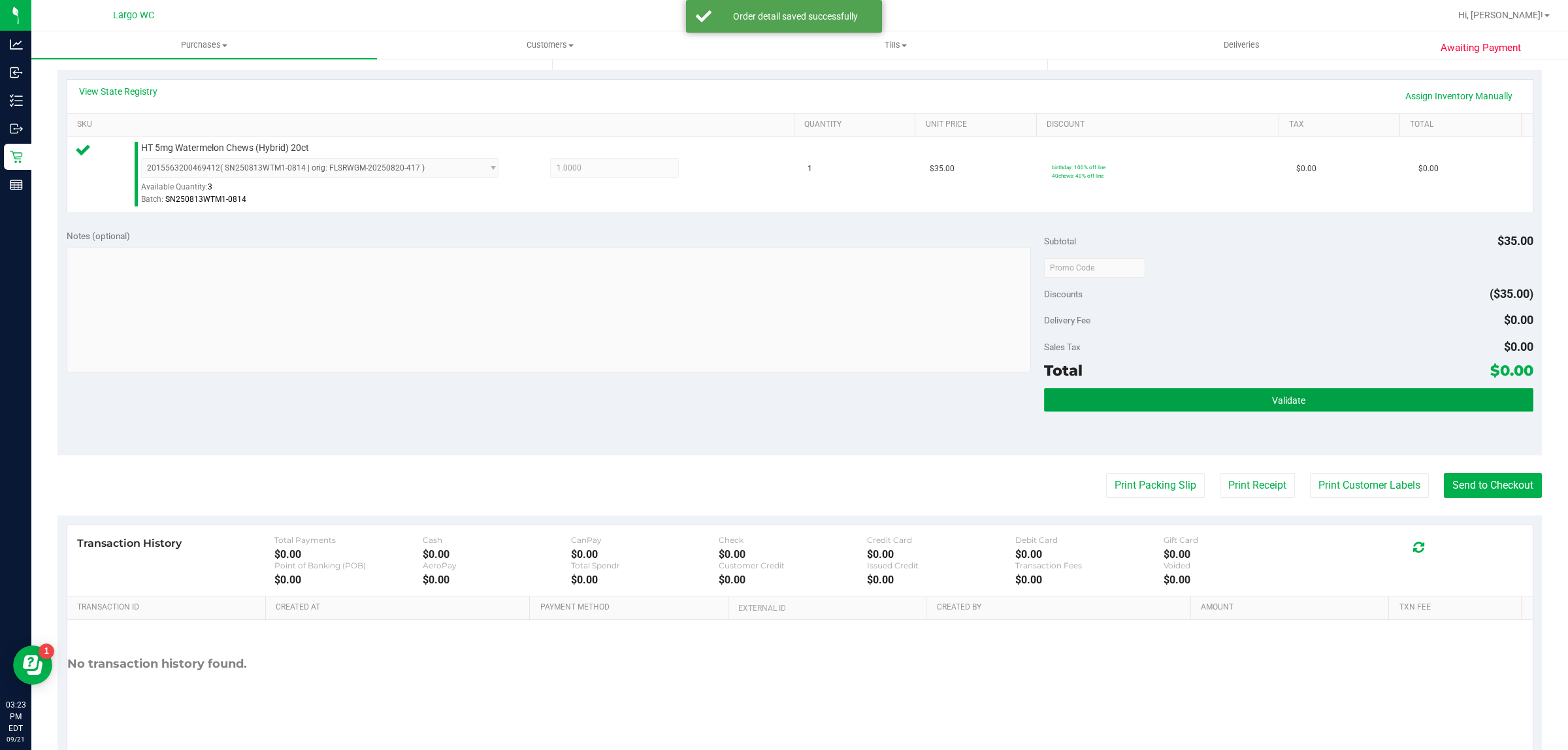
click at [1174, 412] on button "Validate" at bounding box center [1288, 400] width 489 height 23
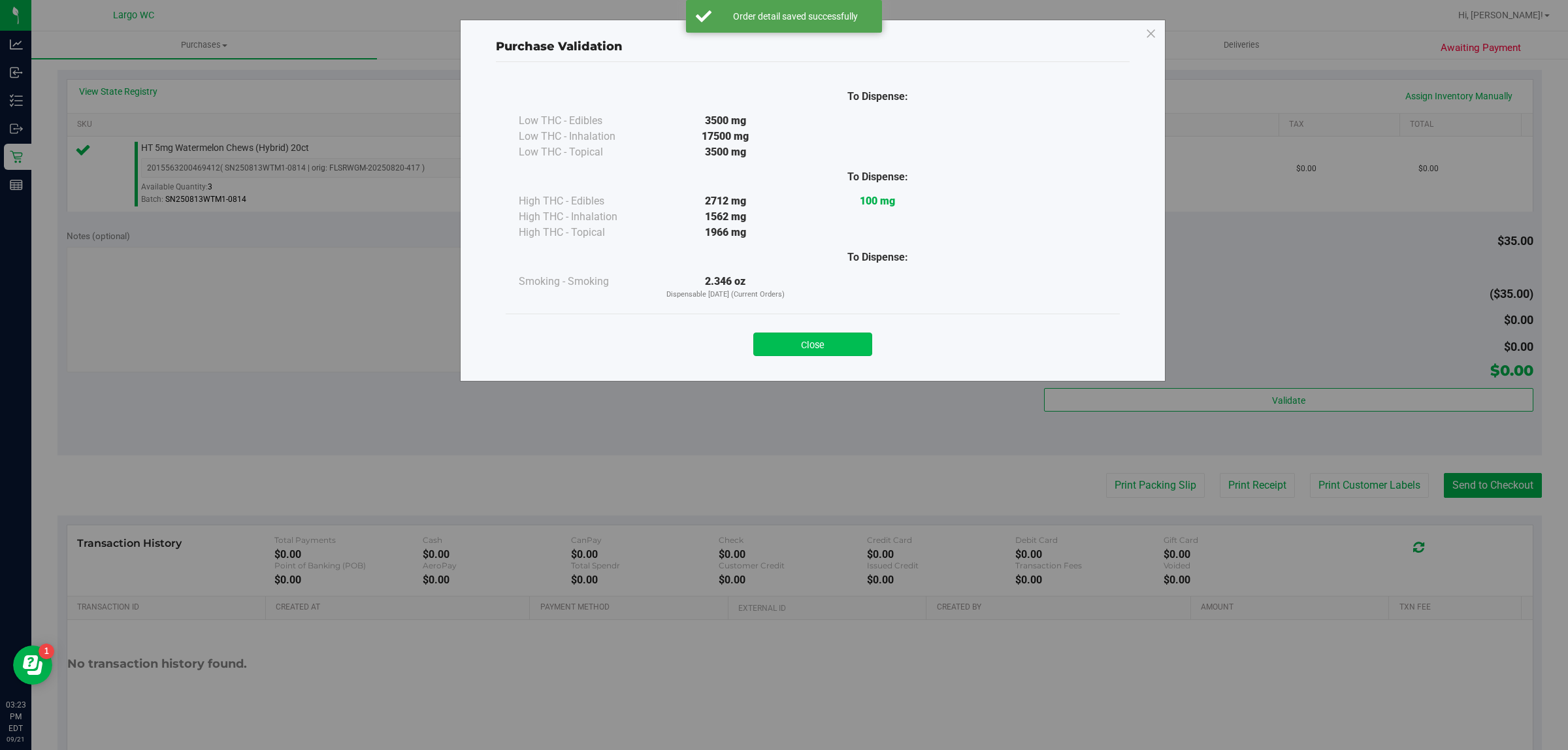
click at [799, 350] on button "Close" at bounding box center [812, 344] width 119 height 23
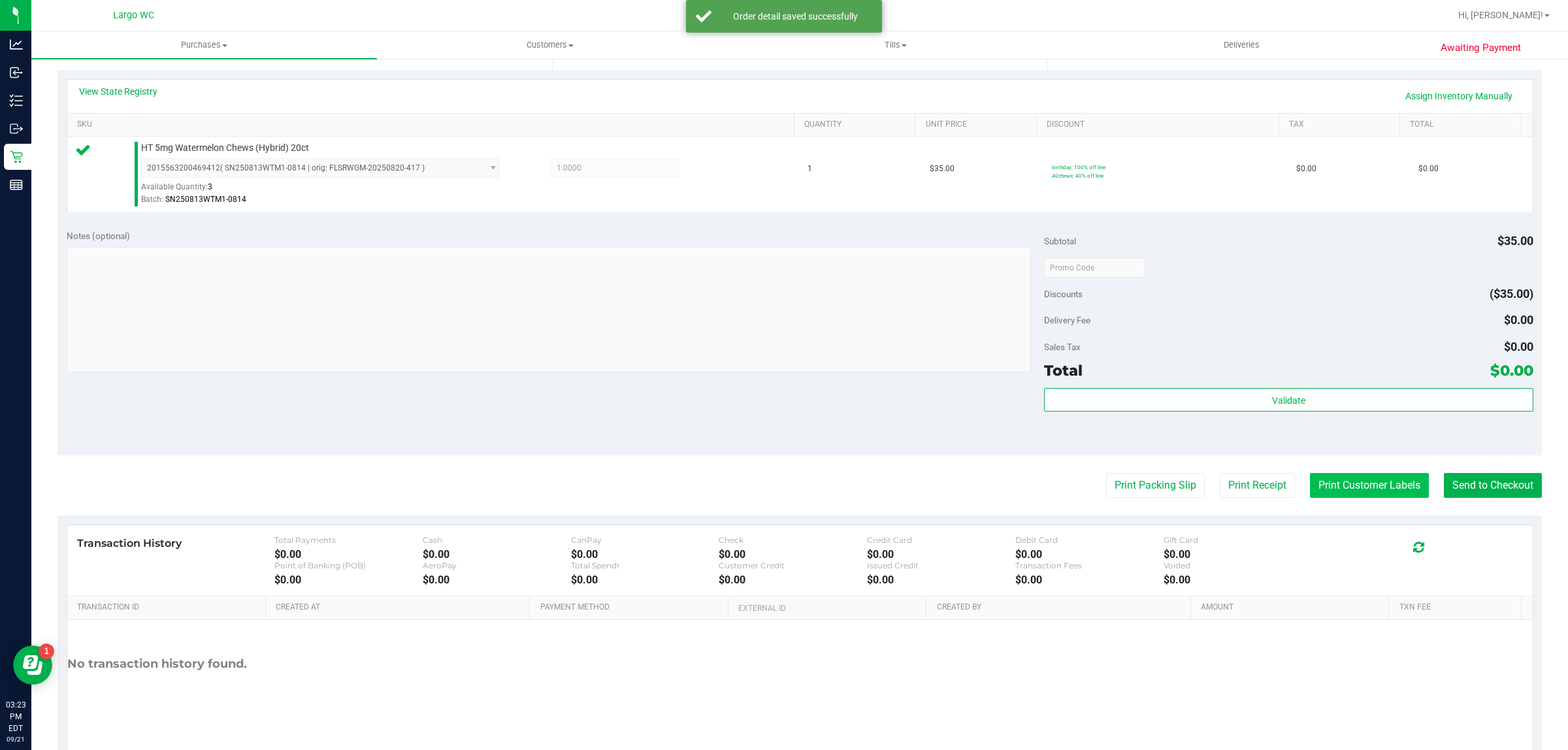
click at [1368, 488] on button "Print Customer Labels" at bounding box center [1369, 485] width 119 height 25
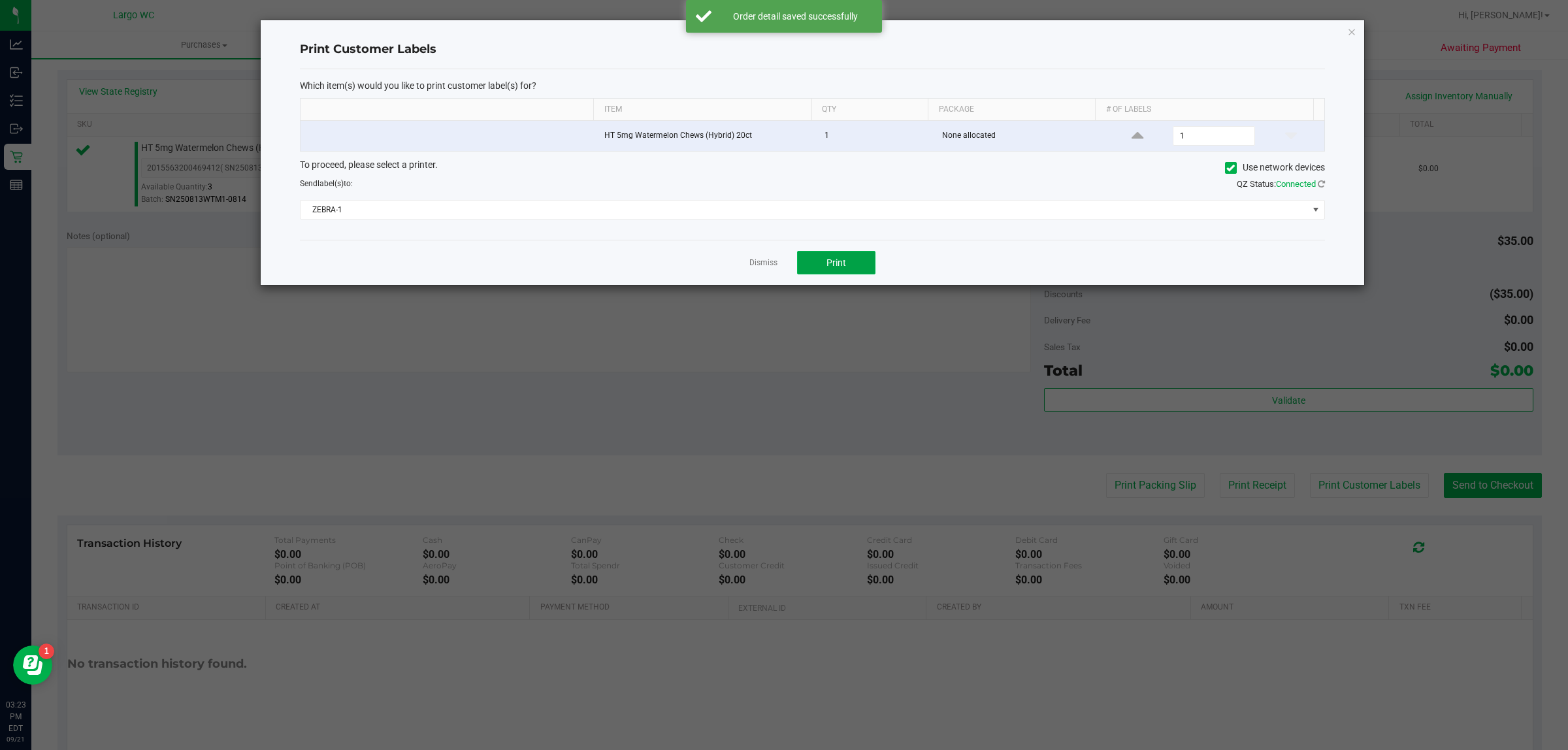
click at [840, 268] on span "Print" at bounding box center [836, 263] width 19 height 11
click at [1352, 34] on icon "button" at bounding box center [1351, 31] width 9 height 15
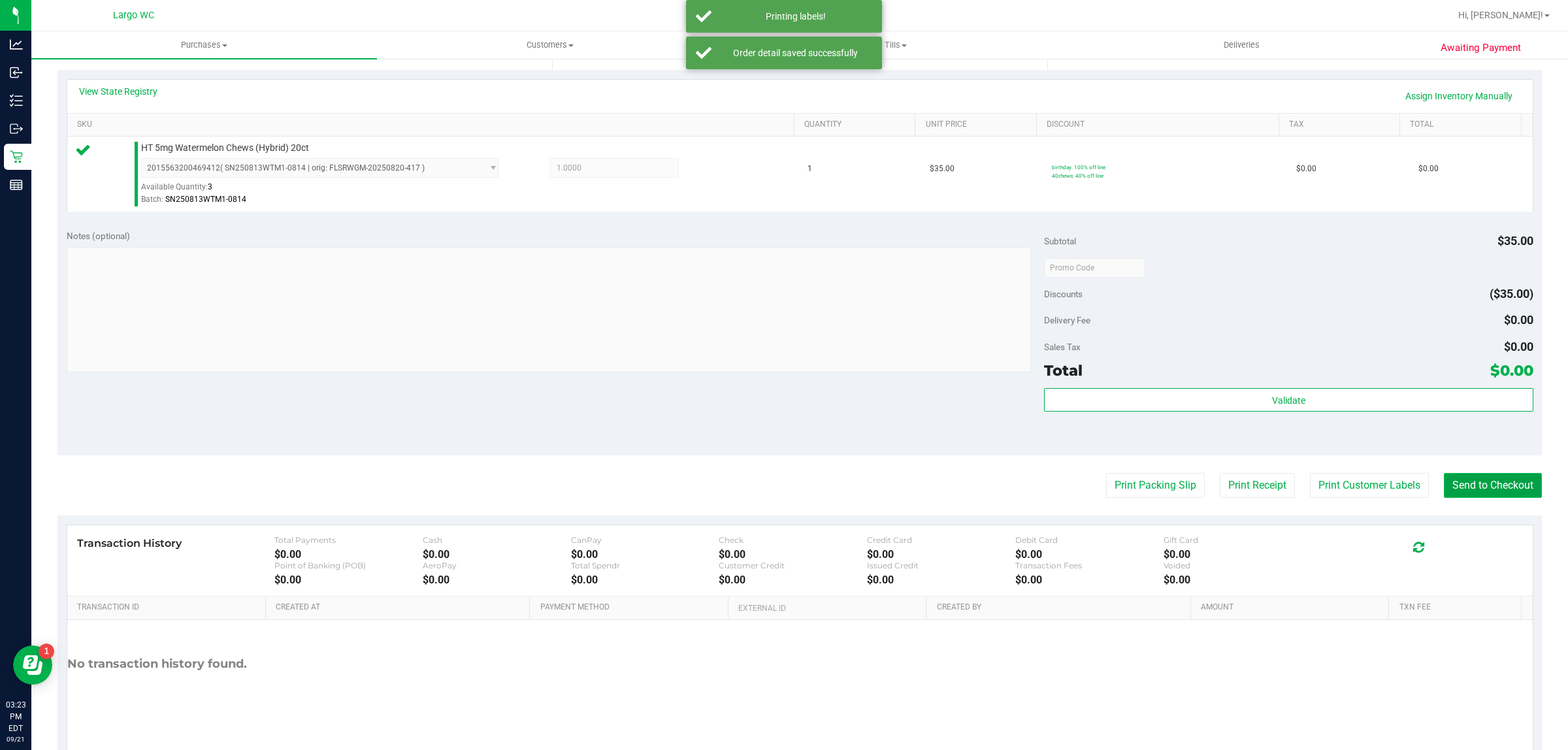
click at [1479, 475] on button "Send to Checkout" at bounding box center [1493, 485] width 98 height 25
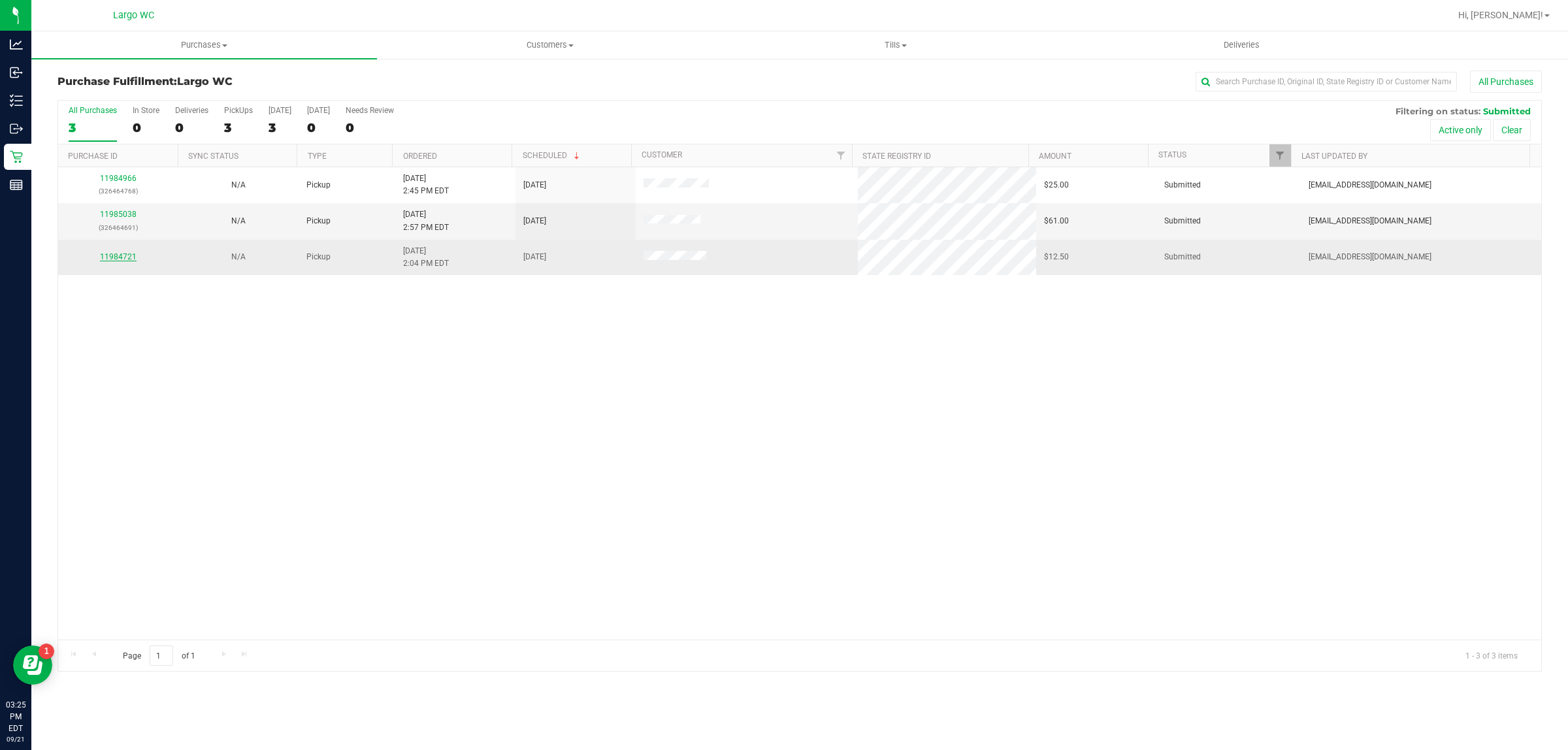
click at [119, 259] on link "11984721" at bounding box center [118, 257] width 37 height 9
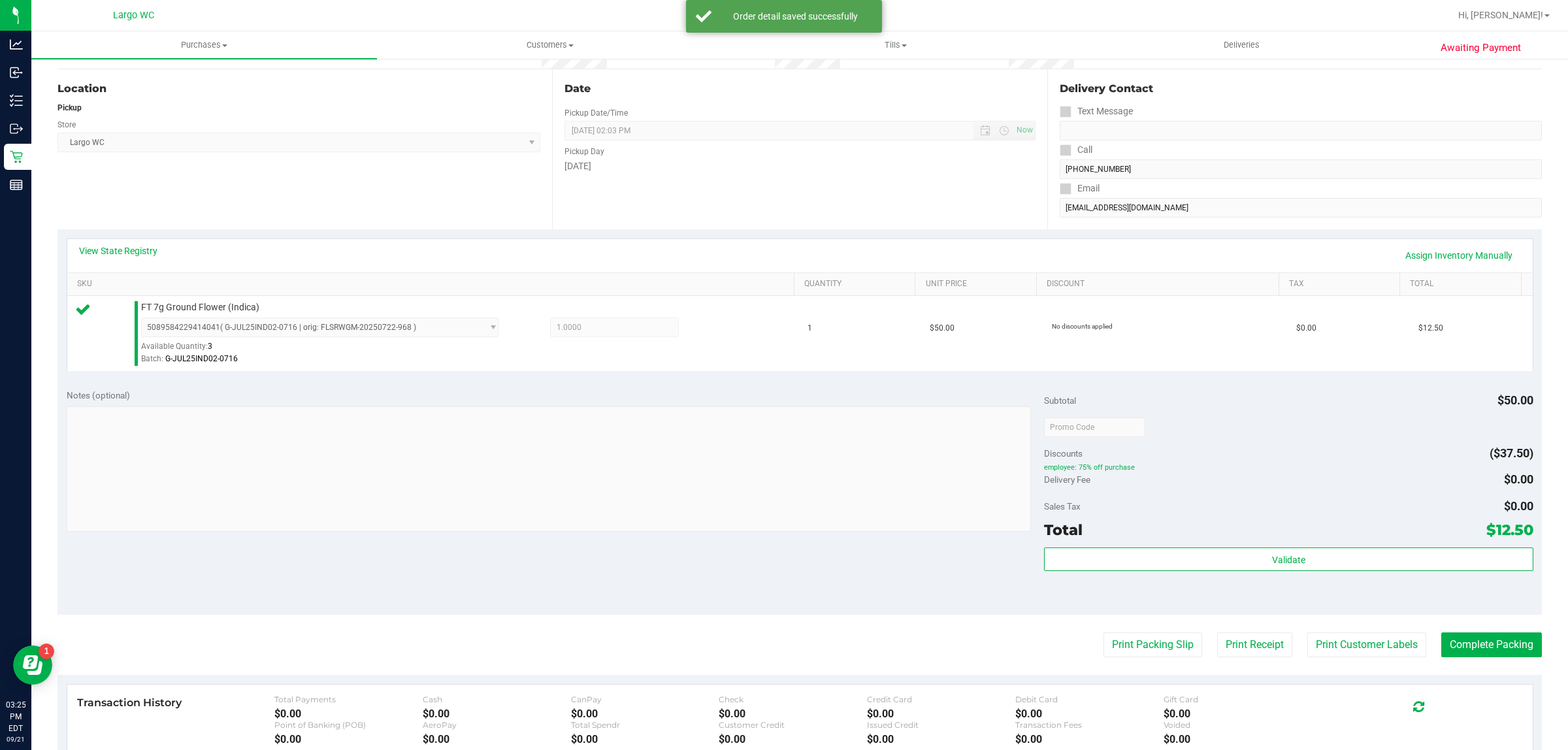
scroll to position [288, 0]
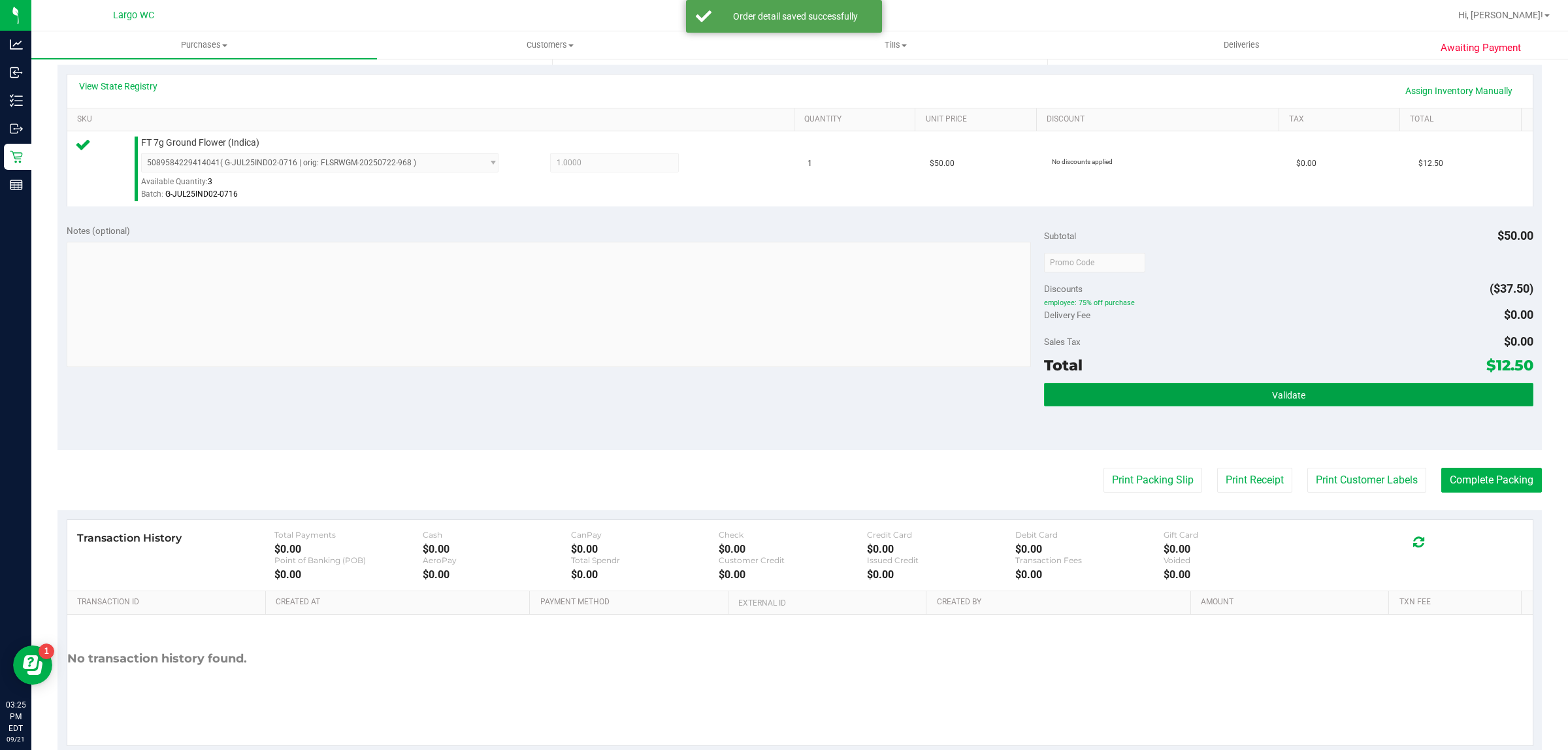
click at [1318, 406] on button "Validate" at bounding box center [1288, 394] width 489 height 23
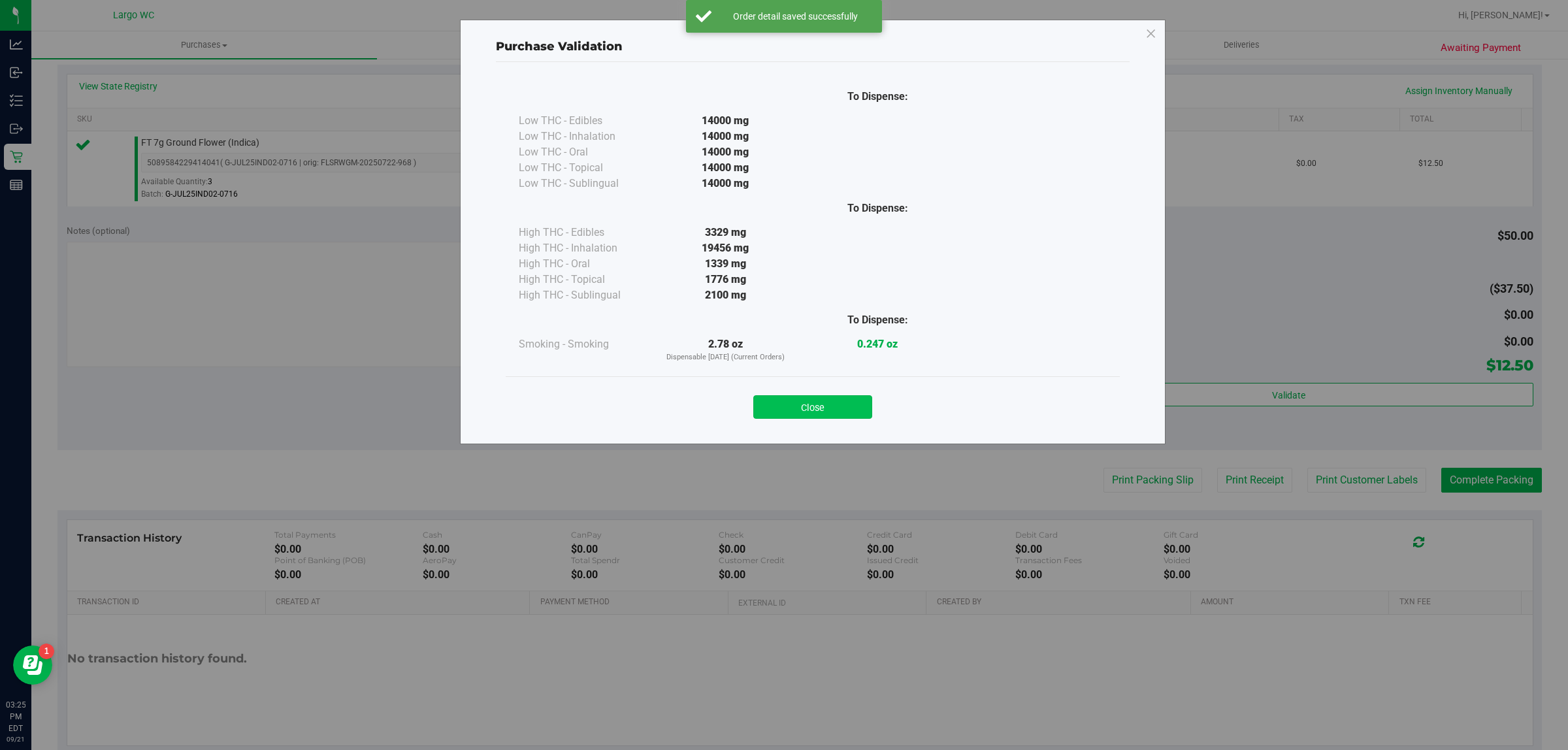
click at [824, 396] on button "Close" at bounding box center [812, 407] width 119 height 23
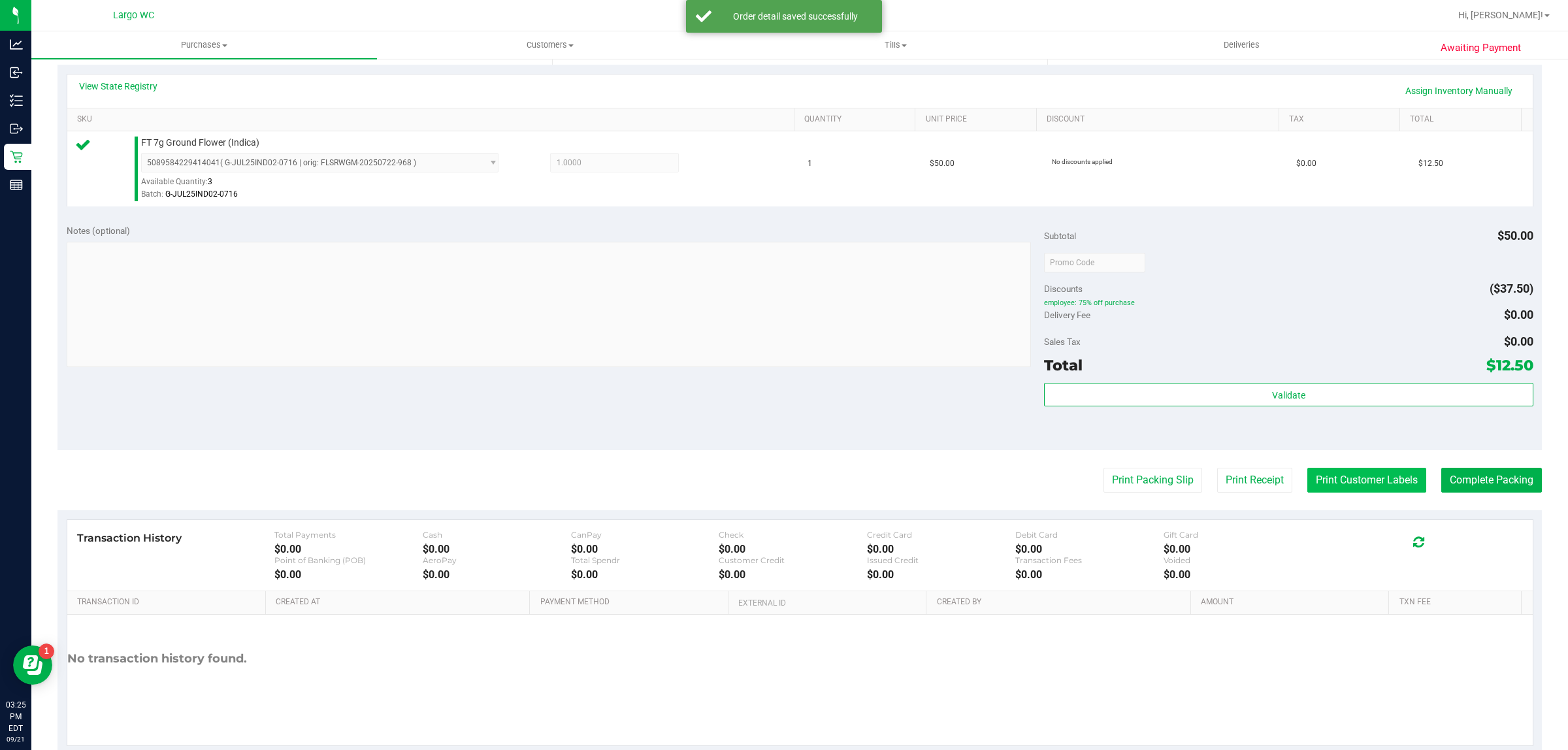
click at [1337, 492] on button "Print Customer Labels" at bounding box center [1366, 480] width 119 height 25
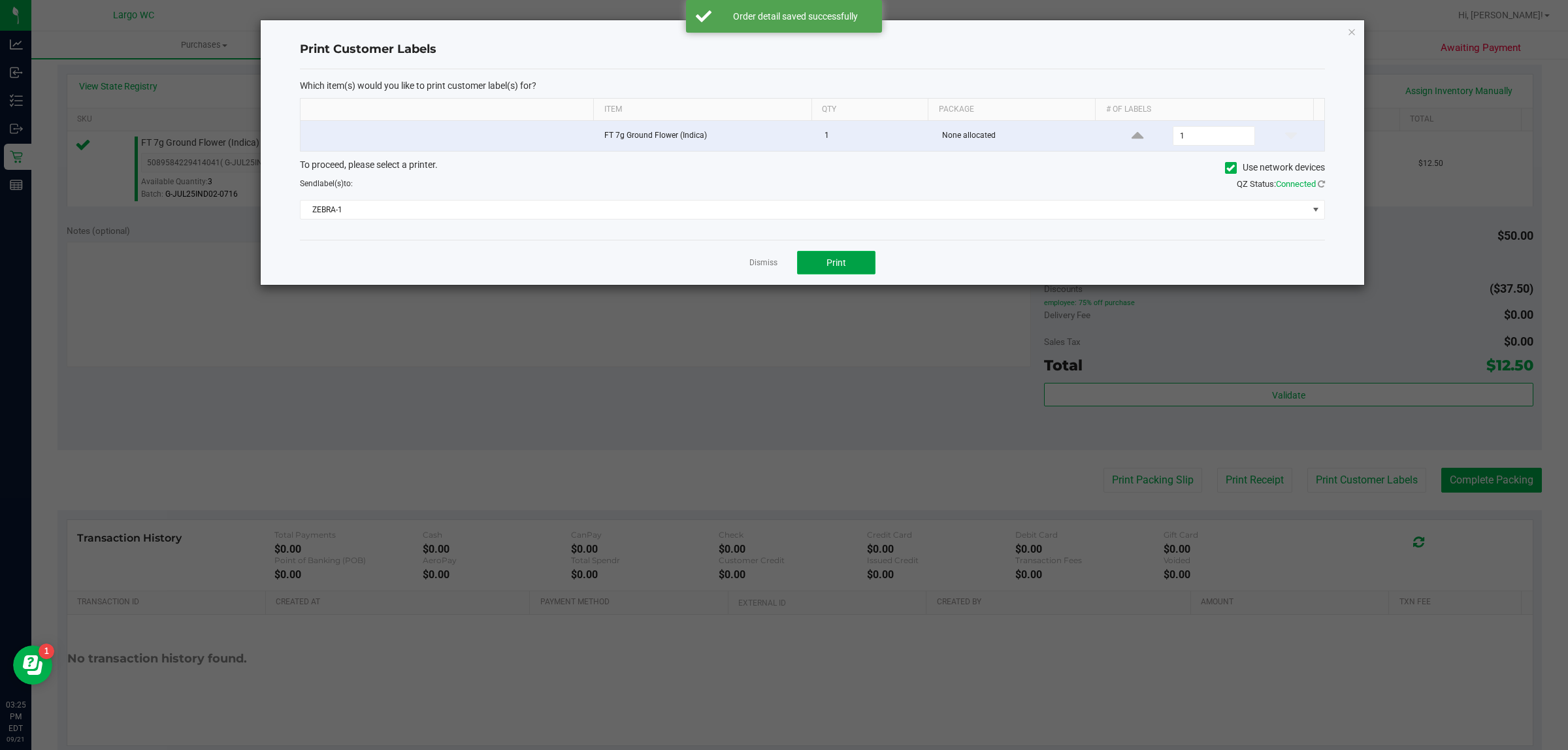
click at [844, 268] on span "Print" at bounding box center [836, 263] width 19 height 11
click at [753, 264] on link "Dismiss" at bounding box center [763, 263] width 28 height 11
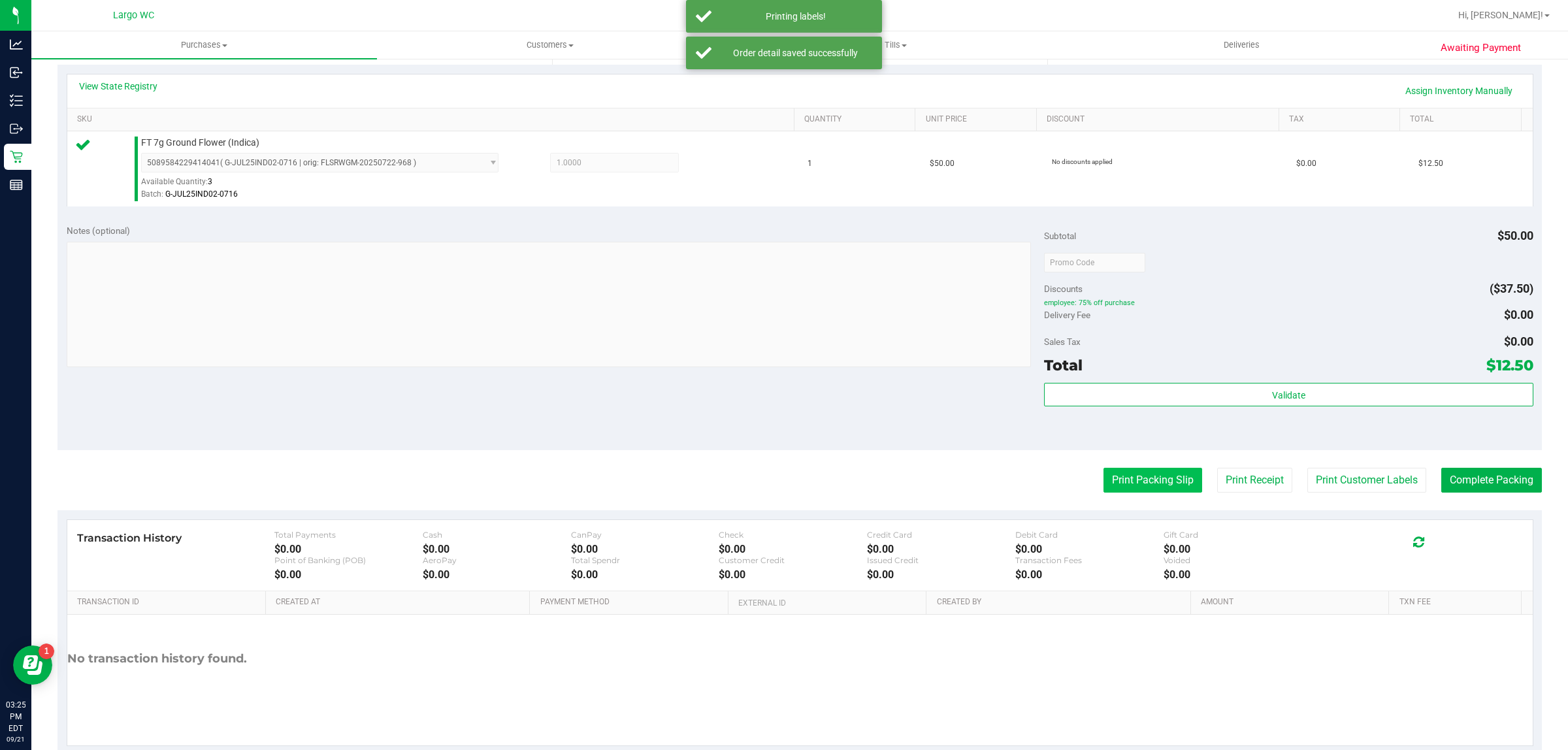
click at [1103, 471] on button "Print Packing Slip" at bounding box center [1152, 480] width 99 height 25
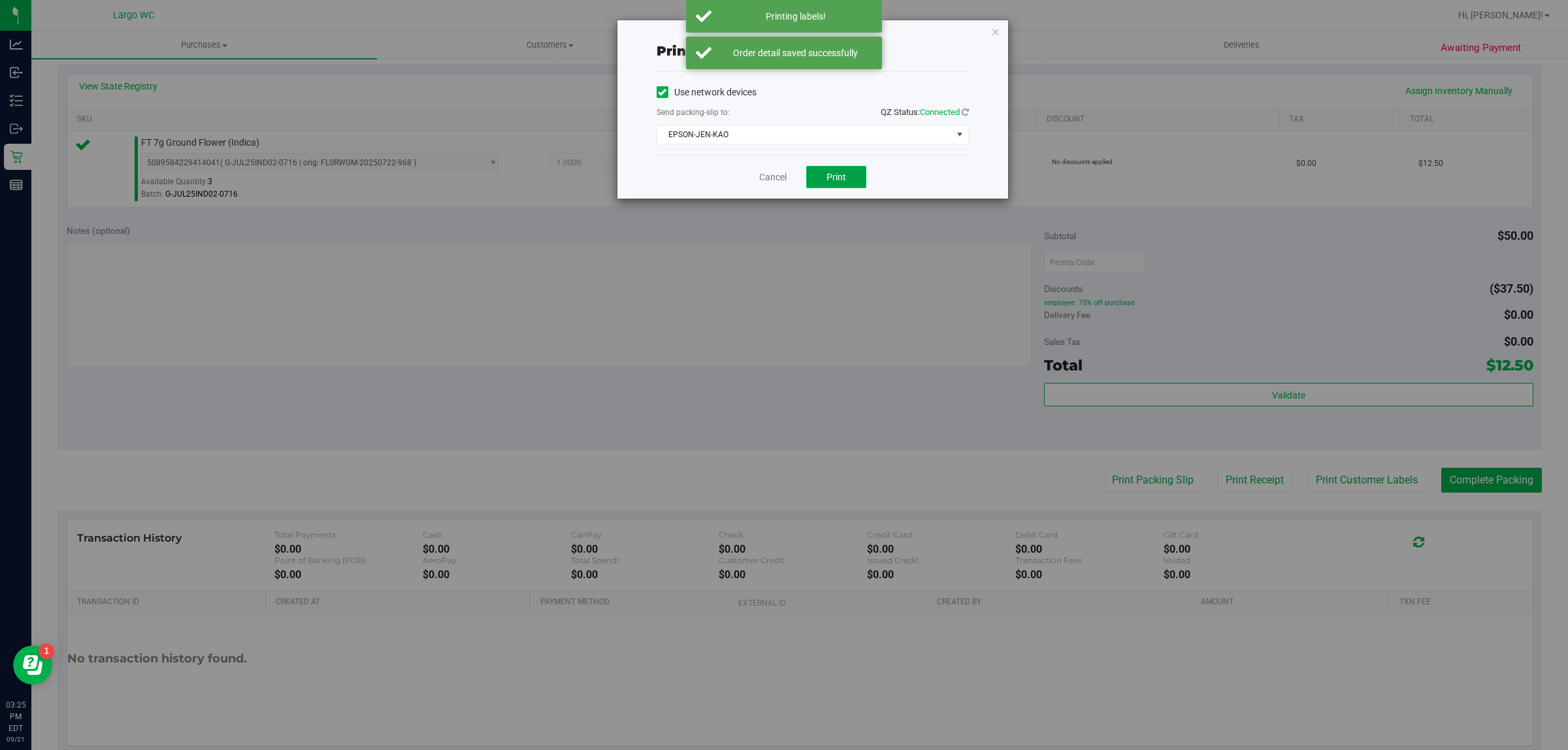
click at [846, 173] on button "Print" at bounding box center [836, 176] width 60 height 22
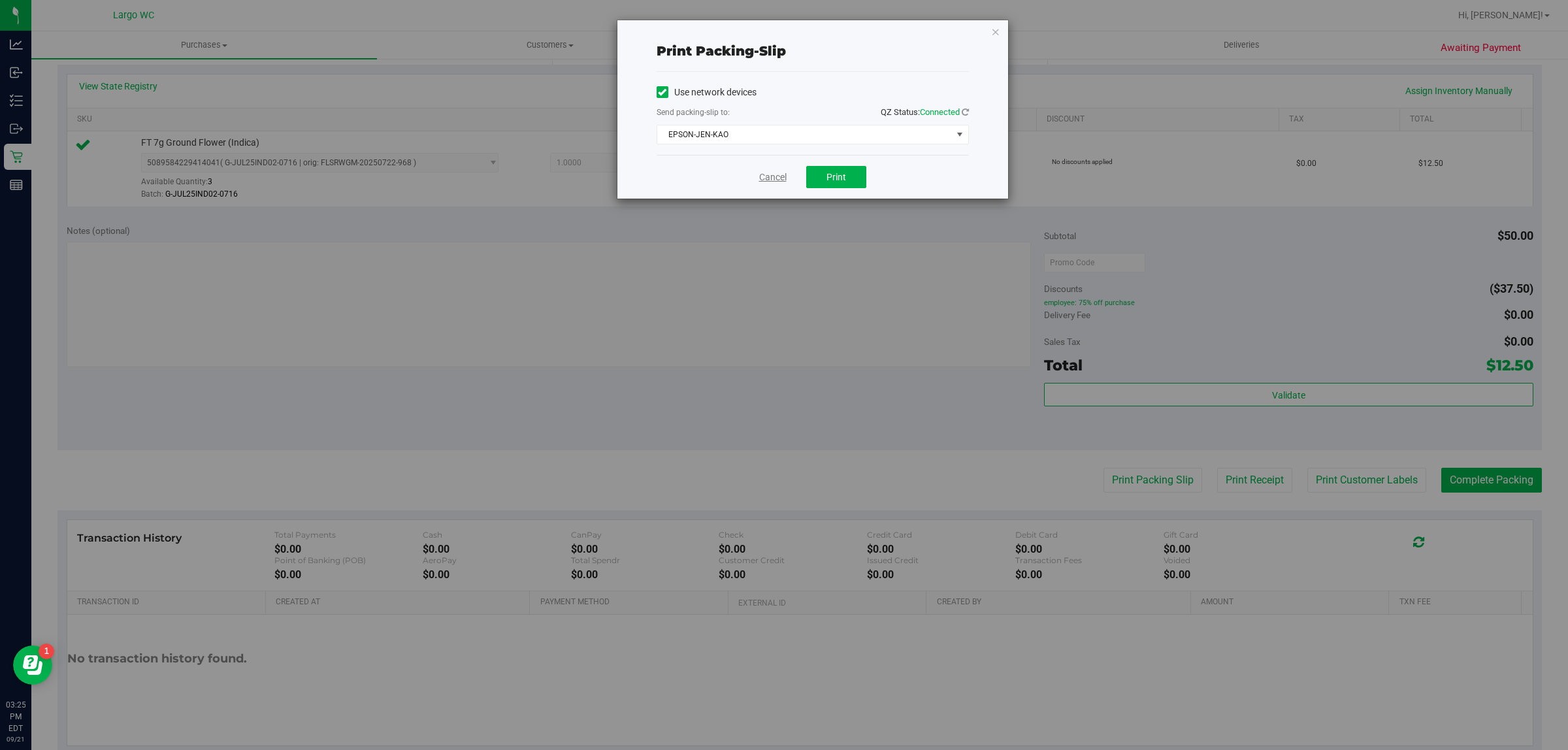
click at [786, 171] on link "Cancel" at bounding box center [773, 177] width 27 height 13
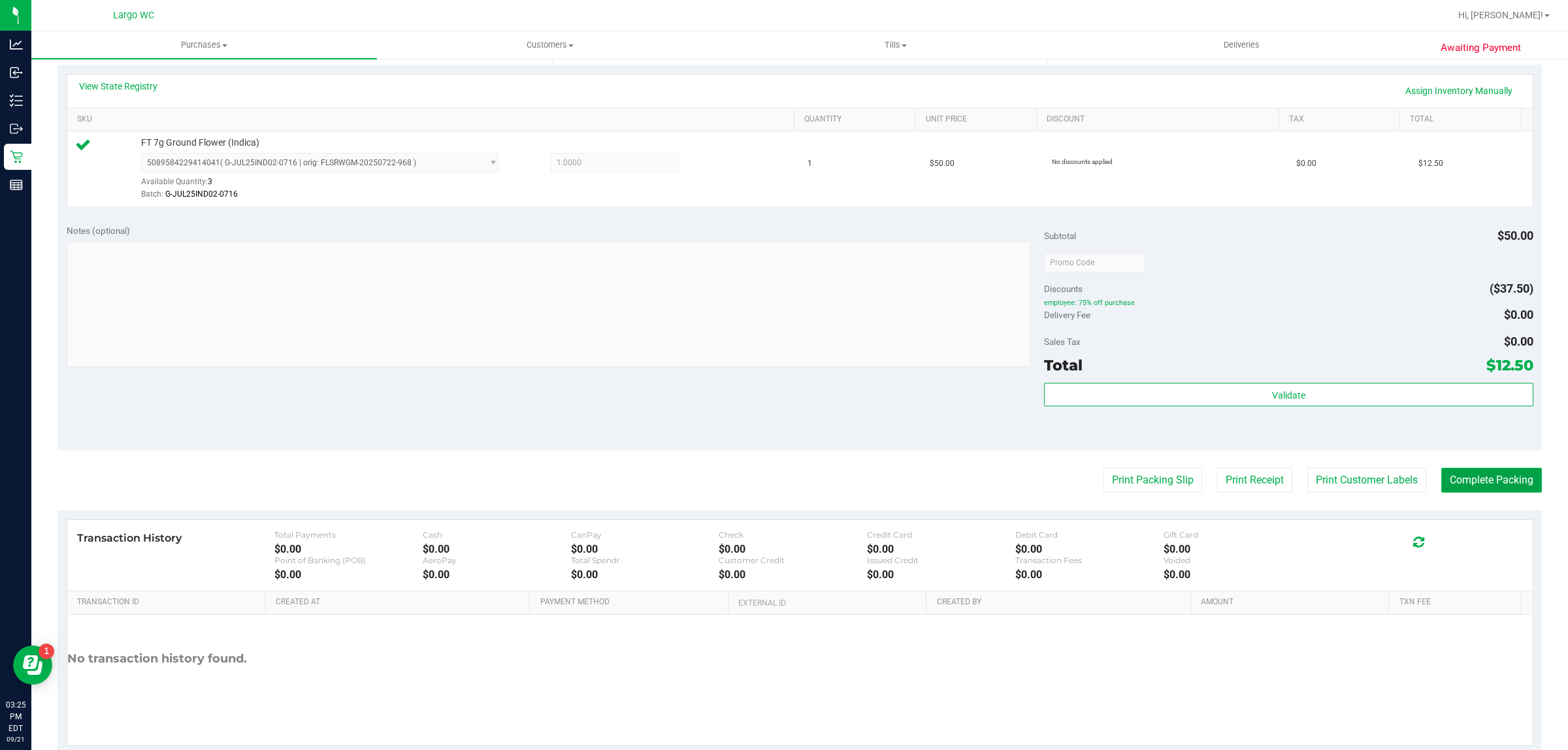
click at [1514, 489] on button "Complete Packing" at bounding box center [1492, 480] width 101 height 25
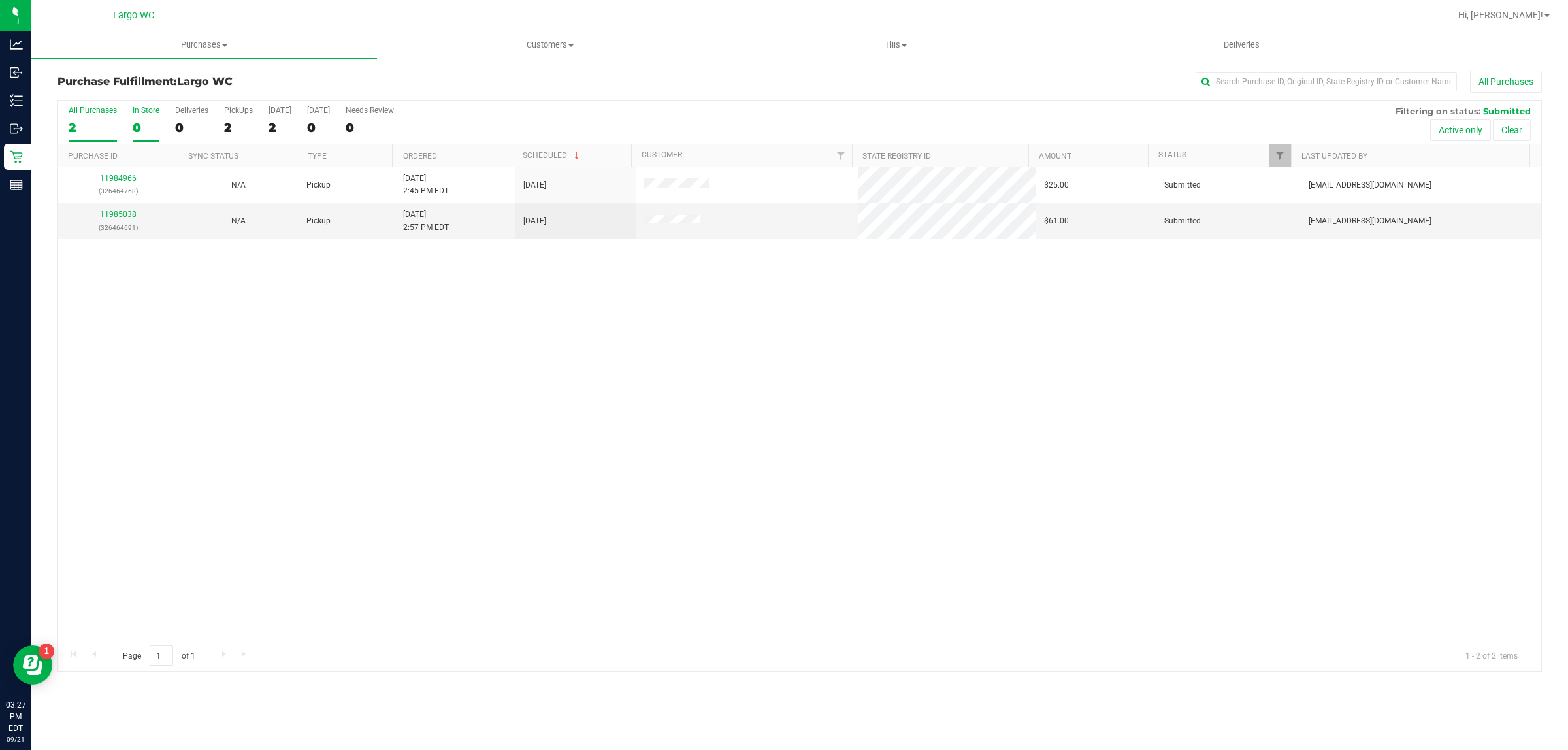
click at [147, 128] on div "0" at bounding box center [146, 127] width 27 height 15
click at [0, 0] on input "In Store 0" at bounding box center [0, 0] width 0 height 0
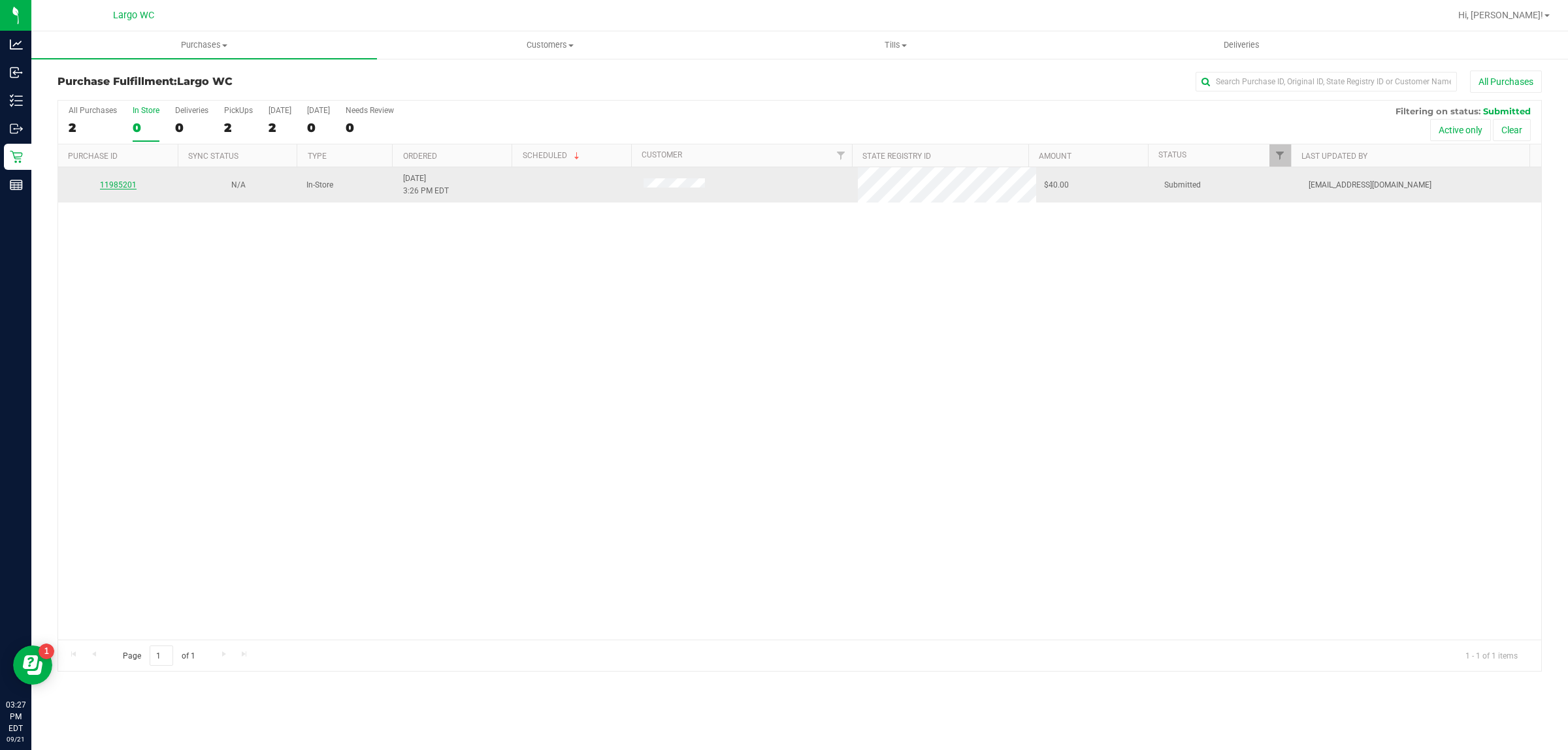
click at [117, 187] on link "11985201" at bounding box center [118, 185] width 37 height 9
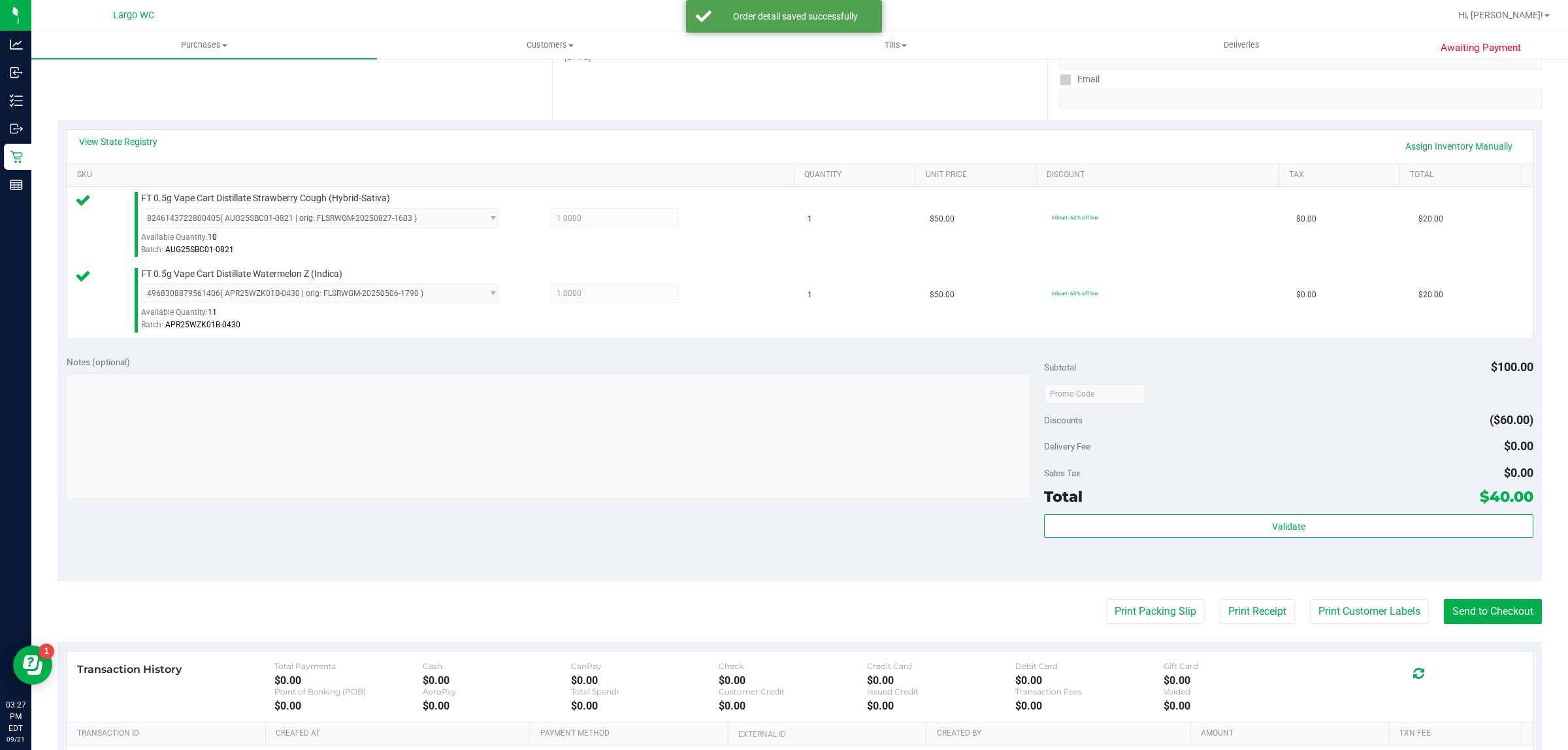
scroll to position [378, 0]
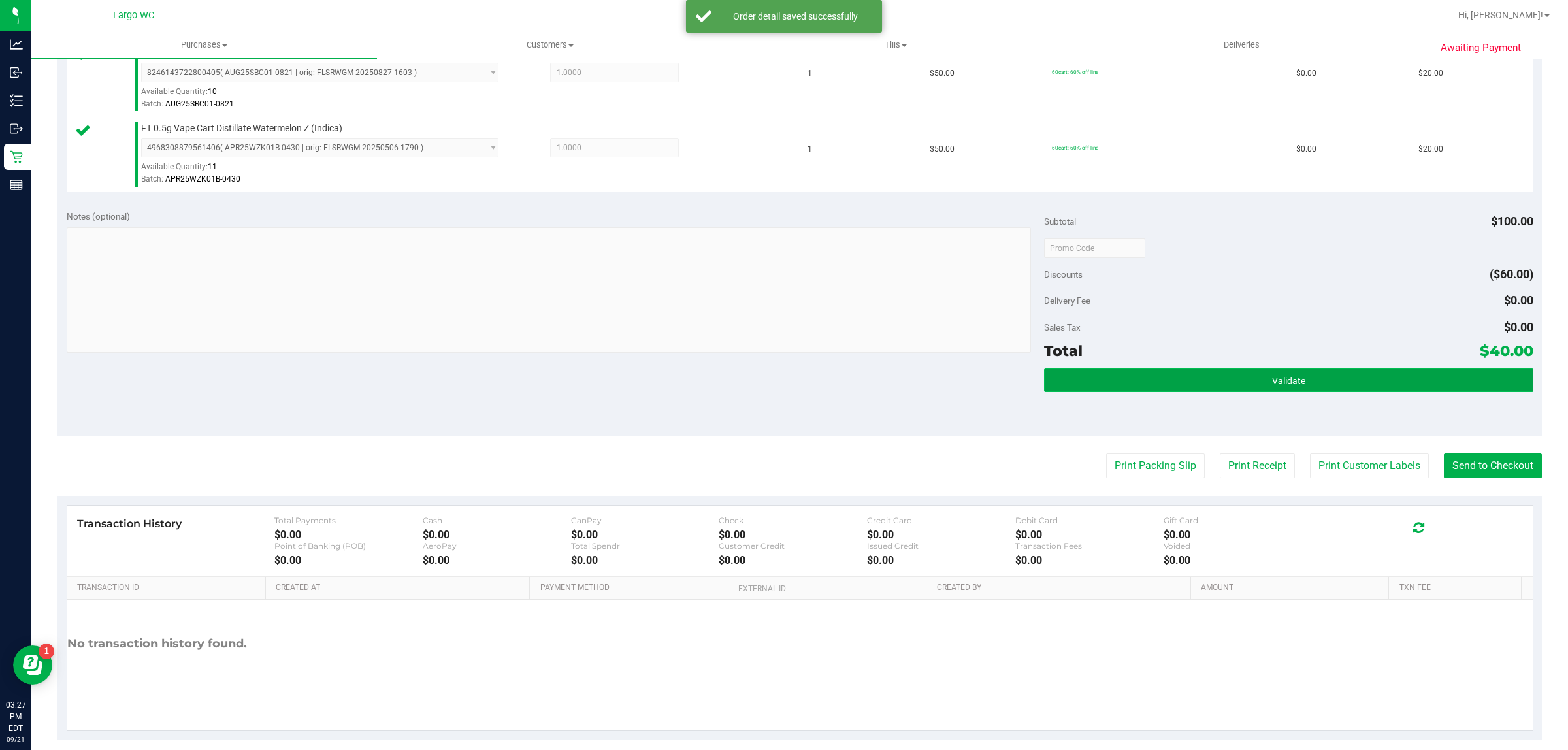
click at [1231, 380] on button "Validate" at bounding box center [1288, 380] width 489 height 23
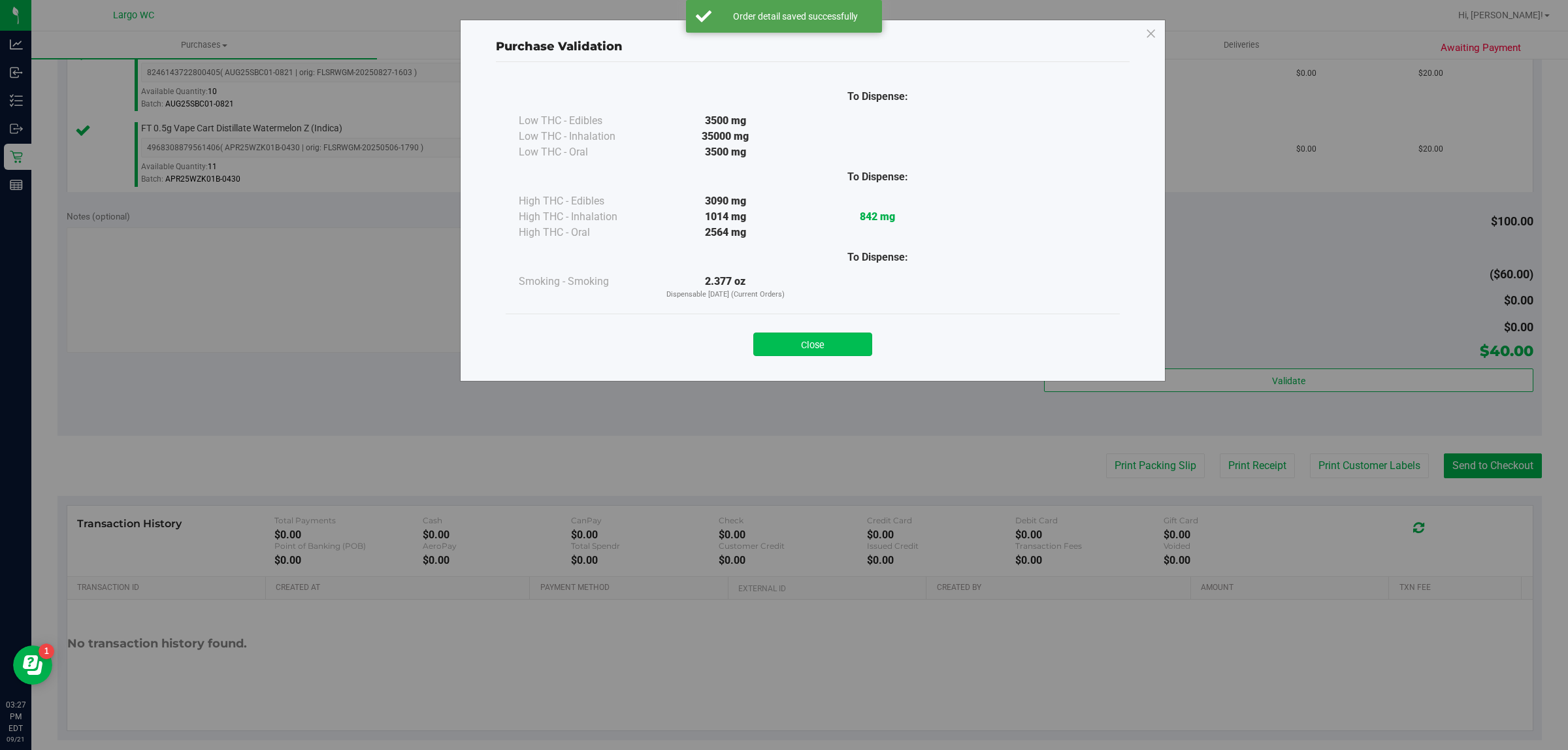
click at [826, 343] on button "Close" at bounding box center [812, 344] width 119 height 23
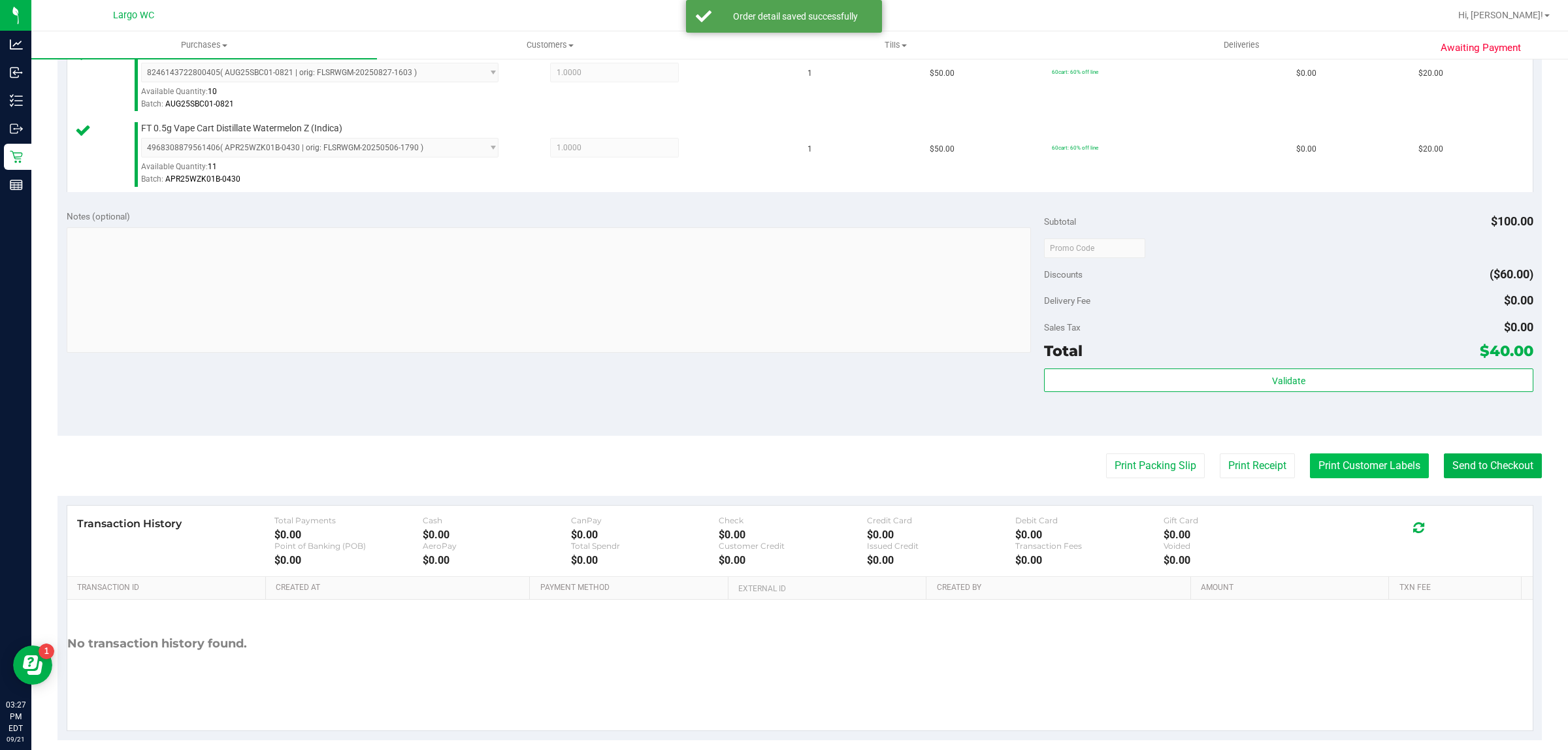
click at [1362, 466] on button "Print Customer Labels" at bounding box center [1369, 466] width 119 height 25
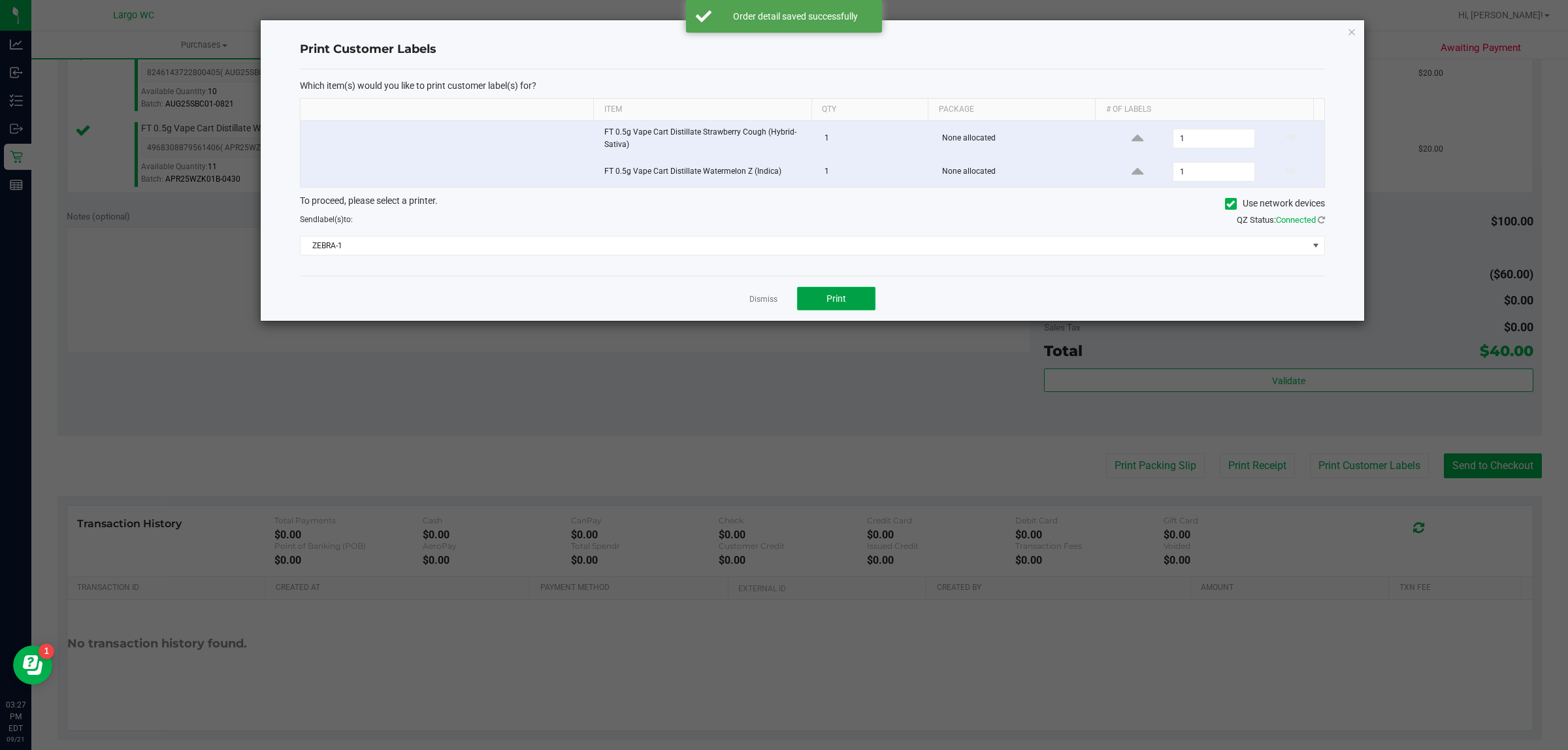
click at [866, 307] on button "Print" at bounding box center [836, 299] width 78 height 23
click at [1349, 37] on icon "button" at bounding box center [1351, 31] width 9 height 15
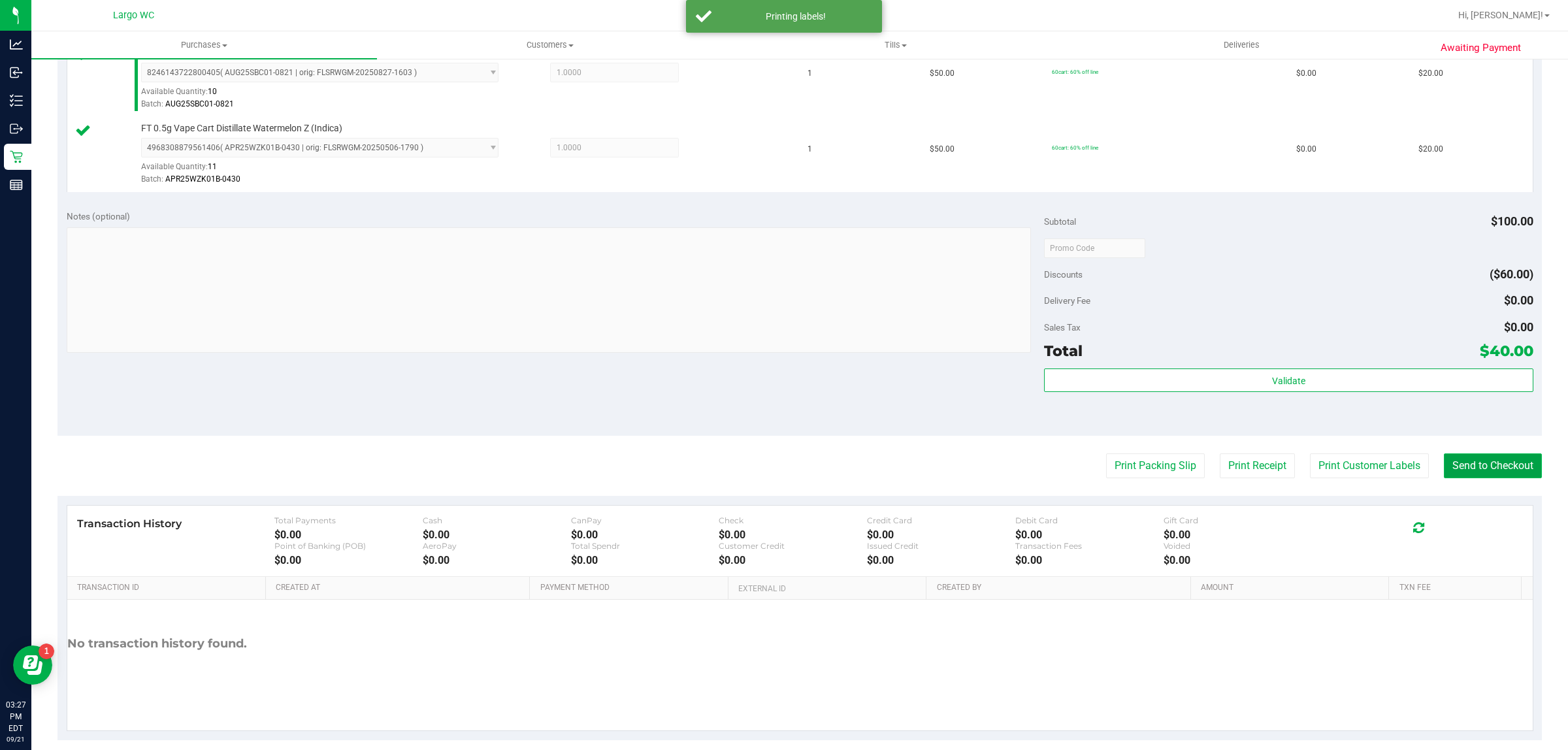
click at [1488, 478] on button "Send to Checkout" at bounding box center [1493, 466] width 98 height 25
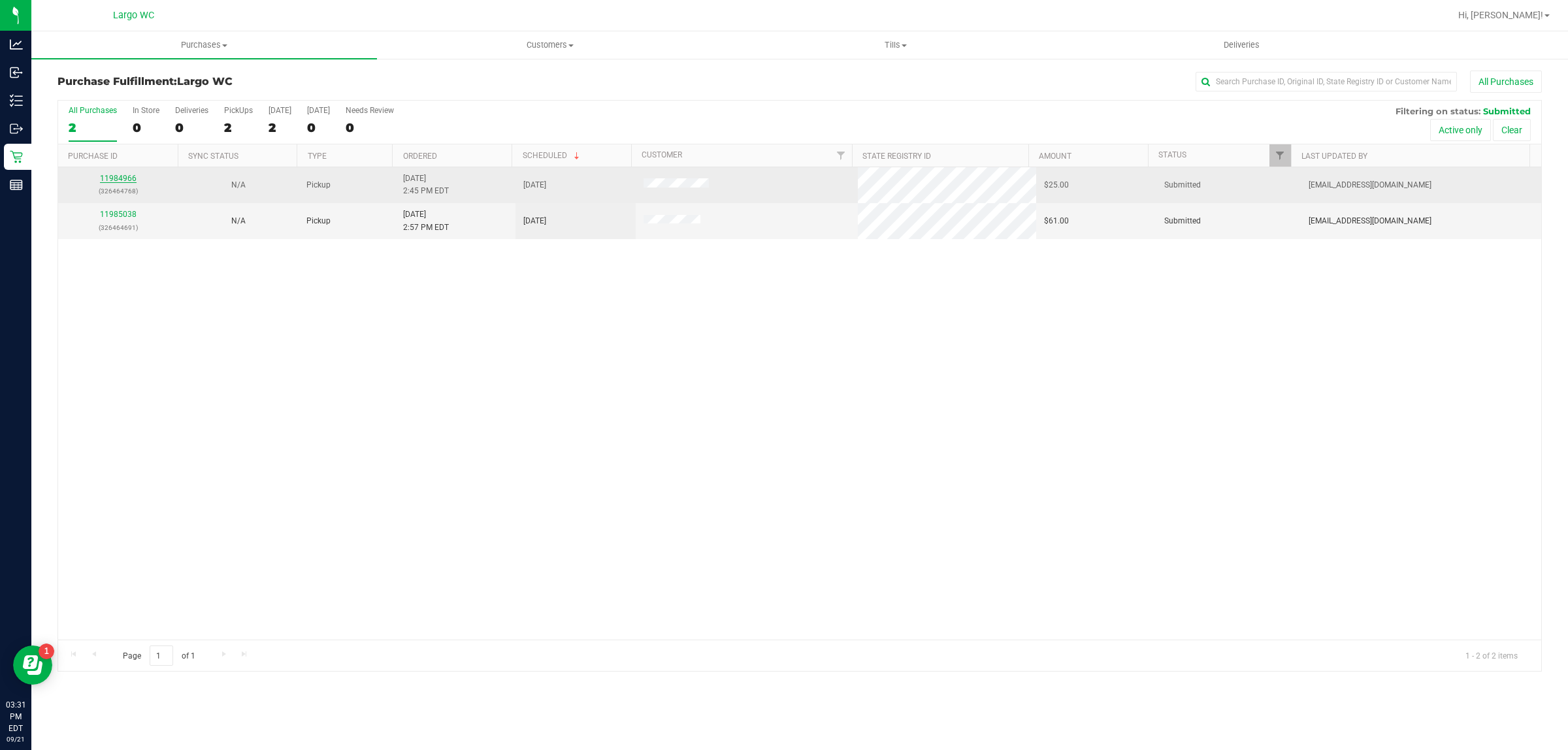
click at [116, 177] on link "11984966" at bounding box center [118, 178] width 37 height 9
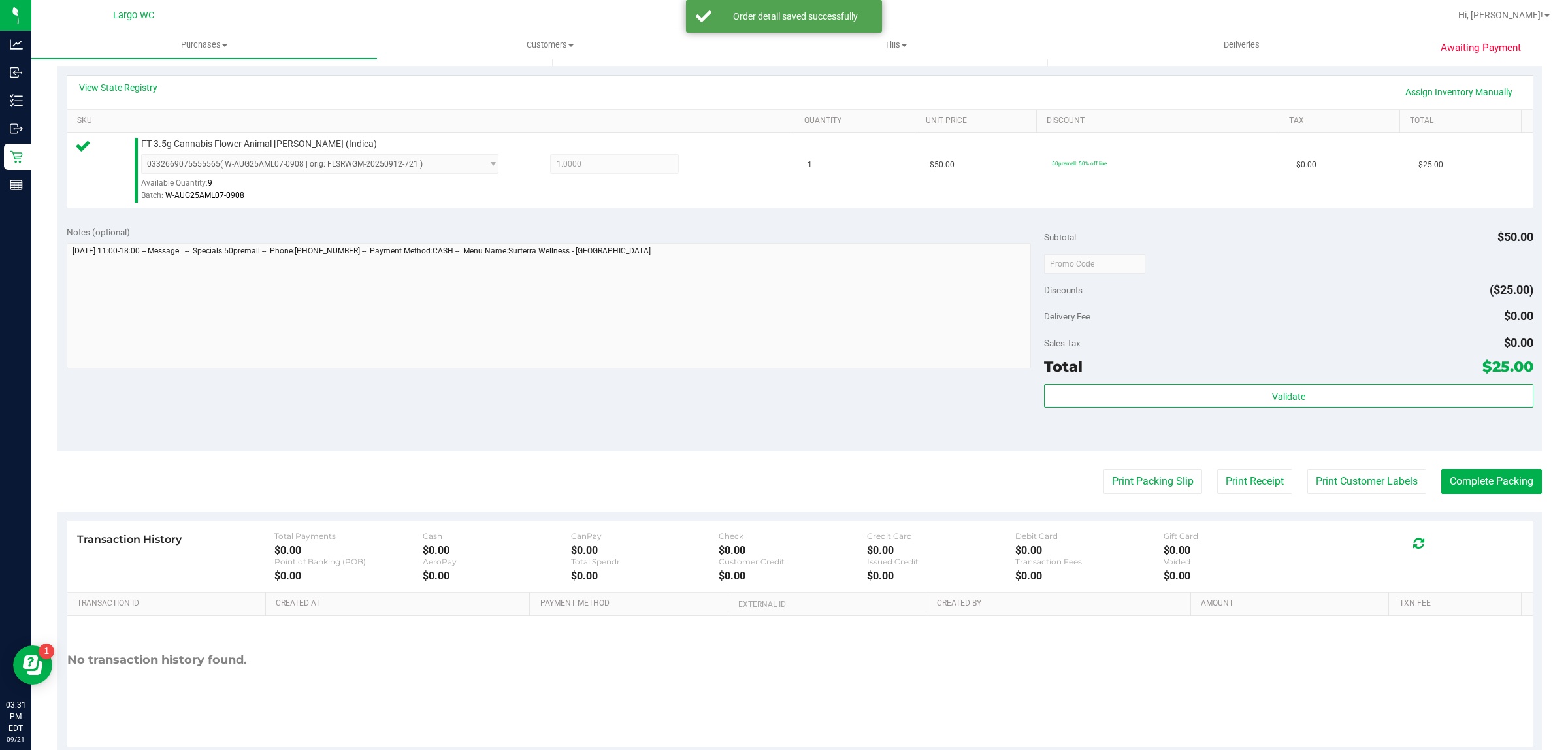
scroll to position [317, 0]
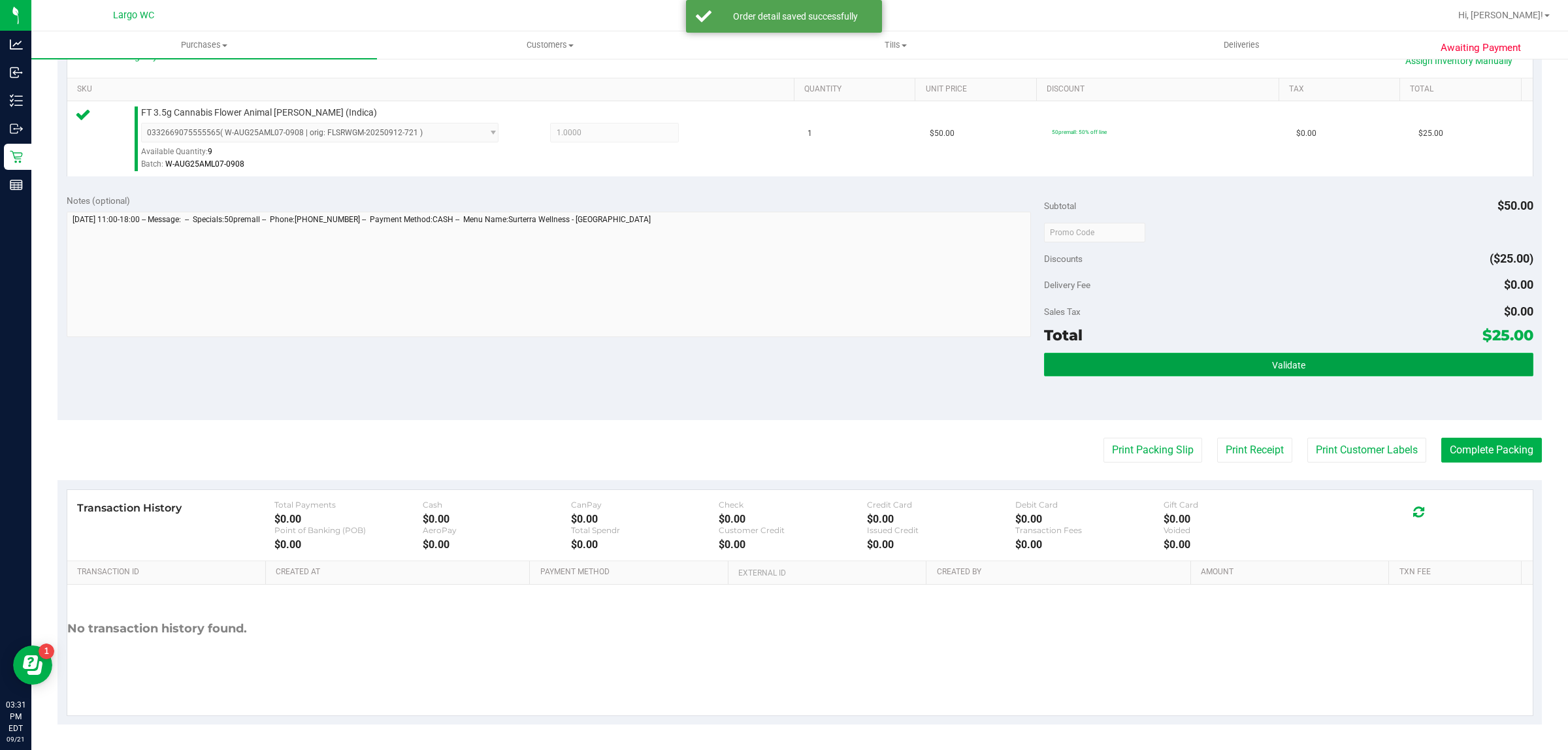
click at [1200, 353] on button "Validate" at bounding box center [1288, 364] width 489 height 23
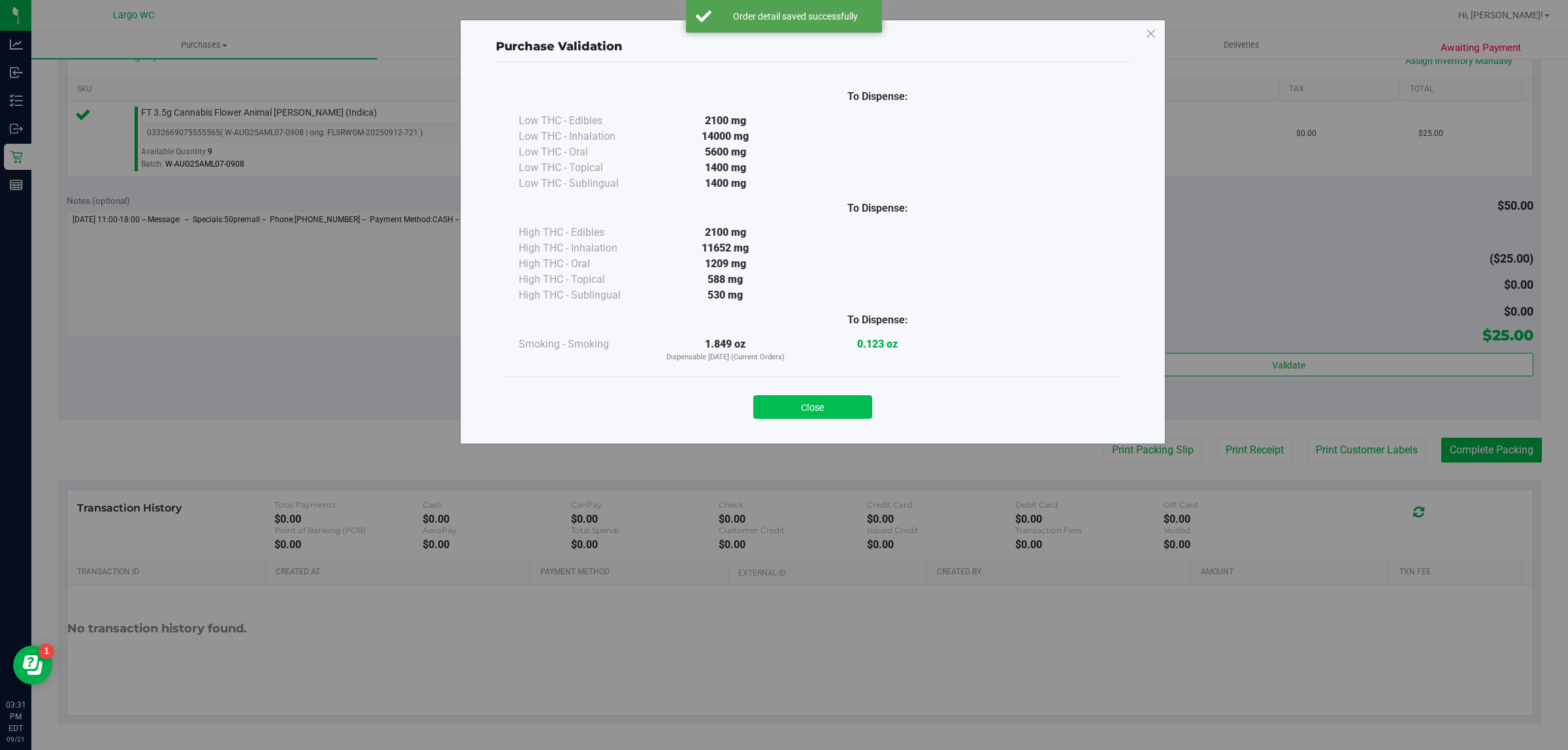
click at [831, 395] on button "Close" at bounding box center [812, 407] width 119 height 23
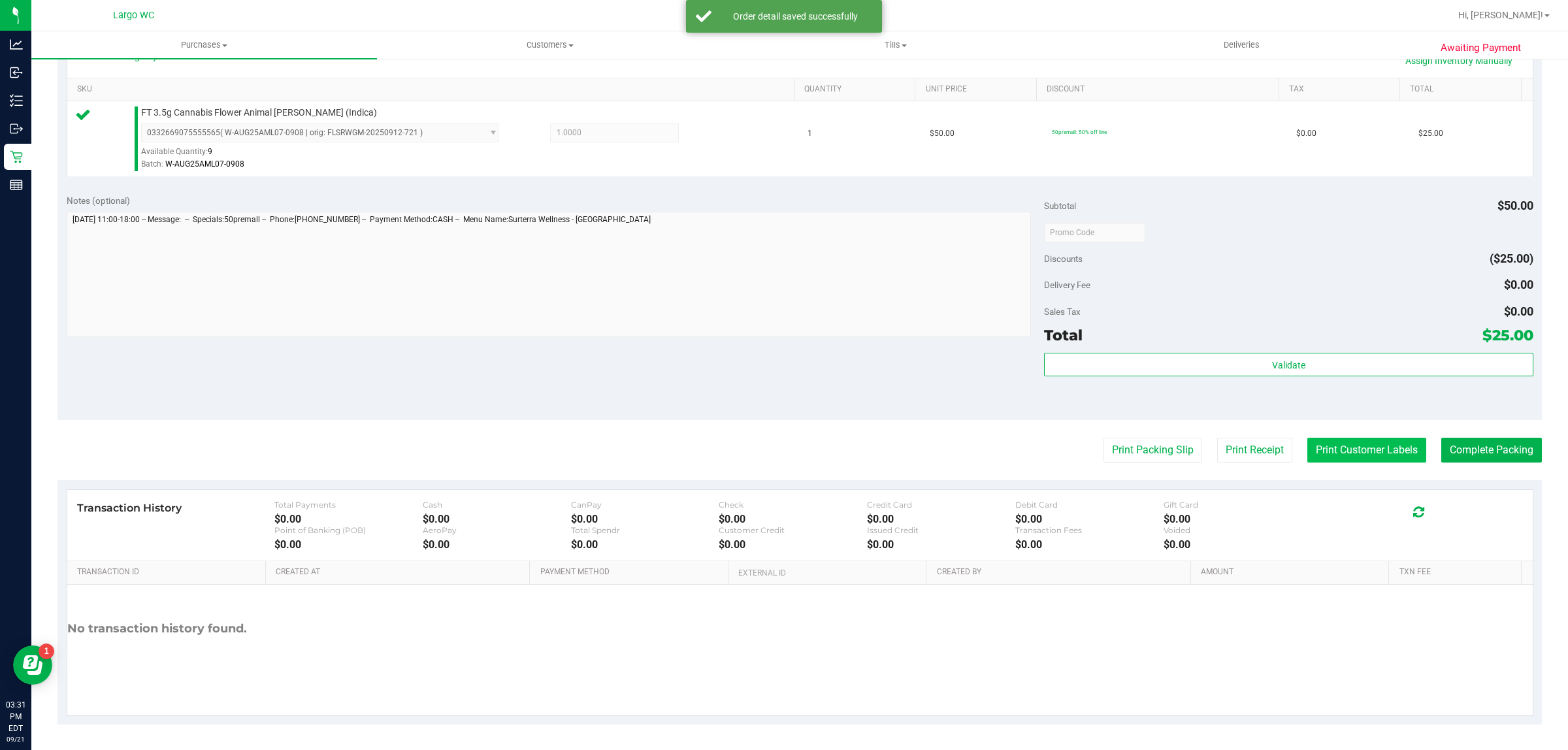
click at [1339, 444] on button "Print Customer Labels" at bounding box center [1366, 450] width 119 height 25
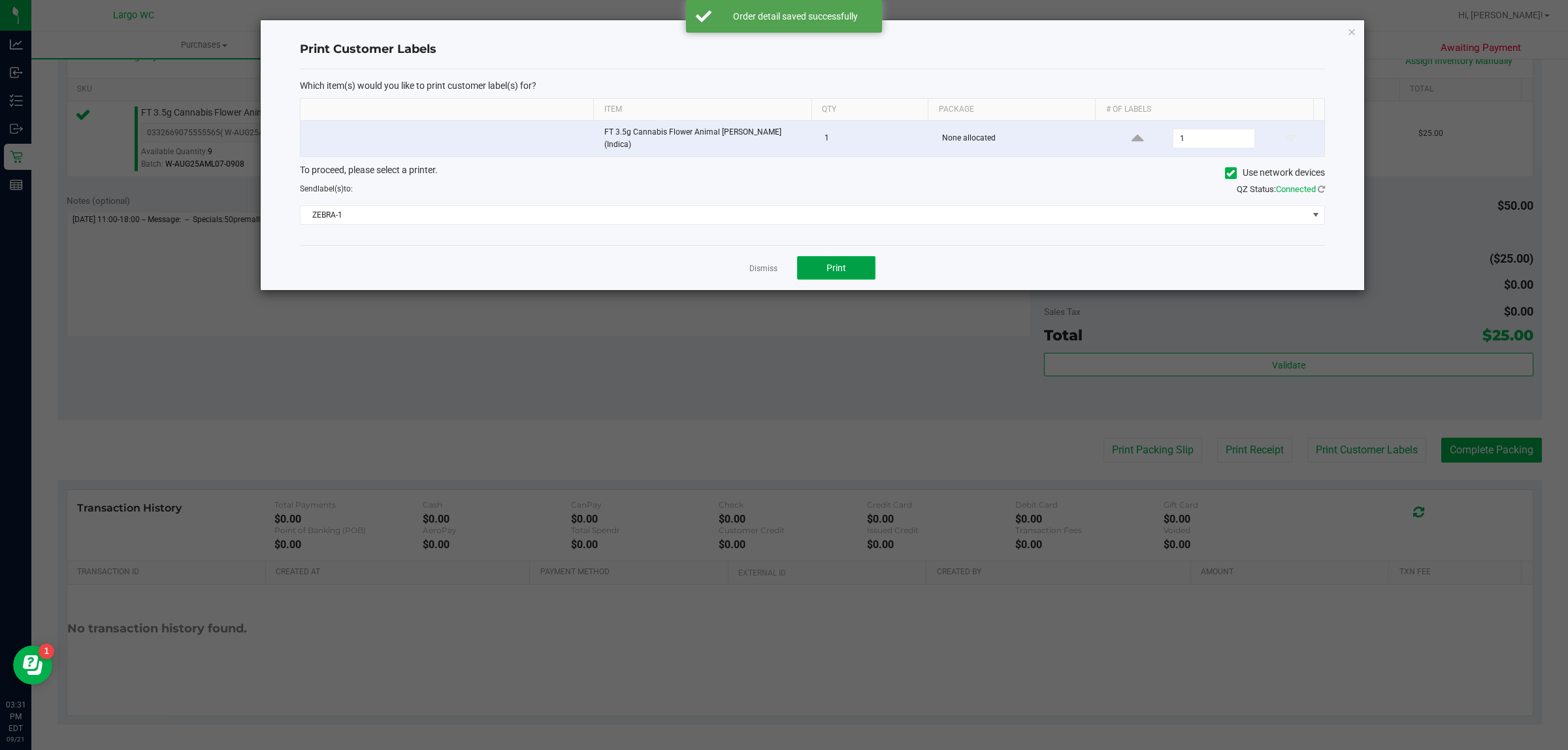
click at [848, 266] on button "Print" at bounding box center [836, 268] width 78 height 23
click at [1333, 32] on div "Print Customer Labels Which item(s) would you like to print customer label(s) f…" at bounding box center [812, 155] width 1103 height 270
click at [1333, 34] on div "Print Customer Labels Which item(s) would you like to print customer label(s) f…" at bounding box center [812, 155] width 1103 height 270
click at [1349, 24] on icon "button" at bounding box center [1351, 31] width 9 height 15
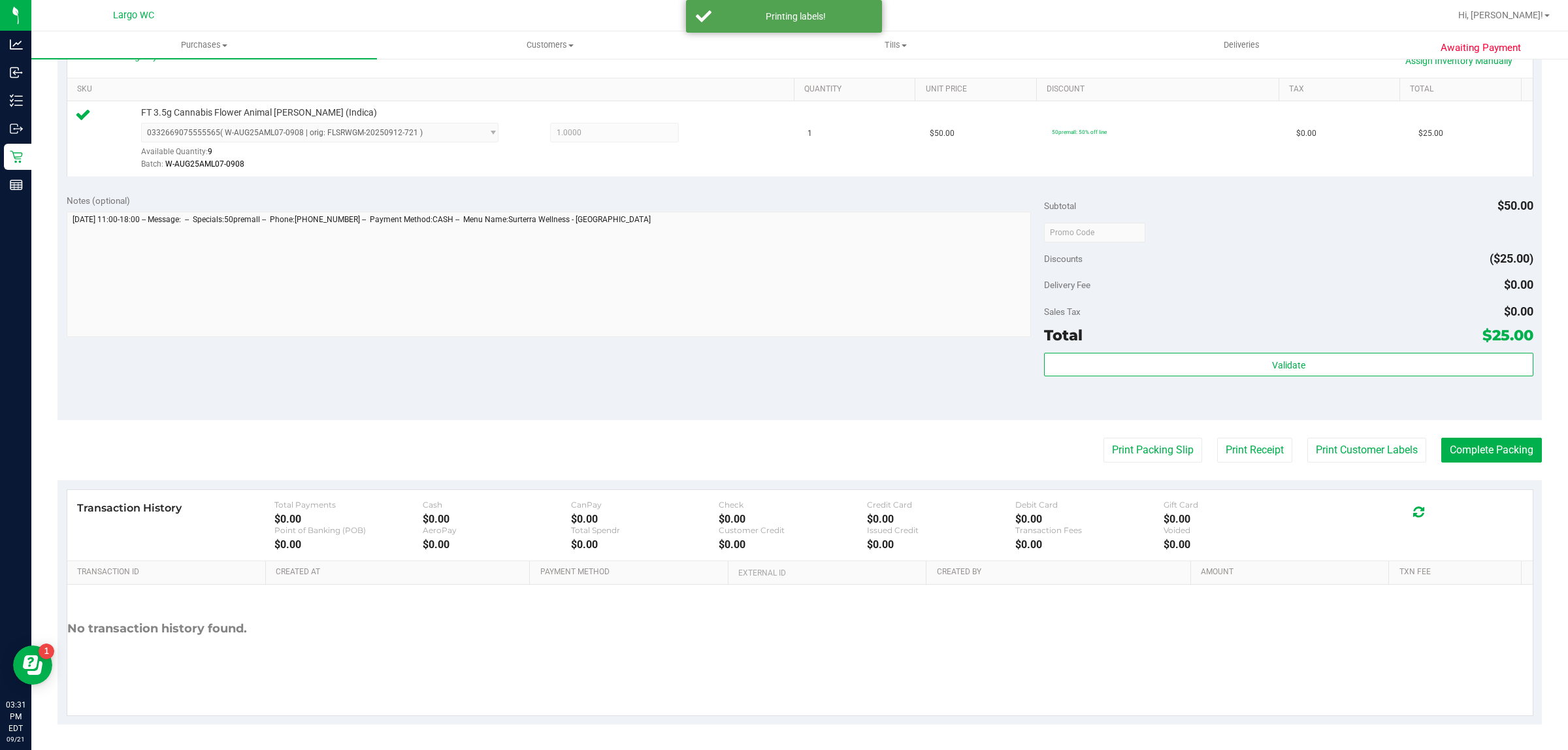
click at [1117, 494] on div "Transaction History Total Payments $0.00 Cash $0.00 CanPay $0.00 Check $0.00 Cr…" at bounding box center [799, 525] width 1465 height 71
click at [1127, 445] on button "Print Packing Slip" at bounding box center [1152, 450] width 99 height 25
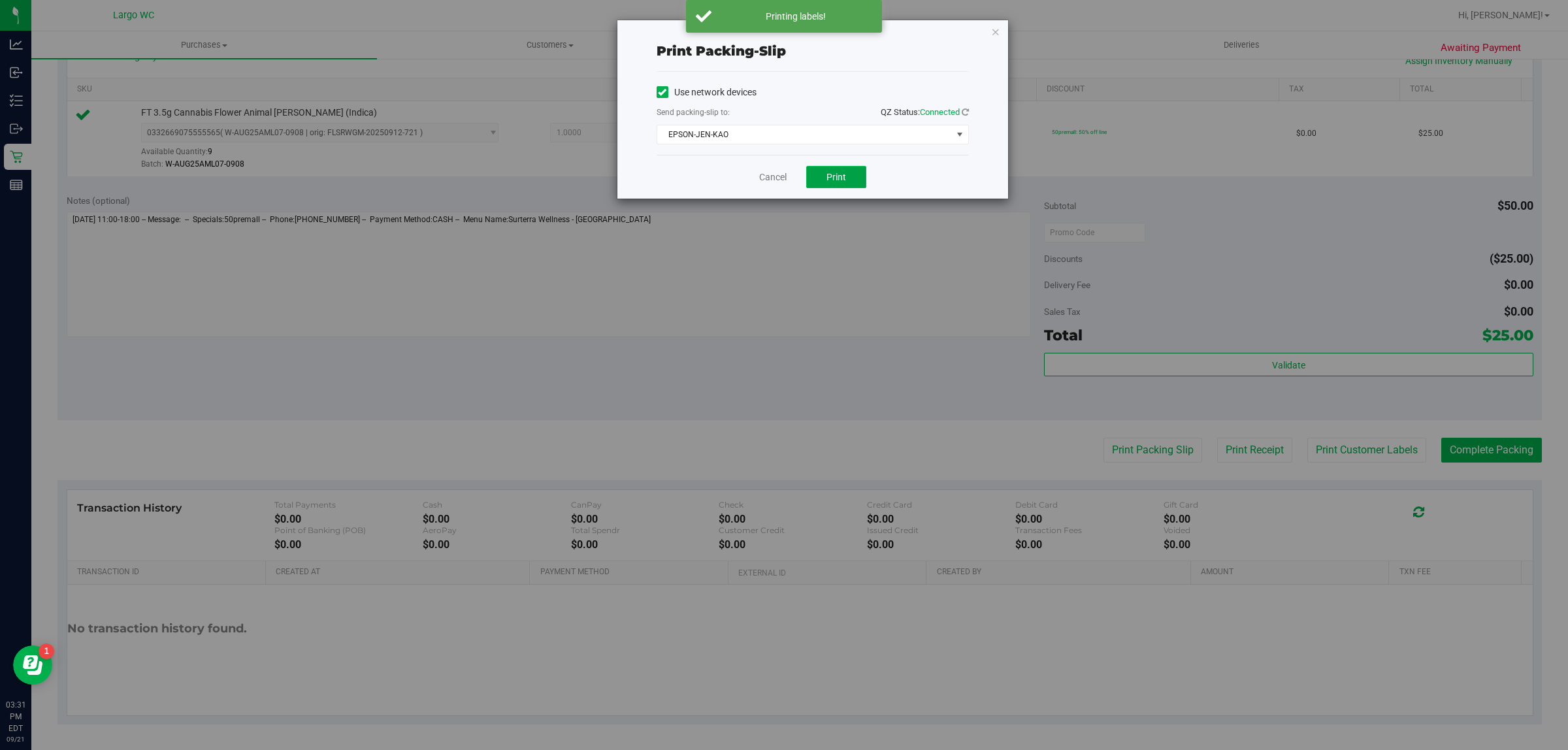
click at [836, 182] on span "Print" at bounding box center [836, 177] width 19 height 11
click at [995, 31] on icon "button" at bounding box center [996, 31] width 9 height 15
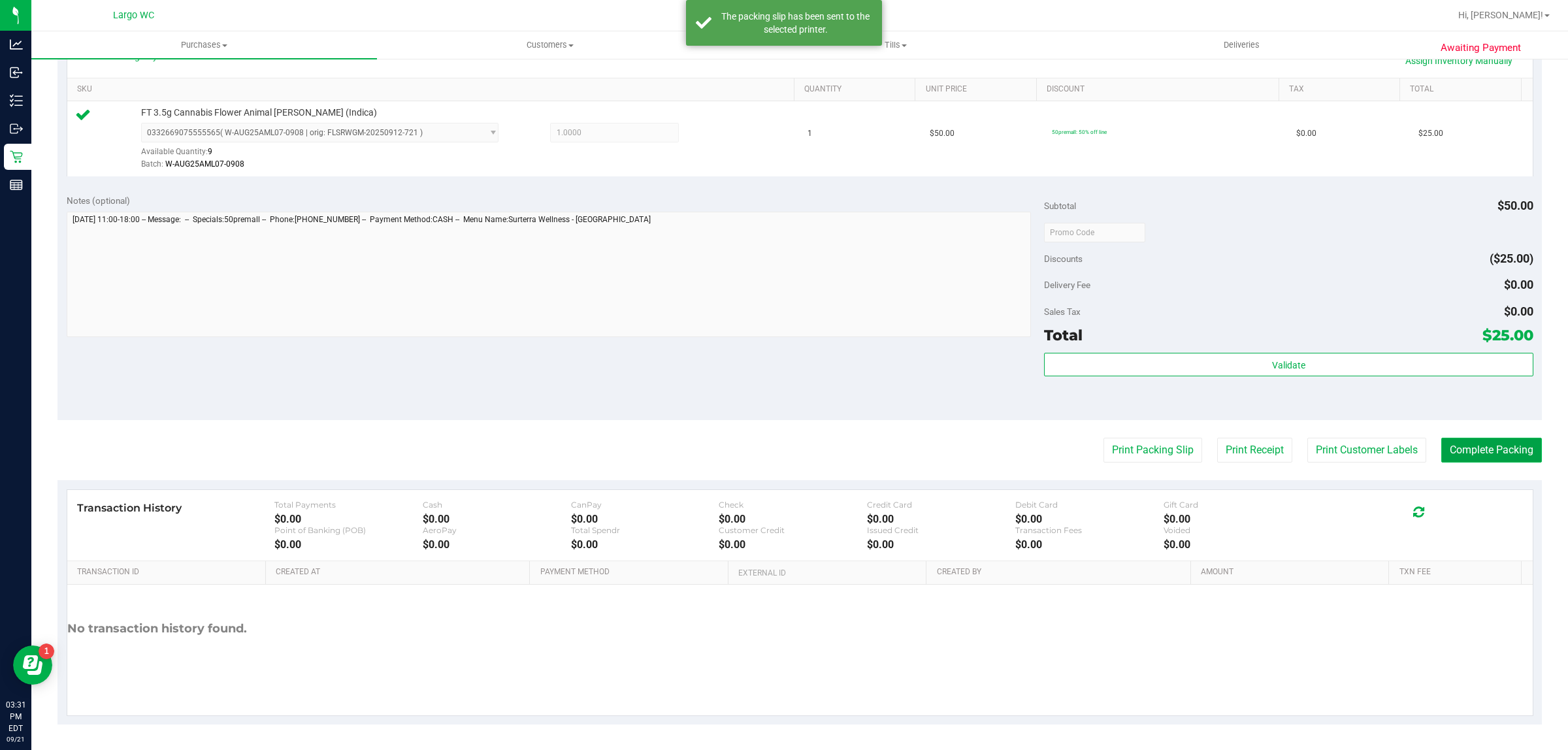
click at [1461, 445] on button "Complete Packing" at bounding box center [1492, 450] width 101 height 25
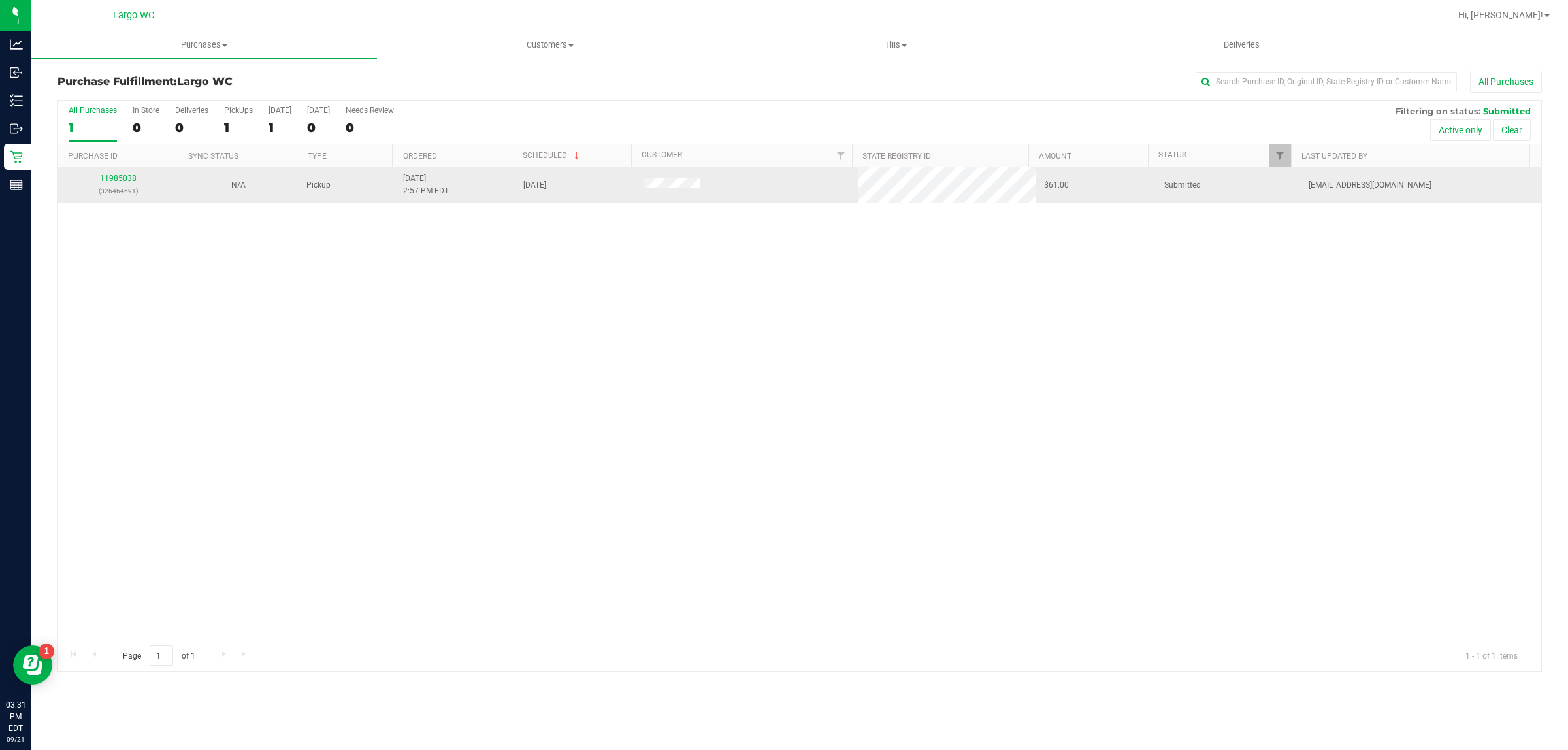
click at [105, 194] on p "(326464691)" at bounding box center [118, 191] width 105 height 13
click at [119, 191] on p "(326464691)" at bounding box center [118, 191] width 105 height 13
click at [125, 180] on link "11985038" at bounding box center [118, 178] width 37 height 9
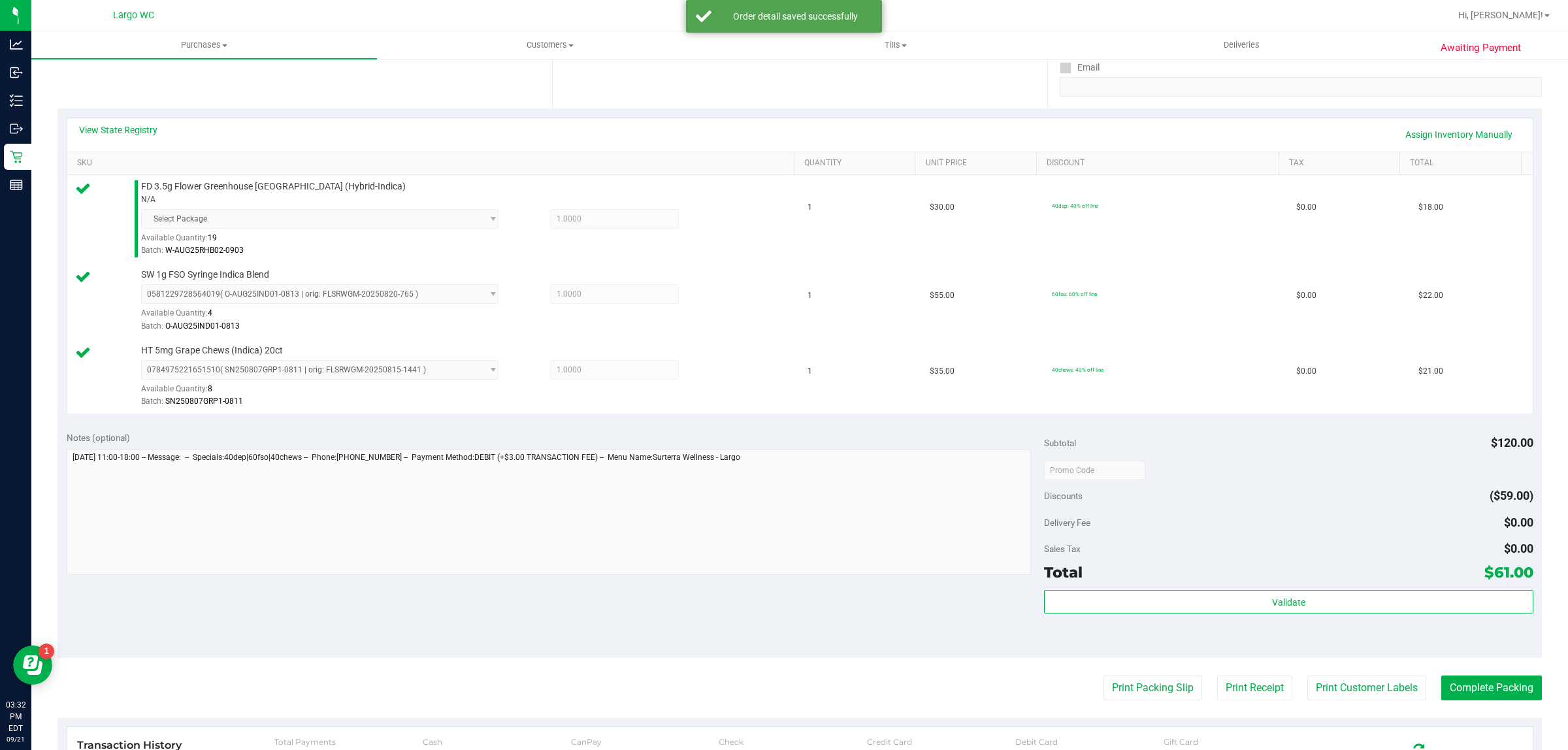
scroll to position [341, 0]
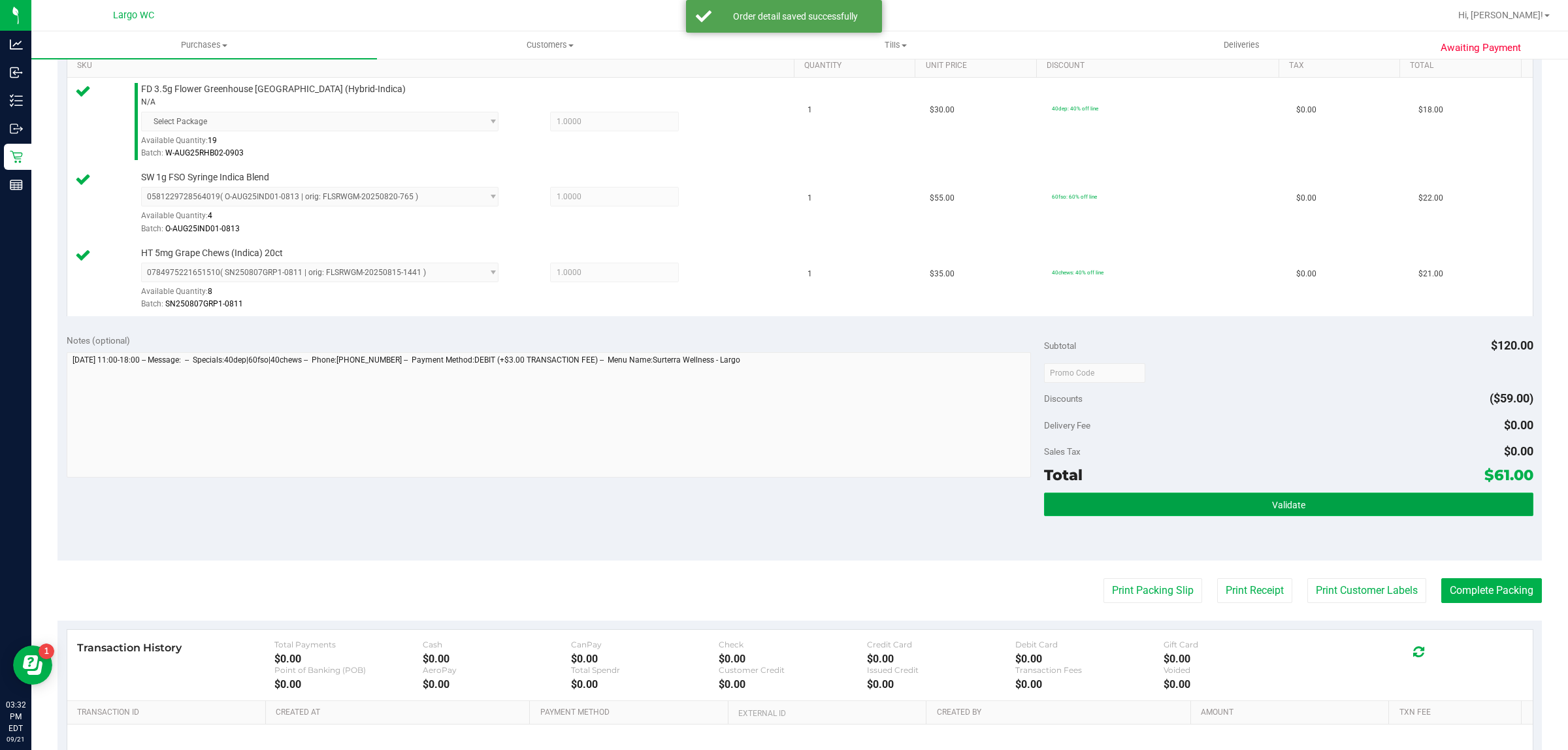
click at [1190, 496] on button "Validate" at bounding box center [1288, 504] width 489 height 23
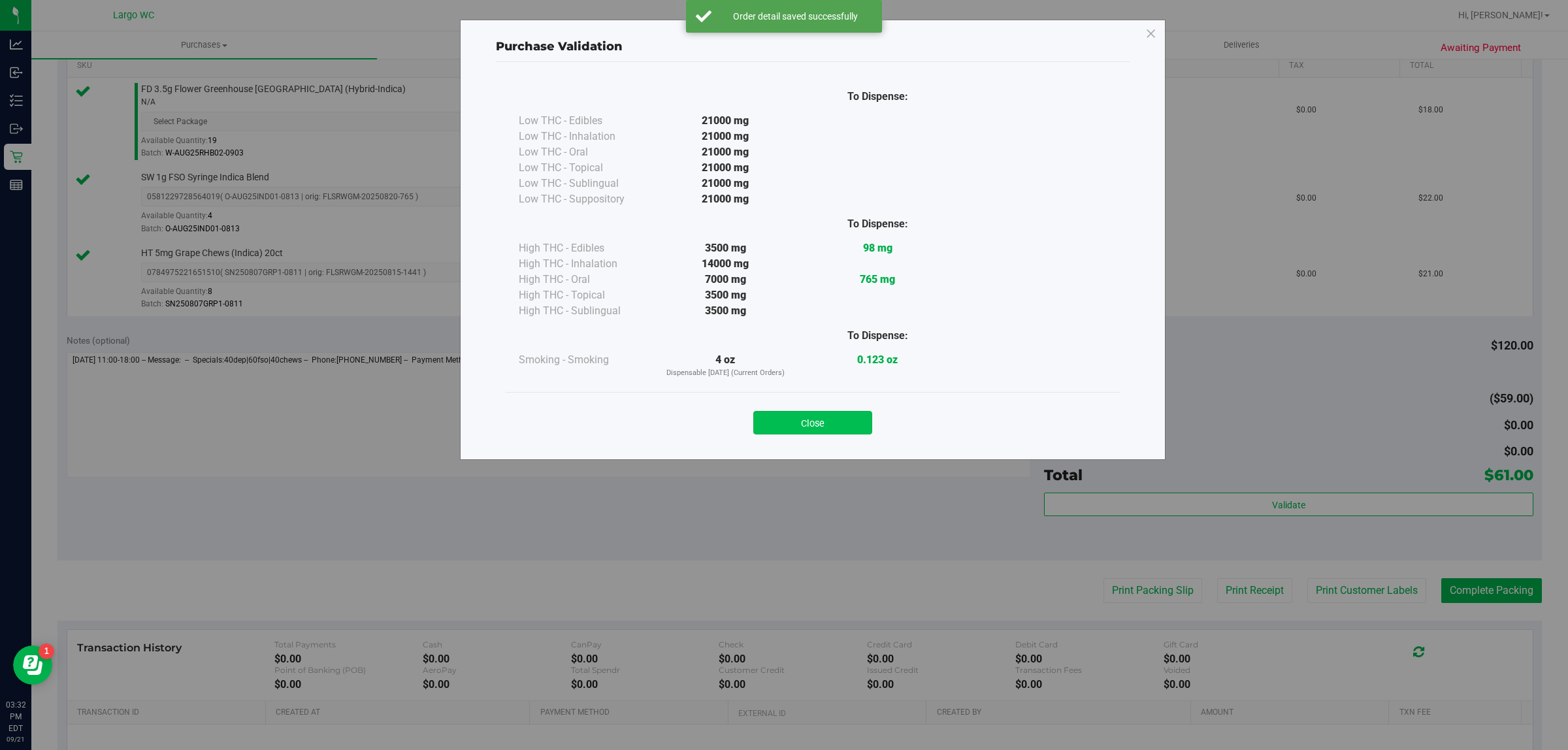
click at [798, 412] on button "Close" at bounding box center [812, 423] width 119 height 23
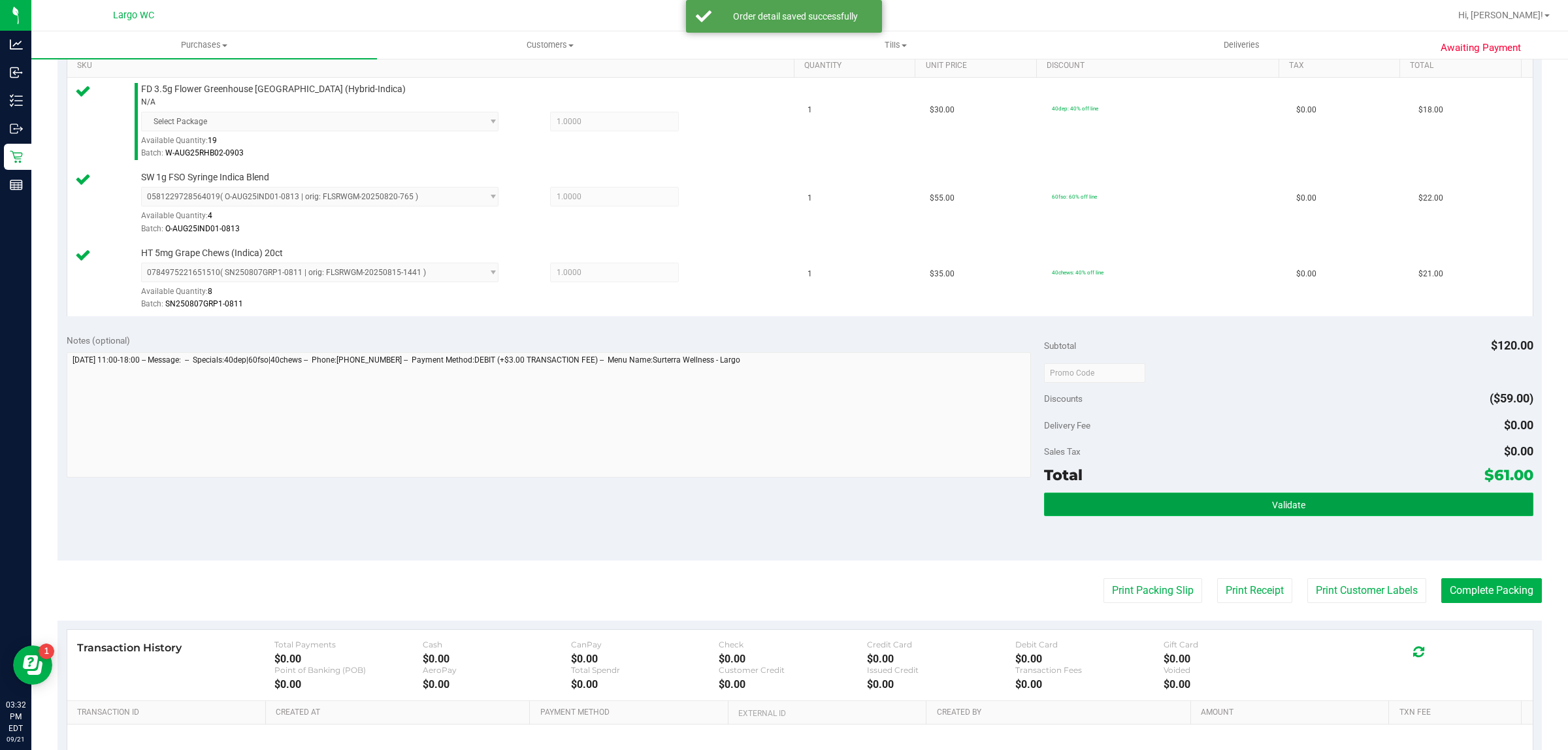
click at [1310, 498] on button "Validate" at bounding box center [1288, 504] width 489 height 23
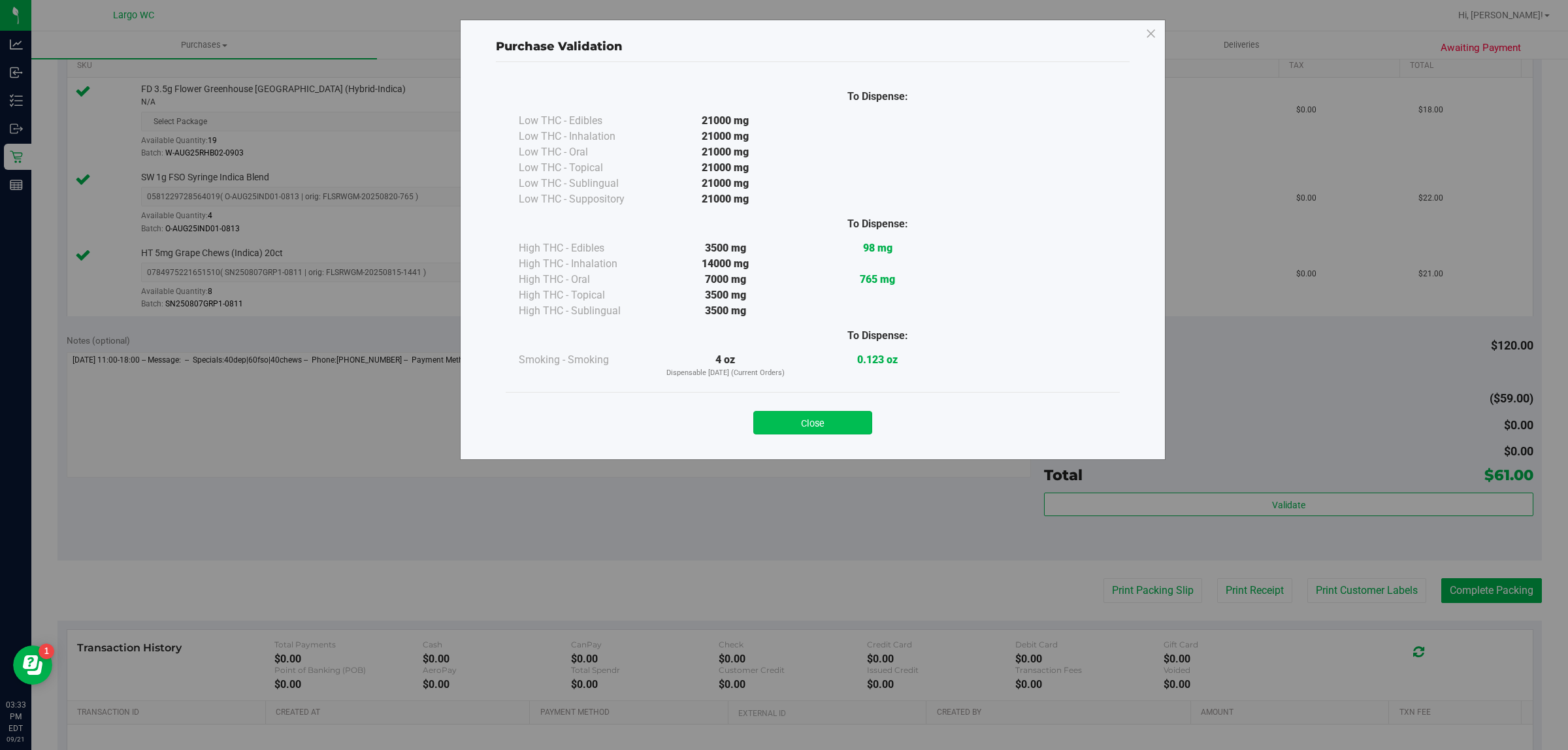
click at [828, 413] on button "Close" at bounding box center [812, 423] width 119 height 23
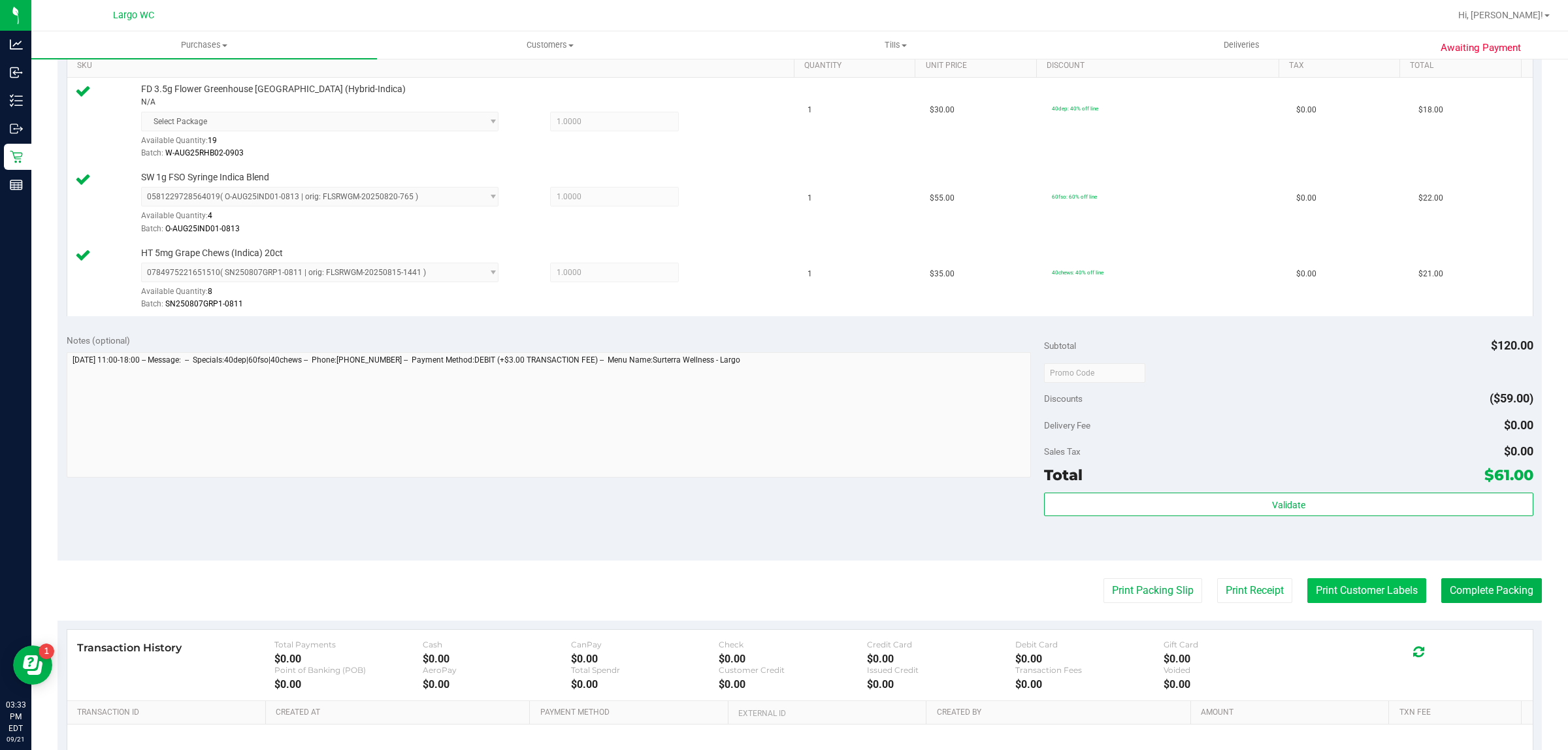
click at [1365, 592] on button "Print Customer Labels" at bounding box center [1366, 590] width 119 height 25
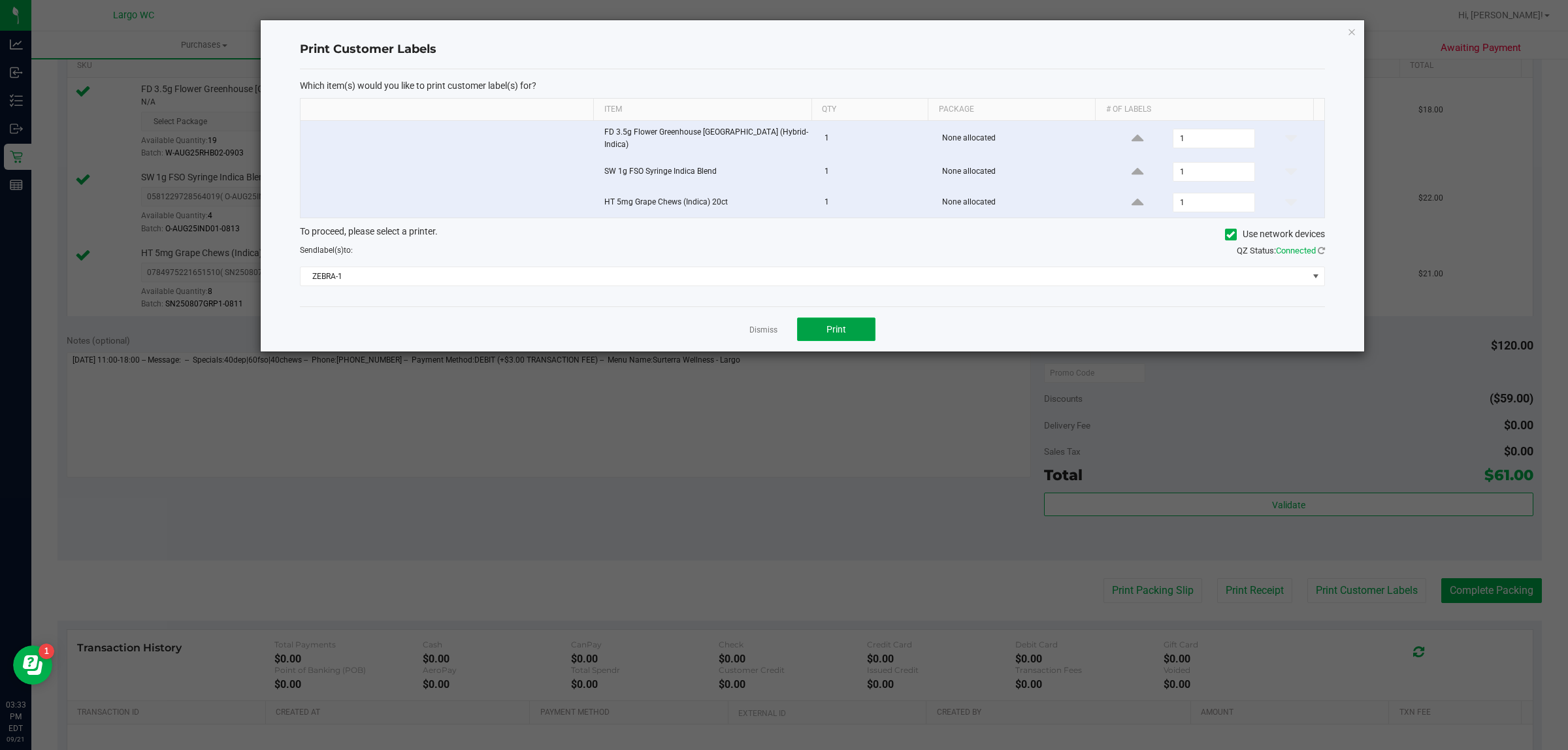
click at [861, 324] on button "Print" at bounding box center [836, 329] width 78 height 23
click at [1347, 26] on icon "button" at bounding box center [1351, 31] width 9 height 15
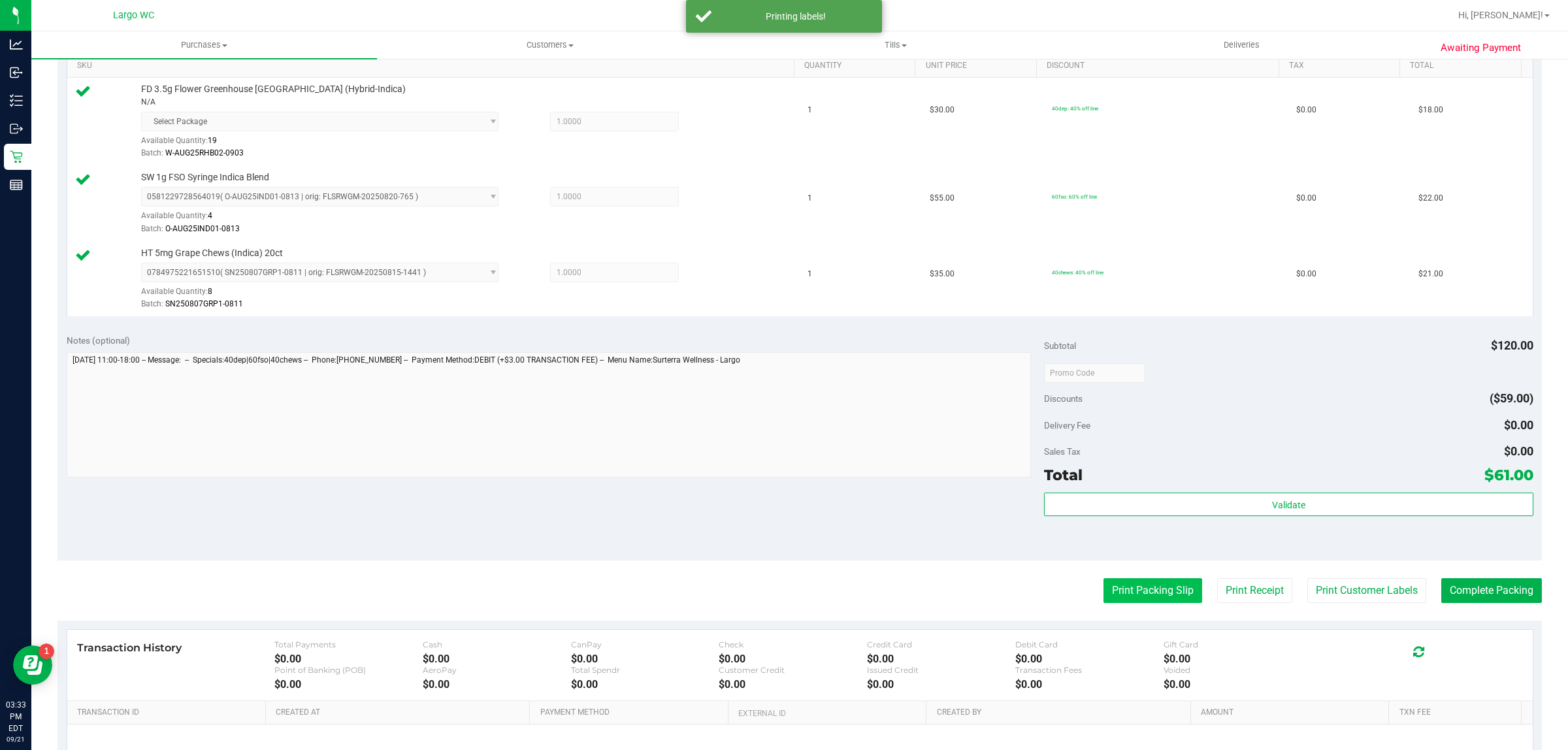
click at [1128, 582] on button "Print Packing Slip" at bounding box center [1152, 590] width 99 height 25
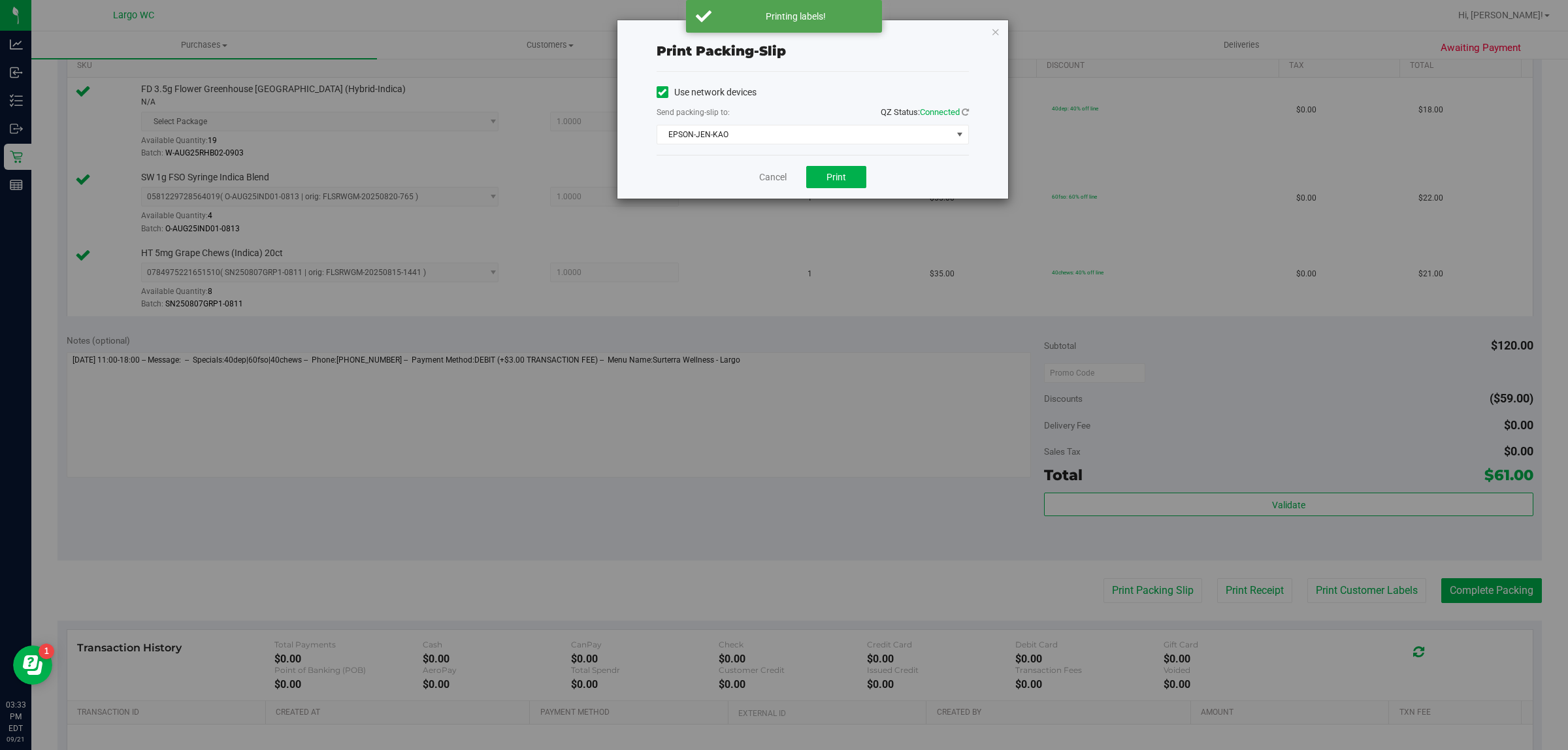
click at [838, 213] on div "Print packing-slip Use network devices Send packing-slip to: QZ Status: Connect…" at bounding box center [789, 375] width 1577 height 750
click at [846, 184] on button "Print" at bounding box center [836, 176] width 60 height 22
click at [991, 33] on icon "button" at bounding box center [996, 31] width 9 height 15
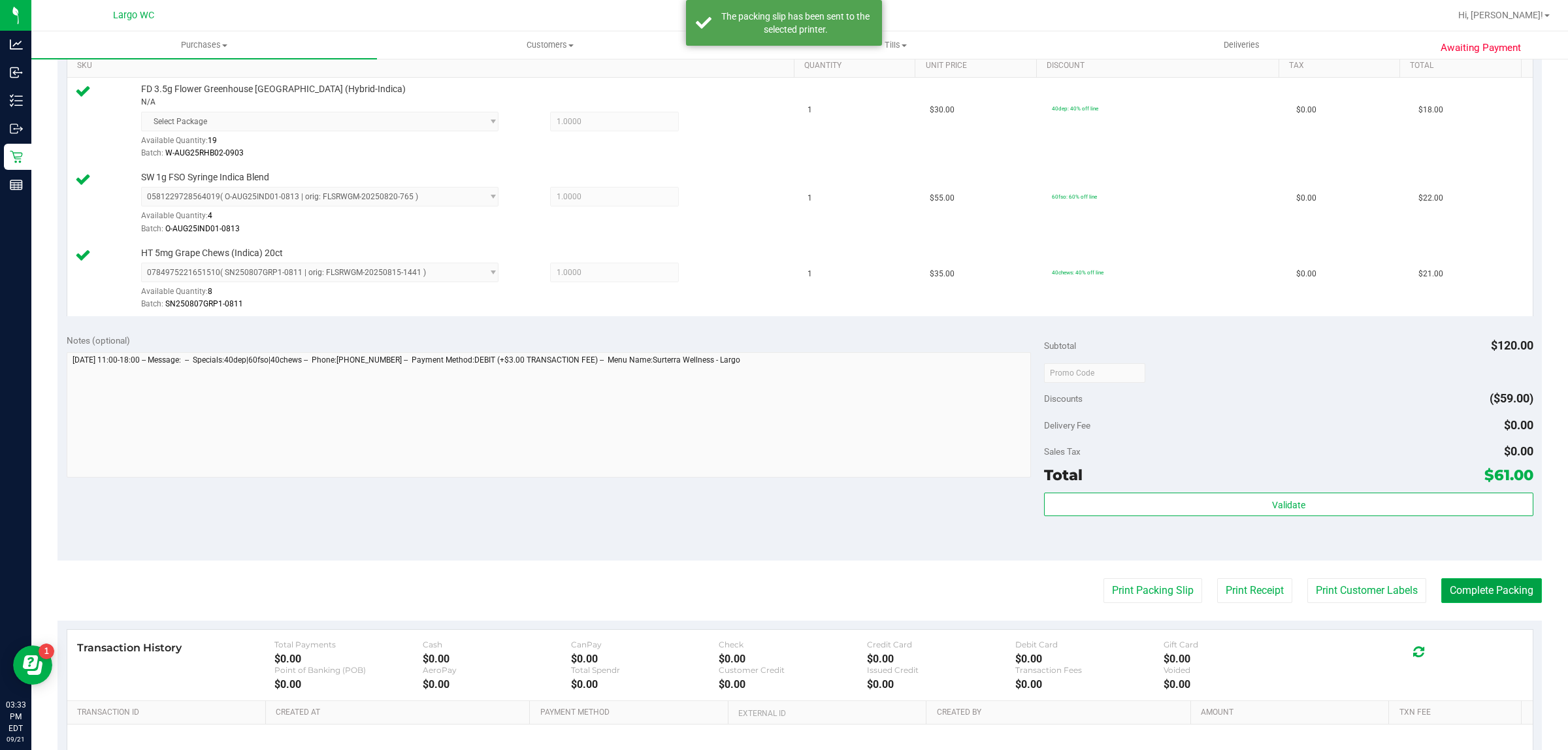
click at [1494, 580] on button "Complete Packing" at bounding box center [1492, 590] width 101 height 25
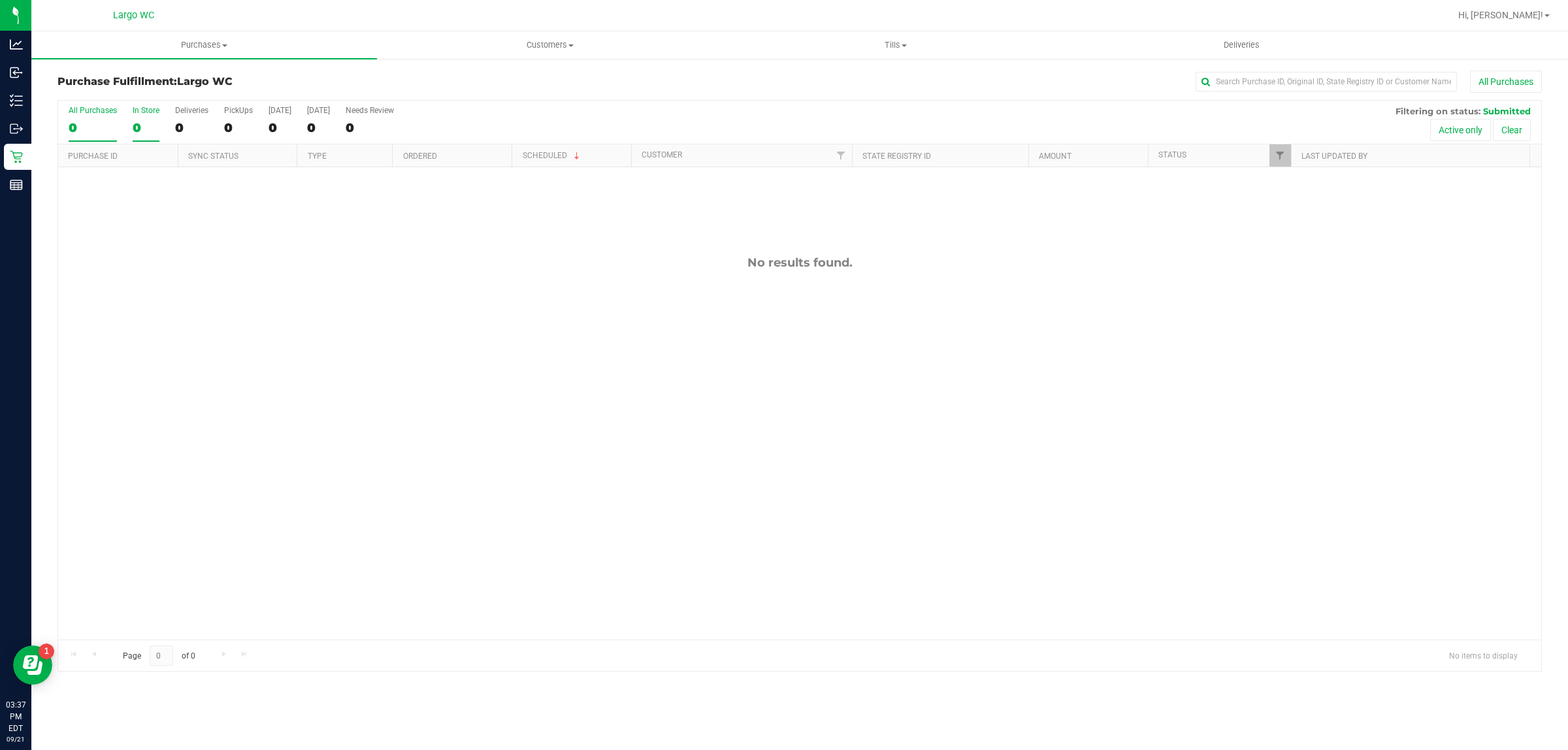
click at [134, 131] on div "0" at bounding box center [146, 127] width 27 height 15
click at [0, 0] on input "In Store 0" at bounding box center [0, 0] width 0 height 0
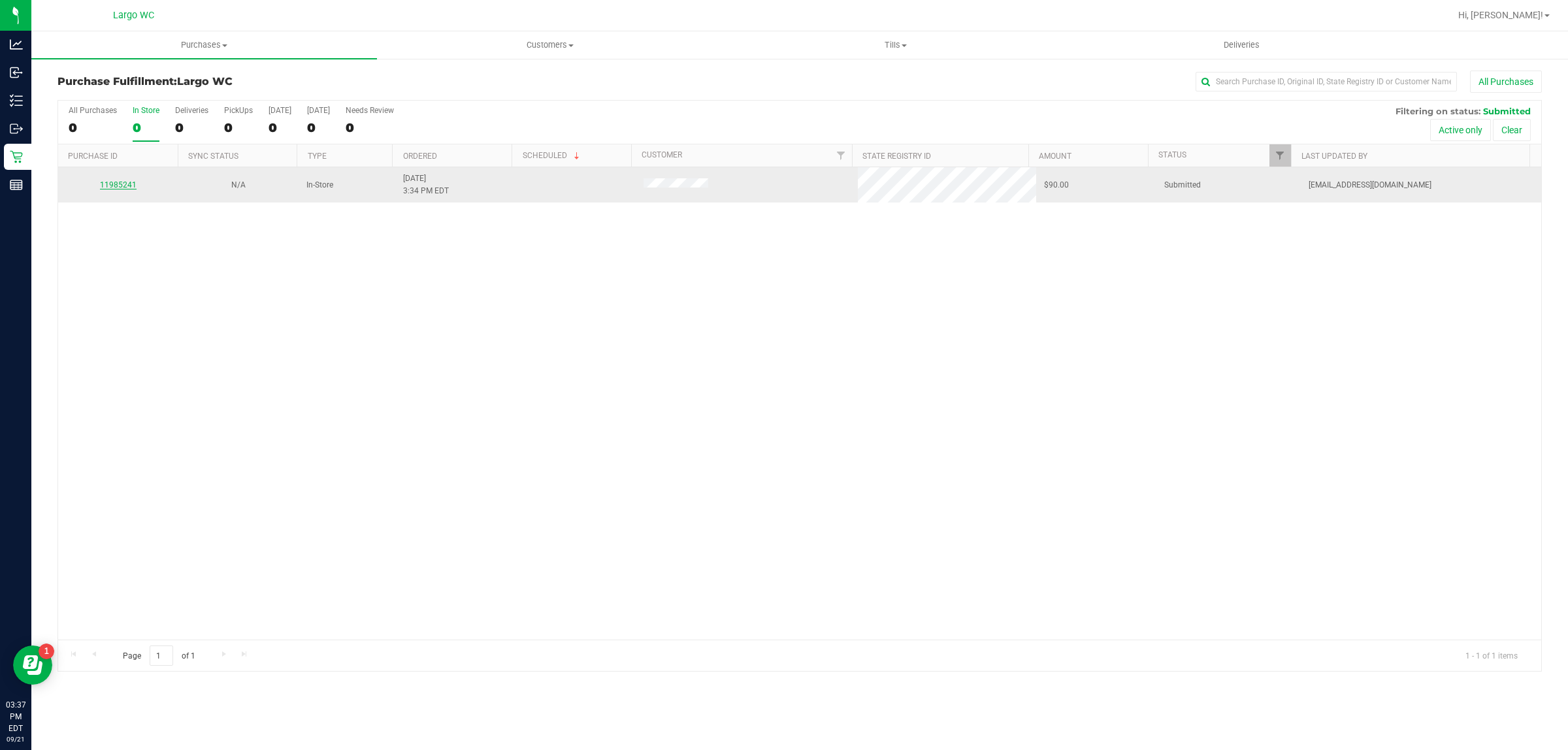
click at [115, 186] on link "11985241" at bounding box center [118, 185] width 37 height 9
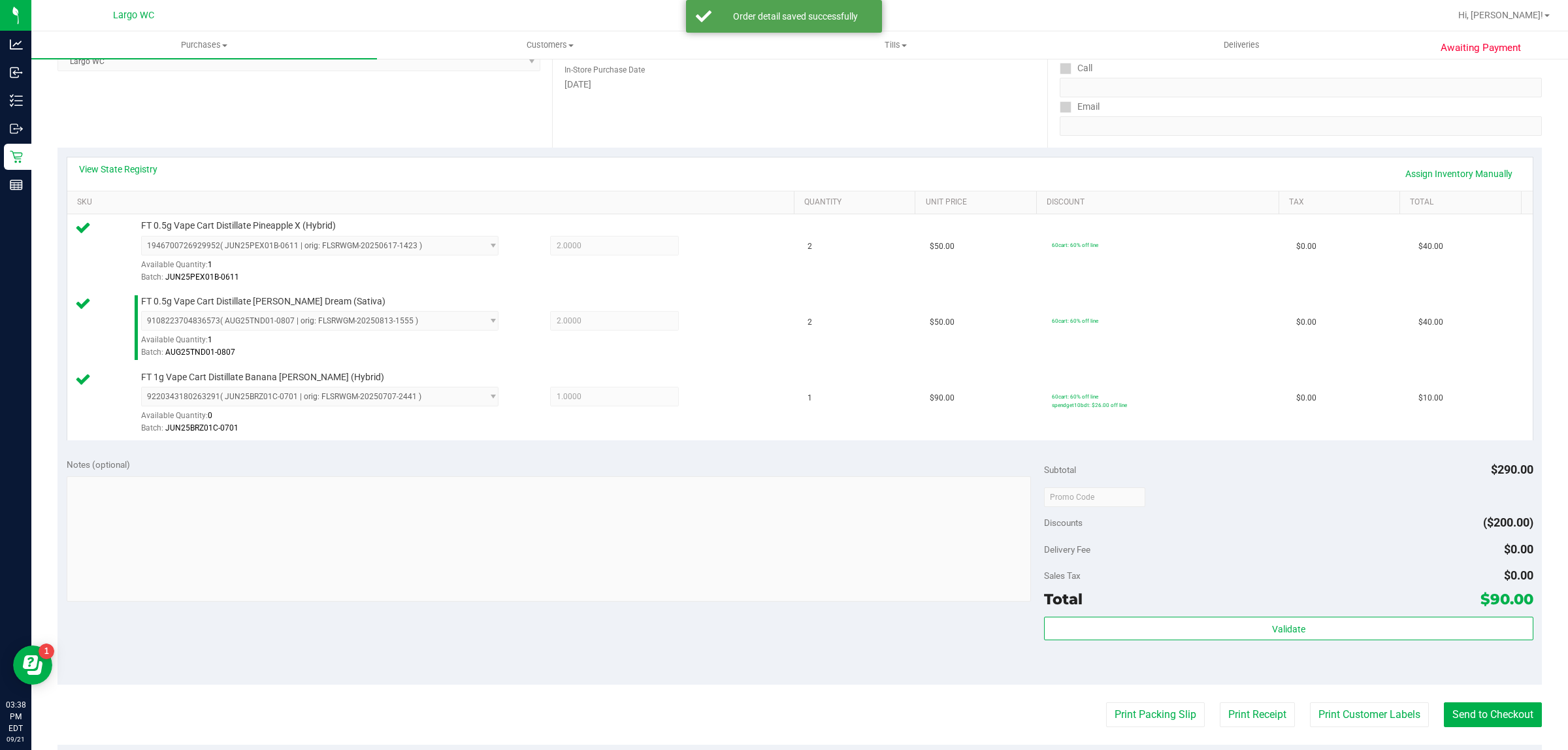
scroll to position [331, 0]
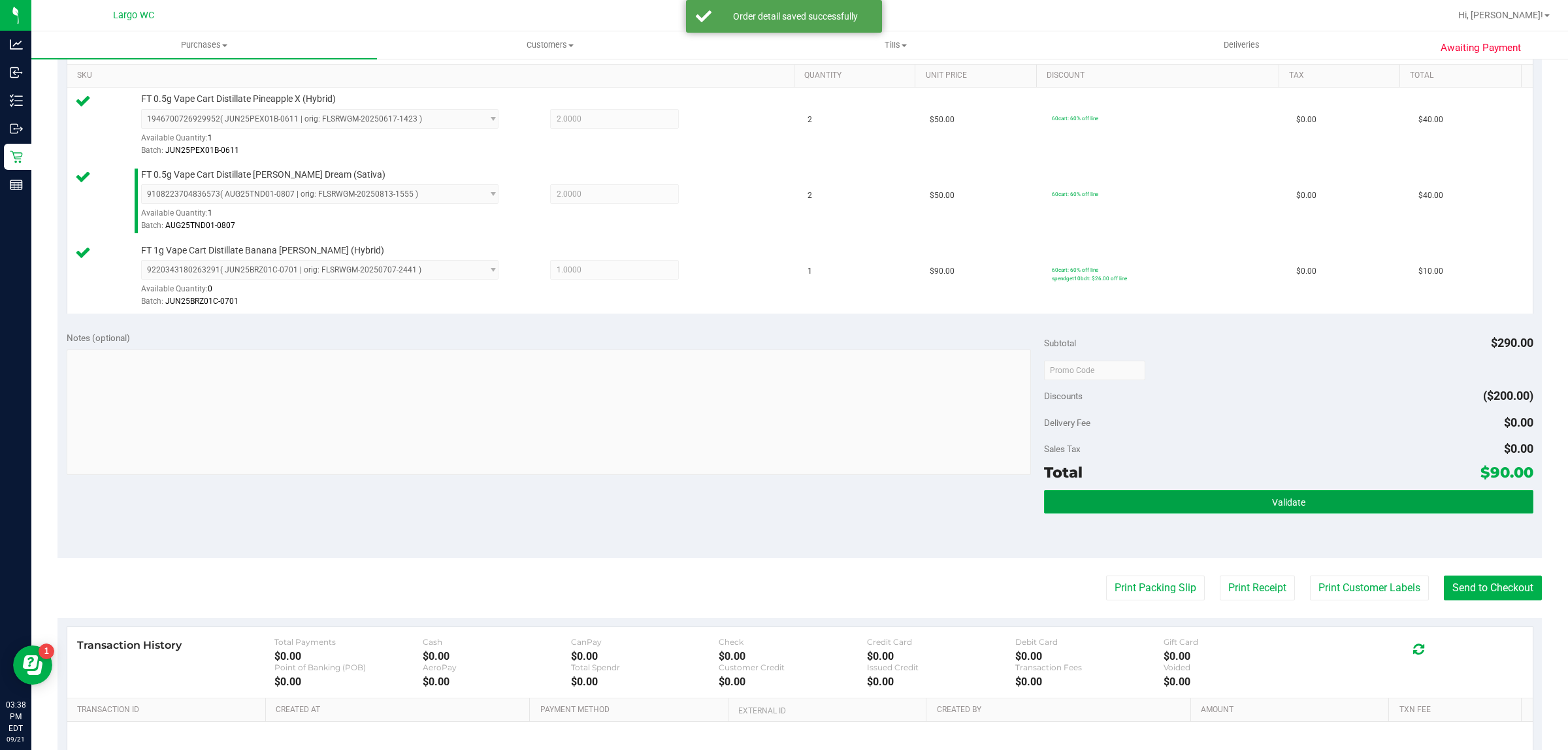
click at [1160, 510] on button "Validate" at bounding box center [1288, 501] width 489 height 23
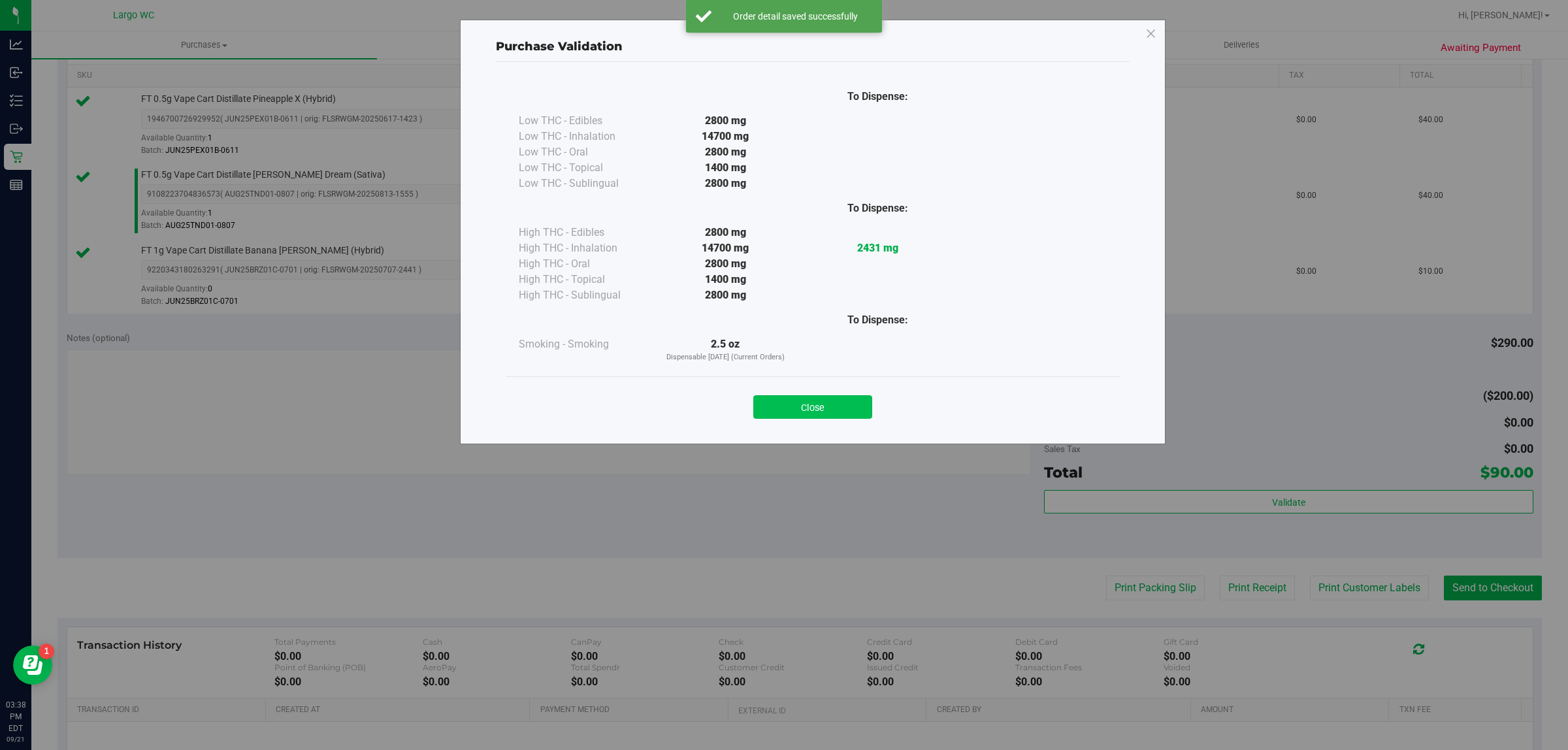
click at [827, 416] on button "Close" at bounding box center [812, 407] width 119 height 23
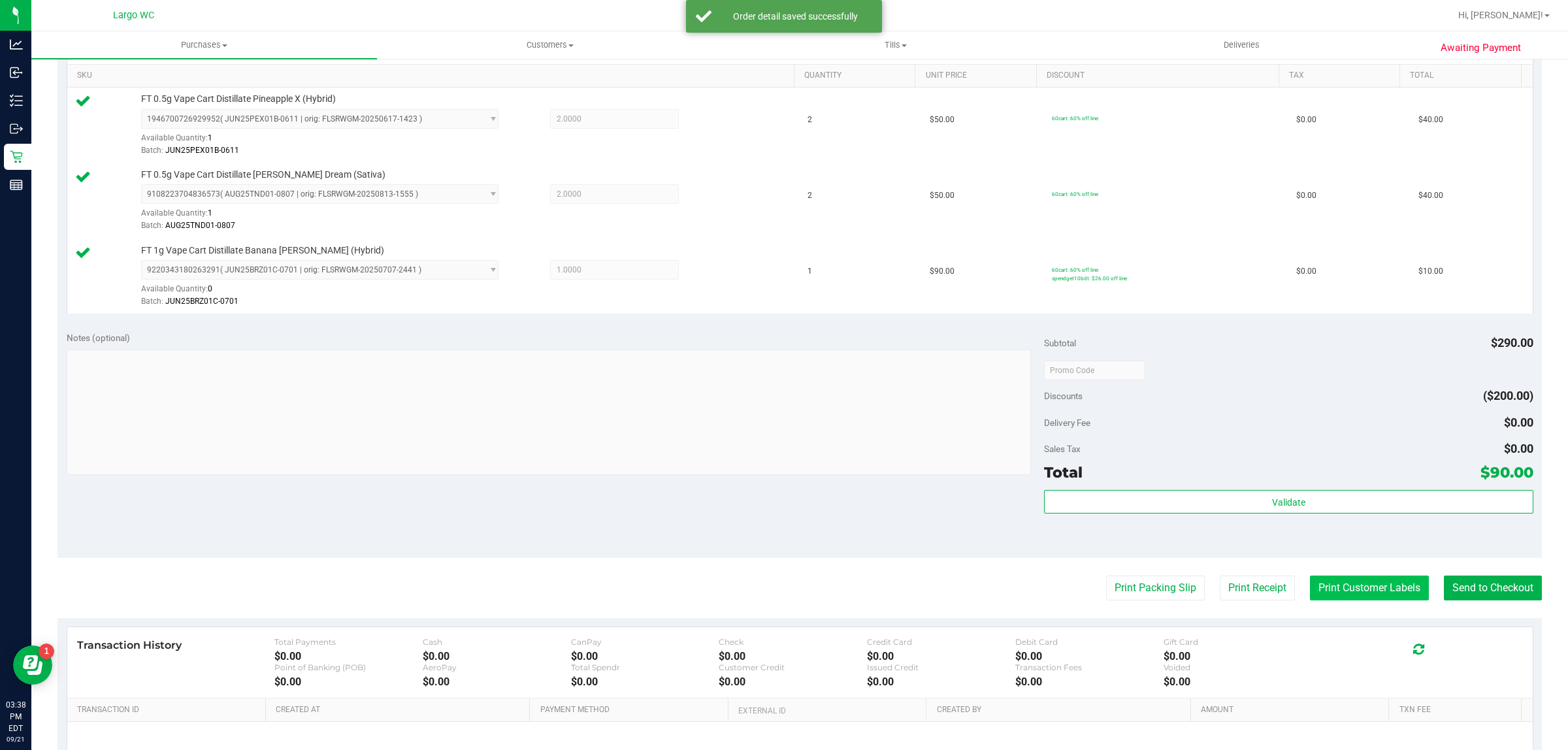
click at [1359, 590] on button "Print Customer Labels" at bounding box center [1369, 588] width 119 height 25
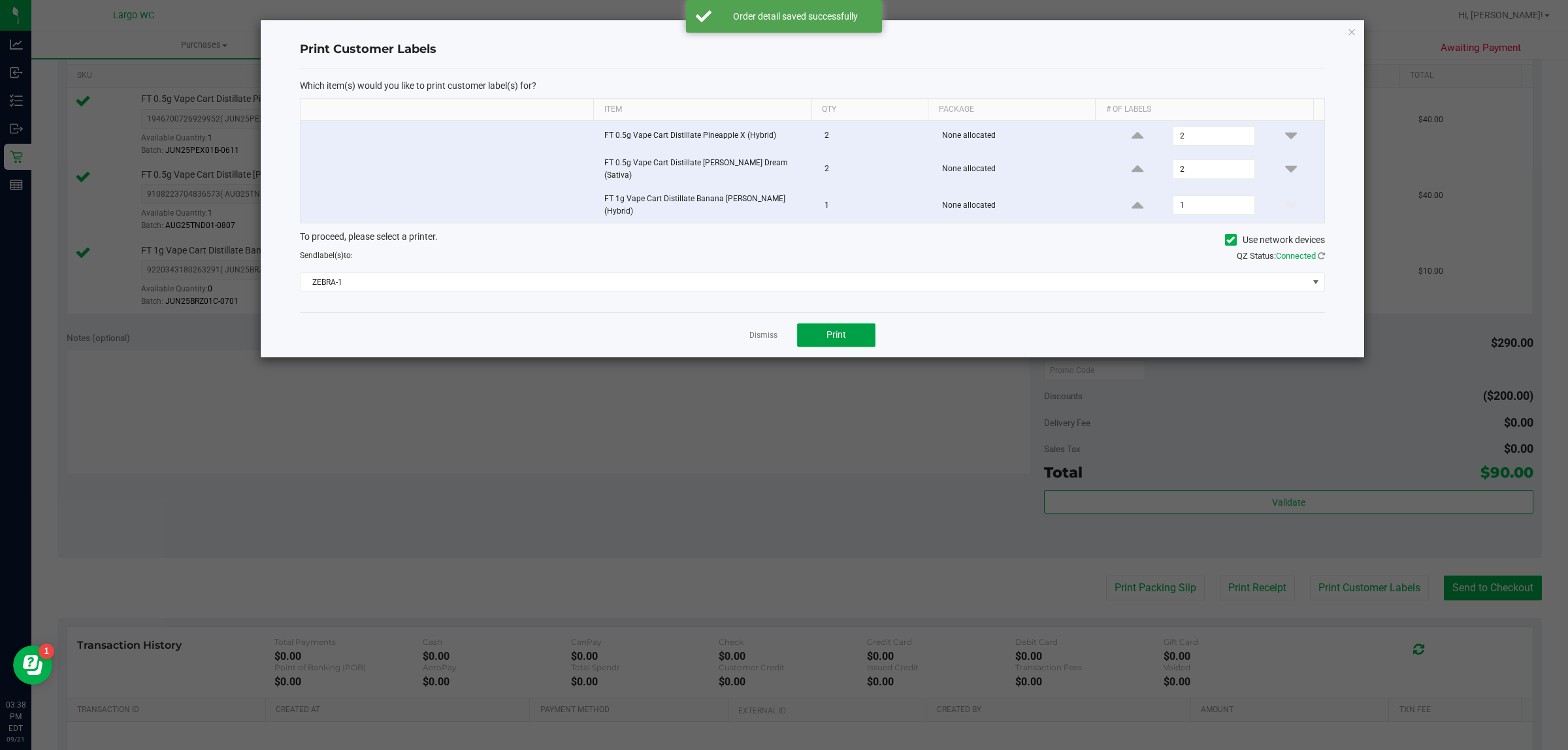
click at [857, 337] on button "Print" at bounding box center [836, 335] width 78 height 23
click at [1350, 34] on icon "button" at bounding box center [1351, 31] width 9 height 15
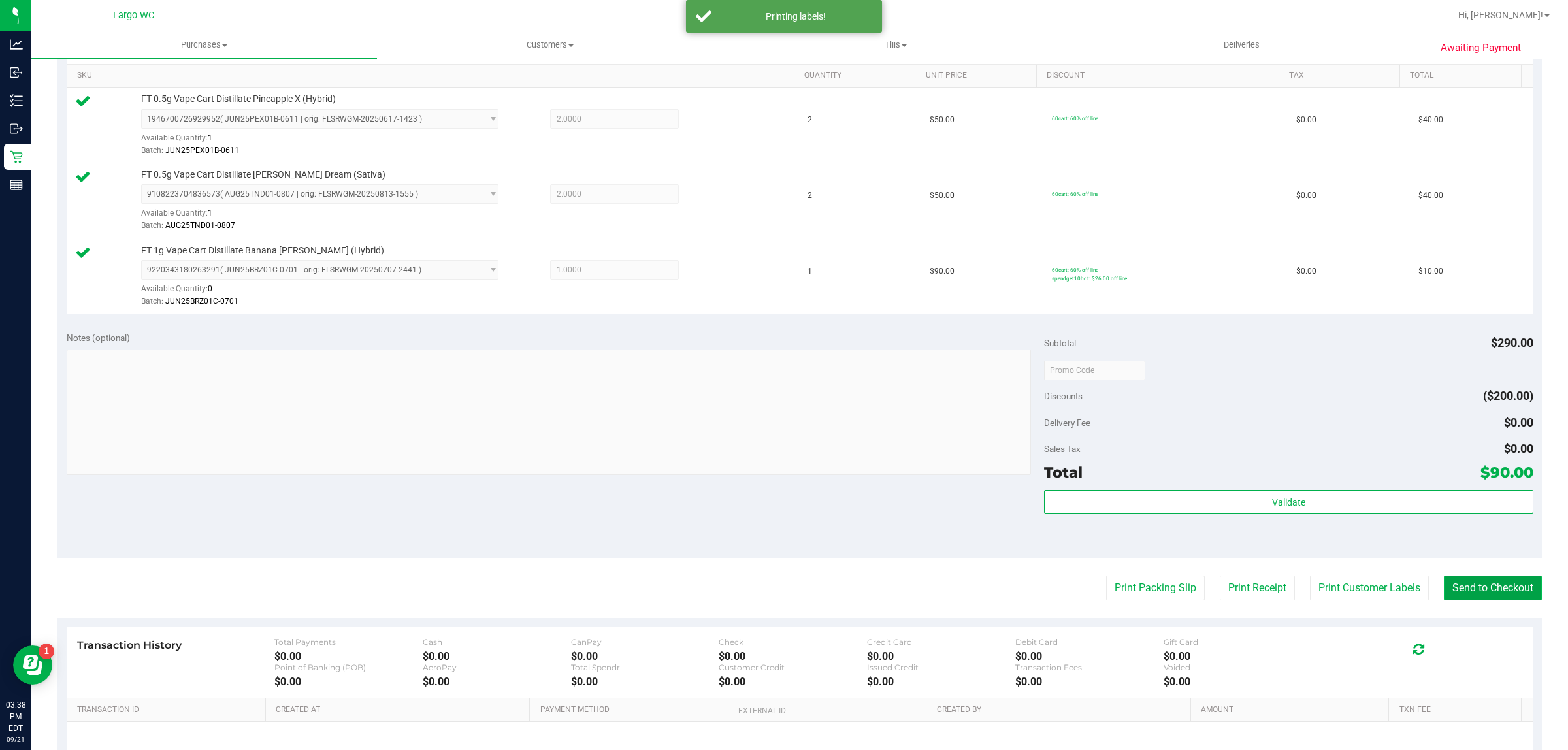
click at [1481, 587] on button "Send to Checkout" at bounding box center [1493, 588] width 98 height 25
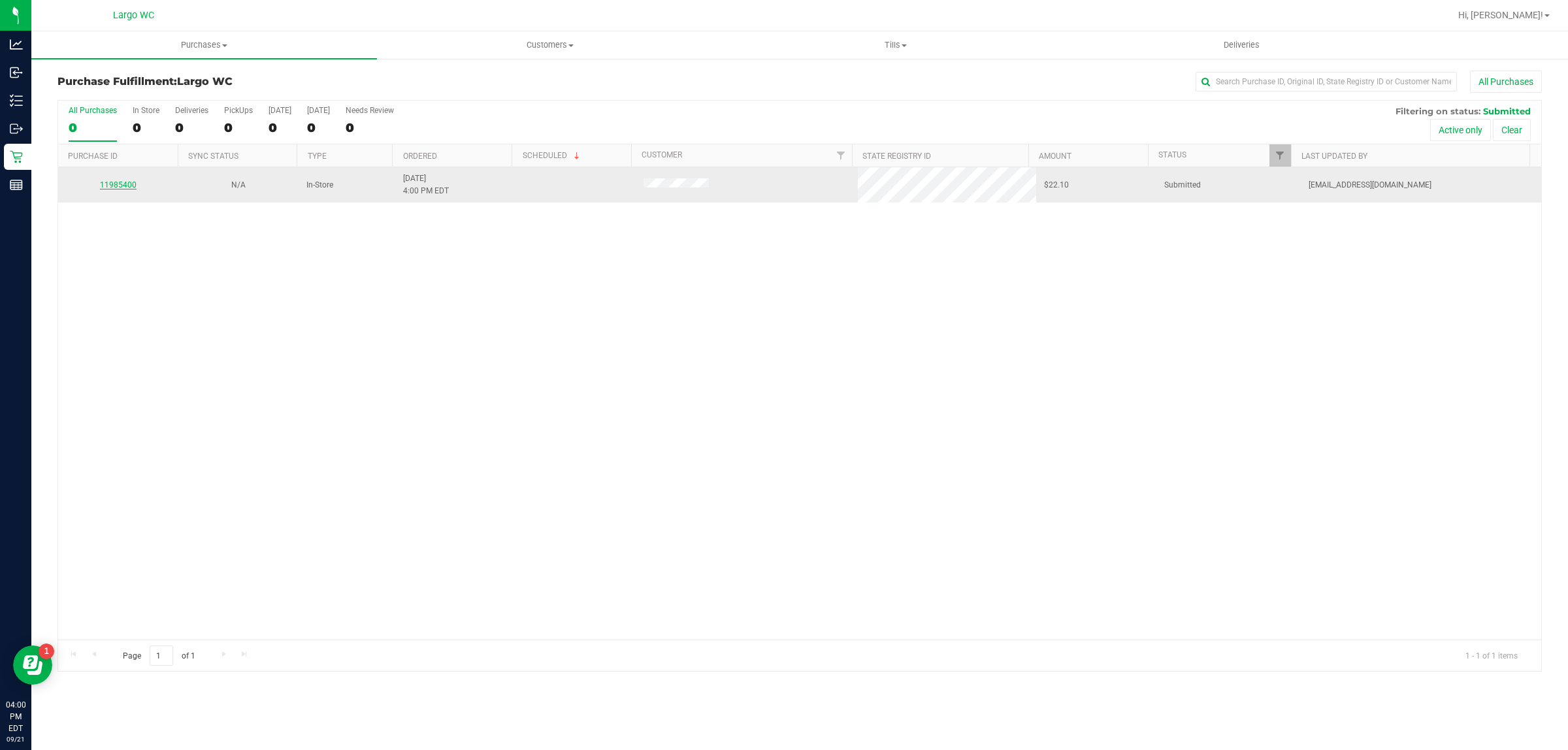
click at [116, 186] on link "11985400" at bounding box center [118, 185] width 37 height 9
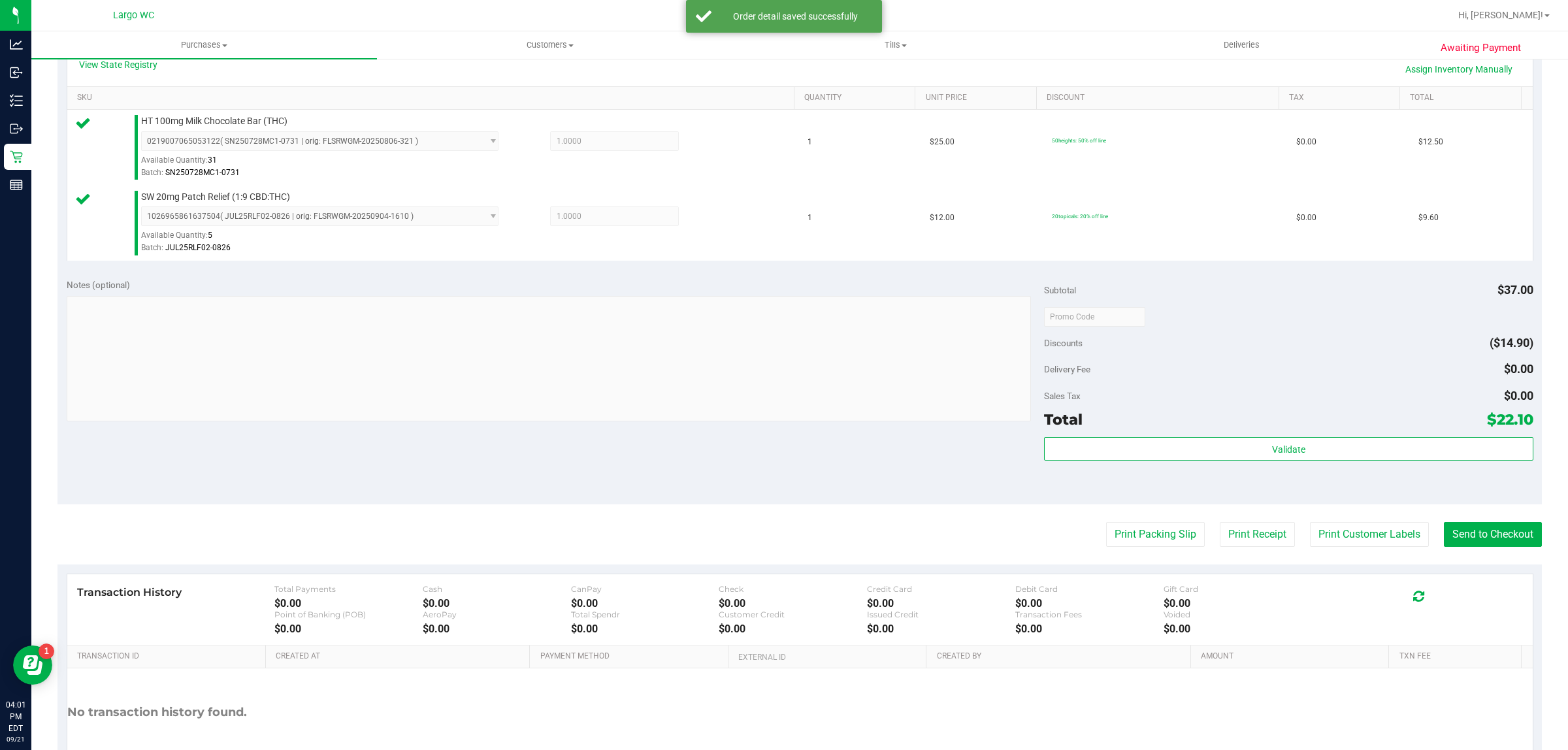
scroll to position [307, 0]
click at [1231, 478] on div "Validate" at bounding box center [1288, 469] width 489 height 59
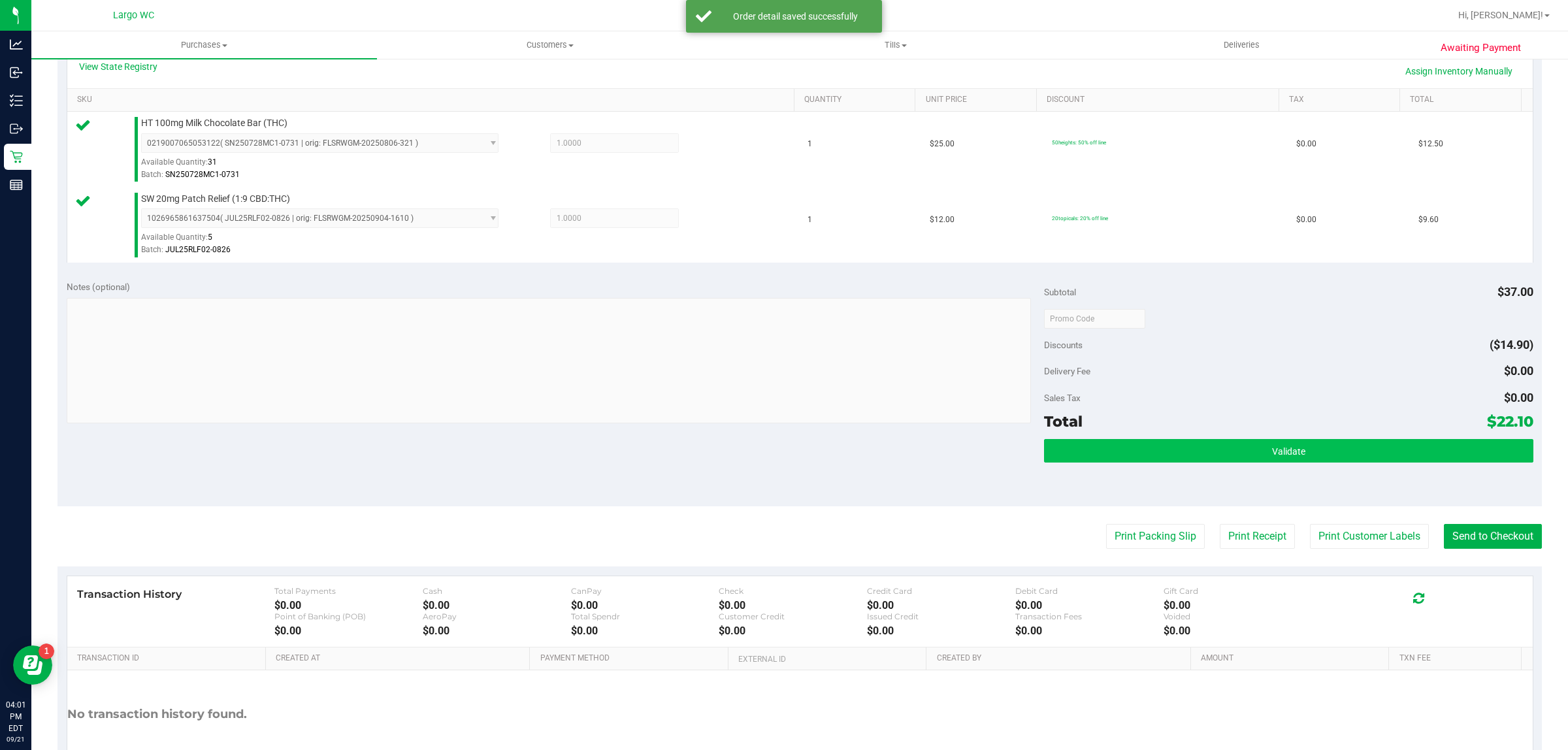
click at [1197, 441] on button "Validate" at bounding box center [1288, 451] width 489 height 23
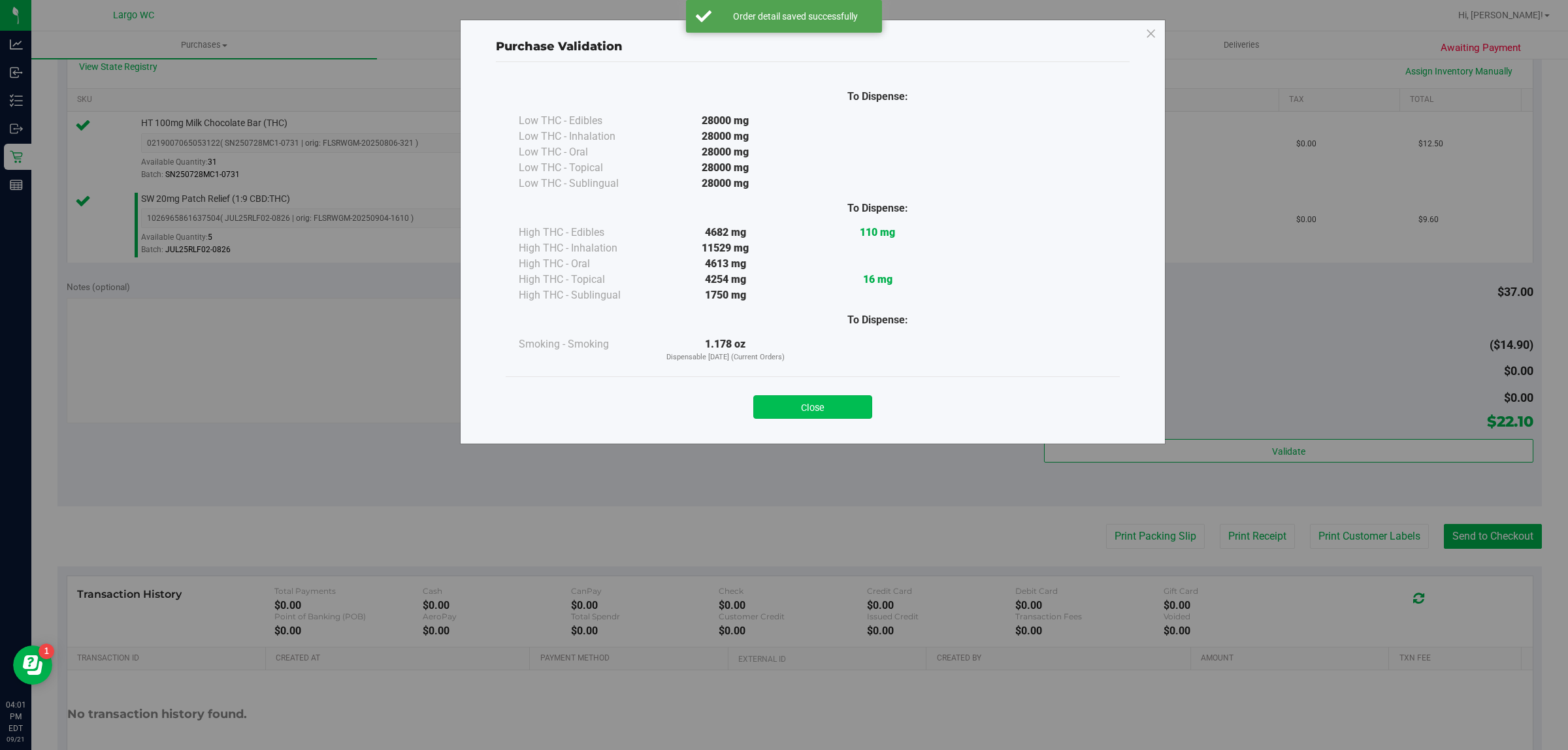
click at [817, 397] on button "Close" at bounding box center [812, 407] width 119 height 23
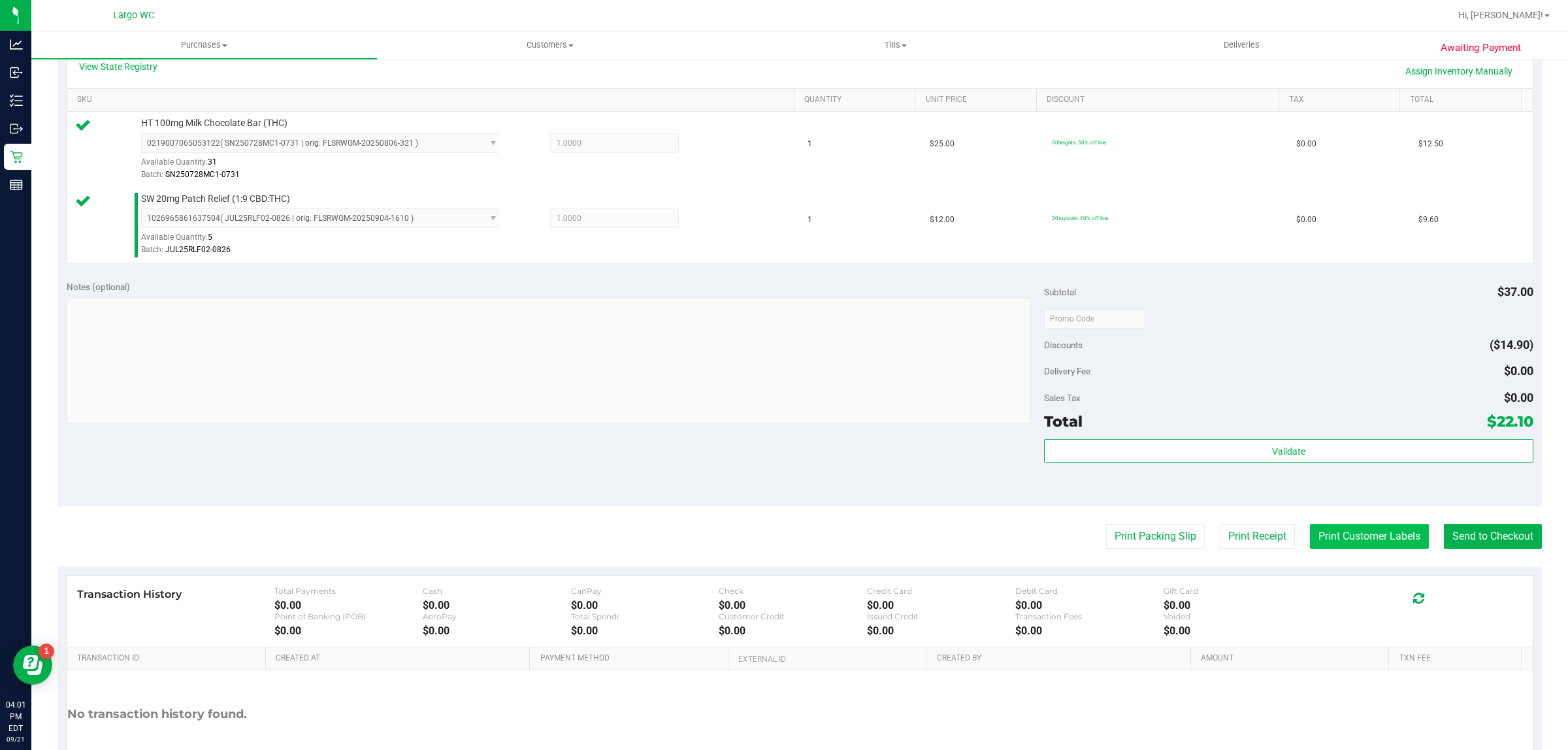
click at [1331, 527] on button "Print Customer Labels" at bounding box center [1369, 536] width 119 height 25
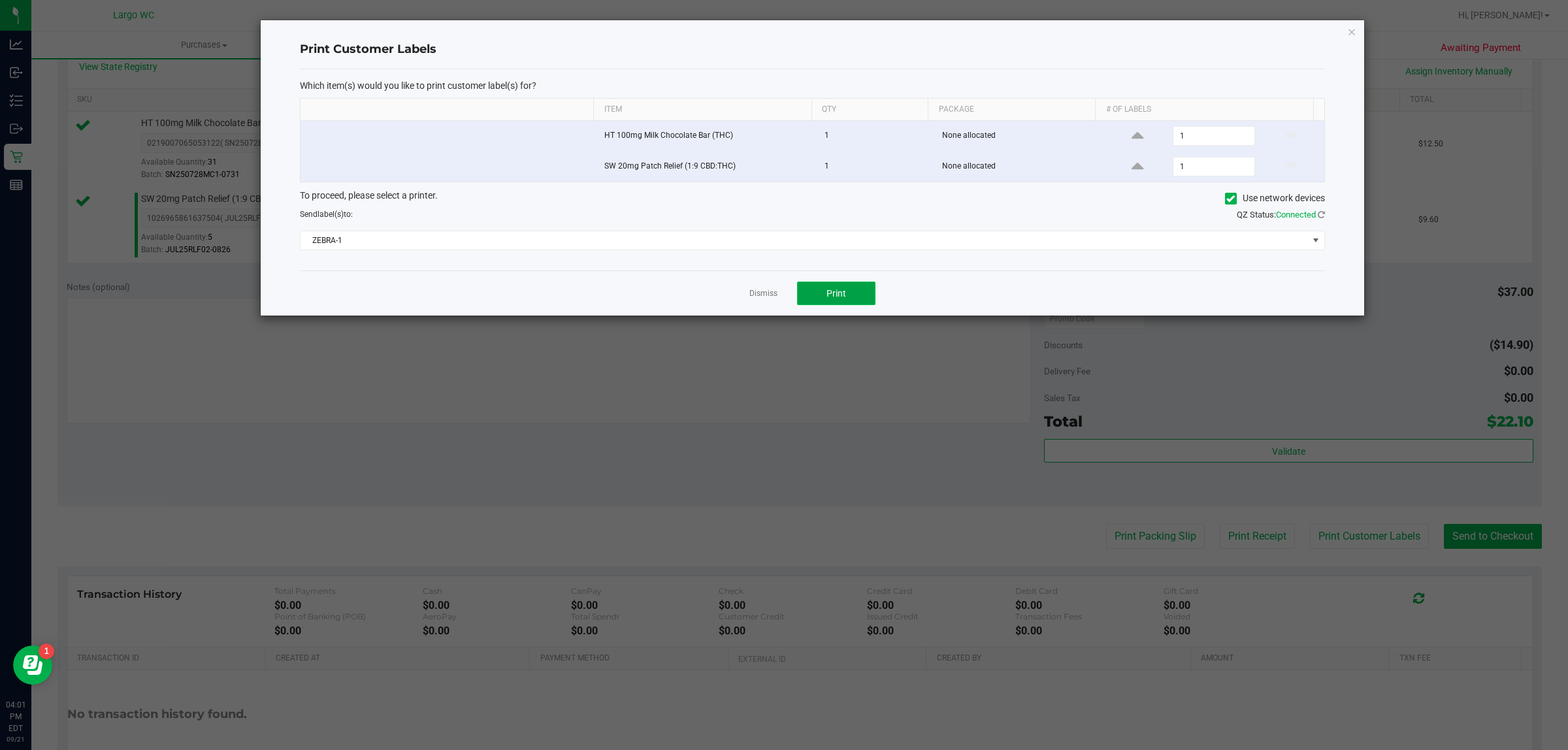
click at [840, 299] on span "Print" at bounding box center [836, 294] width 19 height 11
click at [1353, 23] on icon "button" at bounding box center [1351, 31] width 9 height 15
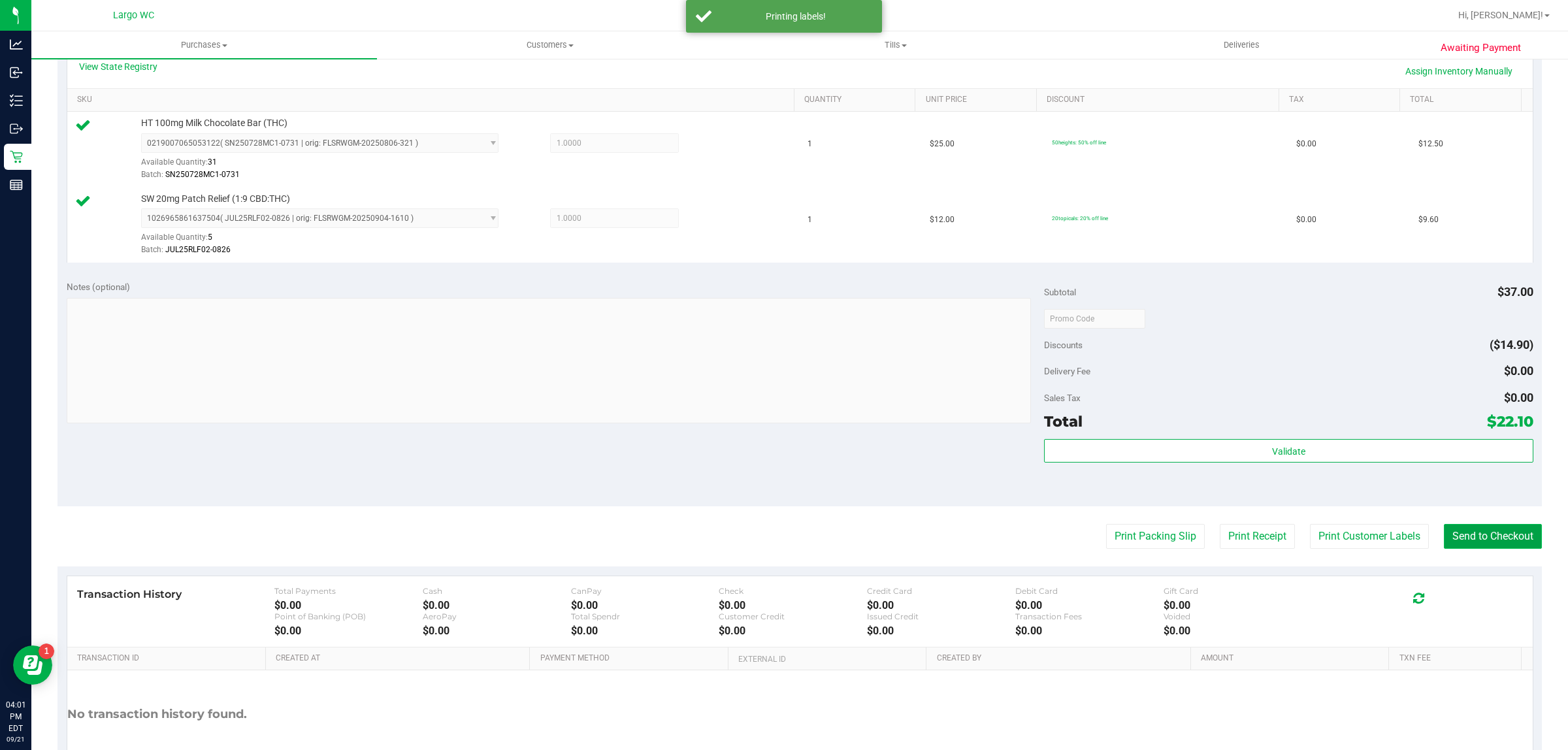
click at [1467, 534] on button "Send to Checkout" at bounding box center [1493, 536] width 98 height 25
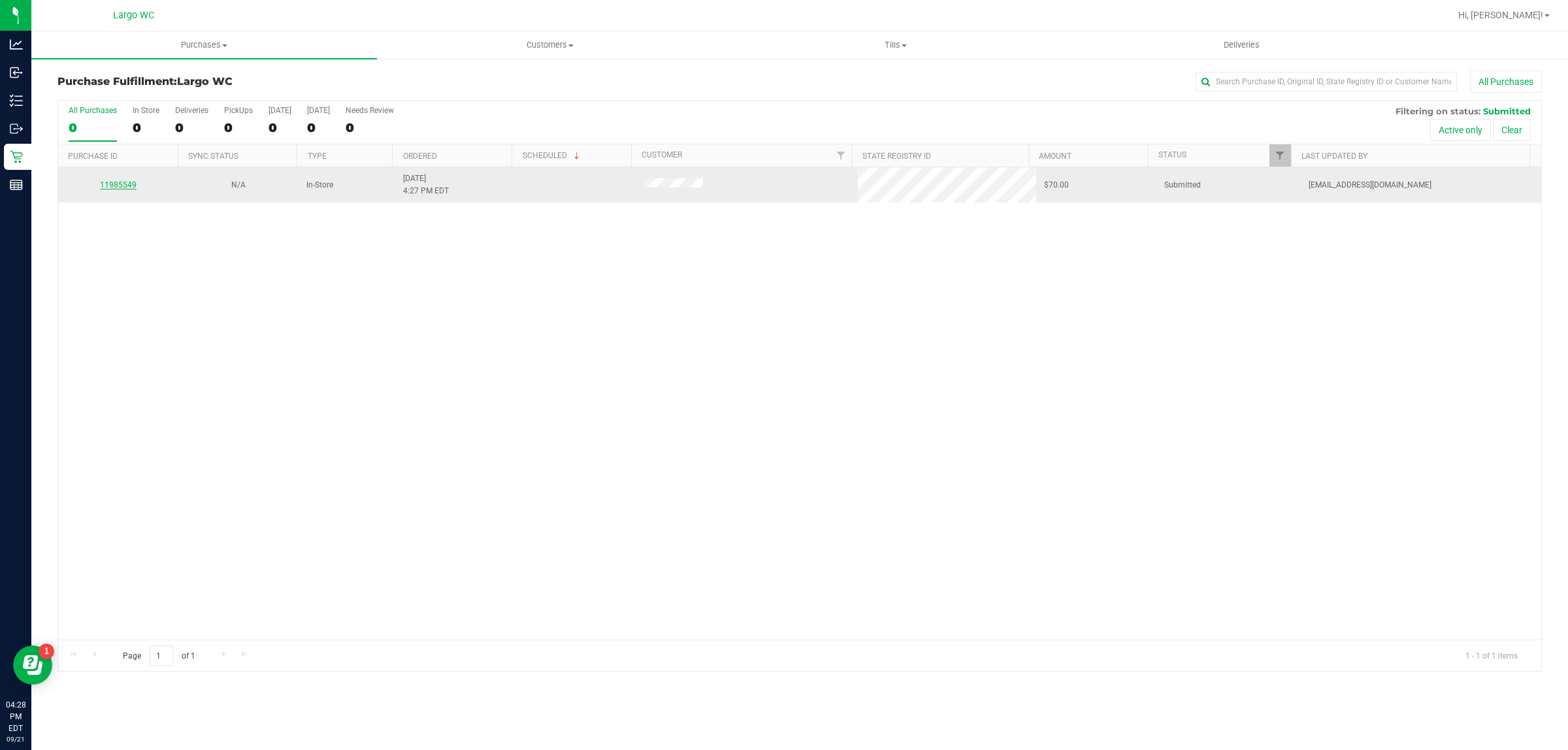
click at [122, 186] on link "11985549" at bounding box center [118, 185] width 37 height 9
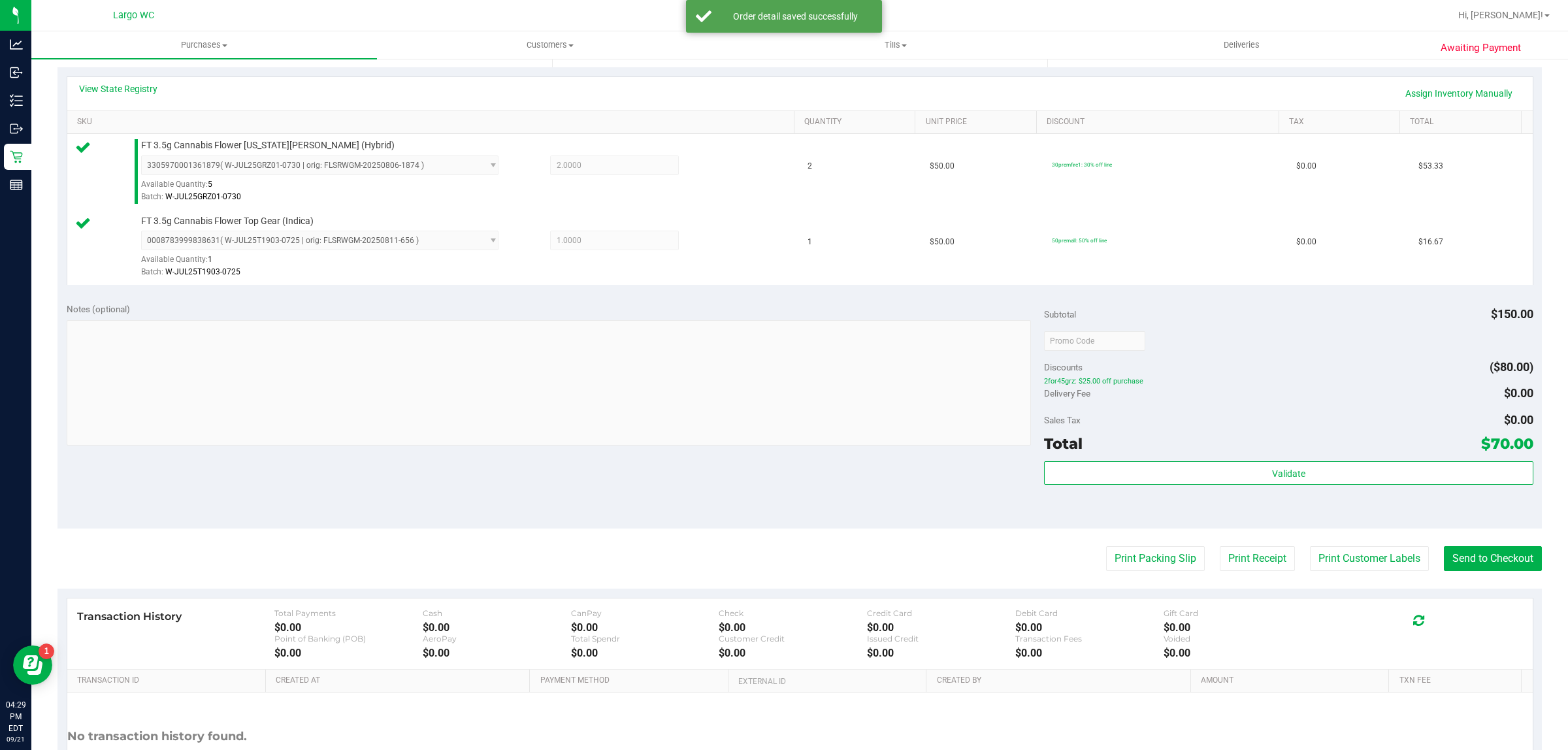
scroll to position [393, 0]
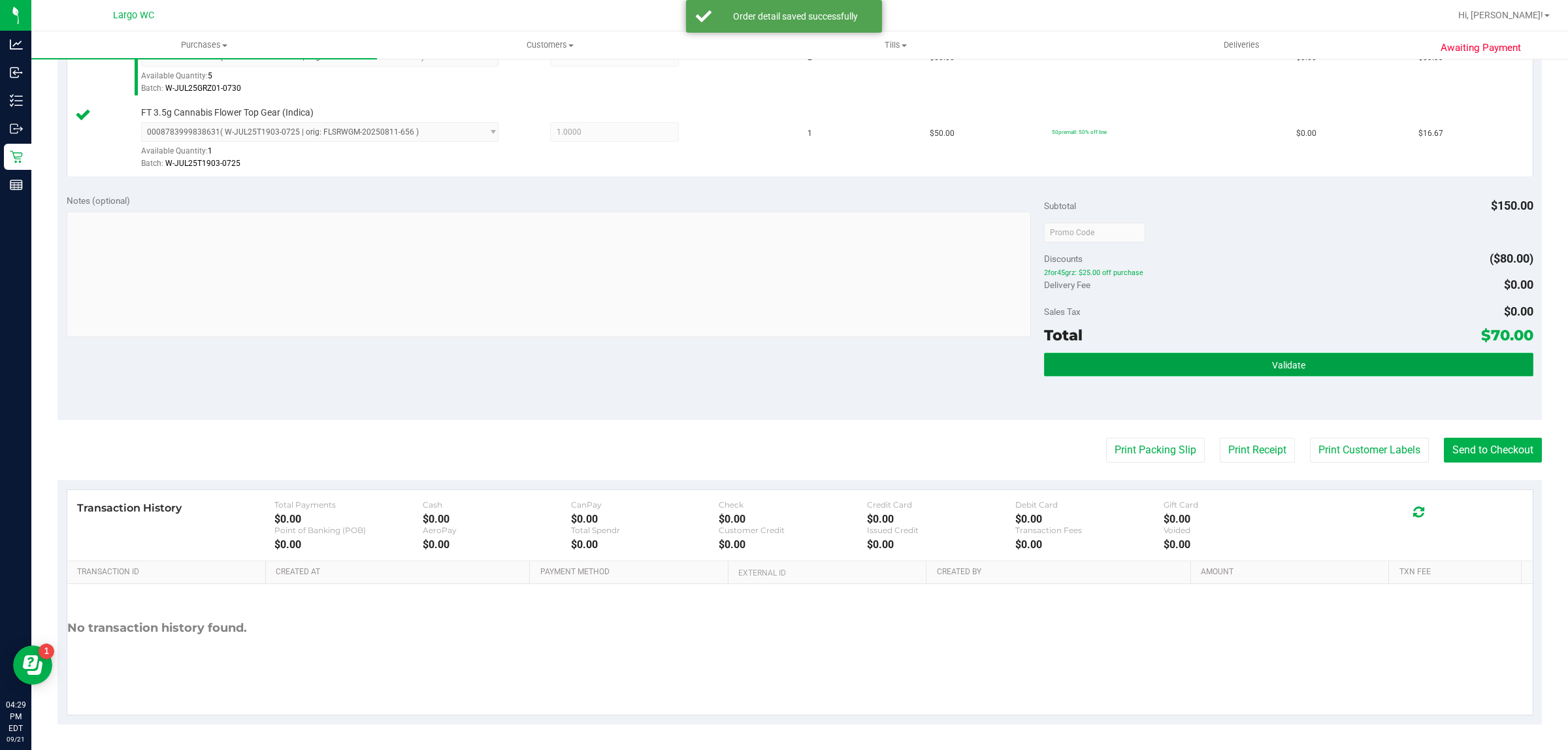
click at [1325, 370] on button "Validate" at bounding box center [1288, 364] width 489 height 23
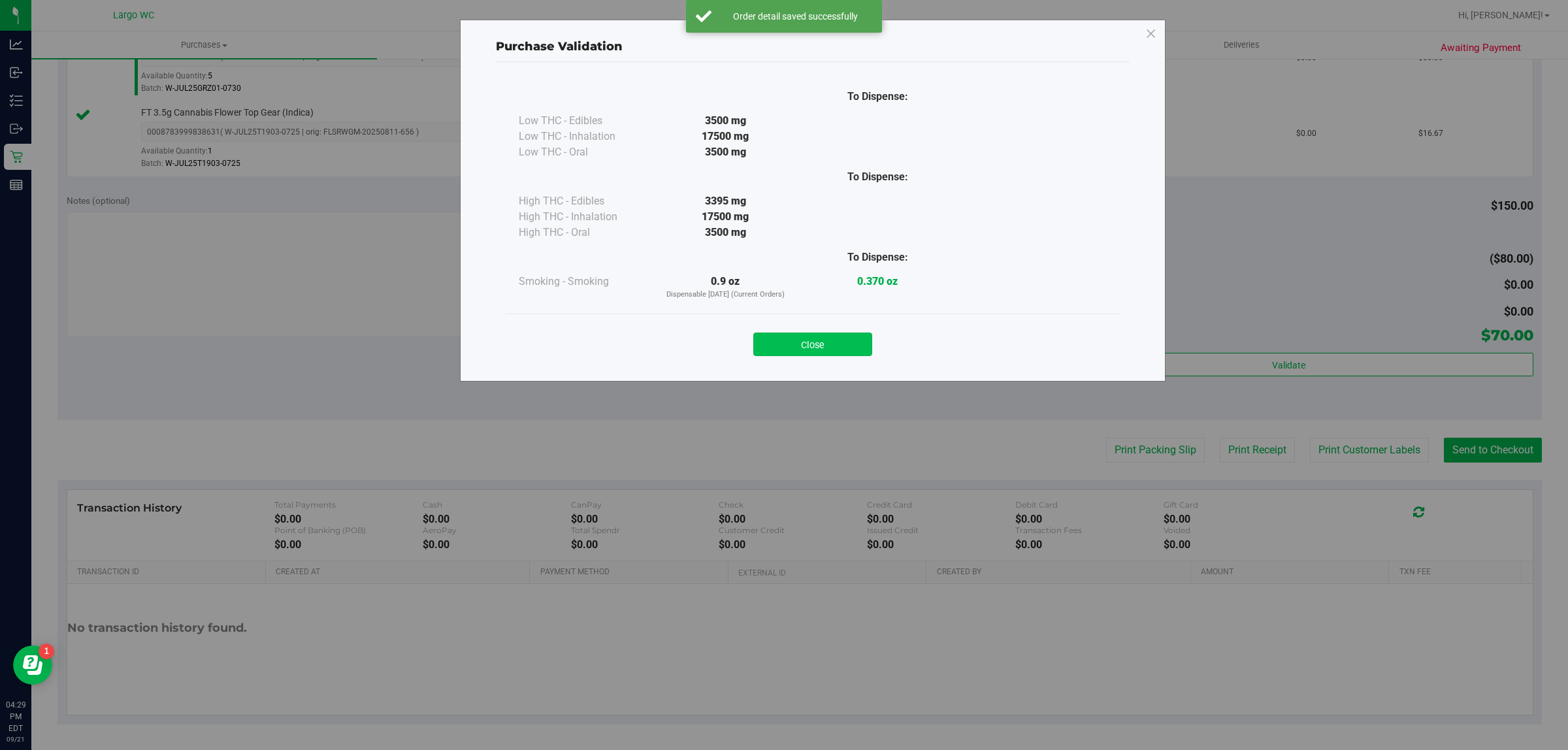
click at [810, 345] on button "Close" at bounding box center [812, 344] width 119 height 23
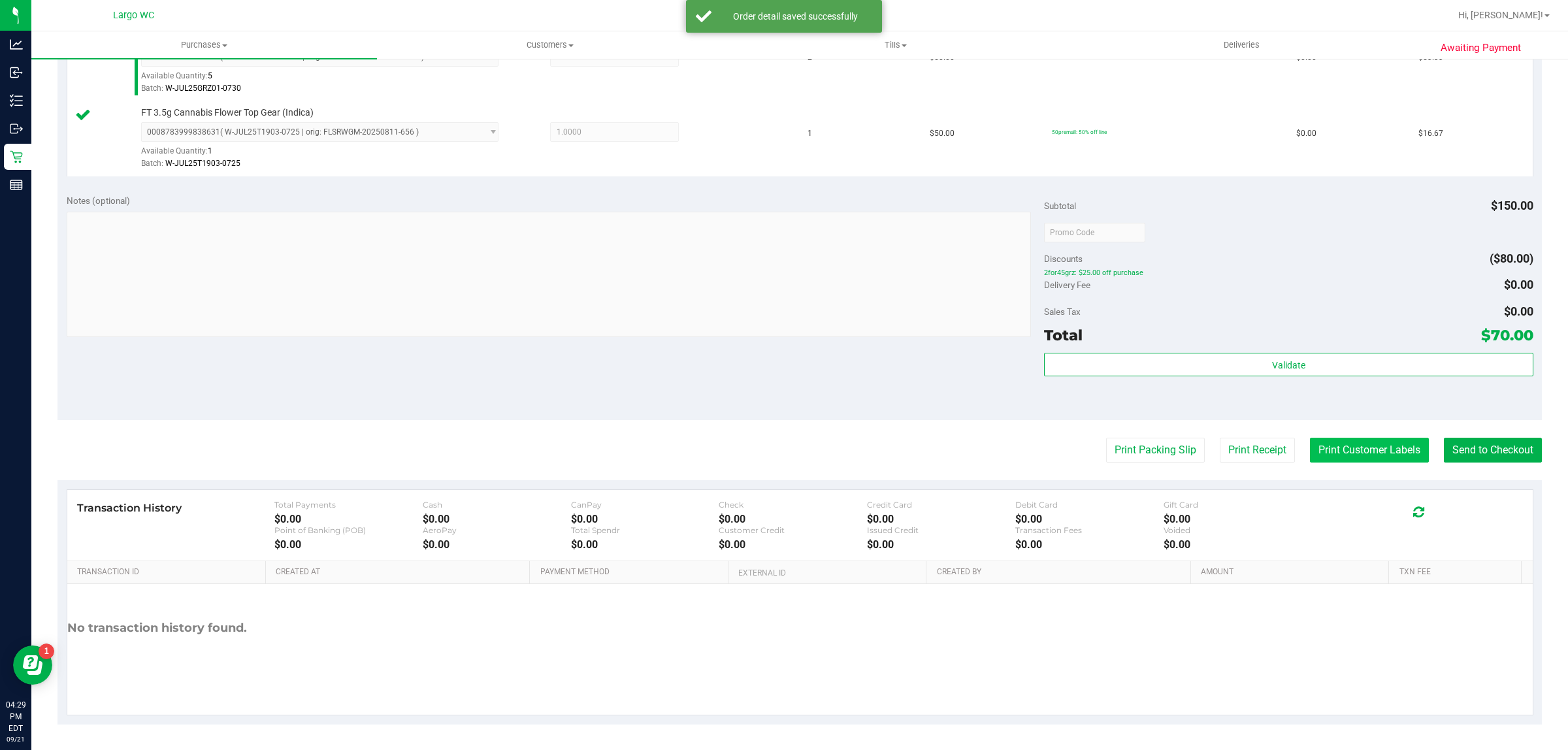
click at [1341, 452] on button "Print Customer Labels" at bounding box center [1369, 450] width 119 height 25
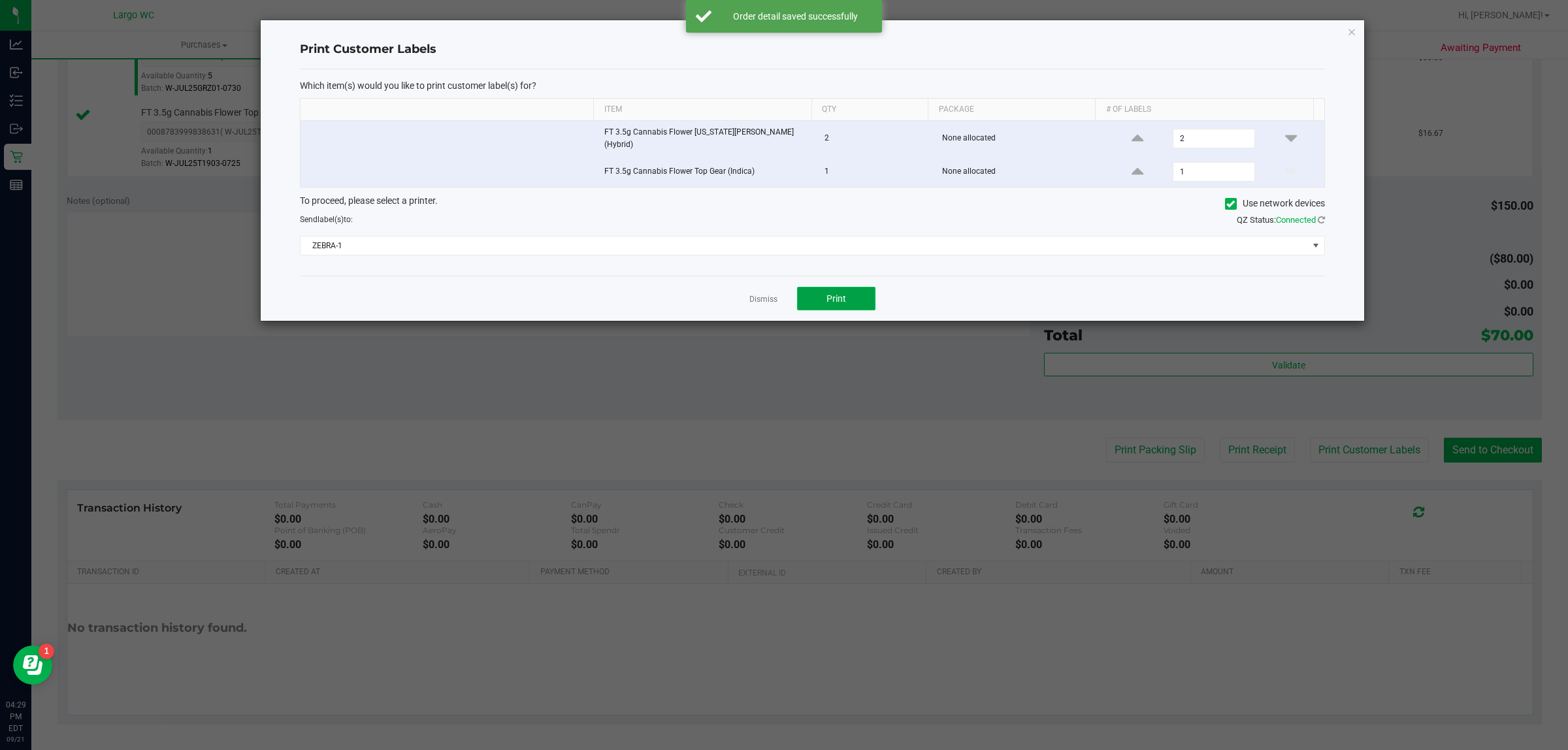
click at [857, 297] on button "Print" at bounding box center [836, 299] width 78 height 23
click at [765, 299] on link "Dismiss" at bounding box center [763, 299] width 28 height 11
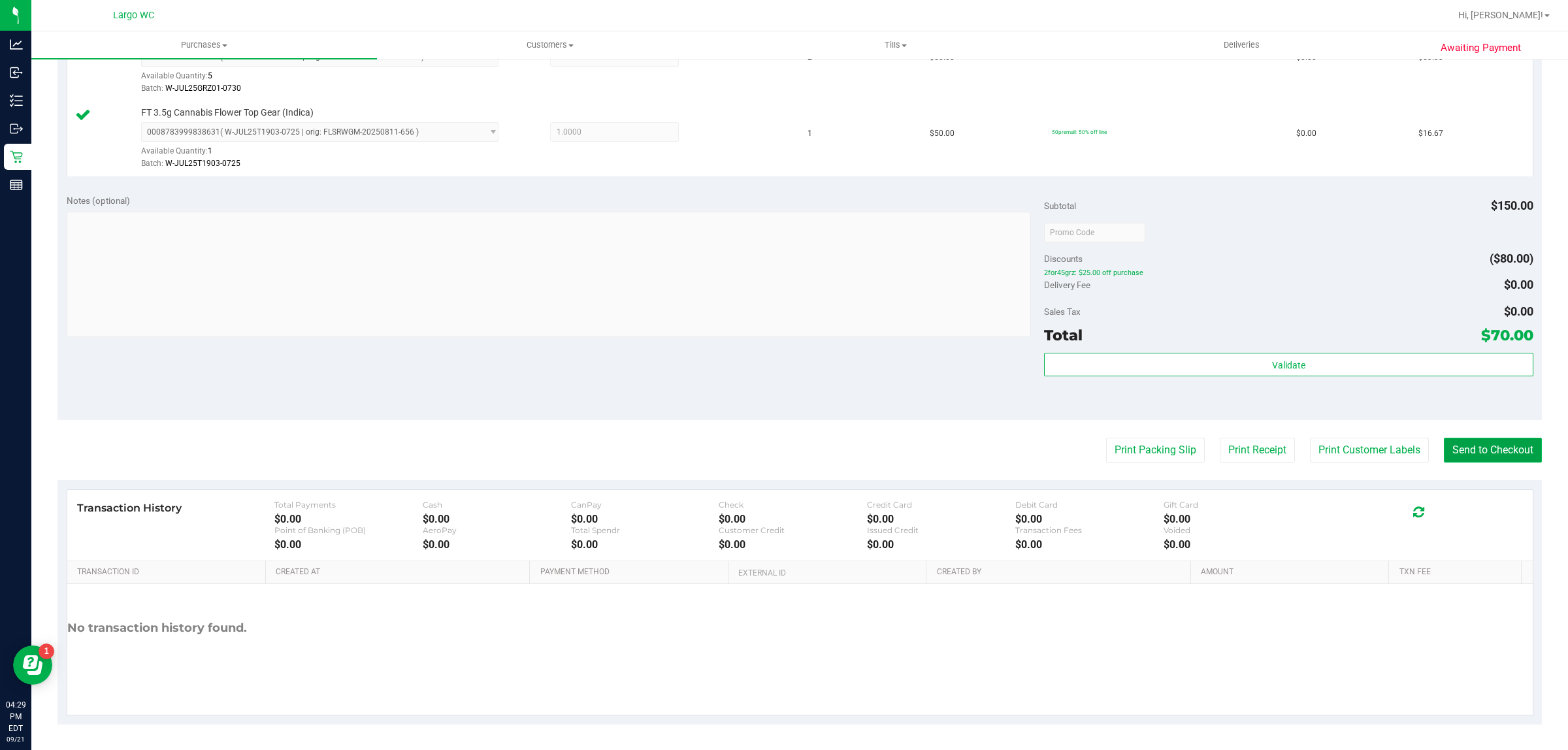
click at [1488, 454] on button "Send to Checkout" at bounding box center [1493, 450] width 98 height 25
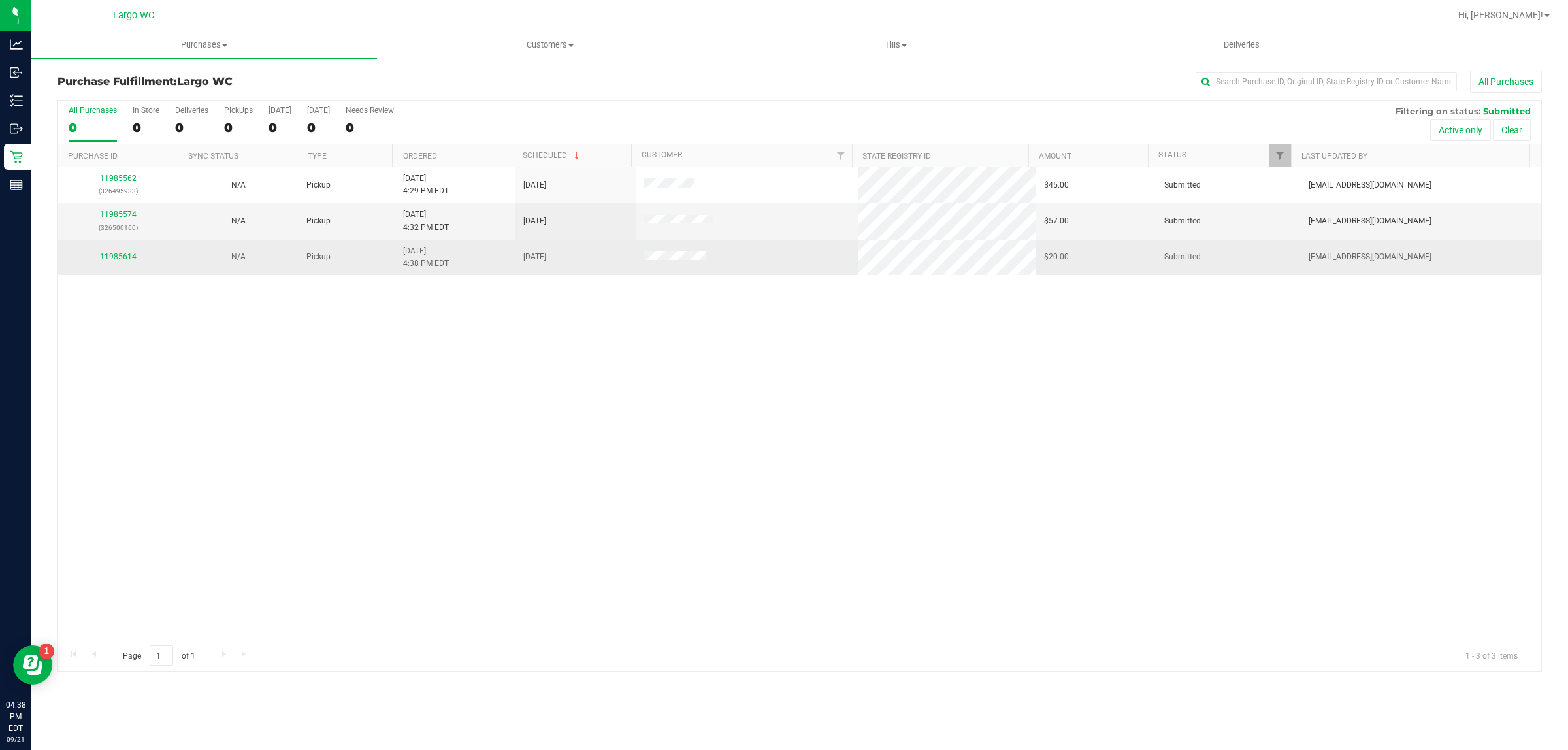
click at [129, 256] on link "11985614" at bounding box center [118, 257] width 37 height 9
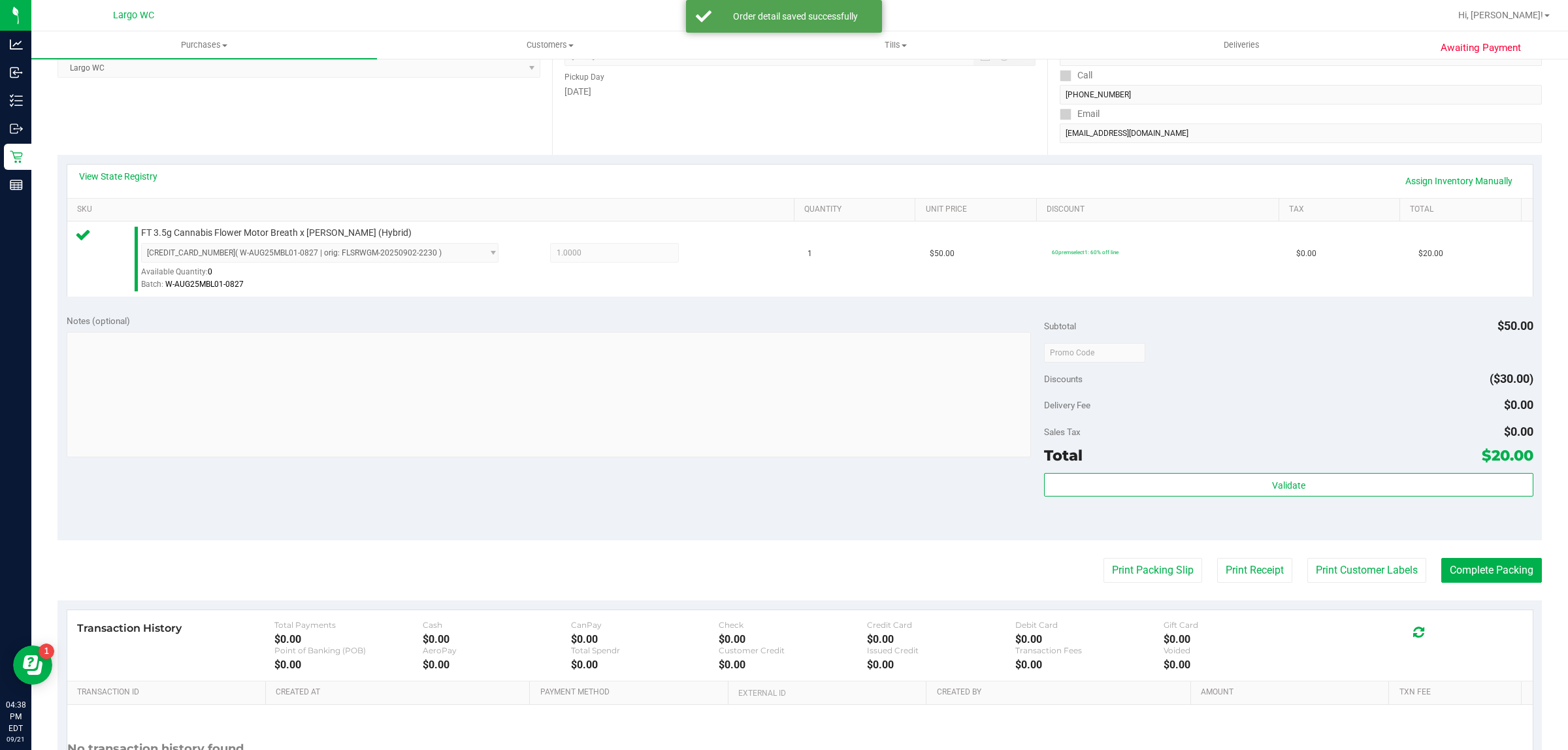
scroll to position [314, 0]
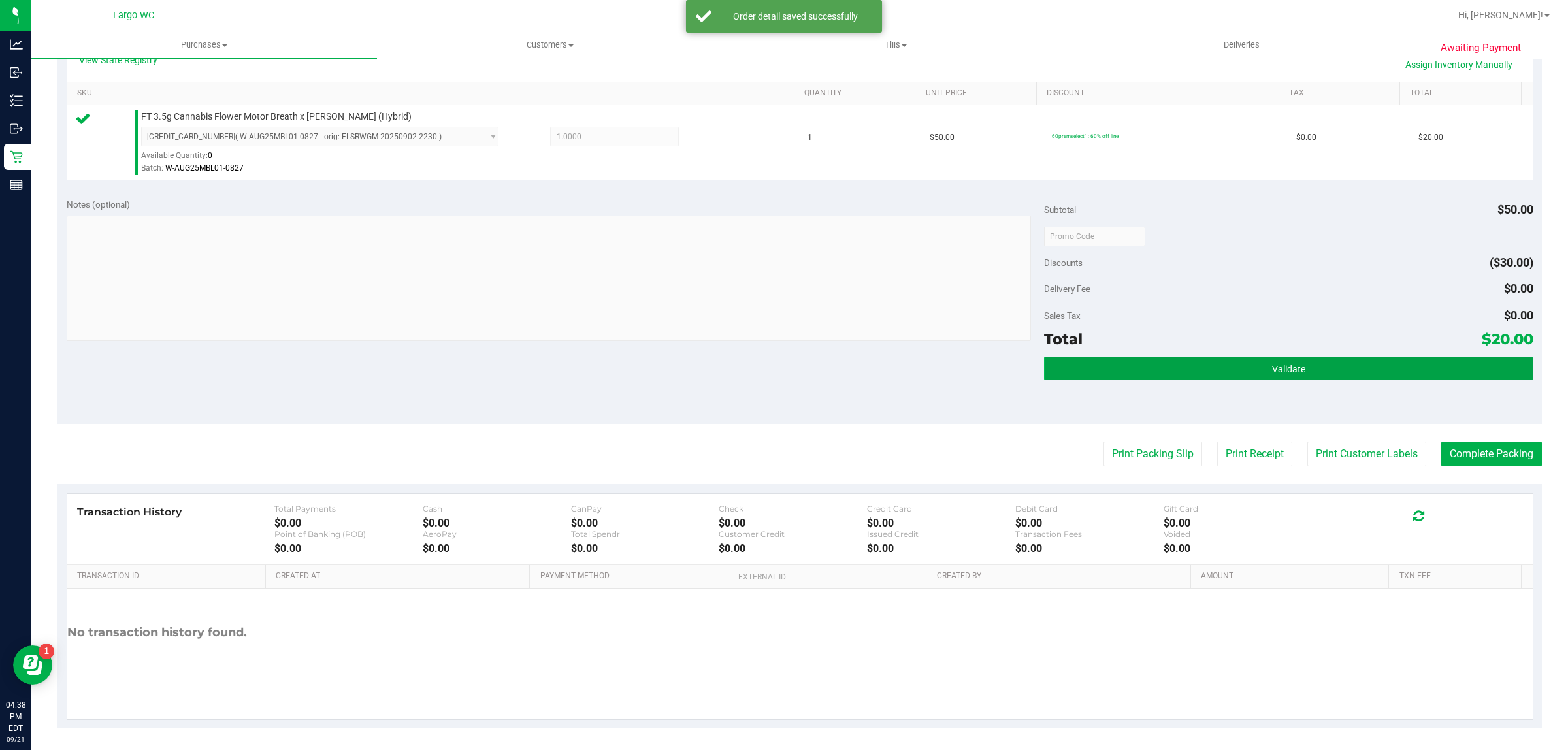
click at [1356, 357] on button "Validate" at bounding box center [1288, 368] width 489 height 23
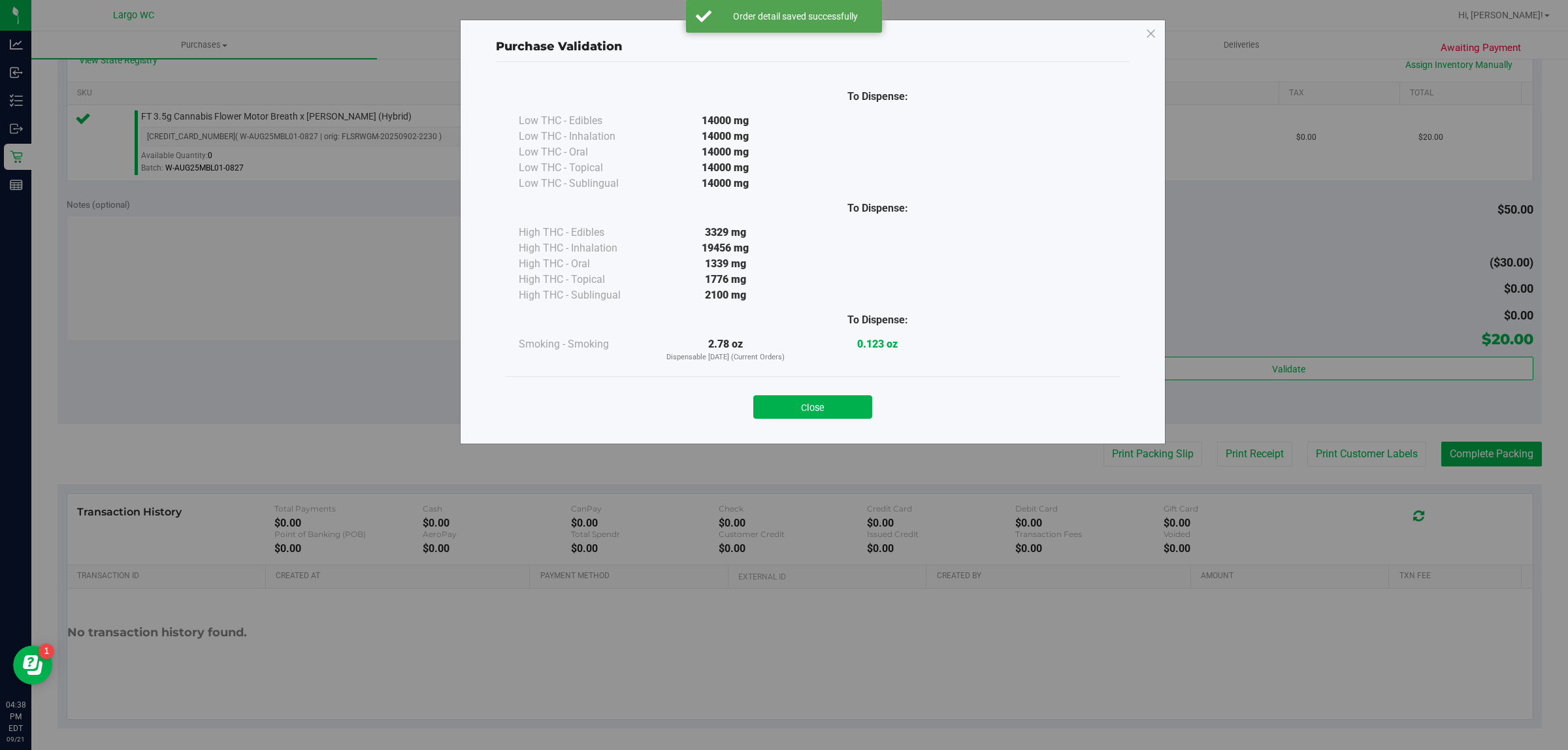
click at [1311, 360] on div "Purchase Validation To Dispense: Low THC - Edibles 14000 mg" at bounding box center [789, 375] width 1577 height 750
click at [822, 411] on button "Close" at bounding box center [812, 407] width 119 height 23
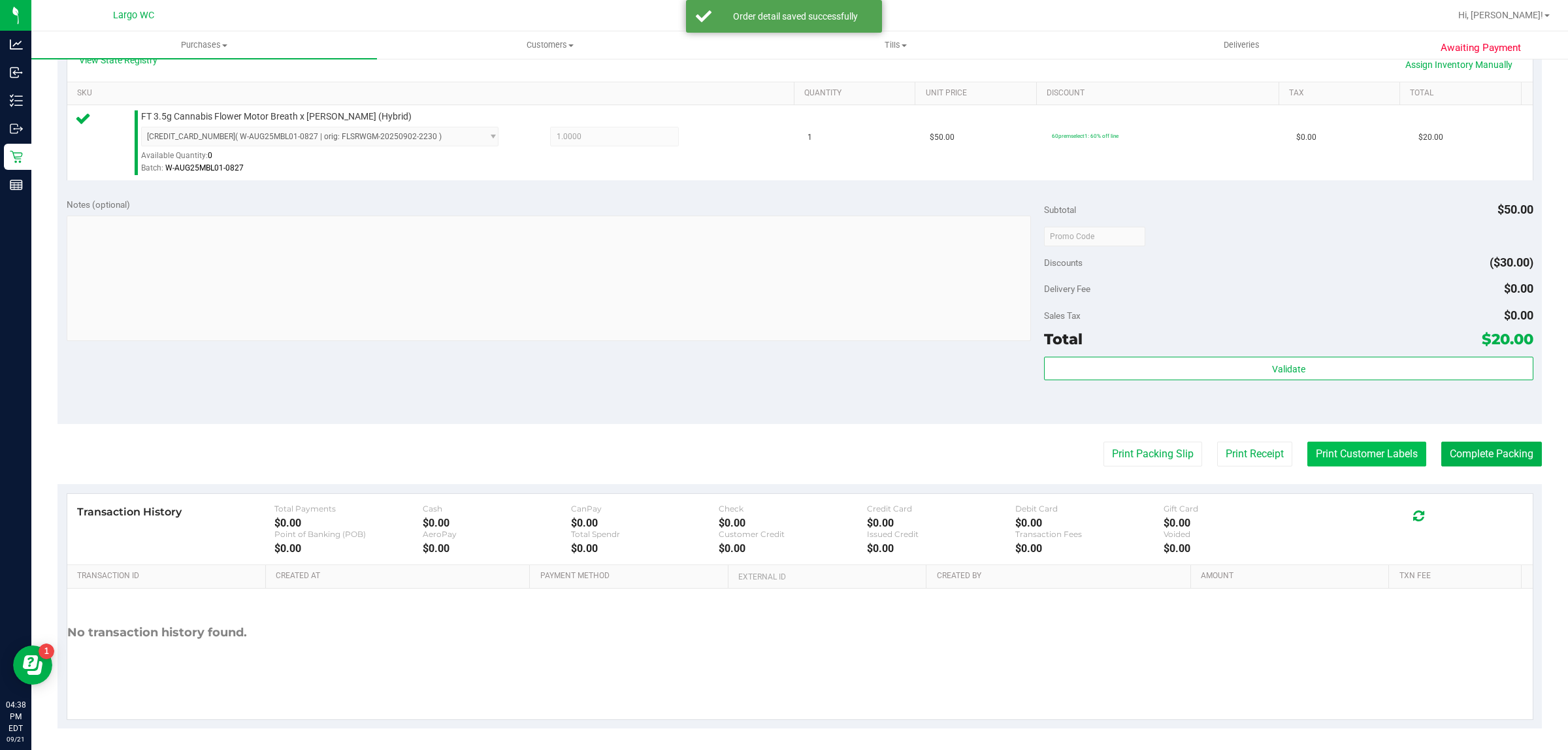
click at [1343, 458] on button "Print Customer Labels" at bounding box center [1366, 453] width 119 height 25
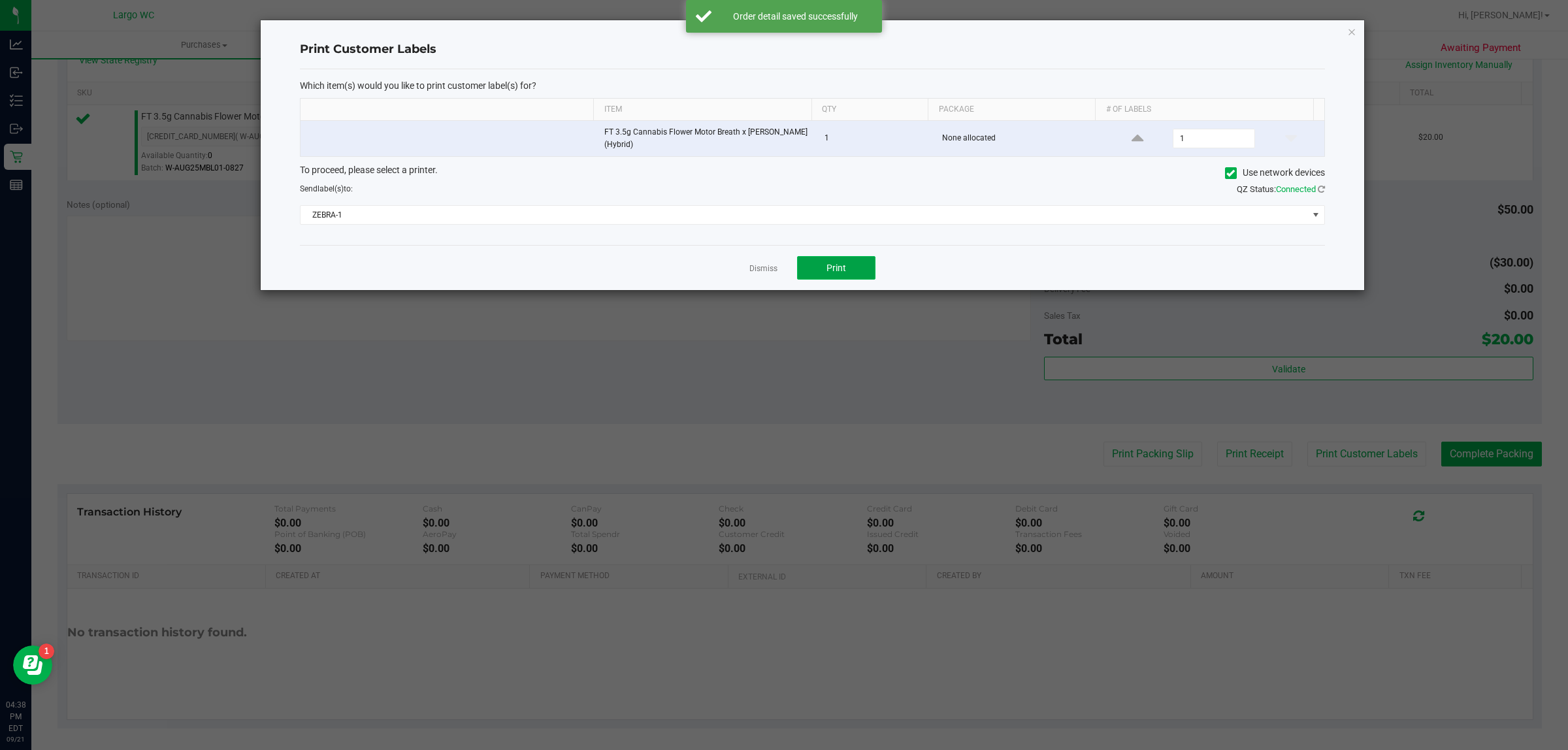
click at [851, 268] on button "Print" at bounding box center [836, 268] width 78 height 23
click at [765, 269] on link "Dismiss" at bounding box center [763, 269] width 28 height 11
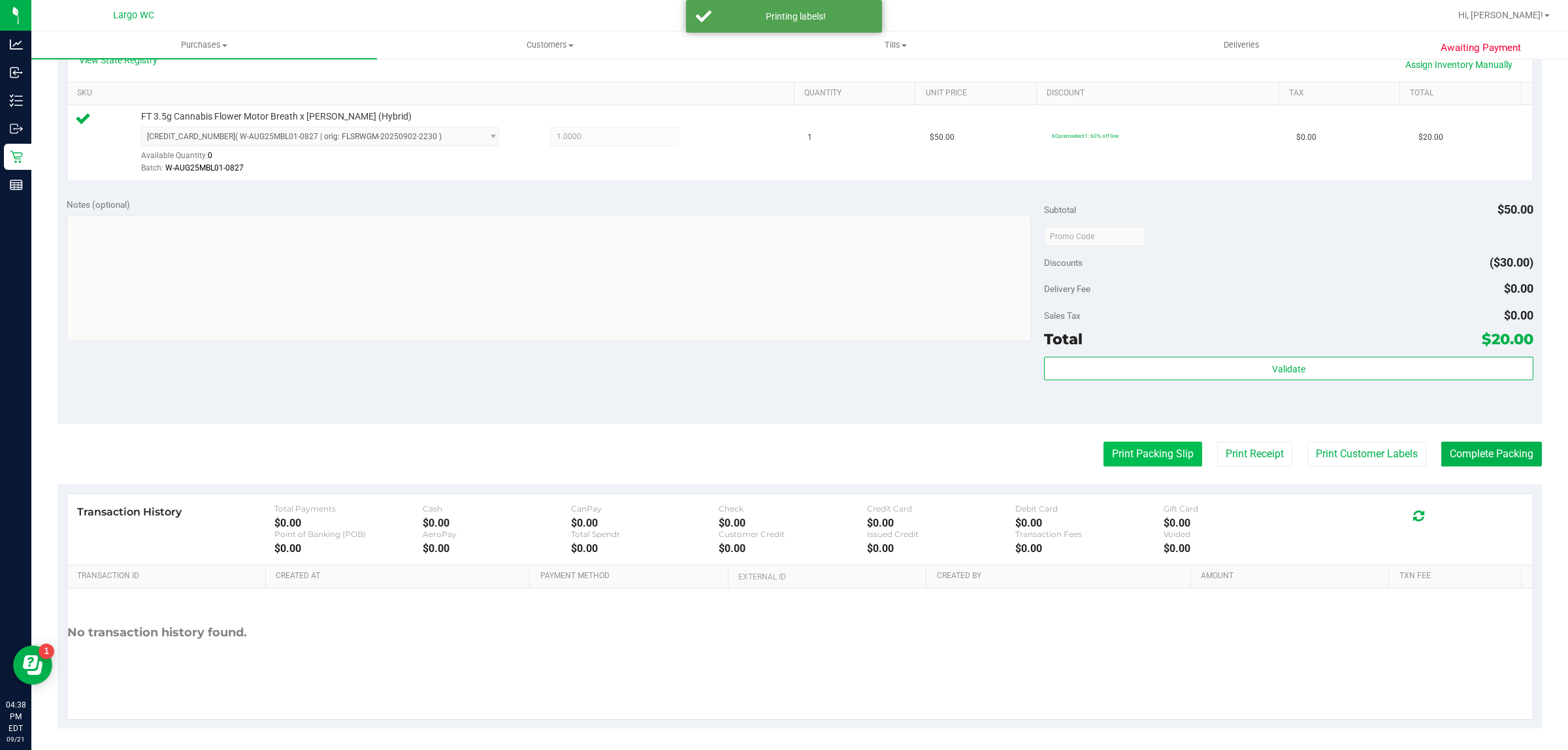
click at [1147, 451] on button "Print Packing Slip" at bounding box center [1152, 453] width 99 height 25
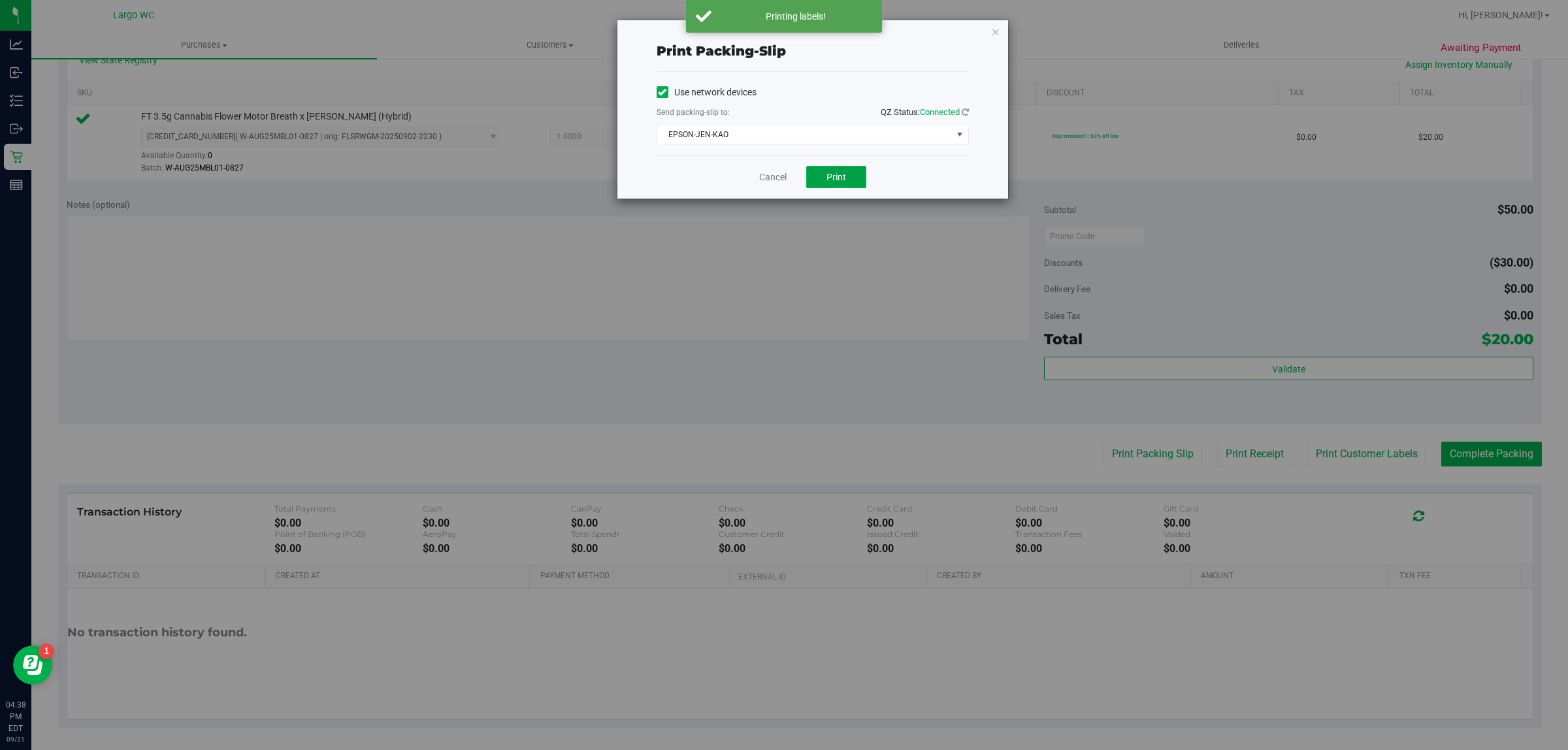
click at [835, 178] on span "Print" at bounding box center [836, 177] width 19 height 11
click at [784, 177] on link "Cancel" at bounding box center [773, 177] width 27 height 13
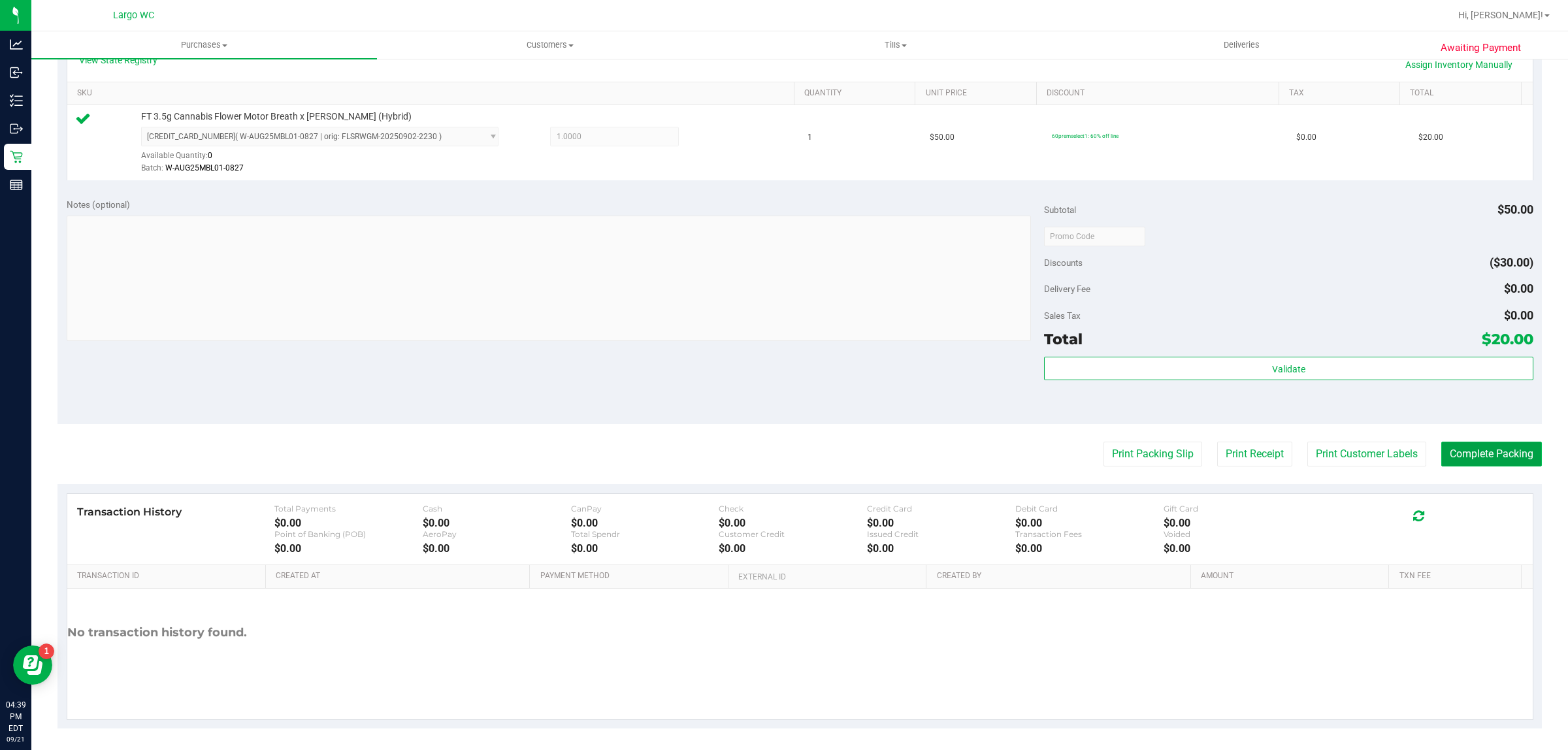
click at [1471, 466] on button "Complete Packing" at bounding box center [1492, 453] width 101 height 25
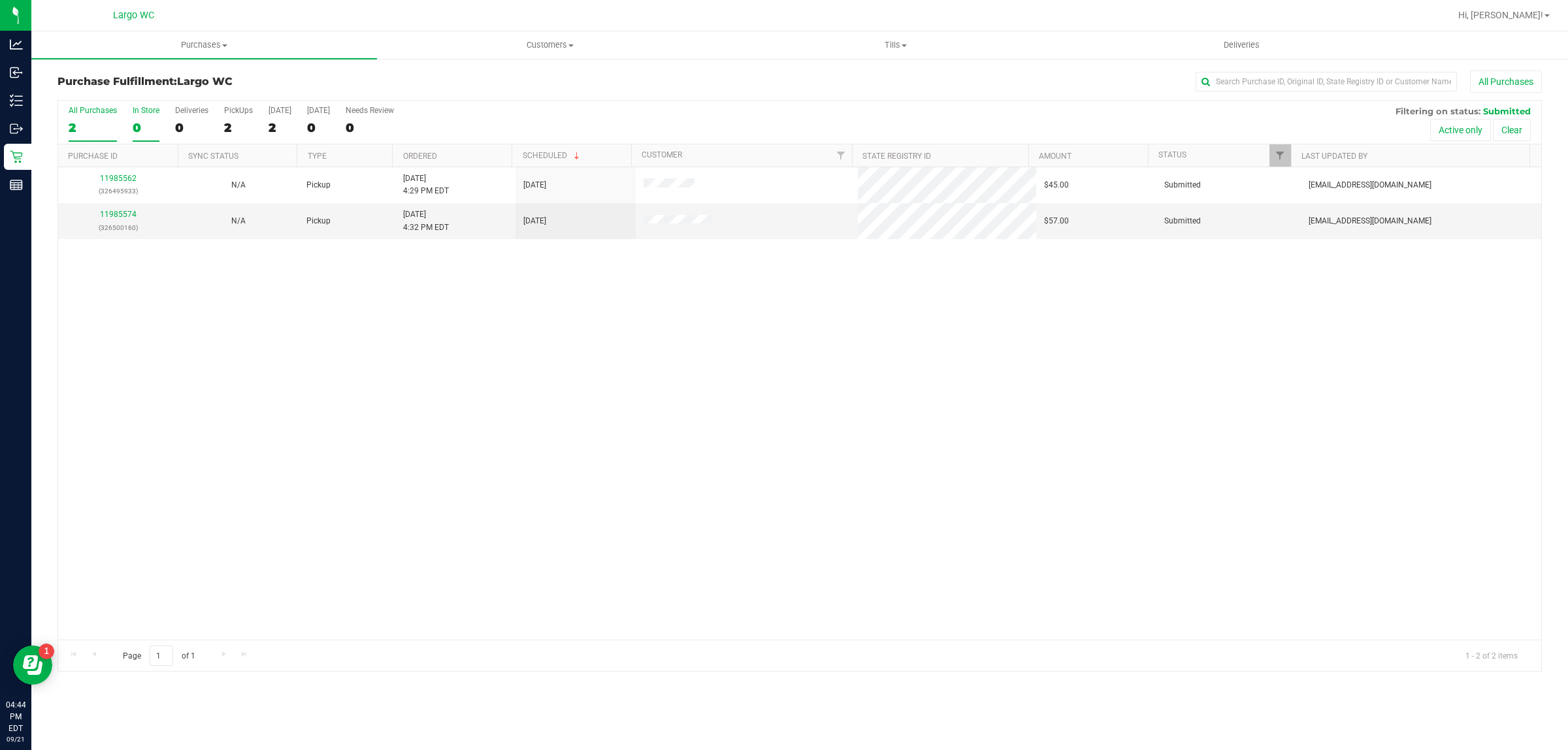
click at [136, 129] on div "0" at bounding box center [146, 127] width 27 height 15
click at [0, 0] on input "In Store 0" at bounding box center [0, 0] width 0 height 0
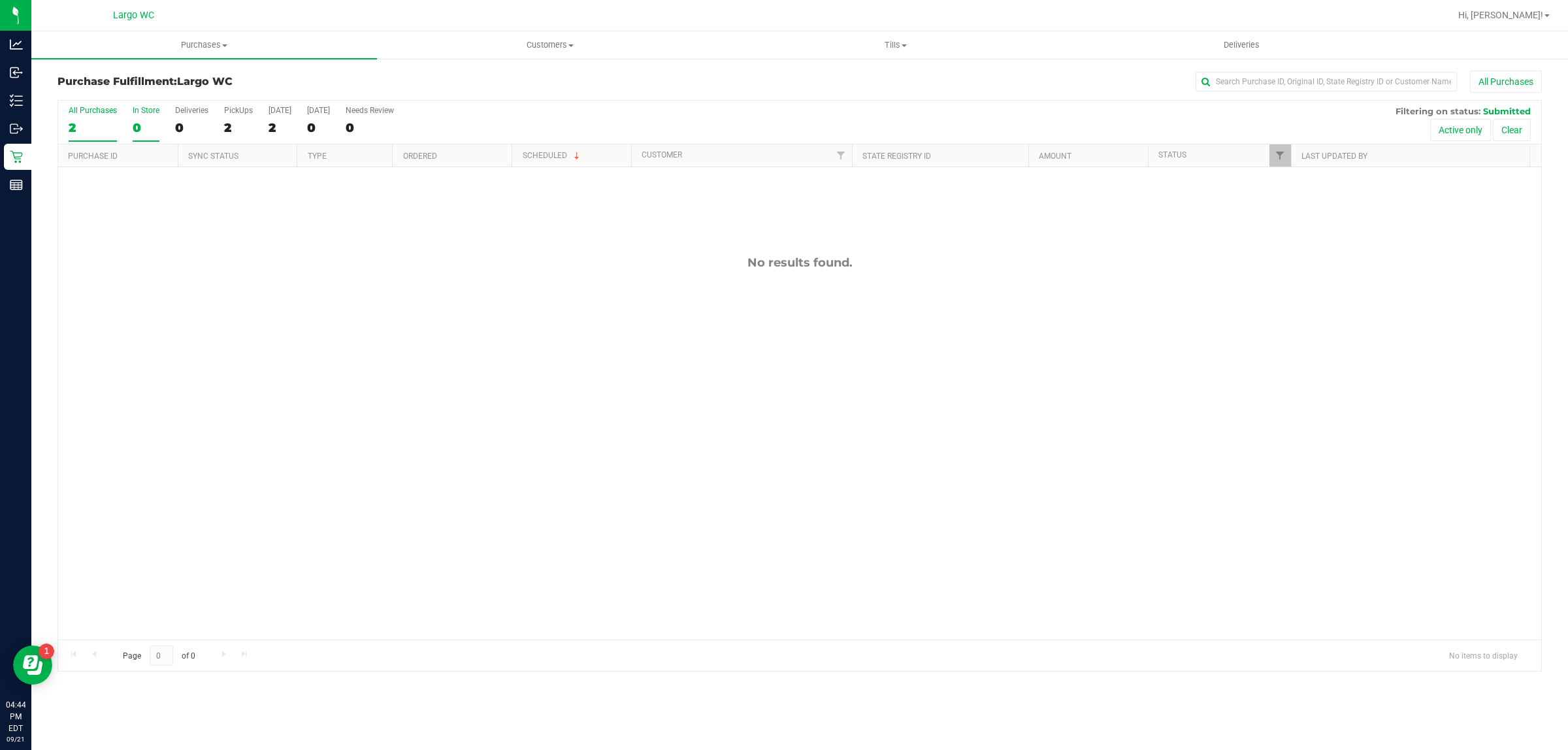
click at [93, 107] on div "All Purchases" at bounding box center [93, 111] width 48 height 9
click at [0, 0] on input "All Purchases 2" at bounding box center [0, 0] width 0 height 0
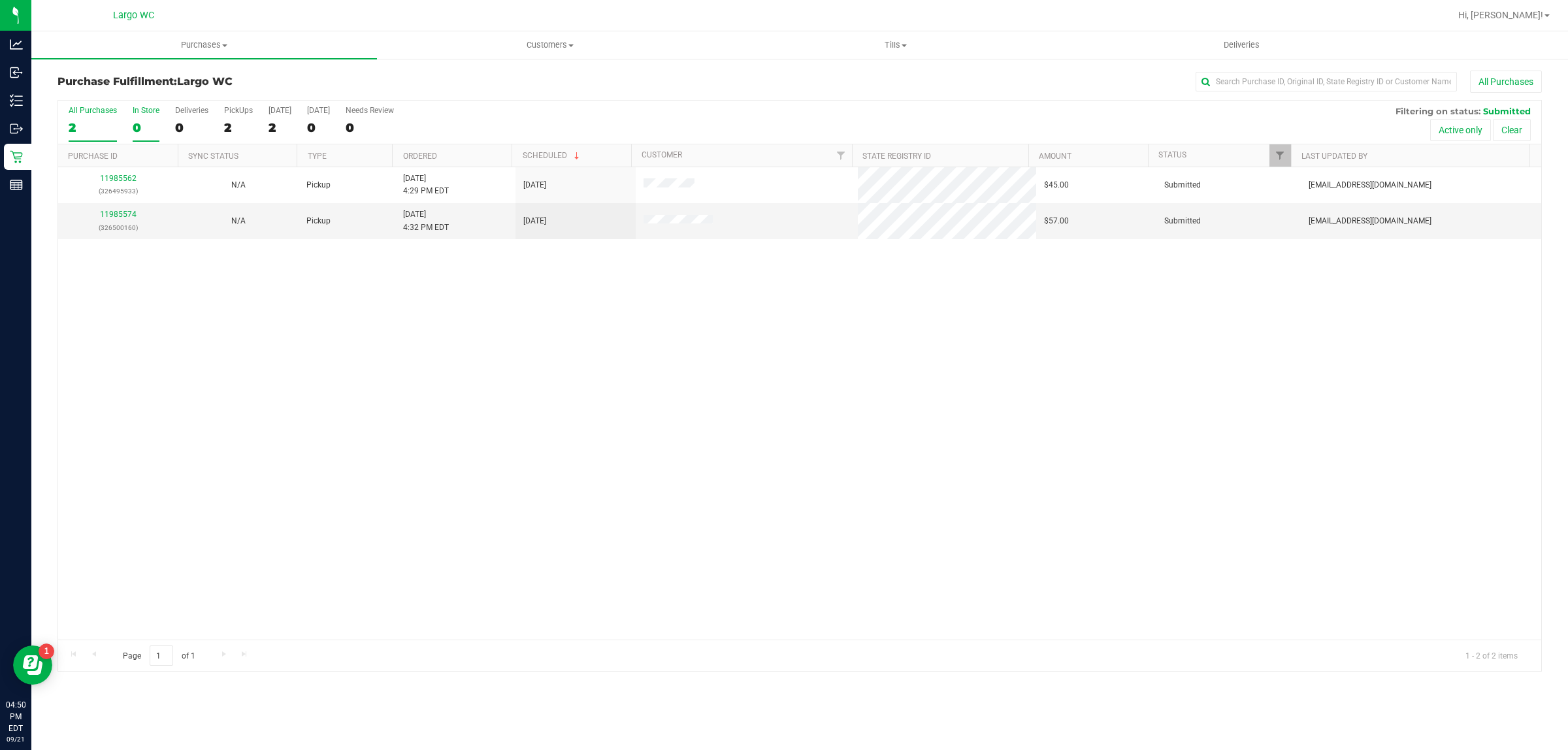
click at [146, 113] on div "In Store" at bounding box center [146, 111] width 27 height 9
click at [0, 0] on input "In Store 0" at bounding box center [0, 0] width 0 height 0
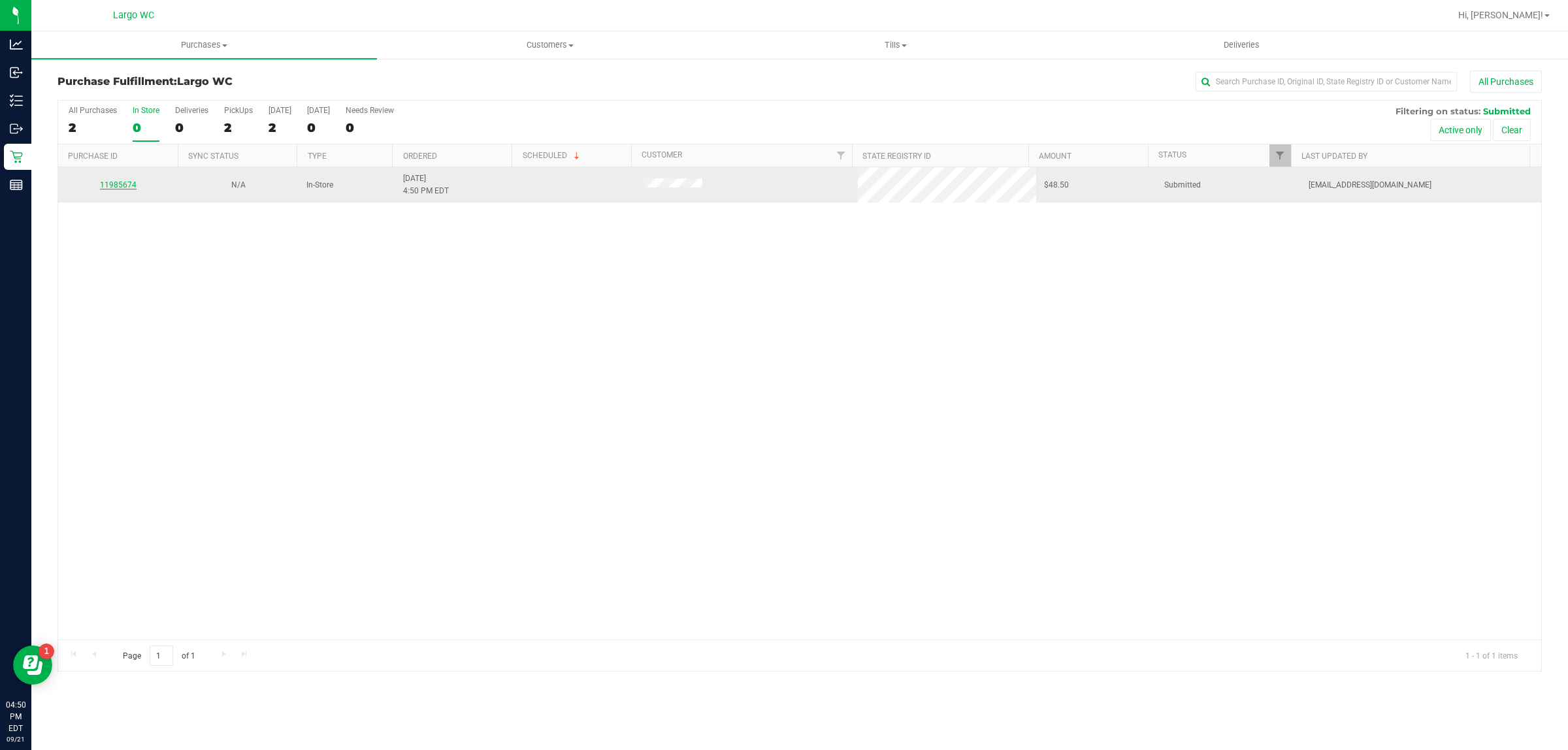
click at [115, 186] on link "11985674" at bounding box center [118, 185] width 37 height 9
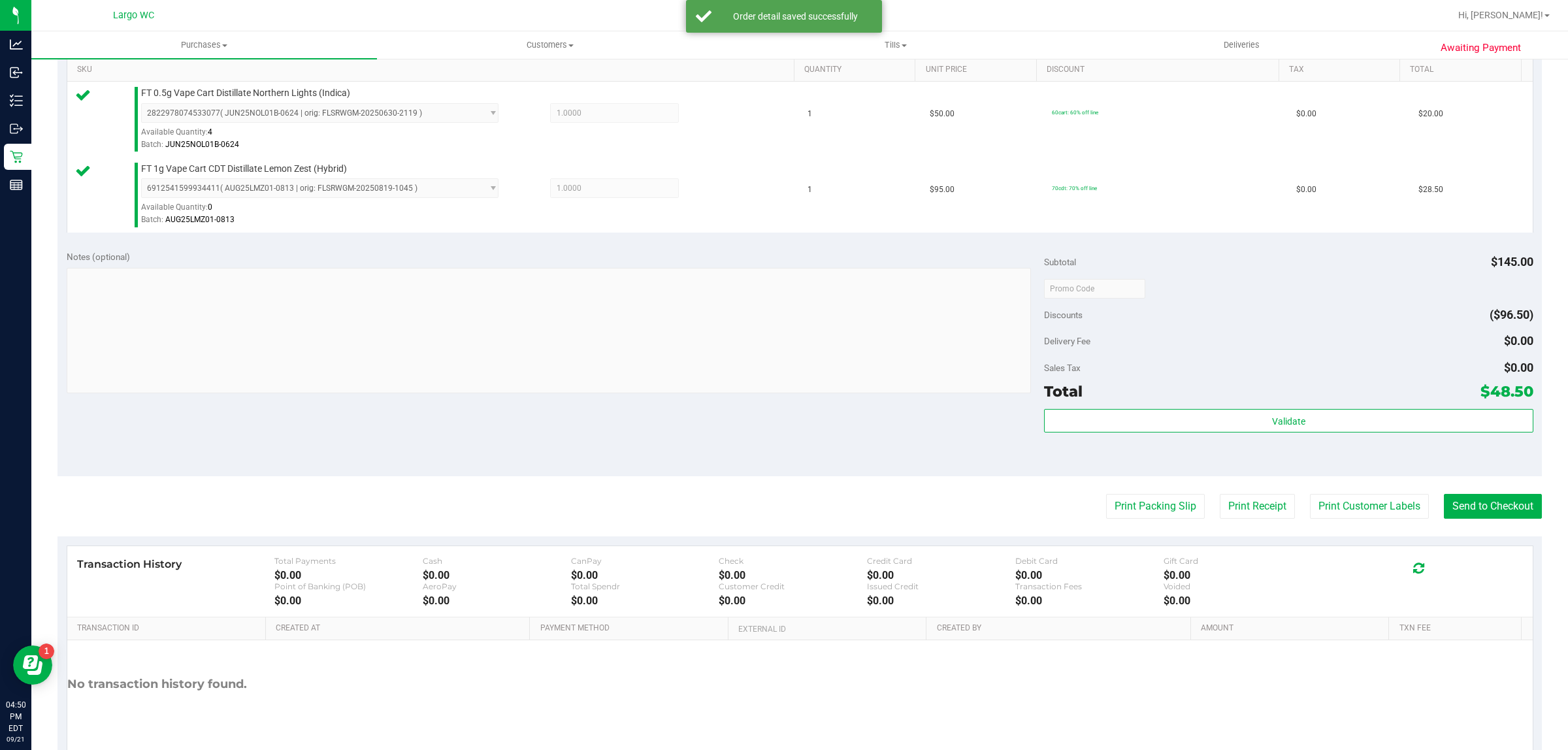
scroll to position [393, 0]
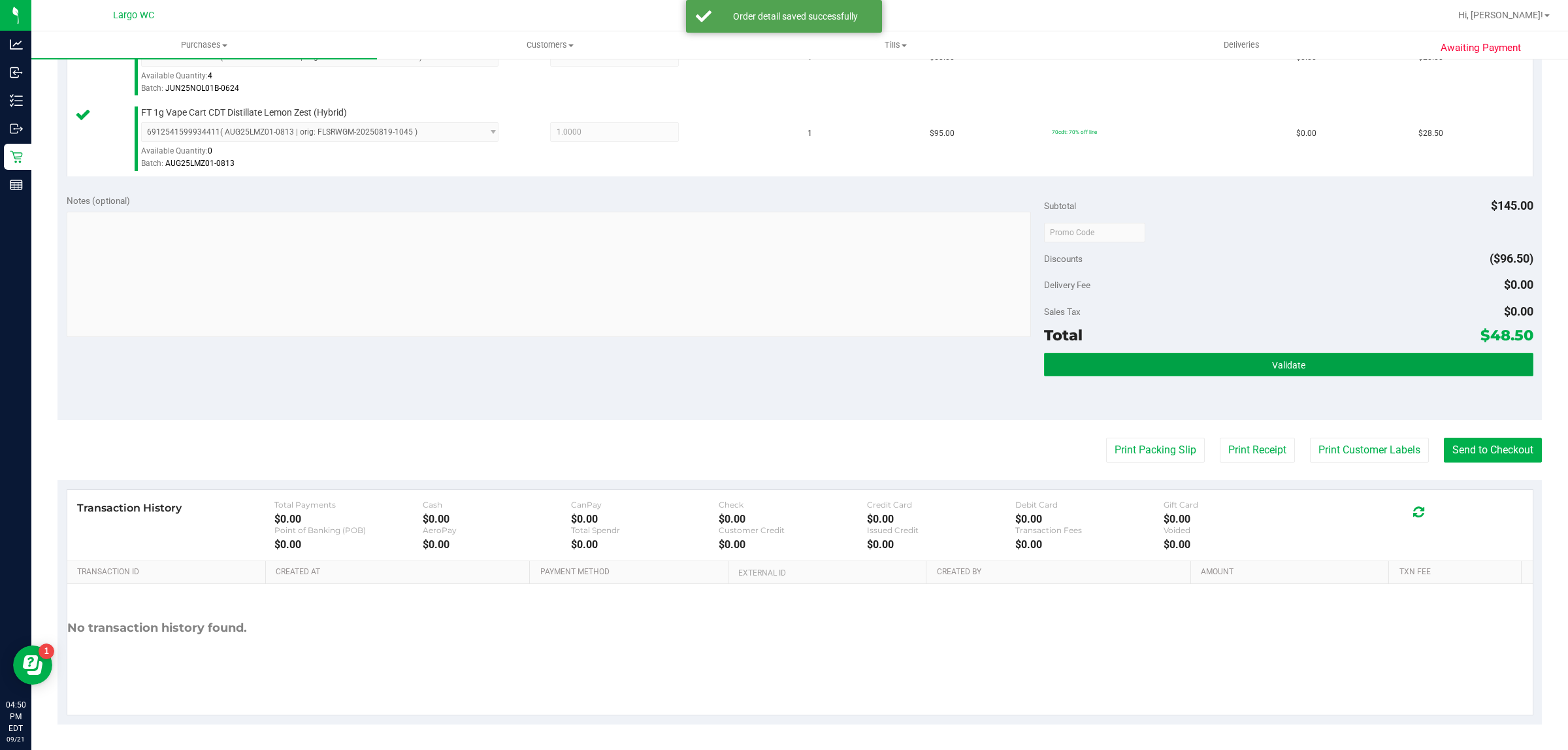
click at [1256, 371] on button "Validate" at bounding box center [1288, 364] width 489 height 23
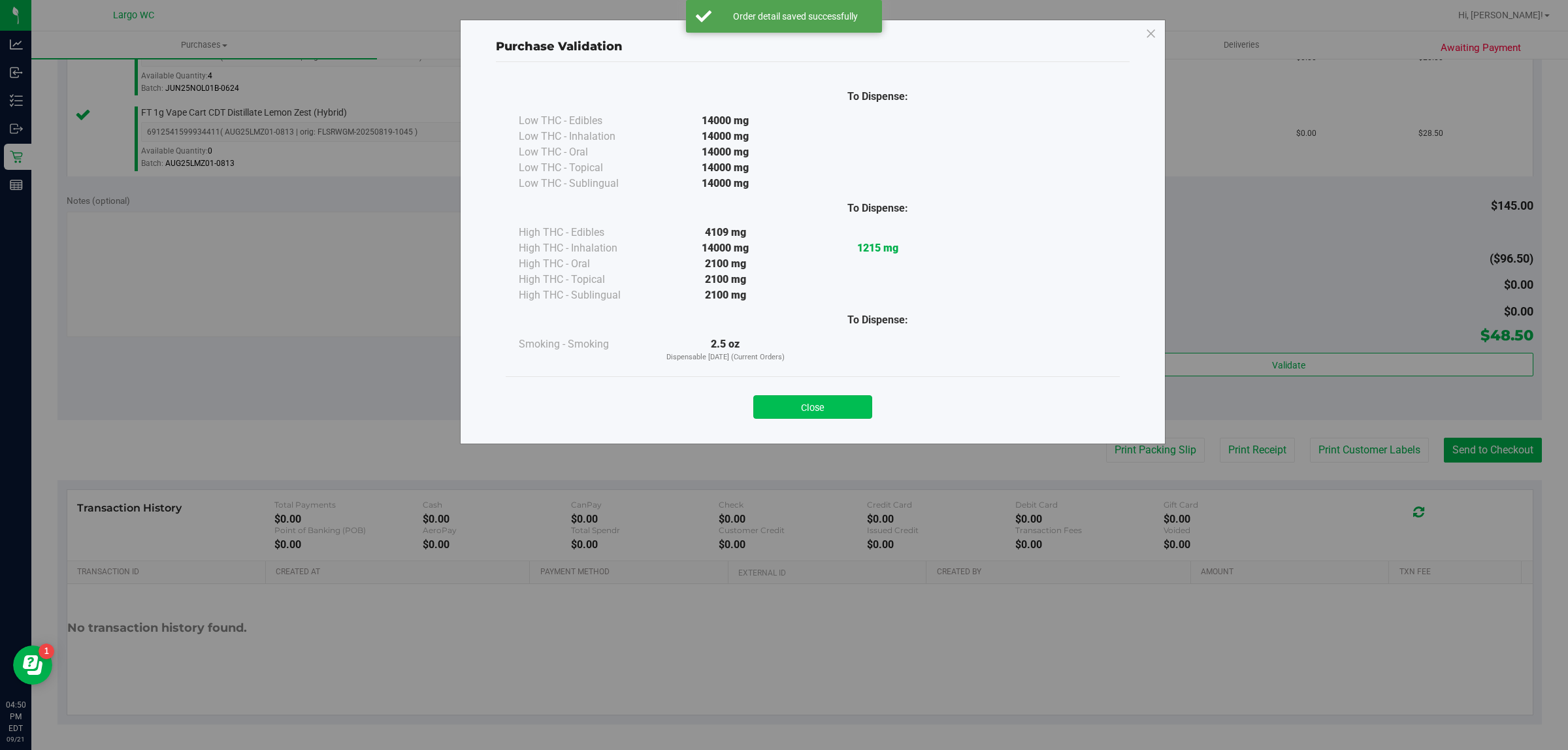
click at [834, 417] on button "Close" at bounding box center [812, 407] width 119 height 23
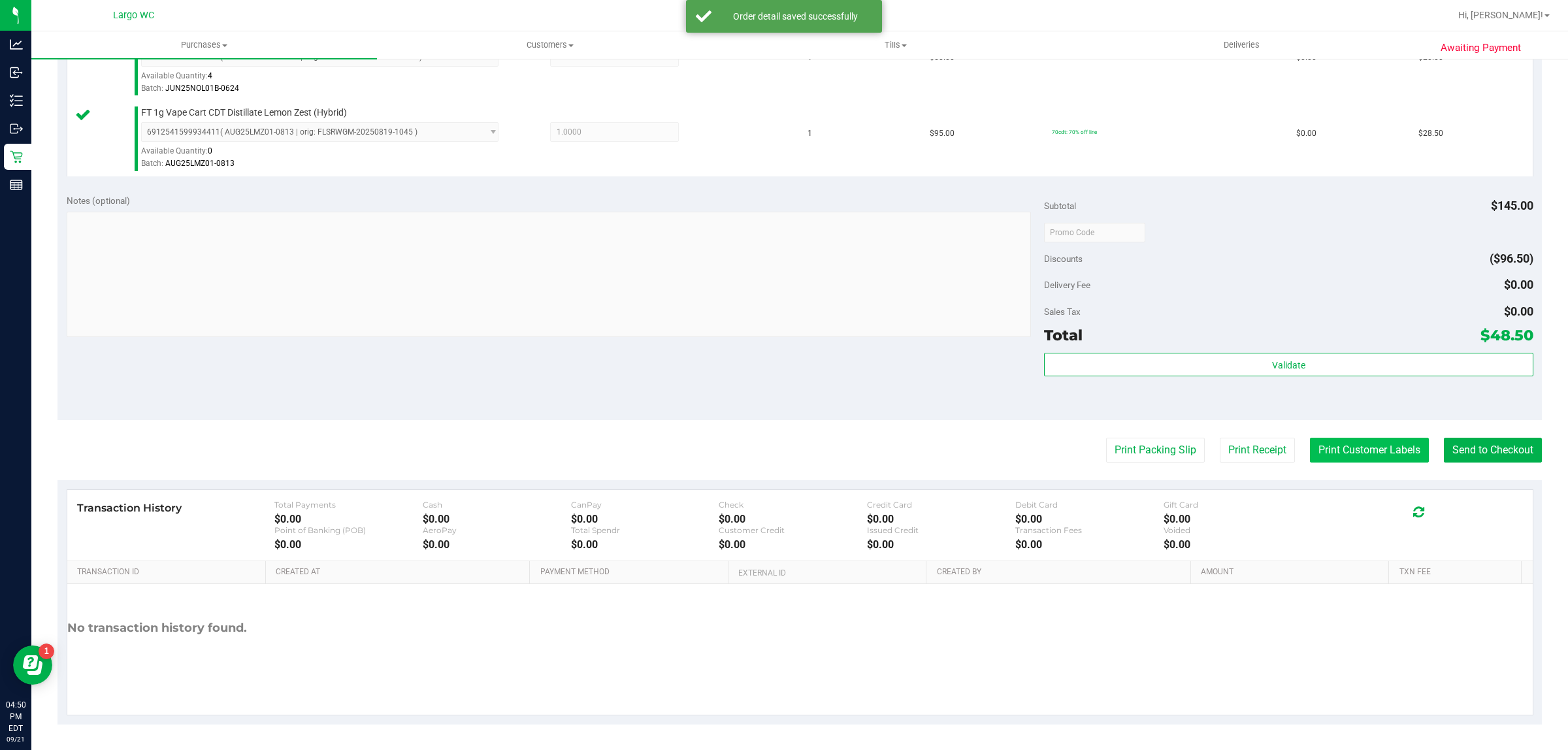
click at [1382, 449] on button "Print Customer Labels" at bounding box center [1369, 450] width 119 height 25
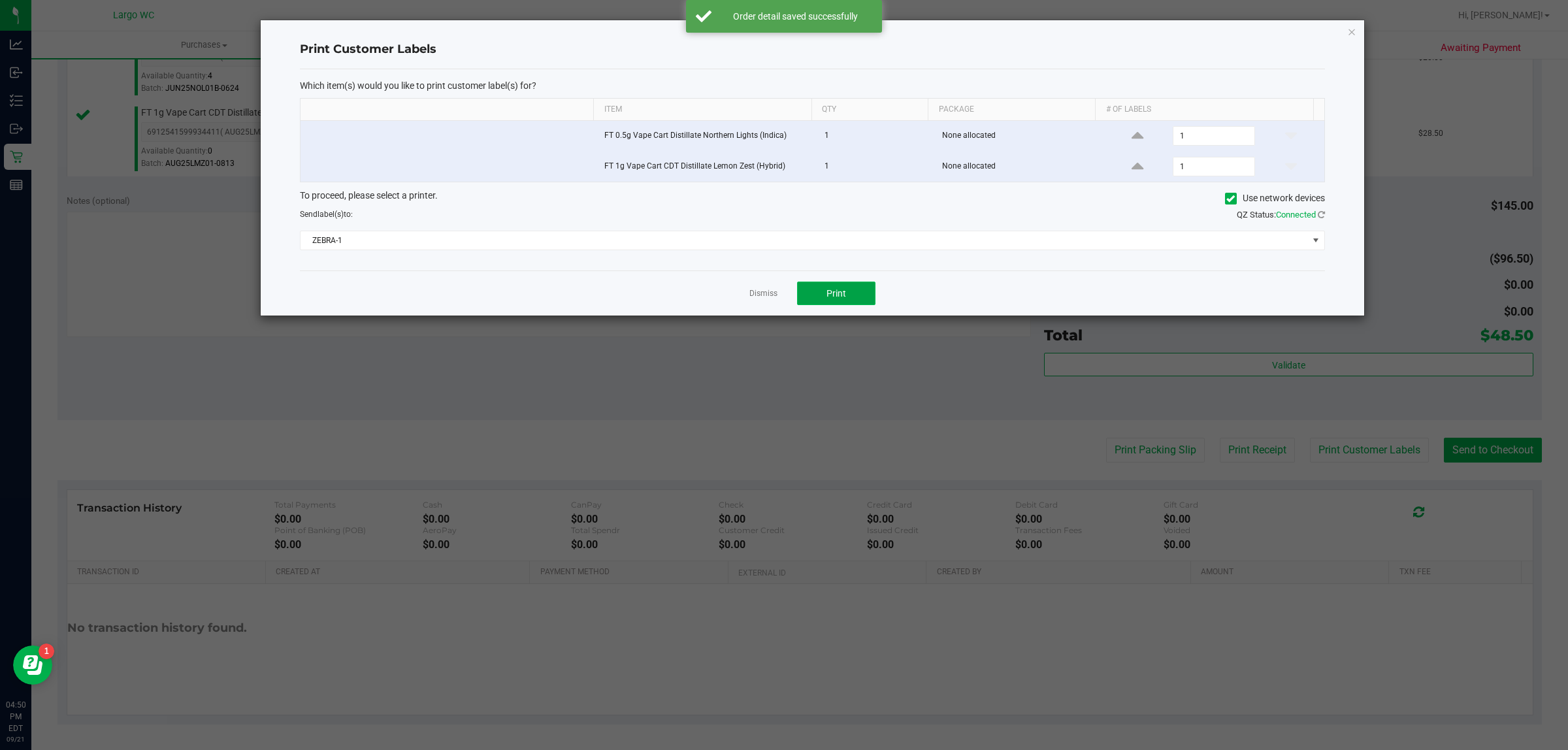
click at [831, 305] on button "Print" at bounding box center [836, 293] width 78 height 23
click at [1353, 34] on icon "button" at bounding box center [1351, 31] width 9 height 15
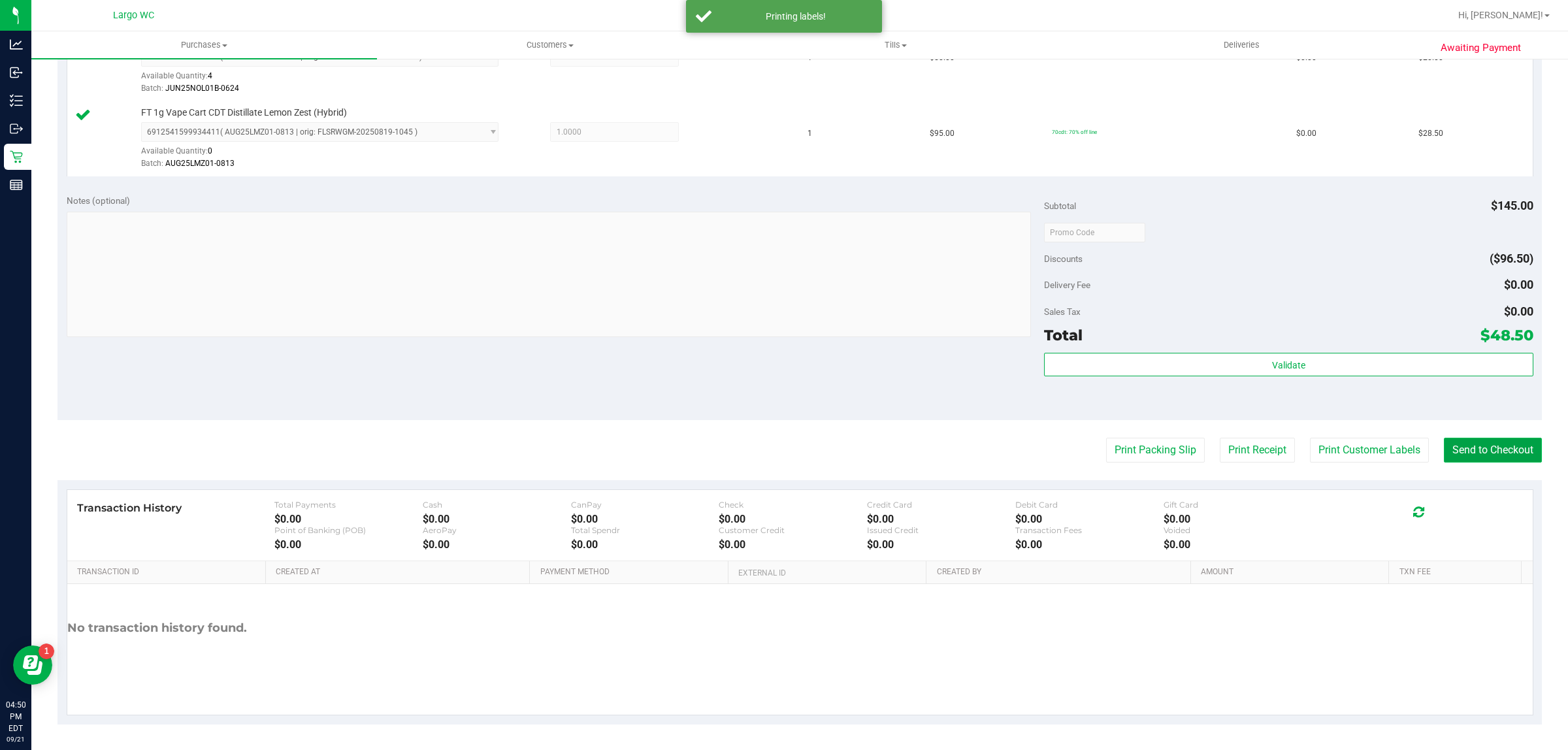
click at [1490, 439] on button "Send to Checkout" at bounding box center [1493, 450] width 98 height 25
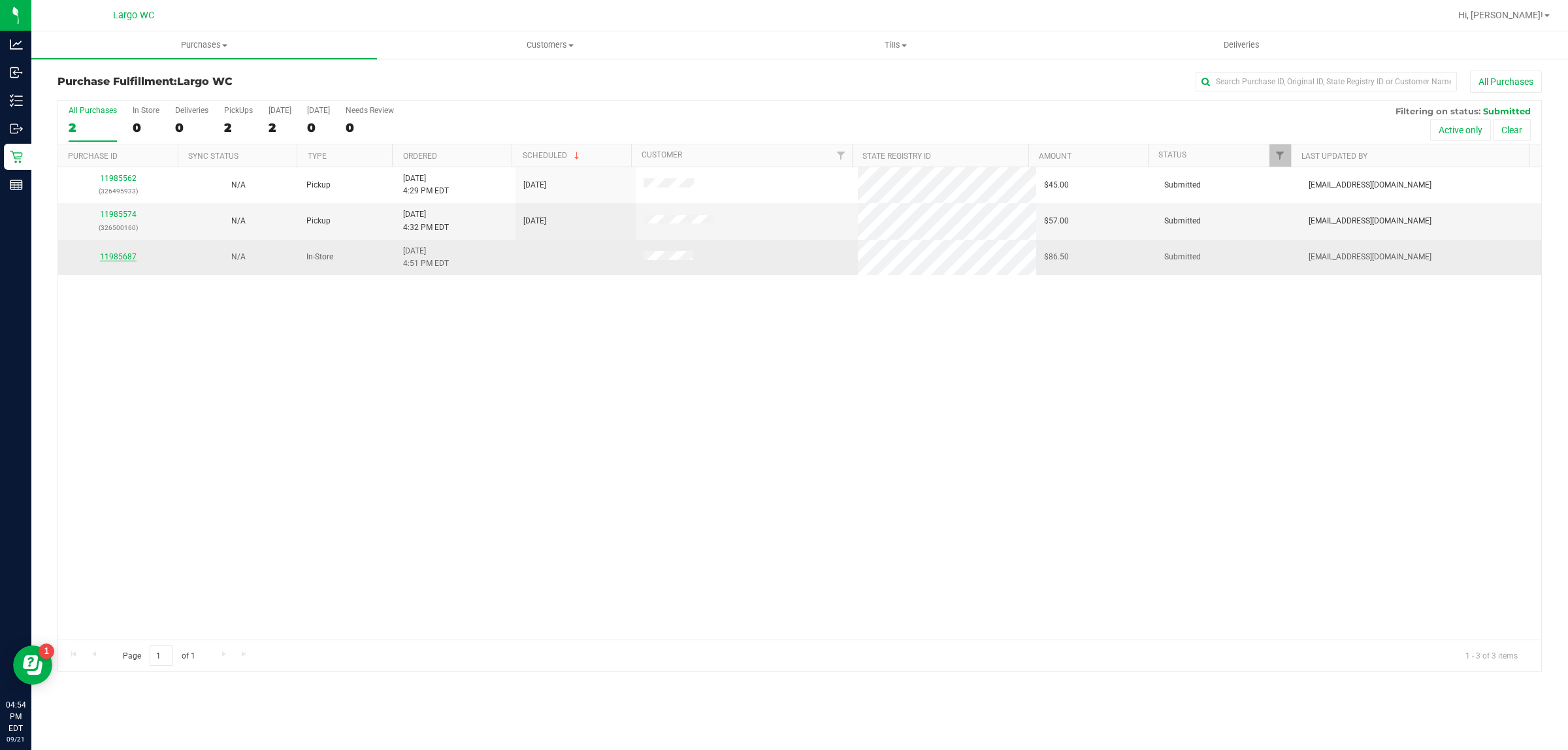
click at [118, 260] on link "11985687" at bounding box center [118, 257] width 37 height 9
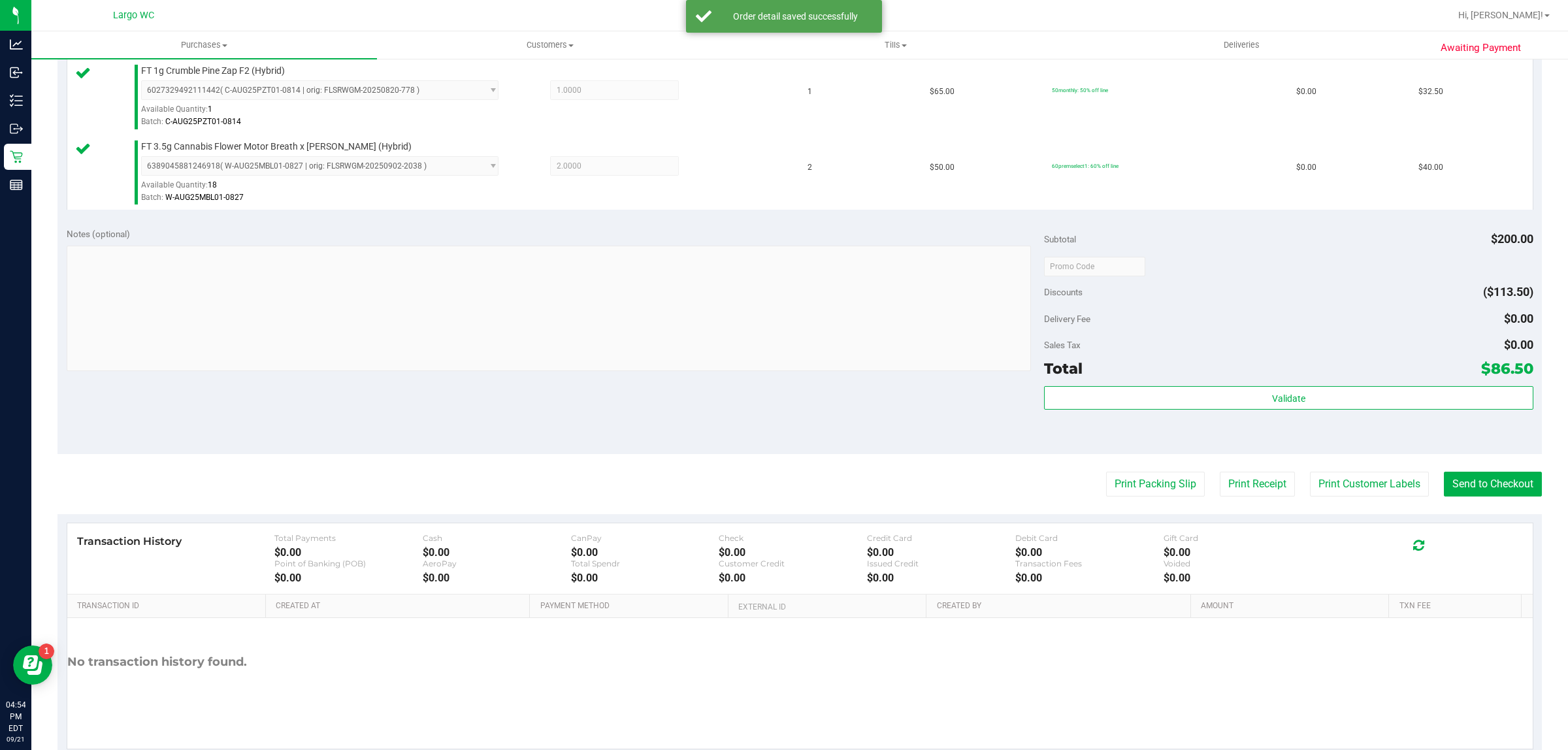
scroll to position [439, 0]
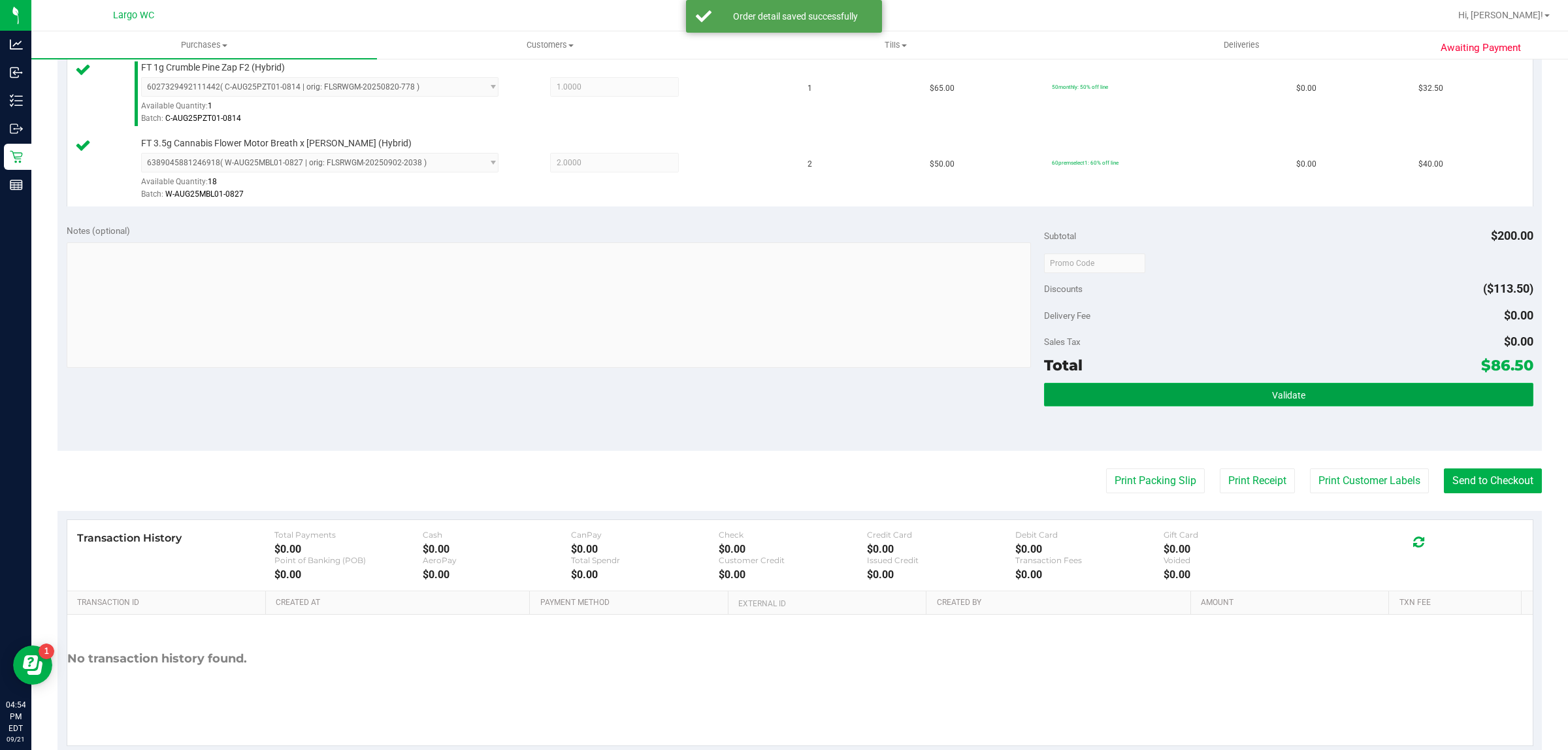
click at [1353, 397] on button "Validate" at bounding box center [1288, 394] width 489 height 23
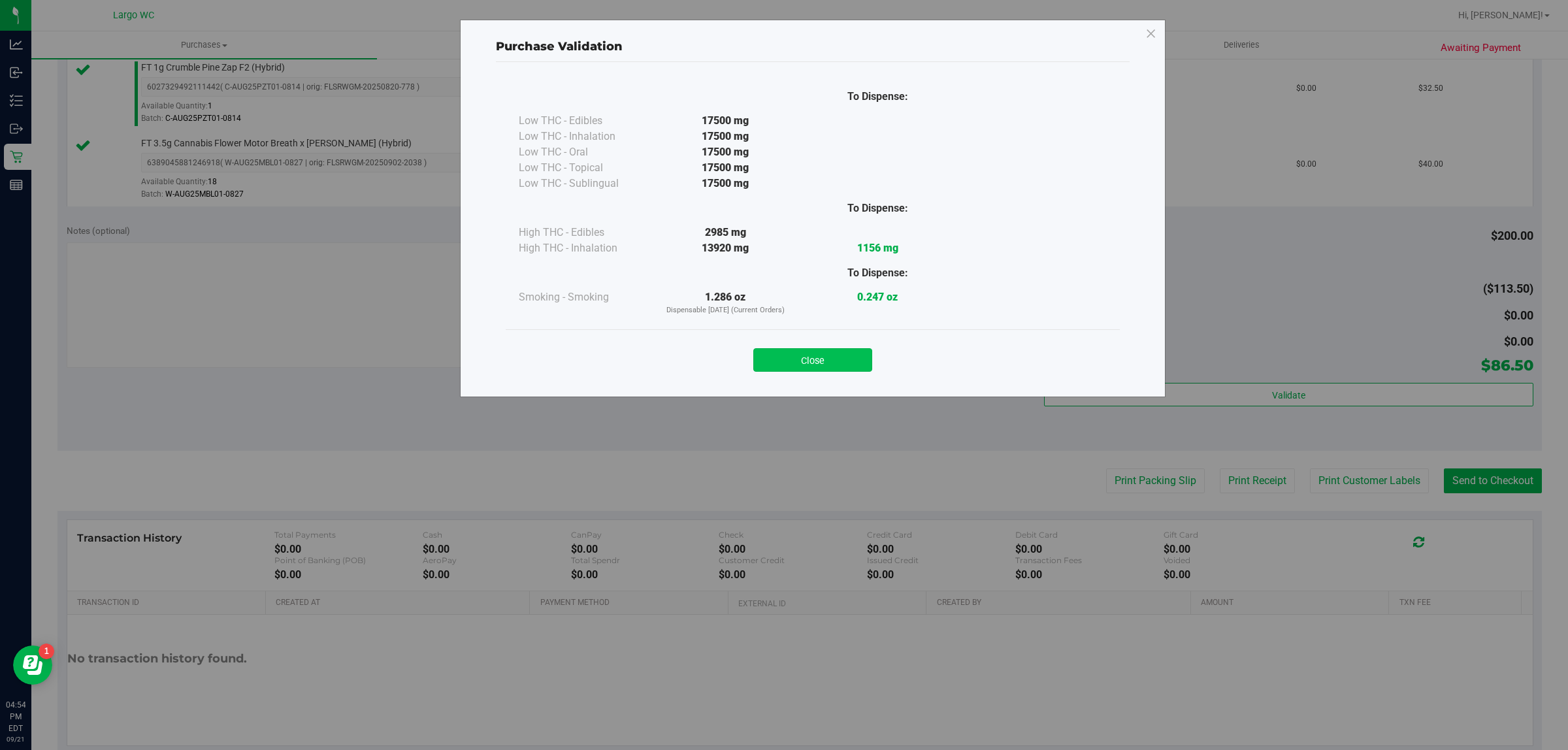
click at [846, 352] on button "Close" at bounding box center [812, 360] width 119 height 23
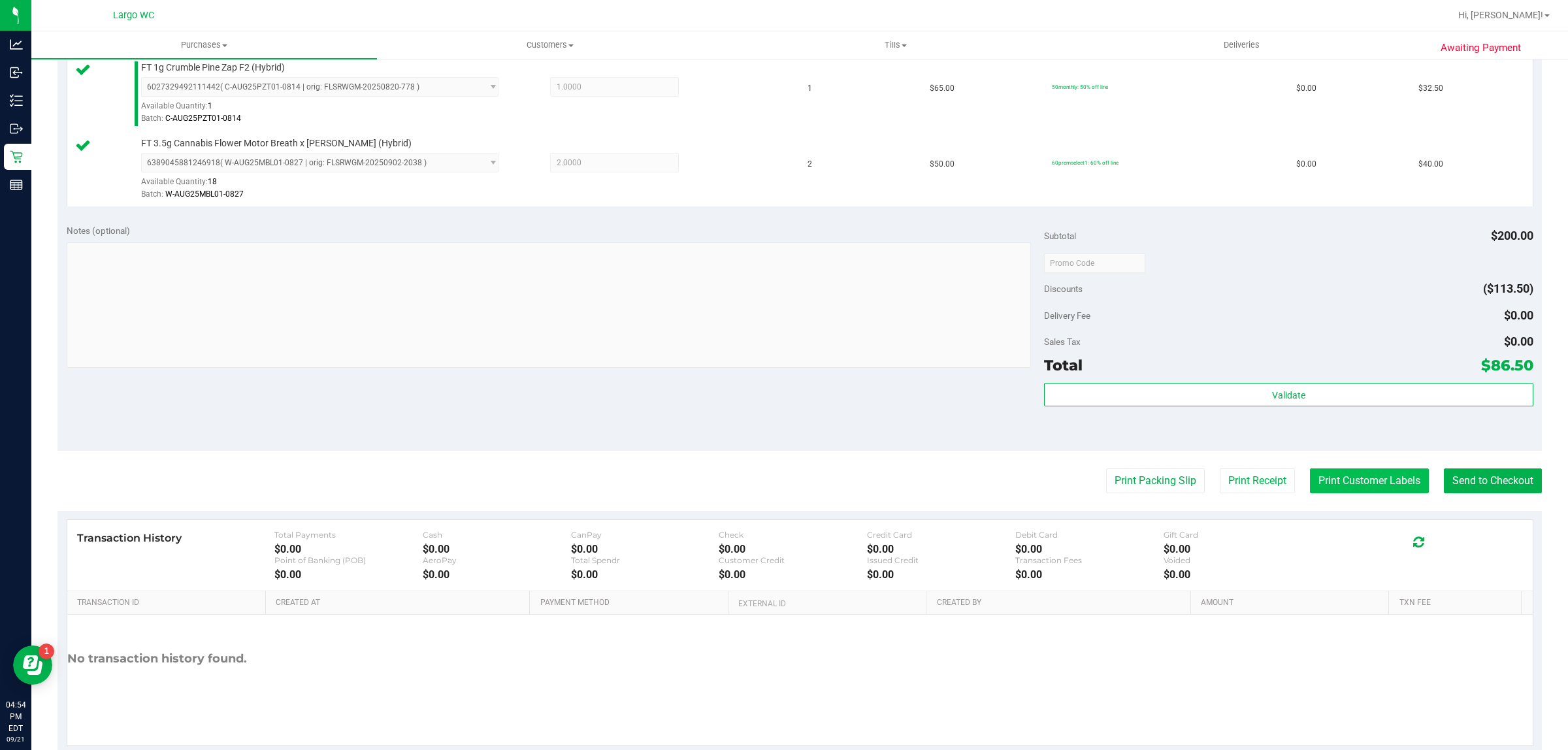
click at [1361, 488] on button "Print Customer Labels" at bounding box center [1369, 480] width 119 height 25
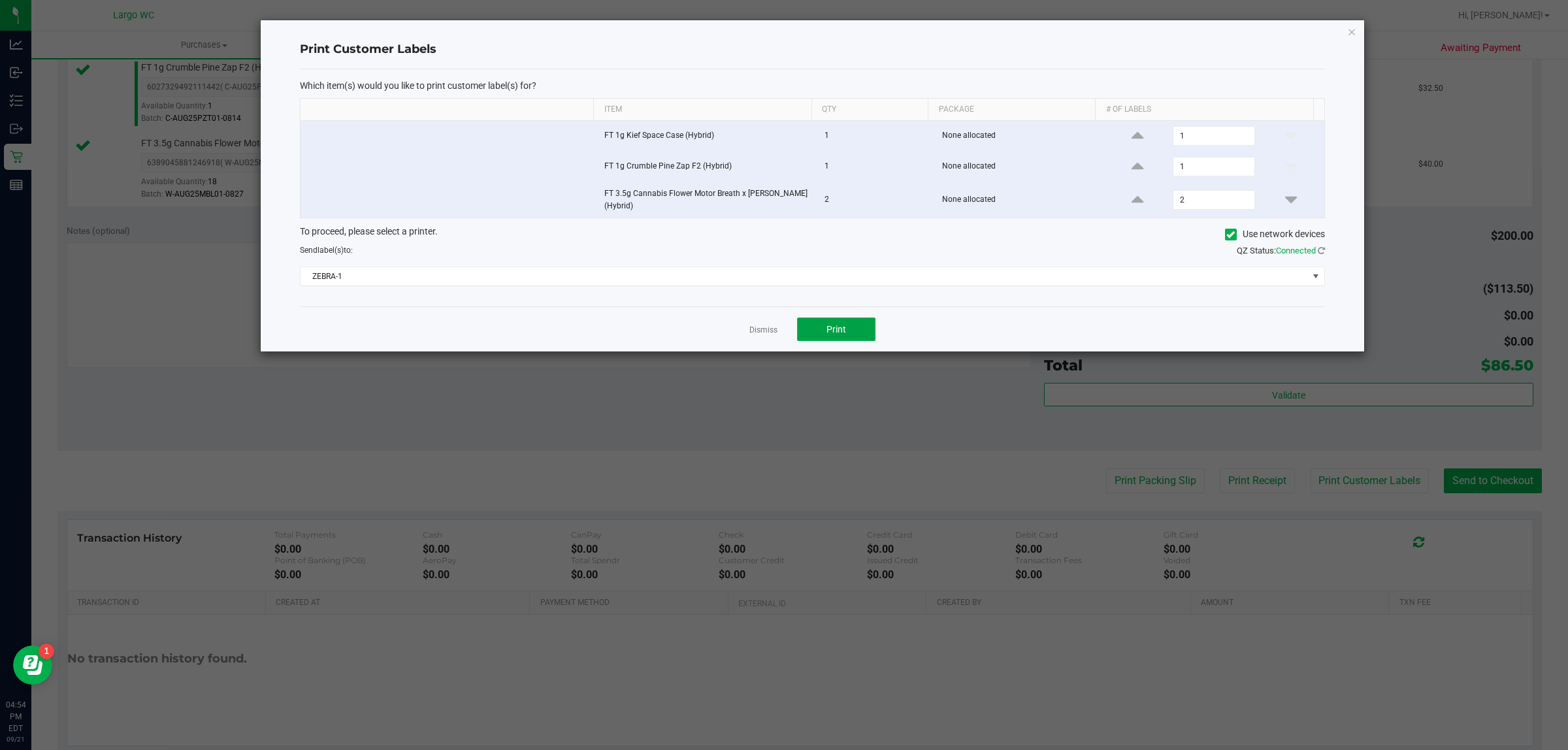
click at [860, 339] on button "Print" at bounding box center [836, 329] width 78 height 23
click at [767, 332] on link "Dismiss" at bounding box center [763, 330] width 28 height 11
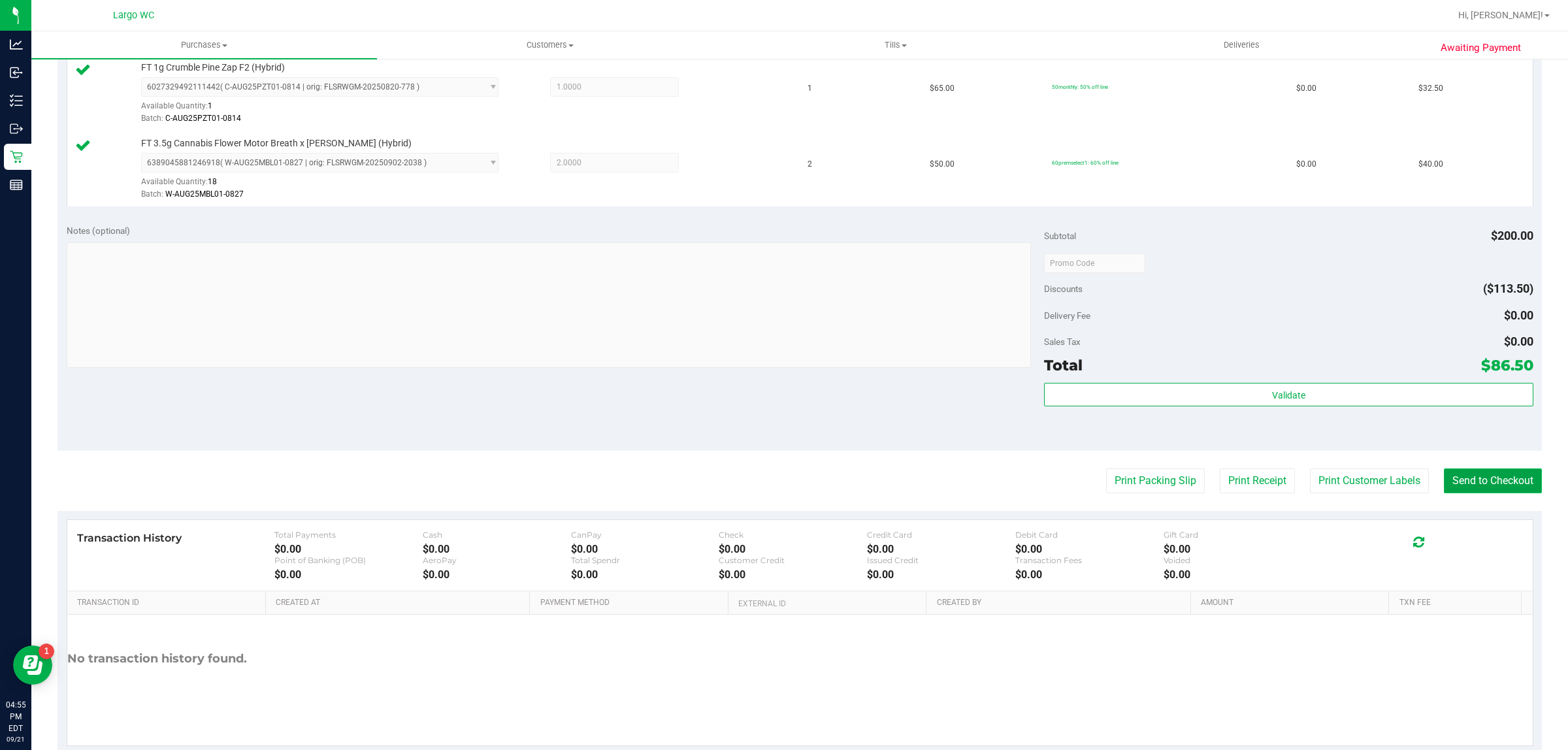
click at [1481, 471] on button "Send to Checkout" at bounding box center [1493, 480] width 98 height 25
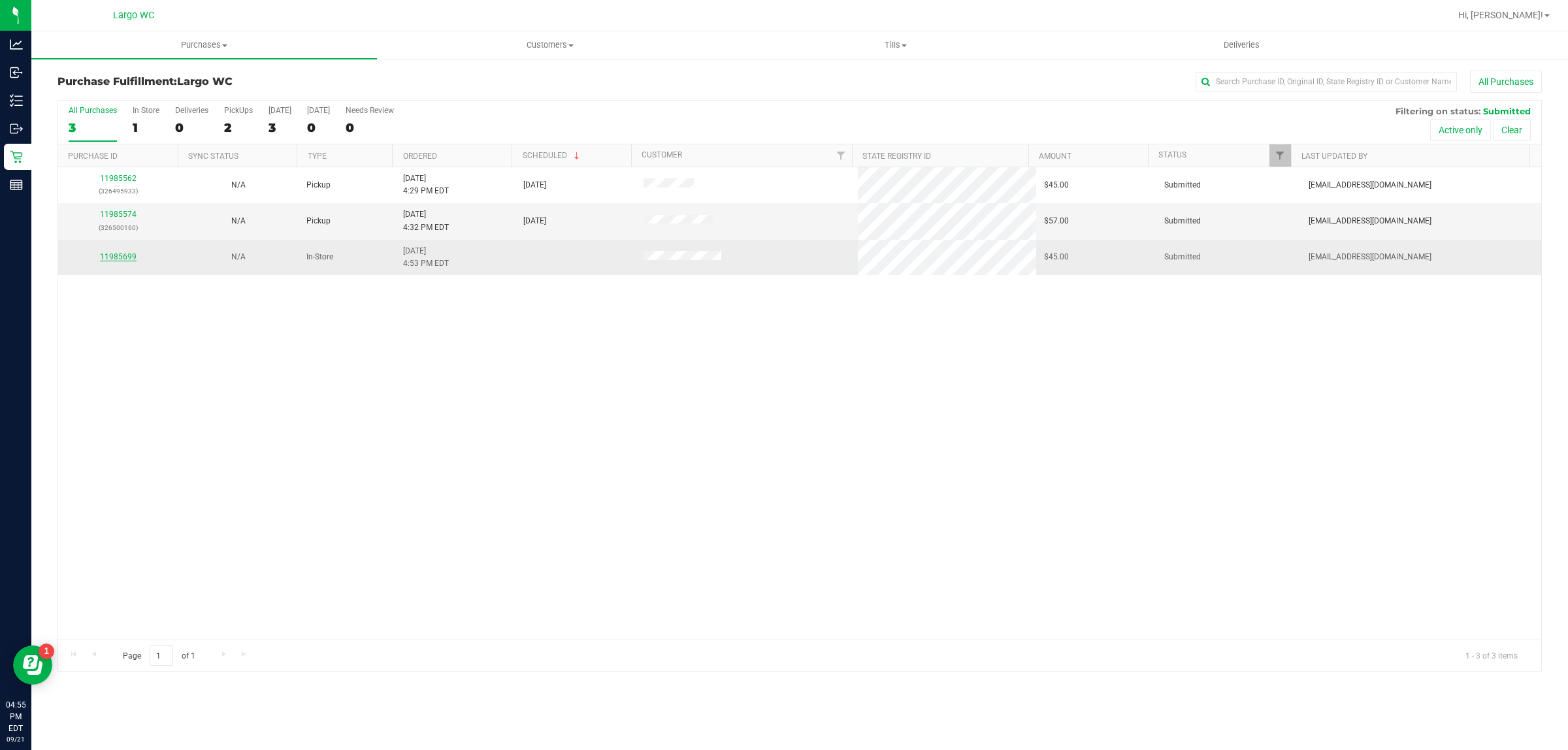
click at [117, 256] on link "11985699" at bounding box center [118, 257] width 37 height 9
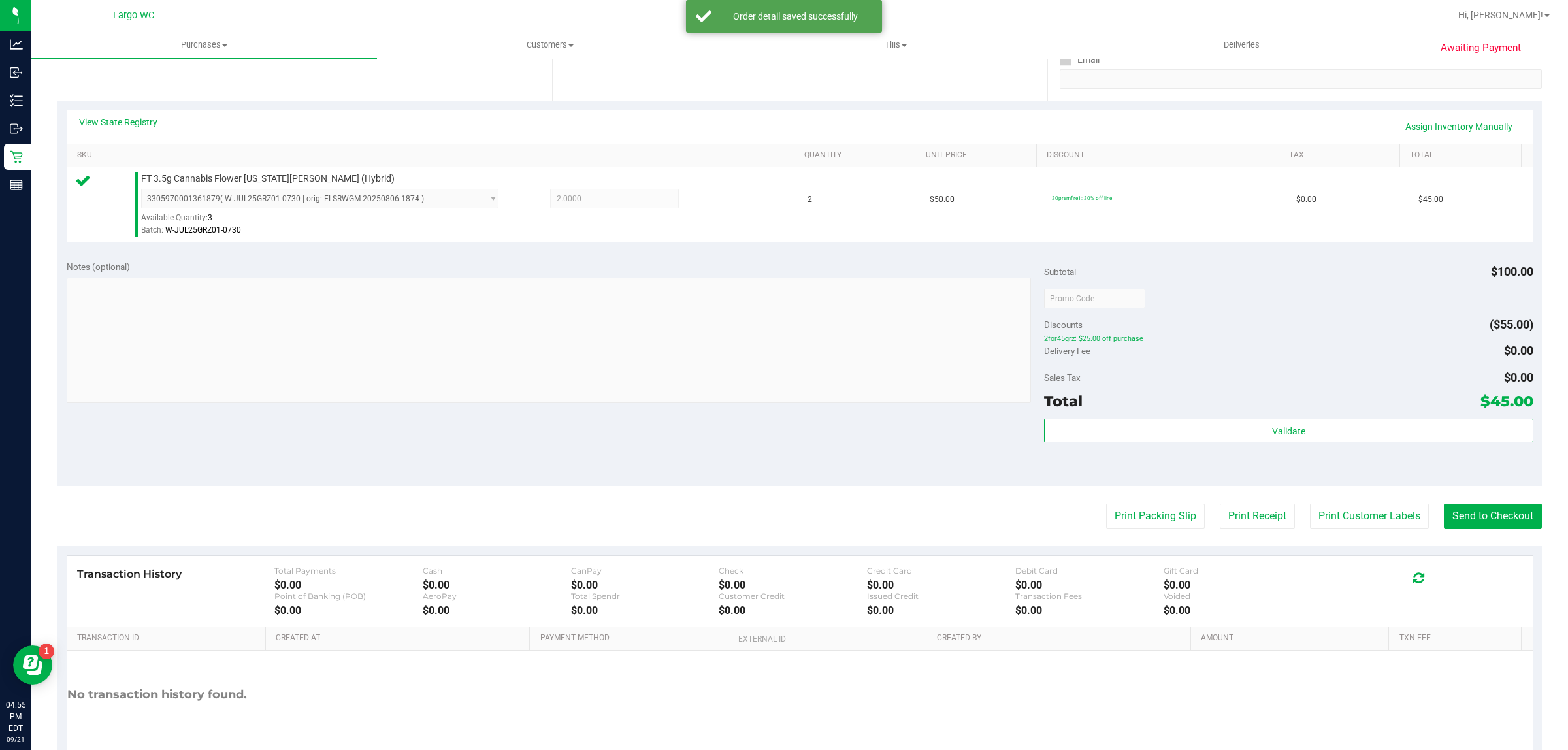
scroll to position [317, 0]
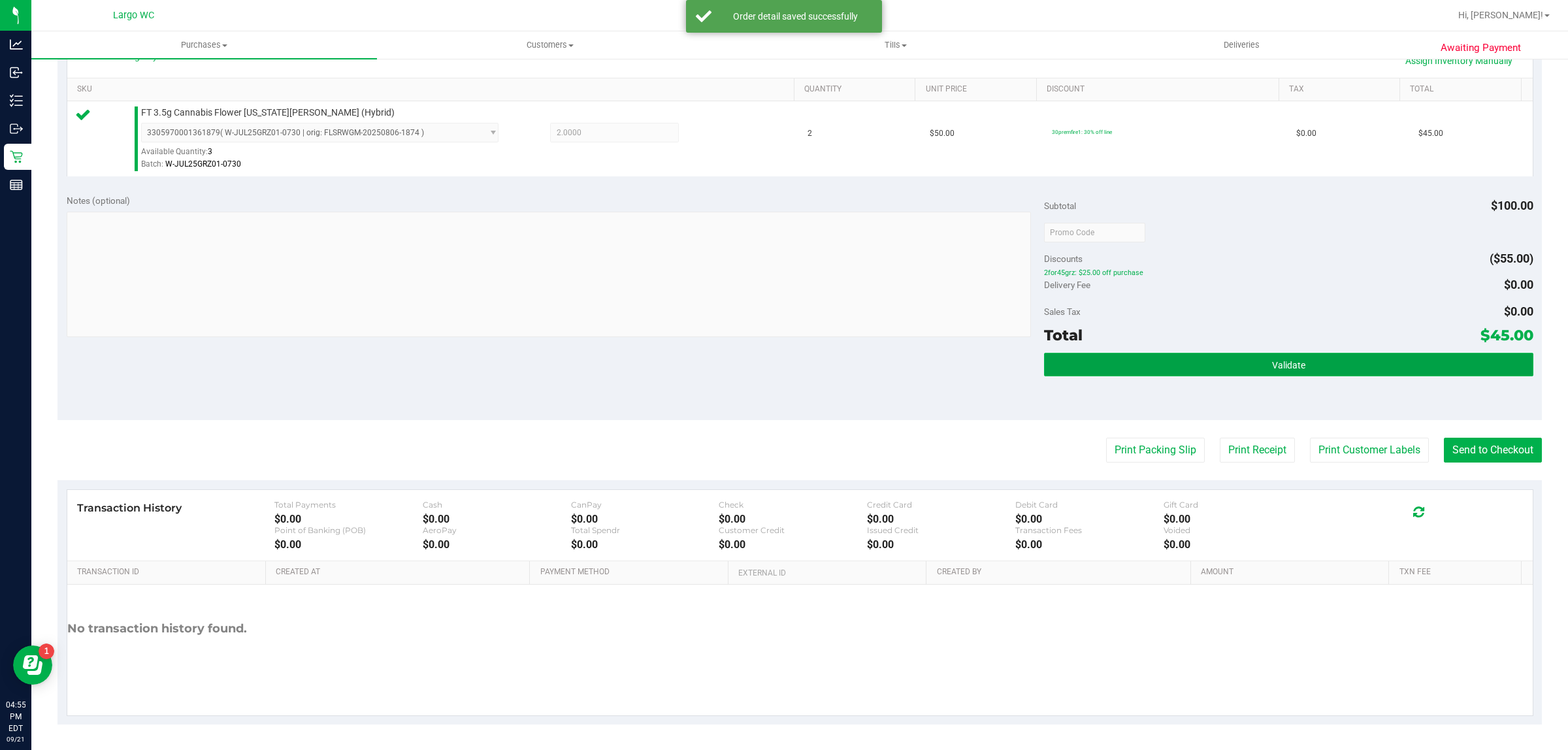
click at [1330, 358] on button "Validate" at bounding box center [1288, 364] width 489 height 23
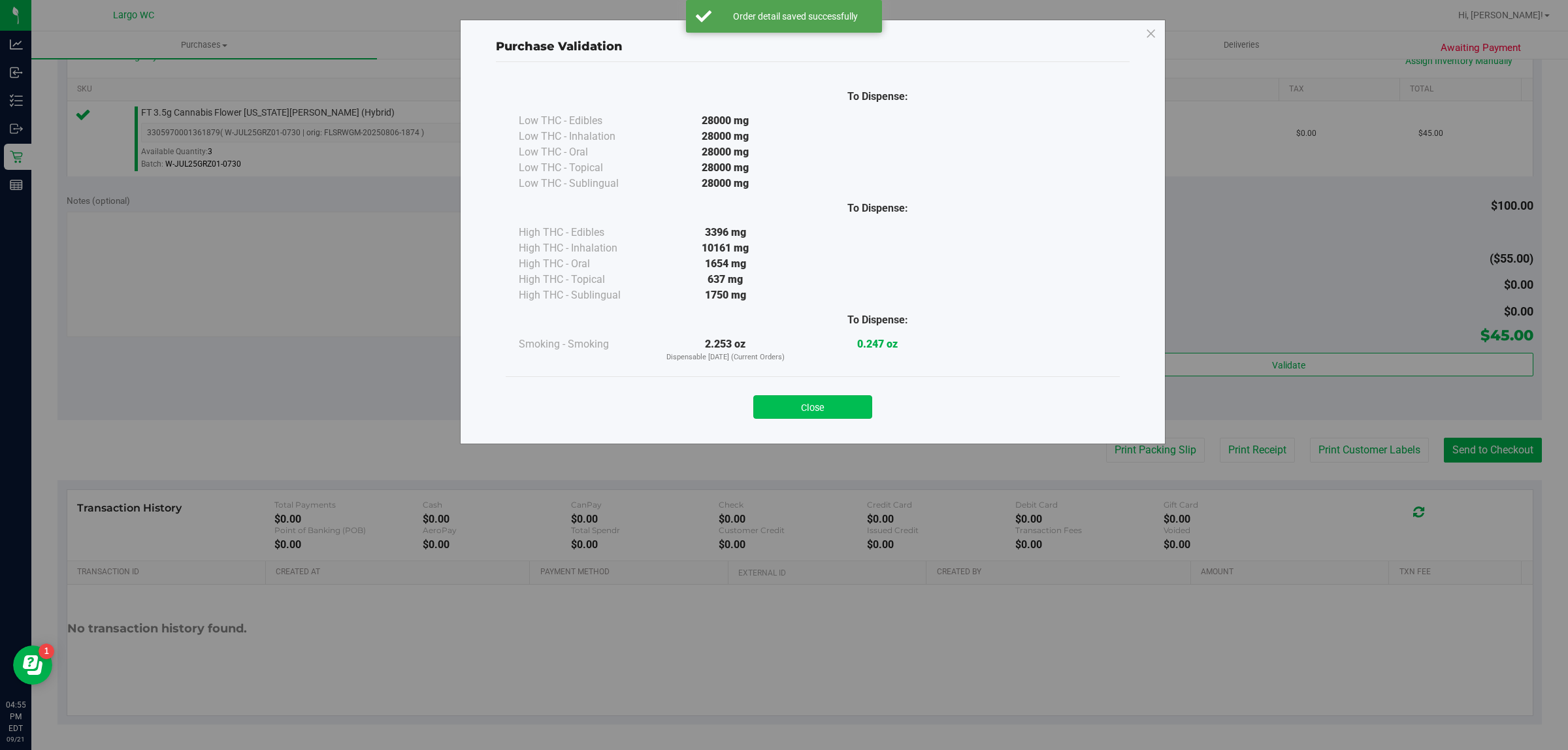
click at [822, 411] on button "Close" at bounding box center [812, 407] width 119 height 23
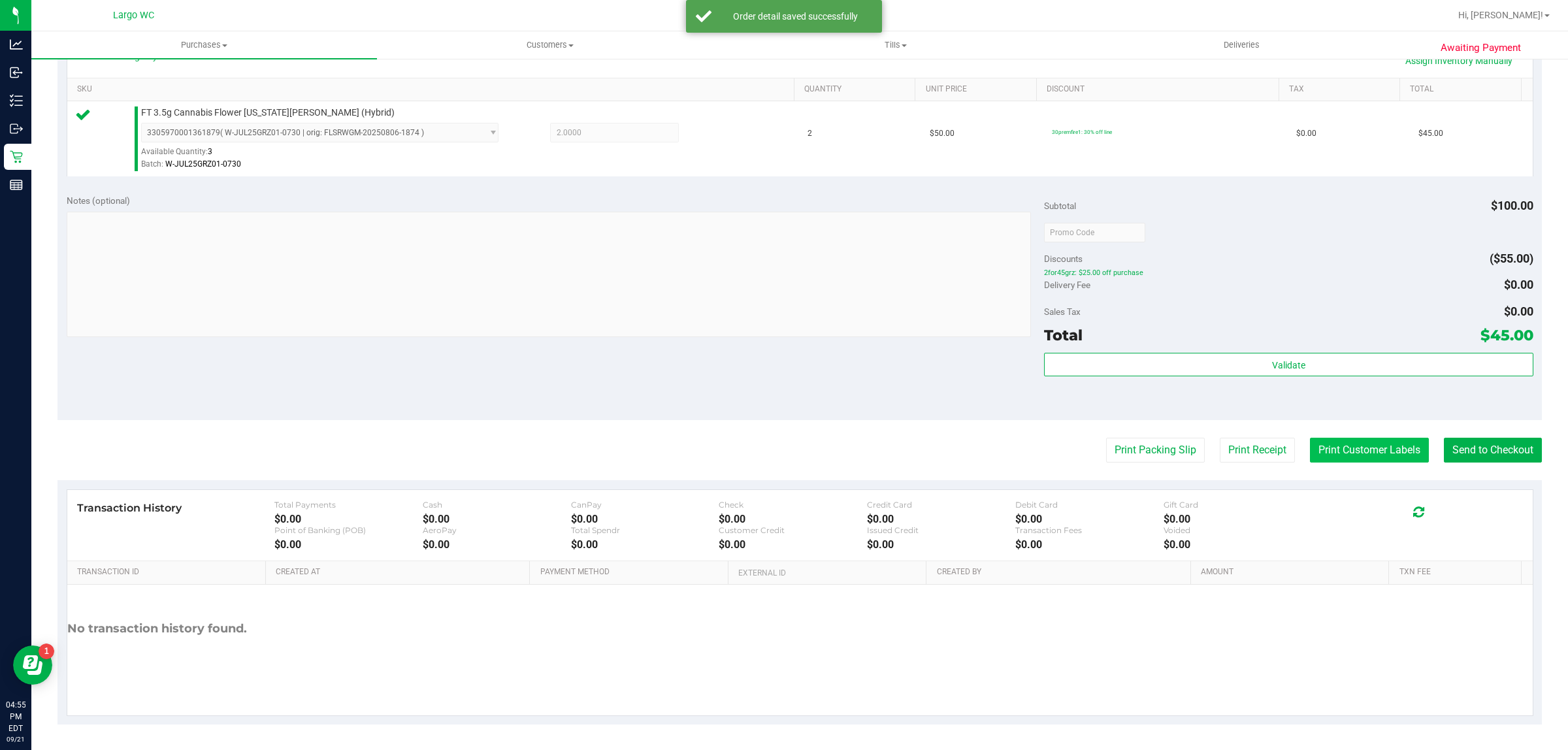
click at [1330, 452] on button "Print Customer Labels" at bounding box center [1369, 450] width 119 height 25
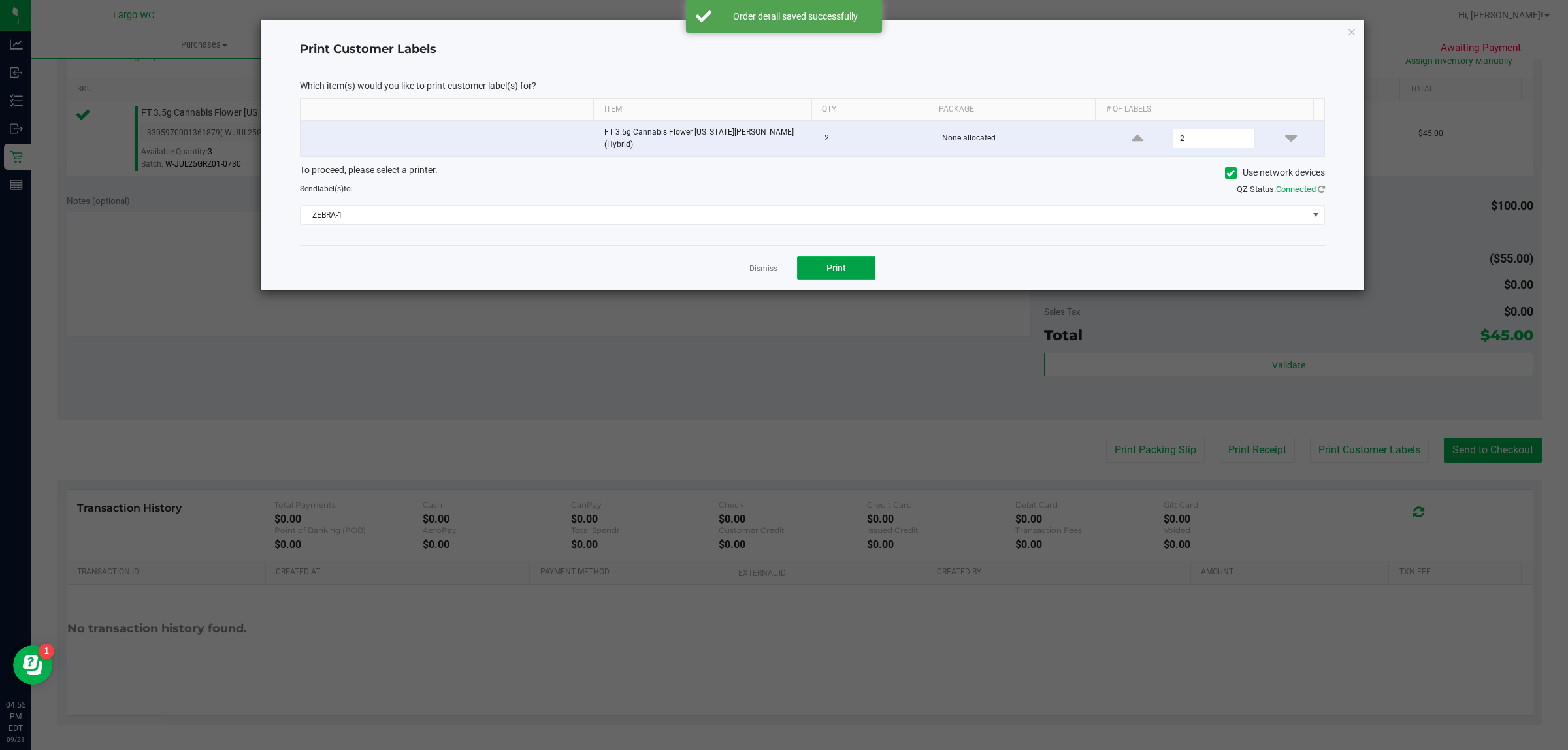
click at [831, 266] on span "Print" at bounding box center [836, 268] width 19 height 11
click at [765, 264] on link "Dismiss" at bounding box center [763, 269] width 28 height 11
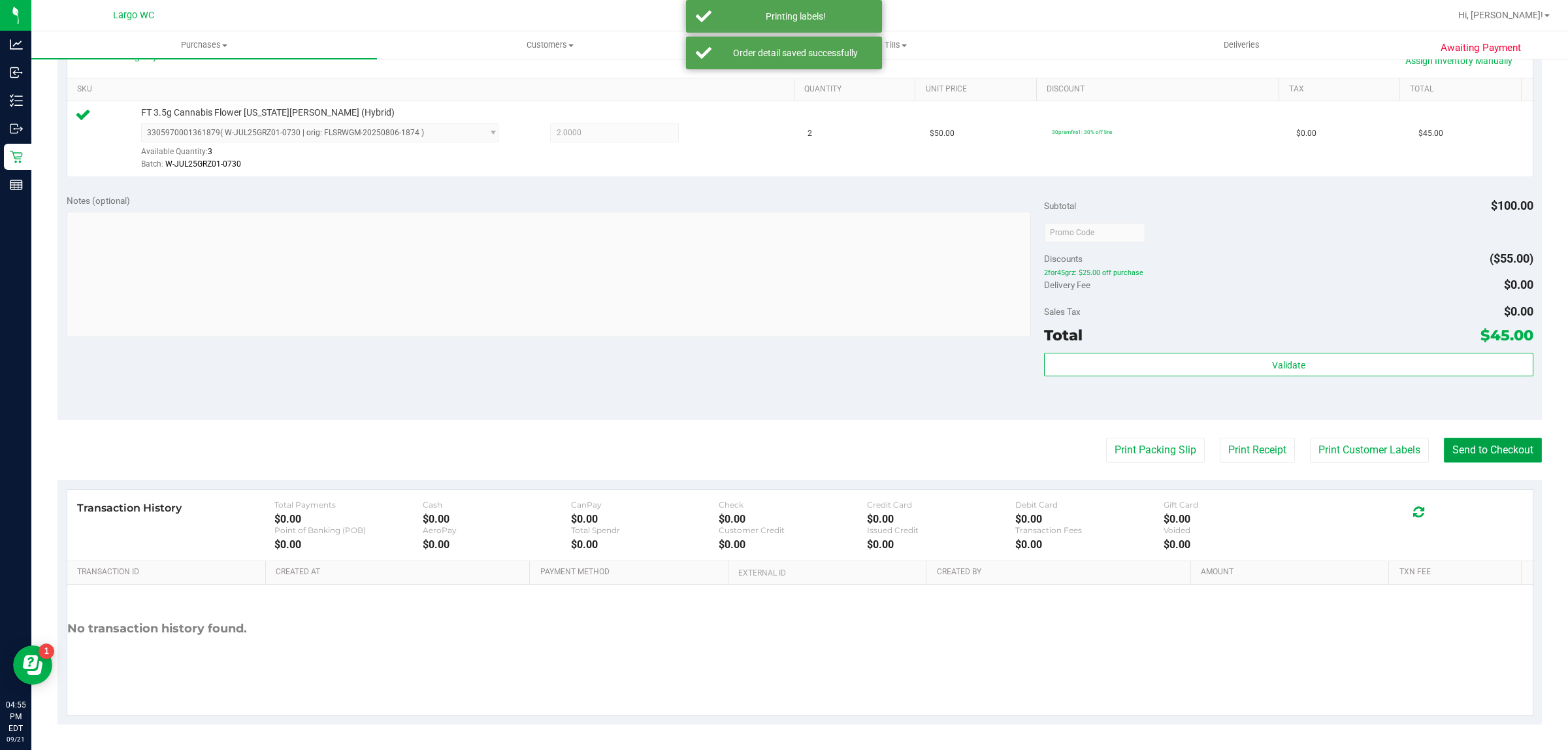
click at [1471, 451] on button "Send to Checkout" at bounding box center [1493, 450] width 98 height 25
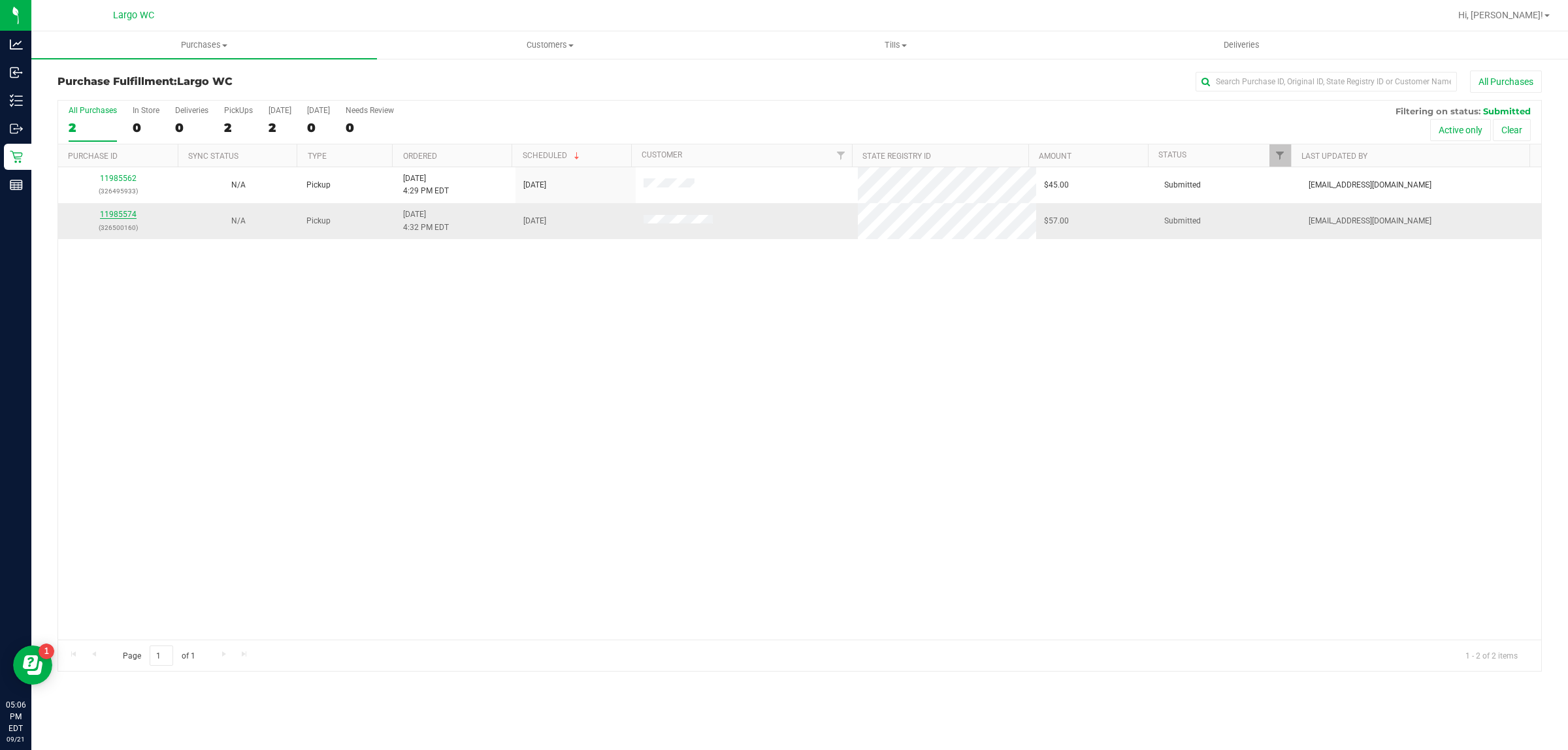
click at [103, 213] on link "11985574" at bounding box center [118, 215] width 37 height 9
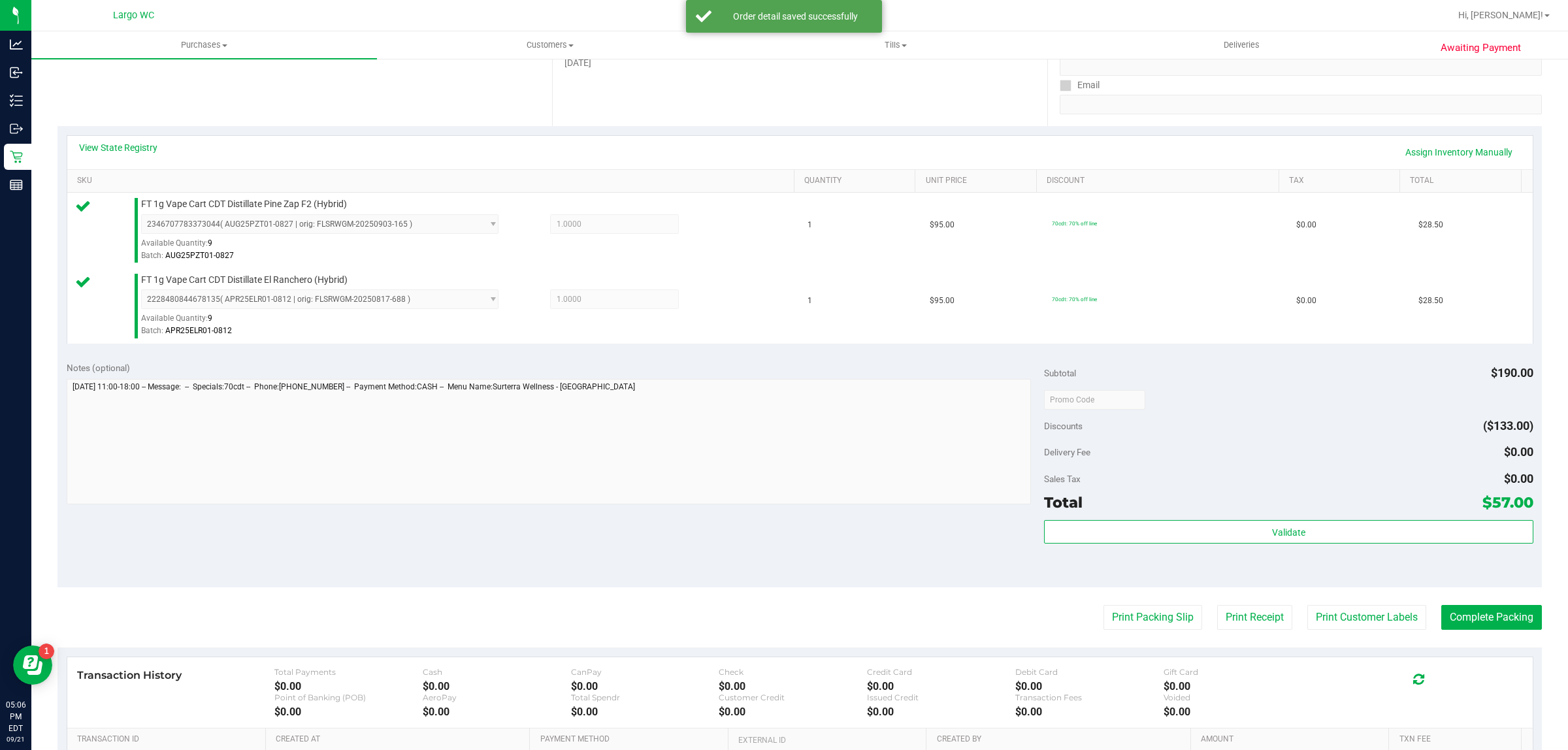
scroll to position [348, 0]
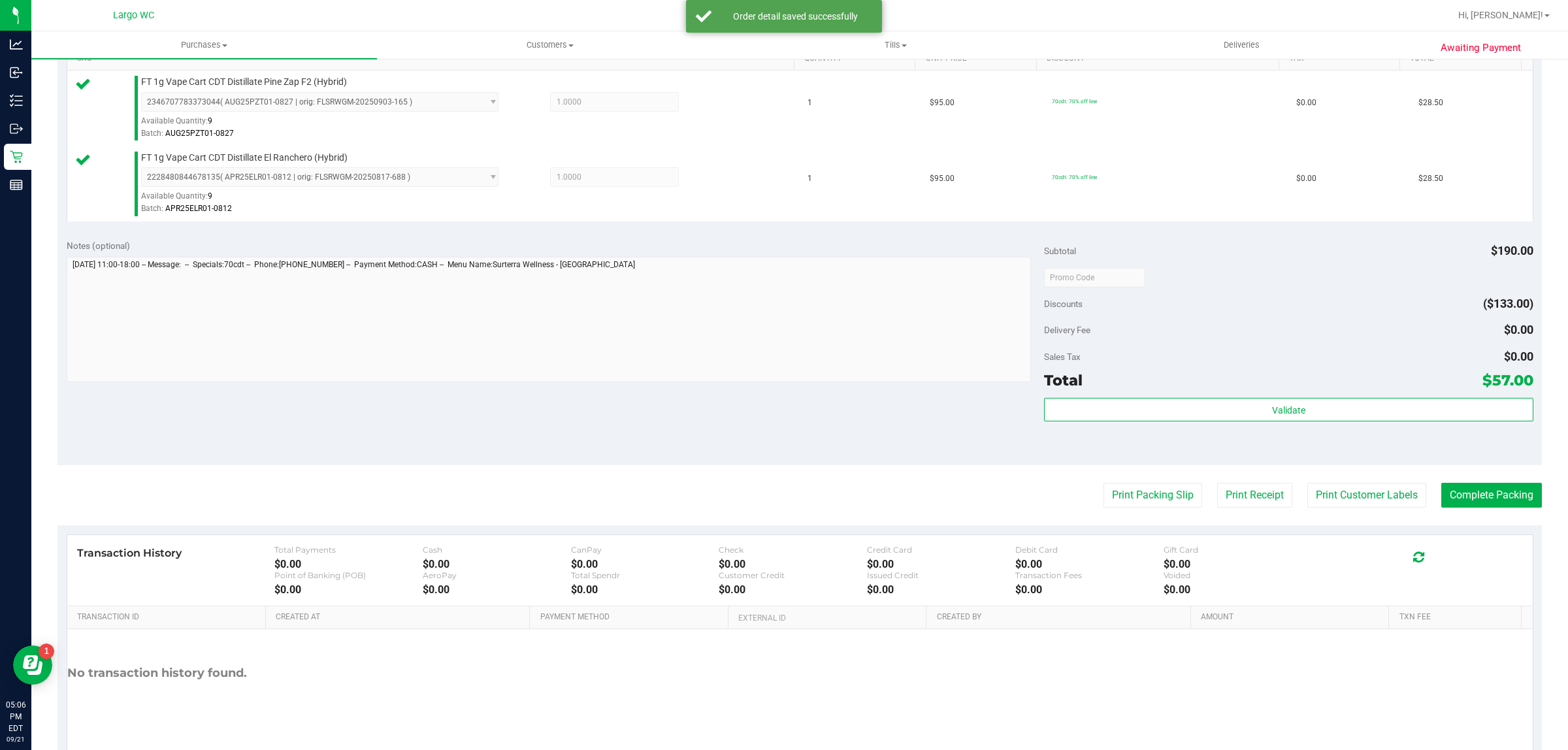
click at [1218, 439] on div "Validate" at bounding box center [1288, 427] width 489 height 59
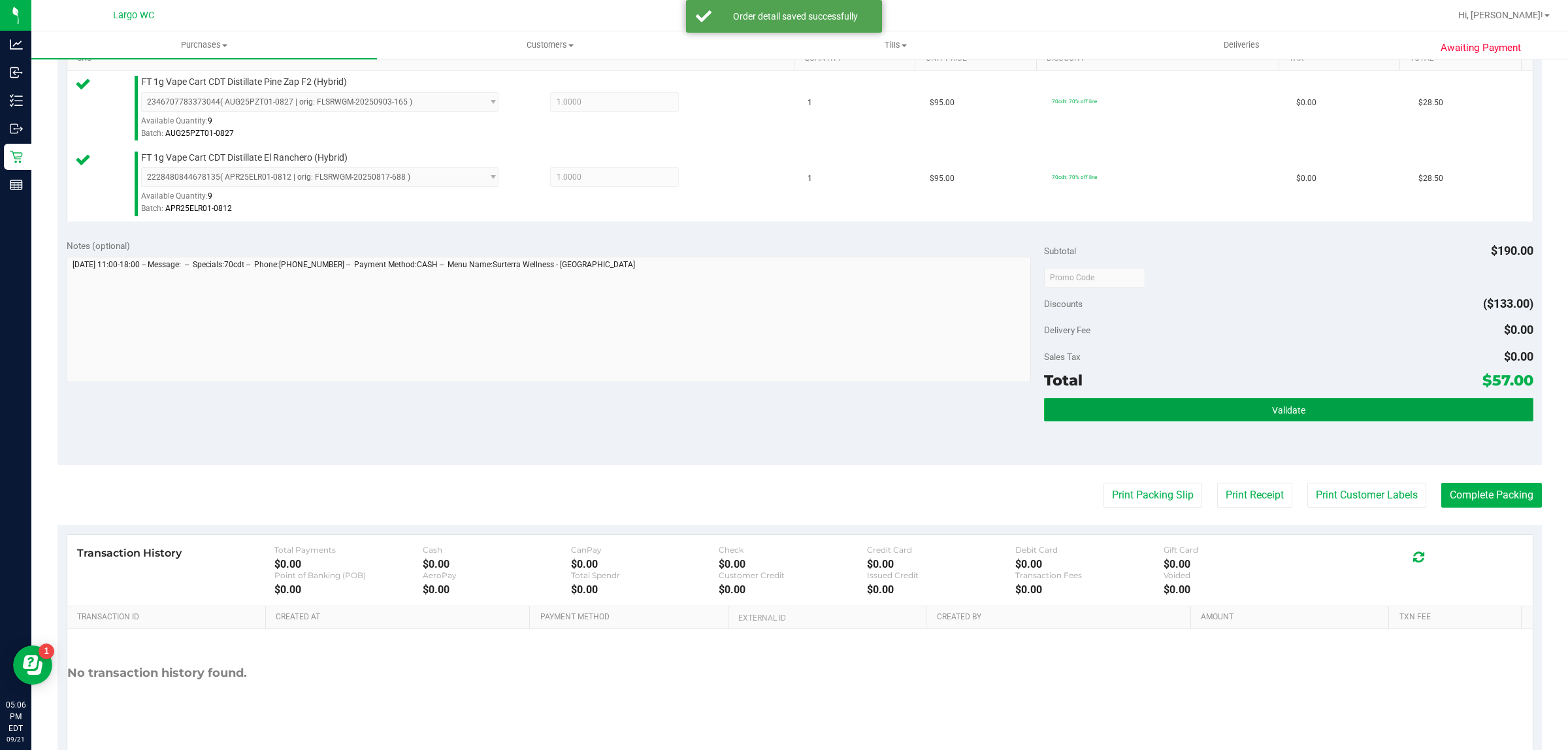
click at [1194, 417] on button "Validate" at bounding box center [1288, 409] width 489 height 23
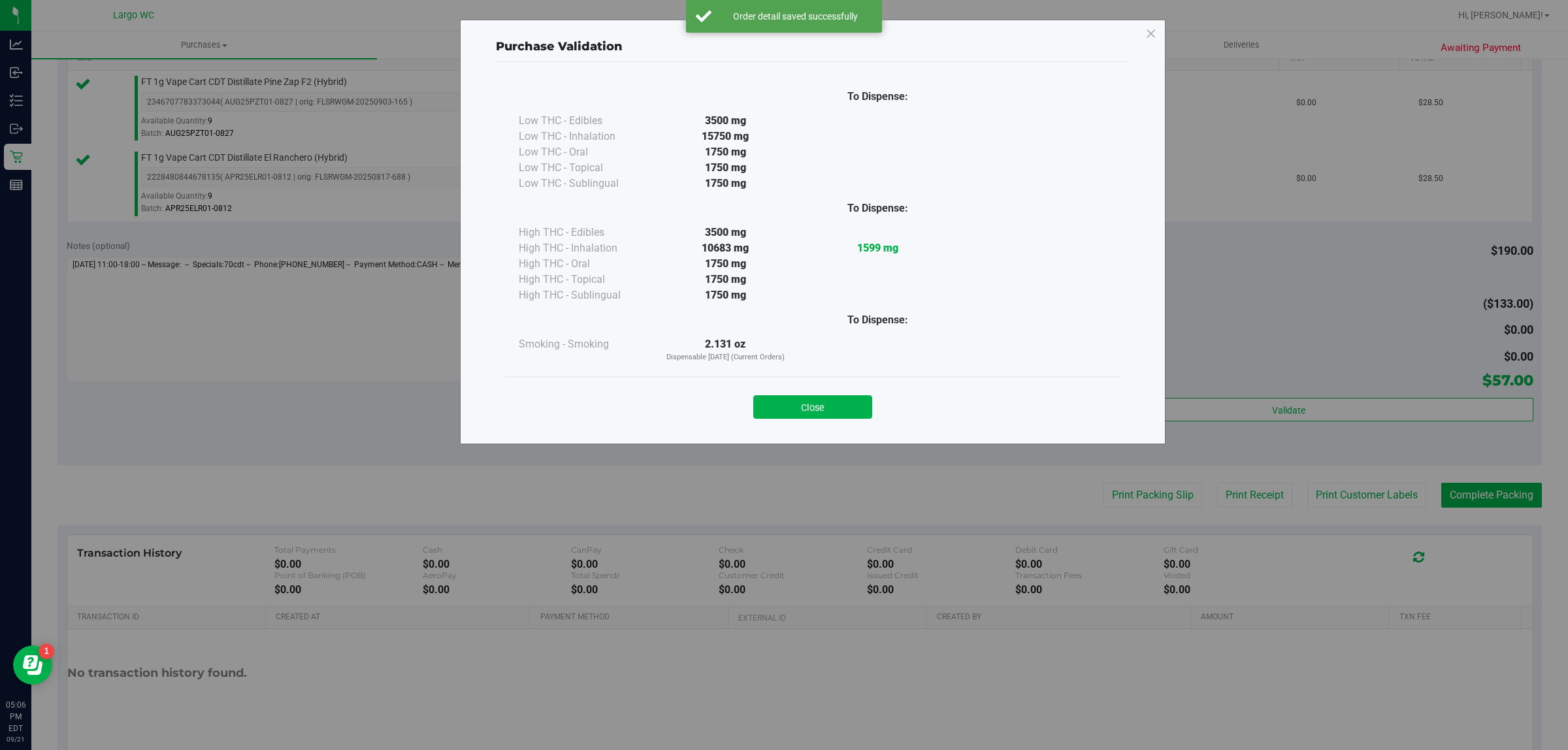
click at [856, 381] on div "Close" at bounding box center [813, 403] width 614 height 53
click at [866, 407] on button "Close" at bounding box center [812, 407] width 119 height 23
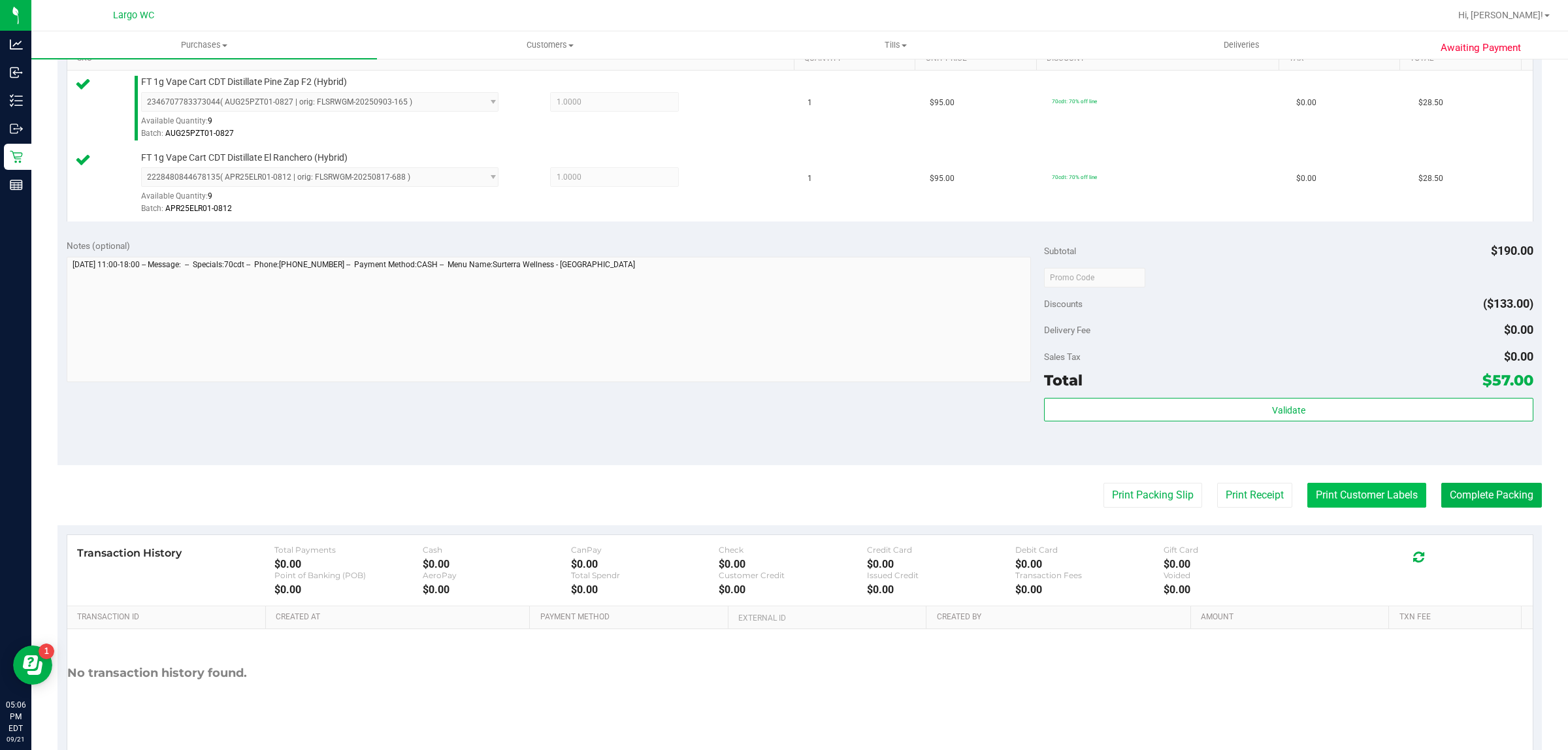
click at [1376, 504] on button "Print Customer Labels" at bounding box center [1366, 495] width 119 height 25
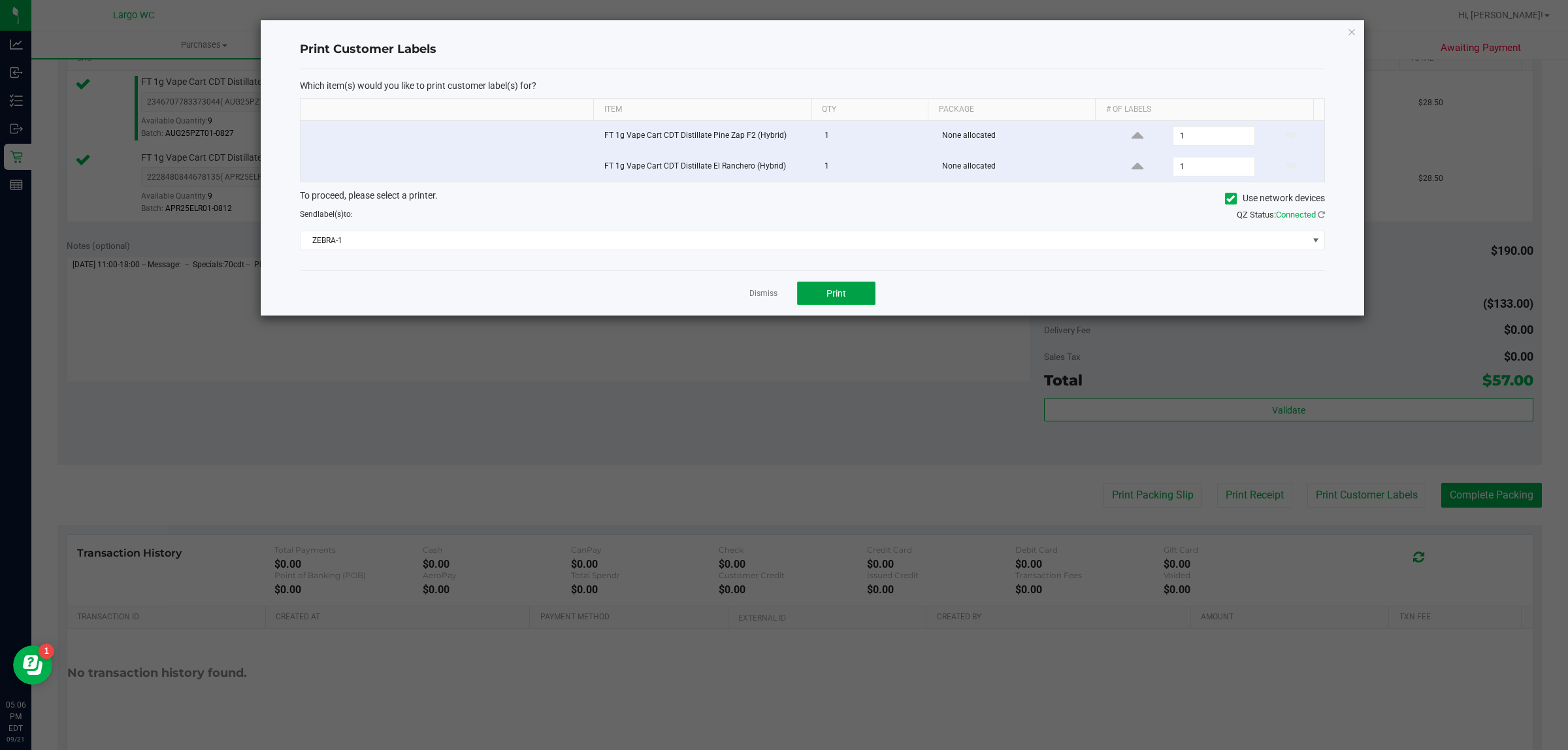
click at [858, 299] on button "Print" at bounding box center [836, 293] width 78 height 23
click at [1349, 31] on icon "button" at bounding box center [1351, 31] width 9 height 15
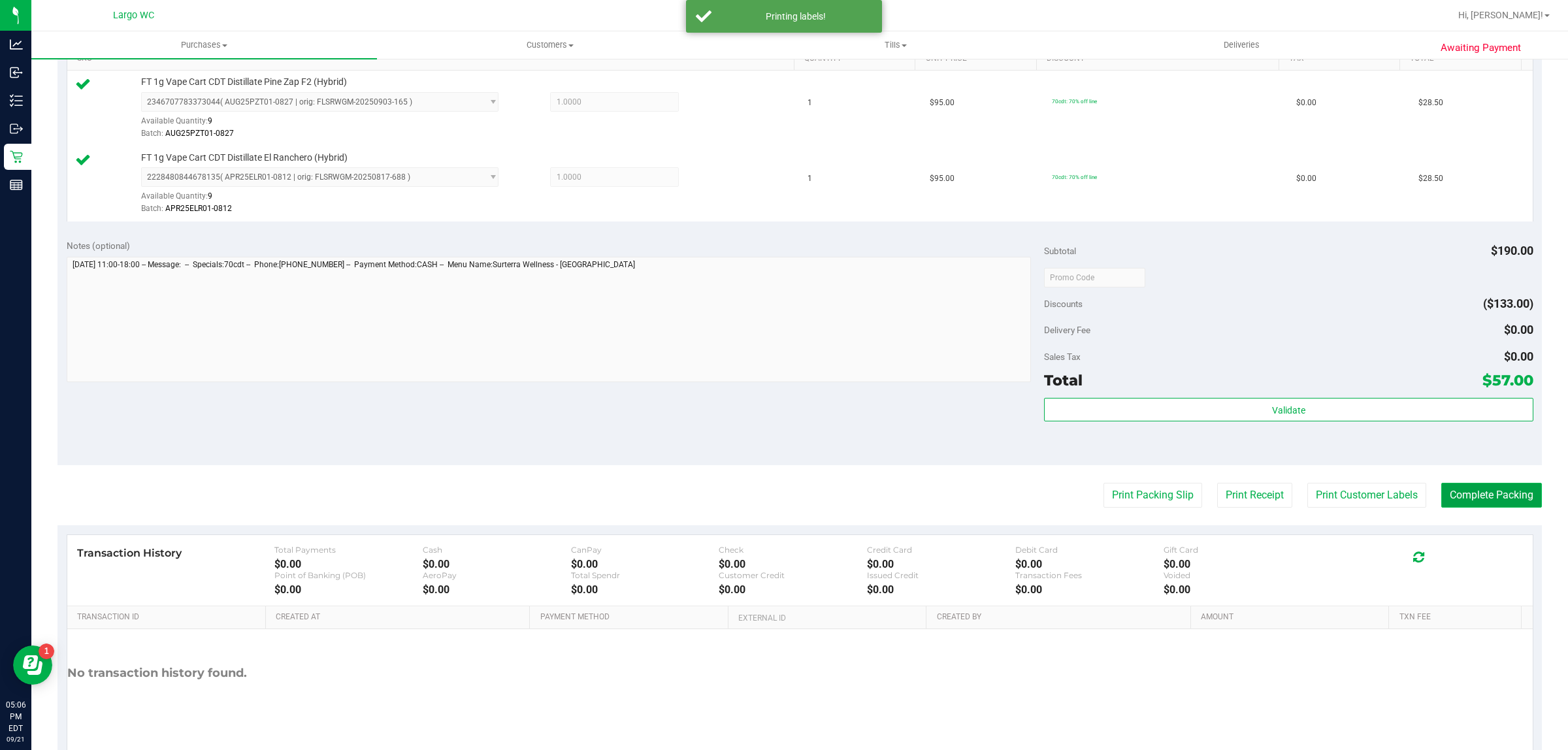
click at [1496, 494] on button "Complete Packing" at bounding box center [1492, 495] width 101 height 25
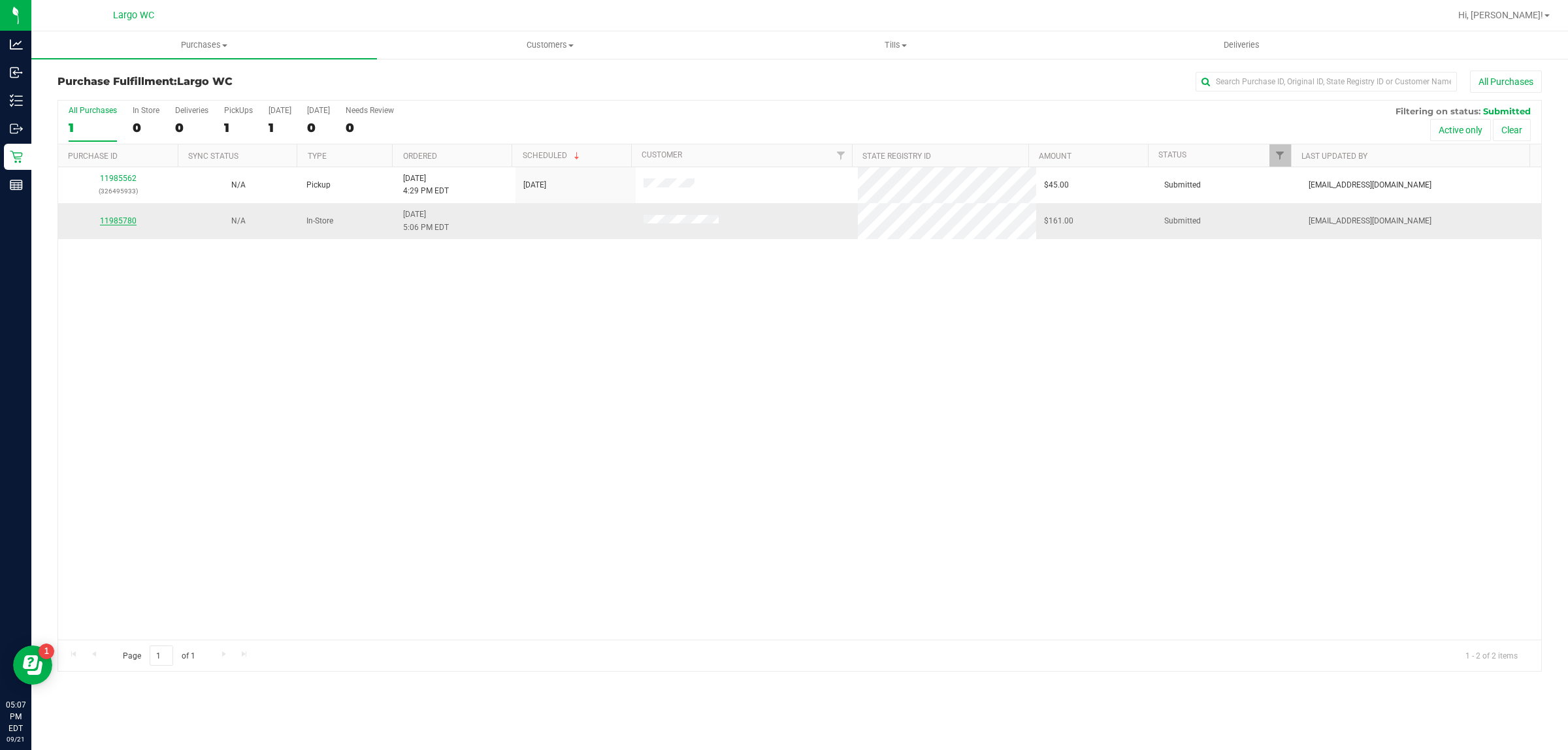
click at [129, 225] on link "11985780" at bounding box center [118, 221] width 37 height 9
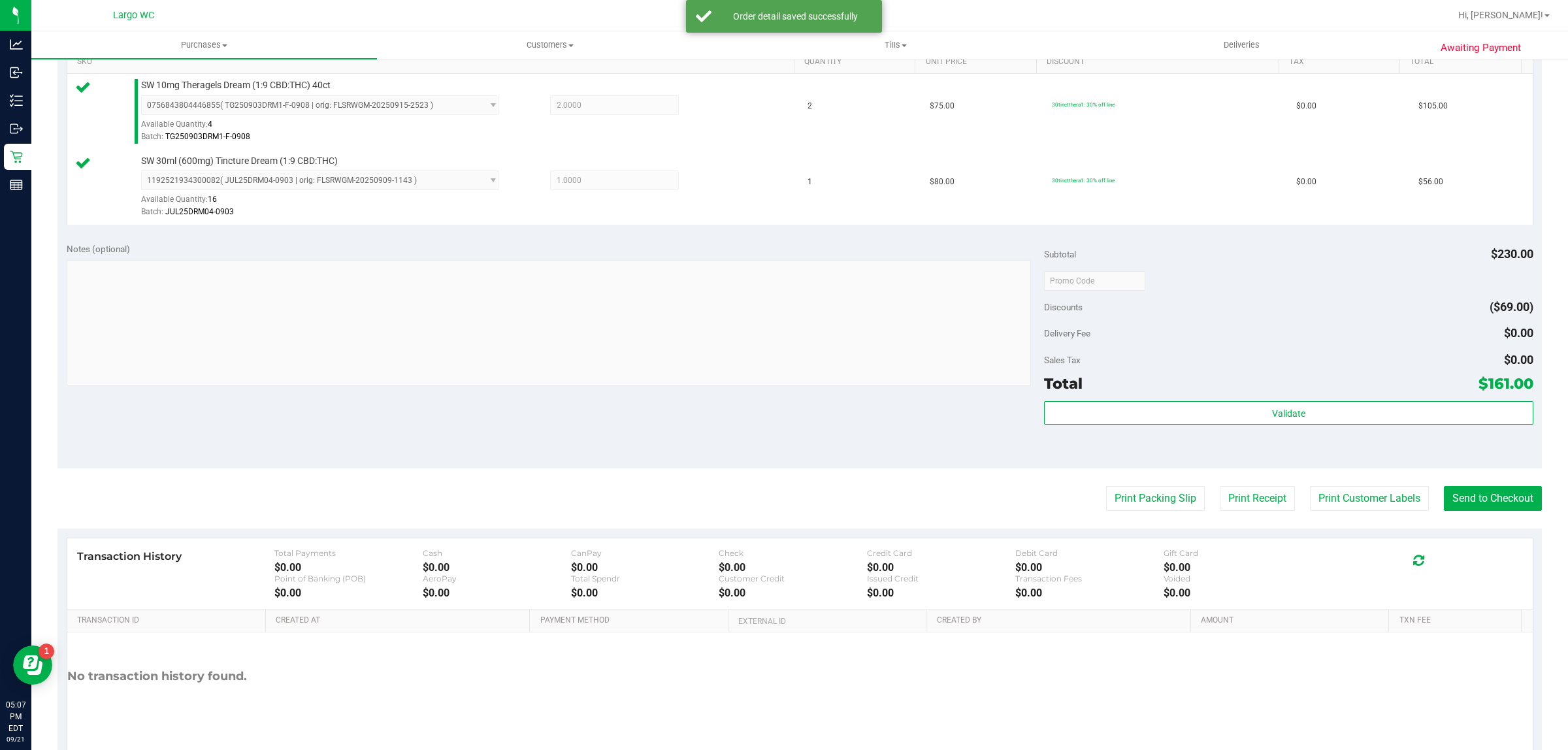
scroll to position [386, 0]
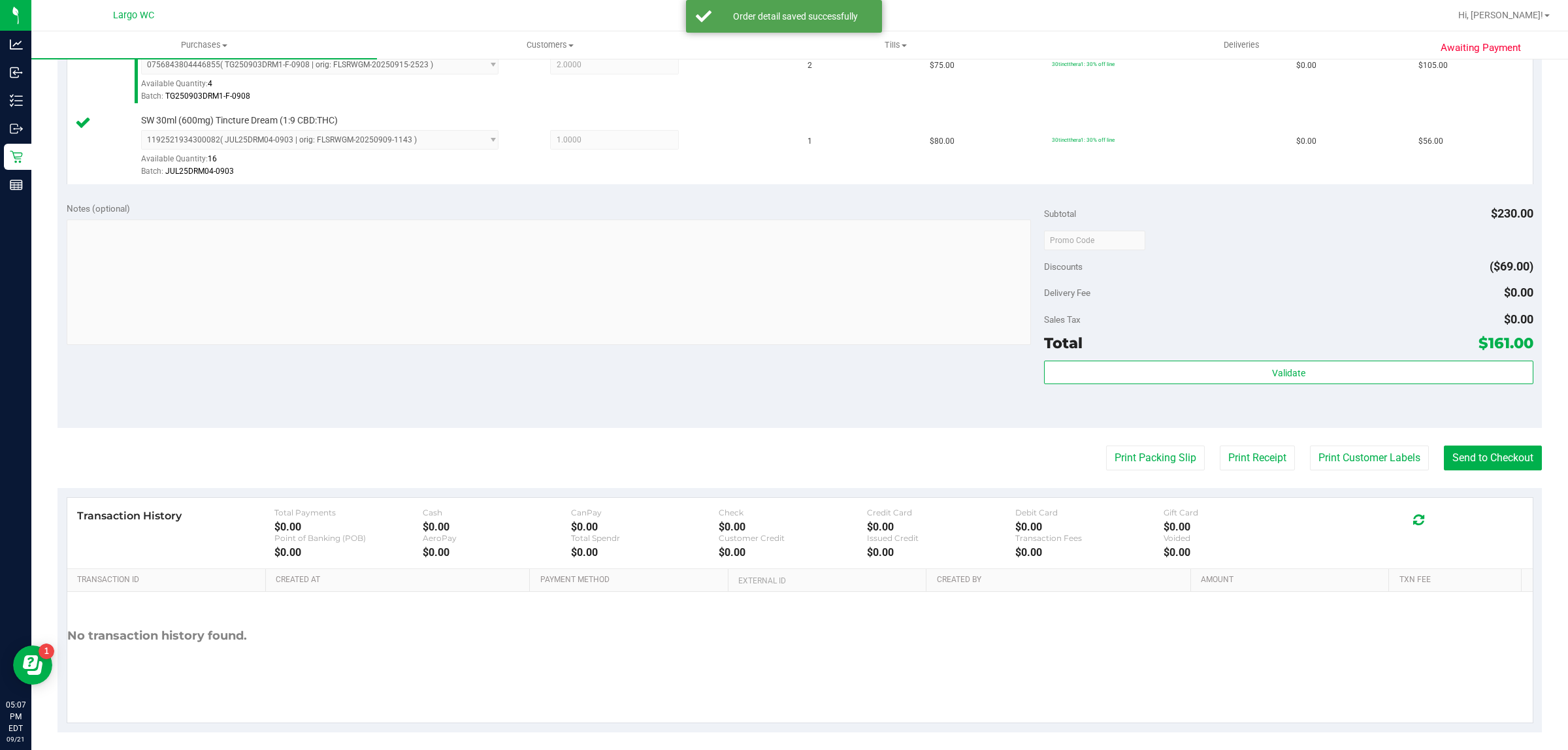
click at [1095, 400] on div "Validate" at bounding box center [1288, 390] width 489 height 59
click at [1184, 347] on div "Total $161.00" at bounding box center [1288, 343] width 489 height 23
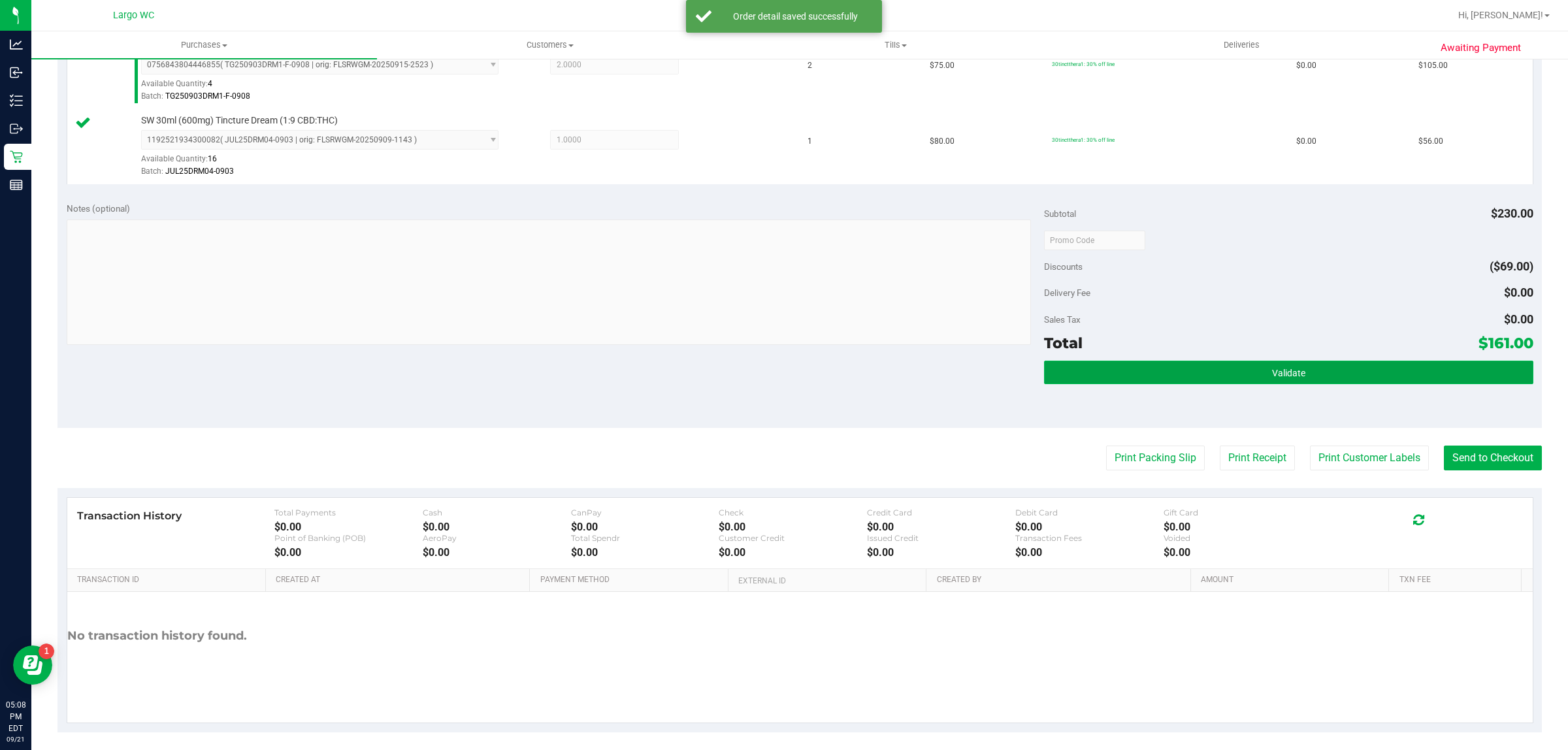
click at [1135, 366] on button "Validate" at bounding box center [1288, 372] width 489 height 23
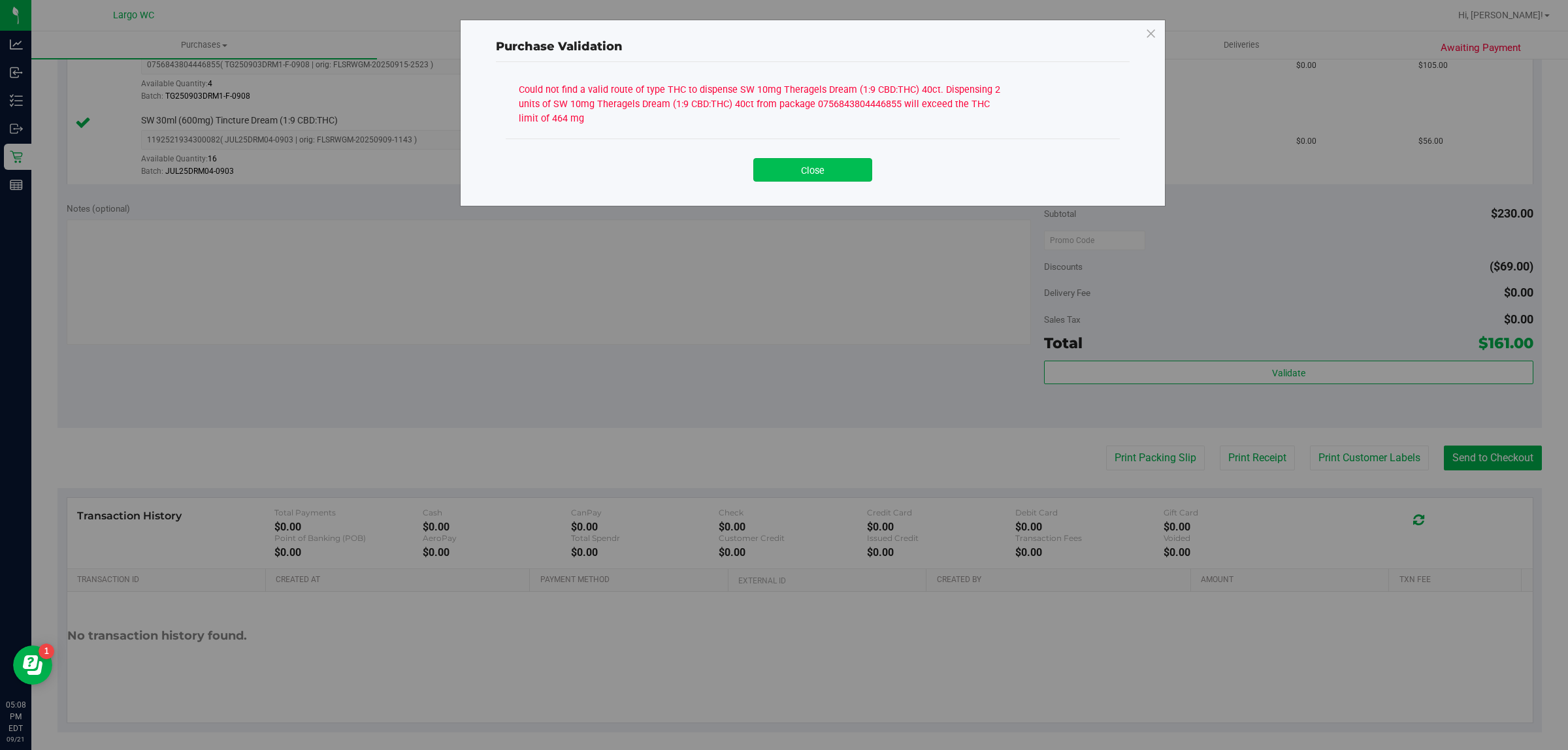
click at [841, 177] on button "Close" at bounding box center [812, 170] width 119 height 23
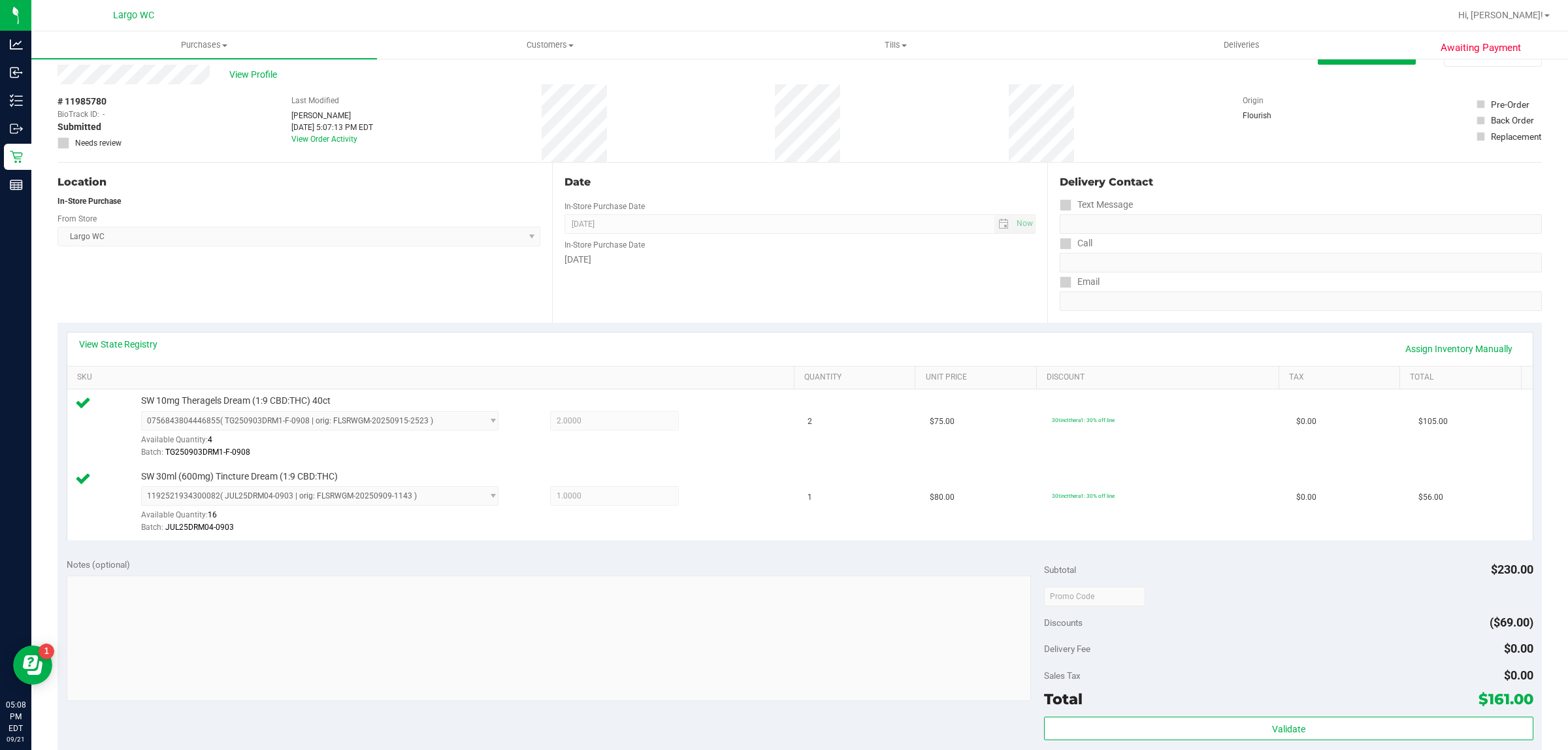
scroll to position [28, 0]
click at [148, 345] on link "View State Registry" at bounding box center [118, 345] width 78 height 13
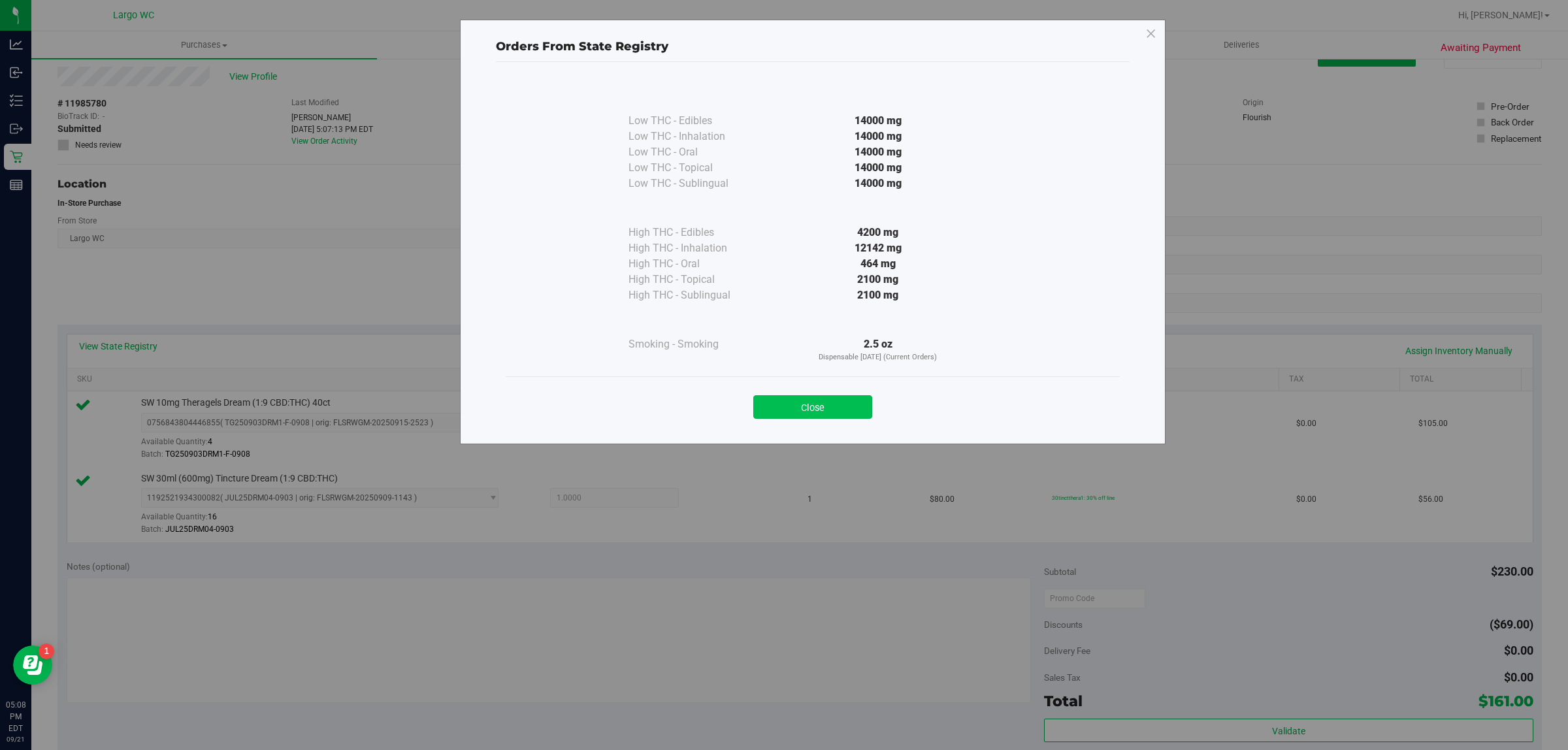
click at [807, 404] on button "Close" at bounding box center [812, 407] width 119 height 23
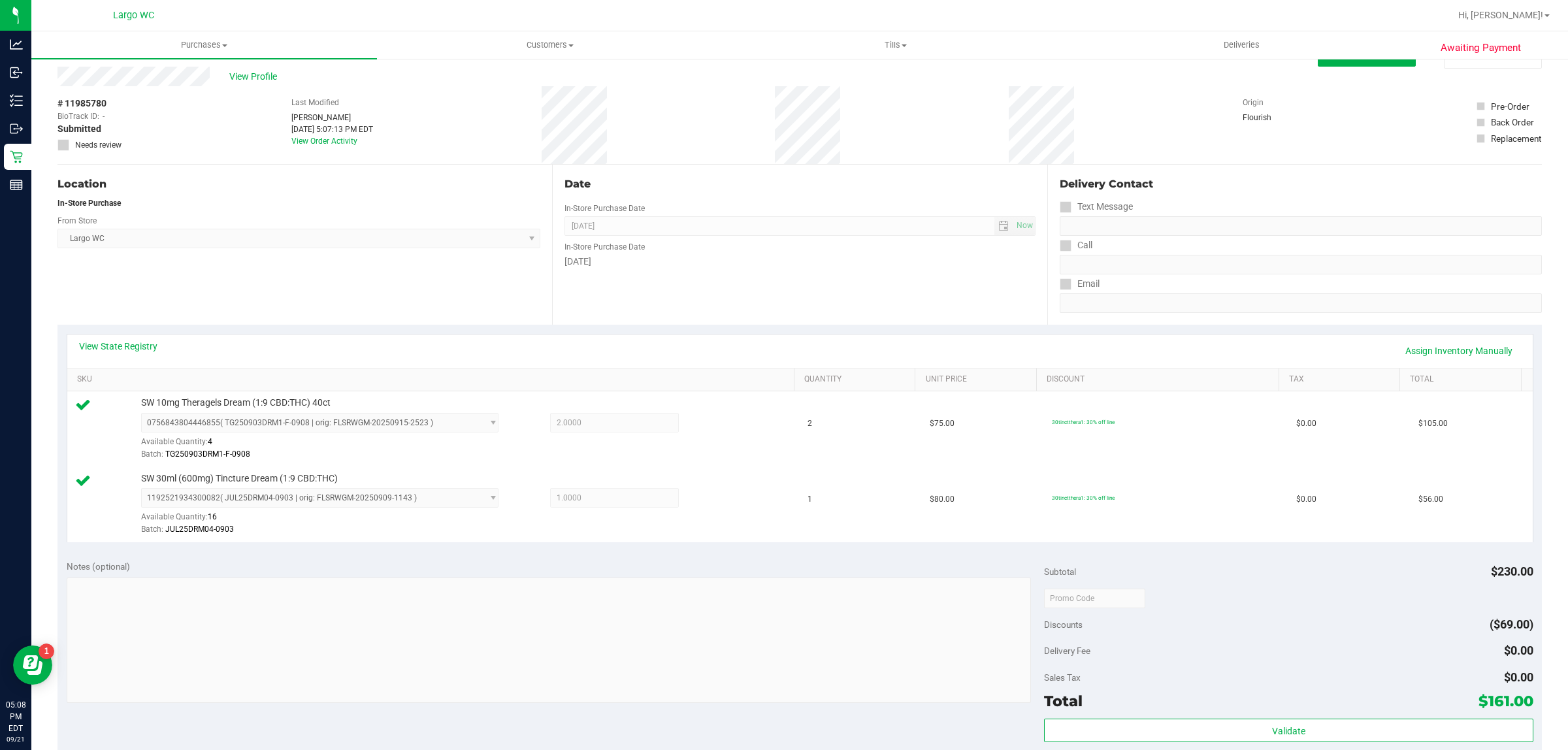
scroll to position [0, 0]
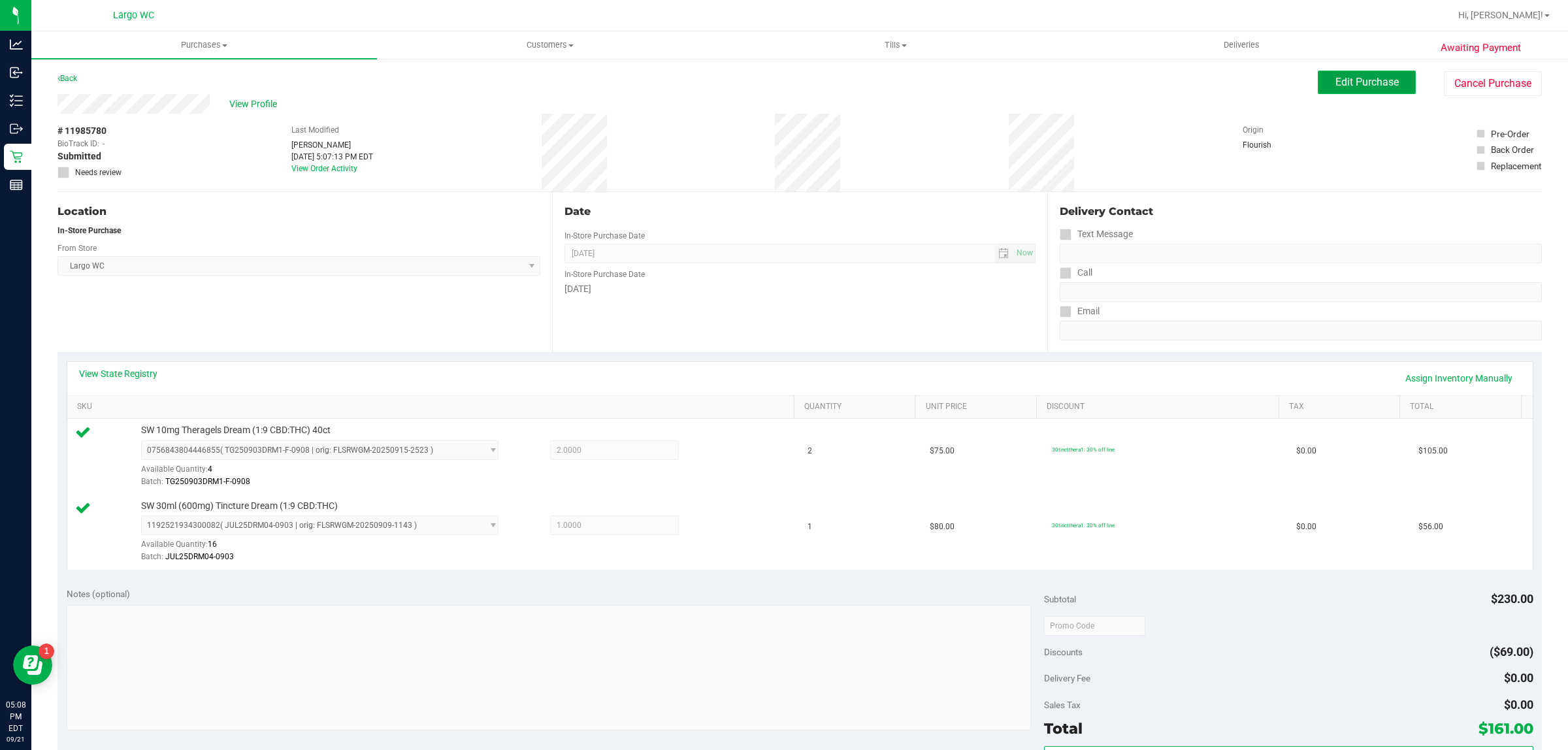
click at [1355, 74] on button "Edit Purchase" at bounding box center [1367, 82] width 98 height 23
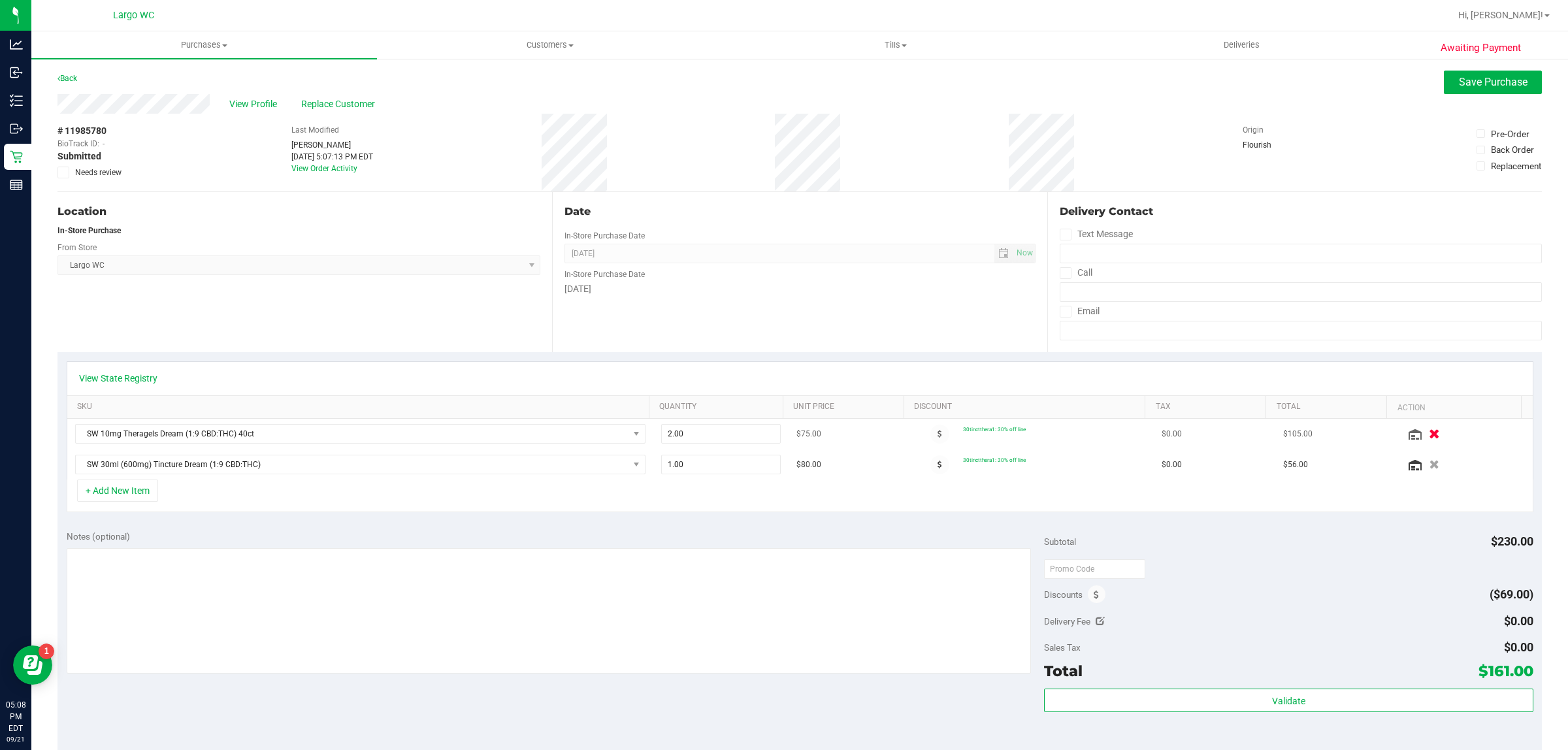
click at [1429, 435] on icon "button" at bounding box center [1435, 434] width 11 height 10
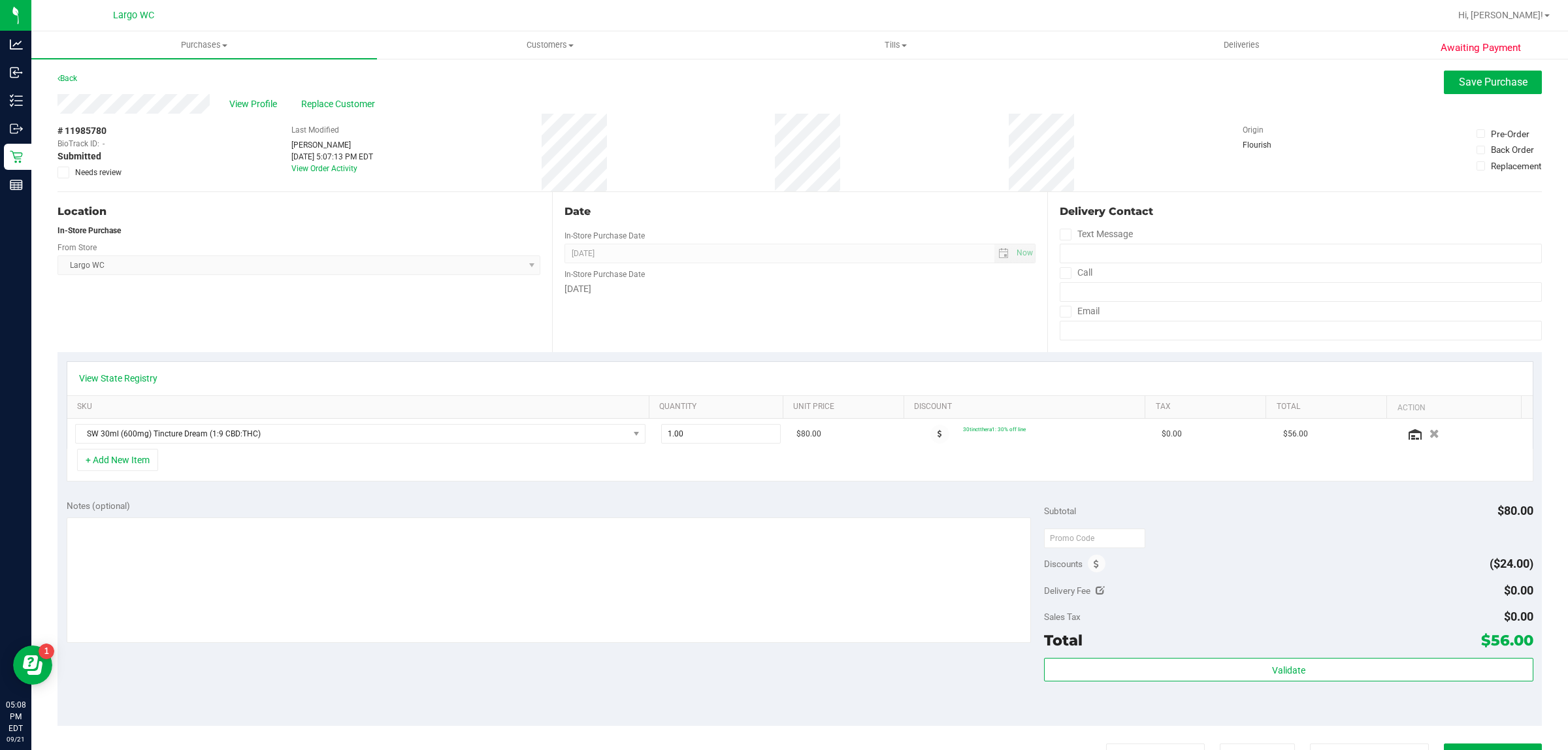
click at [1497, 94] on div "View Profile Replace Customer" at bounding box center [799, 103] width 1484 height 19
click at [1459, 82] on span "Save Purchase" at bounding box center [1493, 82] width 68 height 13
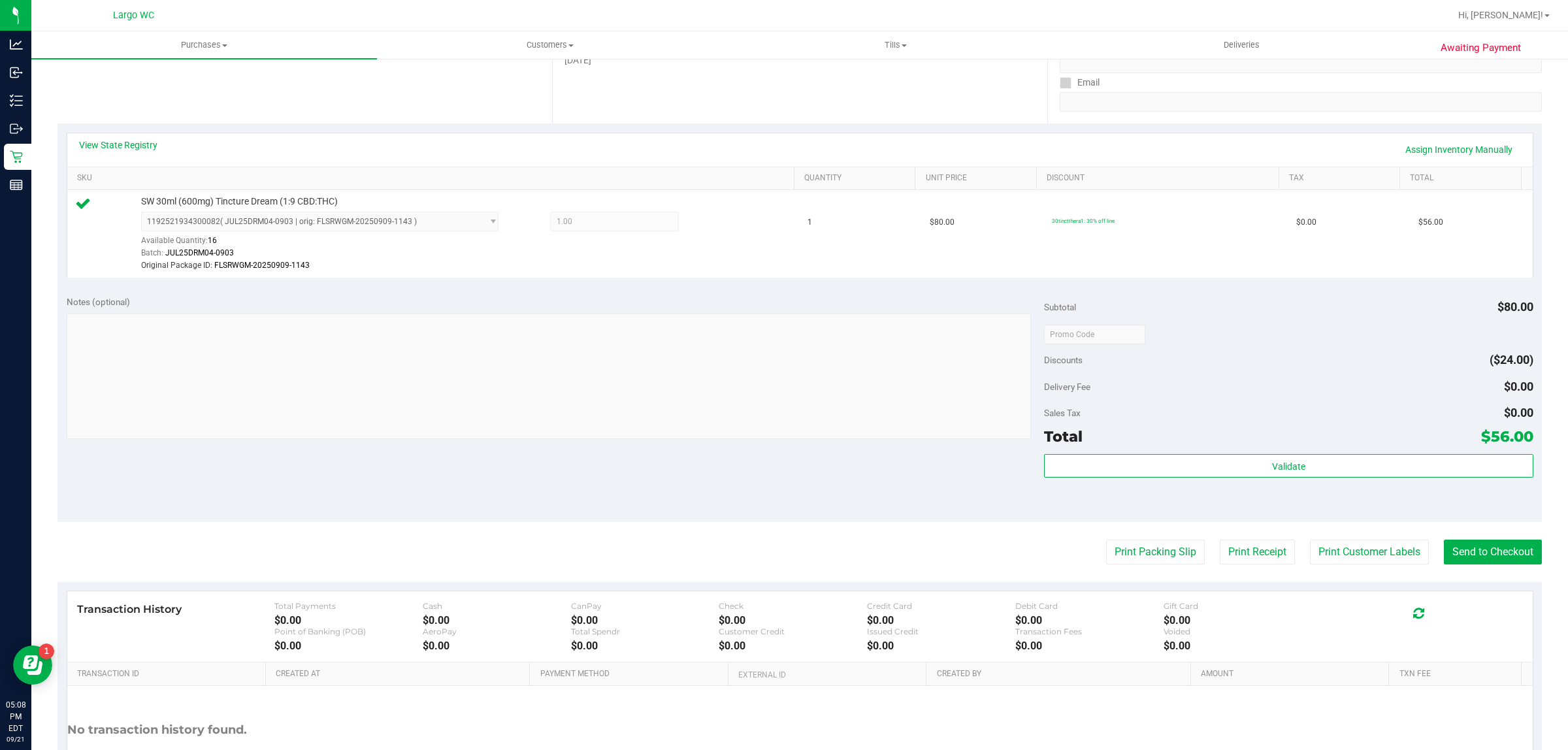
scroll to position [320, 0]
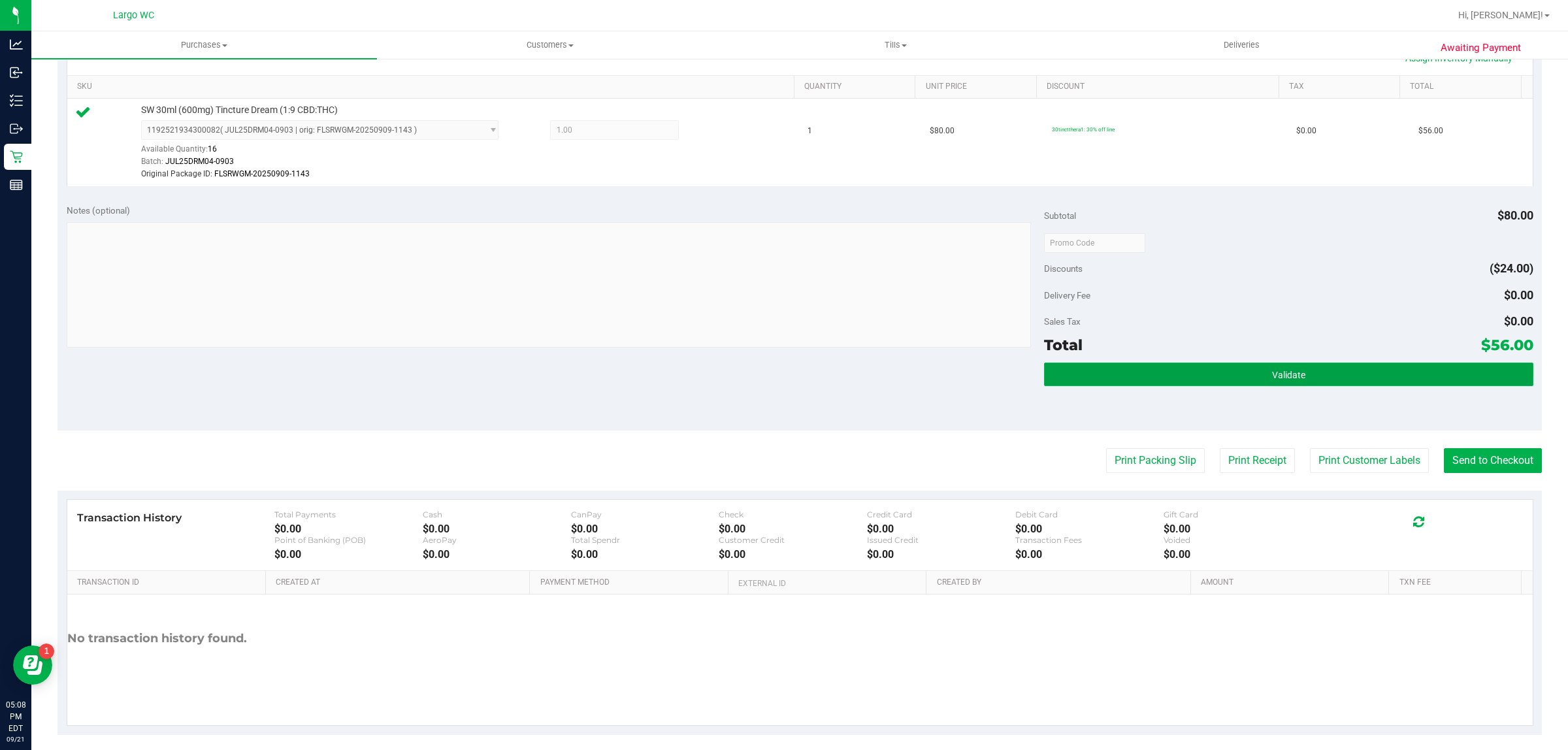
click at [1298, 368] on button "Validate" at bounding box center [1288, 374] width 489 height 23
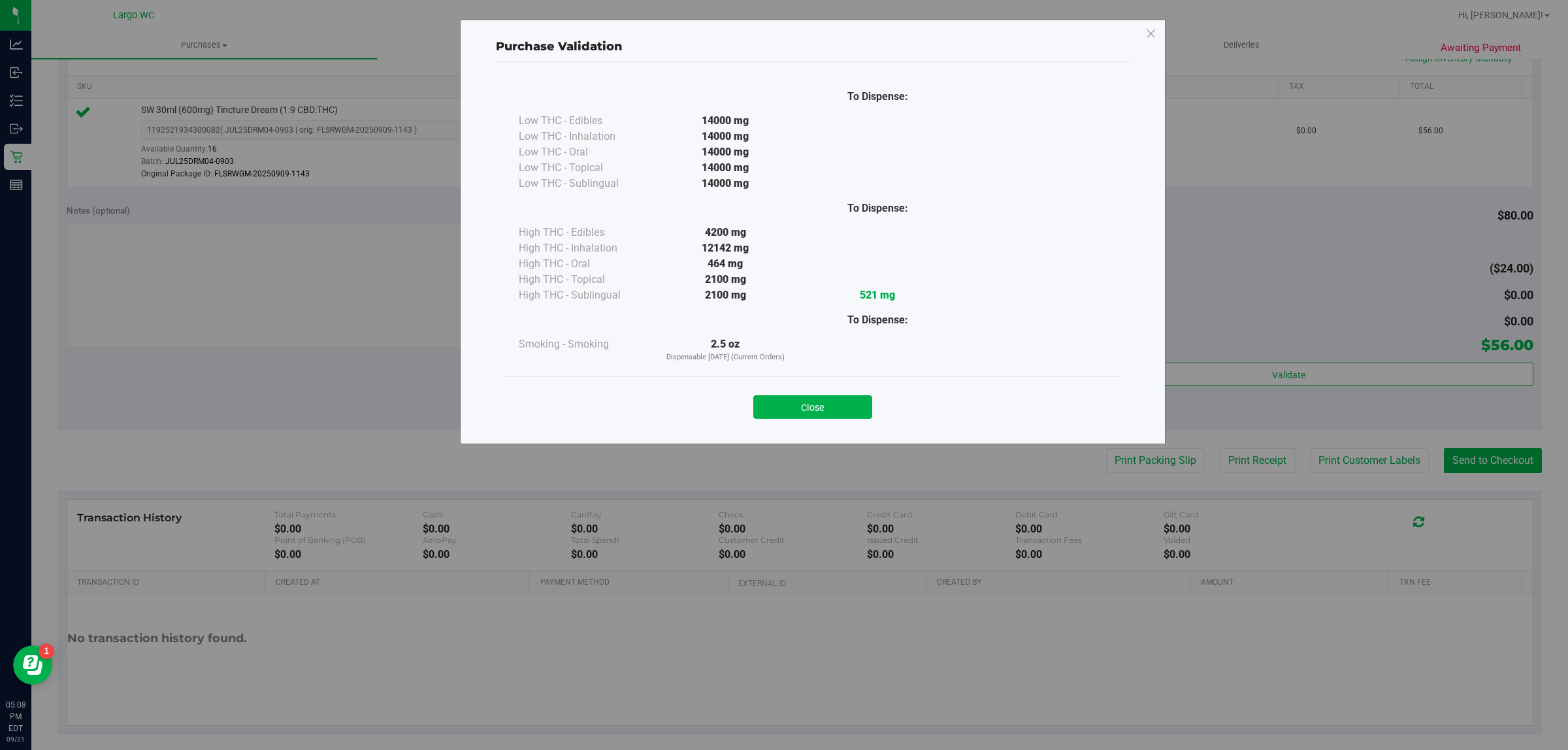
click at [268, 339] on div "Purchase Validation To Dispense: Low THC - Edibles 14000 mg" at bounding box center [789, 375] width 1577 height 750
click at [840, 399] on button "Close" at bounding box center [812, 407] width 119 height 23
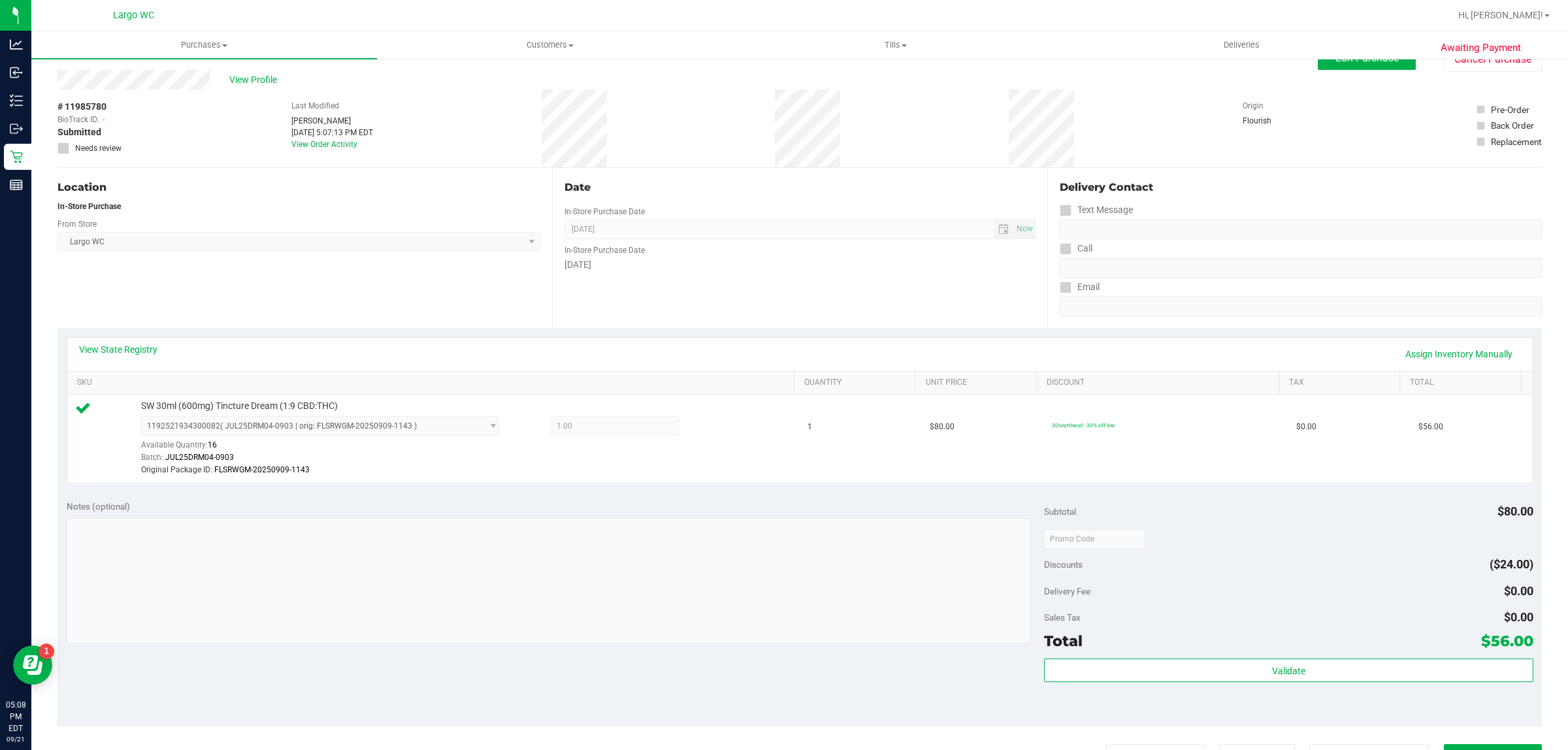
scroll to position [0, 0]
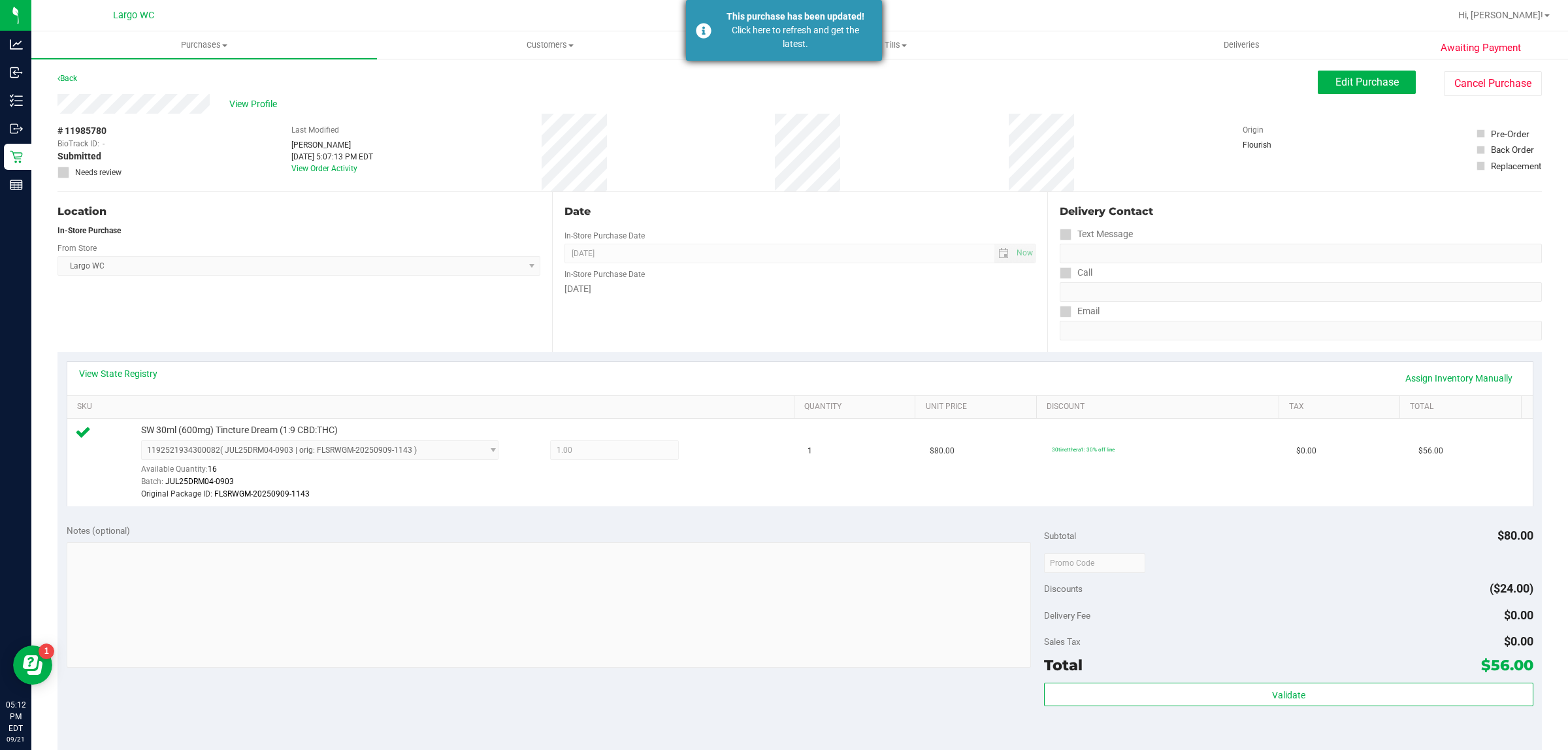
click at [741, 26] on div "Click here to refresh and get the latest." at bounding box center [795, 37] width 154 height 28
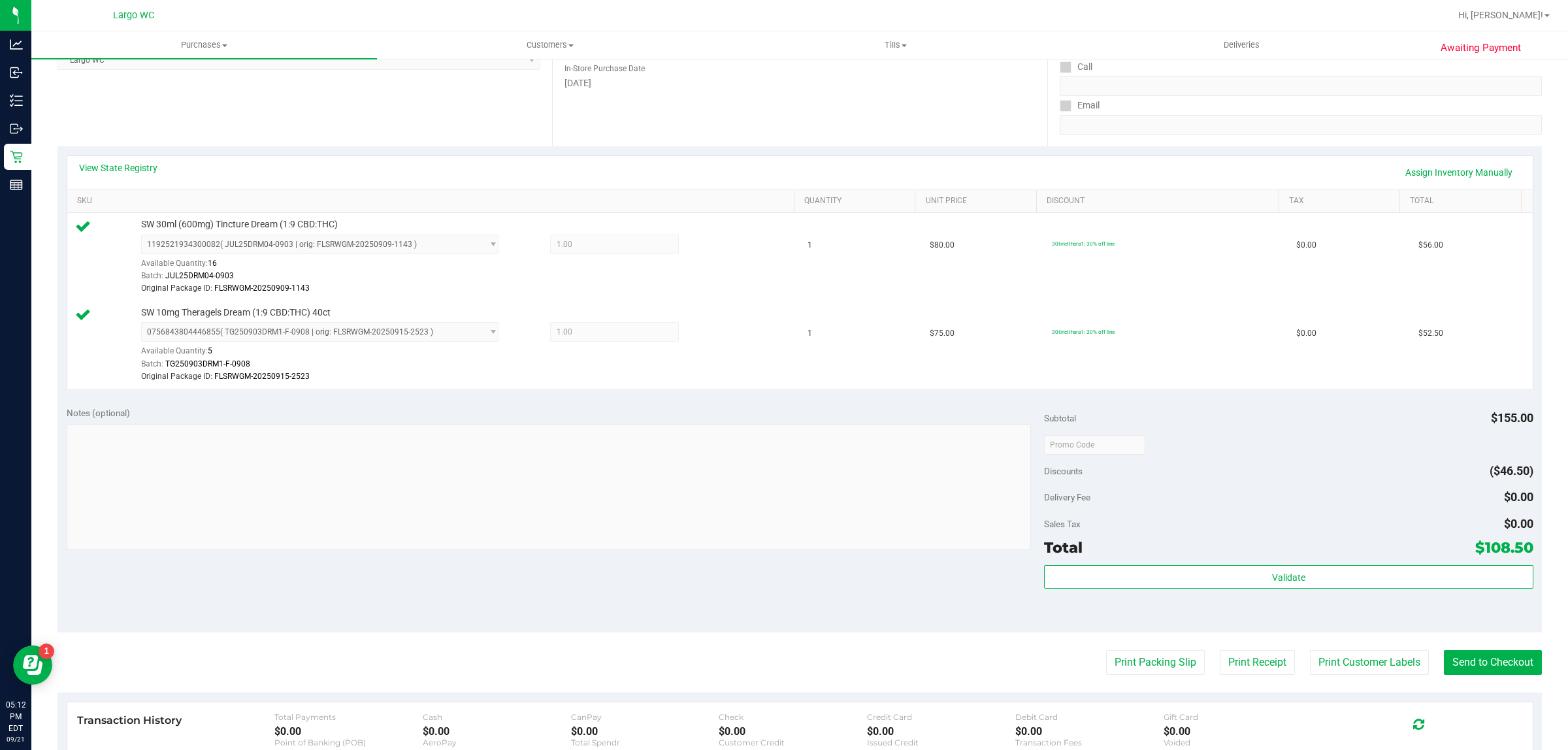
scroll to position [305, 0]
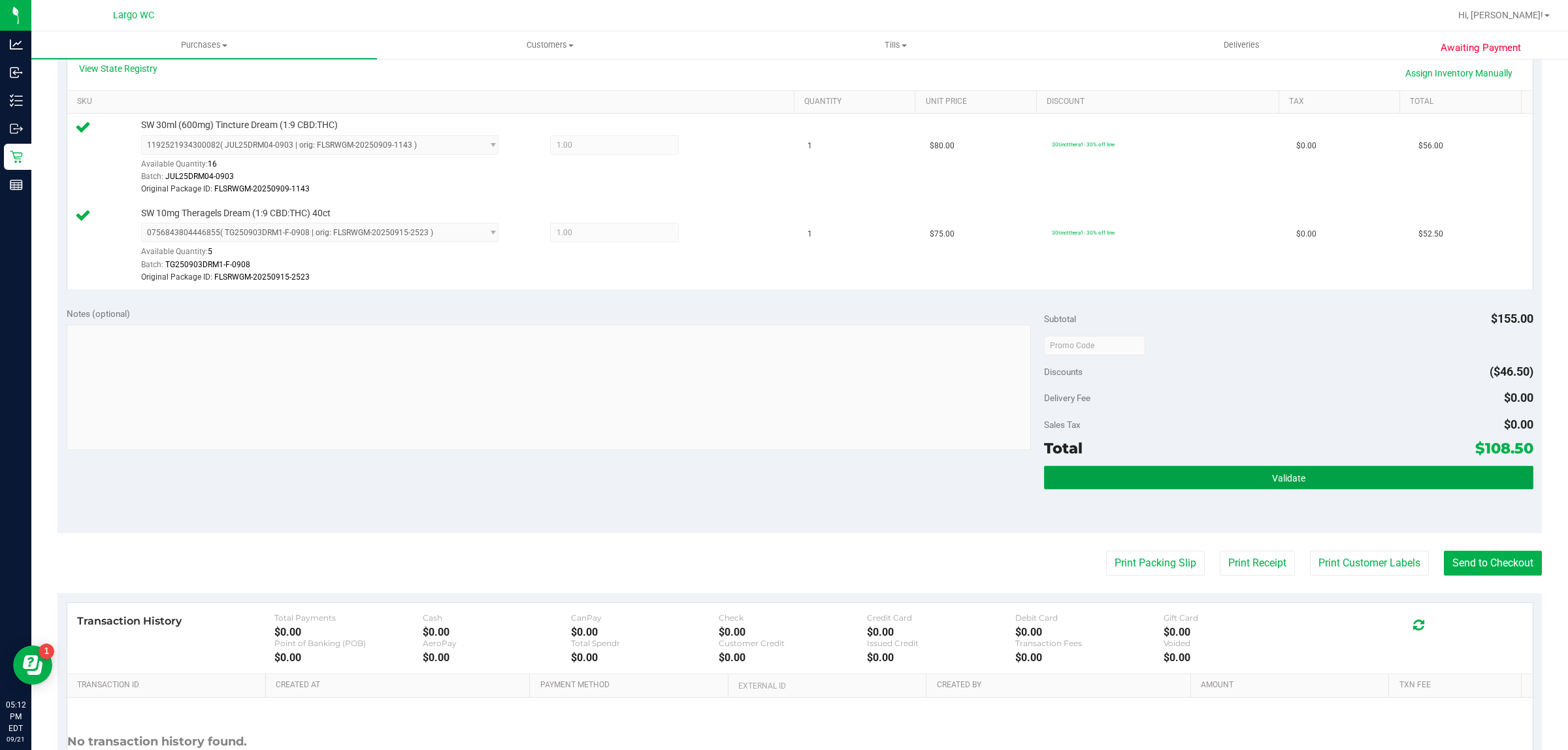
click at [1288, 488] on button "Validate" at bounding box center [1288, 477] width 489 height 23
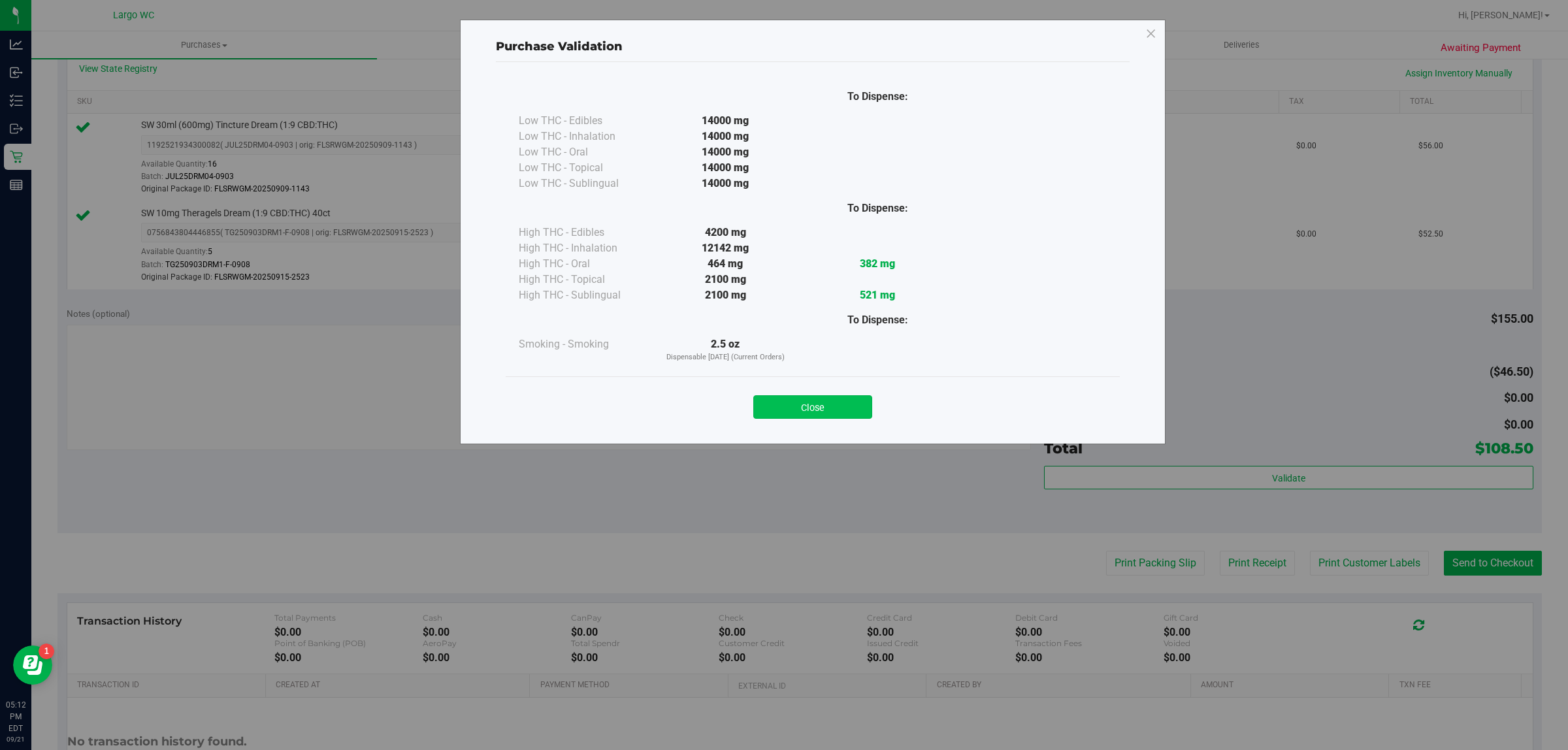
click at [827, 409] on button "Close" at bounding box center [812, 407] width 119 height 23
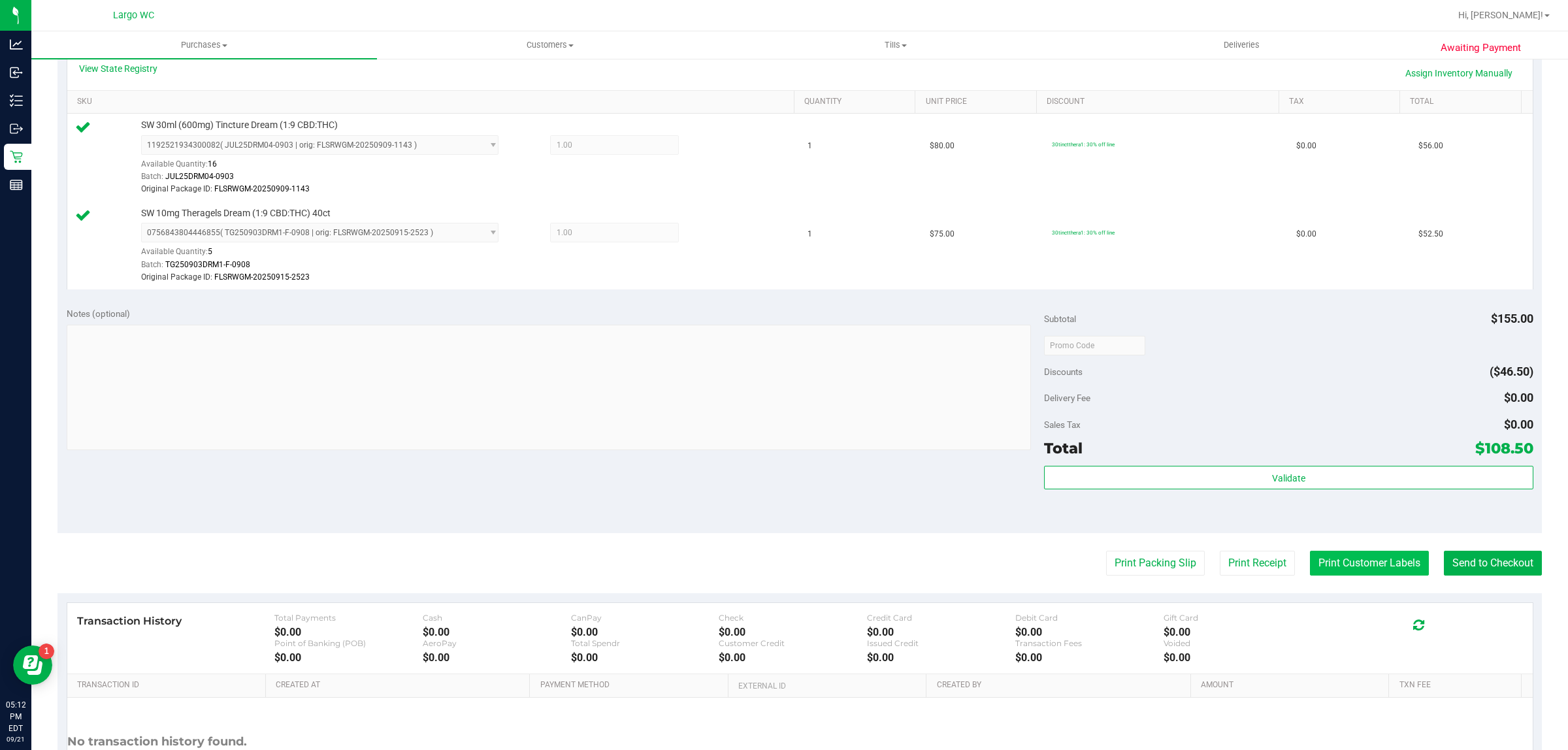
click at [1354, 576] on button "Print Customer Labels" at bounding box center [1369, 563] width 119 height 25
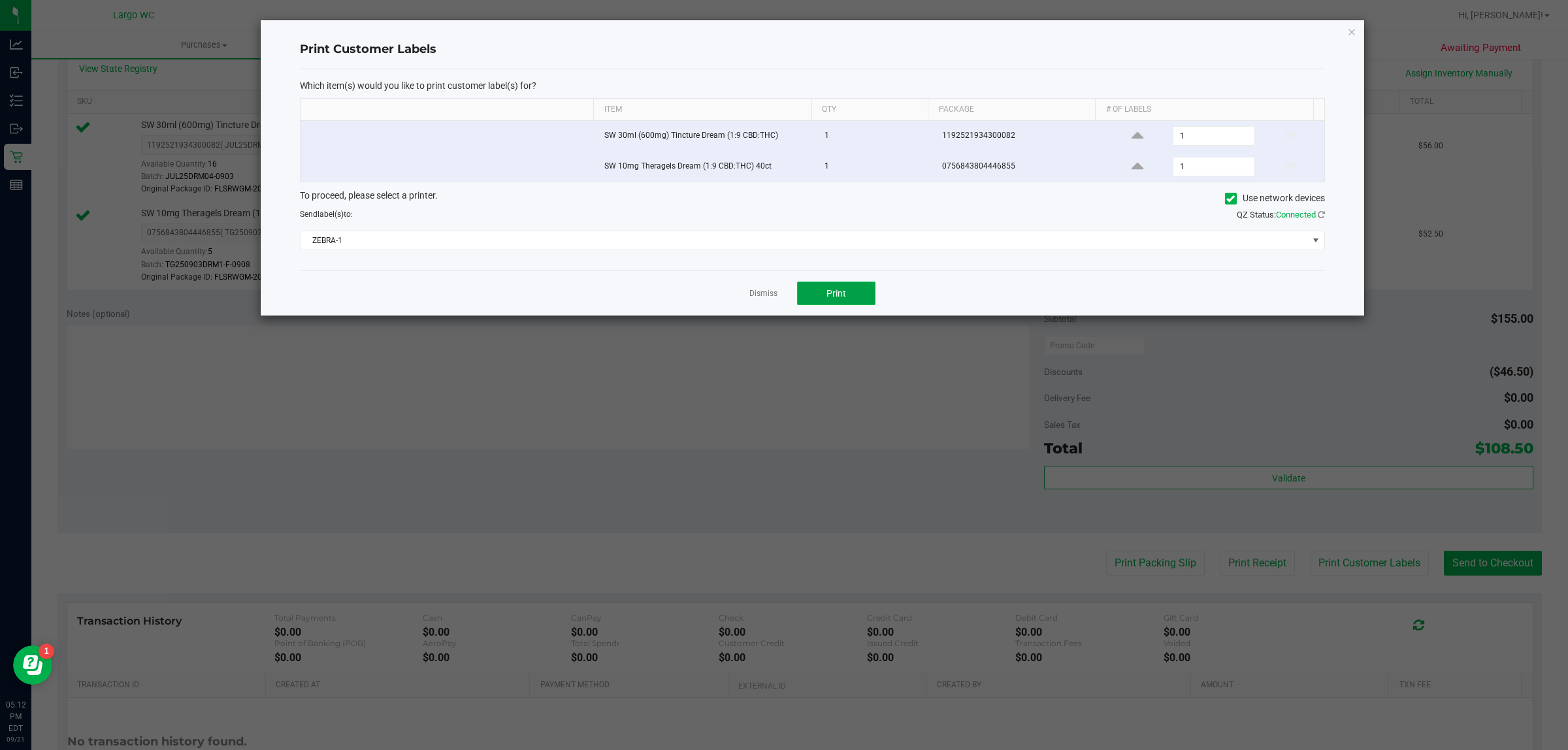
click at [828, 305] on button "Print" at bounding box center [836, 293] width 78 height 23
click at [1355, 28] on icon "button" at bounding box center [1351, 31] width 9 height 15
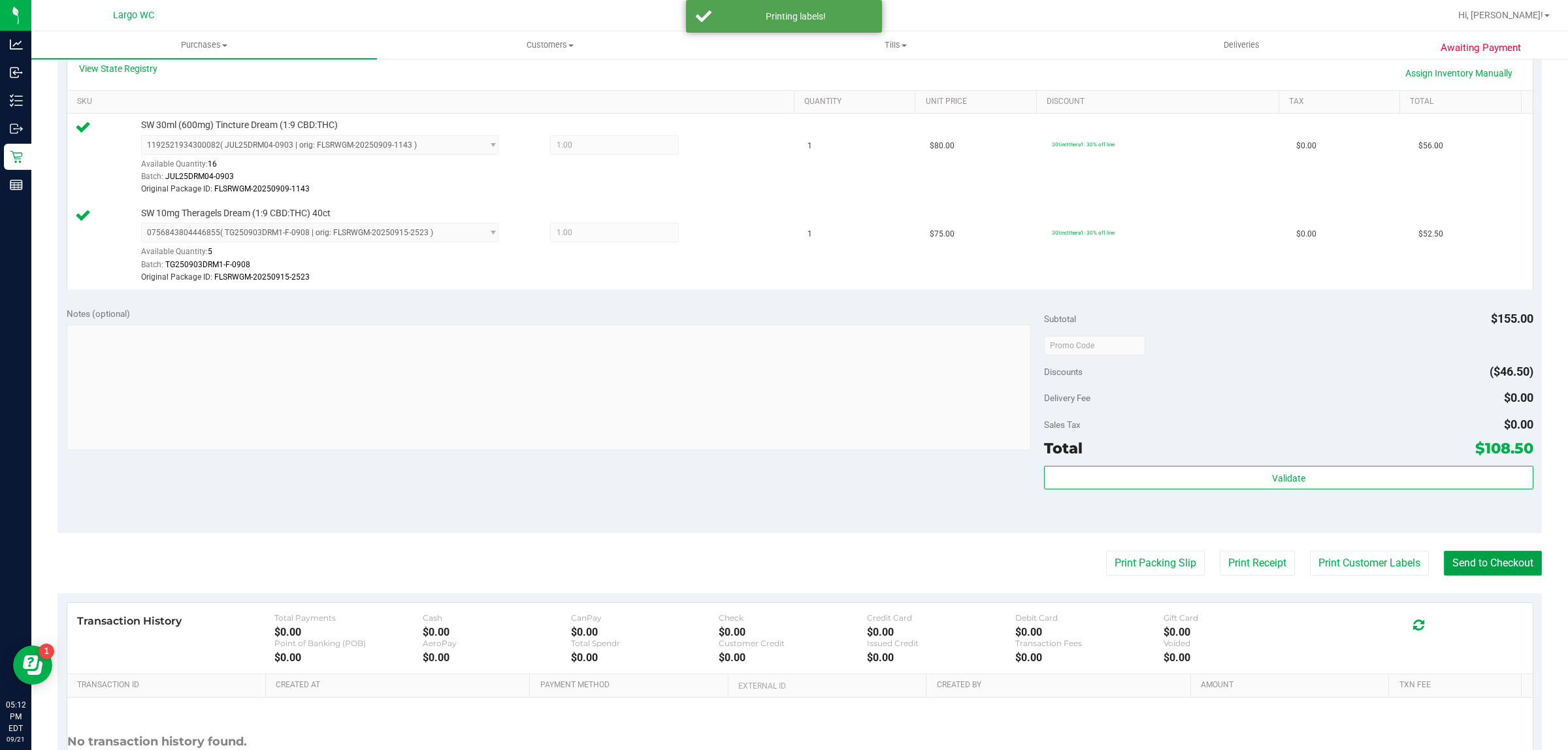
click at [1500, 560] on button "Send to Checkout" at bounding box center [1493, 563] width 98 height 25
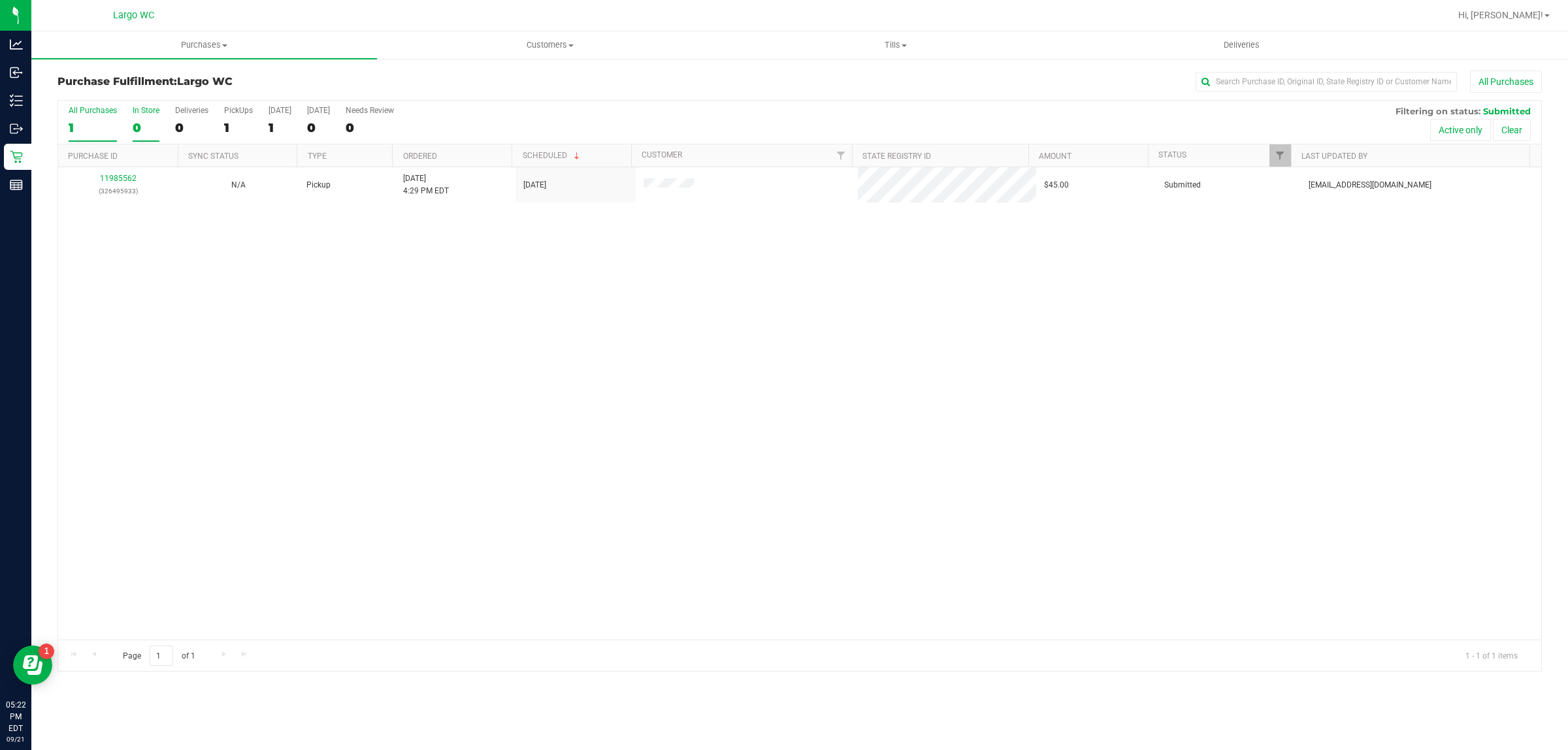
click at [152, 110] on div "In Store" at bounding box center [146, 111] width 27 height 9
click at [0, 0] on input "In Store 0" at bounding box center [0, 0] width 0 height 0
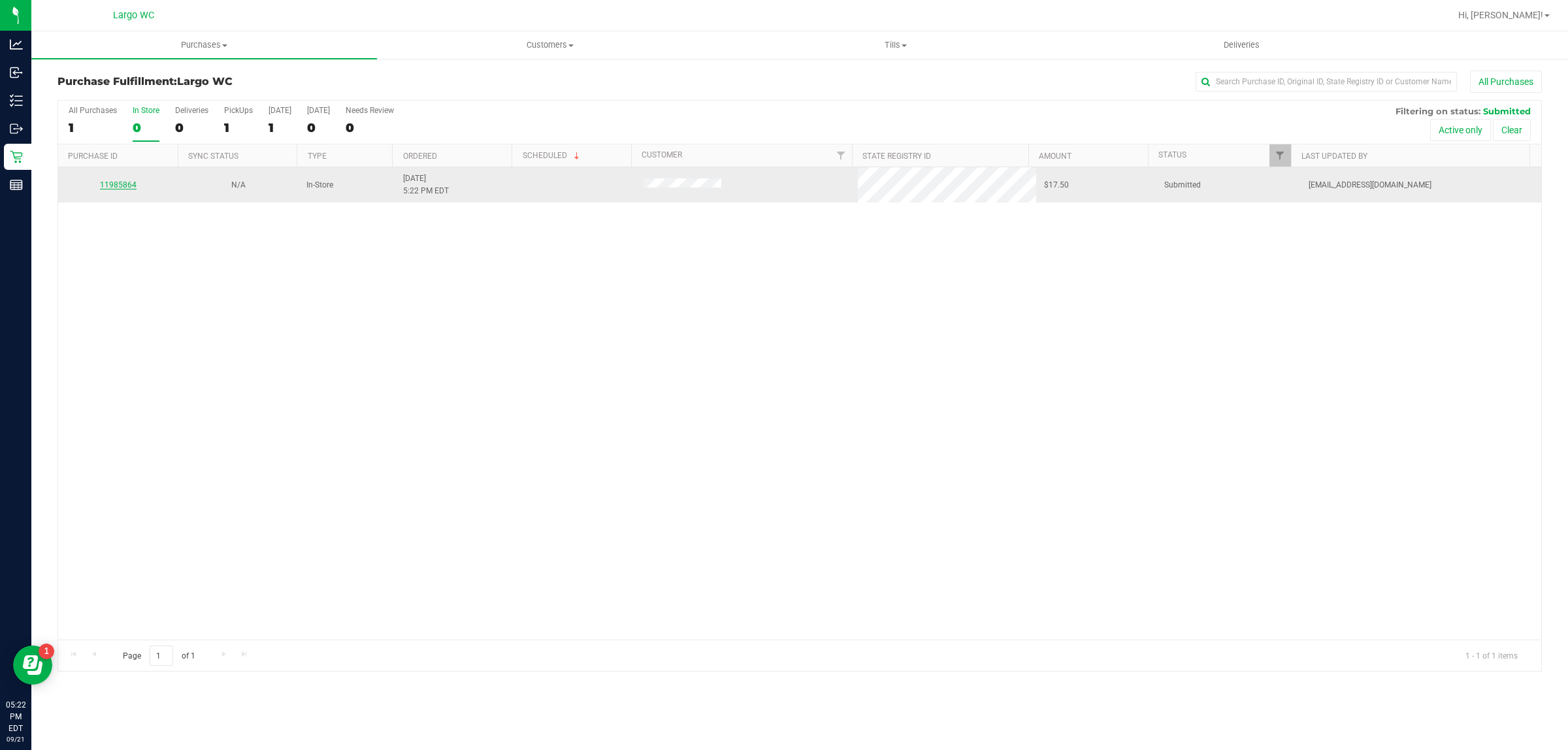
click at [127, 186] on link "11985864" at bounding box center [118, 185] width 37 height 9
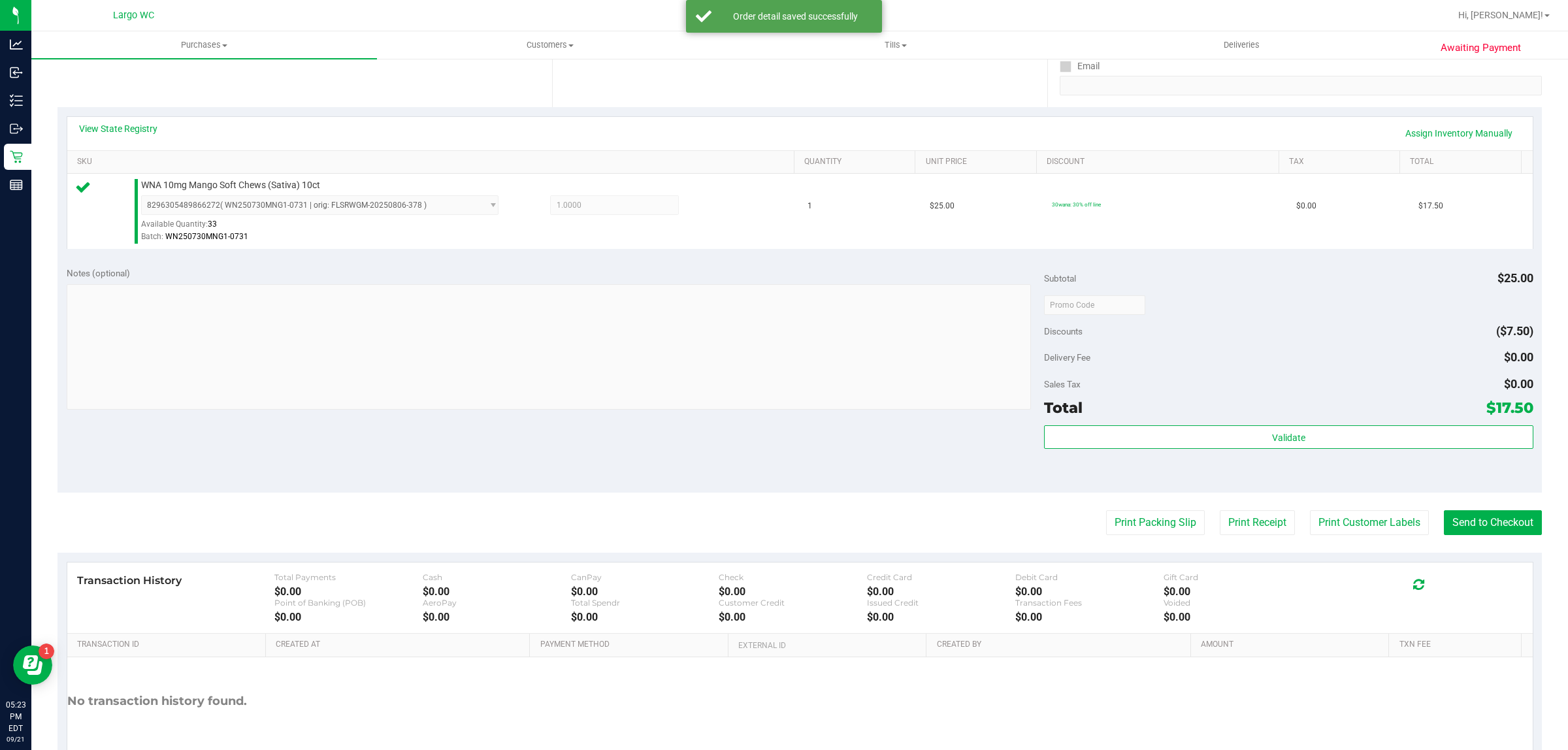
scroll to position [314, 0]
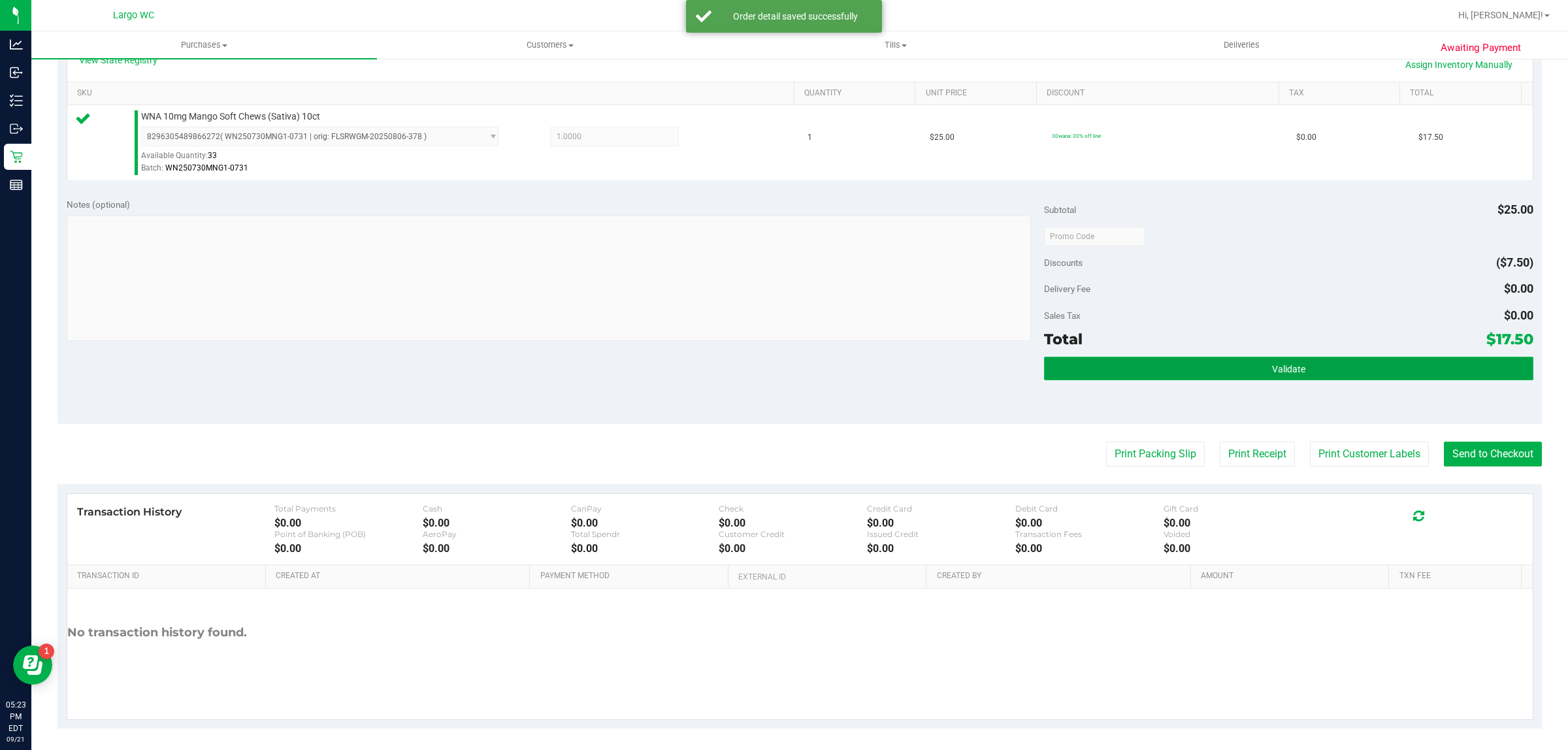
click at [1212, 370] on button "Validate" at bounding box center [1288, 368] width 489 height 23
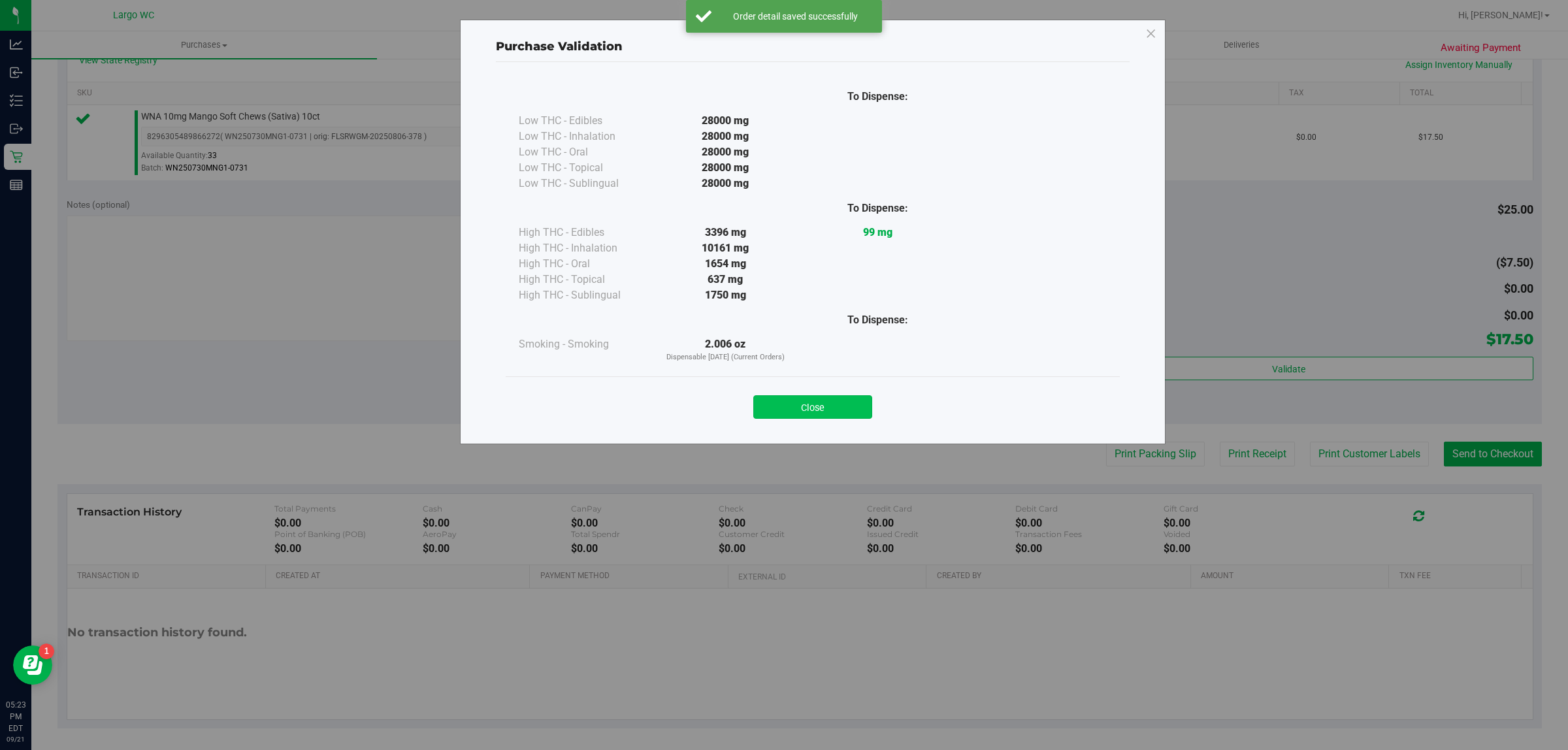
click at [817, 404] on button "Close" at bounding box center [812, 407] width 119 height 23
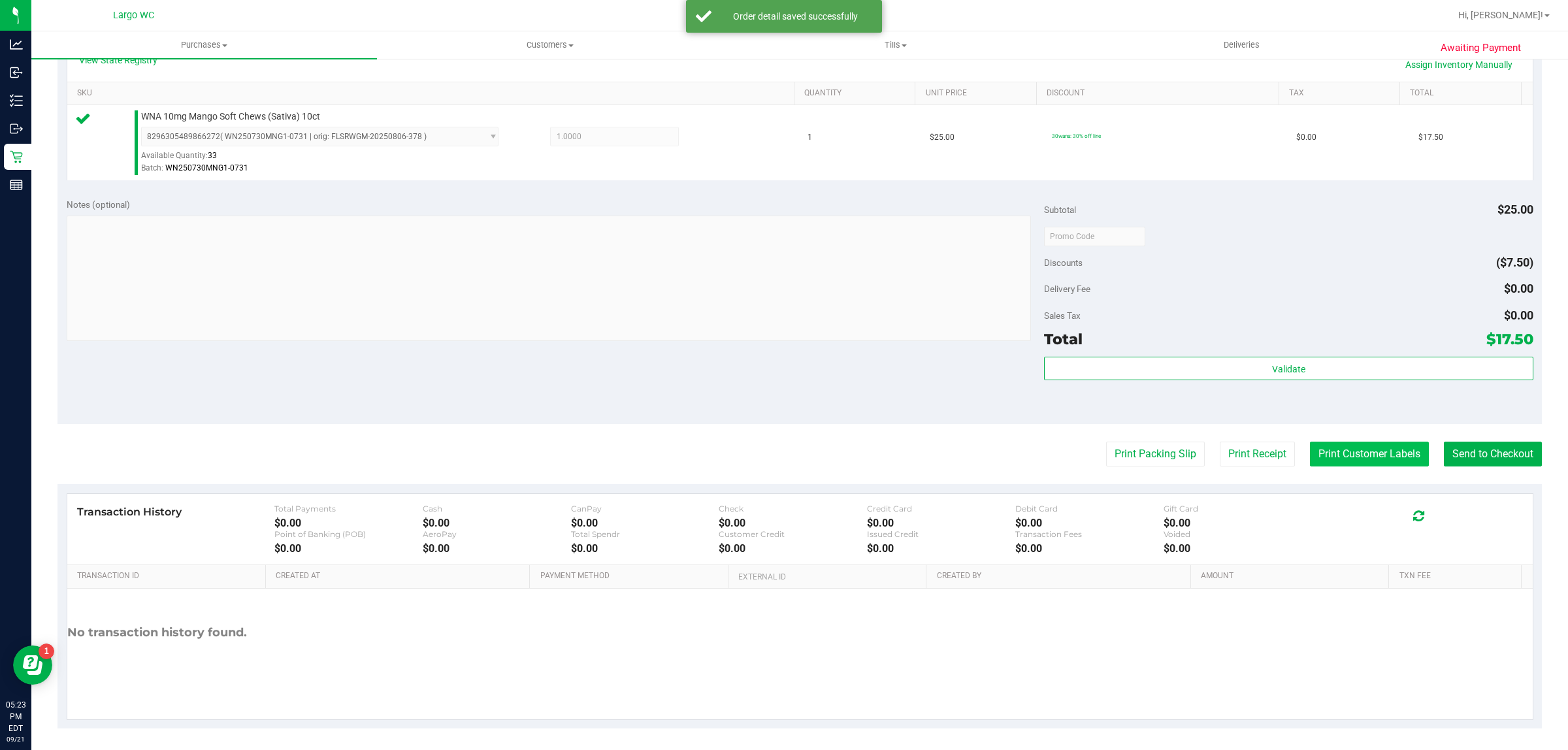
click at [1321, 443] on button "Print Customer Labels" at bounding box center [1369, 453] width 119 height 25
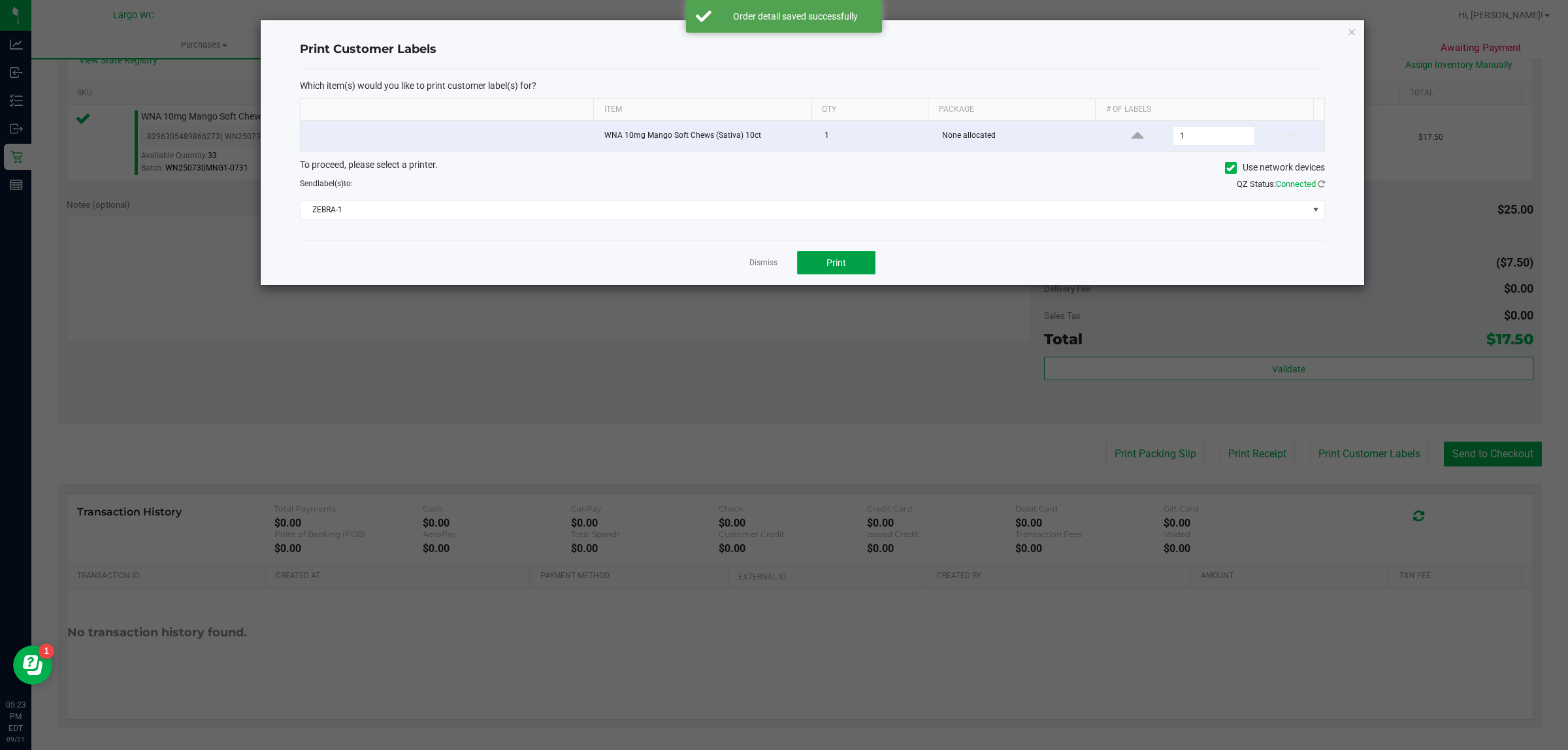
click at [853, 274] on button "Print" at bounding box center [836, 262] width 78 height 23
click at [1347, 37] on icon "button" at bounding box center [1351, 31] width 9 height 15
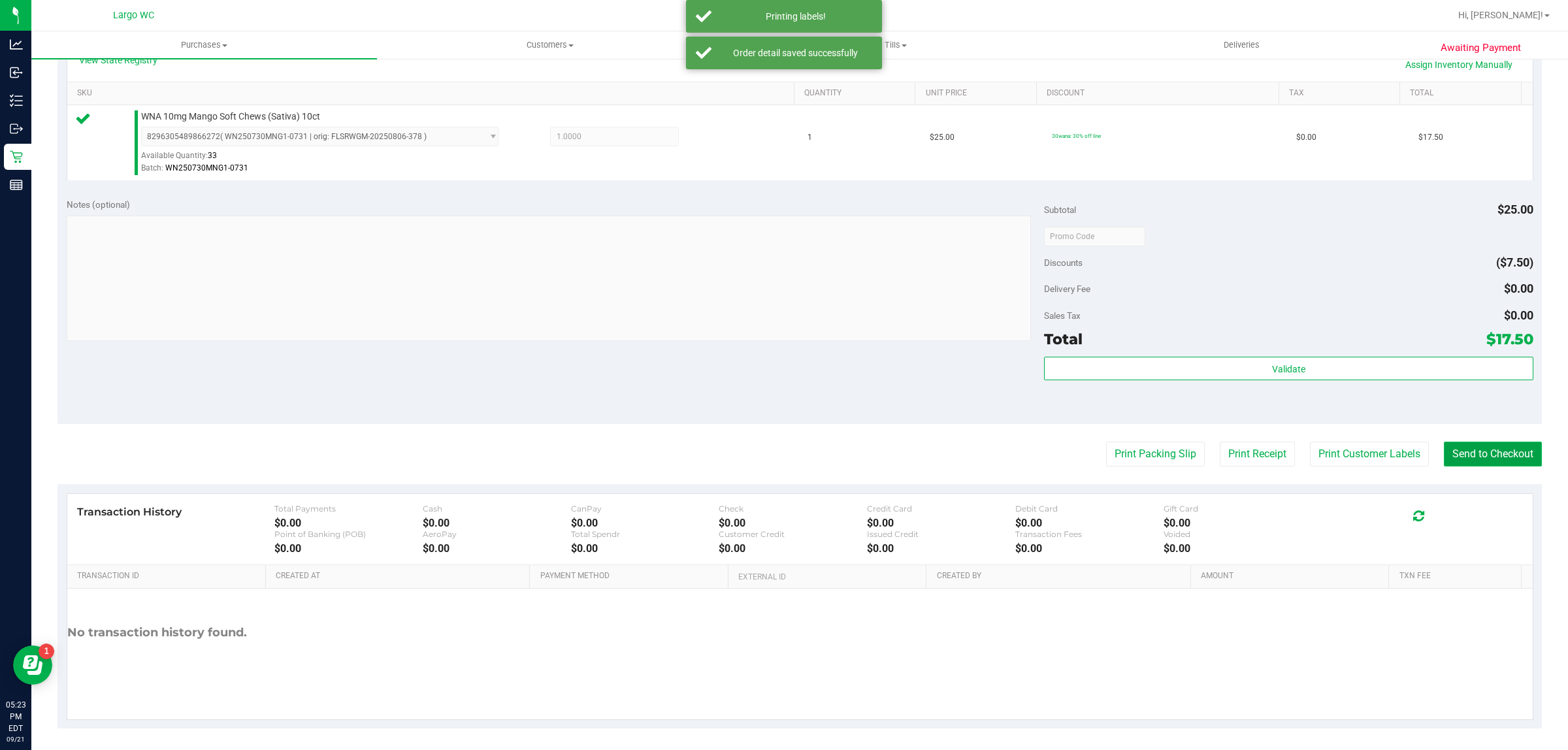
click at [1475, 442] on button "Send to Checkout" at bounding box center [1493, 453] width 98 height 25
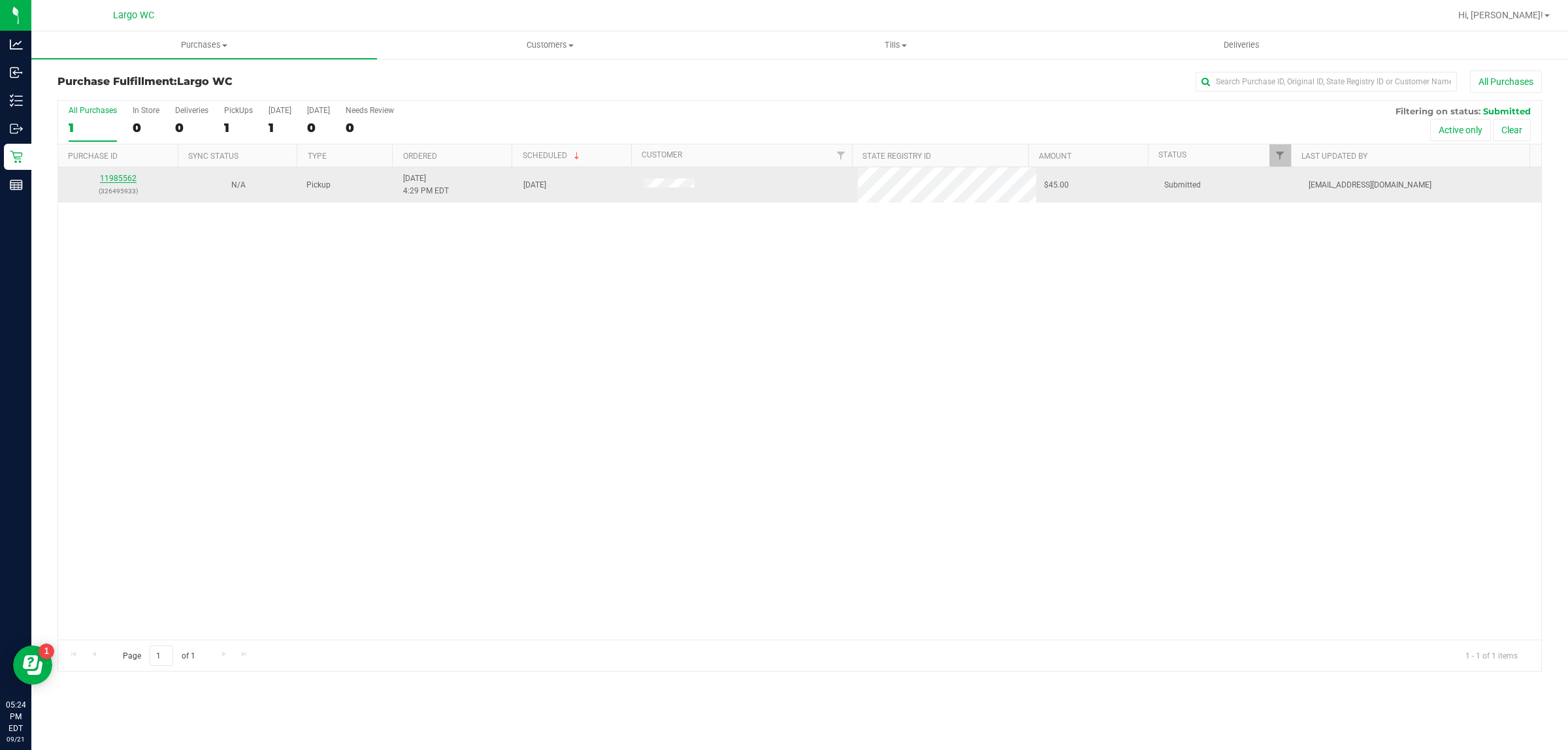
click at [112, 182] on link "11985562" at bounding box center [118, 178] width 37 height 9
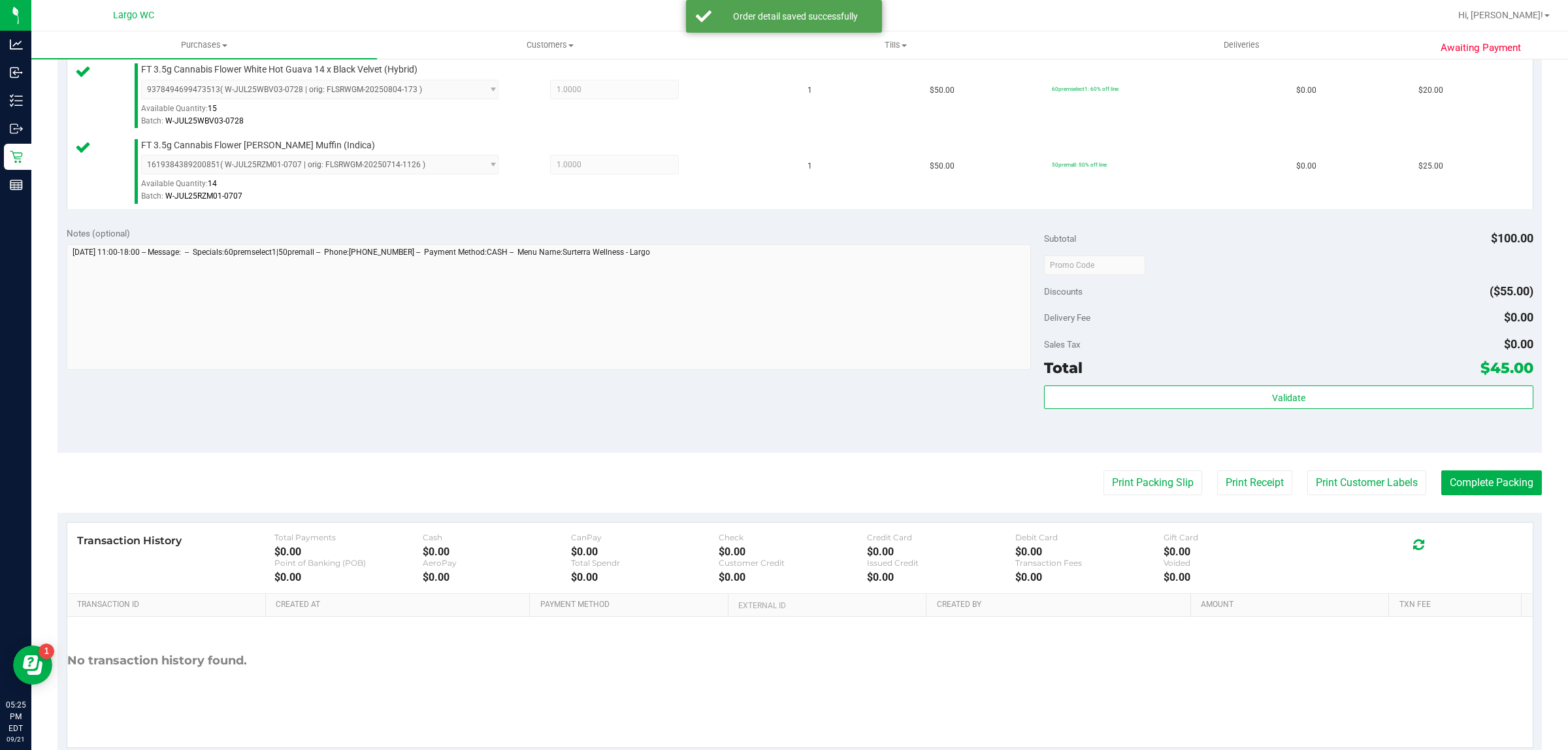
scroll to position [393, 0]
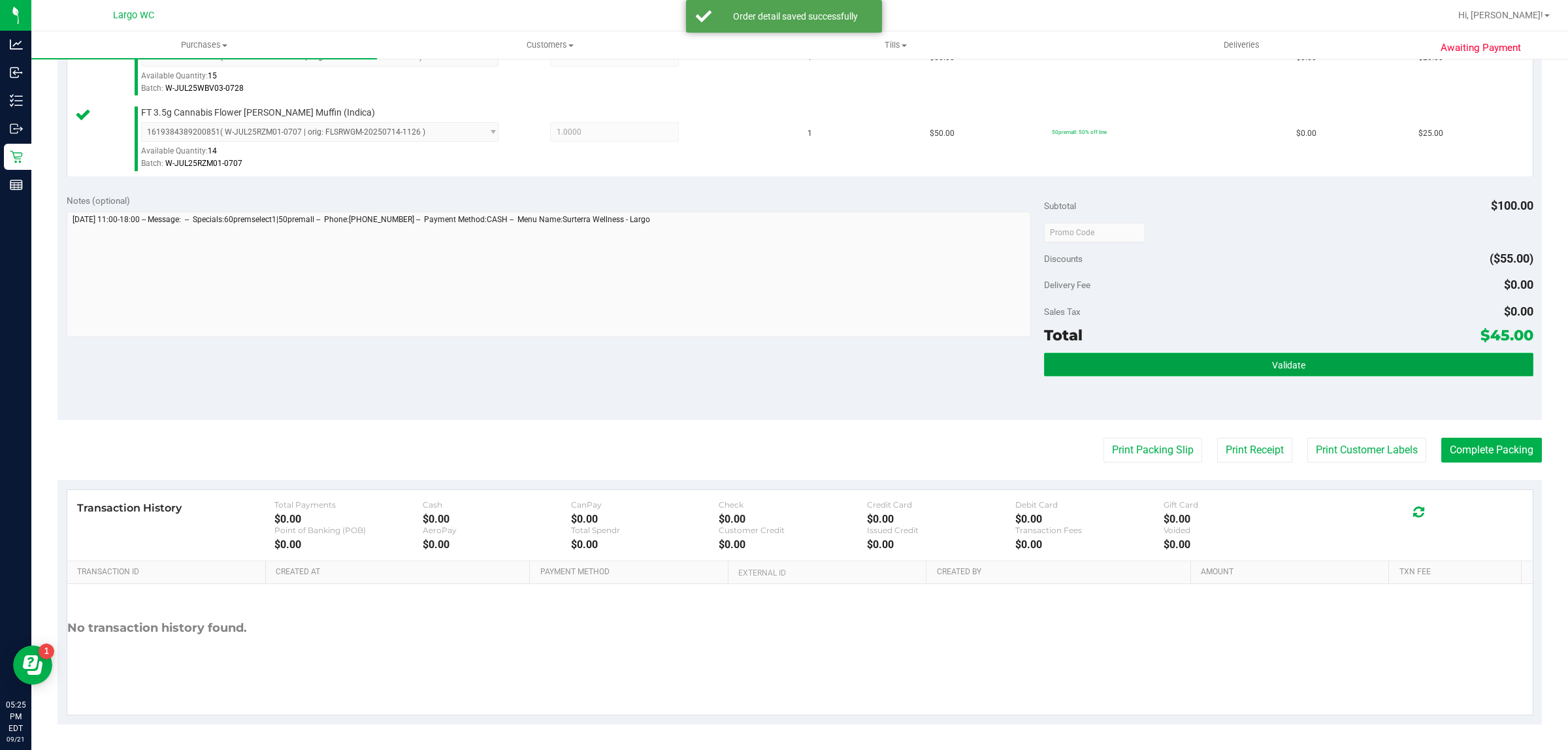
click at [1351, 356] on button "Validate" at bounding box center [1288, 364] width 489 height 23
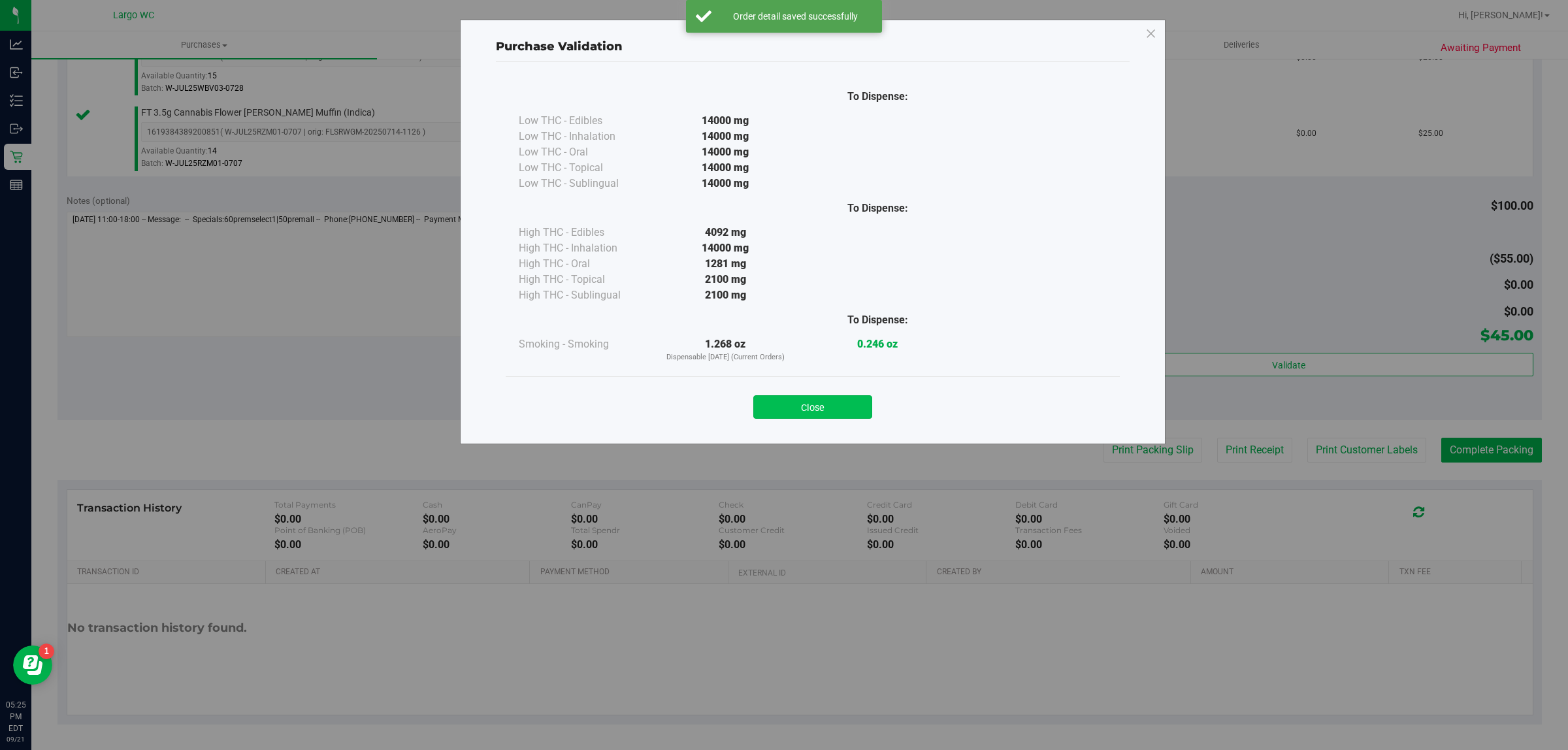
click at [821, 413] on button "Close" at bounding box center [812, 407] width 119 height 23
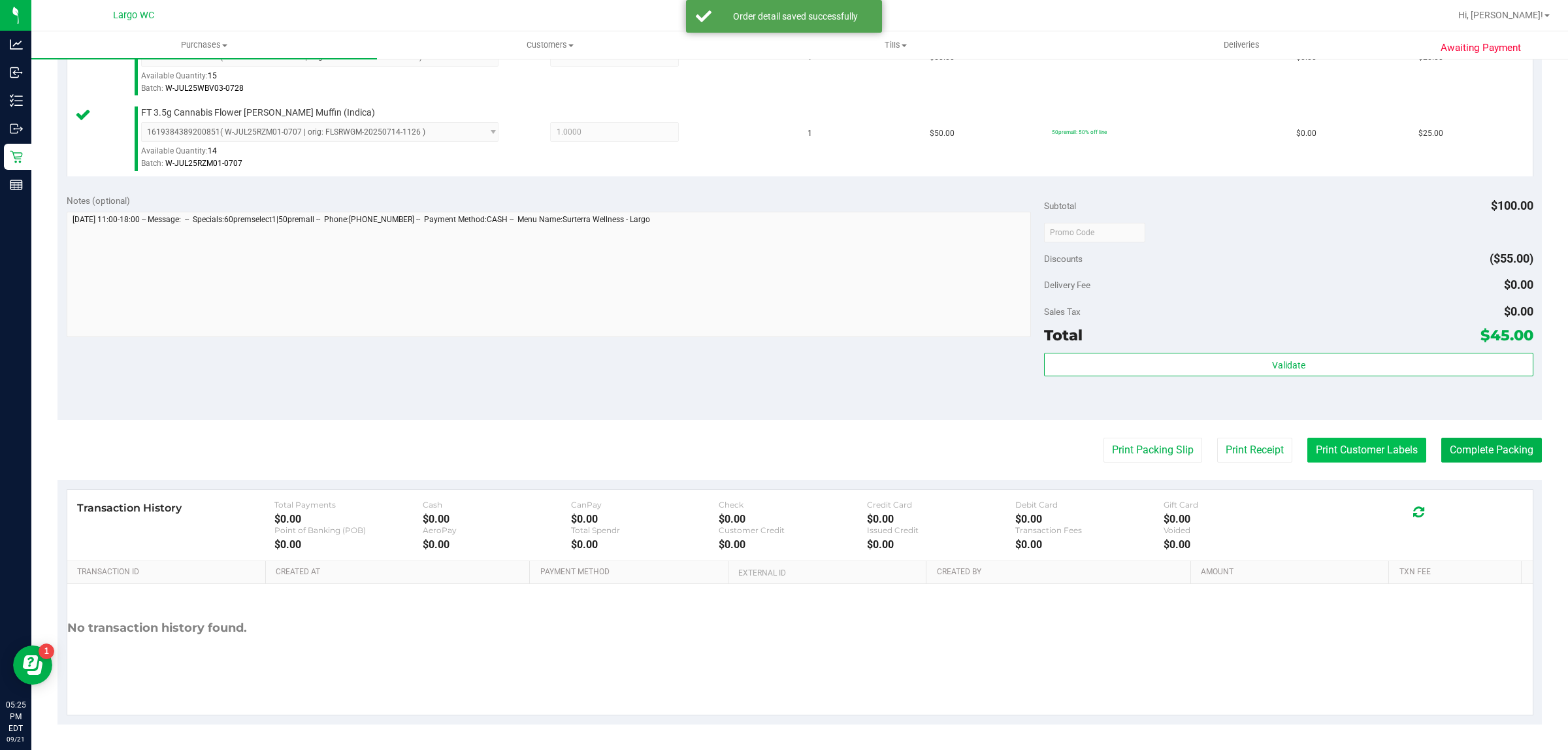
click at [1341, 452] on button "Print Customer Labels" at bounding box center [1366, 450] width 119 height 25
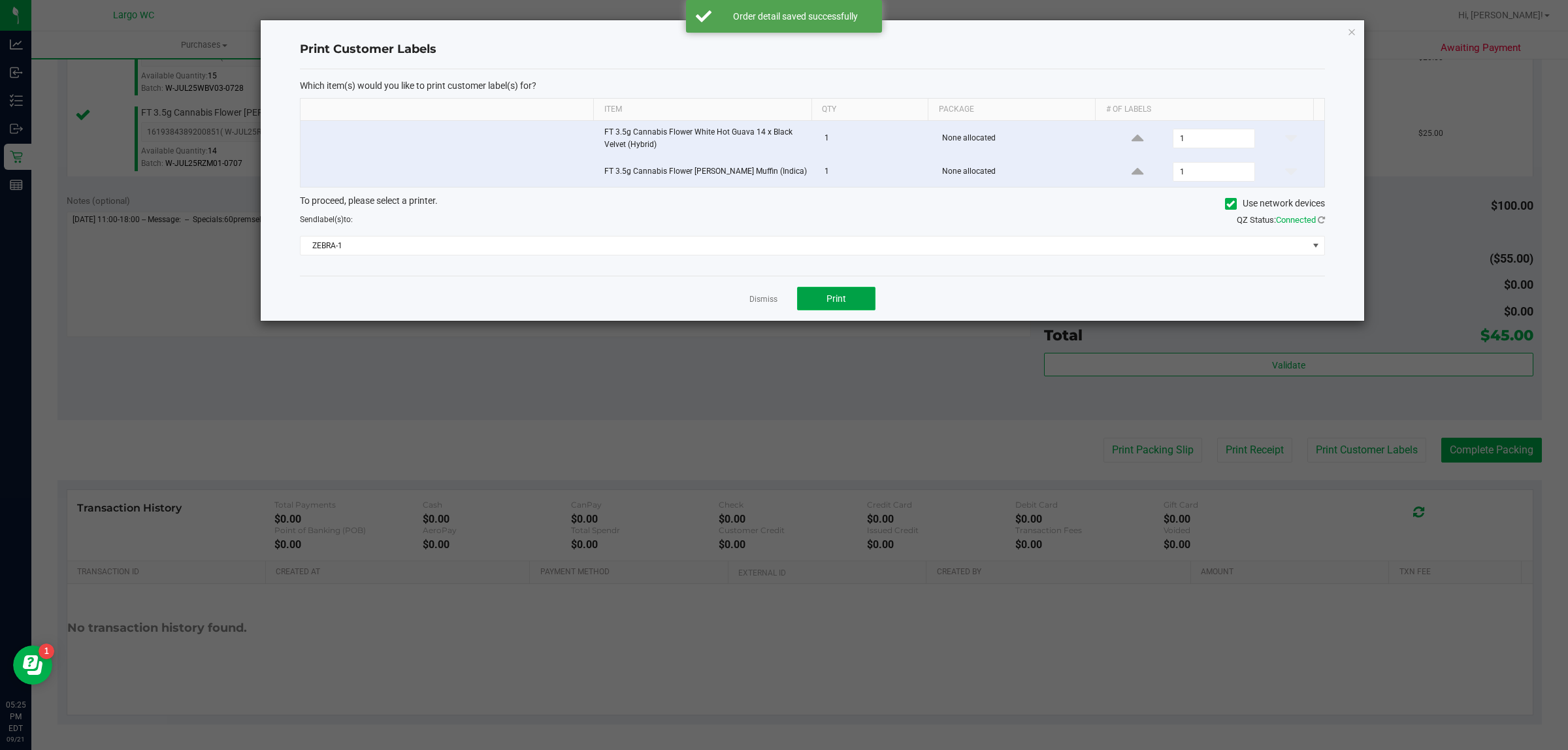
click at [834, 311] on button "Print" at bounding box center [836, 299] width 78 height 23
click at [752, 298] on link "Dismiss" at bounding box center [763, 299] width 28 height 11
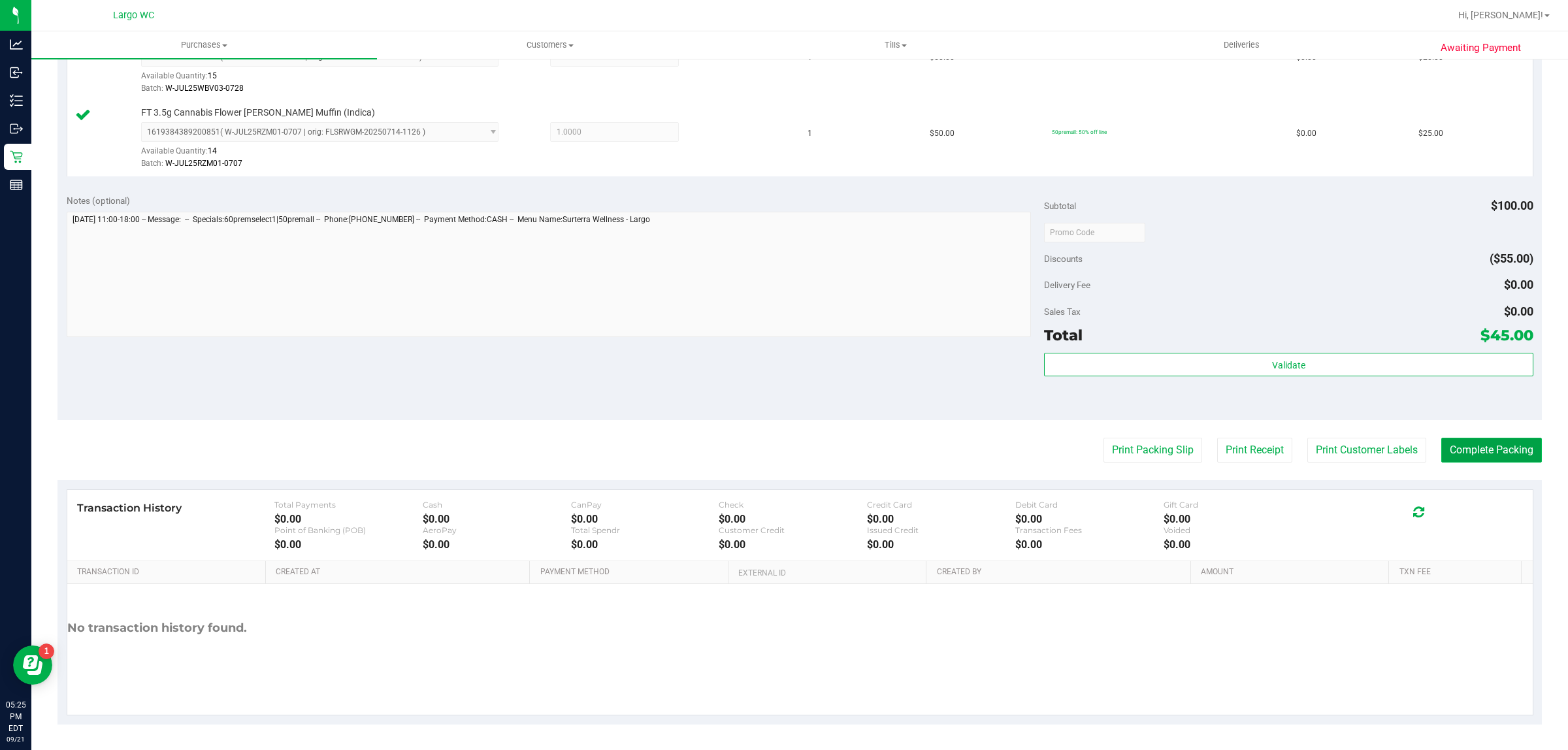
click at [1527, 463] on button "Complete Packing" at bounding box center [1492, 450] width 101 height 25
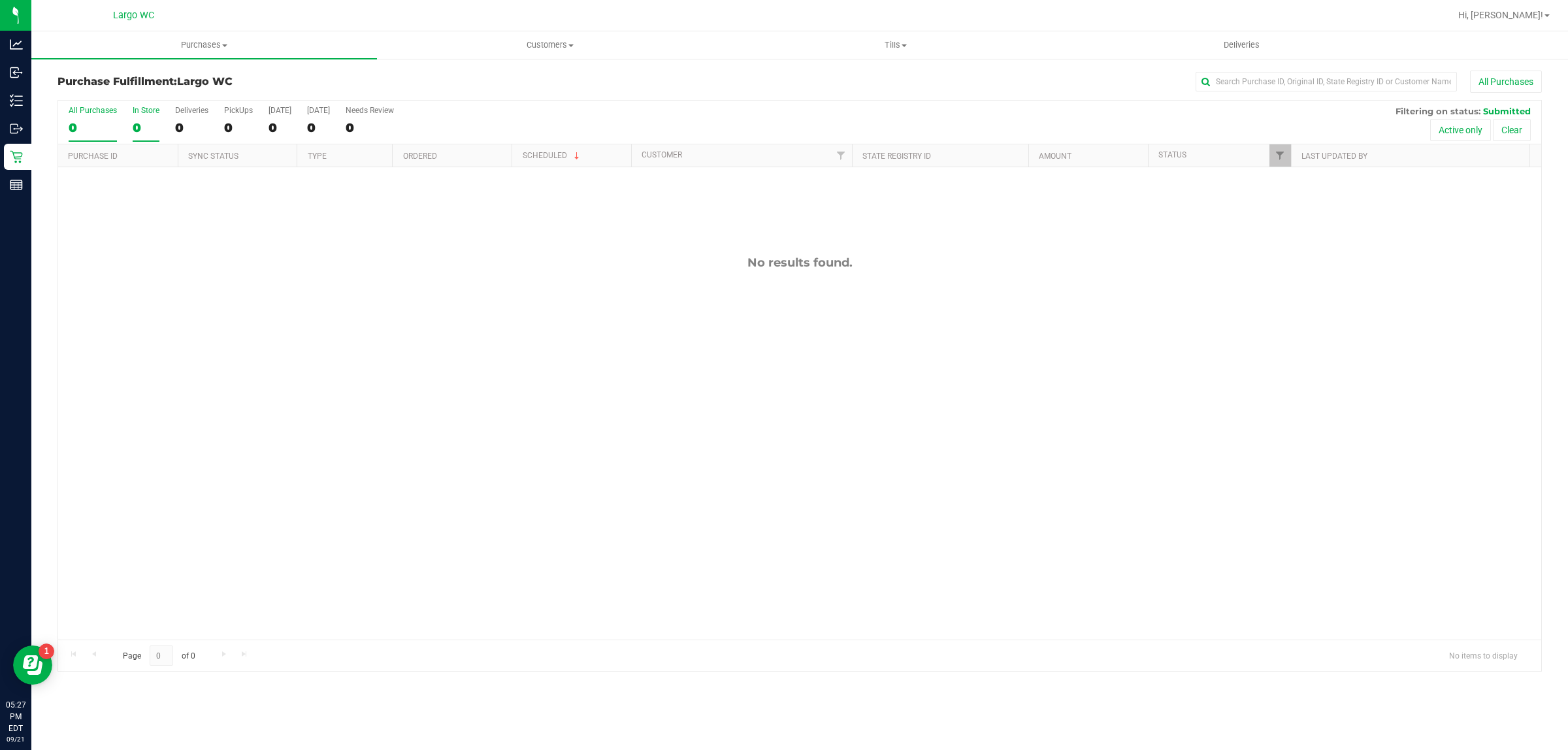
click at [137, 131] on div "0" at bounding box center [146, 127] width 27 height 15
click at [0, 0] on input "In Store 0" at bounding box center [0, 0] width 0 height 0
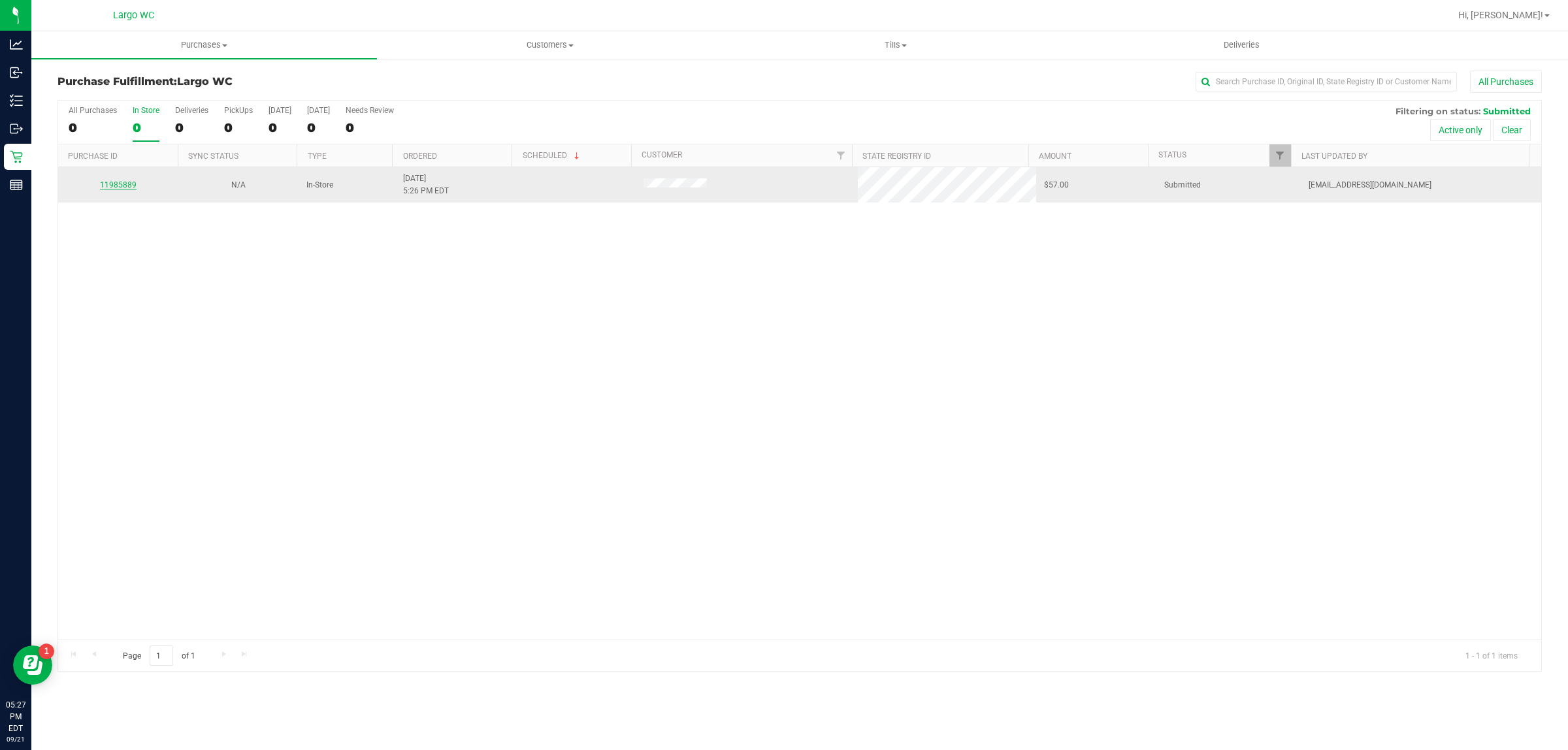
click at [110, 189] on link "11985889" at bounding box center [118, 185] width 37 height 9
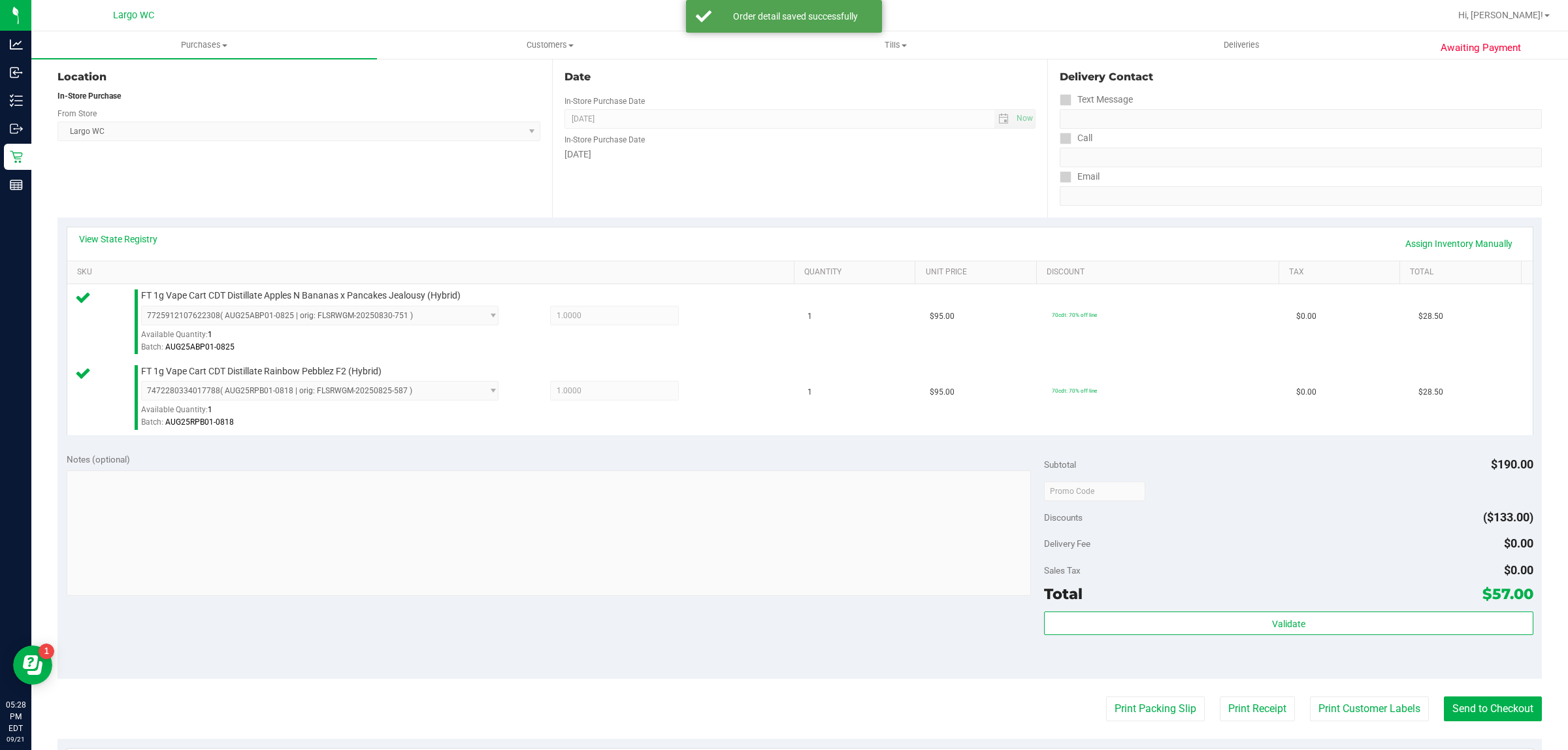
scroll to position [393, 0]
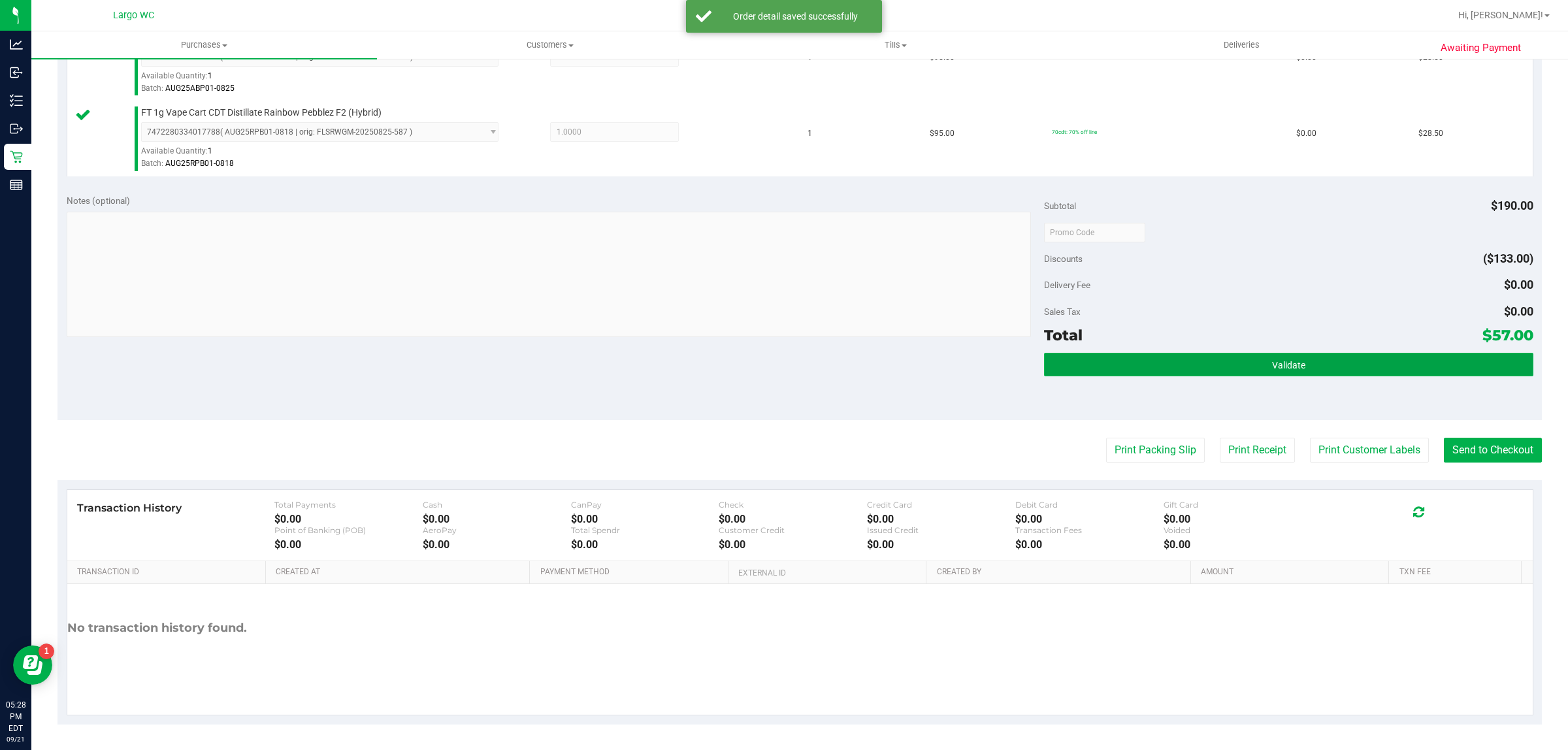
click at [1335, 367] on button "Validate" at bounding box center [1288, 364] width 489 height 23
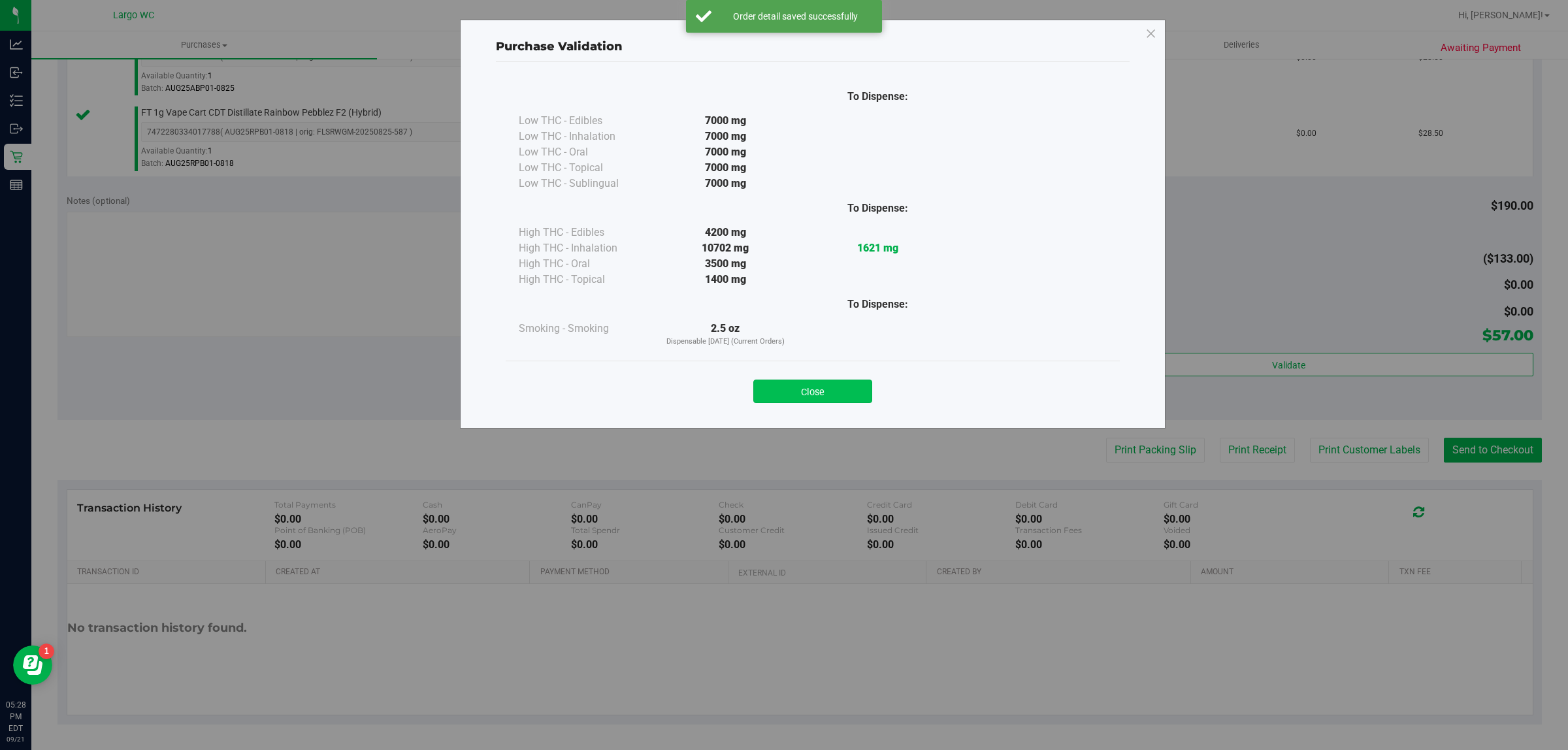
click at [837, 386] on button "Close" at bounding box center [812, 391] width 119 height 23
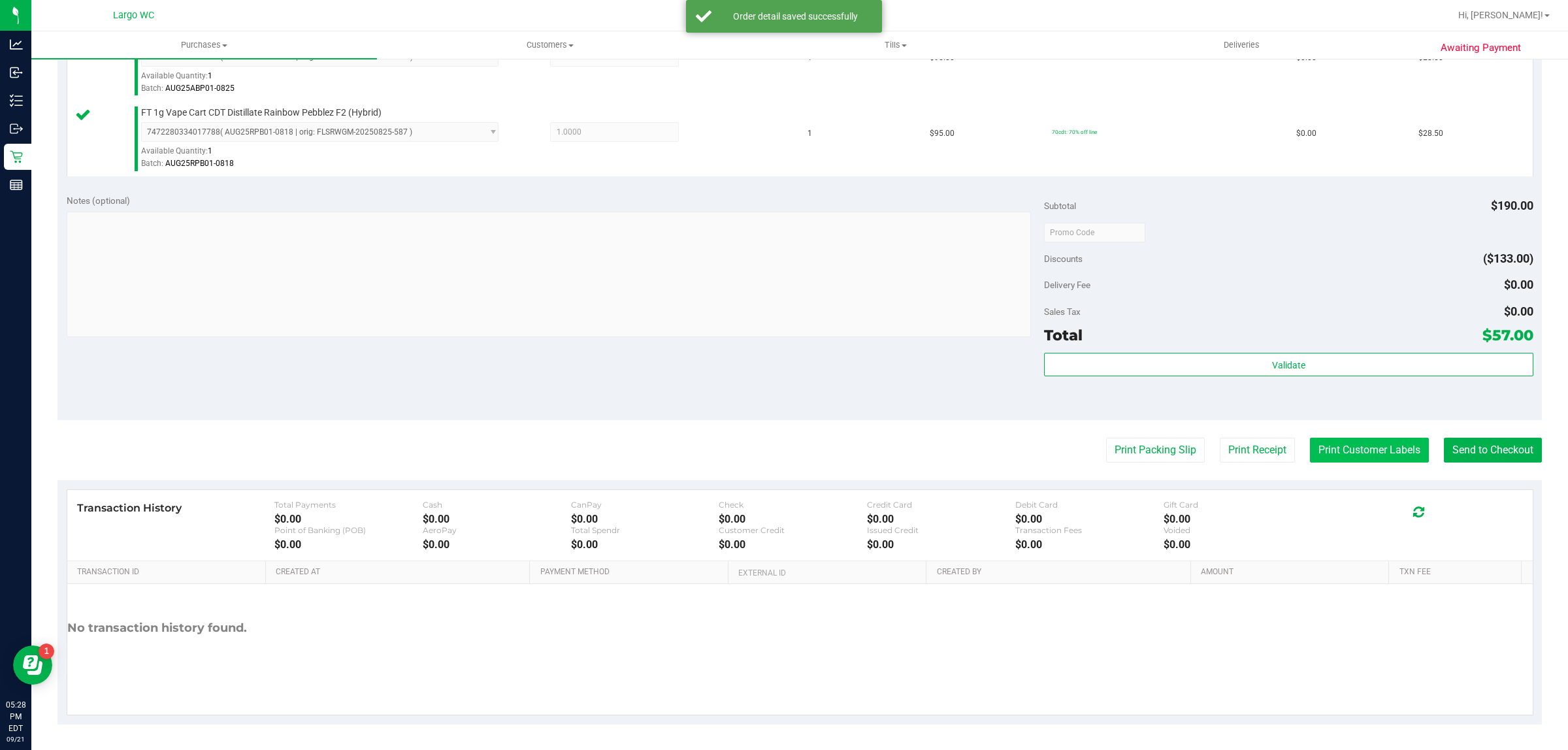
click at [1353, 456] on button "Print Customer Labels" at bounding box center [1369, 450] width 119 height 25
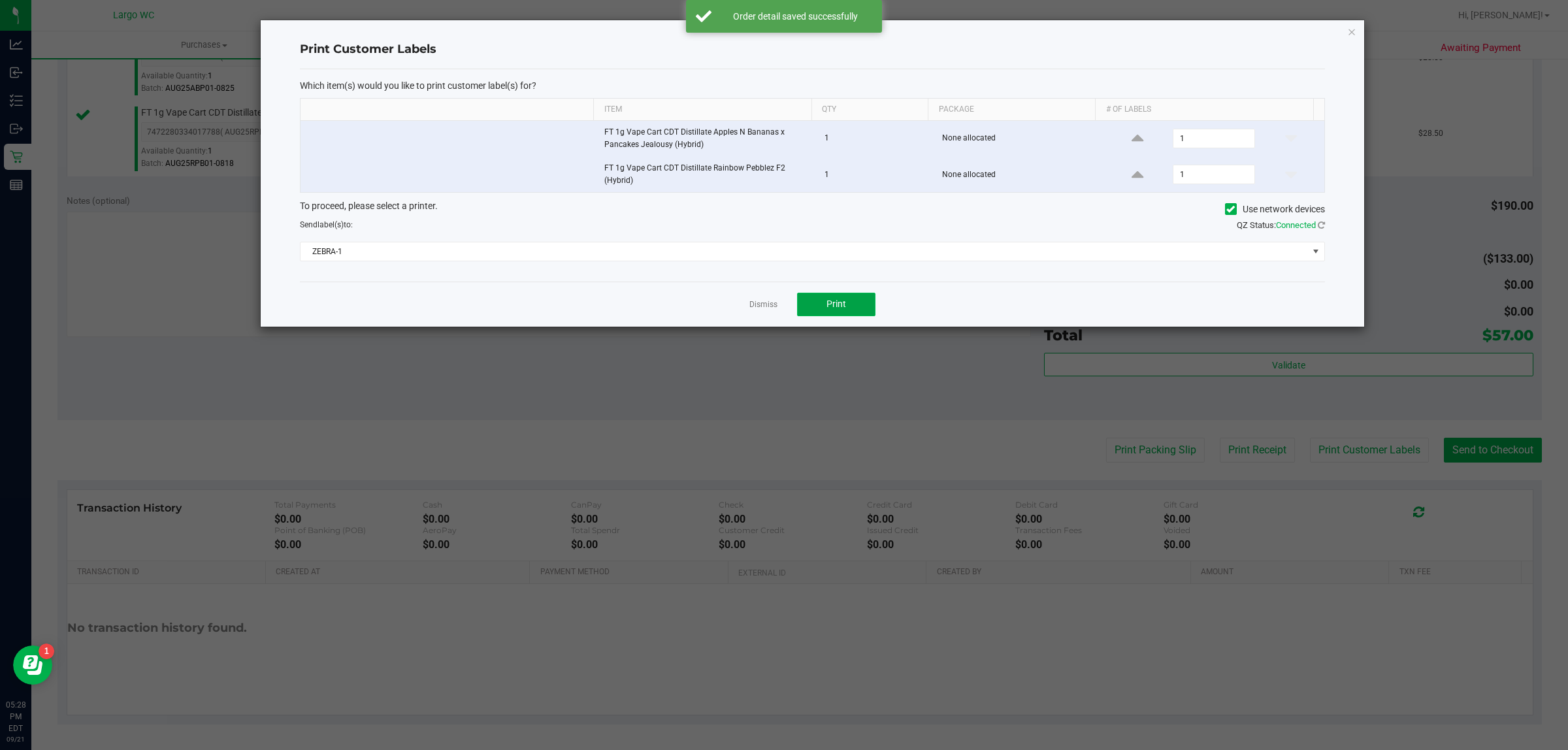
click at [840, 308] on span "Print" at bounding box center [836, 304] width 19 height 11
click at [763, 307] on link "Dismiss" at bounding box center [763, 305] width 28 height 11
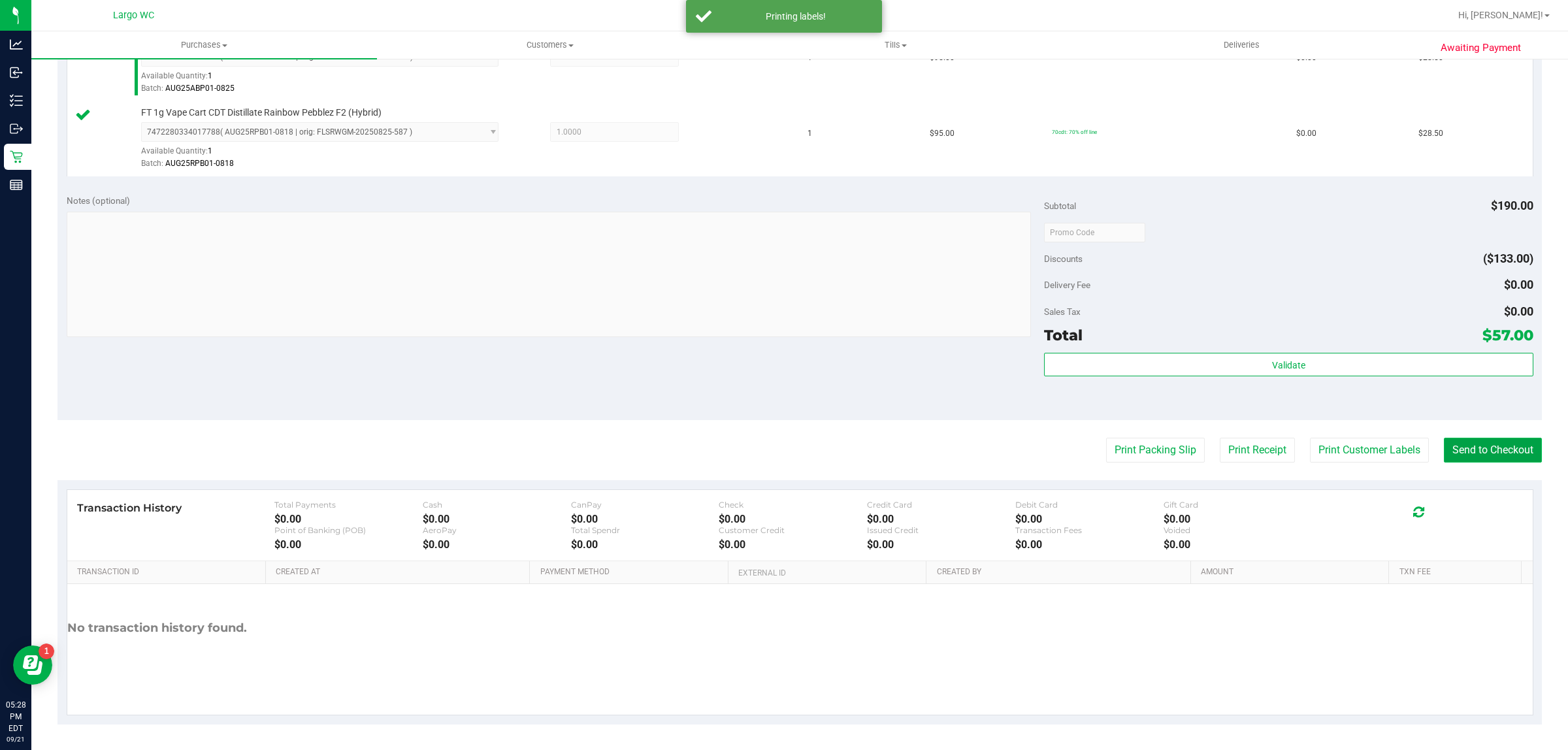
click at [1490, 453] on button "Send to Checkout" at bounding box center [1493, 450] width 98 height 25
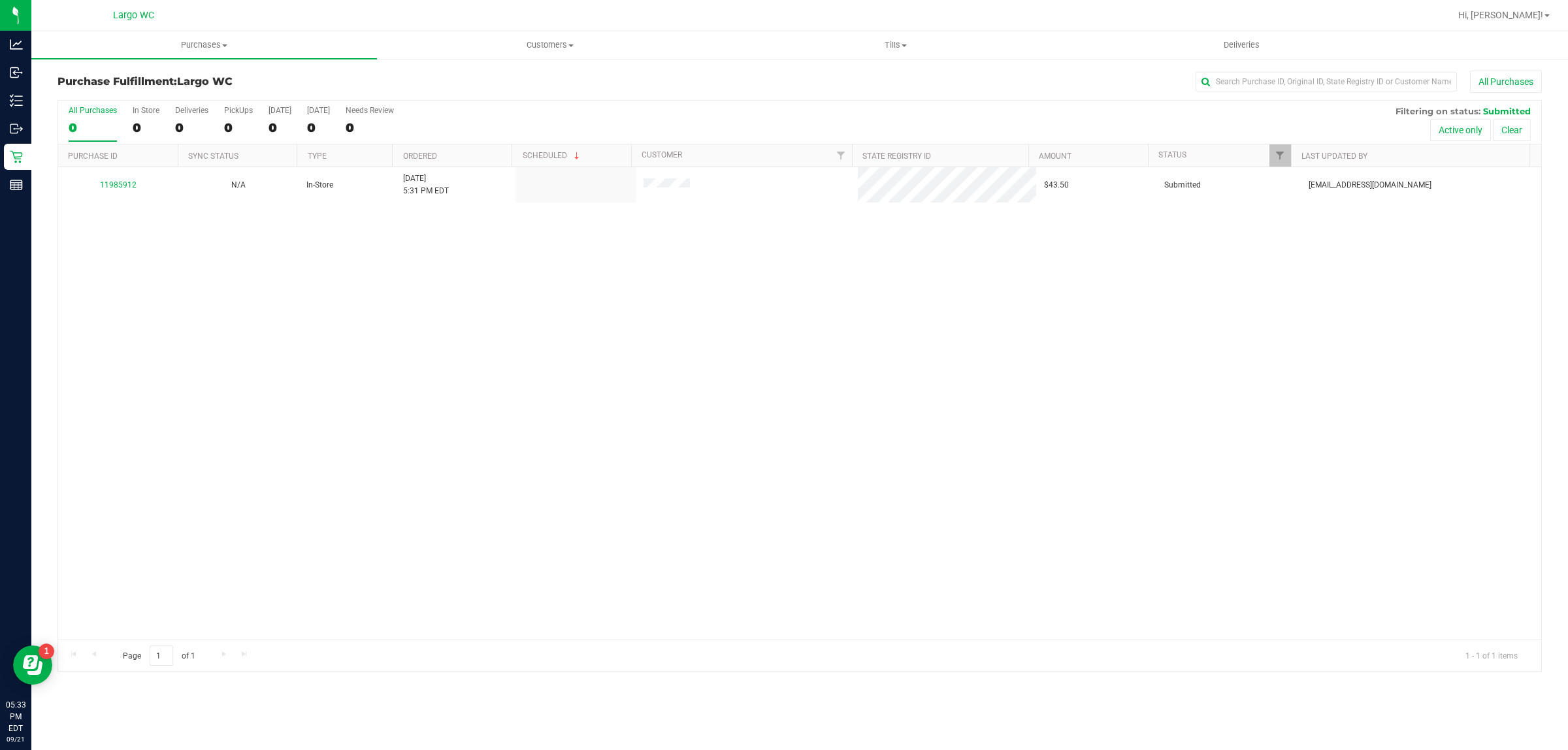
click at [144, 165] on th "Purchase ID" at bounding box center [118, 156] width 119 height 23
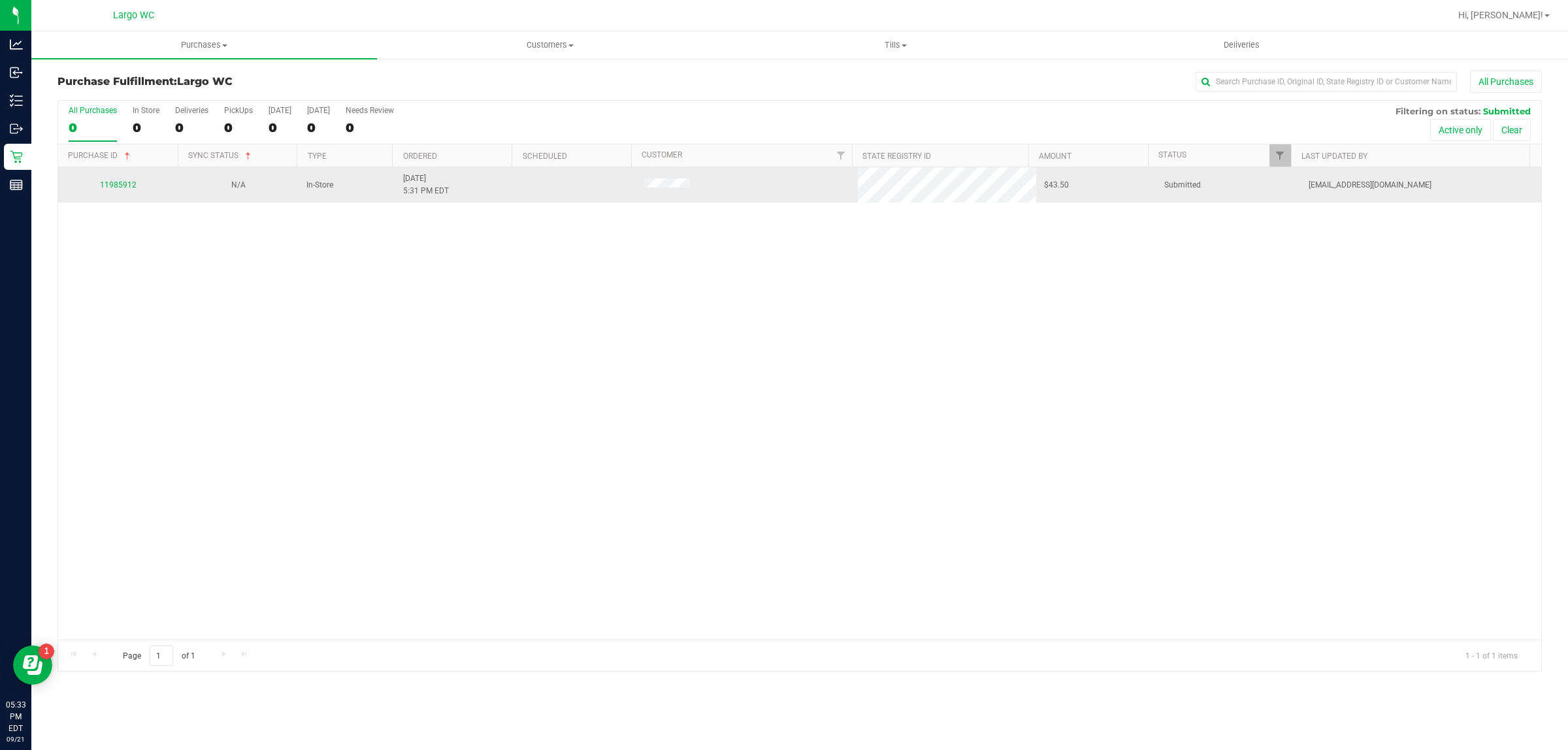
click at [125, 203] on td "11985912" at bounding box center [118, 184] width 120 height 36
click at [115, 186] on link "11985912" at bounding box center [118, 185] width 37 height 9
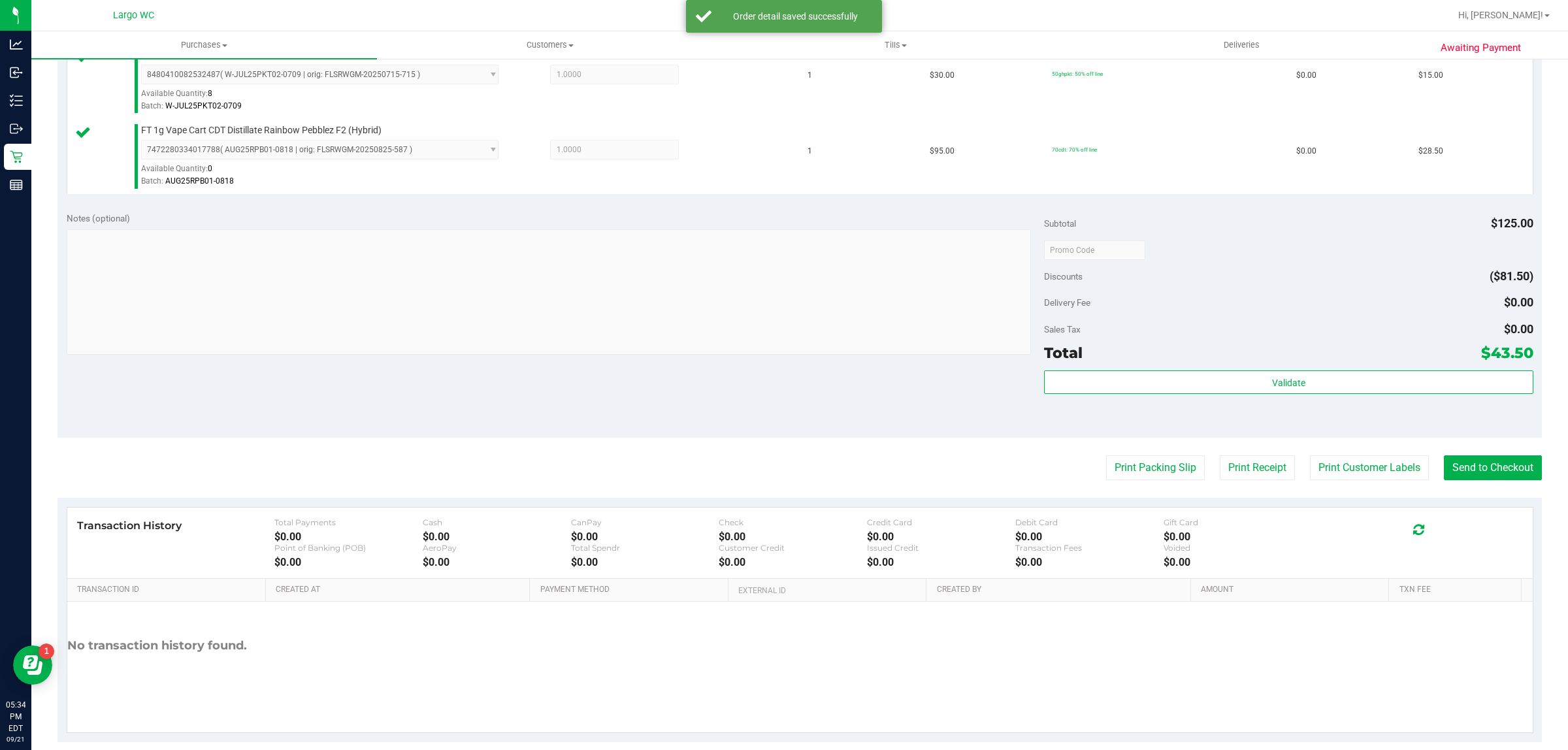
scroll to position [387, 0]
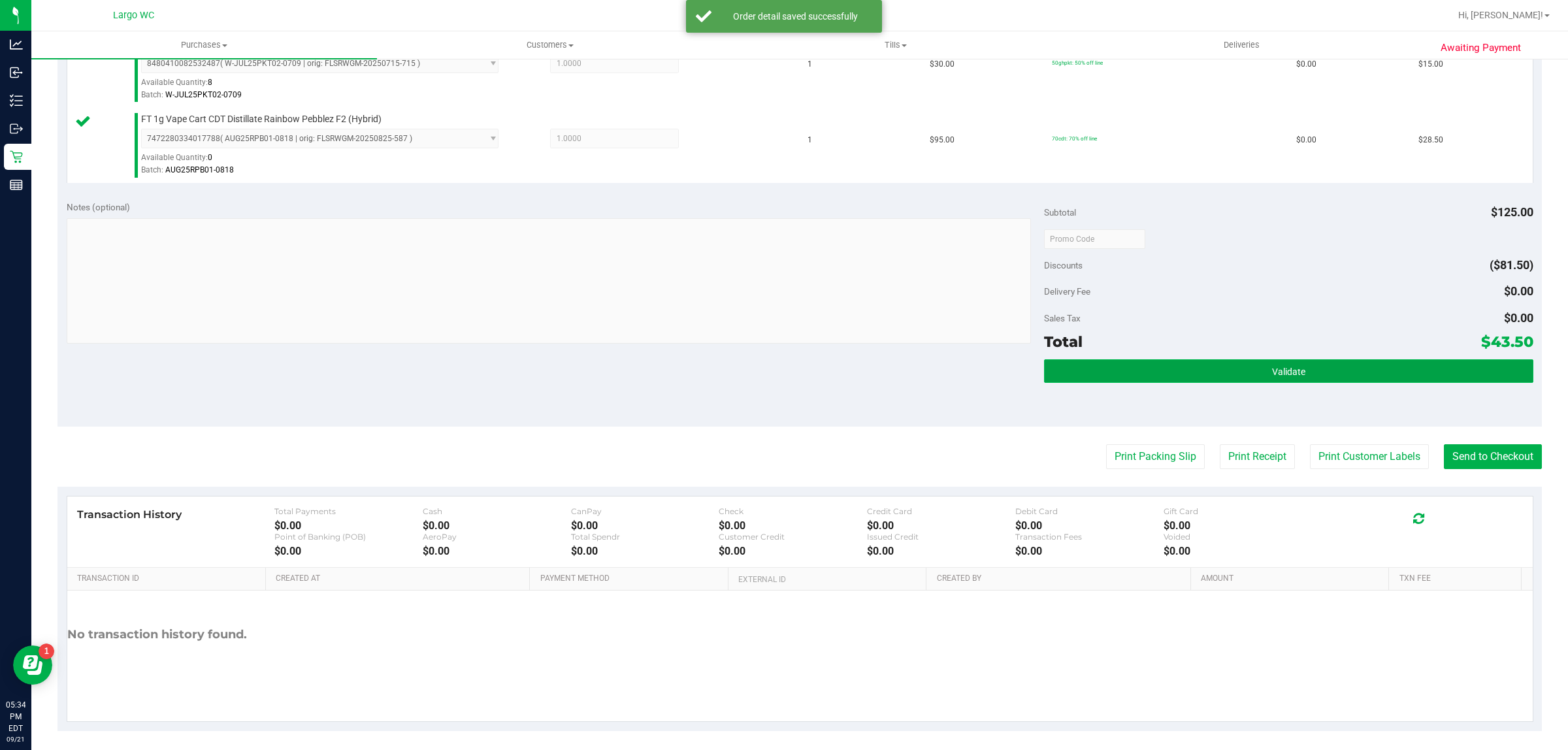
click at [1147, 382] on button "Validate" at bounding box center [1288, 371] width 489 height 23
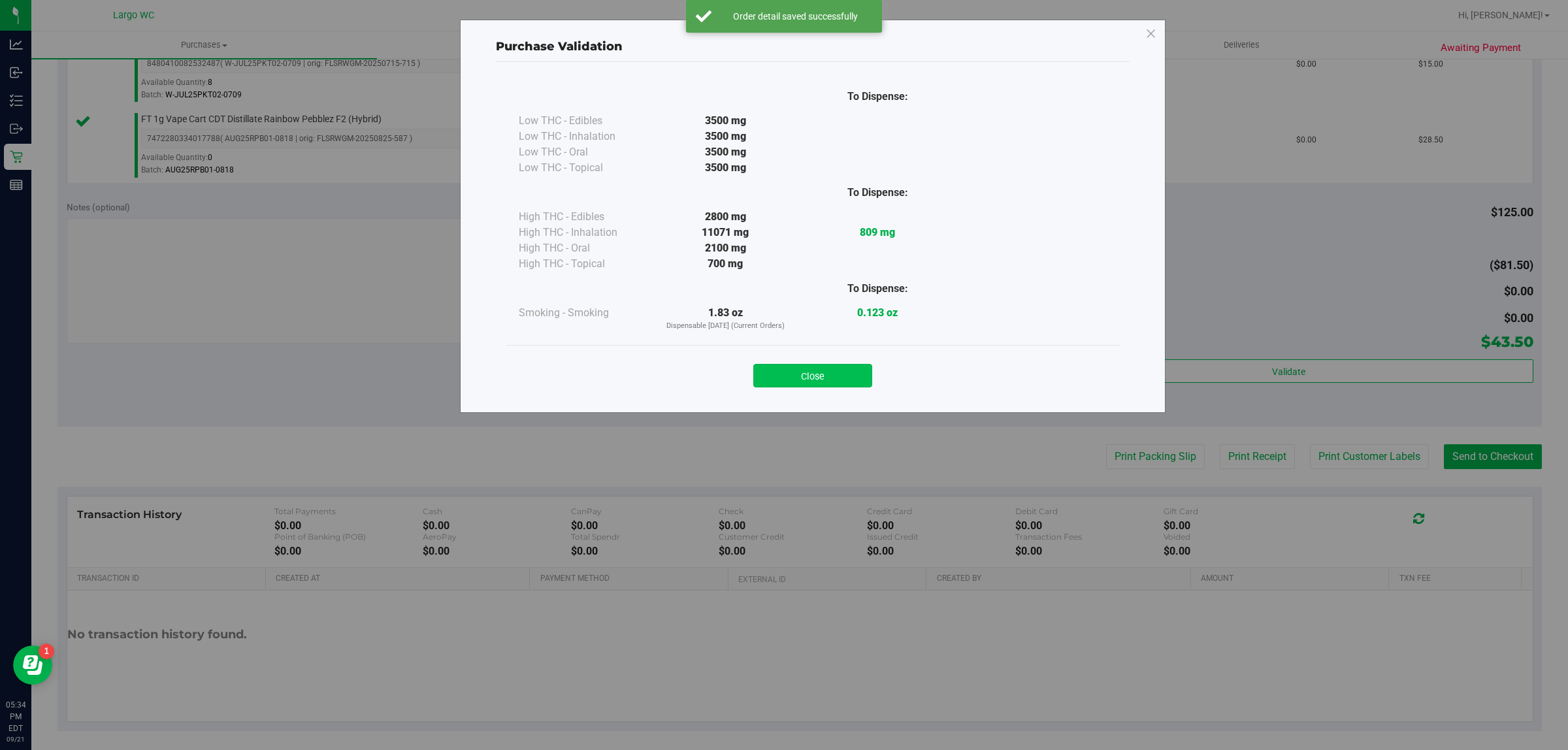
click at [820, 372] on button "Close" at bounding box center [812, 376] width 119 height 23
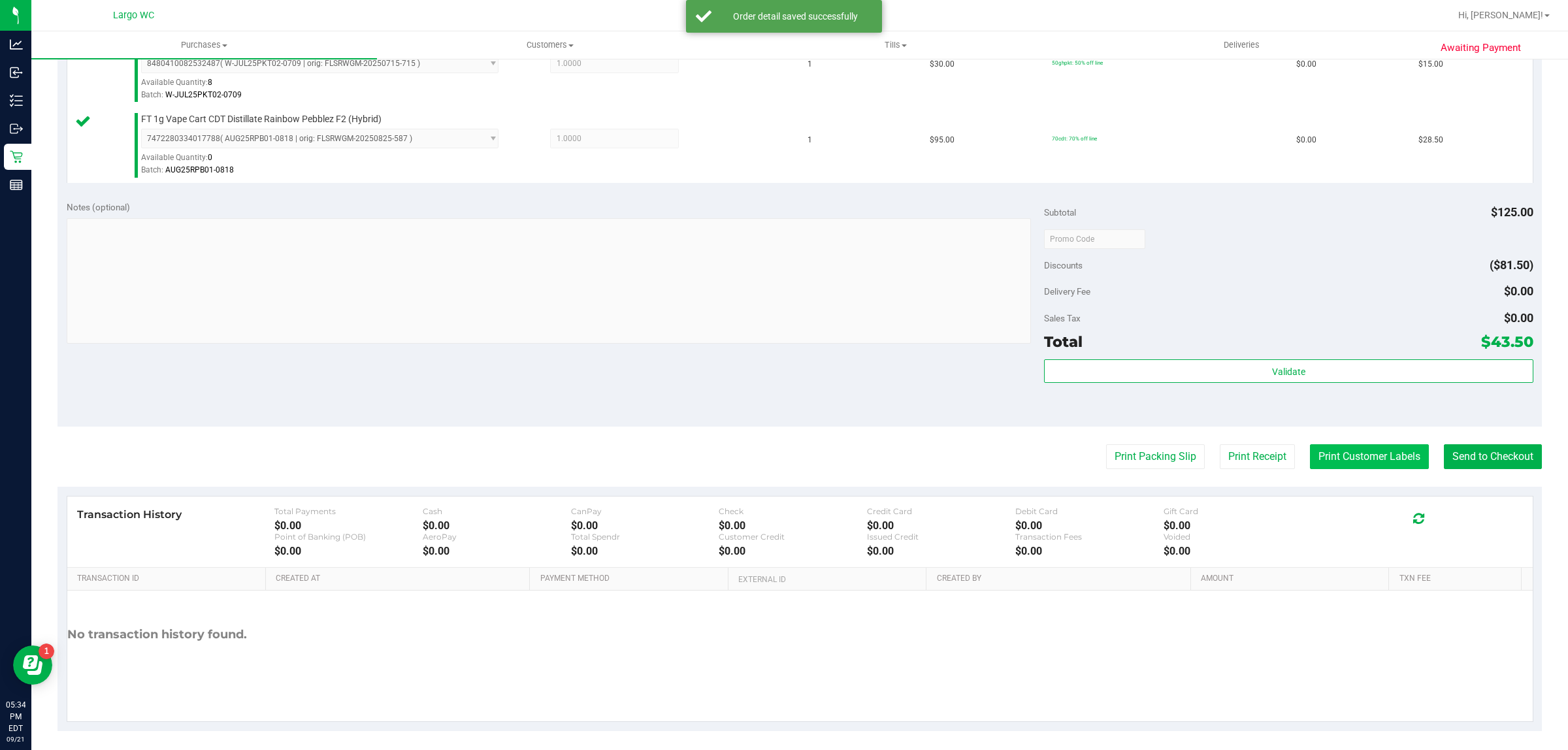
click at [1370, 458] on button "Print Customer Labels" at bounding box center [1369, 456] width 119 height 25
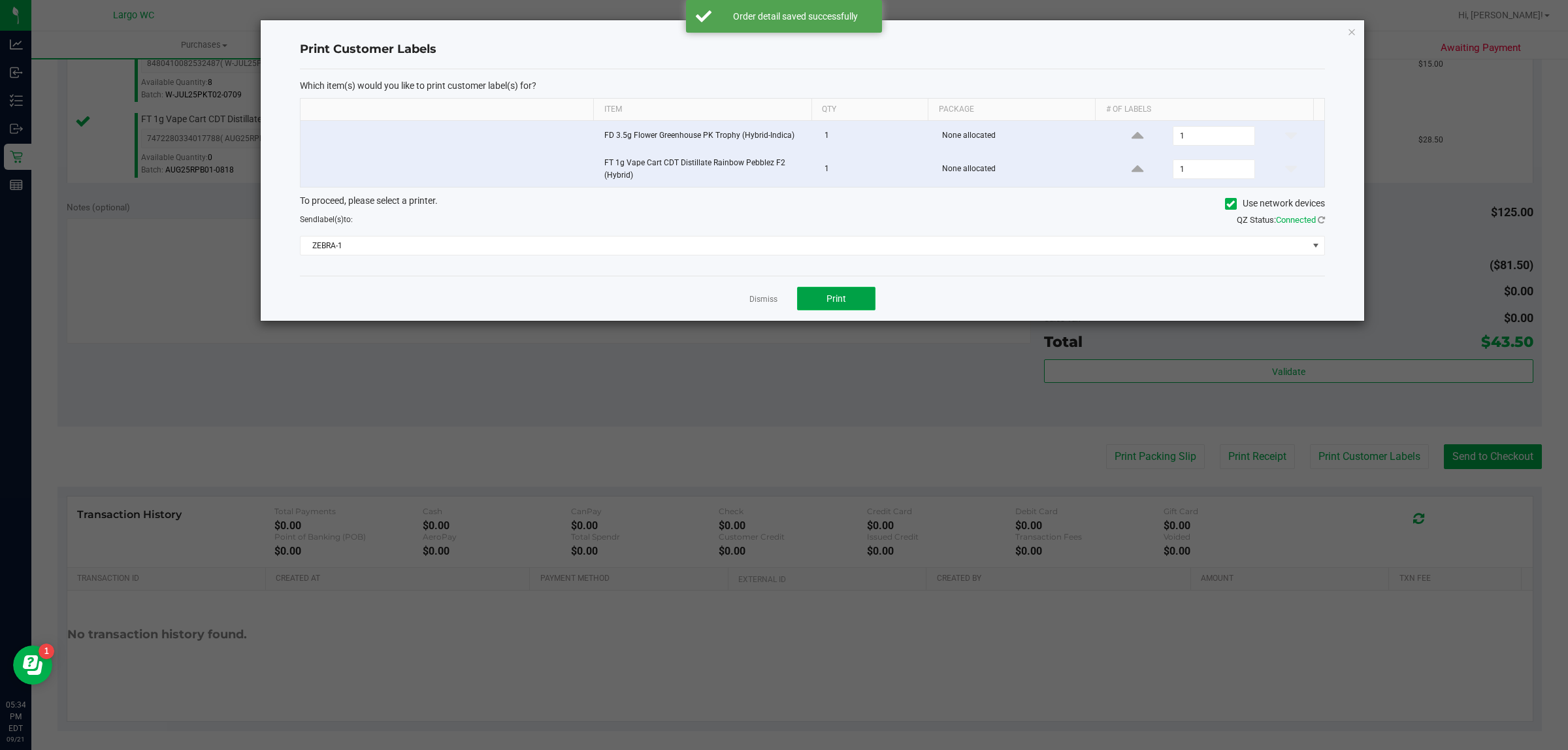
click at [835, 299] on span "Print" at bounding box center [836, 299] width 19 height 11
click at [1351, 31] on icon "button" at bounding box center [1351, 31] width 9 height 15
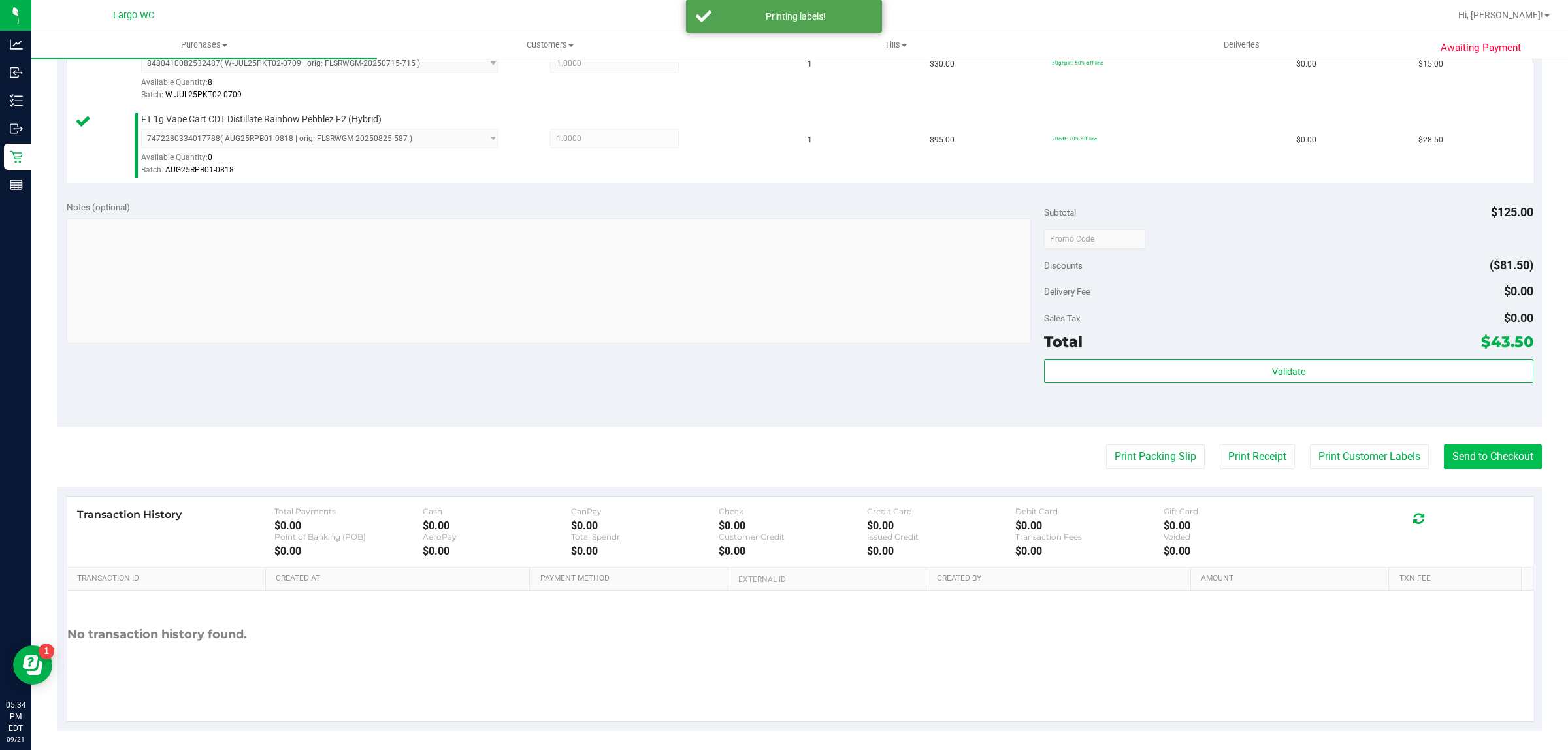
click at [1469, 465] on button "Send to Checkout" at bounding box center [1493, 456] width 98 height 25
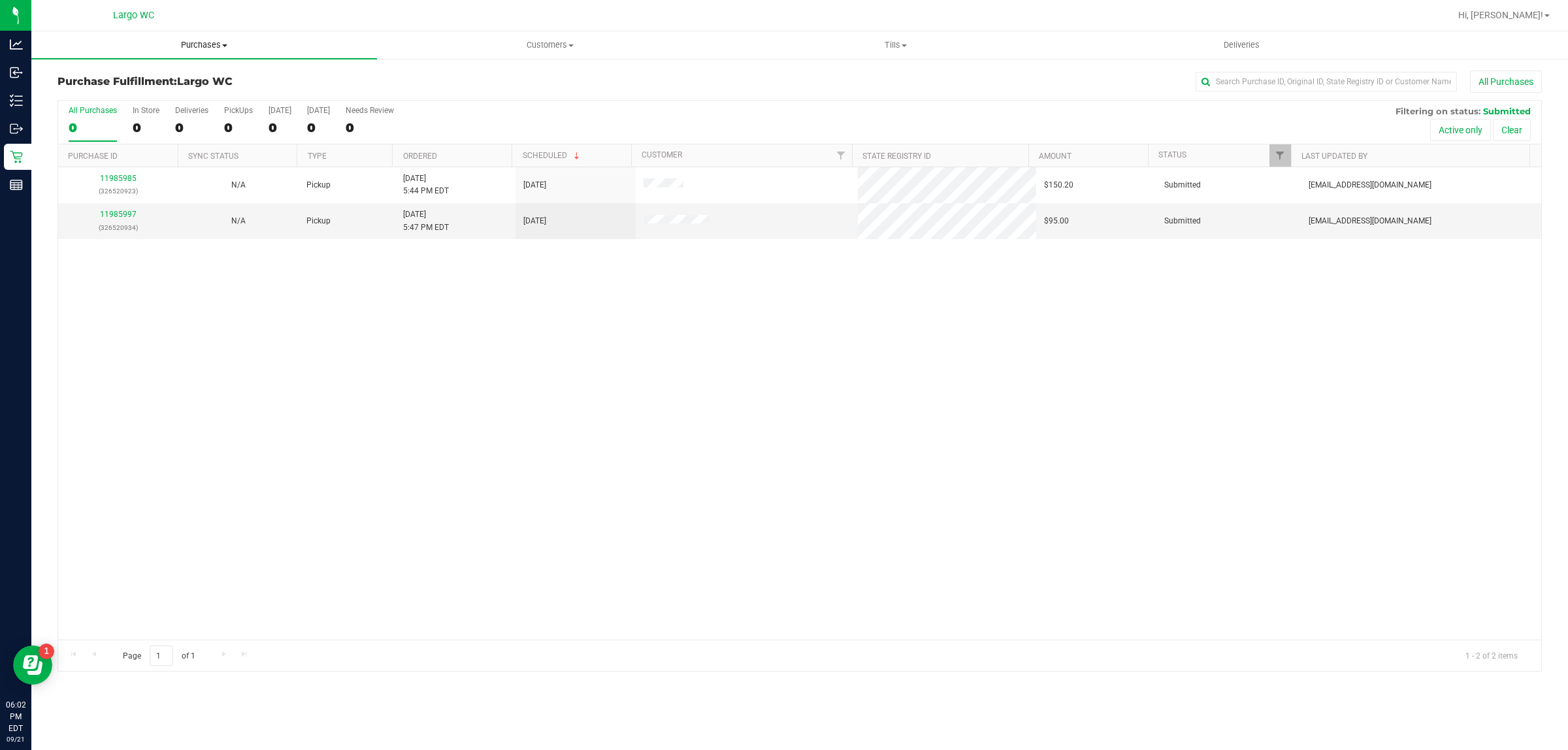
click at [208, 44] on span "Purchases" at bounding box center [204, 45] width 345 height 12
click at [92, 76] on span "Summary of purchases" at bounding box center [99, 78] width 134 height 11
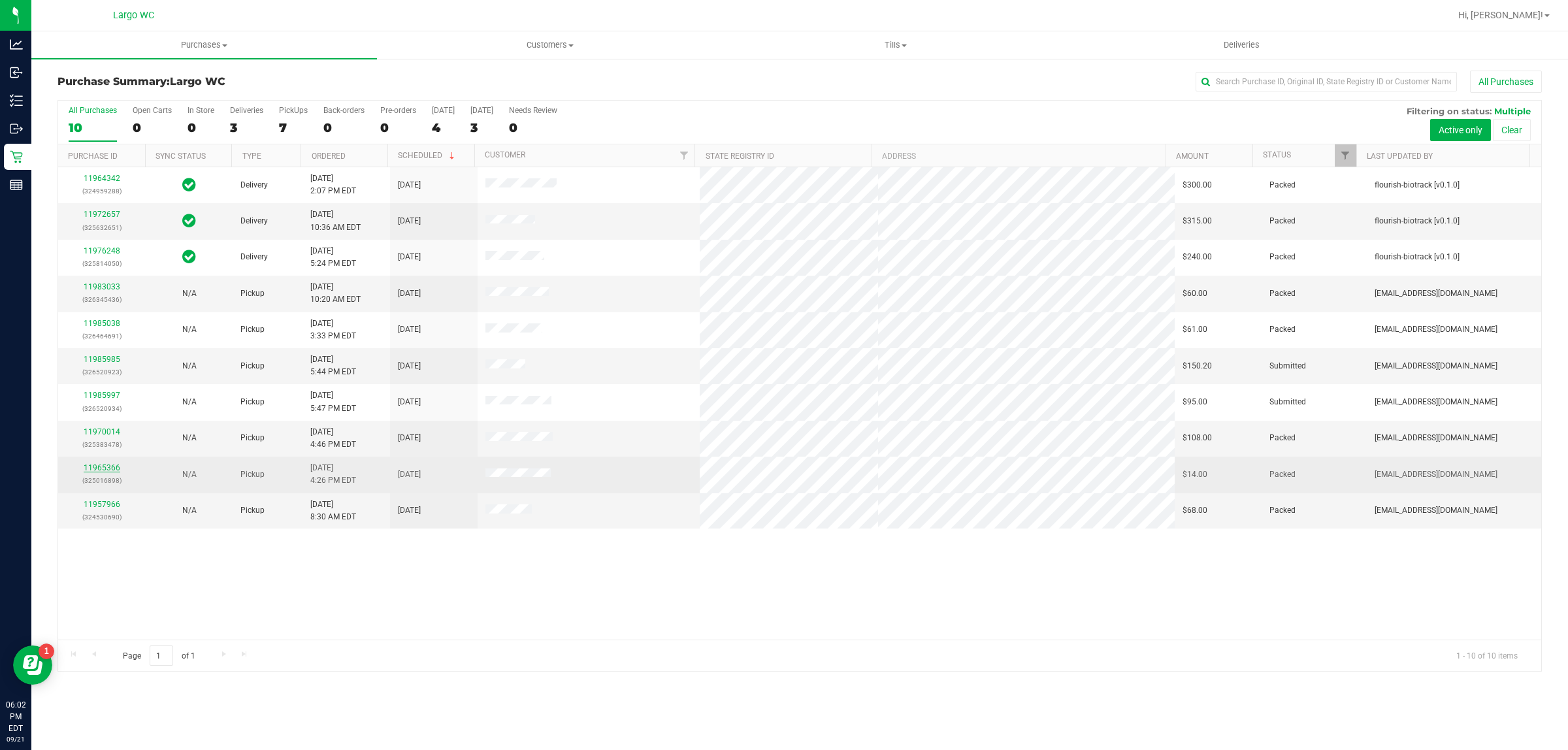
click at [93, 472] on link "11965366" at bounding box center [102, 468] width 37 height 9
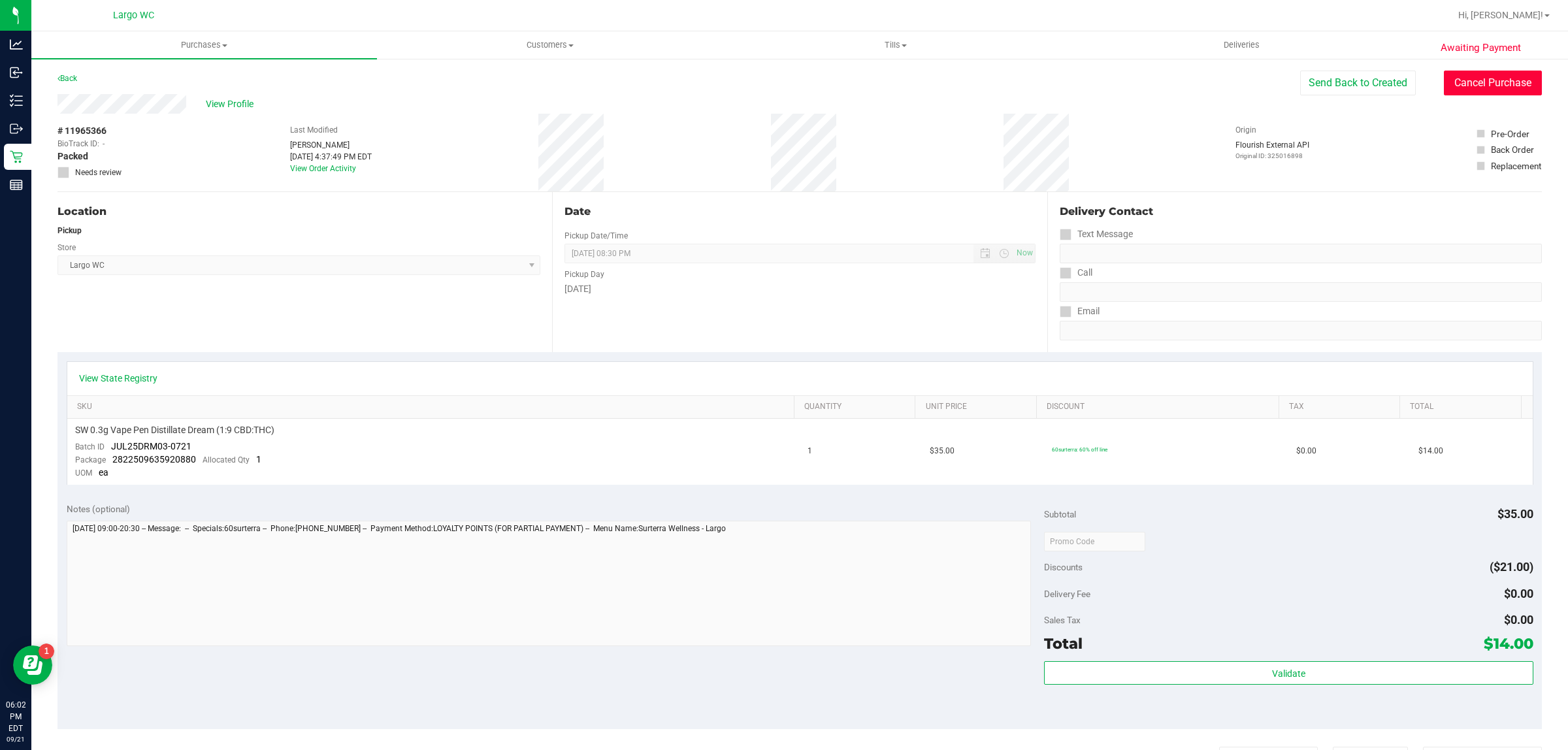
click at [1478, 86] on button "Cancel Purchase" at bounding box center [1493, 83] width 98 height 25
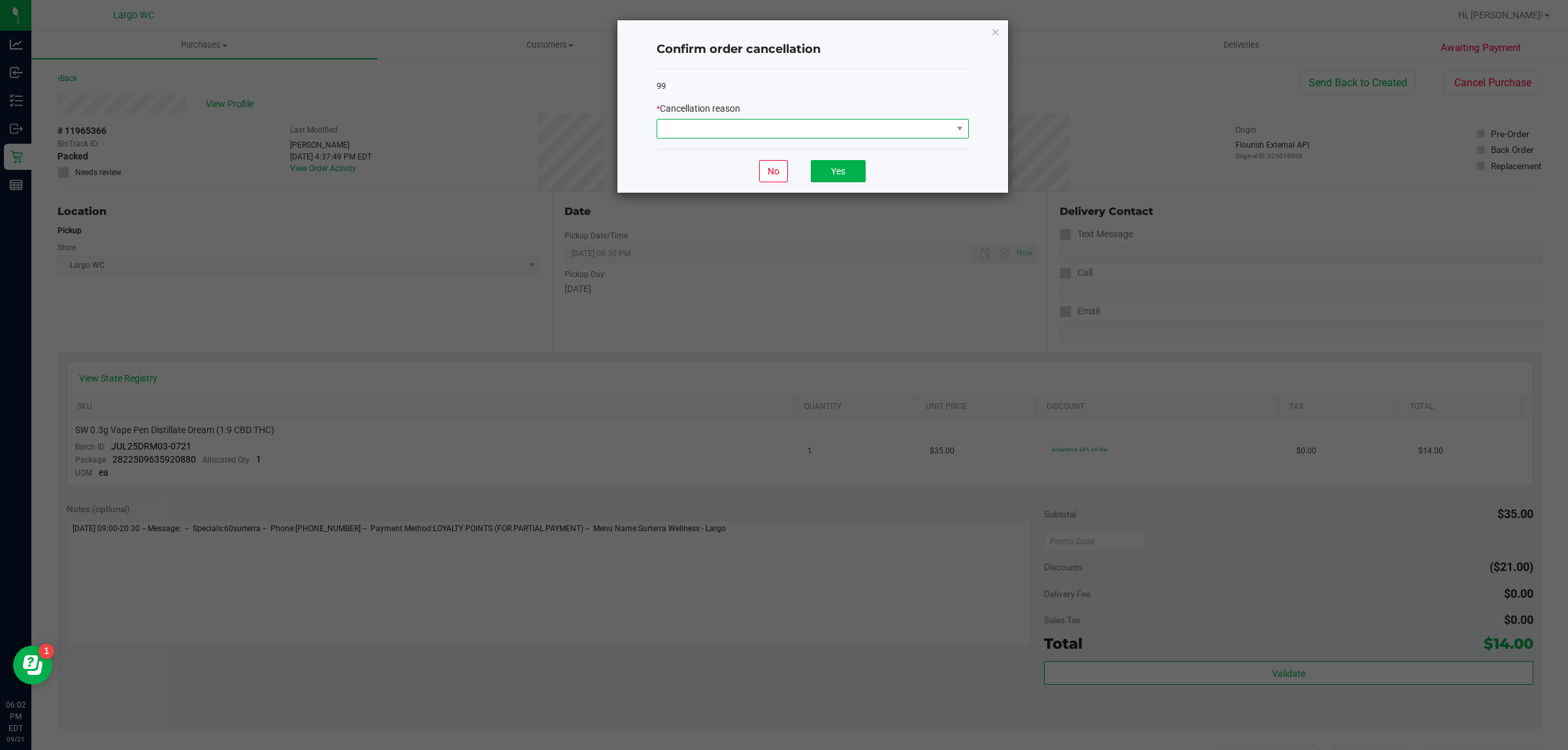
click at [884, 132] on span at bounding box center [804, 128] width 294 height 18
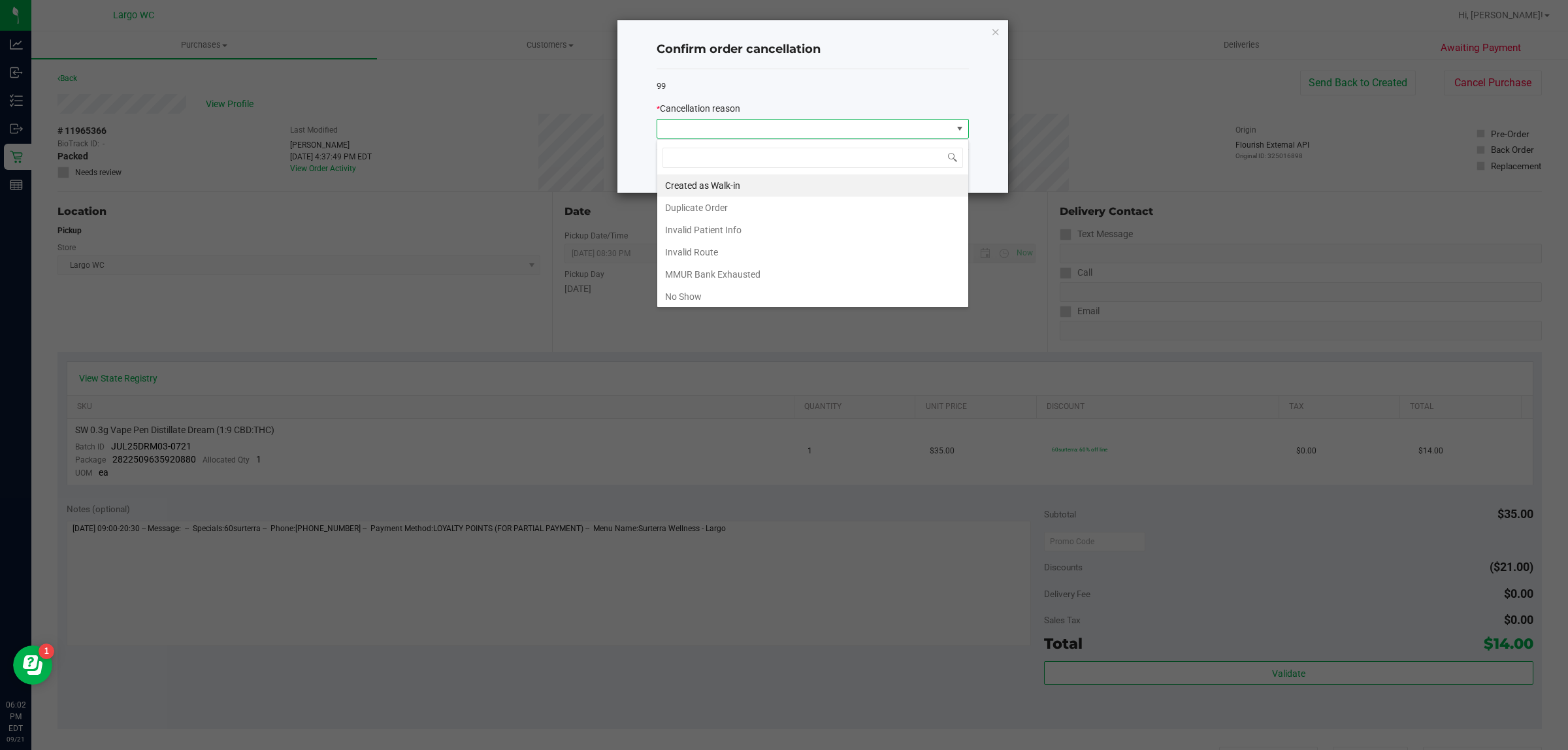
scroll to position [20, 312]
click at [825, 295] on li "No Show" at bounding box center [813, 297] width 311 height 22
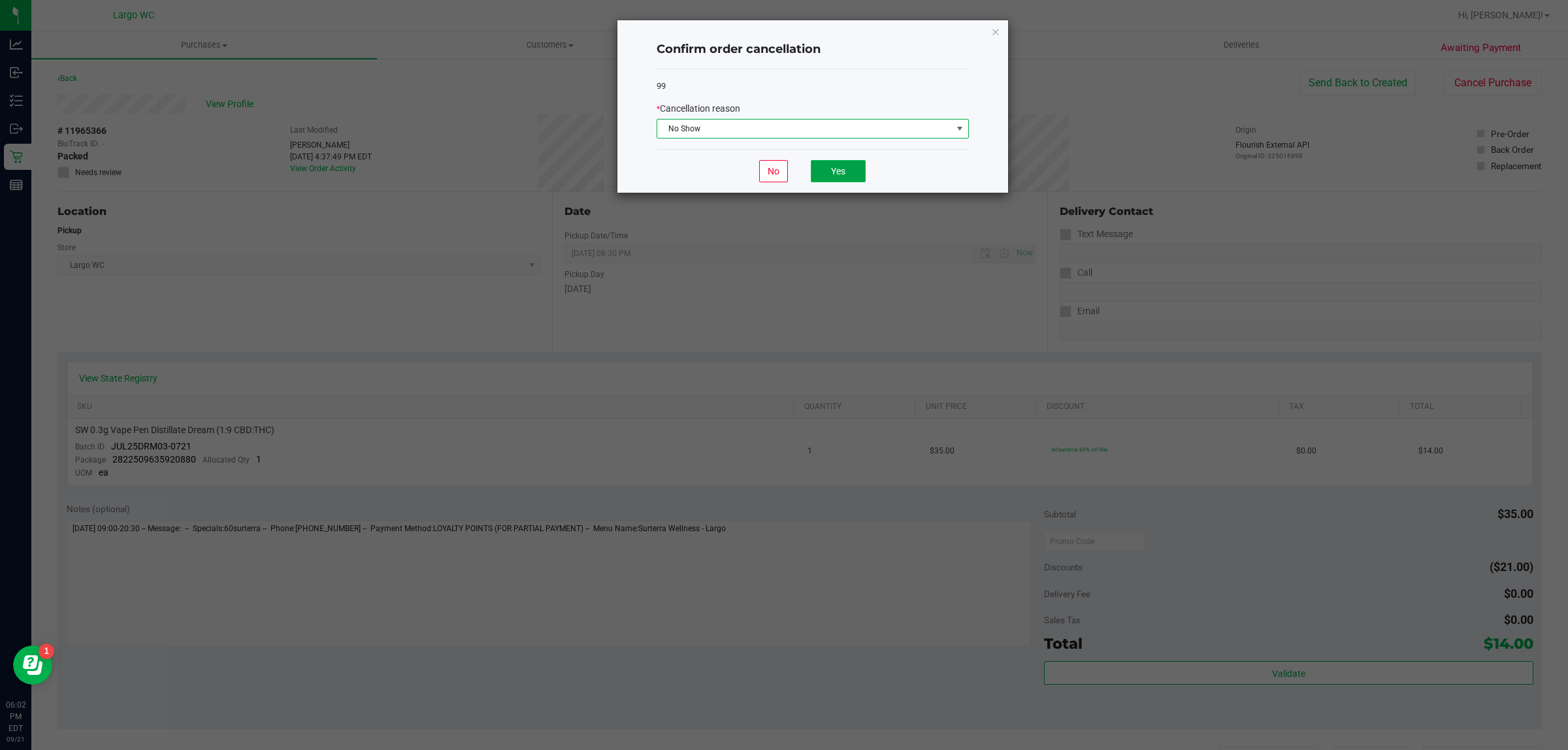
click at [844, 175] on button "Yes" at bounding box center [838, 171] width 55 height 22
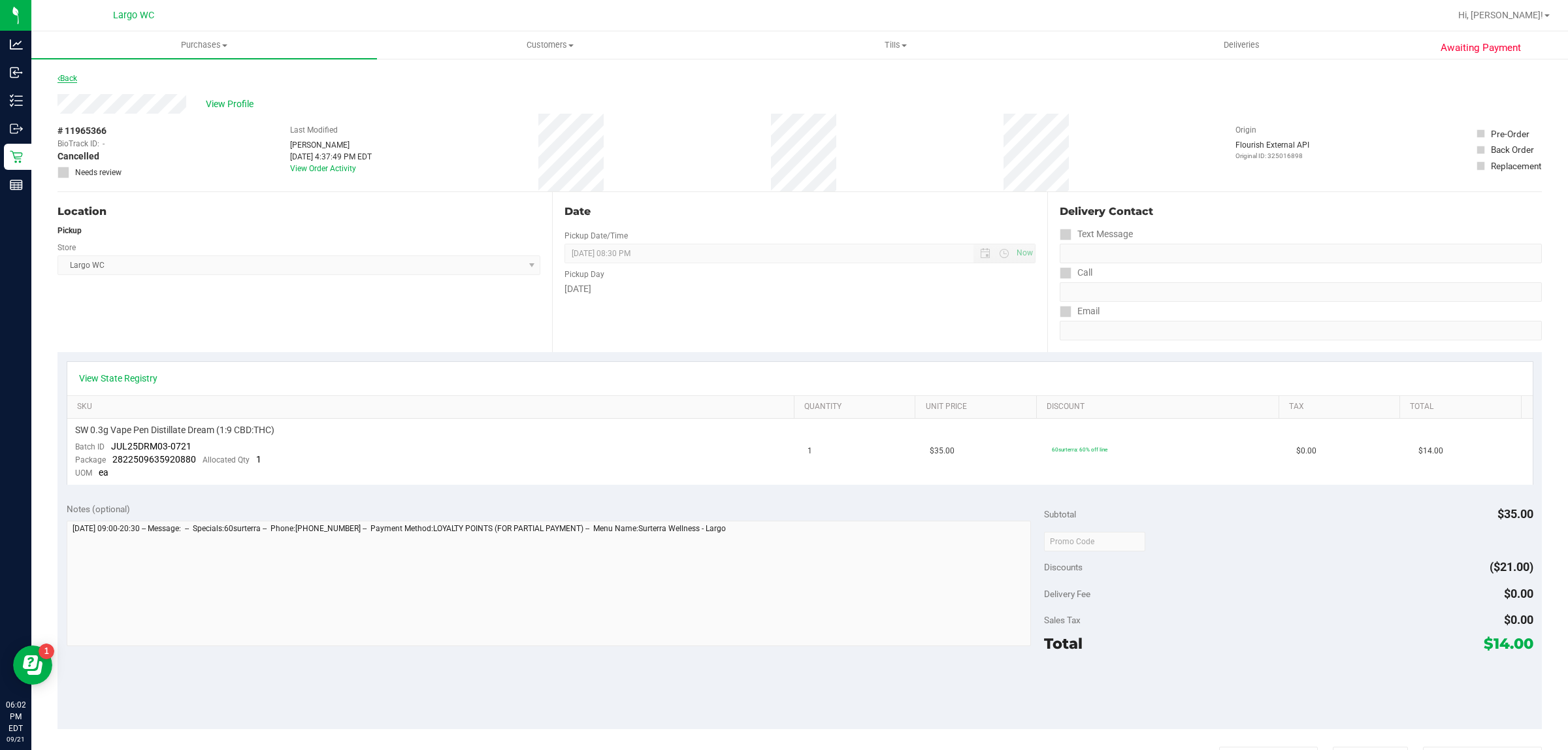
click at [73, 78] on link "Back" at bounding box center [67, 78] width 19 height 9
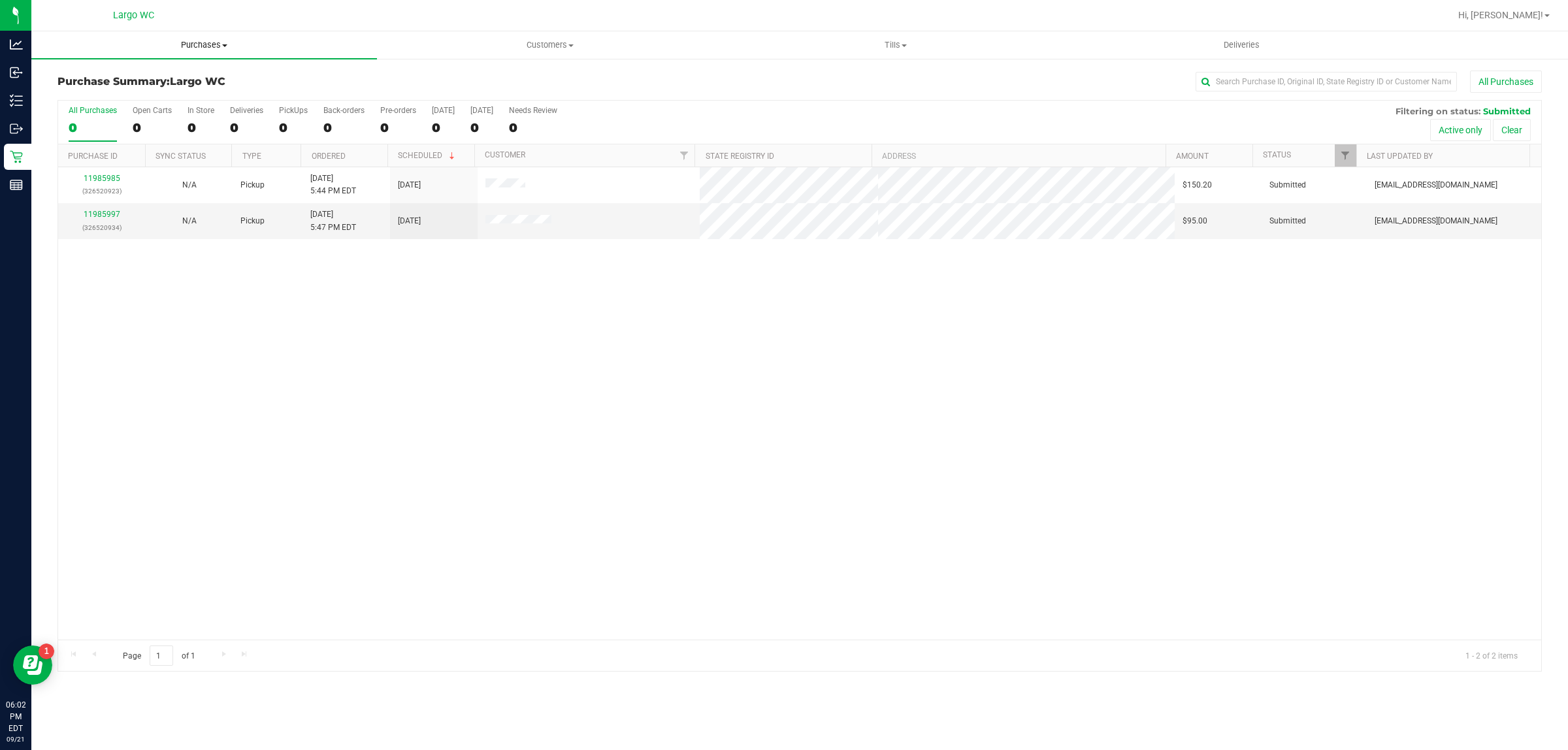
click at [197, 46] on span "Purchases" at bounding box center [204, 45] width 345 height 12
click at [112, 76] on span "Summary of purchases" at bounding box center [99, 78] width 134 height 11
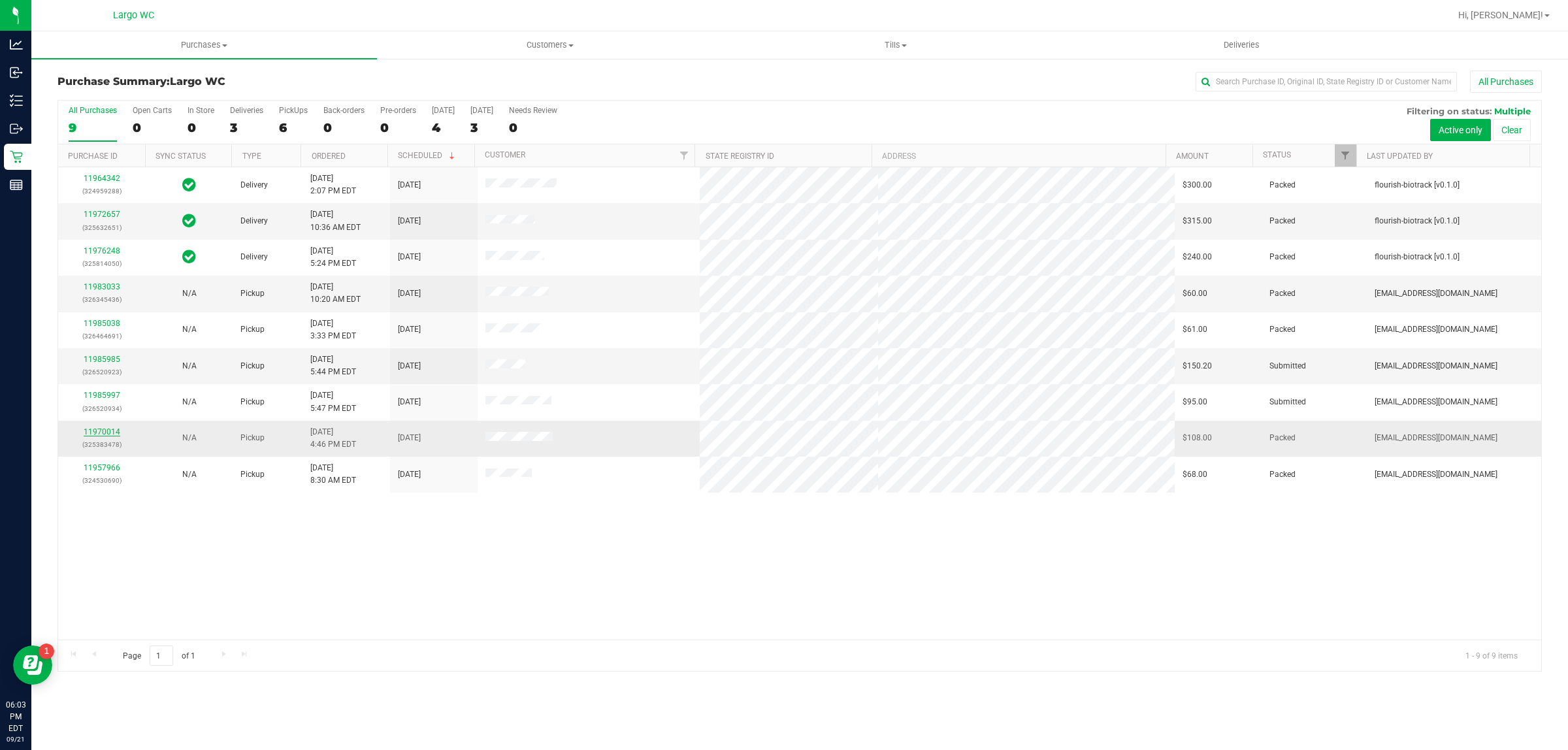
click at [105, 436] on link "11970014" at bounding box center [102, 432] width 37 height 9
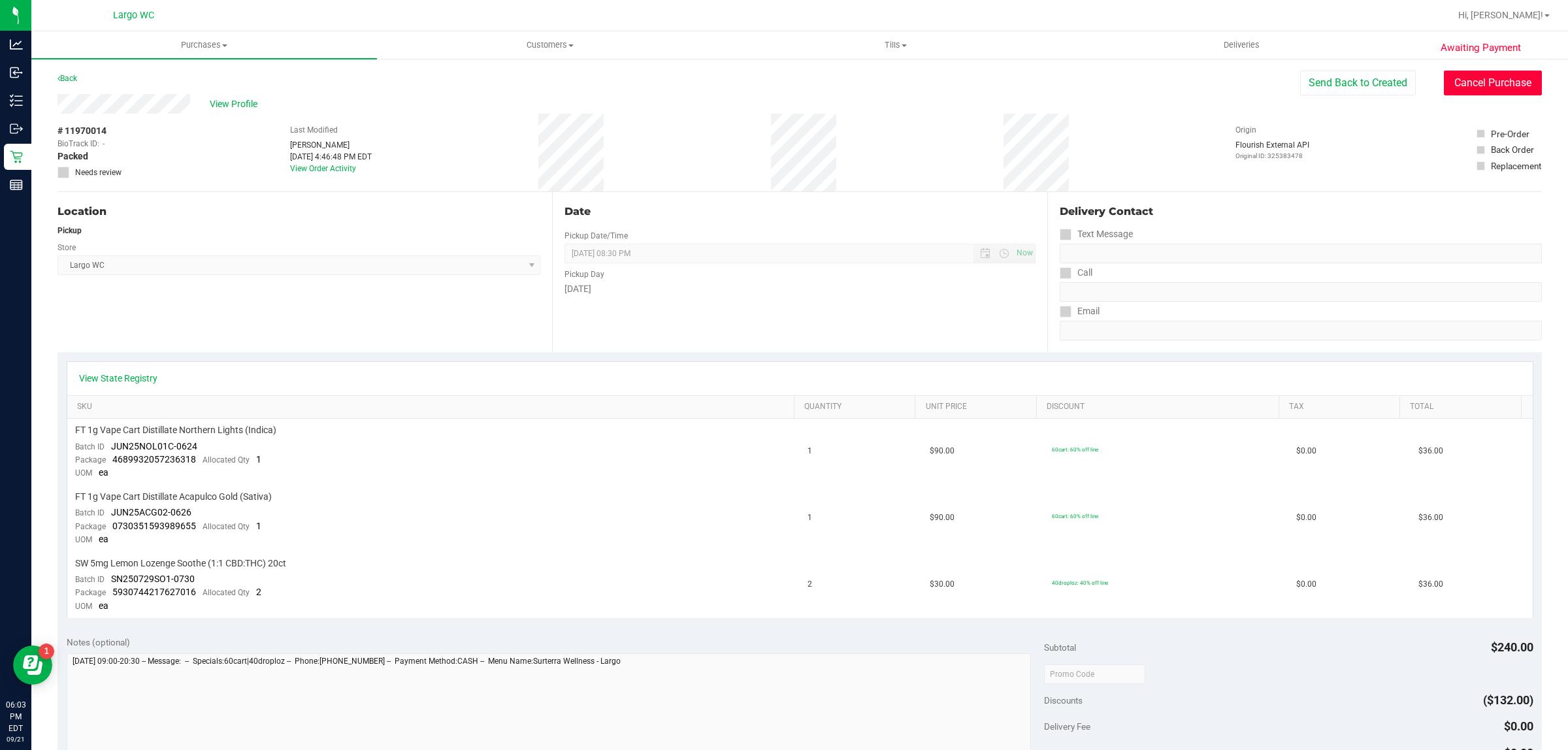
click at [1473, 95] on button "Cancel Purchase" at bounding box center [1493, 83] width 98 height 25
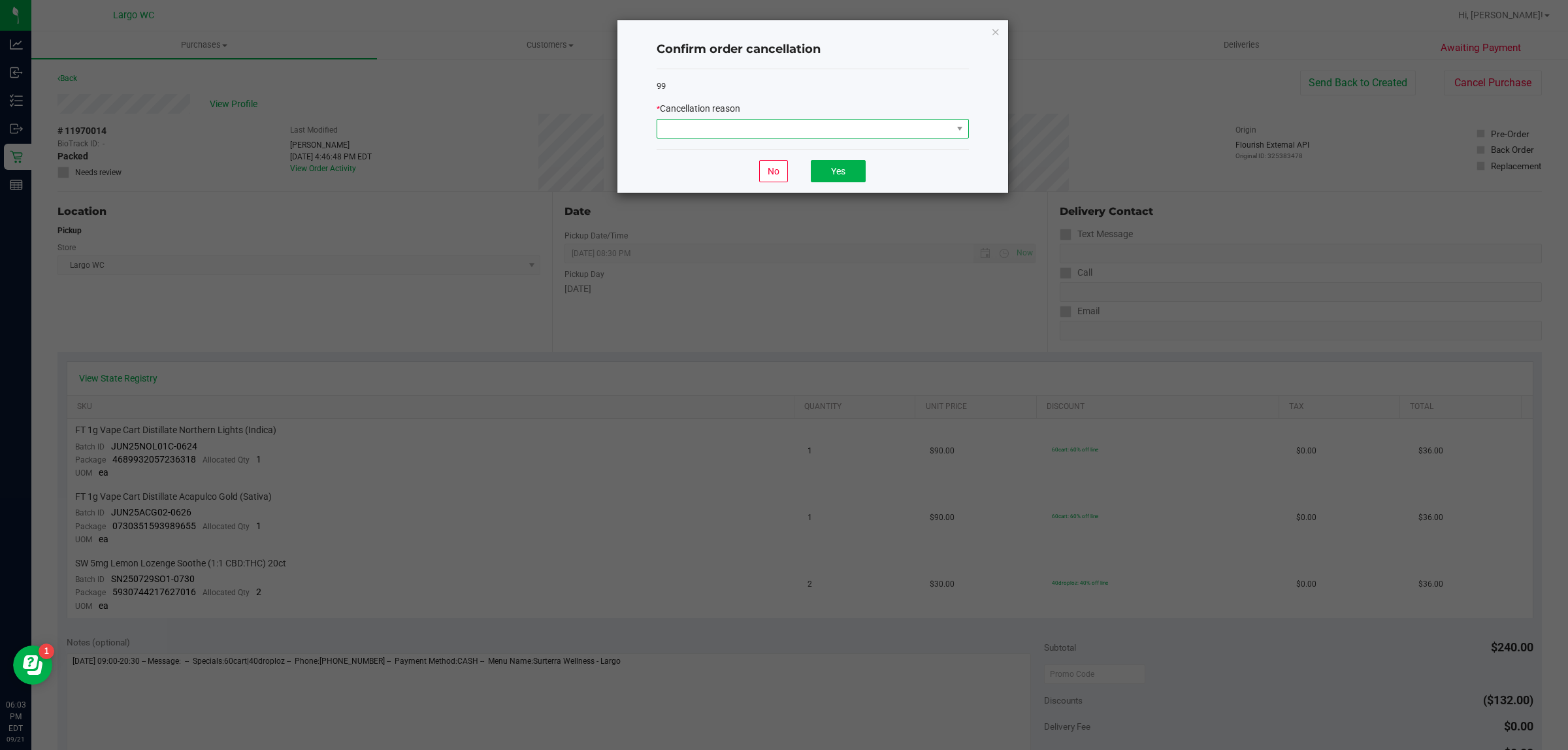
click at [905, 122] on span at bounding box center [804, 128] width 294 height 18
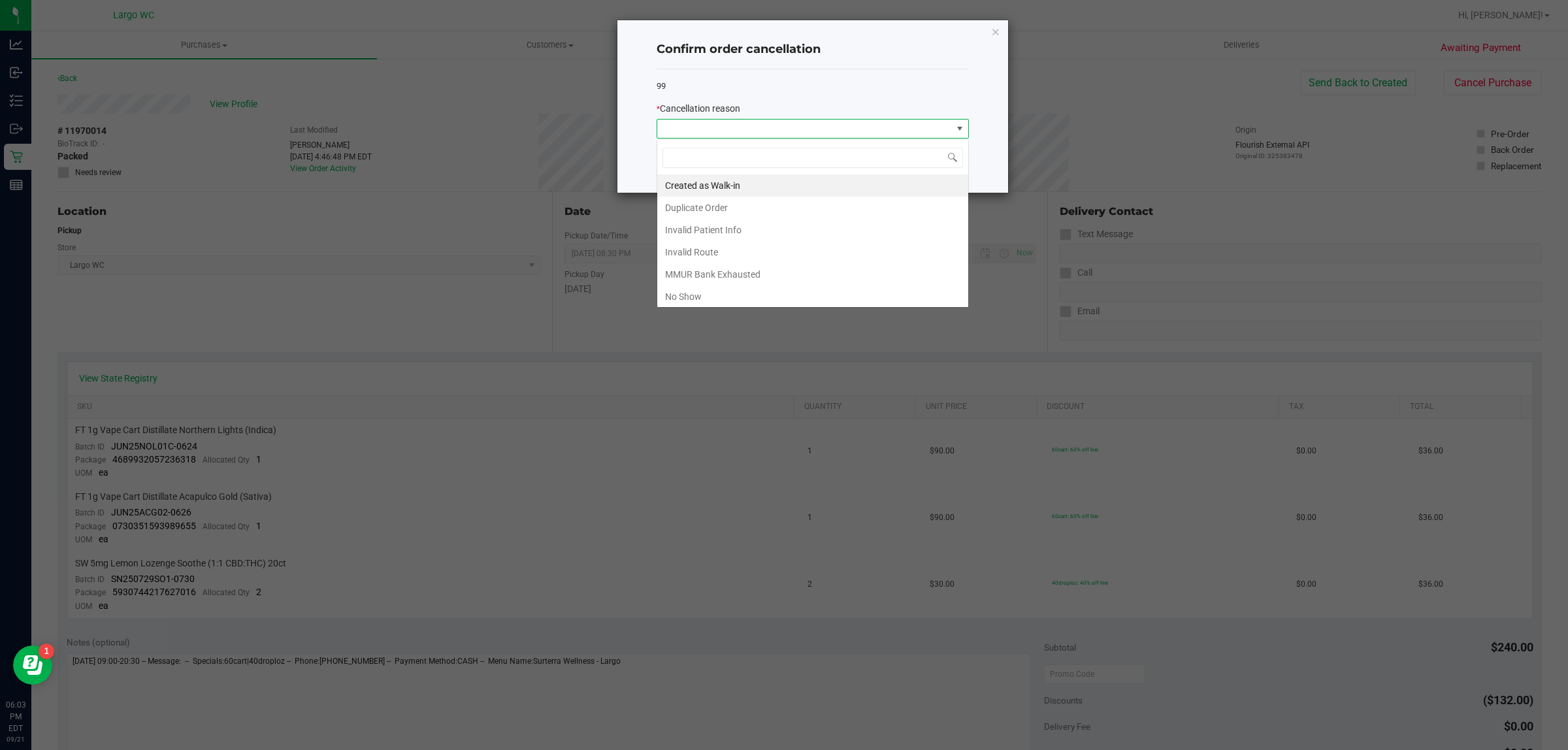
scroll to position [20, 312]
click at [735, 299] on li "No Show" at bounding box center [813, 297] width 311 height 22
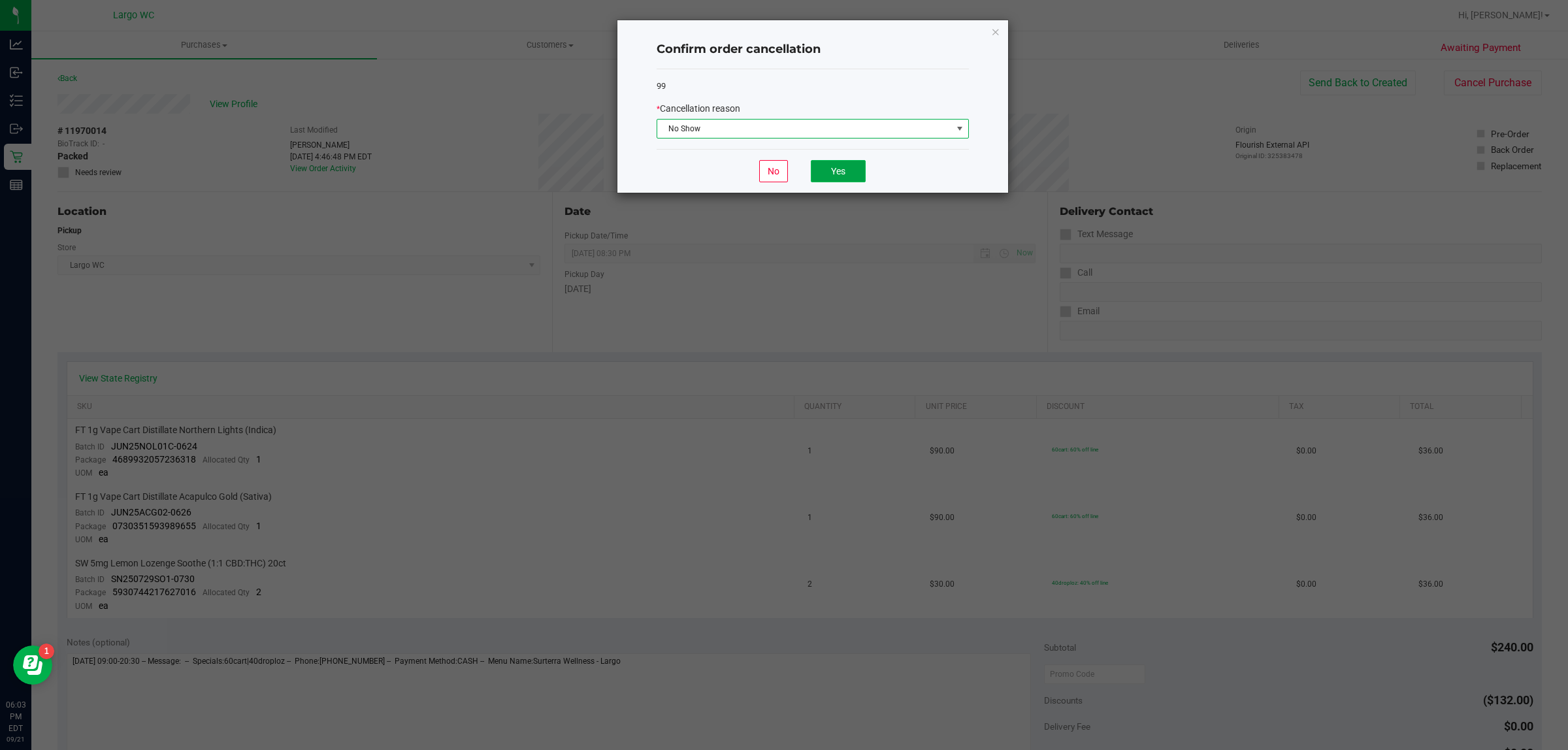
click at [840, 168] on button "Yes" at bounding box center [838, 171] width 55 height 22
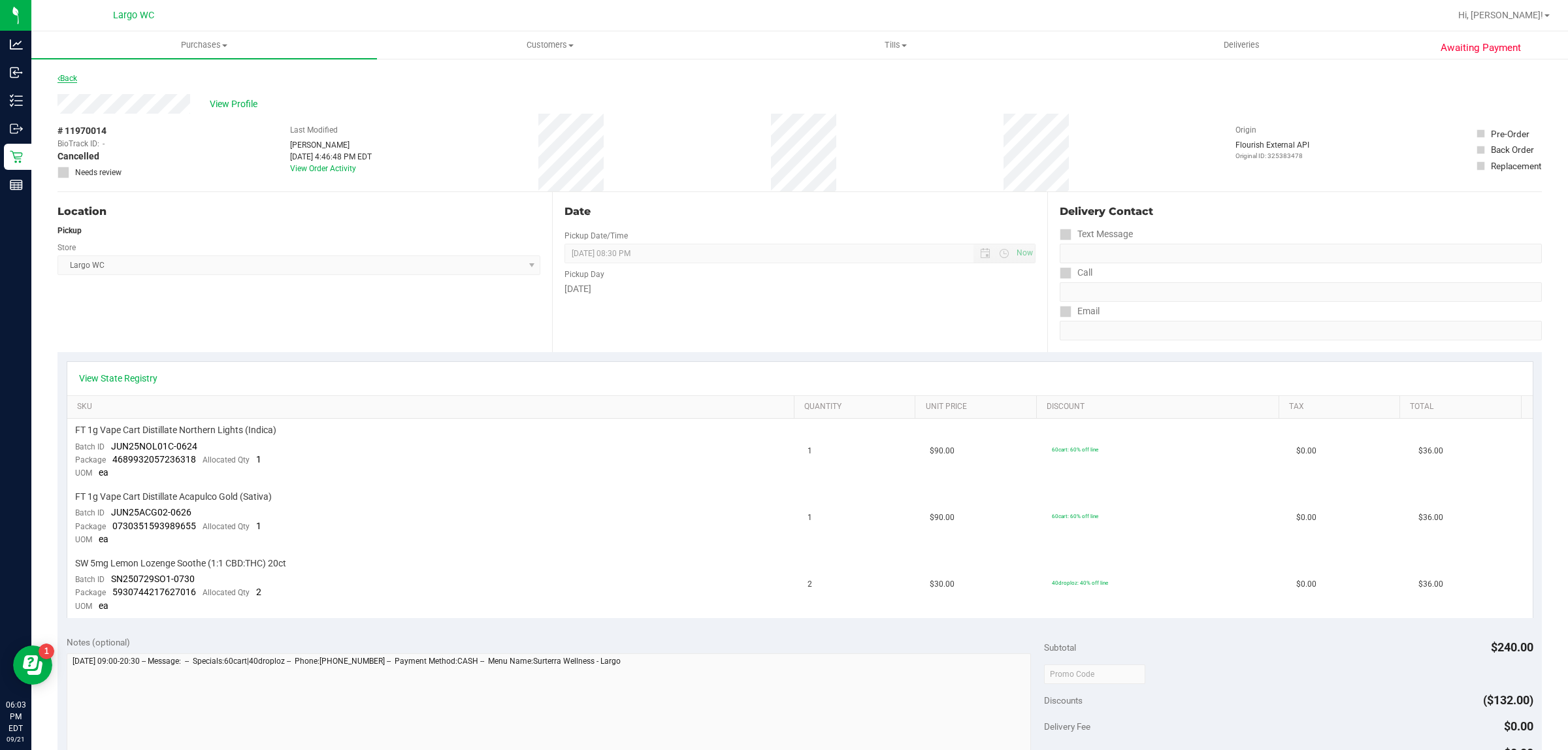
click at [68, 76] on link "Back" at bounding box center [67, 78] width 19 height 9
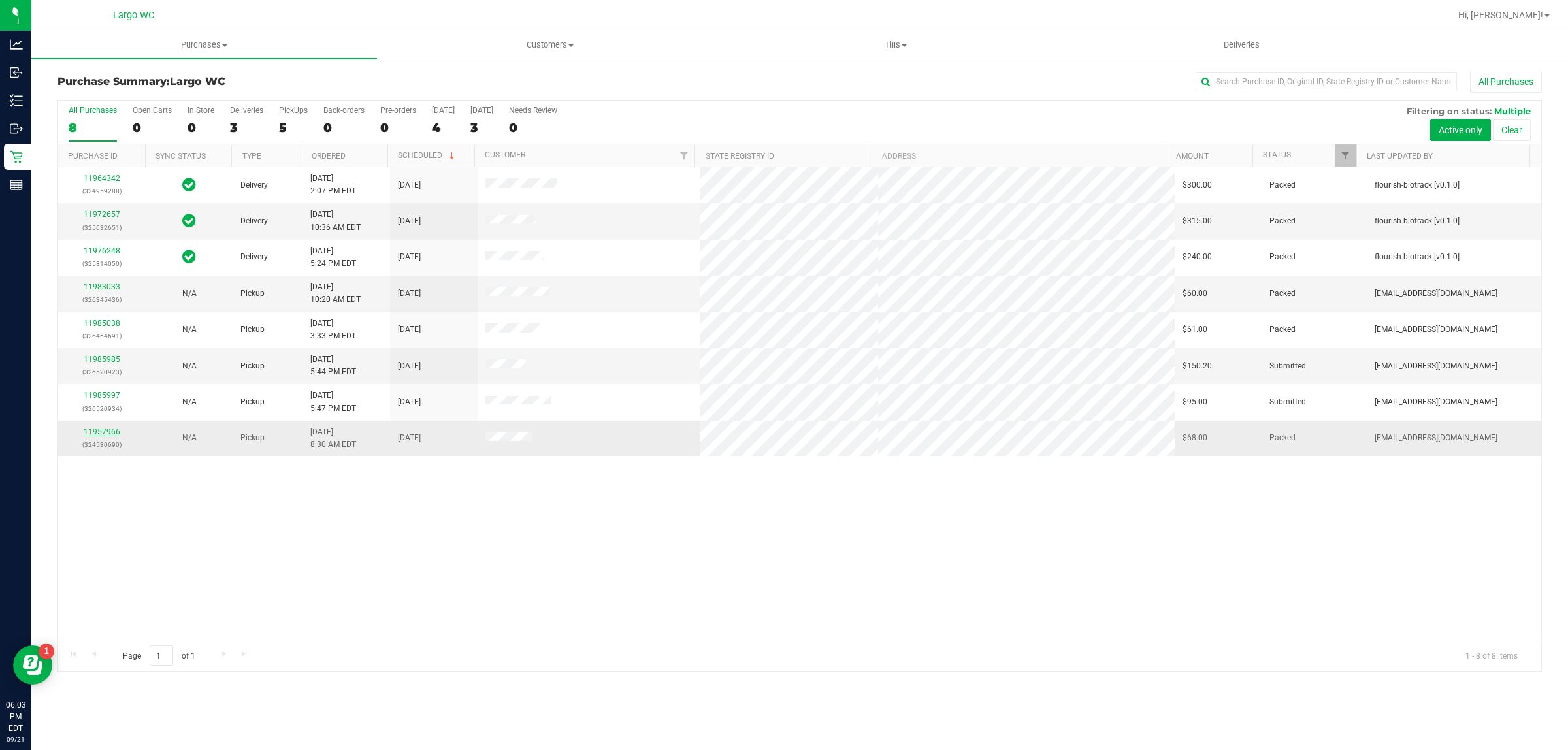
click at [98, 435] on link "11957966" at bounding box center [102, 432] width 37 height 9
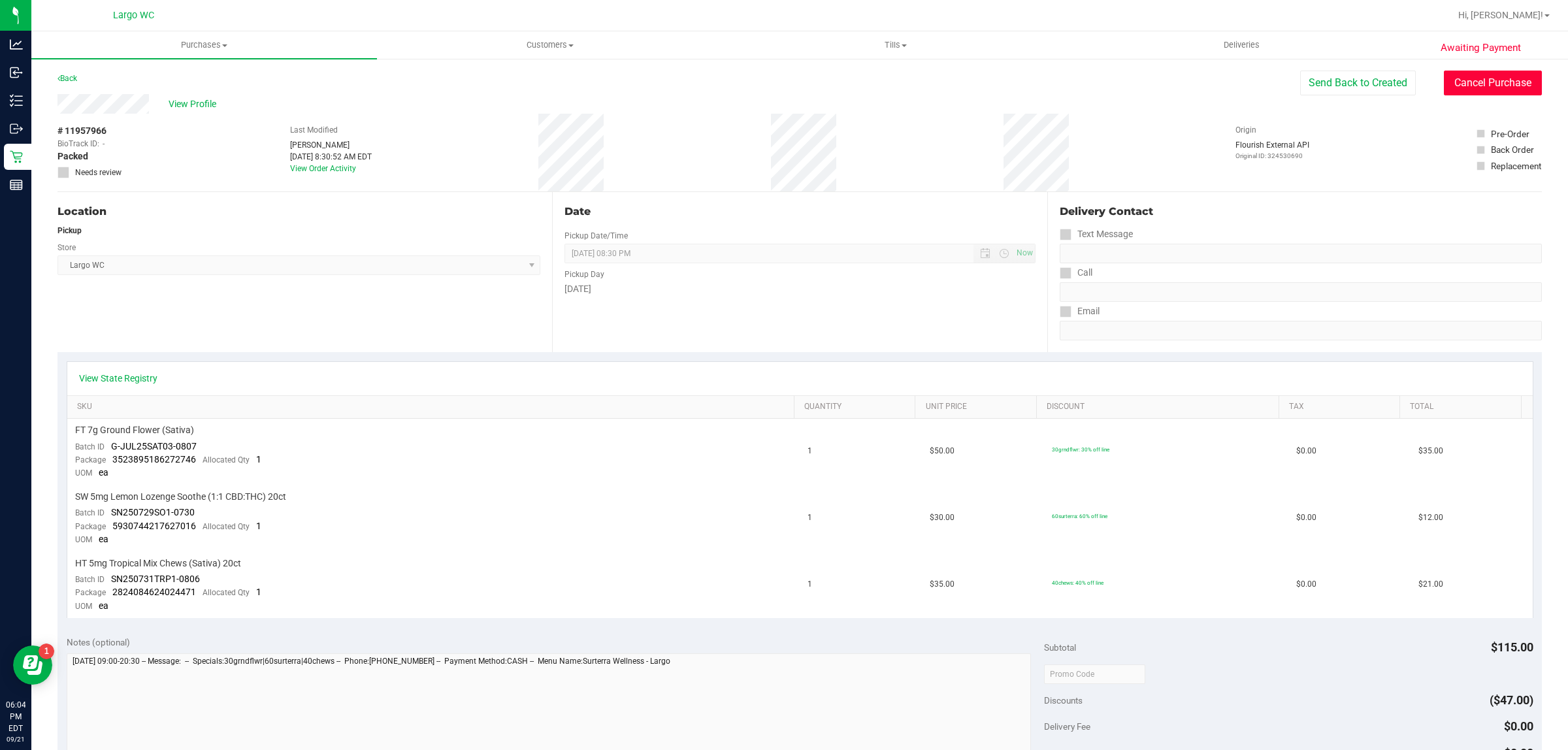
click at [1500, 88] on button "Cancel Purchase" at bounding box center [1493, 83] width 98 height 25
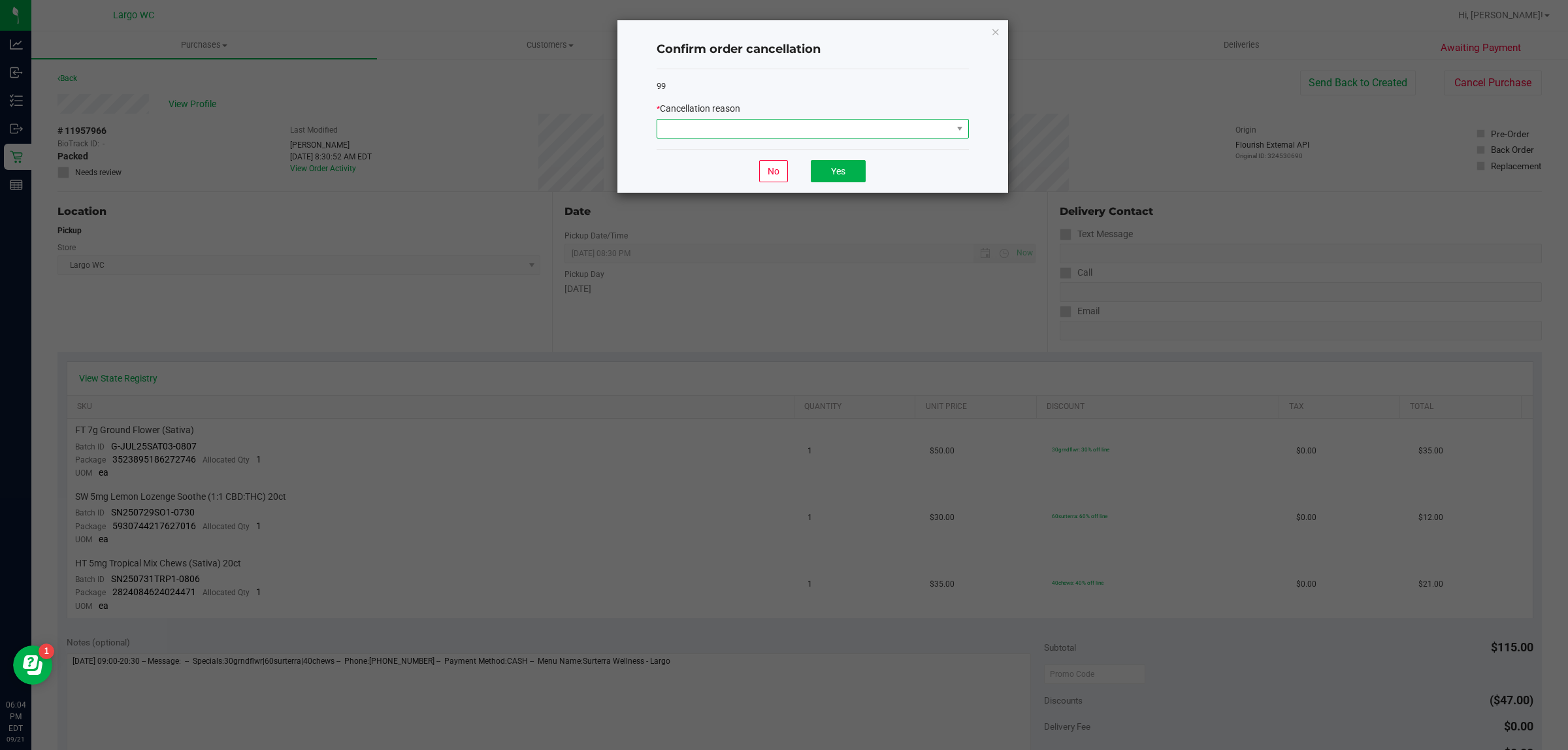
click at [893, 138] on span at bounding box center [804, 128] width 294 height 18
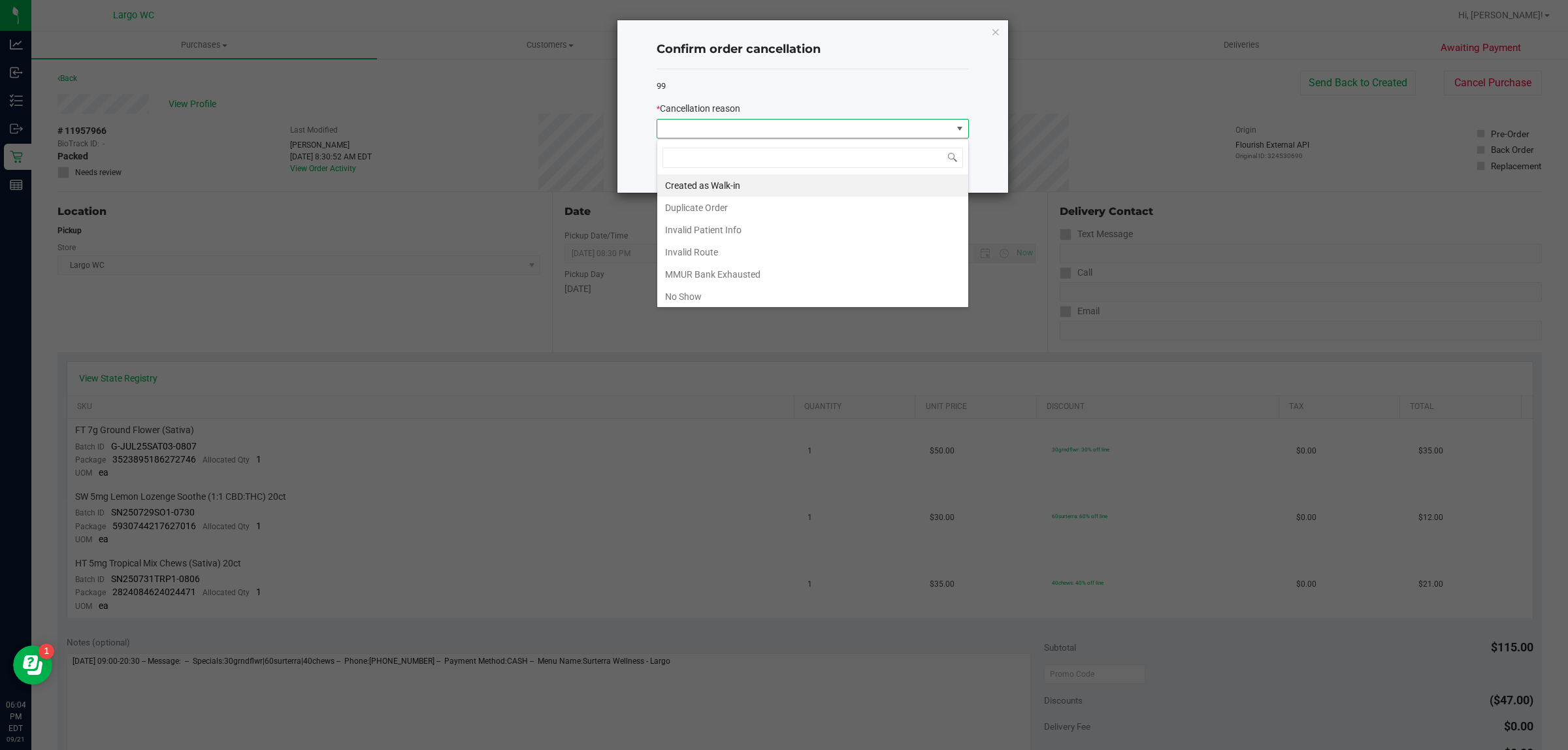
scroll to position [20, 312]
click at [765, 302] on li "No Show" at bounding box center [813, 297] width 311 height 22
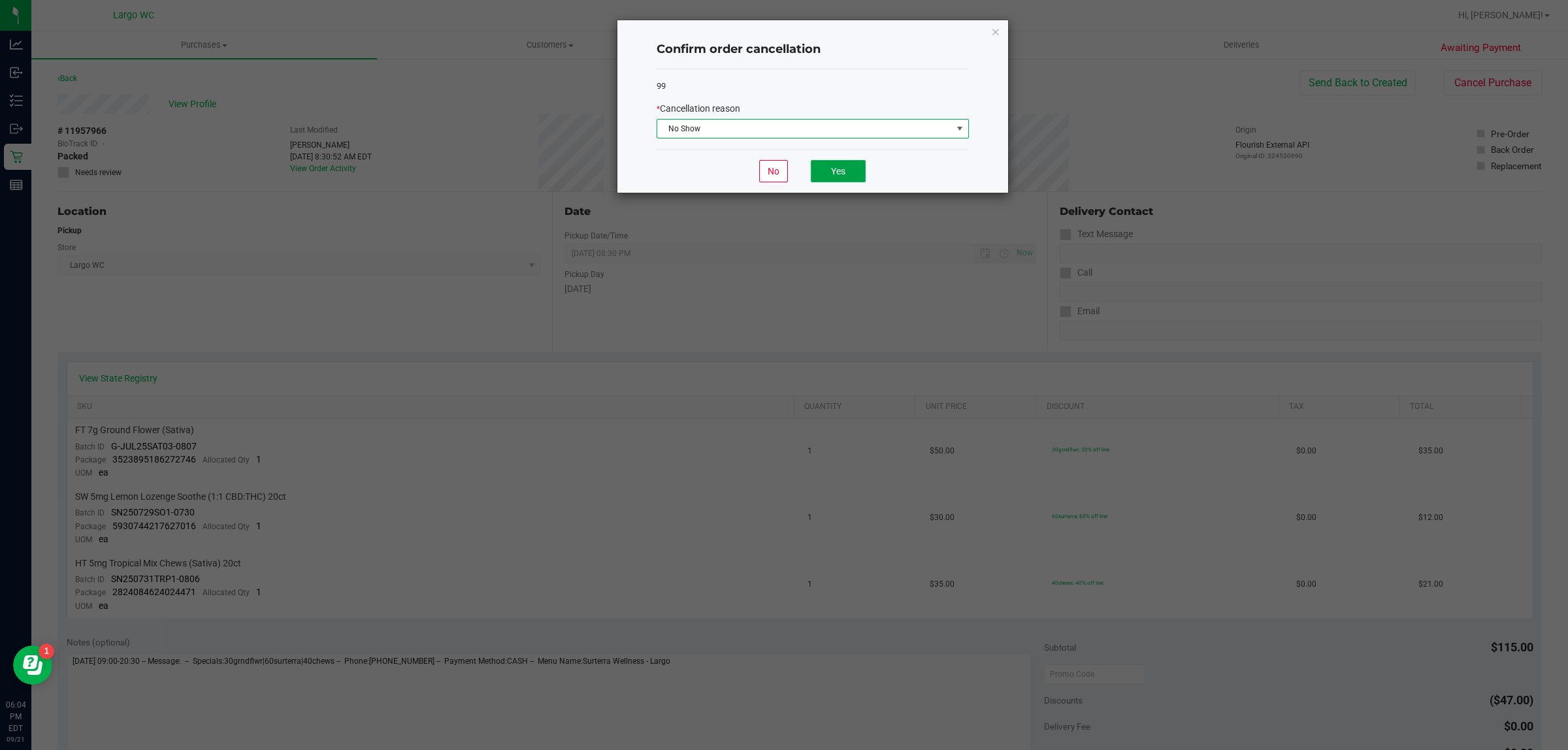
click at [843, 170] on button "Yes" at bounding box center [838, 171] width 55 height 22
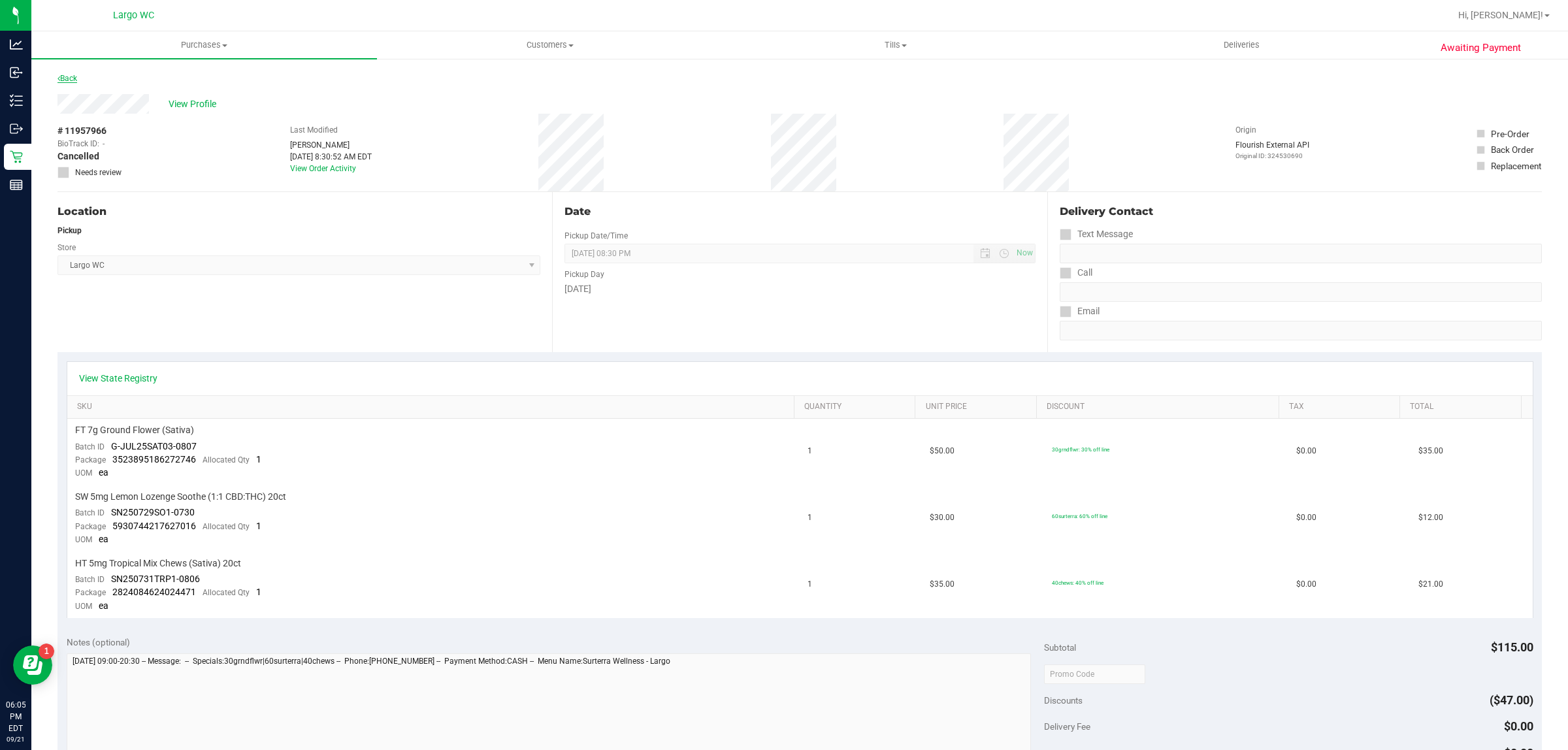
click at [69, 78] on link "Back" at bounding box center [67, 78] width 19 height 9
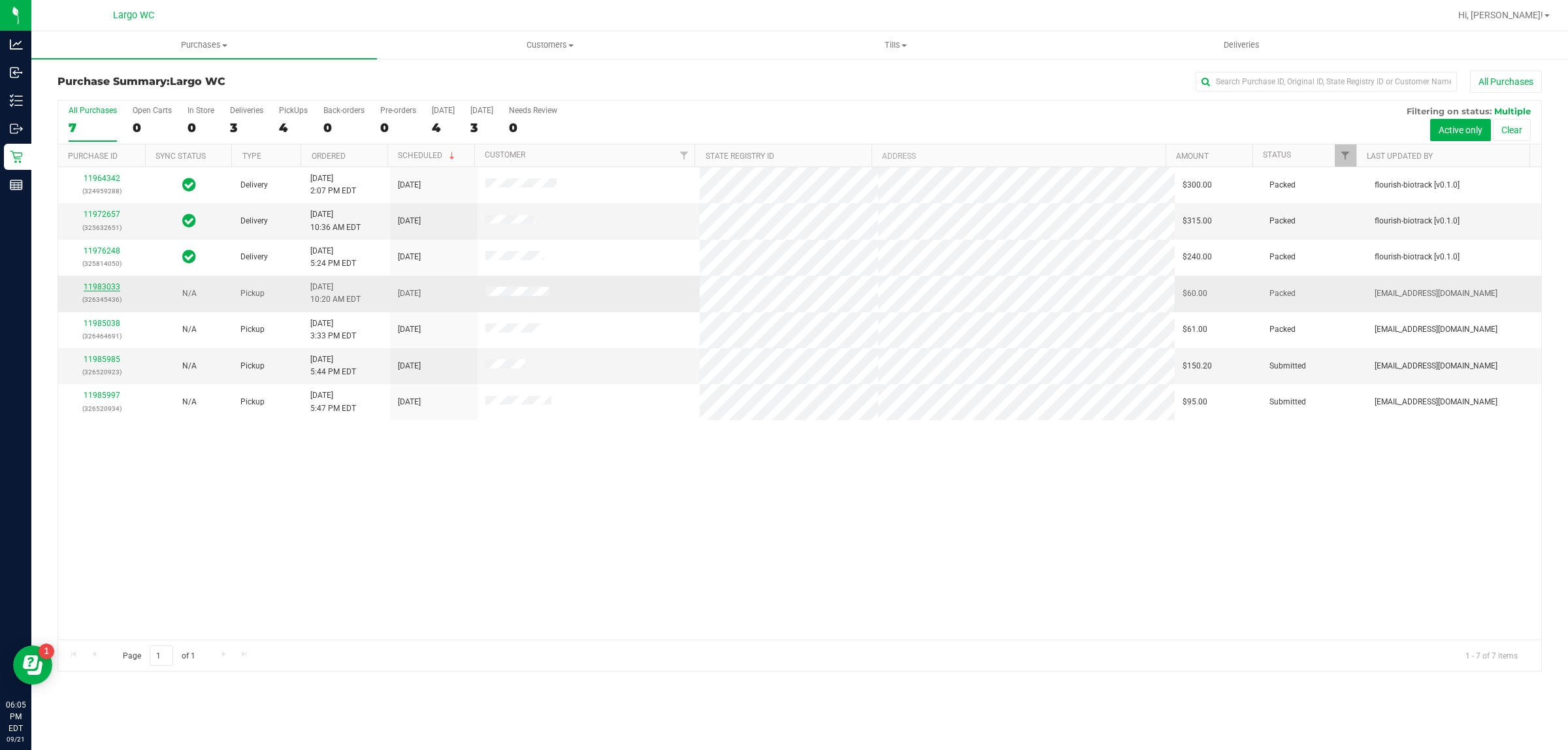
click at [106, 291] on link "11983033" at bounding box center [102, 287] width 37 height 9
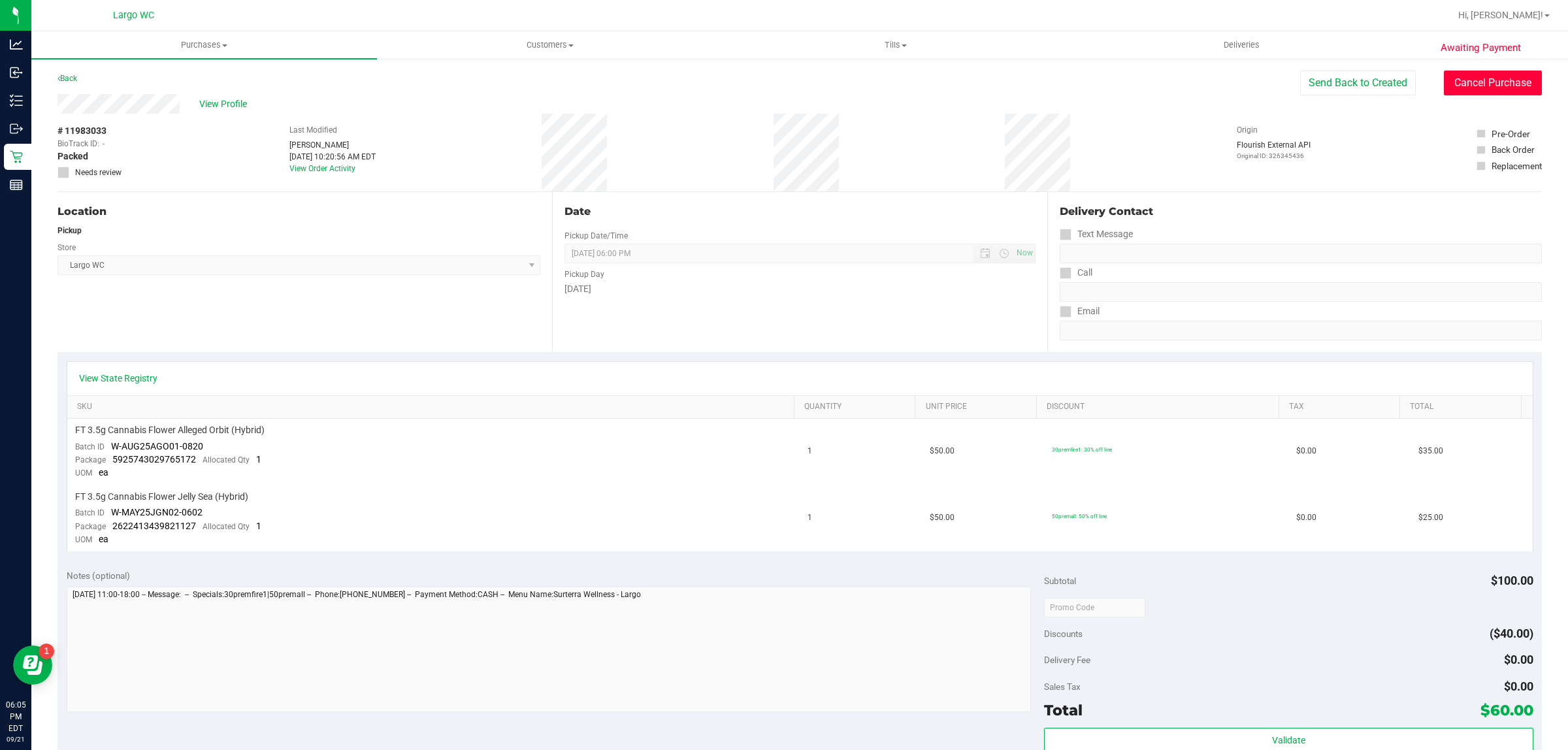
click at [1473, 79] on button "Cancel Purchase" at bounding box center [1493, 83] width 98 height 25
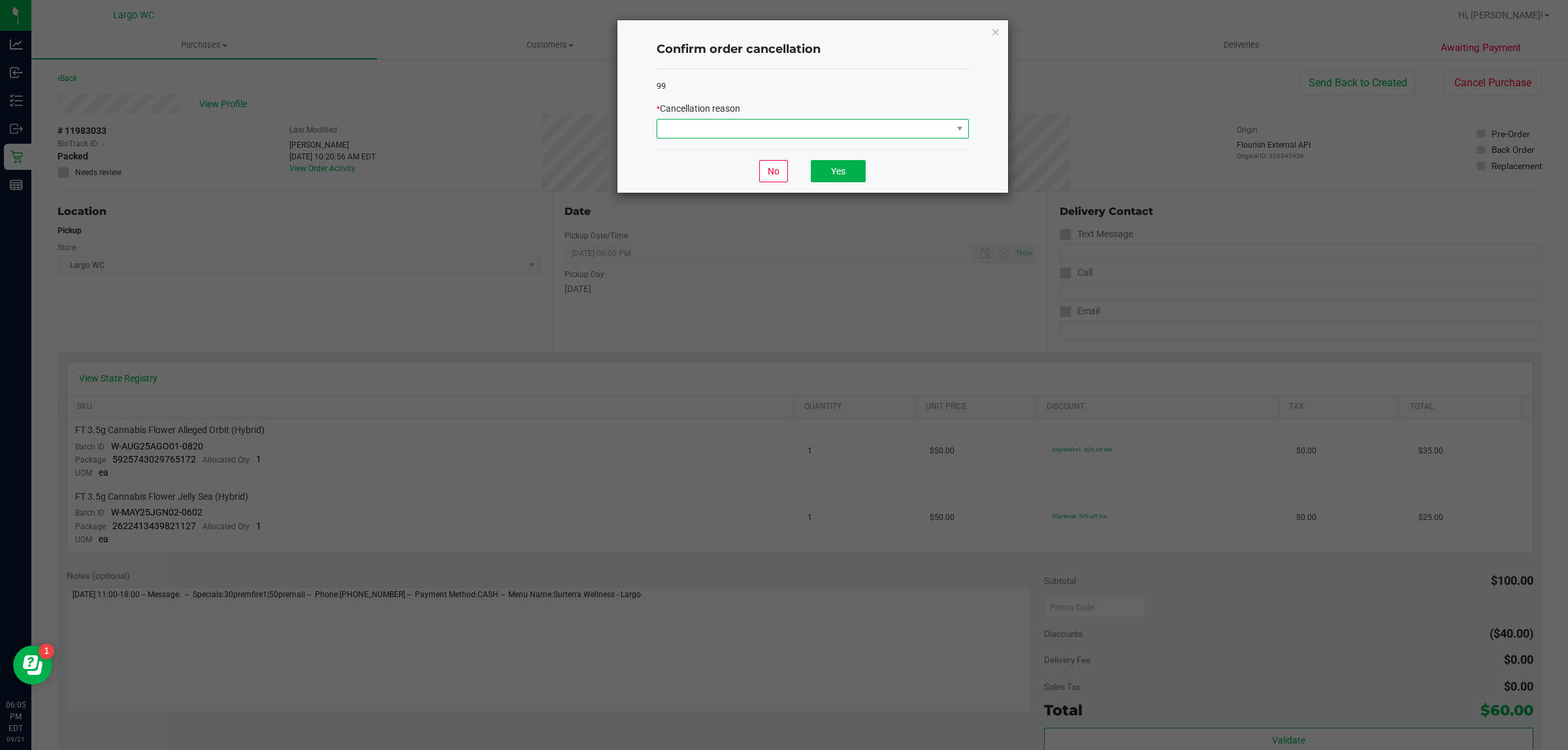
click at [918, 138] on span at bounding box center [804, 128] width 294 height 18
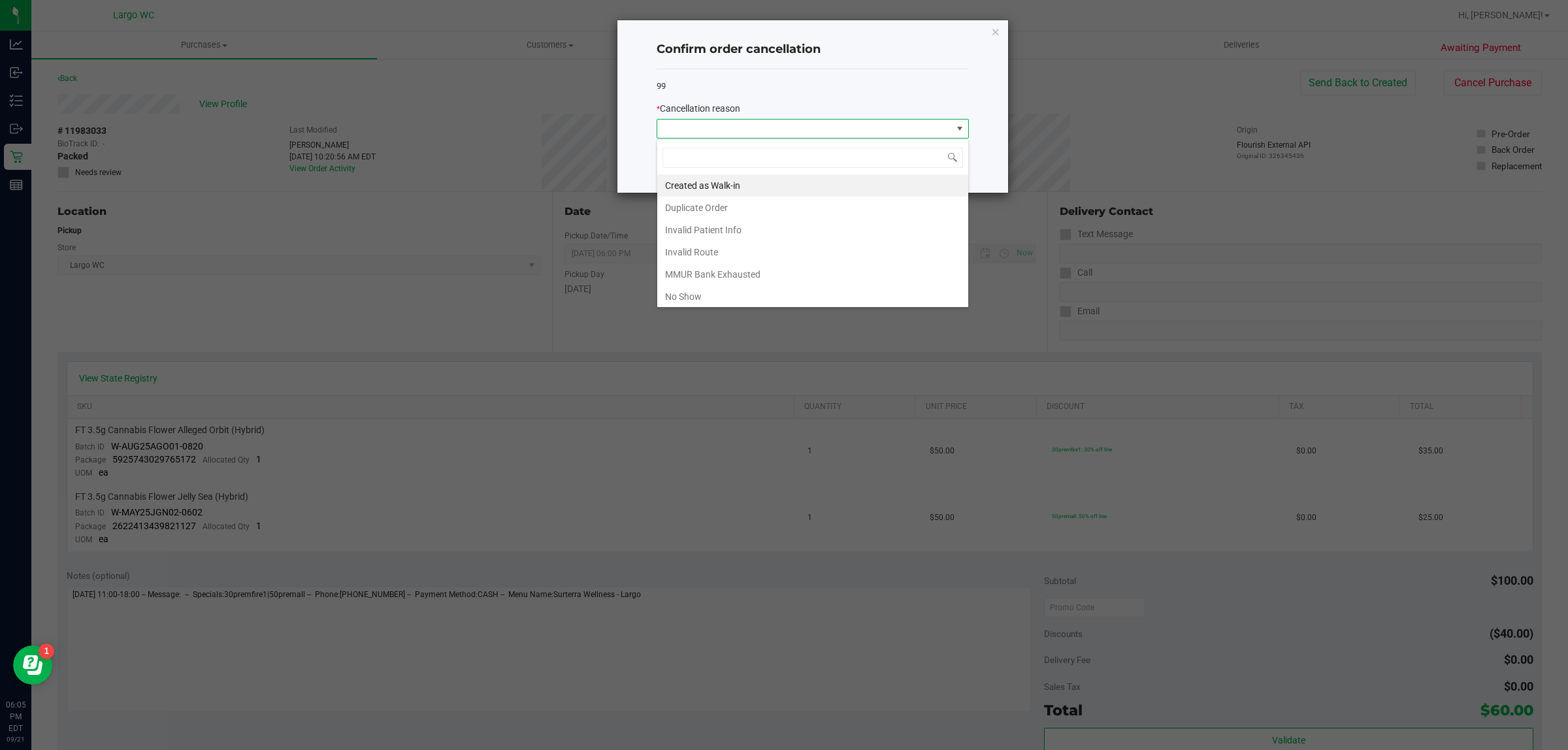
scroll to position [20, 312]
click at [801, 296] on li "No Show" at bounding box center [813, 297] width 311 height 22
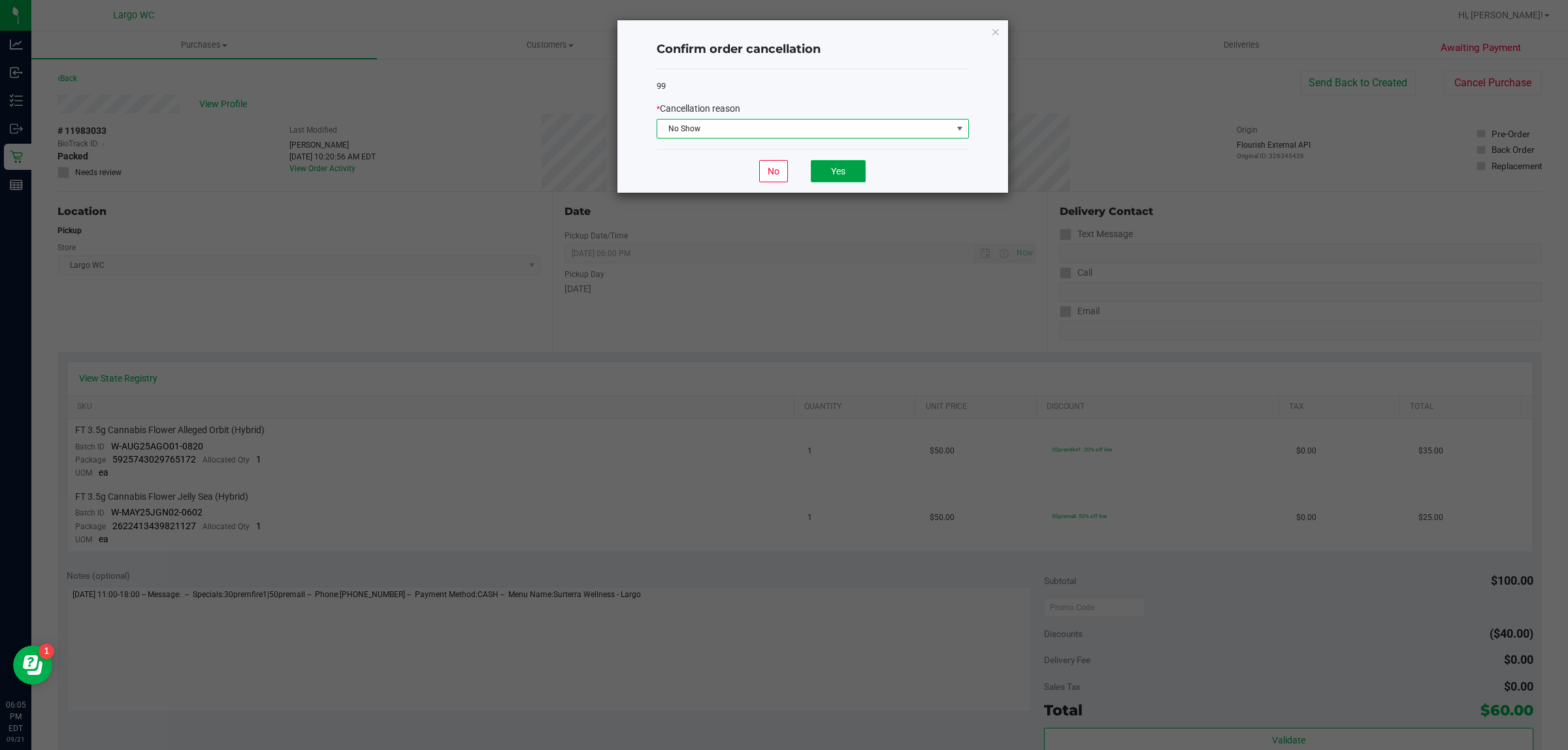
click at [844, 173] on button "Yes" at bounding box center [838, 171] width 55 height 22
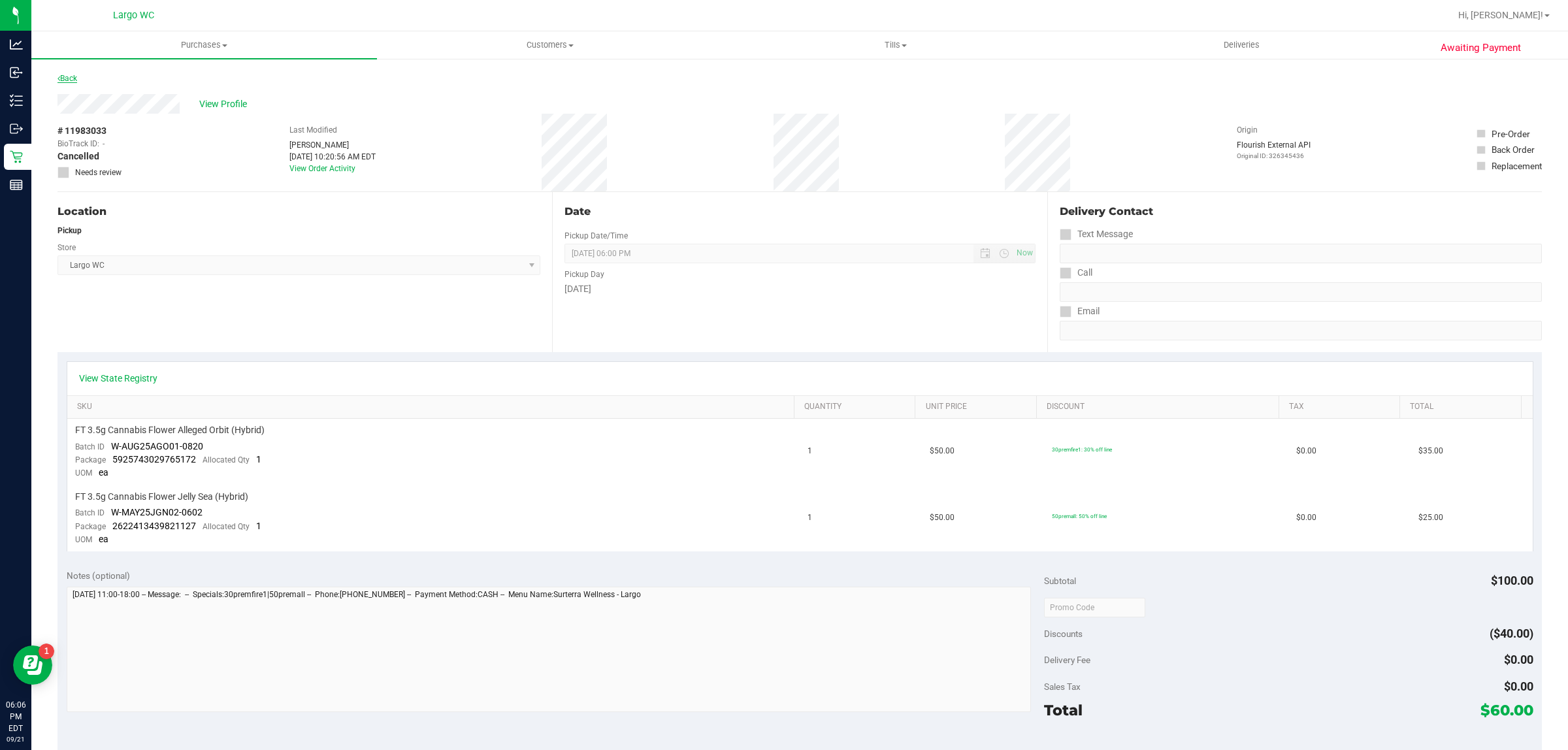
click at [74, 78] on link "Back" at bounding box center [67, 78] width 19 height 9
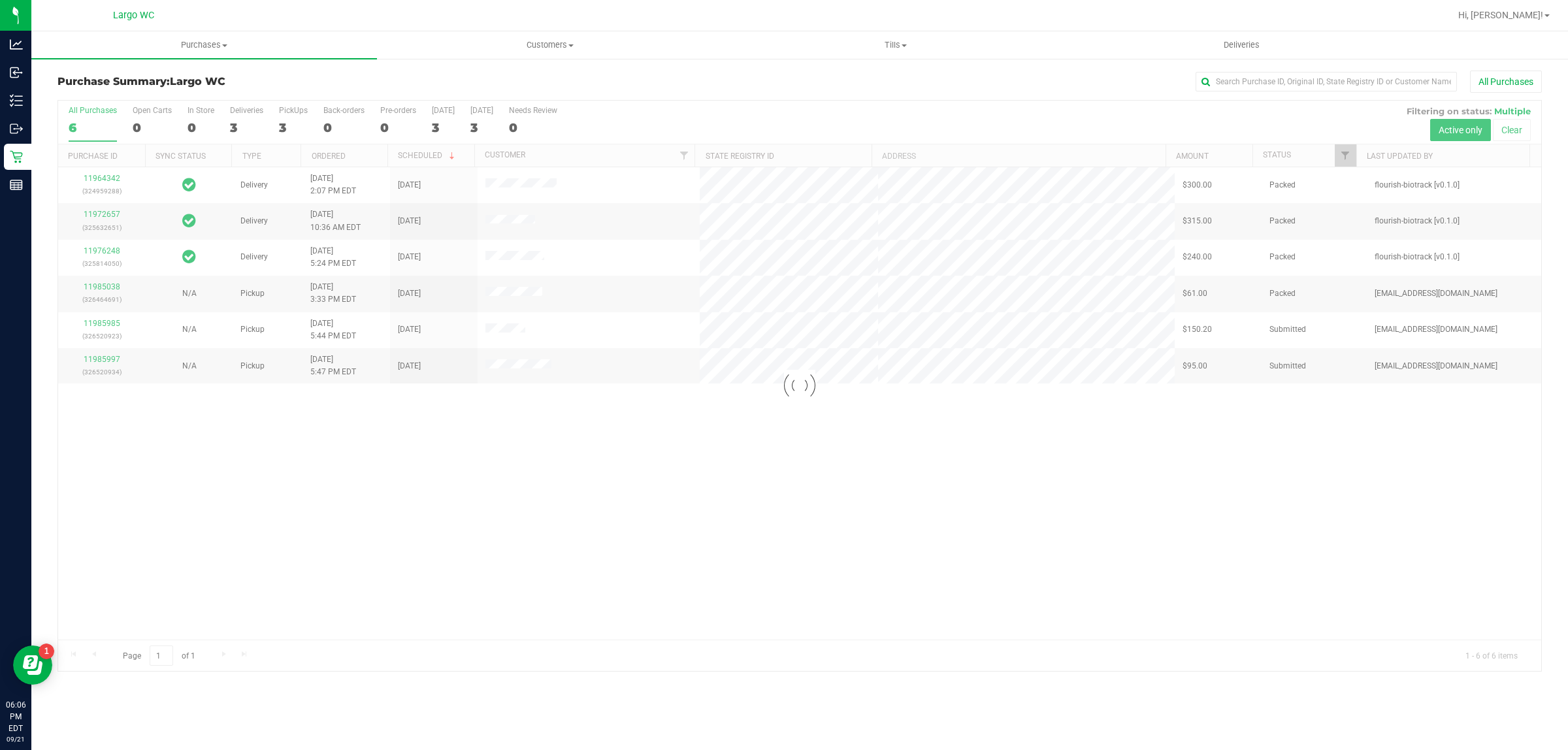
click at [101, 292] on div at bounding box center [799, 386] width 1483 height 570
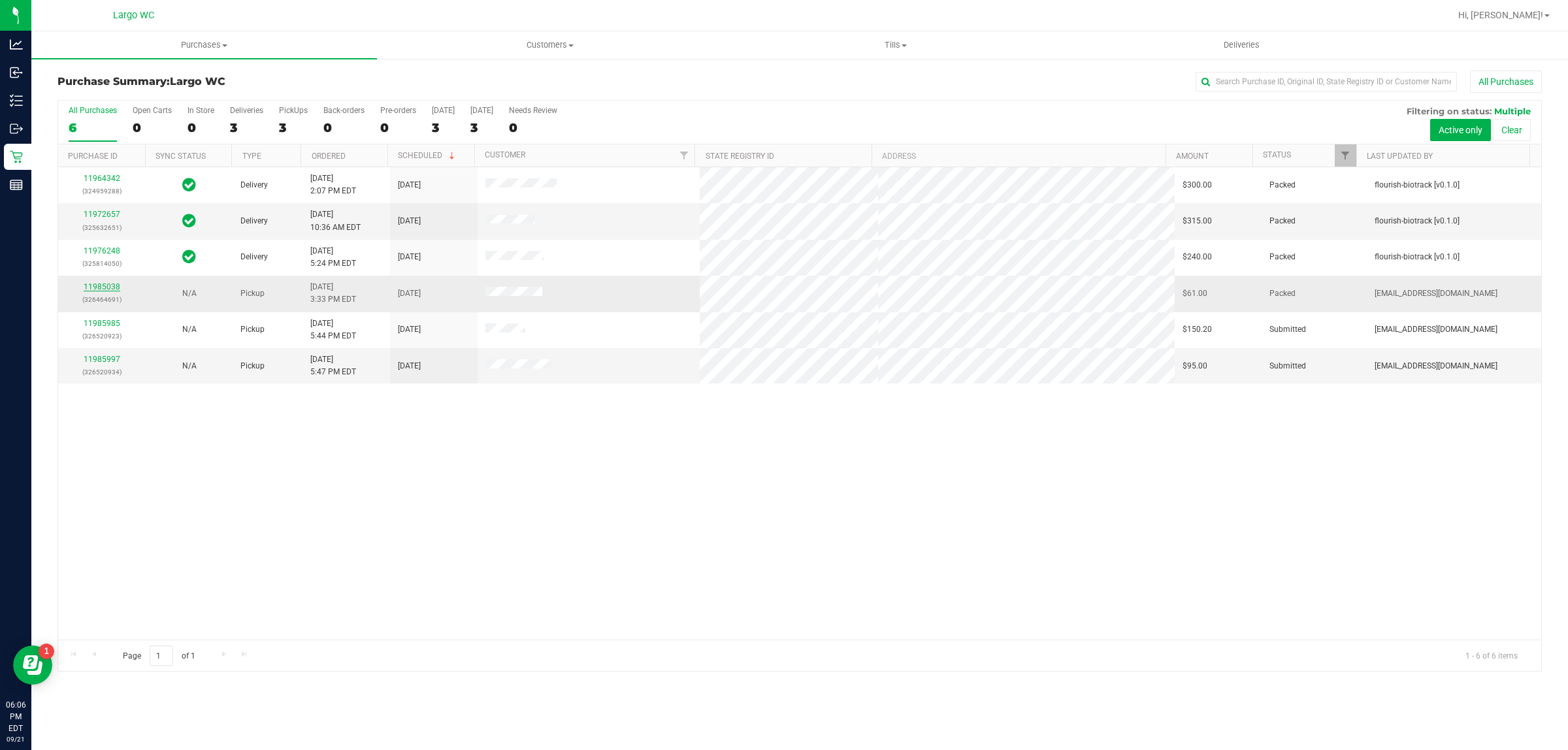
click at [106, 291] on link "11985038" at bounding box center [102, 287] width 37 height 9
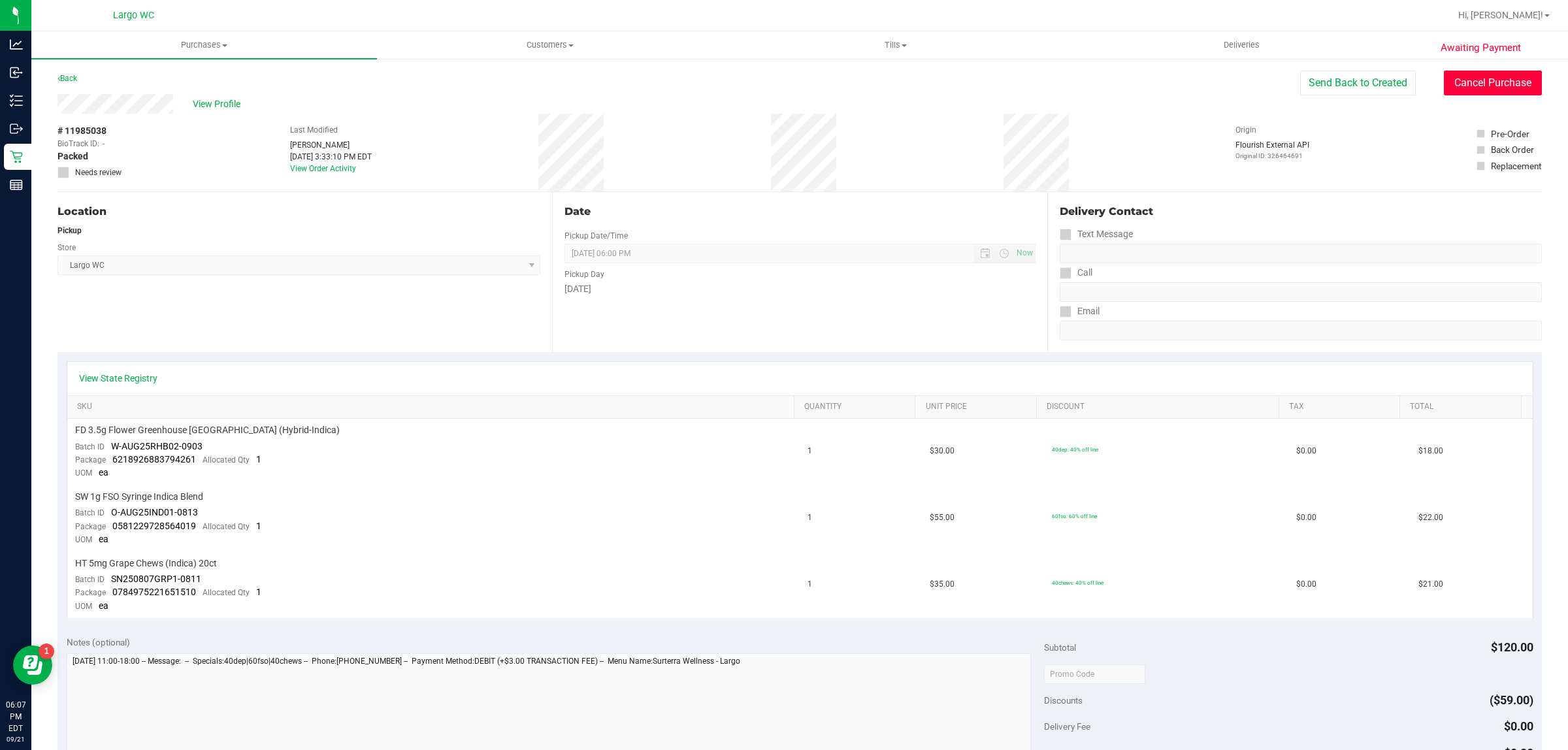
click at [1488, 84] on button "Cancel Purchase" at bounding box center [1493, 83] width 98 height 25
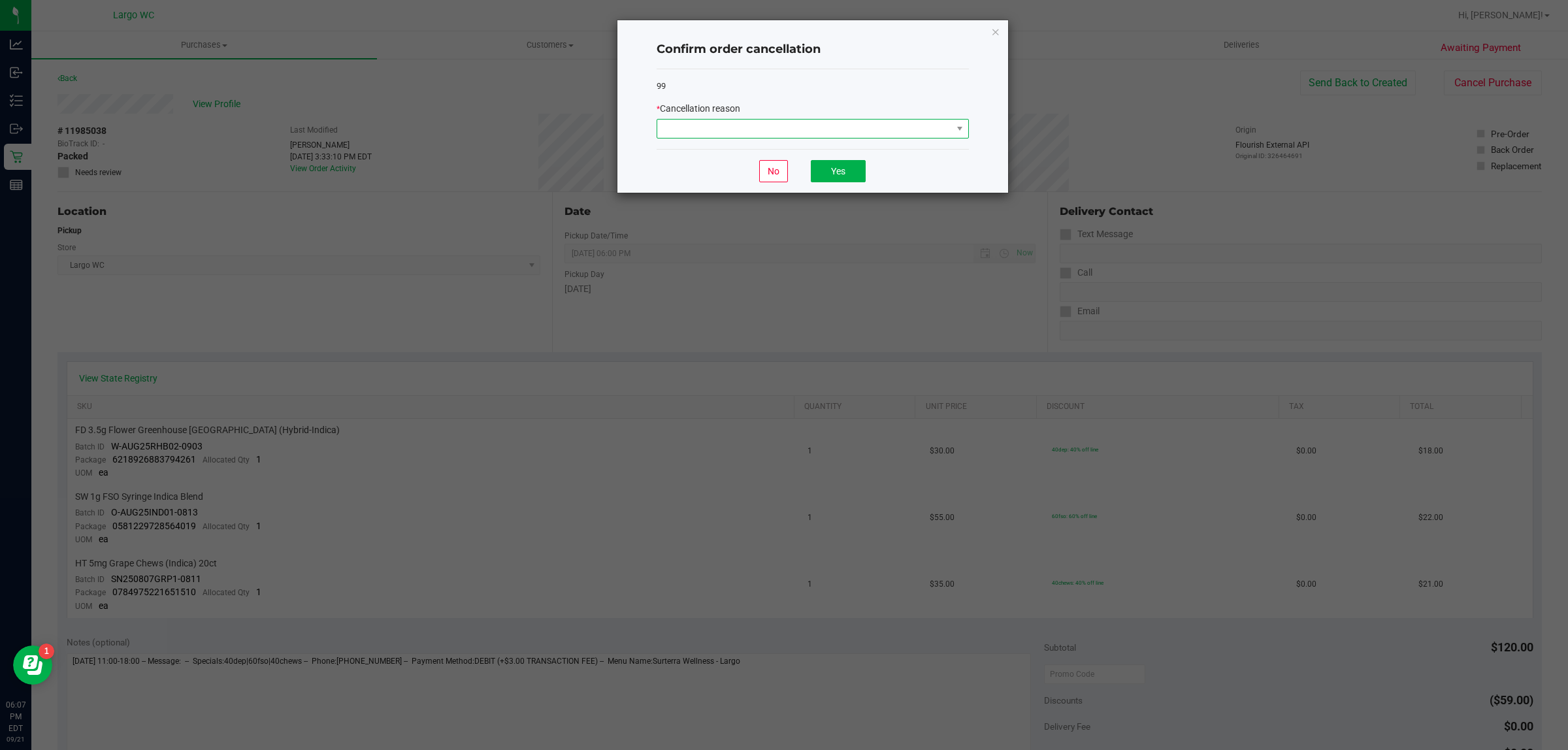
click at [895, 125] on span at bounding box center [804, 128] width 294 height 18
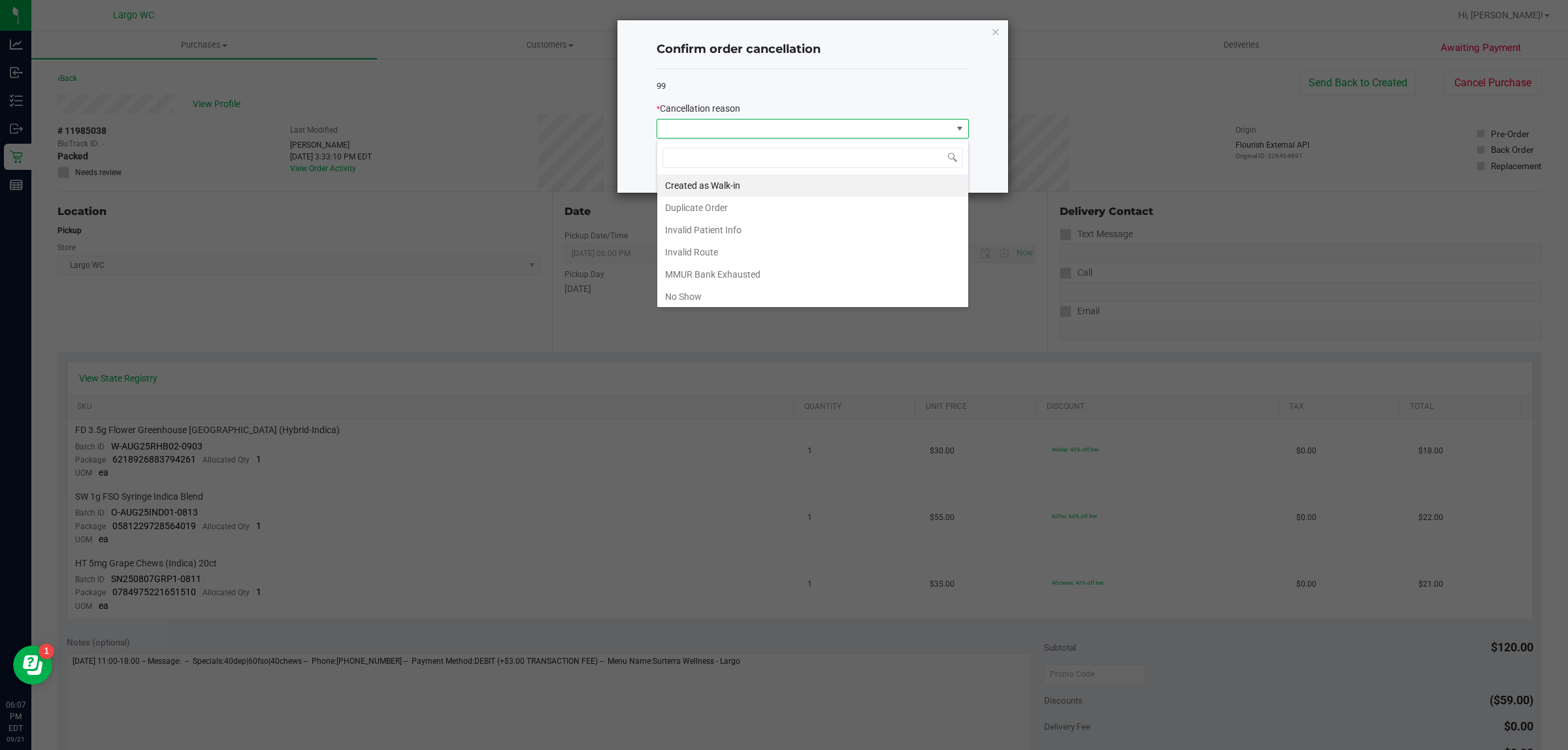
scroll to position [20, 312]
click at [754, 301] on li "No Show" at bounding box center [813, 297] width 311 height 22
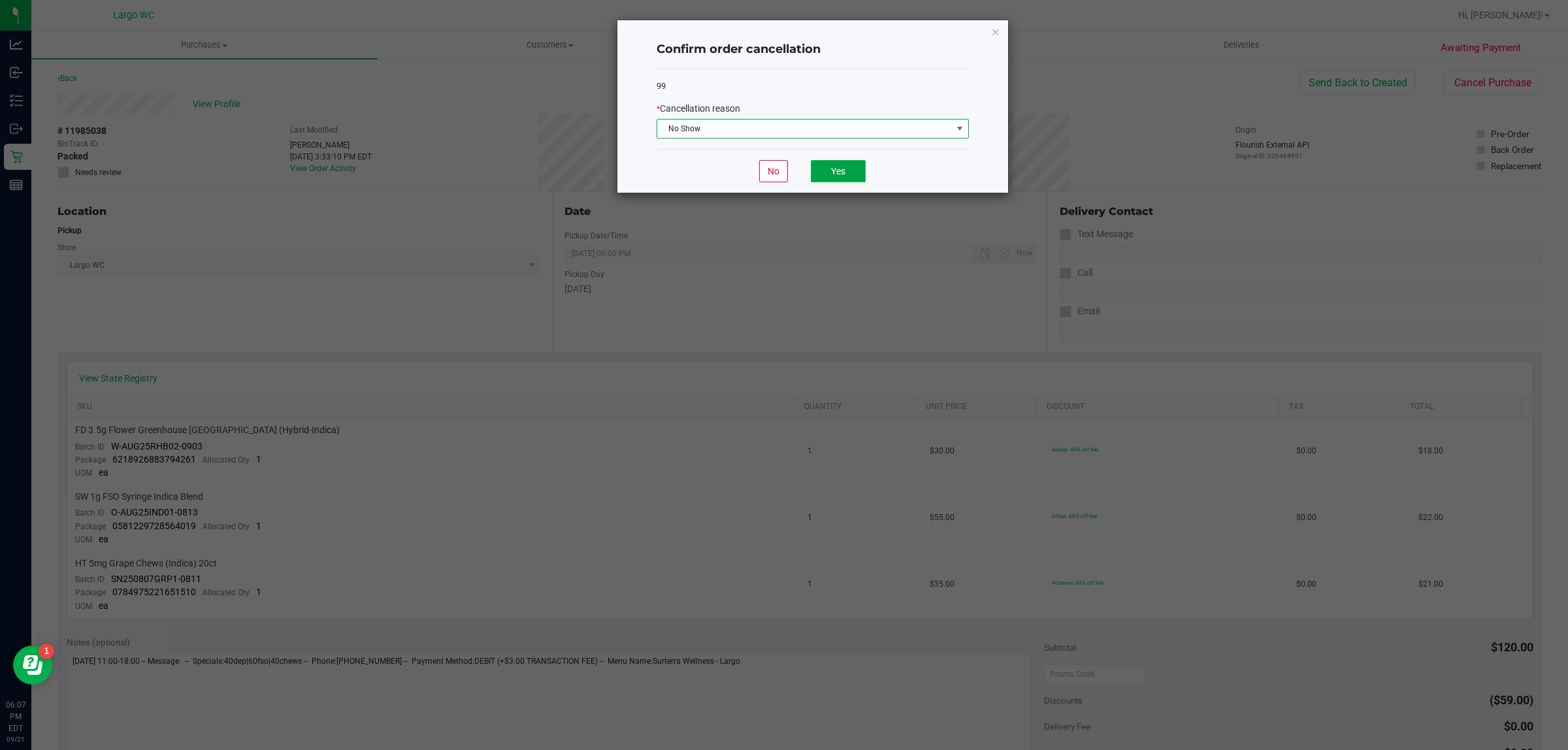
click at [834, 168] on button "Yes" at bounding box center [838, 171] width 55 height 22
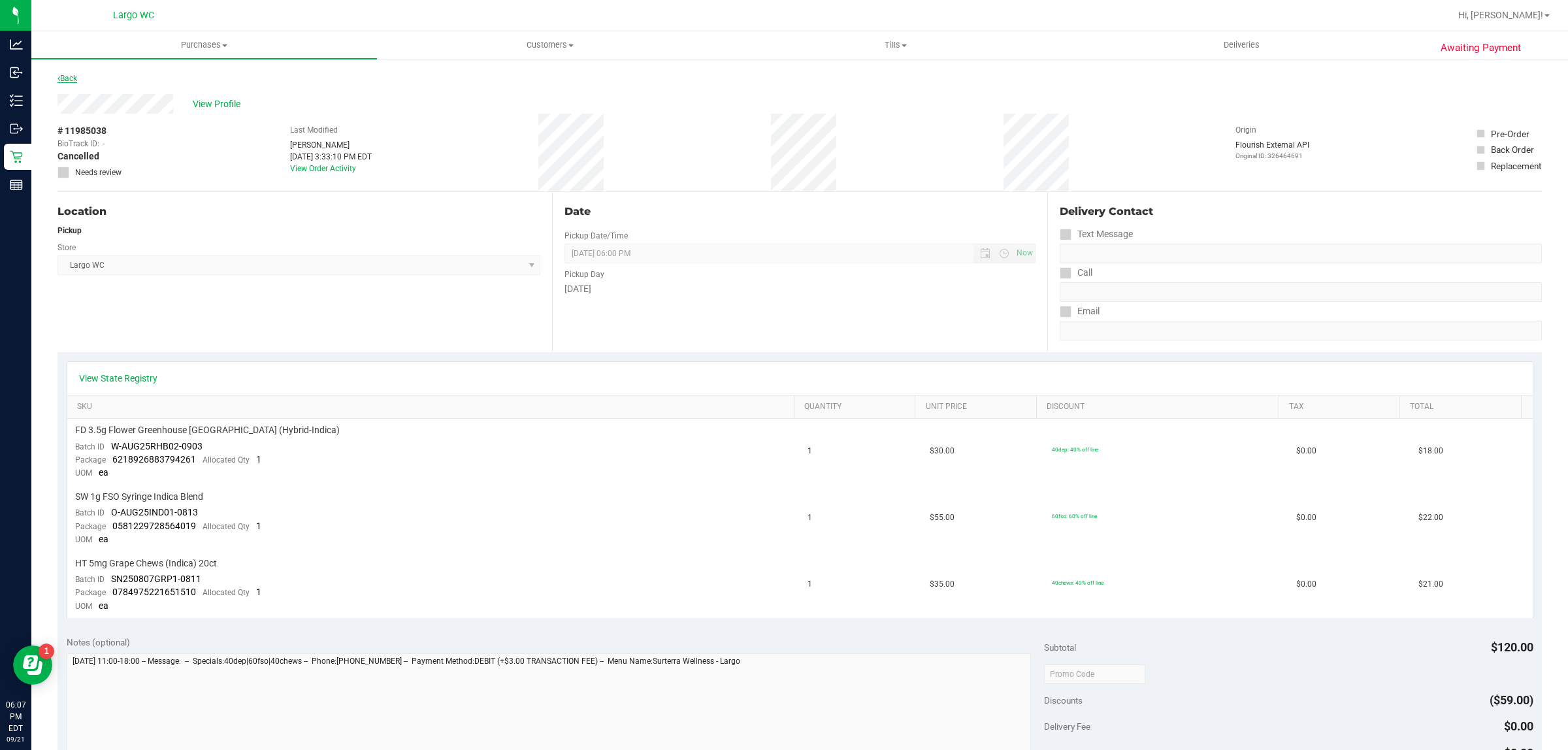
click at [69, 78] on link "Back" at bounding box center [67, 78] width 19 height 9
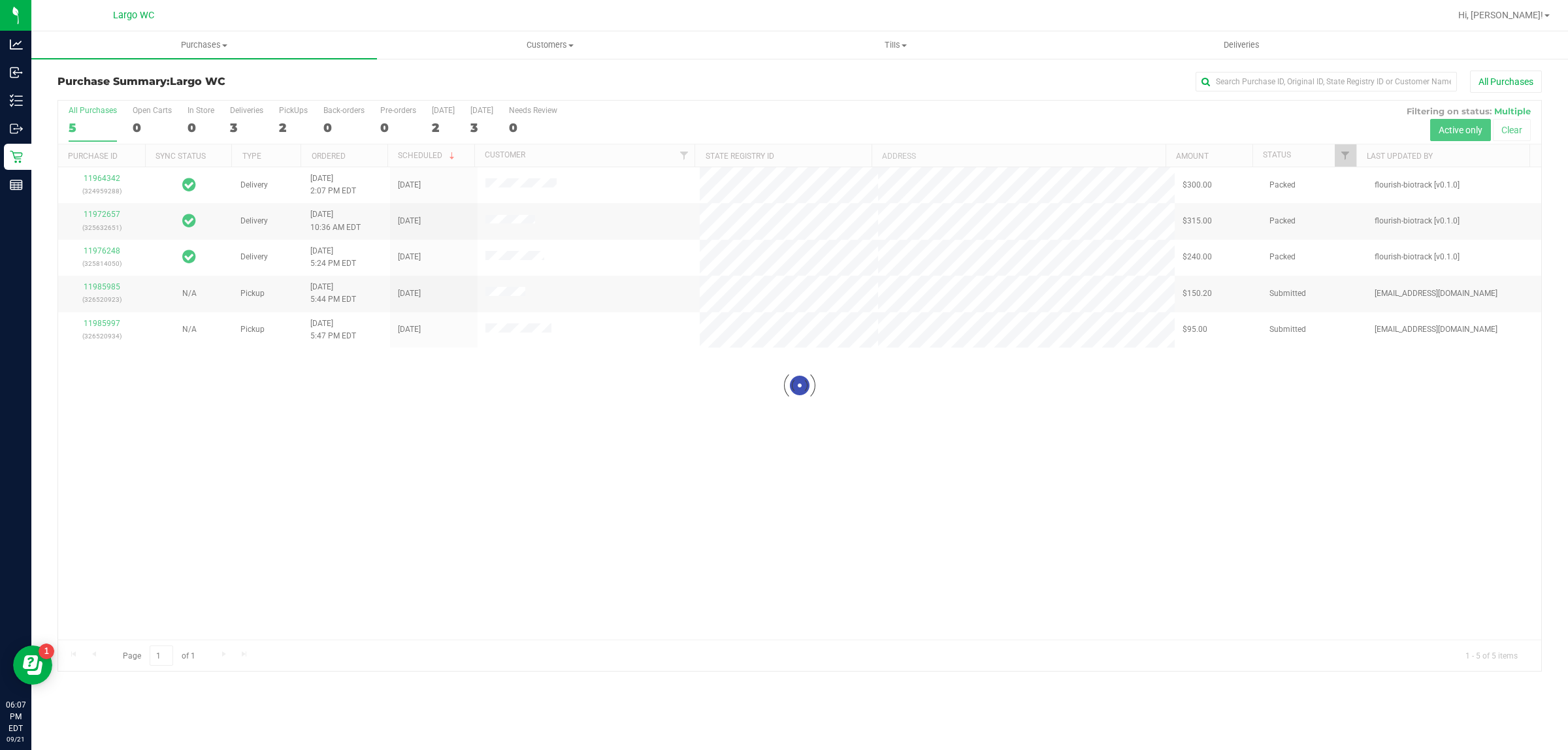
click at [105, 305] on div at bounding box center [799, 386] width 1483 height 570
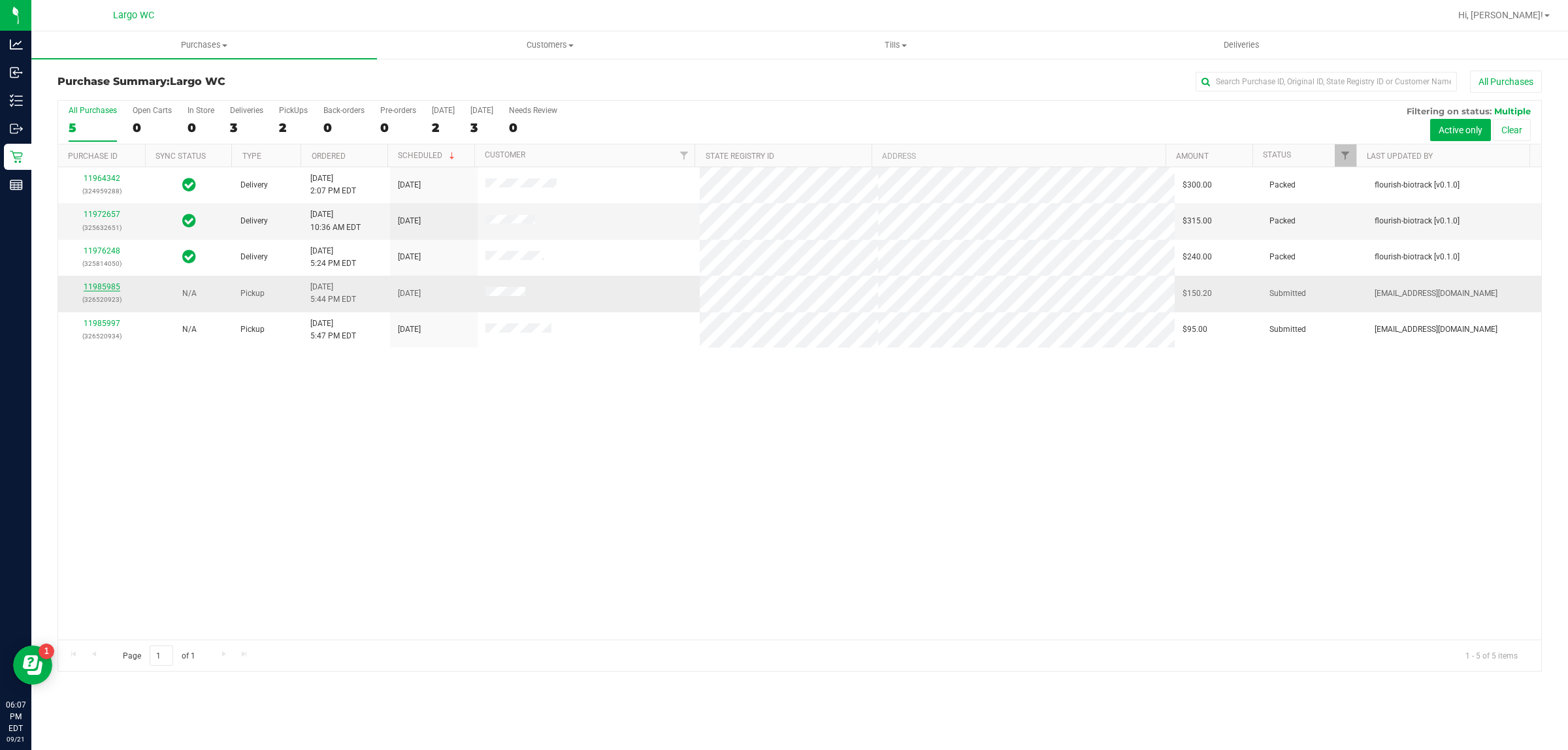
click at [107, 289] on link "11985985" at bounding box center [102, 287] width 37 height 9
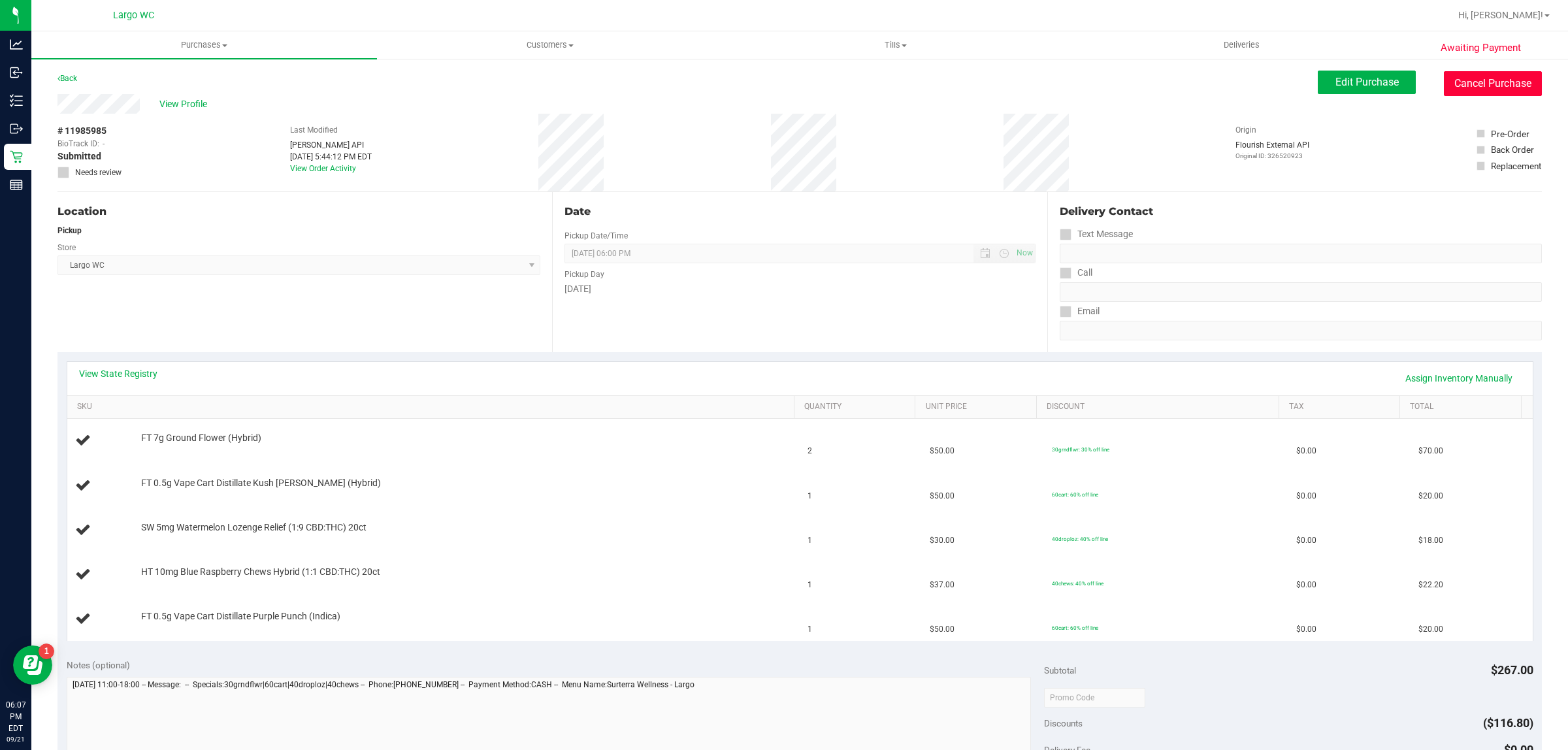
click at [1496, 88] on button "Cancel Purchase" at bounding box center [1493, 83] width 98 height 25
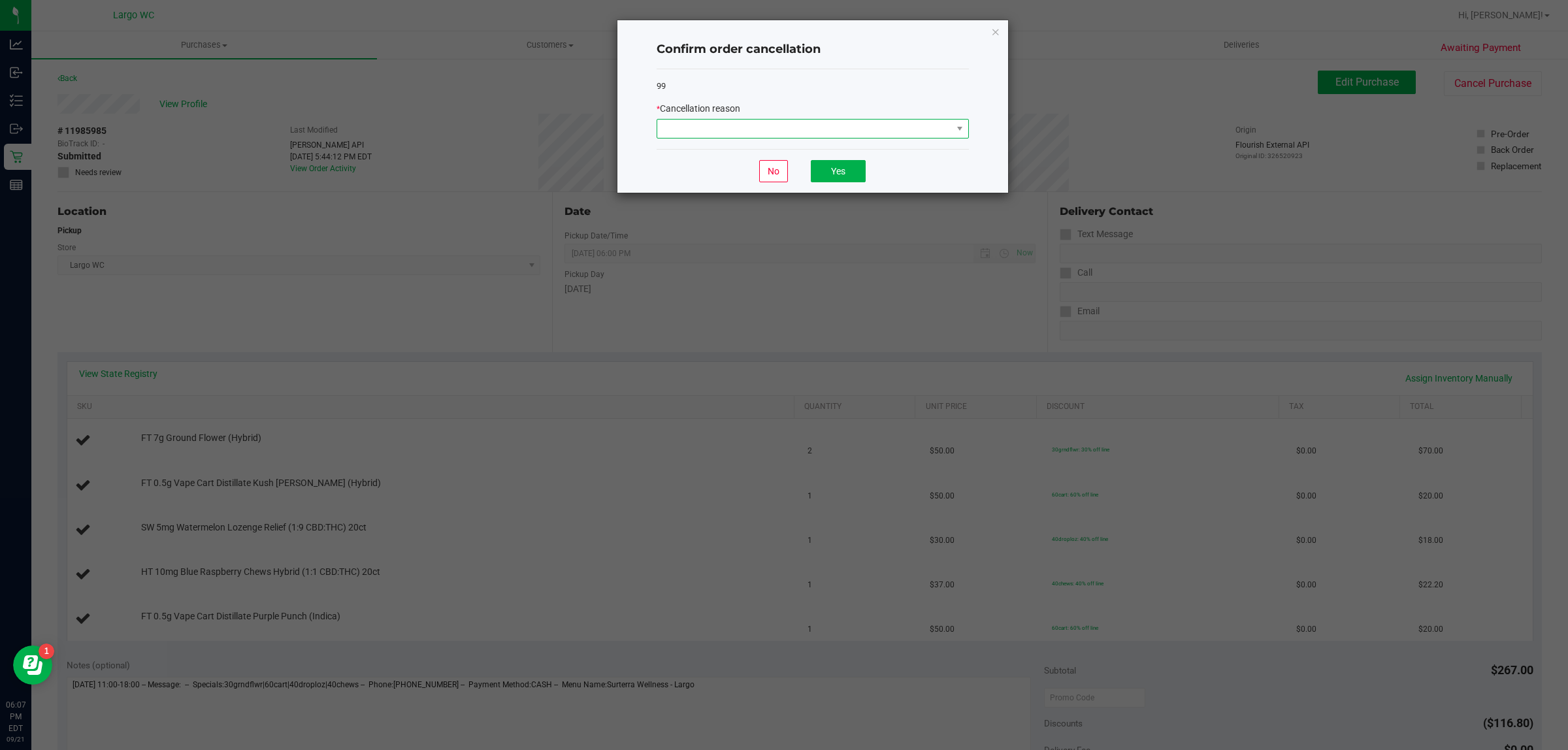
click at [931, 121] on span at bounding box center [804, 128] width 294 height 18
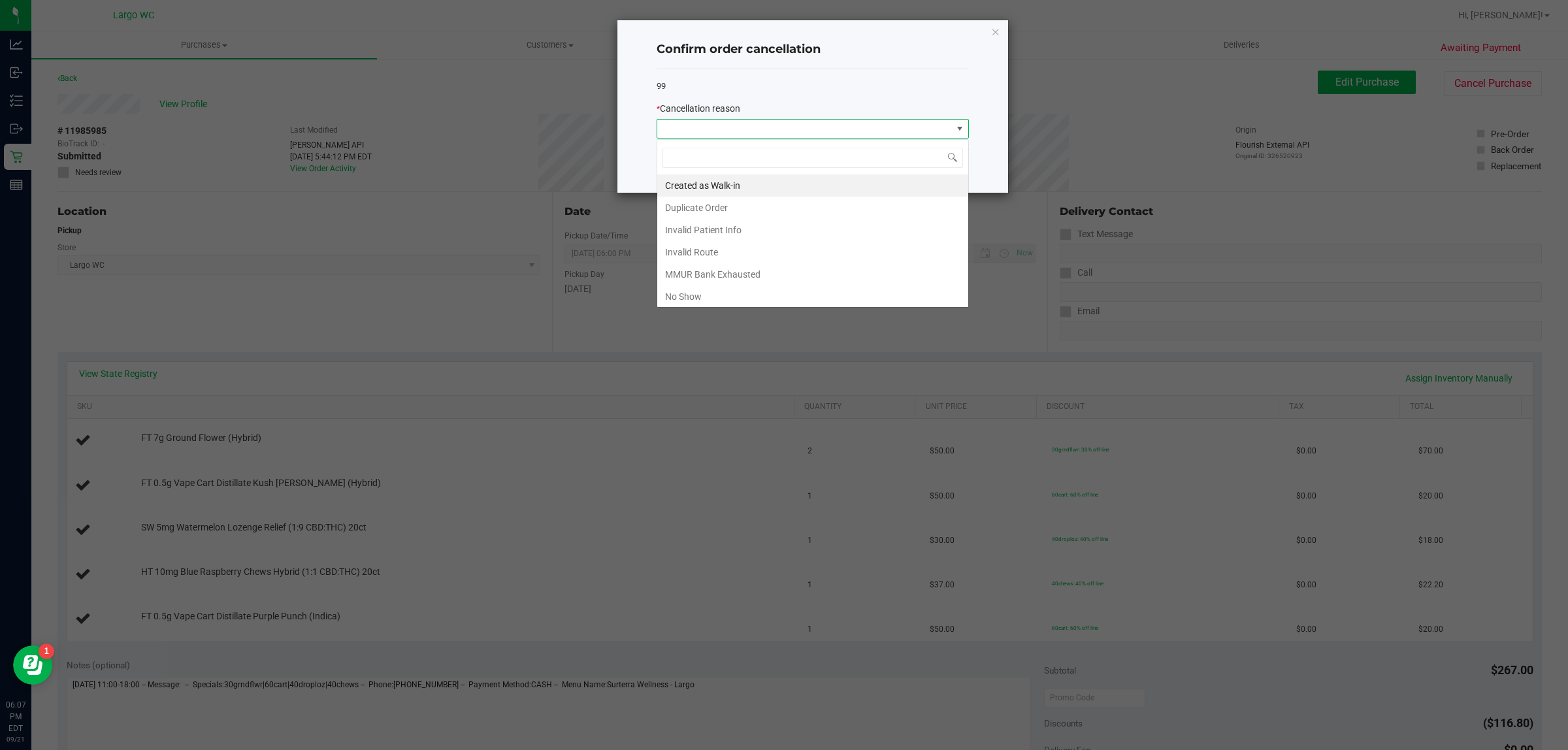
scroll to position [20, 312]
click at [723, 305] on li "No Show" at bounding box center [813, 297] width 311 height 22
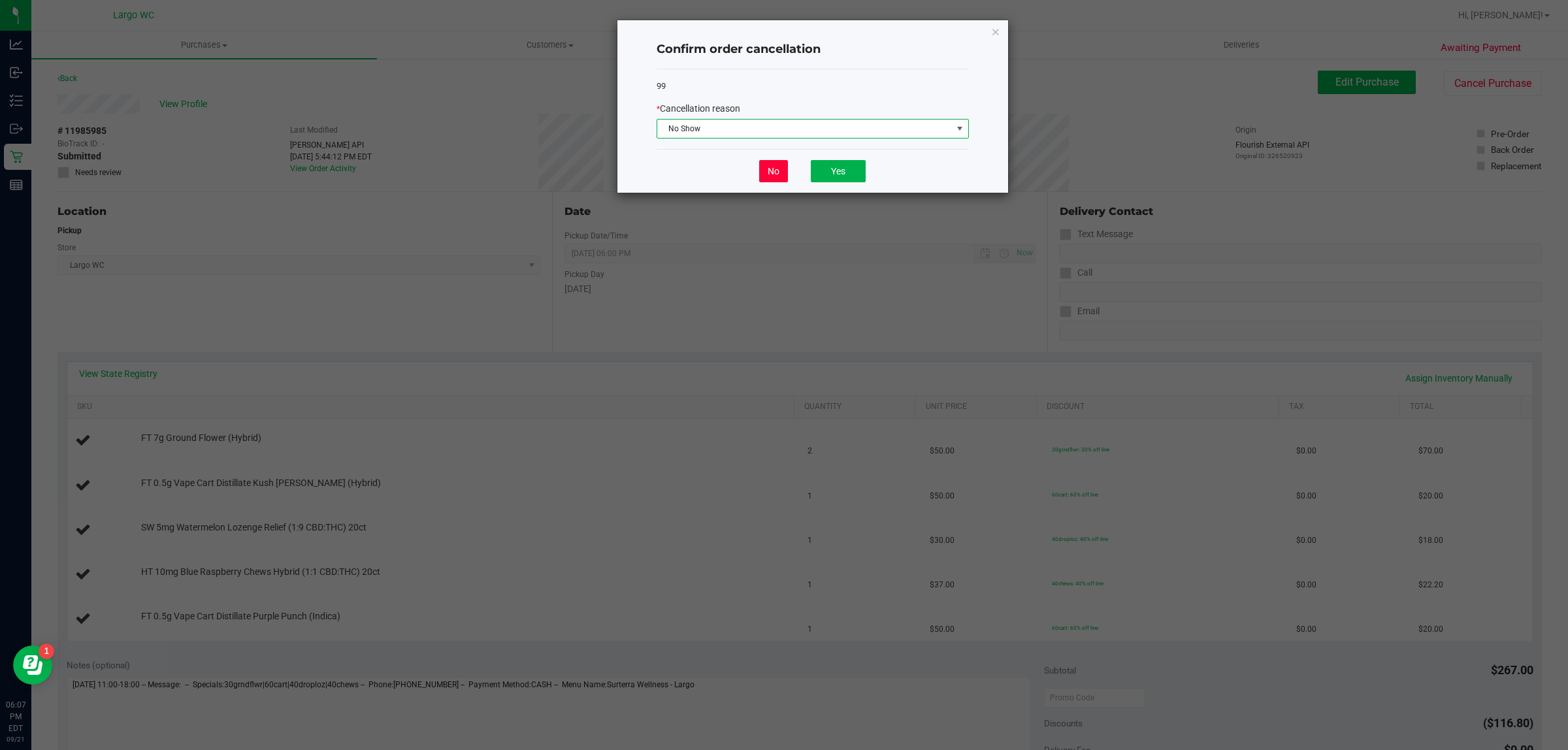
click at [784, 170] on button "No" at bounding box center [773, 171] width 29 height 22
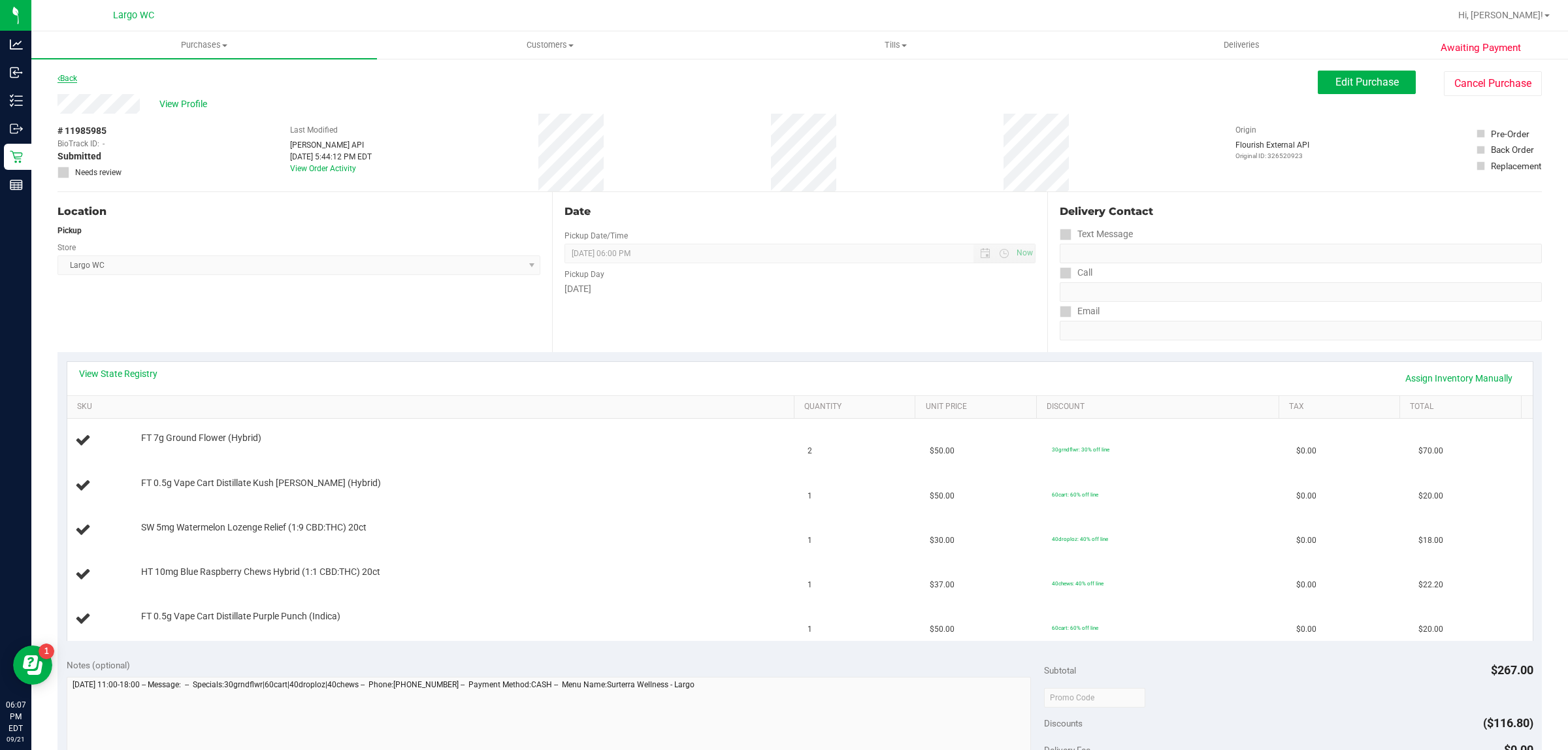
click at [76, 75] on link "Back" at bounding box center [67, 78] width 19 height 9
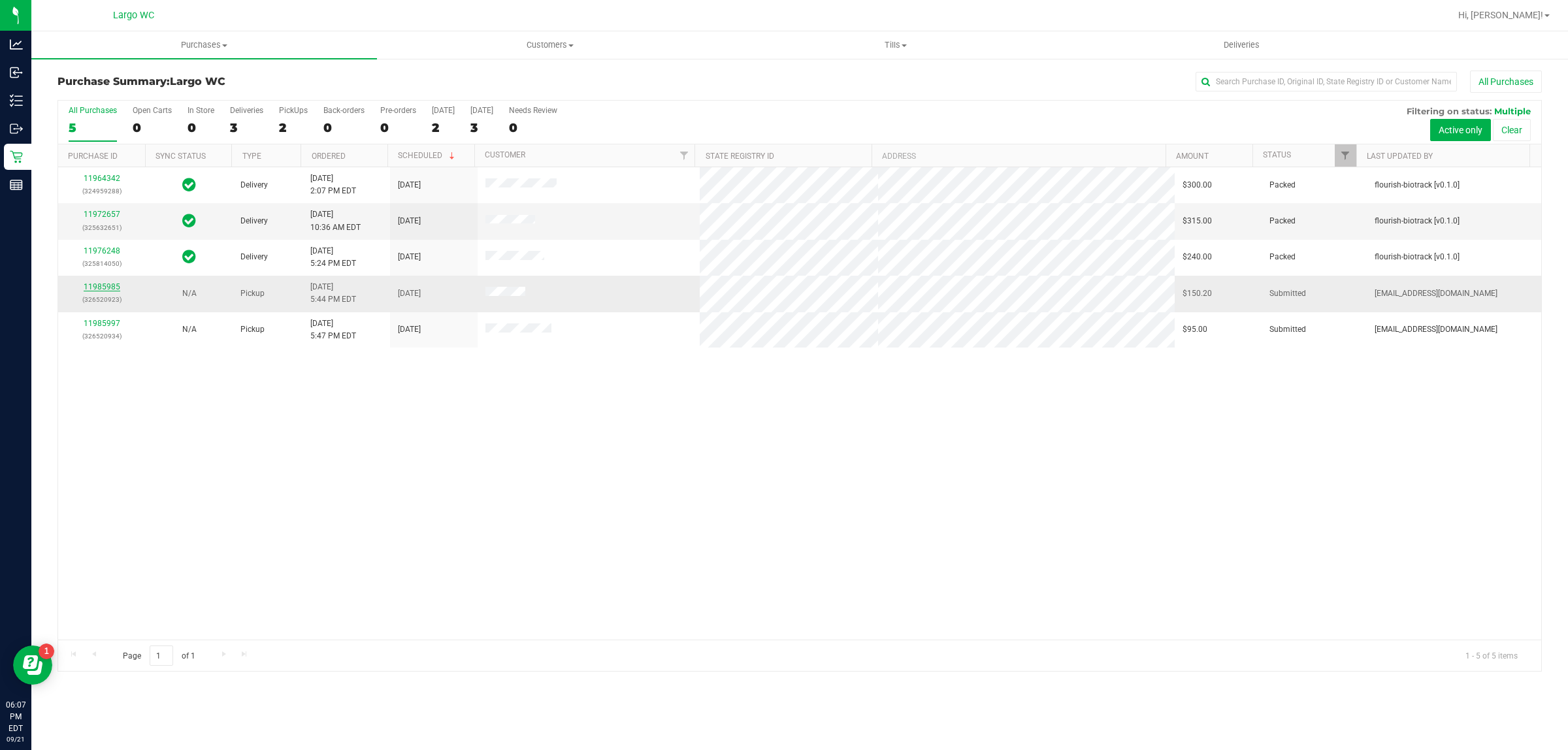
click at [116, 291] on link "11985985" at bounding box center [102, 287] width 37 height 9
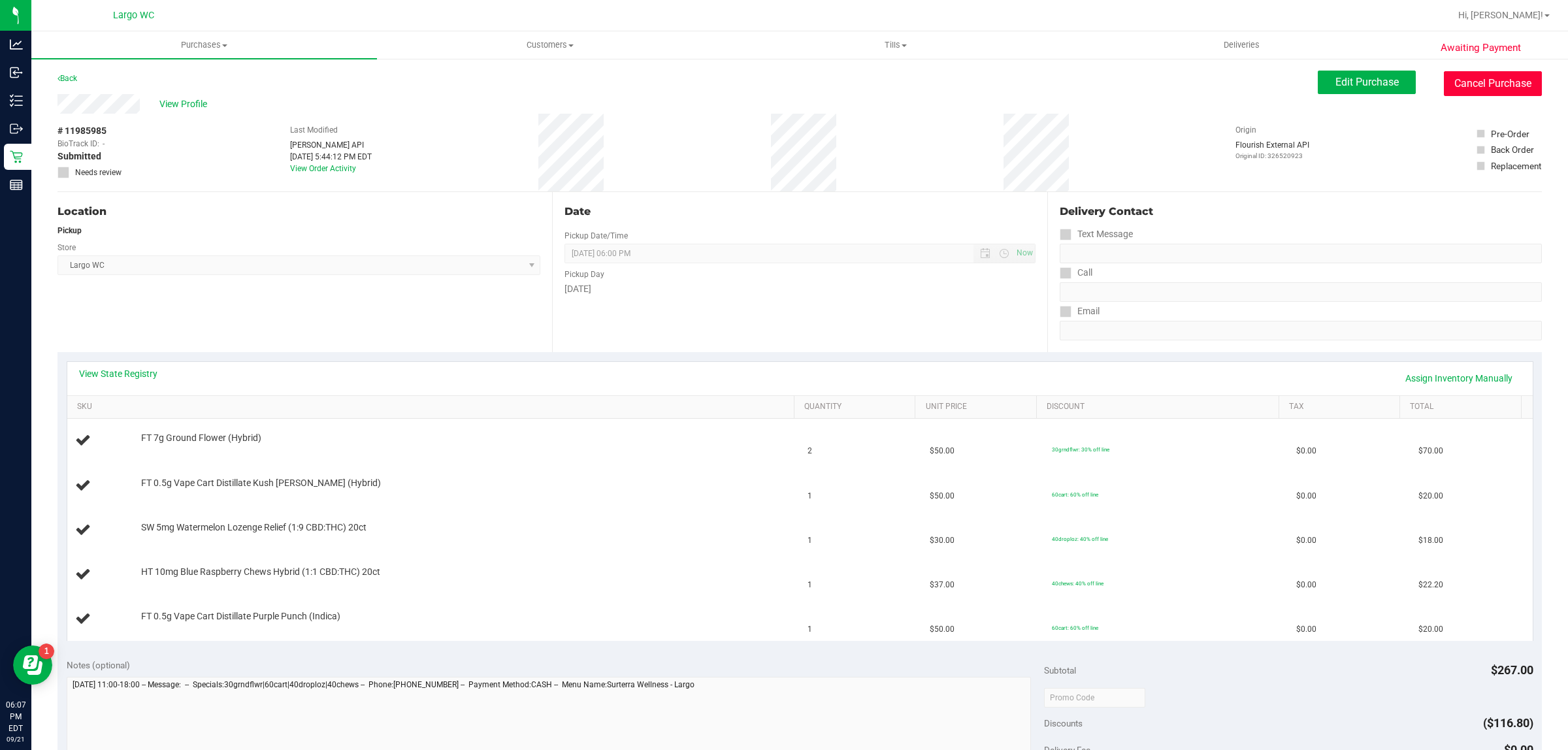
click at [1494, 85] on button "Cancel Purchase" at bounding box center [1493, 83] width 98 height 25
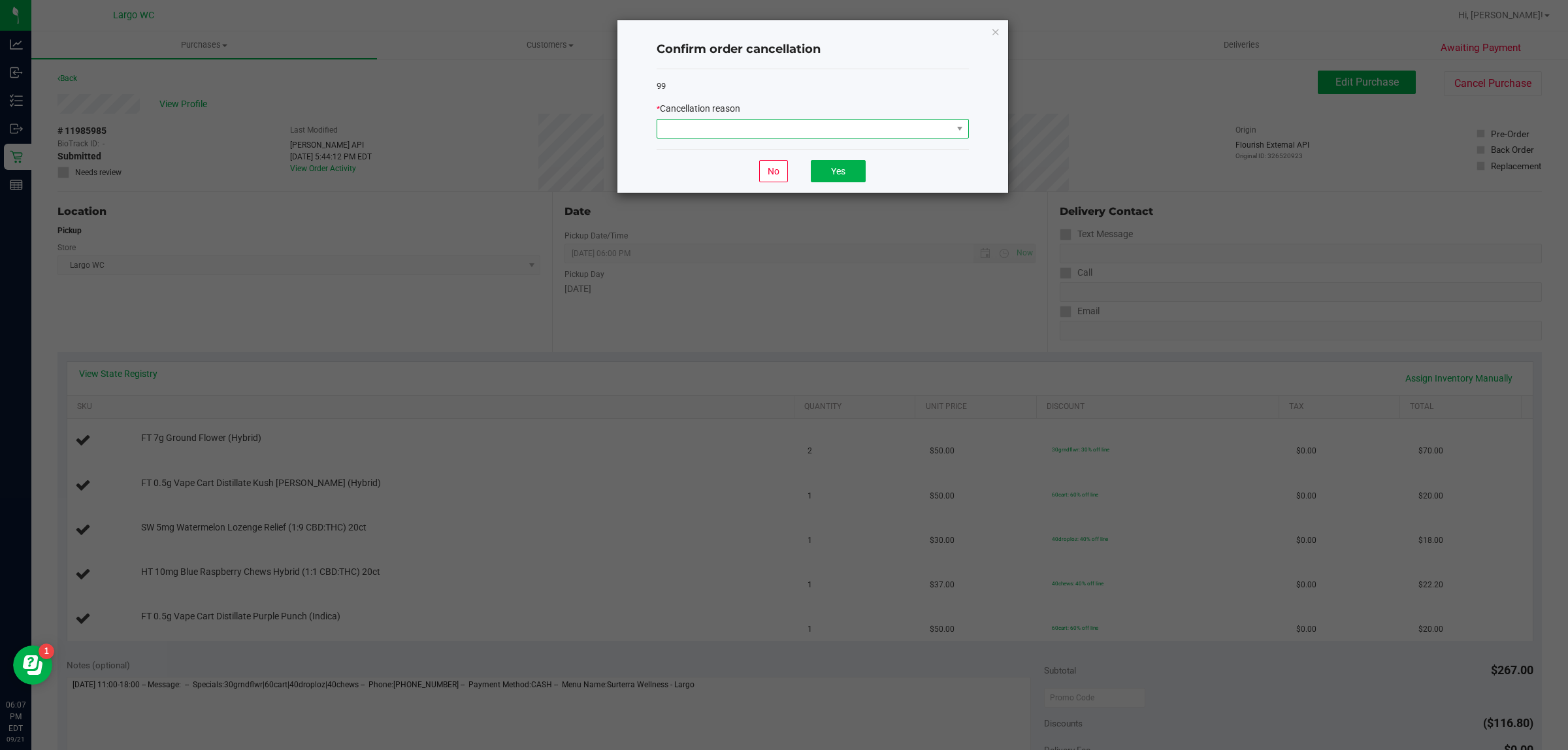
click at [926, 132] on span at bounding box center [804, 128] width 294 height 18
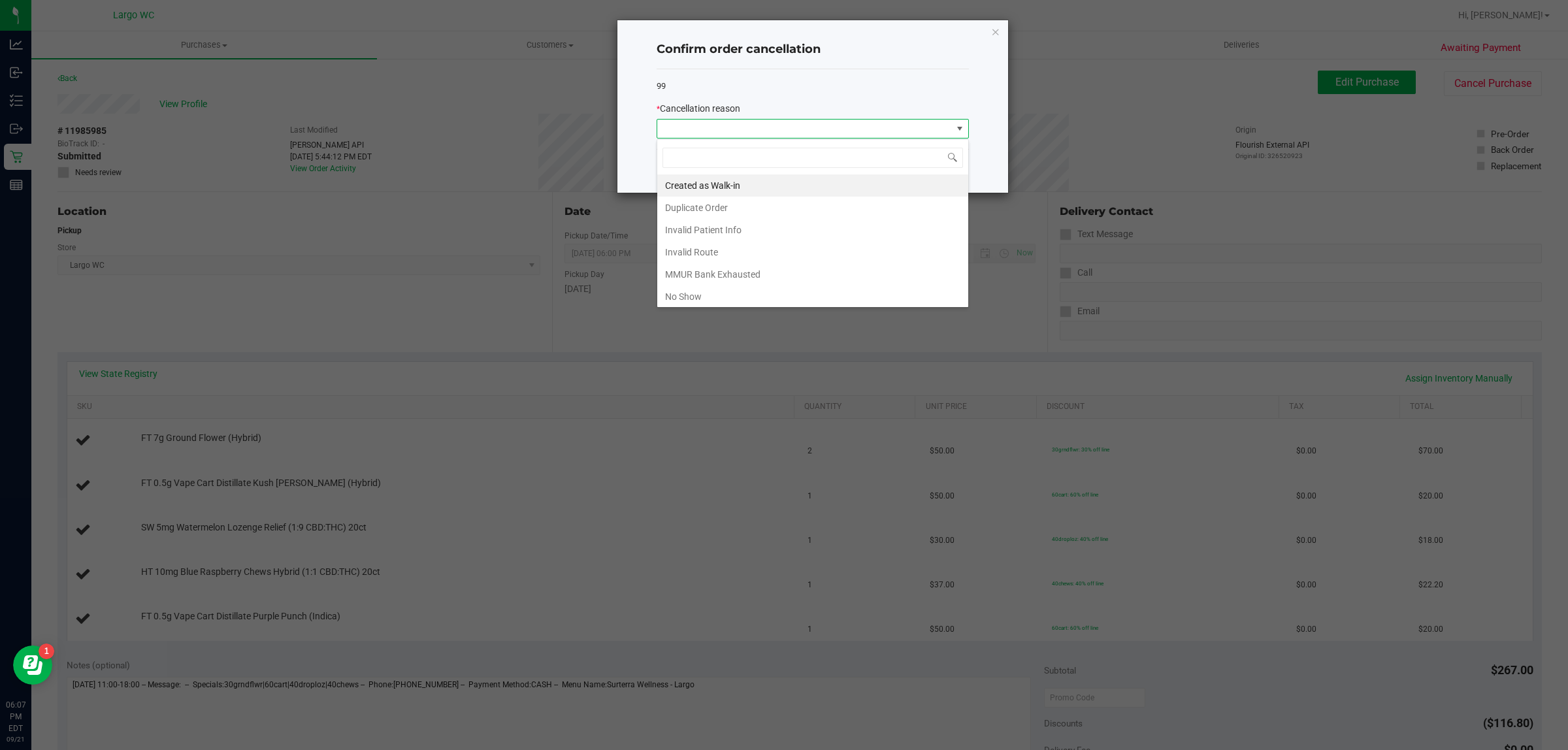
scroll to position [20, 312]
click at [718, 309] on ngb-modal-window "Confirm order cancellation 99 * Cancellation reason No Yes" at bounding box center [789, 375] width 1577 height 750
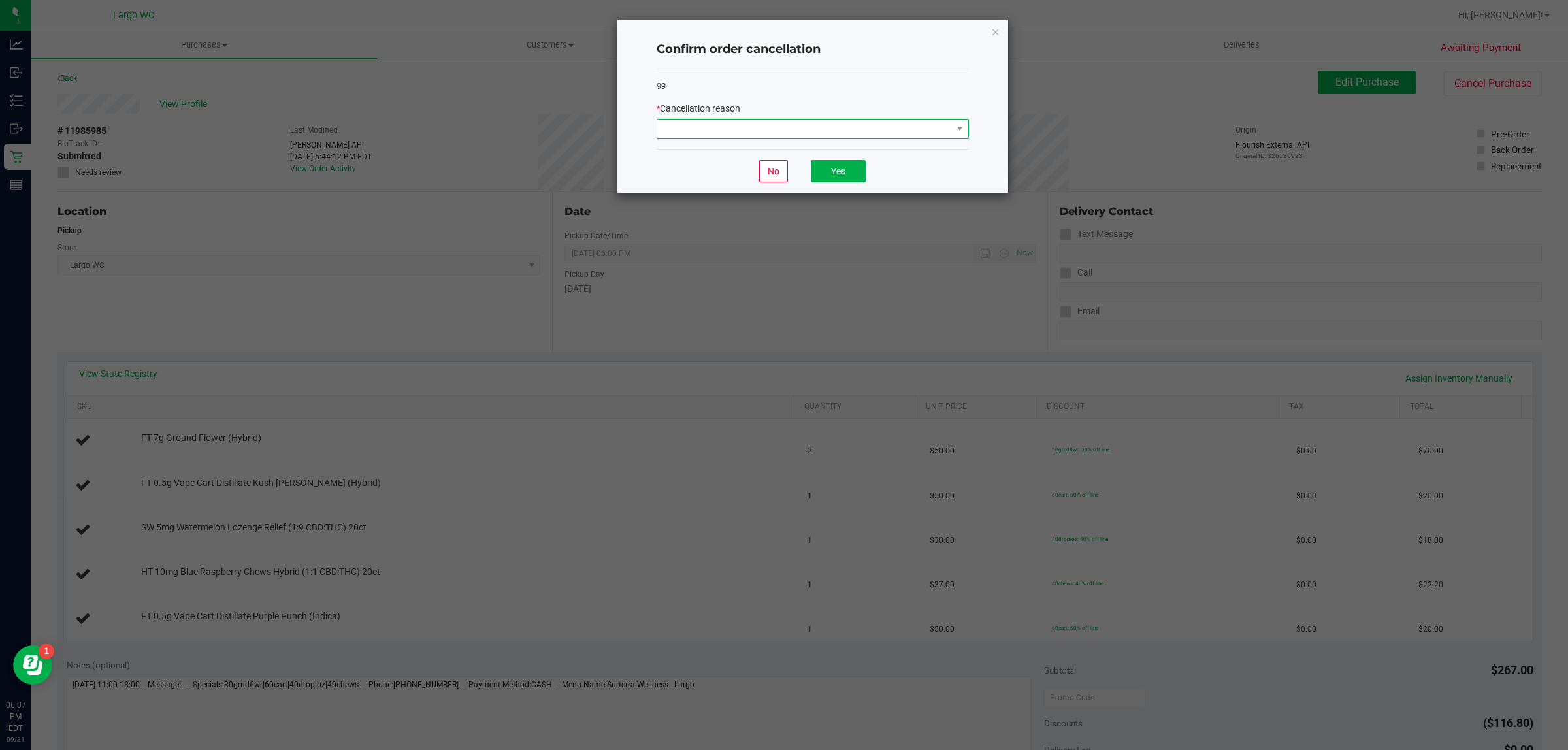
click at [899, 134] on span at bounding box center [804, 128] width 294 height 18
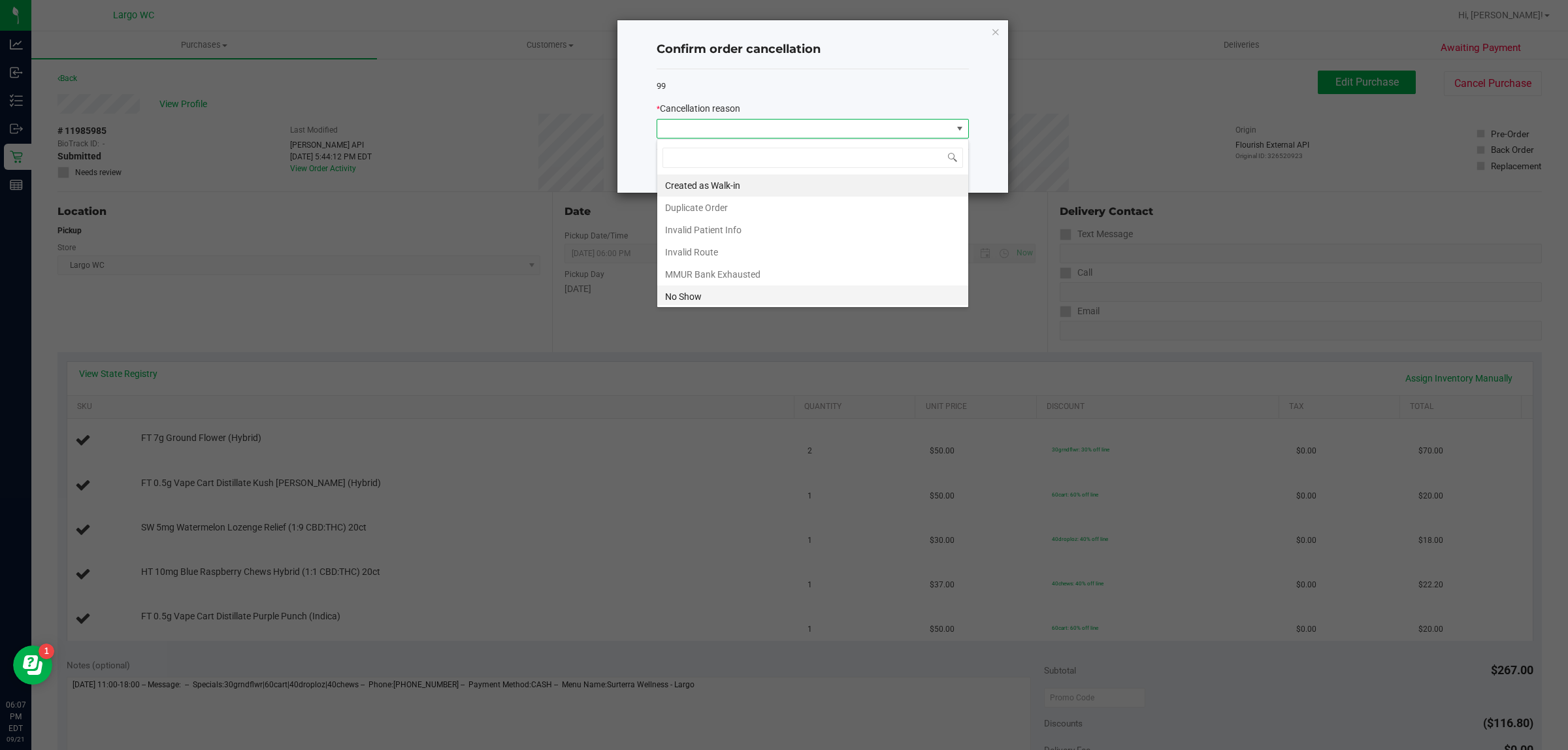
click at [741, 297] on li "No Show" at bounding box center [813, 297] width 311 height 22
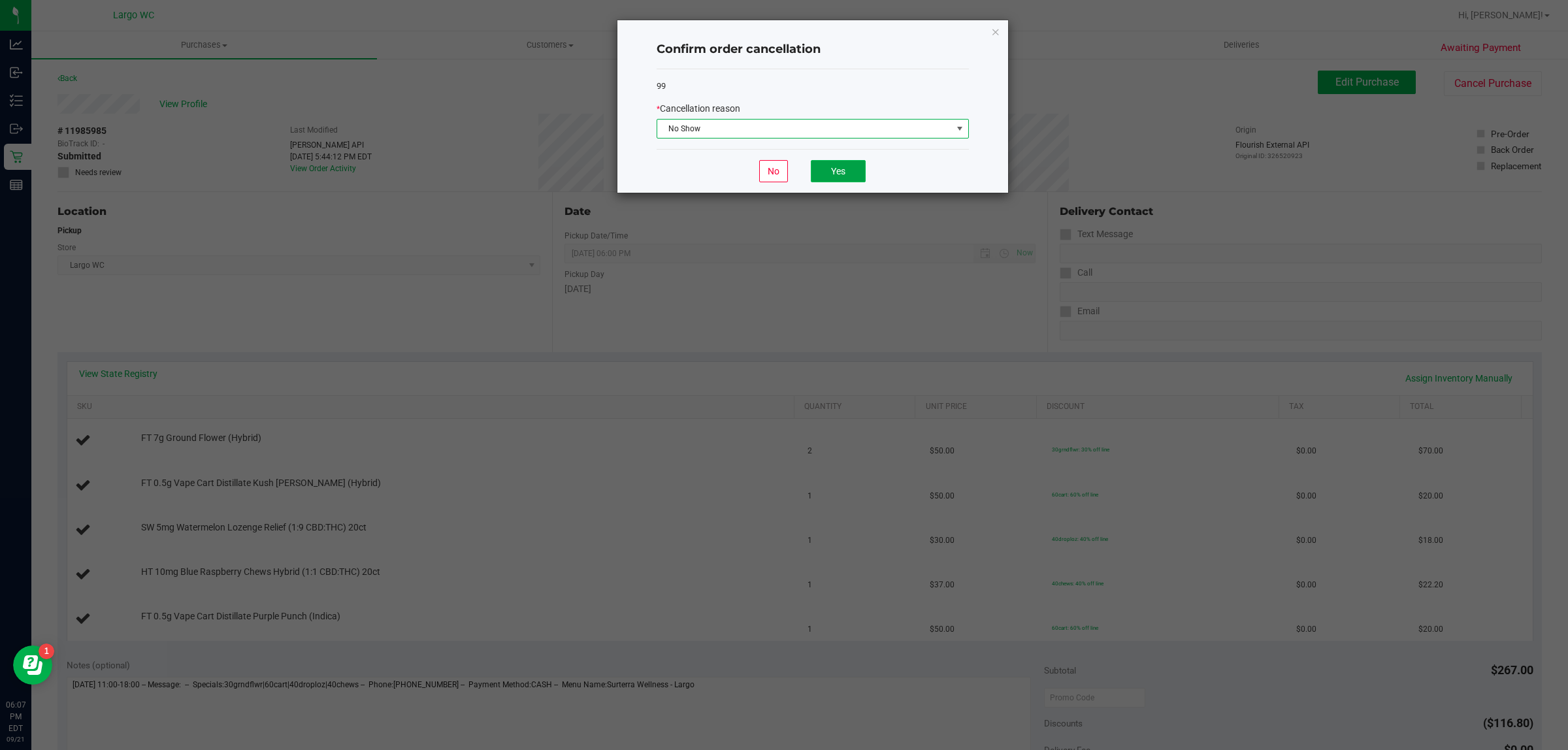
click at [840, 172] on button "Yes" at bounding box center [838, 171] width 55 height 22
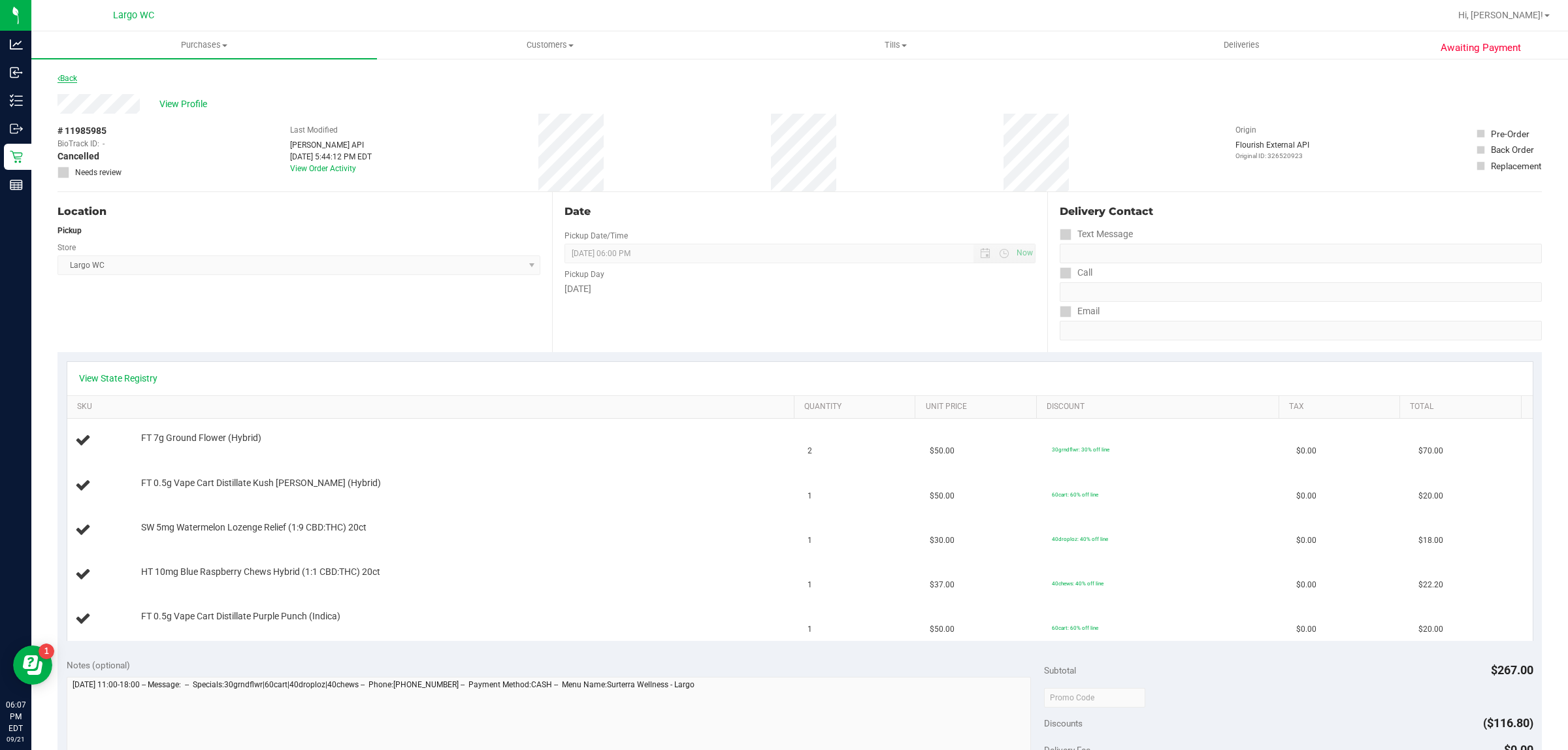
click at [70, 78] on link "Back" at bounding box center [67, 78] width 19 height 9
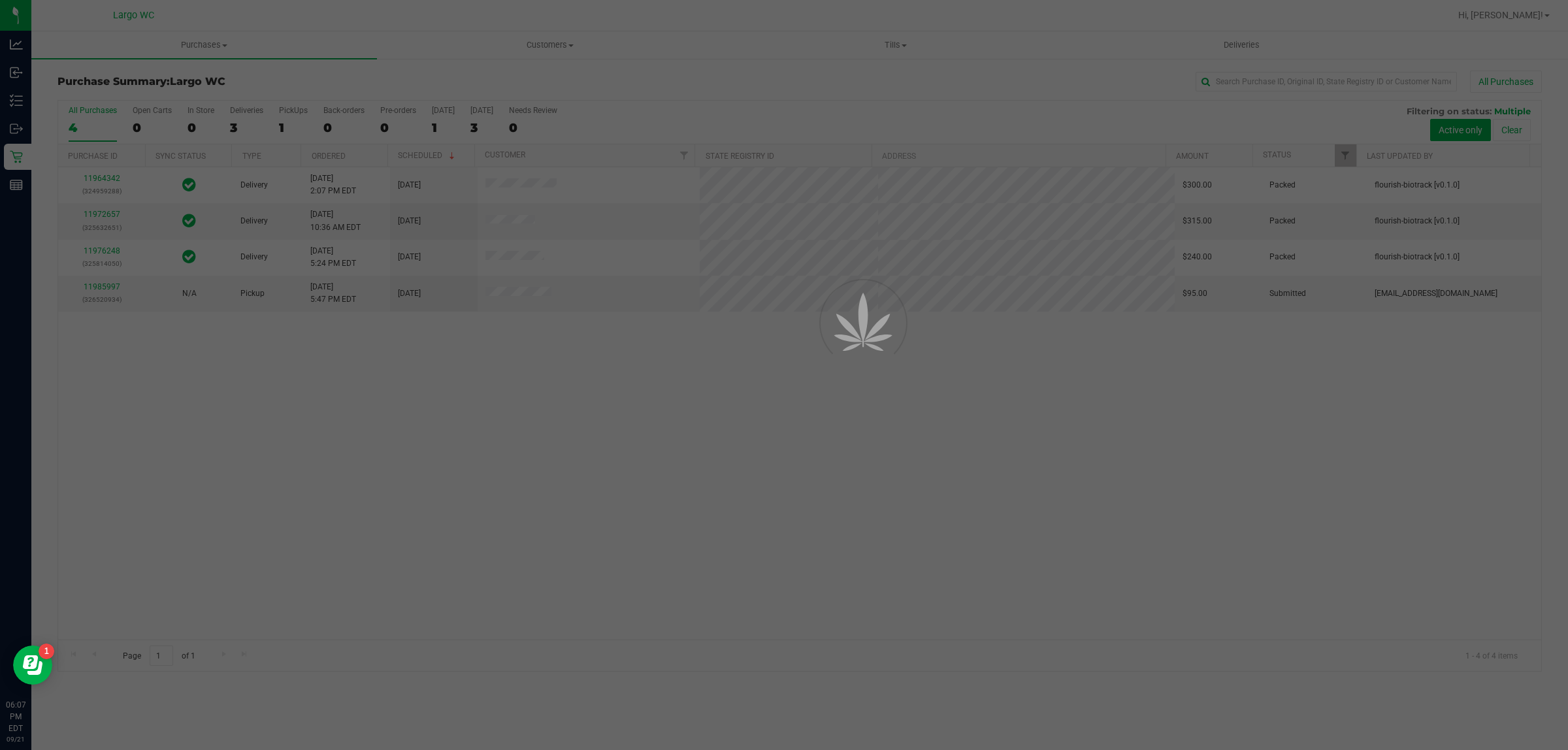
click at [99, 297] on div at bounding box center [784, 375] width 1568 height 750
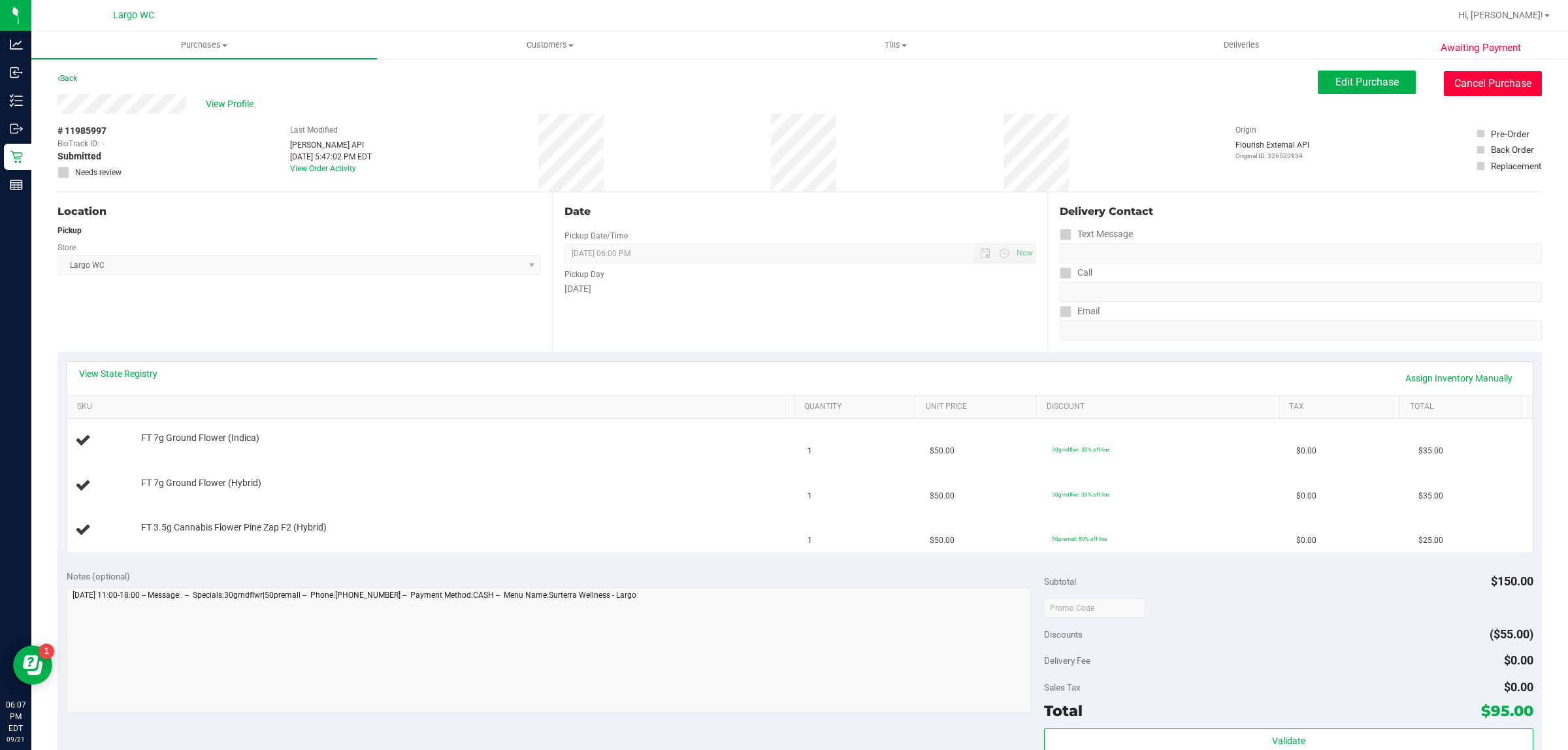
click at [1501, 87] on button "Cancel Purchase" at bounding box center [1493, 83] width 98 height 25
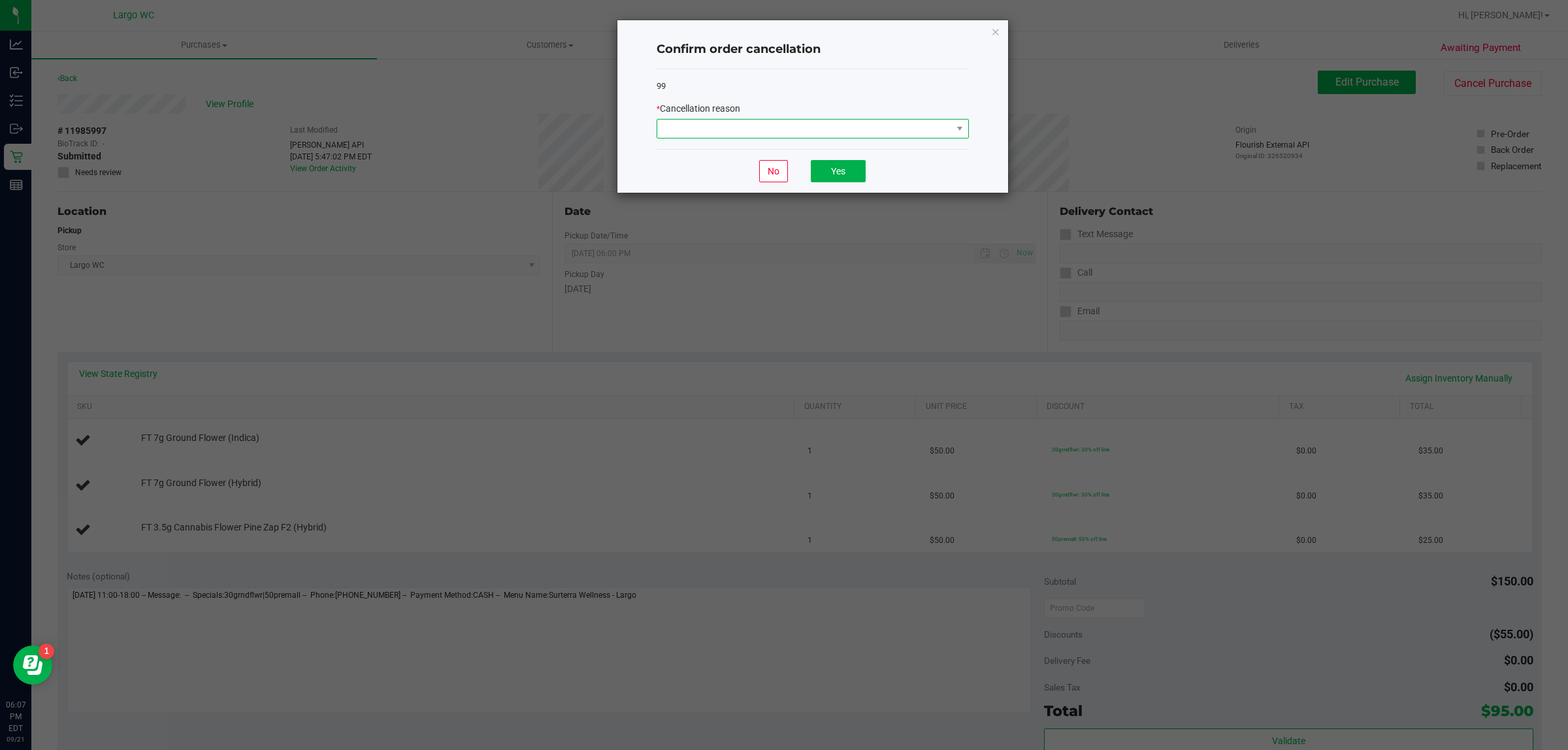
click at [934, 138] on span at bounding box center [804, 128] width 294 height 18
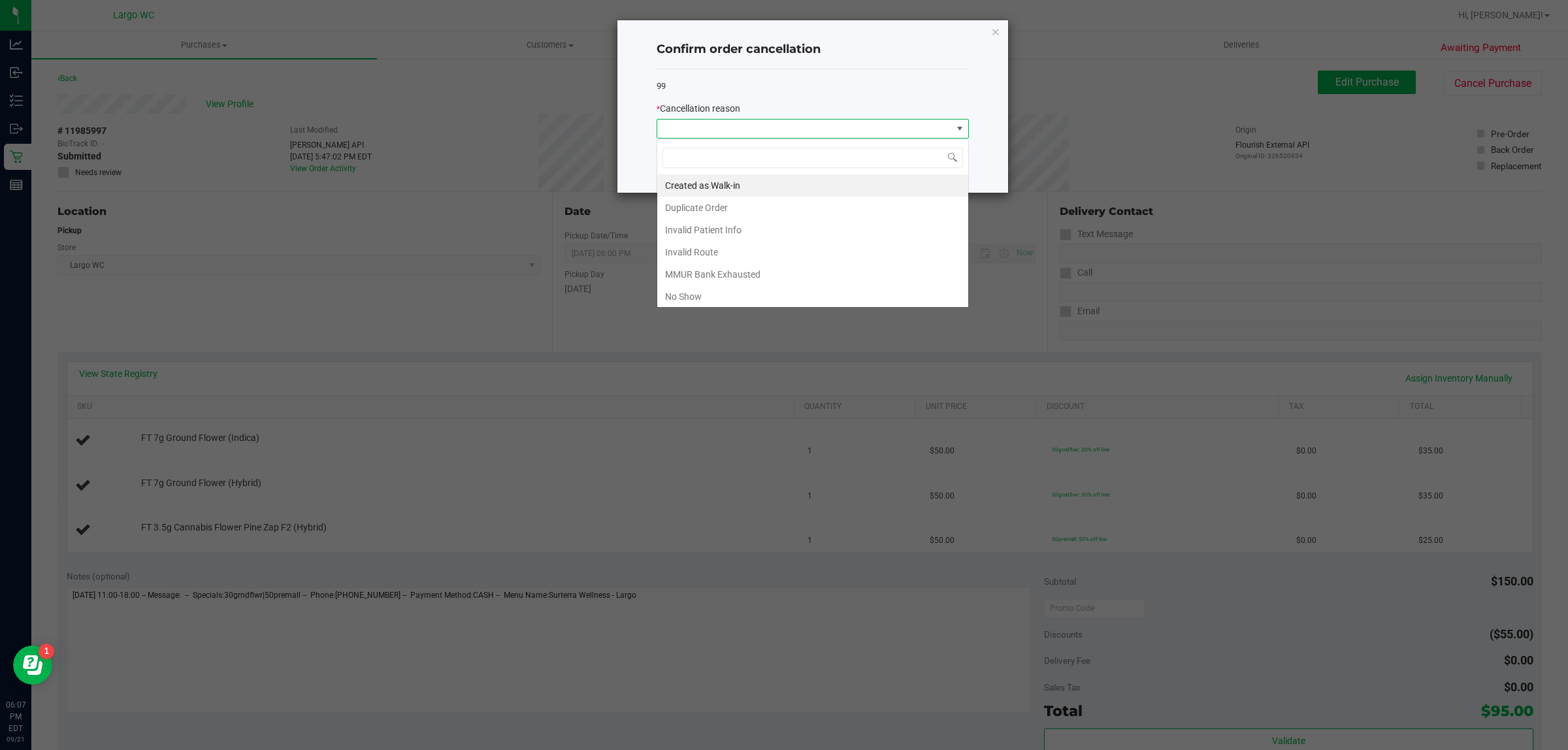
scroll to position [20, 312]
click at [720, 308] on div "Created as Walk-in Duplicate Order Invalid Patient Info Invalid Route MMUR Bank…" at bounding box center [813, 223] width 313 height 168
click at [726, 301] on li "No Show" at bounding box center [813, 297] width 311 height 22
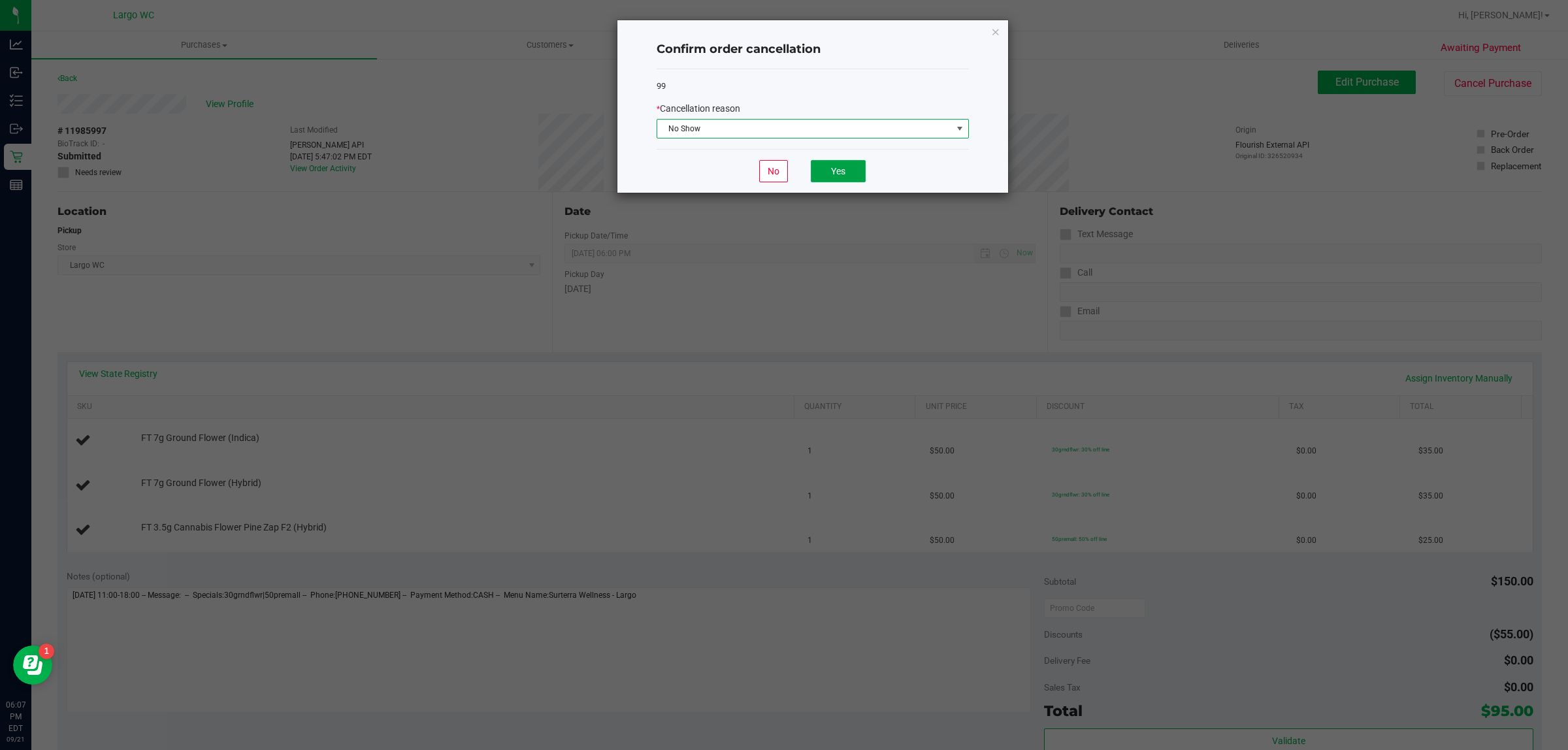
click at [841, 174] on button "Yes" at bounding box center [838, 171] width 55 height 22
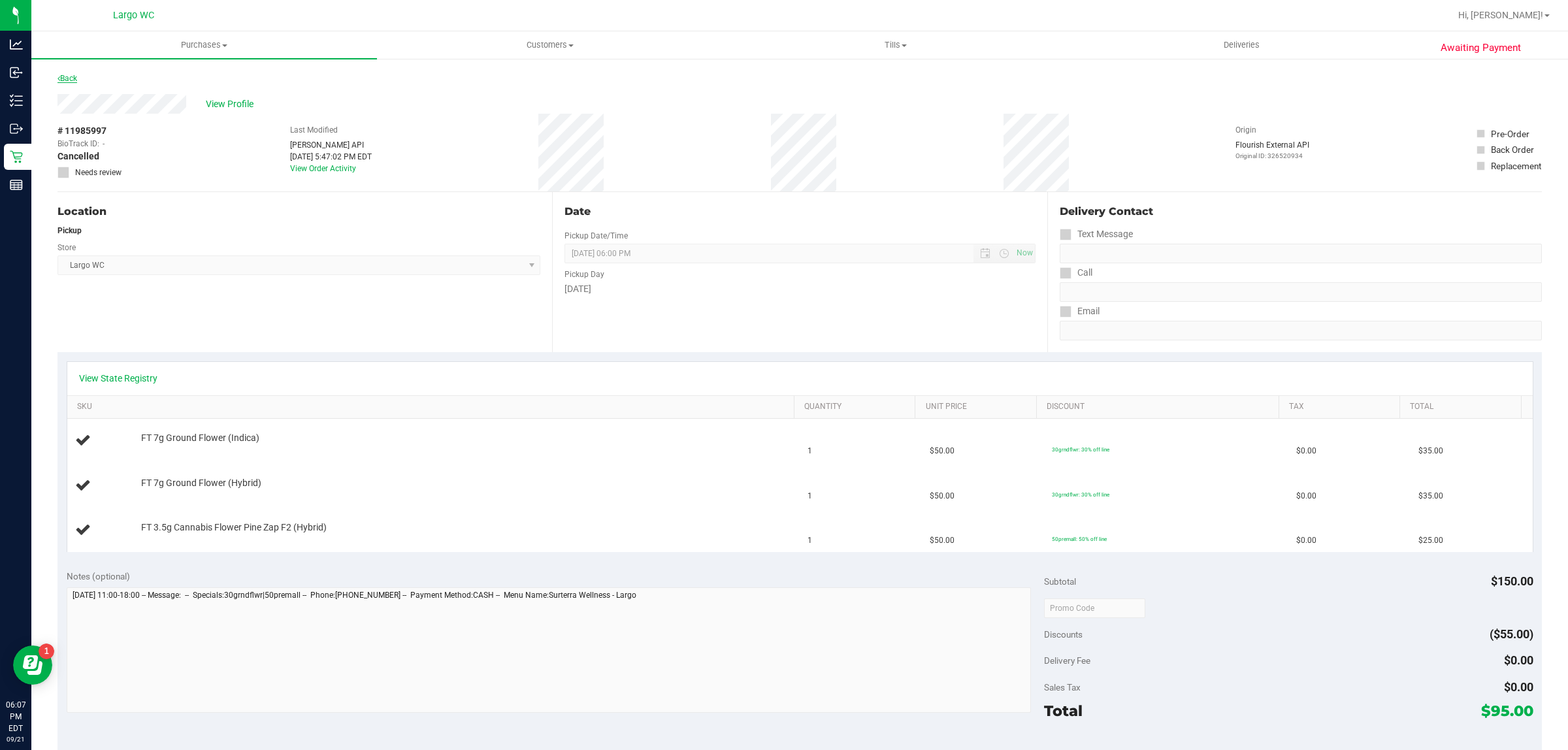
click at [59, 76] on icon at bounding box center [59, 78] width 3 height 8
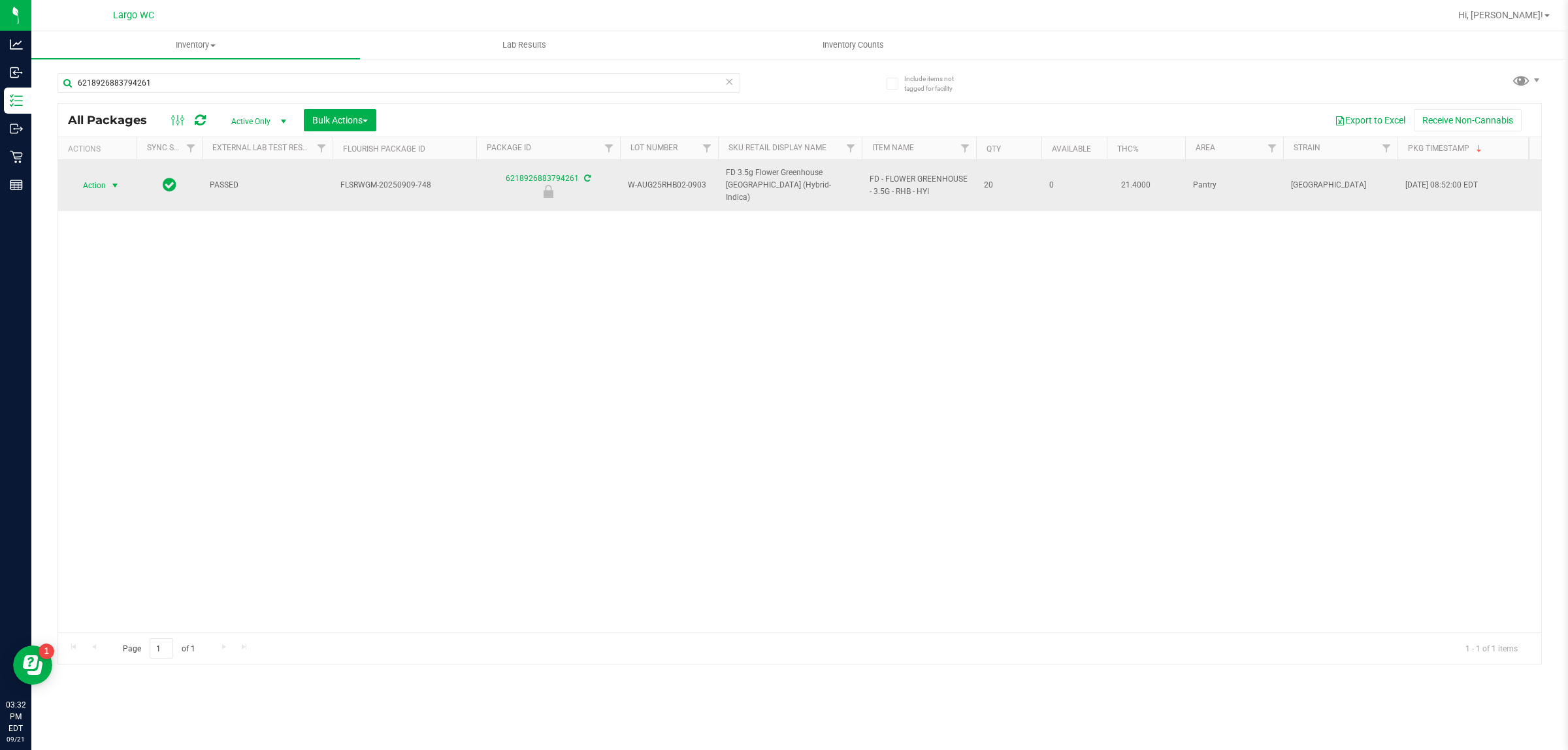
type input "6218926883794261"
click at [115, 180] on span "select" at bounding box center [115, 186] width 11 height 11
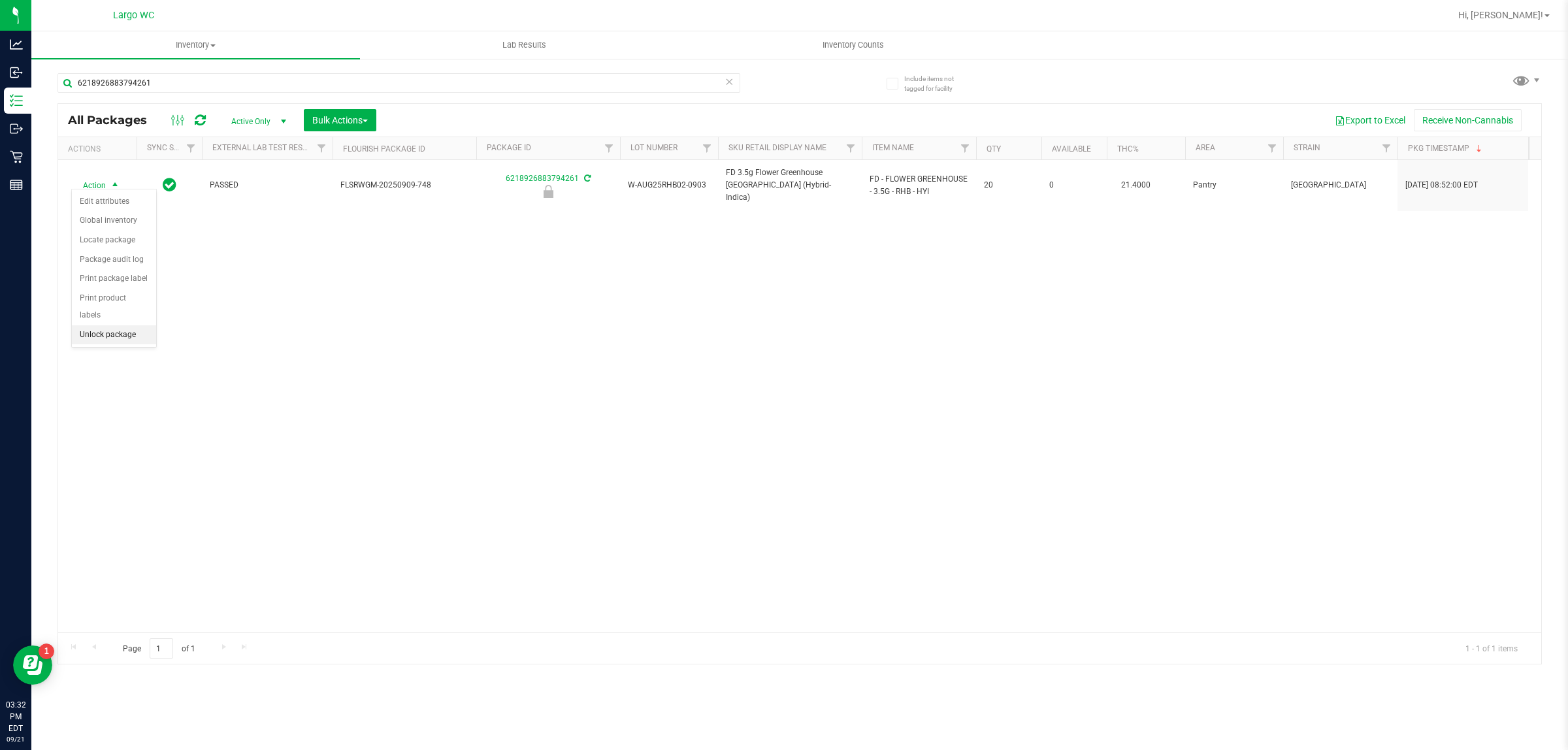
click at [121, 325] on li "Unlock package" at bounding box center [114, 335] width 85 height 19
type input "6"
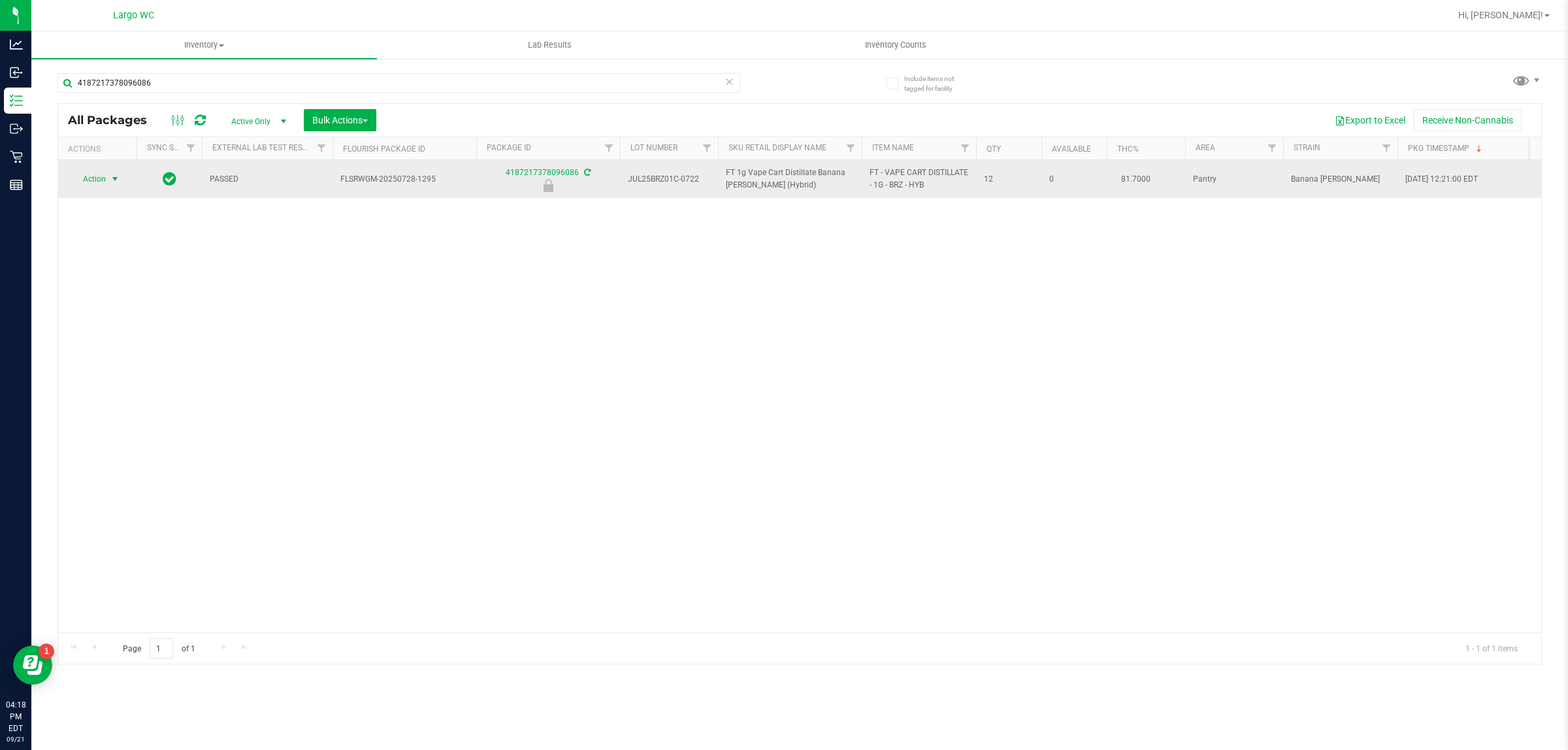
type input "4187217378096086"
click at [116, 180] on span "select" at bounding box center [115, 179] width 11 height 11
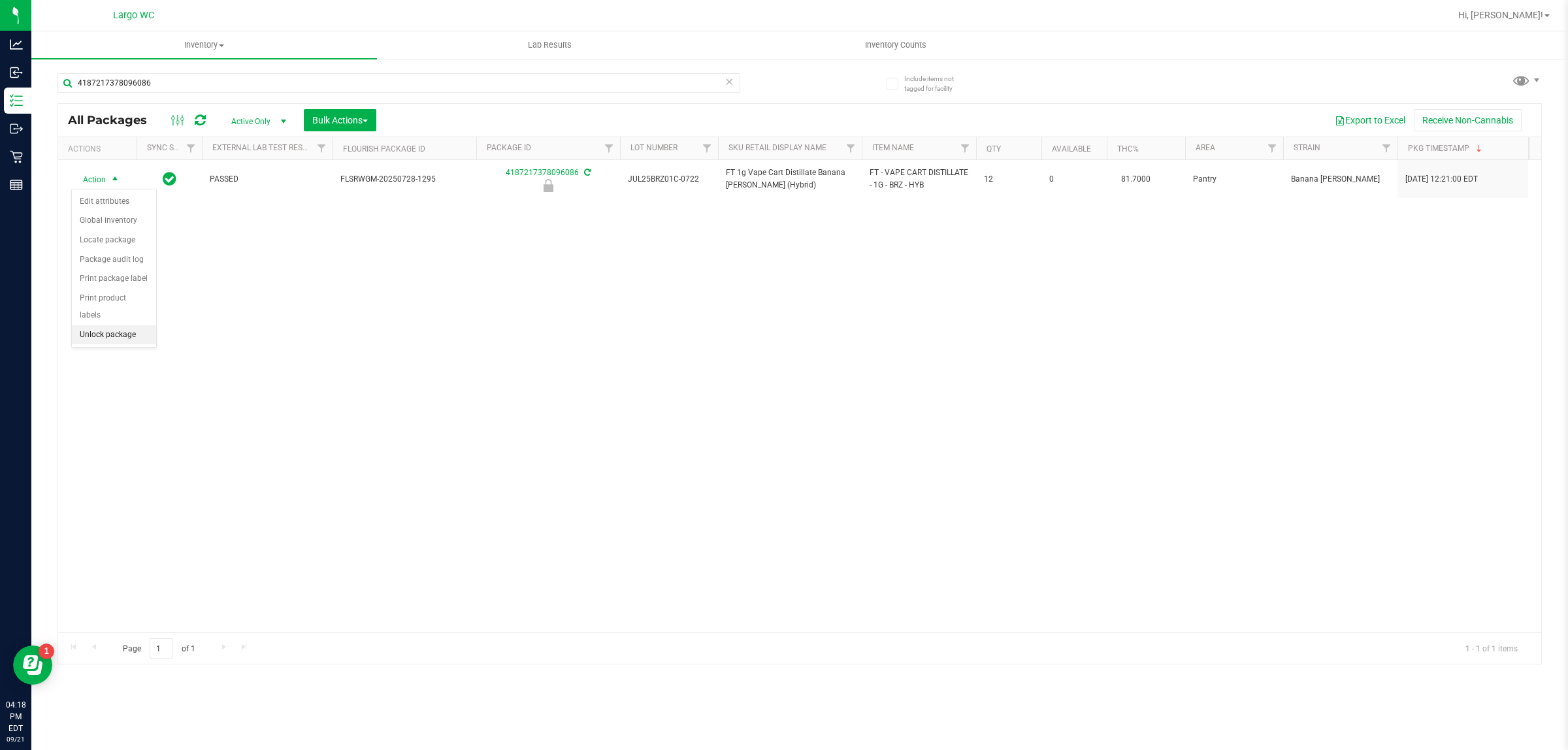
click at [131, 325] on li "Unlock package" at bounding box center [114, 335] width 85 height 19
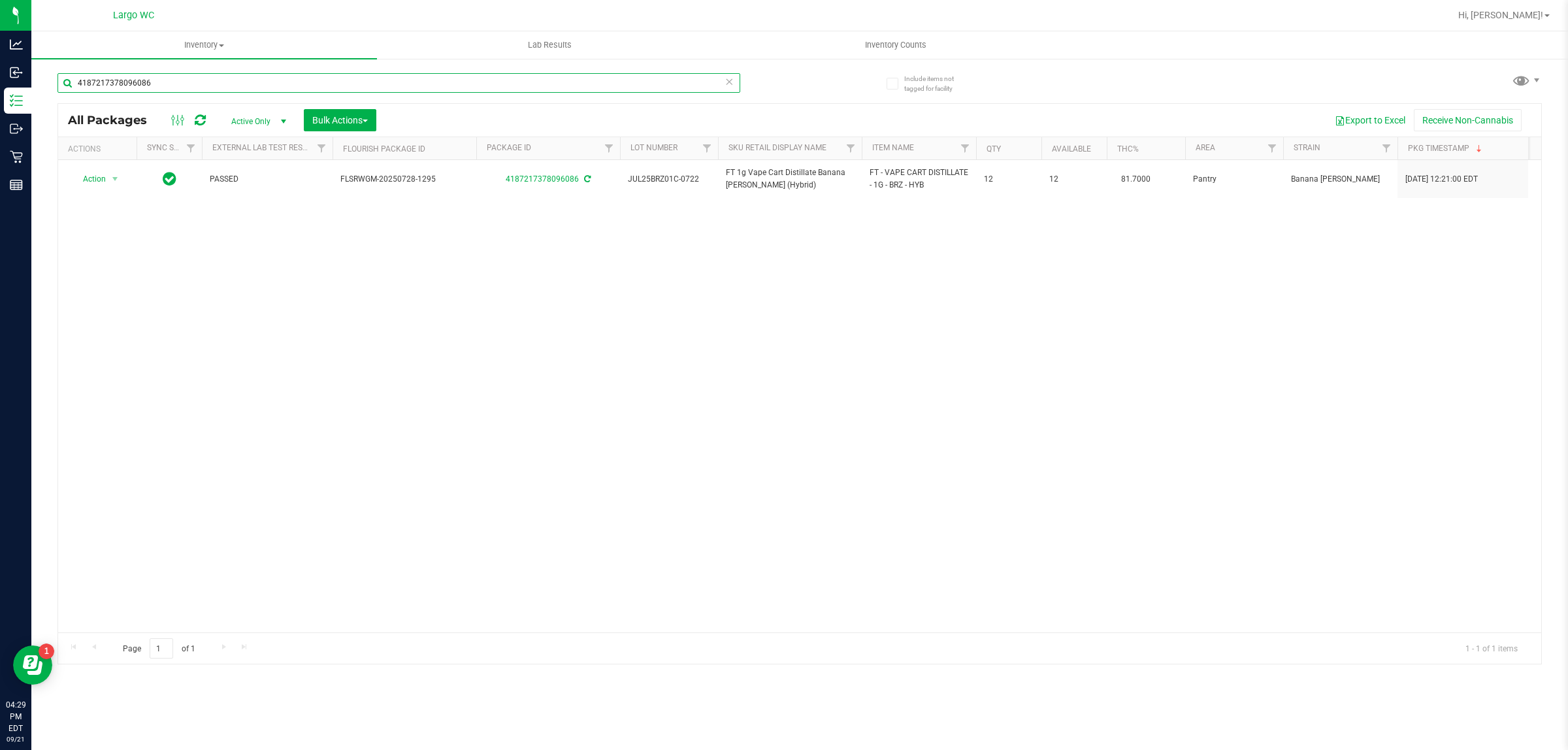
click at [407, 79] on input "4187217378096086" at bounding box center [399, 83] width 683 height 19
type input "4"
type input "3664819373977635"
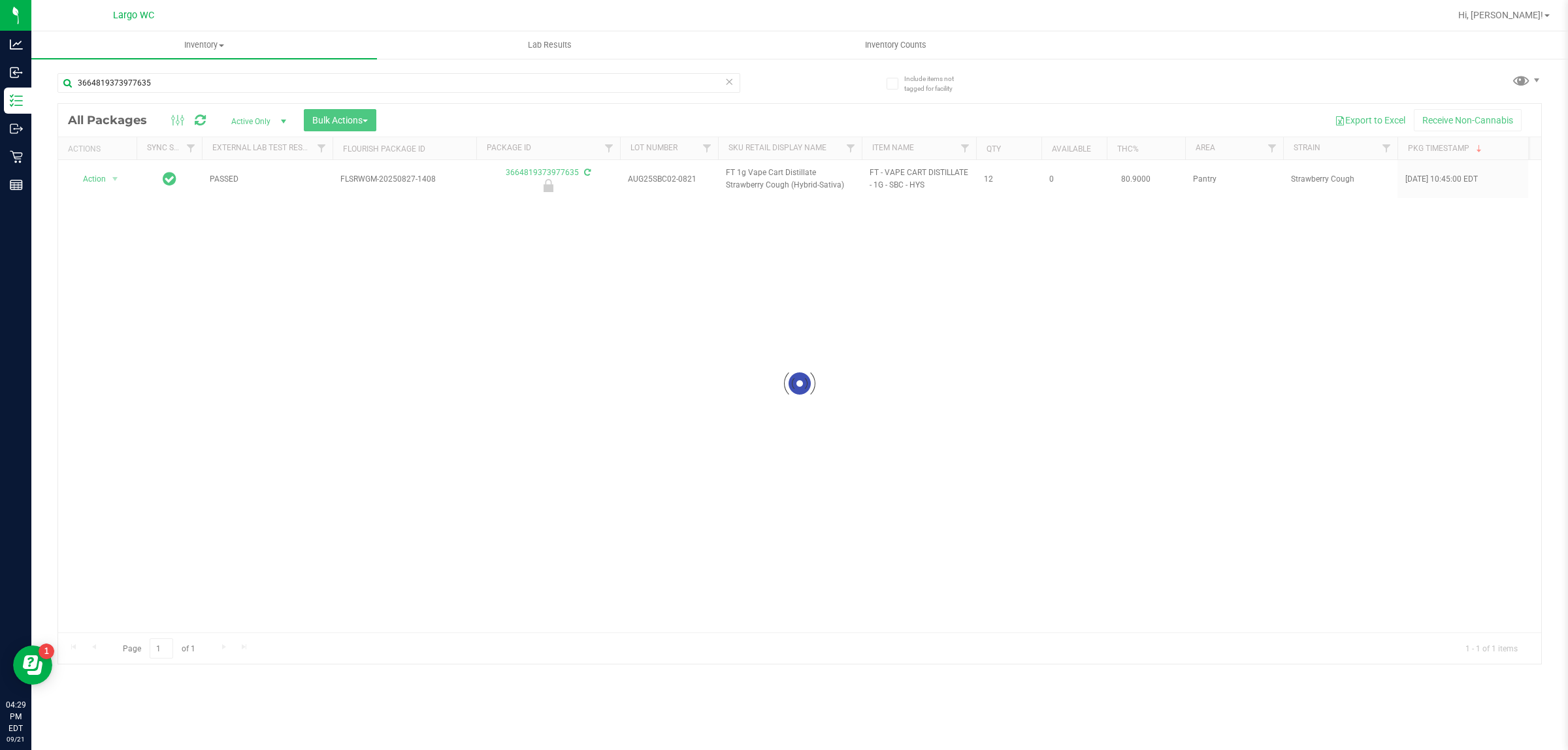
click at [121, 181] on div at bounding box center [799, 384] width 1483 height 560
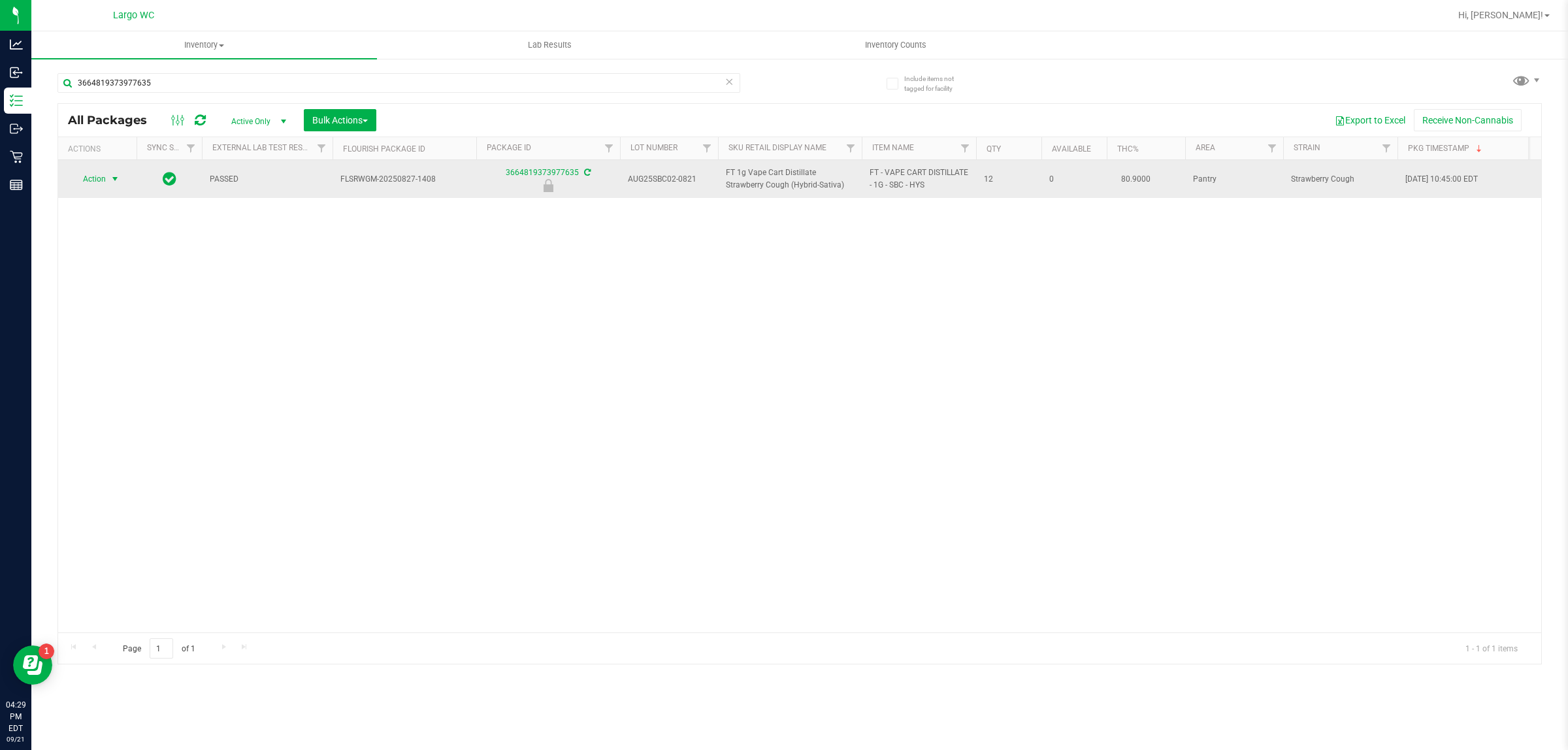
click at [117, 176] on span "select" at bounding box center [115, 179] width 11 height 11
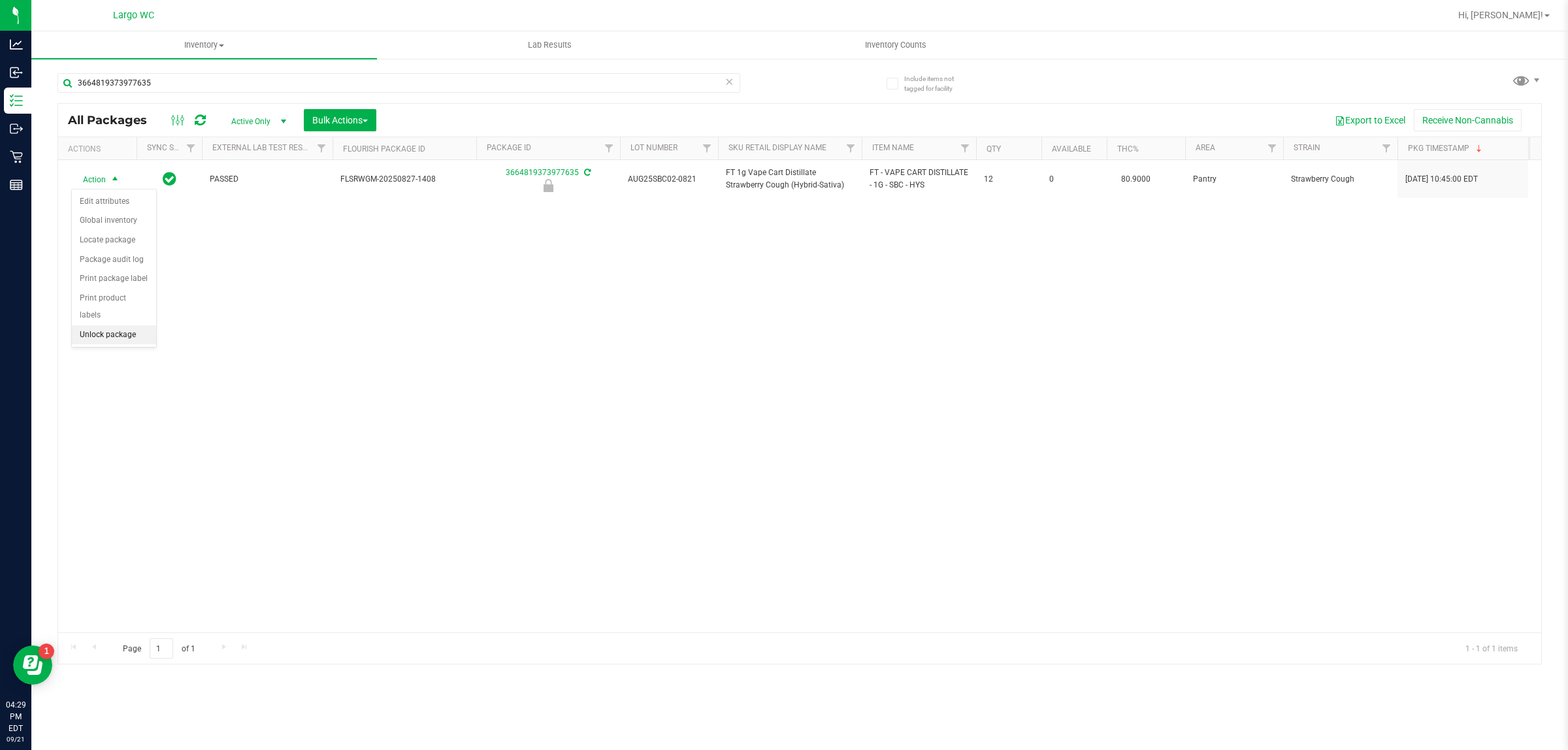
click at [107, 327] on li "Unlock package" at bounding box center [114, 335] width 85 height 19
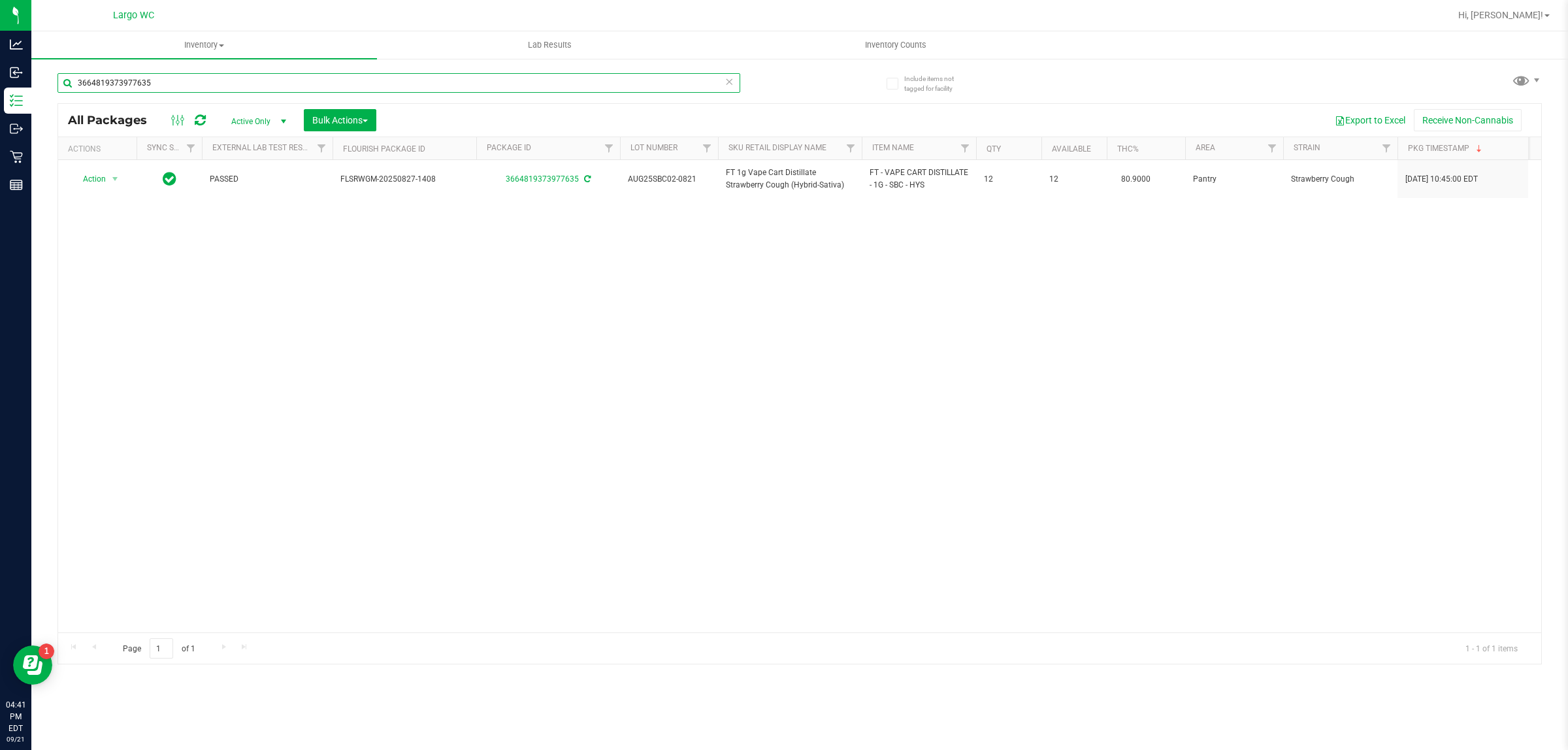
click at [255, 86] on input "3664819373977635" at bounding box center [399, 83] width 683 height 19
click at [251, 83] on input "3664819373977635" at bounding box center [399, 83] width 683 height 19
click at [252, 83] on input "3664819373977635" at bounding box center [399, 83] width 683 height 19
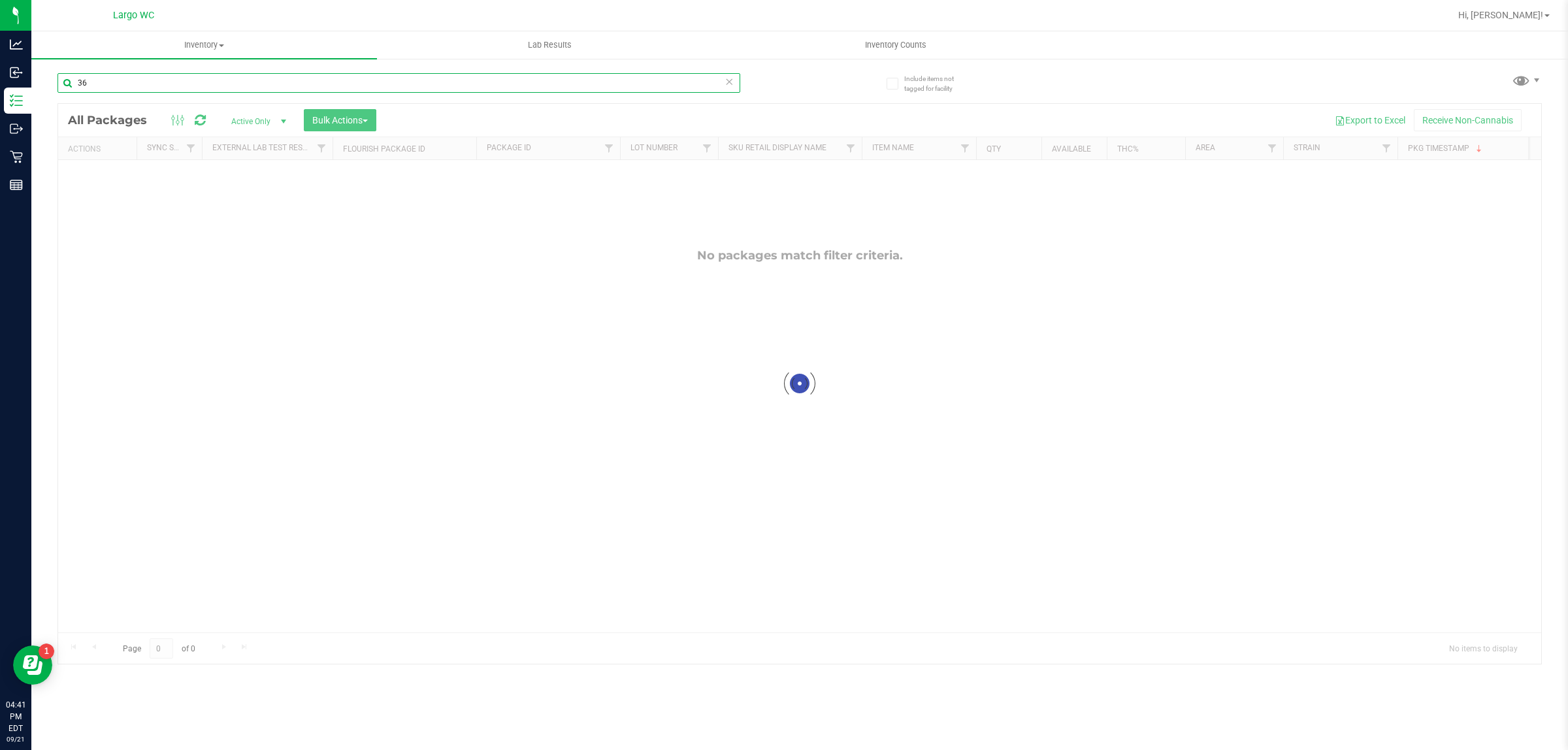
type input "3"
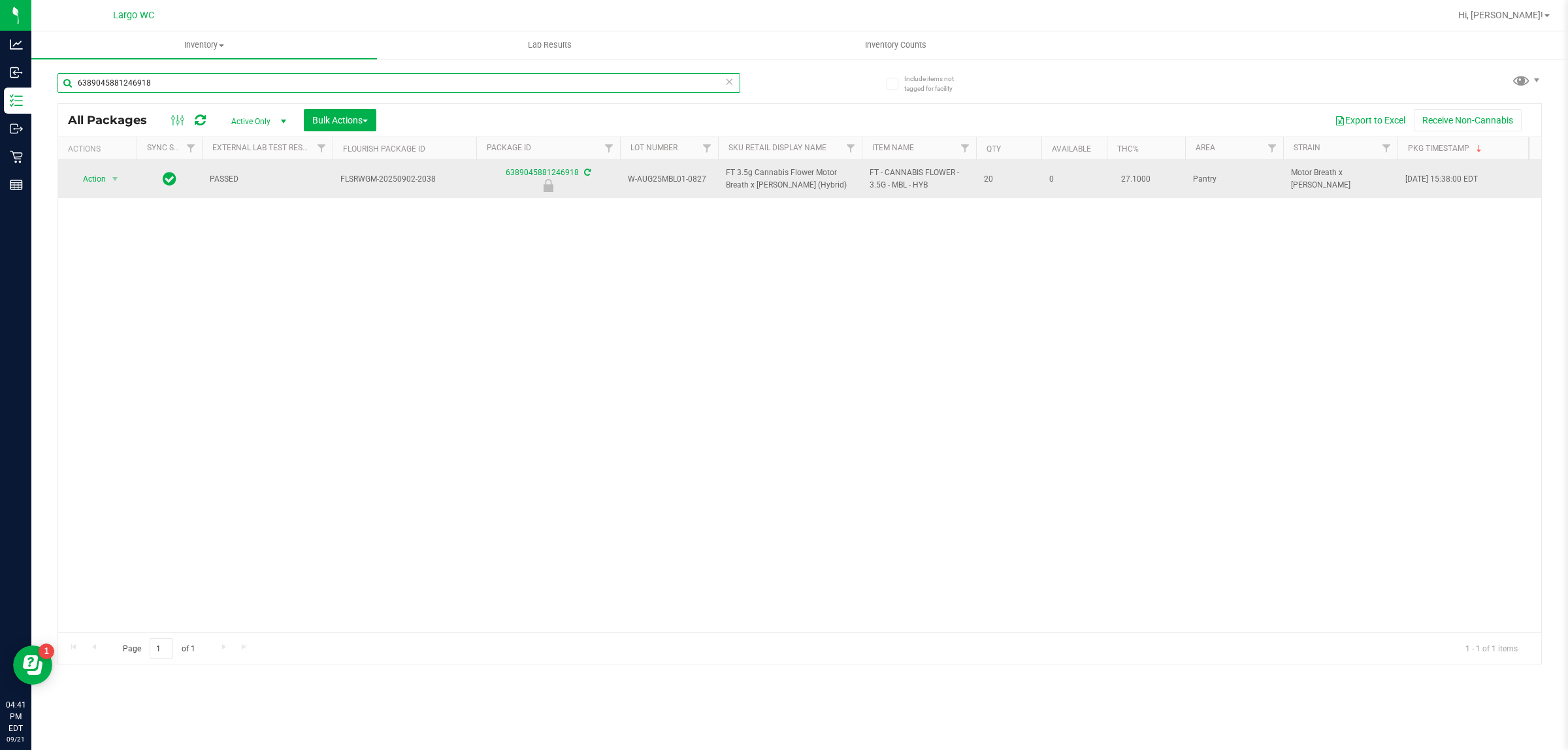
type input "6389045881246918"
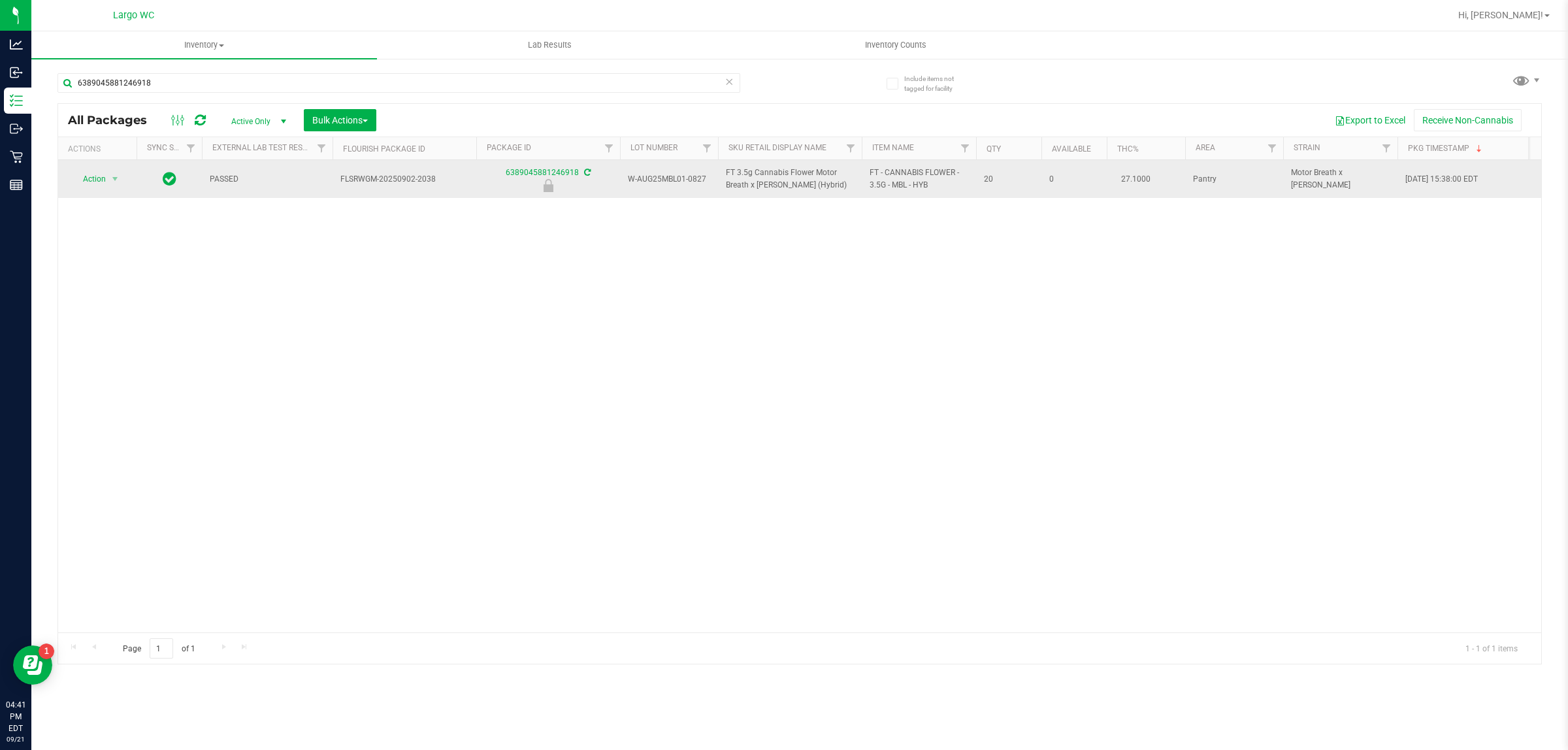
click at [95, 182] on span "Action" at bounding box center [89, 178] width 36 height 18
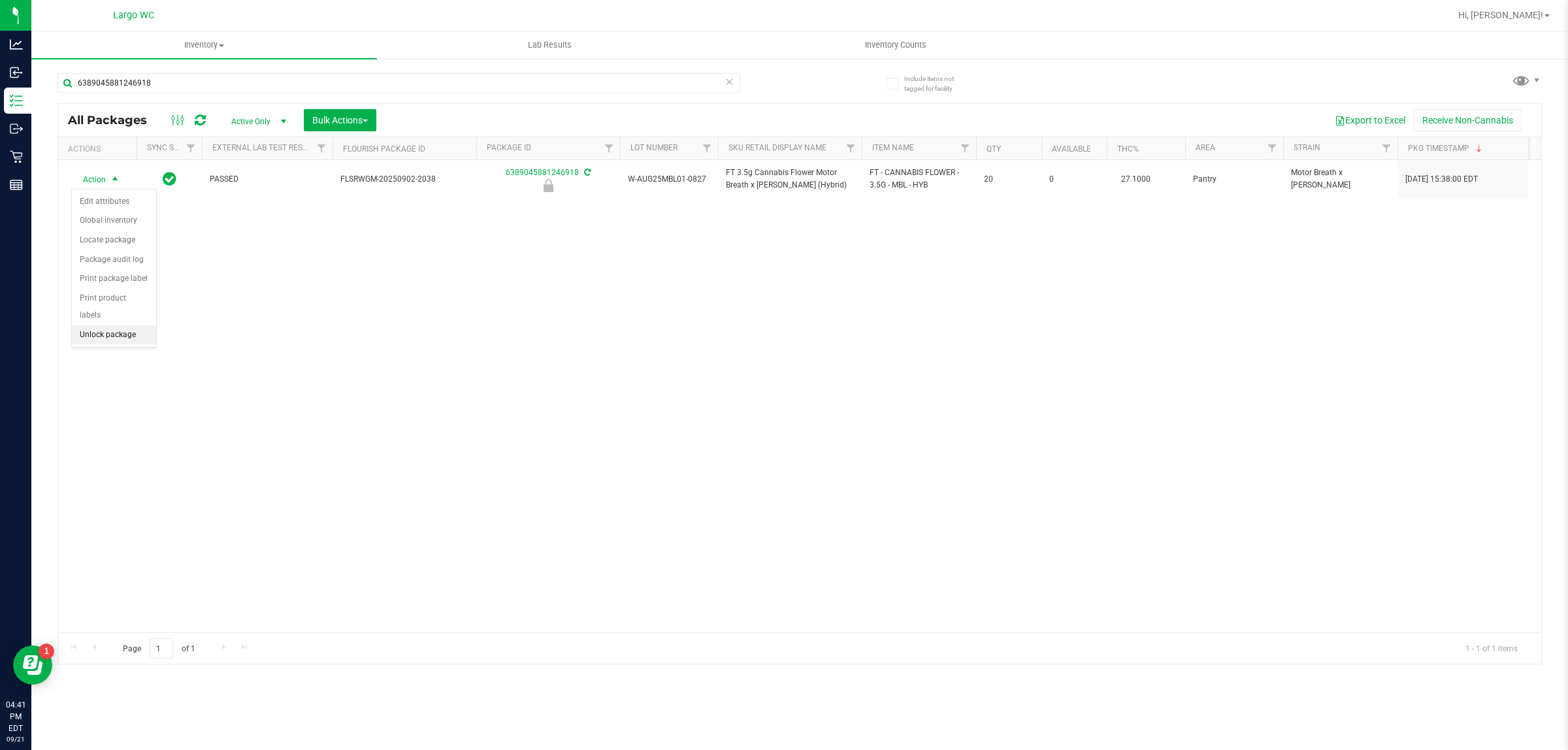
click at [100, 325] on li "Unlock package" at bounding box center [114, 335] width 85 height 19
type input "6"
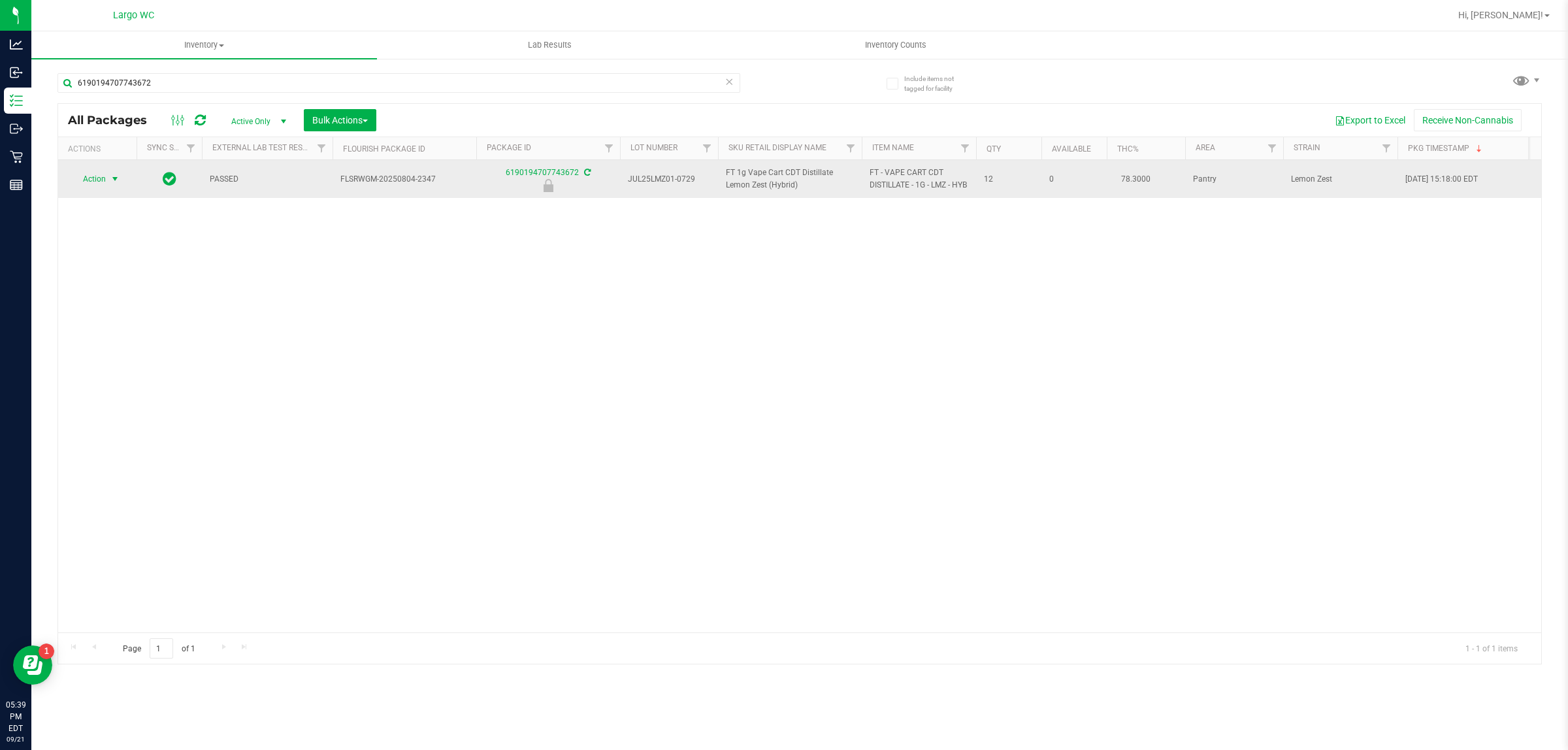
type input "6190194707743672"
click at [115, 184] on span "select" at bounding box center [115, 179] width 11 height 11
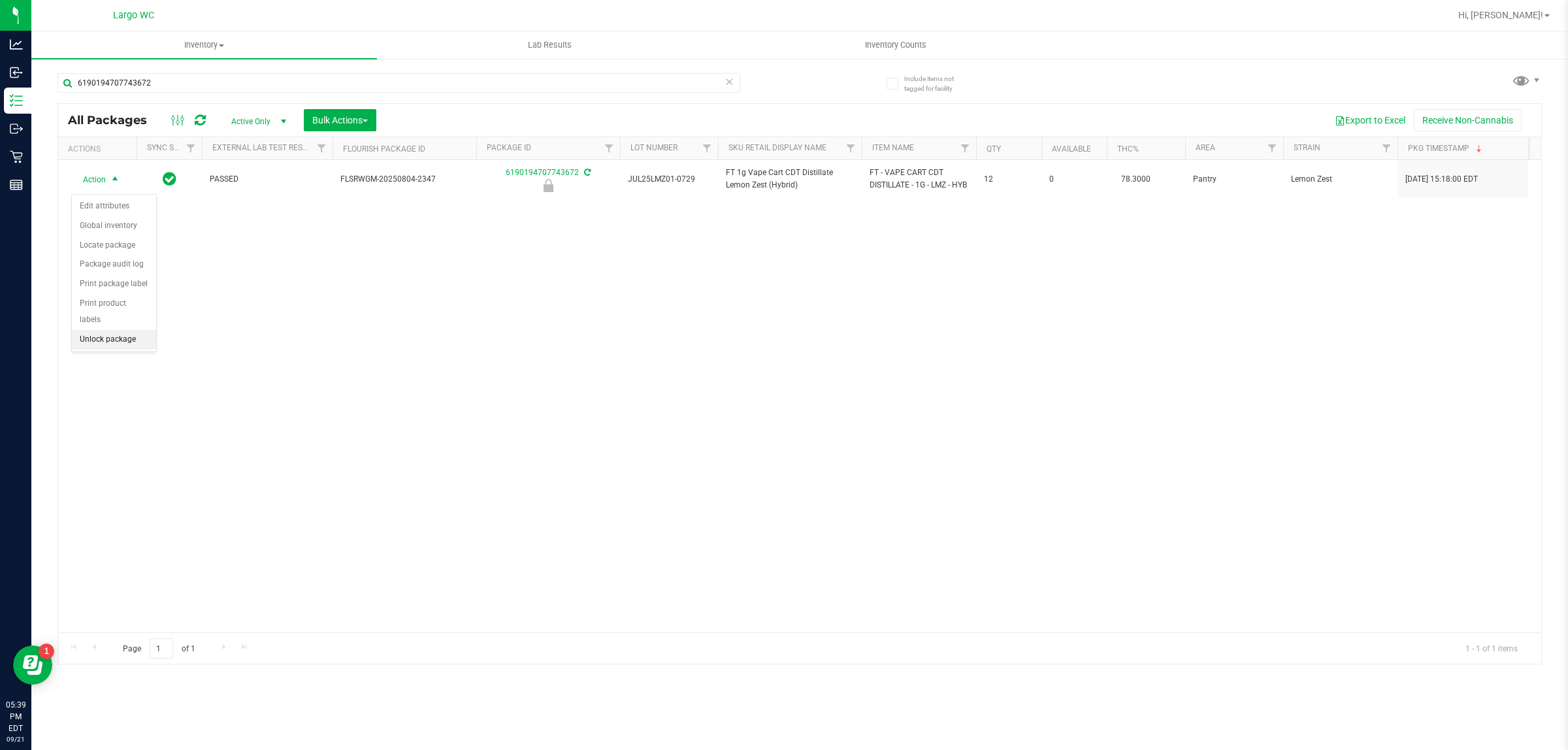
click at [95, 330] on li "Unlock package" at bounding box center [114, 339] width 85 height 19
